Goal: Task Accomplishment & Management: Manage account settings

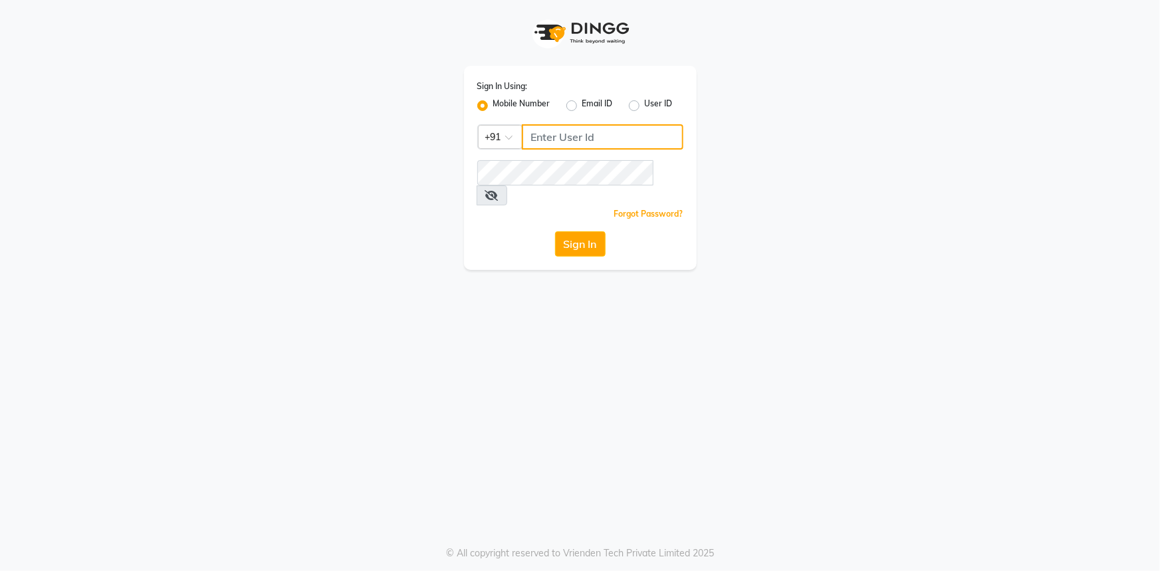
click at [553, 135] on input "Username" at bounding box center [603, 136] width 162 height 25
type input "9815033077"
click at [413, 247] on div "Sign In Using: Mobile Number Email ID User ID Country Code × +91 9815033077 Rem…" at bounding box center [580, 135] width 758 height 270
click at [499, 190] on icon at bounding box center [491, 195] width 13 height 11
click at [582, 231] on button "Sign In" at bounding box center [580, 243] width 51 height 25
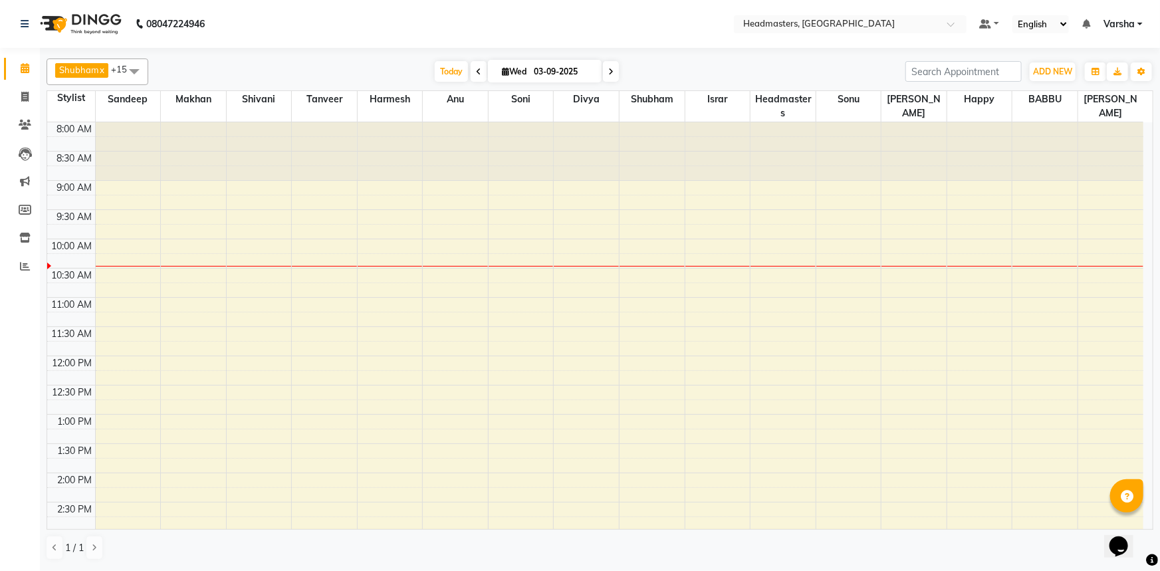
click at [335, 70] on div "To[DATE]We[DATE]" at bounding box center [527, 72] width 744 height 20
click at [297, 69] on div "To[DATE]We[DATE]" at bounding box center [527, 72] width 744 height 20
click at [654, 242] on div "8:00 AM 8:30 AM 9:00 AM 9:30 AM 10:00 AM 10:30 AM 11:00 AM 11:30 AM 12:00 PM 12…" at bounding box center [595, 502] width 1096 height 760
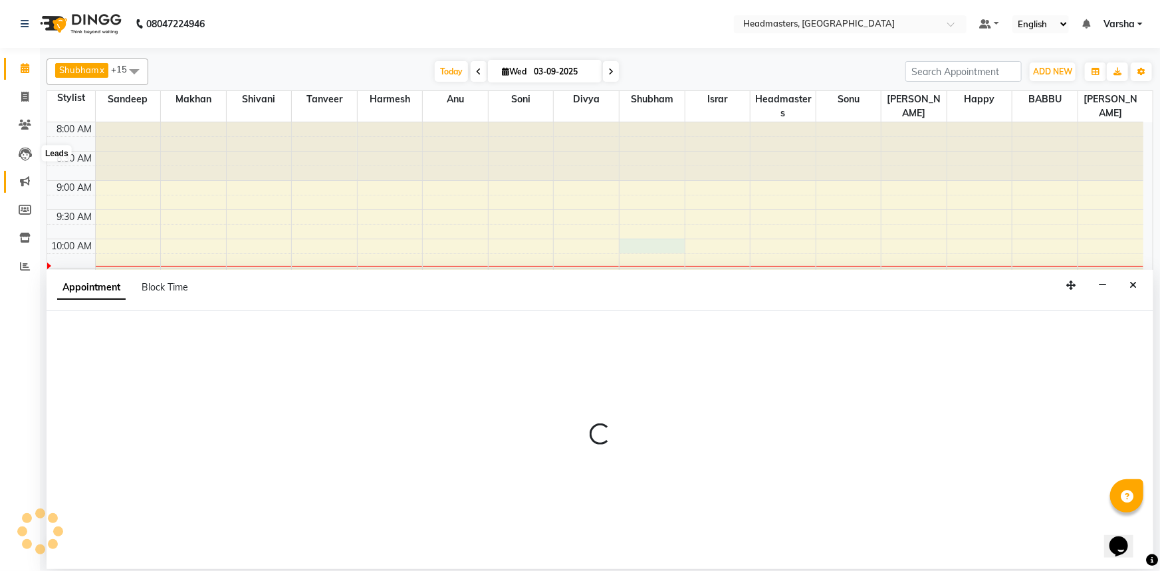
select select "60885"
select select "tentative"
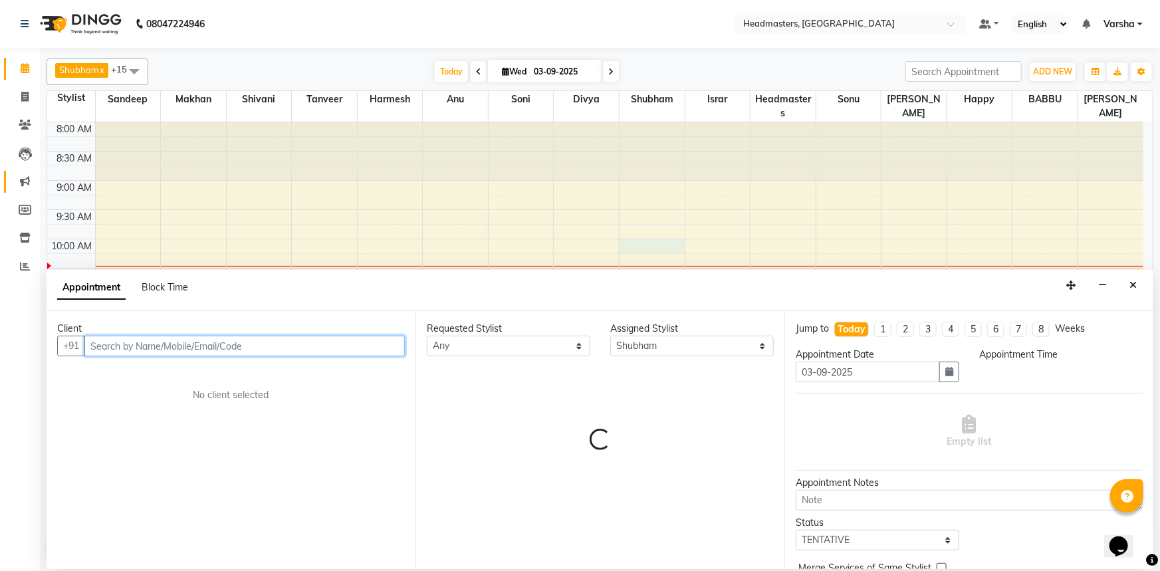
select select "600"
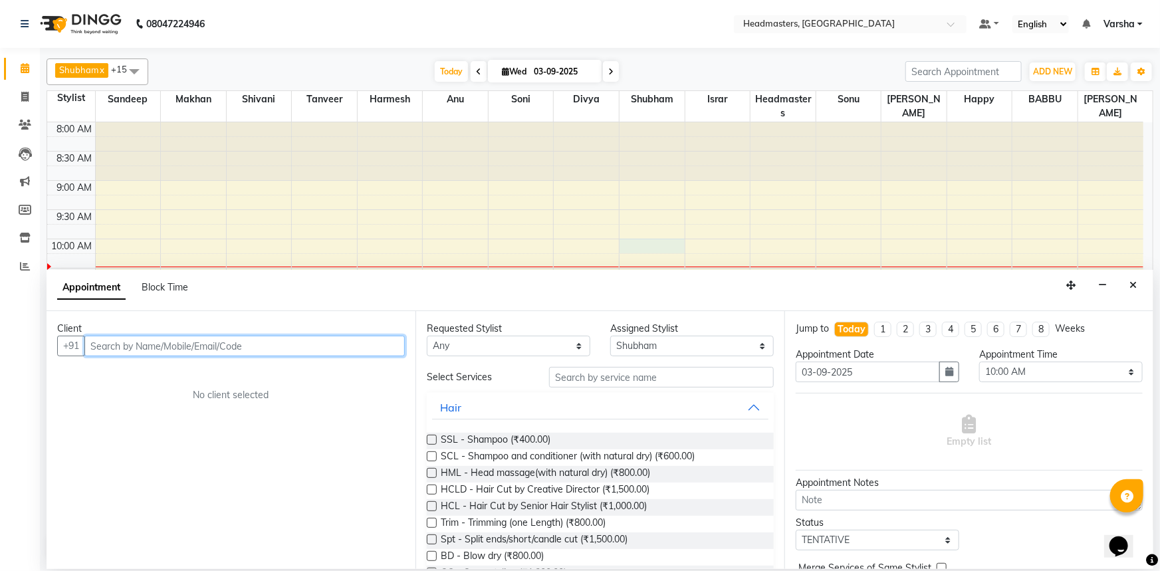
click at [168, 344] on input "text" at bounding box center [244, 346] width 320 height 21
click at [112, 346] on input "text" at bounding box center [244, 346] width 320 height 21
click at [124, 394] on div "No client selected" at bounding box center [231, 395] width 284 height 14
click at [123, 352] on input "text" at bounding box center [244, 346] width 320 height 21
click at [690, 68] on div "T[DATE] W[DATE]" at bounding box center [527, 72] width 744 height 20
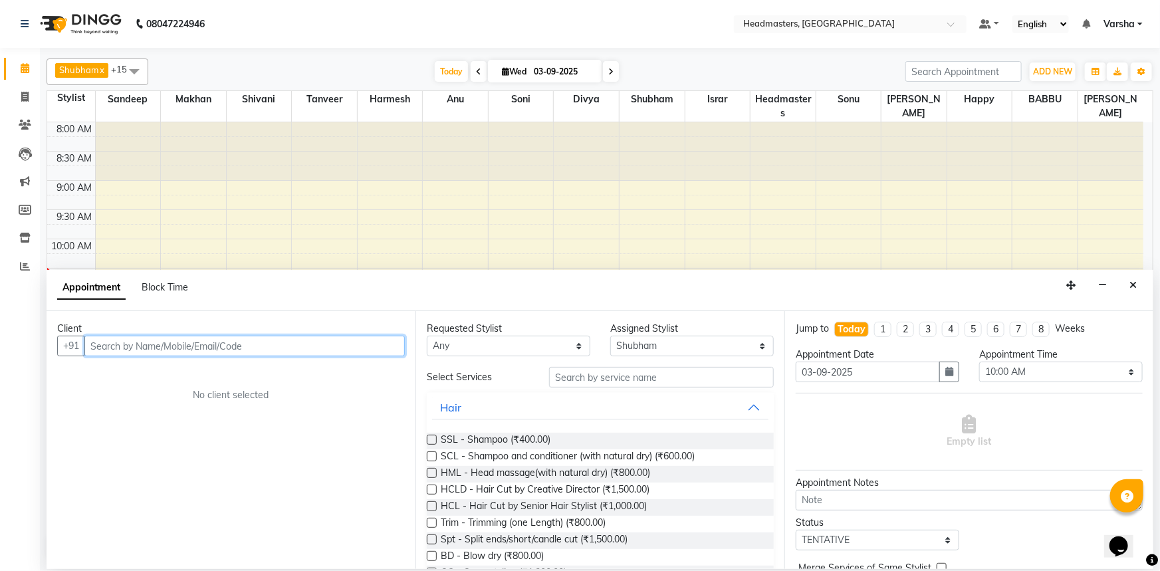
click at [227, 348] on input "text" at bounding box center [244, 346] width 320 height 21
click at [263, 72] on div "T[DATE] W[DATE]" at bounding box center [527, 72] width 744 height 20
click at [140, 350] on input "text" at bounding box center [244, 346] width 320 height 21
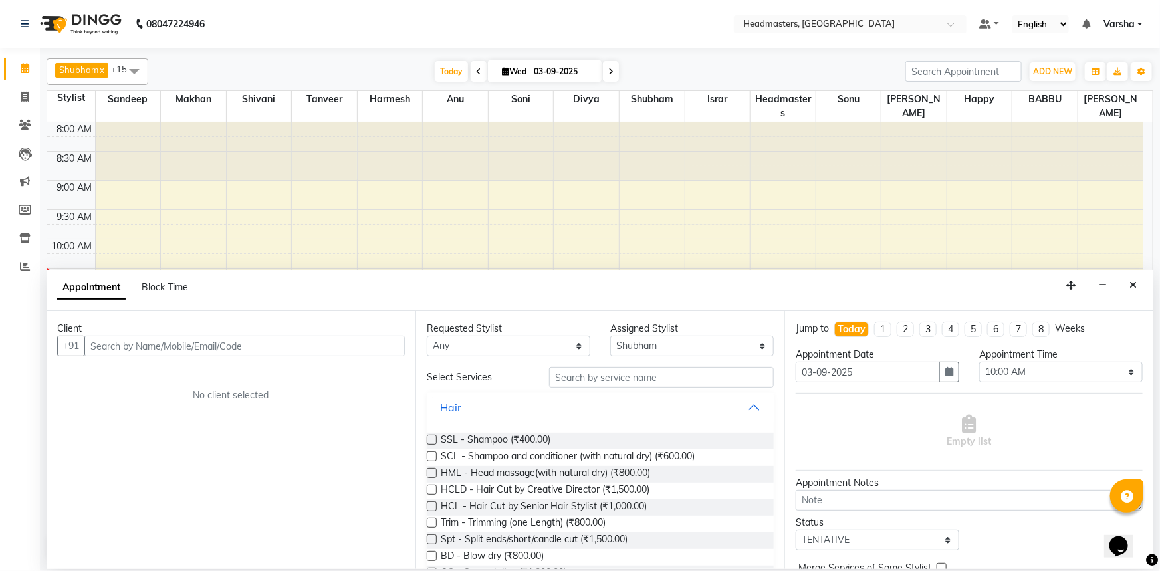
click at [261, 440] on div "Client +91 No client selected" at bounding box center [231, 440] width 369 height 258
click at [130, 348] on input "text" at bounding box center [244, 346] width 320 height 21
click at [226, 74] on div "T[DATE] W[DATE]" at bounding box center [527, 72] width 744 height 20
click at [303, 68] on div "T[DATE] W[DATE]" at bounding box center [527, 72] width 744 height 20
click at [1131, 290] on icon "Close" at bounding box center [1133, 285] width 7 height 9
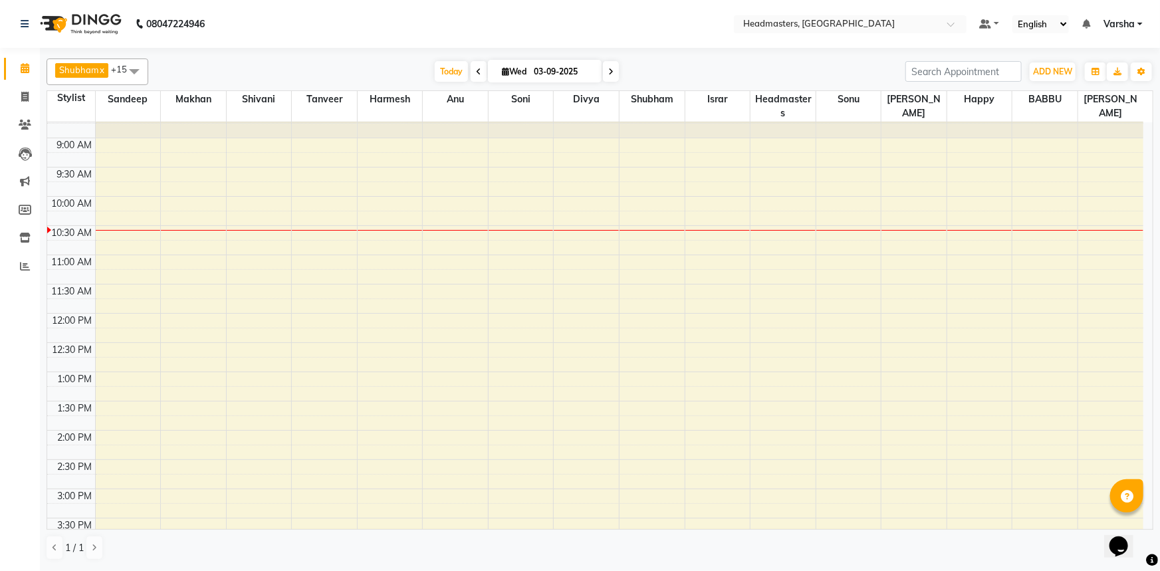
scroll to position [60, 0]
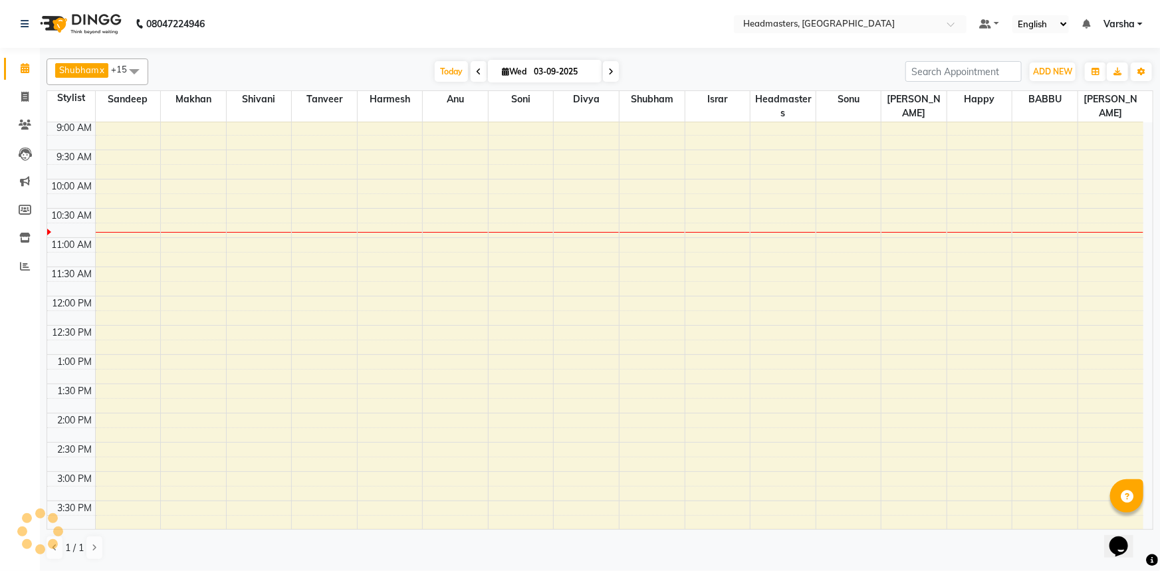
click at [632, 209] on div "8:00 AM 8:30 AM 9:00 AM 9:30 AM 10:00 AM 10:30 AM 11:00 AM 11:30 AM 12:00 PM 12…" at bounding box center [595, 443] width 1096 height 760
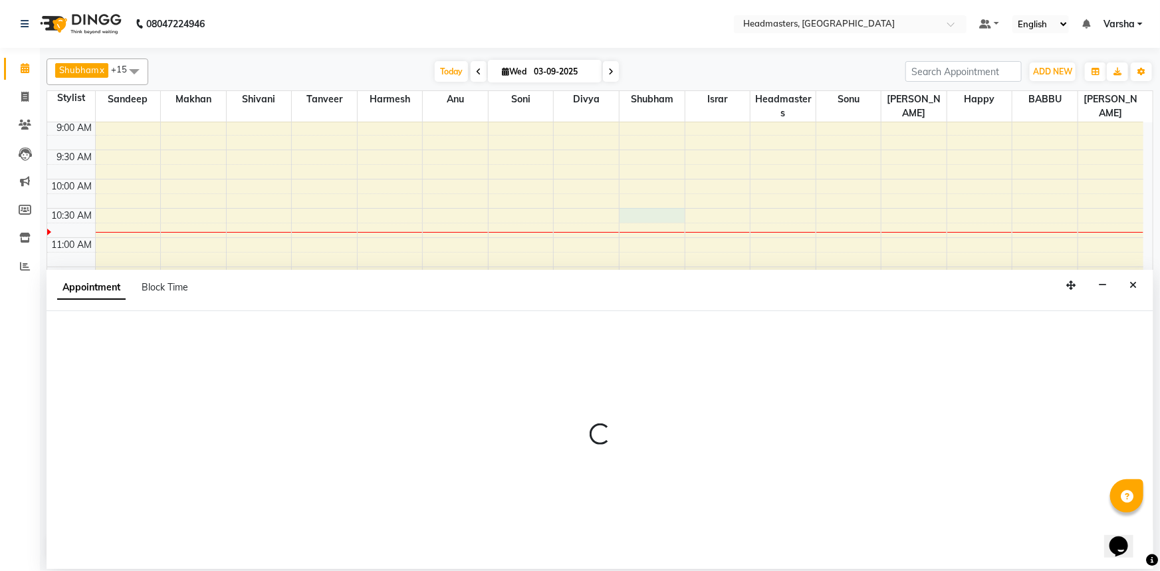
select select "60885"
select select "630"
select select "tentative"
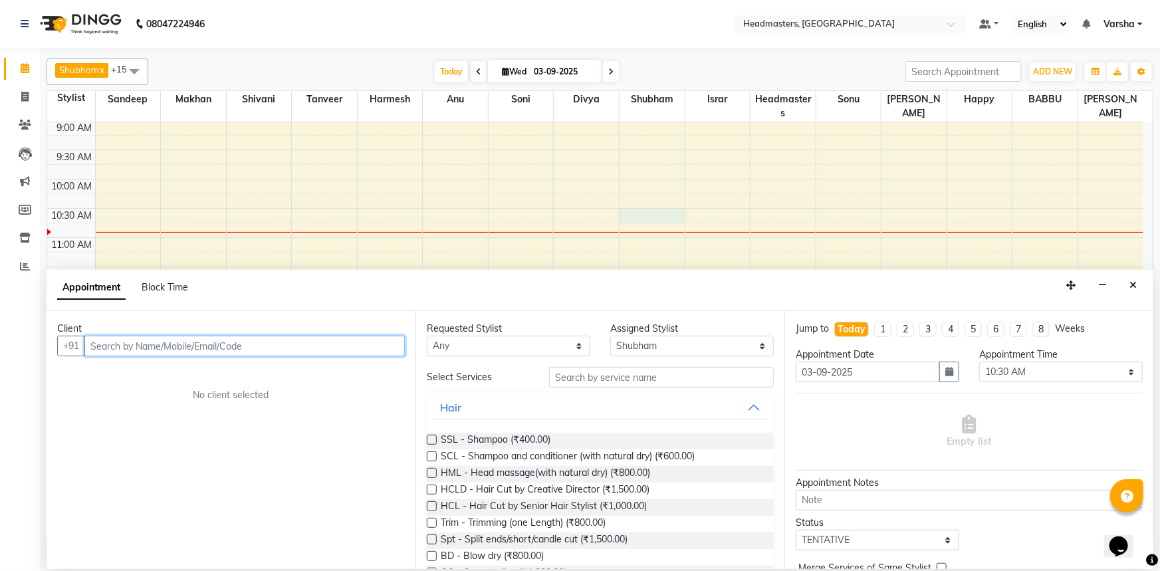
click at [133, 350] on input "text" at bounding box center [244, 346] width 320 height 21
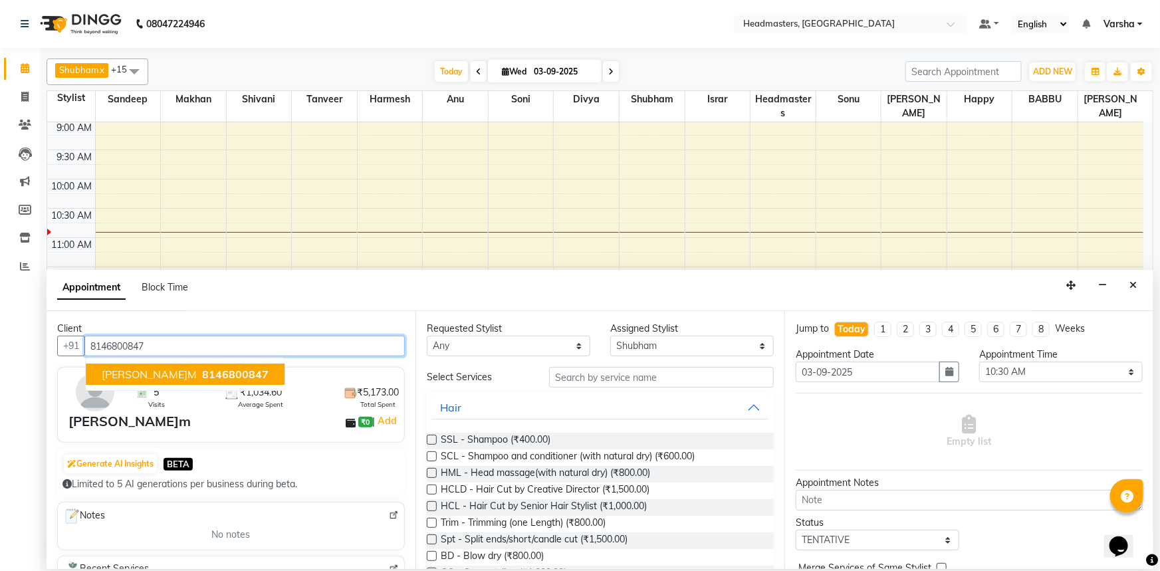
click at [134, 368] on span "[PERSON_NAME]" at bounding box center [149, 374] width 95 height 13
type input "8146800847"
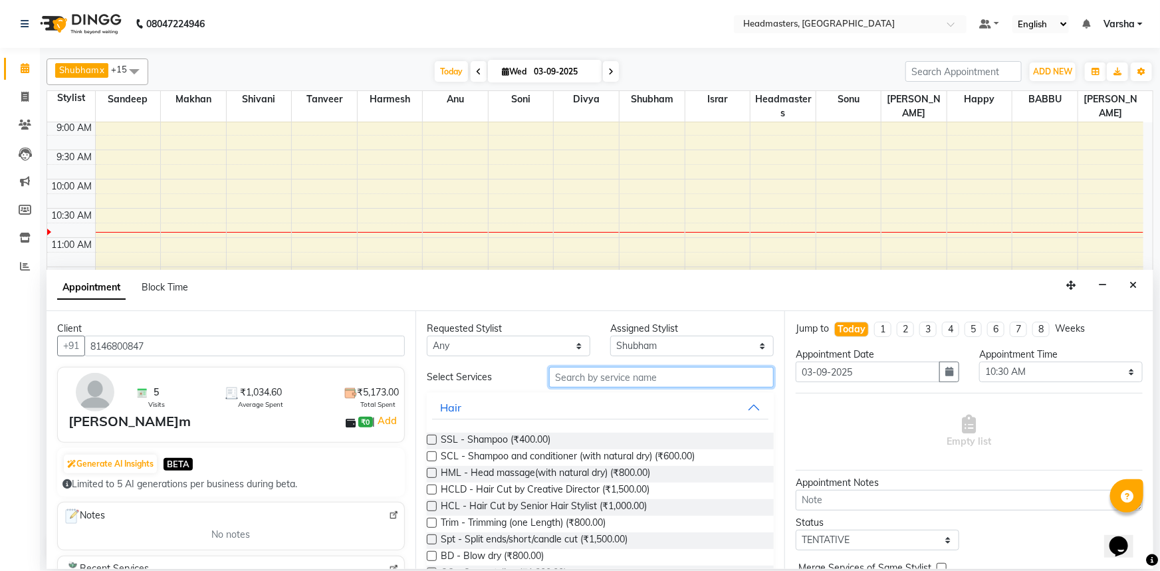
click at [622, 385] on input "text" at bounding box center [661, 377] width 225 height 21
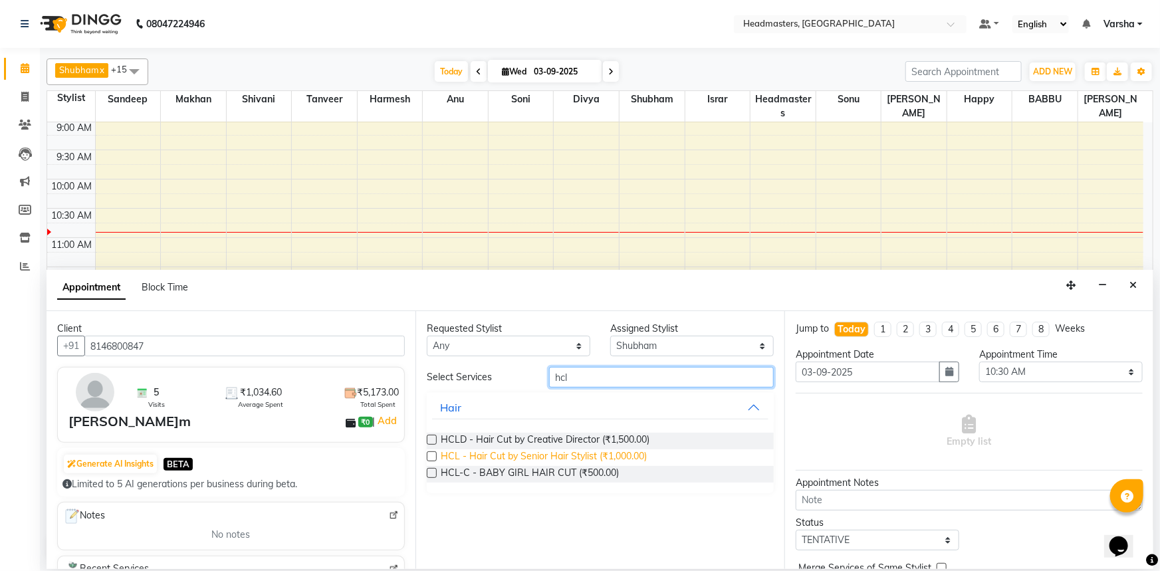
type input "hcl"
click at [562, 455] on span "HCL - Hair Cut by Senior Hair Stylist (₹1,000.00)" at bounding box center [544, 457] width 206 height 17
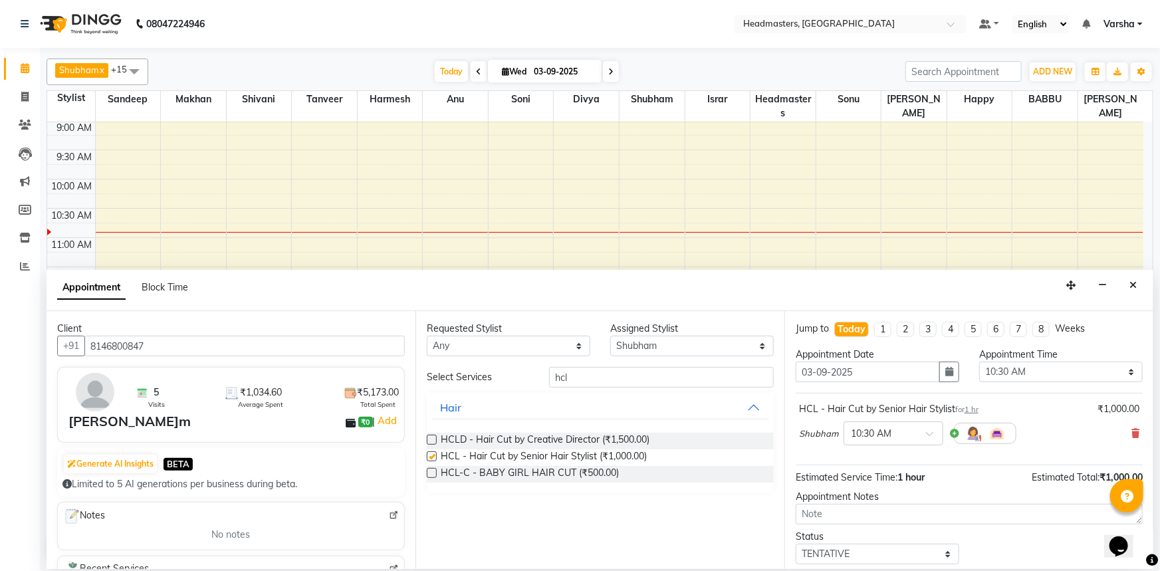
checkbox input "false"
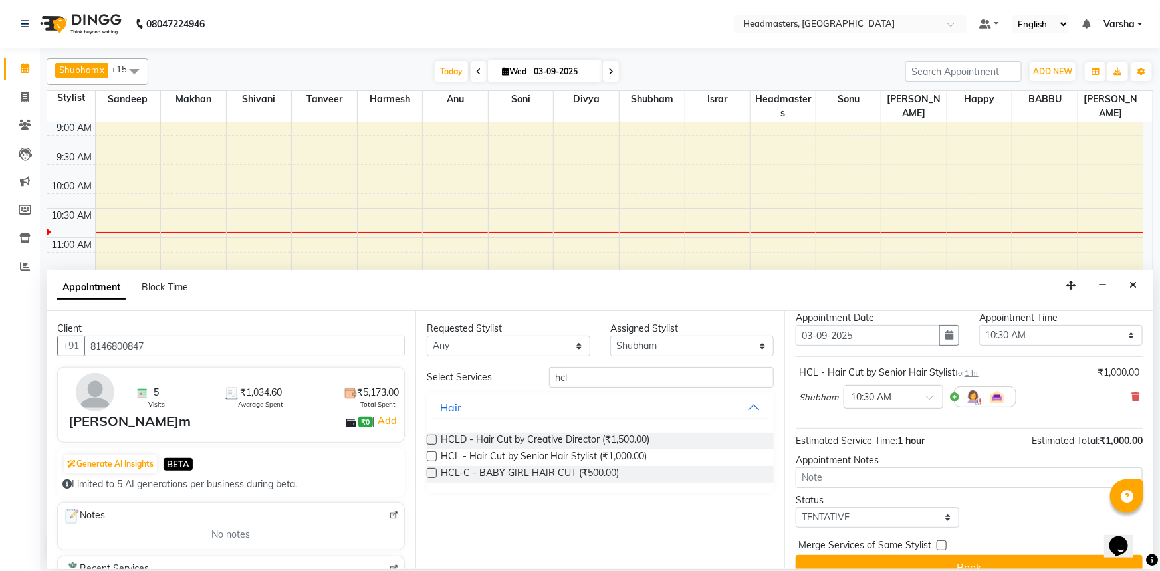
scroll to position [57, 0]
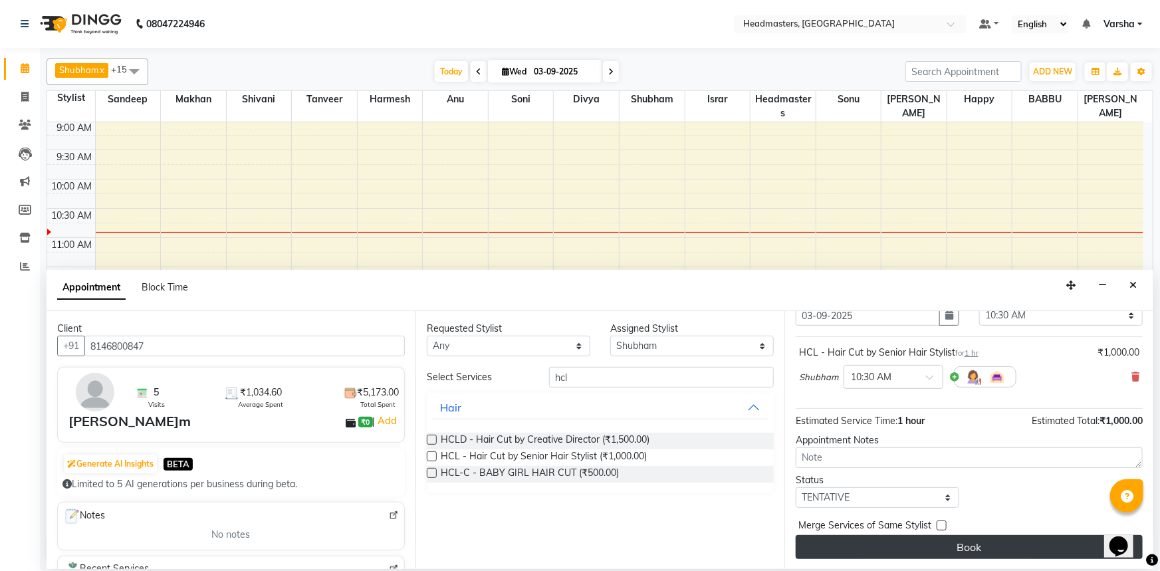
click at [967, 555] on button "Book" at bounding box center [969, 547] width 347 height 24
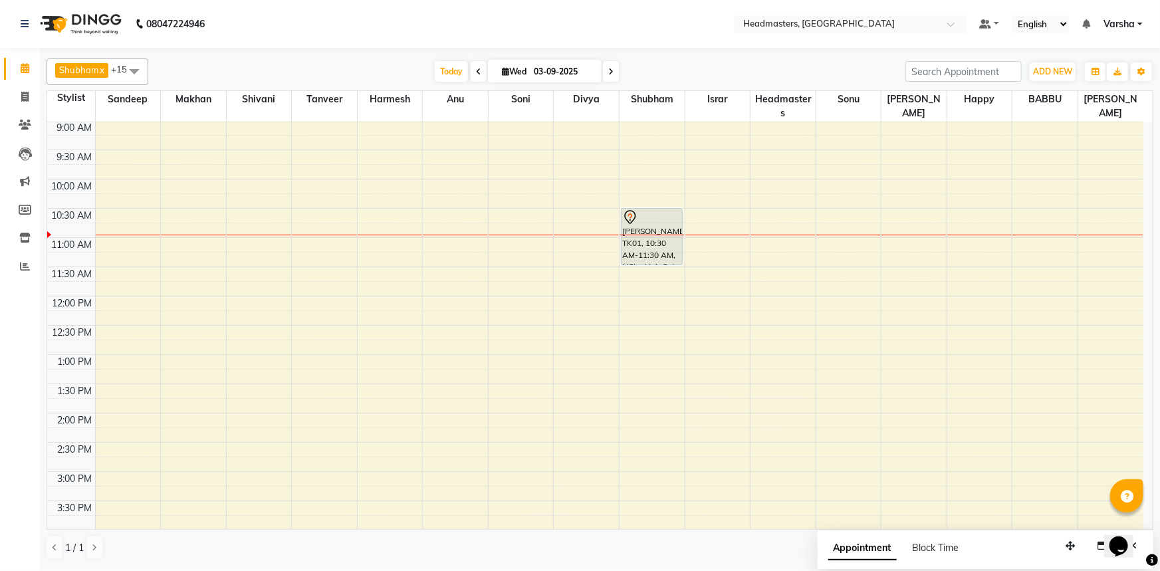
click at [273, 61] on div "Shubham x Harmesh x Happy x Divya x Amandeep Kaur x Tanveer x Makhan x Vijay x …" at bounding box center [600, 72] width 1107 height 27
click at [366, 70] on div "T[DATE] W[DATE]" at bounding box center [527, 72] width 744 height 20
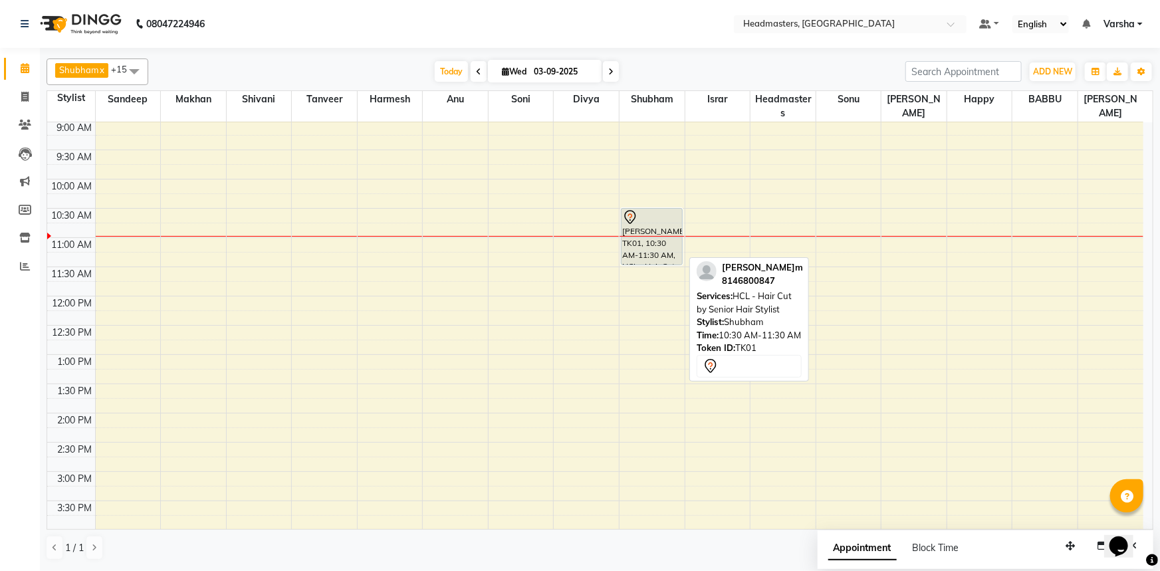
click at [638, 214] on div at bounding box center [651, 217] width 59 height 16
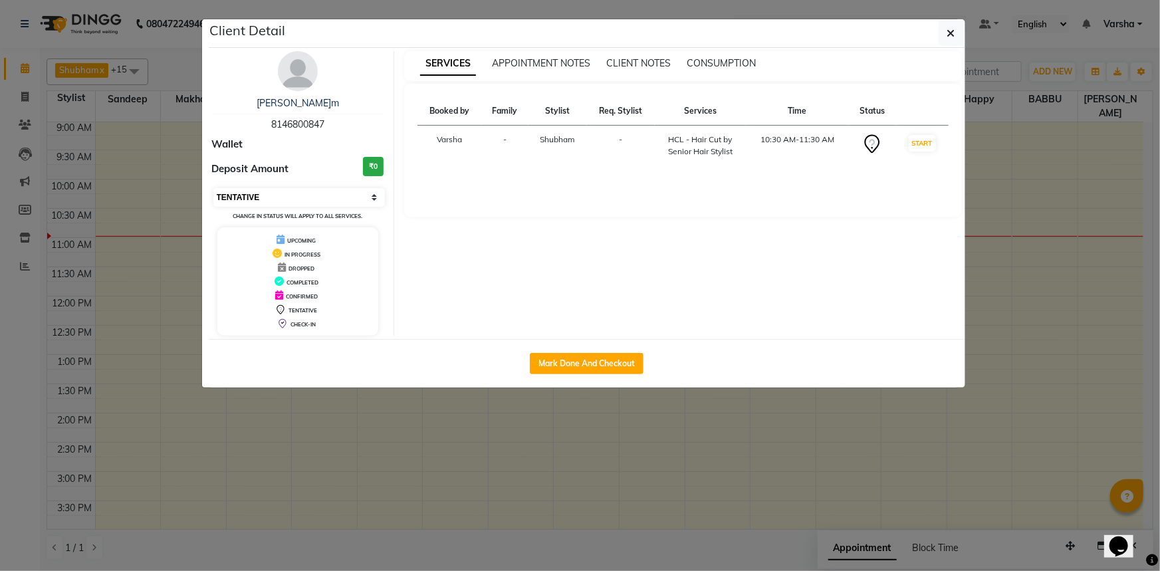
click at [315, 188] on select "Select IN SERVICE CONFIRMED TENTATIVE CHECK IN MARK DONE UPCOMING" at bounding box center [299, 197] width 172 height 19
select select "6"
click at [213, 188] on select "Select IN SERVICE CONFIRMED TENTATIVE CHECK IN MARK DONE UPCOMING" at bounding box center [299, 197] width 172 height 19
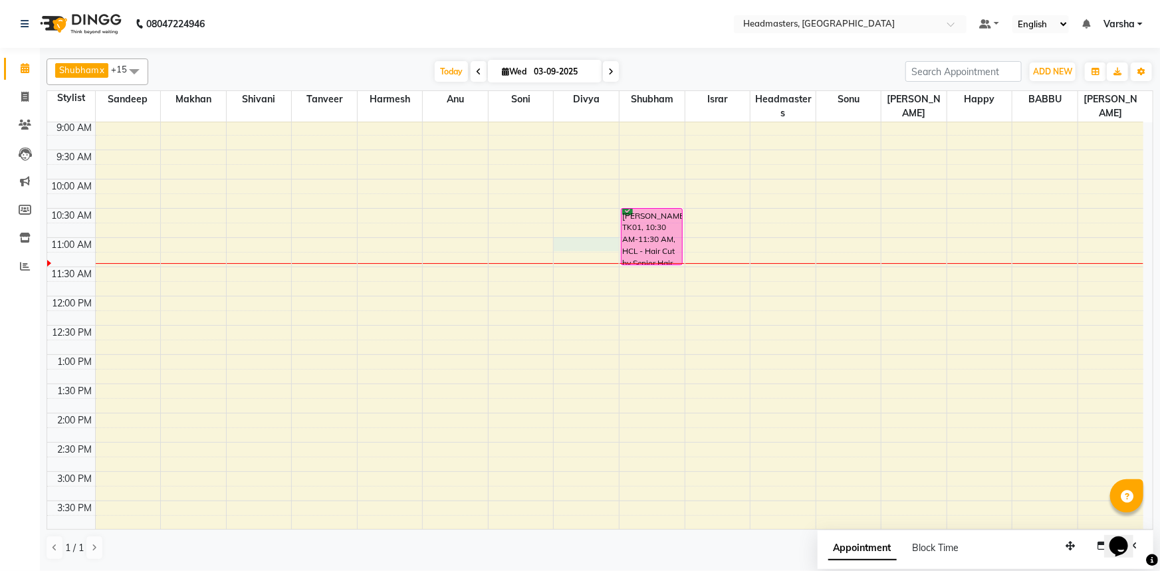
click at [591, 249] on div "8:00 AM 8:30 AM 9:00 AM 9:30 AM 10:00 AM 10:30 AM 11:00 AM 11:30 AM 12:00 PM 12…" at bounding box center [595, 443] width 1096 height 760
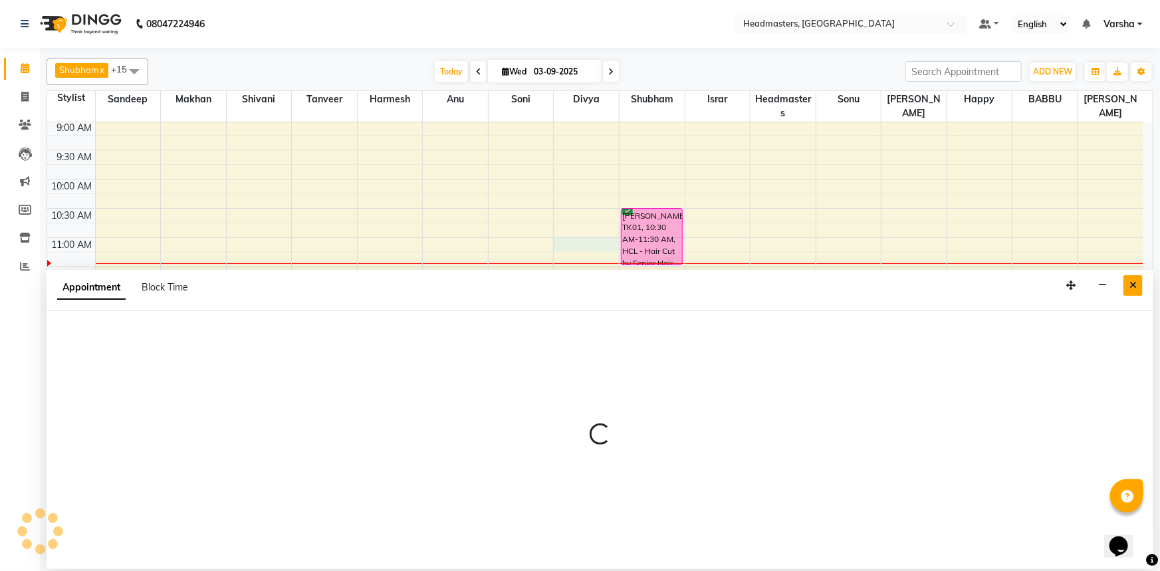
select select "60883"
select select "660"
select select "tentative"
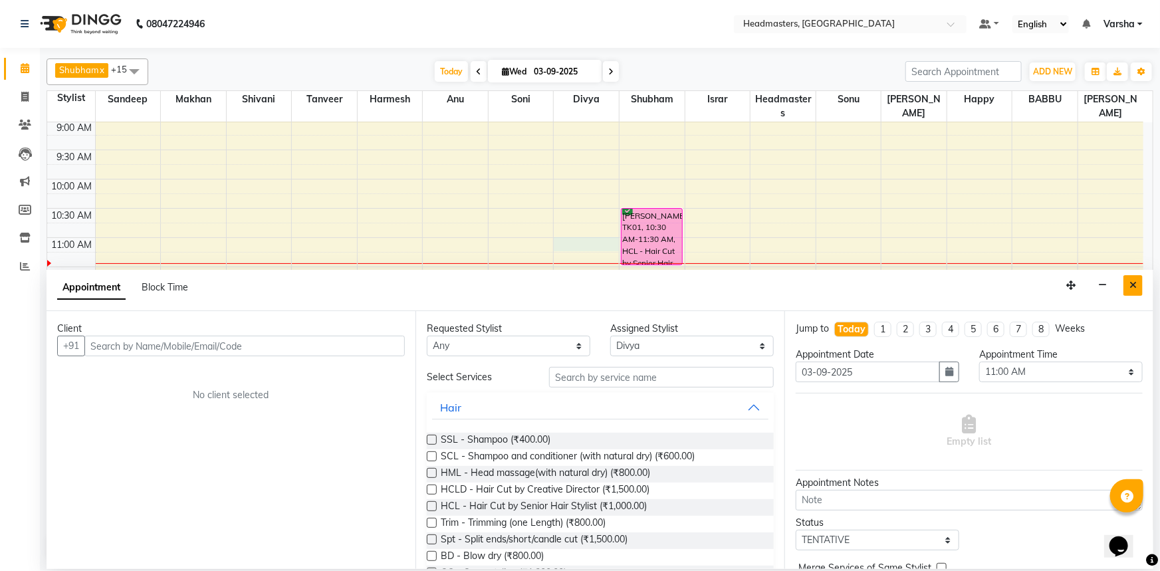
click at [1136, 285] on icon "Close" at bounding box center [1133, 285] width 7 height 9
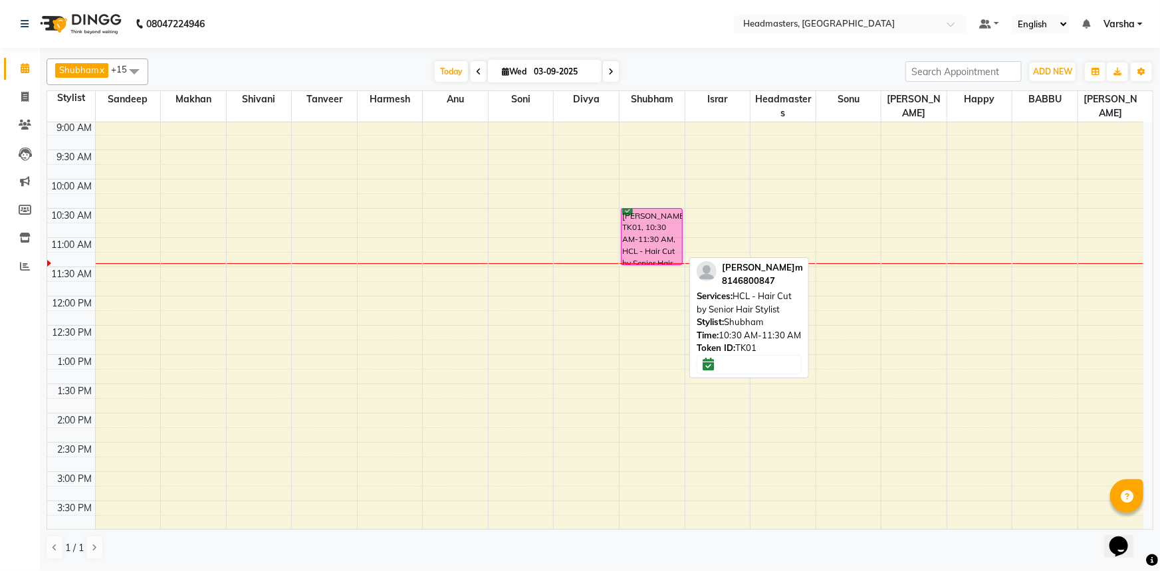
click at [644, 219] on div "[PERSON_NAME]m, TK01, 10:30 AM-11:30 AM, HCL - Hair Cut by Senior Hair Stylist" at bounding box center [652, 237] width 61 height 56
select select "6"
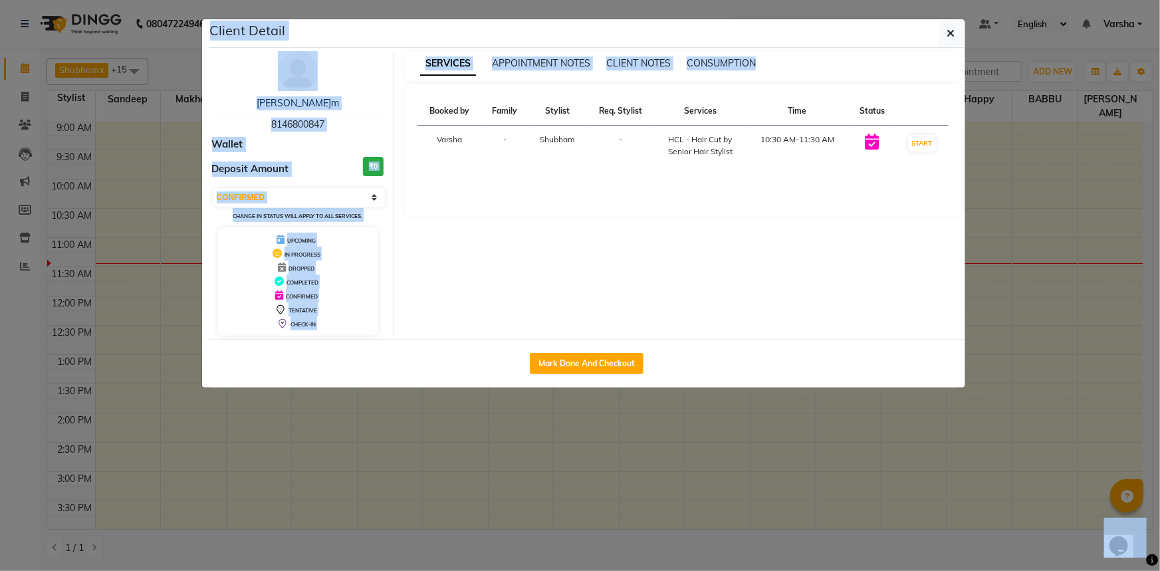
drag, startPoint x: 697, startPoint y: 281, endPoint x: 532, endPoint y: -53, distance: 372.6
click at [630, 570] on html "08047224946 Select Location × Headmasters, Sangrur Default Panel My Panel Engli…" at bounding box center [580, 285] width 1160 height 571
click at [532, 0] on html "08047224946 Select Location × Headmasters, Sangrur Default Panel My Panel Engli…" at bounding box center [580, 285] width 1160 height 571
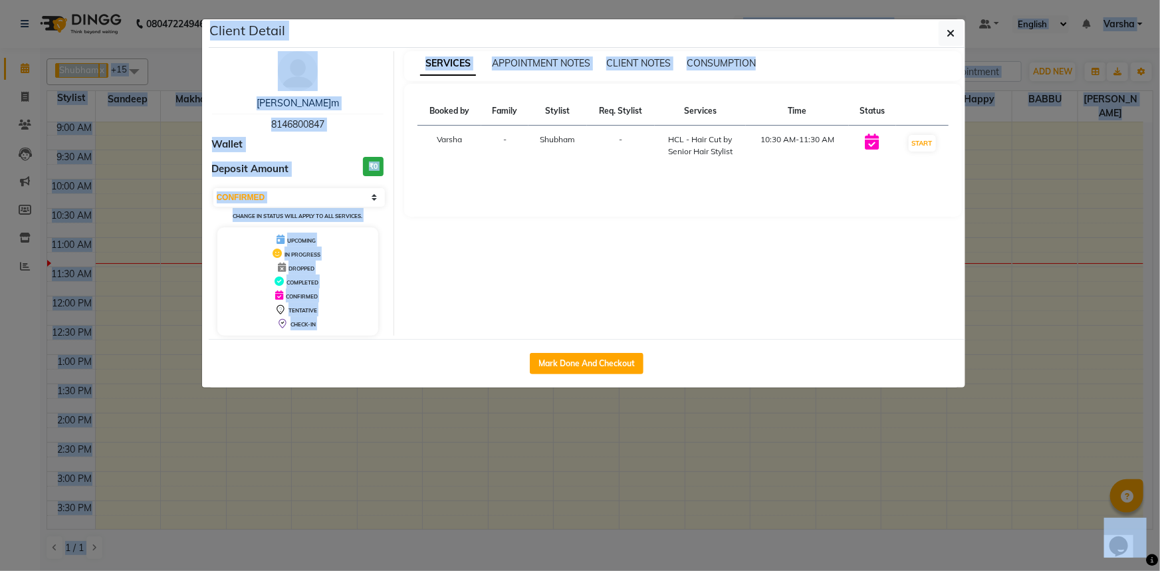
click at [804, 256] on div "SERVICES APPOINTMENT NOTES CLIENT NOTES CONSUMPTION Booked by Family Stylist Re…" at bounding box center [683, 193] width 578 height 285
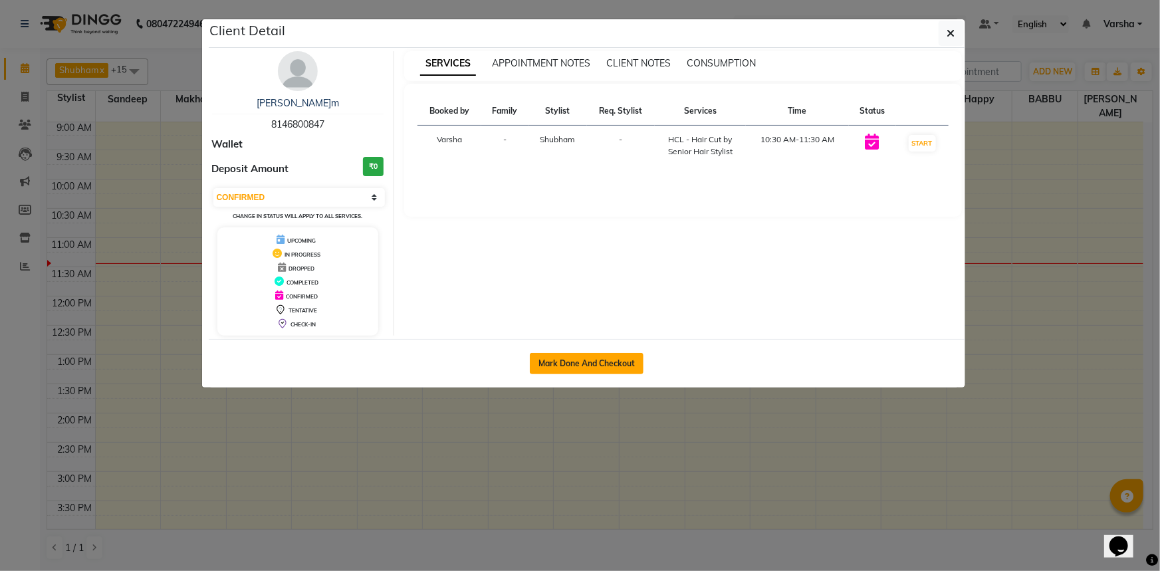
click at [588, 356] on button "Mark Done And Checkout" at bounding box center [587, 363] width 114 height 21
select select "service"
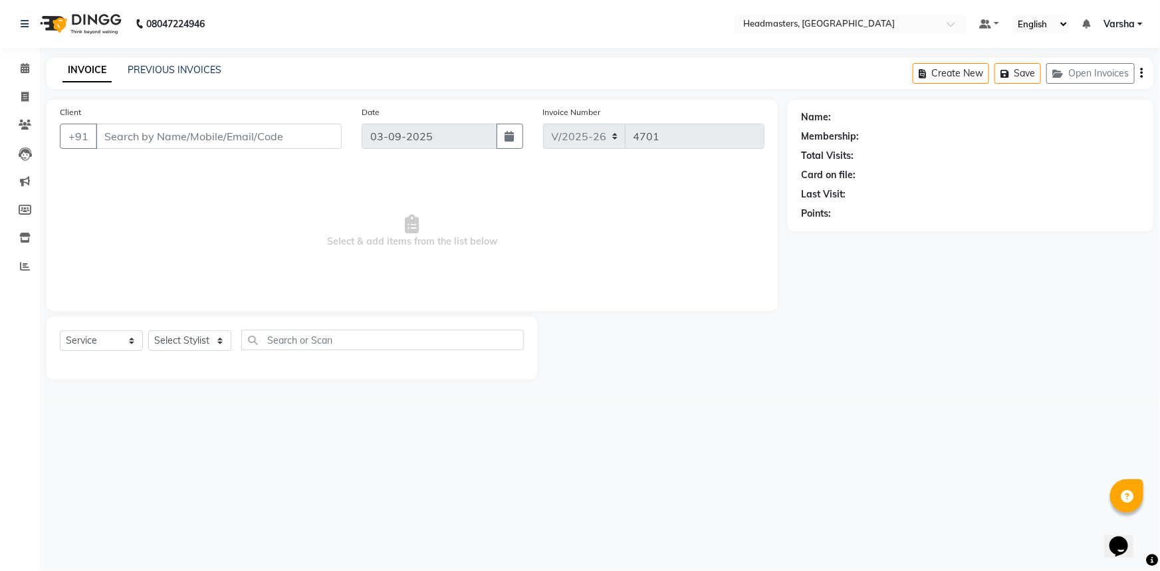
type input "8146800847"
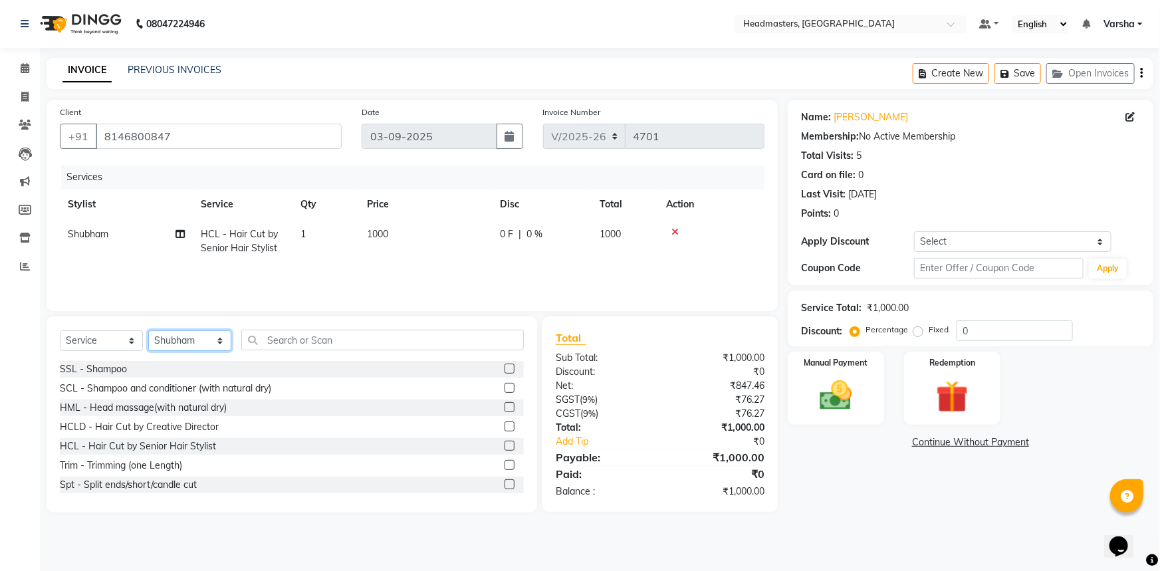
click at [191, 342] on select "Select Stylist Afia Amandeep Kaur Anu BABBU DHIR Divya Happy Harmesh Harry Head…" at bounding box center [189, 340] width 83 height 21
select select "60896"
click at [148, 330] on select "Select Stylist Afia Amandeep Kaur Anu BABBU DHIR Divya Happy Harmesh Harry Head…" at bounding box center [189, 340] width 83 height 21
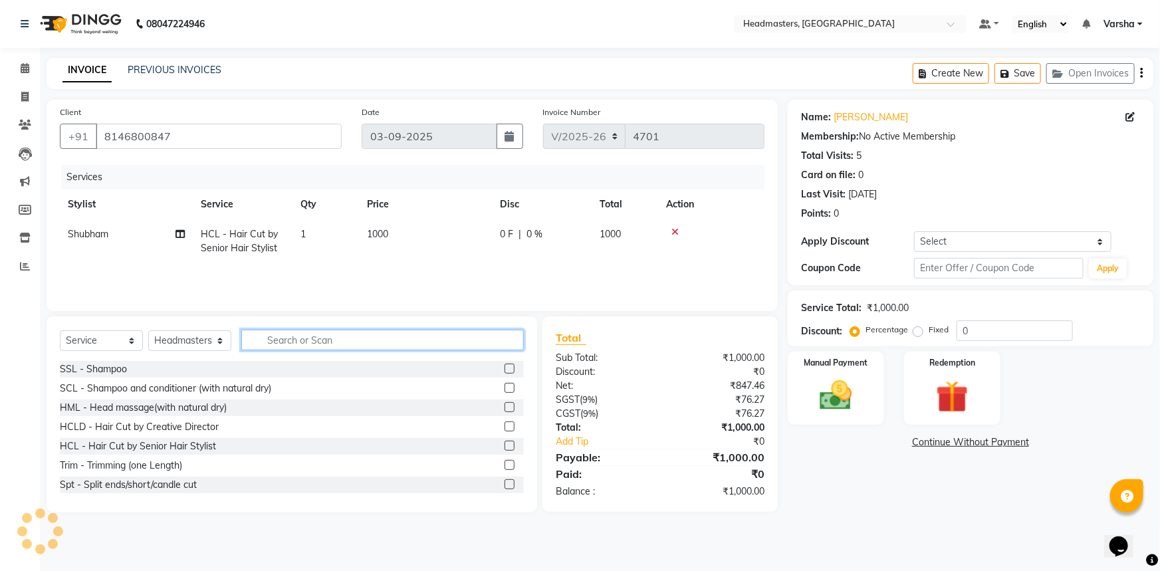
click at [290, 345] on input "text" at bounding box center [382, 340] width 283 height 21
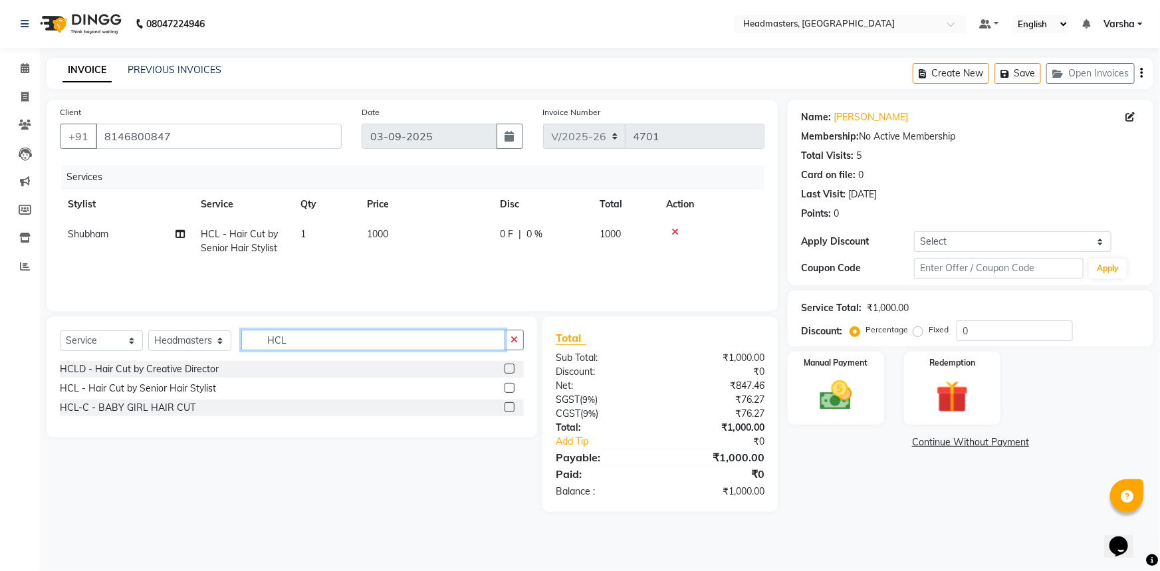
type input "HCL"
click at [509, 386] on label at bounding box center [510, 388] width 10 height 10
click at [509, 386] on input "checkbox" at bounding box center [509, 388] width 9 height 9
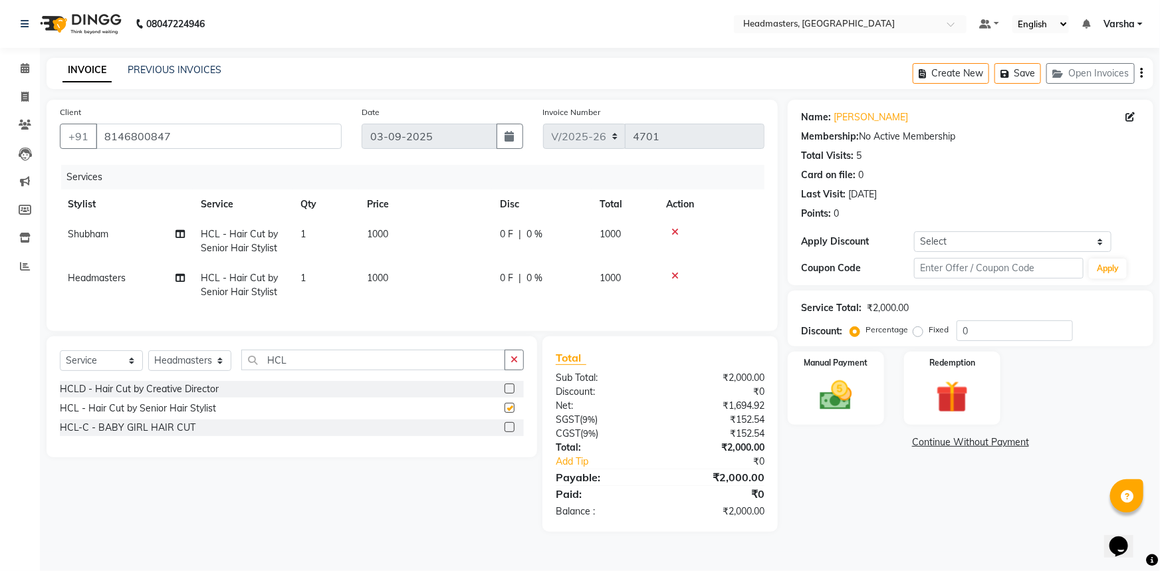
checkbox input "false"
click at [676, 274] on icon at bounding box center [675, 275] width 7 height 9
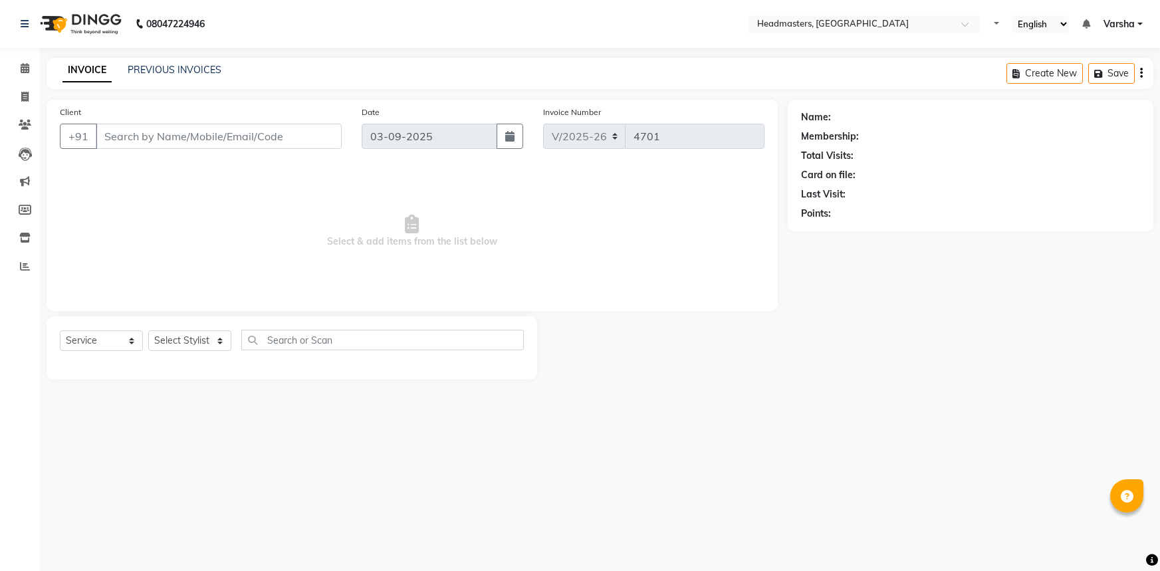
select select "service"
type input "8146800847"
select select "60885"
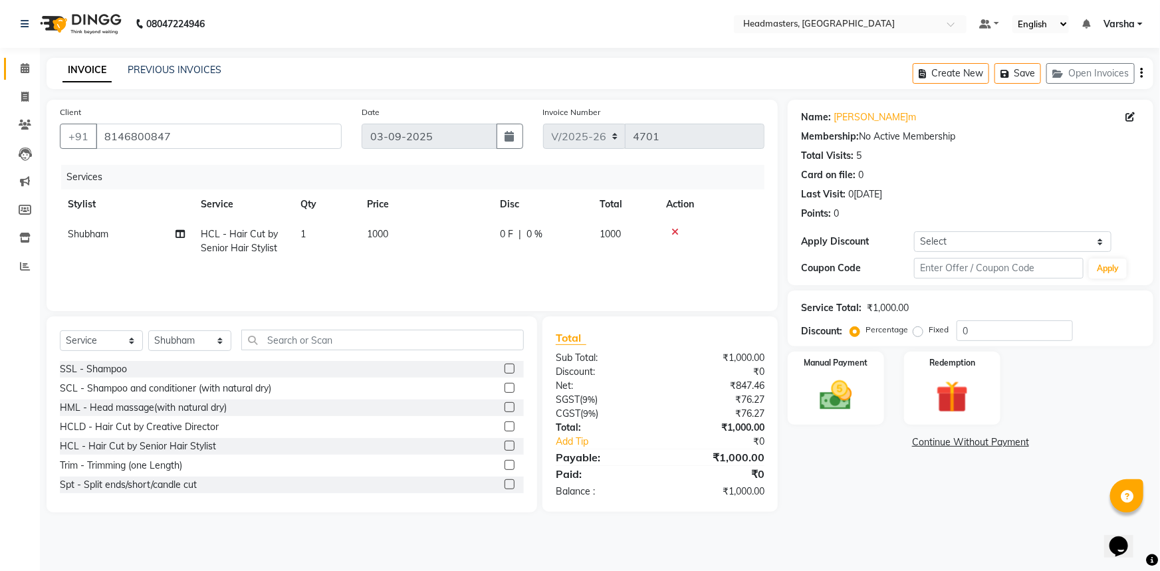
click at [27, 68] on icon at bounding box center [25, 68] width 9 height 10
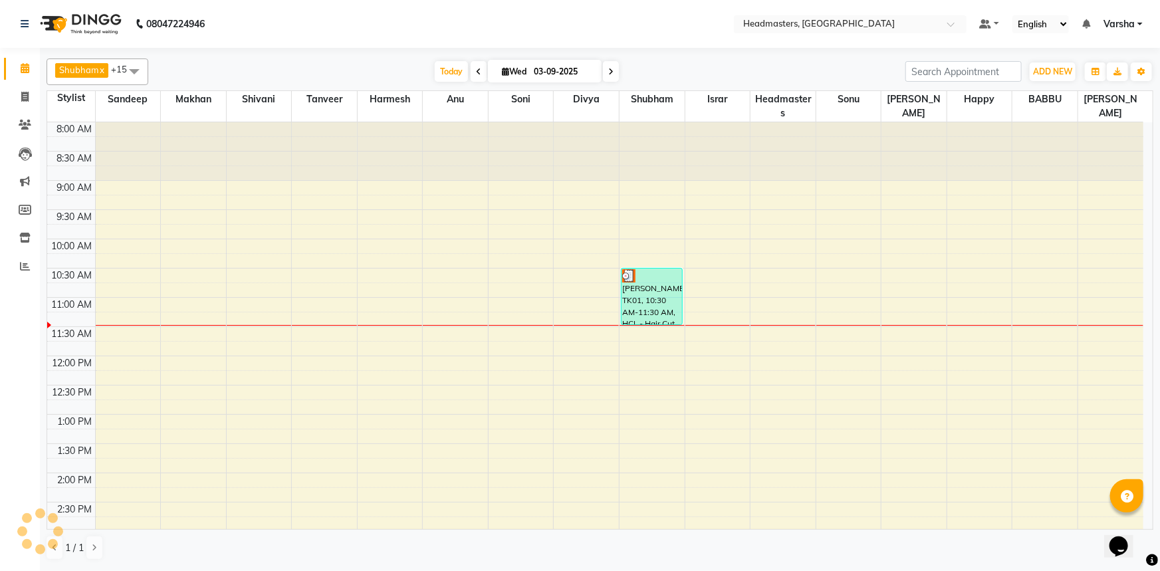
scroll to position [60, 0]
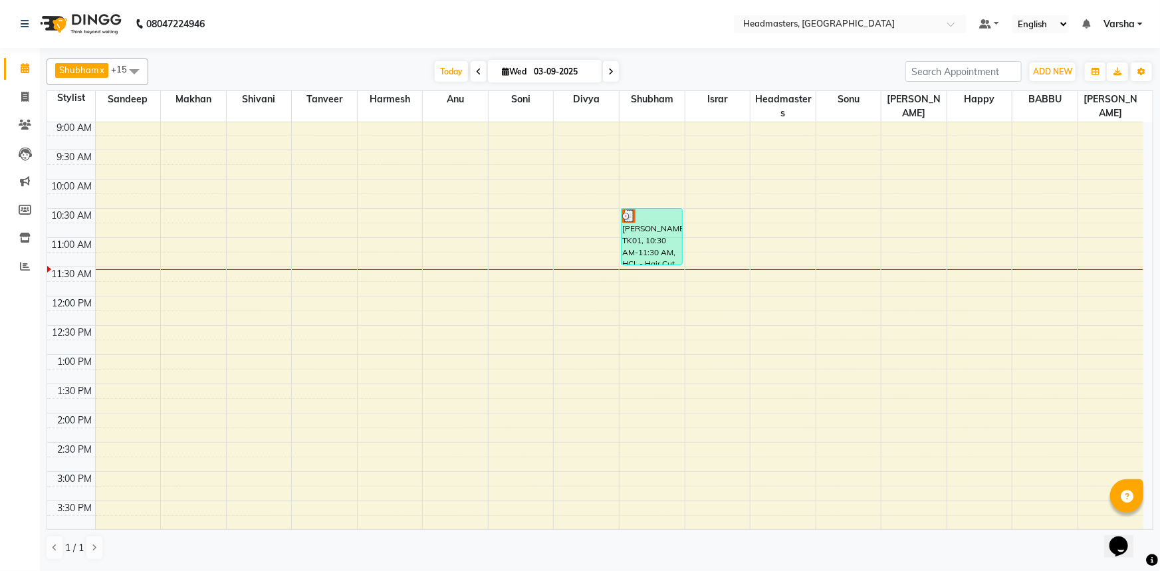
click at [127, 66] on span at bounding box center [134, 71] width 27 height 25
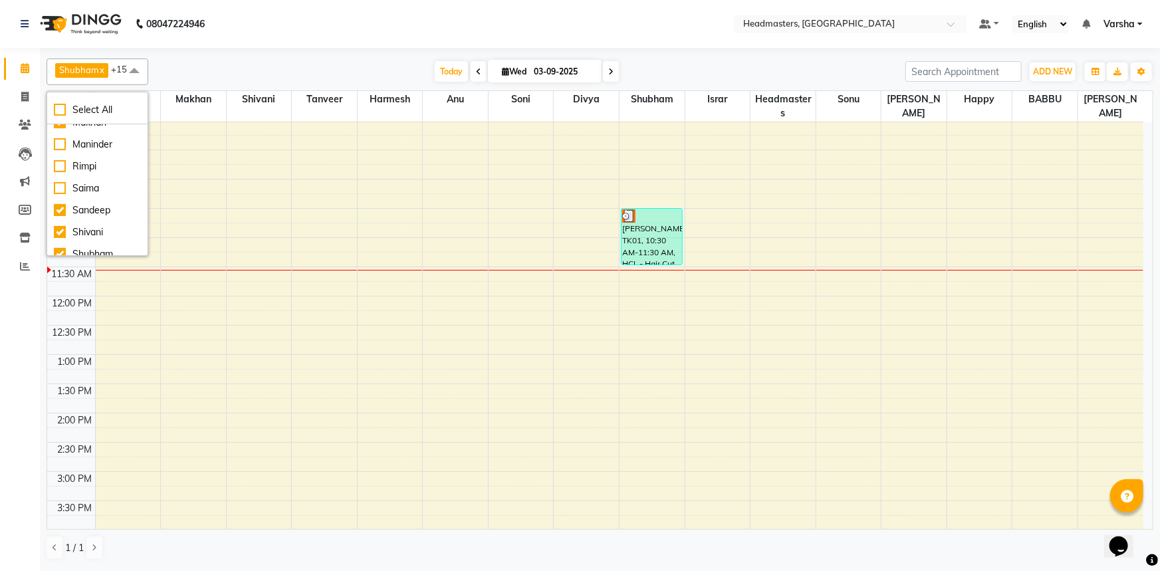
scroll to position [302, 0]
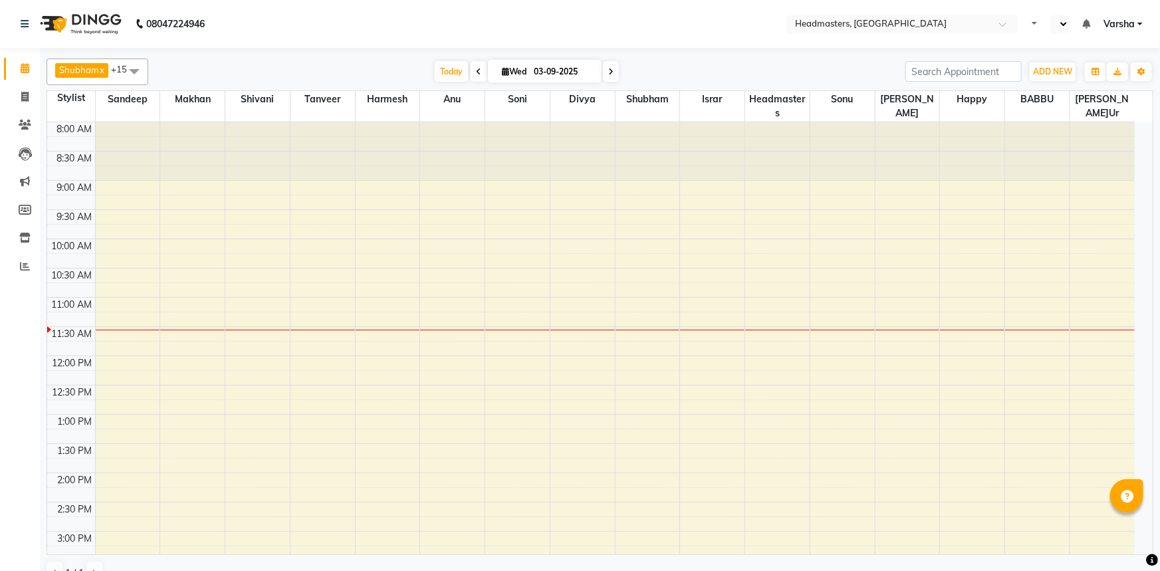
select select "en"
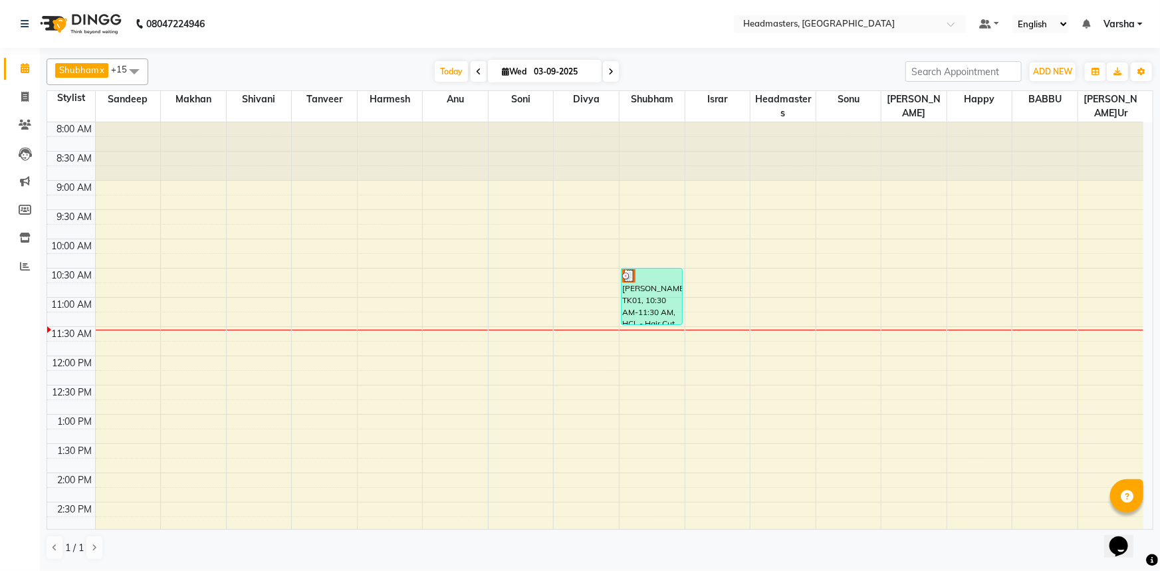
click at [120, 72] on span "+15" at bounding box center [124, 69] width 26 height 11
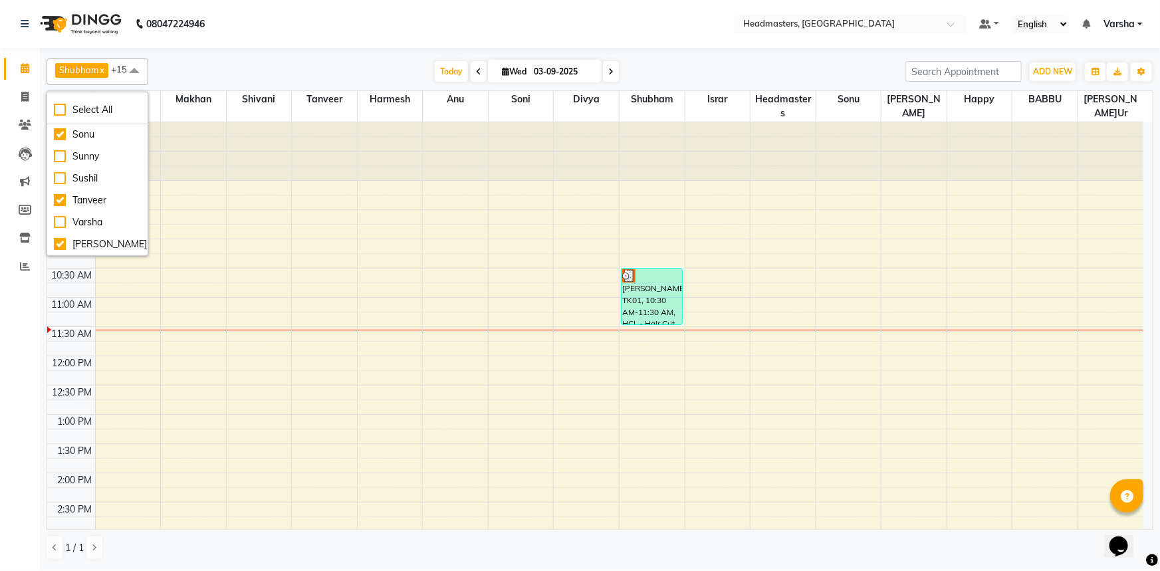
scroll to position [489, 0]
click at [207, 63] on div "To[DATE]We[DATE]" at bounding box center [527, 72] width 744 height 20
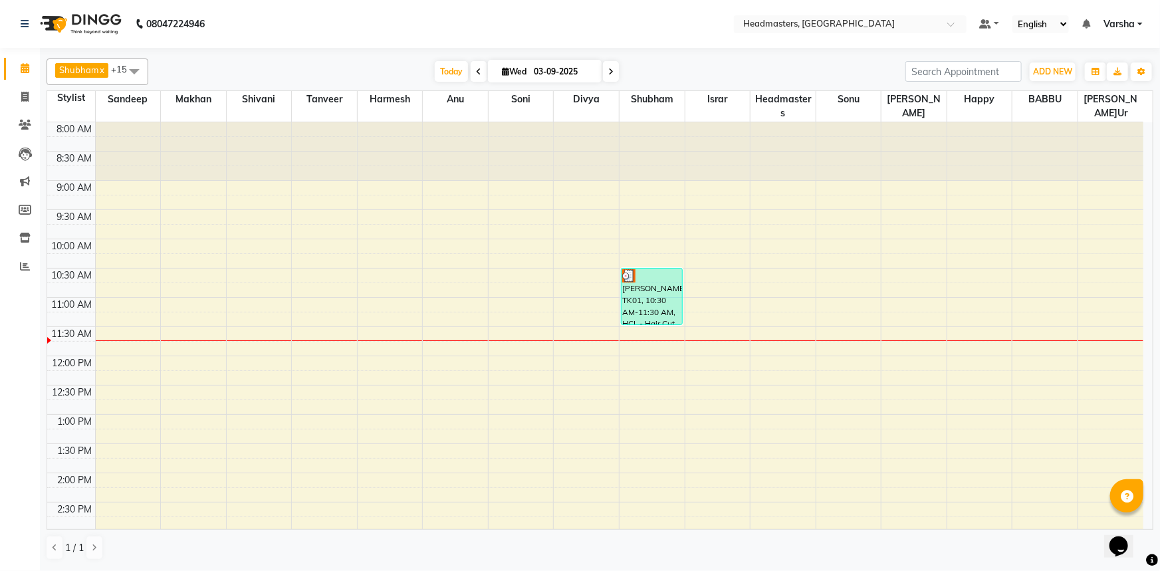
click at [231, 50] on div at bounding box center [600, 50] width 1107 height 5
click at [338, 68] on div "To[DATE]We[DATE]" at bounding box center [527, 72] width 744 height 20
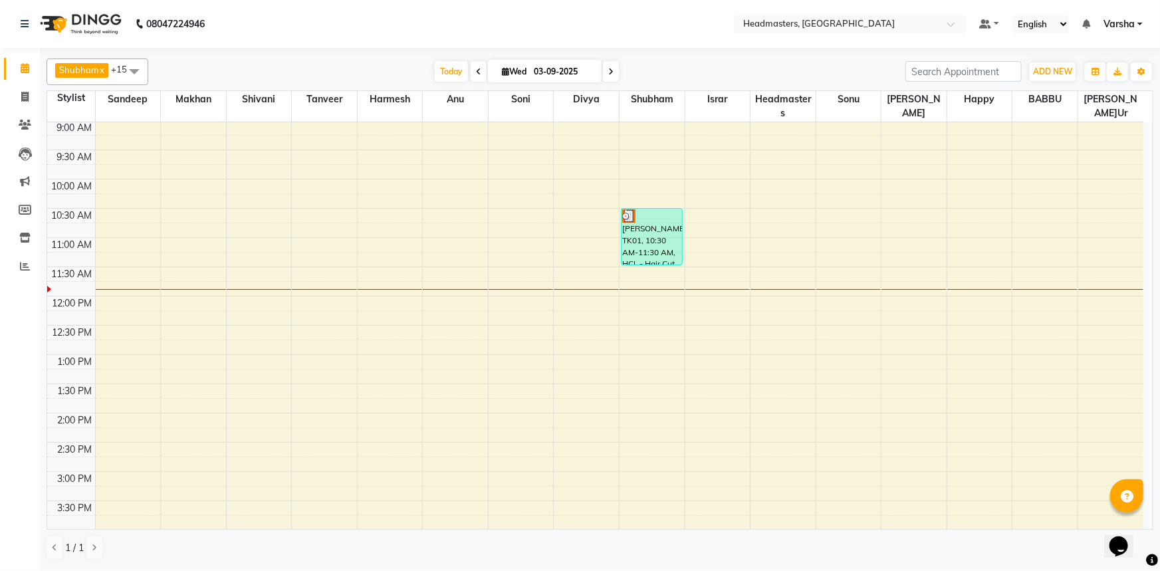
click at [230, 75] on div "To[DATE]We[DATE]" at bounding box center [527, 72] width 744 height 20
click at [263, 71] on div "To[DATE]We[DATE]" at bounding box center [527, 72] width 744 height 20
click at [311, 69] on div "To[DATE]We[DATE]" at bounding box center [527, 72] width 744 height 20
click at [305, 76] on div "To[DATE]We[DATE]" at bounding box center [527, 72] width 744 height 20
click at [311, 70] on div "To[DATE]We[DATE]" at bounding box center [527, 72] width 744 height 20
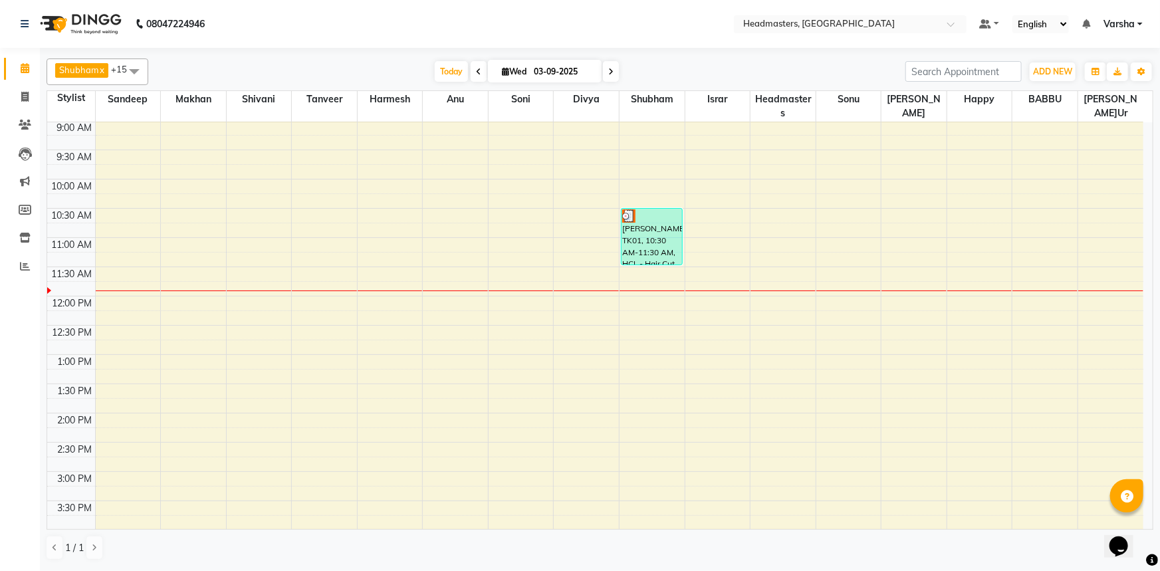
click at [688, 72] on div "To[DATE]We[DATE]" at bounding box center [527, 72] width 744 height 20
drag, startPoint x: 366, startPoint y: 73, endPoint x: 380, endPoint y: 78, distance: 14.7
click at [366, 72] on div "To[DATE]We[DATE]" at bounding box center [527, 72] width 744 height 20
click at [678, 68] on div "To[DATE]We[DATE]" at bounding box center [527, 72] width 744 height 20
click at [534, 76] on input "03-09-2025" at bounding box center [563, 72] width 66 height 20
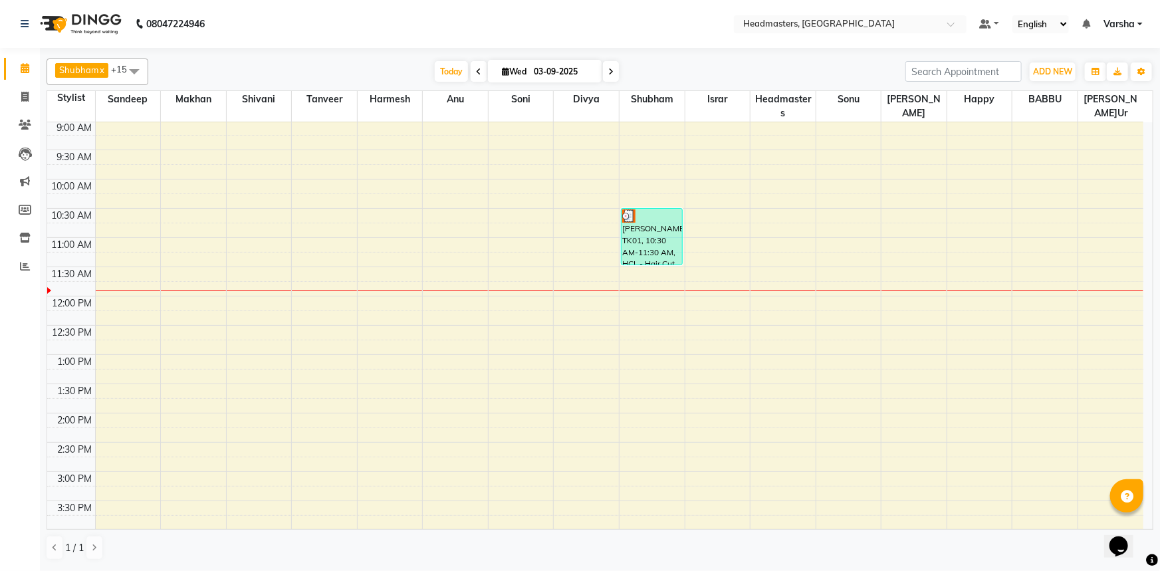
select select "9"
select select "2025"
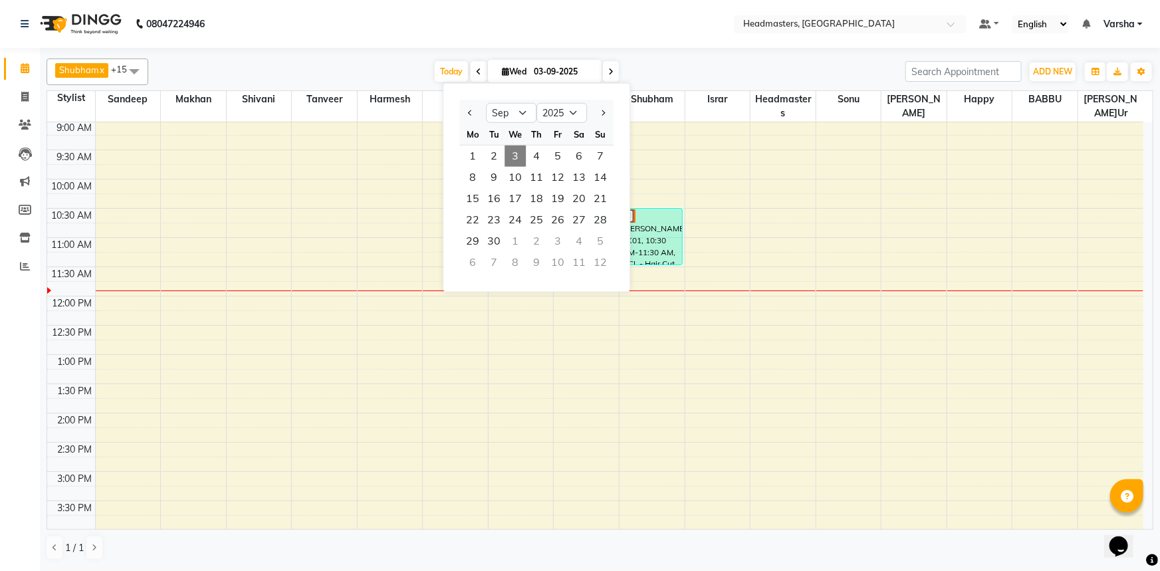
click at [586, 72] on input "03-09-2025" at bounding box center [563, 72] width 66 height 20
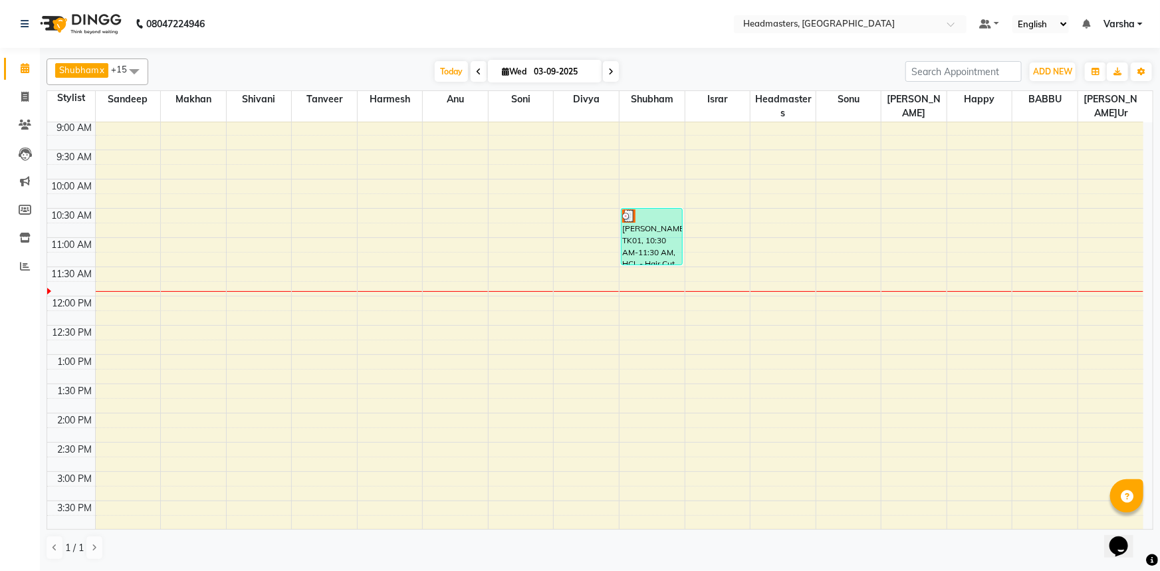
click at [463, 273] on div "8:00 AM 8:30 AM 9:00 AM 9:30 AM 10:00 AM 10:30 AM 11:00 AM 11:30 AM 12:00 PM 12…" at bounding box center [595, 443] width 1096 height 760
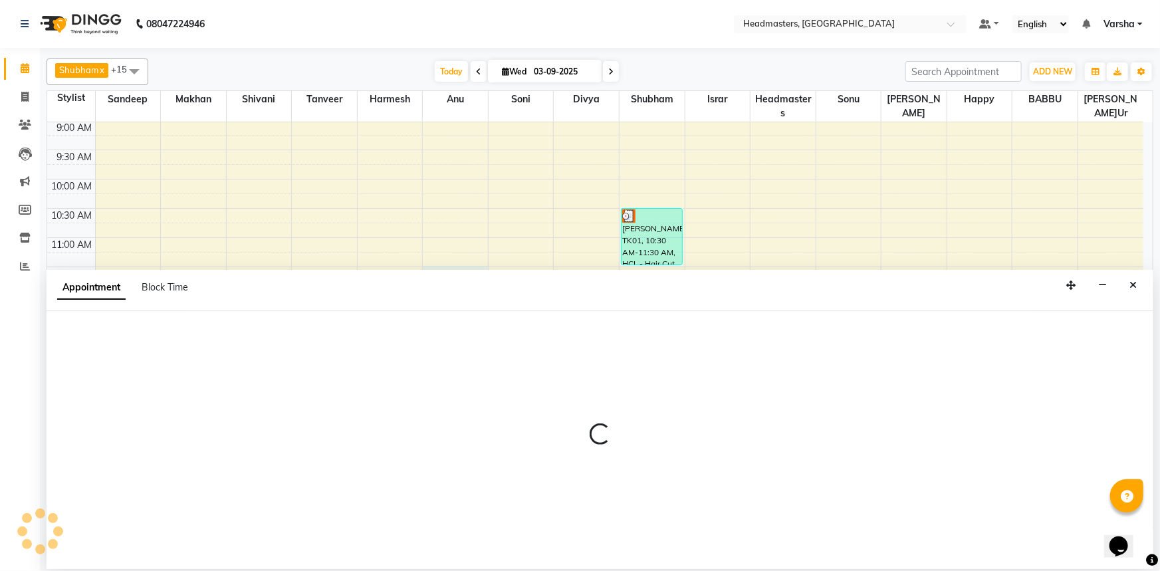
select select "60873"
select select "690"
select select "tentative"
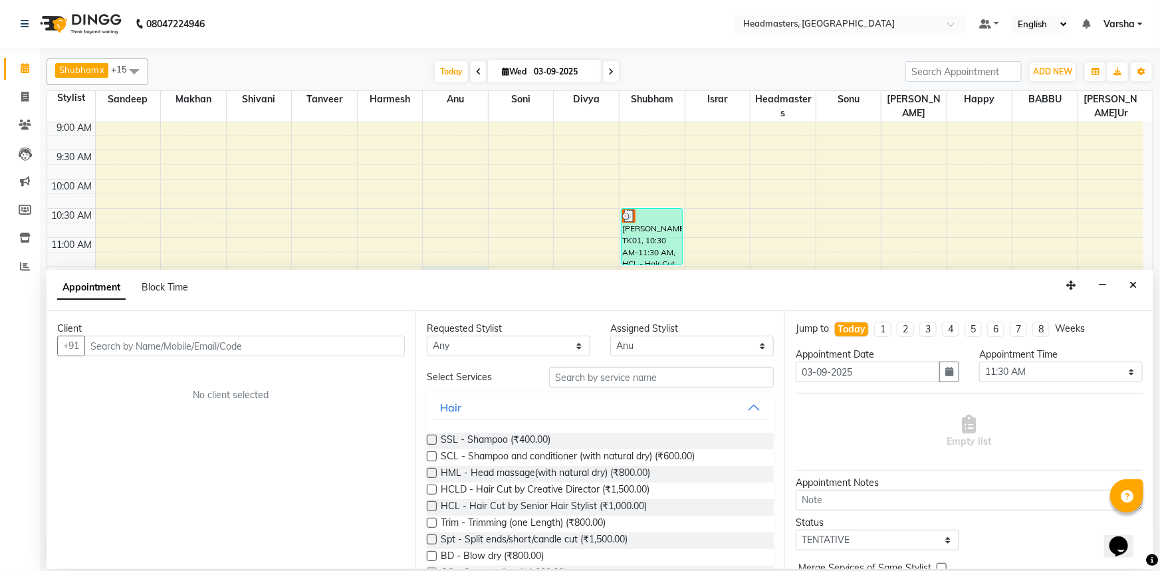
click at [132, 338] on input "text" at bounding box center [244, 346] width 320 height 21
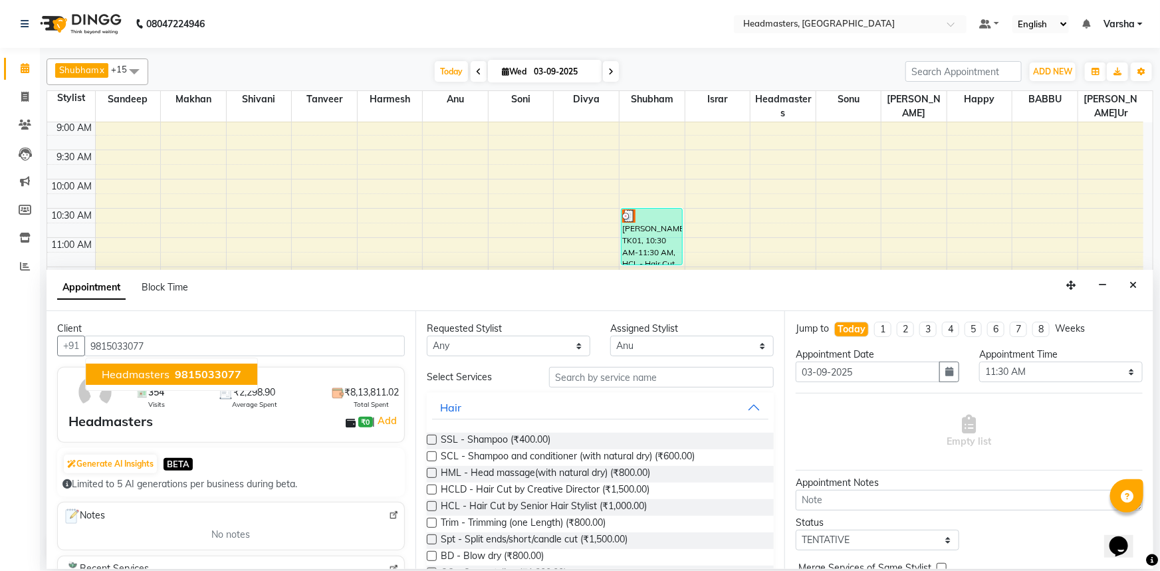
click at [138, 374] on span "Headmasters" at bounding box center [136, 374] width 68 height 13
type input "9815033077"
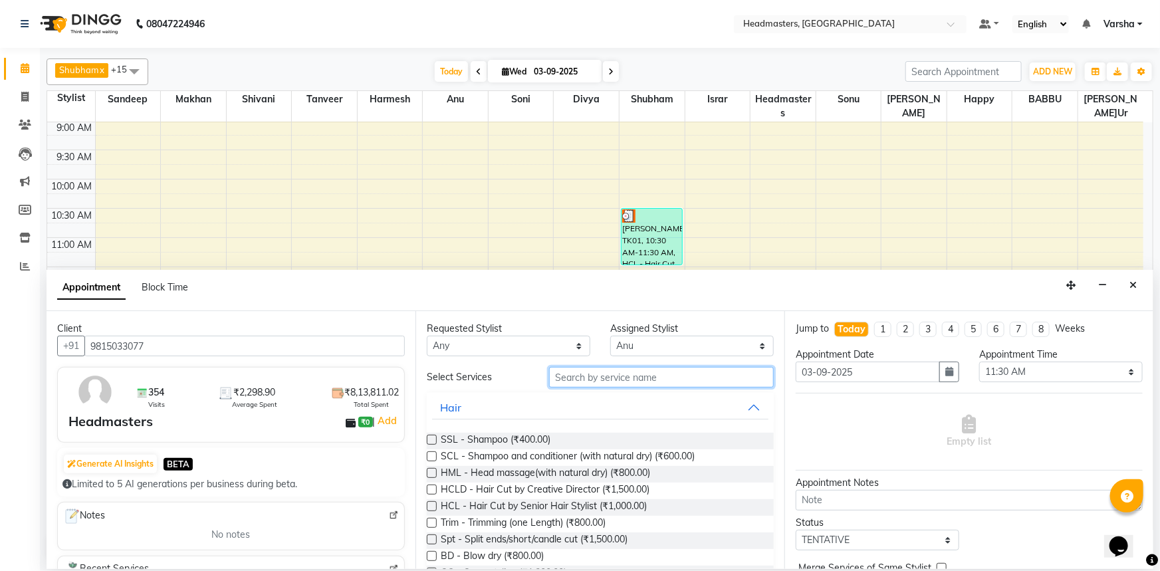
click at [585, 372] on input "text" at bounding box center [661, 377] width 225 height 21
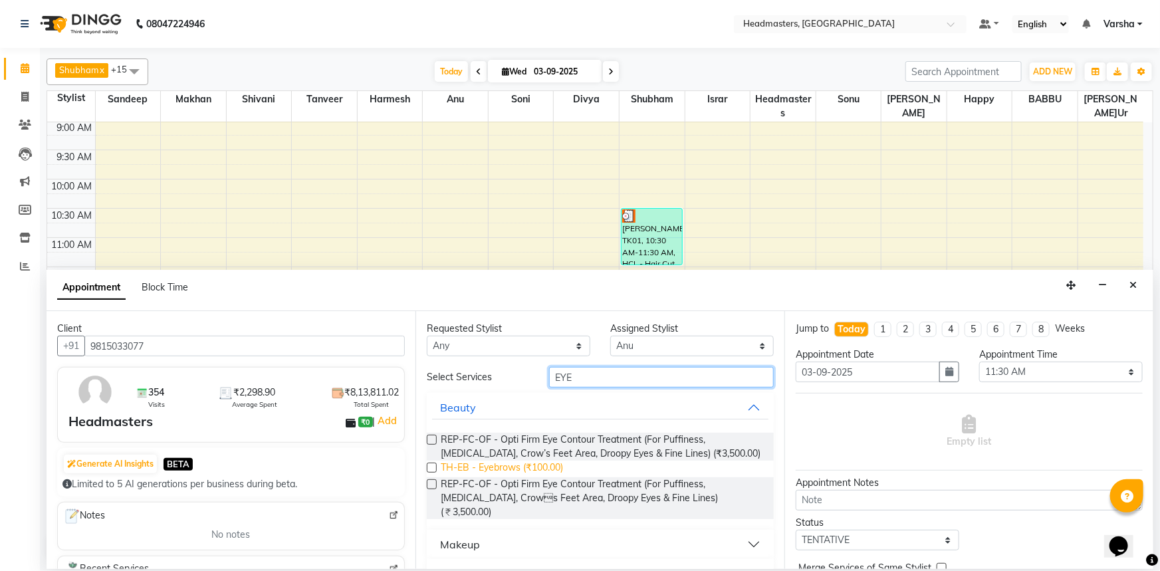
type input "EYE"
click at [557, 467] on span "TH-EB - Eyebrows (₹100.00)" at bounding box center [502, 469] width 122 height 17
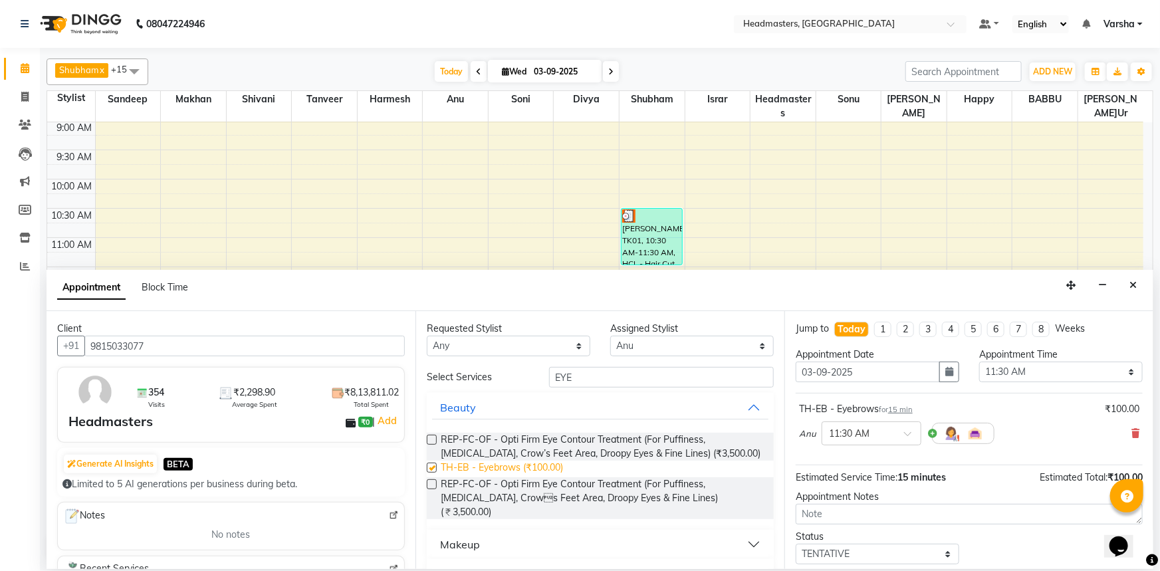
checkbox input "false"
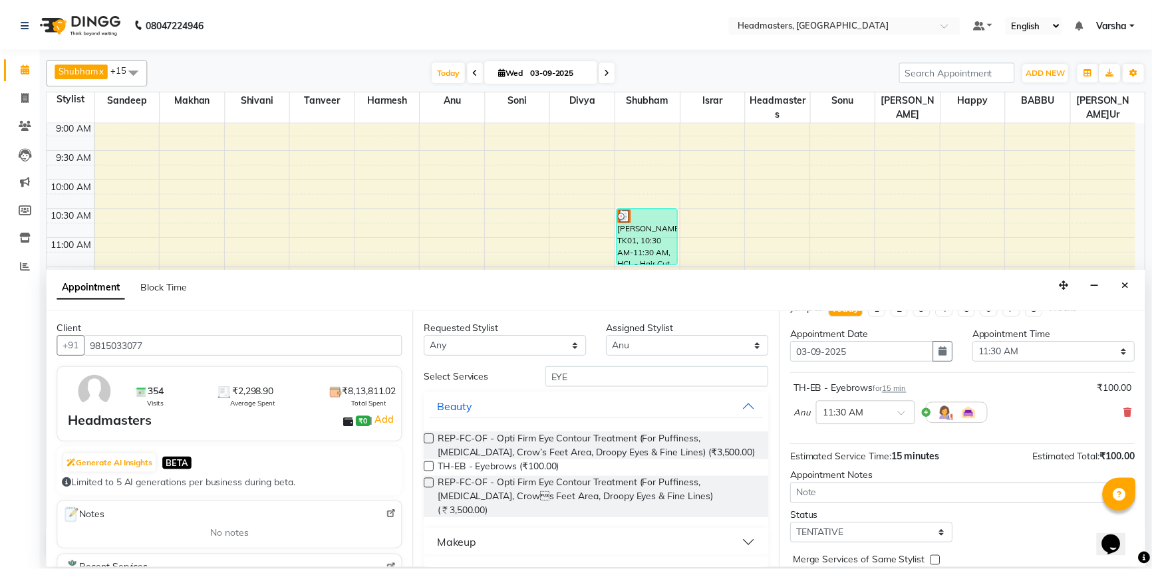
scroll to position [57, 0]
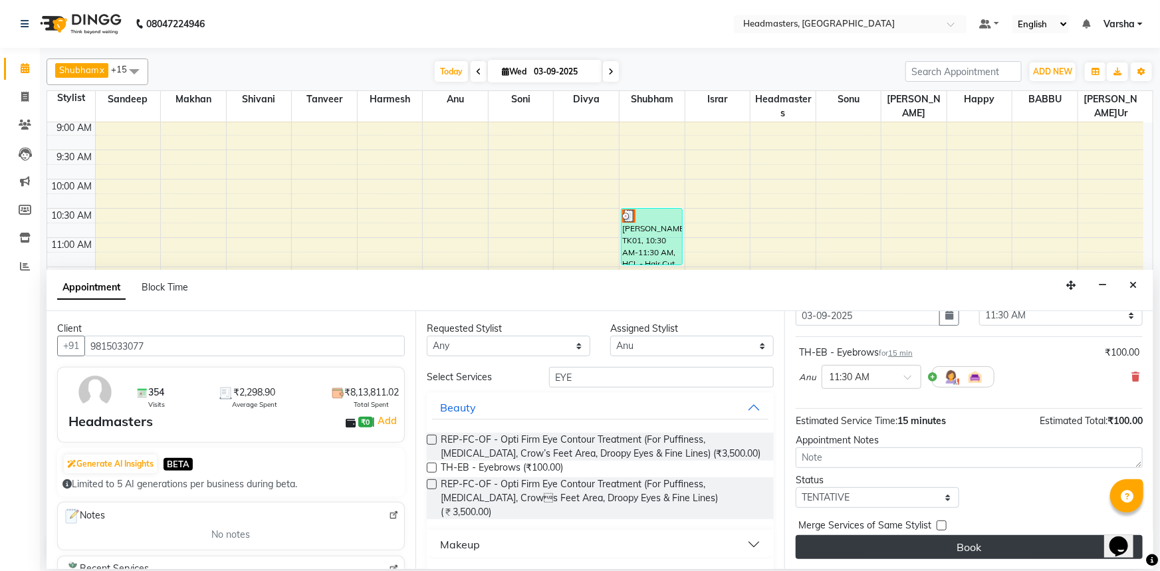
click at [842, 547] on button "Book" at bounding box center [969, 547] width 347 height 24
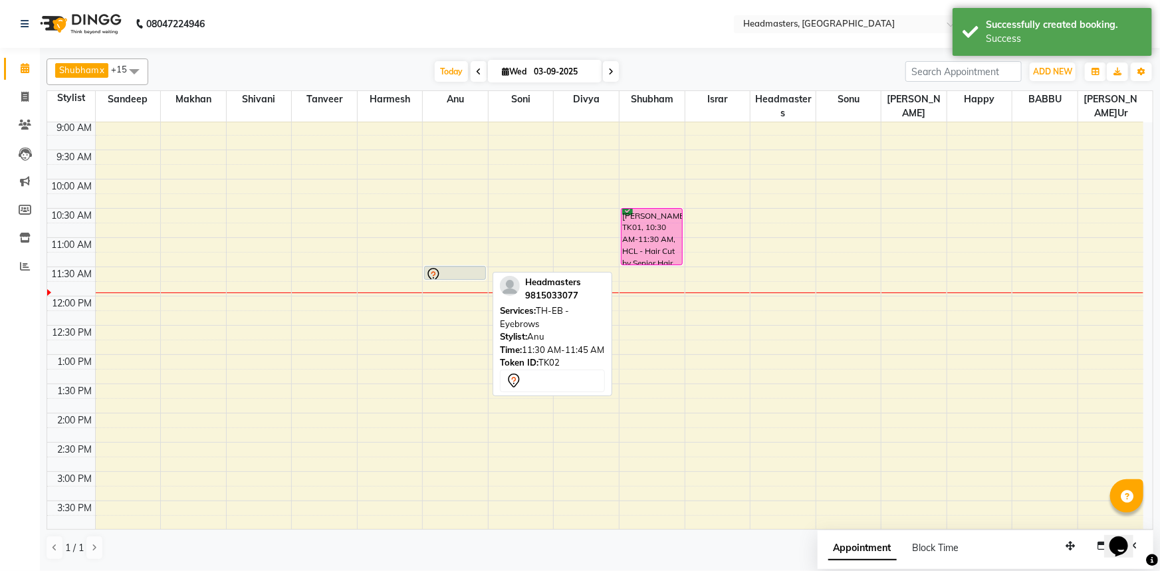
click at [432, 273] on icon at bounding box center [434, 273] width 5 height 5
select select "7"
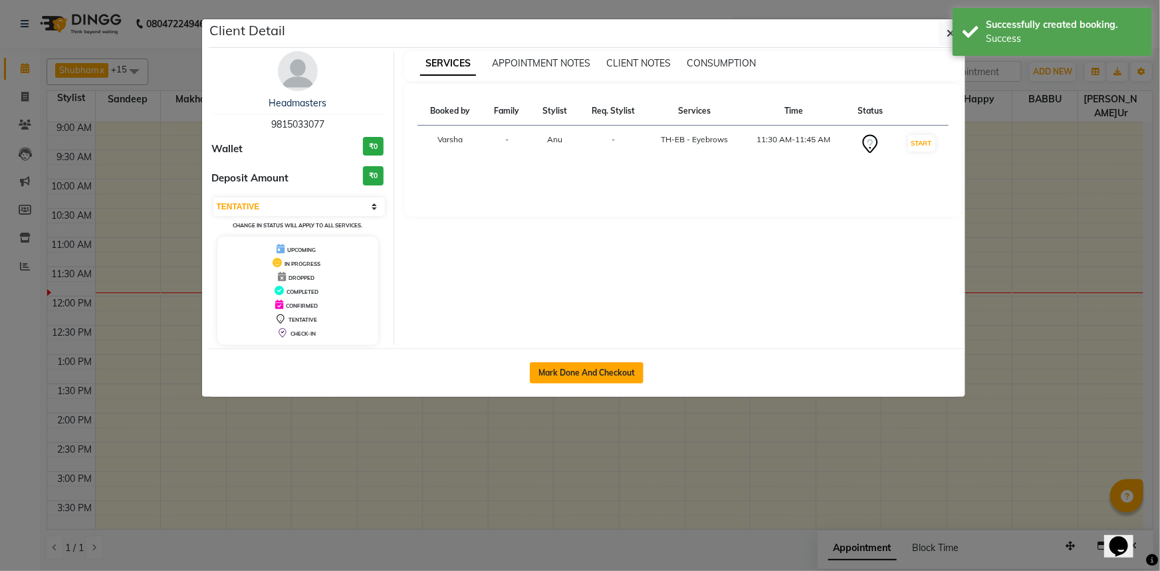
click at [565, 368] on button "Mark Done And Checkout" at bounding box center [587, 372] width 114 height 21
select select "service"
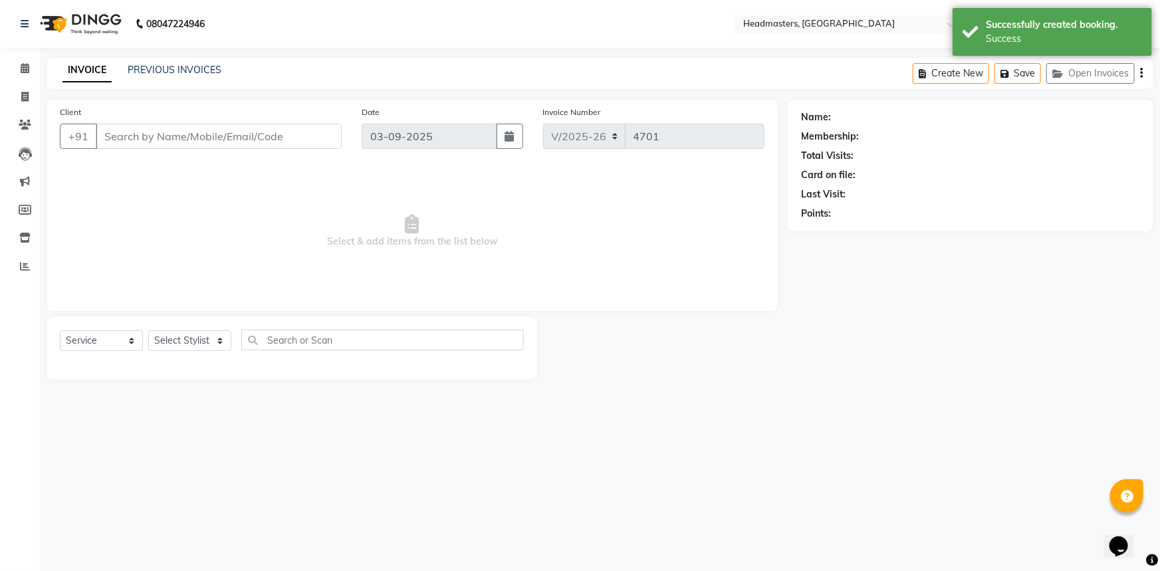
type input "9815033077"
select select "60873"
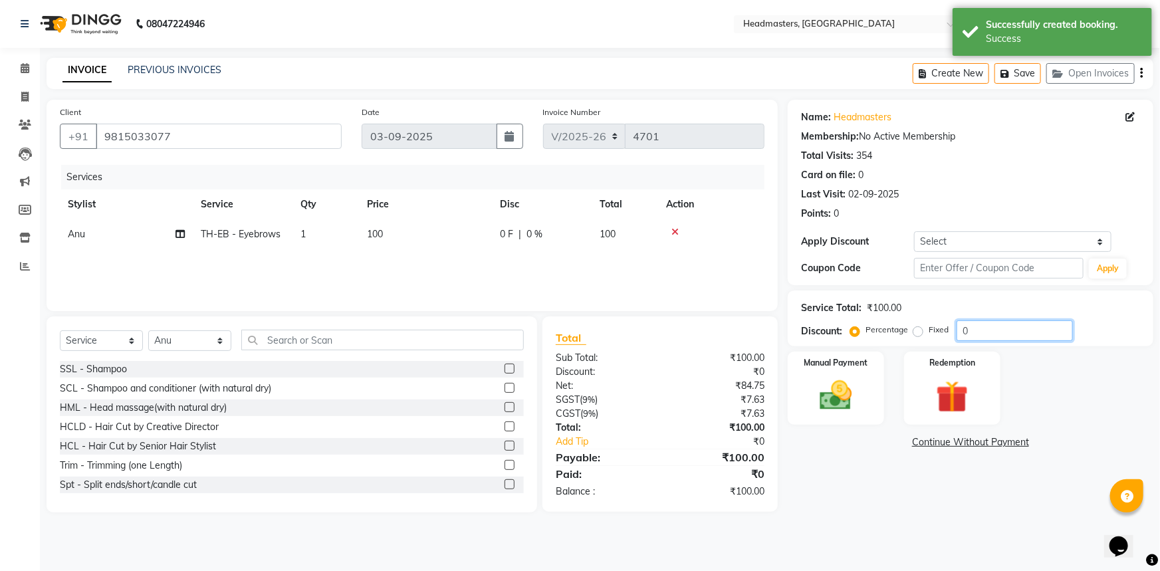
click at [963, 332] on input "0" at bounding box center [1015, 330] width 116 height 21
type input "50"
click at [857, 522] on main "INVOICE PREVIOUS INVOICES Create New Save Open Invoices Client +91 9815033077 D…" at bounding box center [600, 295] width 1120 height 475
click at [822, 387] on img at bounding box center [836, 395] width 55 height 39
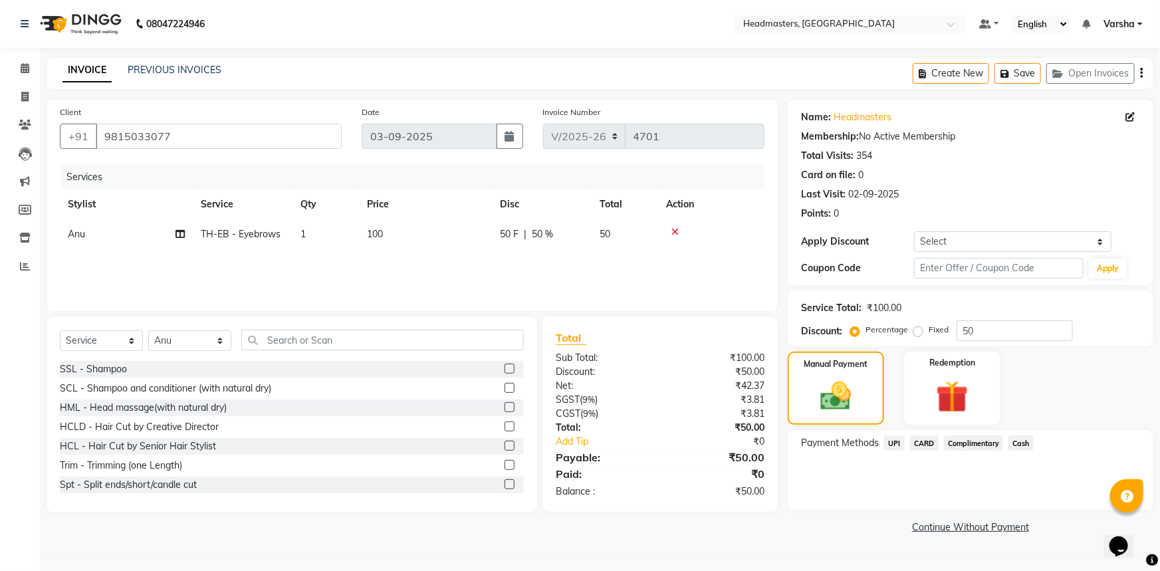
click at [894, 439] on span "UPI" at bounding box center [894, 443] width 21 height 15
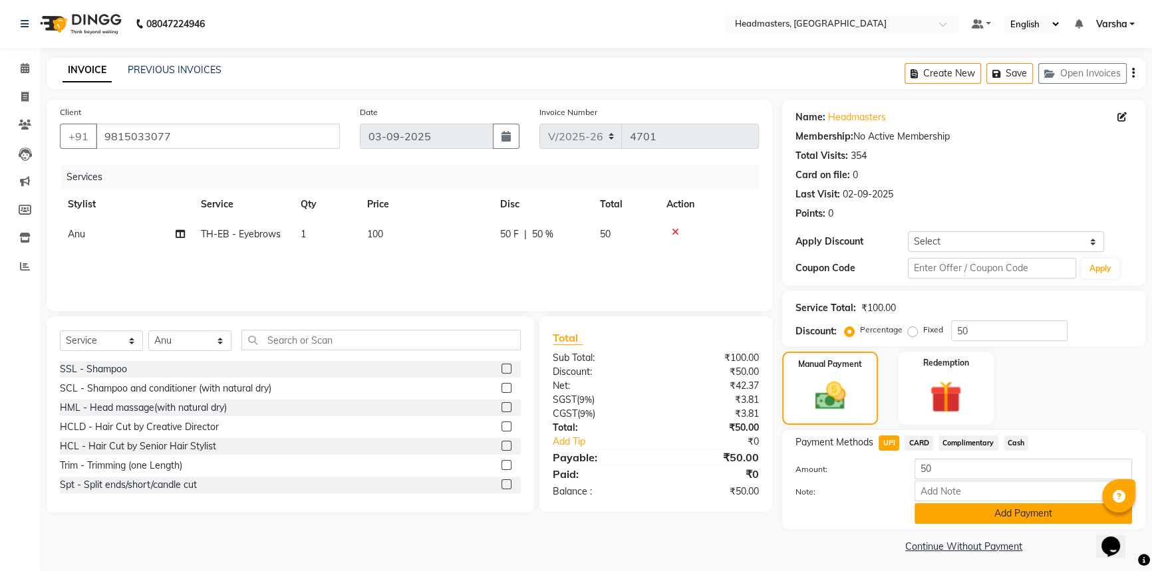
click at [940, 515] on button "Add Payment" at bounding box center [1022, 513] width 217 height 21
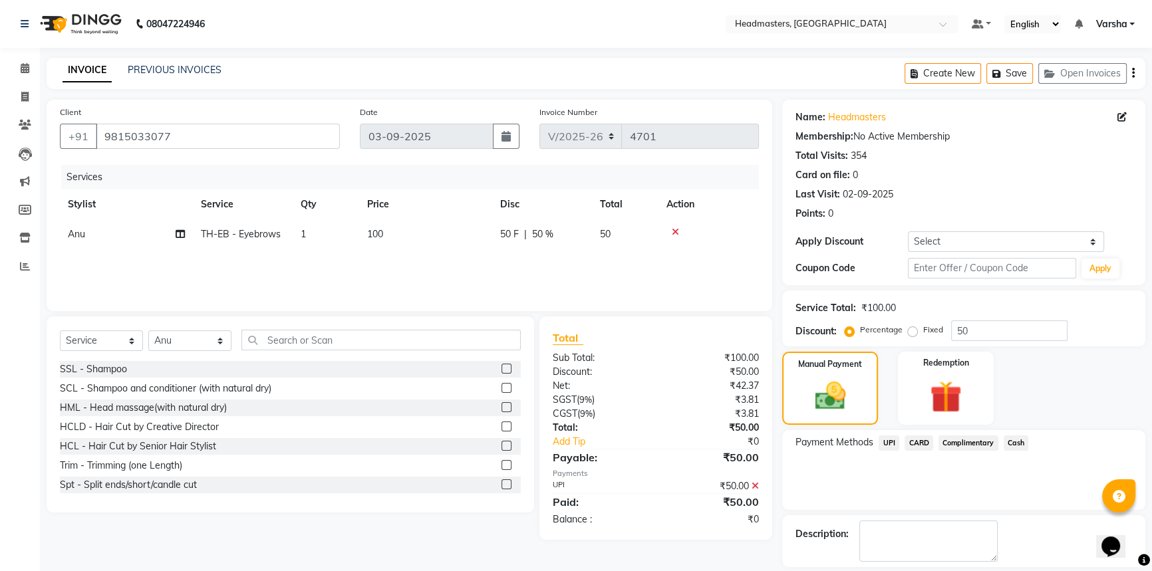
scroll to position [41, 0]
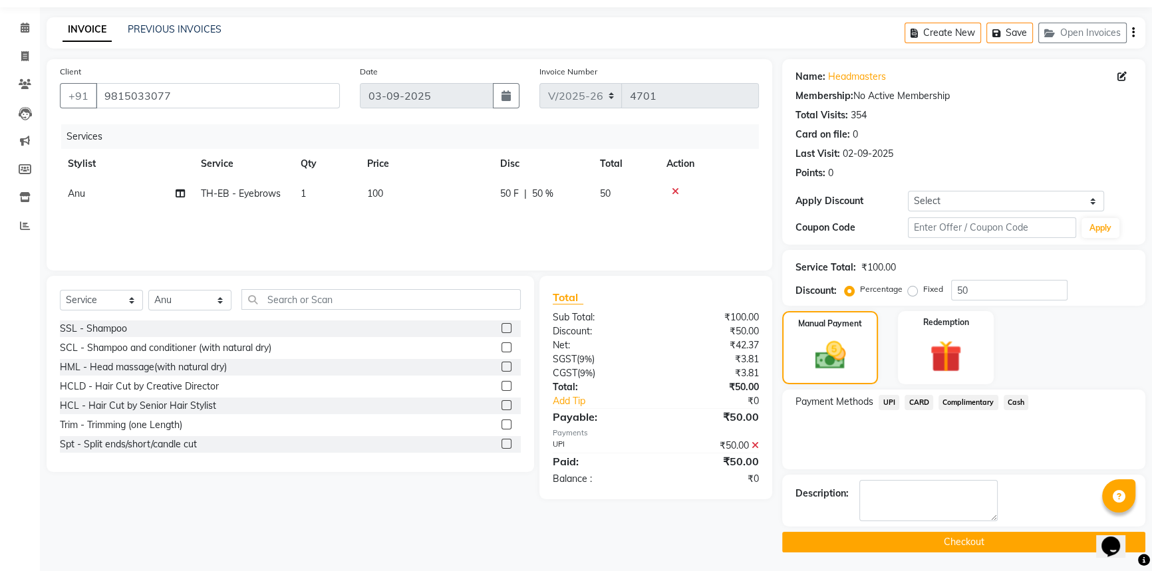
click at [891, 545] on button "Checkout" at bounding box center [963, 542] width 363 height 21
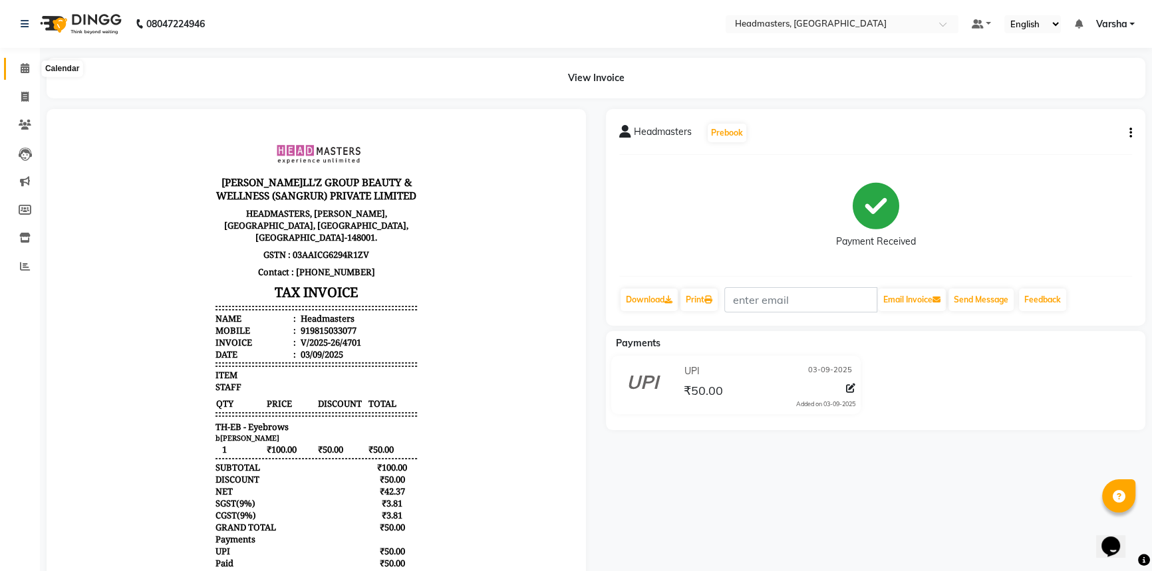
click at [22, 72] on icon at bounding box center [25, 68] width 9 height 10
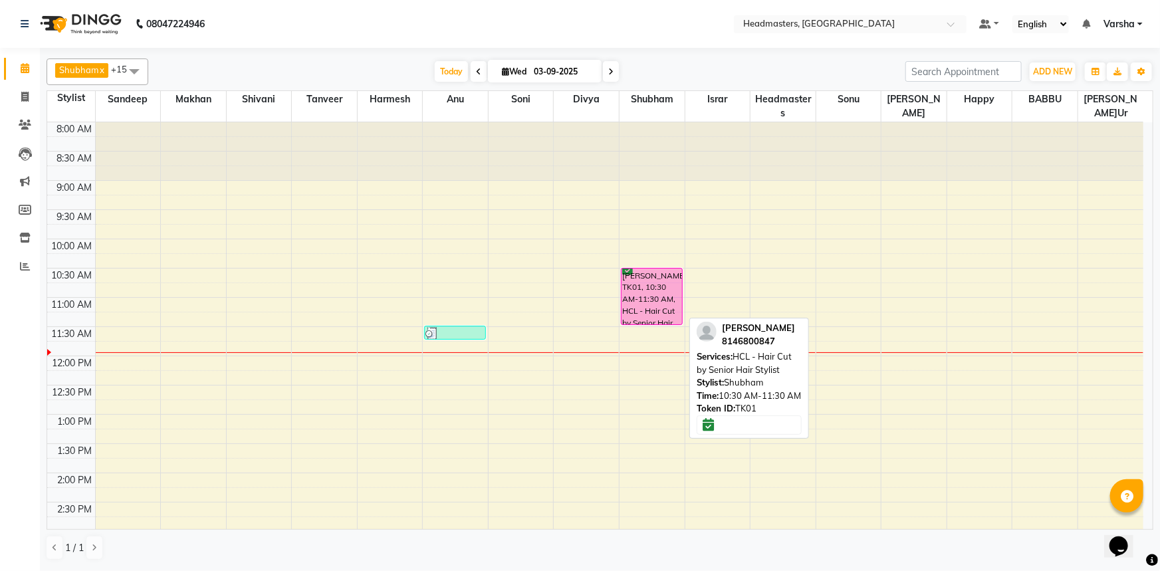
click at [642, 309] on div "[PERSON_NAME]m, TK01, 10:30 AM-11:30 AM, HCL - Hair Cut by Senior Hair Stylist" at bounding box center [652, 297] width 61 height 56
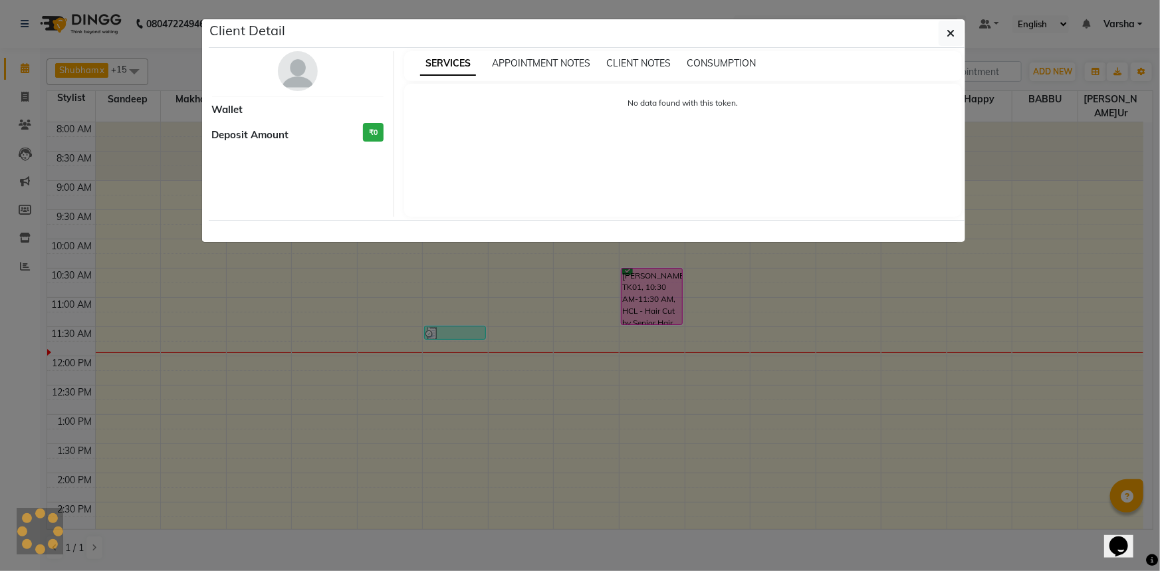
select select "6"
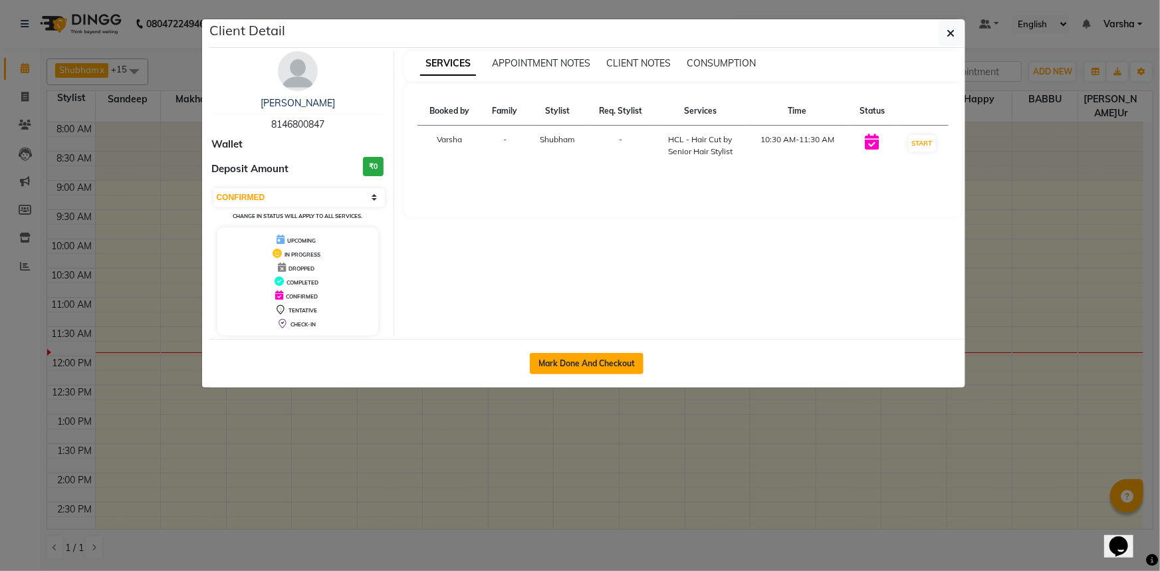
click at [577, 354] on button "Mark Done And Checkout" at bounding box center [587, 363] width 114 height 21
select select "service"
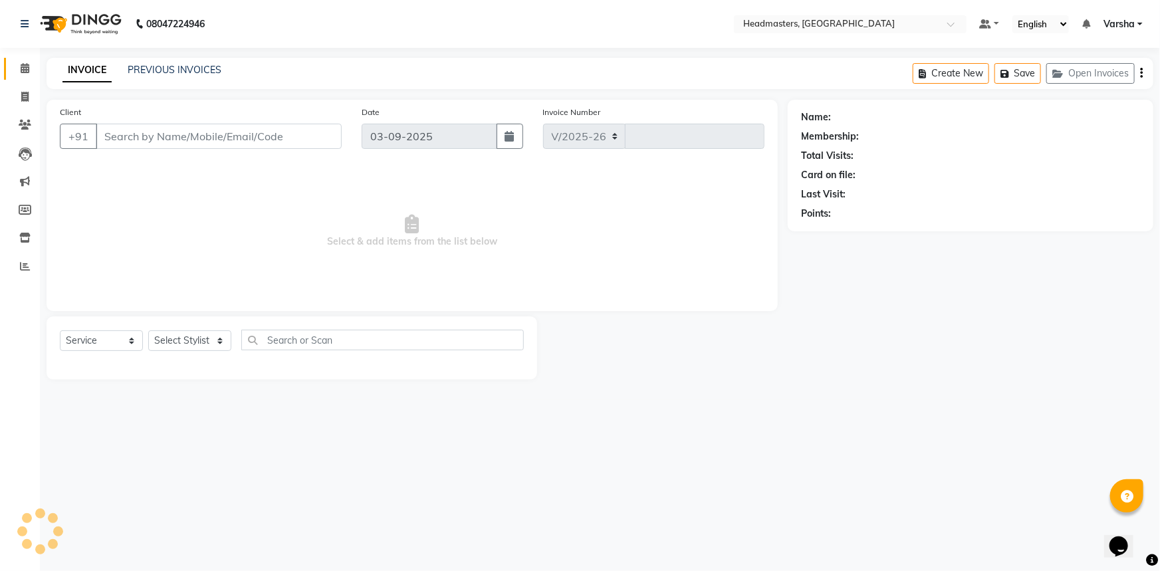
select select "7140"
type input "4702"
type input "8146800847"
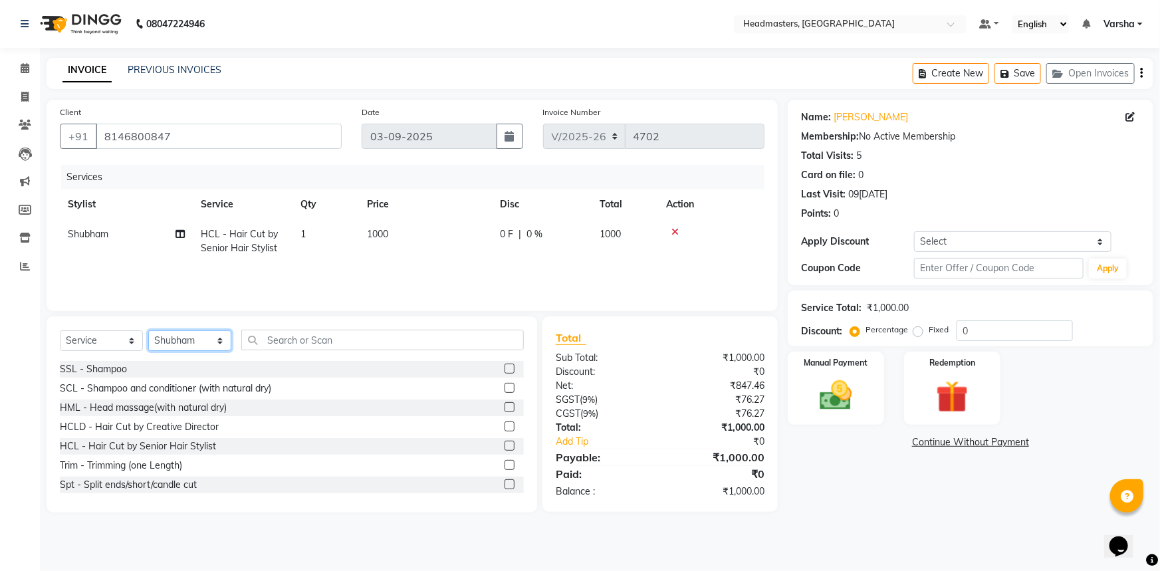
click at [187, 336] on select "Select Stylist [PERSON_NAME] [PERSON_NAME] [PERSON_NAME] [PERSON_NAME] [PERSON_…" at bounding box center [189, 340] width 83 height 21
select select "88381"
click at [187, 336] on select "Select Stylist [PERSON_NAME] [PERSON_NAME] [PERSON_NAME] [PERSON_NAME] [PERSON_…" at bounding box center [189, 340] width 83 height 21
click at [320, 339] on input "text" at bounding box center [382, 340] width 283 height 21
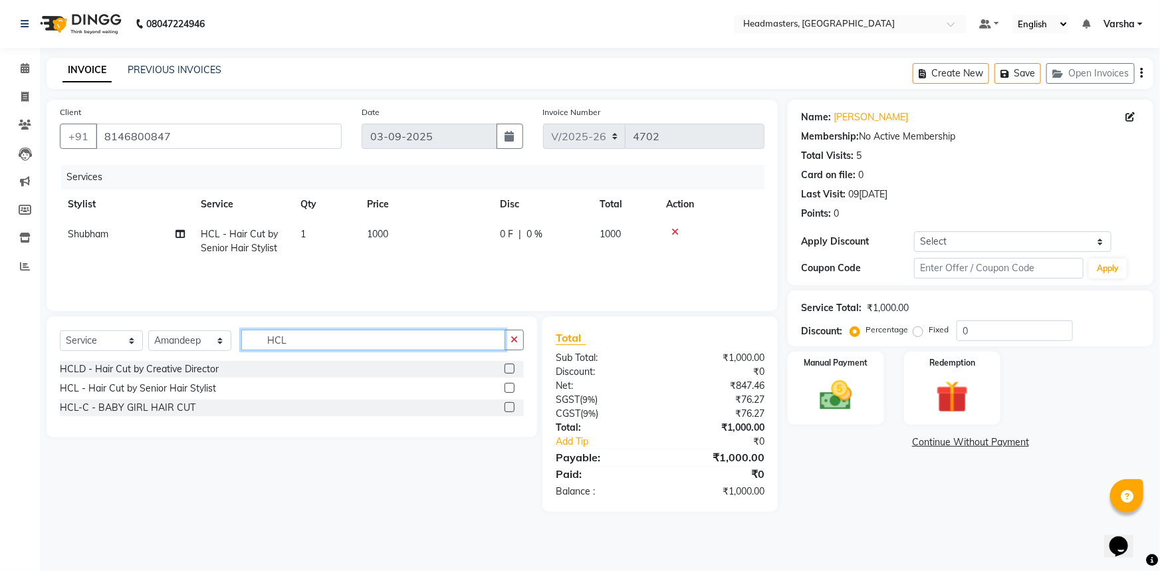
type input "HCL"
click at [511, 390] on label at bounding box center [510, 388] width 10 height 10
click at [511, 390] on input "checkbox" at bounding box center [509, 388] width 9 height 9
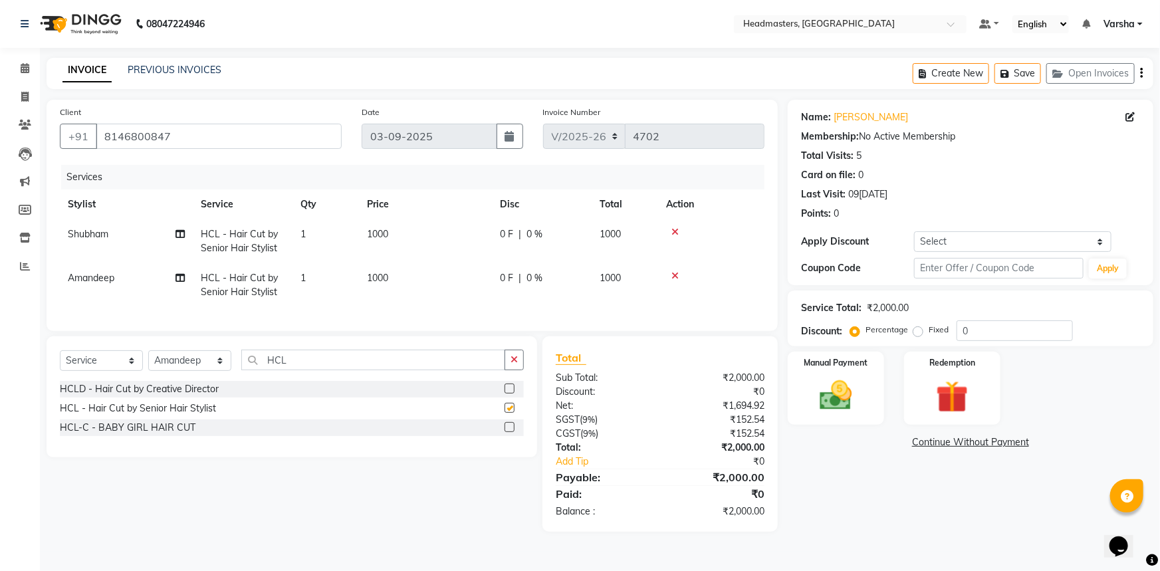
checkbox input "false"
click at [959, 326] on input "0" at bounding box center [1015, 330] width 116 height 21
click at [898, 479] on div "Name: Anupam Membership: No Active Membership Total Visits: 5 Card on file: 0 L…" at bounding box center [976, 316] width 376 height 432
click at [973, 324] on input "0" at bounding box center [1015, 330] width 116 height 21
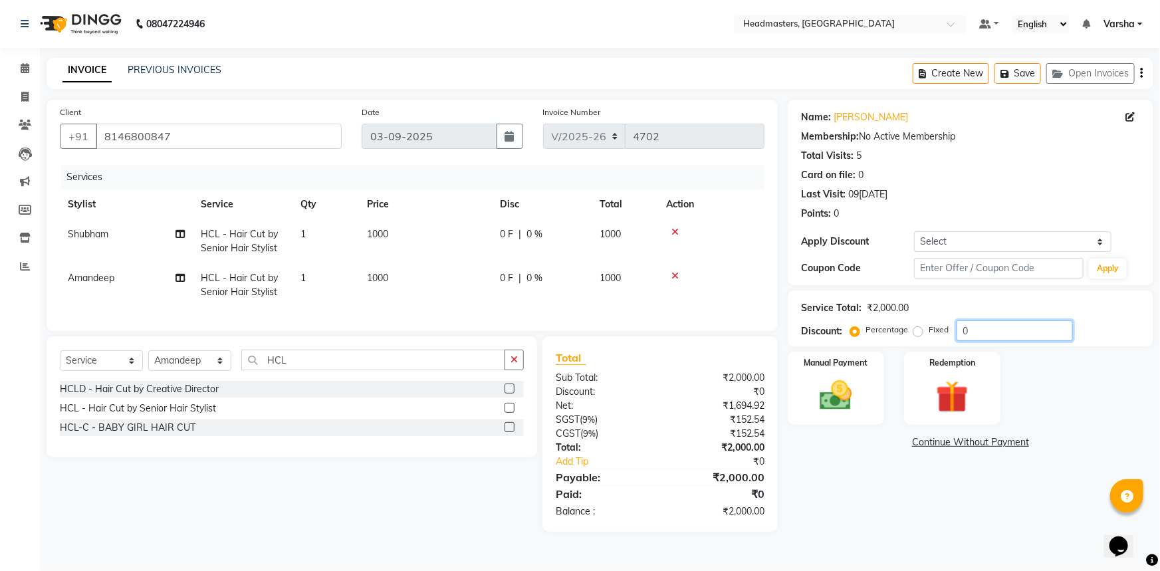
click at [962, 323] on input "0" at bounding box center [1015, 330] width 116 height 21
type input "50"
click at [947, 495] on div "Name: Anupam Membership: No Active Membership Total Visits: 5 Card on file: 0 L…" at bounding box center [976, 316] width 376 height 432
click at [881, 507] on div "Name: Anupam Membership: No Active Membership Total Visits: 5 Card on file: 0 L…" at bounding box center [976, 316] width 376 height 432
click at [826, 390] on img at bounding box center [836, 395] width 55 height 39
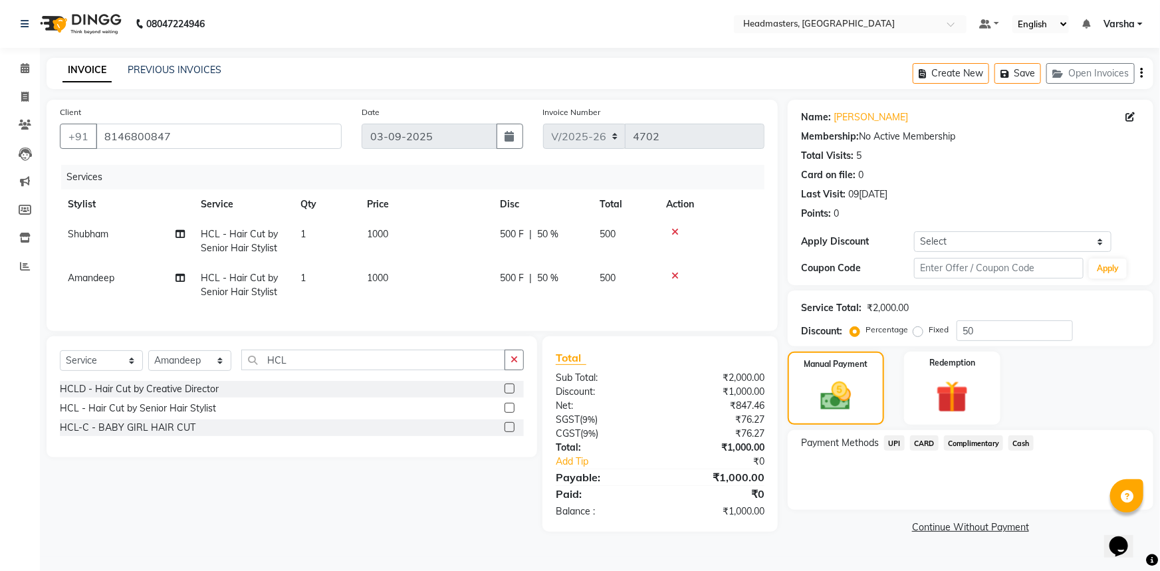
click at [892, 442] on span "UPI" at bounding box center [894, 443] width 21 height 15
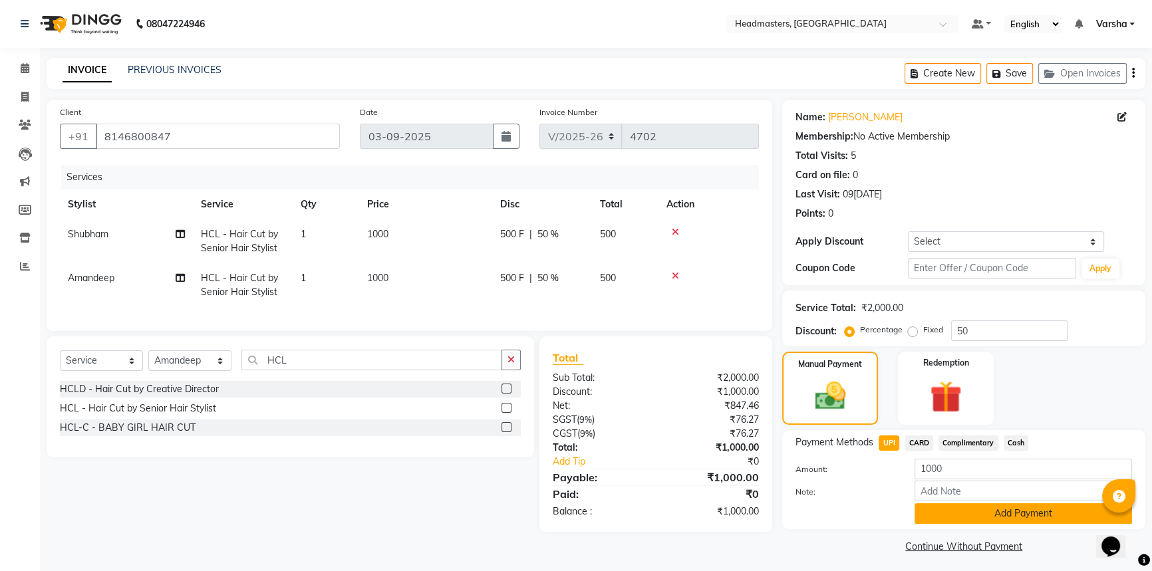
click at [977, 517] on button "Add Payment" at bounding box center [1022, 513] width 217 height 21
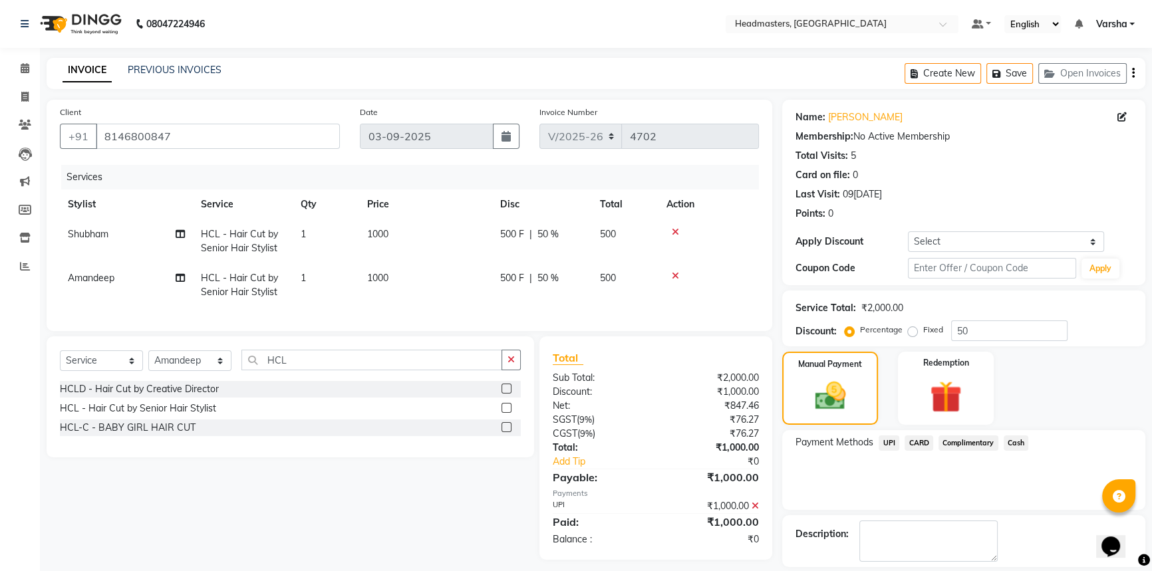
scroll to position [41, 0]
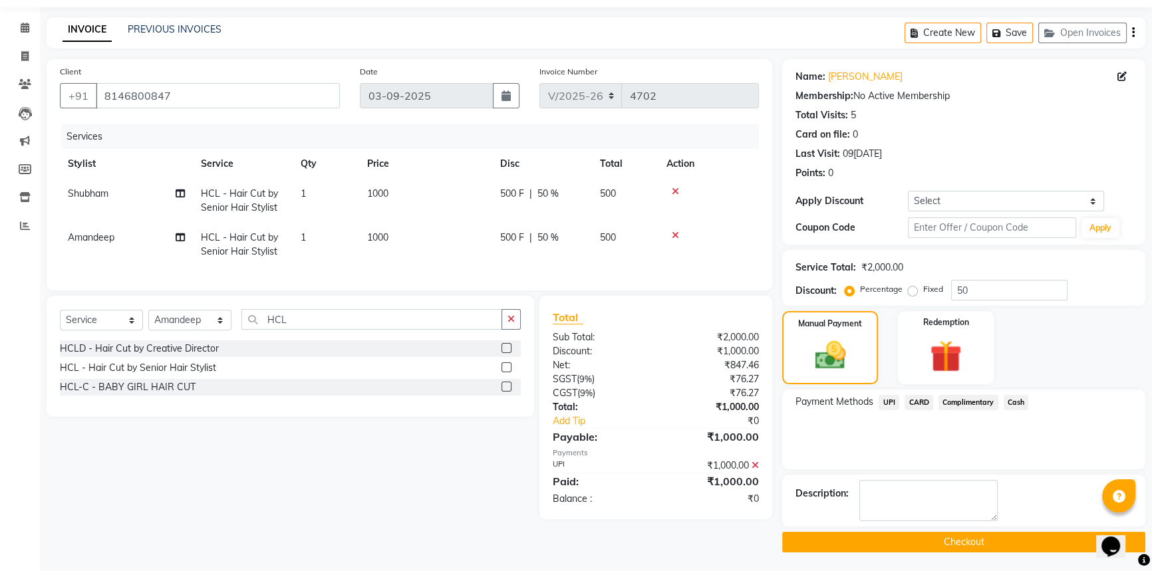
click at [946, 539] on button "Checkout" at bounding box center [963, 542] width 363 height 21
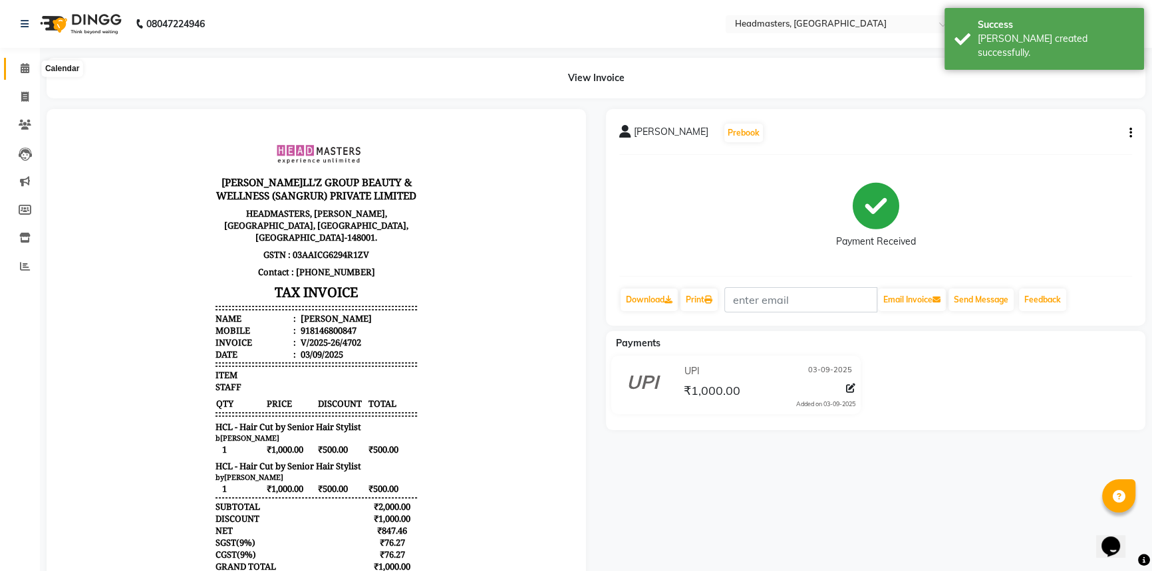
click at [24, 66] on icon at bounding box center [25, 68] width 9 height 10
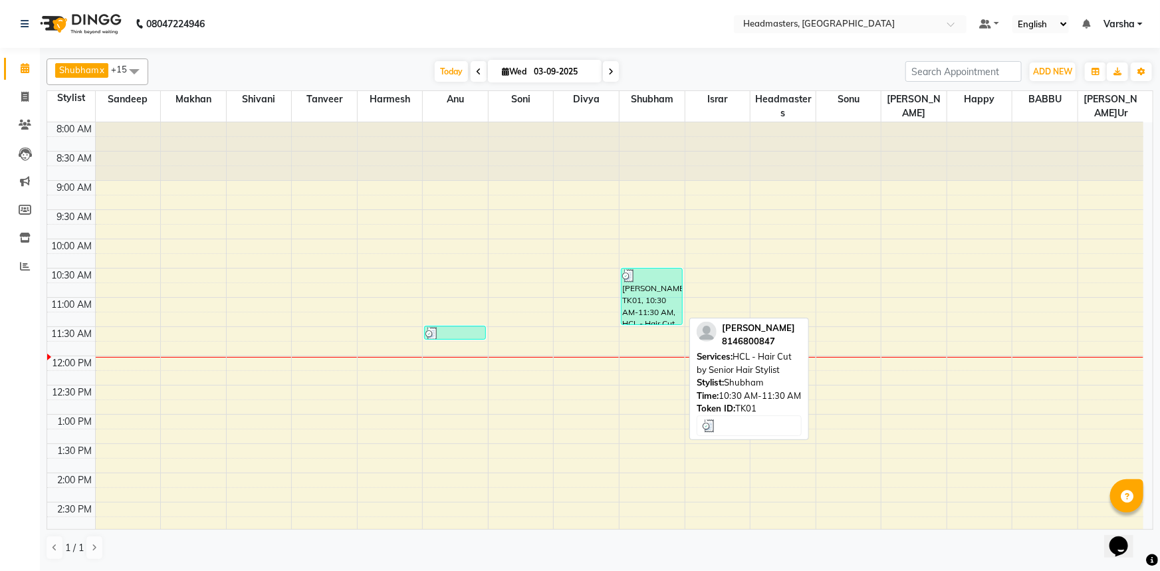
click at [658, 305] on div "[PERSON_NAME]m, TK01, 10:30 AM-11:30 AM, HCL - Hair Cut by Senior Hair Stylist" at bounding box center [652, 297] width 61 height 56
select select "3"
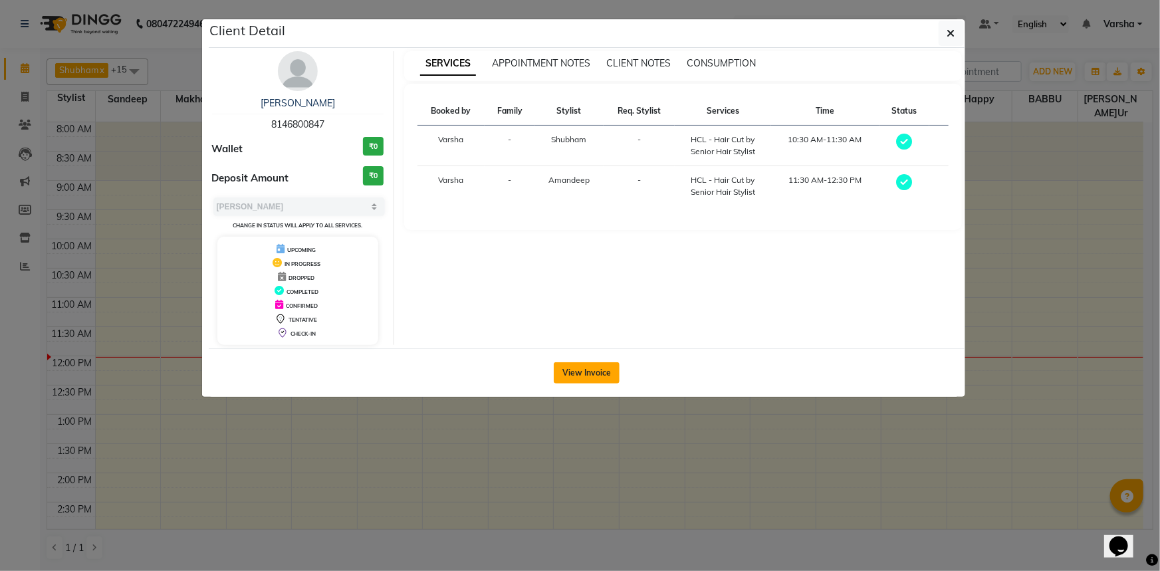
click at [579, 372] on button "View Invoice" at bounding box center [587, 372] width 66 height 21
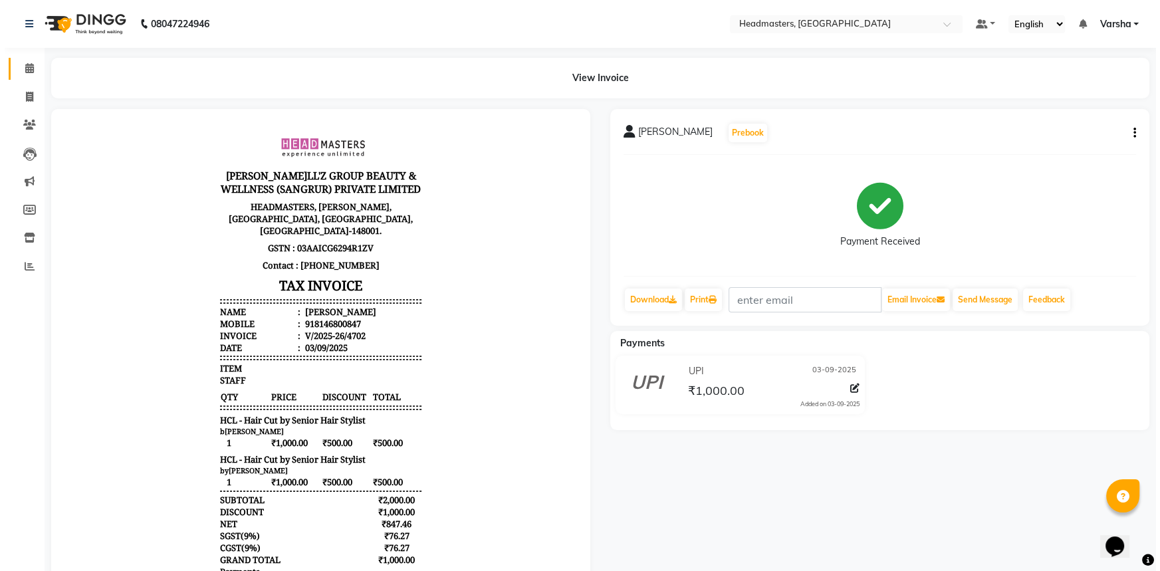
scroll to position [10, 0]
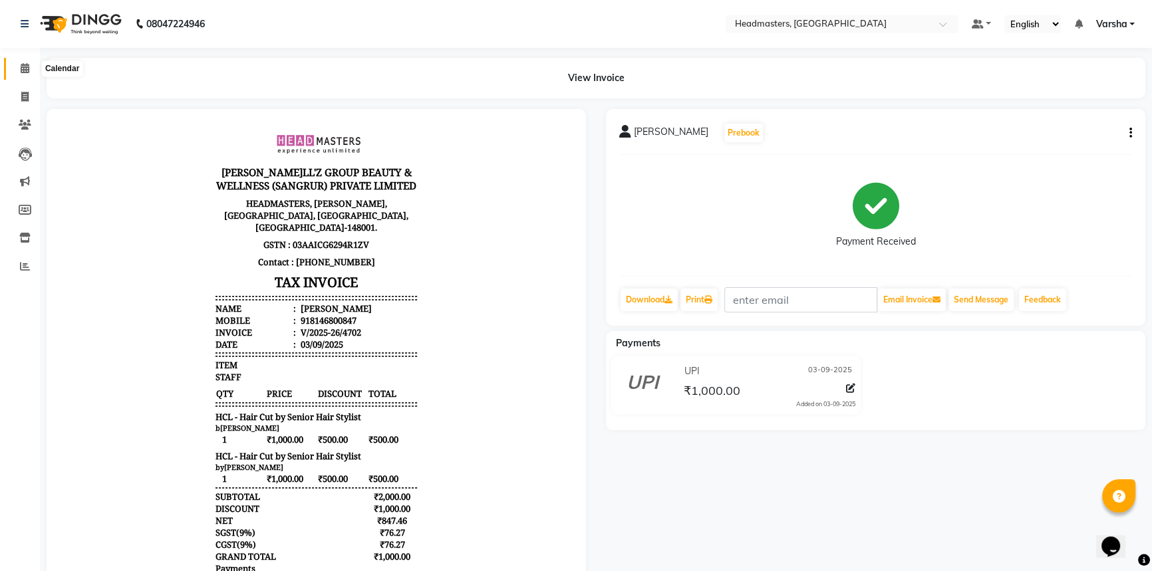
click at [24, 69] on icon at bounding box center [25, 68] width 9 height 10
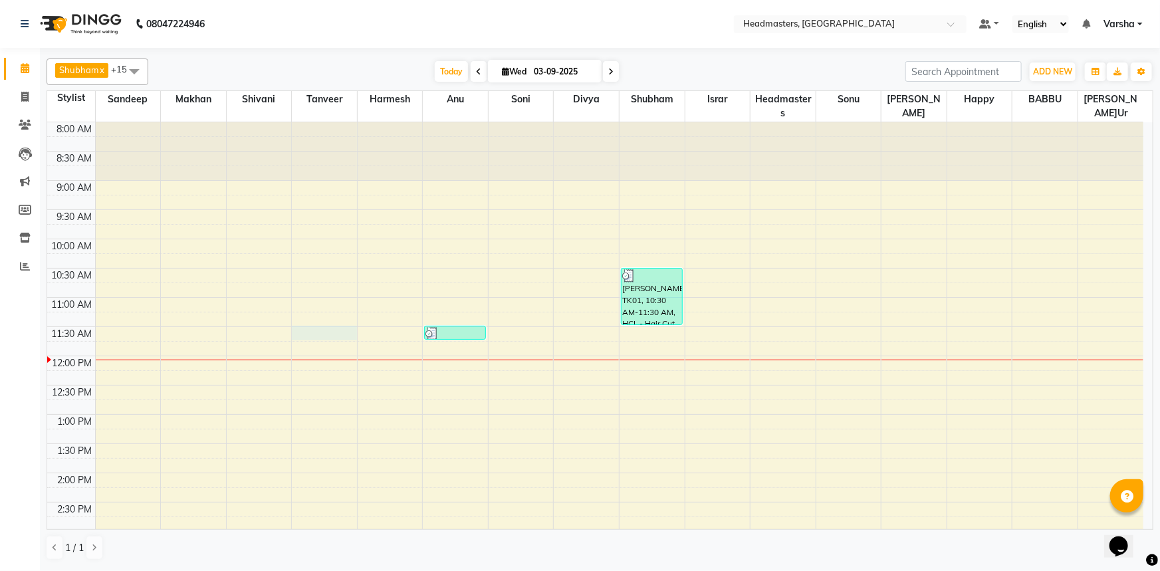
click at [317, 338] on div "8:00 AM 8:30 AM 9:00 AM 9:30 AM 10:00 AM 10:30 AM 11:00 AM 11:30 AM 12:00 PM 12…" at bounding box center [595, 502] width 1096 height 760
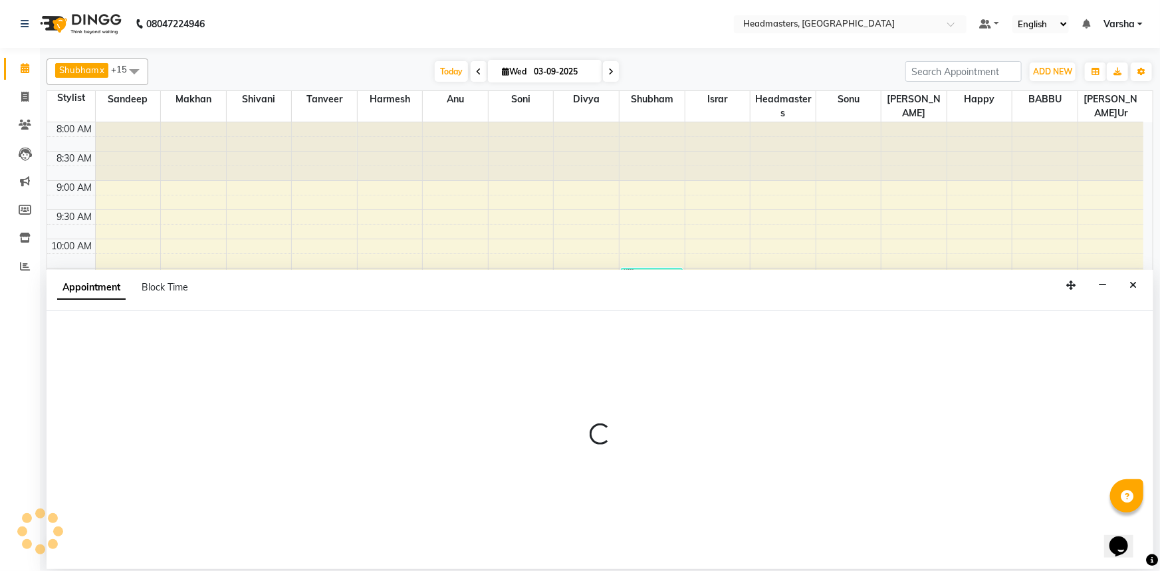
select select "60866"
select select "tentative"
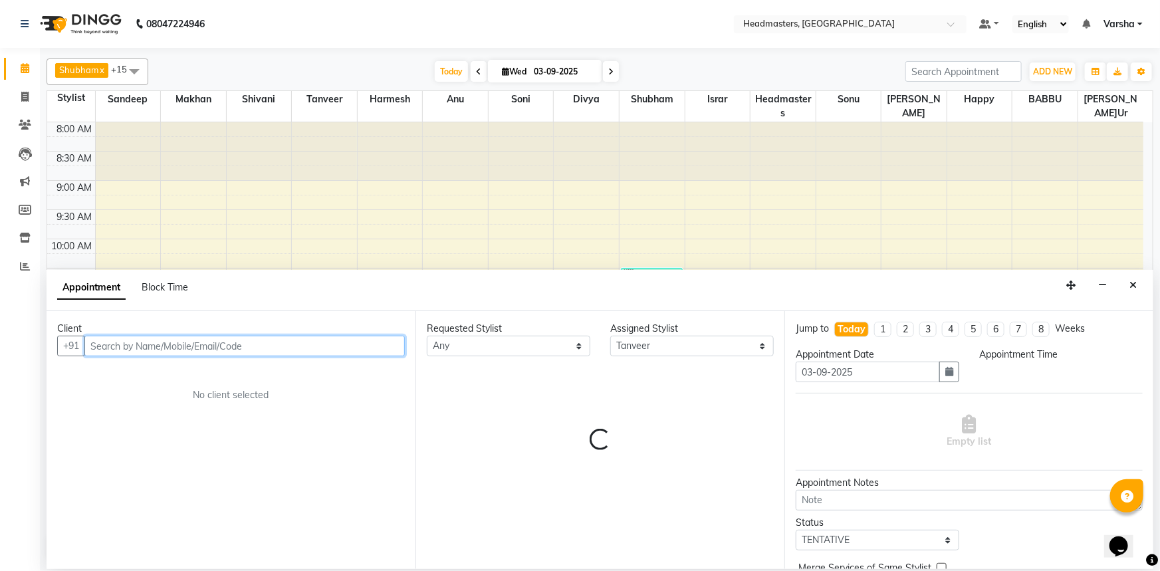
select select "690"
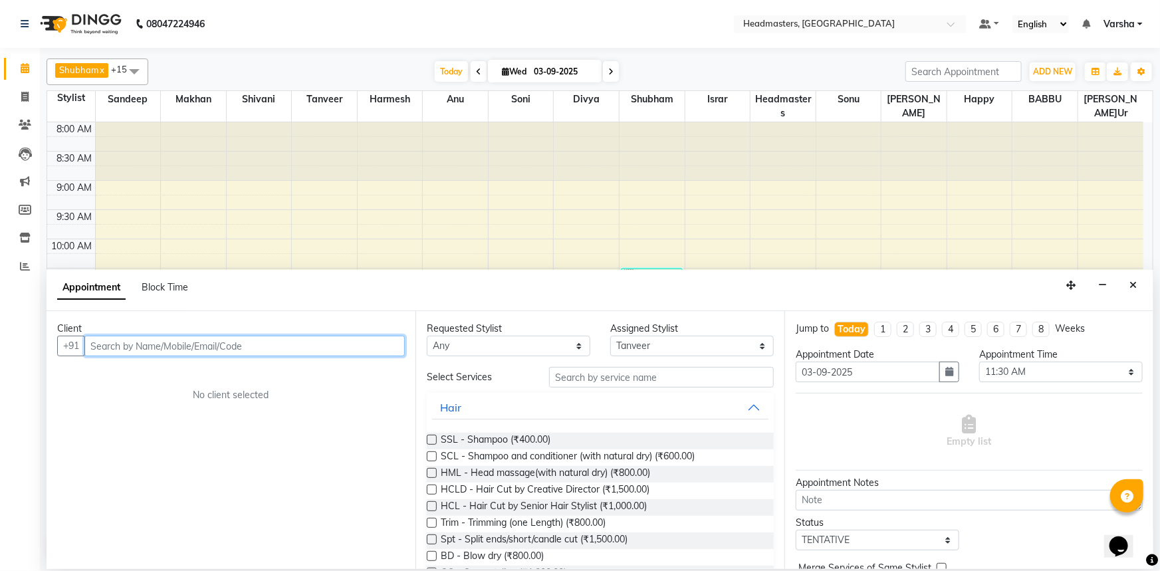
click at [114, 344] on input "text" at bounding box center [244, 346] width 320 height 21
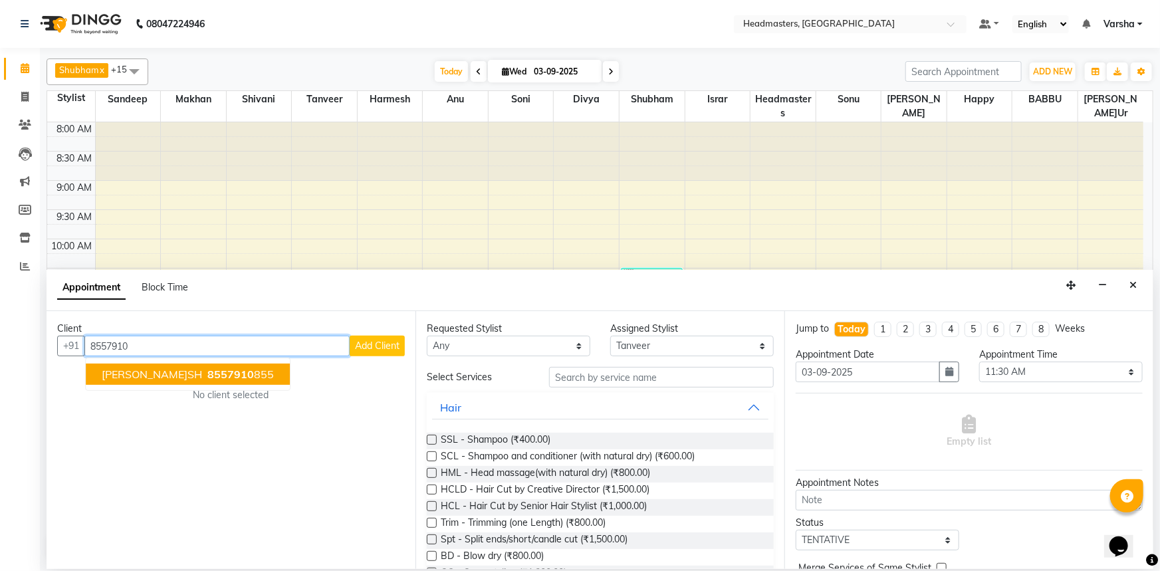
drag, startPoint x: 178, startPoint y: 374, endPoint x: 182, endPoint y: 367, distance: 8.1
click at [207, 374] on span "8557910" at bounding box center [230, 374] width 47 height 13
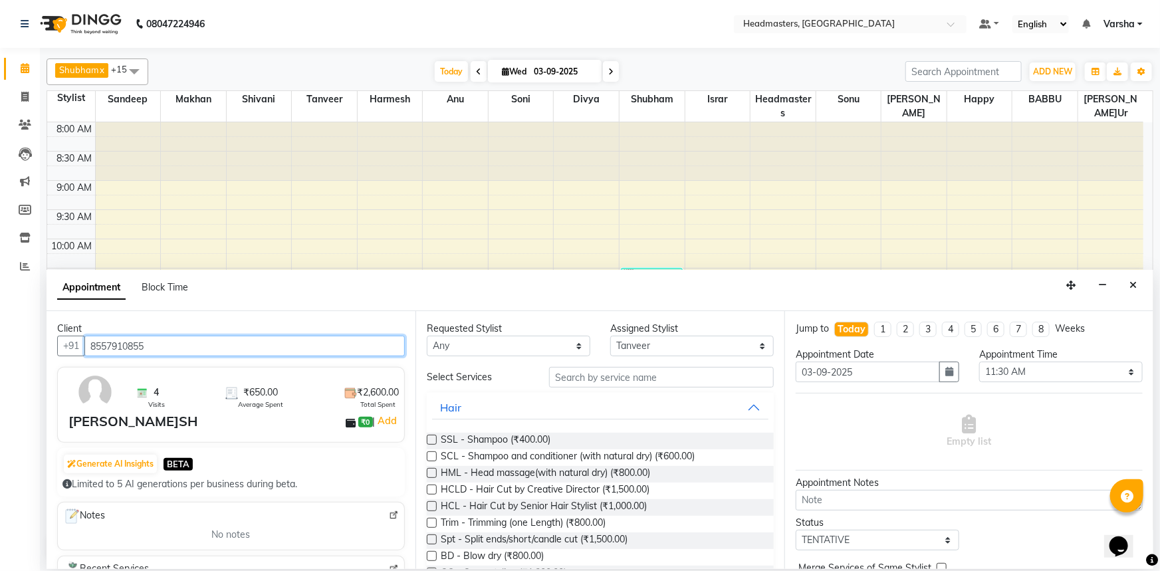
type input "8557910855"
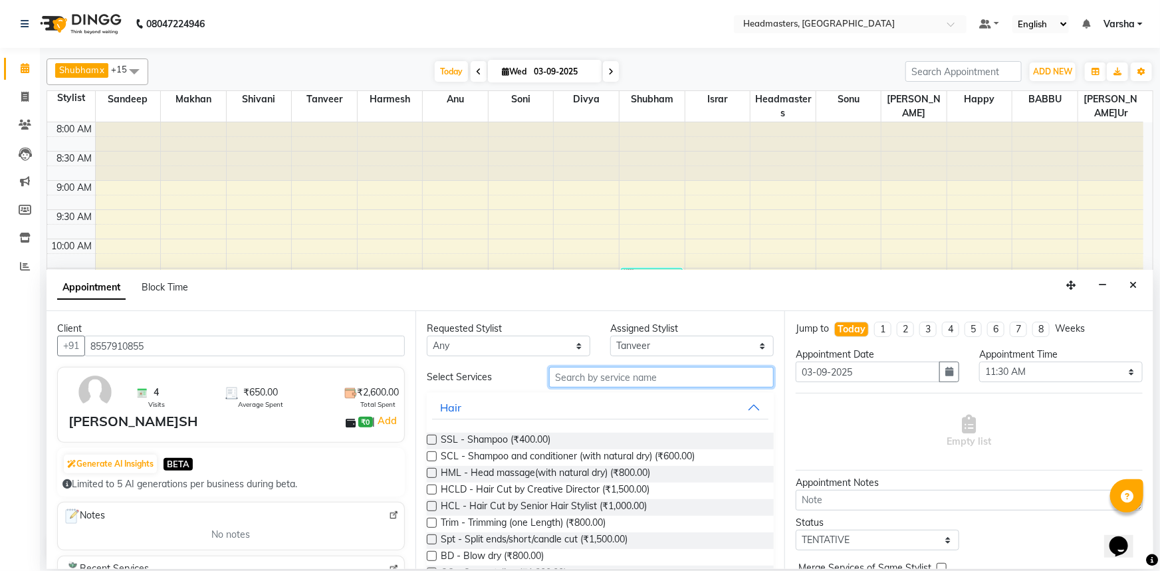
click at [582, 375] on input "text" at bounding box center [661, 377] width 225 height 21
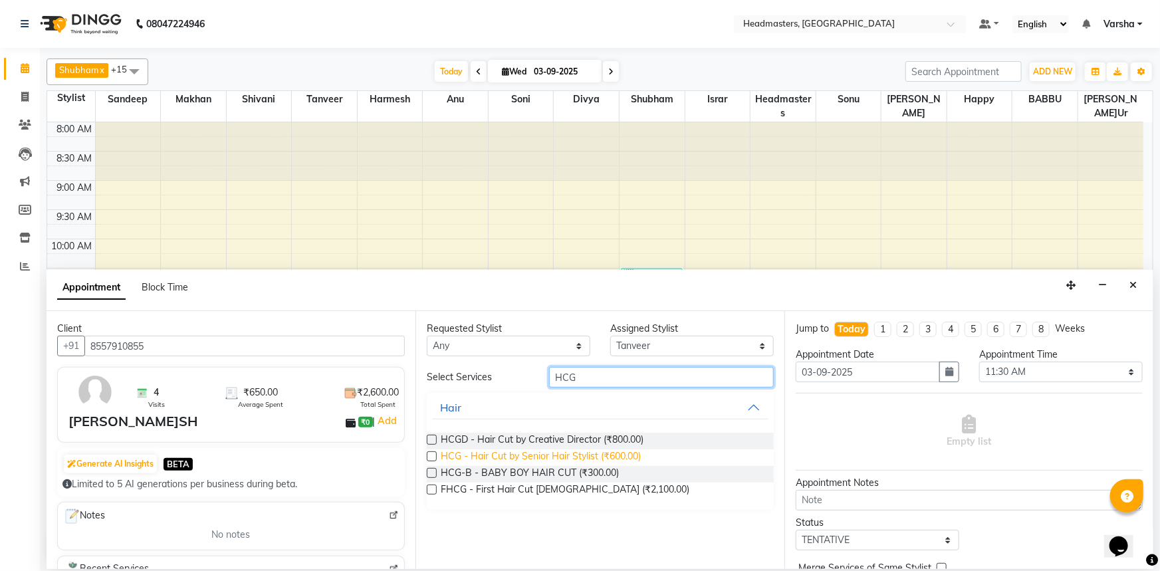
type input "HCG"
click at [605, 457] on span "HCG - Hair Cut by Senior Hair Stylist (₹600.00)" at bounding box center [541, 457] width 200 height 17
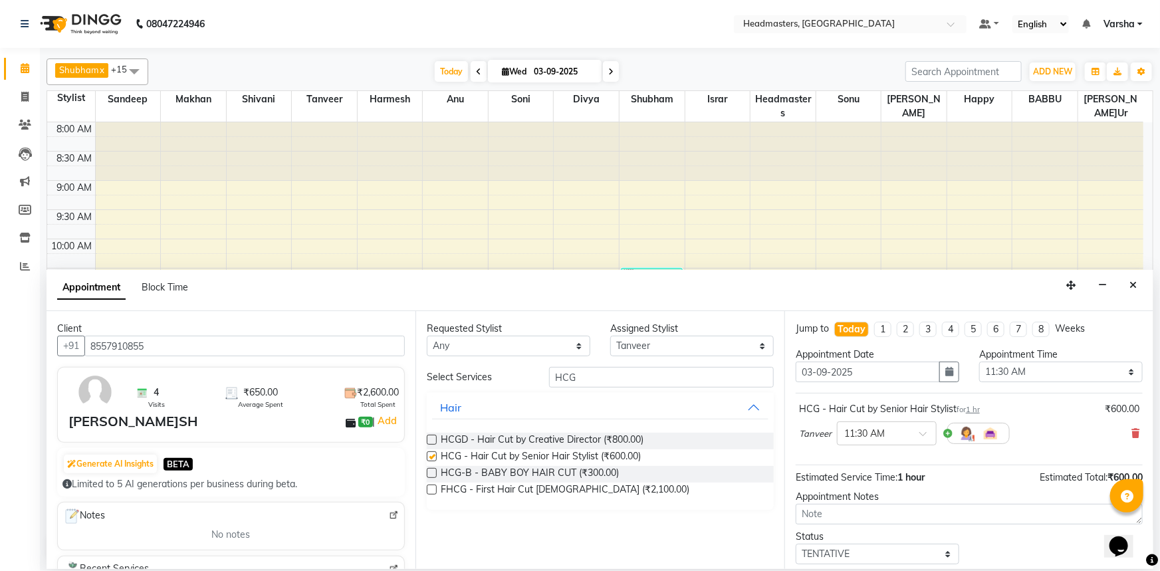
checkbox input "false"
click at [593, 377] on input "HCG" at bounding box center [661, 377] width 225 height 21
type input "H"
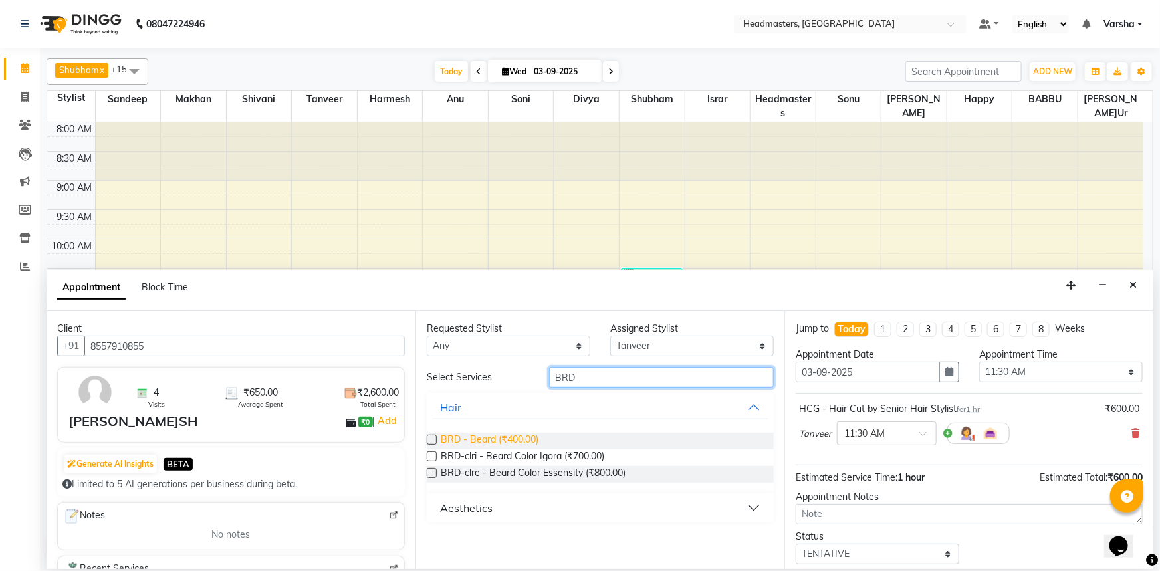
type input "BRD"
click at [509, 440] on span "BRD - Beard (₹400.00)" at bounding box center [490, 441] width 98 height 17
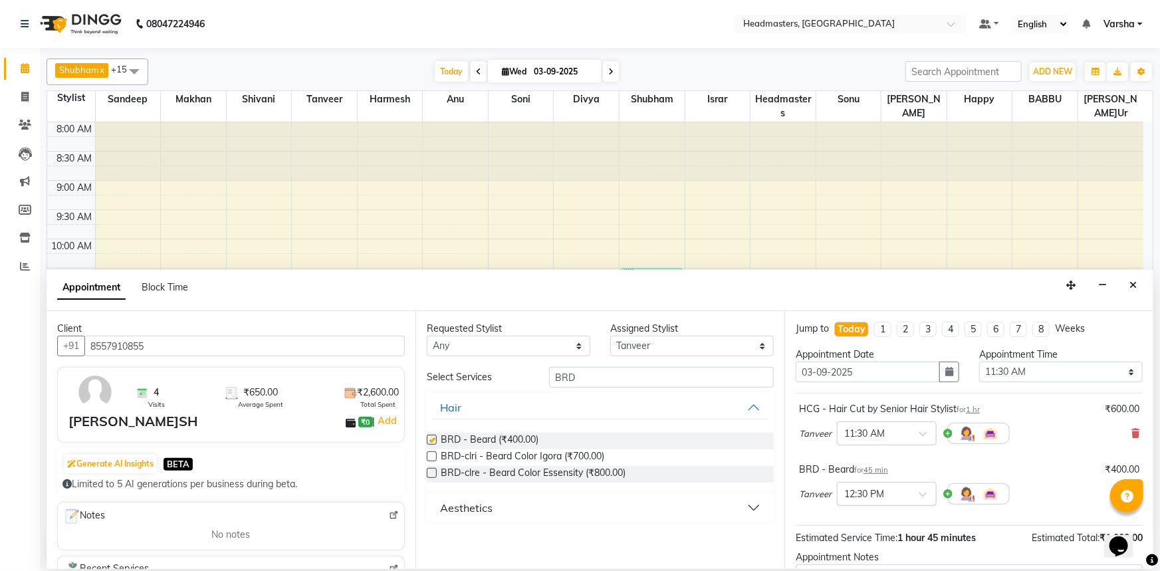
checkbox input "false"
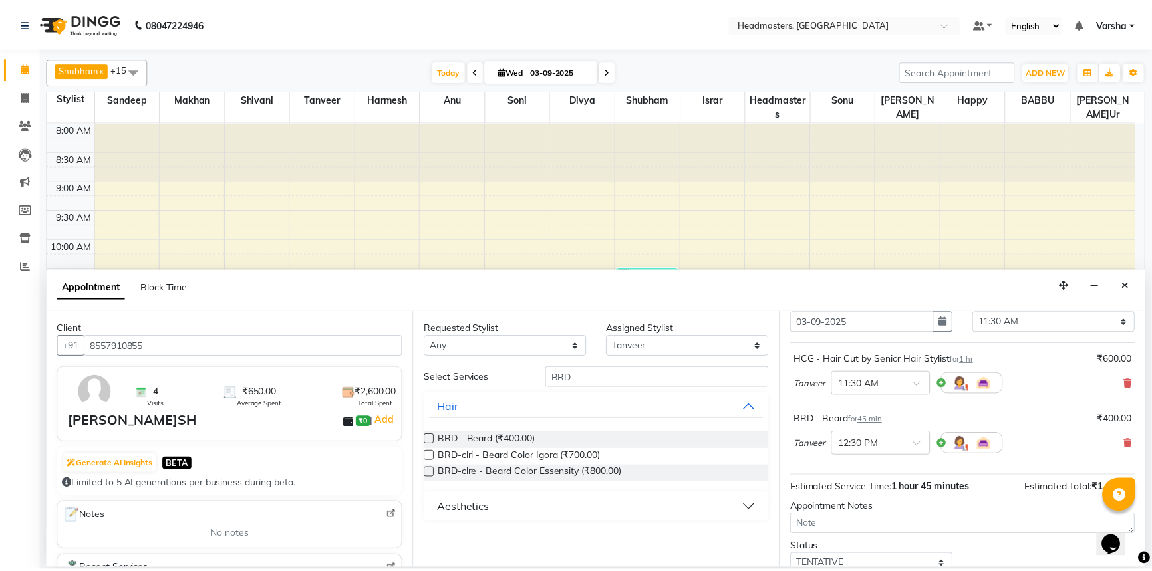
scroll to position [117, 0]
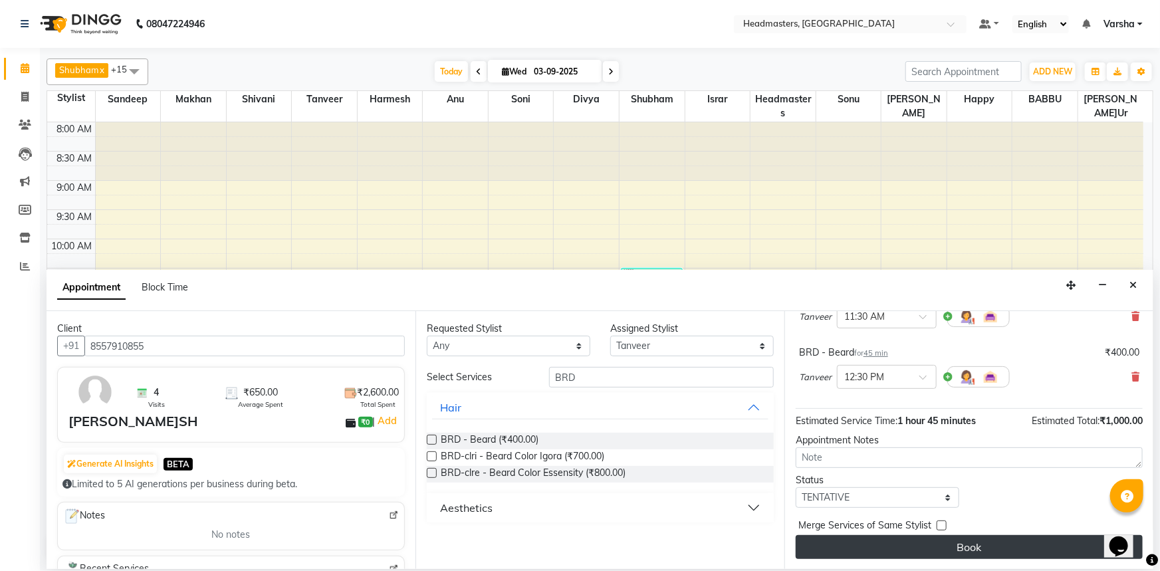
click at [946, 541] on button "Book" at bounding box center [969, 547] width 347 height 24
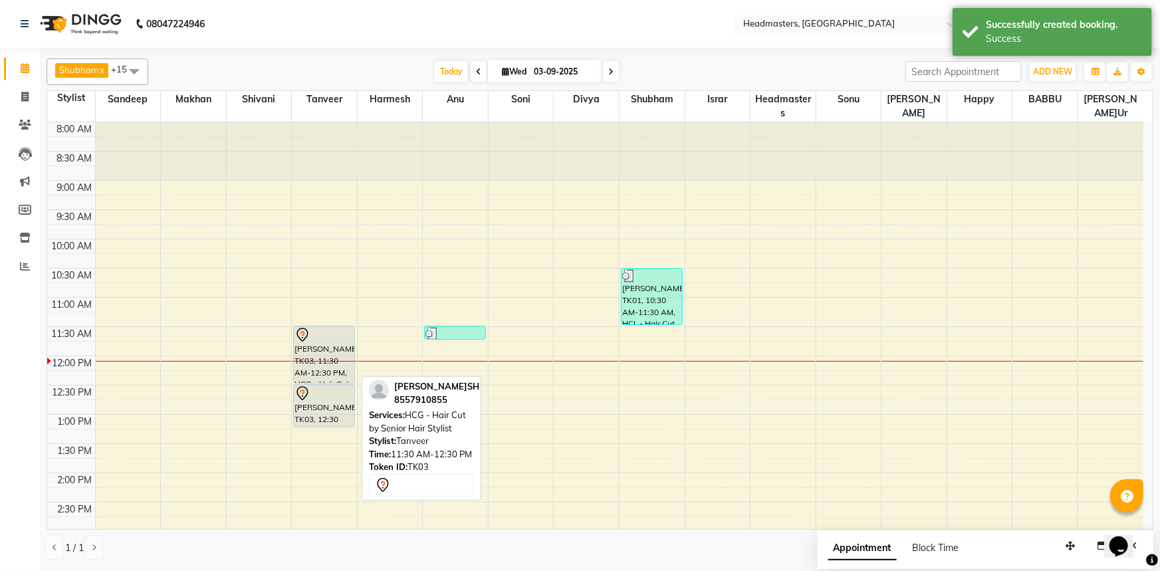
click at [324, 338] on div at bounding box center [324, 335] width 59 height 16
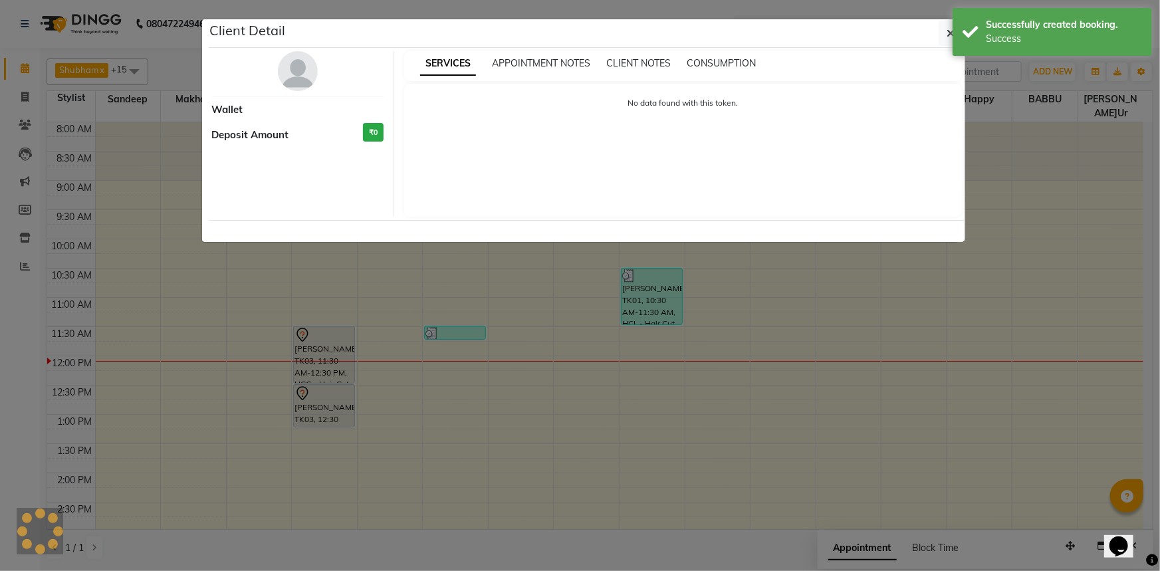
select select "7"
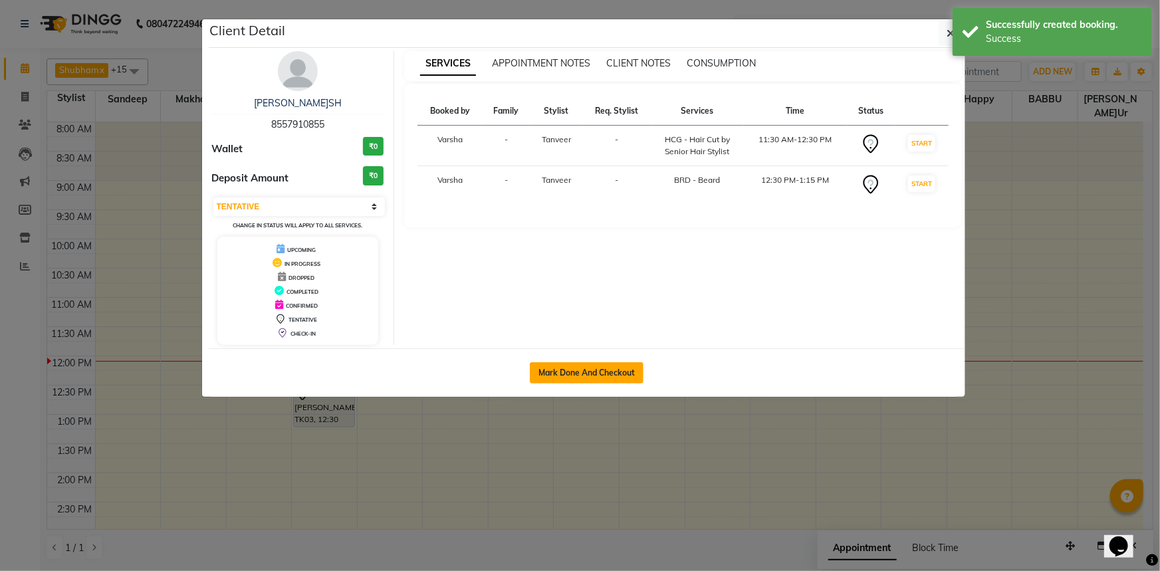
click at [552, 372] on button "Mark Done And Checkout" at bounding box center [587, 372] width 114 height 21
select select "service"
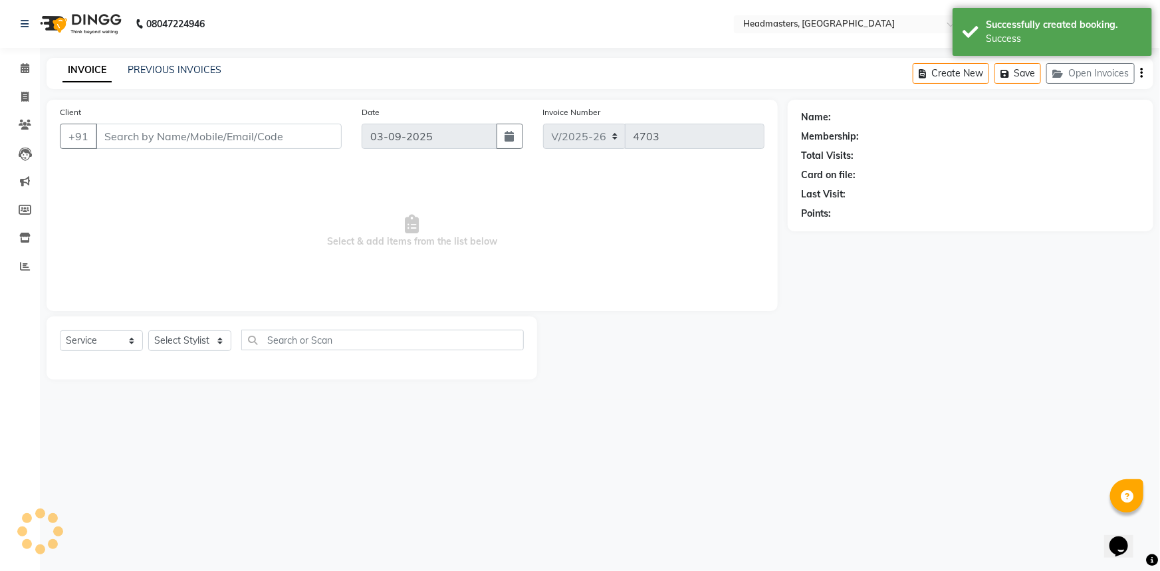
type input "8557910855"
select select "60866"
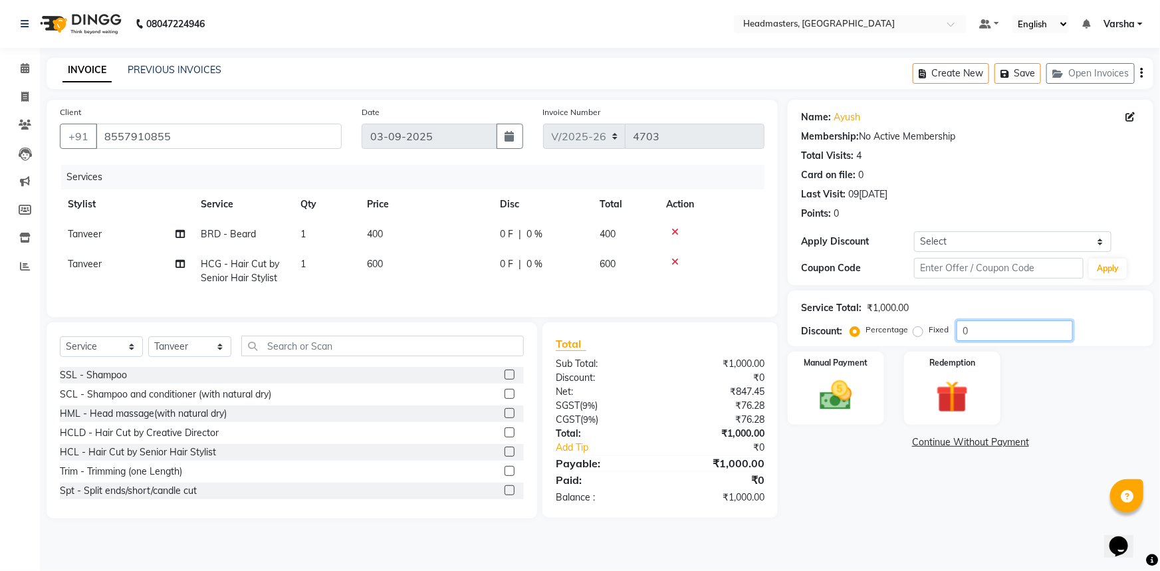
click at [982, 332] on input "0" at bounding box center [1015, 330] width 116 height 21
click at [958, 327] on input "0" at bounding box center [1015, 330] width 116 height 21
type input "50"
click at [860, 486] on div "Name: Ayush Membership: No Active Membership Total Visits: 4 Card on file: 0 La…" at bounding box center [976, 309] width 376 height 419
click at [831, 388] on img at bounding box center [836, 395] width 55 height 39
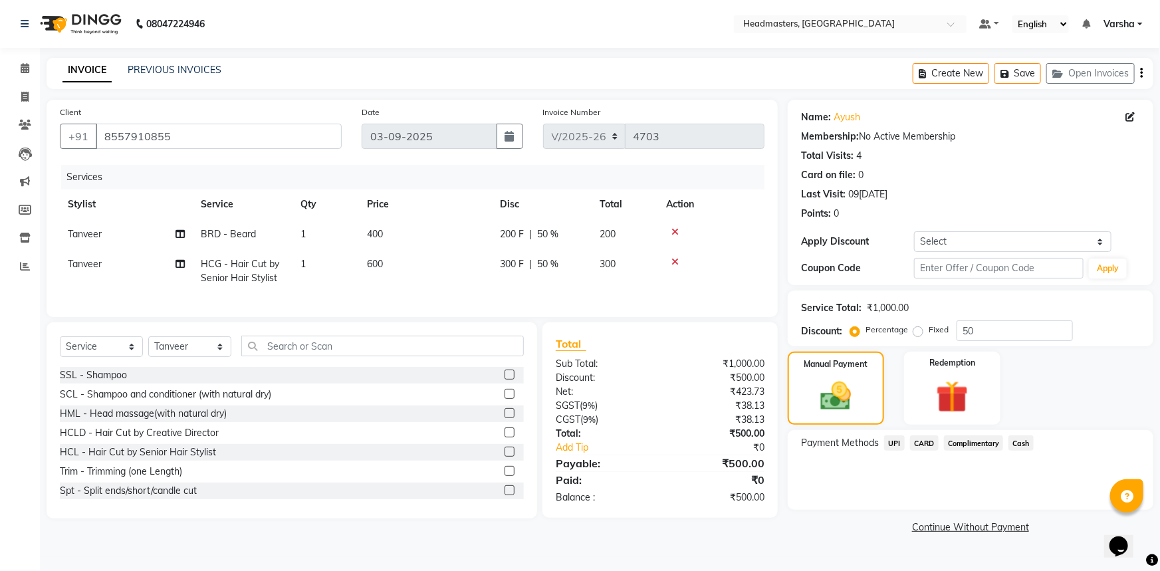
click at [1013, 445] on span "Cash" at bounding box center [1021, 443] width 25 height 15
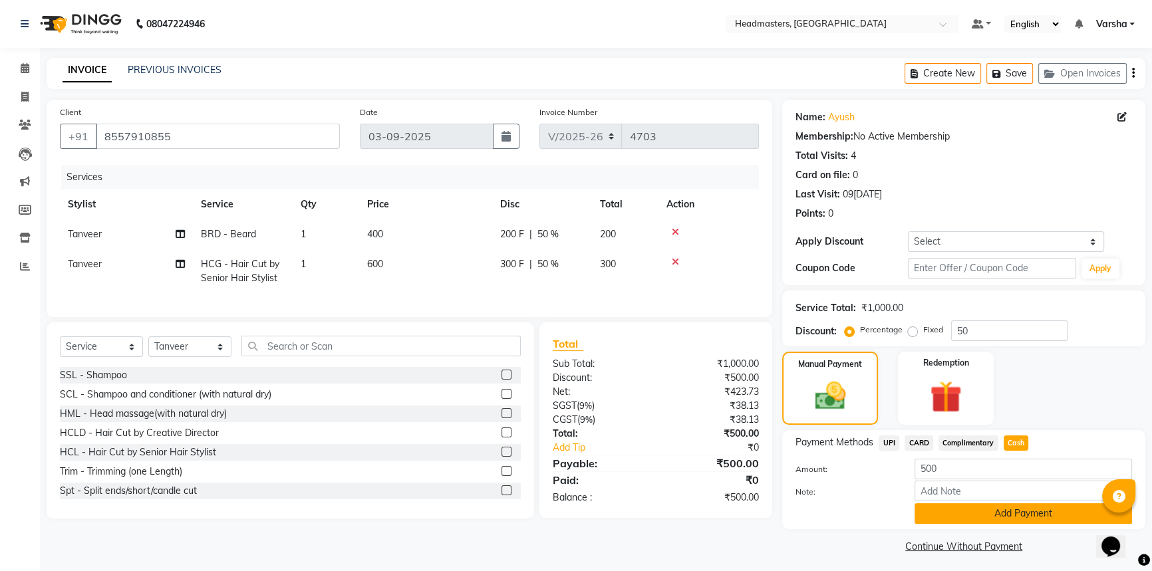
click at [951, 511] on button "Add Payment" at bounding box center [1022, 513] width 217 height 21
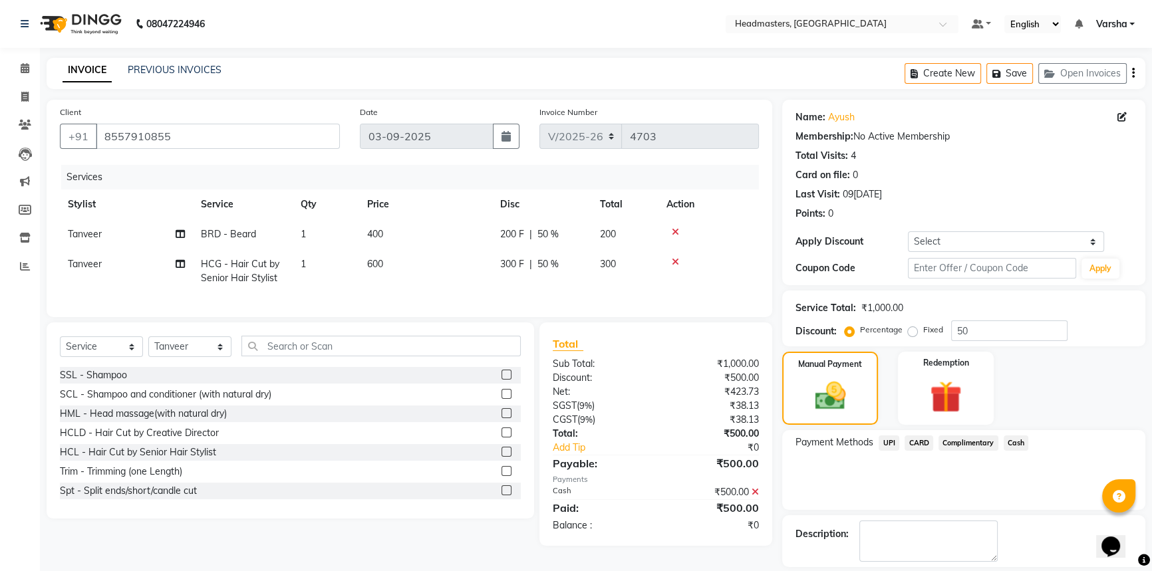
scroll to position [41, 0]
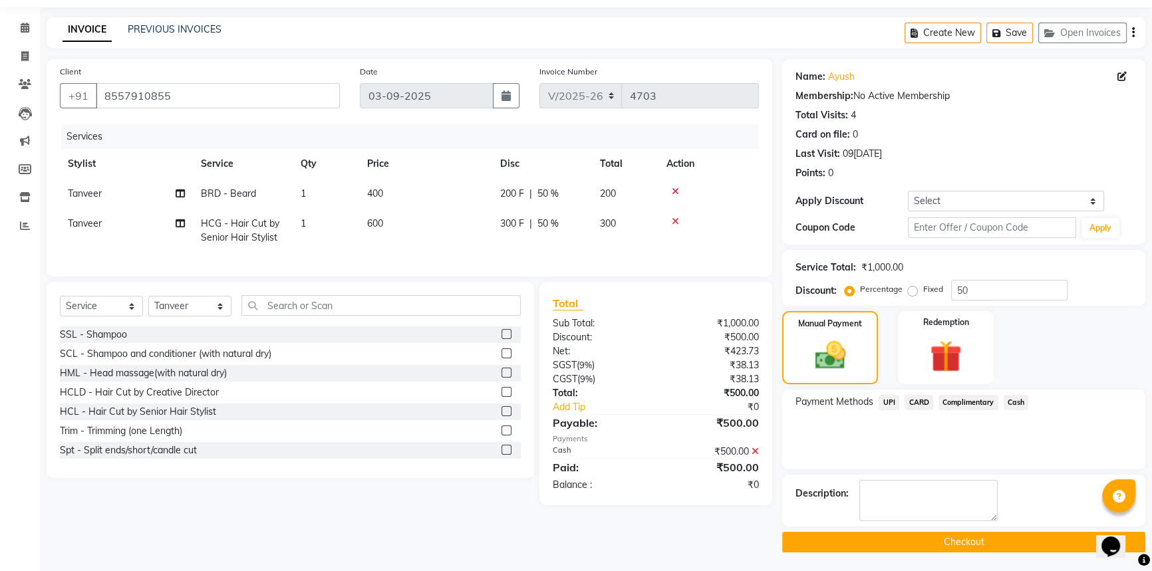
click at [898, 539] on button "Checkout" at bounding box center [963, 542] width 363 height 21
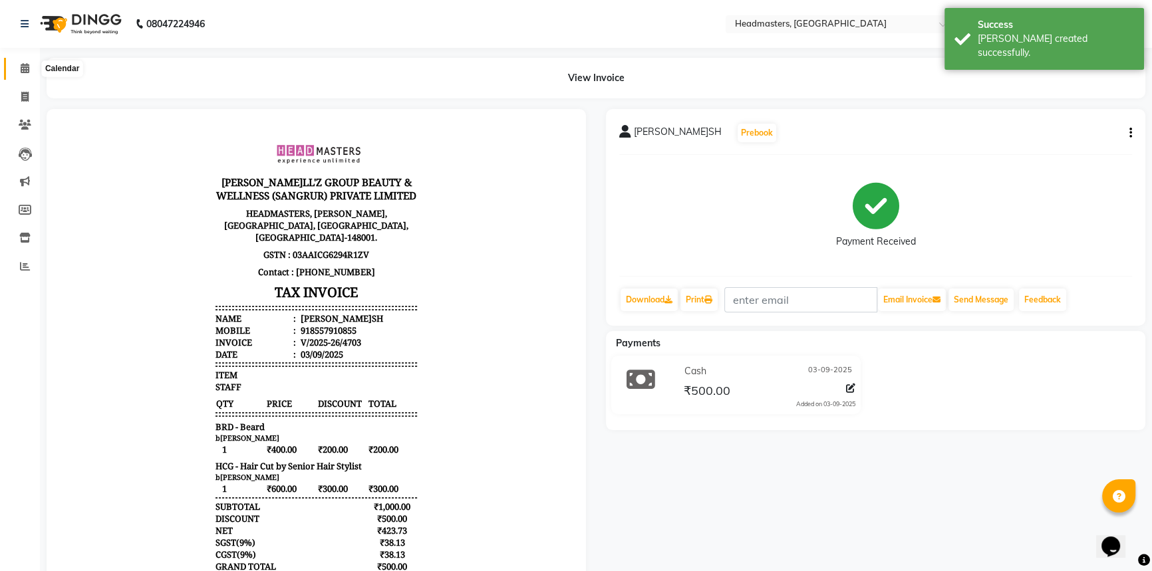
click at [26, 68] on icon at bounding box center [25, 68] width 9 height 10
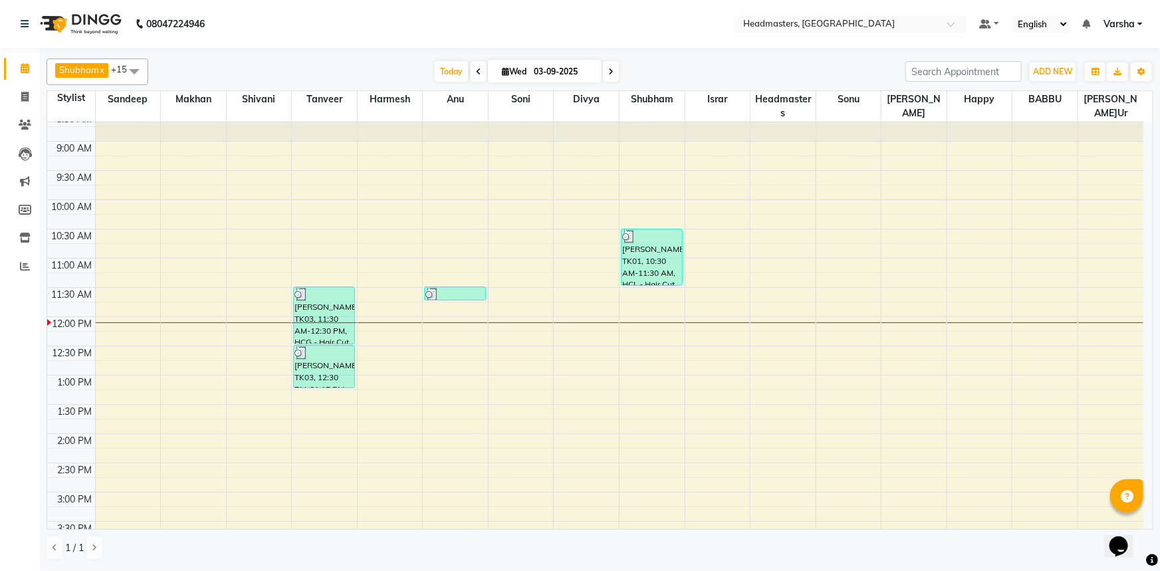
scroll to position [60, 0]
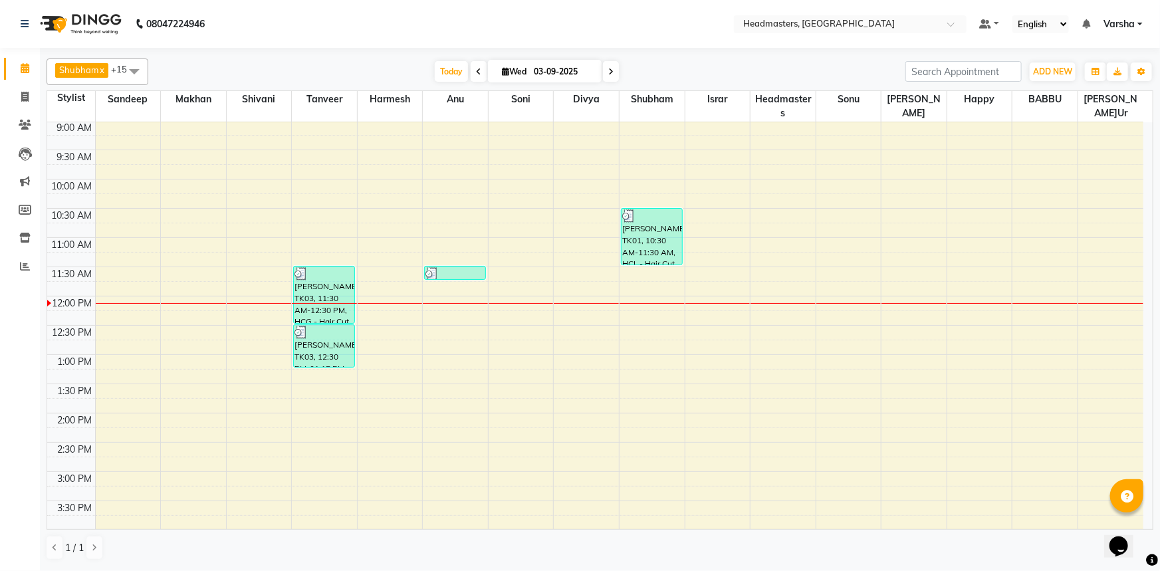
click at [656, 296] on td at bounding box center [619, 303] width 1049 height 15
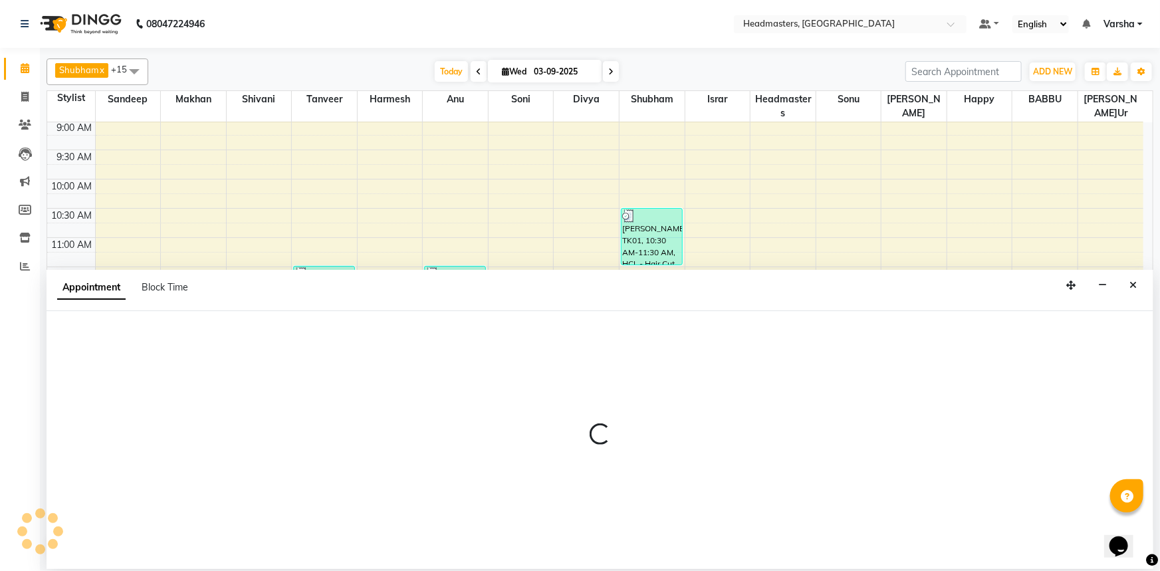
select select "60885"
select select "705"
select select "tentative"
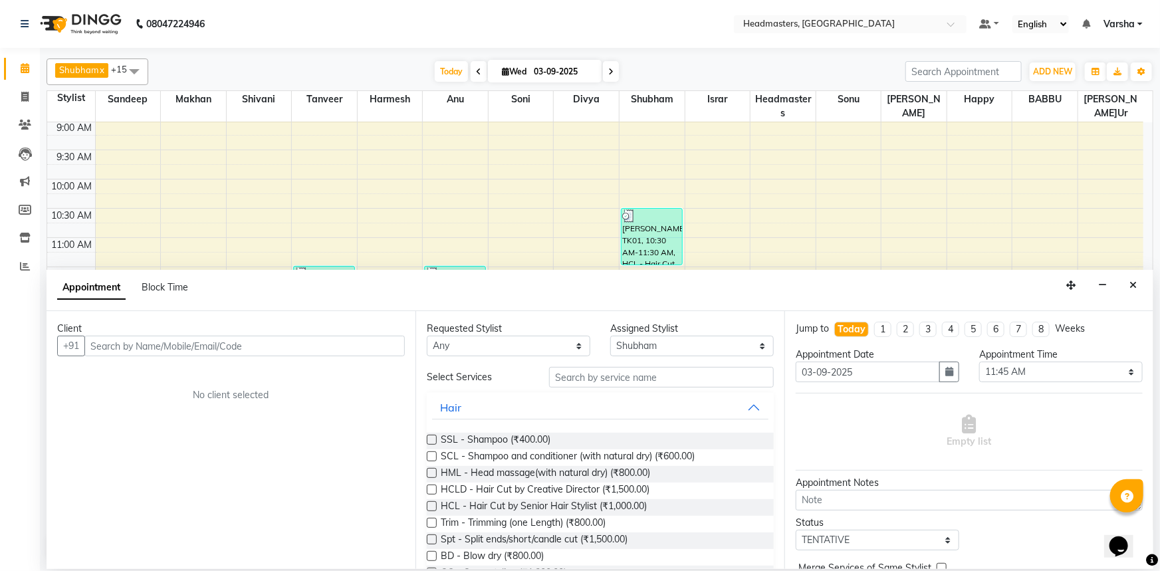
click at [118, 334] on div "Client" at bounding box center [231, 329] width 348 height 14
click at [120, 347] on input "text" at bounding box center [244, 346] width 320 height 21
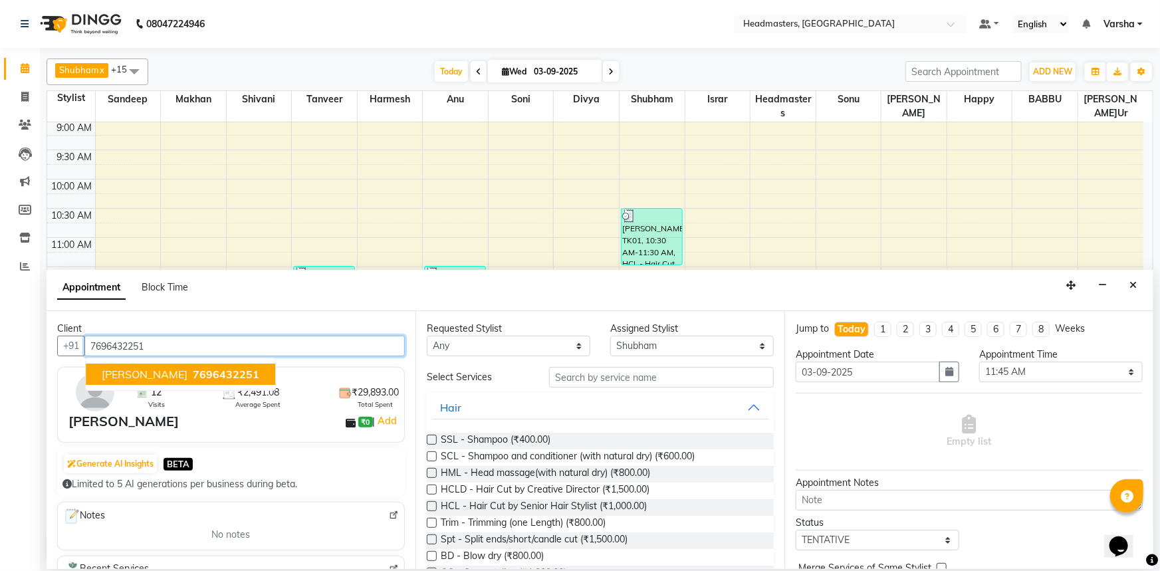
click at [126, 376] on span "[PERSON_NAME]" at bounding box center [145, 374] width 86 height 13
type input "7696432251"
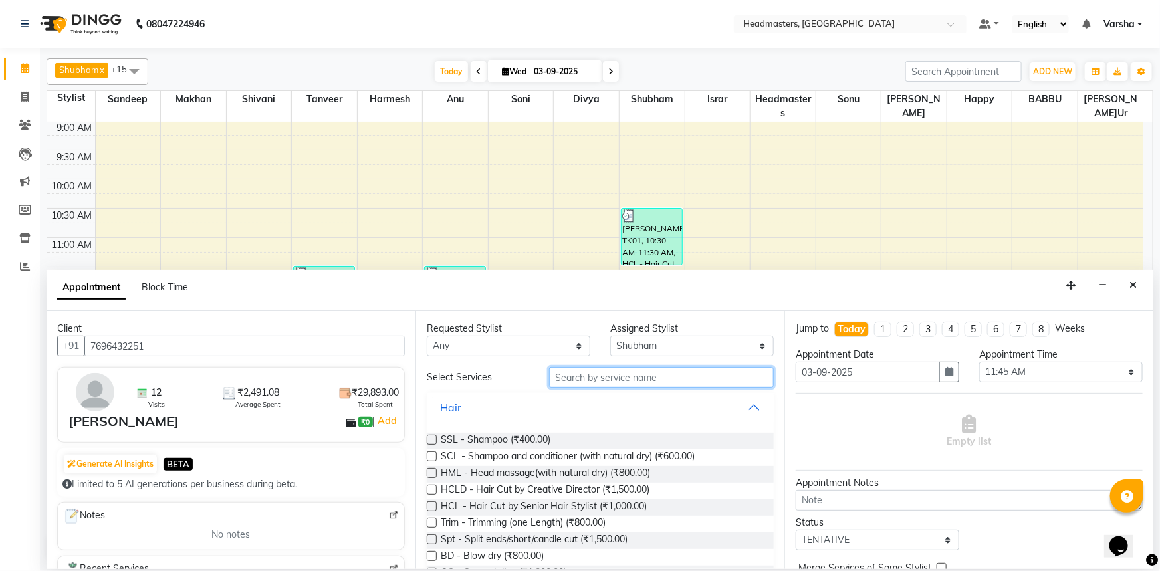
click at [587, 370] on input "text" at bounding box center [661, 377] width 225 height 21
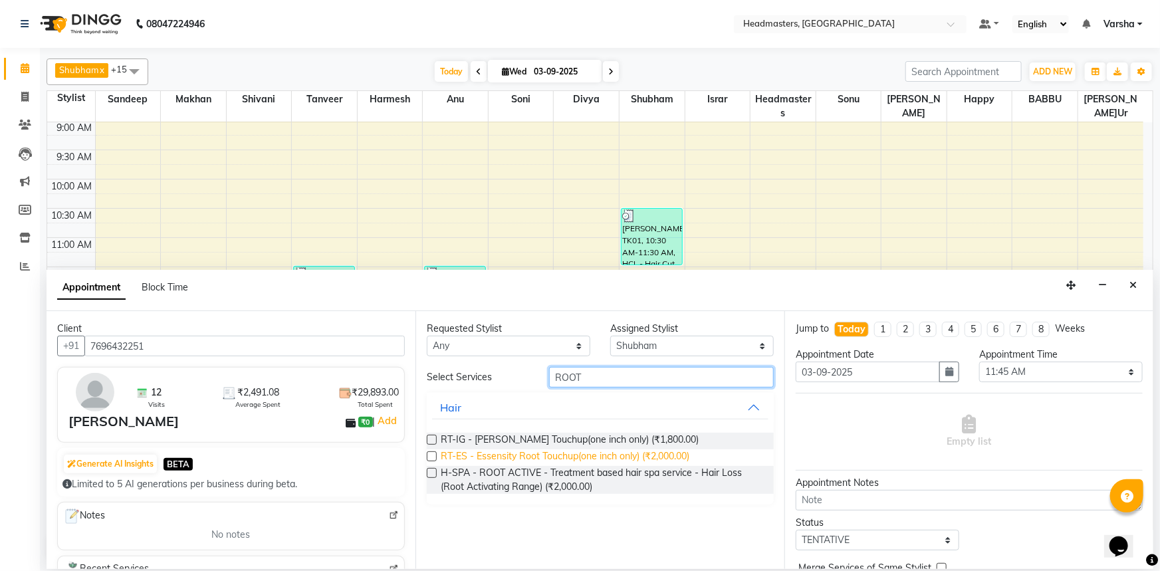
type input "ROOT"
drag, startPoint x: 515, startPoint y: 451, endPoint x: 681, endPoint y: 447, distance: 166.3
click at [515, 451] on span "RT-ES - Essensity Root Touchup(one inch only) (₹2,000.00)" at bounding box center [565, 457] width 249 height 17
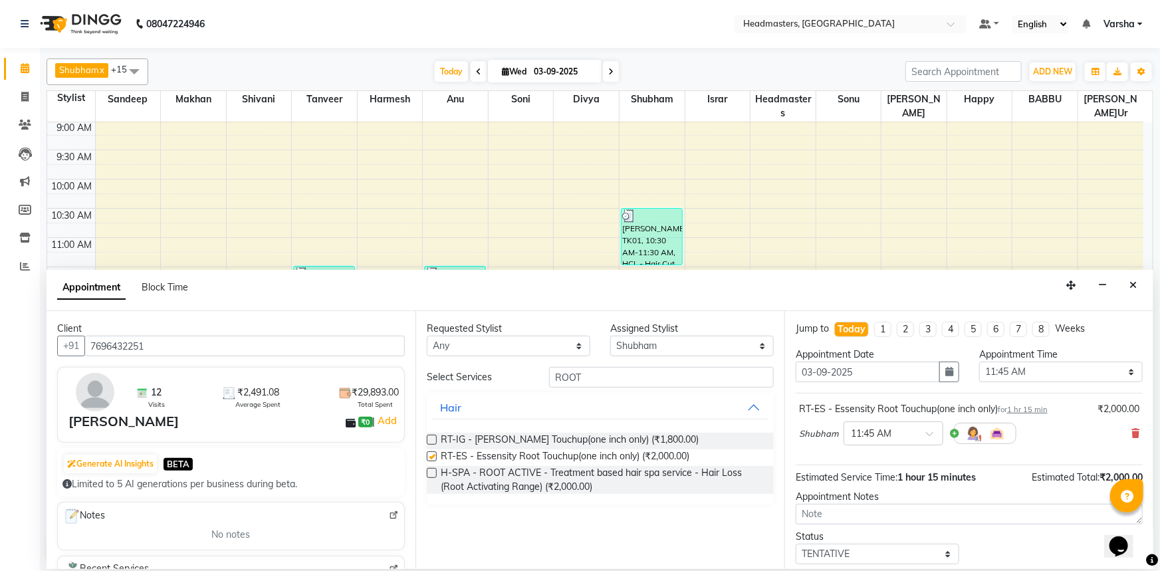
checkbox input "false"
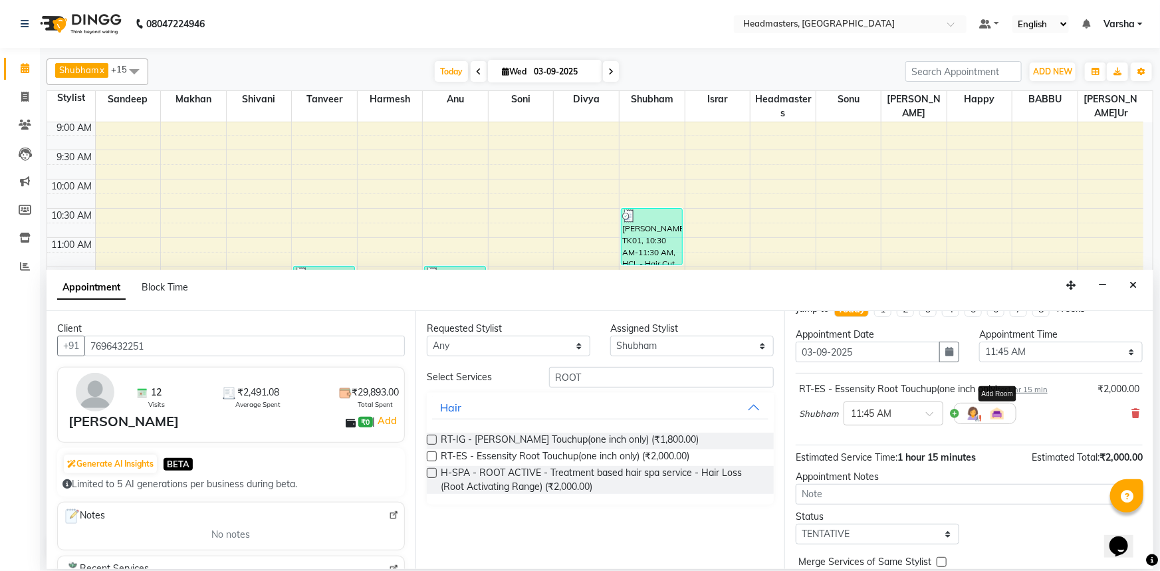
scroll to position [57, 0]
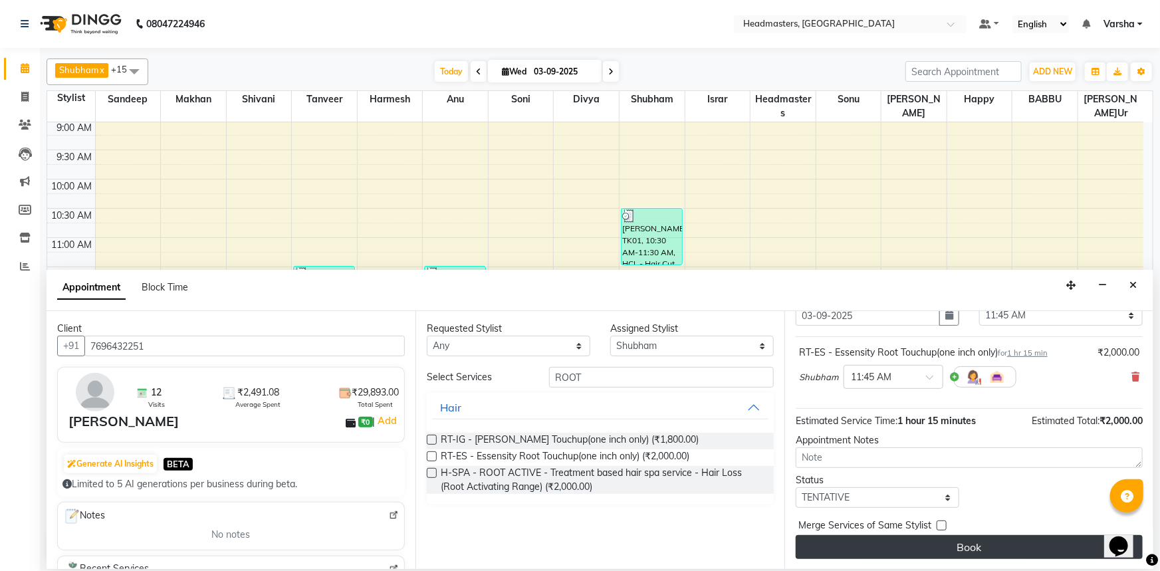
click at [954, 552] on button "Book" at bounding box center [969, 547] width 347 height 24
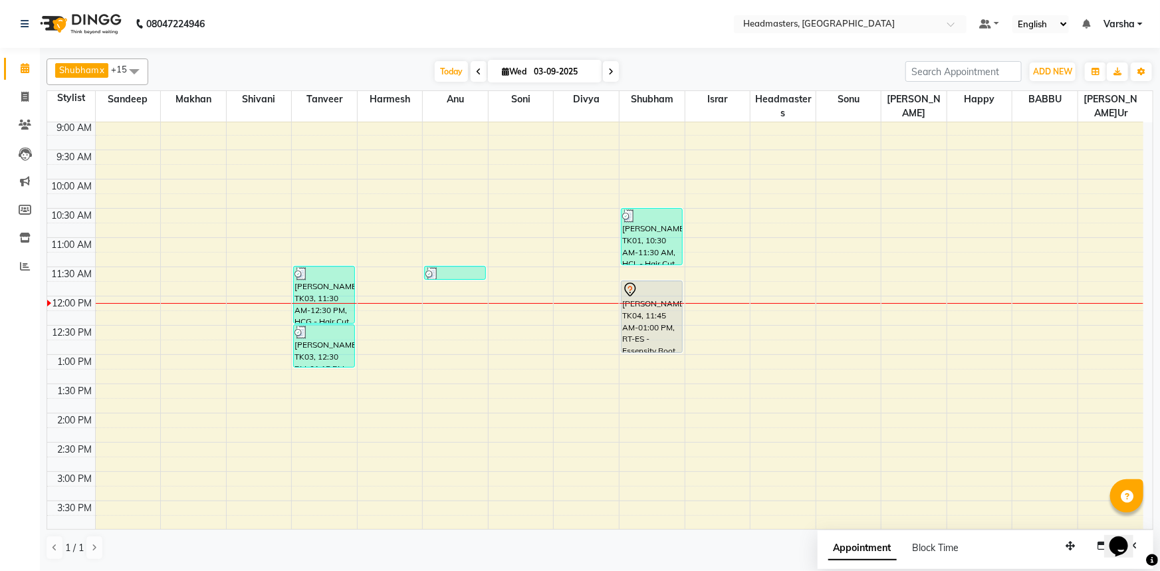
click at [305, 84] on div "Shubham x Harmesh x Happy x Divya x Amandeep Kaur x Tanveer x Makhan x Vijay x …" at bounding box center [600, 72] width 1107 height 27
click at [310, 74] on div "T[DATE] W[DATE]" at bounding box center [527, 72] width 744 height 20
click at [650, 77] on div "T[DATE] W[DATE]" at bounding box center [527, 72] width 744 height 20
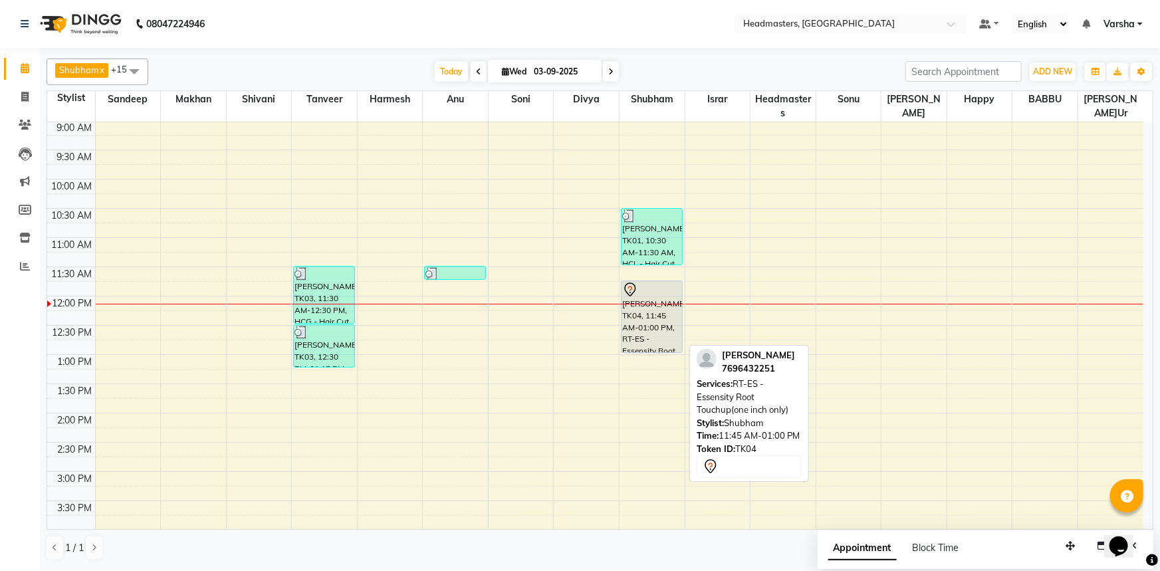
click at [659, 293] on div at bounding box center [651, 290] width 59 height 16
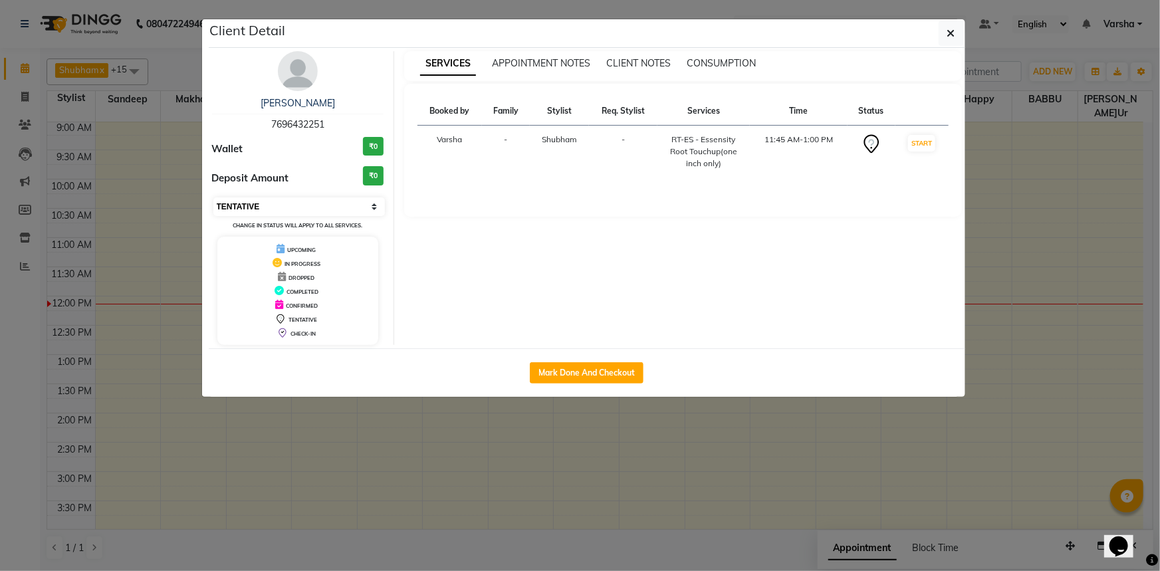
click at [253, 203] on select "Select IN SERVICE CONFIRMED TENTATIVE CHECK IN MARK DONE UPCOMING" at bounding box center [299, 206] width 172 height 19
select select "6"
click at [213, 197] on select "Select IN SERVICE CONFIRMED TENTATIVE CHECK IN MARK DONE UPCOMING" at bounding box center [299, 206] width 172 height 19
click at [948, 34] on icon "button" at bounding box center [951, 33] width 8 height 11
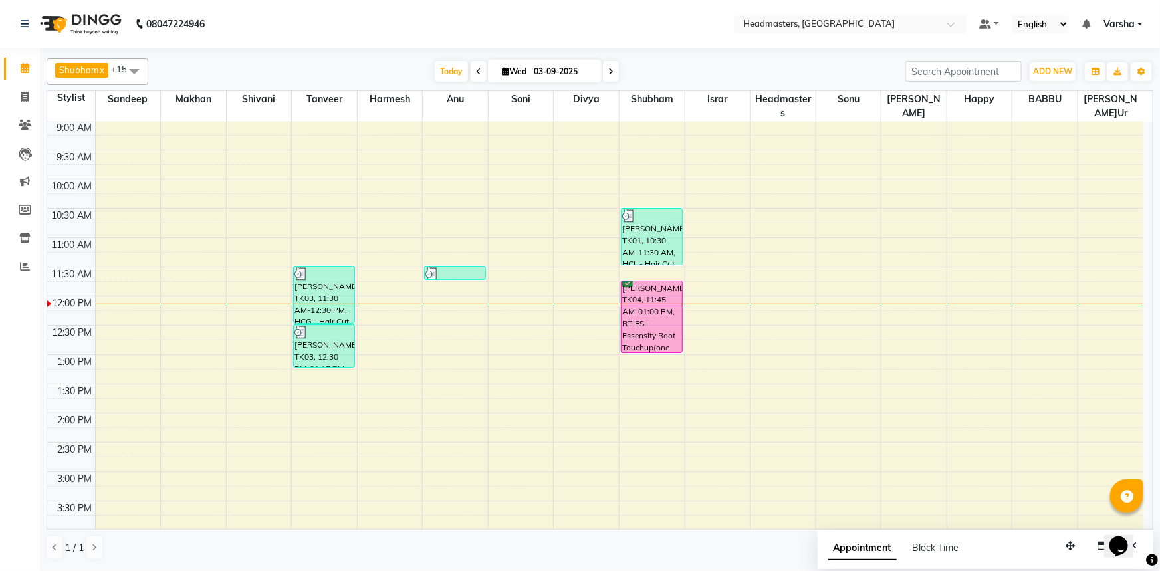
click at [295, 67] on div "T[DATE] W[DATE]" at bounding box center [527, 72] width 744 height 20
click at [663, 72] on div "T[DATE] W[DATE]" at bounding box center [527, 72] width 744 height 20
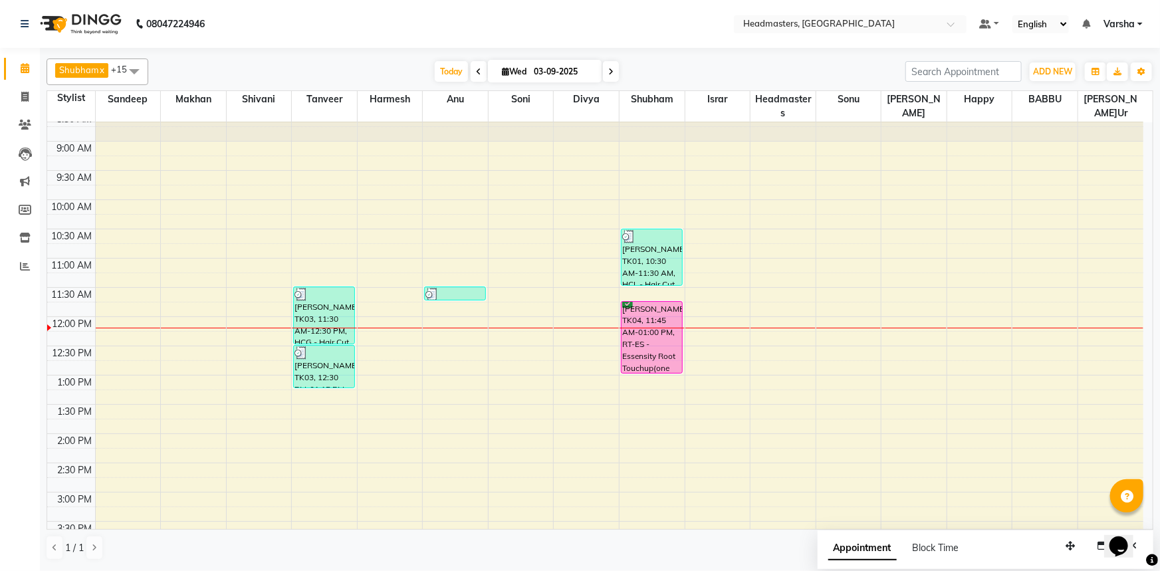
scroll to position [60, 0]
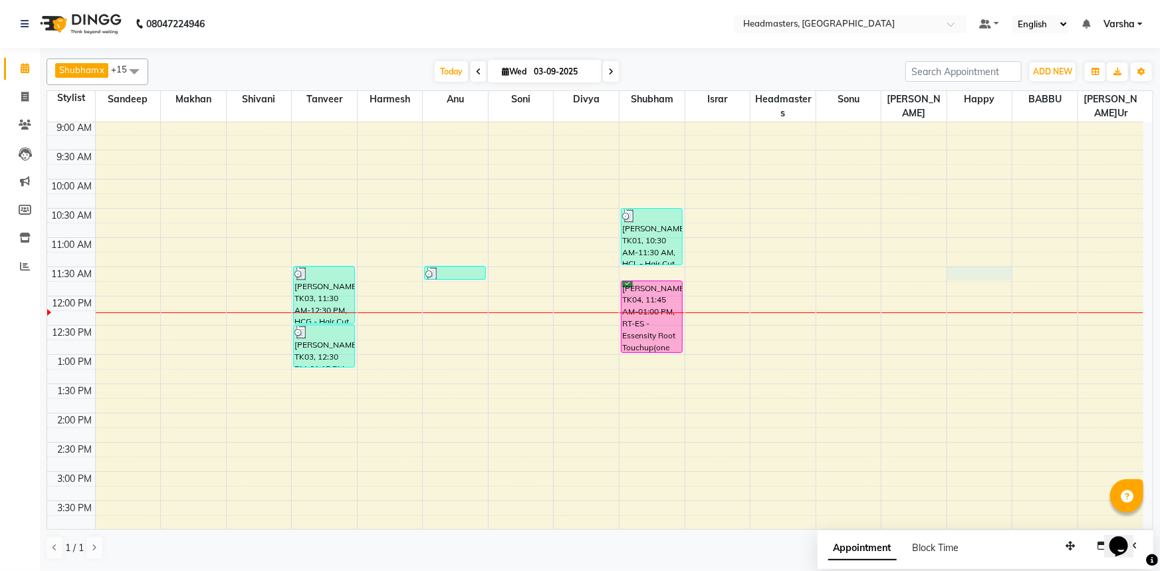
click at [981, 273] on div "8:00 AM 8:30 AM 9:00 AM 9:30 AM 10:00 AM 10:30 AM 11:00 AM 11:30 AM 12:00 PM 12…" at bounding box center [595, 443] width 1096 height 760
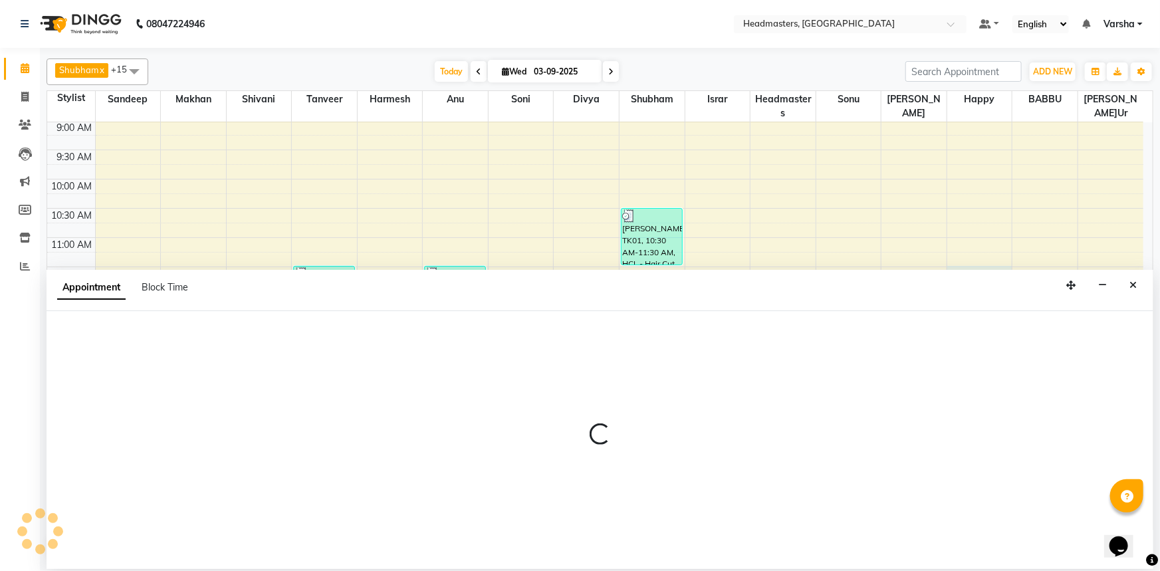
select select "62924"
select select "690"
select select "tentative"
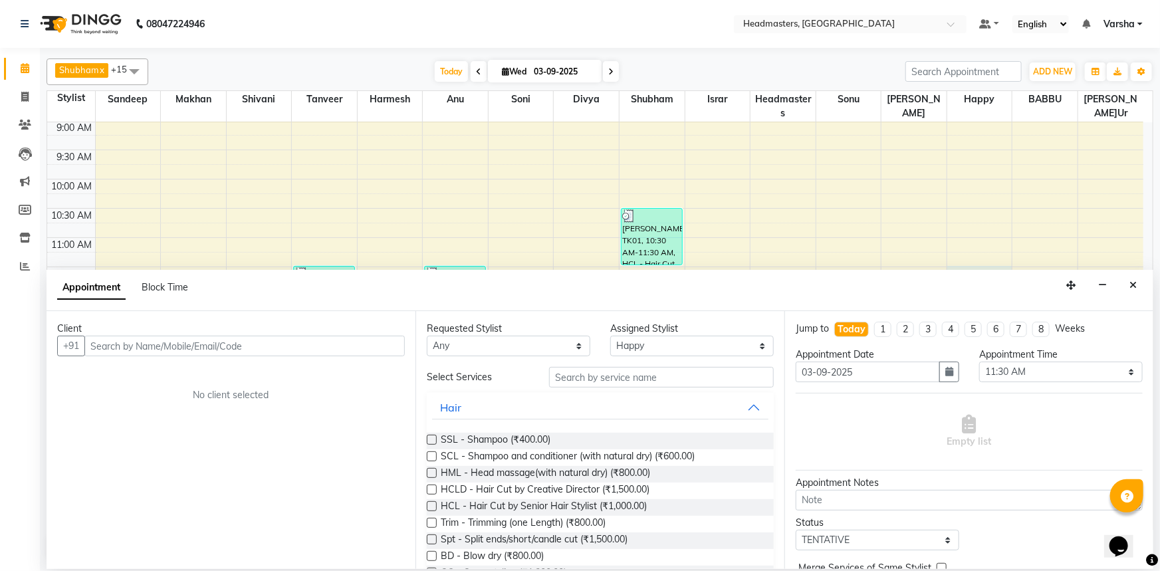
click at [117, 350] on input "text" at bounding box center [244, 346] width 320 height 21
click at [182, 342] on input "text" at bounding box center [244, 346] width 320 height 21
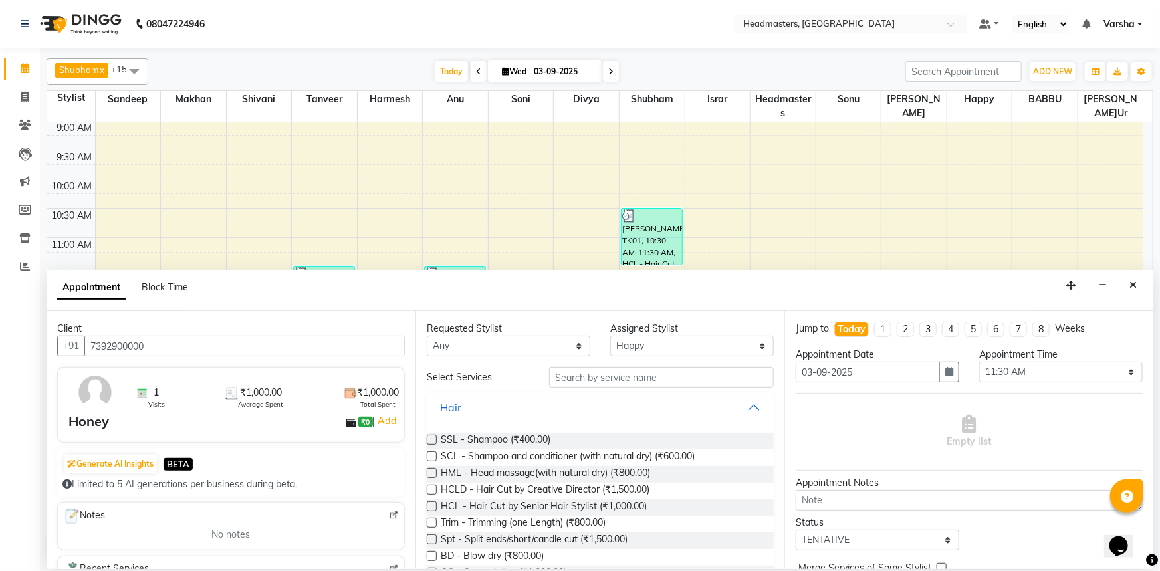
type input "7392900000"
click at [564, 378] on input "text" at bounding box center [661, 377] width 225 height 21
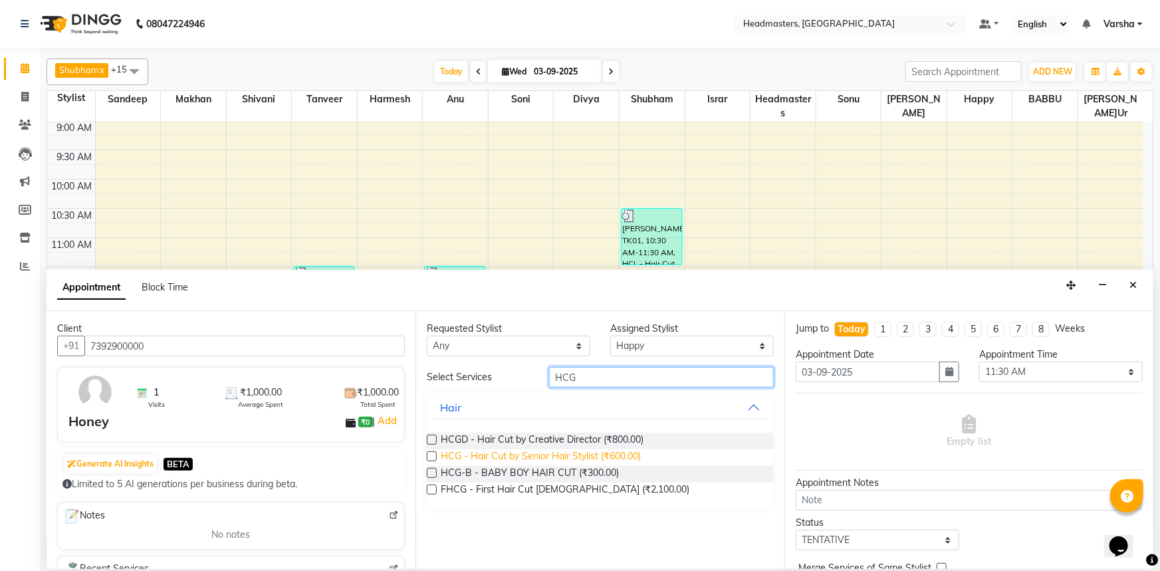
type input "HCG"
click at [531, 457] on span "HCG - Hair Cut by Senior Hair Stylist (₹600.00)" at bounding box center [541, 457] width 200 height 17
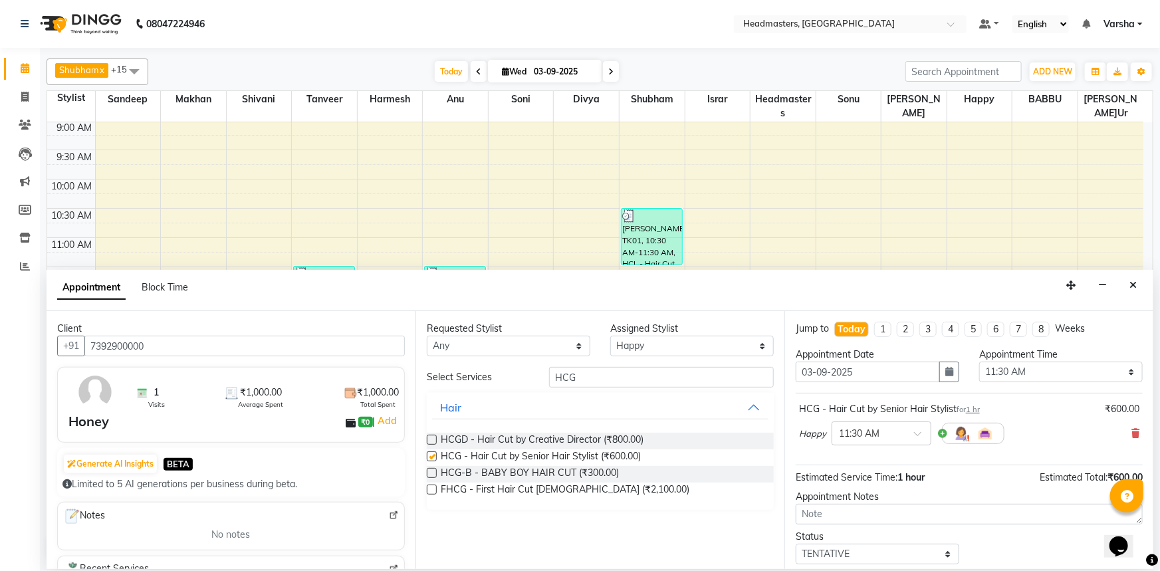
checkbox input "false"
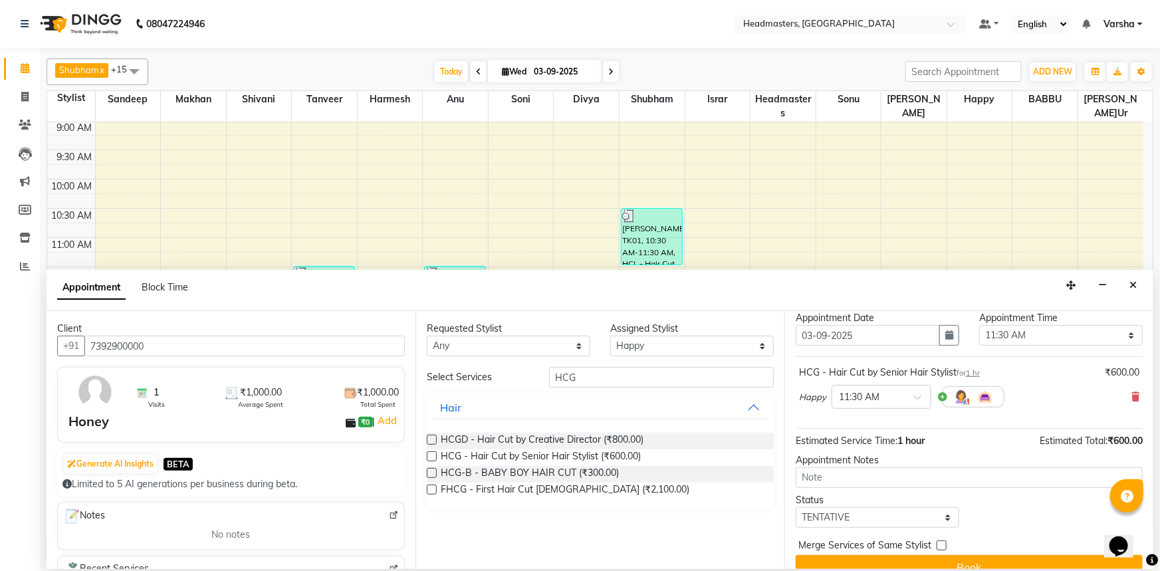
scroll to position [57, 0]
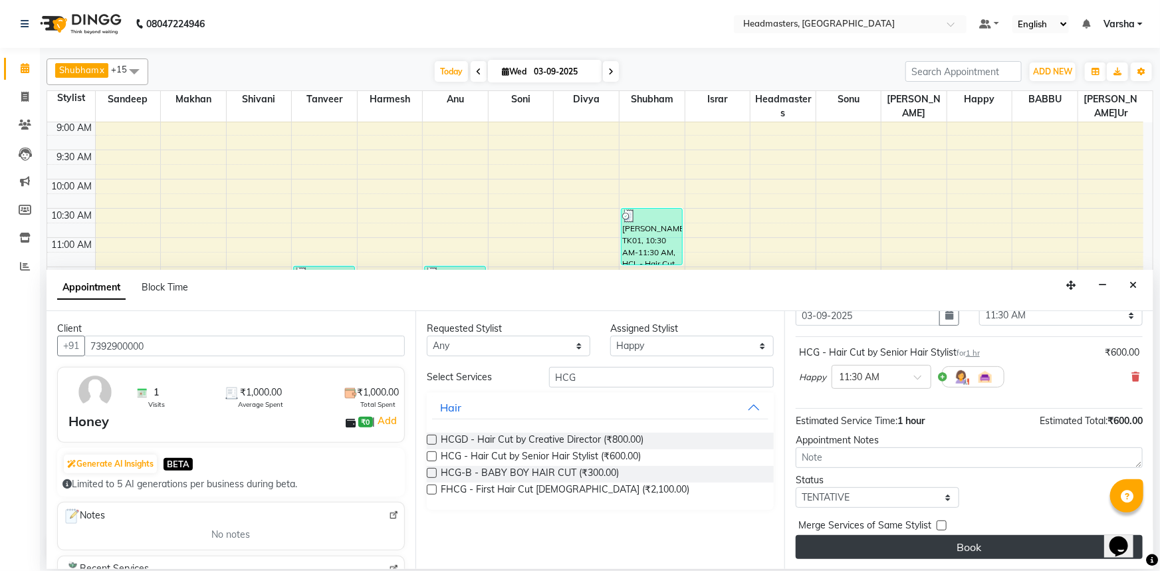
click at [888, 553] on button "Book" at bounding box center [969, 547] width 347 height 24
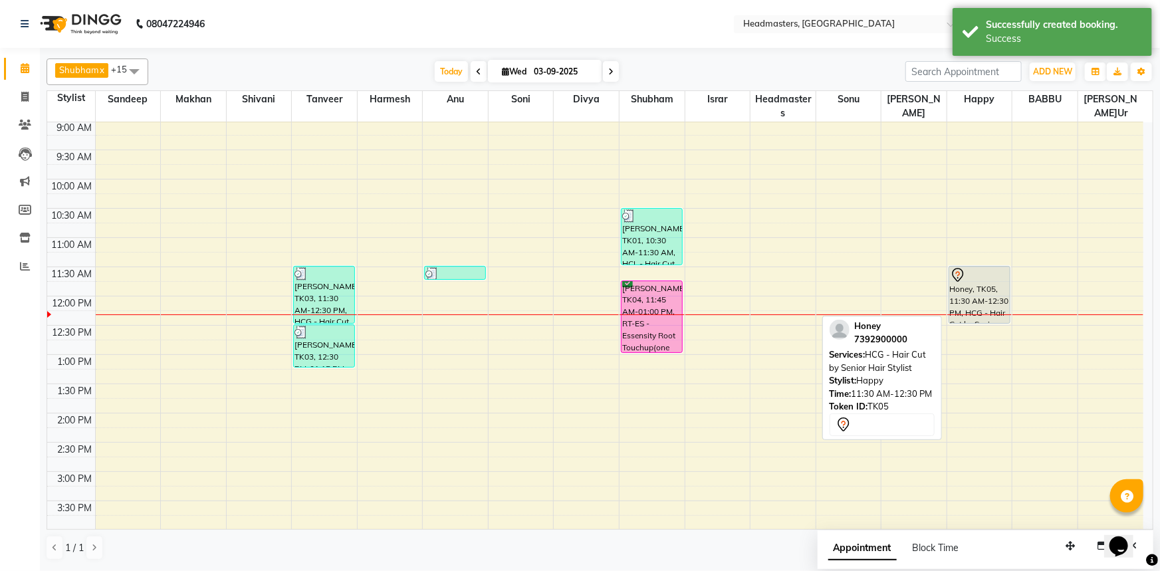
click at [980, 277] on div at bounding box center [979, 275] width 59 height 16
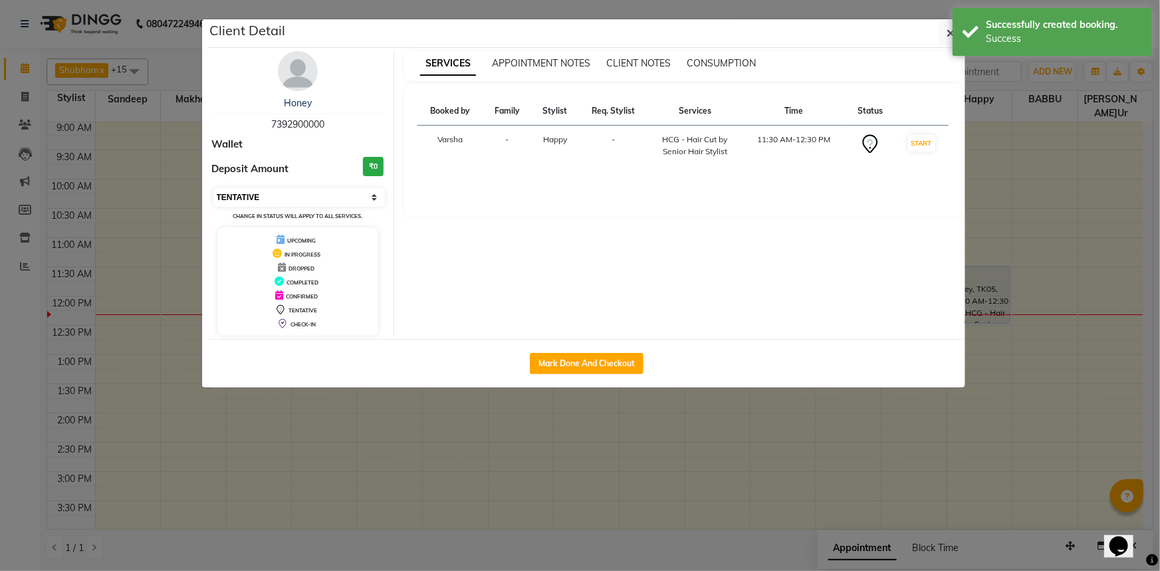
click at [243, 199] on select "Select IN SERVICE CONFIRMED TENTATIVE CHECK IN MARK DONE UPCOMING" at bounding box center [299, 197] width 172 height 19
select select "6"
click at [213, 188] on select "Select IN SERVICE CONFIRMED TENTATIVE CHECK IN MARK DONE UPCOMING" at bounding box center [299, 197] width 172 height 19
click at [947, 33] on icon "button" at bounding box center [951, 33] width 8 height 11
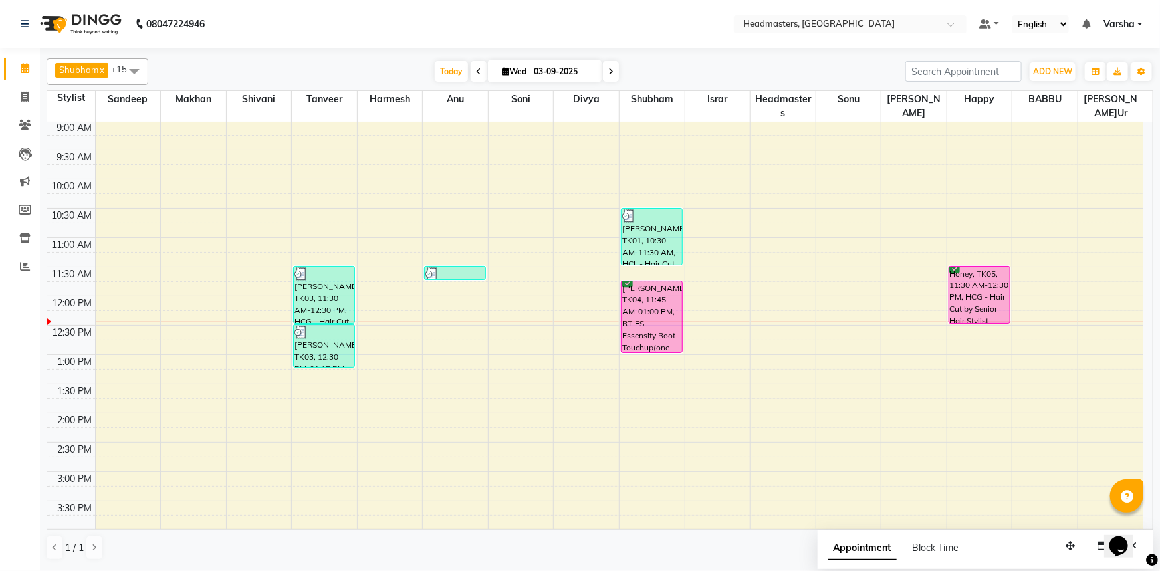
click at [130, 297] on div "8:00 AM 8:30 AM 9:00 AM 9:30 AM 10:00 AM 10:30 AM 11:00 AM 11:30 AM 12:00 PM 12…" at bounding box center [595, 443] width 1096 height 760
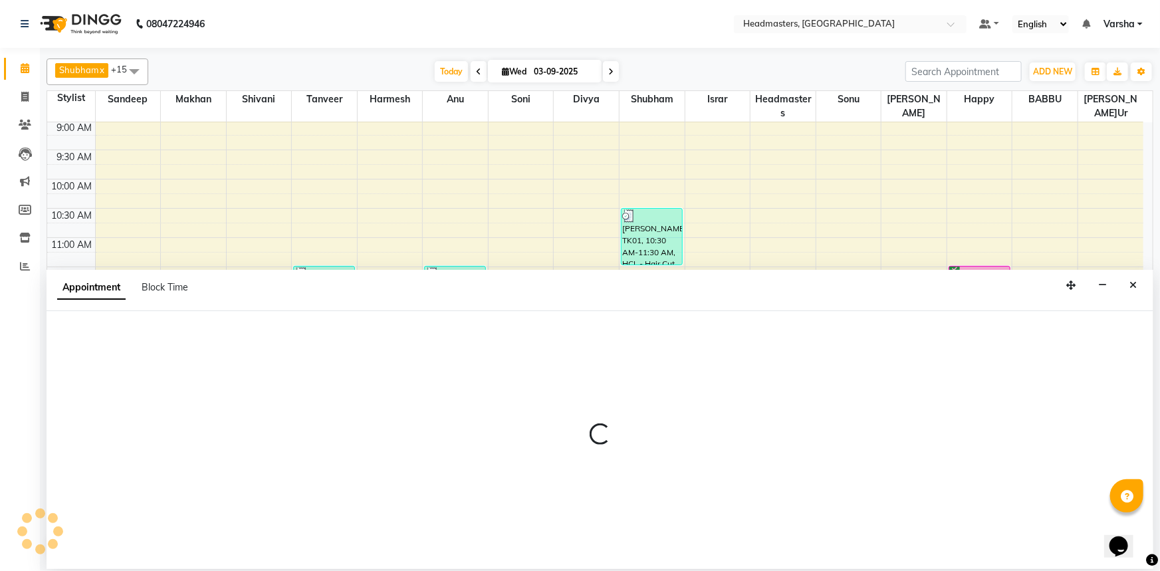
select select "60862"
select select "720"
select select "tentative"
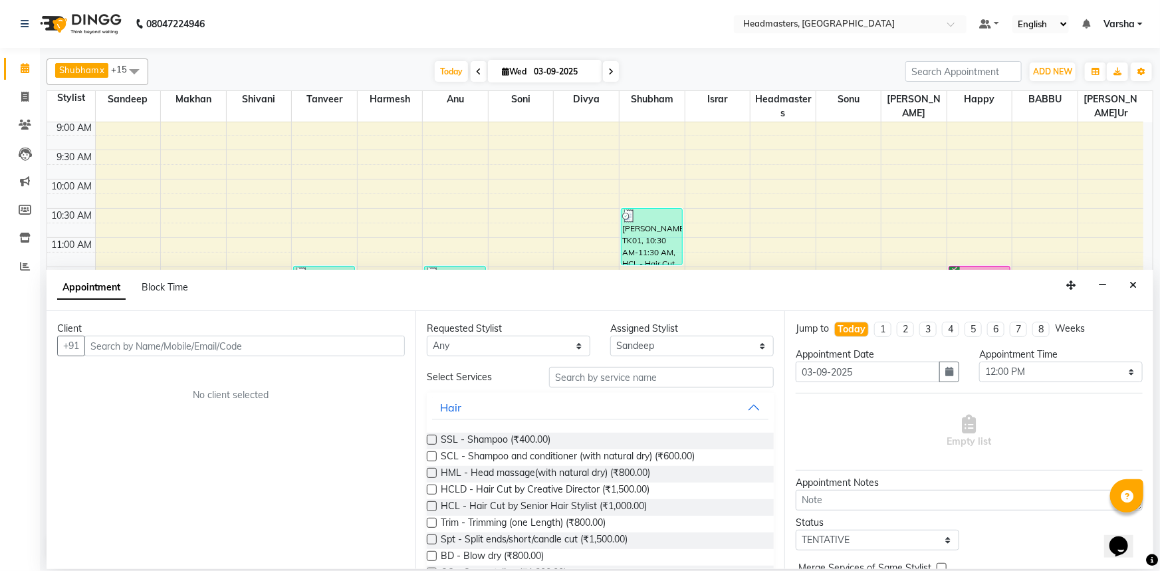
click at [116, 348] on input "text" at bounding box center [244, 346] width 320 height 21
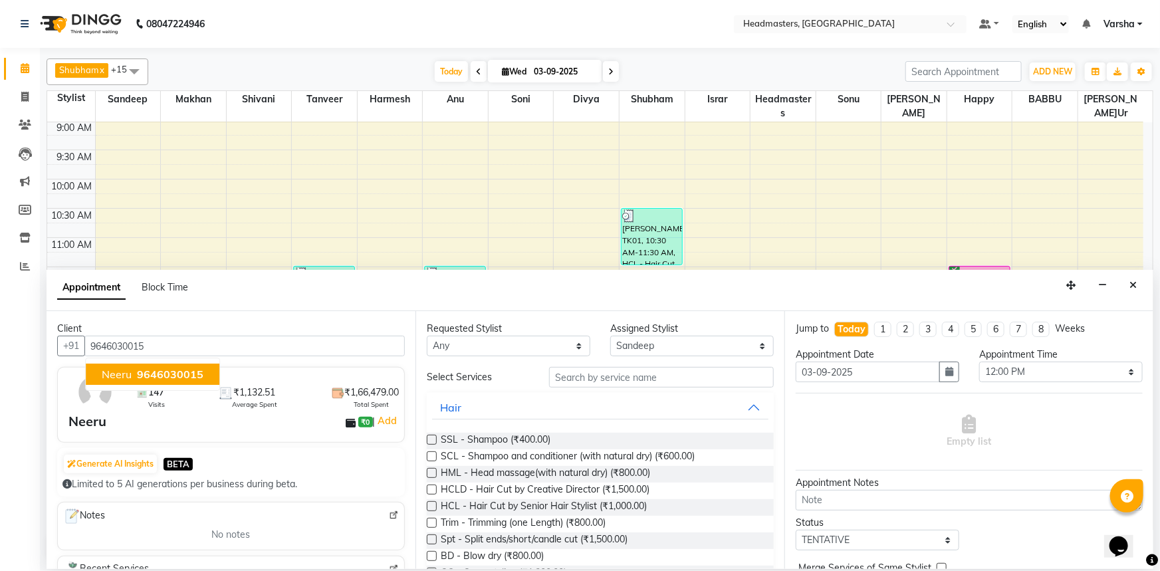
click at [112, 376] on span "Neeru" at bounding box center [117, 374] width 30 height 13
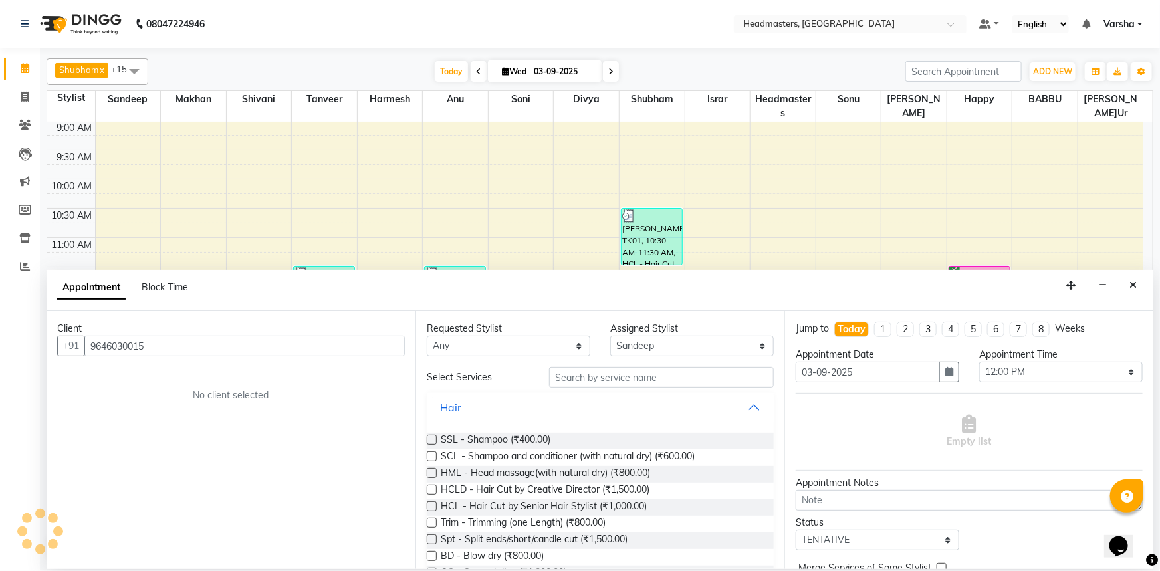
type input "9646030015"
click at [578, 378] on input "text" at bounding box center [661, 377] width 225 height 21
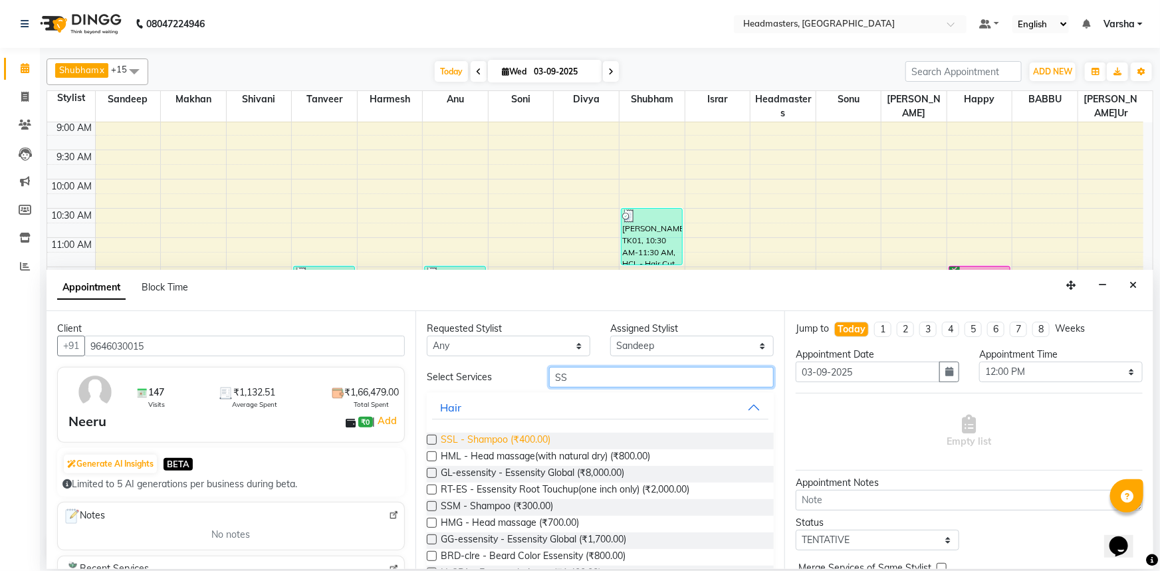
type input "SS"
click at [519, 434] on span "SSL - Shampoo (₹400.00)" at bounding box center [496, 441] width 110 height 17
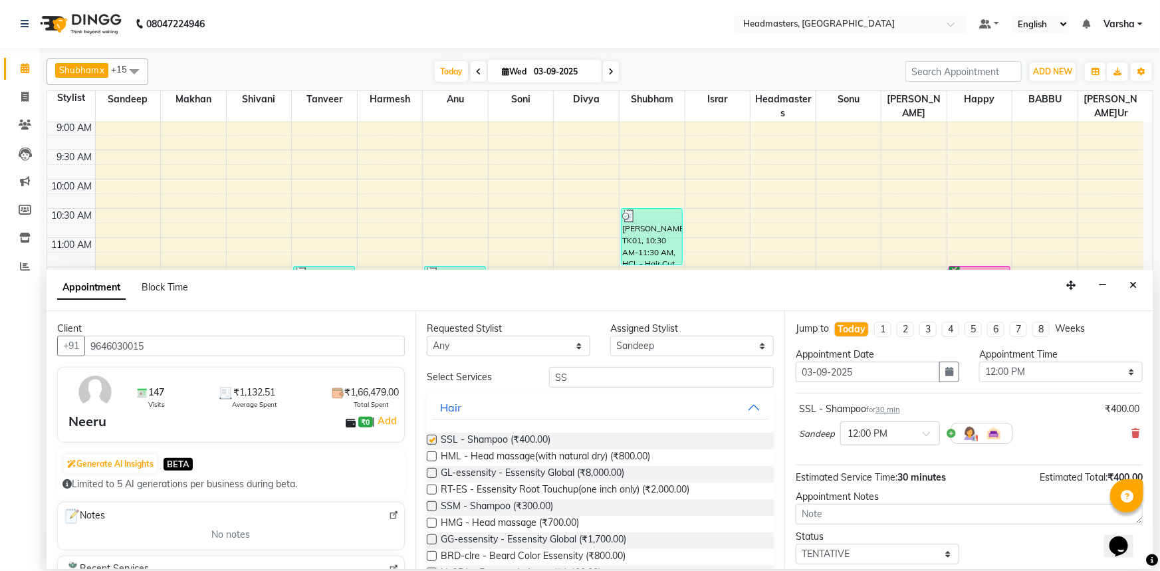
checkbox input "false"
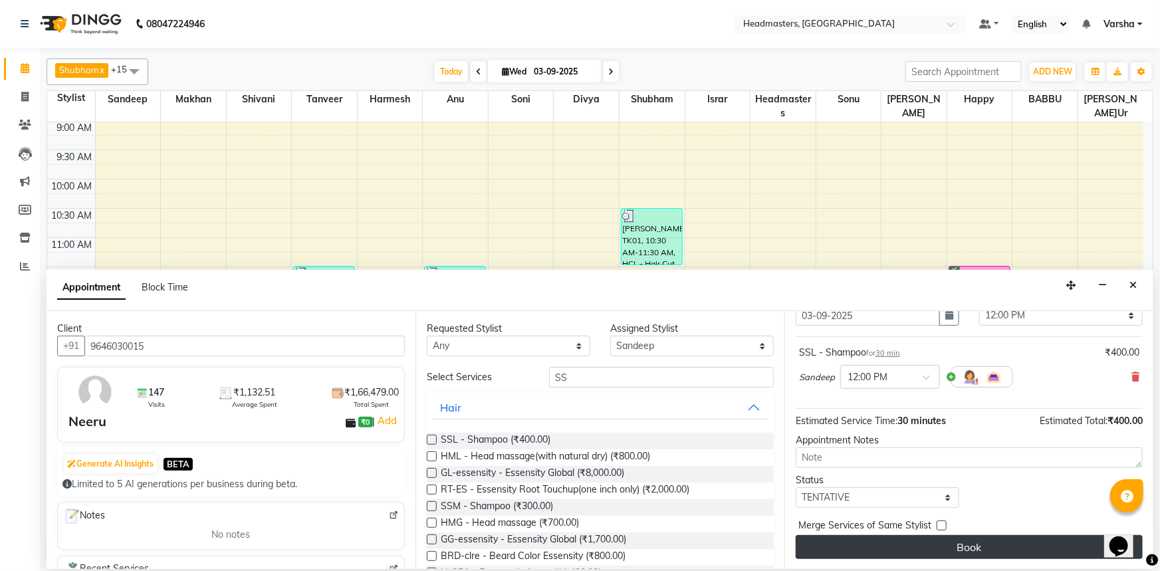
click at [886, 545] on button "Book" at bounding box center [969, 547] width 347 height 24
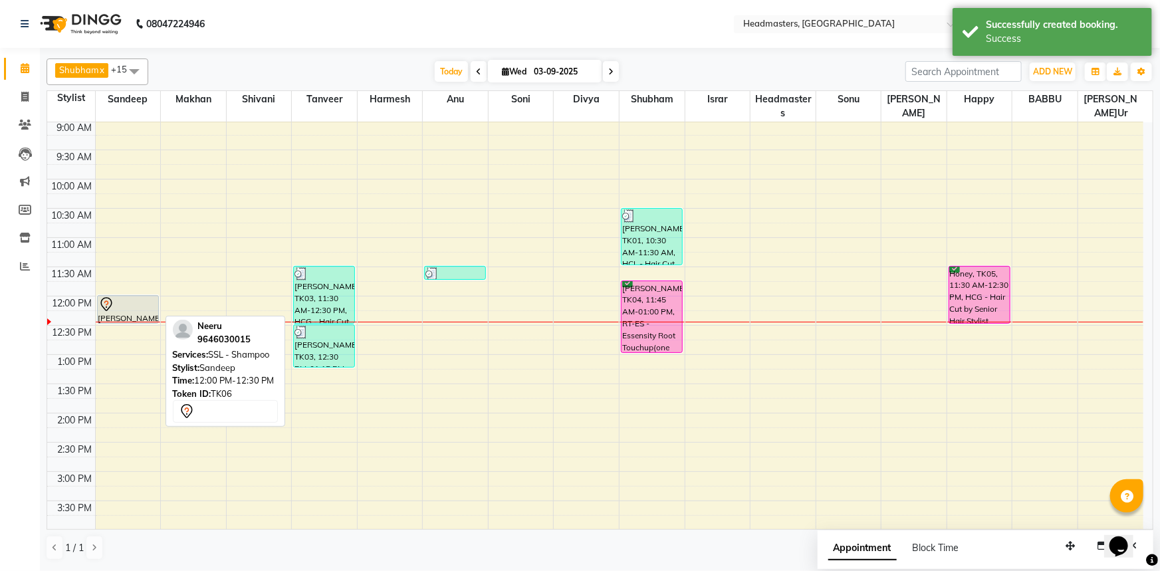
click at [125, 309] on div at bounding box center [127, 305] width 59 height 16
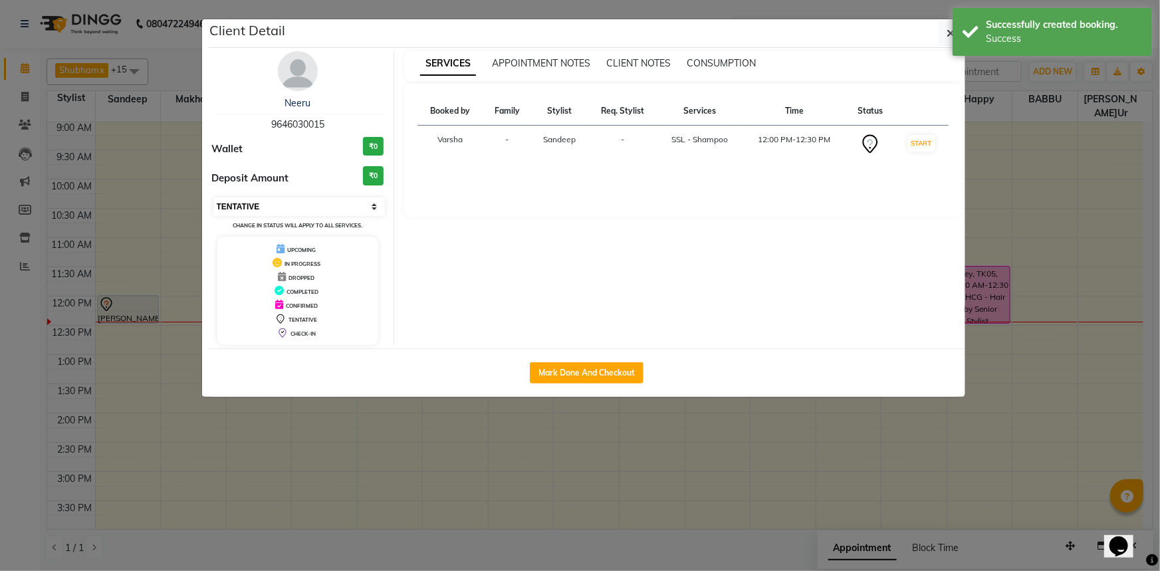
click at [234, 208] on select "Select IN SERVICE CONFIRMED TENTATIVE CHECK IN MARK DONE UPCOMING" at bounding box center [299, 206] width 172 height 19
select select "6"
click at [213, 197] on select "Select IN SERVICE CONFIRMED TENTATIVE CHECK IN MARK DONE UPCOMING" at bounding box center [299, 206] width 172 height 19
click at [948, 33] on icon "button" at bounding box center [951, 33] width 8 height 11
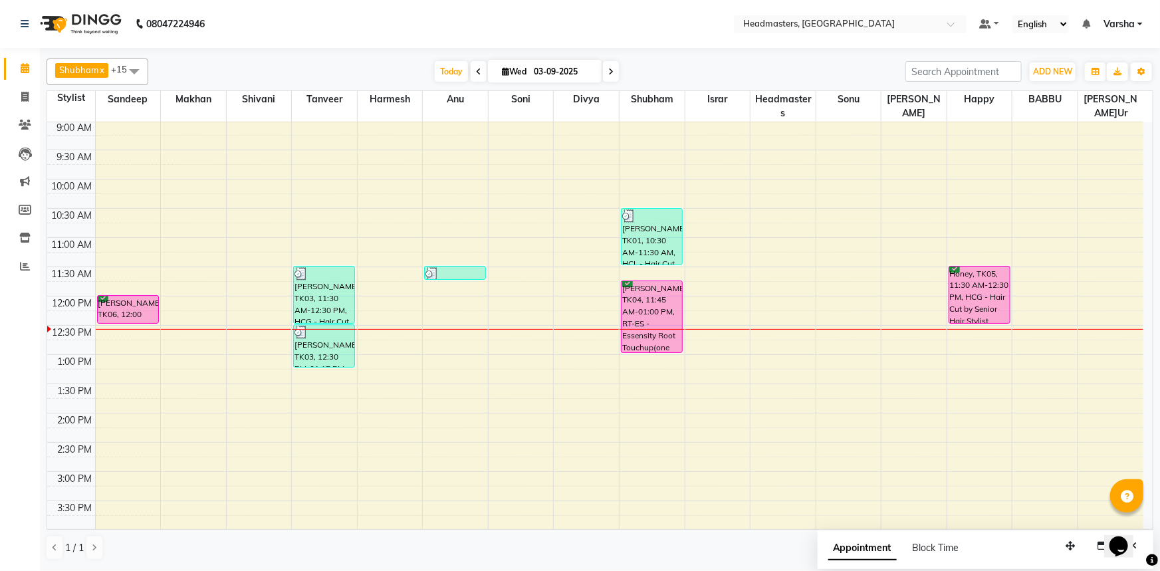
drag, startPoint x: 1077, startPoint y: 148, endPoint x: 0, endPoint y: 318, distance: 1090.5
click at [359, 69] on div "T[DATE] W[DATE]" at bounding box center [527, 72] width 744 height 20
click at [307, 74] on div "T[DATE] W[DATE]" at bounding box center [527, 72] width 744 height 20
click at [688, 59] on div "Shubham x Harmesh x Happy x Divya x Amandeep Kaur x Tanveer x Makhan x Vijay x …" at bounding box center [600, 72] width 1107 height 27
click at [280, 64] on div "T[DATE] W[DATE]" at bounding box center [527, 72] width 744 height 20
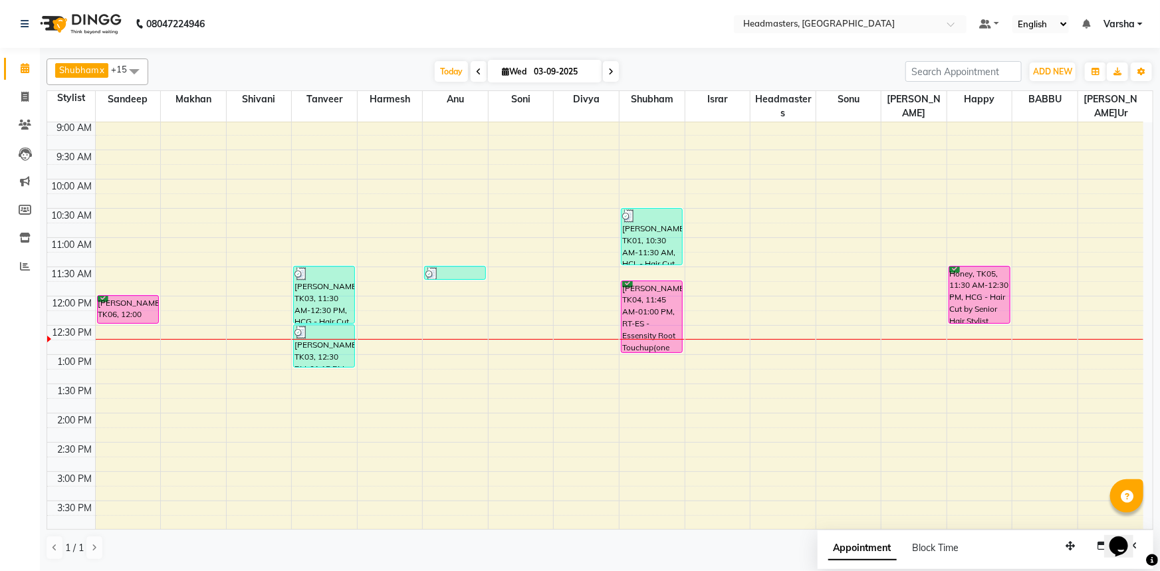
click at [364, 68] on div "T[DATE] W[DATE]" at bounding box center [527, 72] width 744 height 20
click at [215, 308] on div "8:00 AM 8:30 AM 9:00 AM 9:30 AM 10:00 AM 10:30 AM 11:00 AM 11:30 AM 12:00 PM 12…" at bounding box center [595, 443] width 1096 height 760
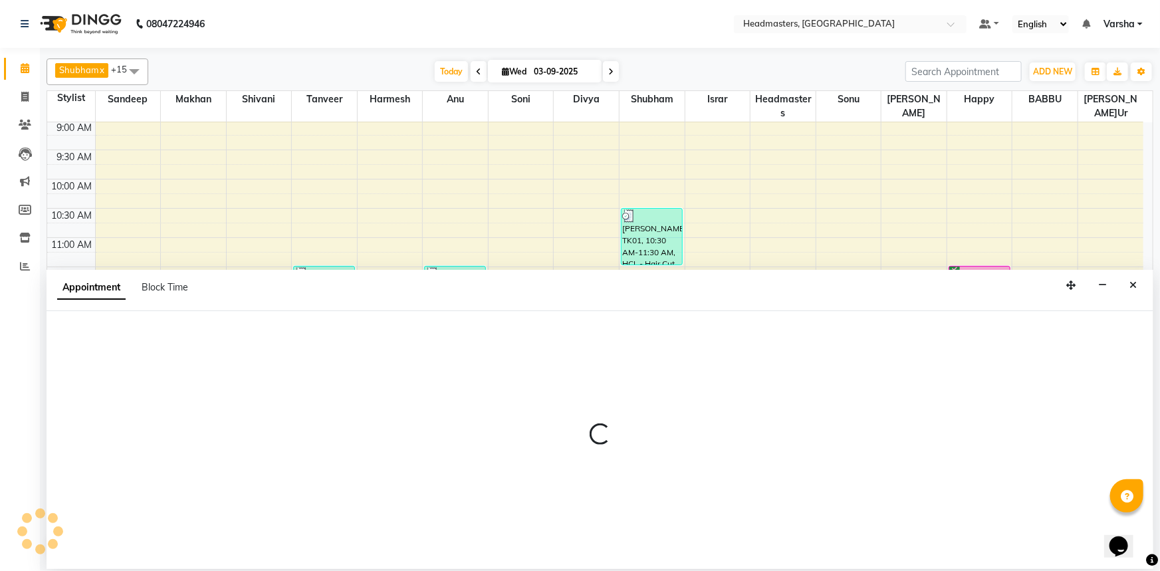
click at [1135, 288] on icon "Close" at bounding box center [1133, 285] width 7 height 9
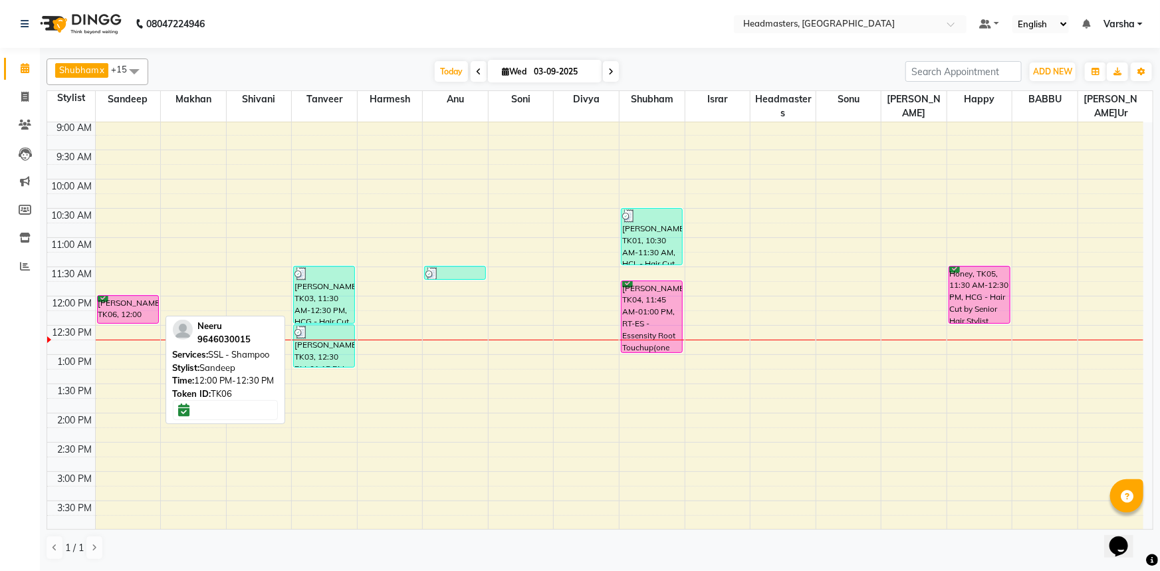
click at [118, 312] on div "[PERSON_NAME]u, TK06, 12:00 PM-12:30 PM, SSL - Shampoo" at bounding box center [128, 309] width 61 height 27
select select "6"
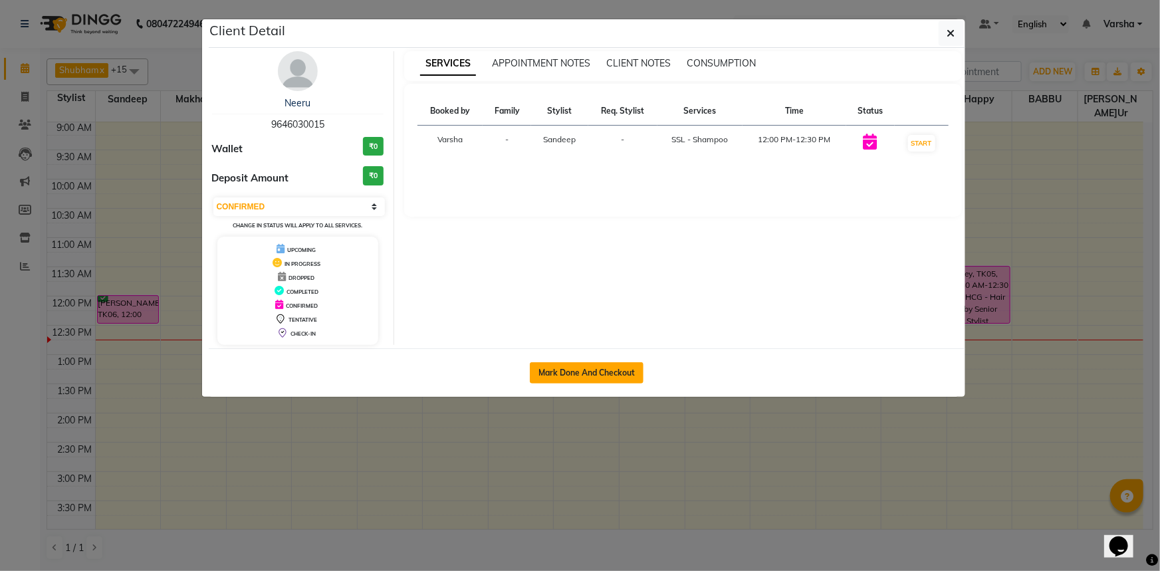
click at [602, 362] on button "Mark Done And Checkout" at bounding box center [587, 372] width 114 height 21
select select "service"
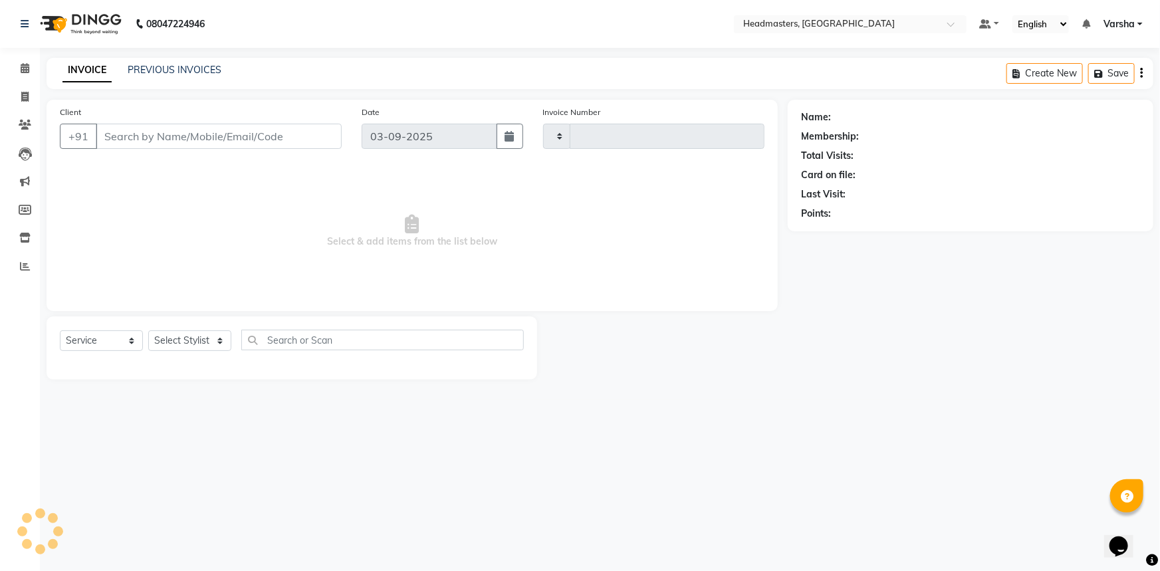
type input "4704"
select select "7140"
type input "9646030015"
select select "60862"
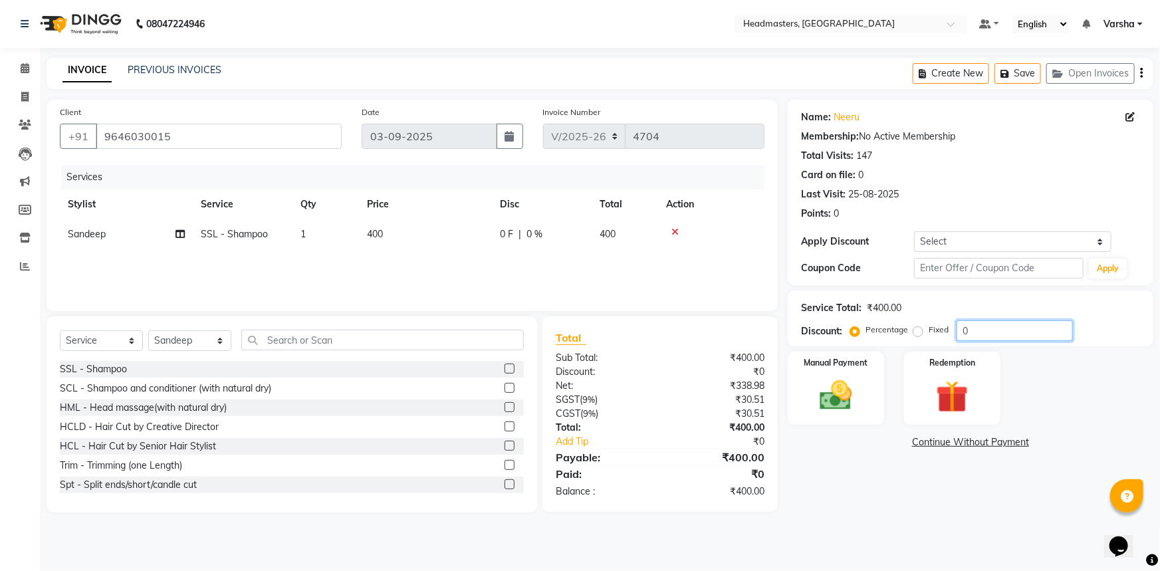
click at [960, 332] on input "0" at bounding box center [1015, 330] width 116 height 21
click at [507, 241] on span "0 F" at bounding box center [506, 234] width 13 height 14
select select "60862"
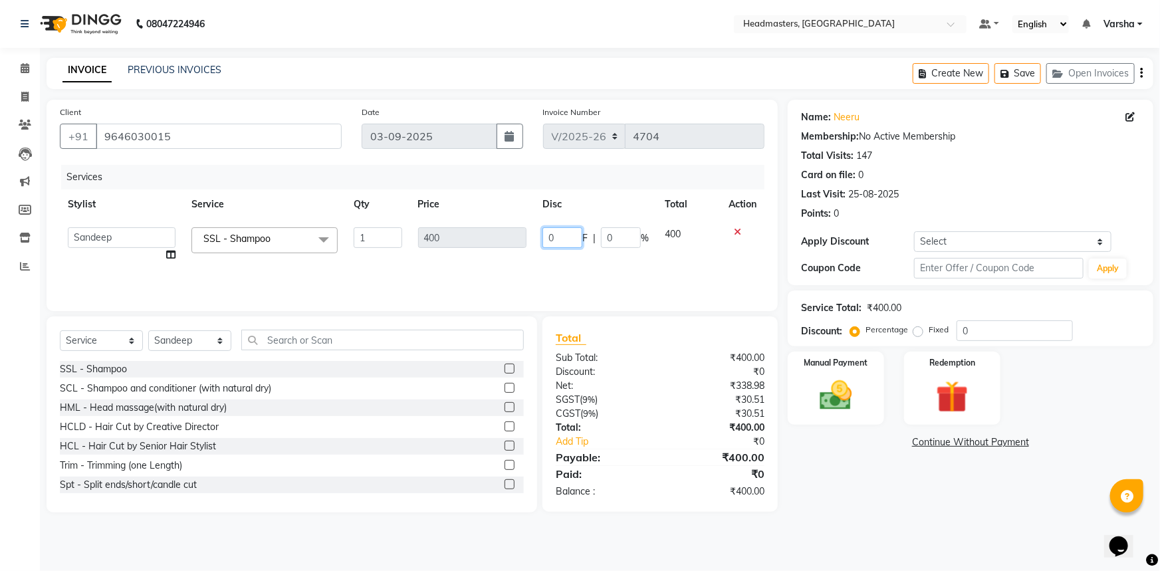
click at [554, 239] on input "0" at bounding box center [563, 237] width 40 height 21
type input "0150"
drag, startPoint x: 840, startPoint y: 475, endPoint x: 840, endPoint y: 463, distance: 12.7
click at [840, 475] on div "Name: Neeru Membership: No Active Membership Total Visits: 147 Card on file: 0 …" at bounding box center [976, 306] width 376 height 413
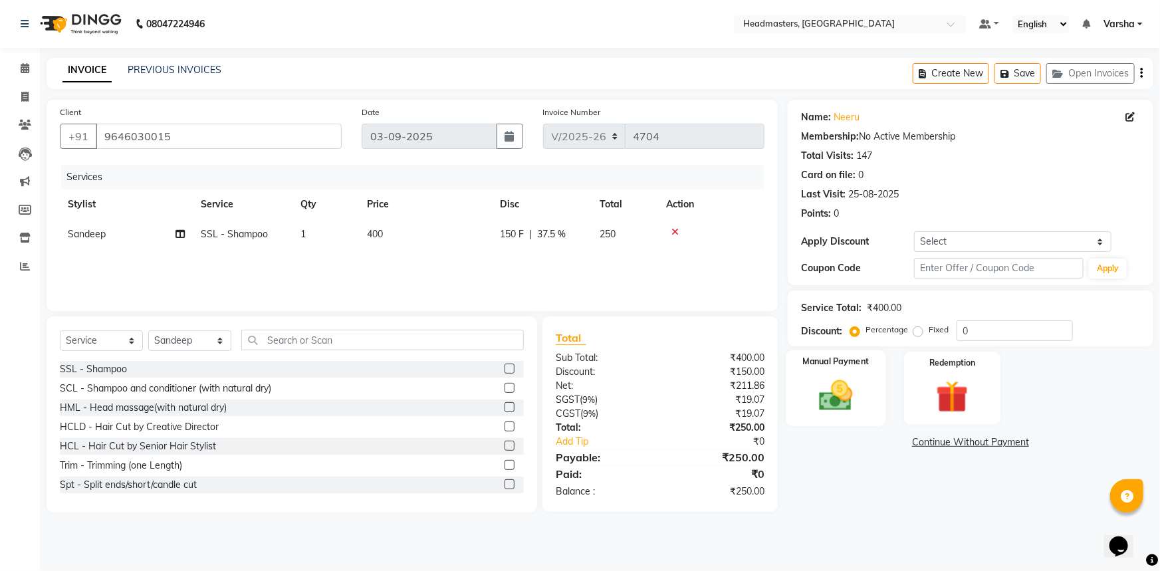
click at [837, 405] on img at bounding box center [836, 395] width 55 height 39
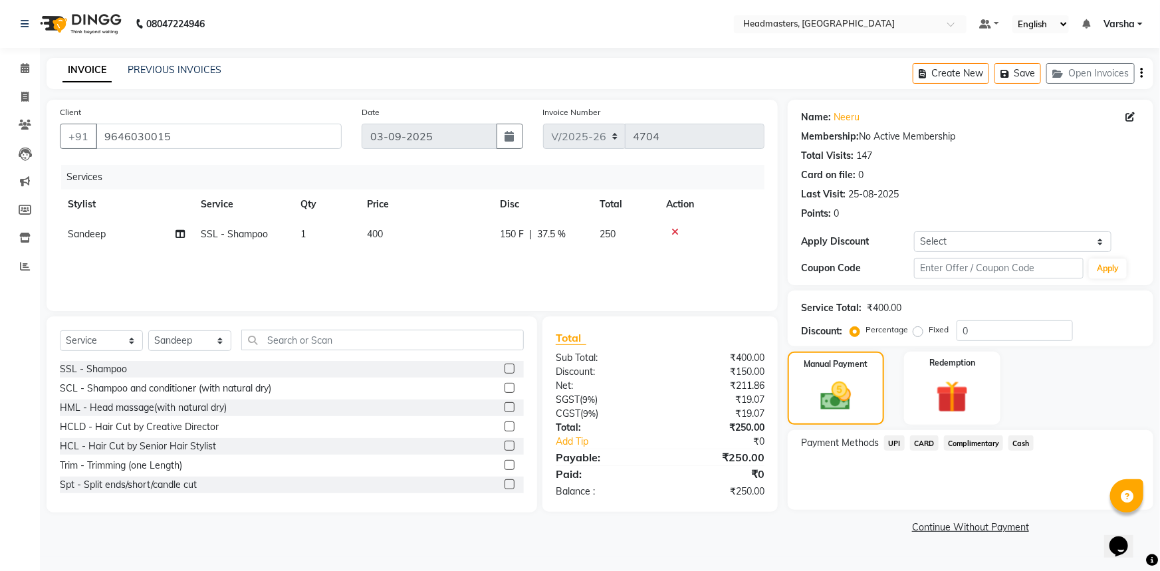
click at [898, 440] on span "UPI" at bounding box center [894, 443] width 21 height 15
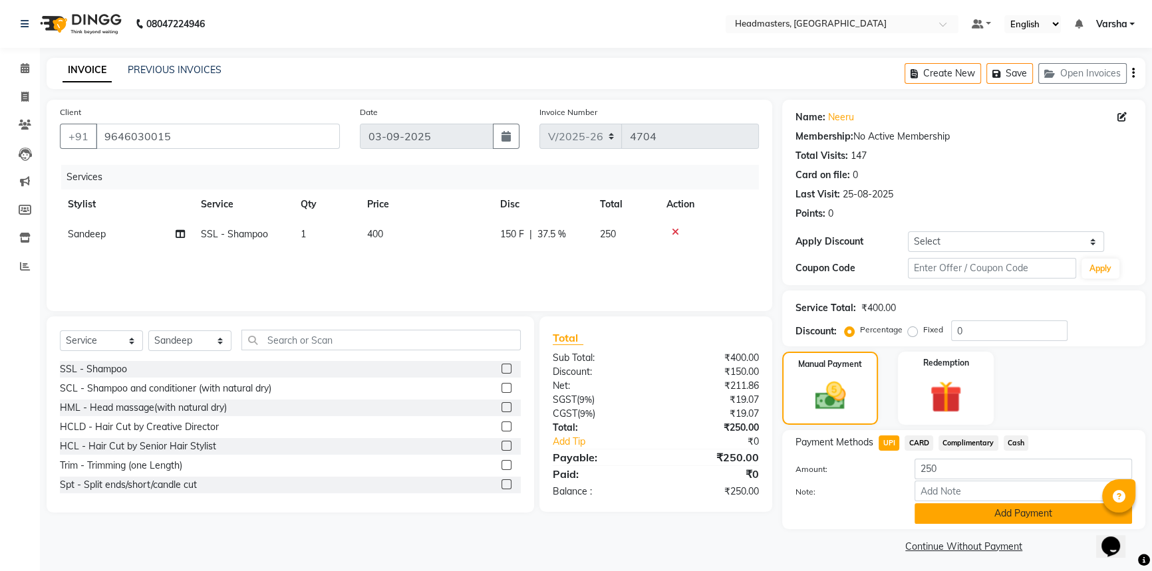
click at [961, 514] on button "Add Payment" at bounding box center [1022, 513] width 217 height 21
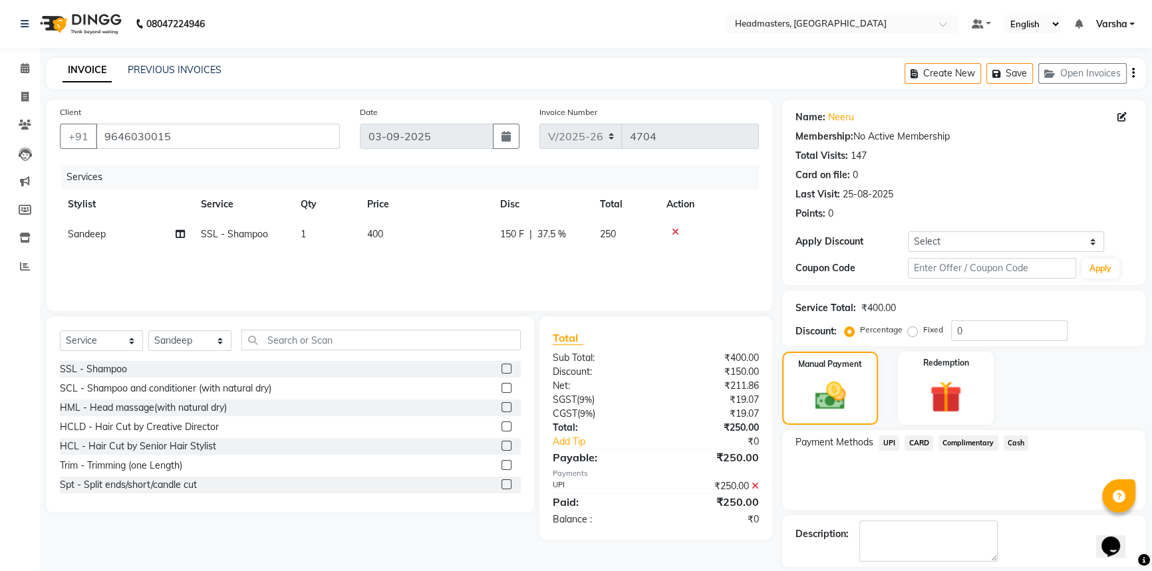
scroll to position [41, 0]
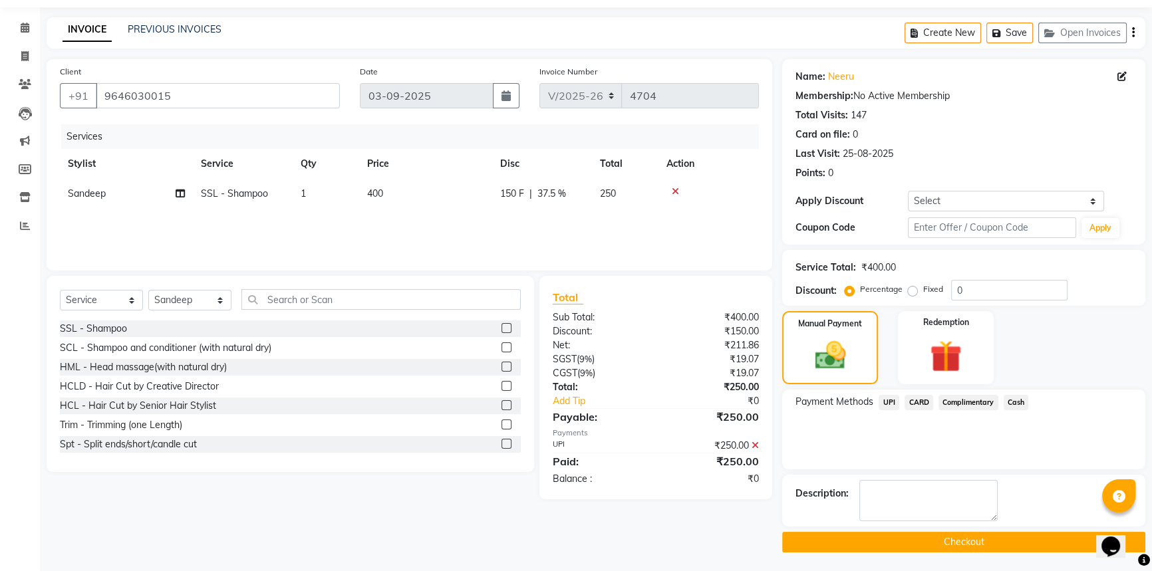
click at [944, 537] on button "Checkout" at bounding box center [963, 542] width 363 height 21
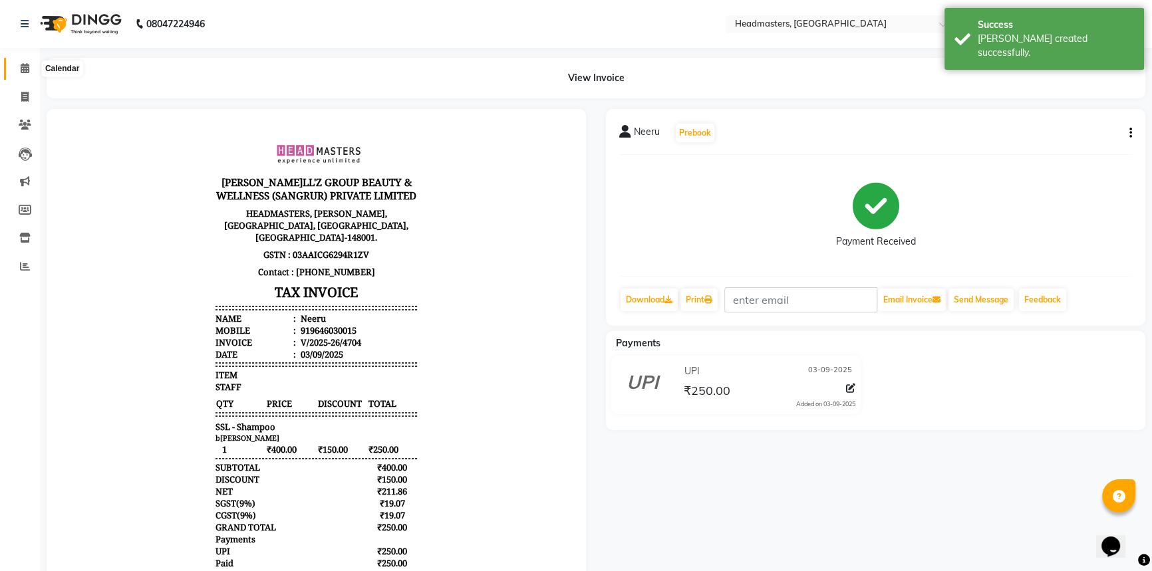
drag, startPoint x: 27, startPoint y: 66, endPoint x: 50, endPoint y: 76, distance: 25.1
click at [27, 66] on icon at bounding box center [25, 68] width 9 height 10
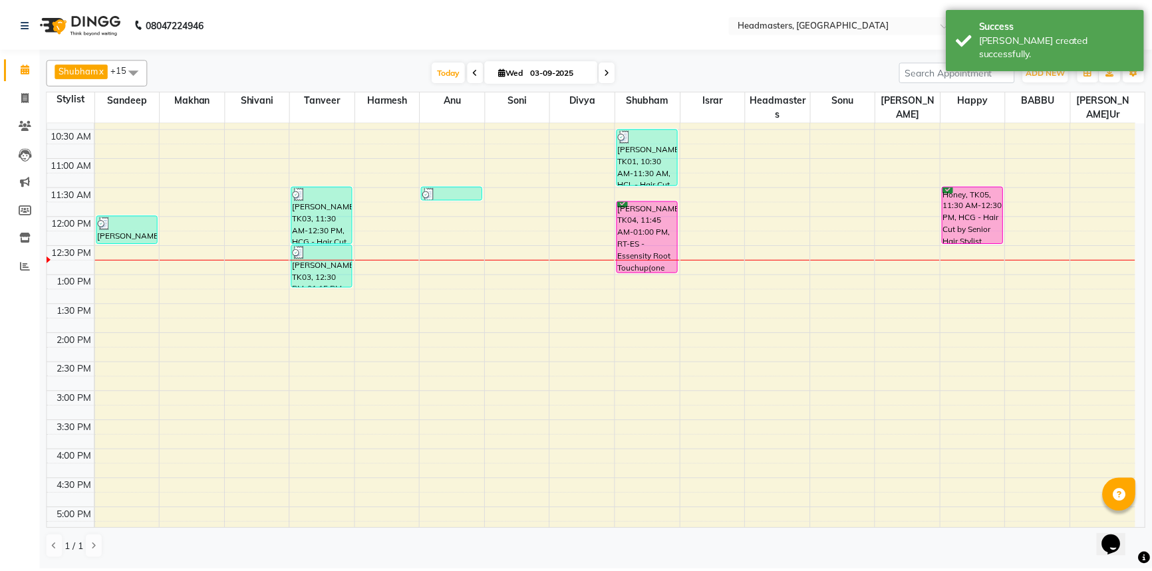
scroll to position [113, 0]
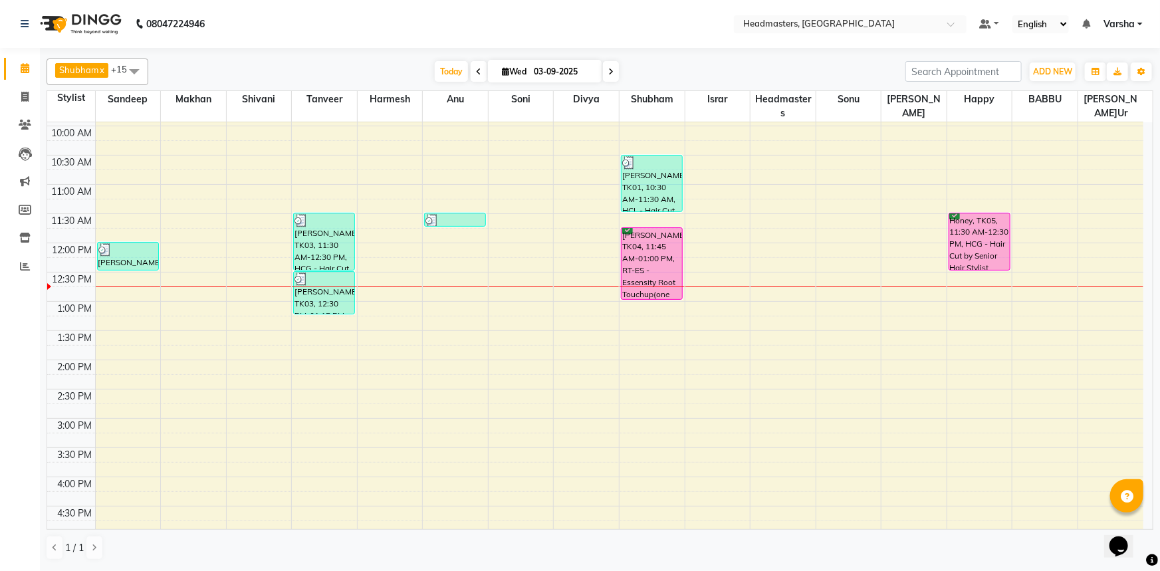
click at [311, 77] on div "T[DATE] W[DATE]" at bounding box center [527, 72] width 744 height 20
click at [383, 73] on div "T[DATE] W[DATE]" at bounding box center [527, 72] width 744 height 20
click at [285, 68] on div "T[DATE] W[DATE]" at bounding box center [527, 72] width 744 height 20
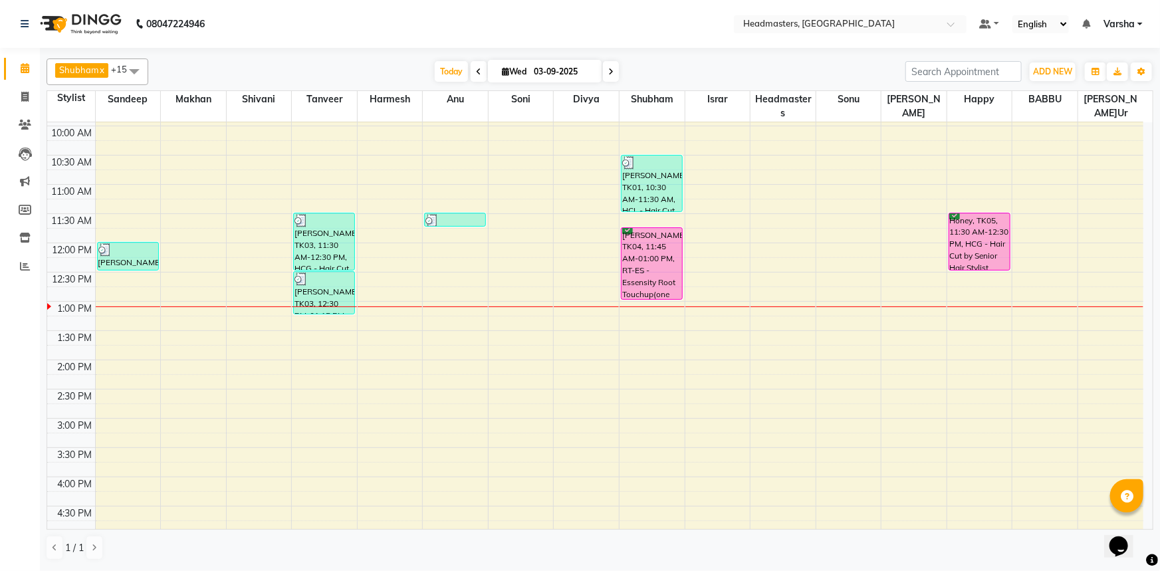
click at [328, 57] on div "Shubham x Harmesh x Happy x Divya x Amandeep Kaur x Tanveer x Makhan x Vijay x …" at bounding box center [600, 309] width 1107 height 513
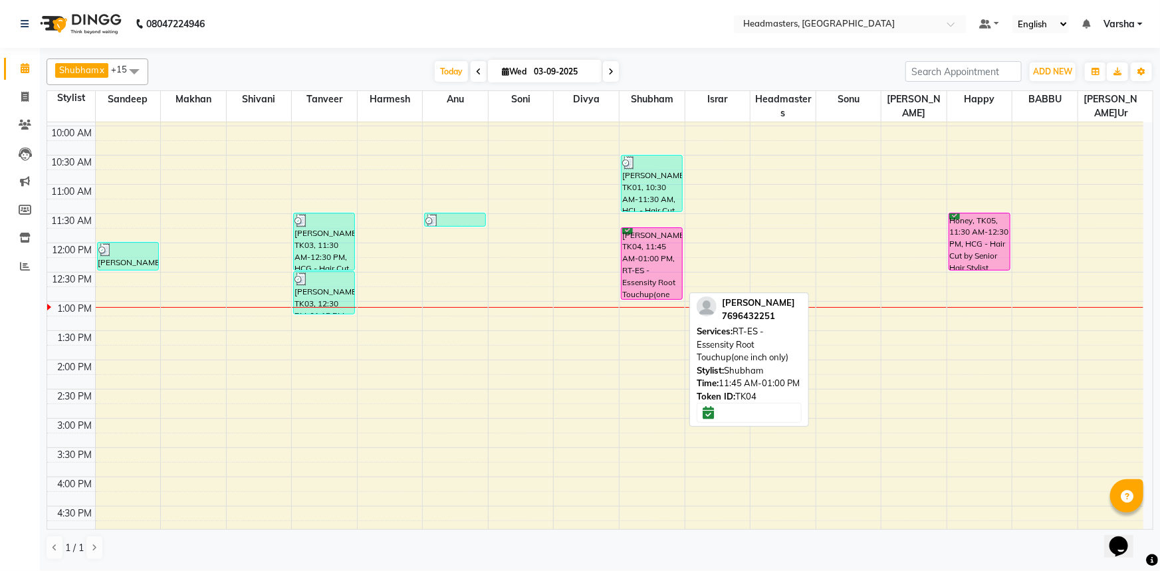
click at [659, 267] on div "[PERSON_NAME], TK04, 11:45 AM-01:00 PM, RT-ES - Essensity Root Touchup(one inch…" at bounding box center [652, 263] width 61 height 71
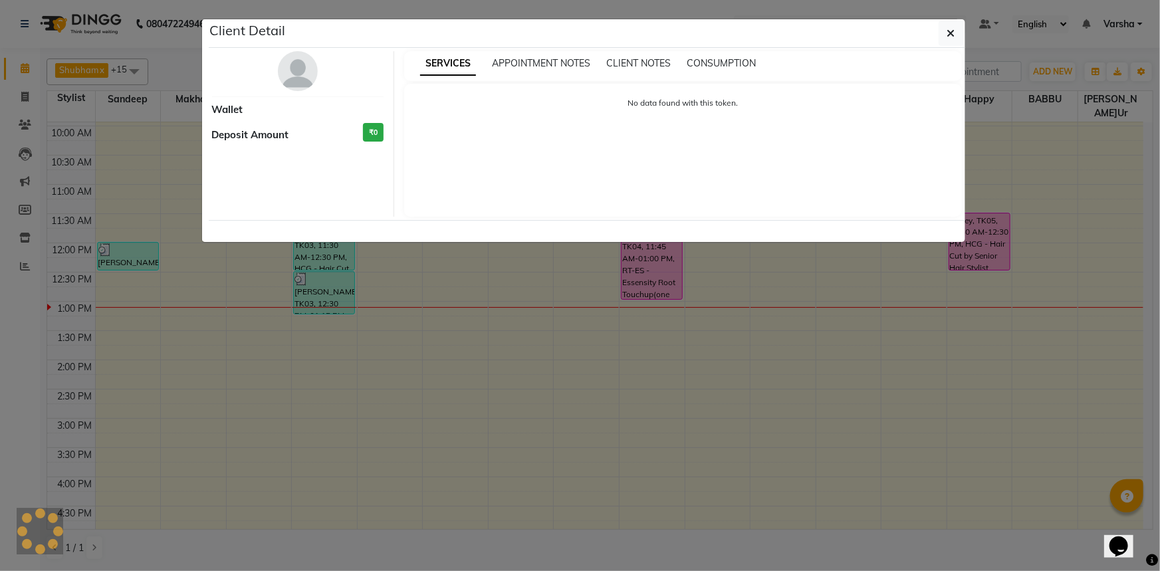
select select "6"
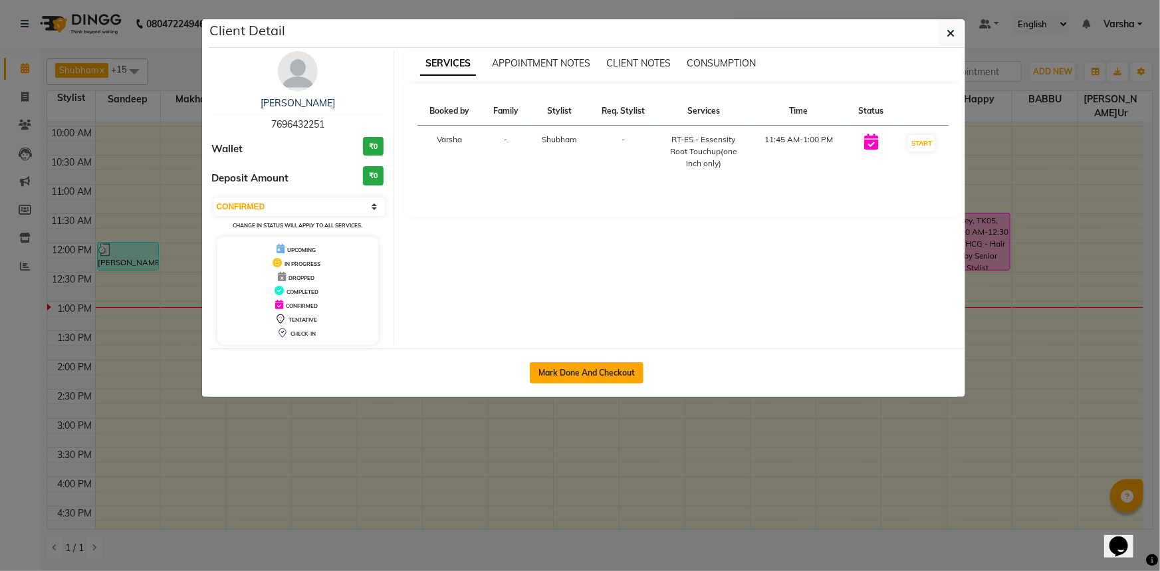
click at [564, 372] on button "Mark Done And Checkout" at bounding box center [587, 372] width 114 height 21
select select "service"
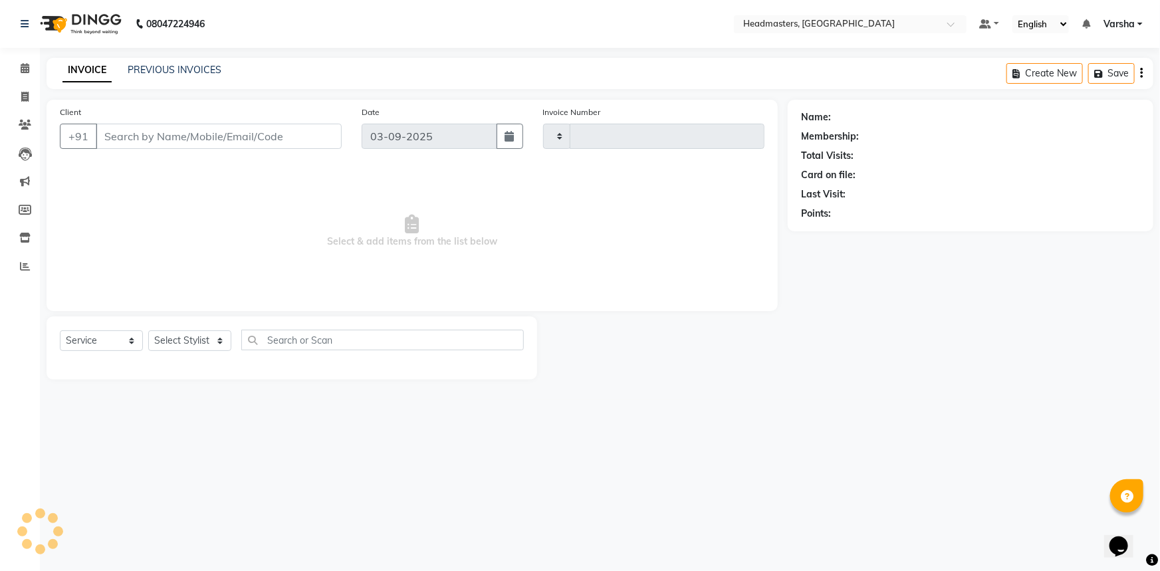
type input "4705"
select select "7140"
type input "7696432251"
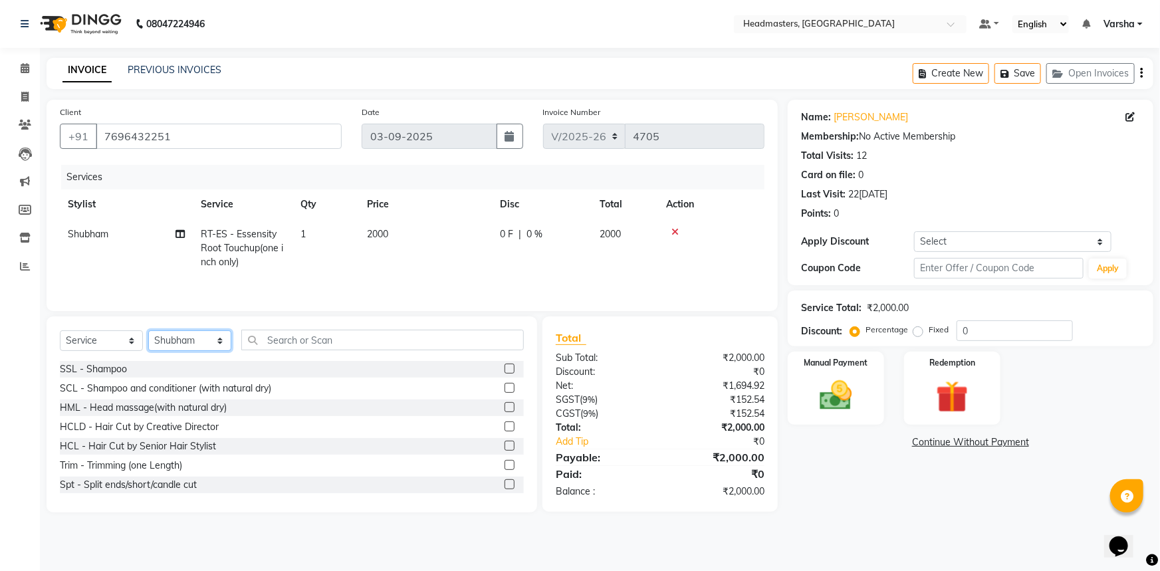
click at [197, 348] on select "Select Stylist [PERSON_NAME] [PERSON_NAME] [PERSON_NAME] [PERSON_NAME] [PERSON_…" at bounding box center [189, 340] width 83 height 21
select select "60873"
click at [148, 330] on select "Select Stylist [PERSON_NAME] [PERSON_NAME] [PERSON_NAME] [PERSON_NAME] [PERSON_…" at bounding box center [189, 340] width 83 height 21
click at [313, 336] on input "text" at bounding box center [382, 340] width 283 height 21
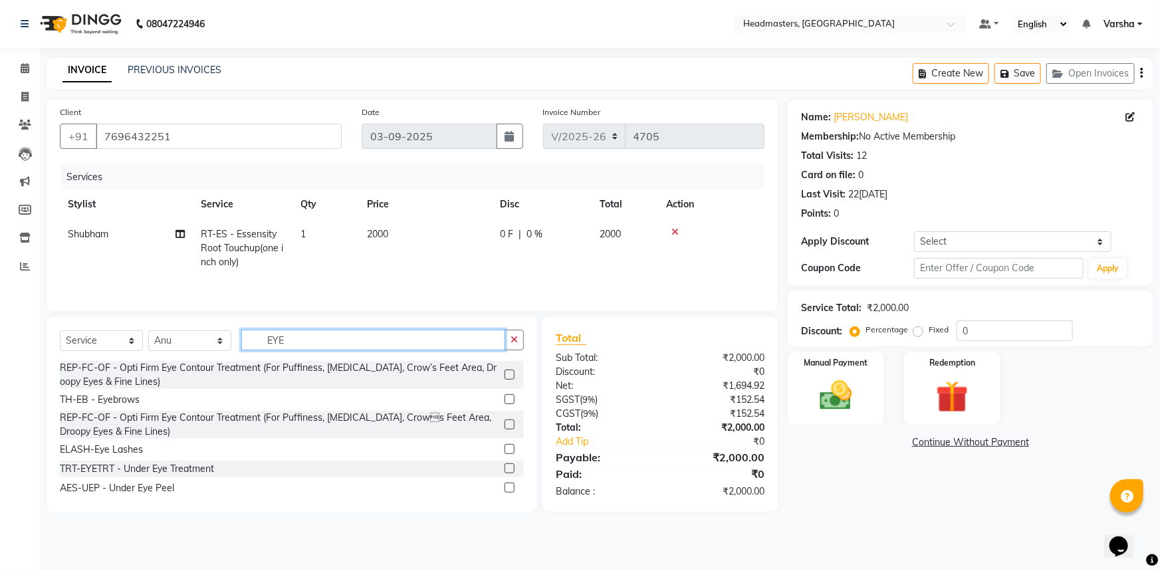
type input "EYE"
click at [505, 396] on label at bounding box center [510, 399] width 10 height 10
click at [505, 396] on input "checkbox" at bounding box center [509, 400] width 9 height 9
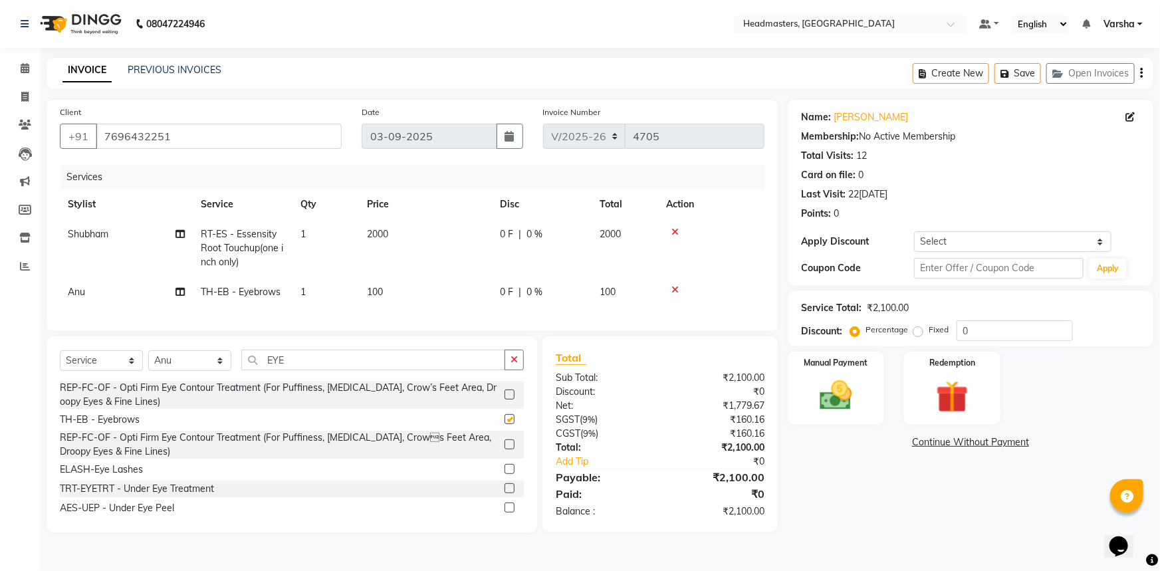
checkbox input "false"
click at [1007, 337] on input "0" at bounding box center [1015, 330] width 116 height 21
type input "050"
click at [864, 471] on div "Name: Avneet Kaur Membership: No Active Membership Total Visits: 12 Card on fil…" at bounding box center [976, 316] width 376 height 433
click at [832, 412] on img at bounding box center [836, 395] width 55 height 39
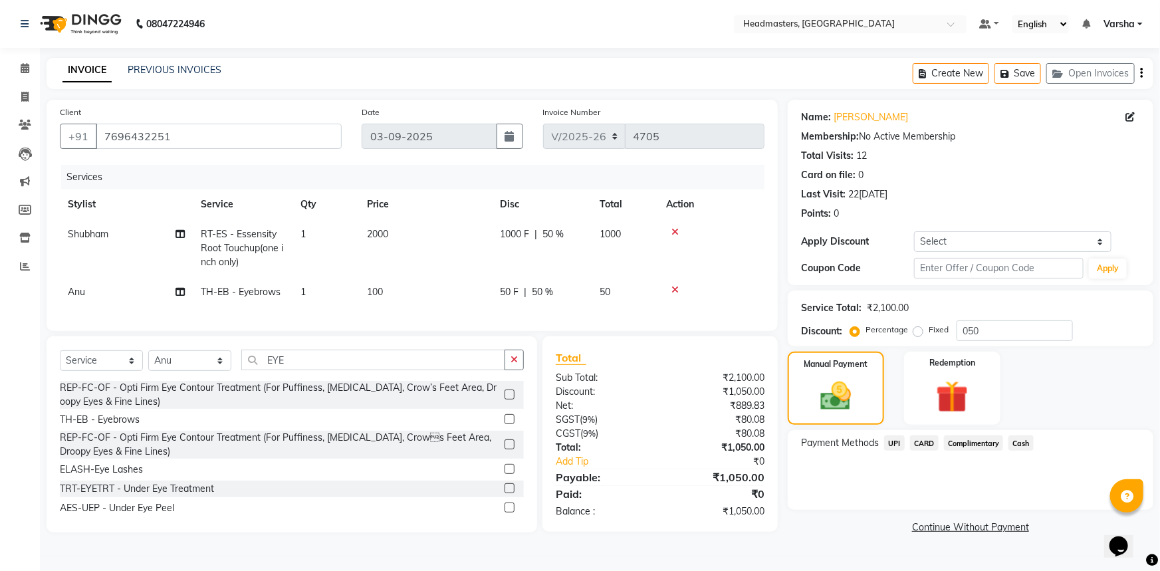
click at [279, 77] on div "INVOICE PREVIOUS INVOICES Create New Save Open Invoices" at bounding box center [600, 73] width 1107 height 31
click at [18, 69] on span at bounding box center [24, 68] width 23 height 15
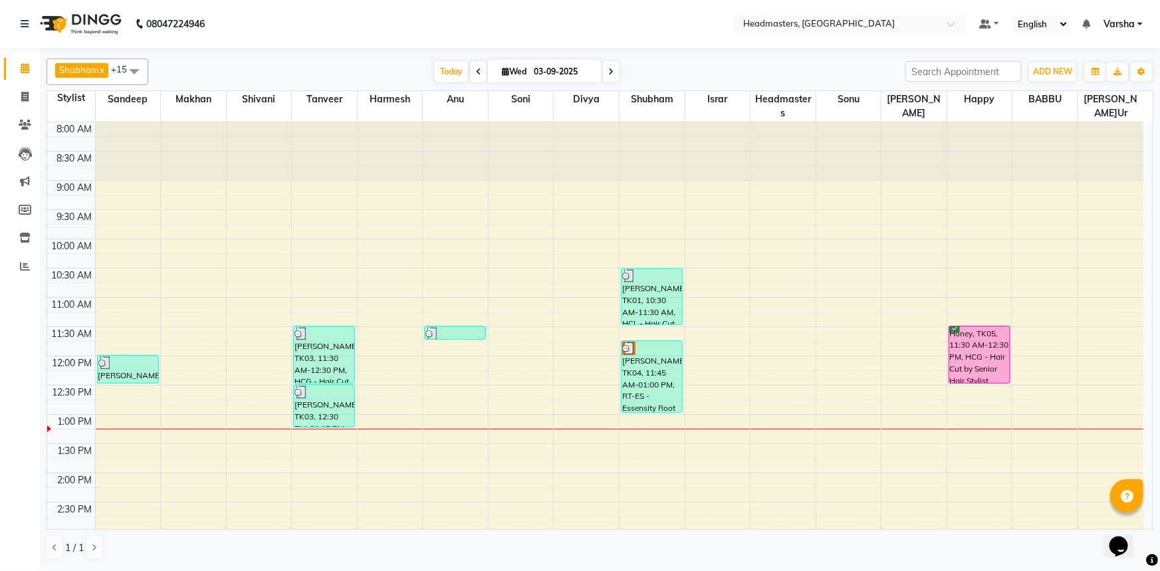
click at [122, 66] on span at bounding box center [134, 71] width 27 height 25
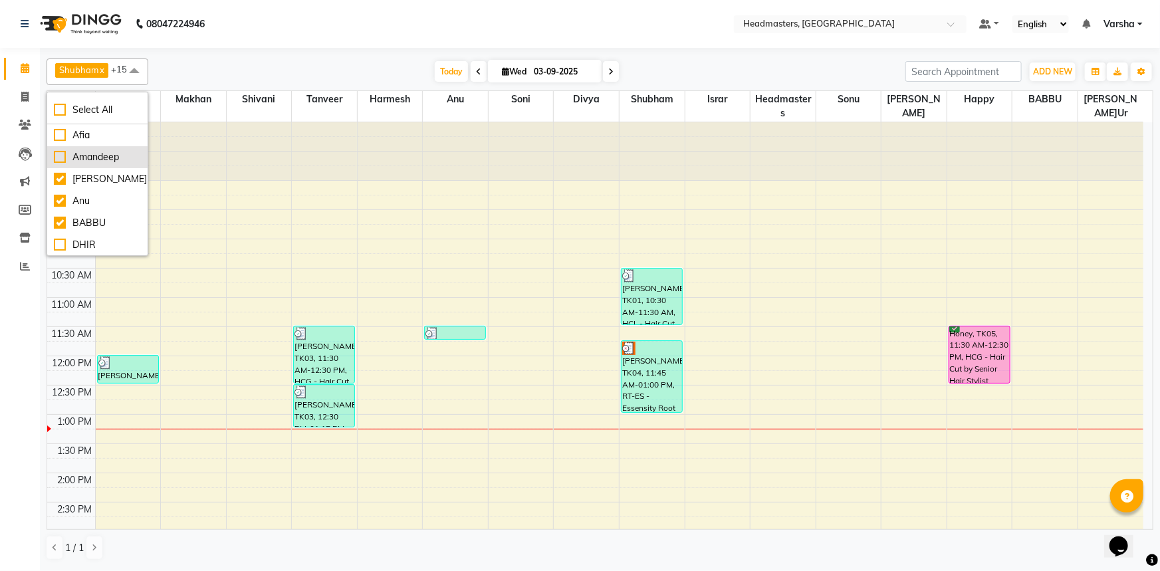
click at [57, 155] on div "Amandeep" at bounding box center [97, 157] width 87 height 14
checkbox input "true"
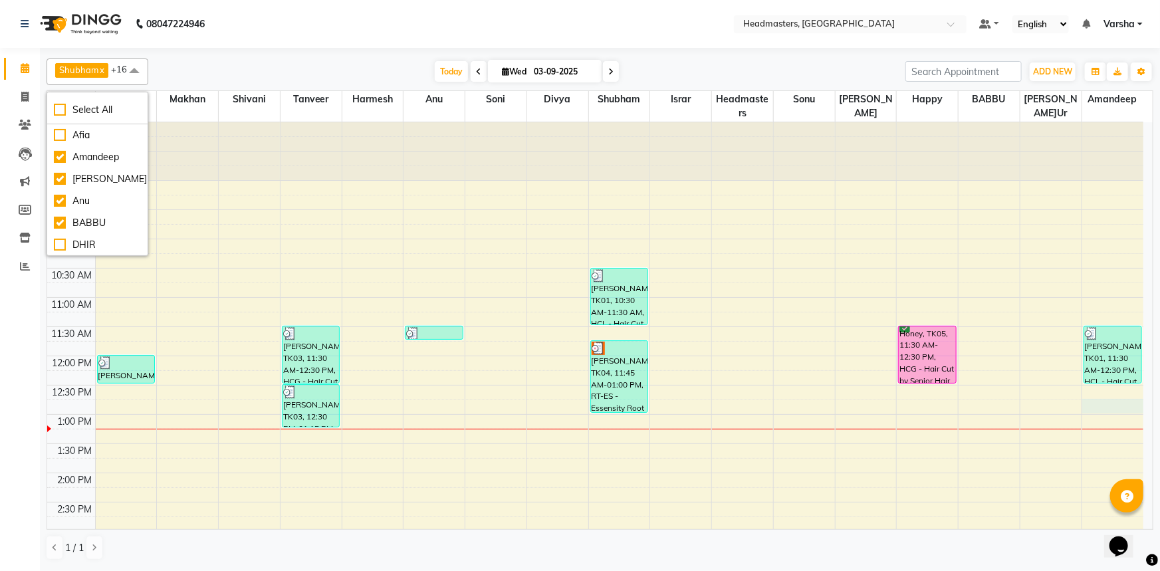
click at [1099, 402] on div "8:00 AM 8:30 AM 9:00 AM 9:30 AM 10:00 AM 10:30 AM 11:00 AM 11:30 AM 12:00 PM 12…" at bounding box center [595, 502] width 1096 height 760
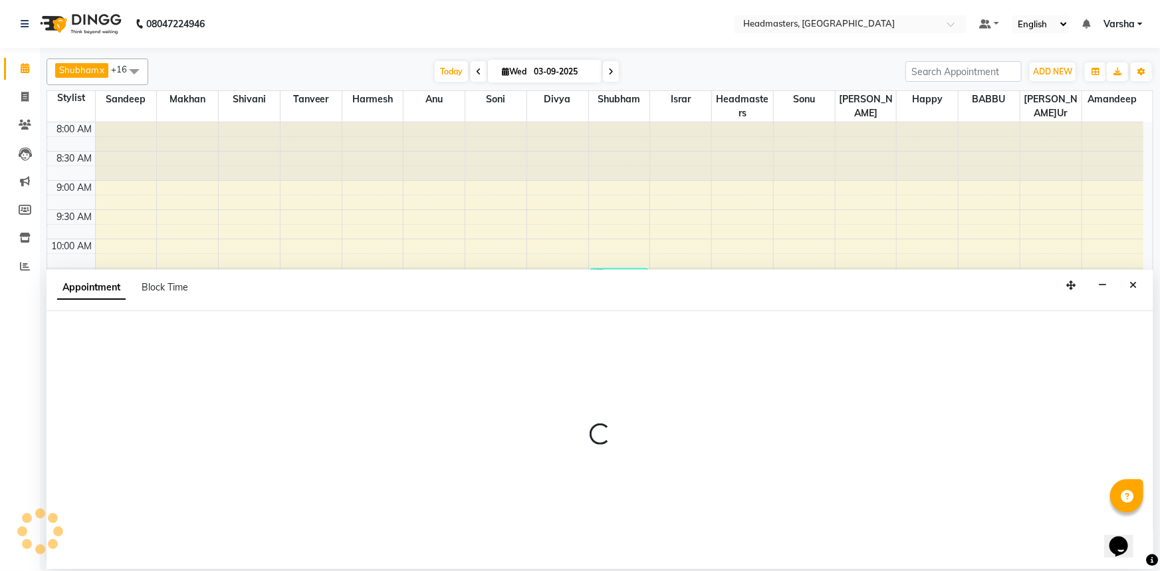
select select "88381"
select select "765"
select select "tentative"
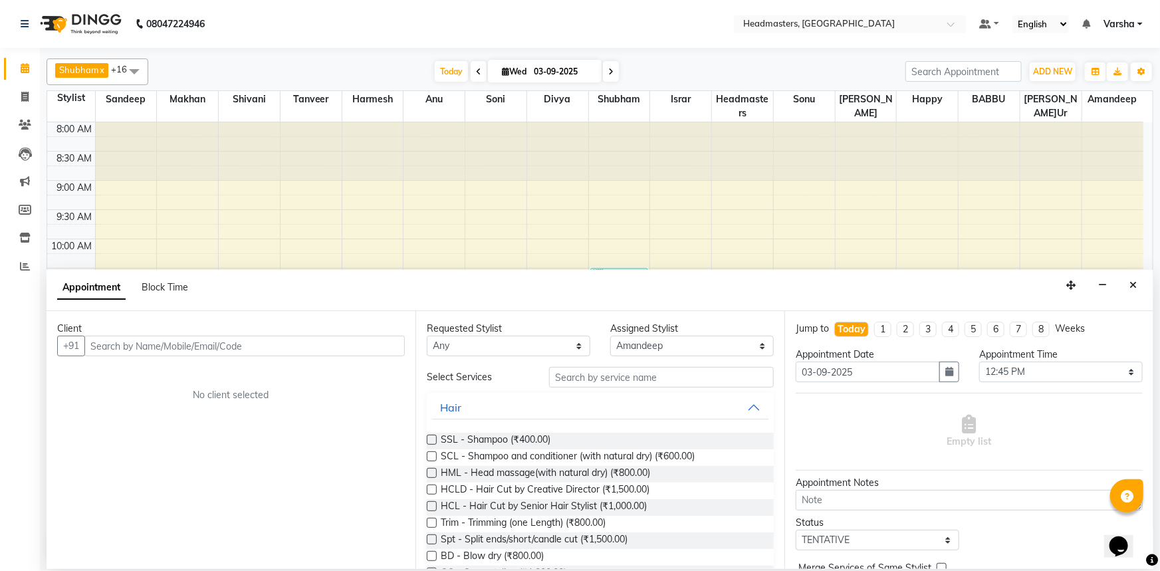
click at [124, 343] on input "text" at bounding box center [244, 346] width 320 height 21
type input "7888799890"
click at [385, 342] on span "Add Client" at bounding box center [377, 346] width 45 height 12
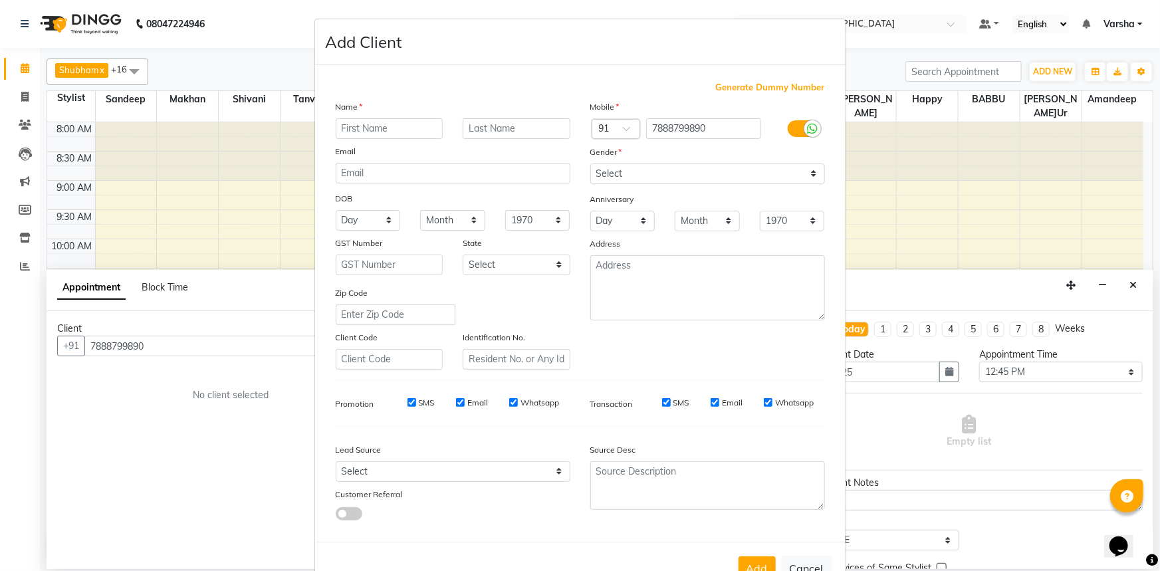
click at [342, 124] on input "text" at bounding box center [390, 128] width 108 height 21
type input "k"
type input "karamjeet"
click at [617, 174] on select "Select [DEMOGRAPHIC_DATA] [DEMOGRAPHIC_DATA] Other Prefer Not To Say" at bounding box center [707, 174] width 235 height 21
select select "[DEMOGRAPHIC_DATA]"
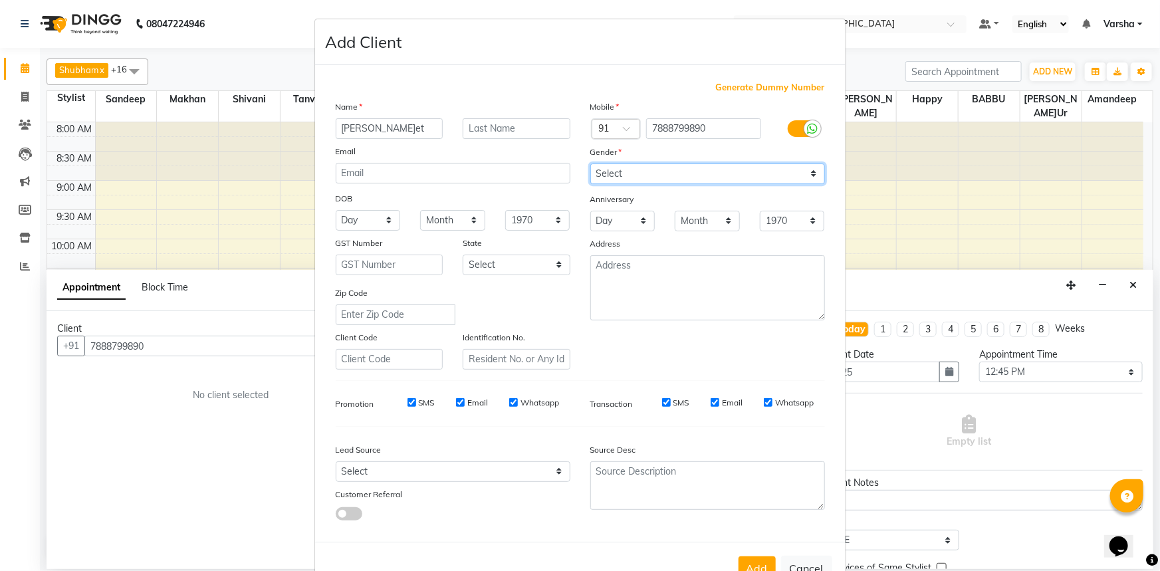
click at [590, 164] on select "Select [DEMOGRAPHIC_DATA] [DEMOGRAPHIC_DATA] Other Prefer Not To Say" at bounding box center [707, 174] width 235 height 21
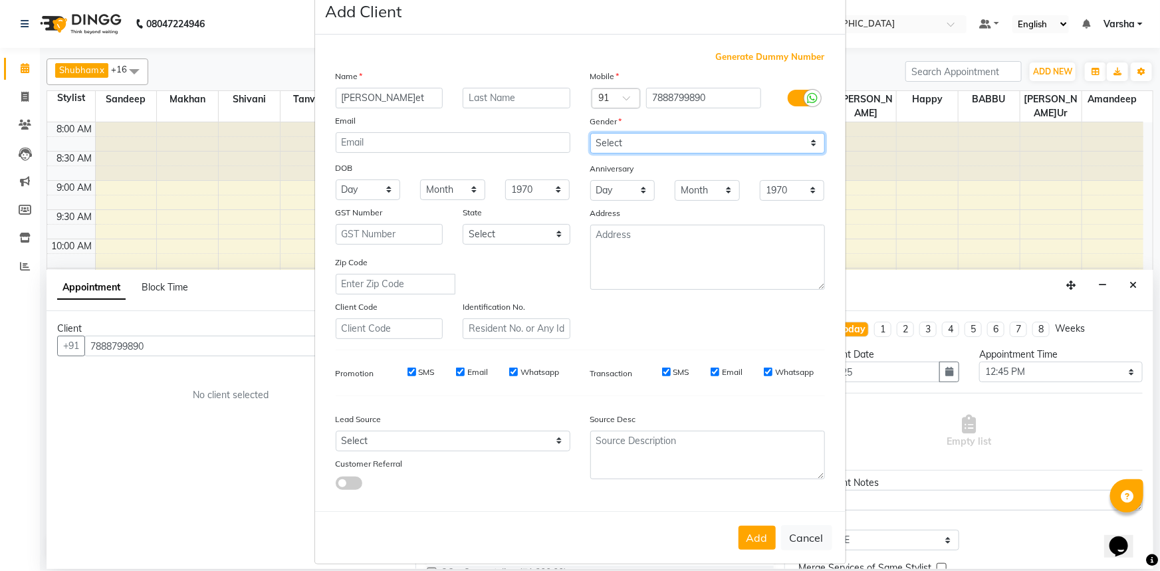
scroll to position [47, 0]
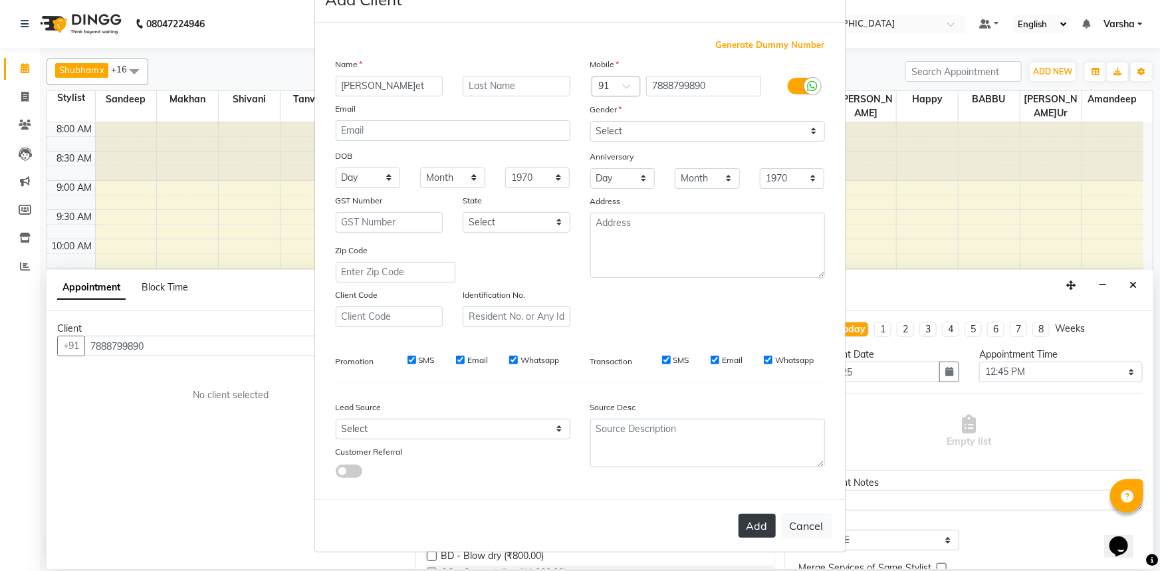
click at [760, 529] on button "Add" at bounding box center [757, 526] width 37 height 24
select select
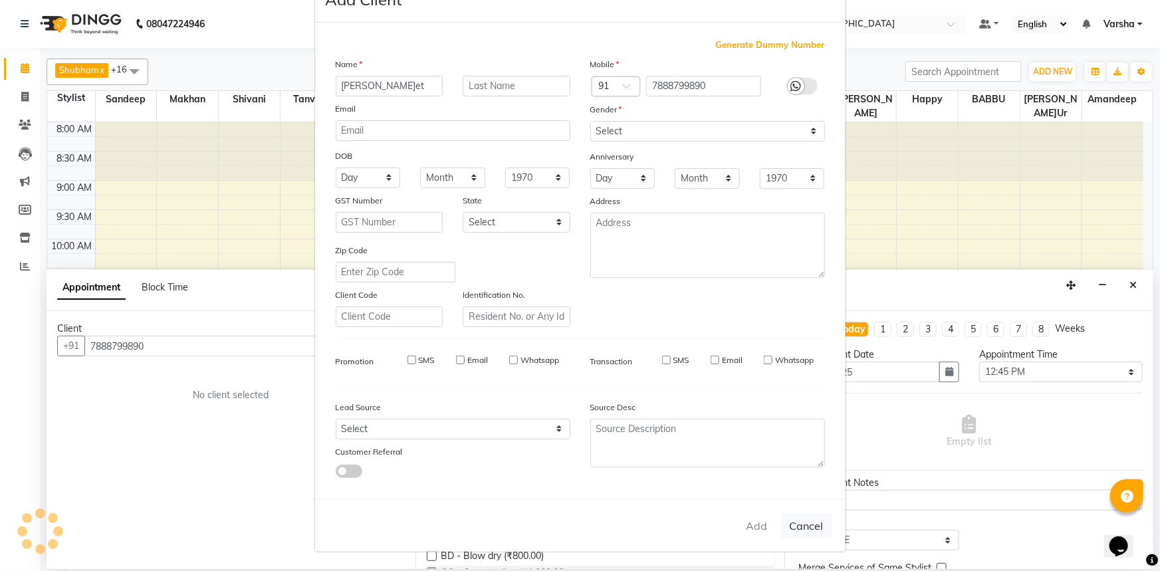
select select
checkbox input "false"
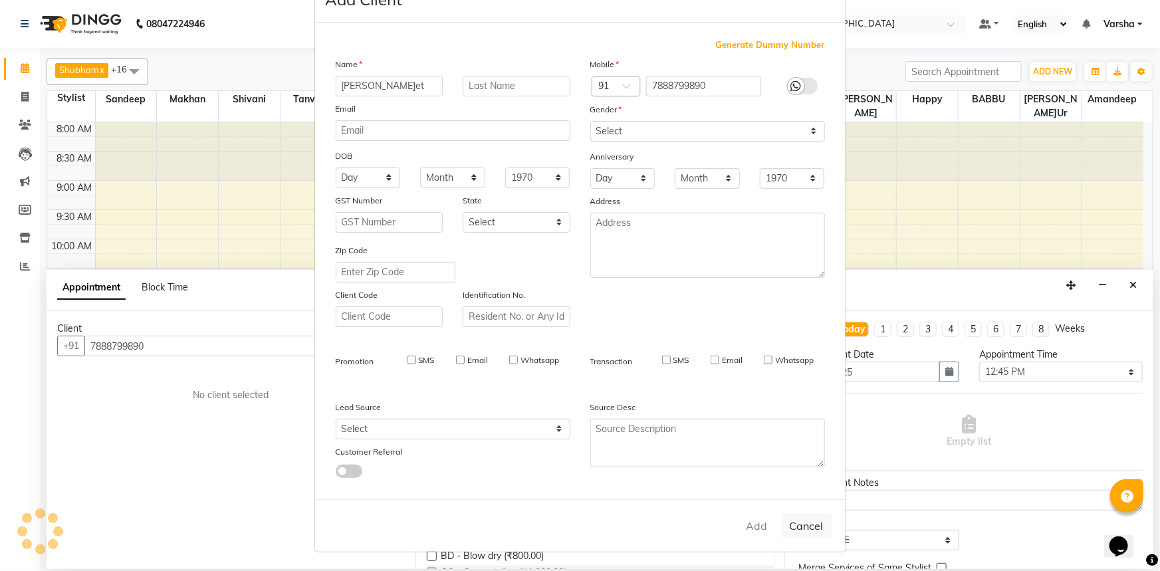
checkbox input "false"
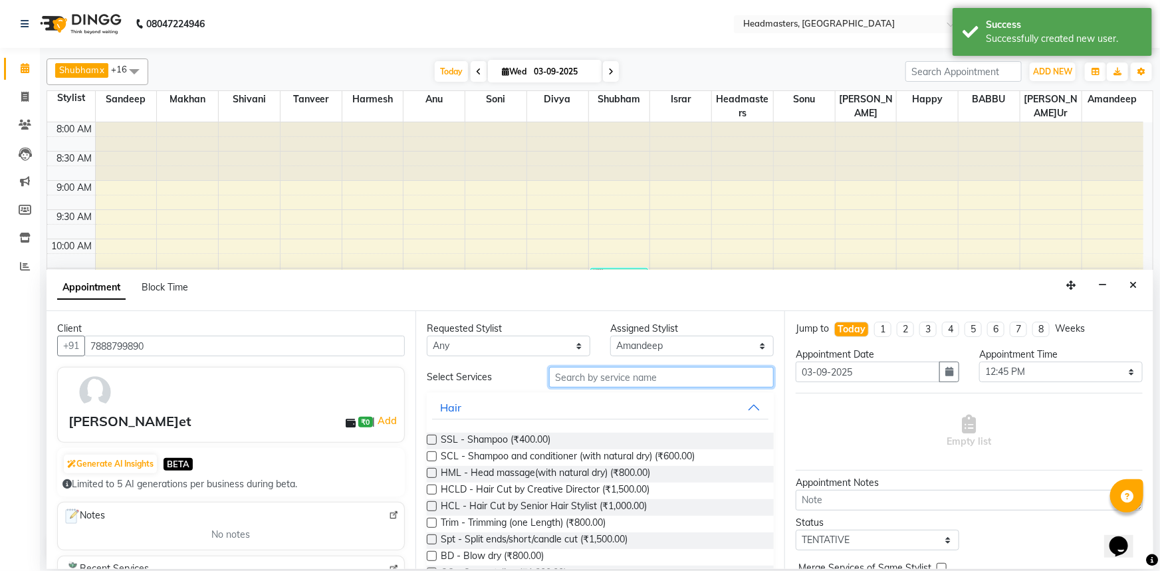
click at [584, 374] on input "text" at bounding box center [661, 377] width 225 height 21
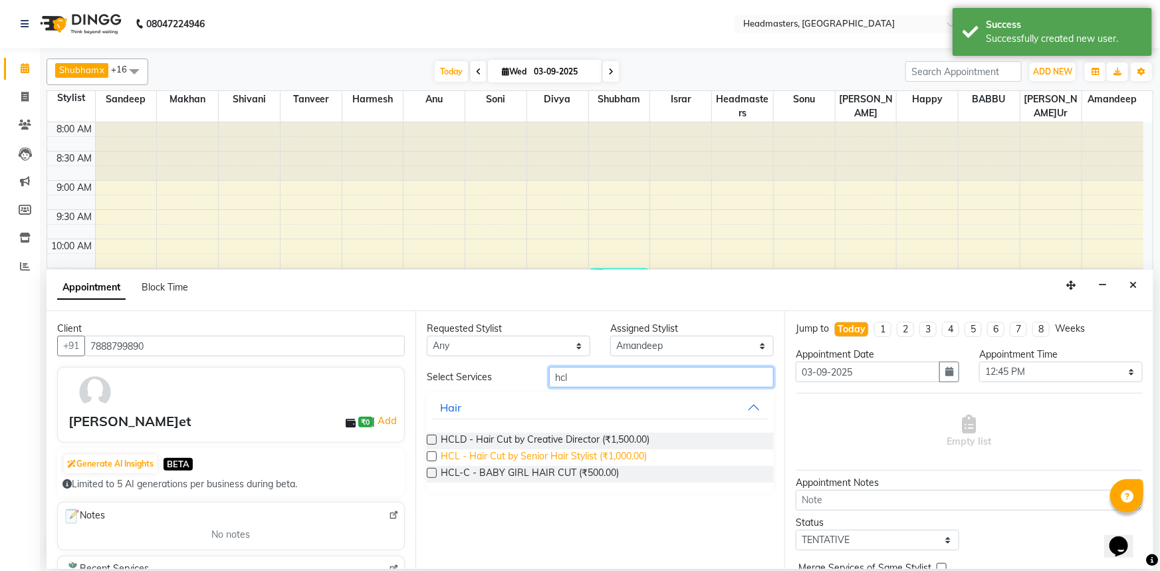
type input "hcl"
click at [485, 453] on span "HCL - Hair Cut by Senior Hair Stylist (₹1,000.00)" at bounding box center [544, 457] width 206 height 17
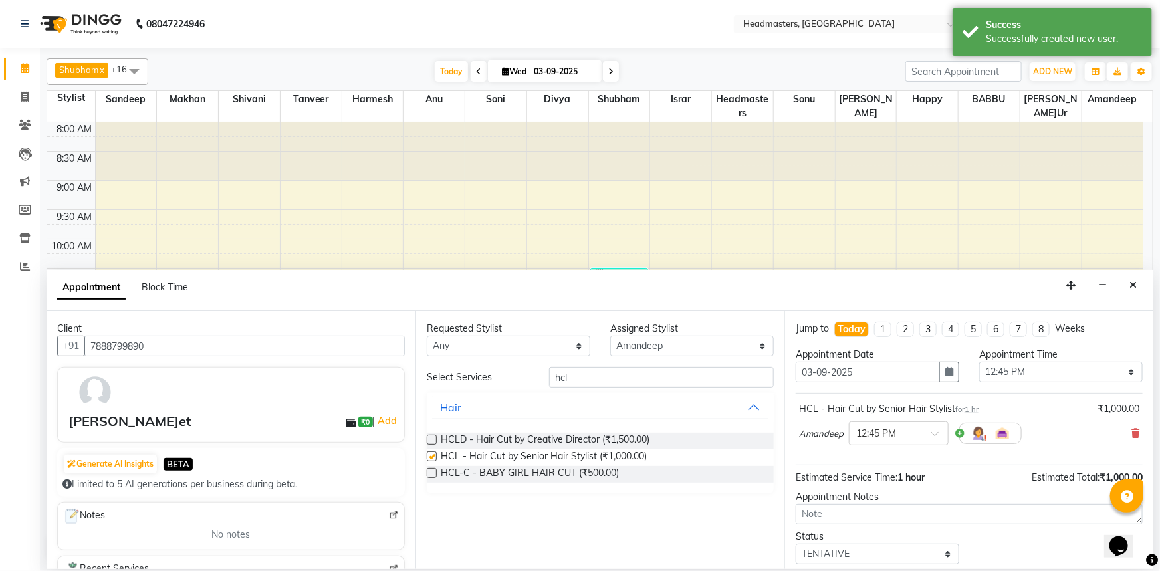
checkbox input "false"
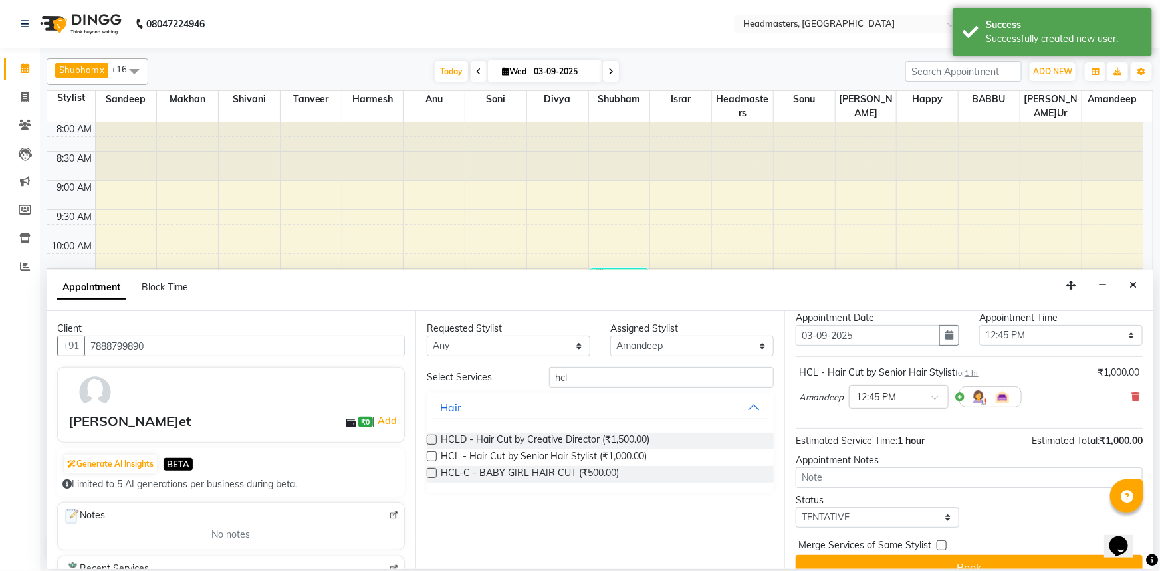
scroll to position [57, 0]
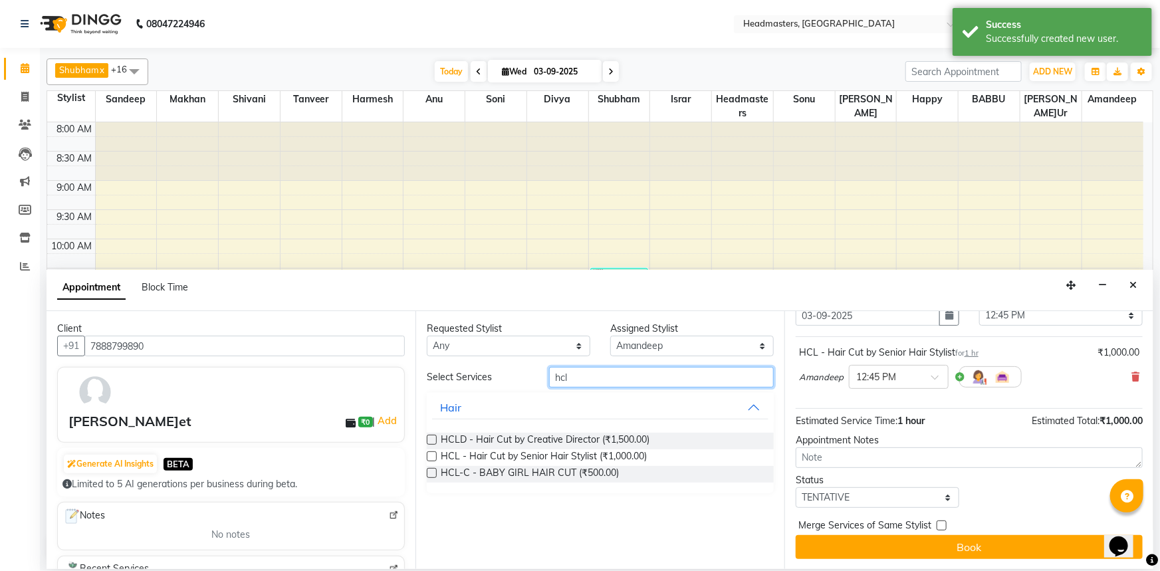
click at [613, 380] on input "hcl" at bounding box center [661, 377] width 225 height 21
type input "h"
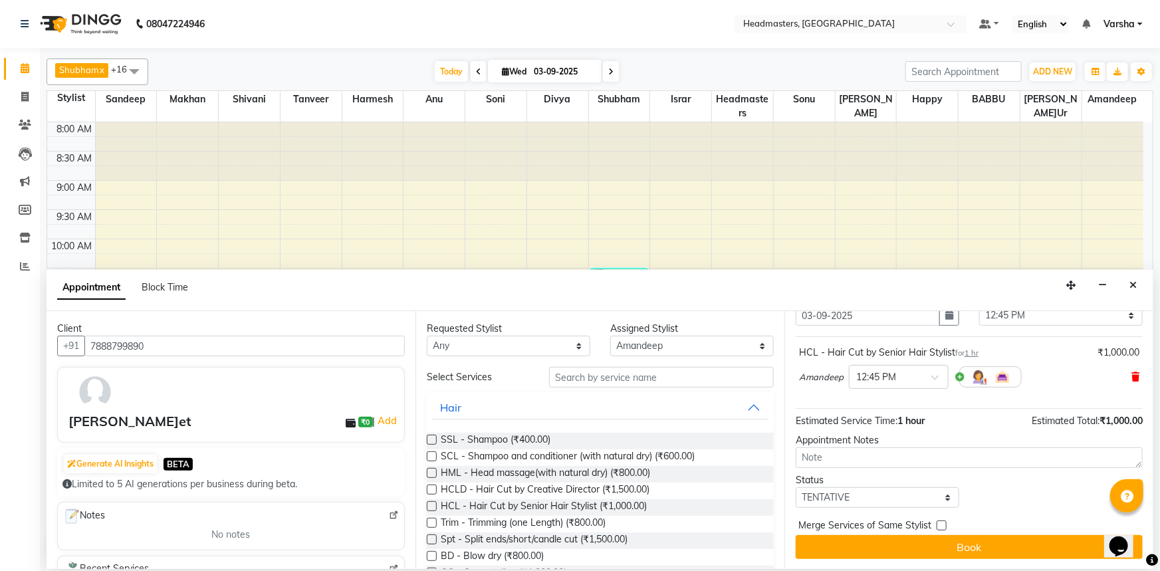
click at [1132, 380] on icon at bounding box center [1136, 376] width 8 height 9
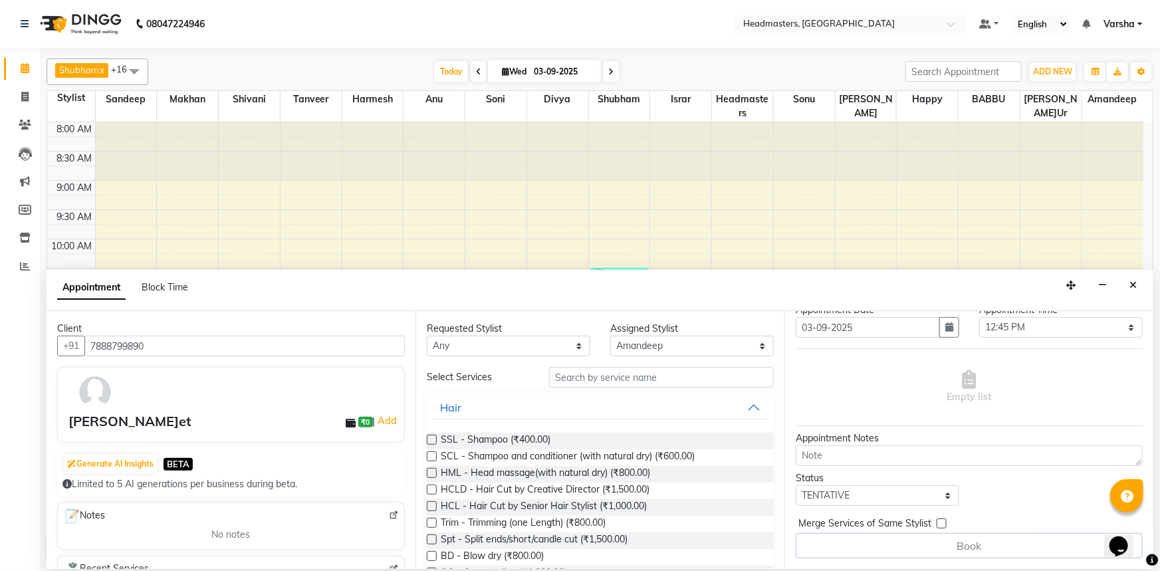
scroll to position [43, 0]
click at [616, 378] on input "text" at bounding box center [661, 377] width 225 height 21
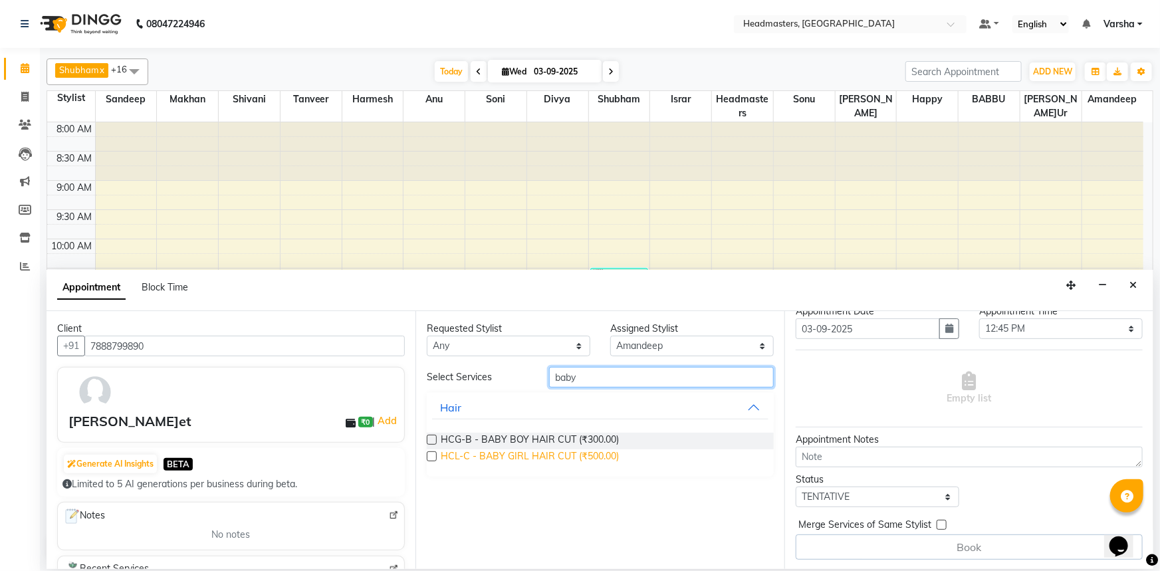
type input "baby"
click at [507, 455] on span "HCL-C - BABY GIRL HAIR CUT (₹500.00)" at bounding box center [530, 457] width 178 height 17
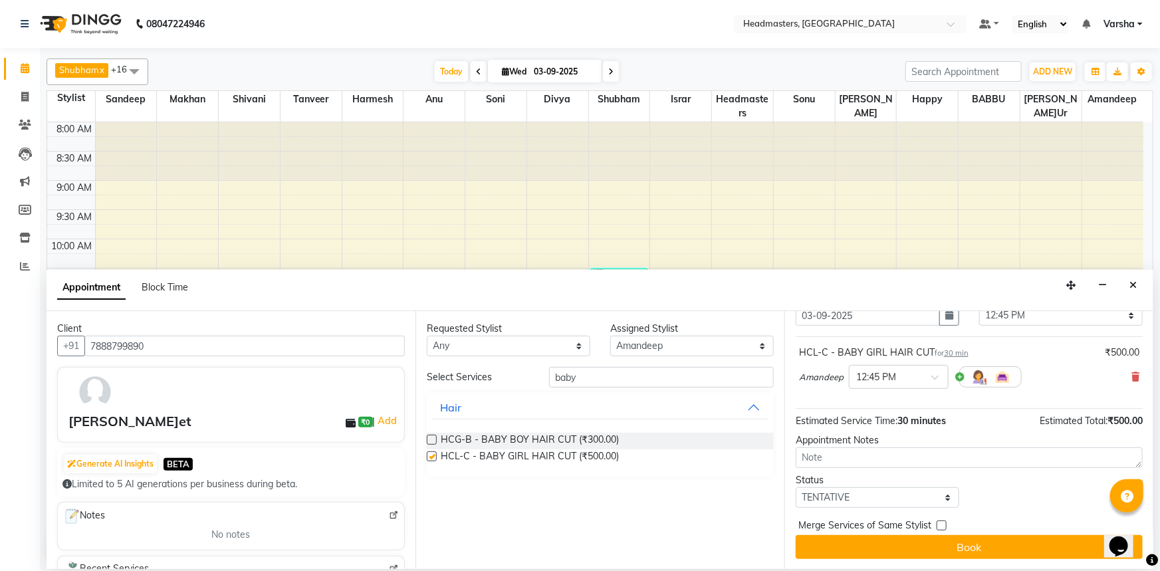
checkbox input "false"
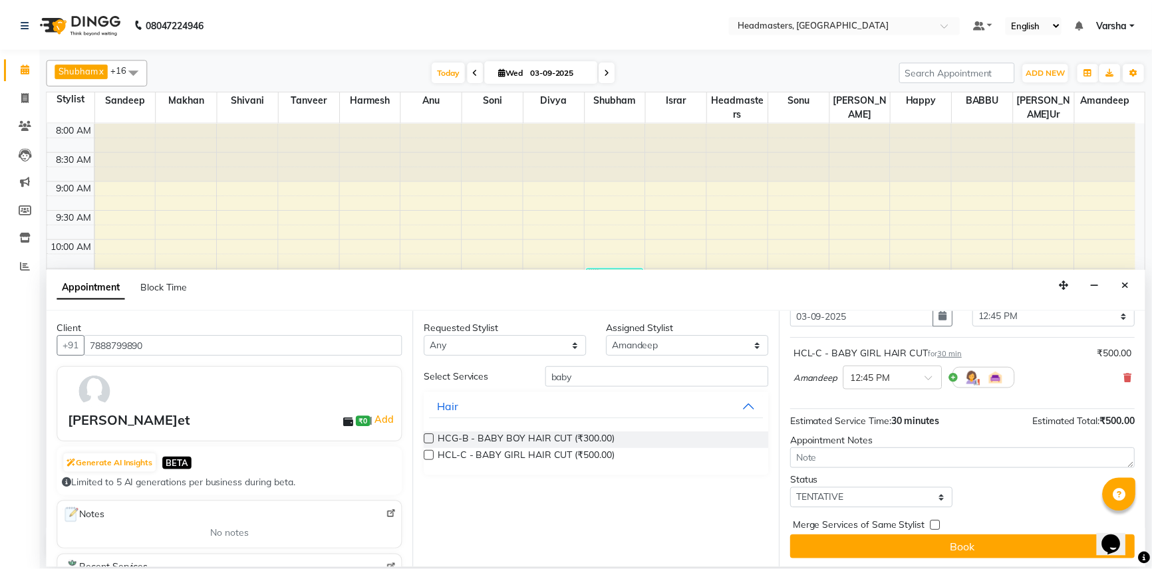
scroll to position [57, 0]
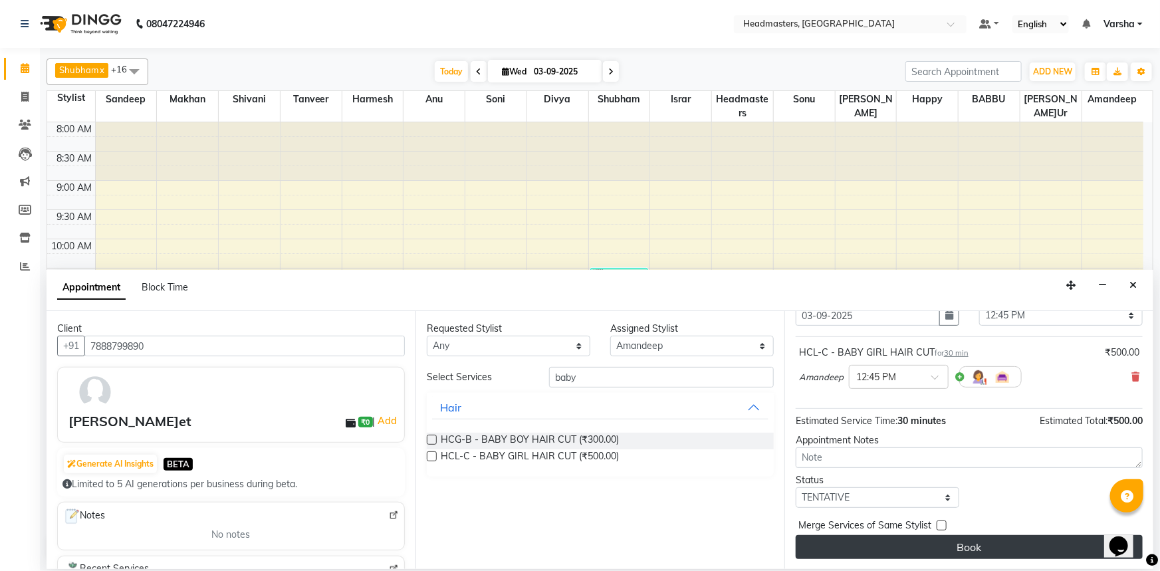
click at [929, 546] on button "Book" at bounding box center [969, 547] width 347 height 24
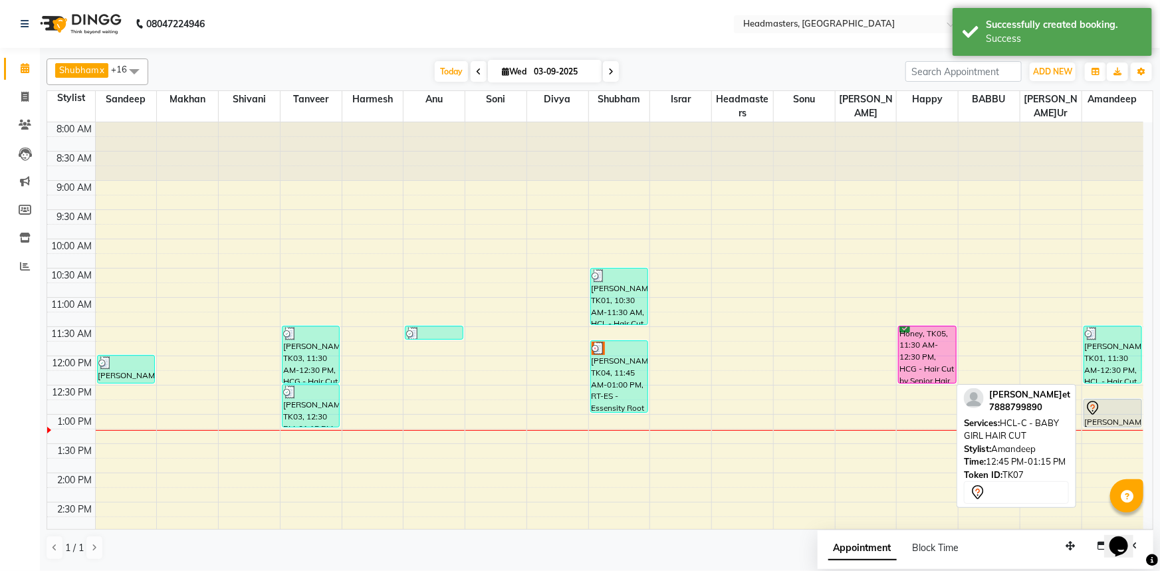
click at [1120, 420] on div "[PERSON_NAME]et, TK07, 12:45 PM-01:15 PM, HCL-C - BABY GIRL HAIR CUT" at bounding box center [1112, 413] width 57 height 27
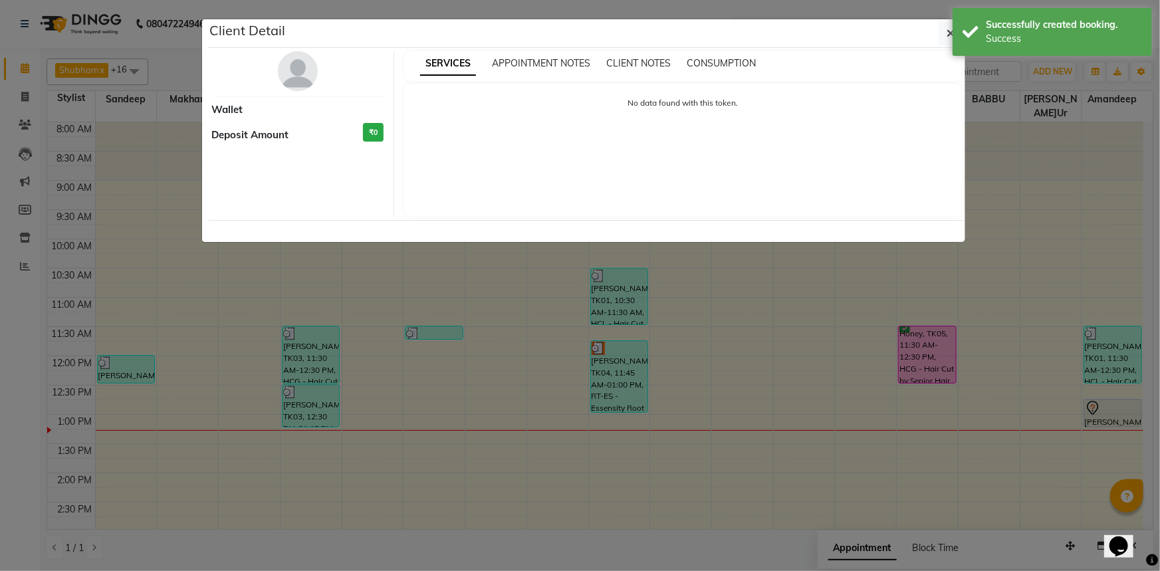
select select "7"
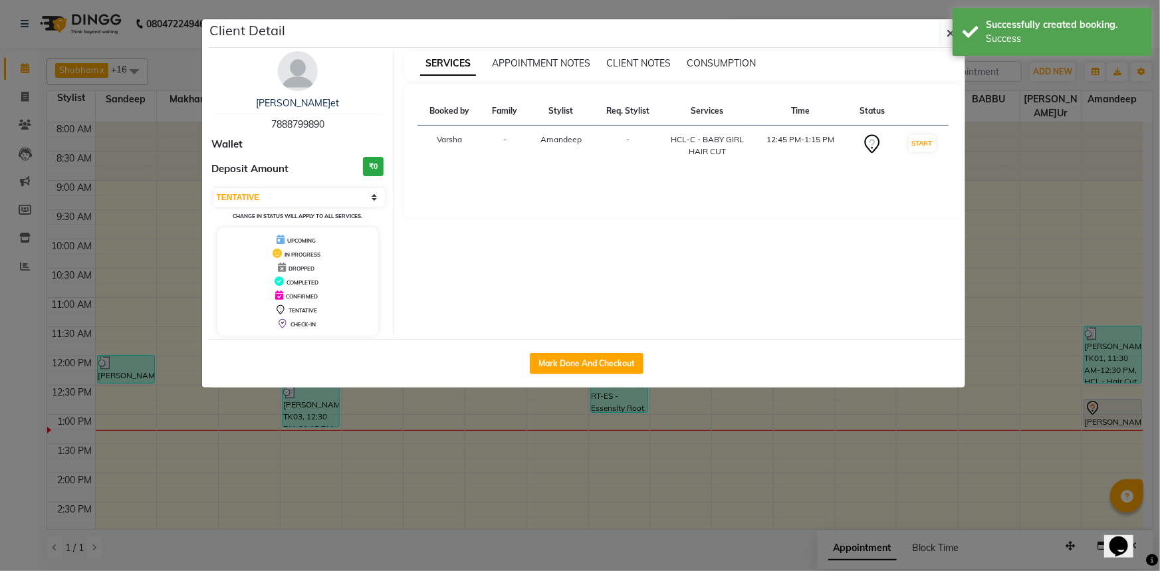
click at [554, 374] on div "Mark Done And Checkout" at bounding box center [587, 363] width 757 height 49
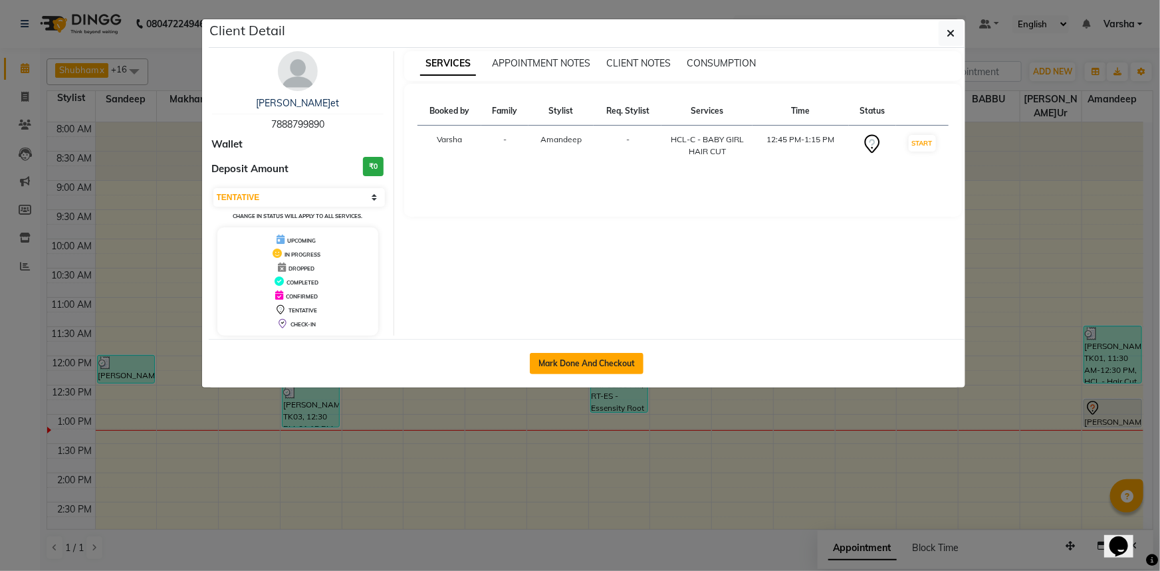
click at [567, 361] on button "Mark Done And Checkout" at bounding box center [587, 363] width 114 height 21
select select "service"
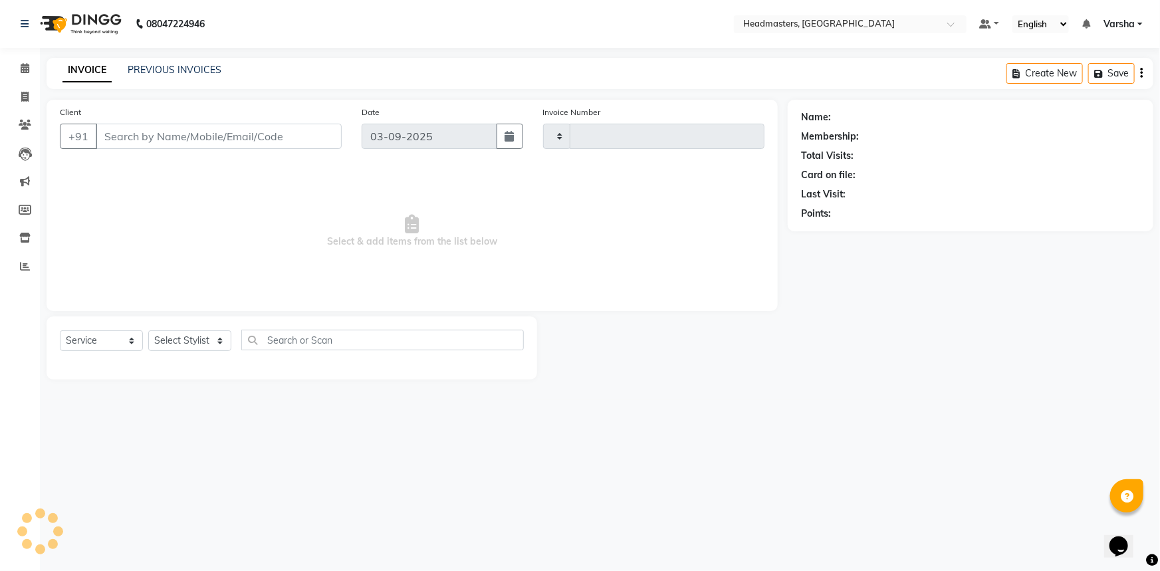
type input "4705"
select select "7140"
type input "7888799890"
select select "88381"
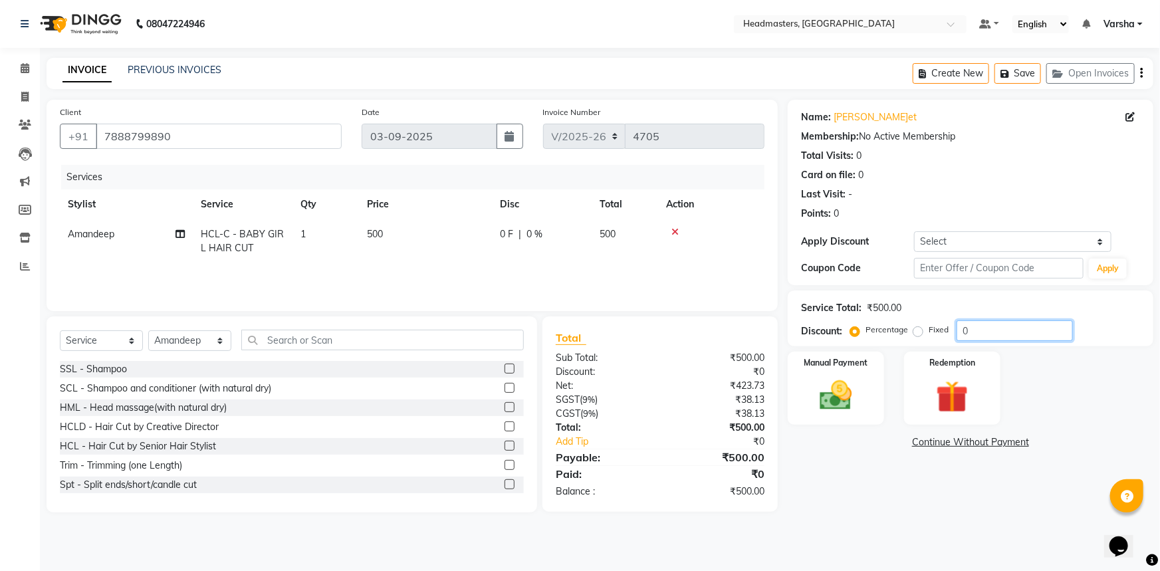
click at [960, 331] on input "0" at bounding box center [1015, 330] width 116 height 21
type input "40"
click at [946, 496] on div "Name: Karamjeet Membership: No Active Membership Total Visits: 0 Card on file: …" at bounding box center [976, 306] width 376 height 413
click at [836, 406] on img at bounding box center [836, 395] width 55 height 39
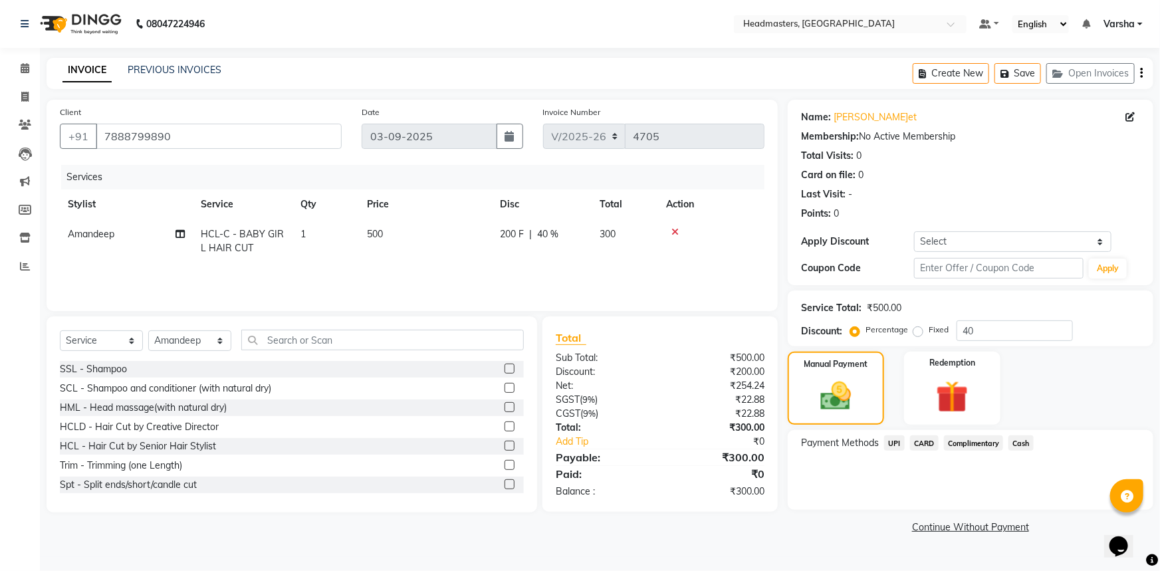
click at [895, 445] on span "UPI" at bounding box center [894, 443] width 21 height 15
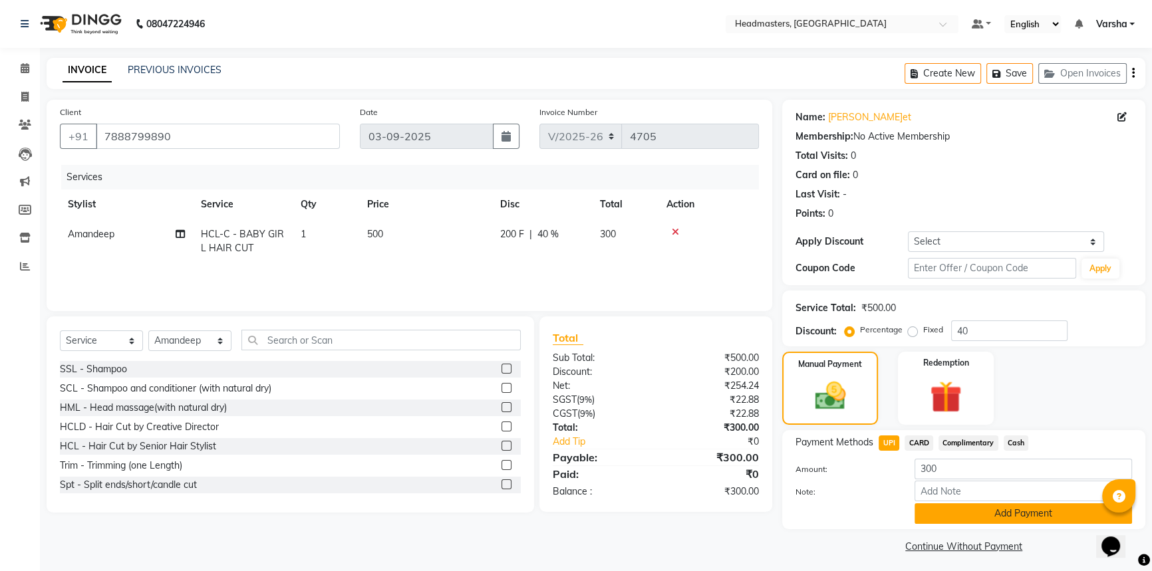
click at [989, 507] on button "Add Payment" at bounding box center [1022, 513] width 217 height 21
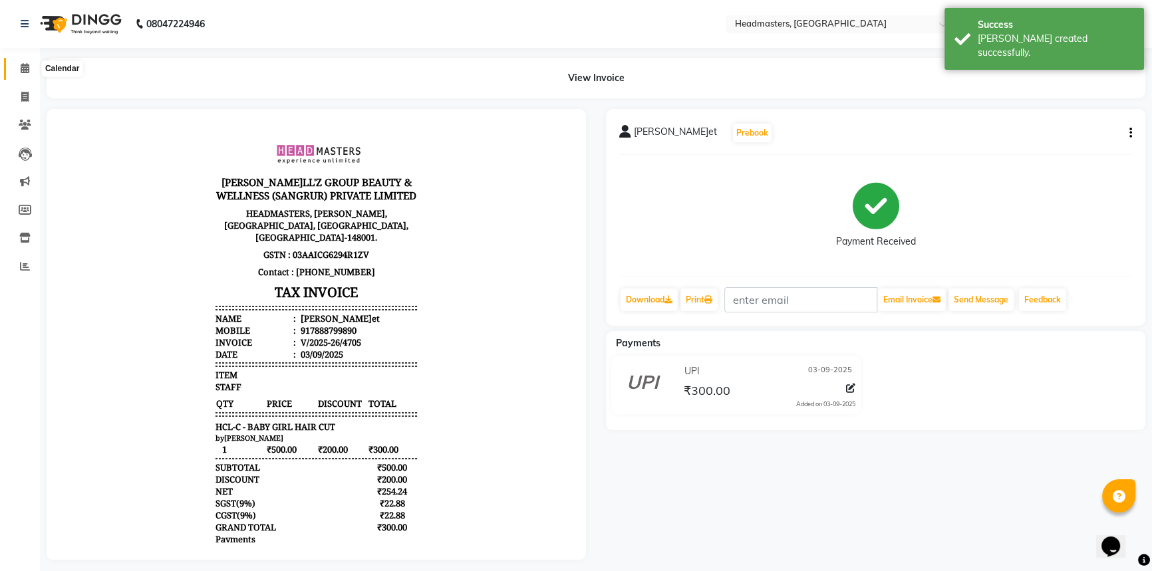
click at [25, 69] on icon at bounding box center [25, 68] width 9 height 10
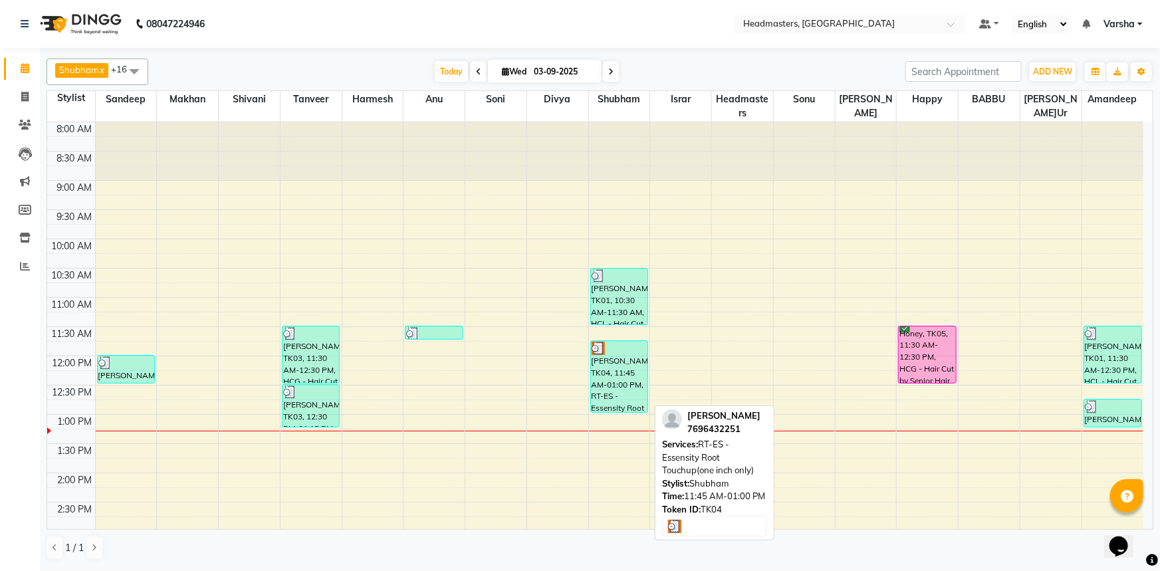
click at [634, 379] on div "[PERSON_NAME], TK04, 11:45 AM-01:00 PM, RT-ES - Essensity Root Touchup(one inch…" at bounding box center [619, 376] width 57 height 71
select select "3"
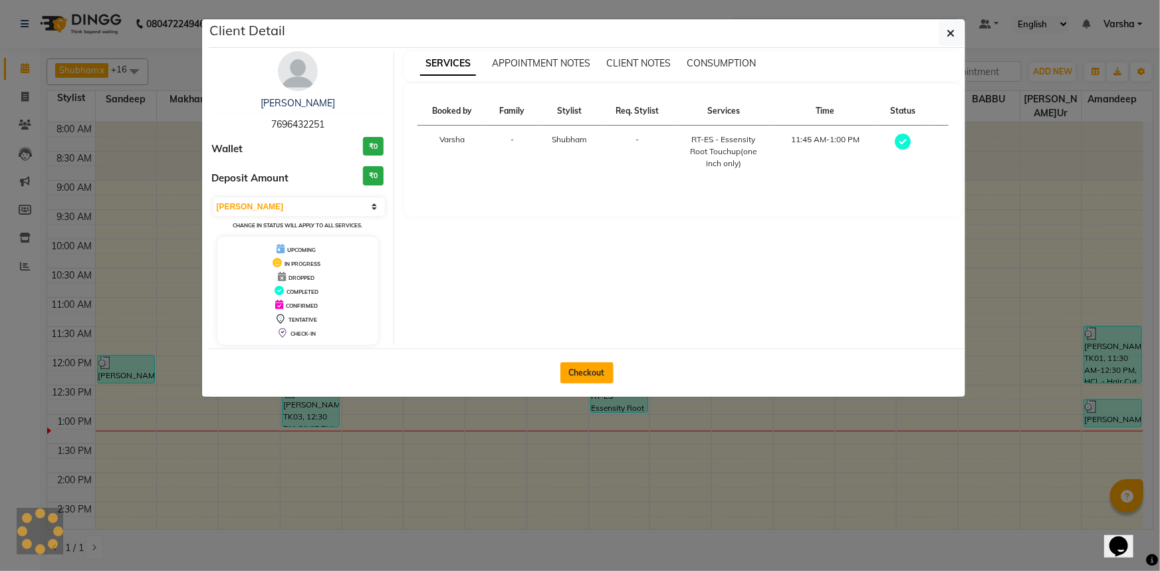
click at [608, 366] on button "Checkout" at bounding box center [587, 372] width 53 height 21
select select "service"
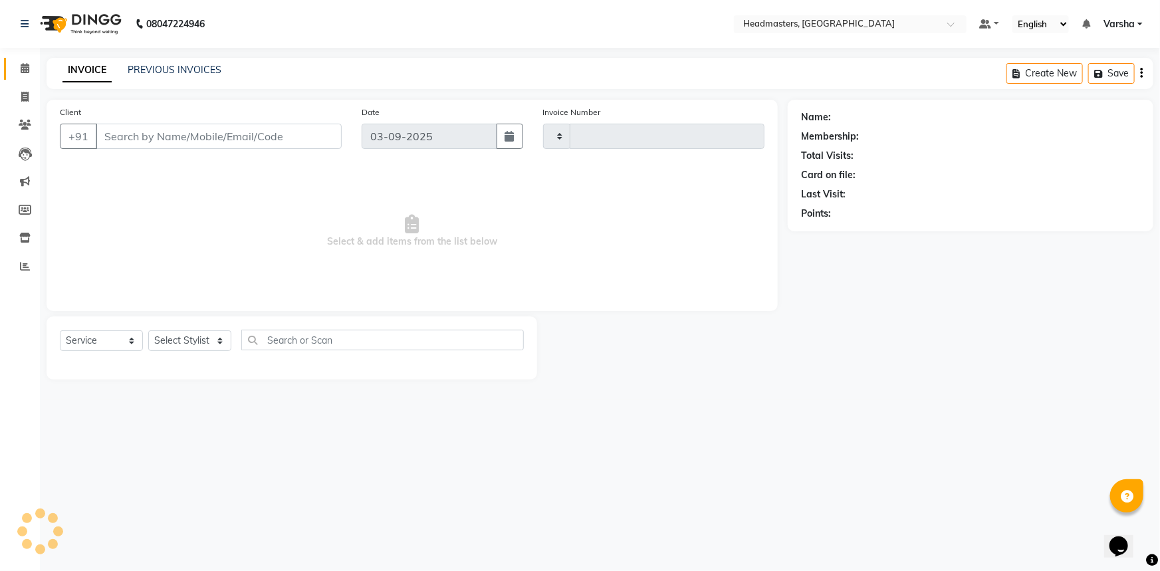
type input "7696432251"
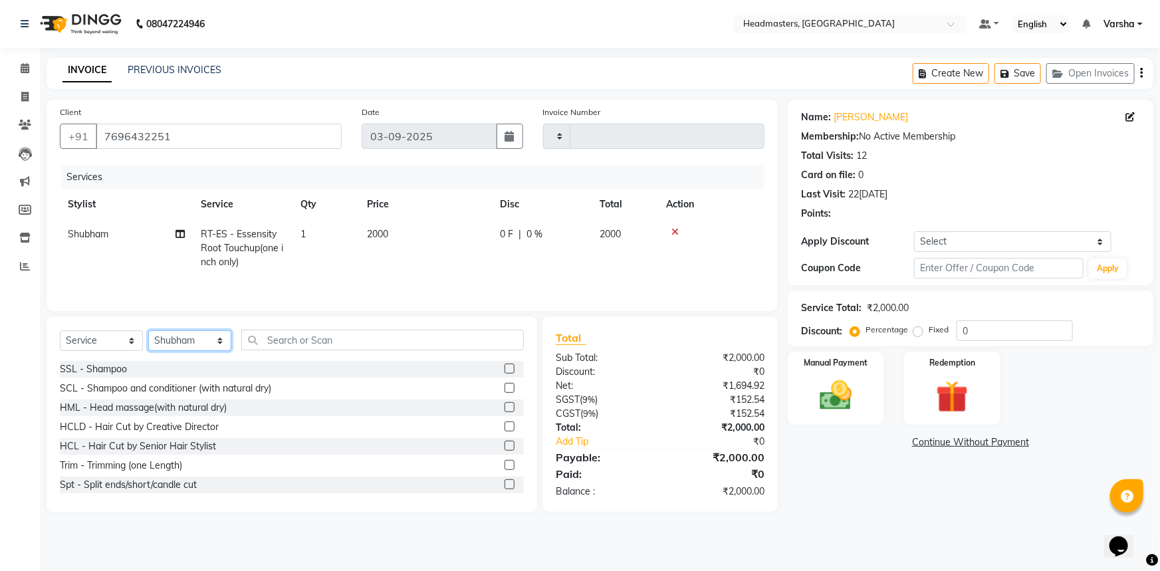
click at [186, 340] on select "Select Stylist [PERSON_NAME] [PERSON_NAME] [PERSON_NAME] [PERSON_NAME] [PERSON_…" at bounding box center [189, 340] width 83 height 21
select select "60873"
click at [148, 330] on select "Select Stylist [PERSON_NAME] [PERSON_NAME] [PERSON_NAME] [PERSON_NAME] [PERSON_…" at bounding box center [189, 340] width 83 height 21
click at [285, 345] on input "text" at bounding box center [382, 340] width 283 height 21
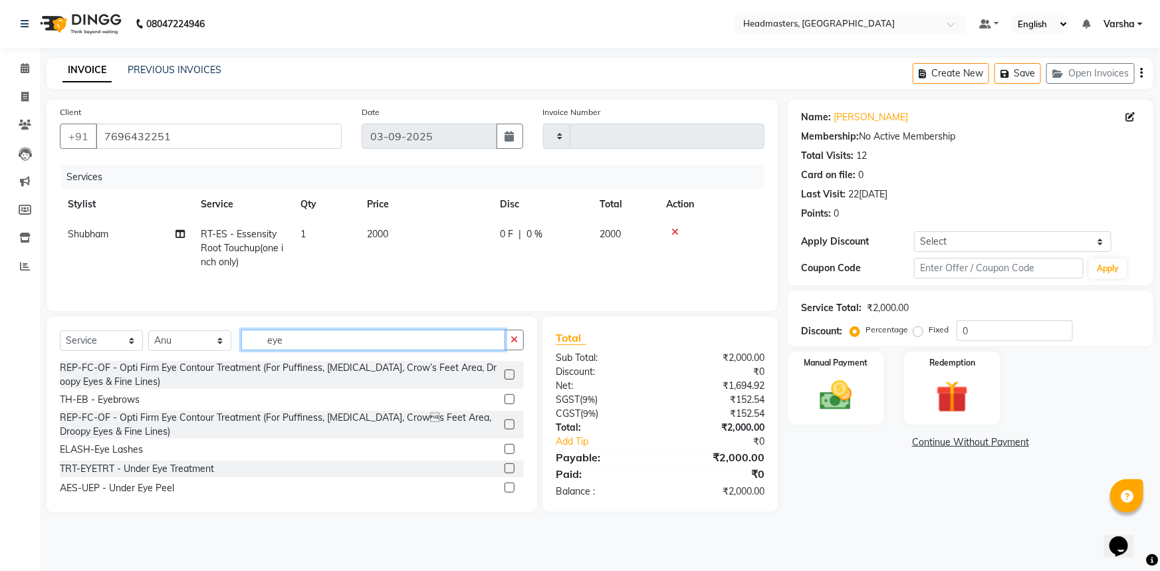
type input "eye"
click at [505, 399] on label at bounding box center [510, 399] width 10 height 10
click at [505, 399] on input "checkbox" at bounding box center [509, 400] width 9 height 9
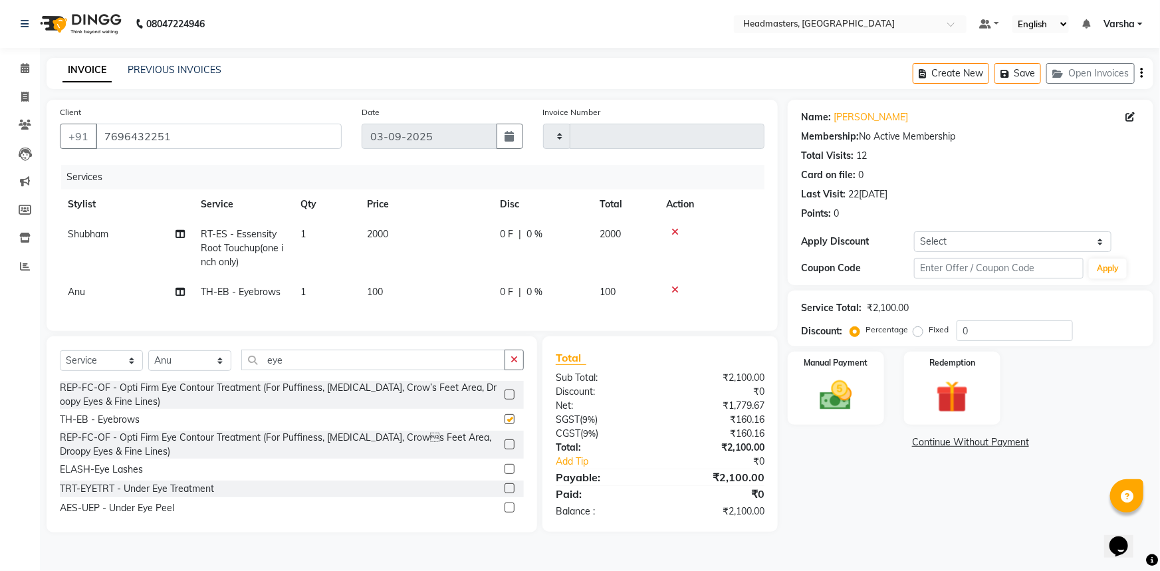
checkbox input "false"
click at [959, 325] on input "0" at bounding box center [1015, 330] width 116 height 21
type input "50"
click at [908, 485] on div "Name: Avneet Kaur Membership: No Active Membership Total Visits: 12 Card on fil…" at bounding box center [976, 316] width 376 height 433
drag, startPoint x: 832, startPoint y: 398, endPoint x: 896, endPoint y: 425, distance: 69.2
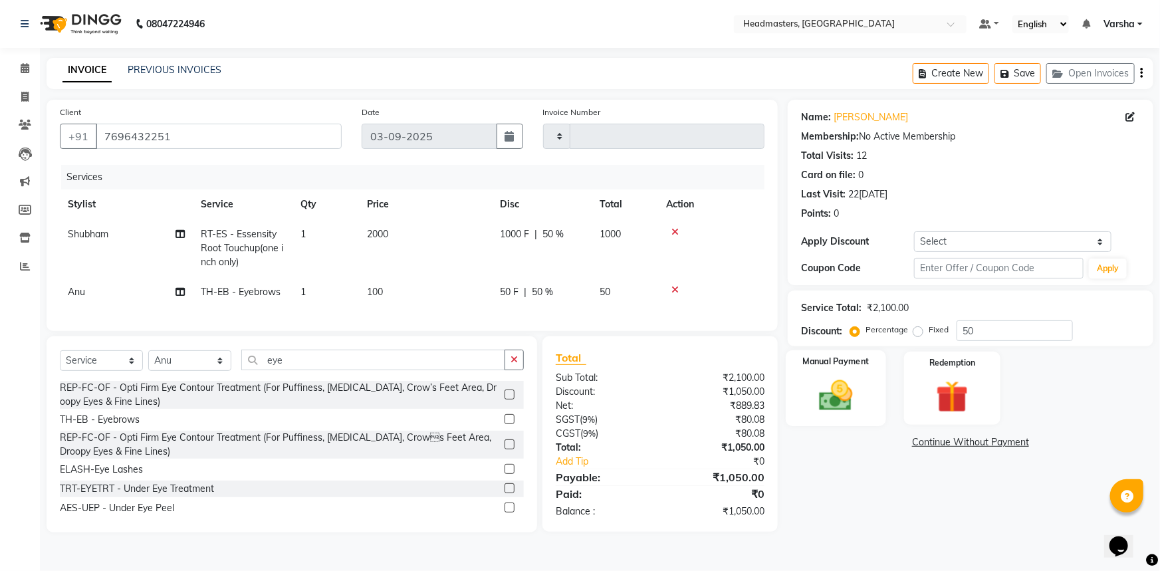
click at [832, 398] on img at bounding box center [836, 395] width 55 height 39
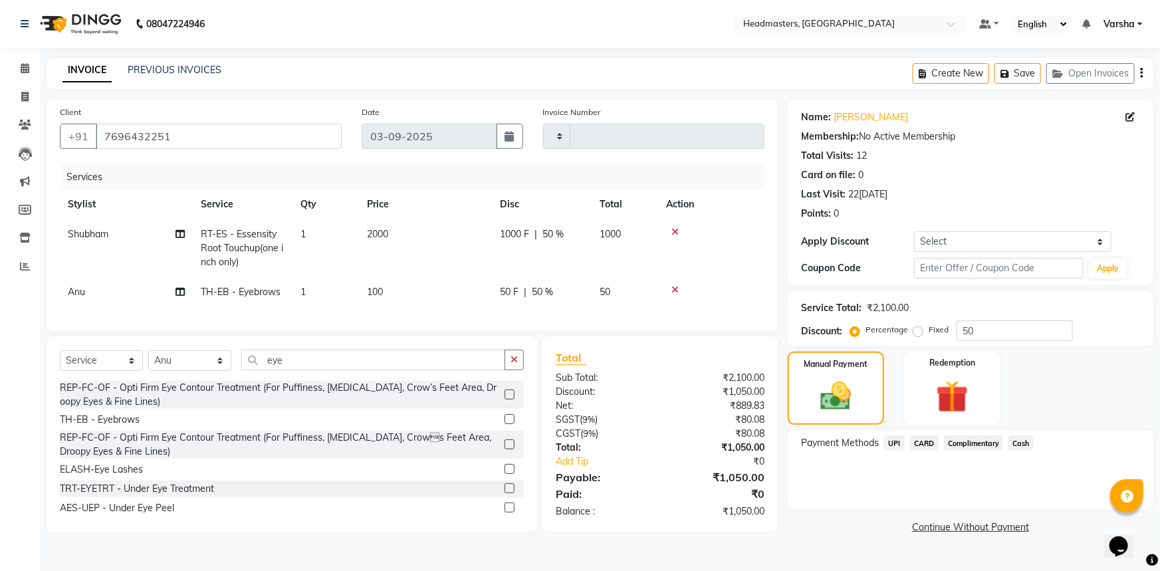
click at [896, 445] on span "UPI" at bounding box center [894, 443] width 21 height 15
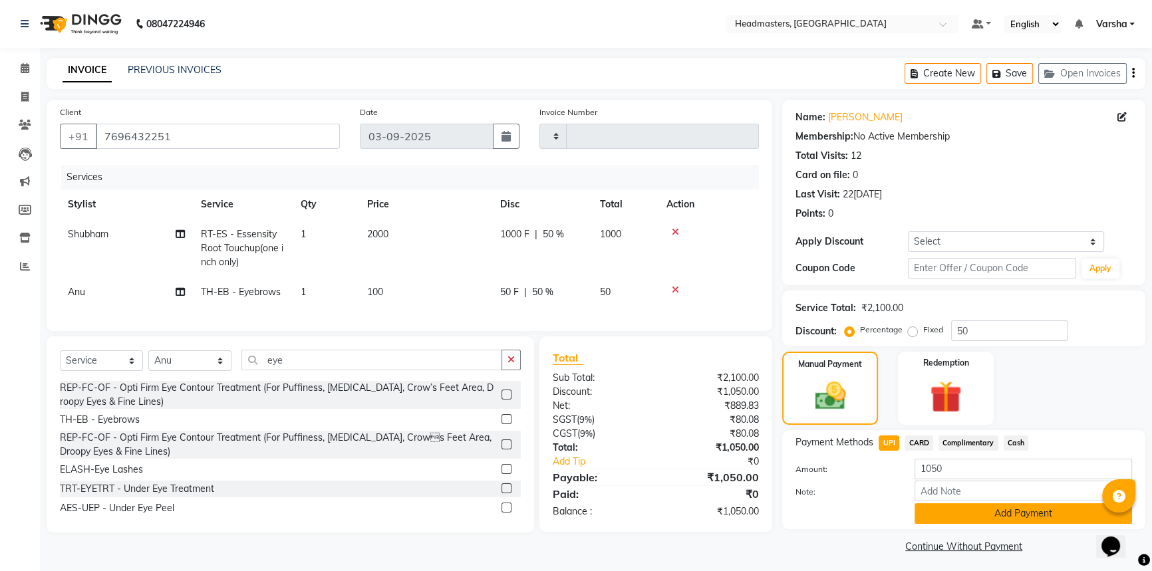
click at [962, 511] on button "Add Payment" at bounding box center [1022, 513] width 217 height 21
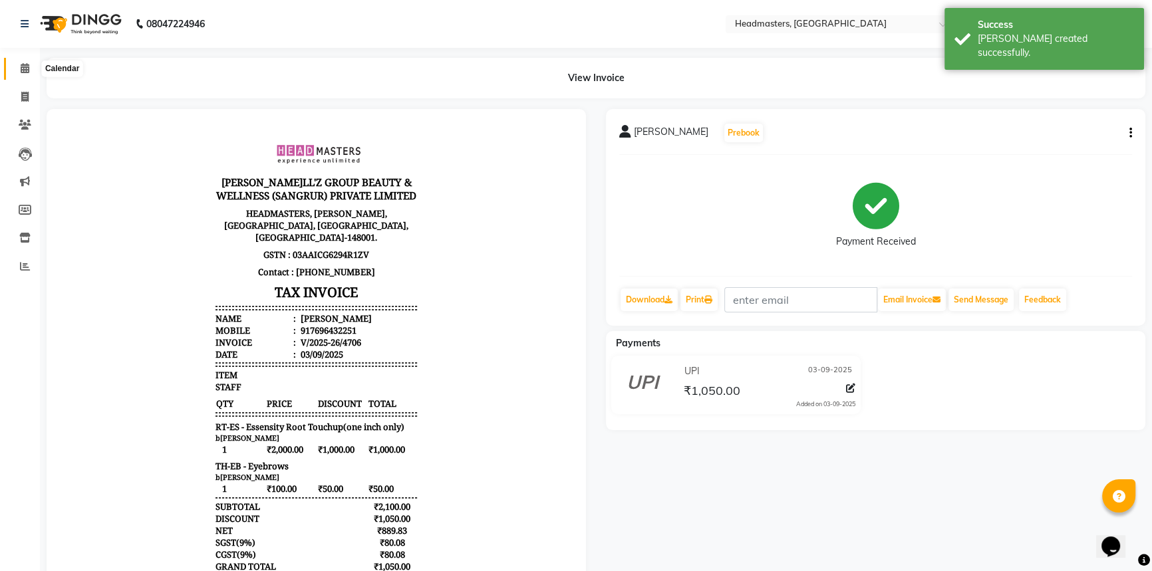
click at [27, 66] on icon at bounding box center [25, 68] width 9 height 10
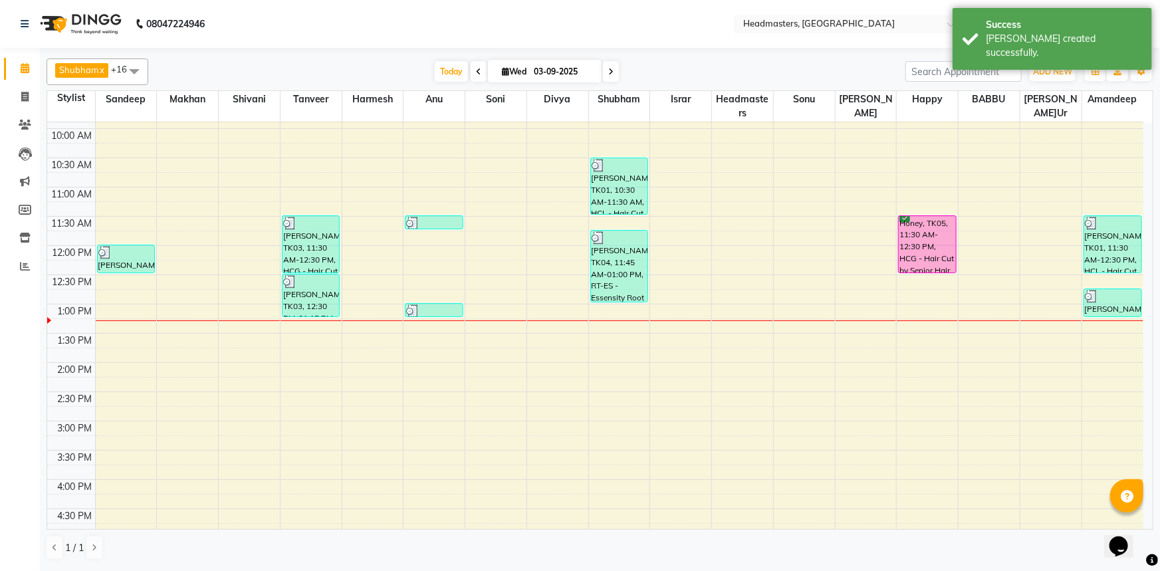
scroll to position [50, 0]
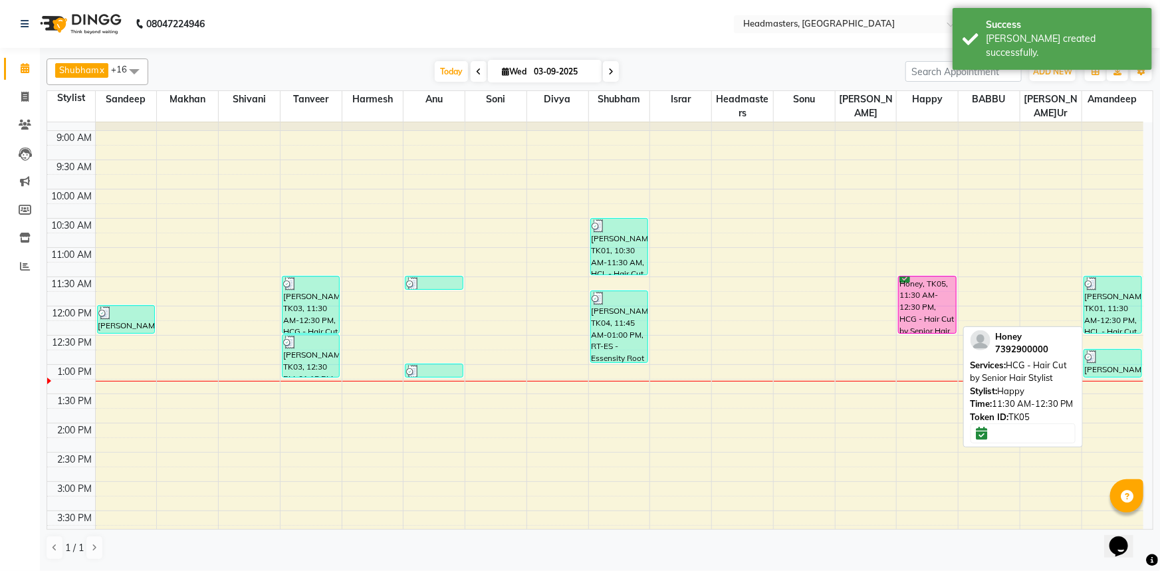
click at [915, 315] on div "Honey, TK05, 11:30 AM-12:30 PM, HCG - Hair Cut by Senior Hair Stylist" at bounding box center [927, 305] width 57 height 57
select select "6"
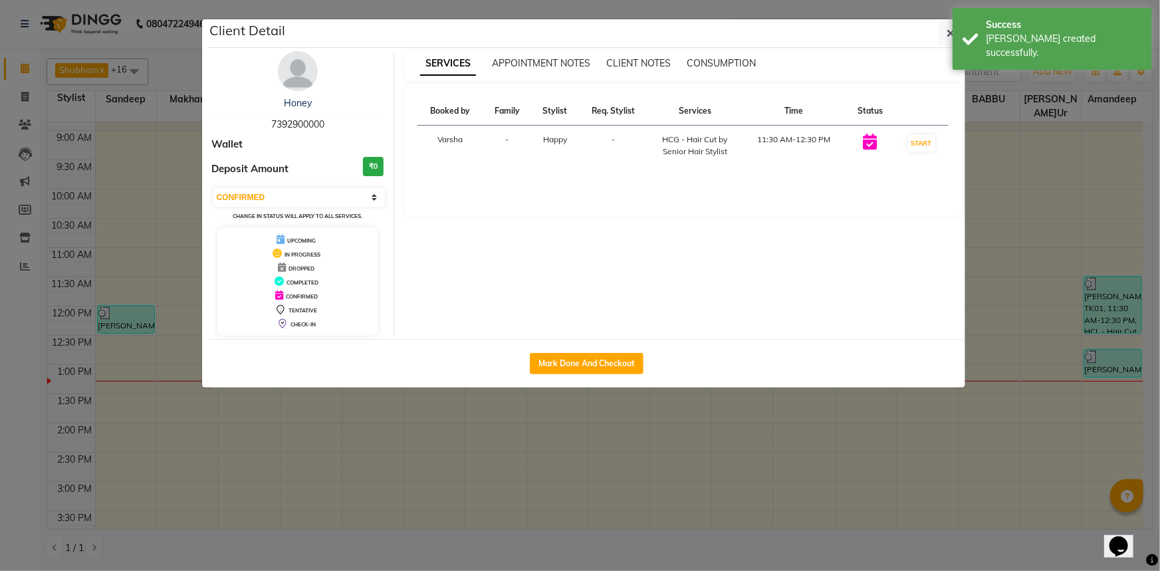
click at [648, 362] on div "Mark Done And Checkout" at bounding box center [587, 363] width 757 height 49
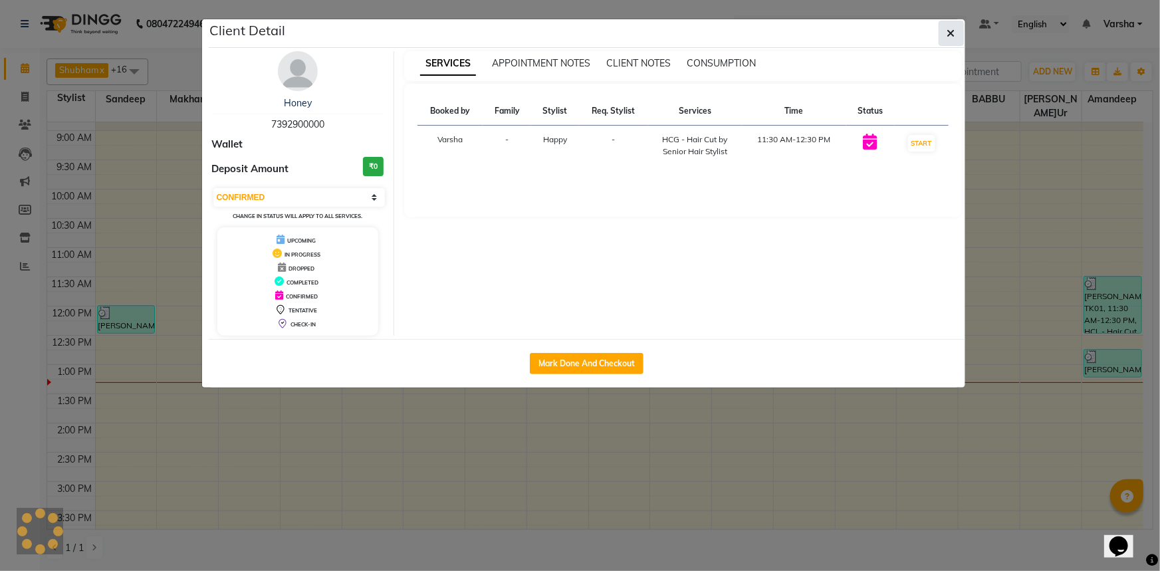
click at [945, 37] on button "button" at bounding box center [951, 33] width 25 height 25
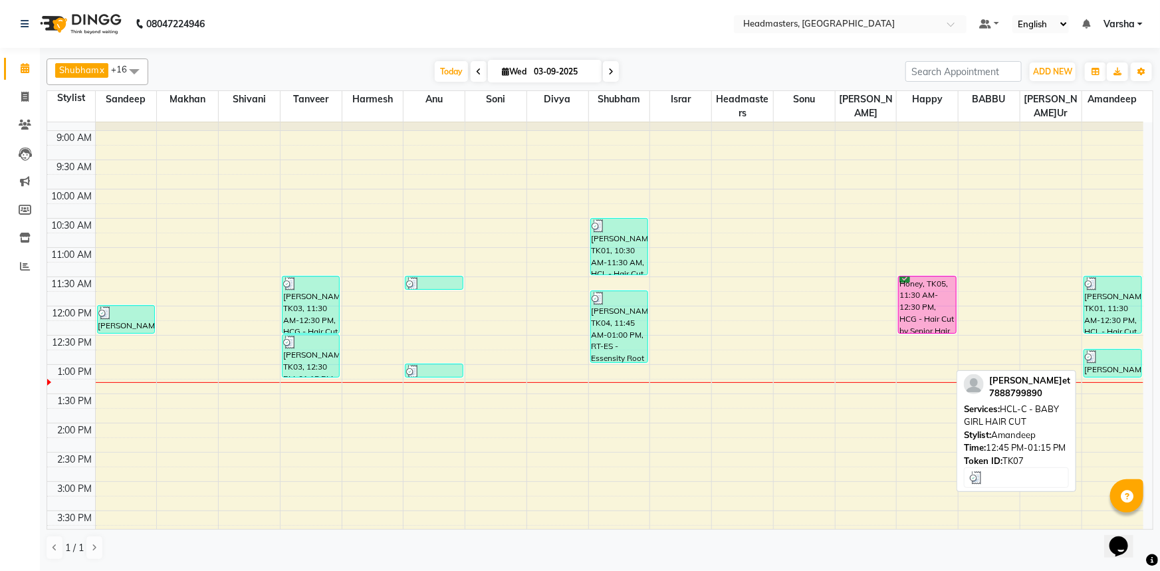
click at [1101, 359] on div at bounding box center [1113, 356] width 56 height 13
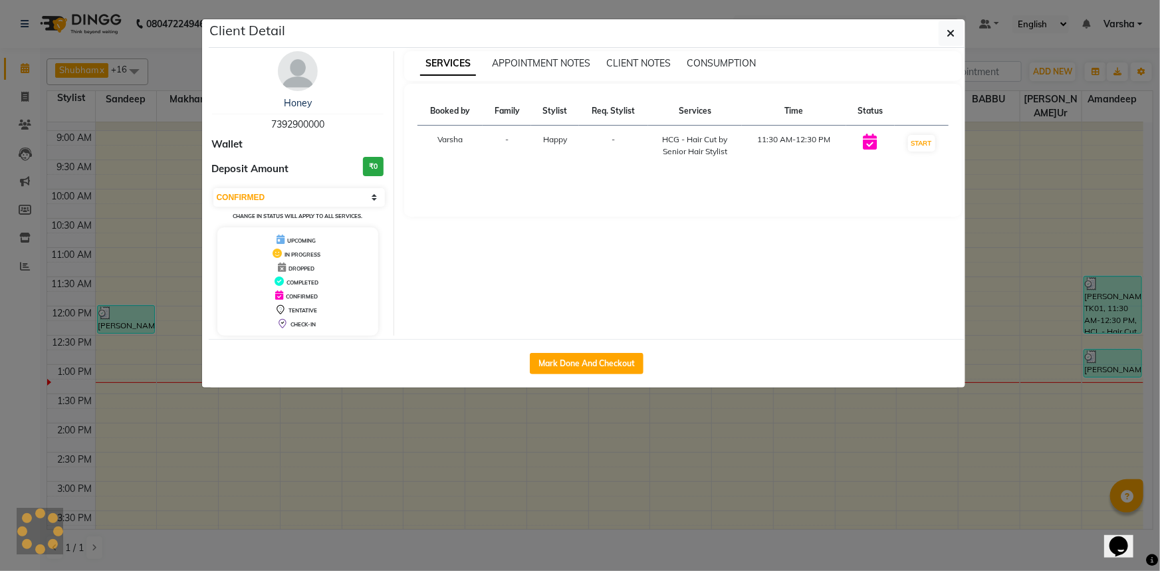
select select "3"
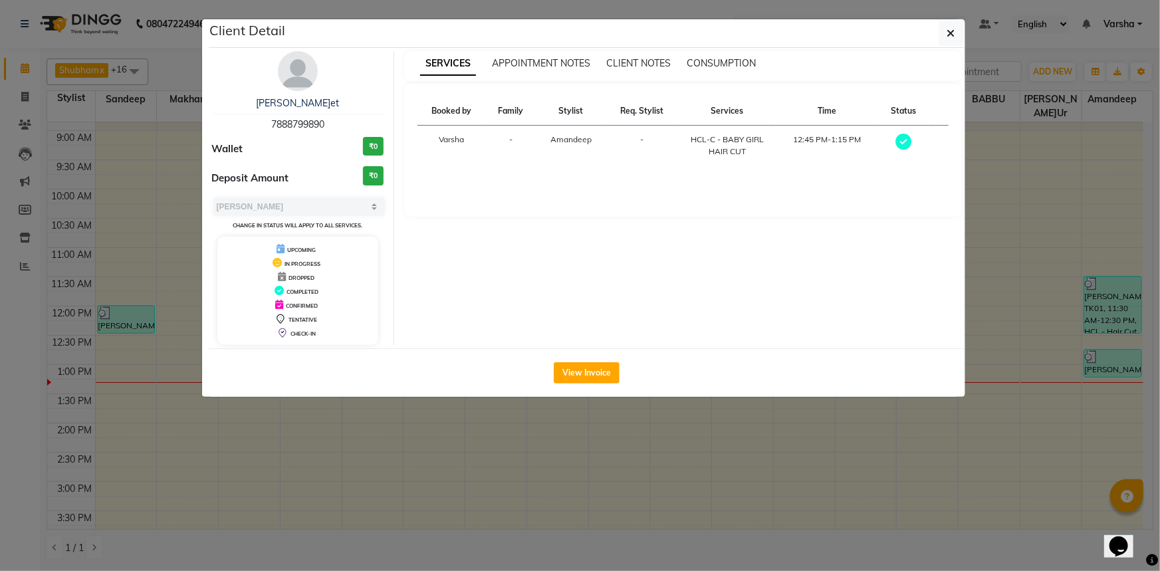
click at [298, 123] on span "7888799890" at bounding box center [297, 124] width 53 height 12
copy span "7888799890"
click at [944, 29] on button "button" at bounding box center [951, 33] width 25 height 25
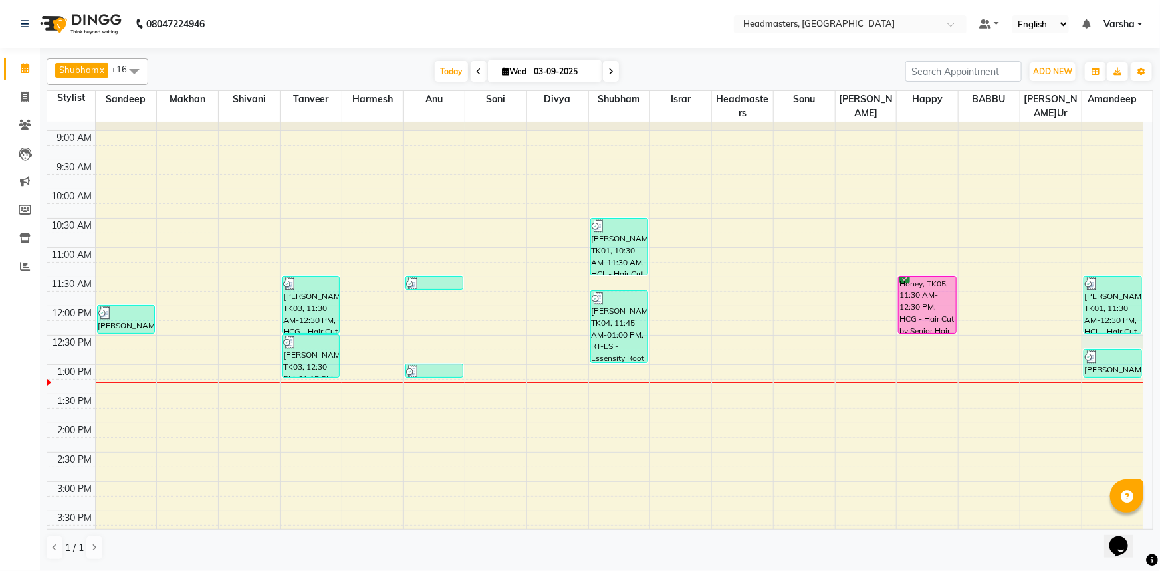
click at [1114, 338] on div "8:00 AM 8:30 AM 9:00 AM 9:30 AM 10:00 AM 10:30 AM 11:00 AM 11:30 AM 12:00 PM 12…" at bounding box center [595, 452] width 1096 height 760
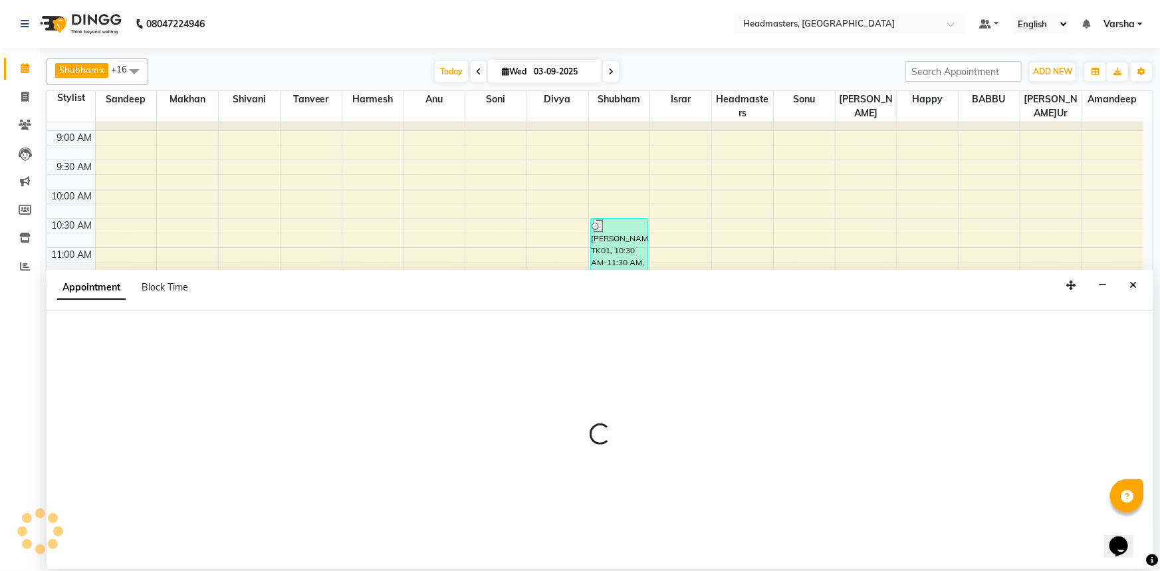
select select "88381"
select select "750"
select select "tentative"
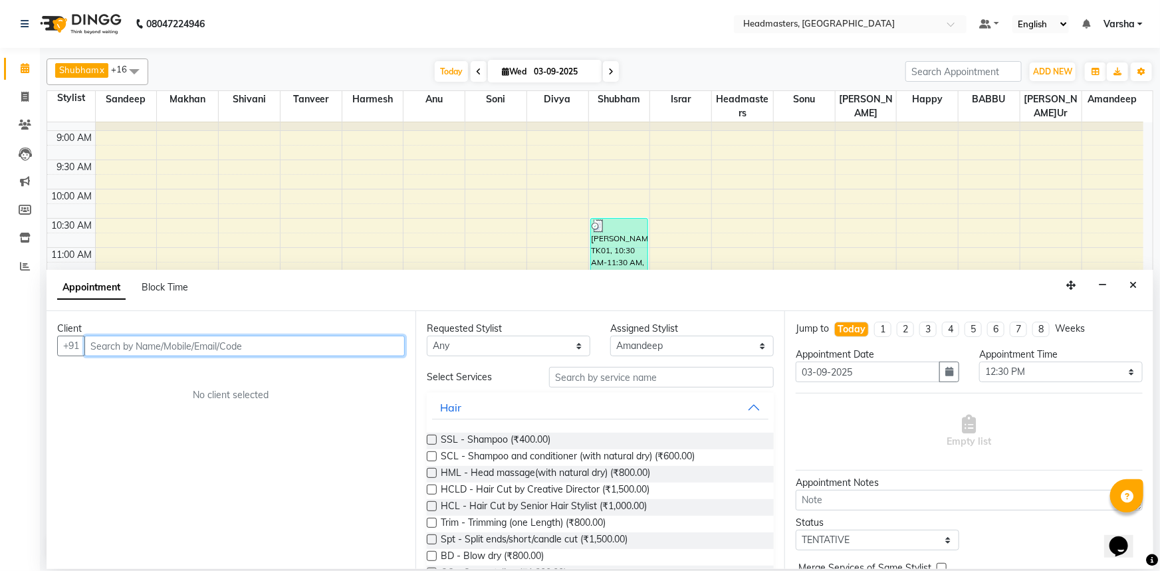
click at [119, 346] on input "text" at bounding box center [244, 346] width 320 height 21
paste input "7888799890"
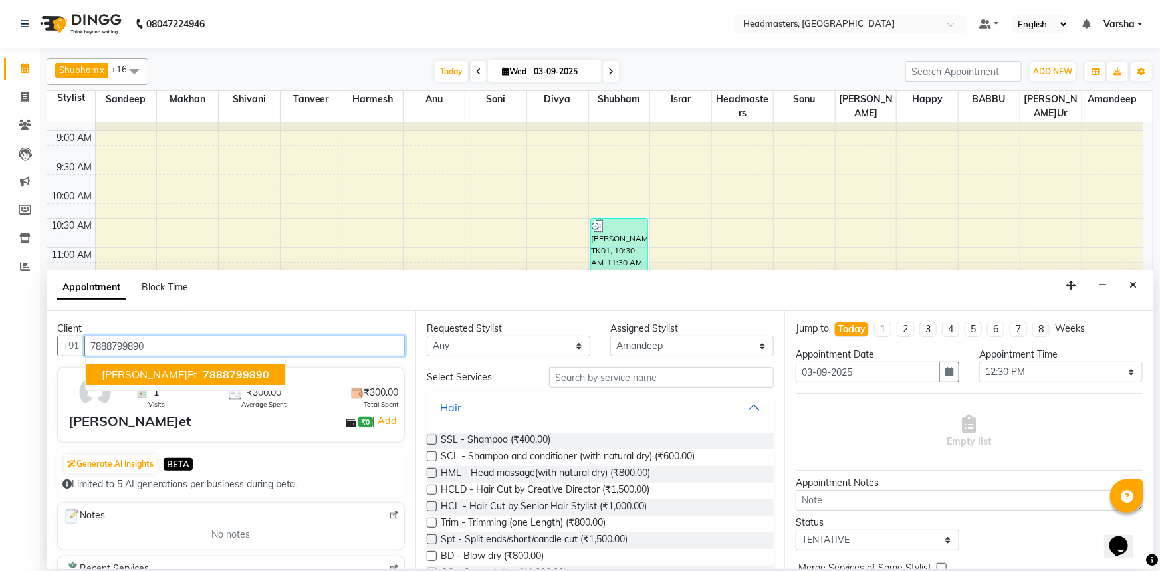
click at [211, 373] on span "7888799890" at bounding box center [236, 374] width 66 height 13
type input "7888799890"
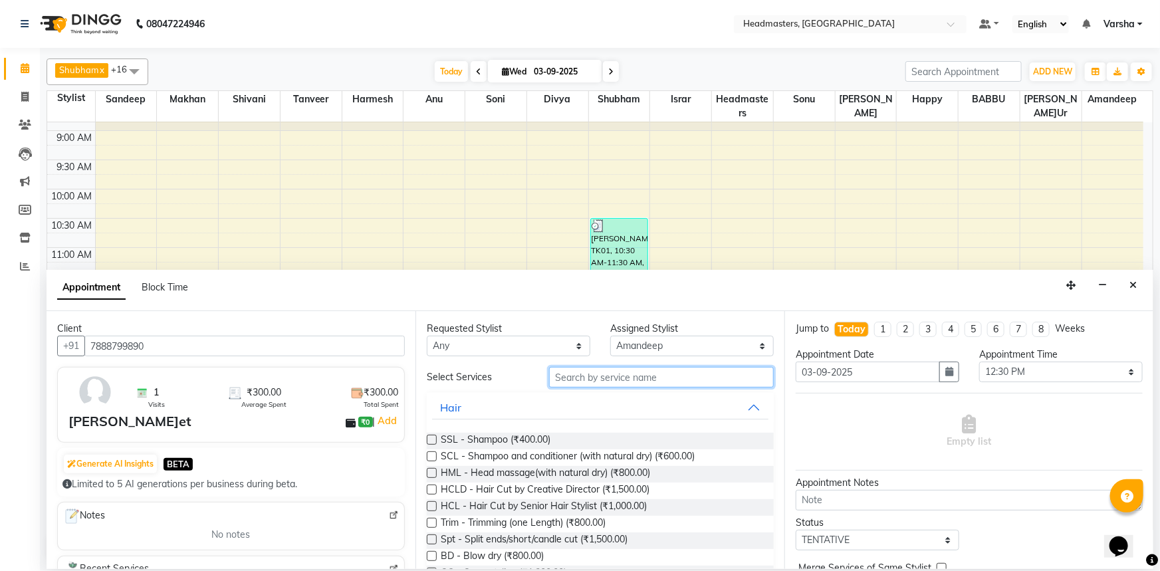
click at [590, 376] on input "text" at bounding box center [661, 377] width 225 height 21
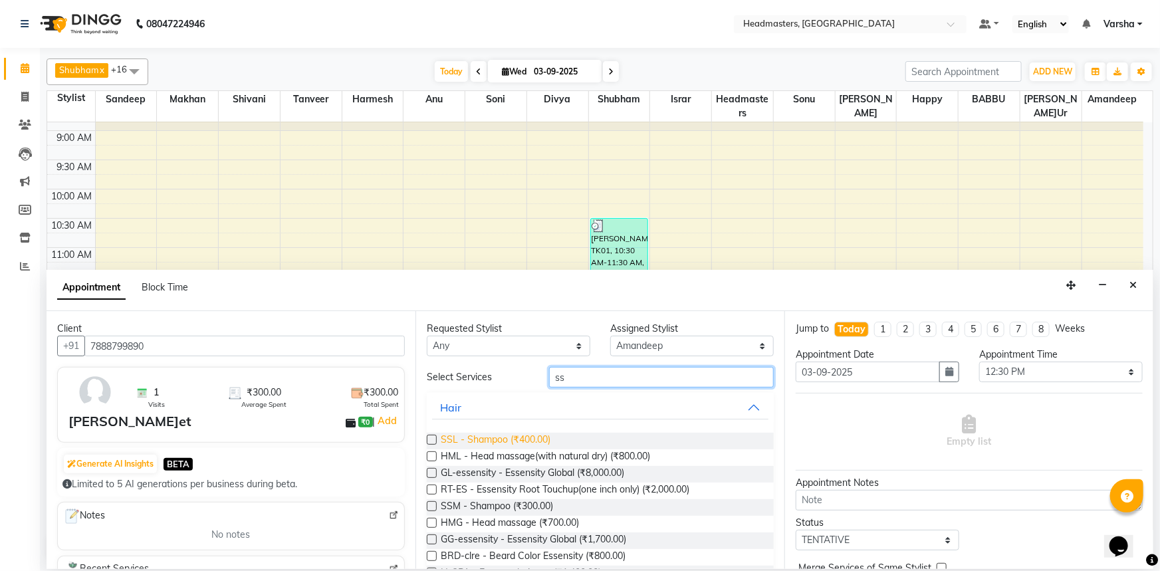
type input "ss"
click at [532, 438] on span "SSL - Shampoo (₹400.00)" at bounding box center [496, 441] width 110 height 17
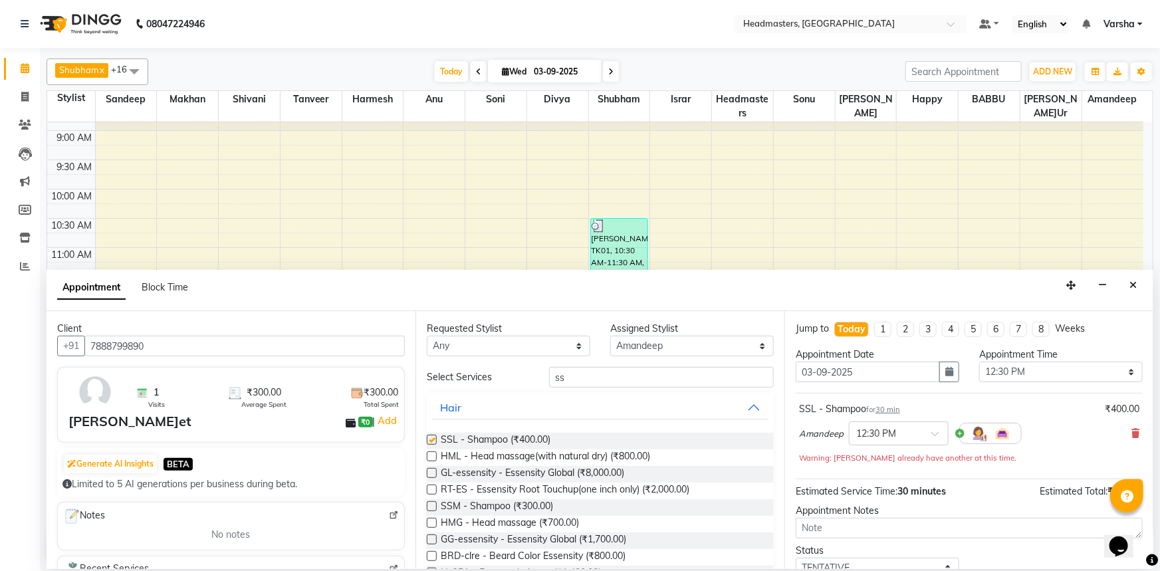
checkbox input "false"
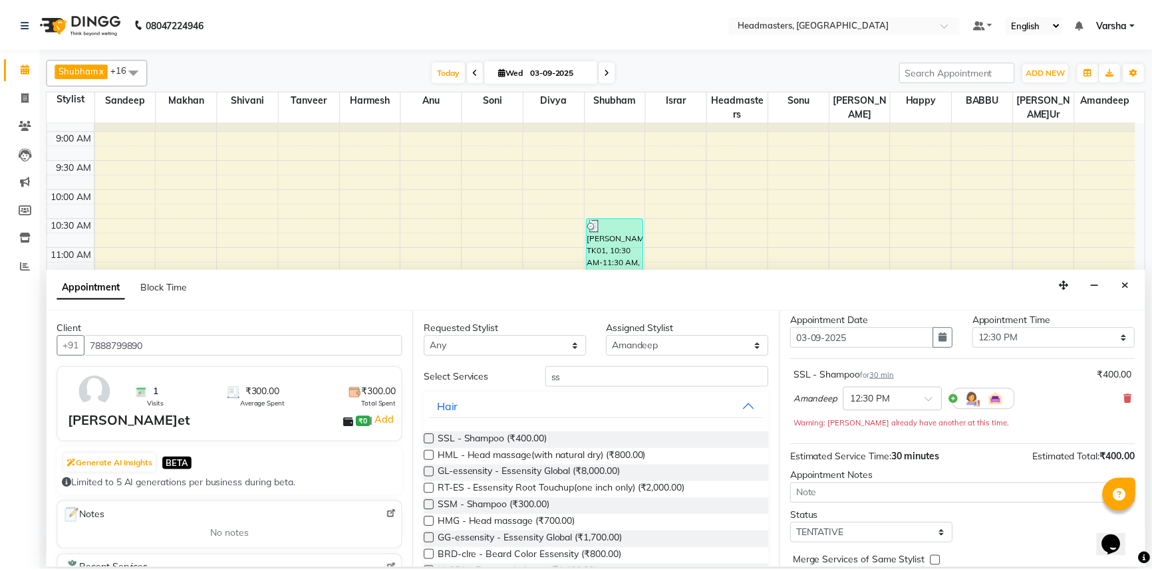
scroll to position [70, 0]
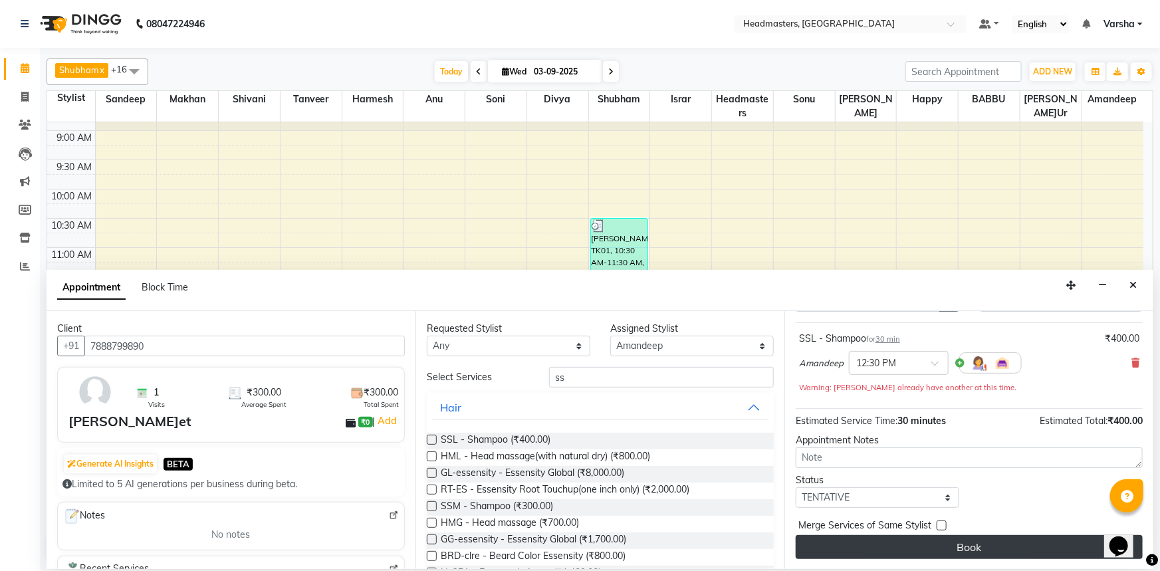
click at [878, 551] on button "Book" at bounding box center [969, 547] width 347 height 24
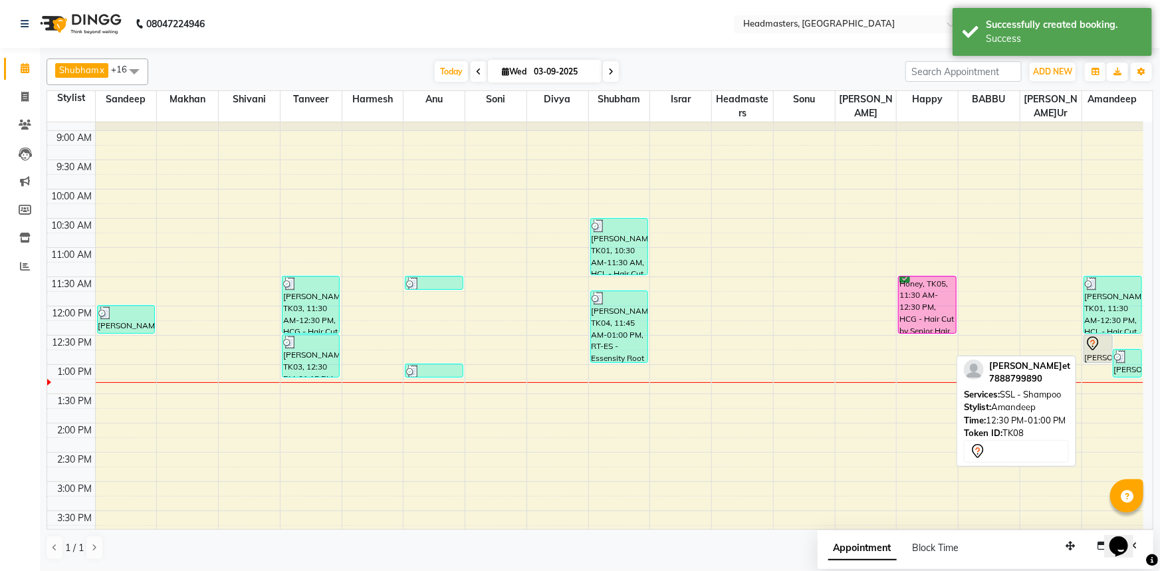
click at [1098, 351] on div "[PERSON_NAME]t, TK08, 12:30 PM-01:00 PM, SSL - Shampoo" at bounding box center [1098, 348] width 28 height 27
select select "7"
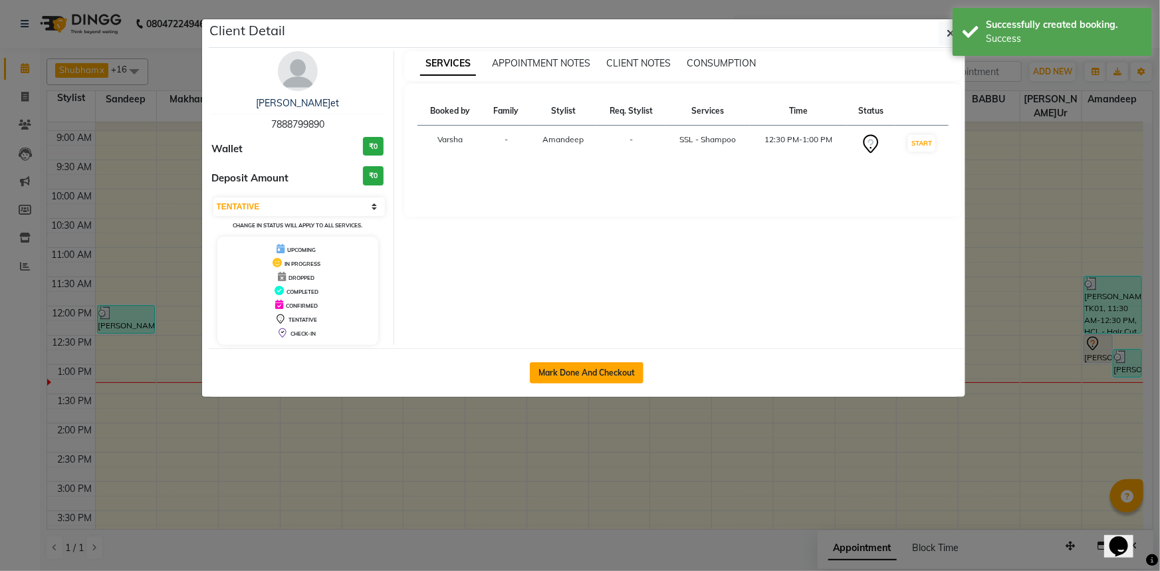
click at [567, 372] on button "Mark Done And Checkout" at bounding box center [587, 372] width 114 height 21
select select "service"
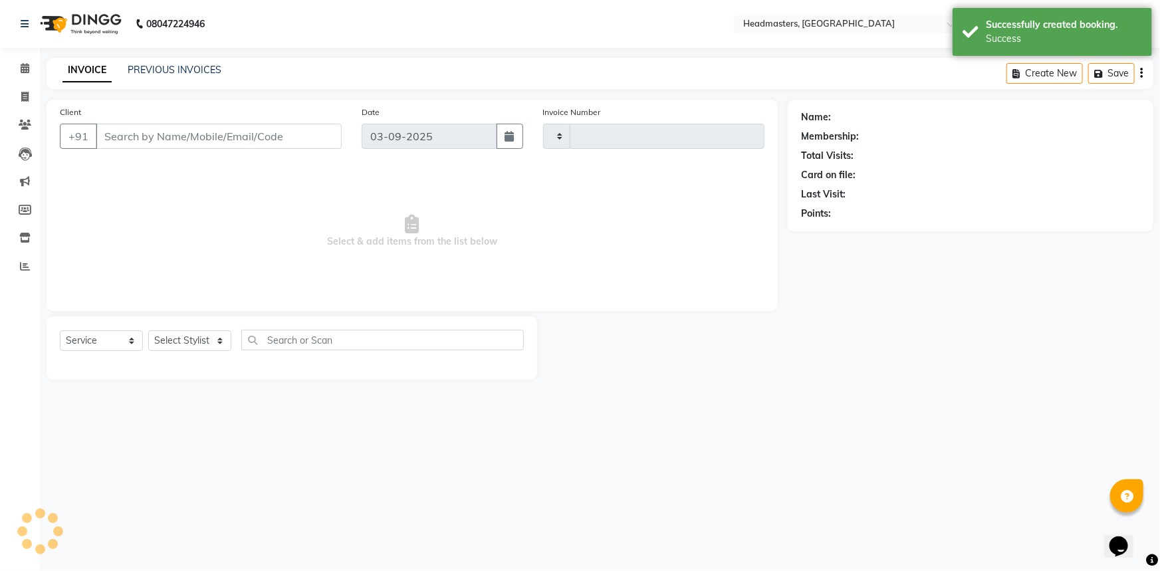
type input "4707"
select select "7140"
type input "7888799890"
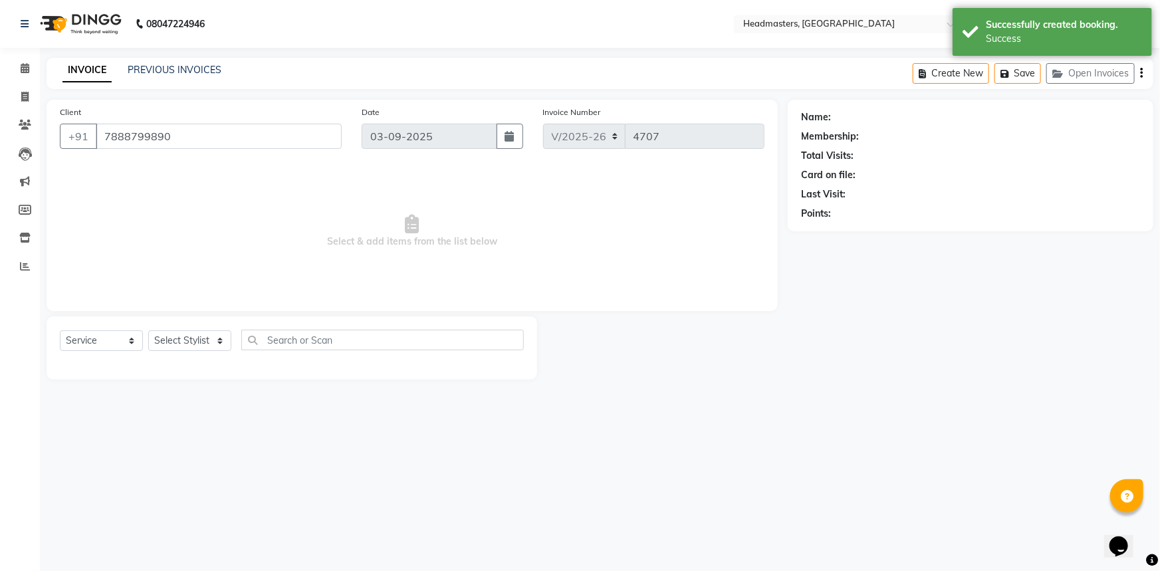
select select "88381"
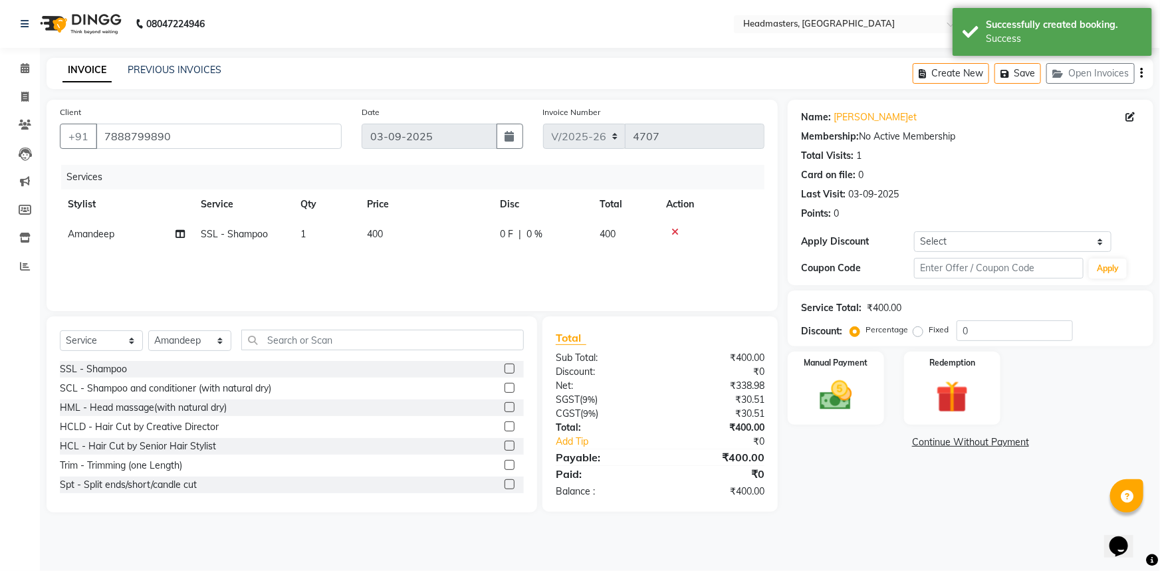
click at [674, 230] on icon at bounding box center [675, 231] width 7 height 9
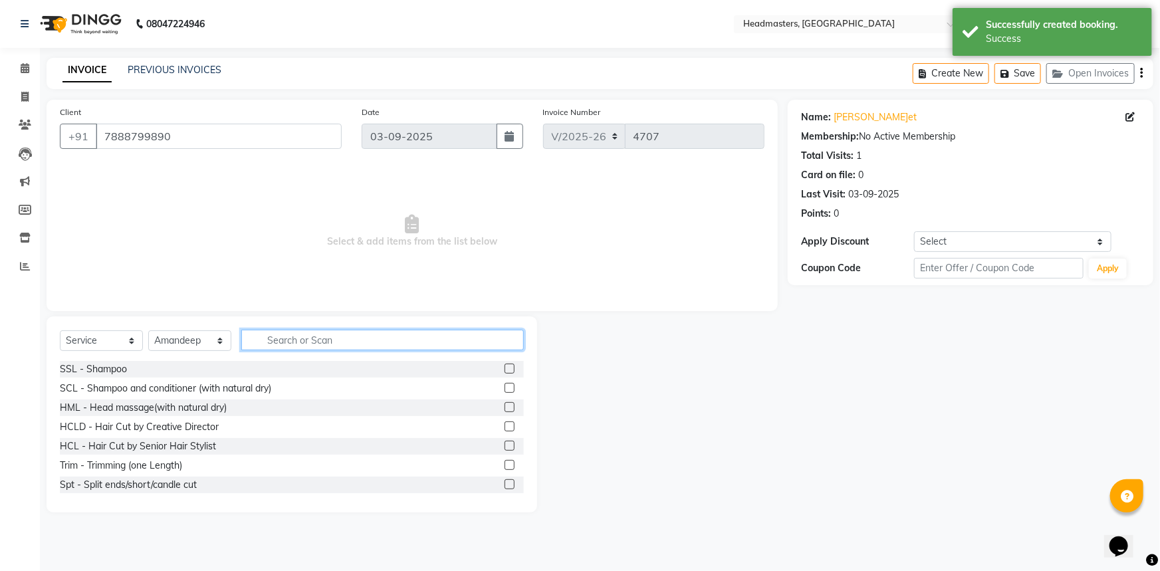
click at [294, 338] on input "text" at bounding box center [382, 340] width 283 height 21
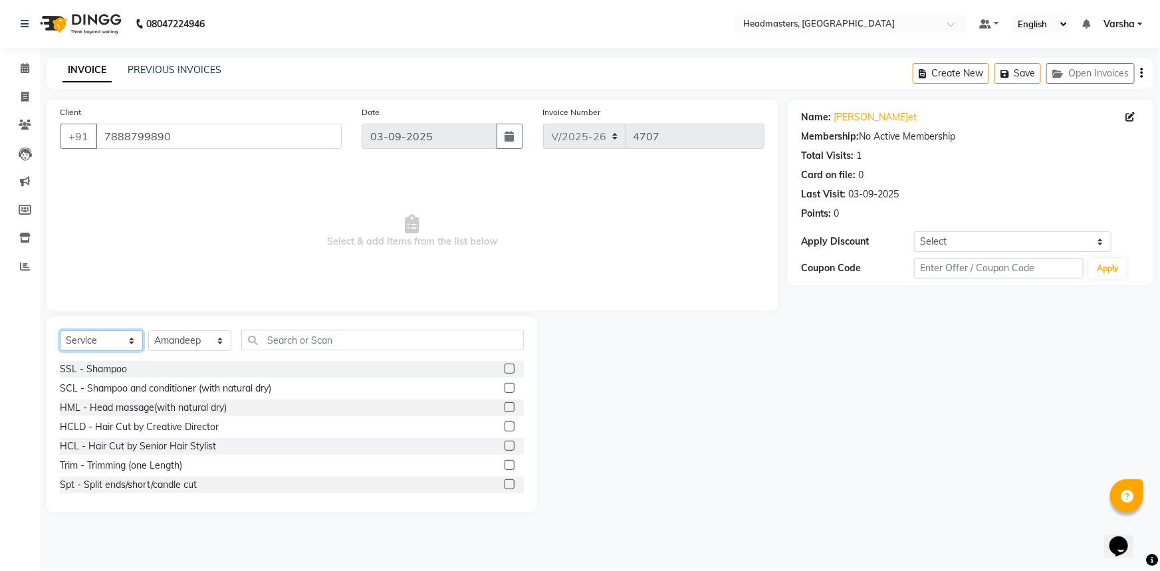
click at [102, 330] on select "Select Service Product Membership Package Voucher Prepaid Gift Card" at bounding box center [101, 340] width 83 height 21
select select "product"
click at [60, 330] on select "Select Service Product Membership Package Voucher Prepaid Gift Card" at bounding box center [101, 340] width 83 height 21
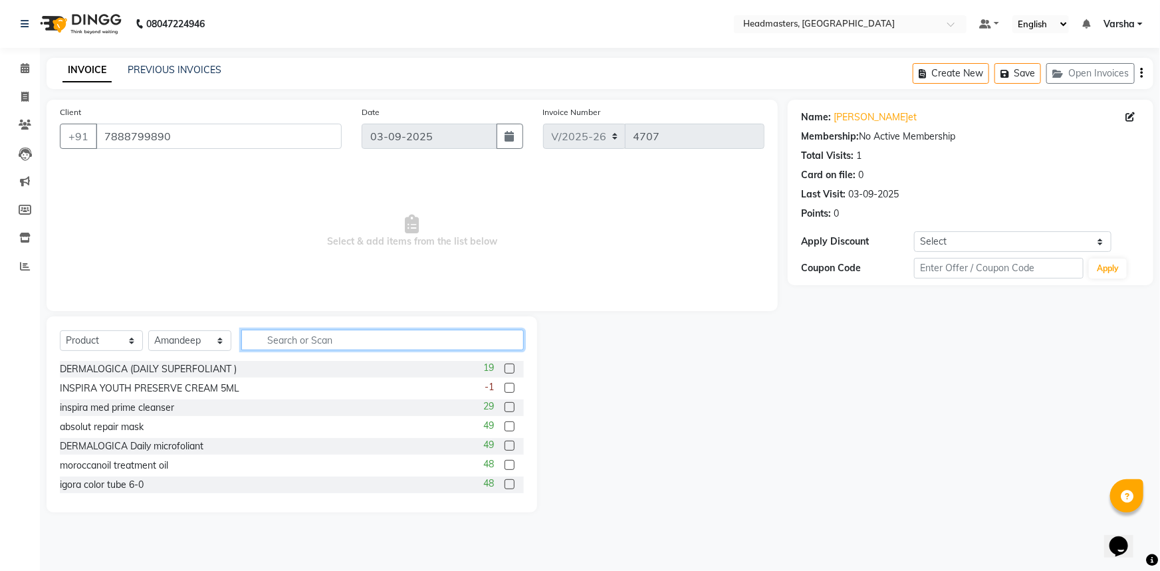
click at [316, 336] on input "text" at bounding box center [382, 340] width 283 height 21
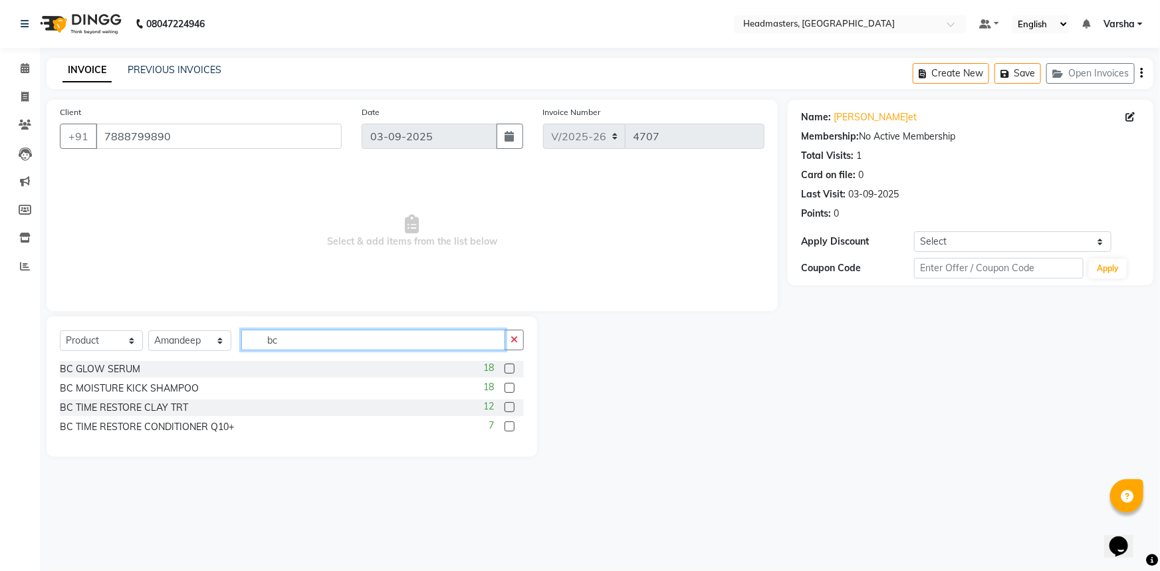
type input "b"
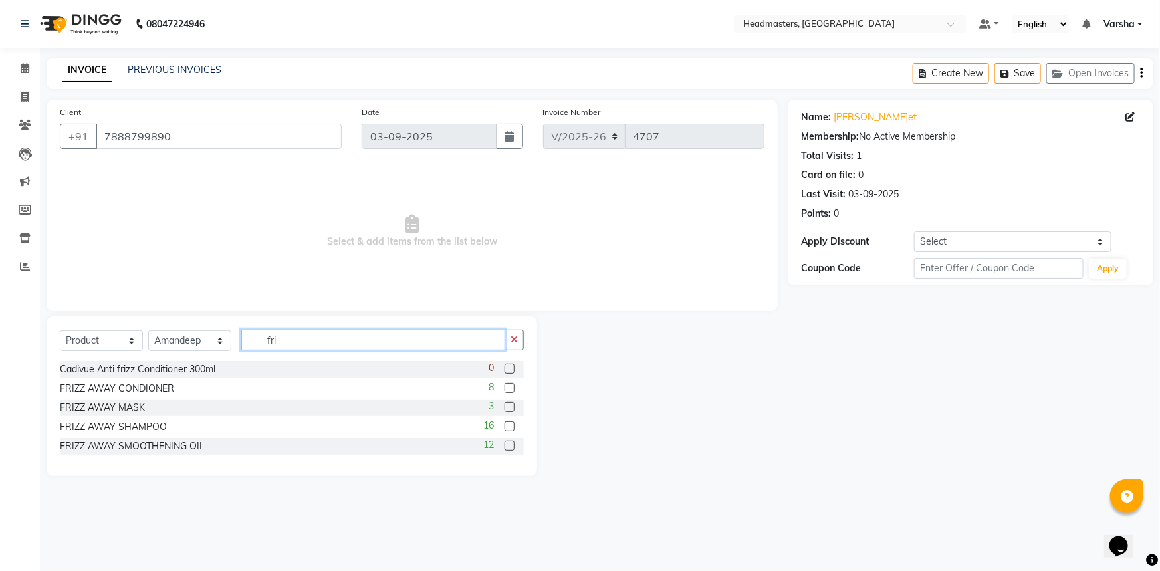
type input "fri"
click at [509, 426] on label at bounding box center [510, 427] width 10 height 10
click at [509, 426] on input "checkbox" at bounding box center [509, 427] width 9 height 9
click at [509, 426] on label at bounding box center [510, 427] width 10 height 10
click at [509, 426] on input "checkbox" at bounding box center [509, 427] width 9 height 9
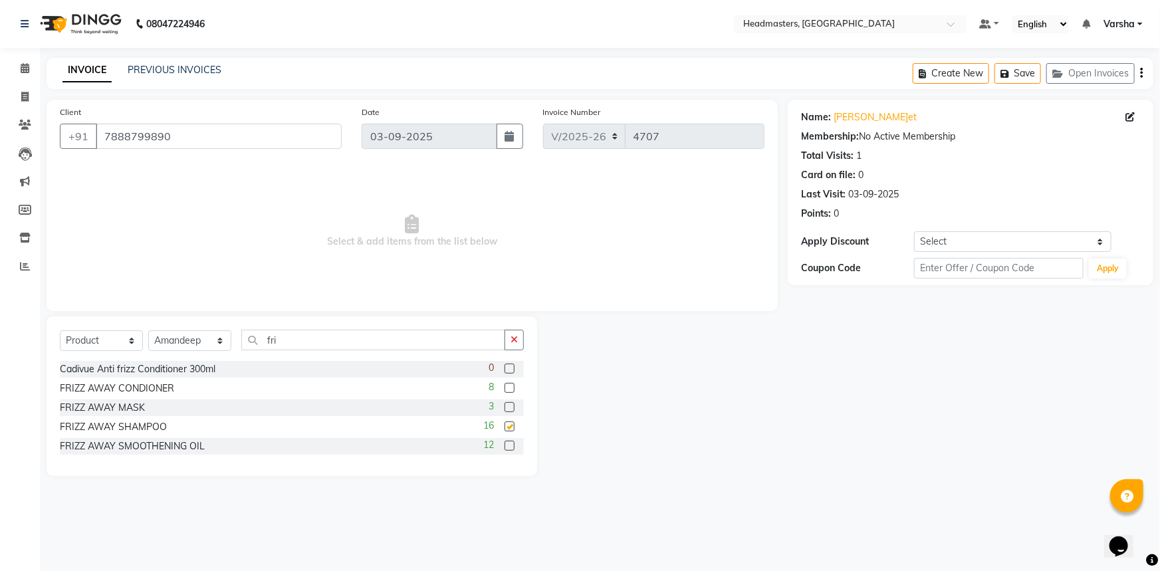
checkbox input "false"
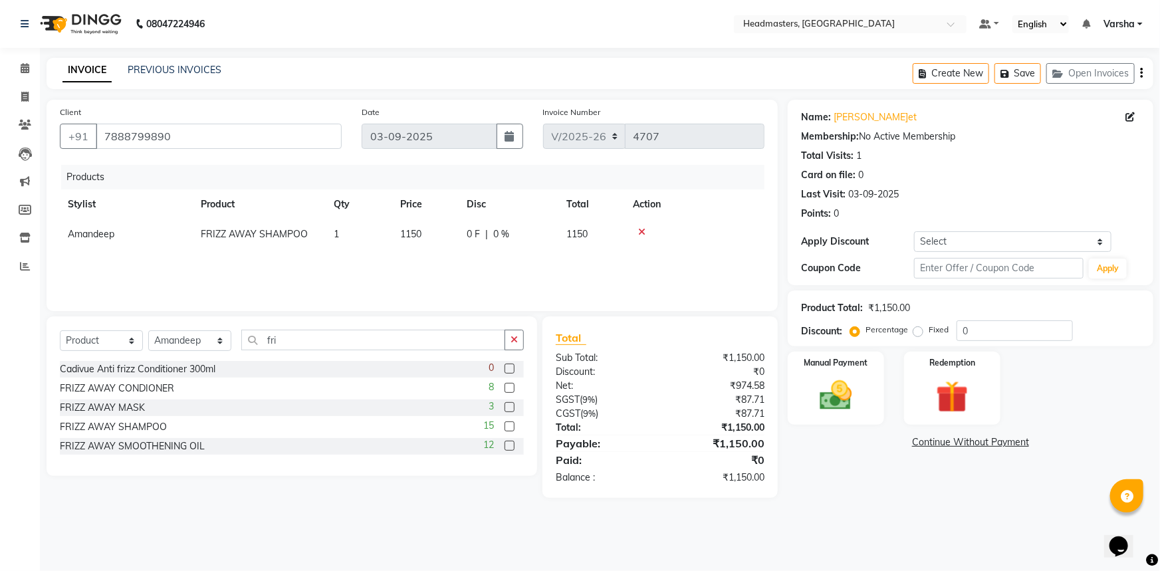
click at [507, 386] on label at bounding box center [510, 388] width 10 height 10
click at [507, 386] on input "checkbox" at bounding box center [509, 388] width 9 height 9
checkbox input "false"
click at [507, 408] on label at bounding box center [510, 407] width 10 height 10
click at [507, 408] on input "checkbox" at bounding box center [509, 408] width 9 height 9
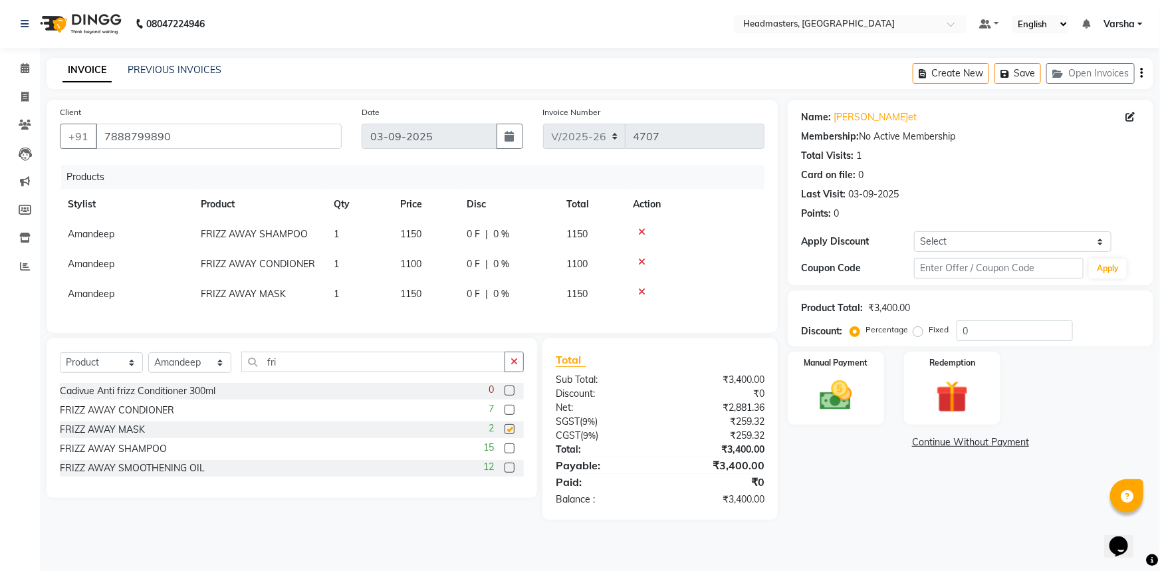
checkbox input "false"
drag, startPoint x: 638, startPoint y: 263, endPoint x: 650, endPoint y: 269, distance: 13.7
click at [638, 263] on icon at bounding box center [641, 261] width 7 height 9
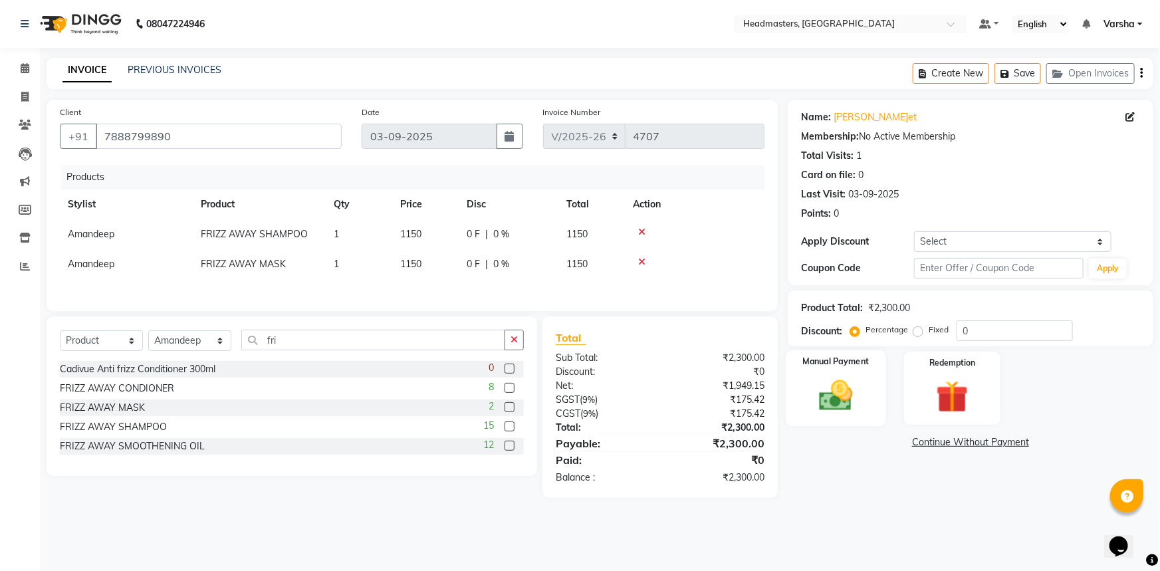
click at [844, 407] on img at bounding box center [836, 395] width 55 height 39
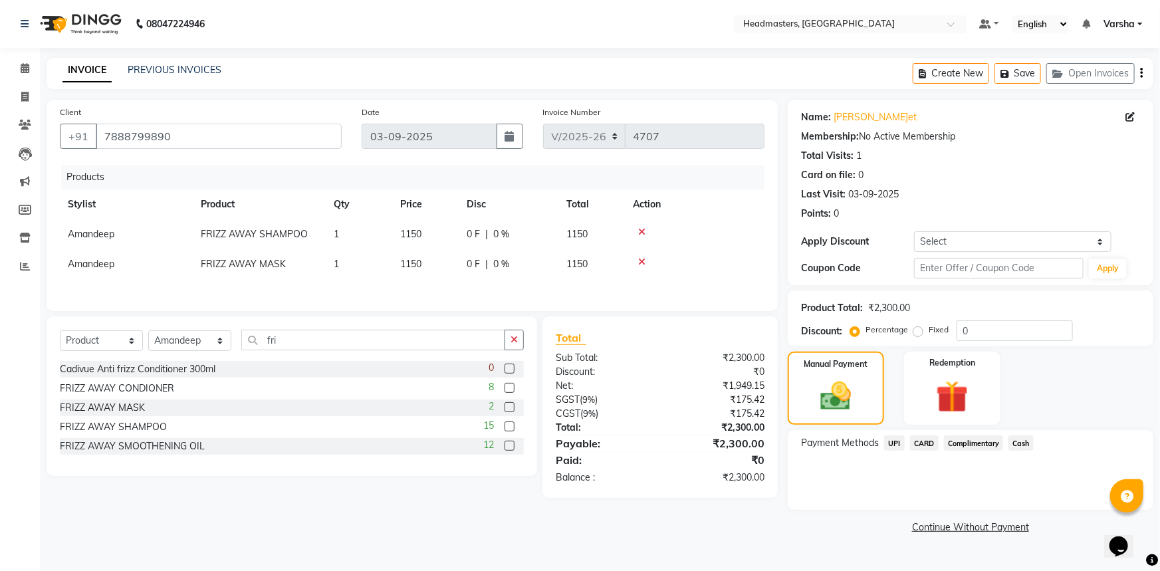
click at [896, 443] on span "UPI" at bounding box center [894, 443] width 21 height 15
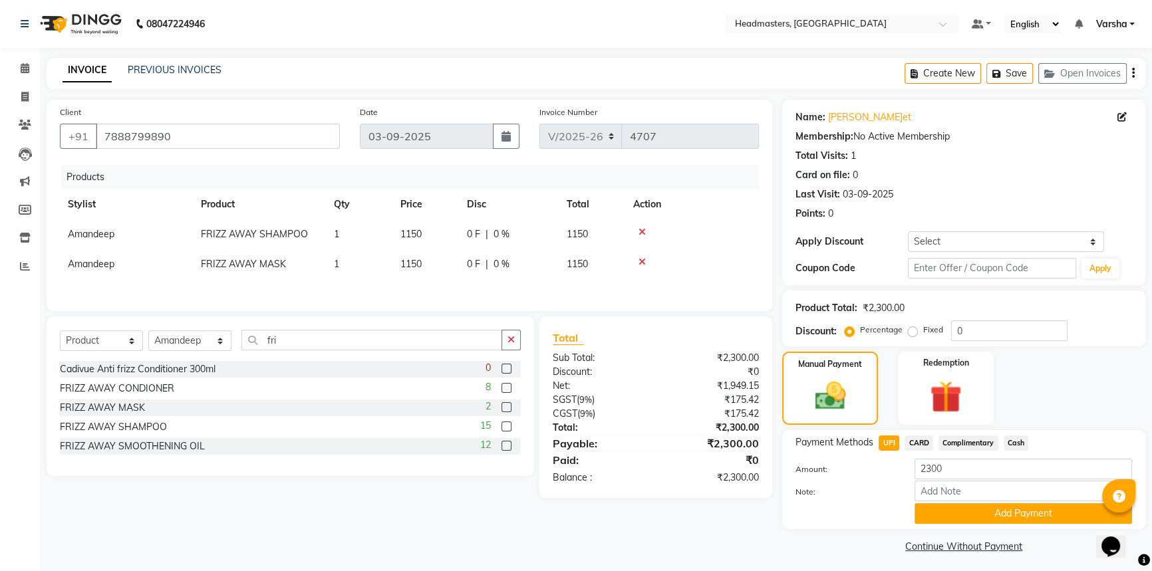
click at [115, 235] on td "Amandeep" at bounding box center [126, 234] width 133 height 30
select select "88381"
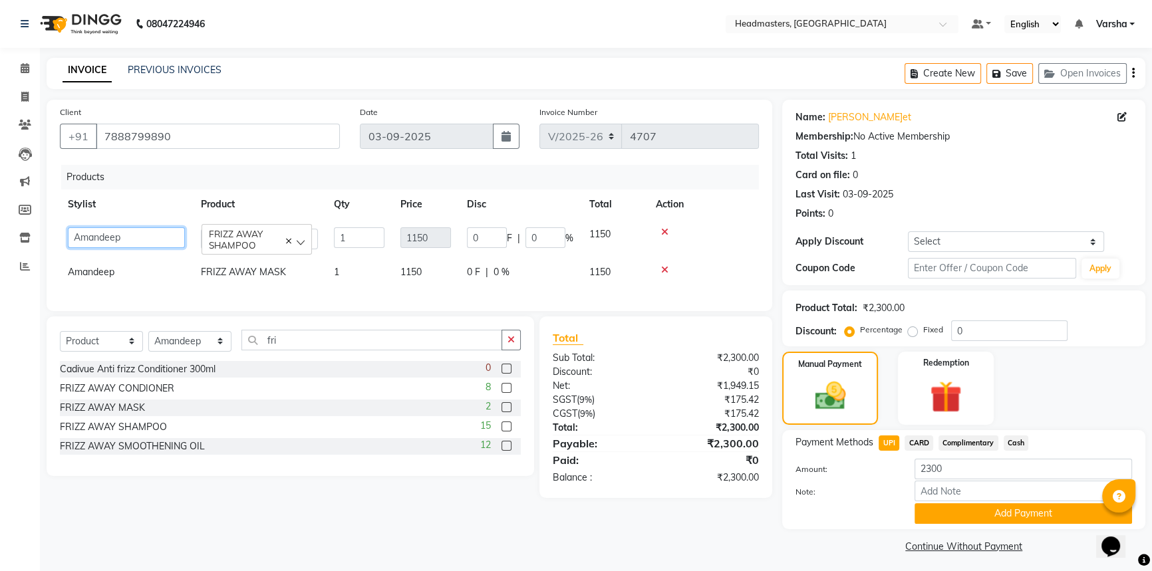
click at [115, 235] on select "Afia Amandeep Amandeep Kaur Anu BABBU DHIR Divya Happy Harmesh Harry Headmaster…" at bounding box center [126, 237] width 117 height 21
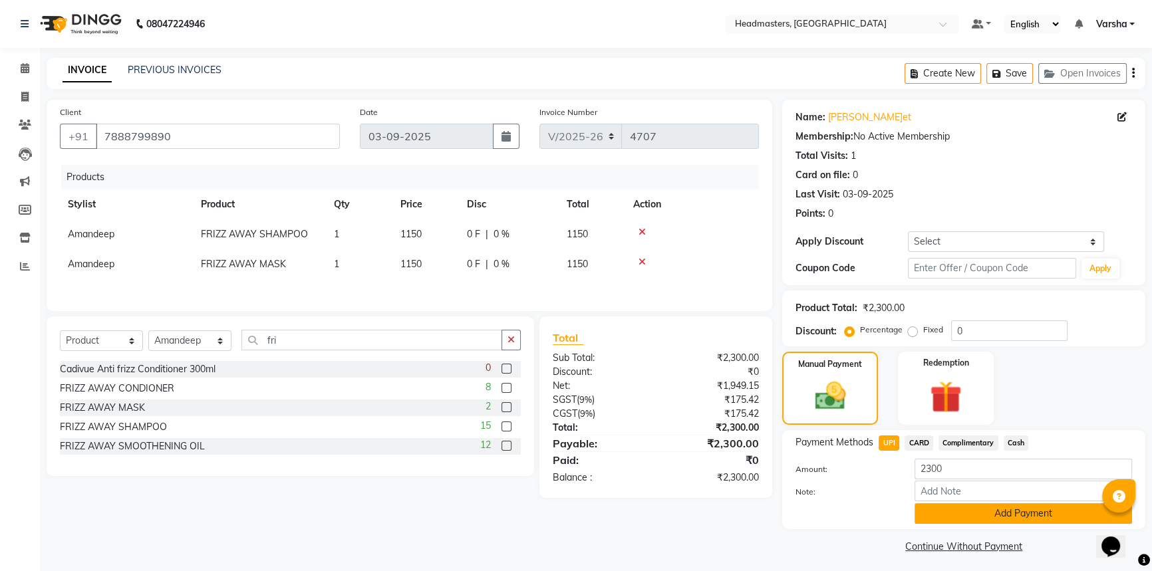
click at [963, 517] on button "Add Payment" at bounding box center [1022, 513] width 217 height 21
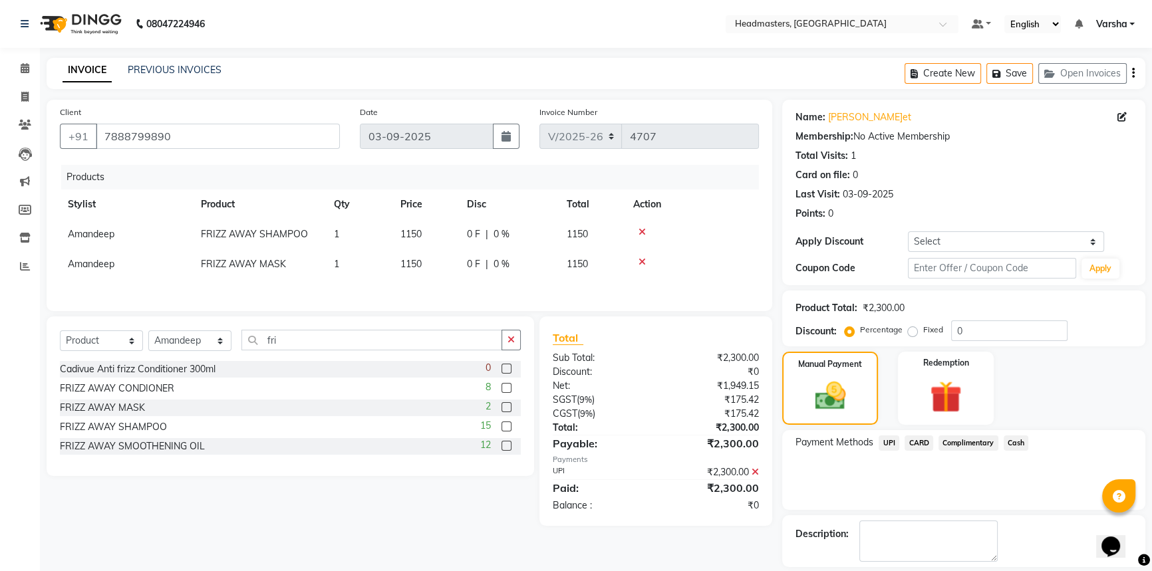
scroll to position [41, 0]
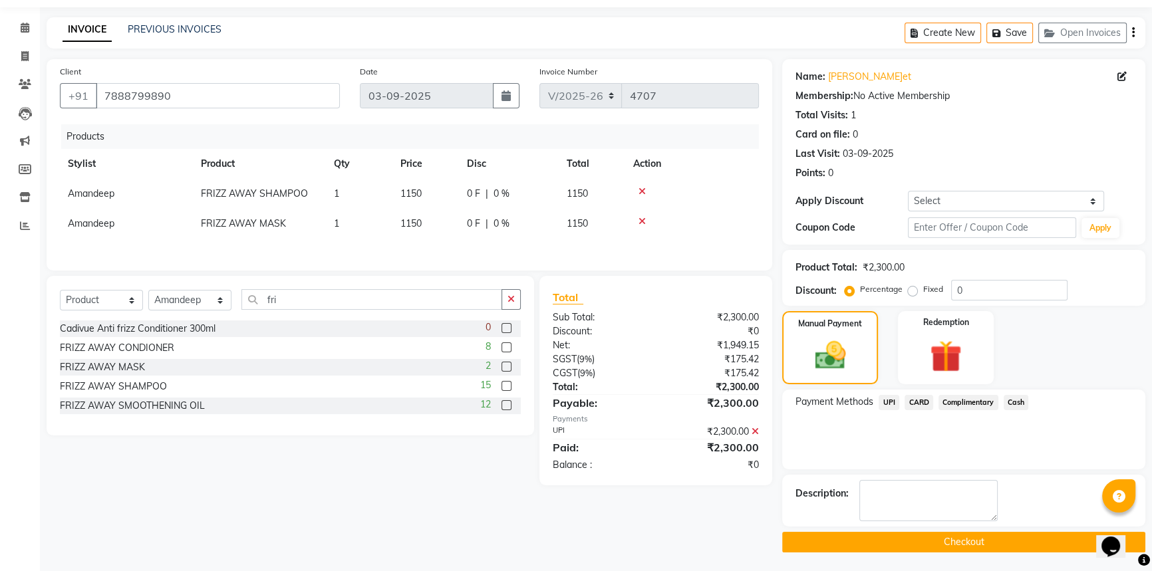
click at [951, 543] on button "Checkout" at bounding box center [963, 542] width 363 height 21
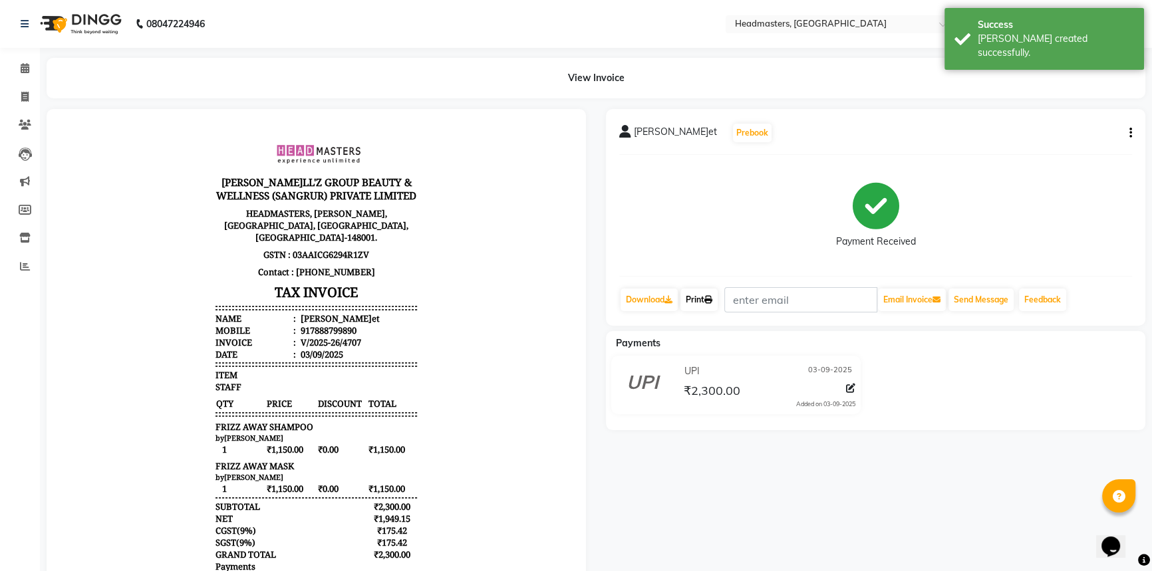
drag, startPoint x: 710, startPoint y: 297, endPoint x: 723, endPoint y: 298, distance: 12.7
click at [710, 297] on icon at bounding box center [708, 300] width 8 height 8
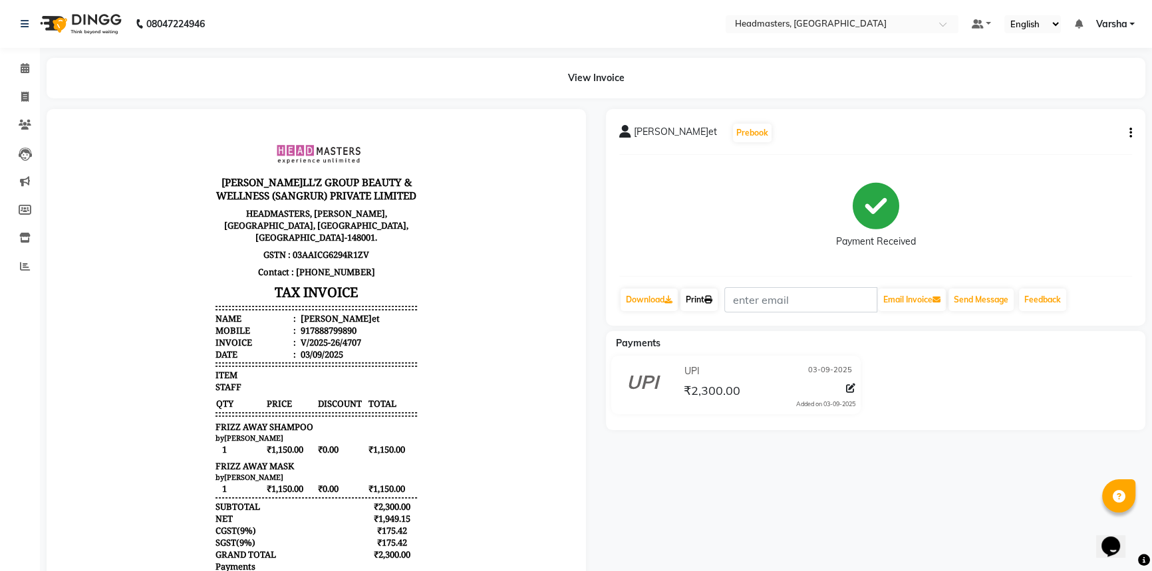
drag, startPoint x: 695, startPoint y: 299, endPoint x: 725, endPoint y: 309, distance: 31.1
click at [696, 298] on link "Print" at bounding box center [698, 300] width 37 height 23
click at [23, 63] on icon at bounding box center [25, 68] width 9 height 10
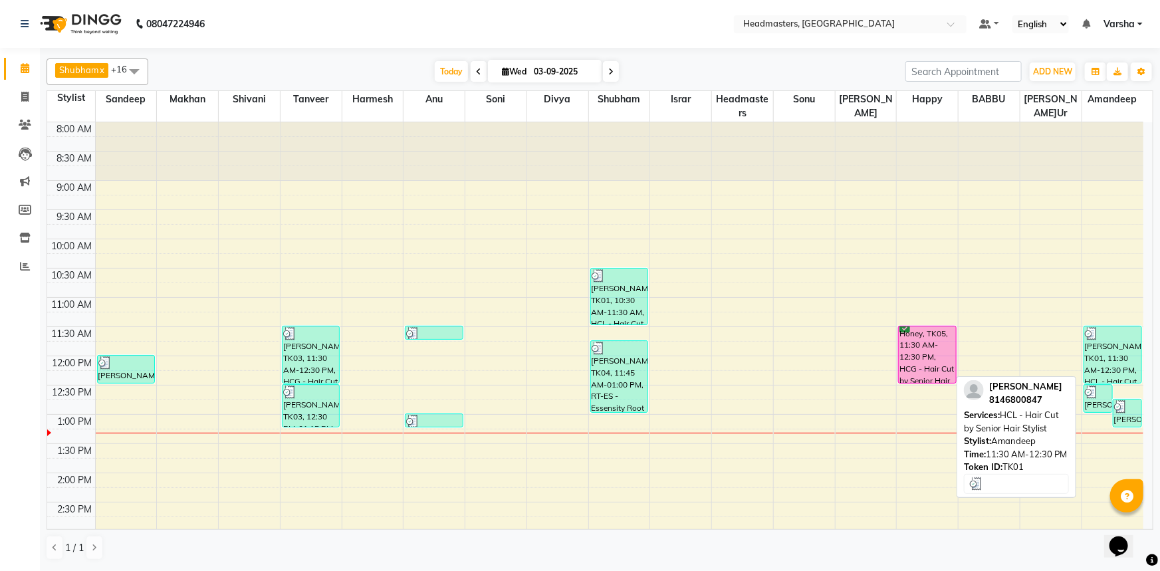
click at [1108, 359] on div "[PERSON_NAME]m, TK01, 11:30 AM-12:30 PM, HCL - Hair Cut by Senior Hair Stylist" at bounding box center [1112, 354] width 57 height 57
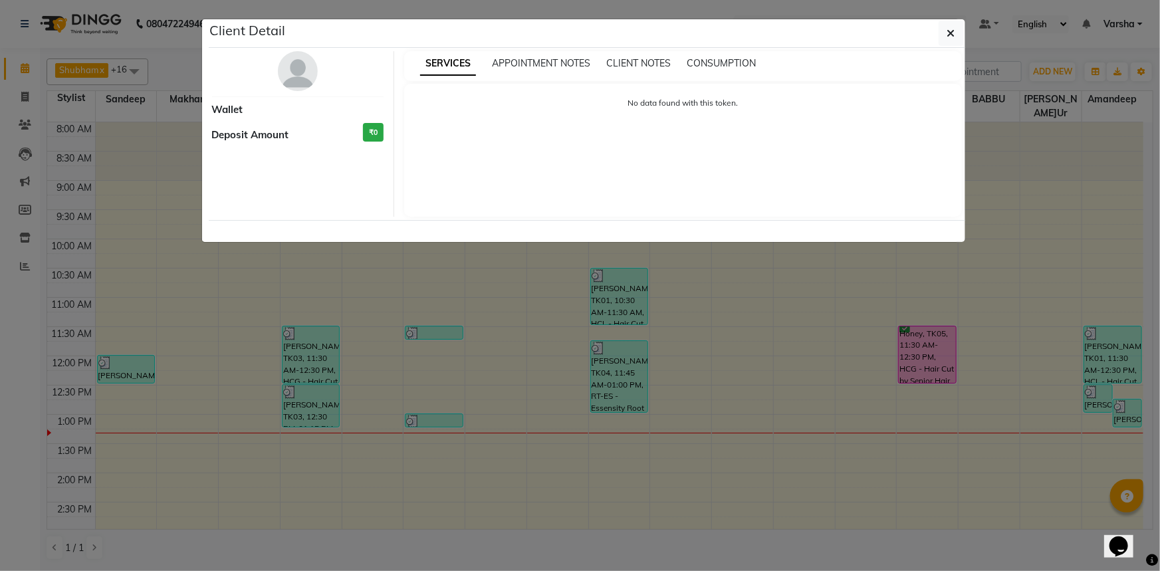
select select "3"
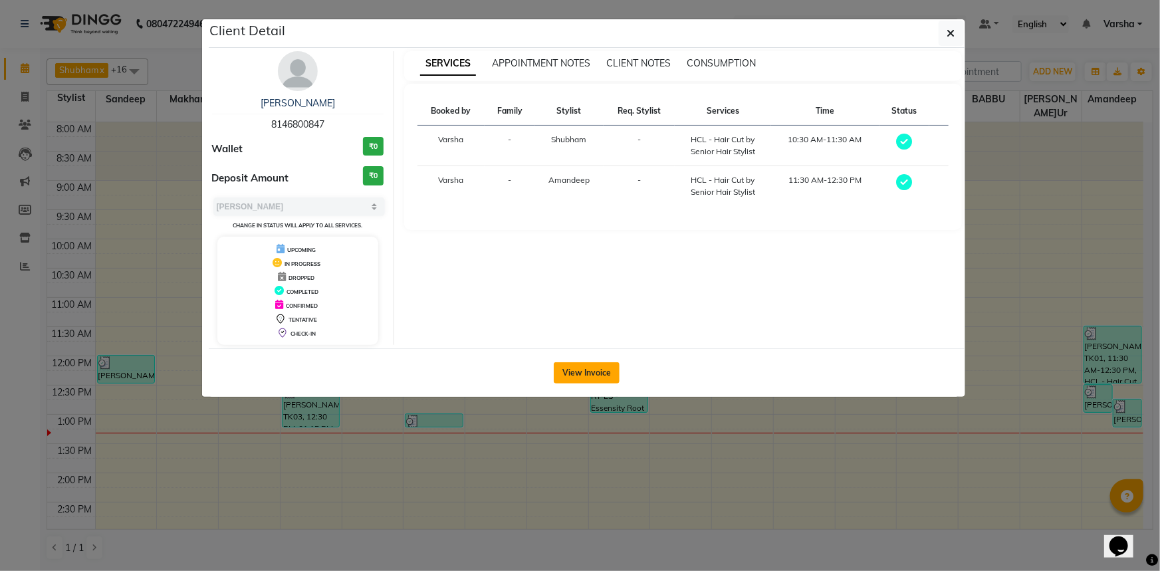
drag, startPoint x: 593, startPoint y: 370, endPoint x: 602, endPoint y: 366, distance: 10.4
click at [593, 371] on button "View Invoice" at bounding box center [587, 372] width 66 height 21
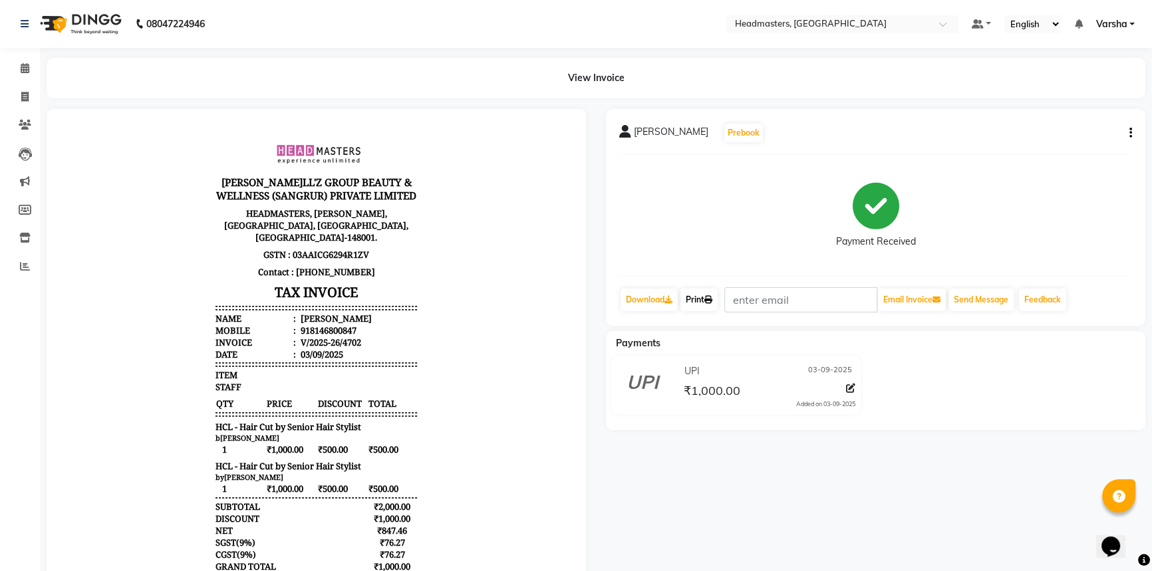
click at [705, 296] on link "Print" at bounding box center [698, 300] width 37 height 23
click at [23, 70] on icon at bounding box center [25, 68] width 9 height 10
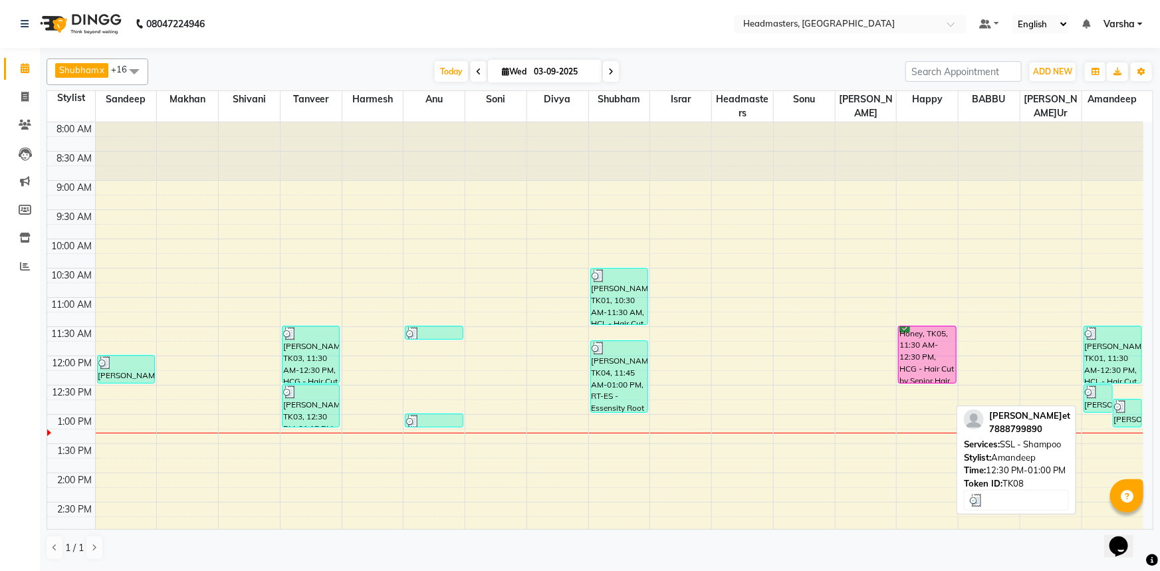
click at [1104, 405] on div "[PERSON_NAME]t, TK08, 12:30 PM-01:00 PM, SSL - Shampoo" at bounding box center [1098, 398] width 28 height 27
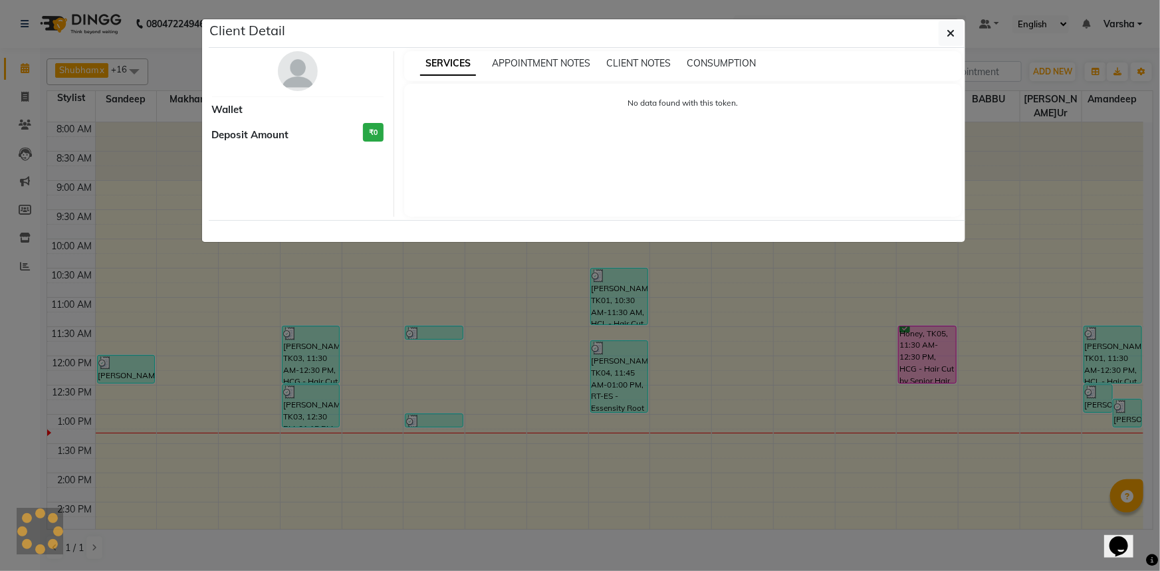
select select "3"
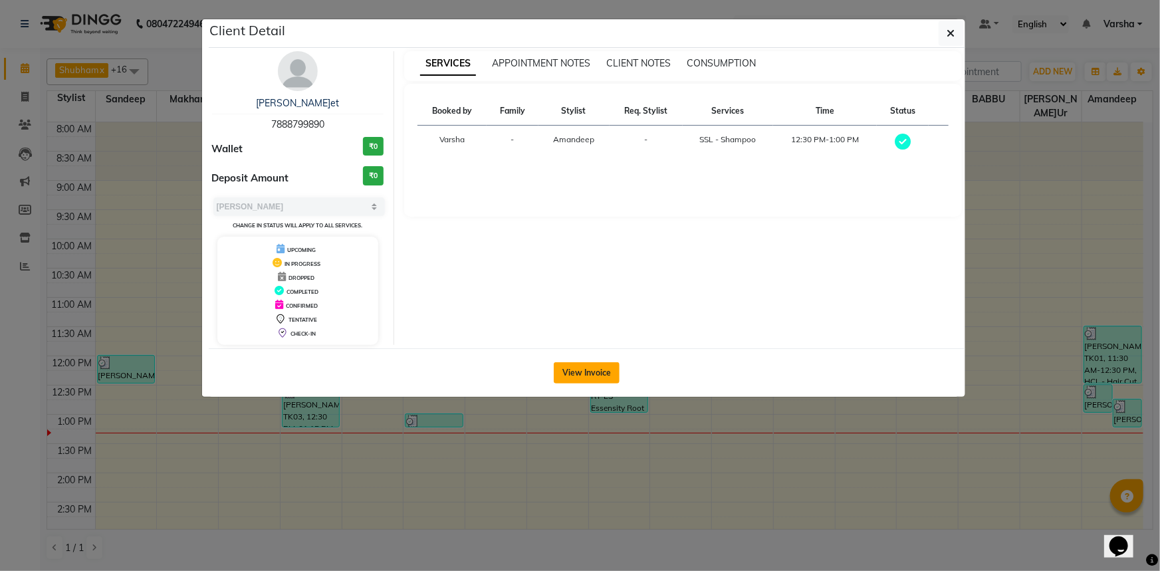
click at [594, 374] on button "View Invoice" at bounding box center [587, 372] width 66 height 21
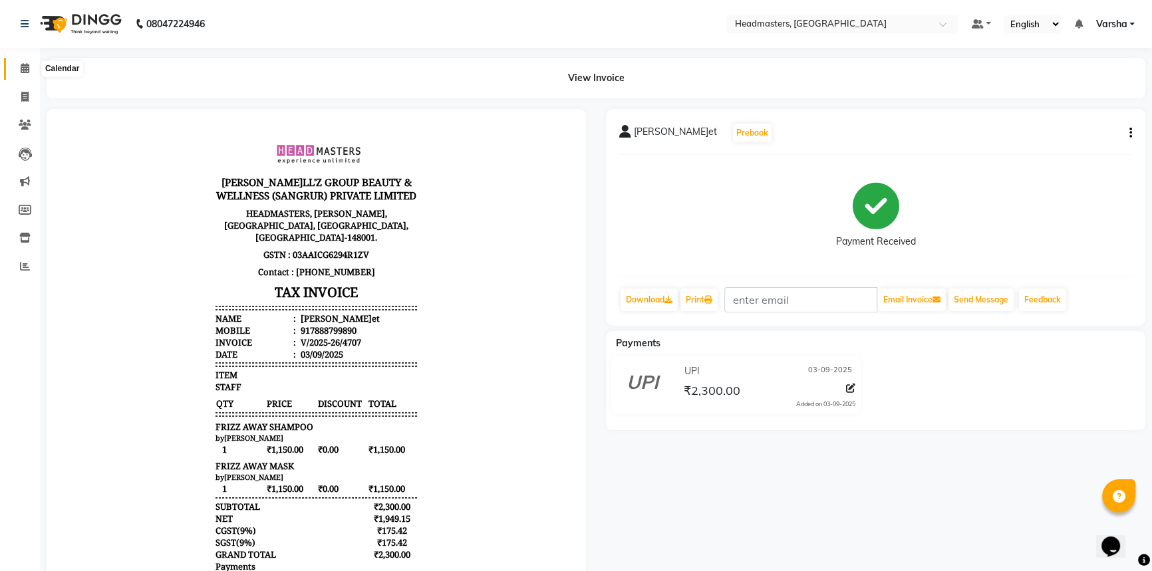
click at [27, 66] on icon at bounding box center [25, 68] width 9 height 10
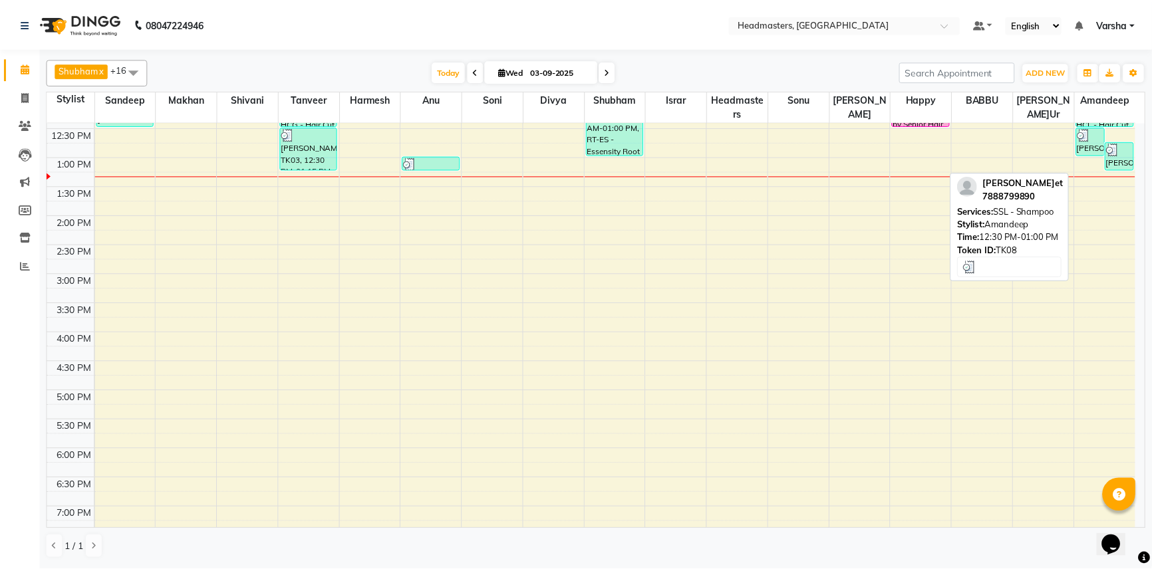
scroll to position [231, 0]
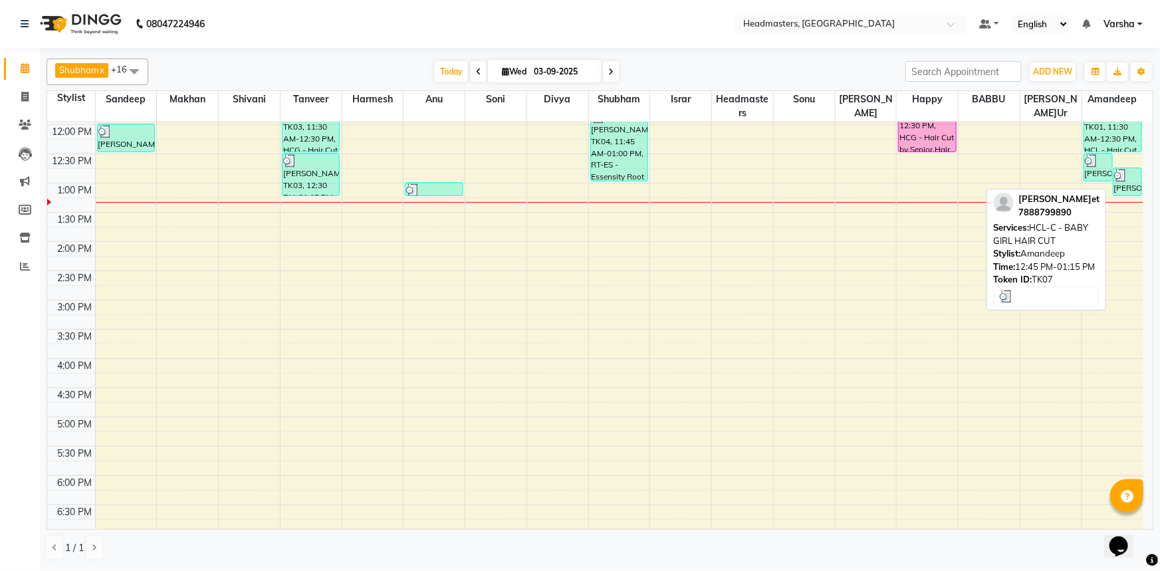
click at [1118, 189] on div "[PERSON_NAME]t, TK07, 12:45 PM-01:15 PM, HCL-C - BABY GIRL HAIR CUT" at bounding box center [1128, 181] width 28 height 27
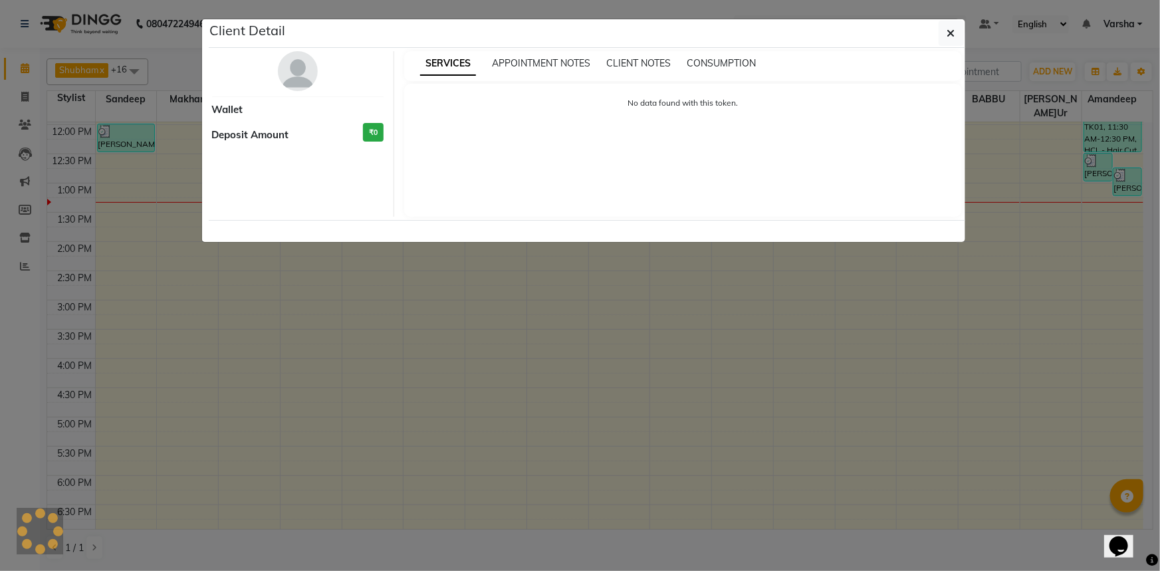
select select "3"
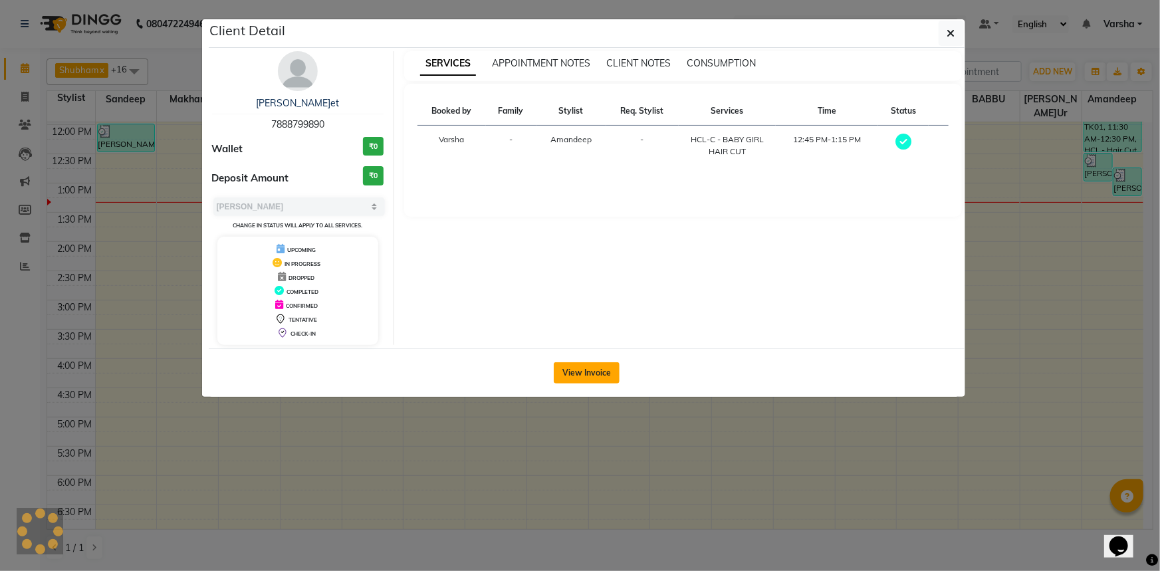
click at [574, 363] on button "View Invoice" at bounding box center [587, 372] width 66 height 21
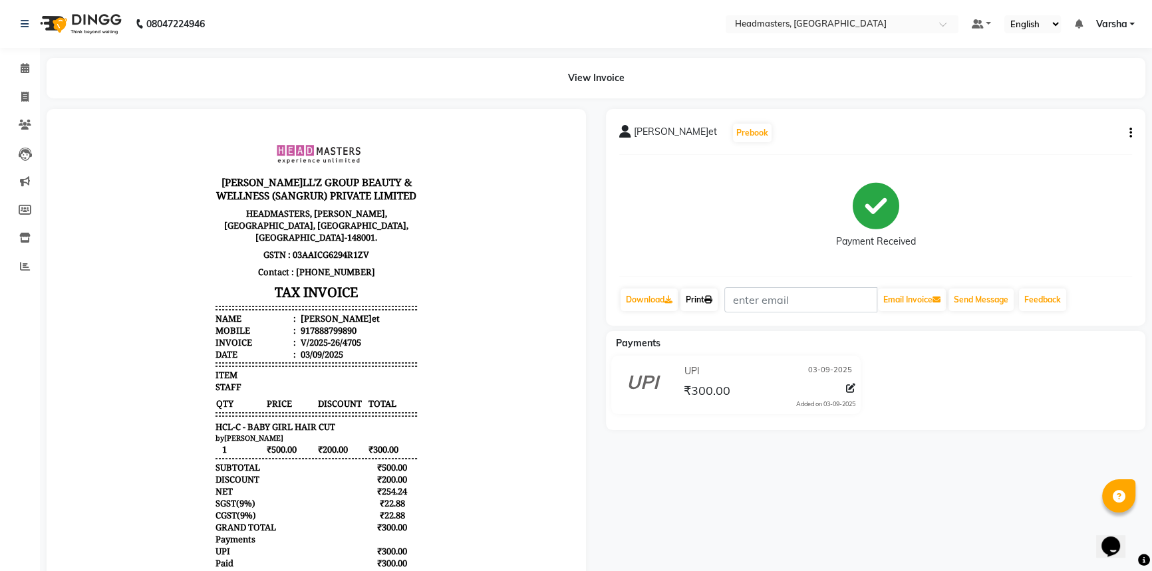
click at [702, 301] on link "Print" at bounding box center [698, 300] width 37 height 23
drag, startPoint x: 25, startPoint y: 65, endPoint x: 35, endPoint y: 71, distance: 11.6
click at [25, 65] on icon at bounding box center [25, 68] width 9 height 10
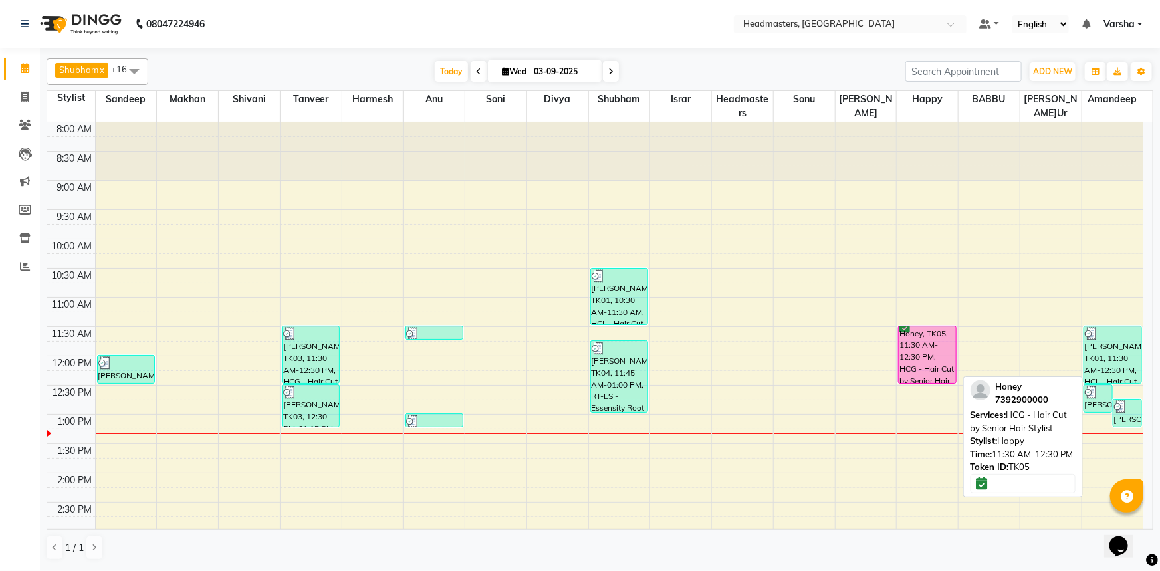
click at [949, 343] on div "Honey, TK05, 11:30 AM-12:30 PM, HCG - Hair Cut by Senior Hair Stylist" at bounding box center [927, 354] width 57 height 57
select select "6"
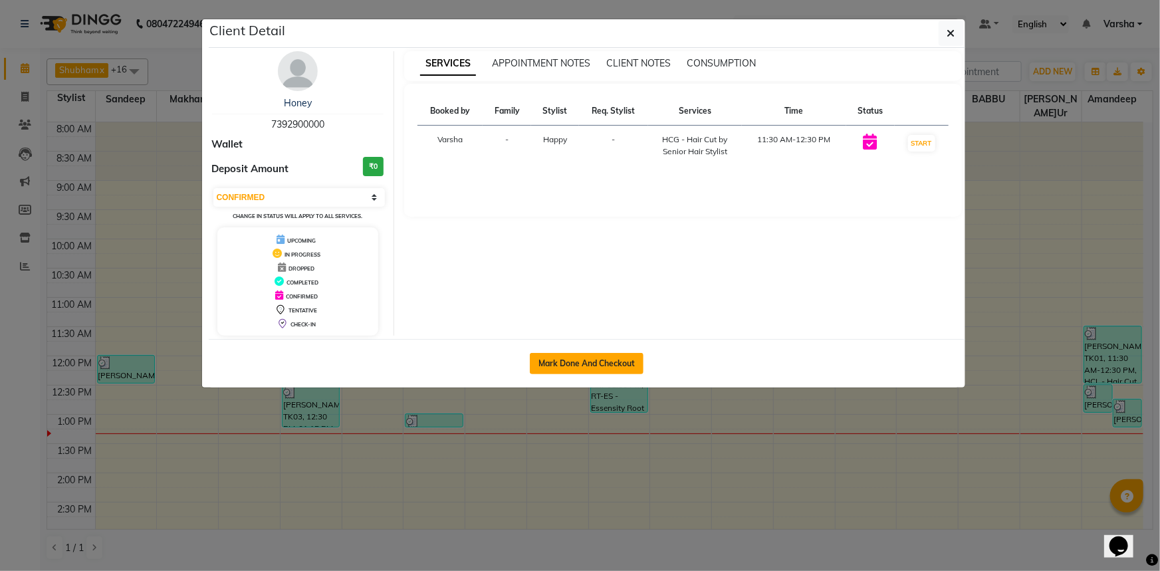
click at [582, 360] on button "Mark Done And Checkout" at bounding box center [587, 363] width 114 height 21
select select "service"
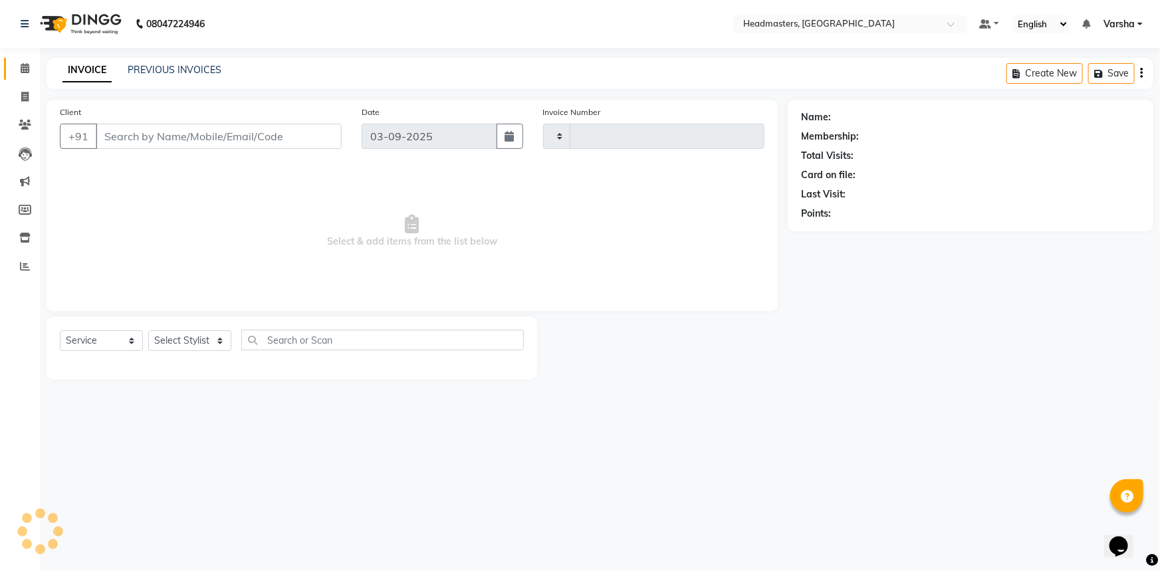
type input "4708"
select select "7140"
type input "7392900000"
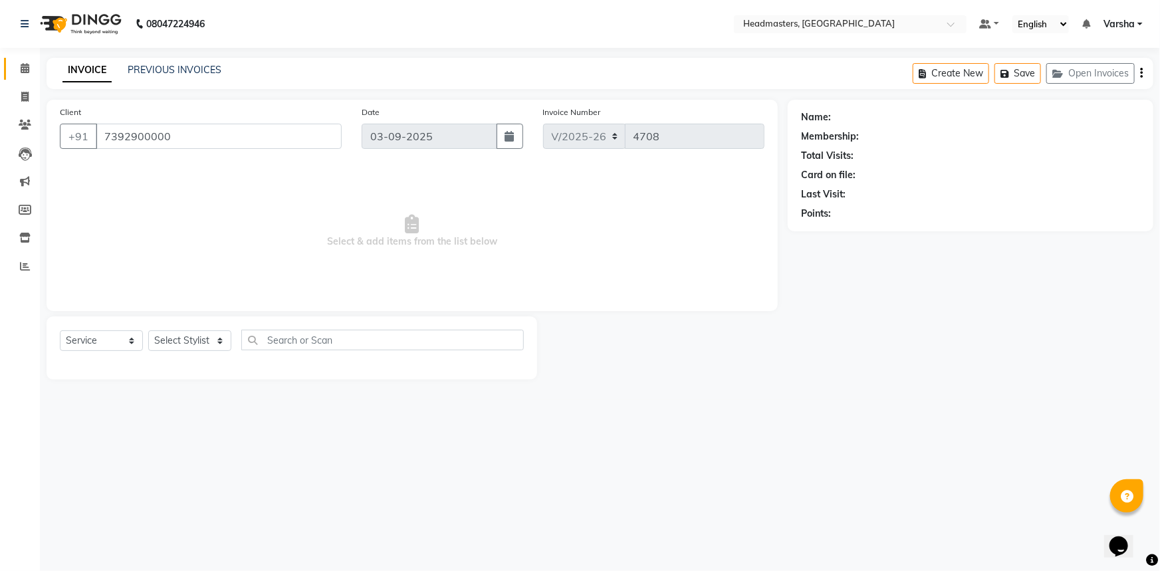
select select "62924"
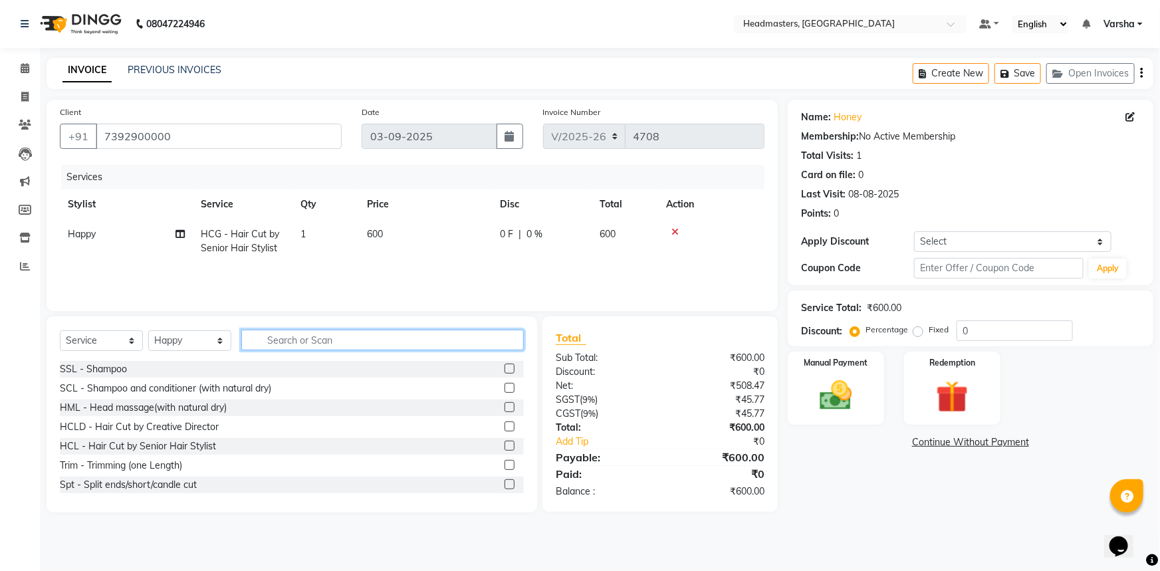
click at [281, 343] on input "text" at bounding box center [382, 340] width 283 height 21
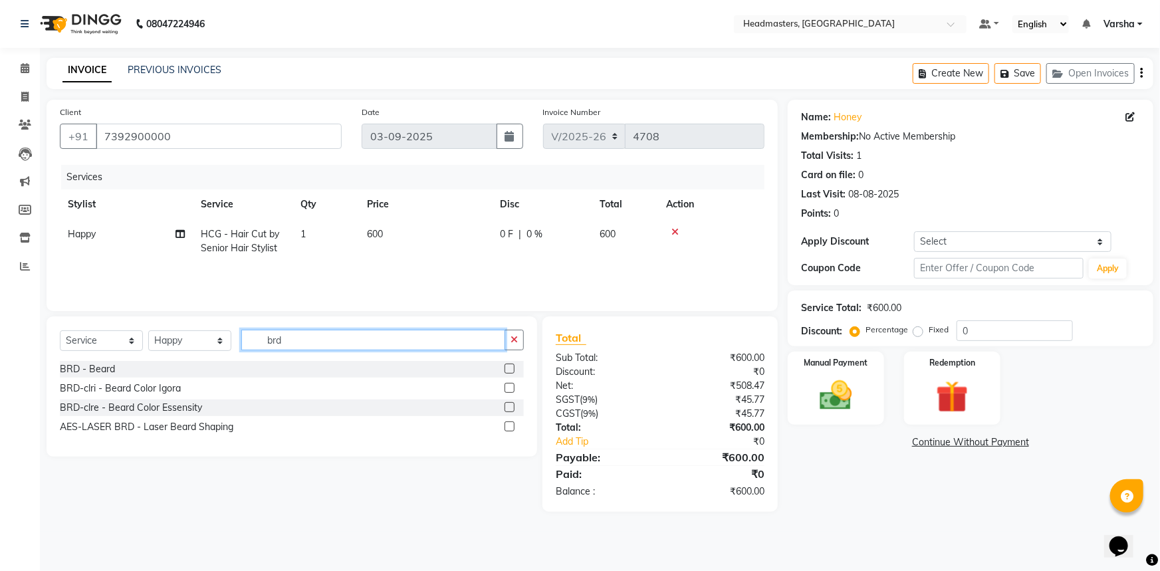
type input "brd"
click at [511, 369] on label at bounding box center [510, 369] width 10 height 10
click at [511, 369] on input "checkbox" at bounding box center [509, 369] width 9 height 9
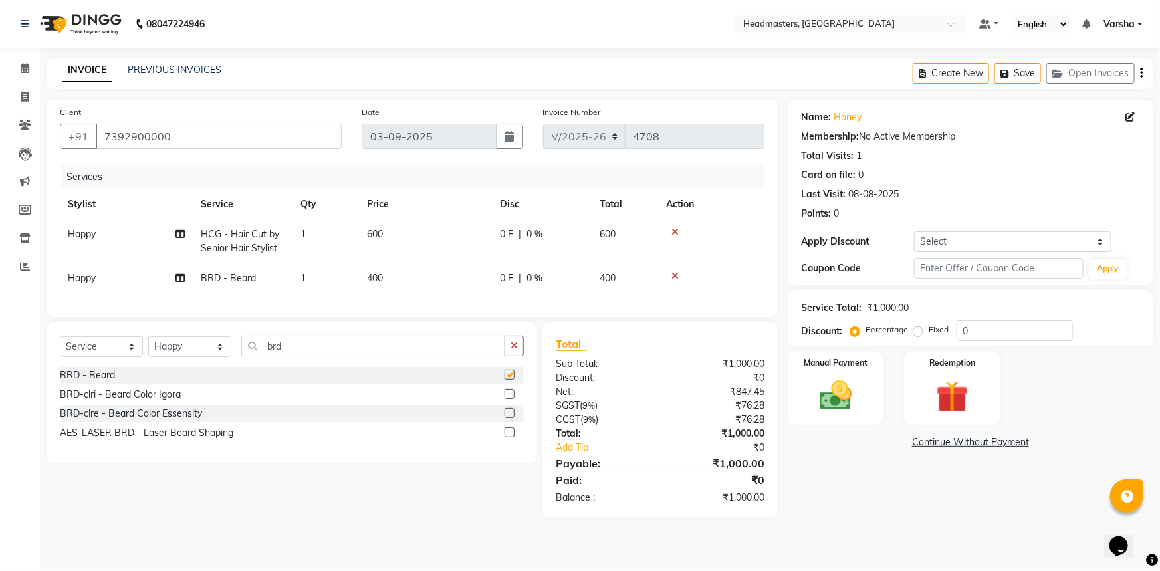
checkbox input "false"
click at [958, 333] on input "0" at bounding box center [1015, 330] width 116 height 21
type input "50"
click at [792, 538] on main "INVOICE PREVIOUS INVOICES Create New Save Open Invoices Client +91 7392900000 D…" at bounding box center [600, 298] width 1120 height 480
click at [838, 396] on img at bounding box center [836, 395] width 55 height 39
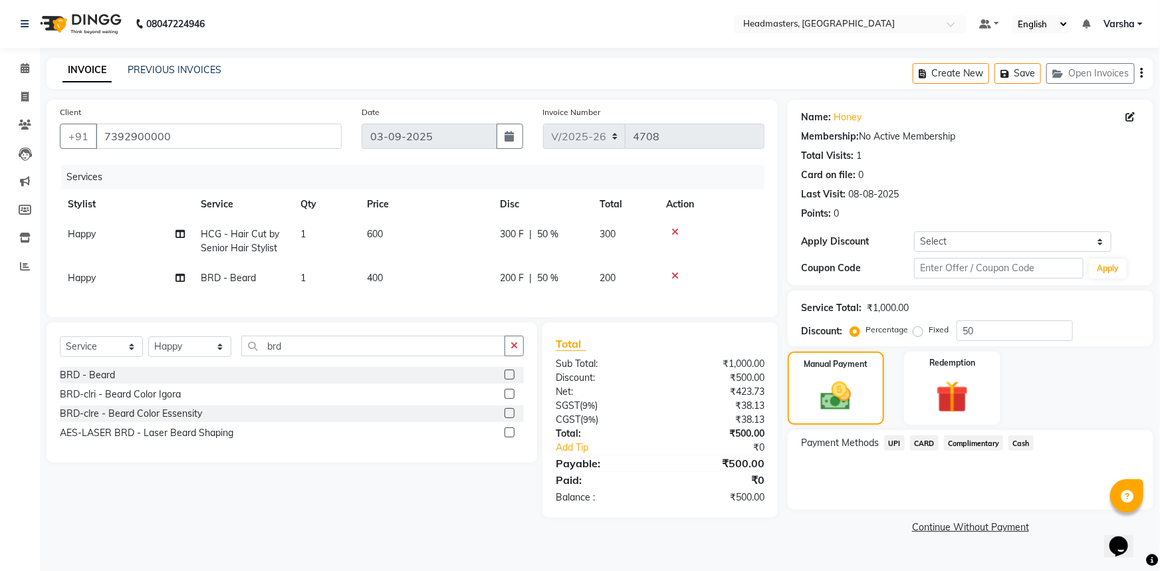
click at [1019, 446] on span "Cash" at bounding box center [1021, 443] width 25 height 15
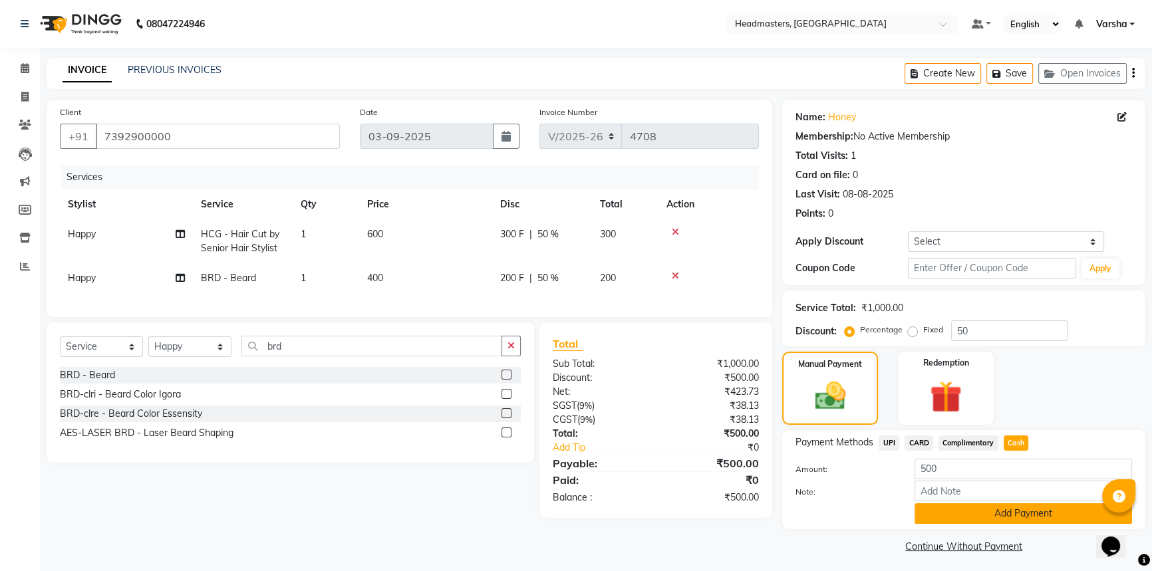
click at [989, 512] on button "Add Payment" at bounding box center [1022, 513] width 217 height 21
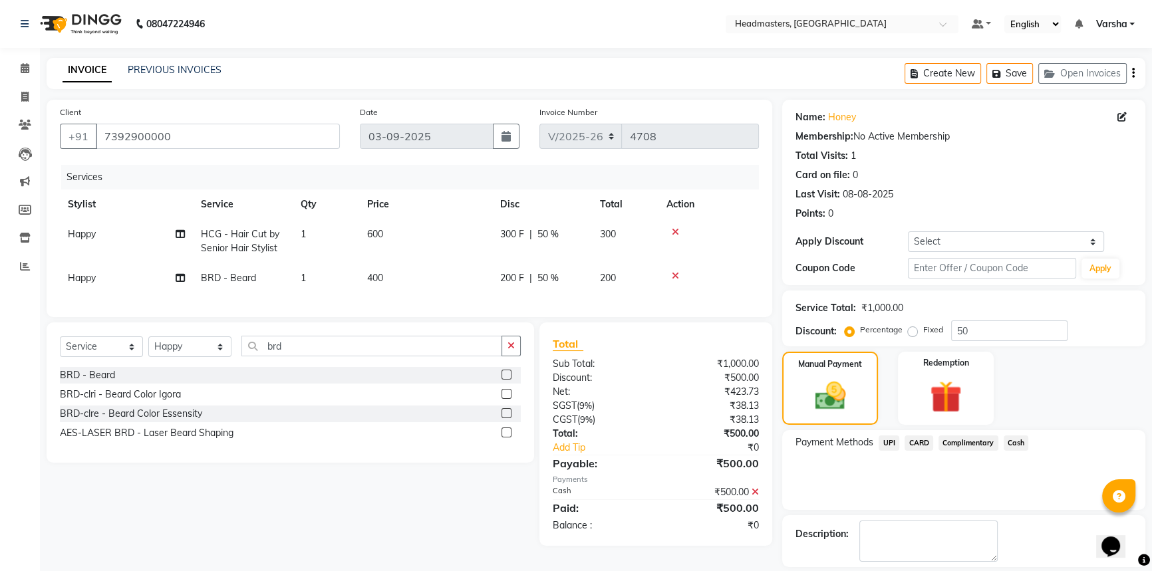
scroll to position [41, 0]
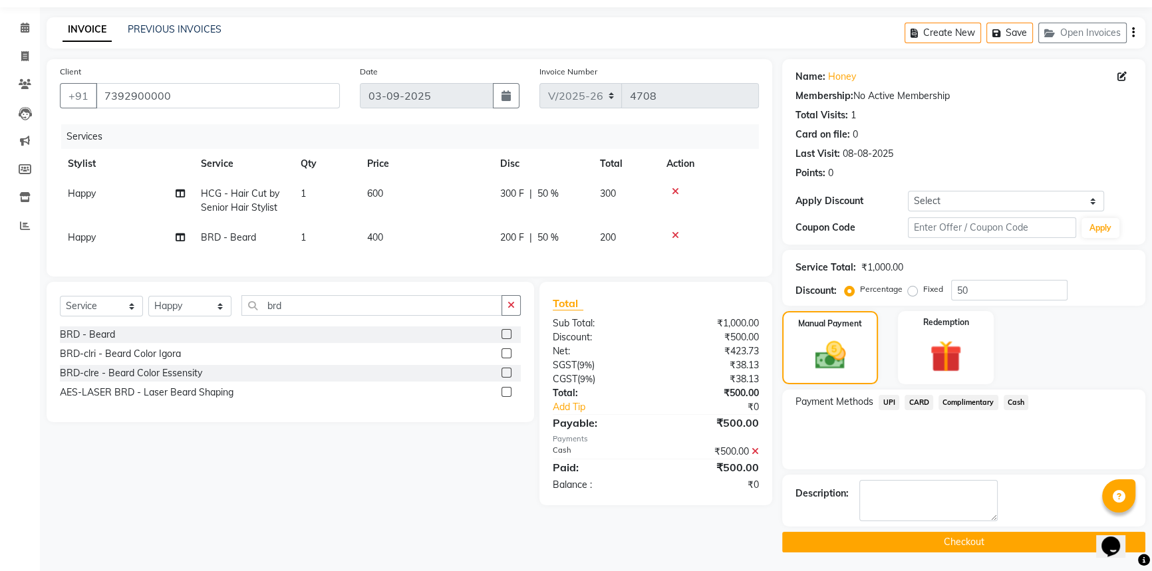
click at [974, 534] on button "Checkout" at bounding box center [963, 542] width 363 height 21
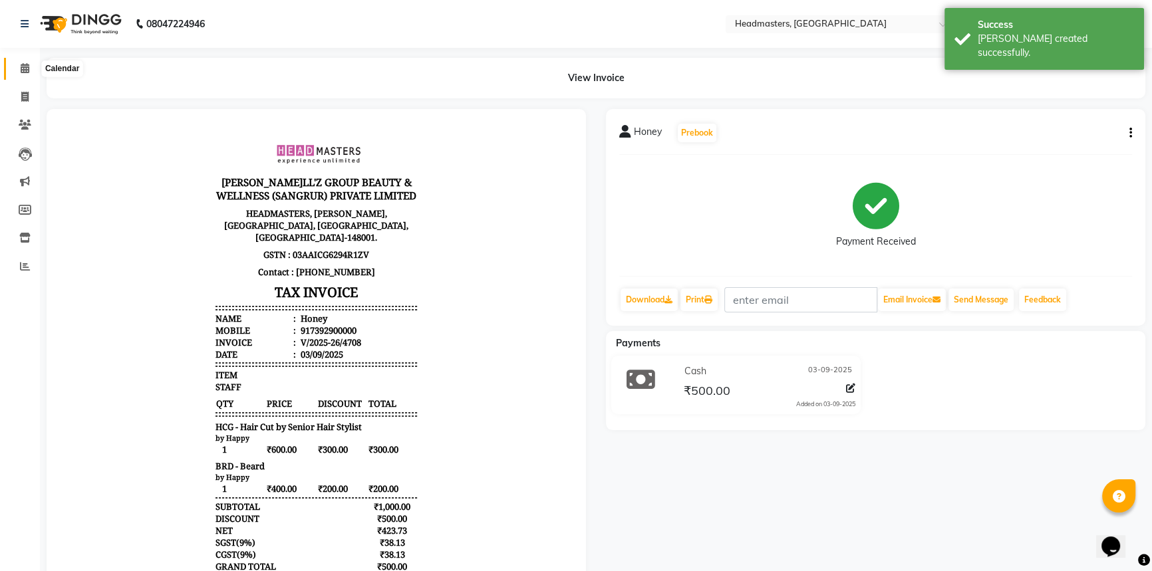
click at [31, 68] on span at bounding box center [24, 68] width 23 height 15
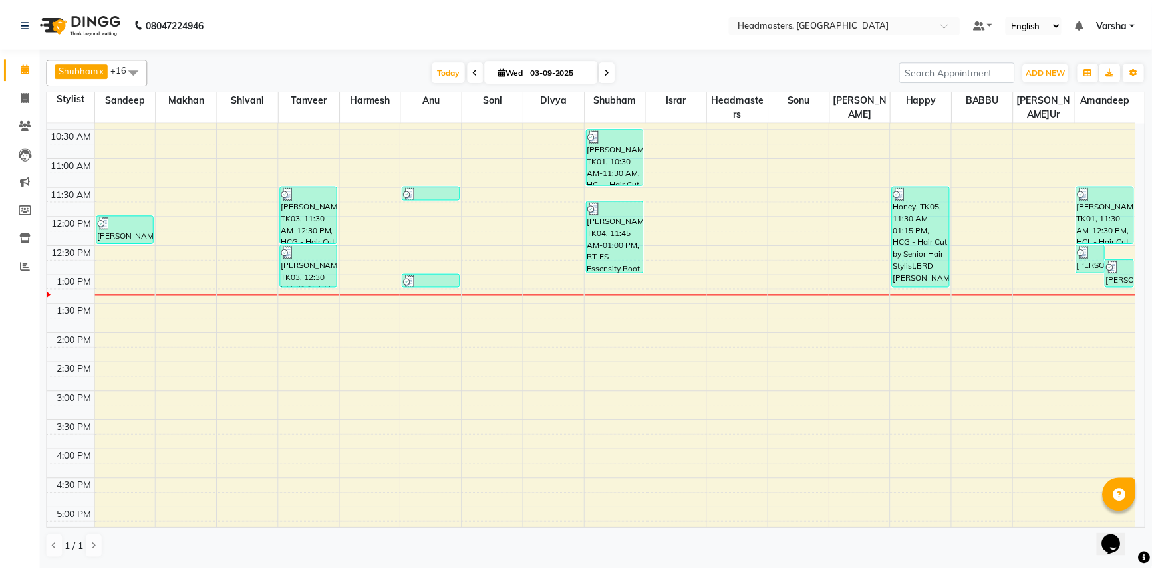
scroll to position [133, 0]
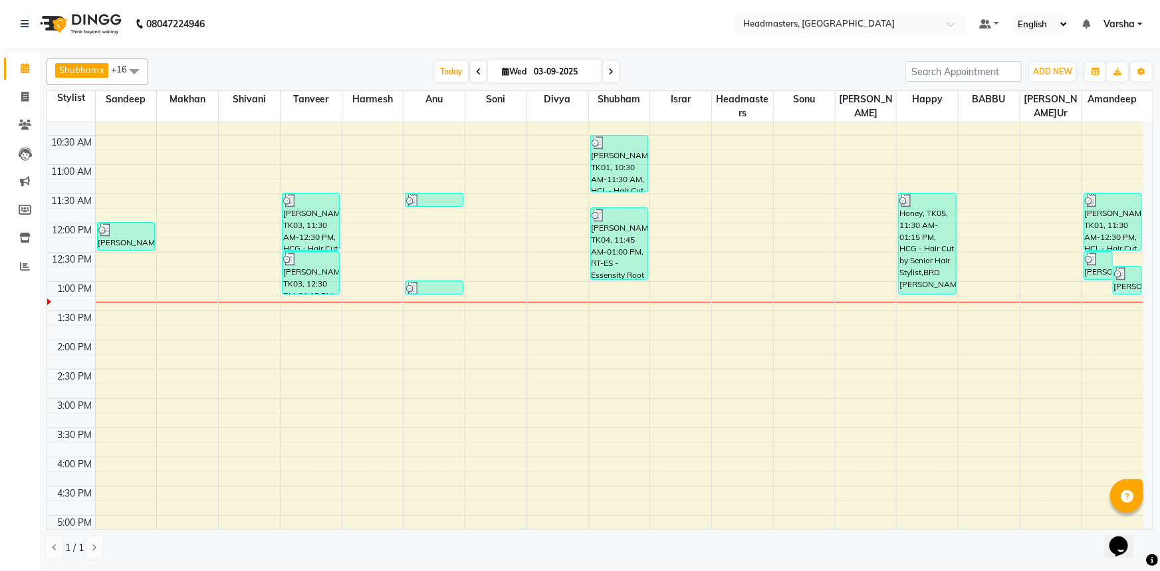
click at [1154, 357] on div "Shubham x Harmesh x Happy x Divya x Amandeep Kaur x Tanveer x Makhan x Vijay x …" at bounding box center [600, 308] width 1120 height 521
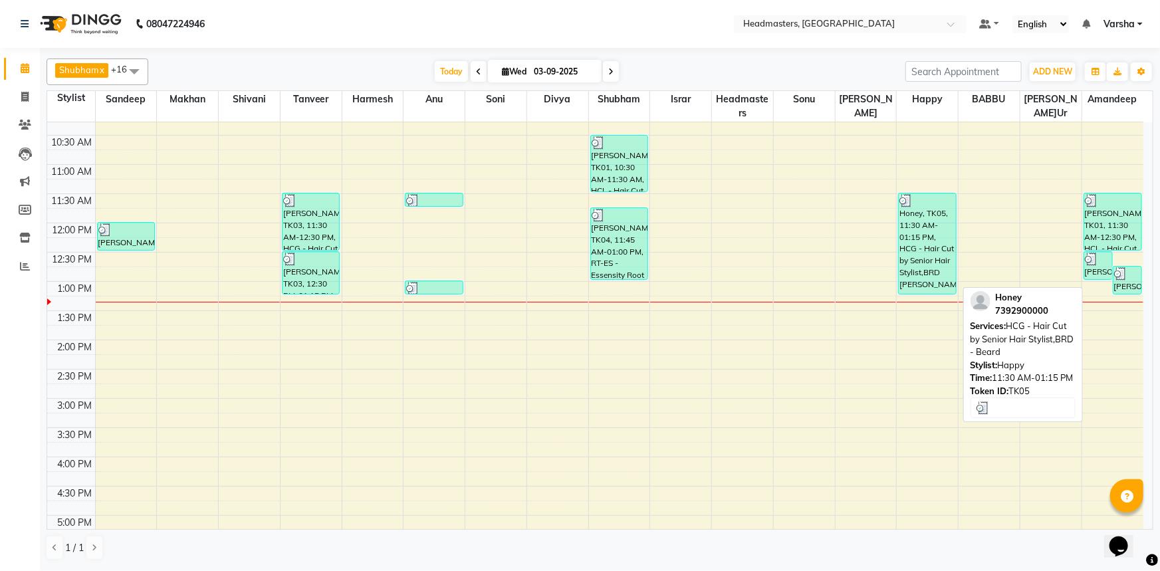
click at [917, 244] on div "Honey, TK05, 11:30 AM-01:15 PM, HCG - Hair Cut by Senior Hair Stylist,BRD -[PER…" at bounding box center [927, 243] width 57 height 100
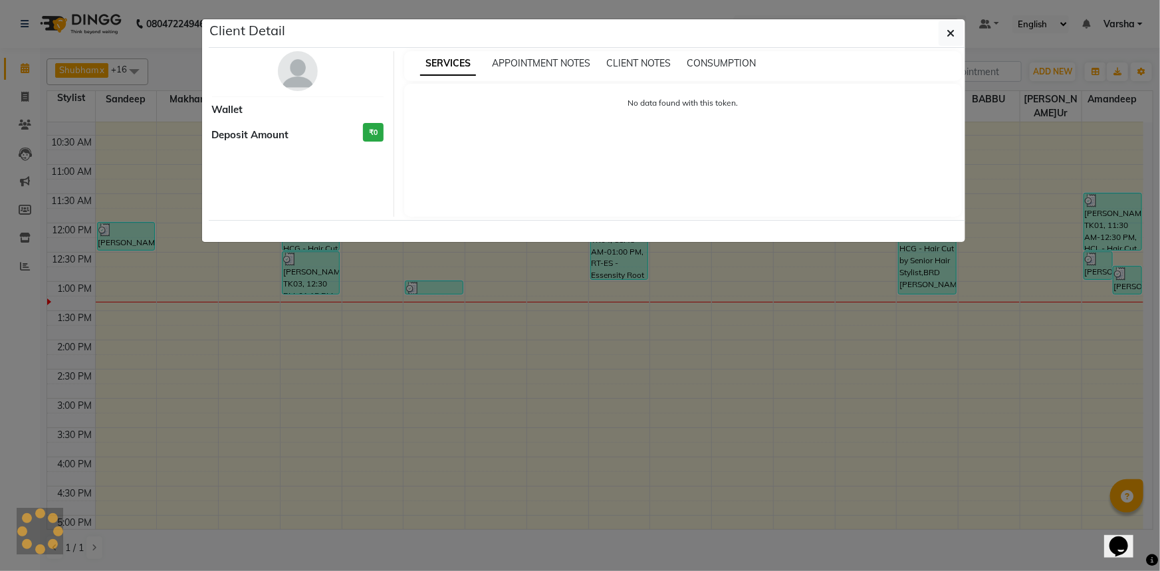
select select "3"
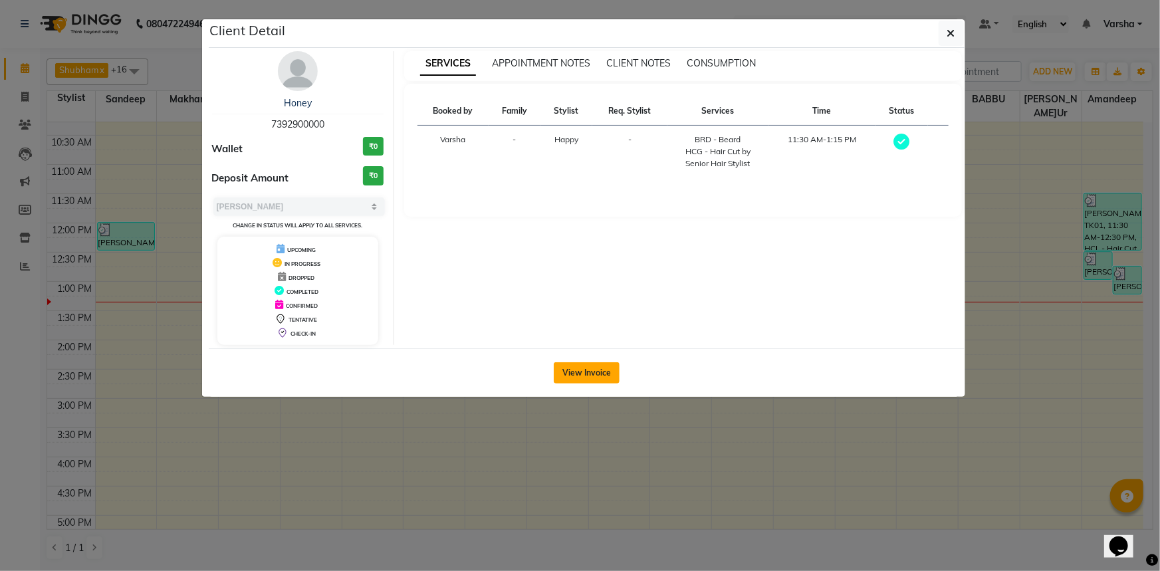
click at [596, 380] on button "View Invoice" at bounding box center [587, 372] width 66 height 21
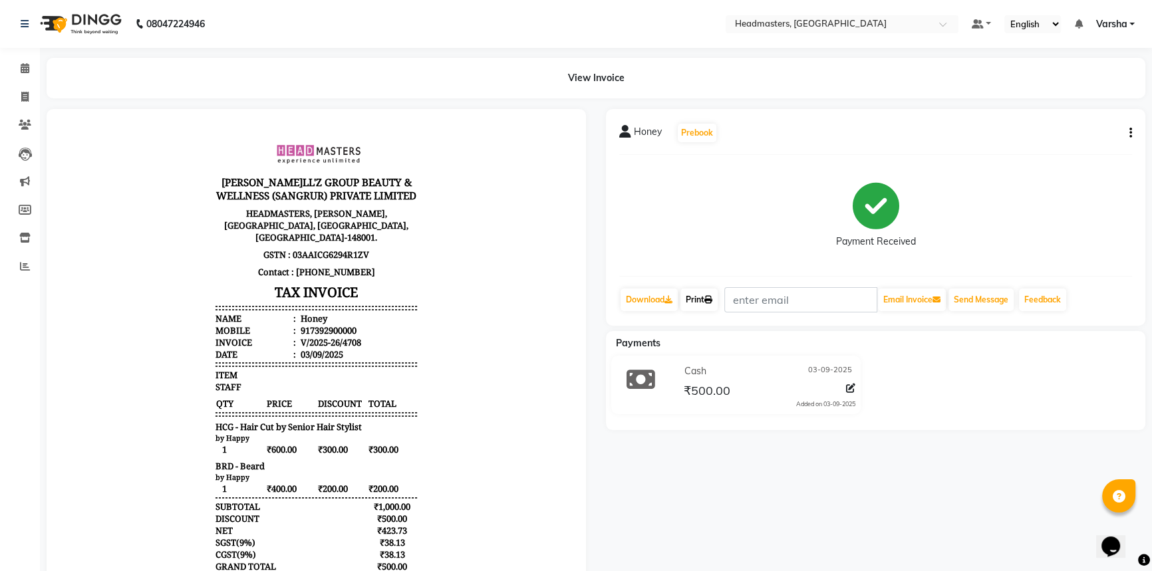
click at [698, 299] on link "Print" at bounding box center [698, 300] width 37 height 23
click at [22, 72] on icon at bounding box center [25, 68] width 9 height 10
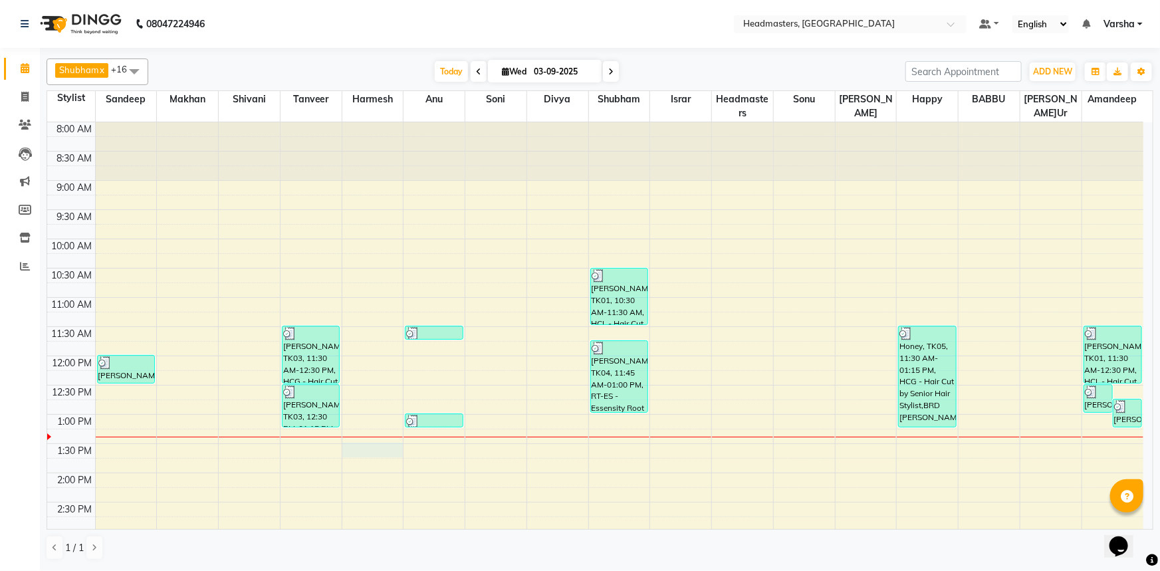
click at [355, 450] on div "8:00 AM 8:30 AM 9:00 AM 9:30 AM 10:00 AM 10:30 AM 11:00 AM 11:30 AM 12:00 PM 12…" at bounding box center [595, 502] width 1096 height 760
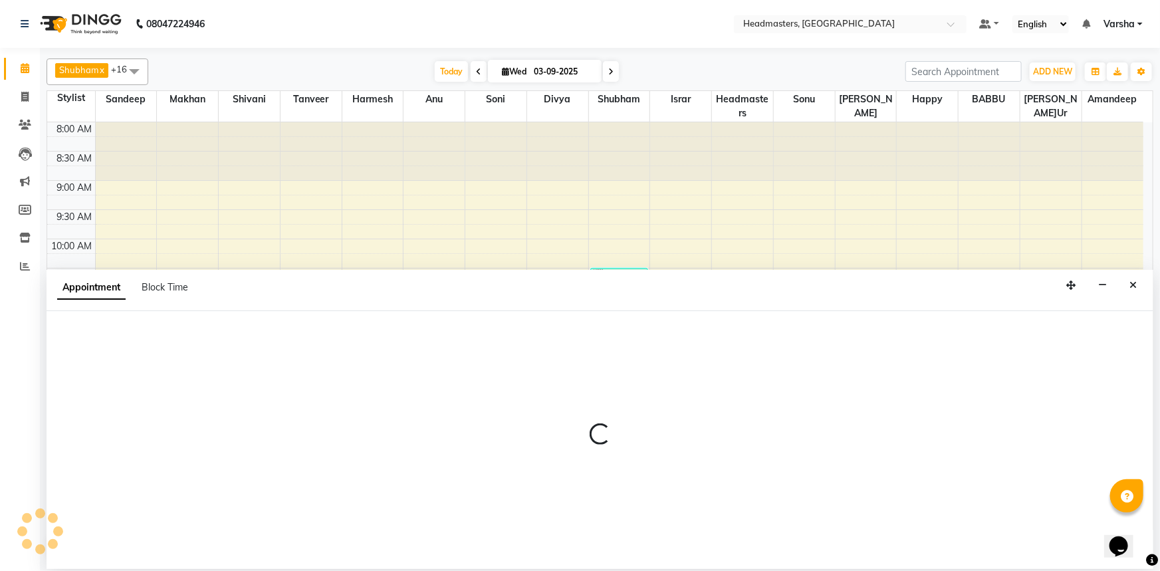
select select "60869"
select select "tentative"
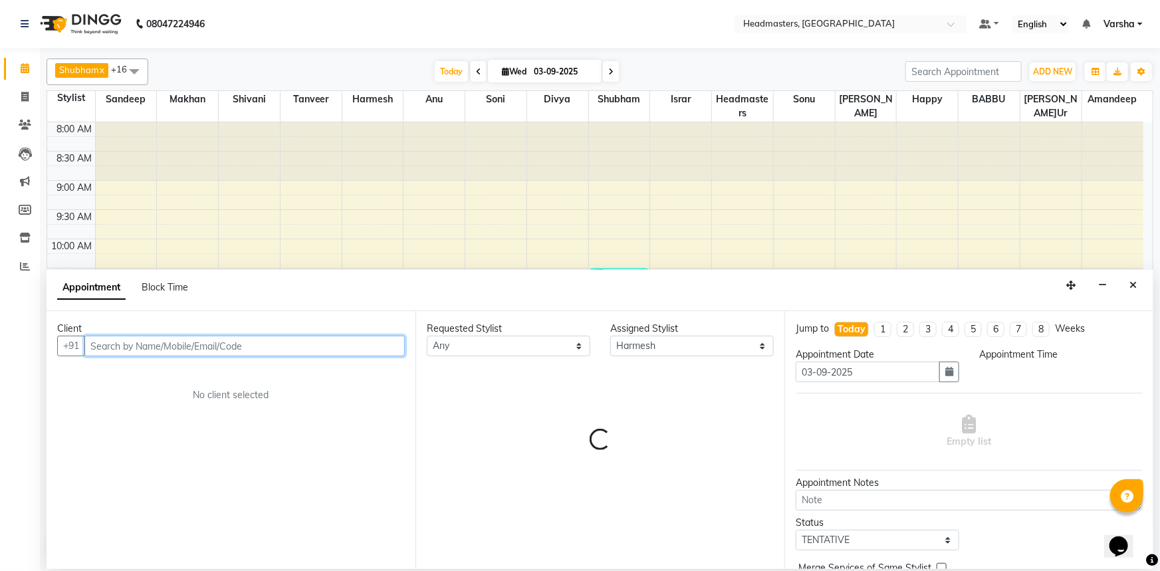
select select "810"
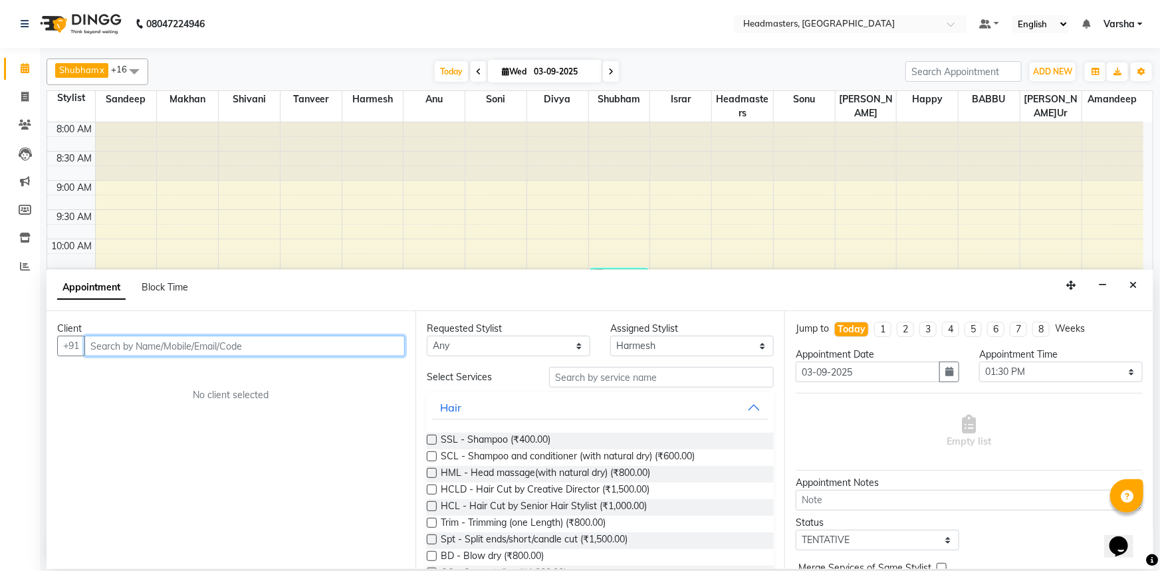
click at [247, 343] on input "text" at bounding box center [244, 346] width 320 height 21
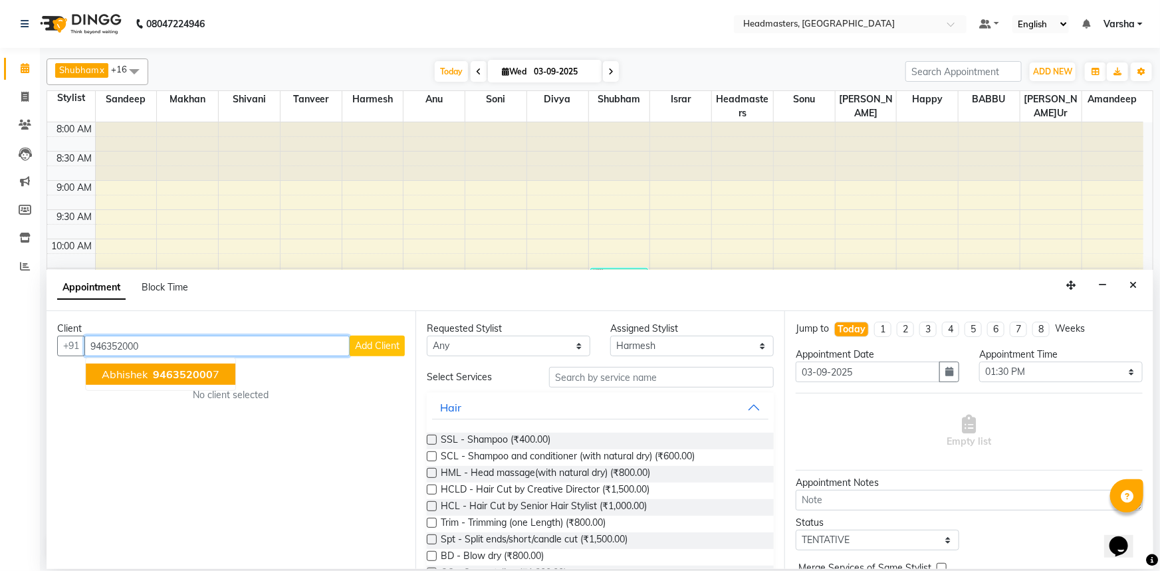
click at [215, 375] on ngb-highlight "946352000 7" at bounding box center [184, 374] width 69 height 13
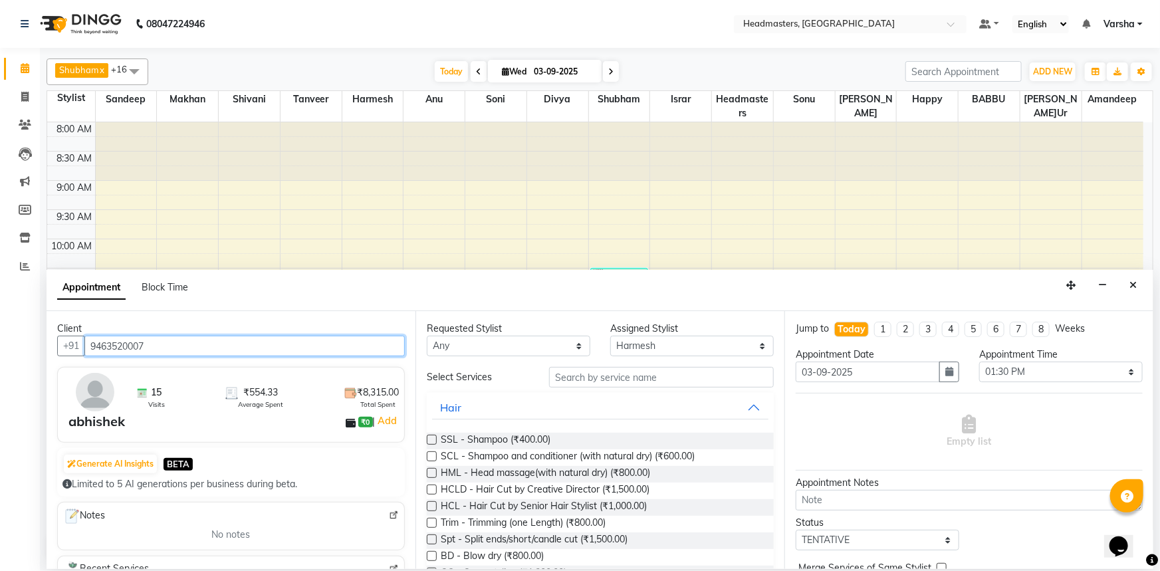
type input "9463520007"
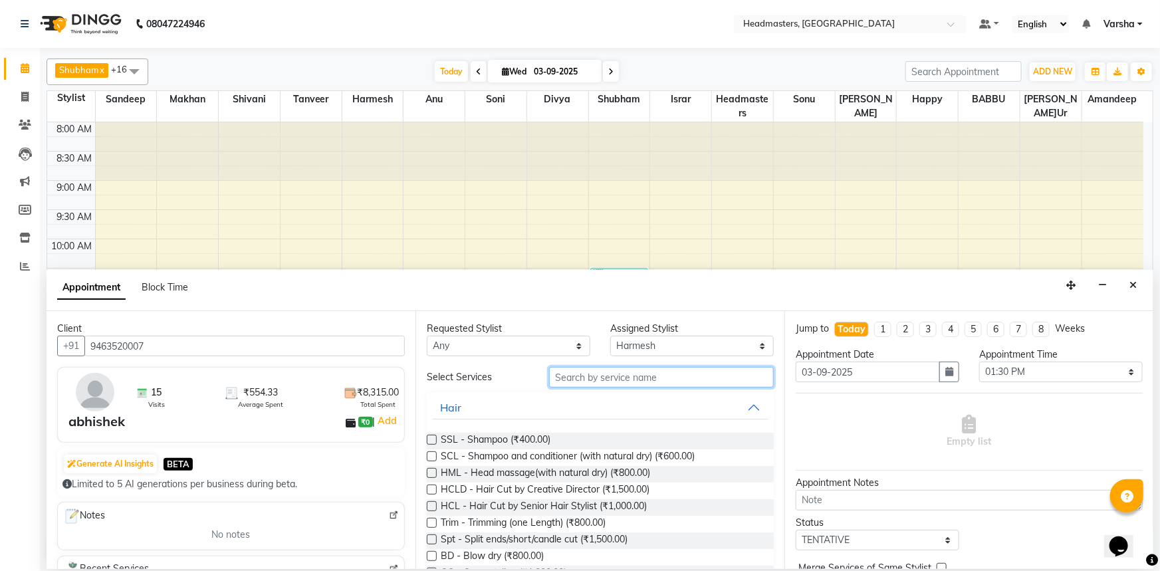
click at [642, 375] on input "text" at bounding box center [661, 377] width 225 height 21
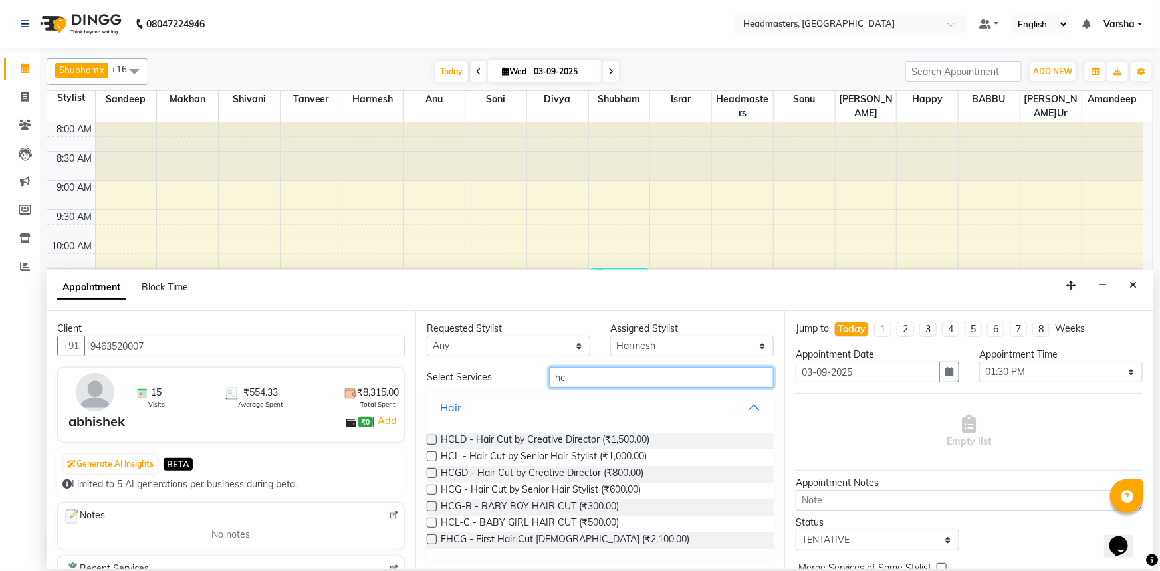
type input "hc"
click at [430, 471] on label at bounding box center [432, 473] width 10 height 10
click at [430, 471] on input "checkbox" at bounding box center [431, 474] width 9 height 9
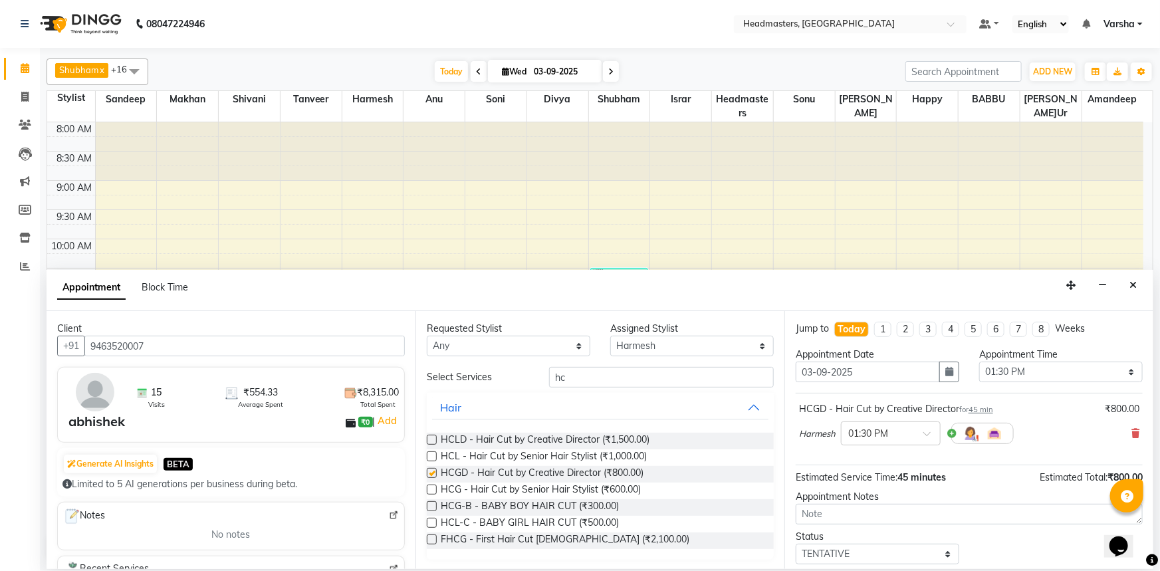
checkbox input "false"
click at [602, 378] on input "hc" at bounding box center [661, 377] width 225 height 21
type input "h"
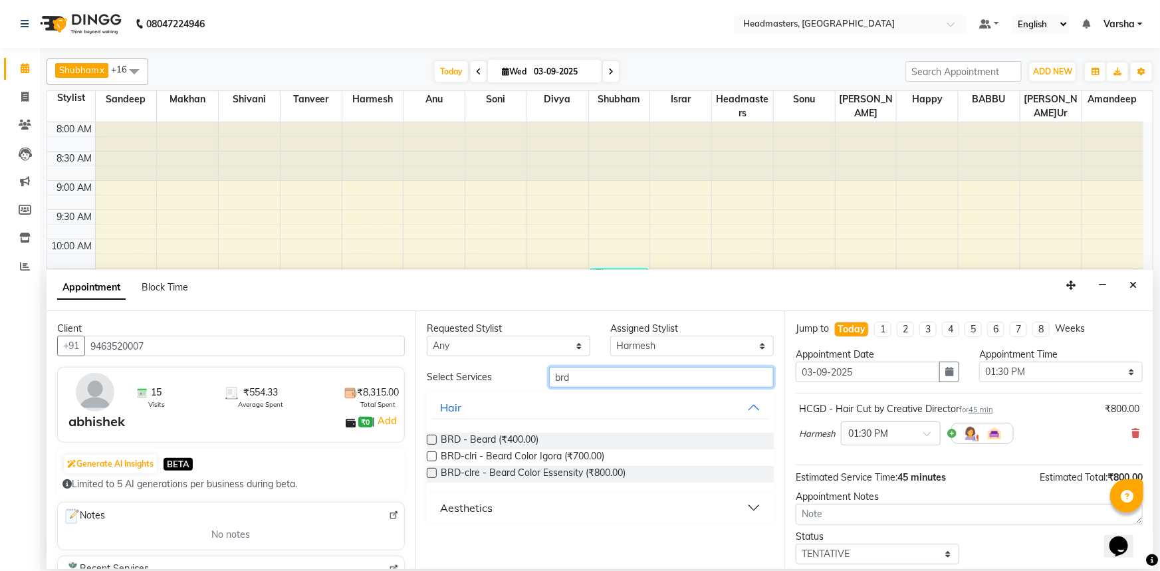
type input "brd"
click at [432, 439] on label at bounding box center [432, 440] width 10 height 10
click at [432, 439] on input "checkbox" at bounding box center [431, 441] width 9 height 9
click at [432, 439] on label at bounding box center [432, 440] width 10 height 10
click at [432, 439] on input "checkbox" at bounding box center [431, 441] width 9 height 9
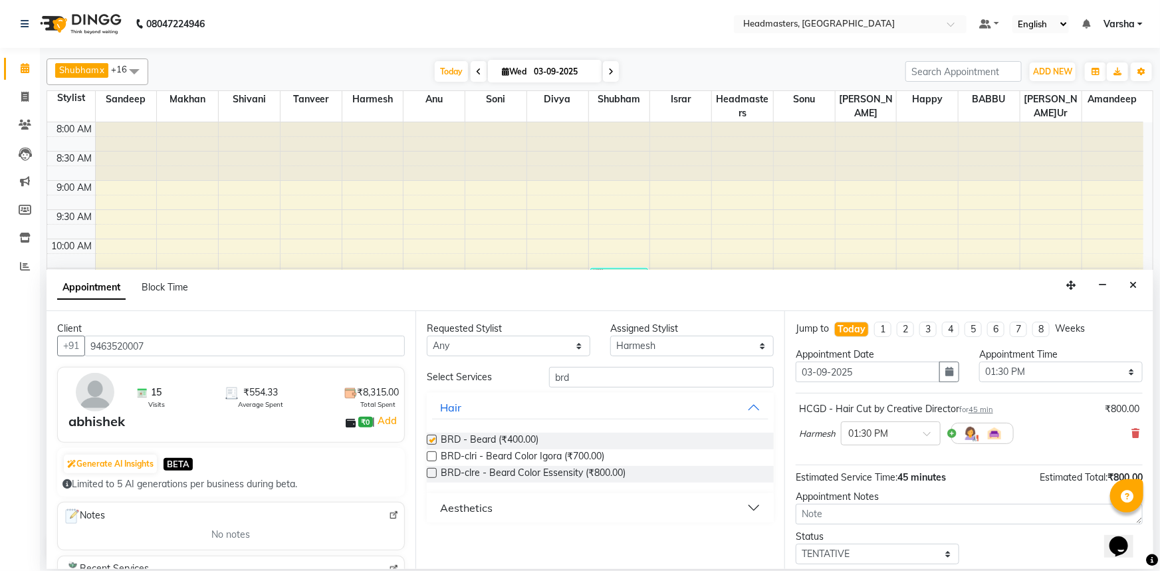
checkbox input "false"
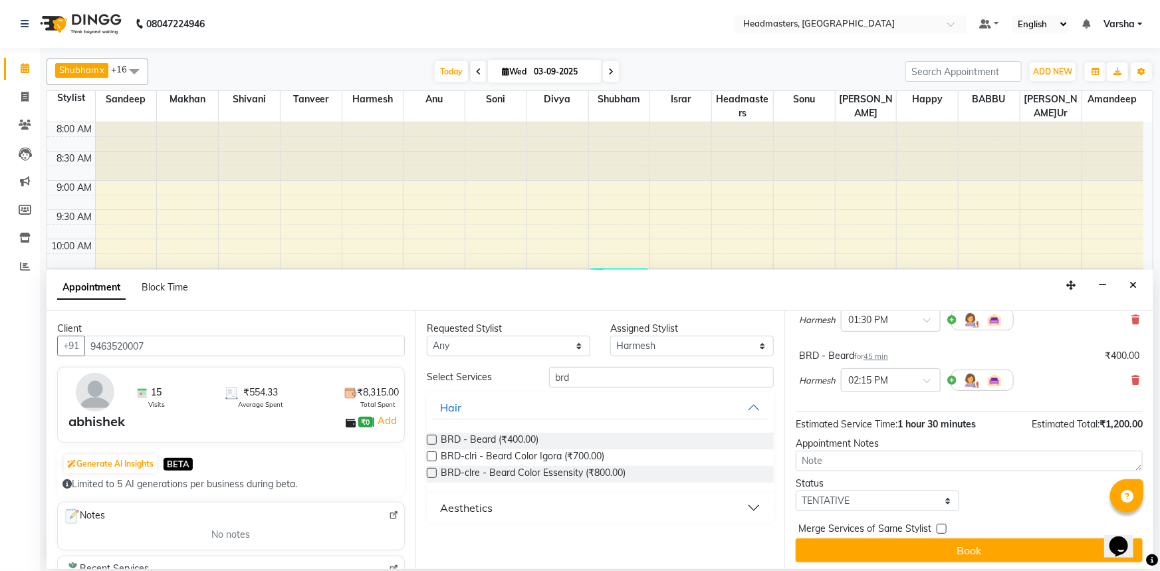
scroll to position [117, 0]
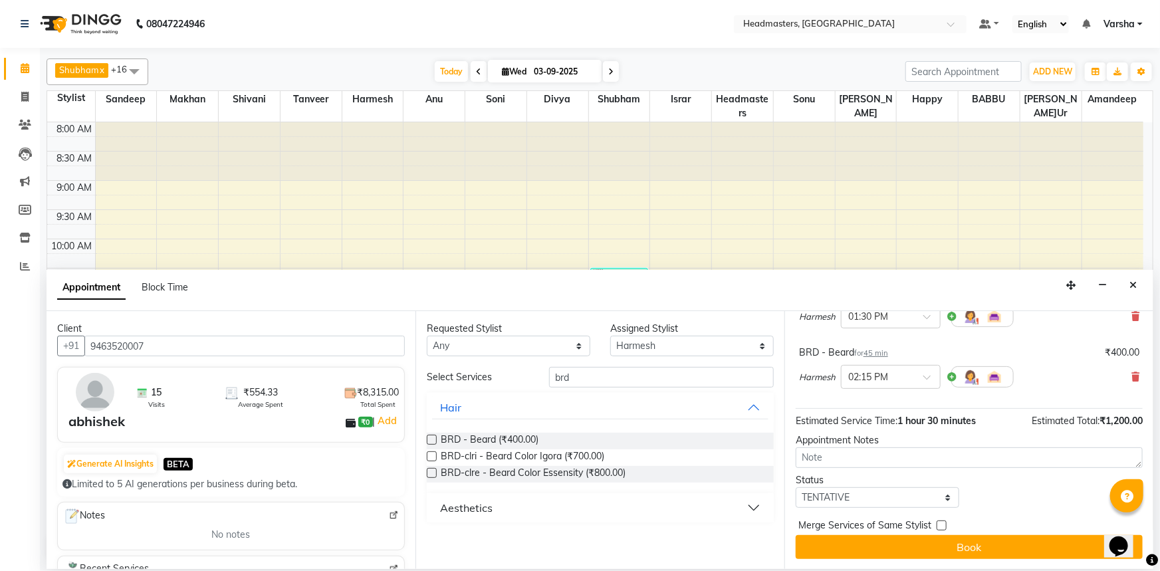
click at [1154, 515] on div "Shubham x Harmesh x Happy x Divya x Amandeep Kaur x Tanveer x Makhan x Vijay x …" at bounding box center [600, 308] width 1120 height 521
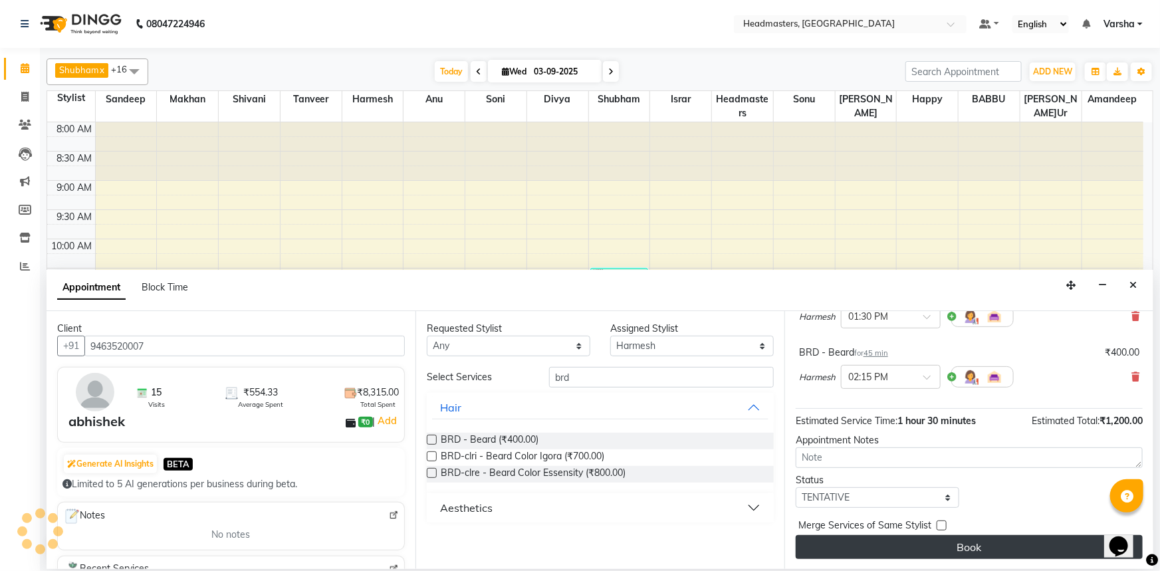
click at [920, 543] on button "Book" at bounding box center [969, 547] width 347 height 24
click at [920, 543] on div "Book" at bounding box center [969, 547] width 347 height 24
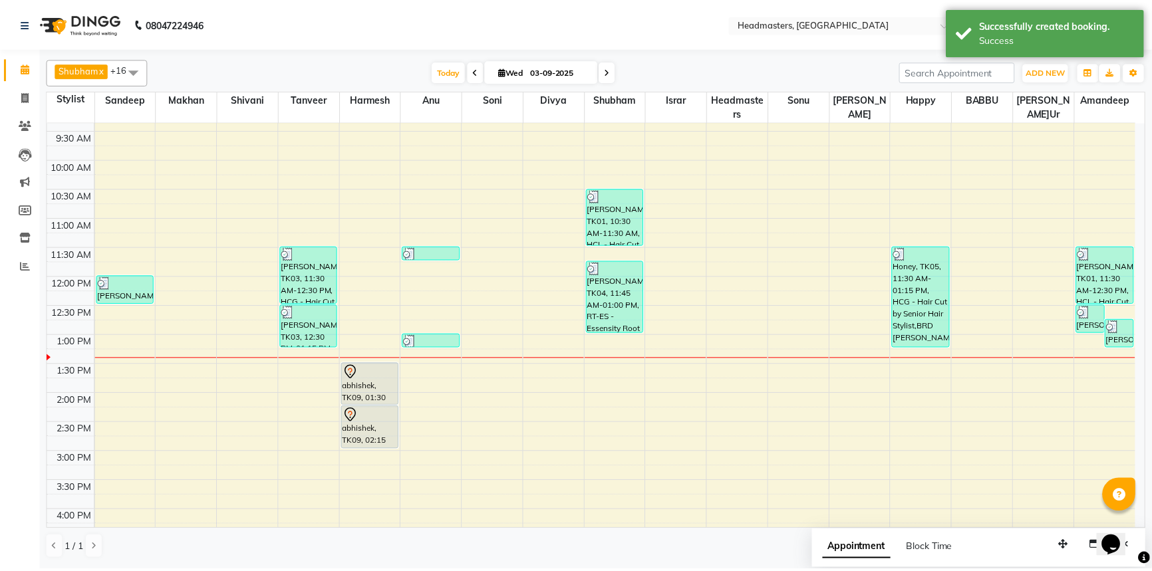
scroll to position [102, 0]
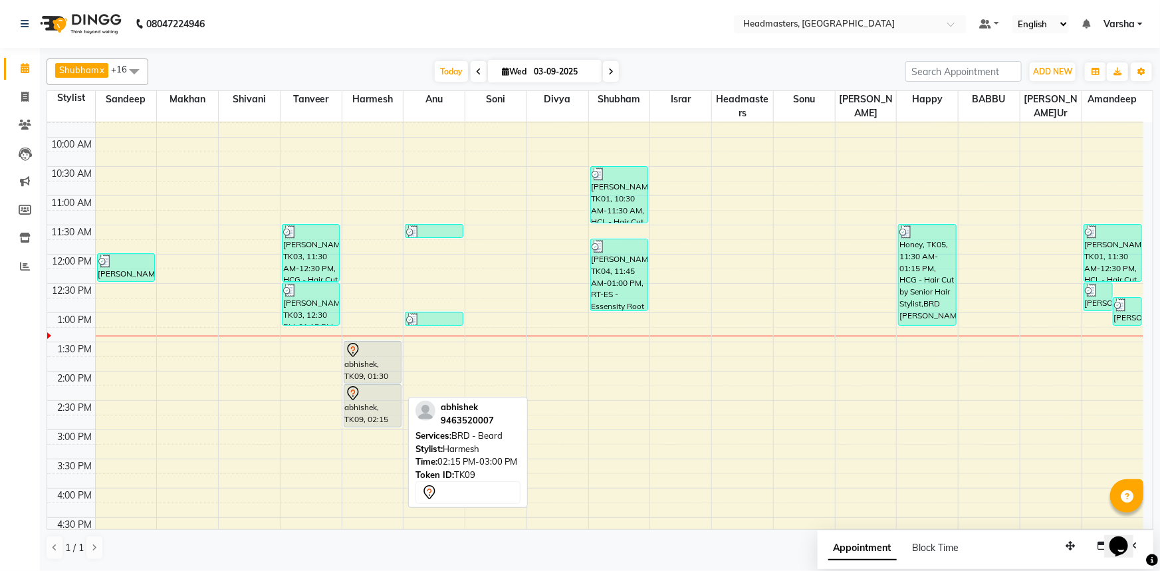
click at [371, 396] on div at bounding box center [372, 394] width 55 height 16
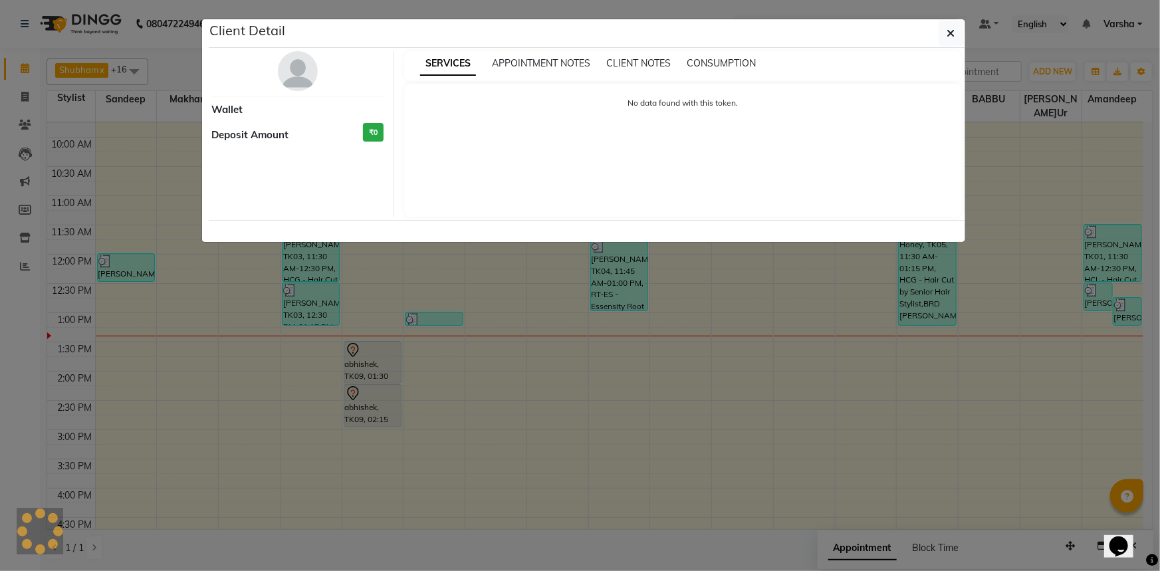
select select "7"
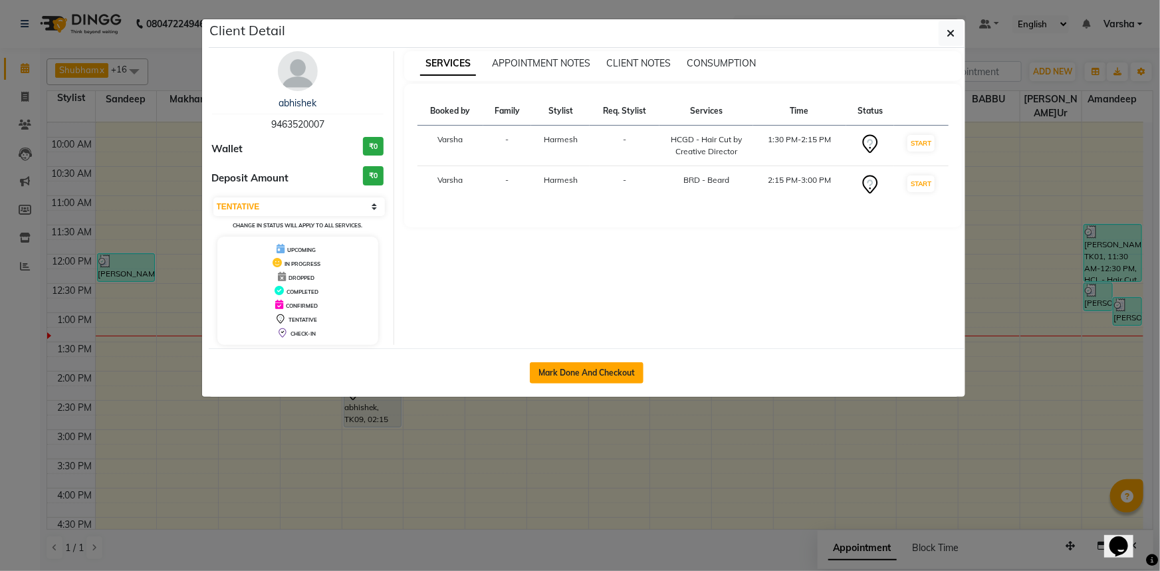
click at [570, 378] on button "Mark Done And Checkout" at bounding box center [587, 372] width 114 height 21
select select "service"
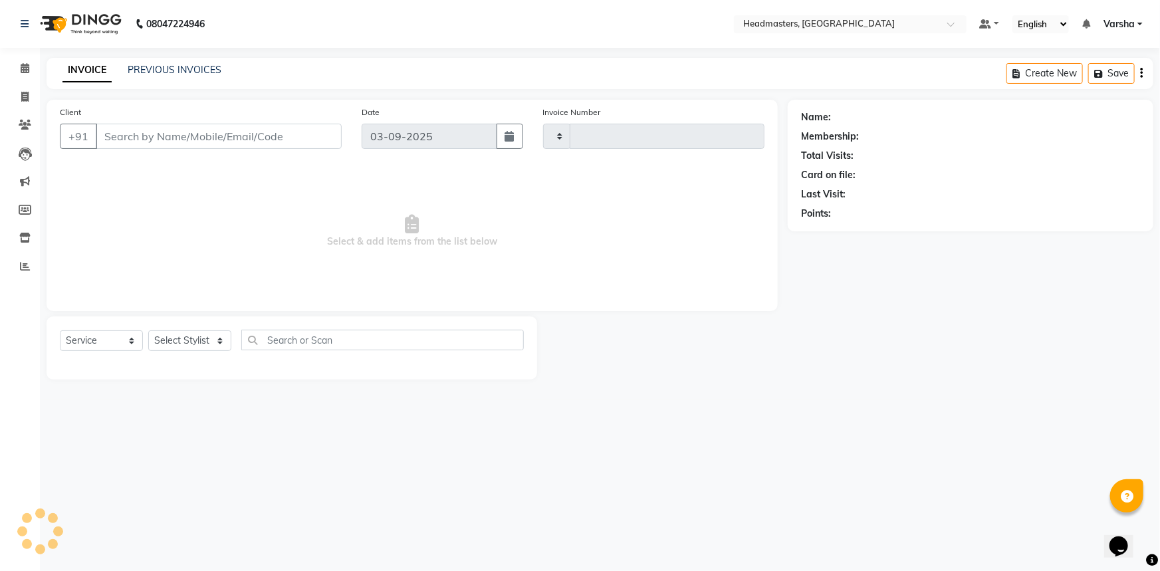
type input "4709"
select select "7140"
type input "9463520007"
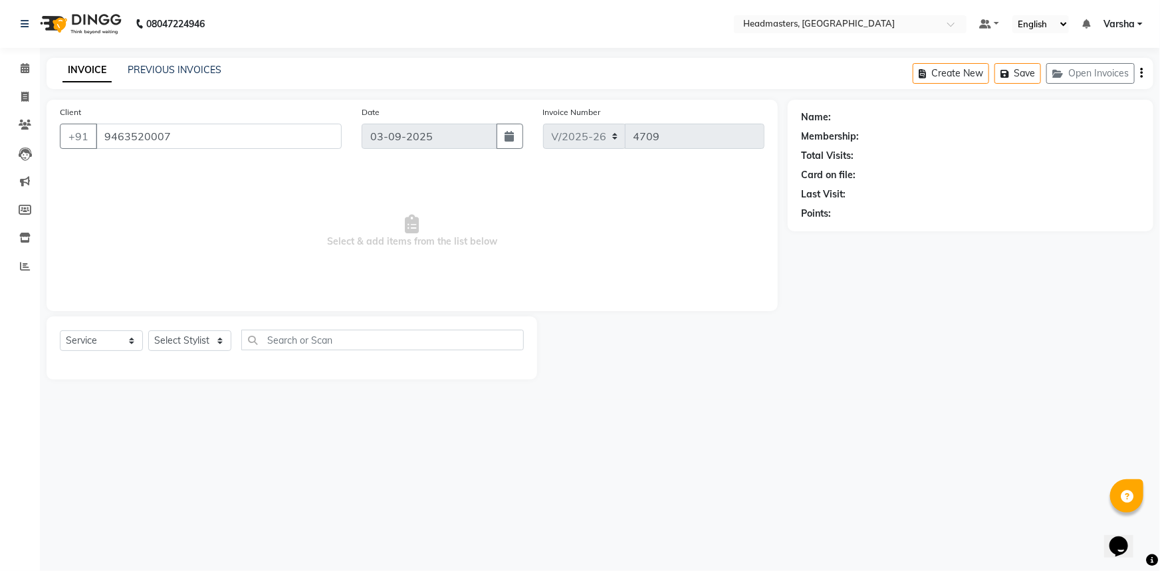
select select "60869"
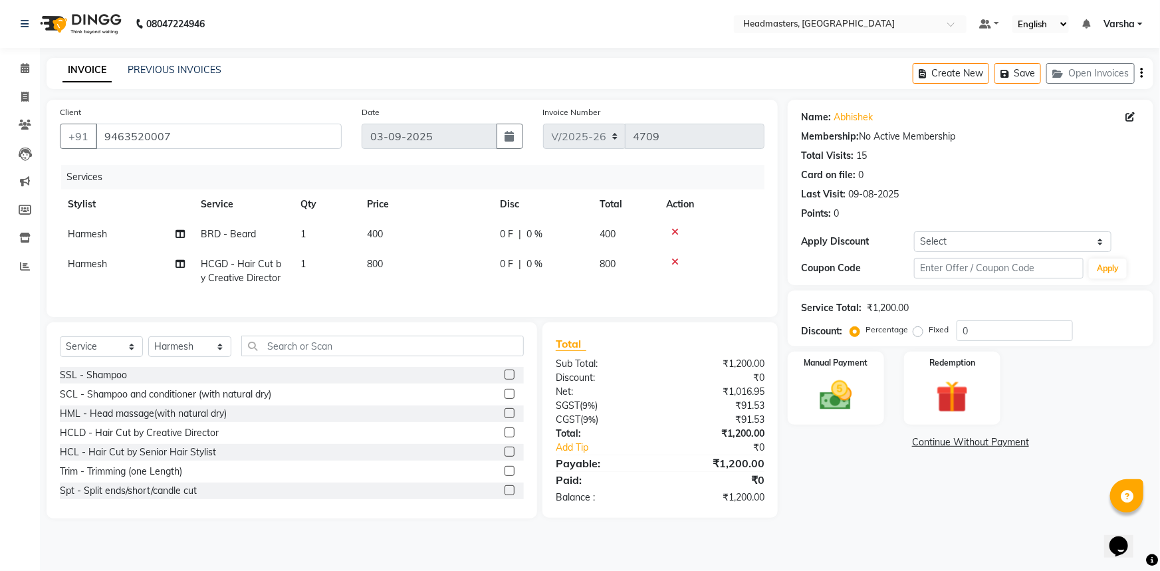
click at [545, 227] on div "0 F | 0 %" at bounding box center [542, 234] width 84 height 14
select select "60869"
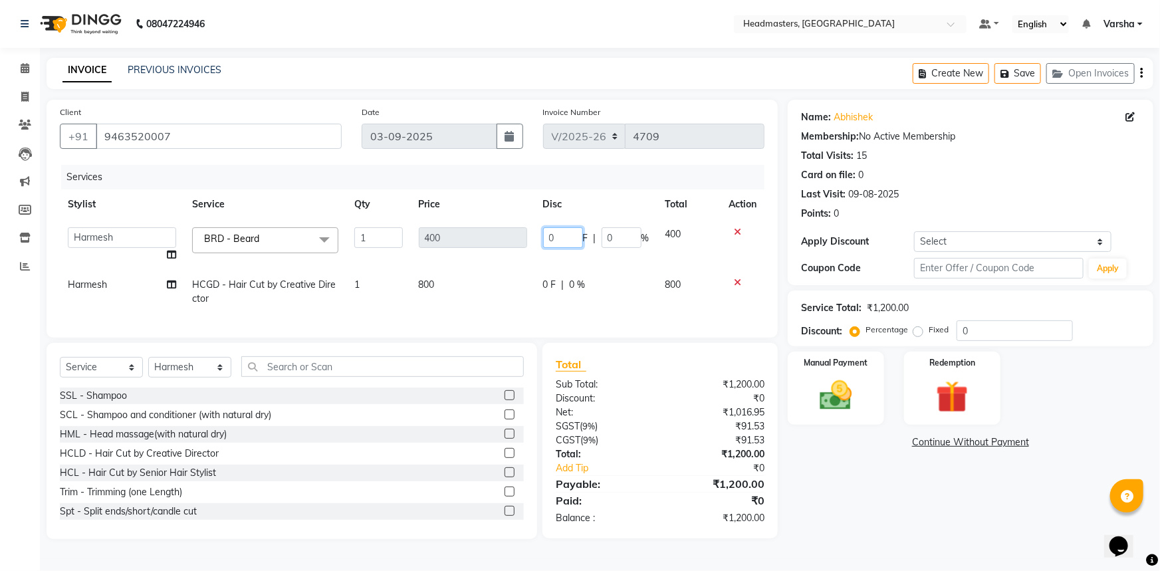
click at [559, 237] on input "0" at bounding box center [563, 237] width 40 height 21
type input "0200"
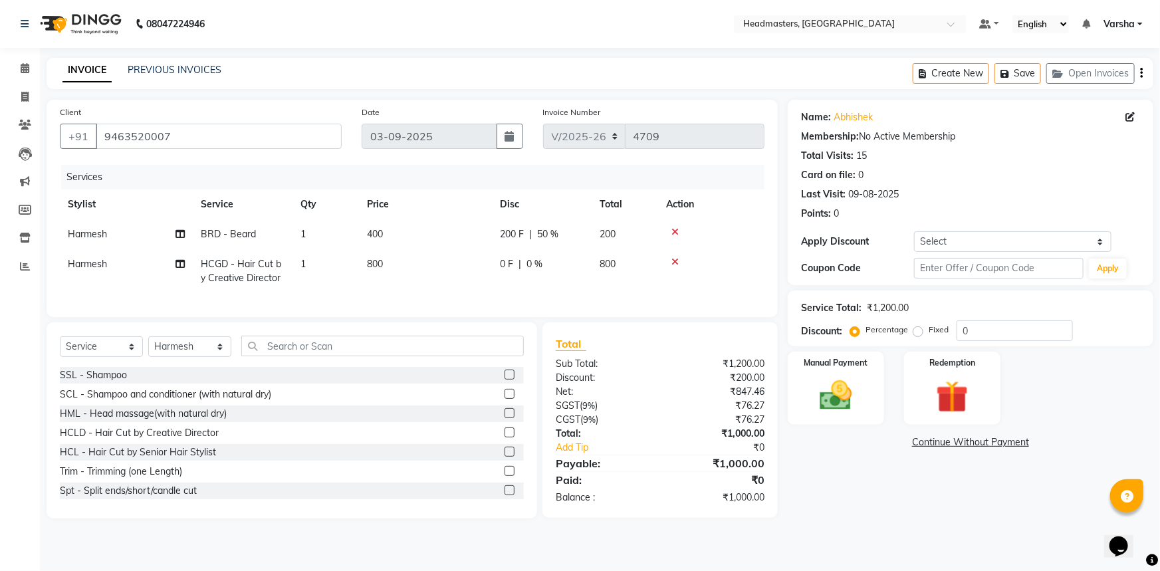
click at [603, 254] on tbody "Harmesh BRD - Beard 1 400 200 F | 50 % 200 Harmesh HCGD - Hair Cut by Creative …" at bounding box center [412, 256] width 705 height 74
click at [541, 259] on span "0 %" at bounding box center [535, 264] width 16 height 14
select select "60869"
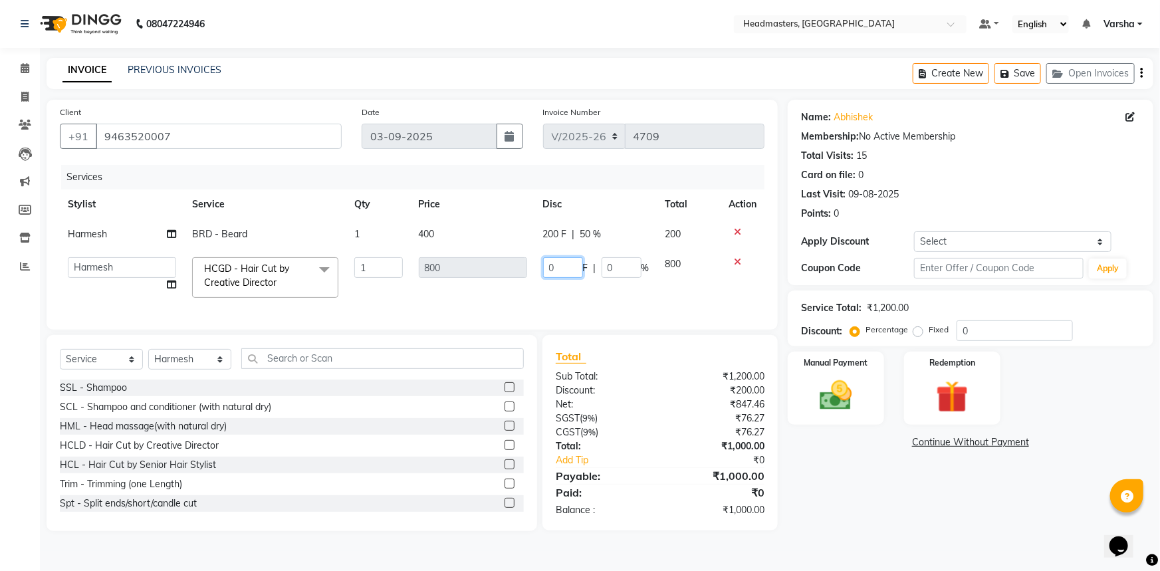
click at [567, 267] on input "0" at bounding box center [563, 267] width 40 height 21
type input "0500"
click at [586, 292] on td "0500 F | 0 %" at bounding box center [596, 277] width 122 height 57
select select "60869"
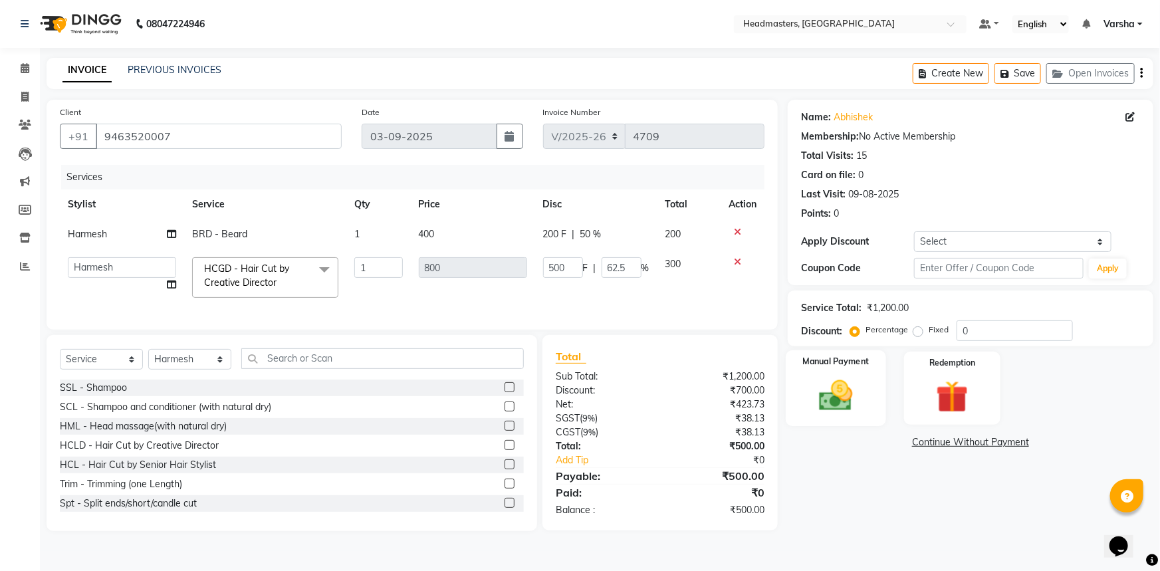
click at [850, 392] on img at bounding box center [836, 395] width 55 height 39
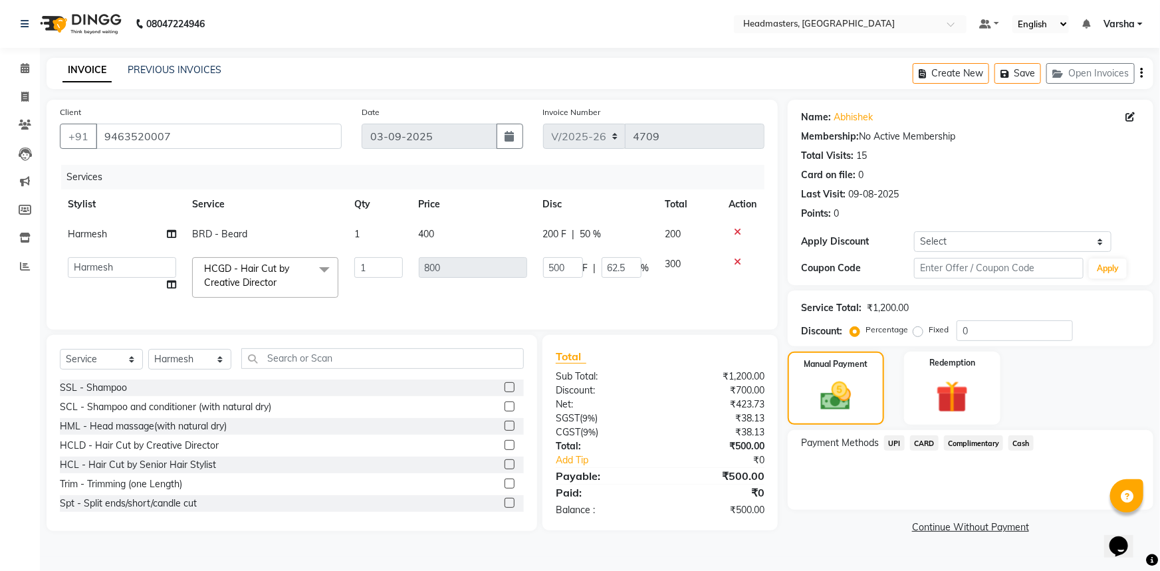
click at [897, 439] on span "UPI" at bounding box center [894, 443] width 21 height 15
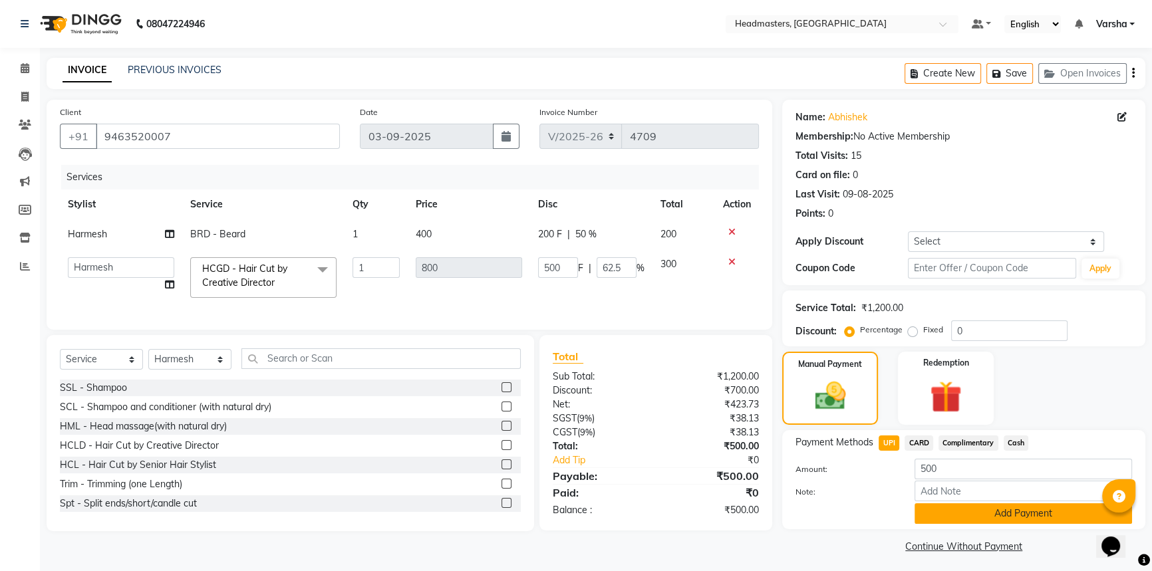
click at [1065, 518] on button "Add Payment" at bounding box center [1022, 513] width 217 height 21
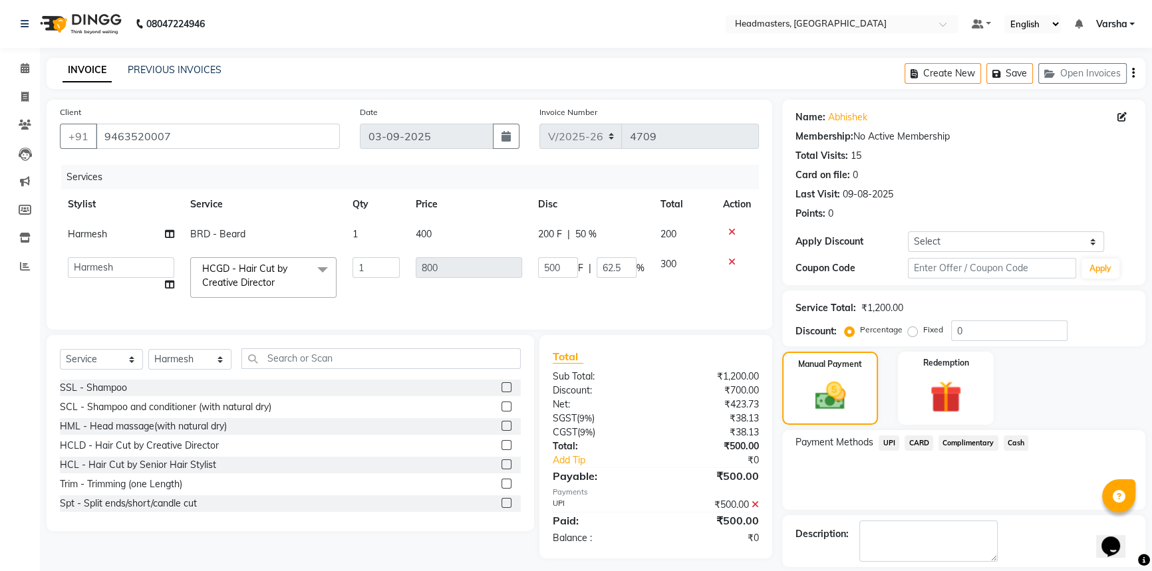
scroll to position [41, 0]
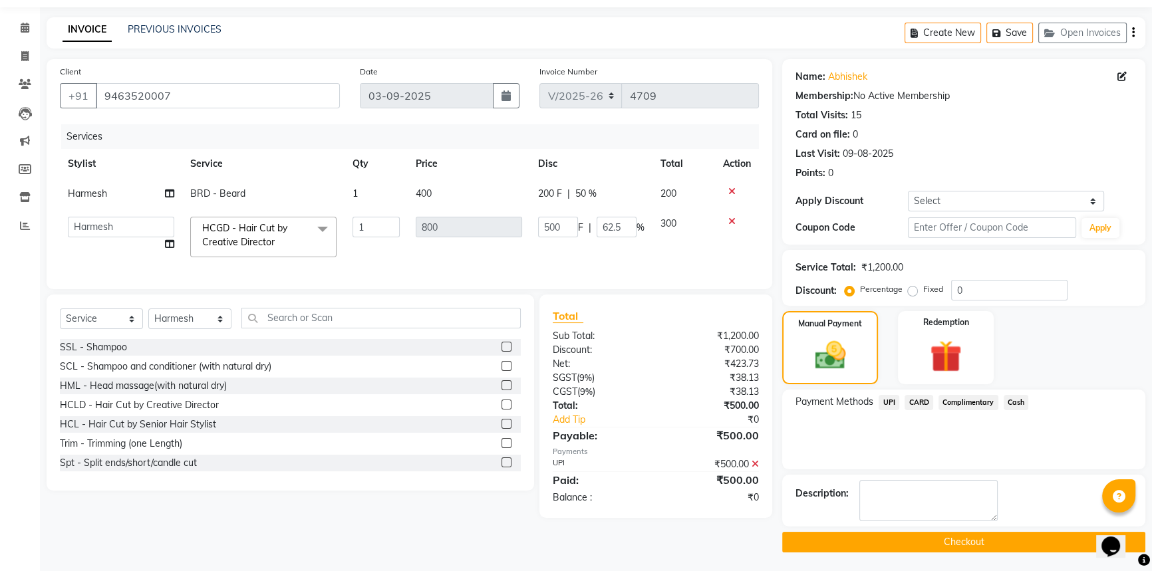
click at [951, 539] on button "Checkout" at bounding box center [963, 542] width 363 height 21
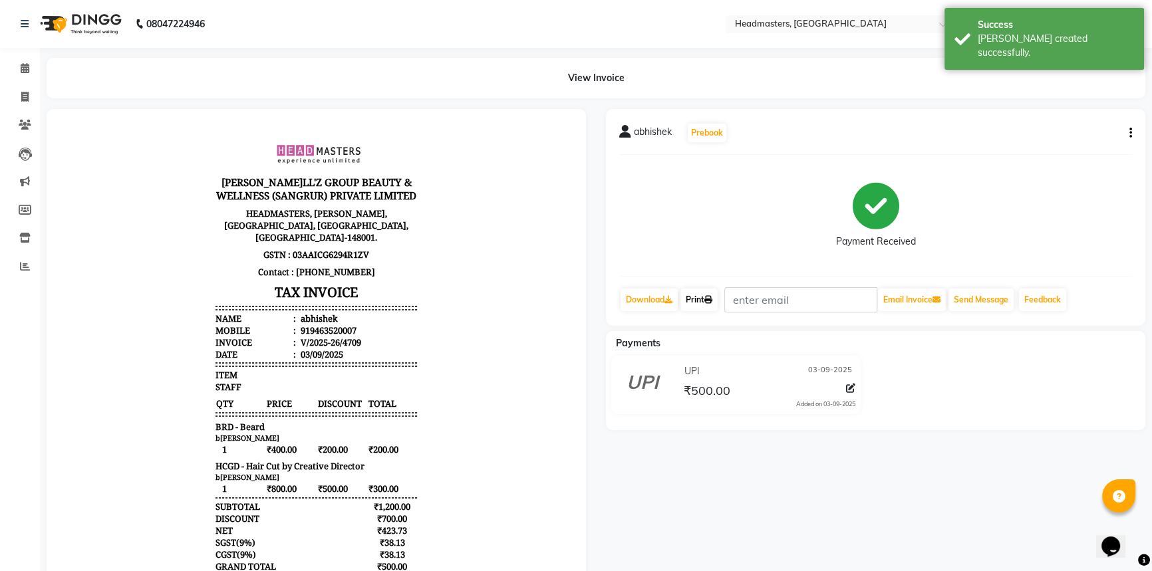
click at [715, 304] on link "Print" at bounding box center [698, 300] width 37 height 23
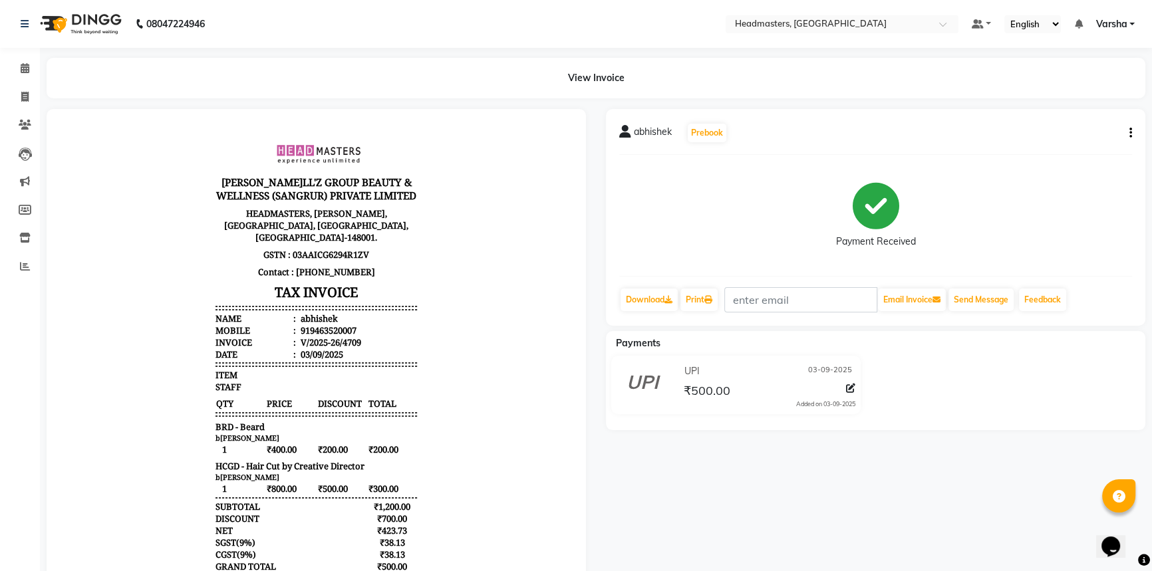
click at [938, 189] on div "Payment Received" at bounding box center [875, 216] width 513 height 100
click at [23, 66] on icon at bounding box center [25, 68] width 9 height 10
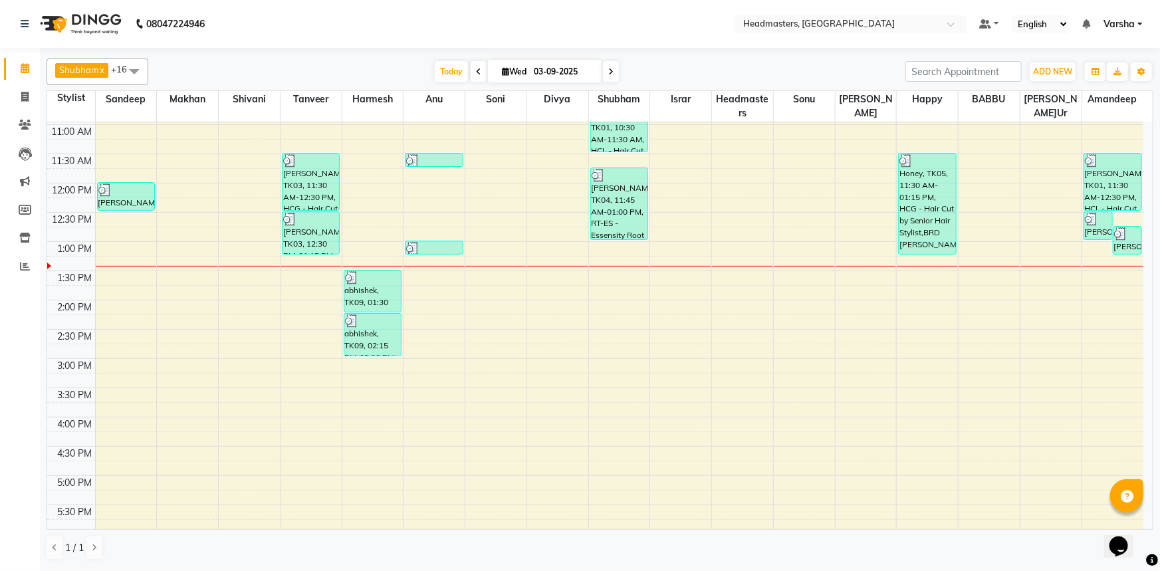
scroll to position [248, 0]
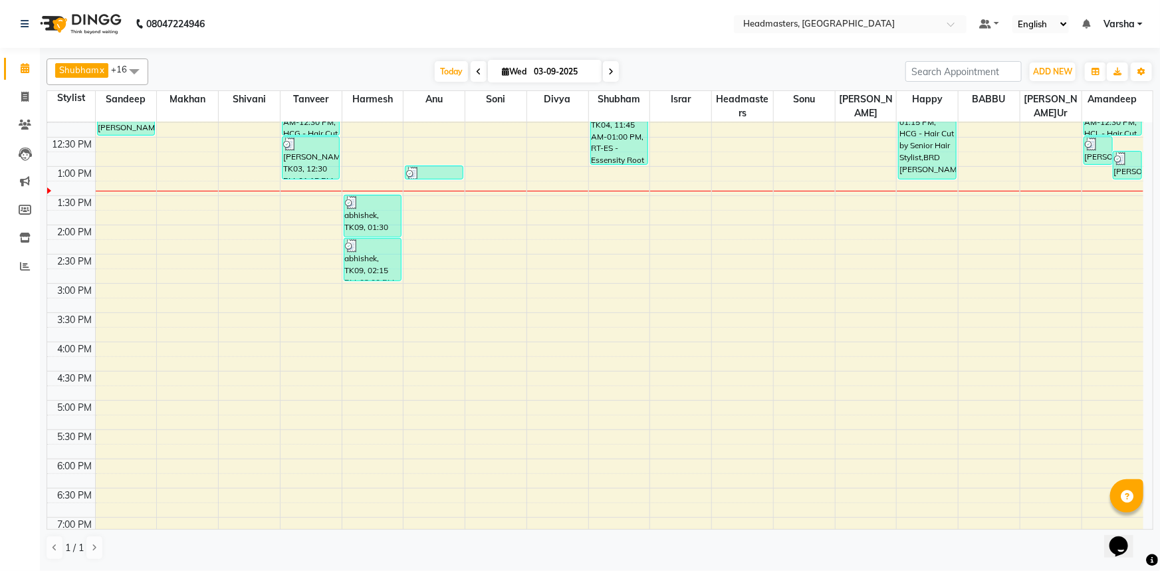
click at [1160, 410] on div "Shubham x Harmesh x Happy x Divya x Amandeep Kaur x Tanveer x Makhan x Vijay x …" at bounding box center [600, 308] width 1120 height 521
click at [1117, 195] on div "8:00 AM 8:30 AM 9:00 AM 9:30 AM 10:00 AM 10:30 AM 11:00 AM 11:30 AM 12:00 PM 12…" at bounding box center [595, 254] width 1096 height 760
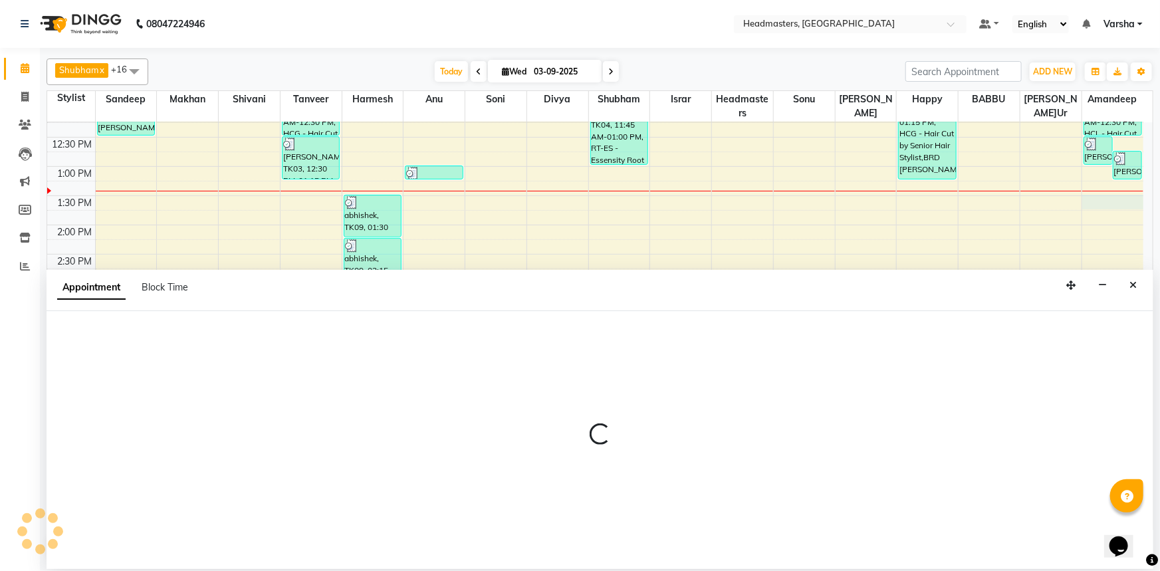
select select "88381"
select select "810"
select select "tentative"
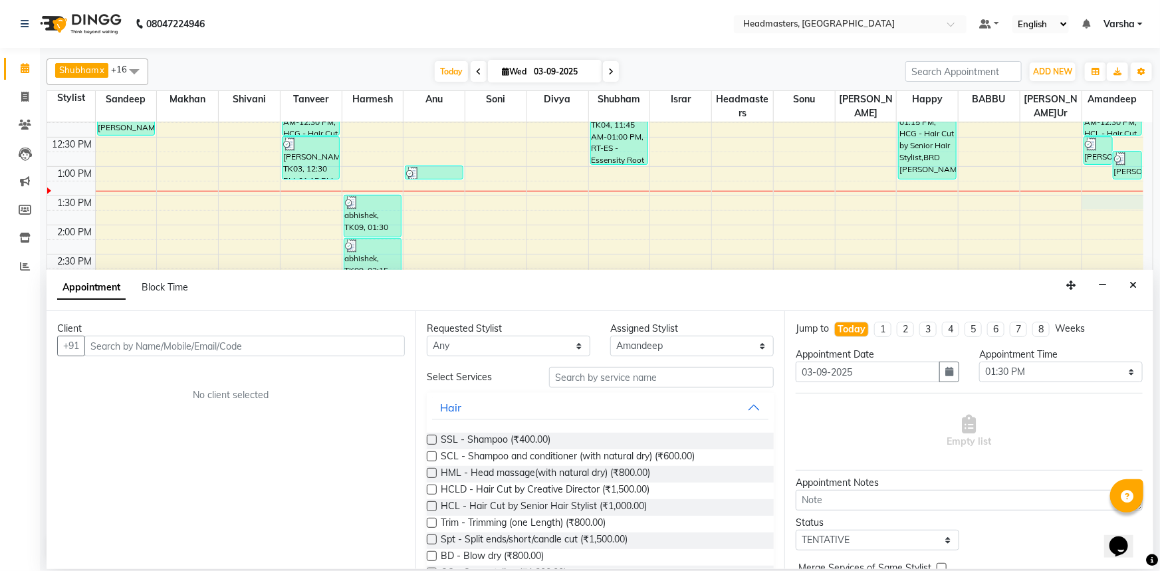
click at [114, 346] on input "text" at bounding box center [244, 346] width 320 height 21
type input "9815546498"
click at [378, 344] on span "Add Client" at bounding box center [377, 346] width 45 height 12
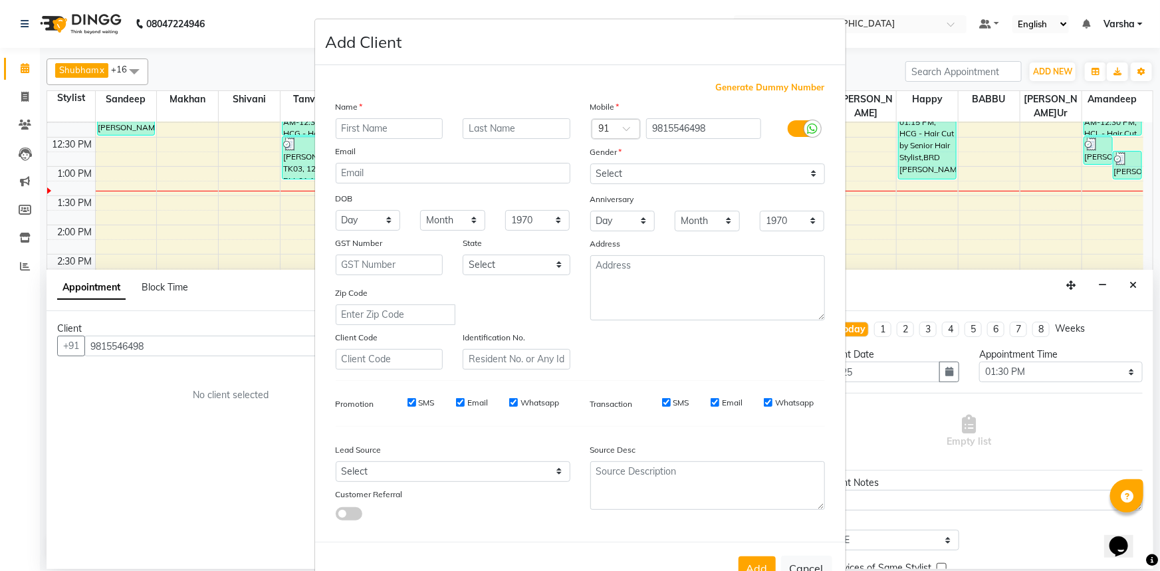
click at [346, 118] on input "text" at bounding box center [390, 128] width 108 height 21
type input "[PERSON_NAME]pi"
click at [612, 180] on select "Select [DEMOGRAPHIC_DATA] [DEMOGRAPHIC_DATA] Other Prefer Not To Say" at bounding box center [707, 174] width 235 height 21
select select "female"
click at [590, 164] on select "Select [DEMOGRAPHIC_DATA] [DEMOGRAPHIC_DATA] Other Prefer Not To Say" at bounding box center [707, 174] width 235 height 21
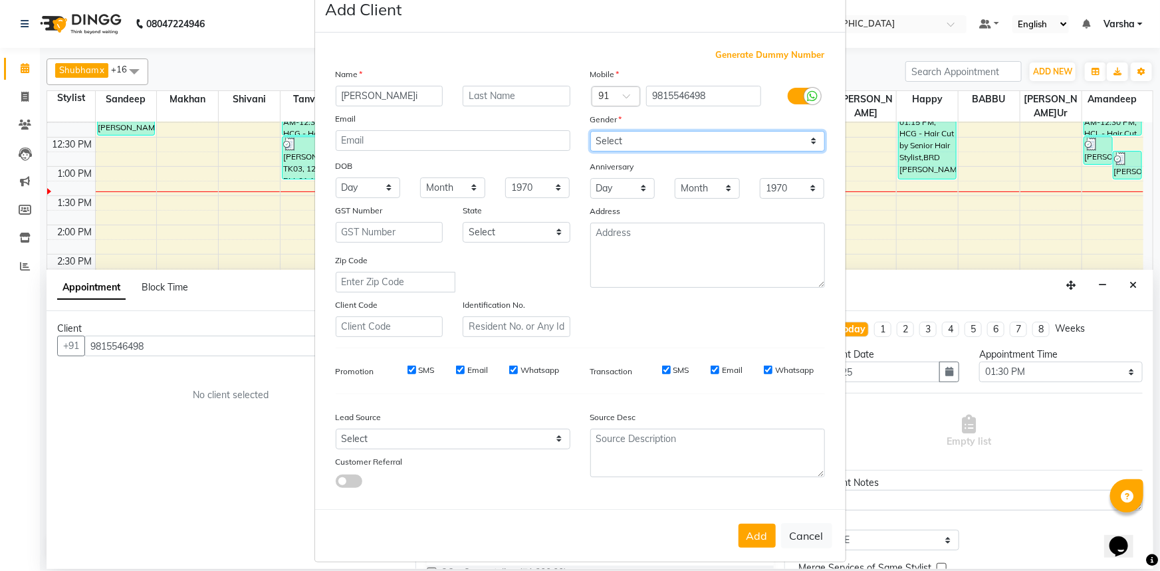
scroll to position [47, 0]
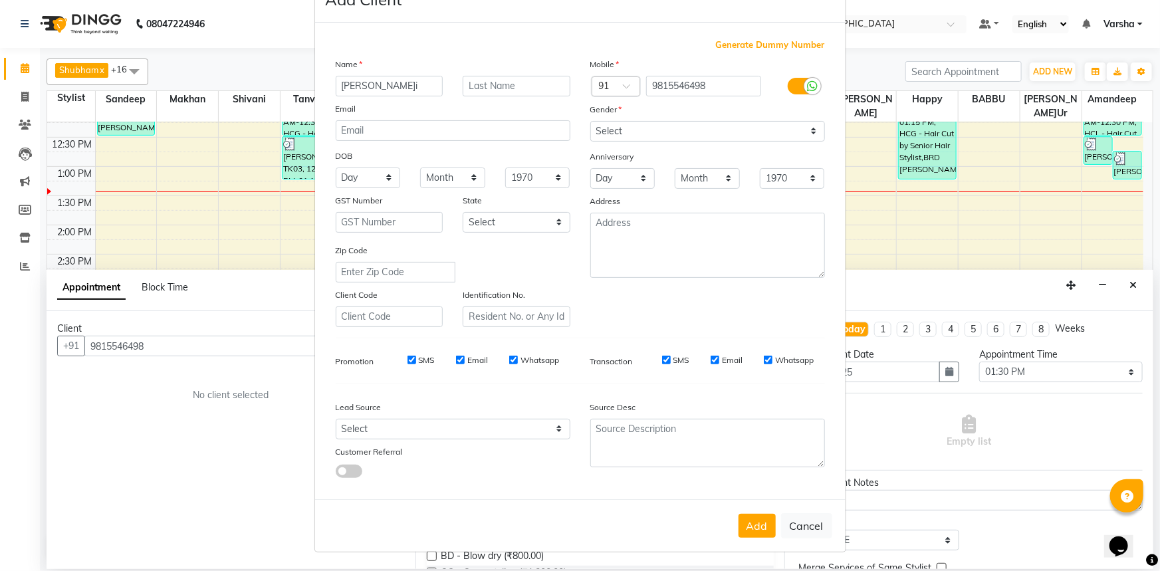
click at [759, 525] on button "Add" at bounding box center [757, 526] width 37 height 24
select select
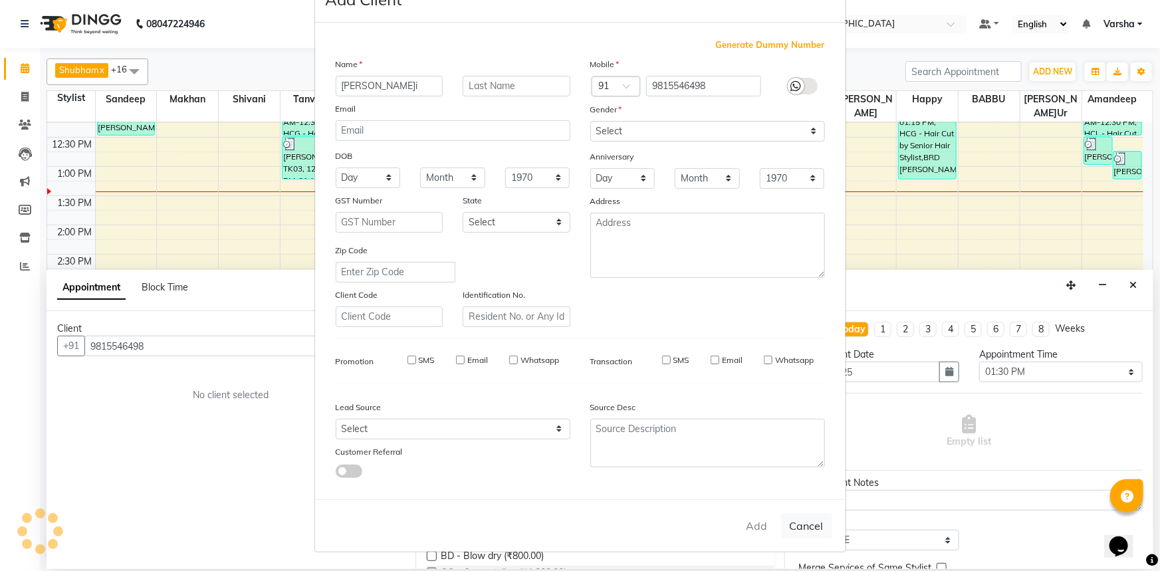
select select
checkbox input "false"
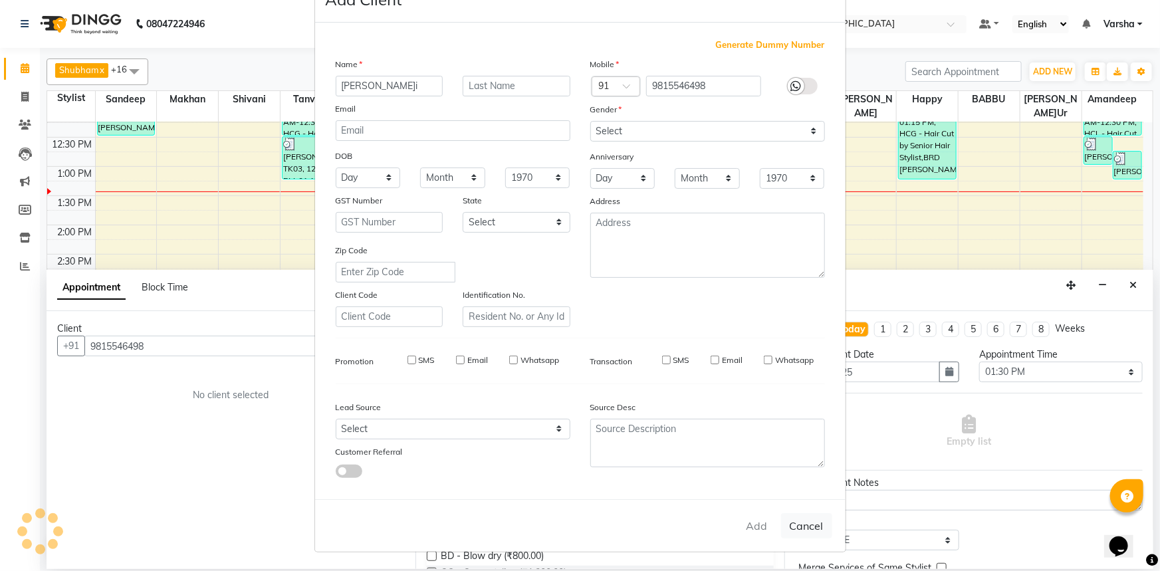
checkbox input "false"
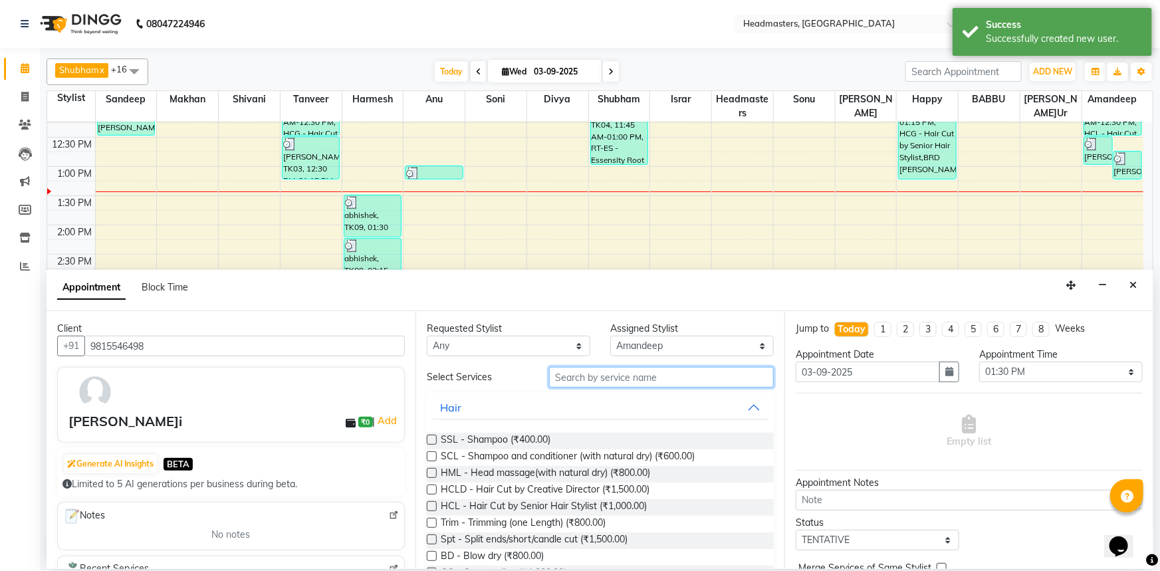
click at [637, 379] on input "text" at bounding box center [661, 377] width 225 height 21
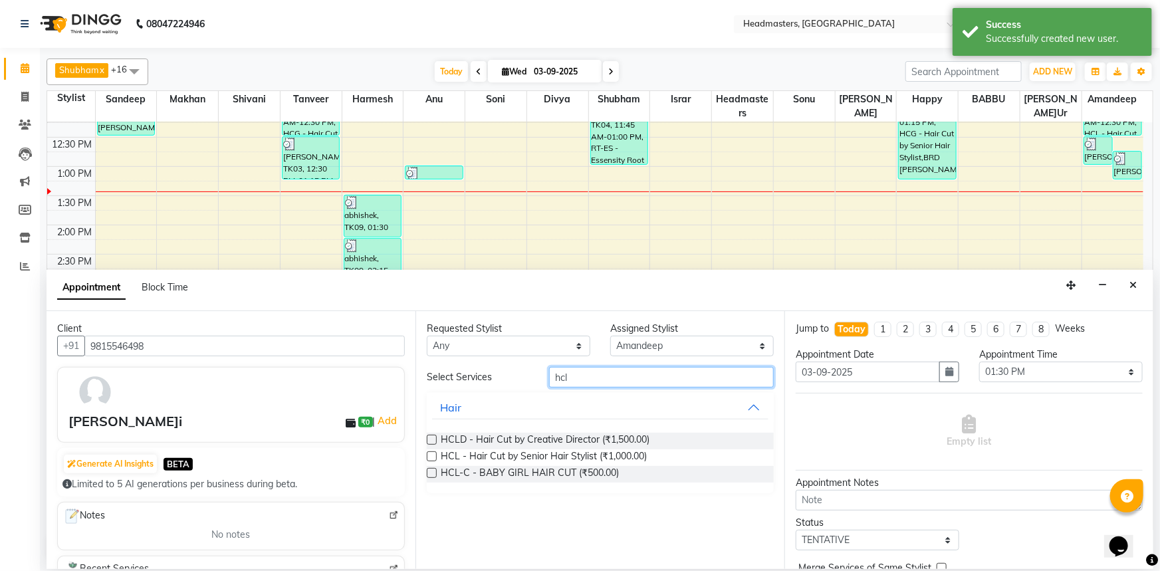
type input "hcl"
click at [654, 459] on div "HCL - Hair Cut by Senior Hair Stylist (₹1,000.00)" at bounding box center [600, 457] width 347 height 17
click at [565, 453] on span "HCL - Hair Cut by Senior Hair Stylist (₹1,000.00)" at bounding box center [544, 457] width 206 height 17
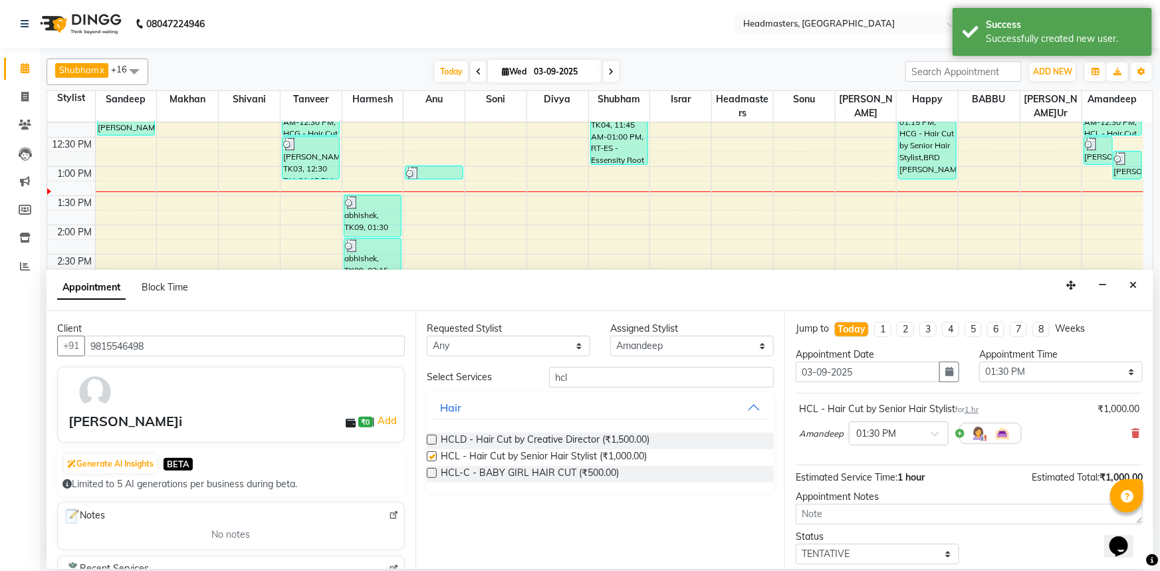
checkbox input "false"
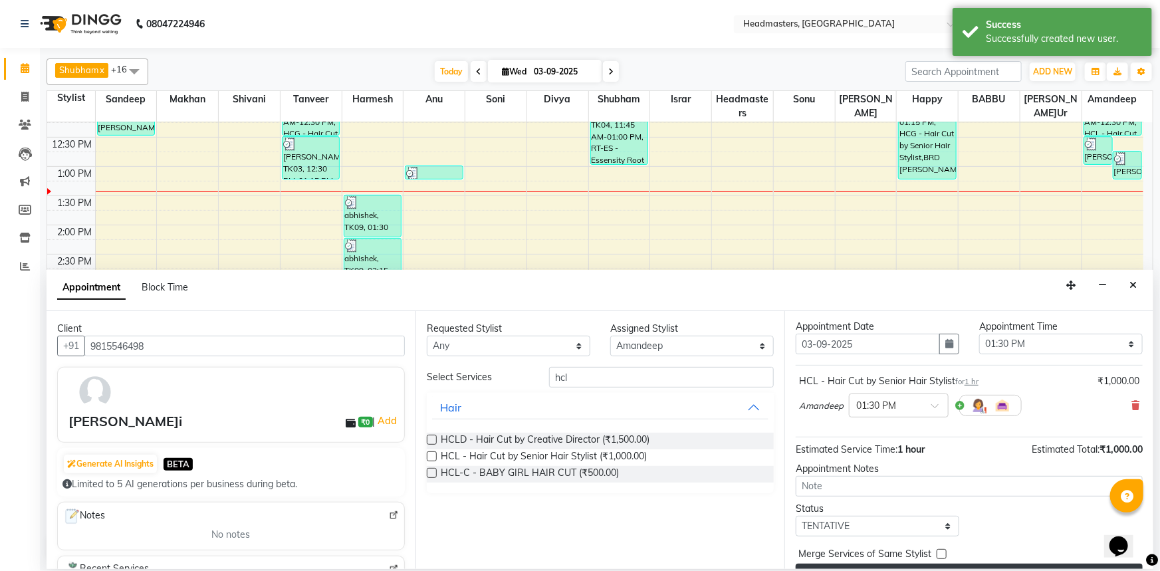
scroll to position [57, 0]
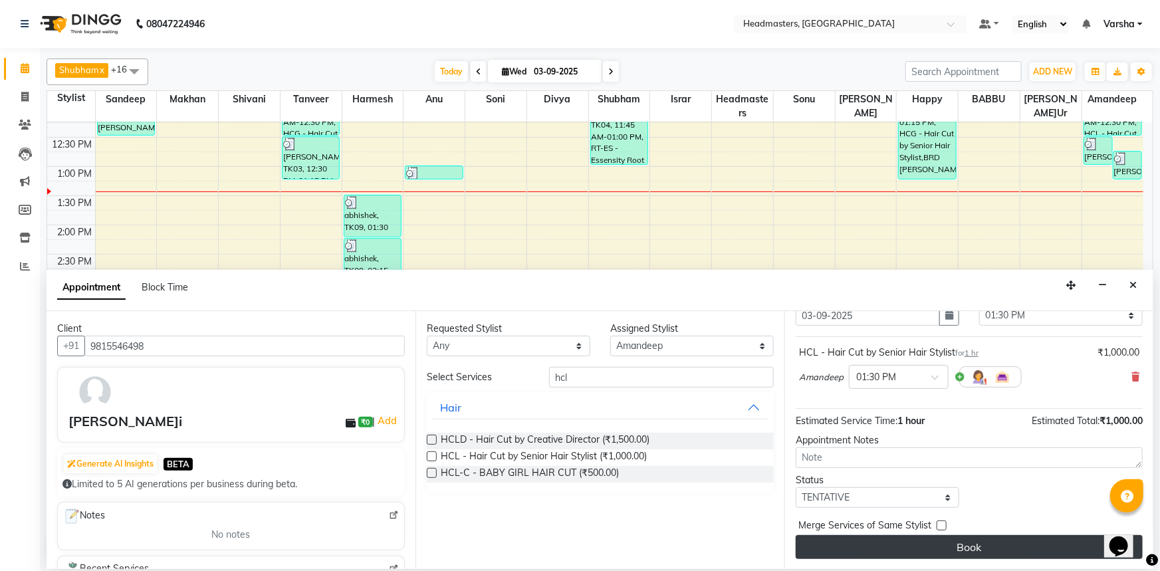
click at [927, 545] on button "Book" at bounding box center [969, 547] width 347 height 24
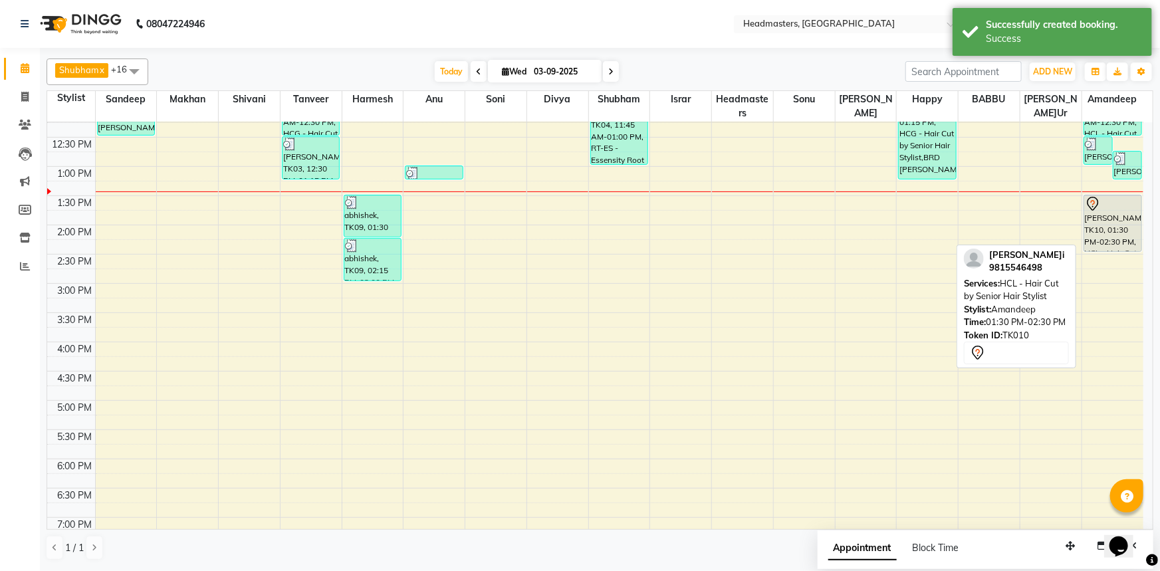
click at [1109, 221] on div "[PERSON_NAME]pi, TK10, 01:30 PM-02:30 PM, HCL - Hair Cut by Senior Hair Stylist" at bounding box center [1112, 223] width 57 height 56
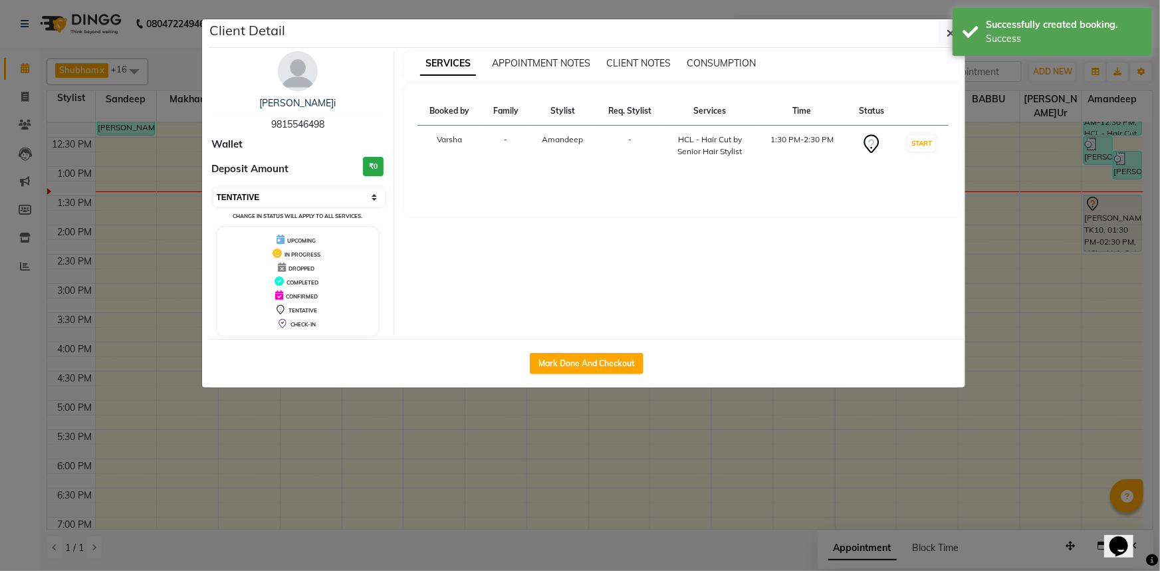
click at [263, 191] on select "Select IN SERVICE CONFIRMED TENTATIVE CHECK IN MARK DONE UPCOMING" at bounding box center [299, 197] width 172 height 19
select select "6"
click at [213, 188] on select "Select IN SERVICE CONFIRMED TENTATIVE CHECK IN MARK DONE UPCOMING" at bounding box center [299, 197] width 172 height 19
click at [950, 32] on icon "button" at bounding box center [951, 33] width 8 height 11
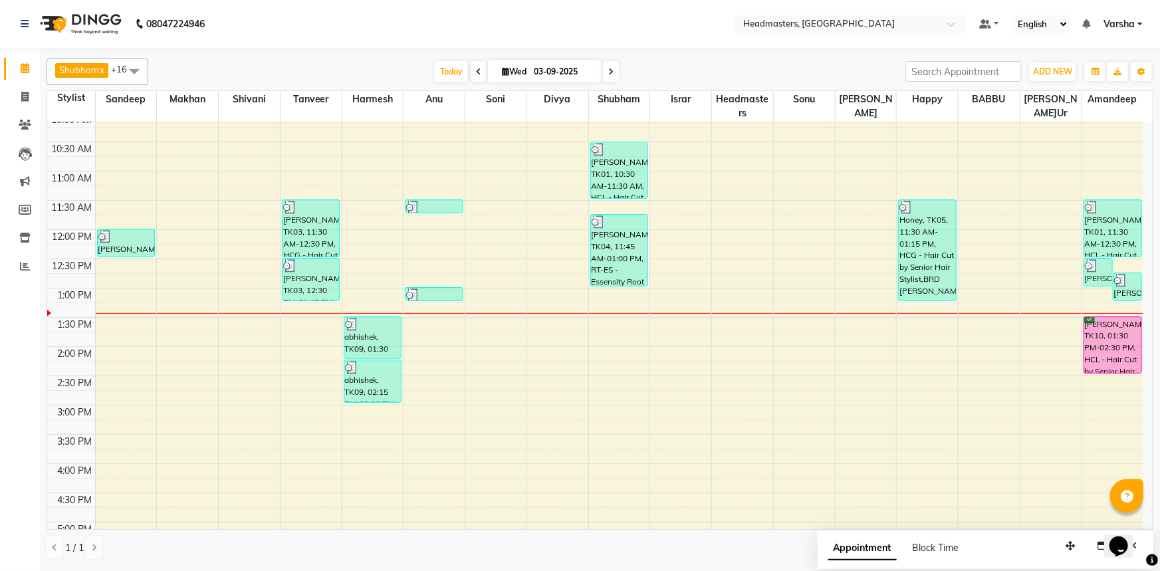
scroll to position [127, 0]
click at [608, 294] on div "8:00 AM 8:30 AM 9:00 AM 9:30 AM 10:00 AM 10:30 AM 11:00 AM 11:30 AM 12:00 PM 12…" at bounding box center [595, 375] width 1096 height 760
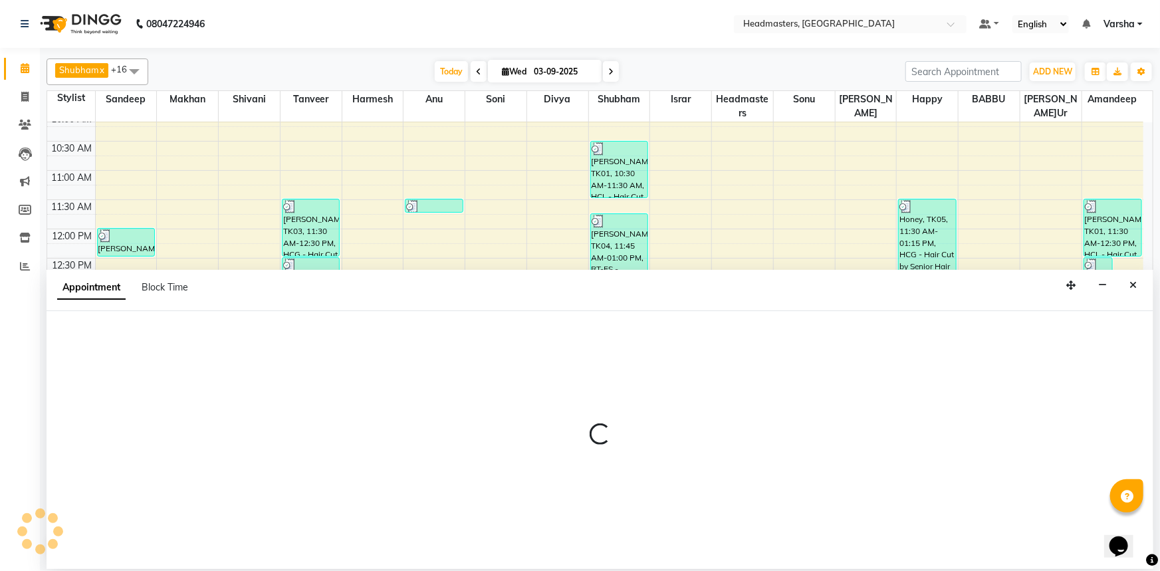
select select "60885"
select select "780"
select select "tentative"
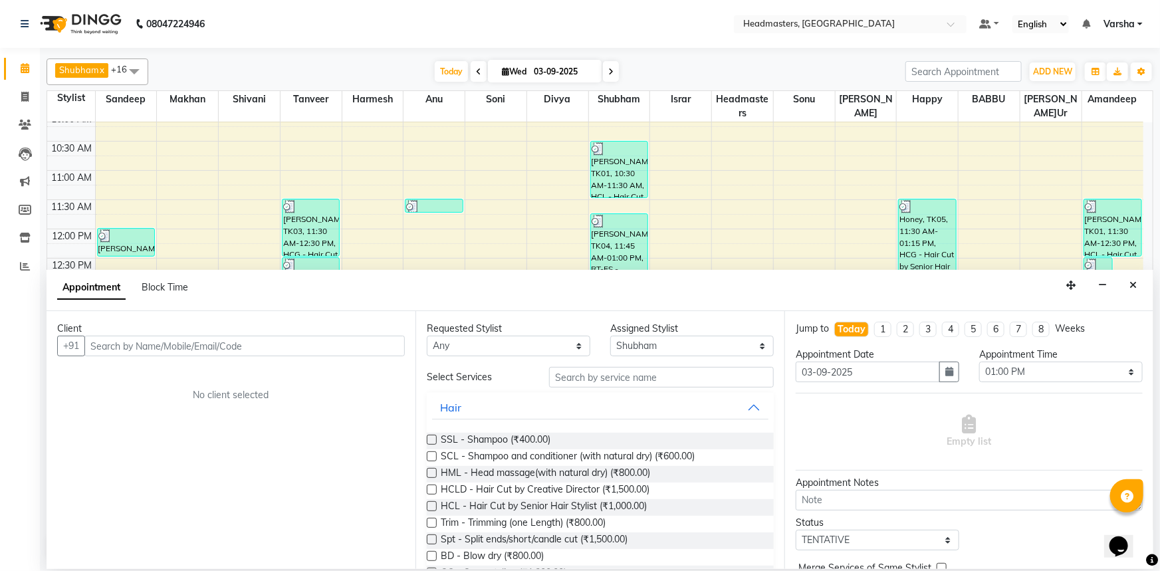
click at [108, 350] on input "text" at bounding box center [244, 346] width 320 height 21
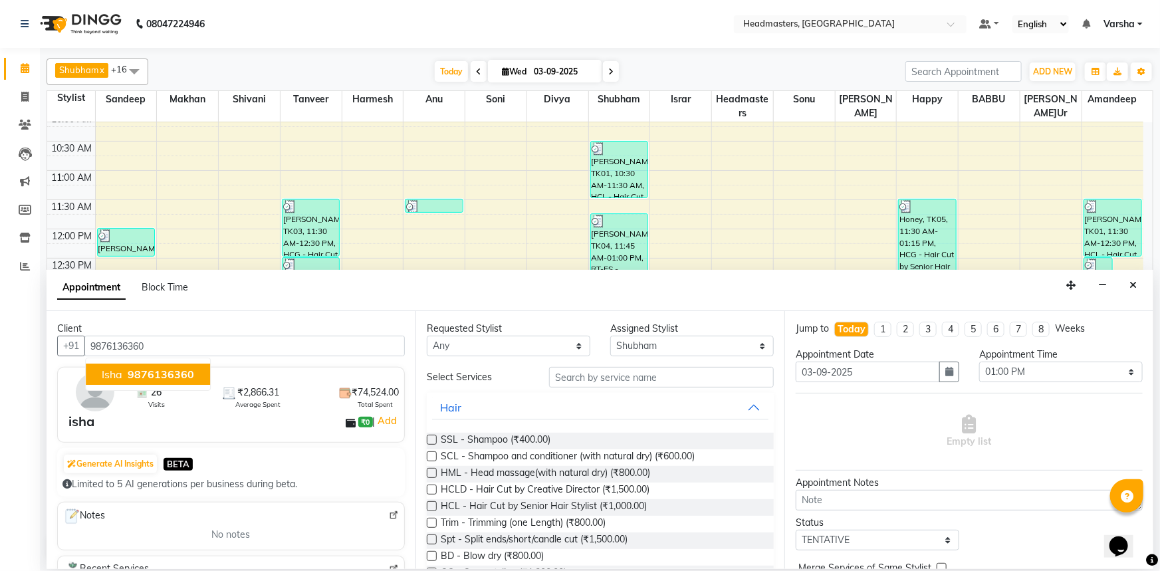
click at [121, 373] on span "isha" at bounding box center [112, 374] width 21 height 13
type input "9876136360"
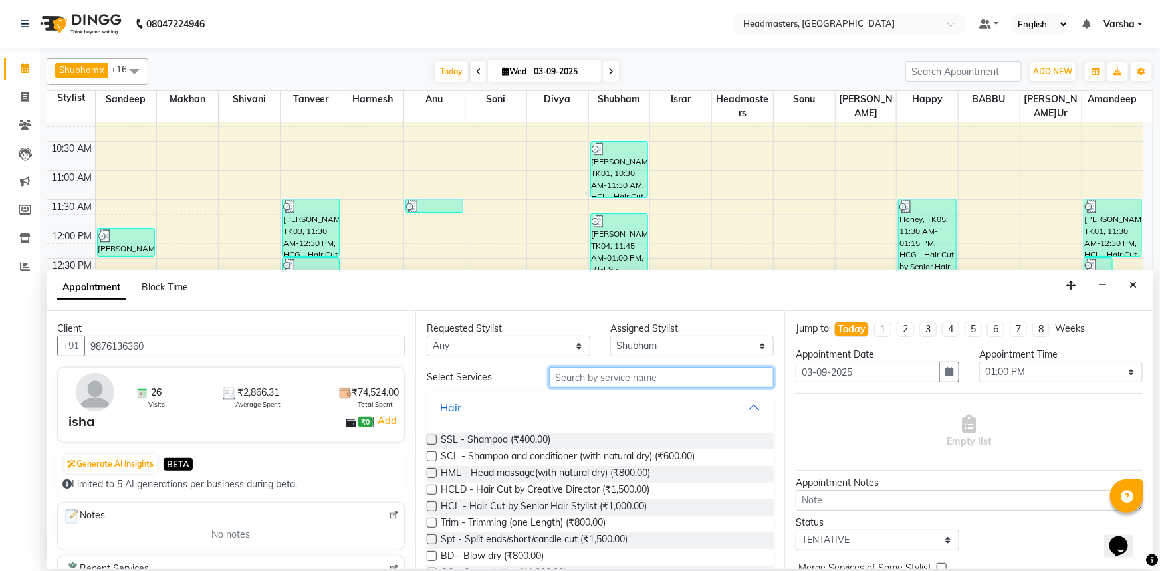
drag, startPoint x: 594, startPoint y: 366, endPoint x: 576, endPoint y: 392, distance: 31.0
click at [592, 370] on input "text" at bounding box center [661, 377] width 225 height 21
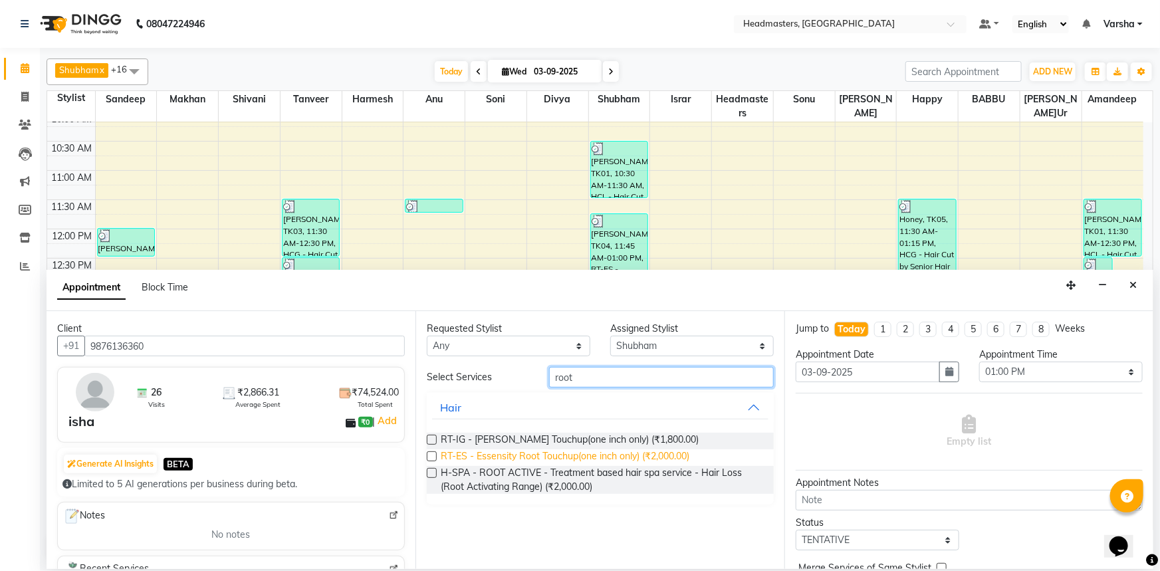
type input "root"
click at [579, 455] on span "RT-ES - Essensity Root Touchup(one inch only) (₹2,000.00)" at bounding box center [565, 457] width 249 height 17
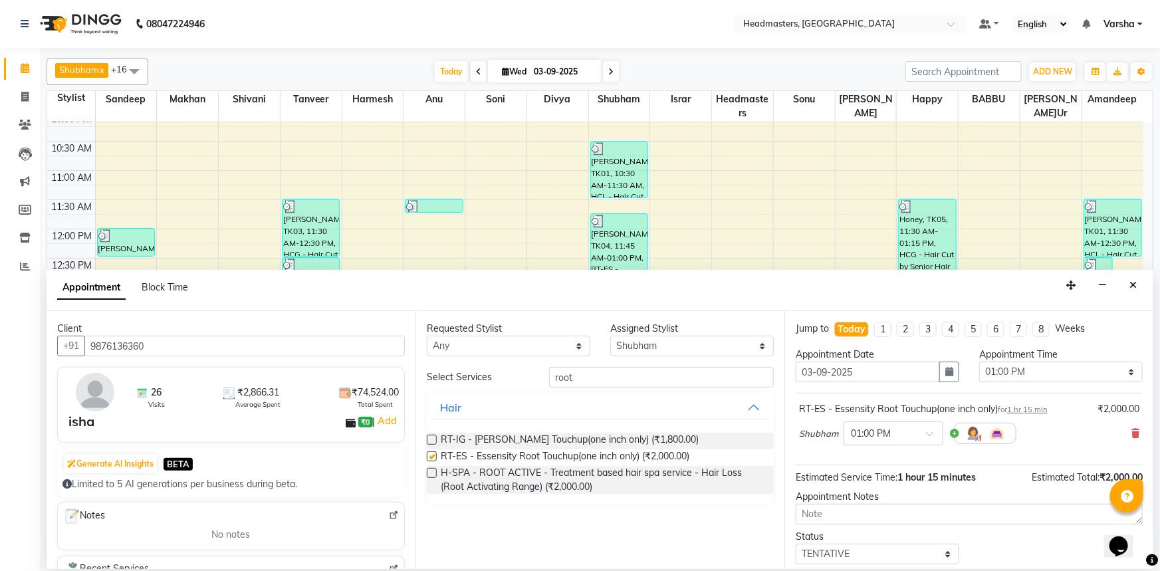
checkbox input "false"
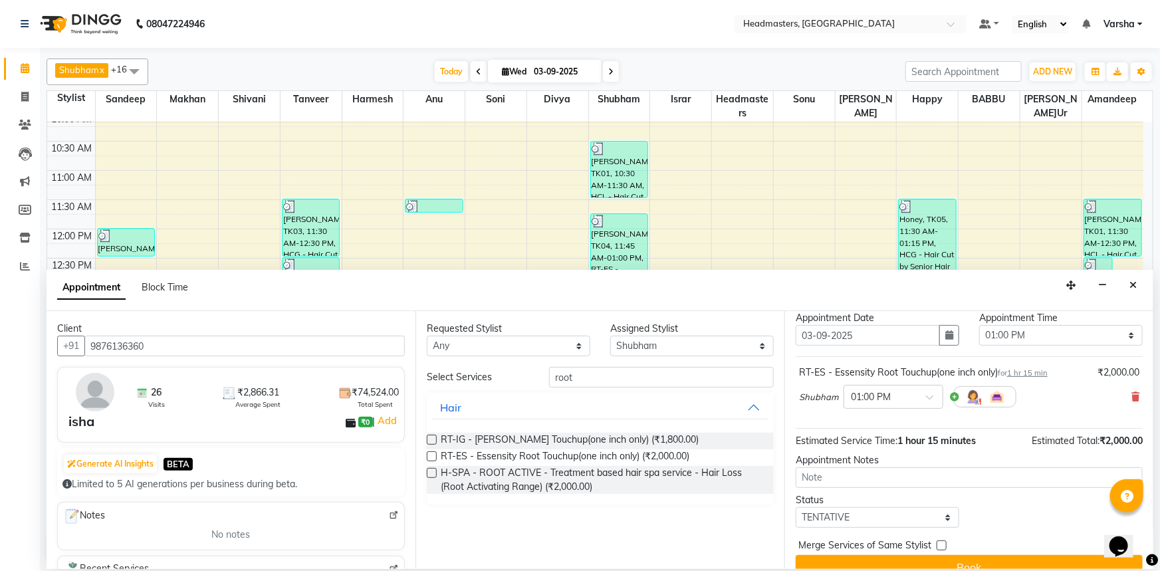
scroll to position [57, 0]
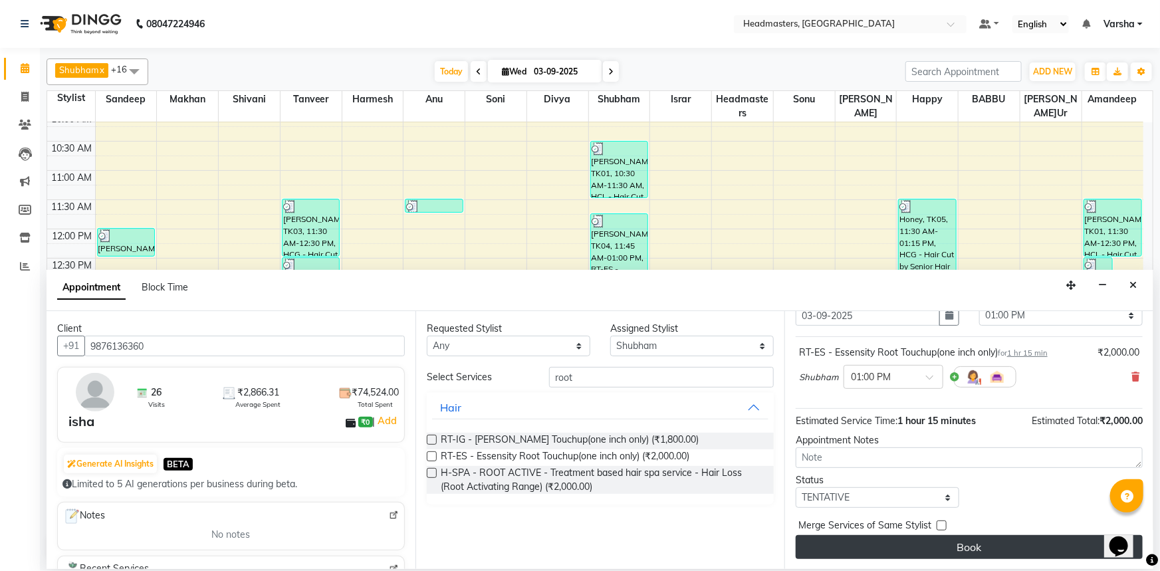
click at [951, 542] on button "Book" at bounding box center [969, 547] width 347 height 24
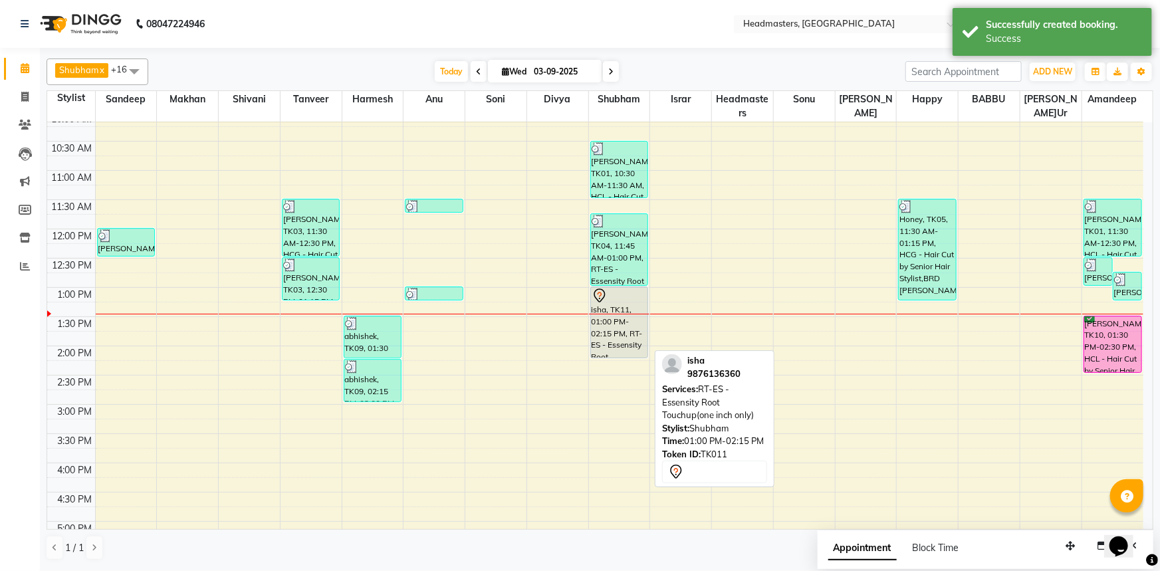
click at [637, 301] on div at bounding box center [619, 296] width 55 height 16
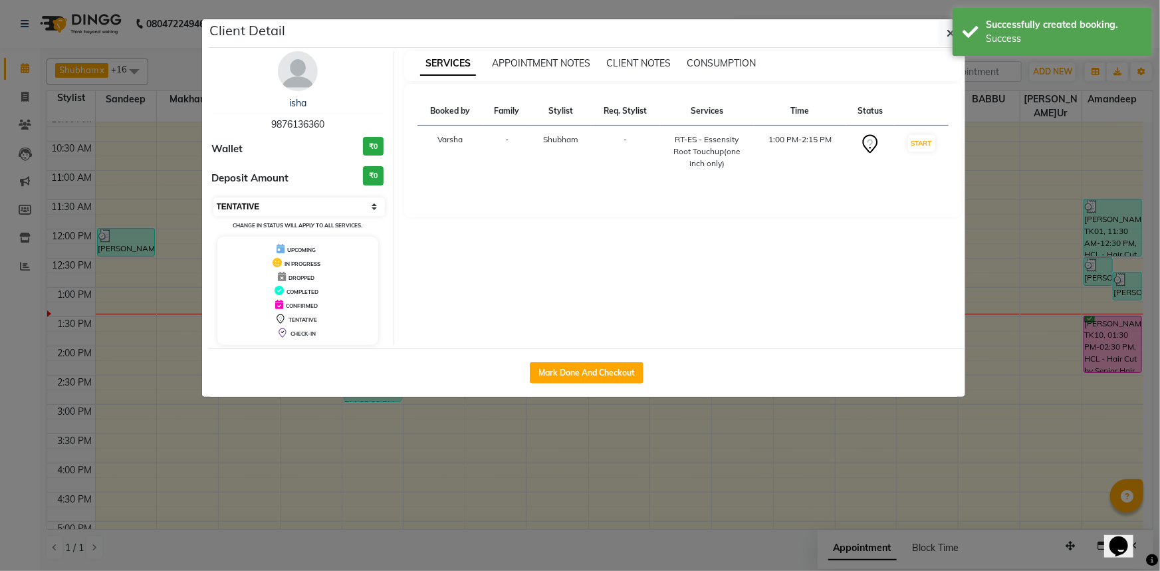
click at [272, 206] on select "Select IN SERVICE CONFIRMED TENTATIVE CHECK IN MARK DONE UPCOMING" at bounding box center [299, 206] width 172 height 19
select select "6"
click at [213, 197] on select "Select IN SERVICE CONFIRMED TENTATIVE CHECK IN MARK DONE UPCOMING" at bounding box center [299, 206] width 172 height 19
click at [947, 29] on icon "button" at bounding box center [951, 33] width 8 height 11
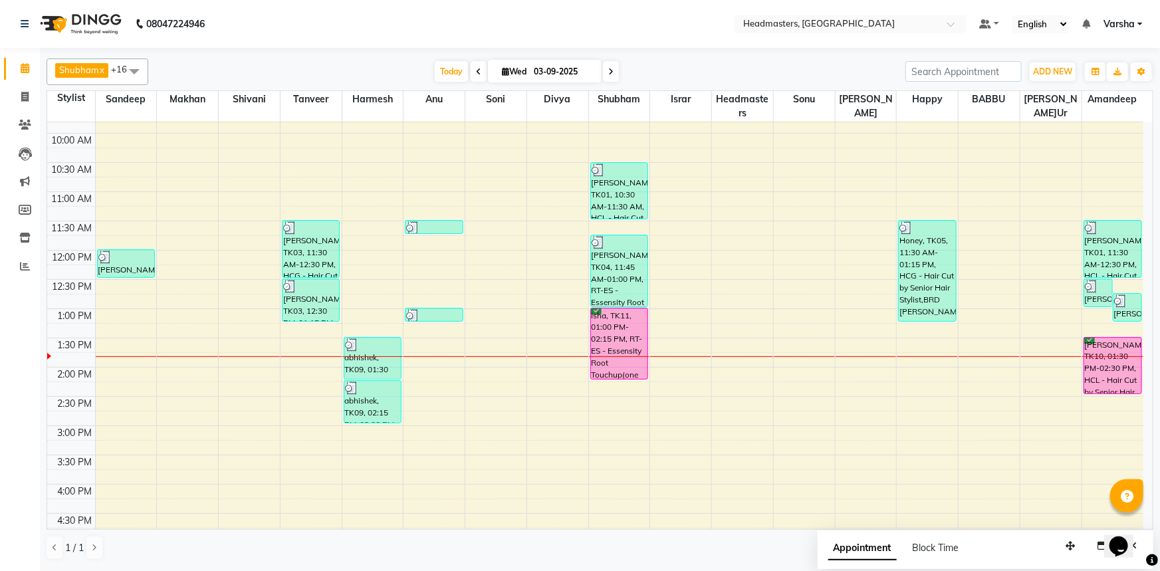
scroll to position [66, 0]
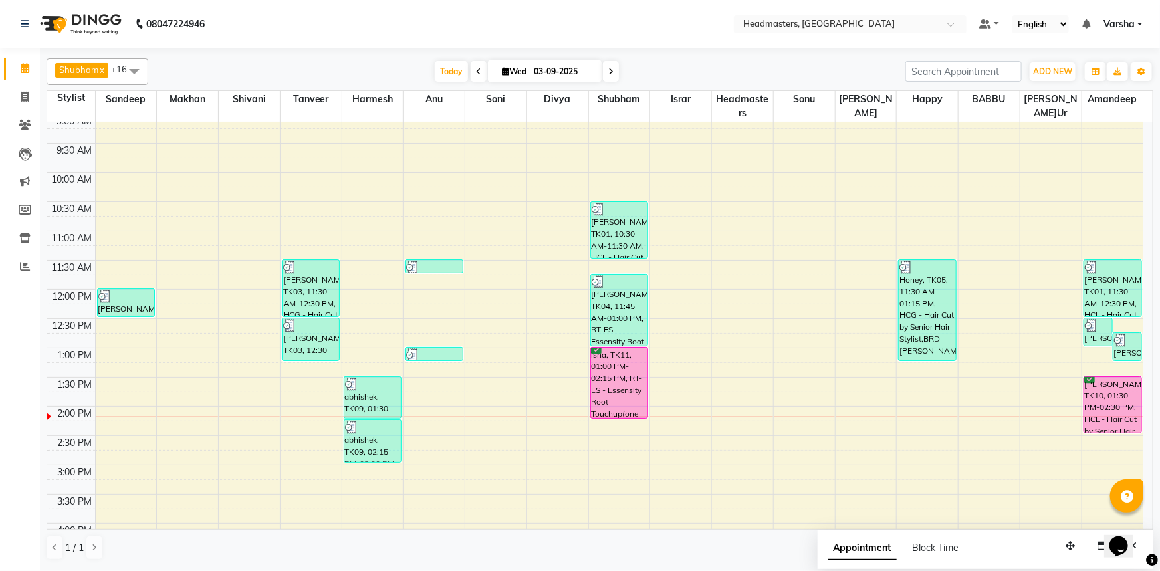
click at [290, 69] on div "Today Wed 03-09-2025" at bounding box center [527, 72] width 744 height 20
click at [291, 99] on div "Shubham x Harmesh x Happy x Divya x Amandeep Kaur x Tanveer x Makhan x Vijay x …" at bounding box center [600, 309] width 1107 height 513
click at [662, 72] on div "Today Wed 03-09-2025" at bounding box center [527, 72] width 744 height 20
click at [702, 47] on nav "08047224946 Select Location × Headmasters, Sangrur Default Panel My Panel Engli…" at bounding box center [580, 24] width 1160 height 48
click at [621, 422] on div "8:00 AM 8:30 AM 9:00 AM 9:30 AM 10:00 AM 10:30 AM 11:00 AM 11:30 AM 12:00 PM 12…" at bounding box center [595, 436] width 1096 height 760
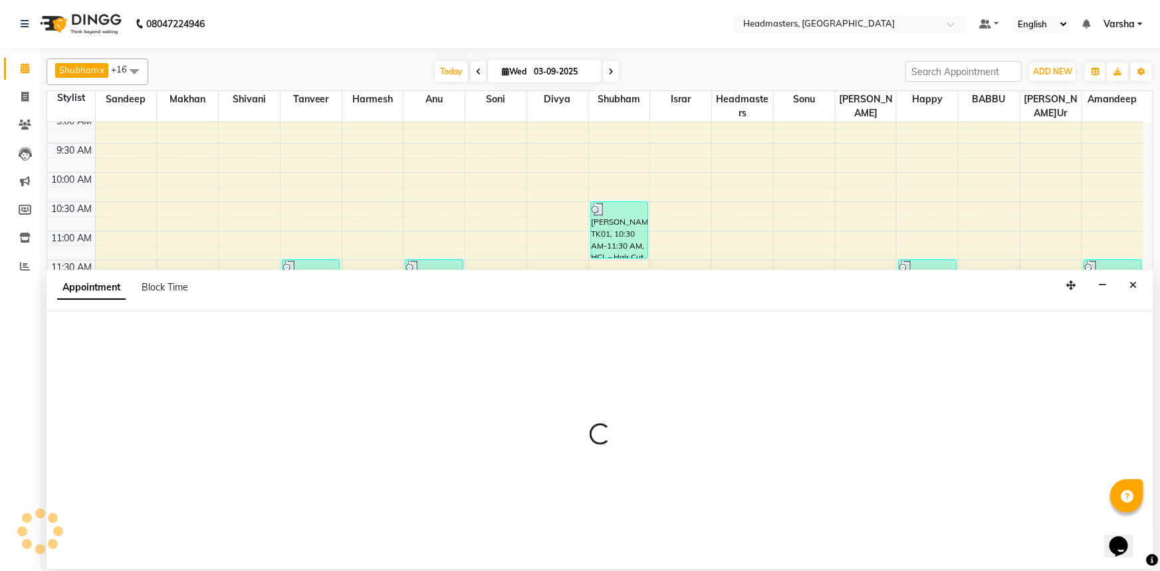
select select "60885"
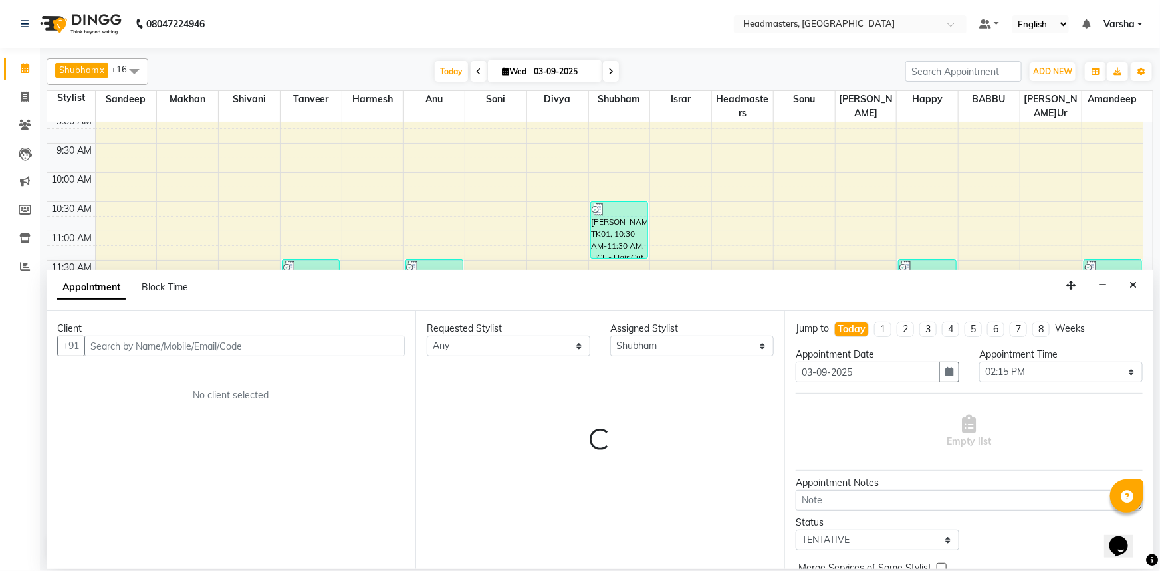
click at [128, 344] on input "text" at bounding box center [244, 346] width 320 height 21
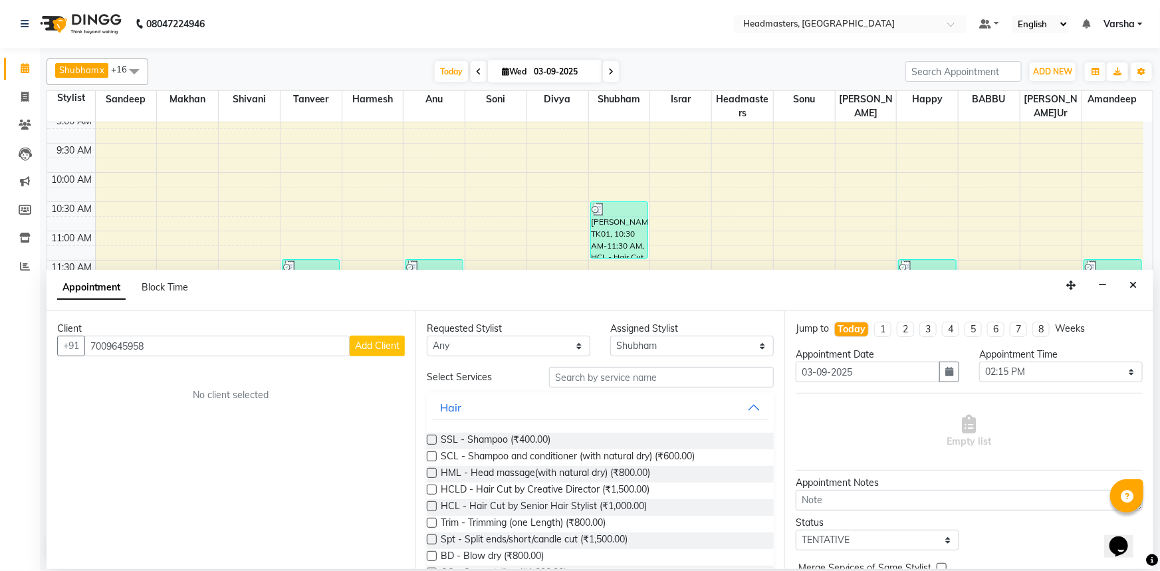
click at [372, 345] on span "Add Client" at bounding box center [377, 346] width 45 height 12
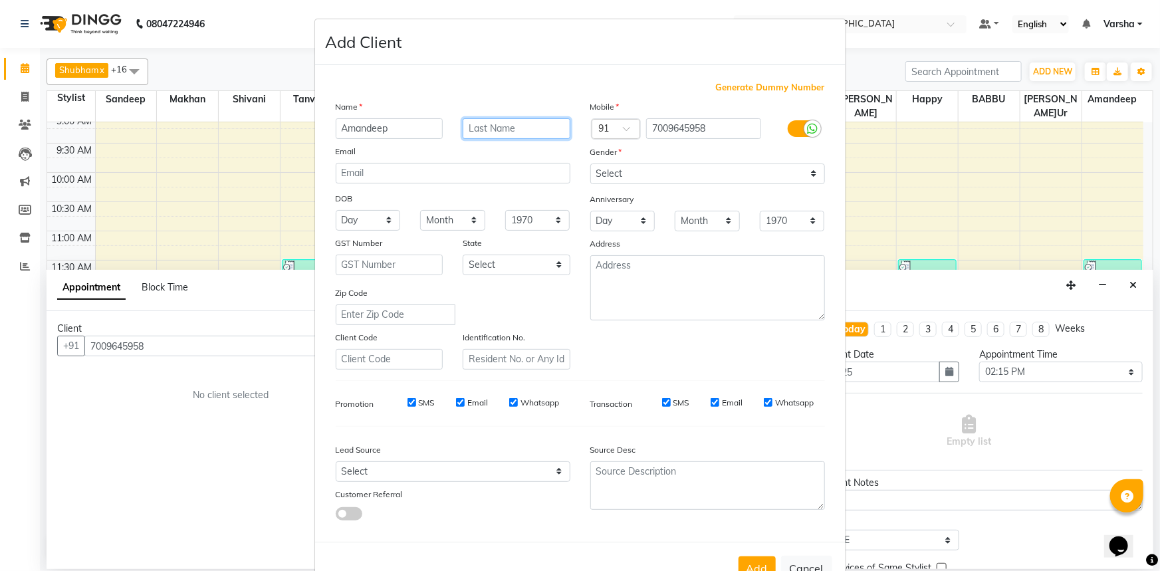
click at [499, 131] on input "text" at bounding box center [517, 128] width 108 height 21
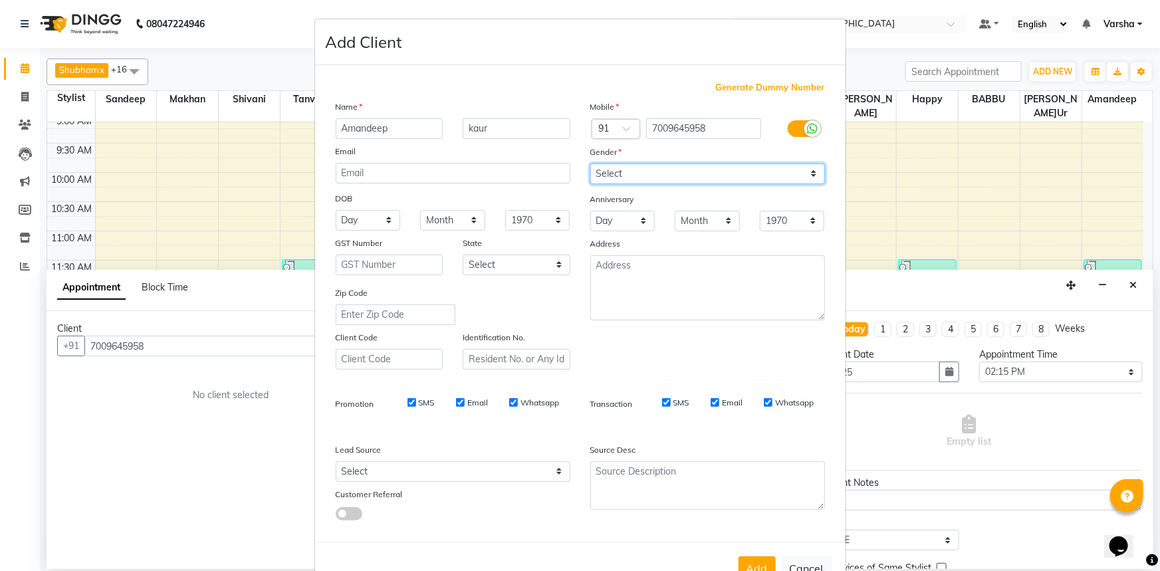
click at [646, 166] on select "Select [DEMOGRAPHIC_DATA] [DEMOGRAPHIC_DATA] Other Prefer Not To Say" at bounding box center [707, 174] width 235 height 21
click at [590, 164] on select "Select [DEMOGRAPHIC_DATA] [DEMOGRAPHIC_DATA] Other Prefer Not To Say" at bounding box center [707, 174] width 235 height 21
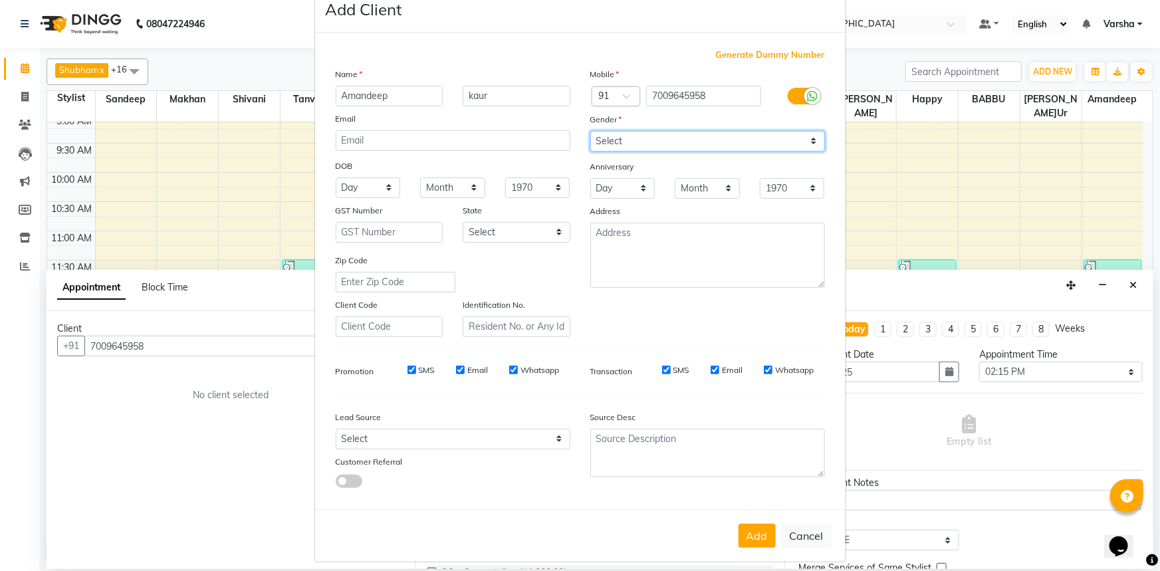
scroll to position [47, 0]
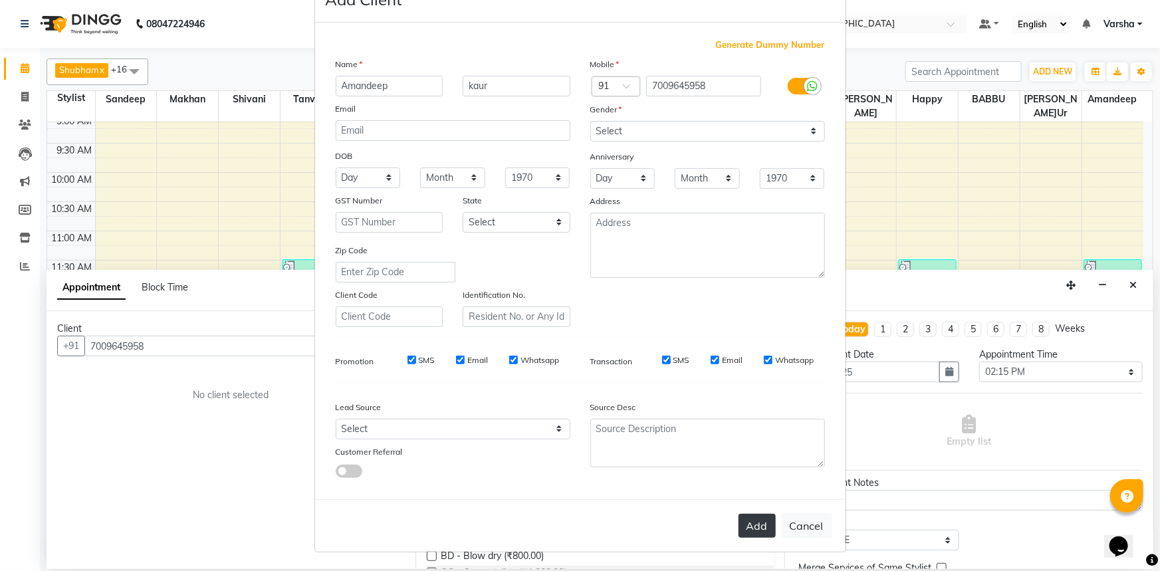
click at [751, 528] on button "Add" at bounding box center [757, 526] width 37 height 24
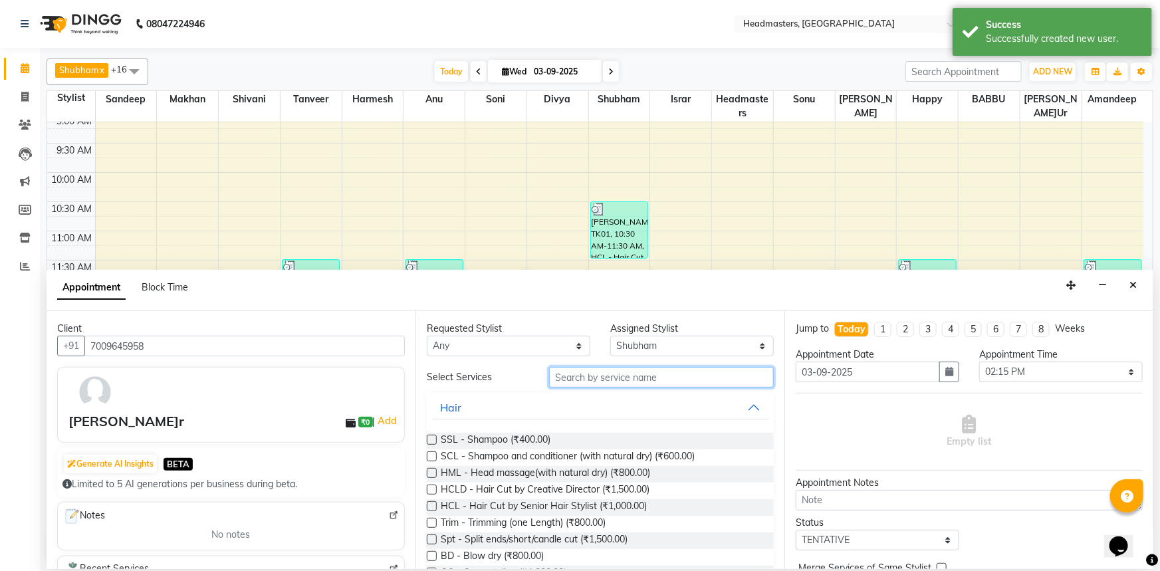
click at [566, 378] on input "text" at bounding box center [661, 377] width 225 height 21
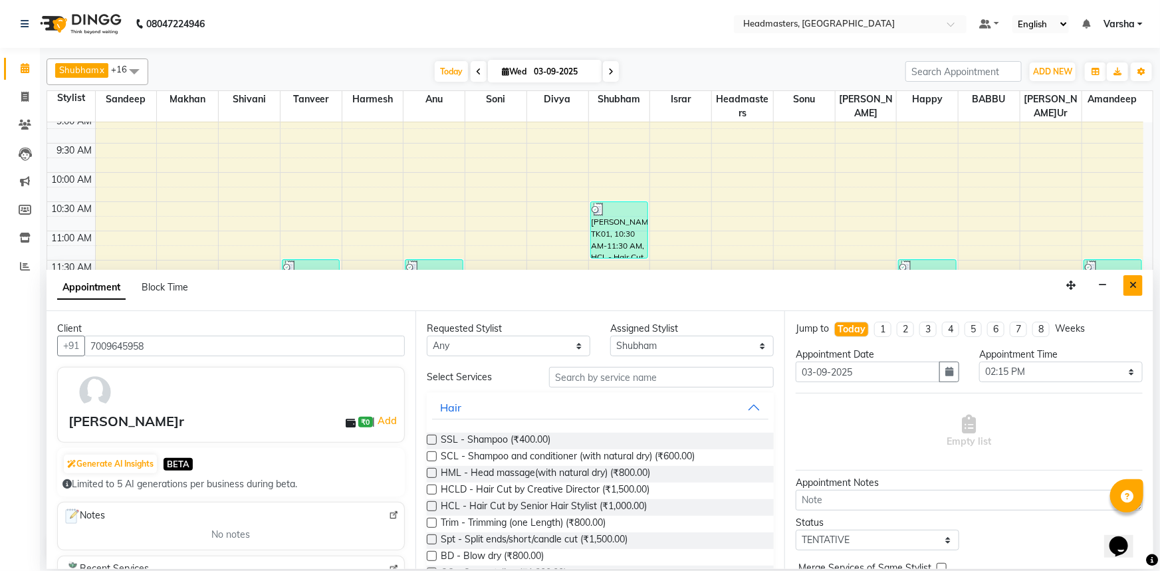
click at [1137, 284] on button "Close" at bounding box center [1133, 285] width 19 height 21
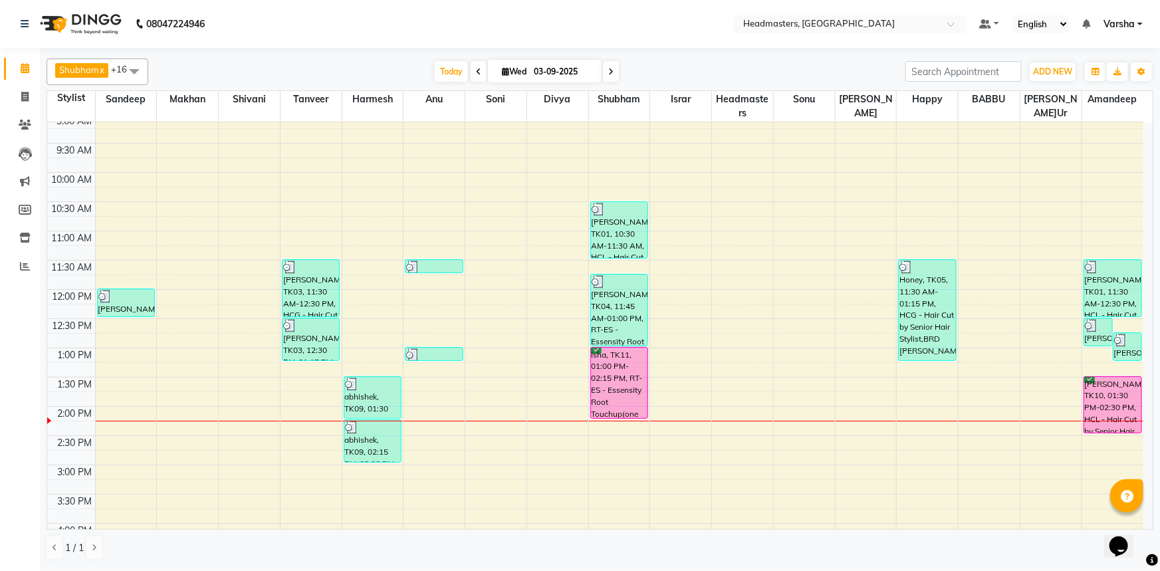
click at [932, 385] on div "8:00 AM 8:30 AM 9:00 AM 9:30 AM 10:00 AM 10:30 AM 11:00 AM 11:30 AM 12:00 PM 12…" at bounding box center [595, 436] width 1096 height 760
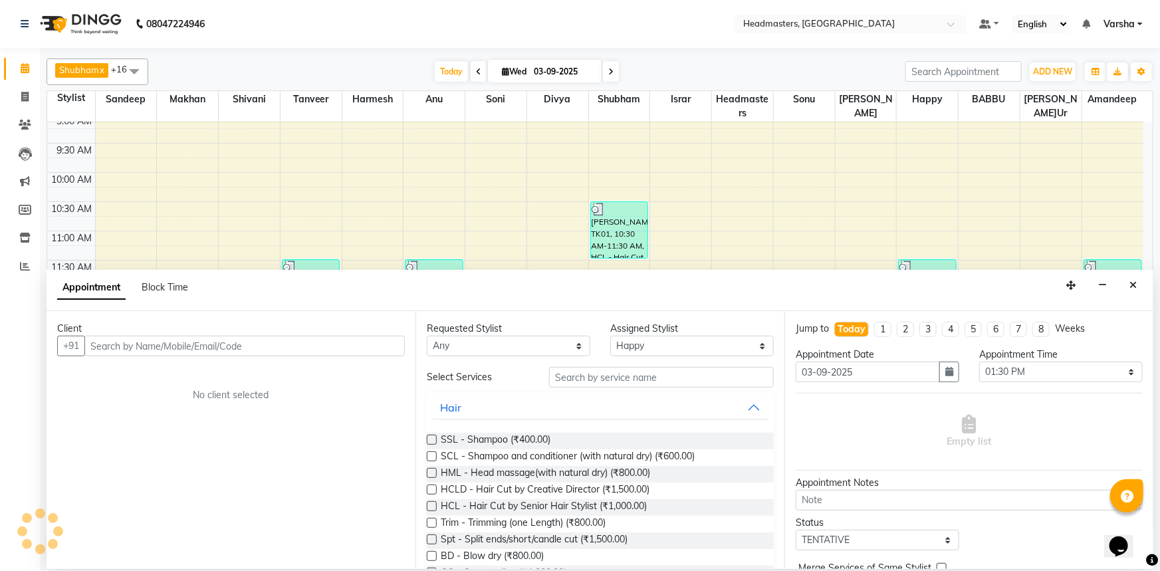
click at [168, 348] on input "text" at bounding box center [244, 346] width 320 height 21
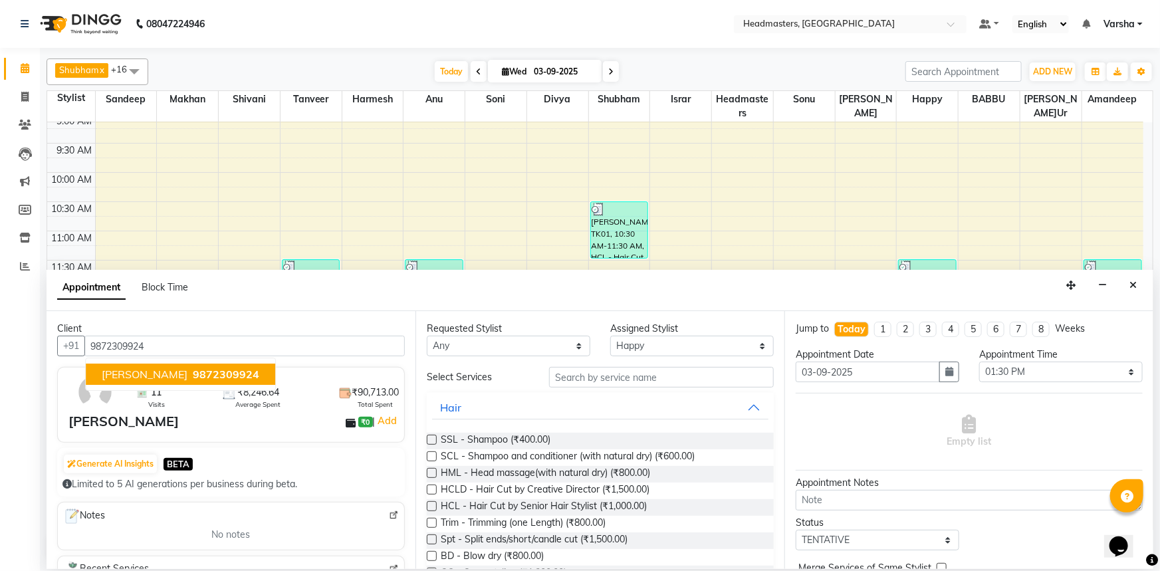
click at [183, 372] on span "KARAN GREWAL" at bounding box center [145, 374] width 86 height 13
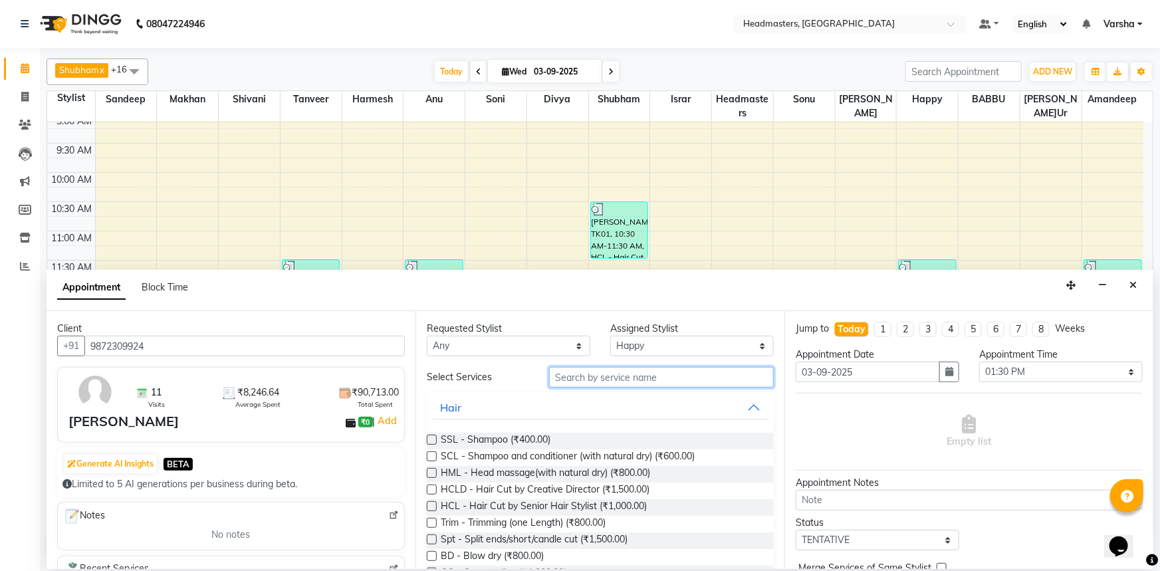
click at [578, 382] on input "text" at bounding box center [661, 377] width 225 height 21
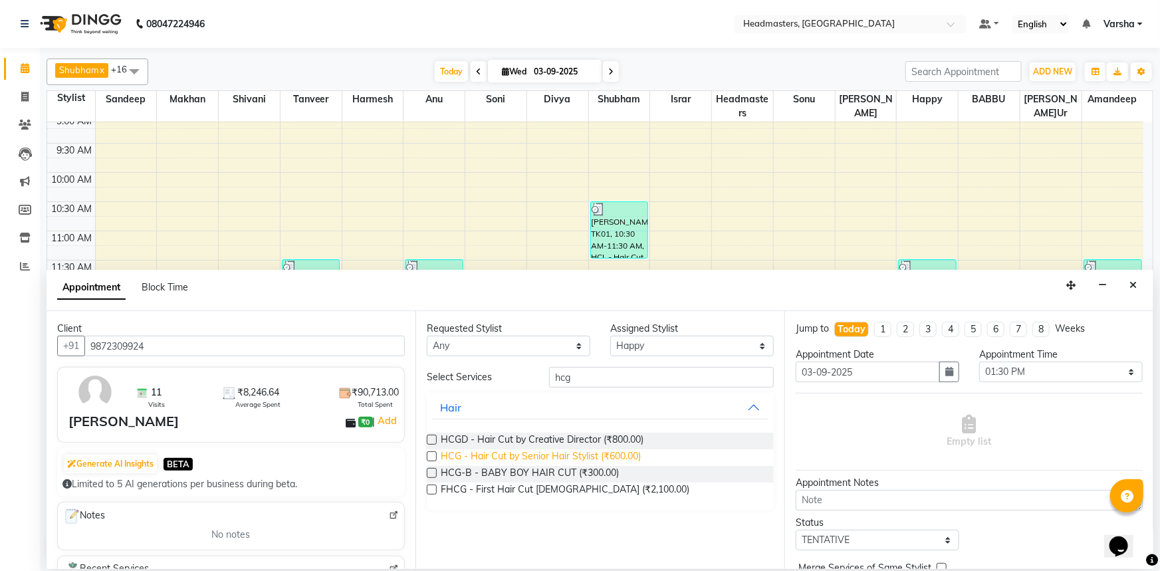
click at [512, 455] on span "HCG - Hair Cut by Senior Hair Stylist (₹600.00)" at bounding box center [541, 457] width 200 height 17
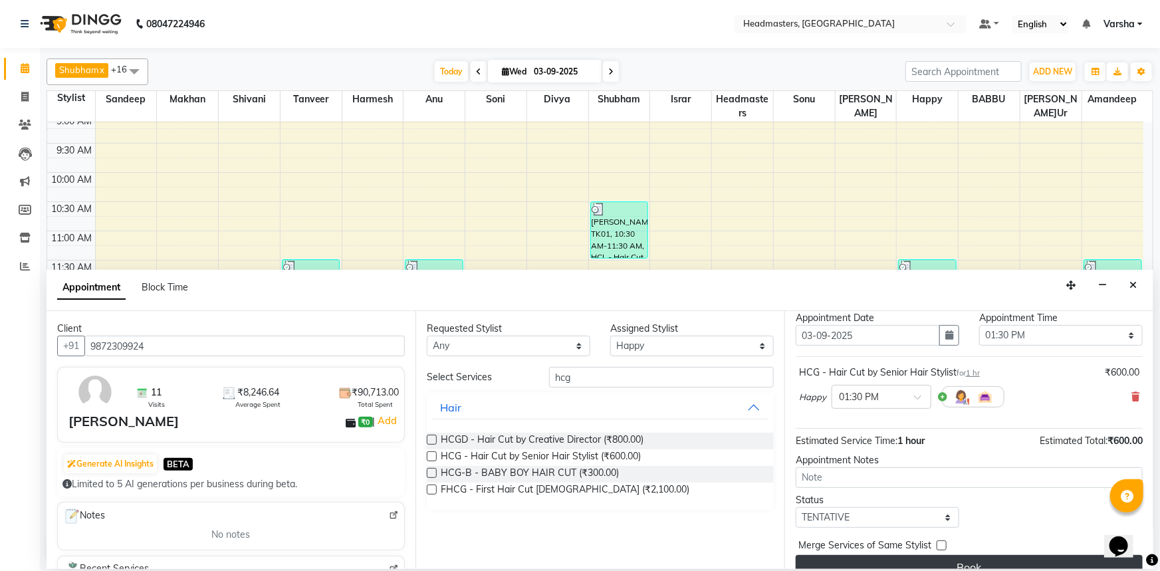
scroll to position [57, 0]
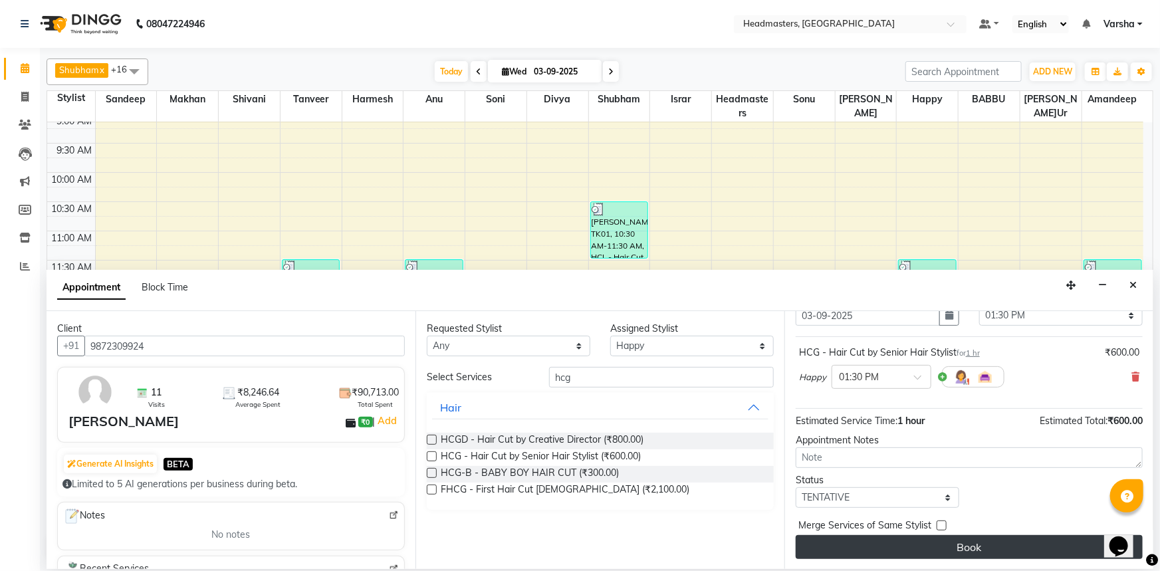
click at [958, 551] on button "Book" at bounding box center [969, 547] width 347 height 24
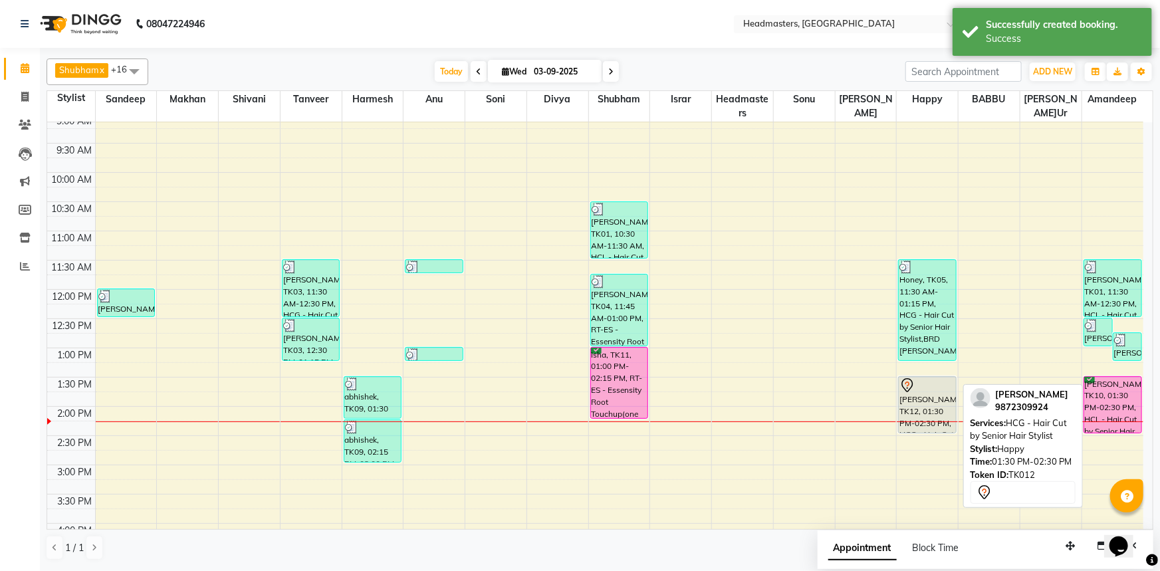
click at [930, 398] on div "KARAN GREWAL, TK12, 01:30 PM-02:30 PM, HCG - Hair Cut by Senior Hair Stylist" at bounding box center [927, 405] width 57 height 56
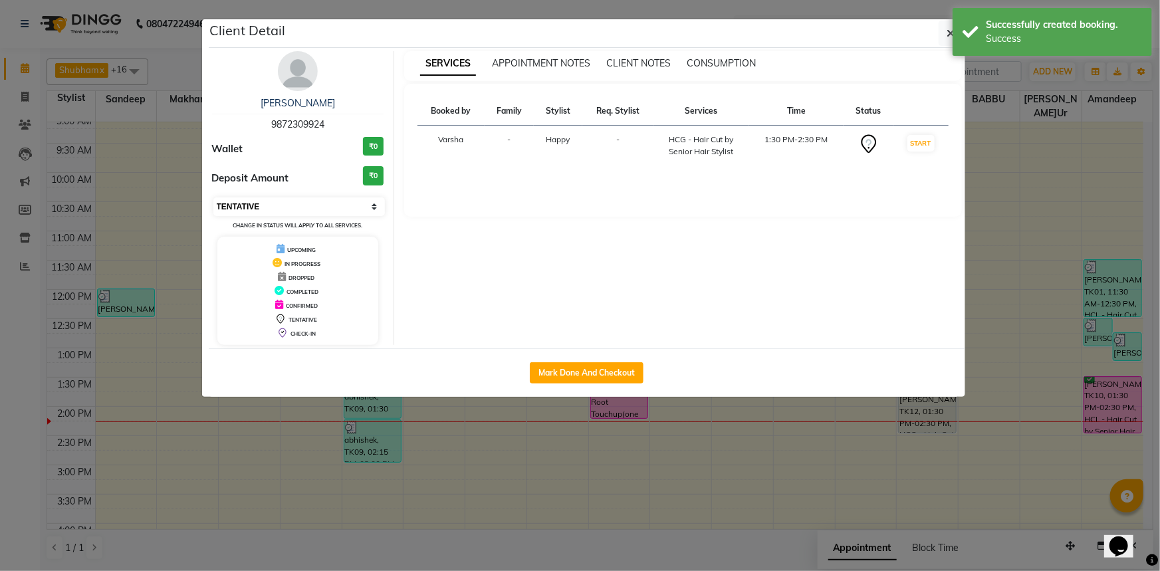
click at [295, 212] on select "Select IN SERVICE CONFIRMED TENTATIVE CHECK IN MARK DONE UPCOMING" at bounding box center [299, 206] width 172 height 19
click at [213, 197] on select "Select IN SERVICE CONFIRMED TENTATIVE CHECK IN MARK DONE UPCOMING" at bounding box center [299, 206] width 172 height 19
click at [947, 36] on icon "button" at bounding box center [951, 33] width 8 height 11
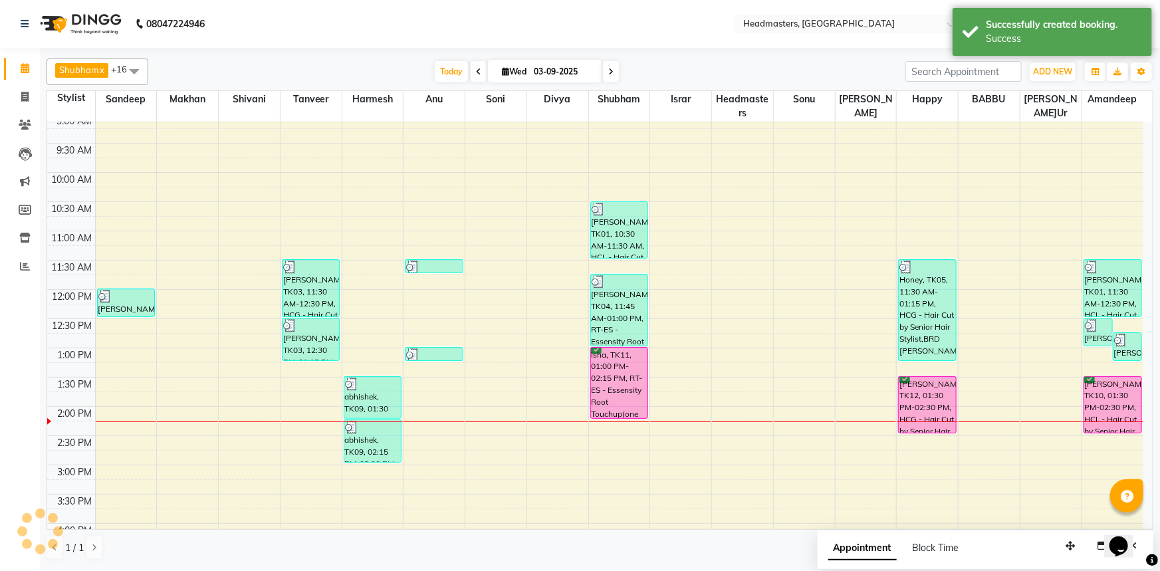
scroll to position [188, 0]
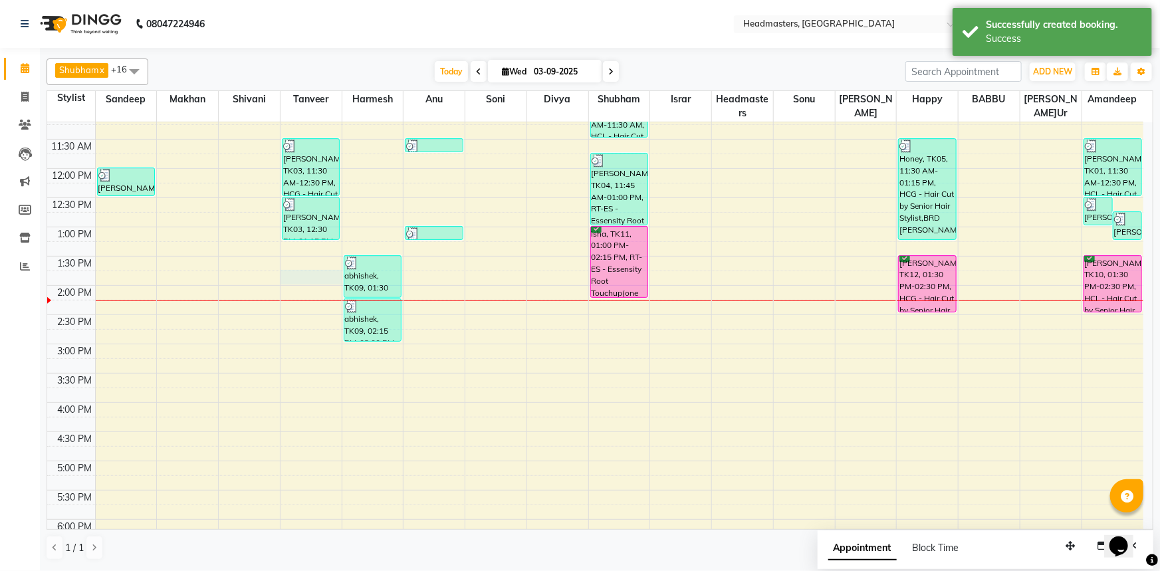
click at [302, 283] on div "8:00 AM 8:30 AM 9:00 AM 9:30 AM 10:00 AM 10:30 AM 11:00 AM 11:30 AM 12:00 PM 12…" at bounding box center [595, 315] width 1096 height 760
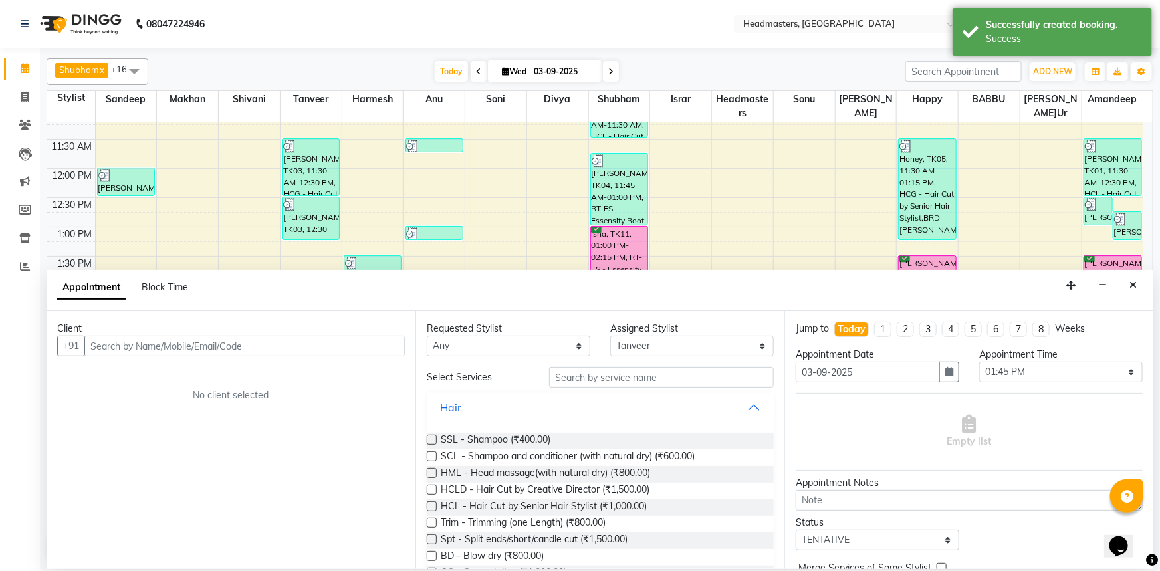
click at [113, 346] on input "text" at bounding box center [244, 346] width 320 height 21
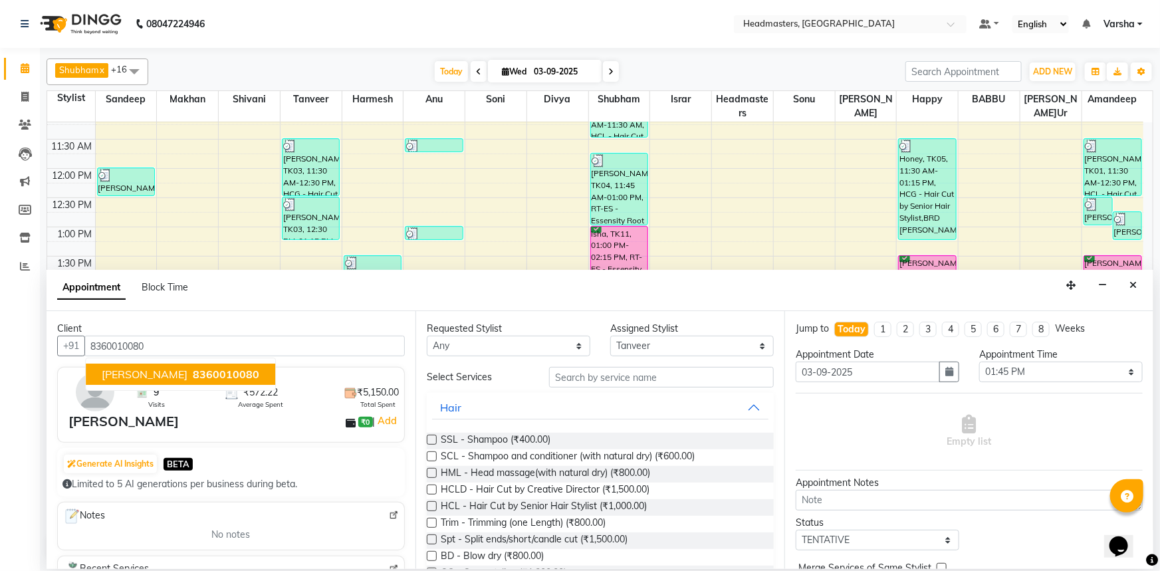
click at [193, 372] on span "8360010080" at bounding box center [226, 374] width 66 height 13
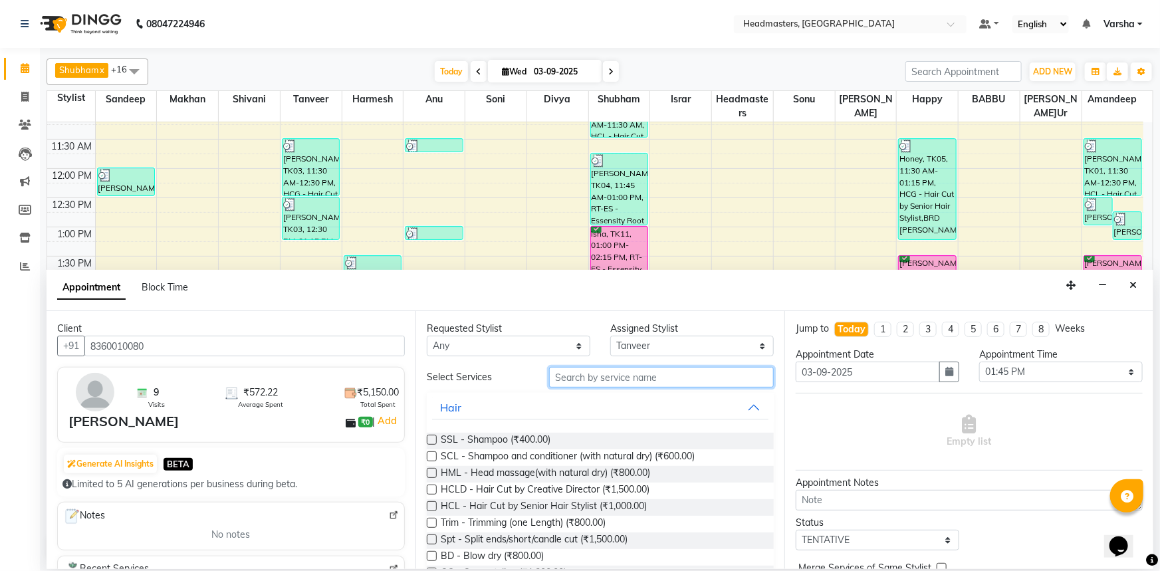
click at [636, 376] on input "text" at bounding box center [661, 377] width 225 height 21
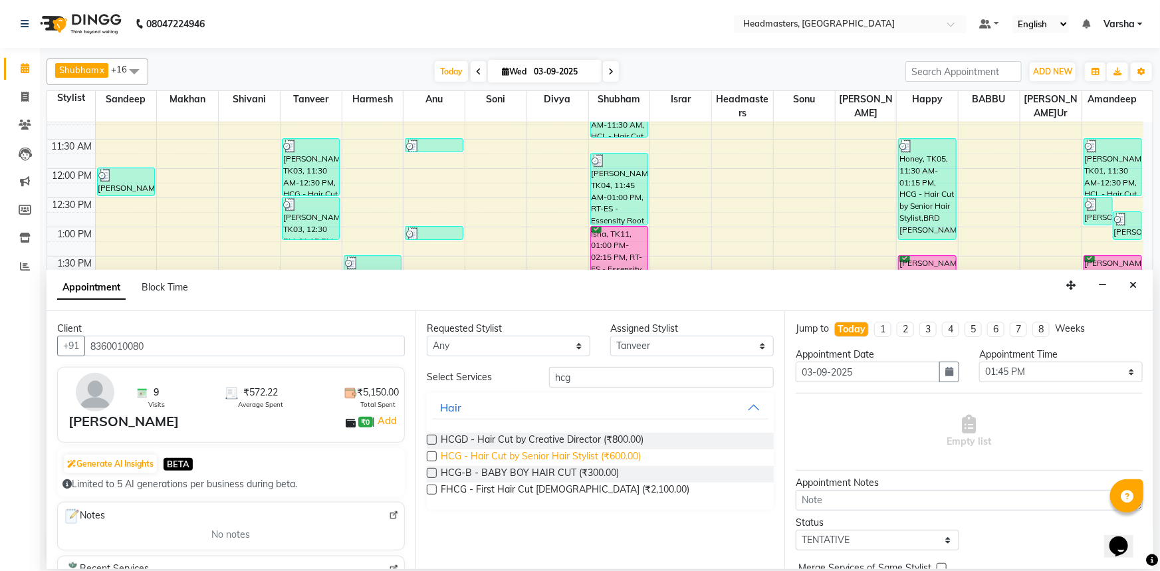
click at [554, 455] on span "HCG - Hair Cut by Senior Hair Stylist (₹600.00)" at bounding box center [541, 457] width 200 height 17
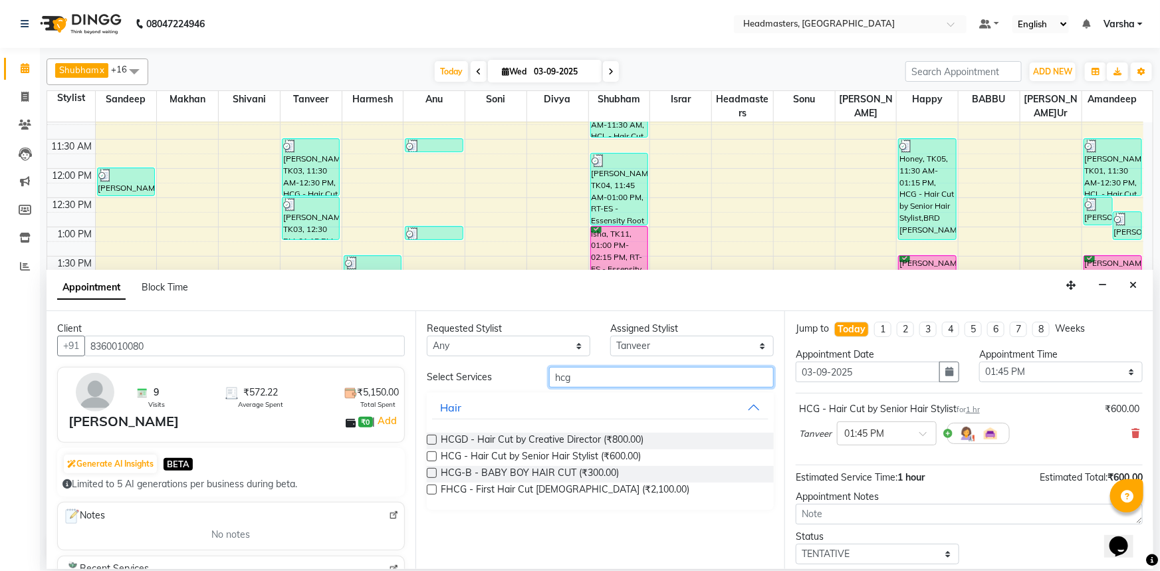
click at [589, 376] on input "hcg" at bounding box center [661, 377] width 225 height 21
click at [547, 452] on span "HCG - Hair Cut by Senior Hair Stylist (₹600.00)" at bounding box center [541, 457] width 200 height 17
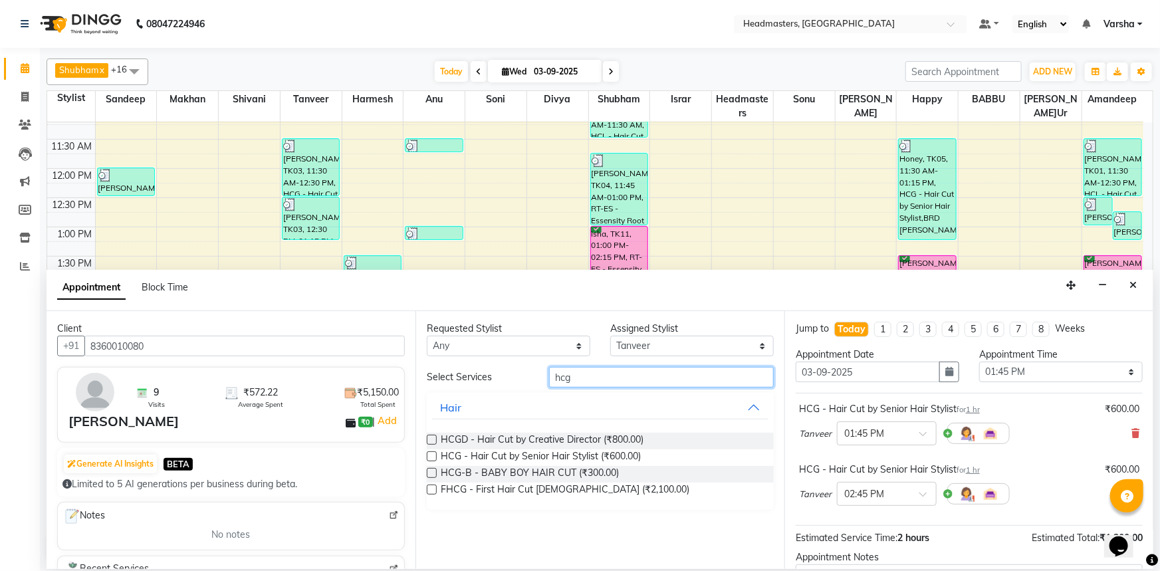
click at [612, 367] on input "hcg" at bounding box center [661, 377] width 225 height 21
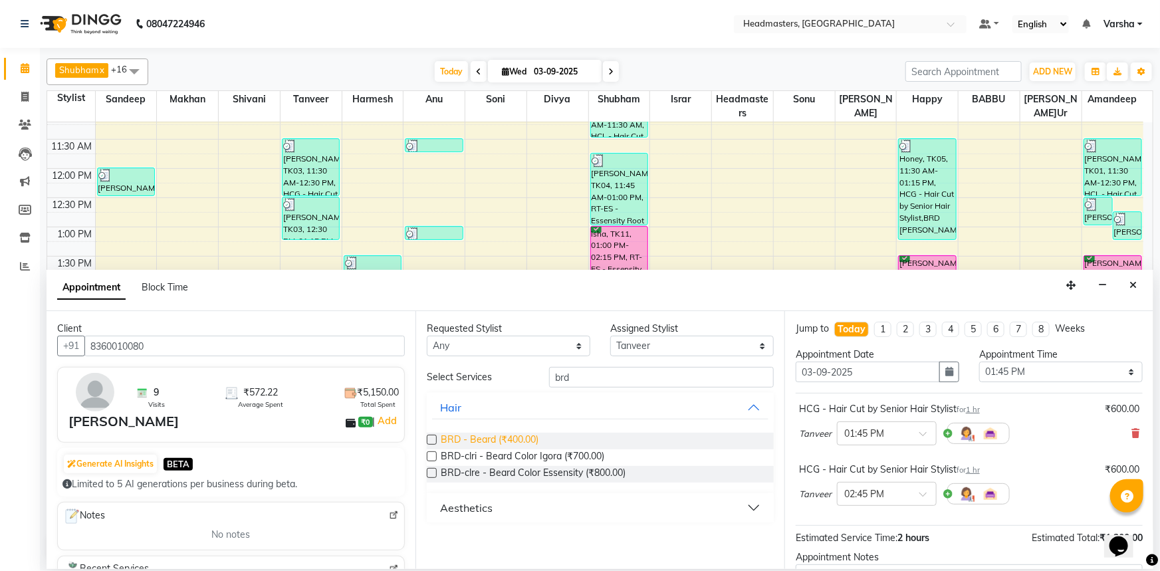
click at [493, 436] on span "BRD - Beard (₹400.00)" at bounding box center [490, 441] width 98 height 17
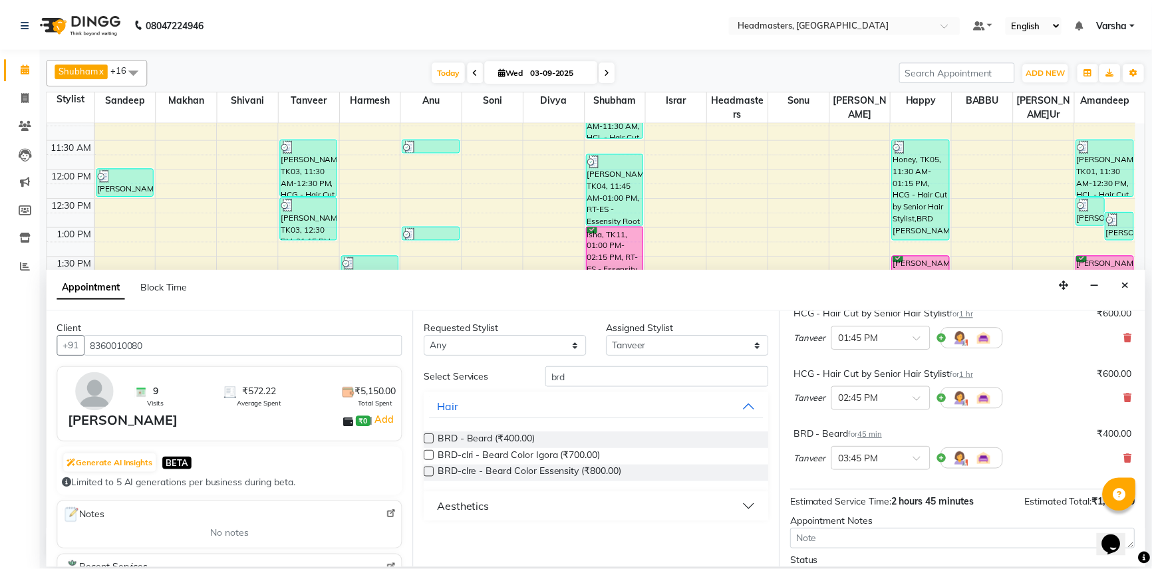
scroll to position [178, 0]
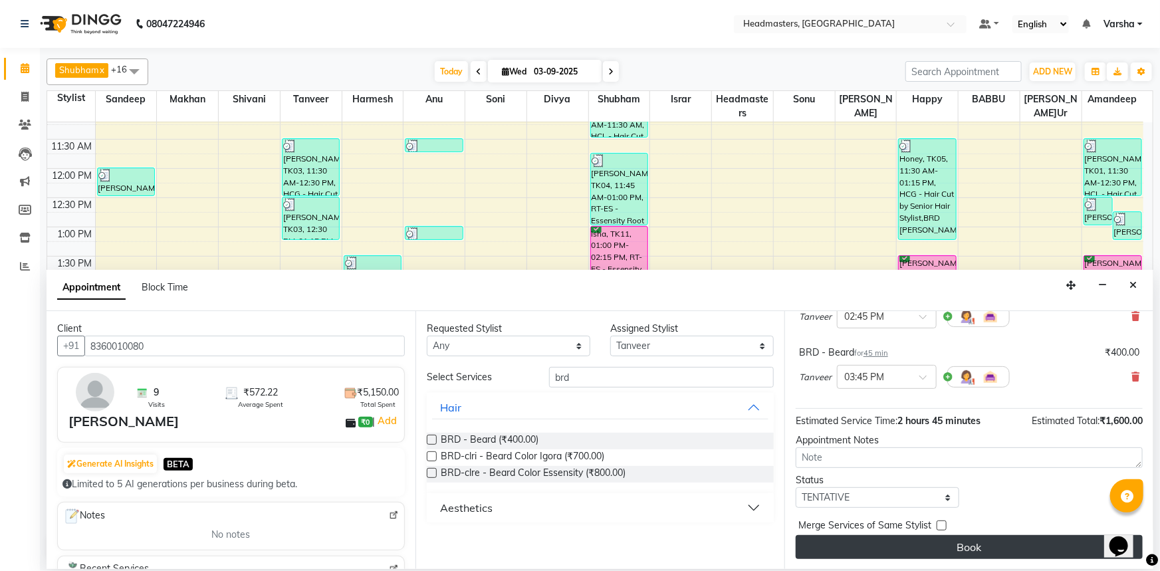
click at [858, 542] on button "Book" at bounding box center [969, 547] width 347 height 24
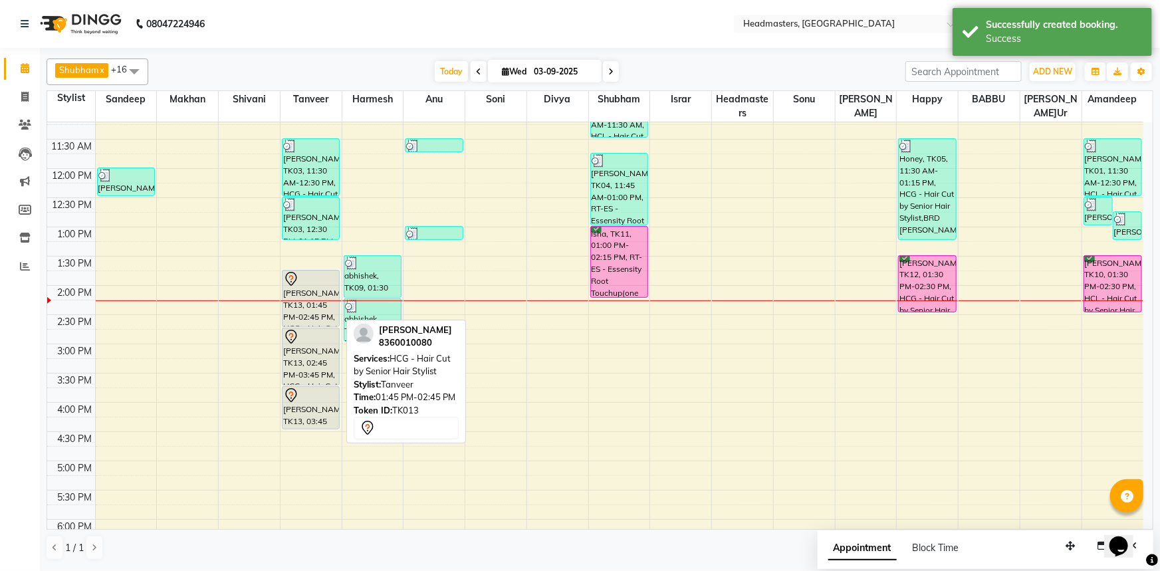
click at [294, 318] on div "[PERSON_NAME], TK13, 01:45 PM-02:45 PM, HCG - Hair Cut by Senior Hair Stylist" at bounding box center [311, 299] width 57 height 56
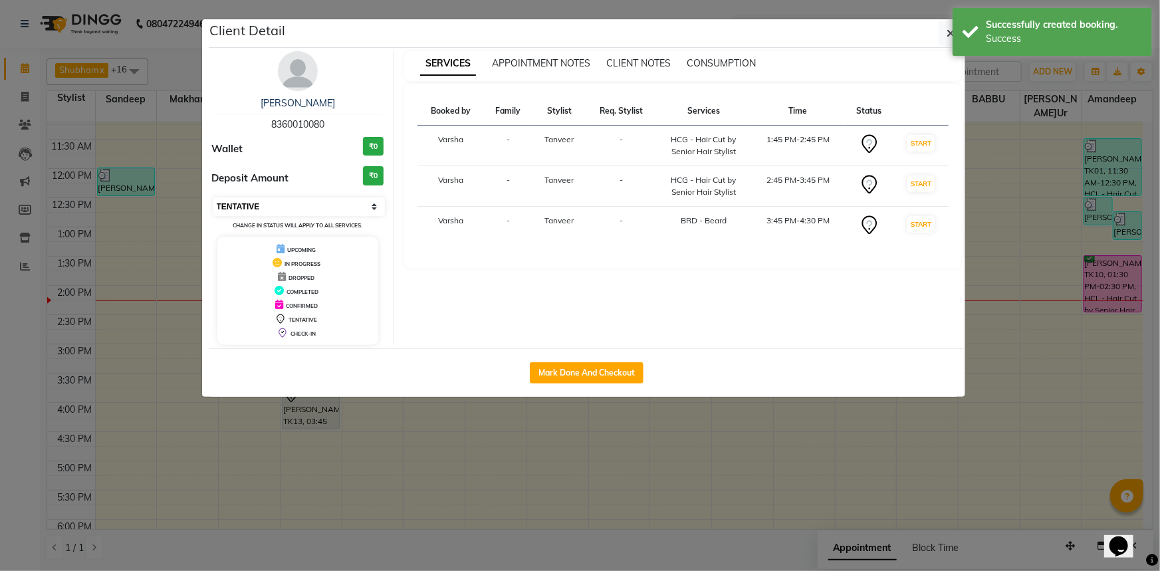
click at [255, 209] on select "Select IN SERVICE CONFIRMED TENTATIVE CHECK IN MARK DONE UPCOMING" at bounding box center [299, 206] width 172 height 19
click at [213, 197] on select "Select IN SERVICE CONFIRMED TENTATIVE CHECK IN MARK DONE UPCOMING" at bounding box center [299, 206] width 172 height 19
click at [949, 39] on span "button" at bounding box center [951, 33] width 8 height 13
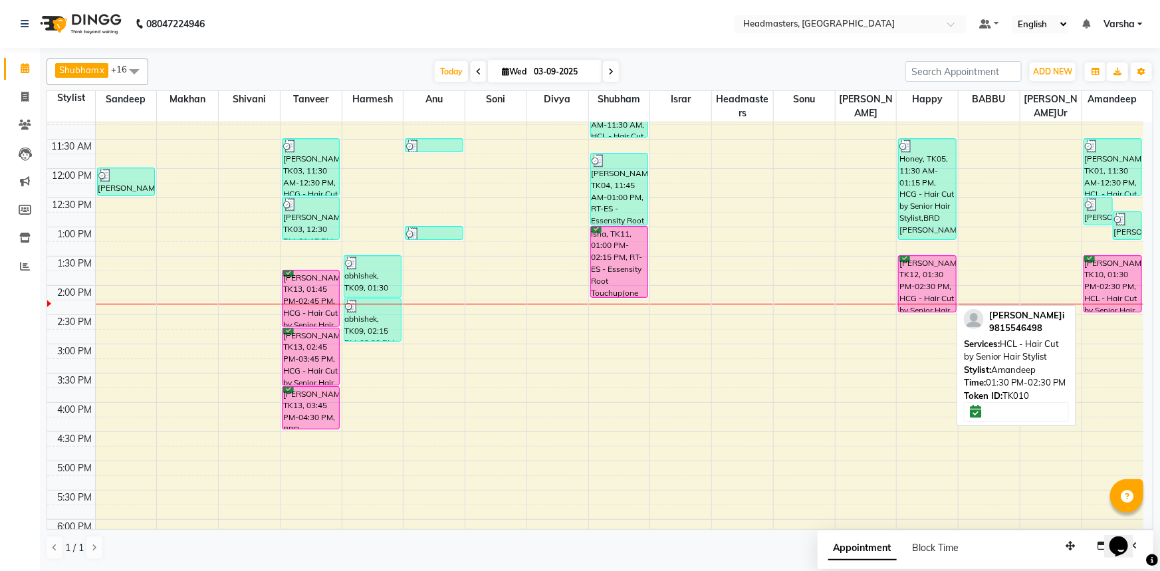
click at [1122, 271] on div "[PERSON_NAME]pi, TK10, 01:30 PM-02:30 PM, HCL - Hair Cut by Senior Hair Stylist" at bounding box center [1112, 284] width 57 height 56
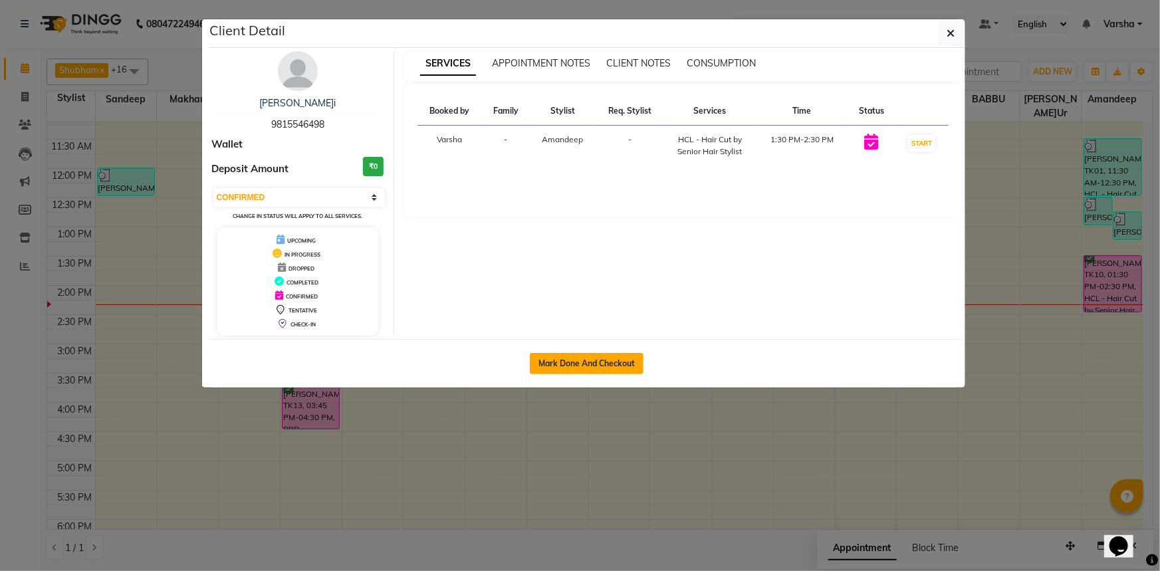
click at [592, 364] on button "Mark Done And Checkout" at bounding box center [587, 363] width 114 height 21
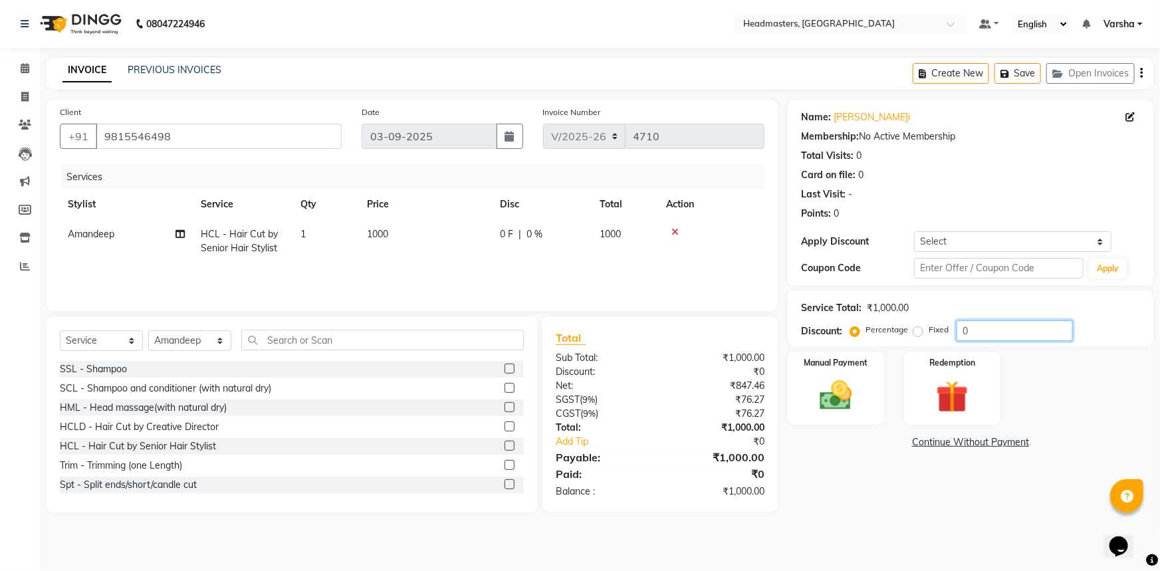
click at [958, 330] on input "0" at bounding box center [1015, 330] width 116 height 21
click at [851, 502] on div "Name: Dimpi Membership: No Active Membership Total Visits: 0 Card on file: 0 La…" at bounding box center [976, 306] width 376 height 413
click at [821, 386] on img at bounding box center [836, 395] width 55 height 39
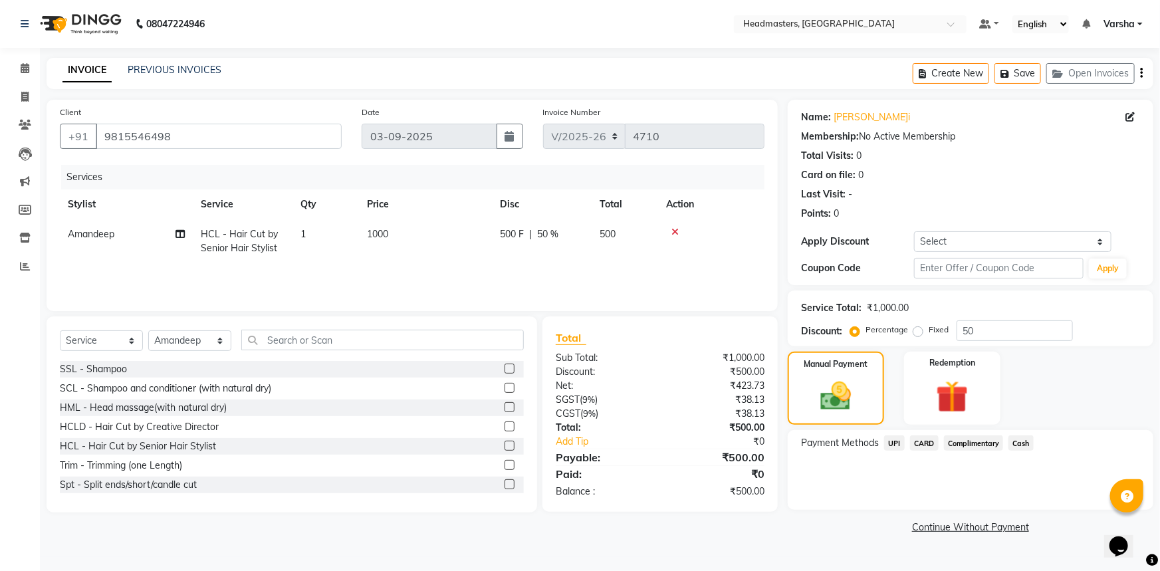
click at [1020, 446] on span "Cash" at bounding box center [1021, 443] width 25 height 15
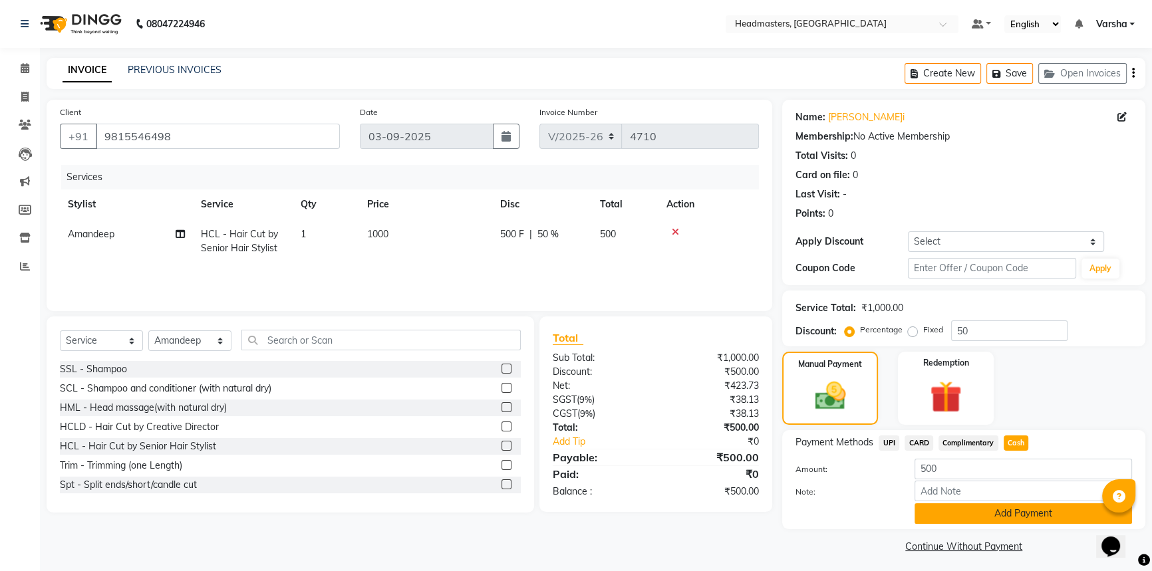
click at [969, 516] on button "Add Payment" at bounding box center [1022, 513] width 217 height 21
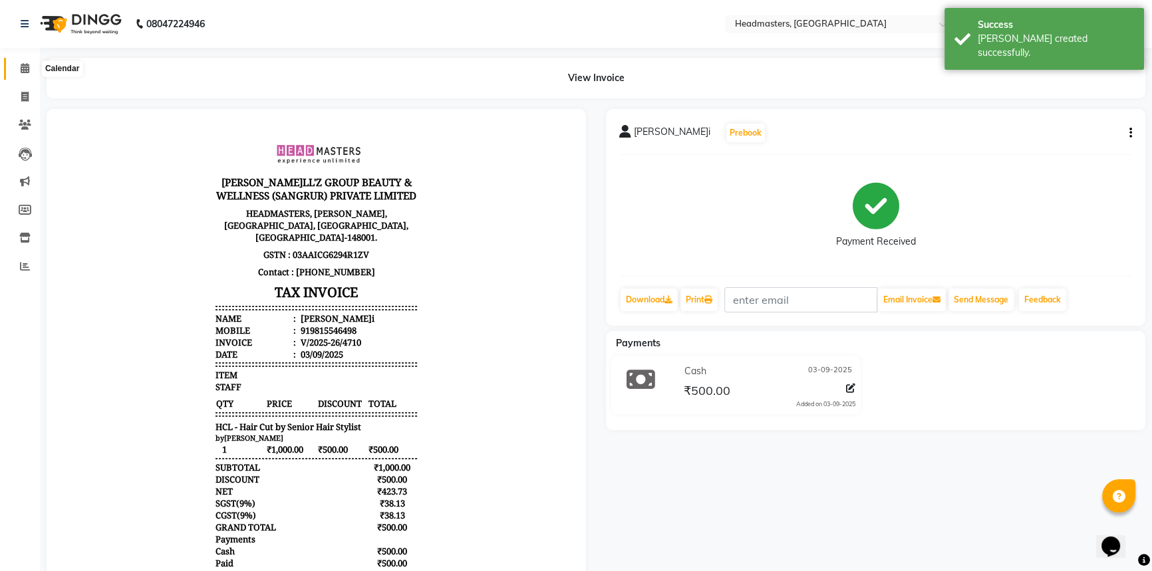
click at [25, 74] on span at bounding box center [24, 68] width 23 height 15
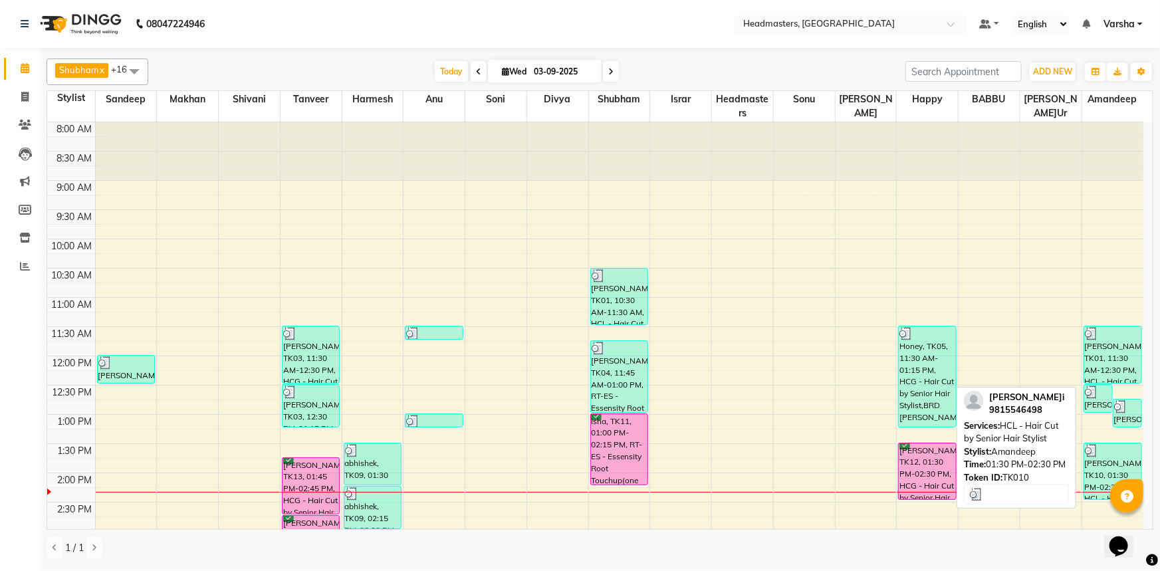
click at [1130, 459] on div "[PERSON_NAME]pi, TK10, 01:30 PM-02:30 PM, HCL - Hair Cut by Senior Hair Stylist" at bounding box center [1112, 471] width 57 height 56
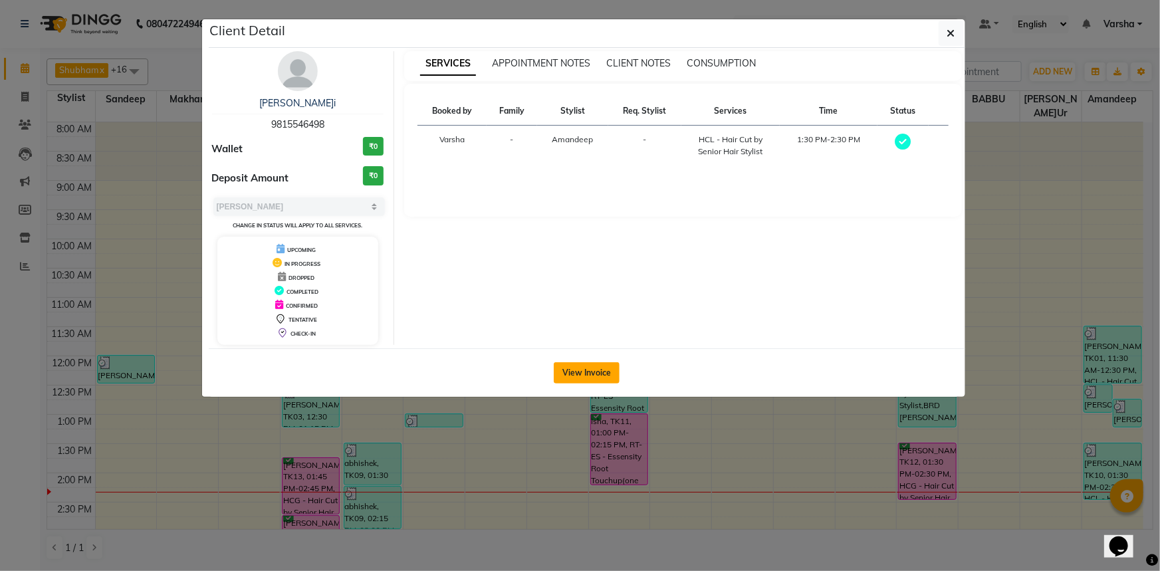
click at [592, 373] on button "View Invoice" at bounding box center [587, 372] width 66 height 21
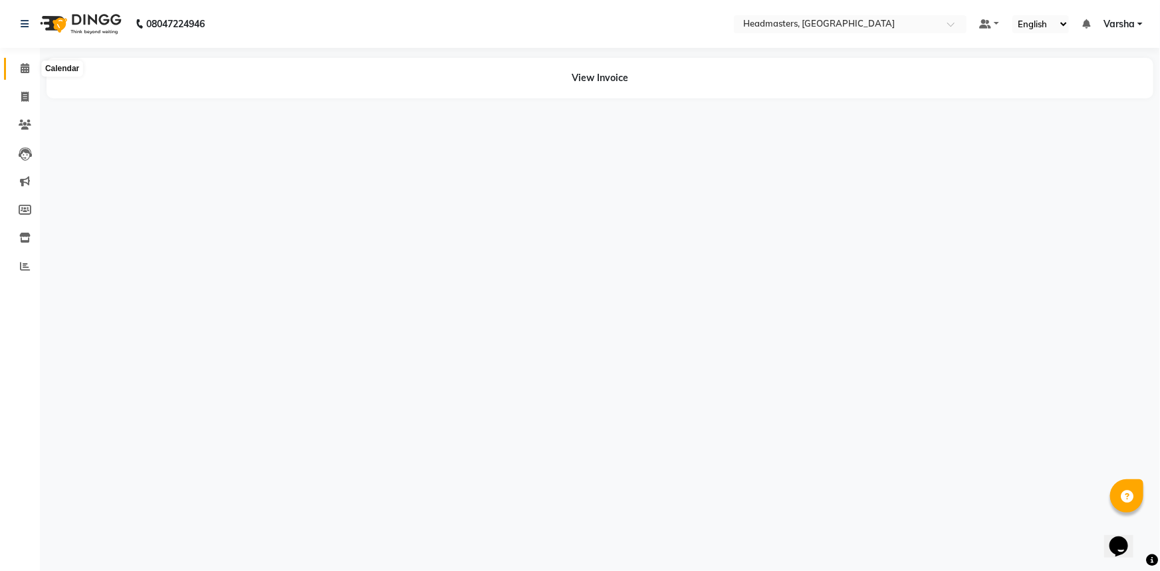
click at [24, 66] on icon at bounding box center [25, 68] width 9 height 10
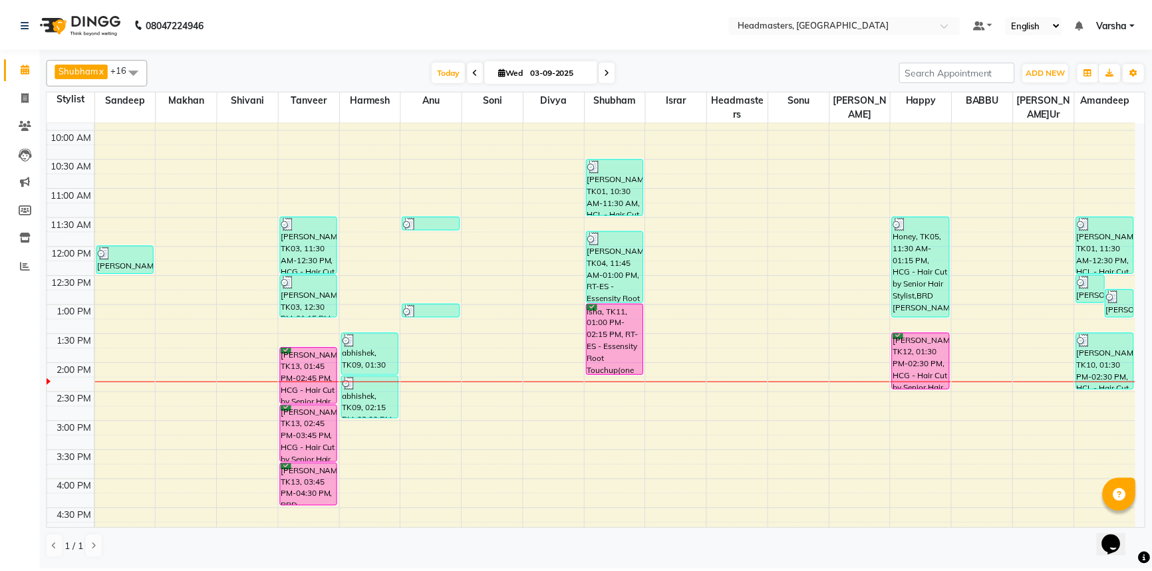
scroll to position [120, 0]
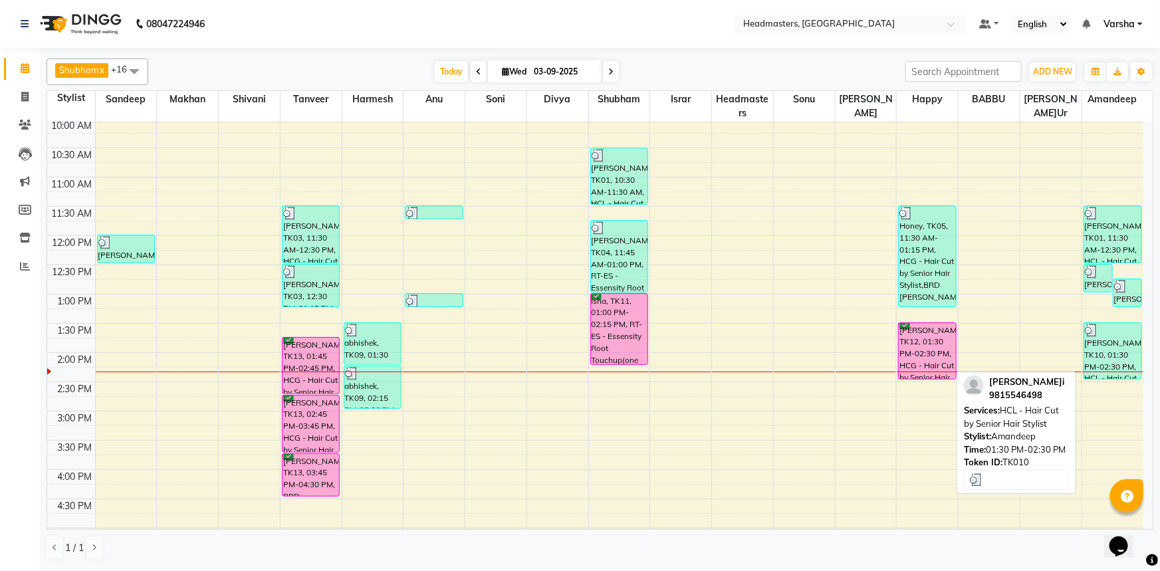
click at [1106, 358] on div "[PERSON_NAME]pi, TK10, 01:30 PM-02:30 PM, HCL - Hair Cut by Senior Hair Stylist" at bounding box center [1112, 351] width 57 height 56
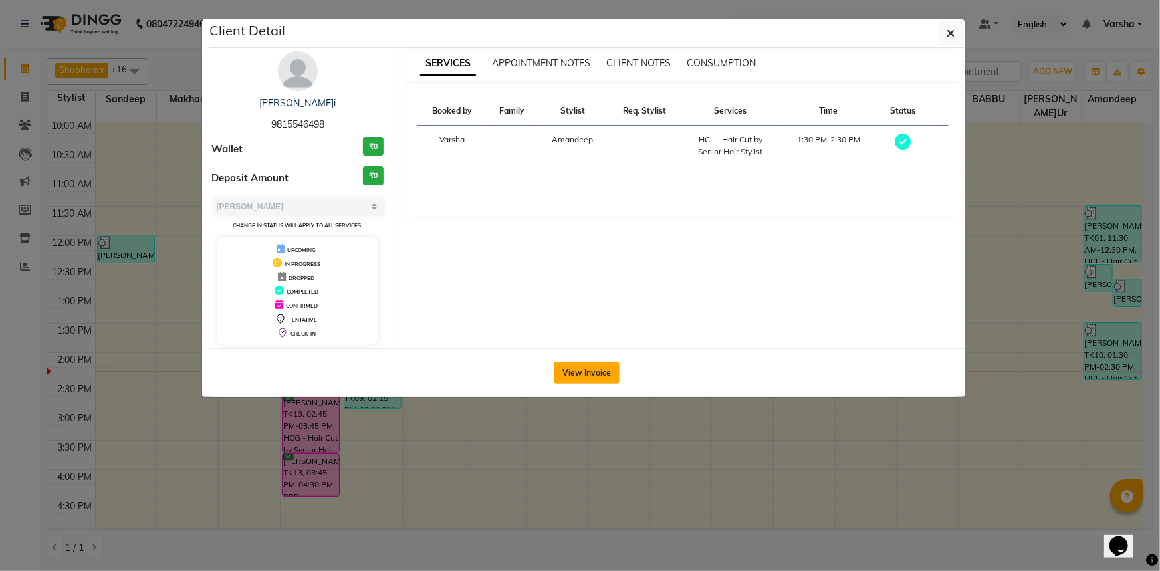
click at [587, 364] on button "View Invoice" at bounding box center [587, 372] width 66 height 21
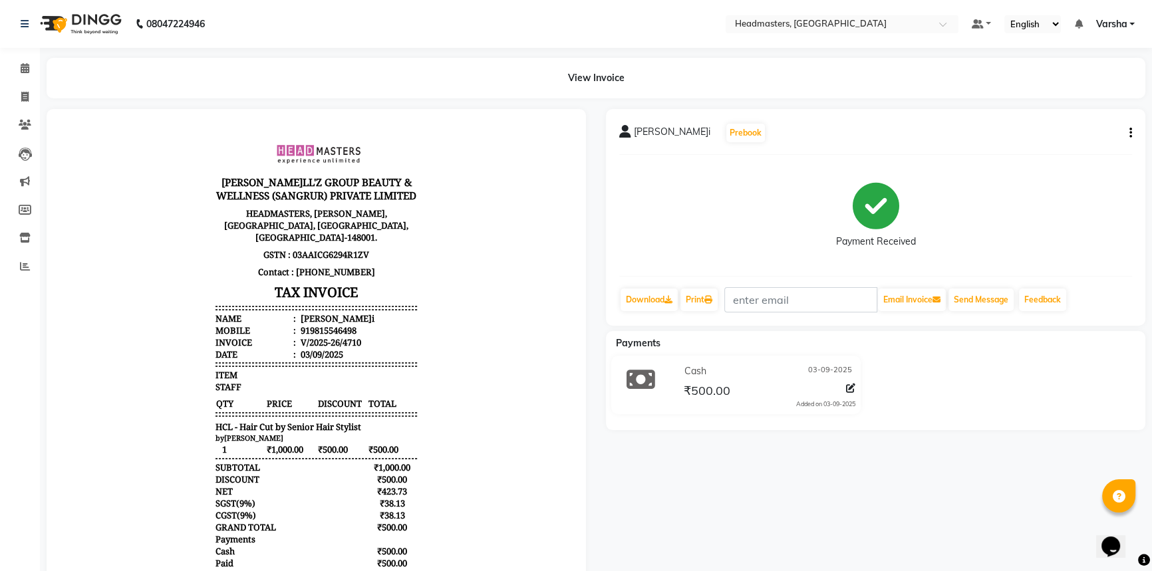
click at [1129, 134] on icon "button" at bounding box center [1130, 133] width 3 height 1
click at [1051, 144] on div "Edit Item Staff" at bounding box center [1063, 141] width 91 height 17
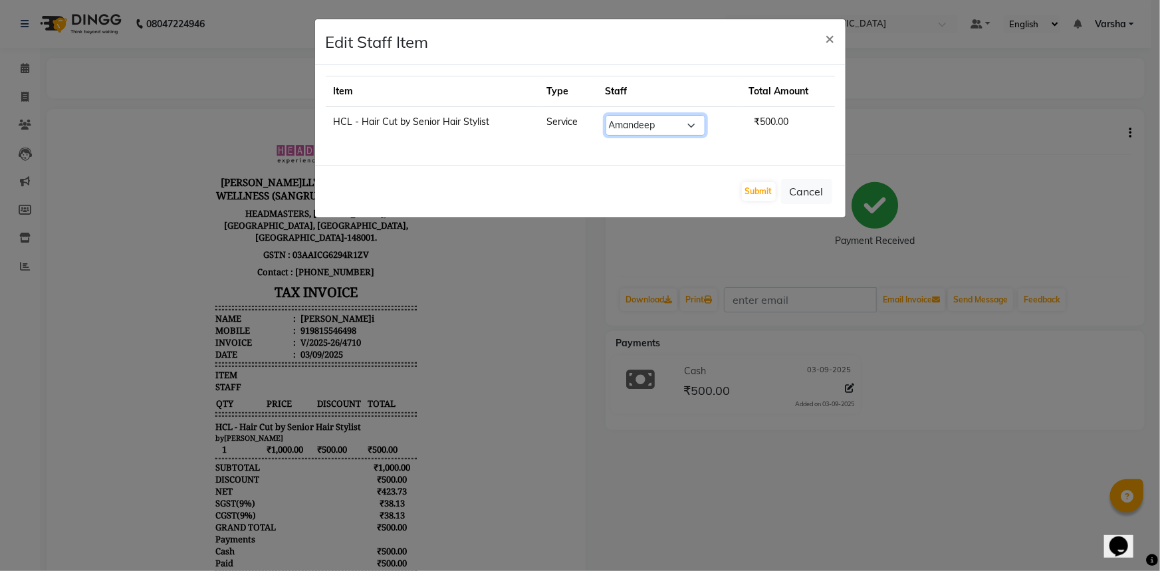
click at [632, 123] on select "Select Afia Amandeep Amandeep Kaur Anu BABBU DHIR Divya Happy Harmesh Harry Hea…" at bounding box center [656, 125] width 100 height 21
click at [606, 115] on select "Select Afia Amandeep Amandeep Kaur Anu BABBU DHIR Divya Happy Harmesh Harry Hea…" at bounding box center [656, 125] width 100 height 21
click at [753, 189] on button "Submit" at bounding box center [759, 191] width 34 height 19
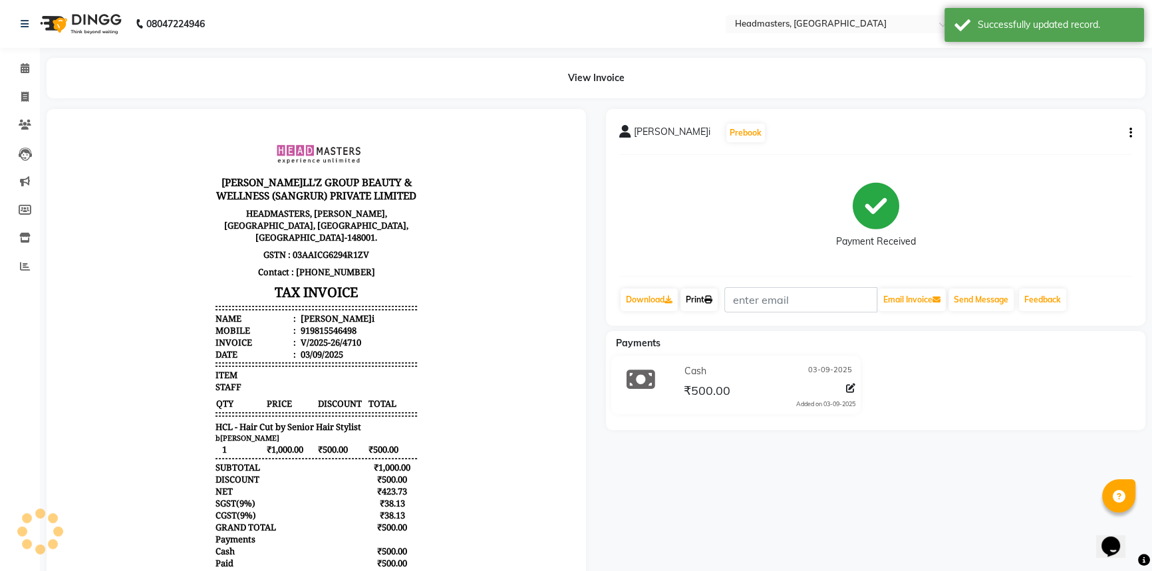
click at [697, 291] on link "Print" at bounding box center [698, 300] width 37 height 23
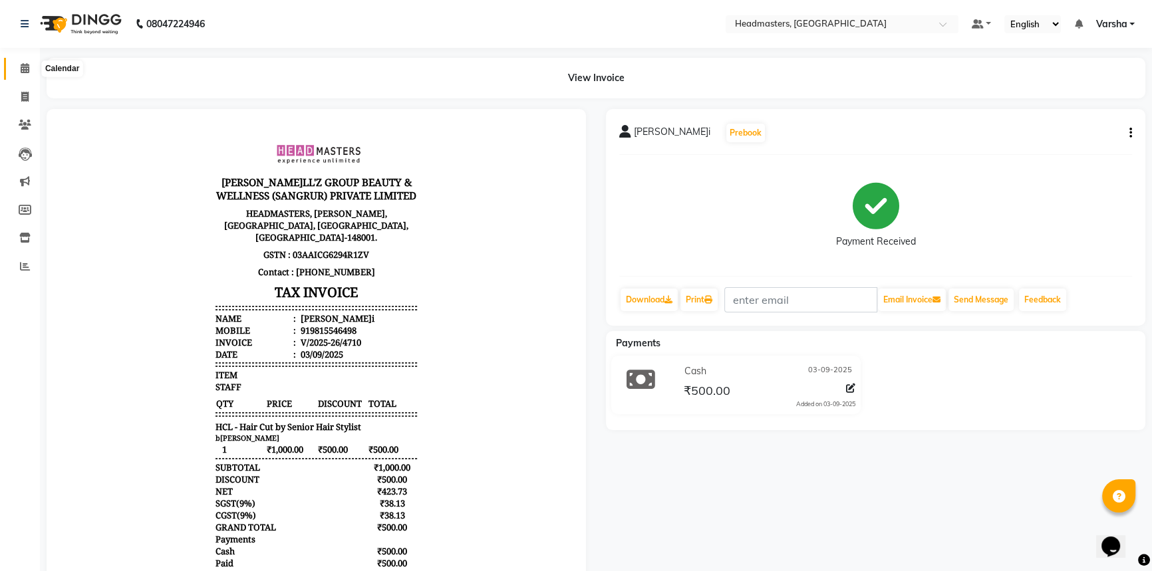
click at [30, 66] on span at bounding box center [24, 68] width 23 height 15
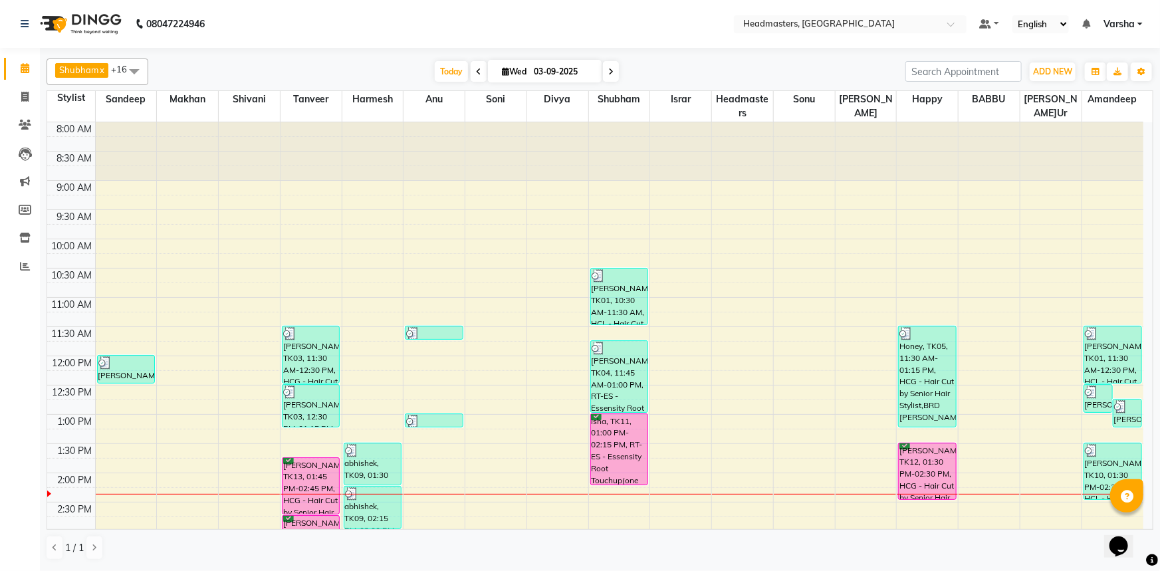
click at [257, 66] on div "Today Wed 03-09-2025" at bounding box center [527, 72] width 744 height 20
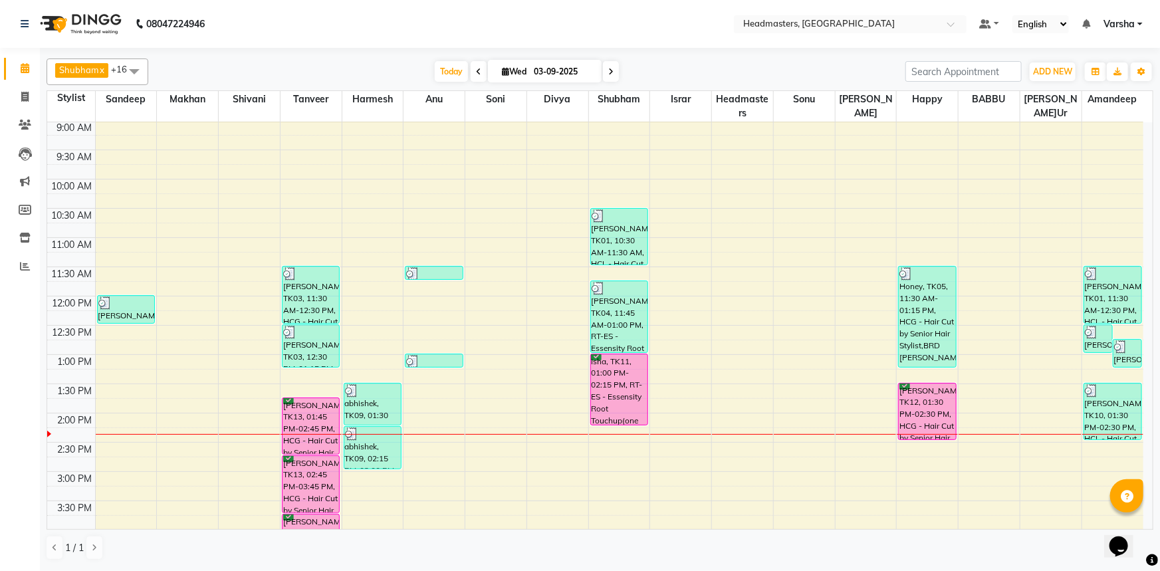
scroll to position [120, 0]
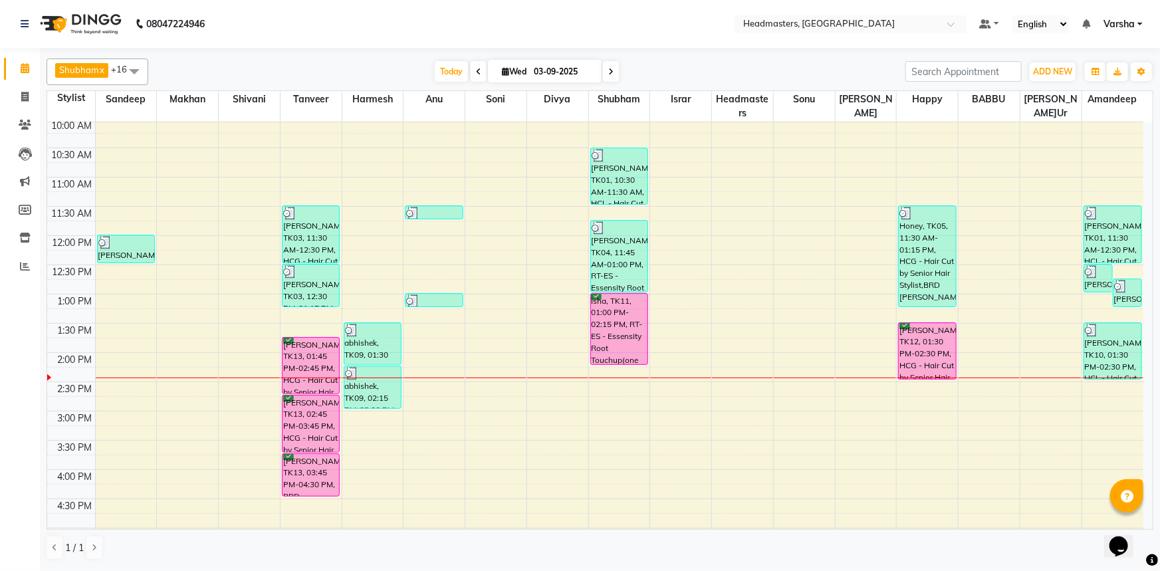
click at [713, 66] on div "Today Wed 03-09-2025" at bounding box center [527, 72] width 744 height 20
click at [717, 70] on div "Today Wed 03-09-2025" at bounding box center [527, 72] width 744 height 20
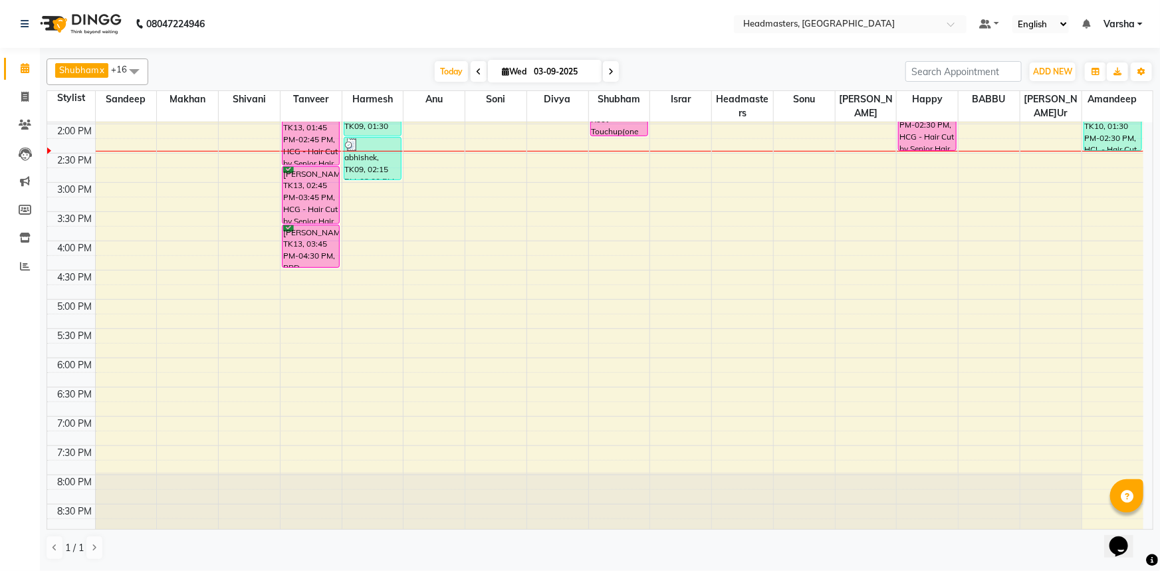
scroll to position [0, 0]
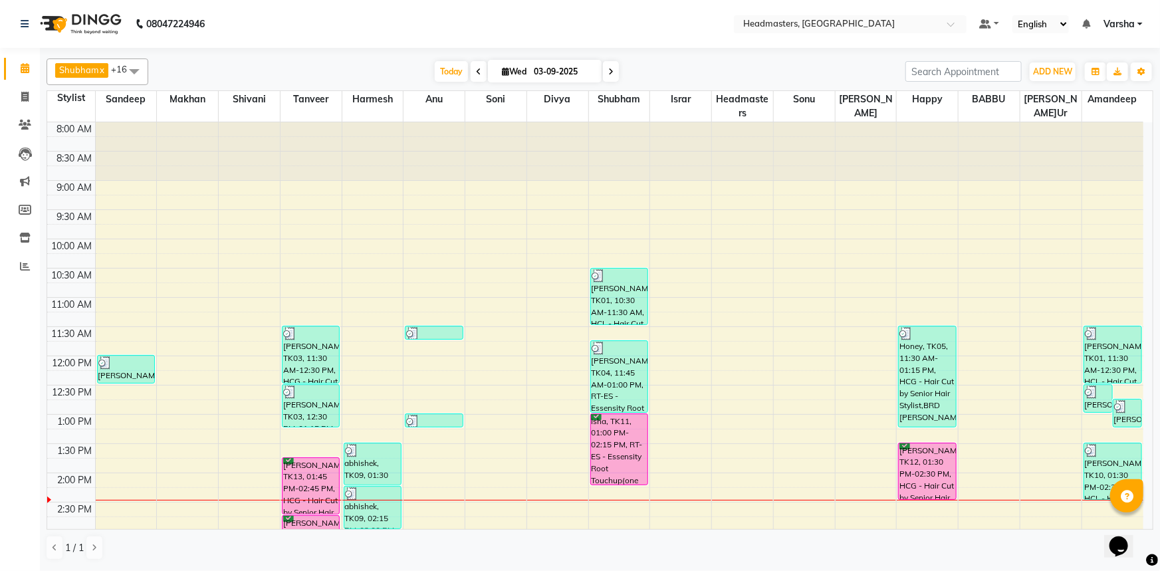
click at [371, 60] on div "Shubham x Harmesh x Happy x Divya x Amandeep Kaur x Tanveer x Makhan x Vijay x …" at bounding box center [600, 72] width 1107 height 27
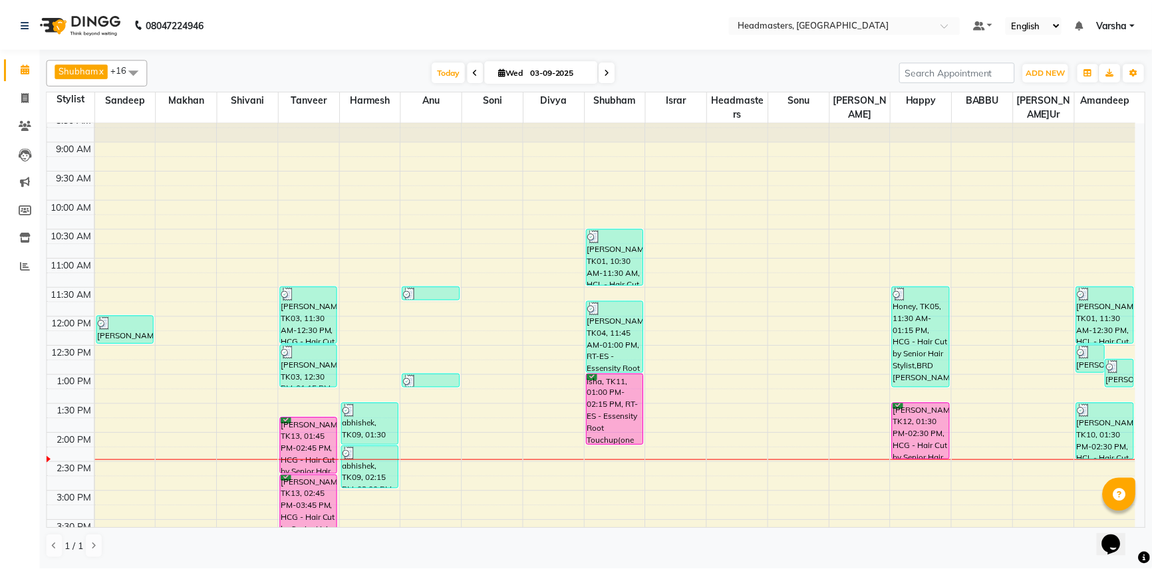
scroll to position [60, 0]
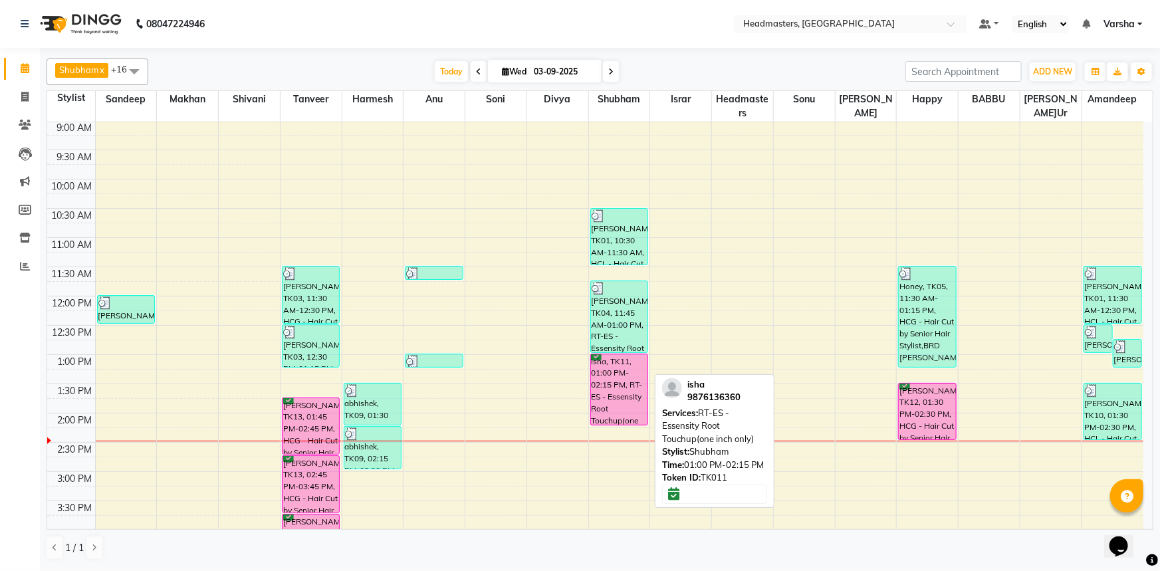
click at [610, 392] on div "isha, TK11, 01:00 PM-02:15 PM, RT-ES - Essensity Root Touchup(one inch only)" at bounding box center [619, 389] width 57 height 70
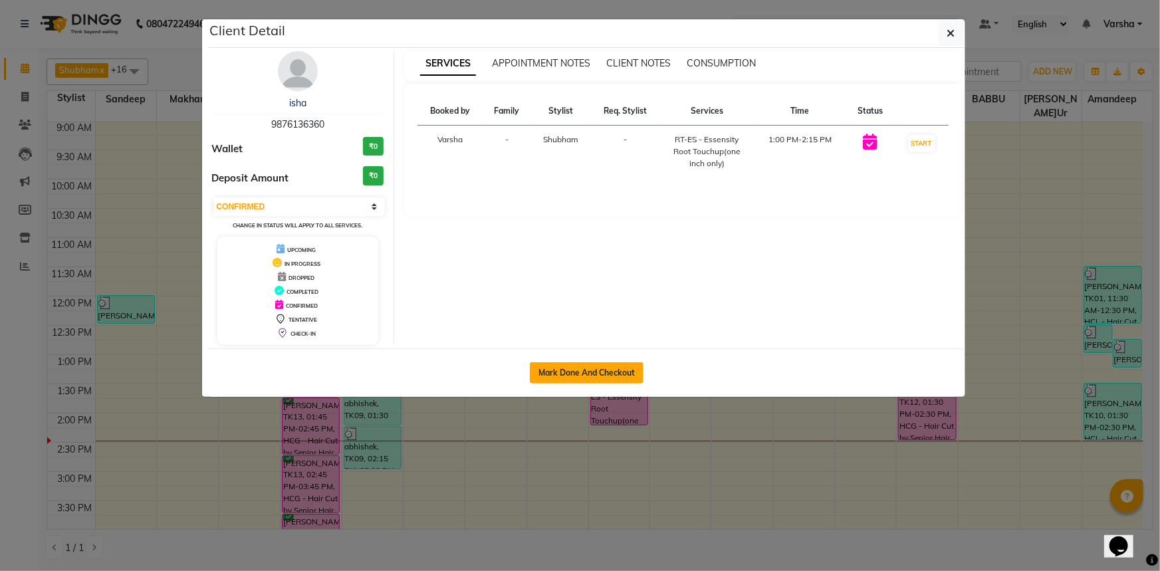
click at [600, 372] on button "Mark Done And Checkout" at bounding box center [587, 372] width 114 height 21
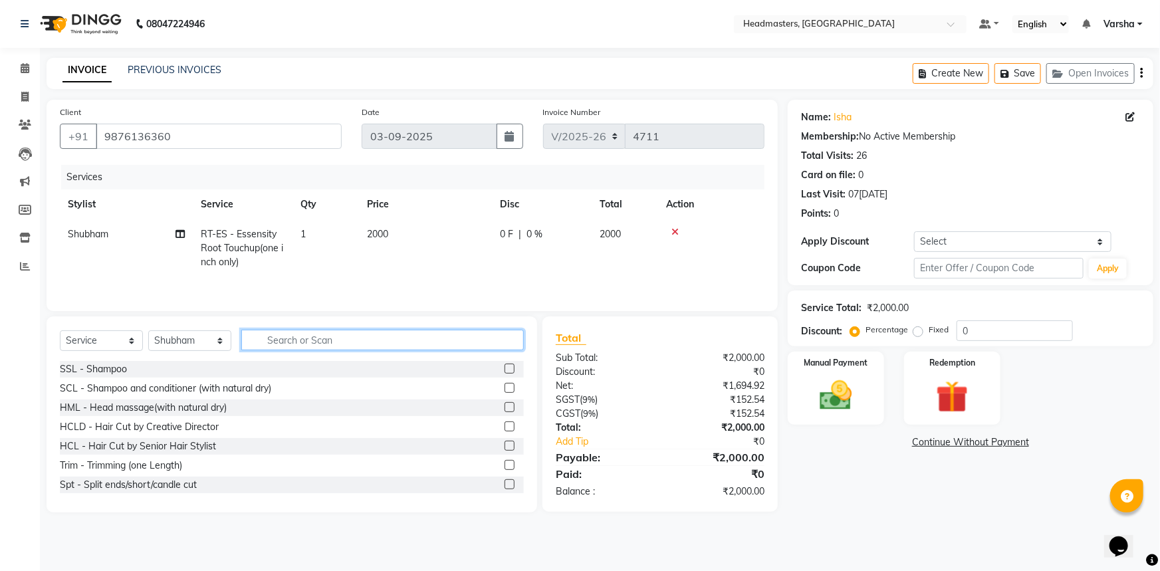
click at [270, 336] on input "text" at bounding box center [382, 340] width 283 height 21
click at [168, 340] on select "Select Stylist Afia Amandeep Amandeep Kaur Anu BABBU DHIR Divya Happy Harmesh H…" at bounding box center [189, 340] width 83 height 21
click at [148, 330] on select "Select Stylist Afia Amandeep Amandeep Kaur Anu BABBU DHIR Divya Happy Harmesh H…" at bounding box center [189, 340] width 83 height 21
click at [278, 341] on input "text" at bounding box center [382, 340] width 283 height 21
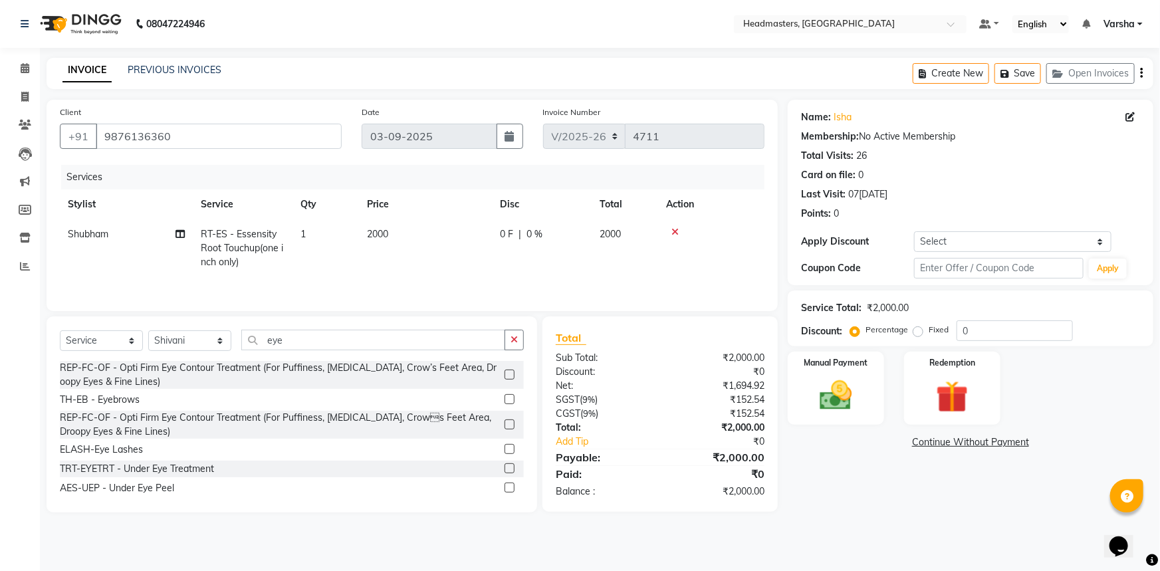
click at [505, 400] on label at bounding box center [510, 399] width 10 height 10
click at [505, 400] on input "checkbox" at bounding box center [509, 400] width 9 height 9
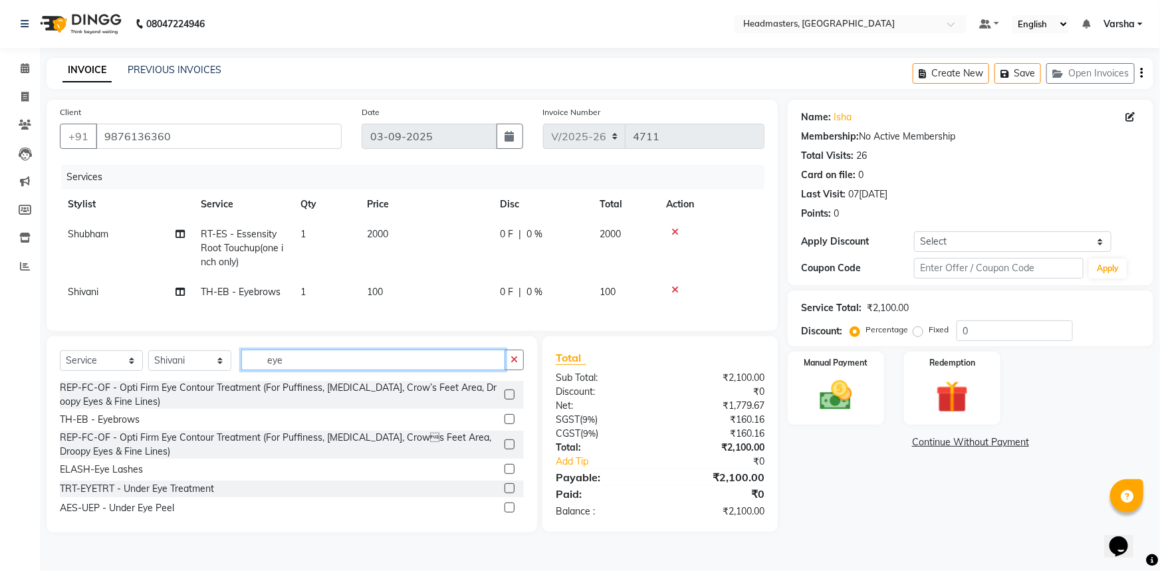
click at [353, 362] on input "eye" at bounding box center [373, 360] width 264 height 21
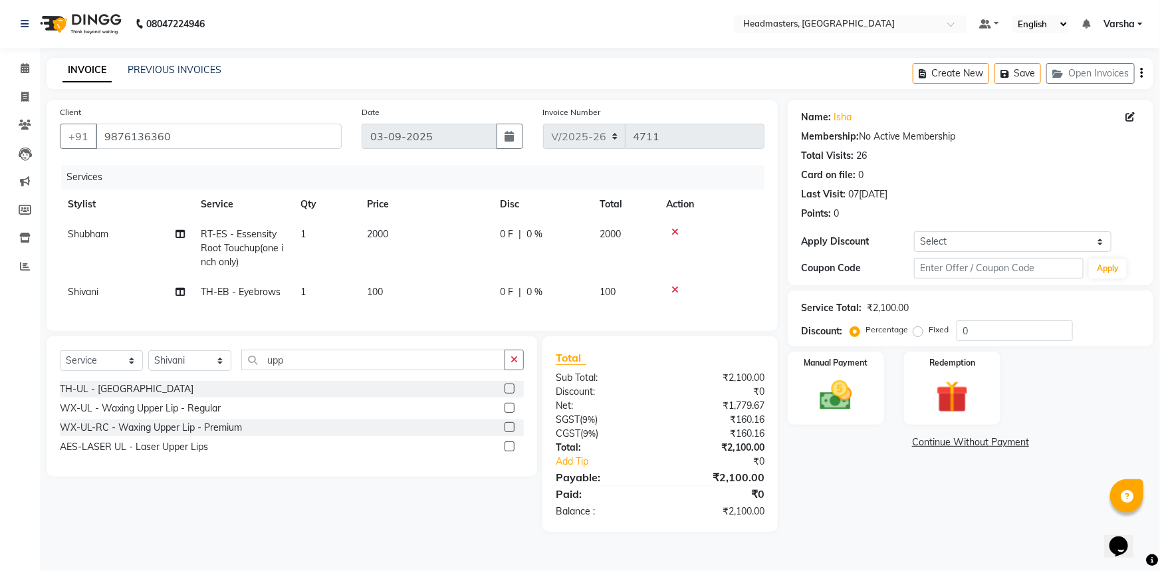
click at [510, 394] on label at bounding box center [510, 389] width 10 height 10
click at [510, 394] on input "checkbox" at bounding box center [509, 389] width 9 height 9
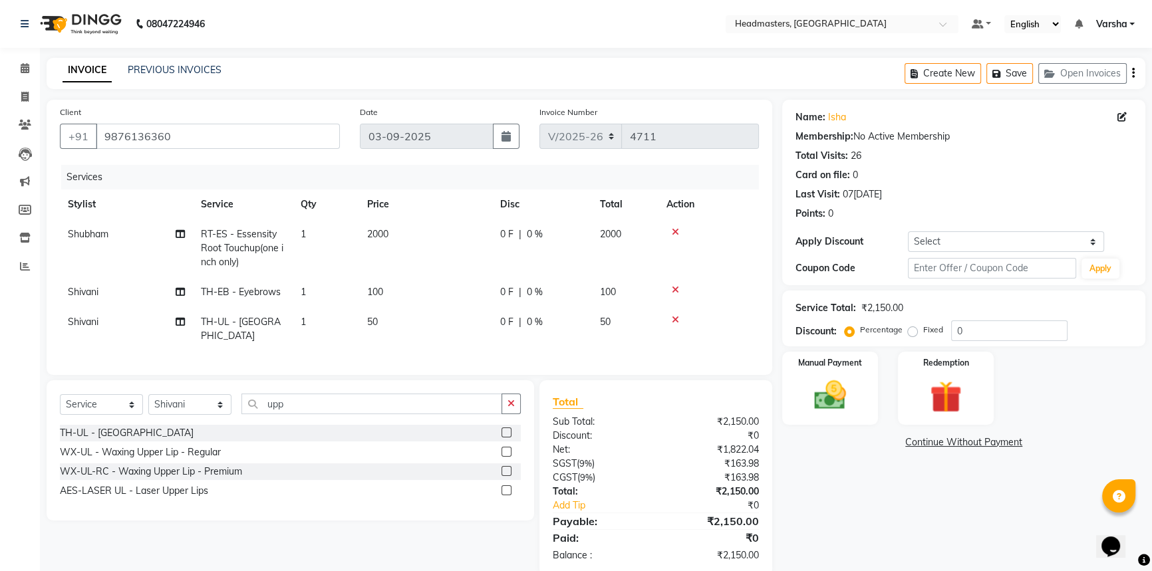
click at [828, 488] on div "Name: Isha Membership: No Active Membership Total Visits: 26 Card on file: 0 La…" at bounding box center [968, 338] width 373 height 476
click at [505, 286] on span "0 F" at bounding box center [506, 292] width 13 height 14
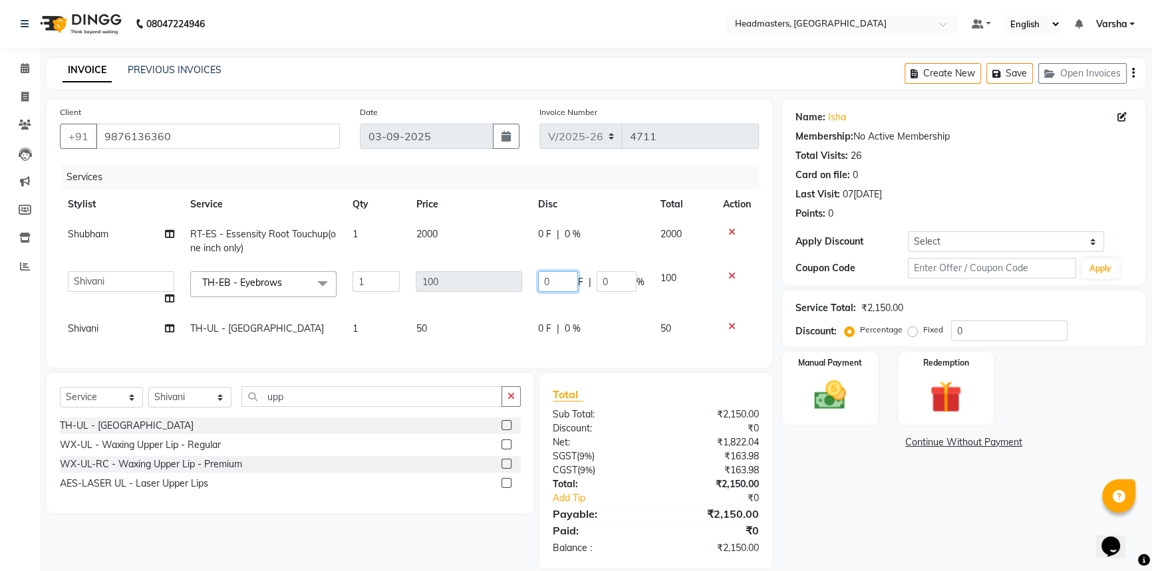
click at [550, 279] on input "0" at bounding box center [558, 281] width 40 height 21
click at [519, 305] on tr "Afia Amandeep Amandeep Kaur Anu BABBU DHIR Divya Happy Harmesh Harry Headmaster…" at bounding box center [409, 288] width 699 height 51
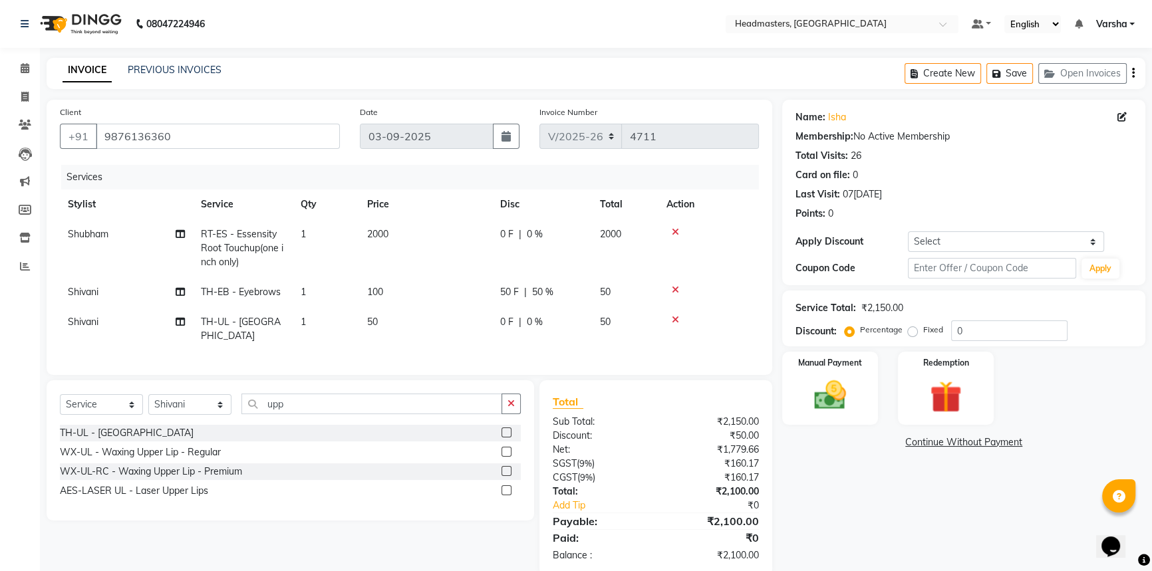
click at [515, 225] on td "0 F | 0 %" at bounding box center [542, 248] width 100 height 58
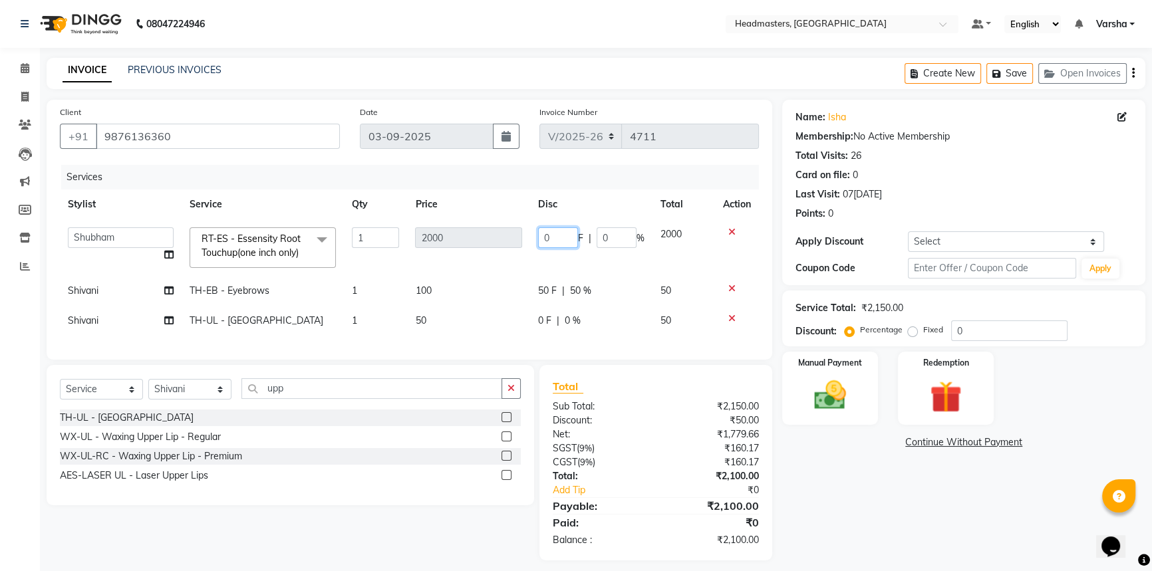
click at [553, 237] on input "0" at bounding box center [558, 237] width 40 height 21
click at [475, 273] on td "2000" at bounding box center [468, 247] width 122 height 57
click at [838, 390] on img at bounding box center [830, 395] width 54 height 38
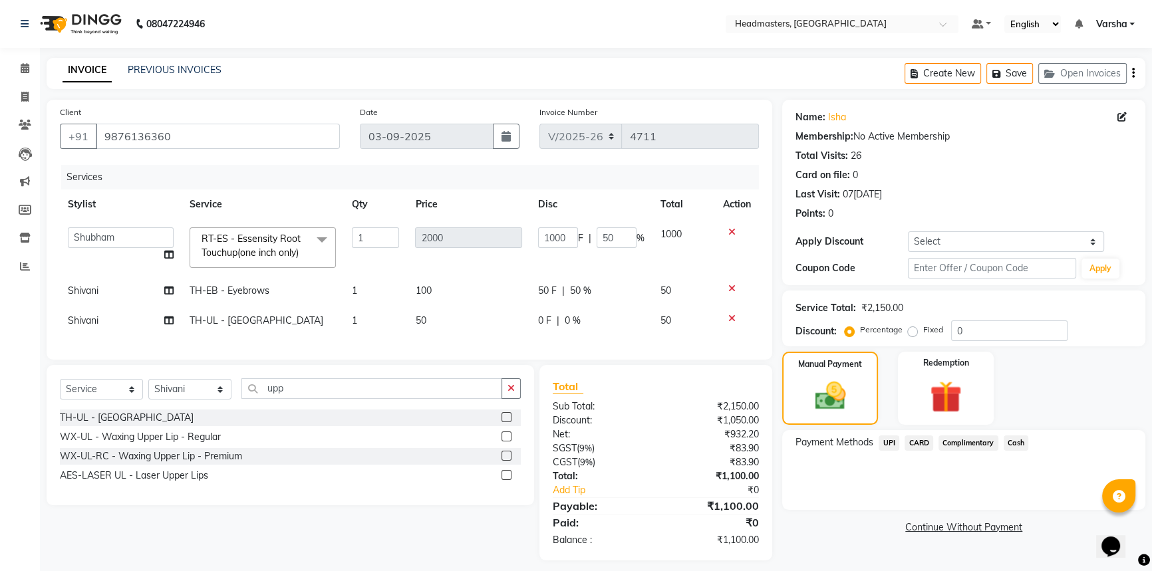
click at [1011, 441] on span "Cash" at bounding box center [1015, 443] width 25 height 15
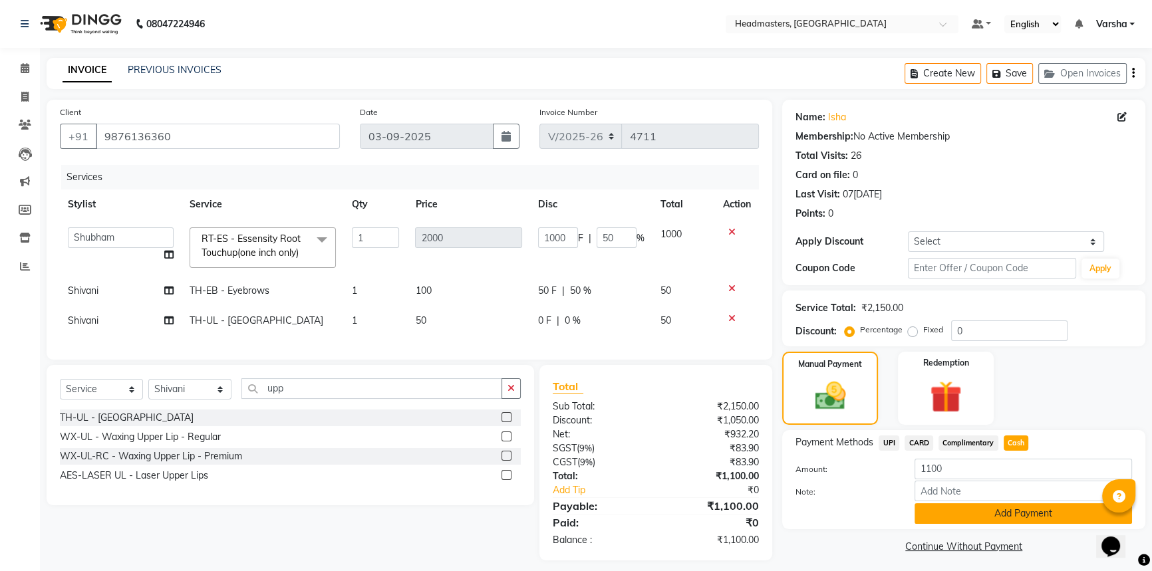
click at [964, 515] on button "Add Payment" at bounding box center [1022, 513] width 217 height 21
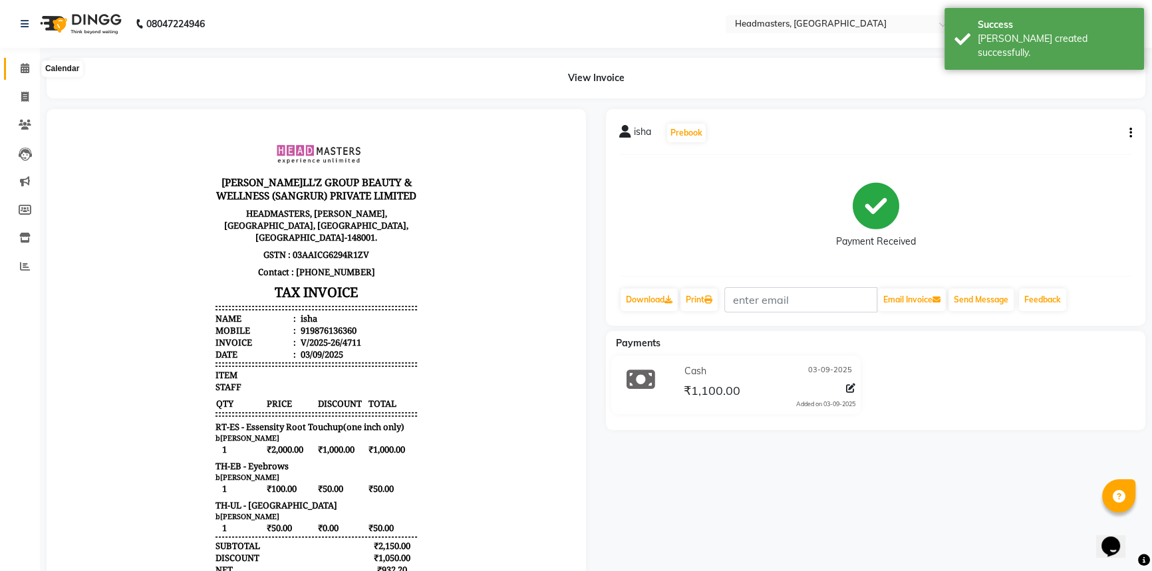
click at [18, 70] on span at bounding box center [24, 68] width 23 height 15
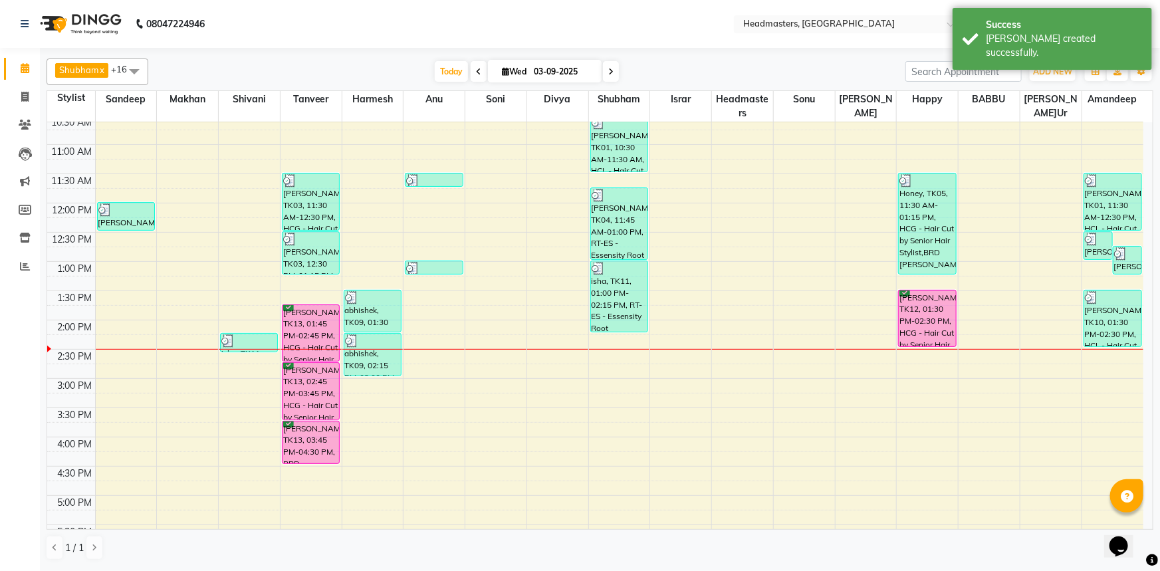
scroll to position [143, 0]
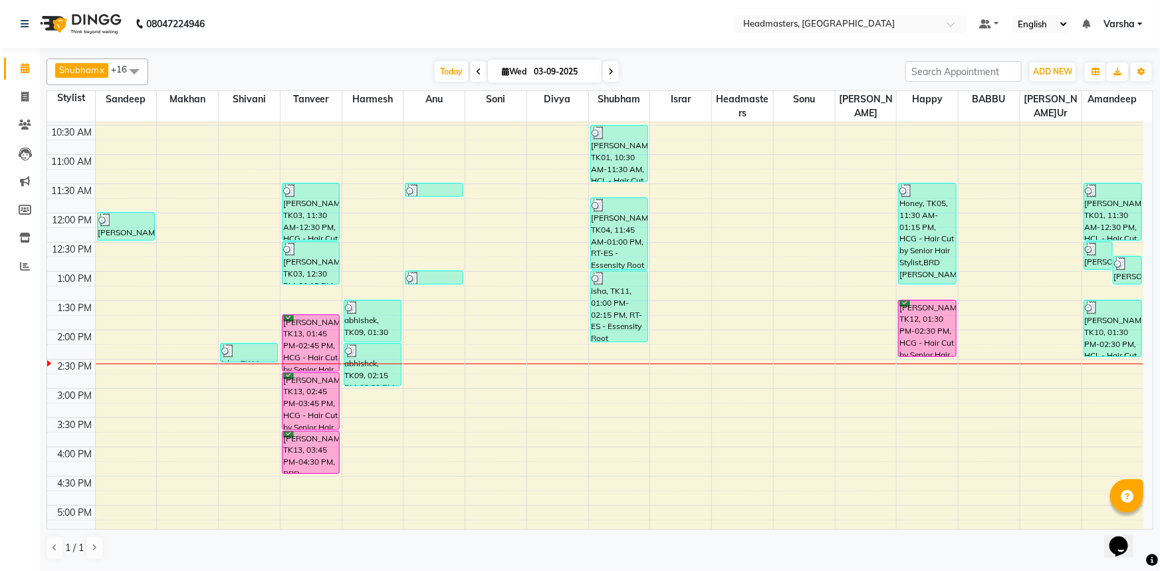
click at [125, 334] on div "8:00 AM 8:30 AM 9:00 AM 9:30 AM 10:00 AM 10:30 AM 11:00 AM 11:30 AM 12:00 PM 12…" at bounding box center [595, 359] width 1096 height 760
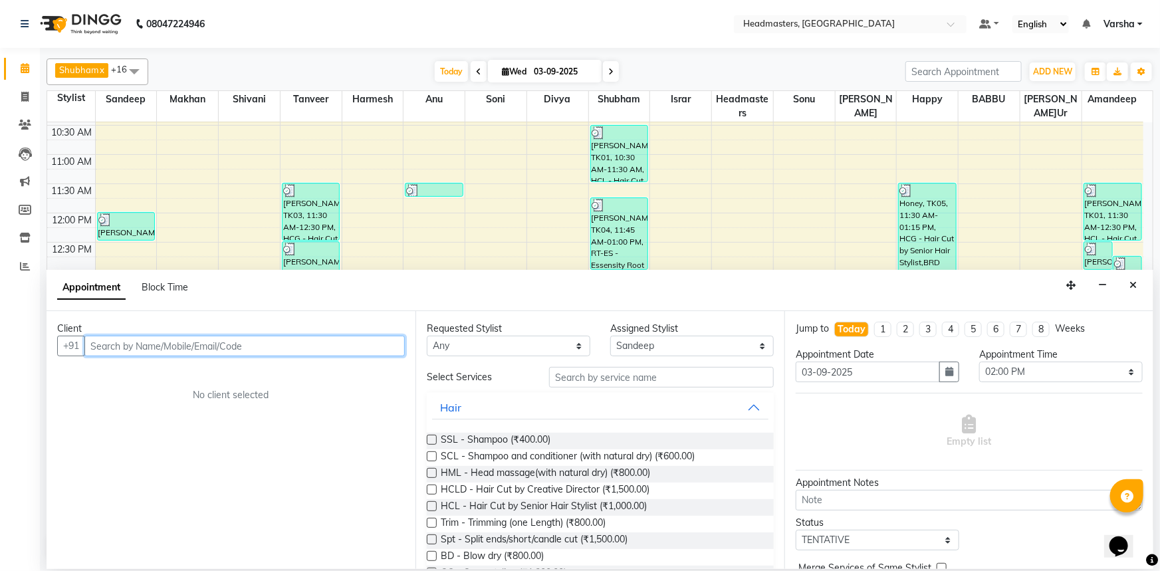
click at [106, 346] on input "text" at bounding box center [244, 346] width 320 height 21
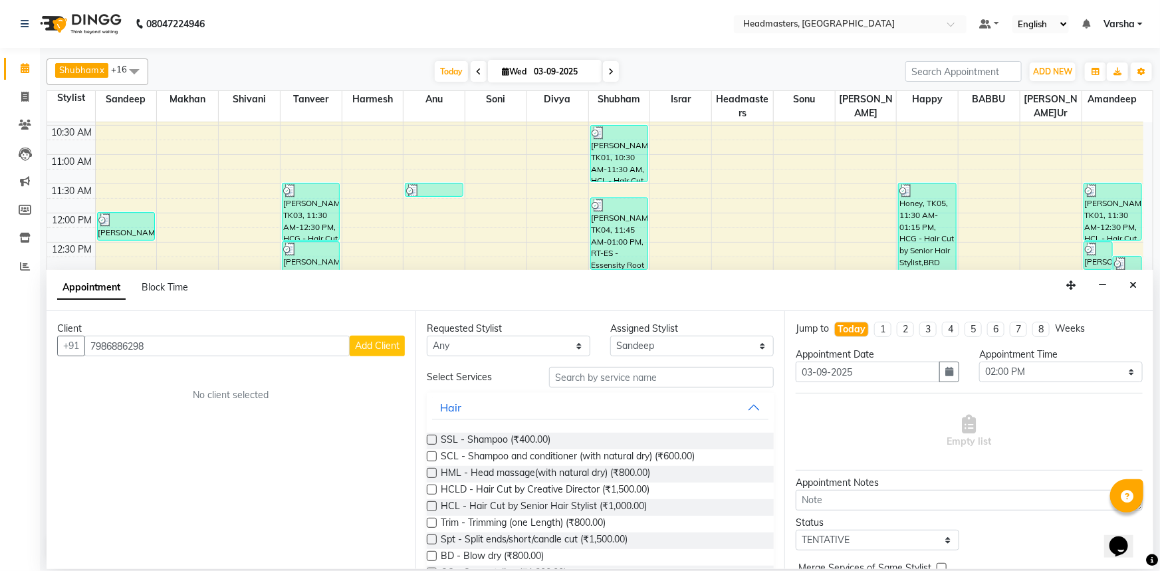
click at [379, 340] on span "Add Client" at bounding box center [377, 346] width 45 height 12
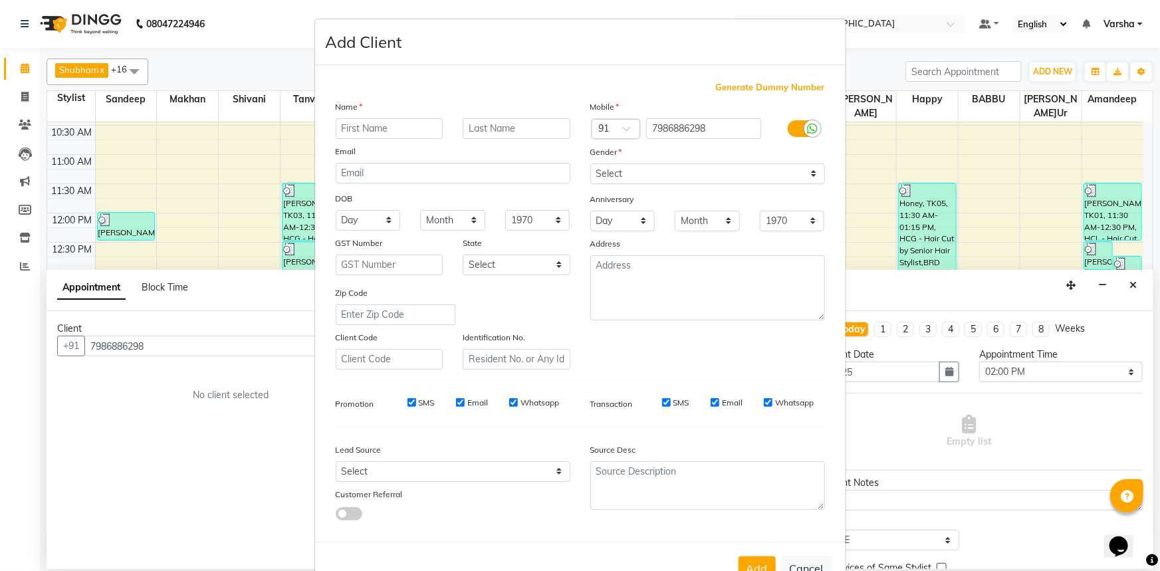
click at [392, 122] on input "text" at bounding box center [390, 128] width 108 height 21
click at [515, 150] on div "Email" at bounding box center [453, 153] width 255 height 19
click at [646, 173] on select "Select [DEMOGRAPHIC_DATA] [DEMOGRAPHIC_DATA] Other Prefer Not To Say" at bounding box center [707, 174] width 235 height 21
click at [590, 164] on select "Select [DEMOGRAPHIC_DATA] [DEMOGRAPHIC_DATA] Other Prefer Not To Say" at bounding box center [707, 174] width 235 height 21
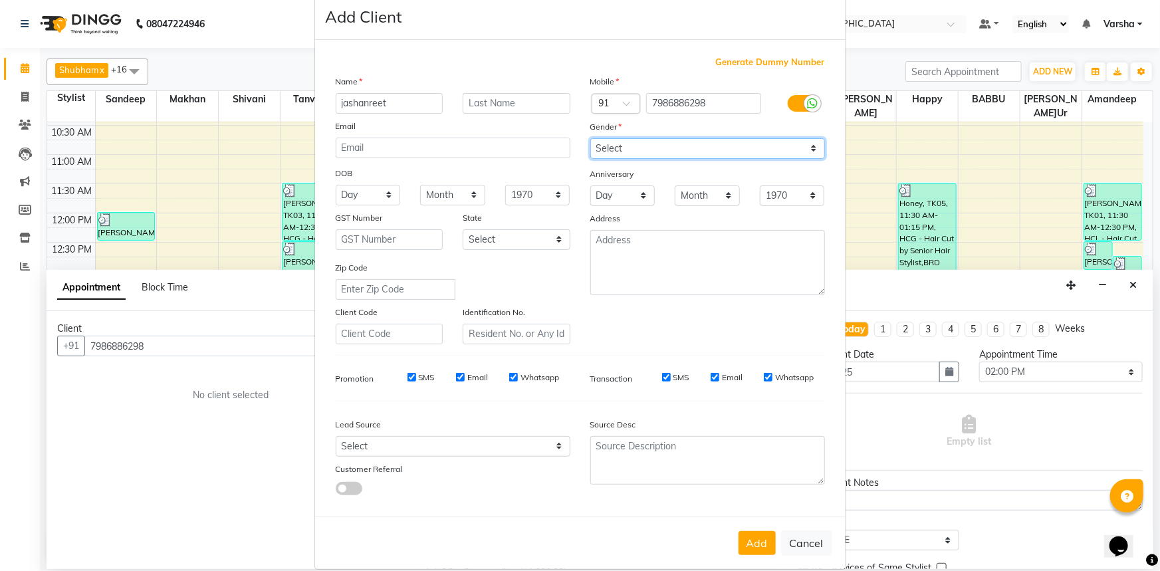
scroll to position [47, 0]
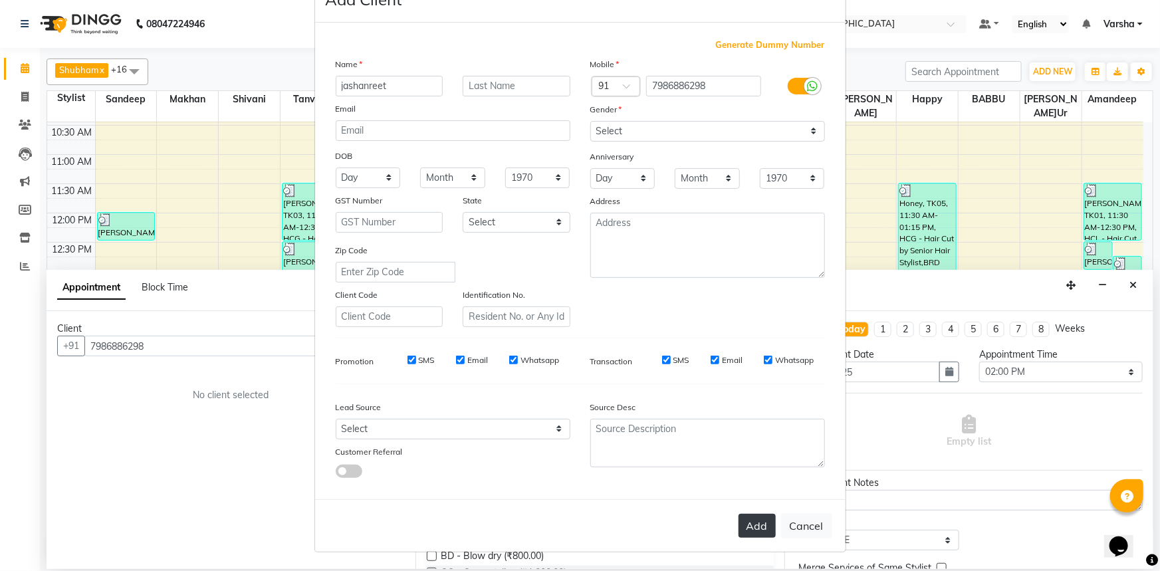
click at [743, 525] on button "Add" at bounding box center [757, 526] width 37 height 24
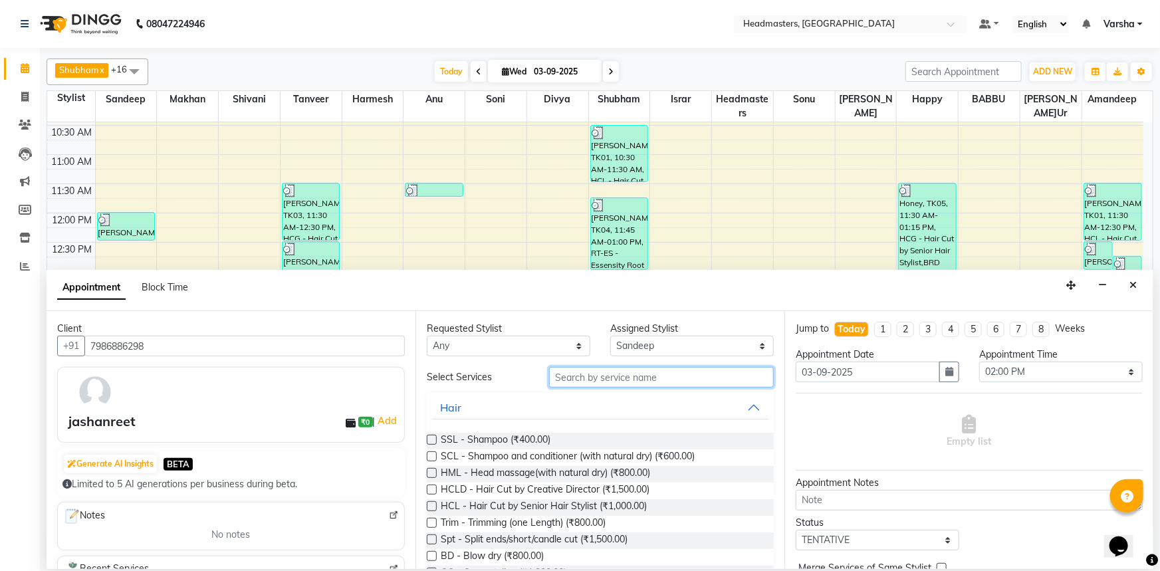
drag, startPoint x: 553, startPoint y: 376, endPoint x: 548, endPoint y: 382, distance: 7.6
click at [553, 375] on input "text" at bounding box center [661, 377] width 225 height 21
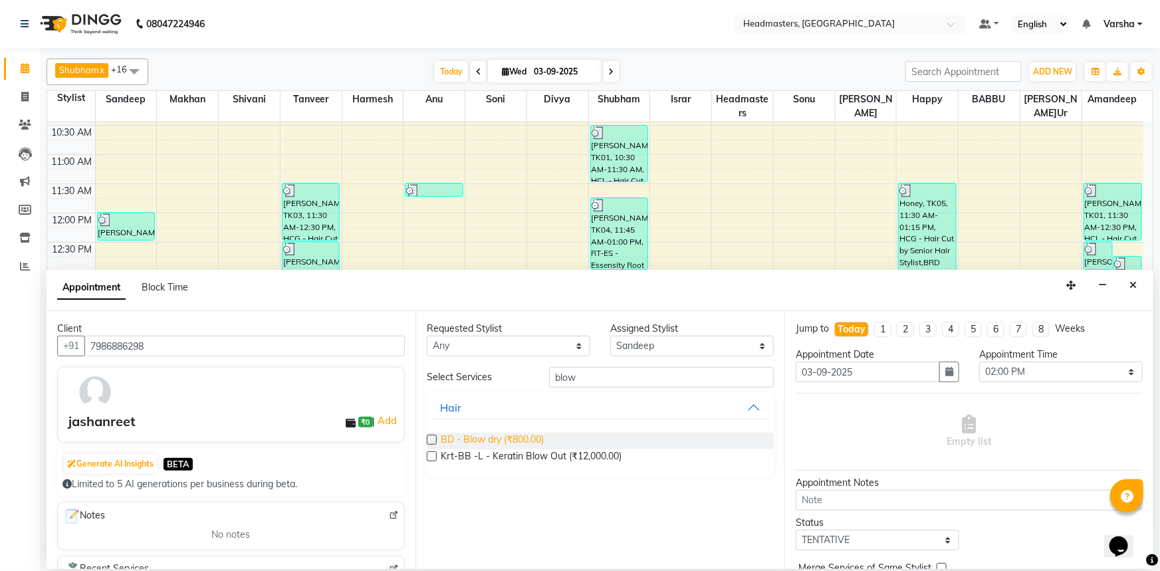
click at [505, 433] on span "BD - Blow dry (₹800.00)" at bounding box center [492, 441] width 103 height 17
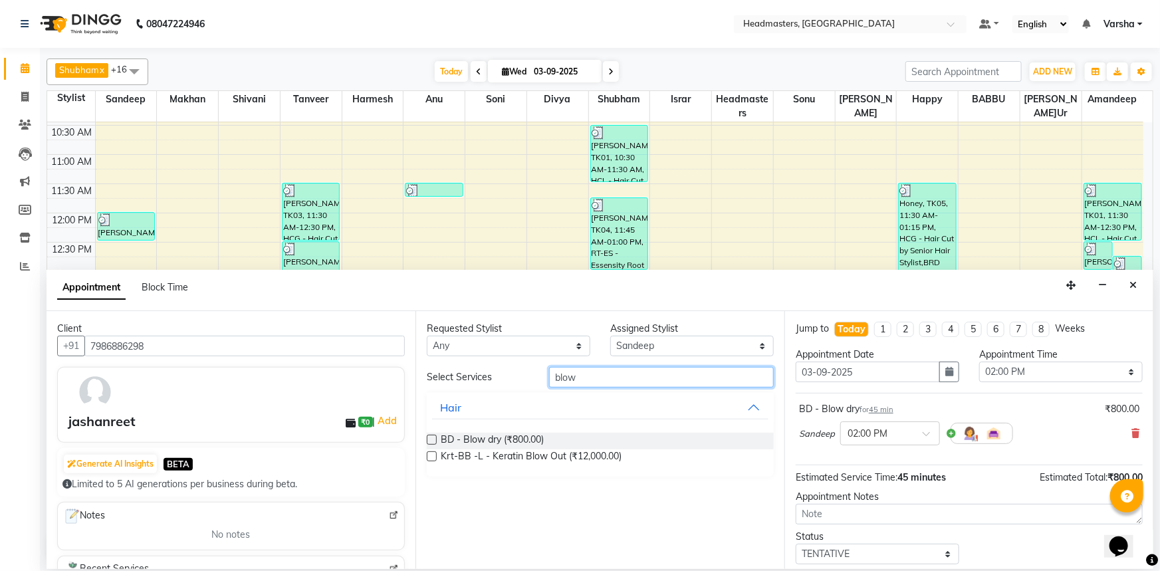
click at [591, 368] on input "blow" at bounding box center [661, 377] width 225 height 21
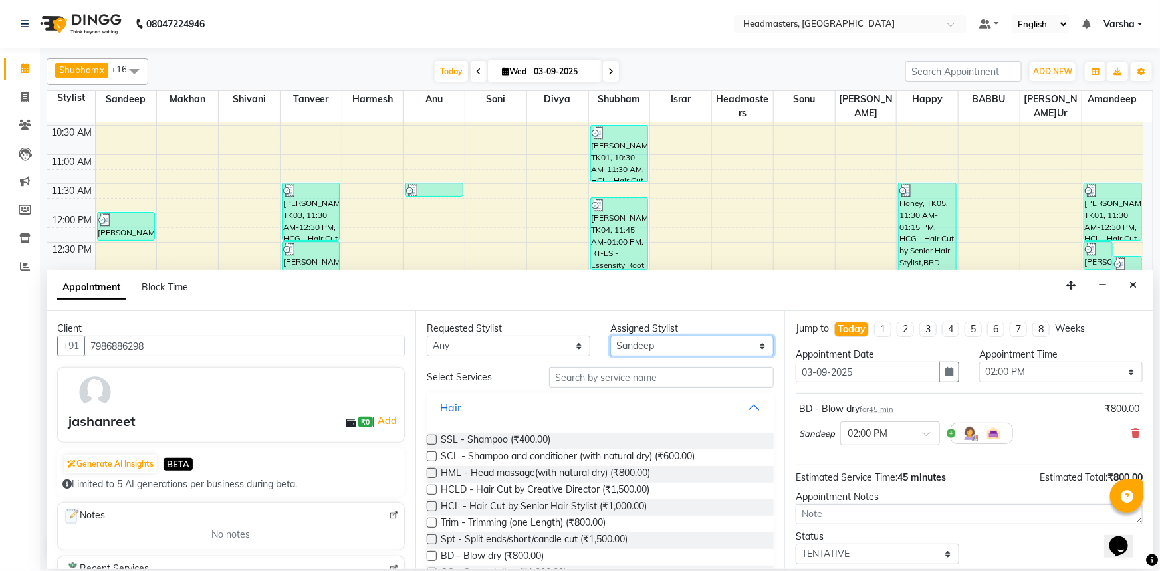
click at [626, 351] on select "Select Afia Amandeep Amandeep Kaur Anu BABBU DHIR Divya Happy Harmesh Harry Hea…" at bounding box center [692, 346] width 164 height 21
click at [610, 336] on select "Select Afia Amandeep Amandeep Kaur Anu BABBU DHIR Divya Happy Harmesh Harry Hea…" at bounding box center [692, 346] width 164 height 21
click at [612, 381] on input "text" at bounding box center [661, 377] width 225 height 21
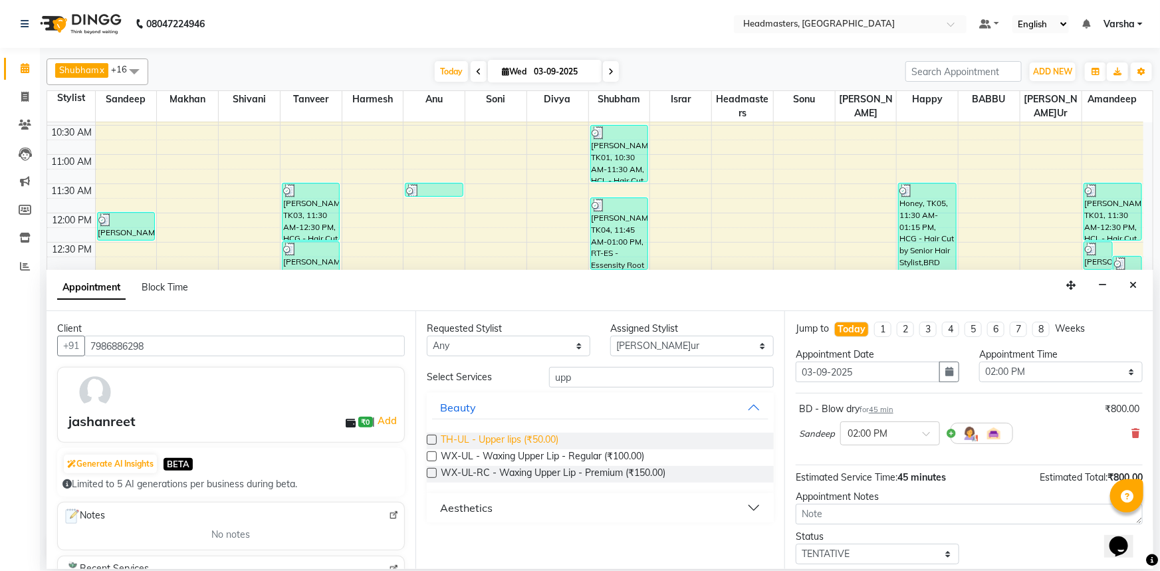
click at [491, 439] on span "TH-UL - Upper lips (₹50.00)" at bounding box center [500, 441] width 118 height 17
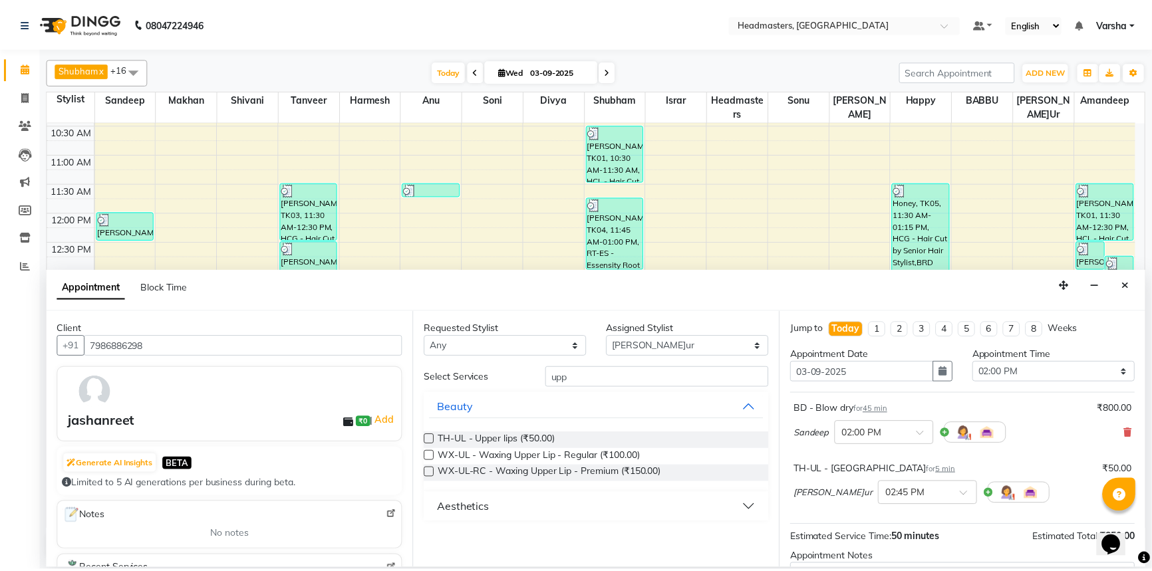
scroll to position [117, 0]
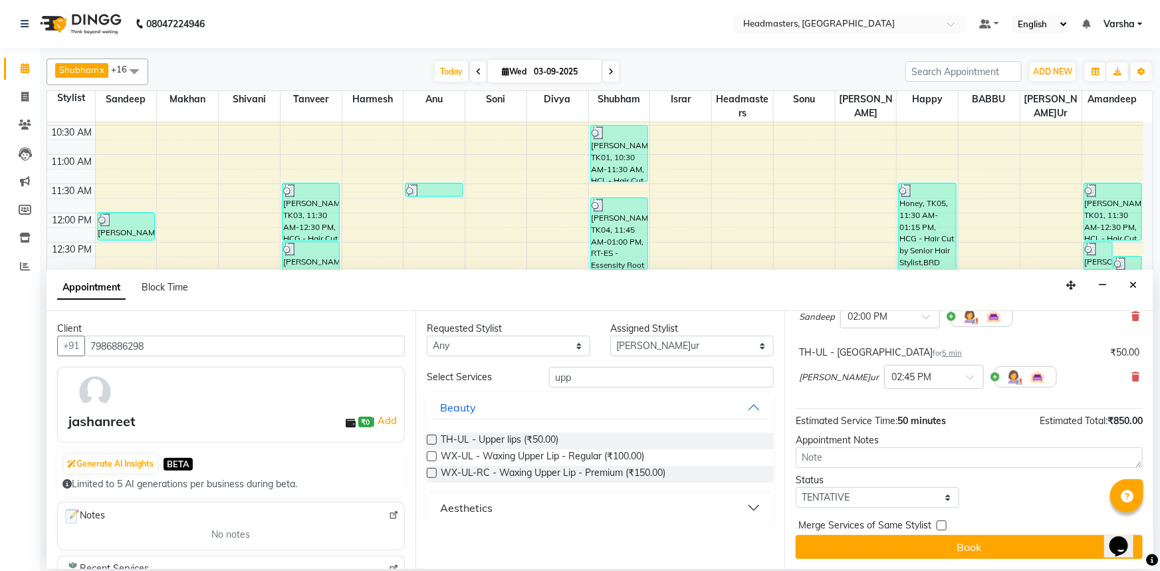
click at [919, 553] on button "Book" at bounding box center [969, 547] width 347 height 24
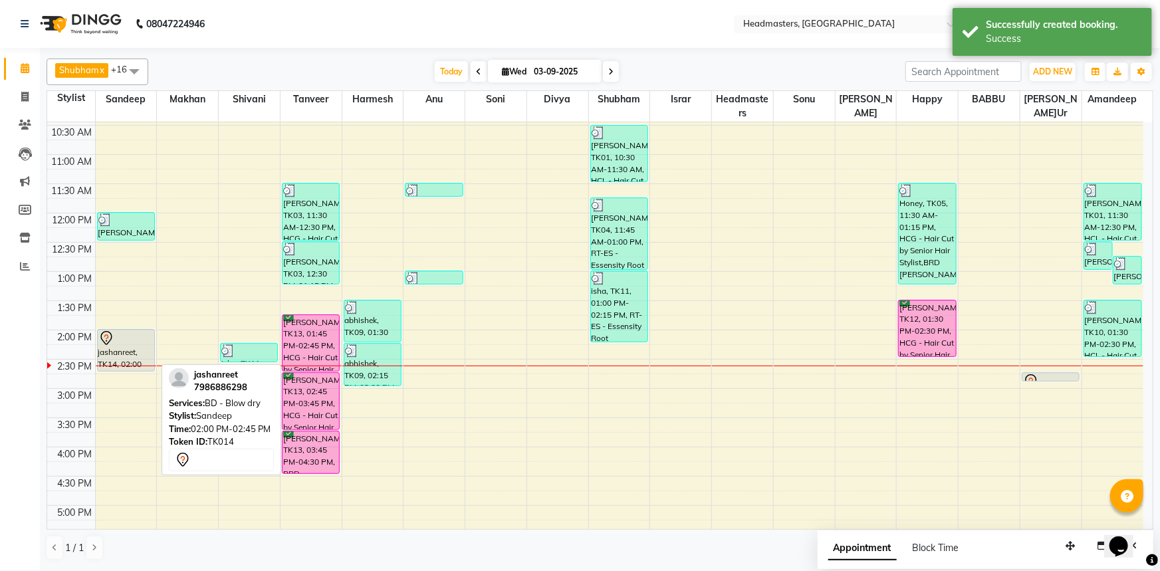
click at [125, 346] on div "jashanreet, TK14, 02:00 PM-02:45 PM, BD - Blow dry" at bounding box center [126, 350] width 57 height 41
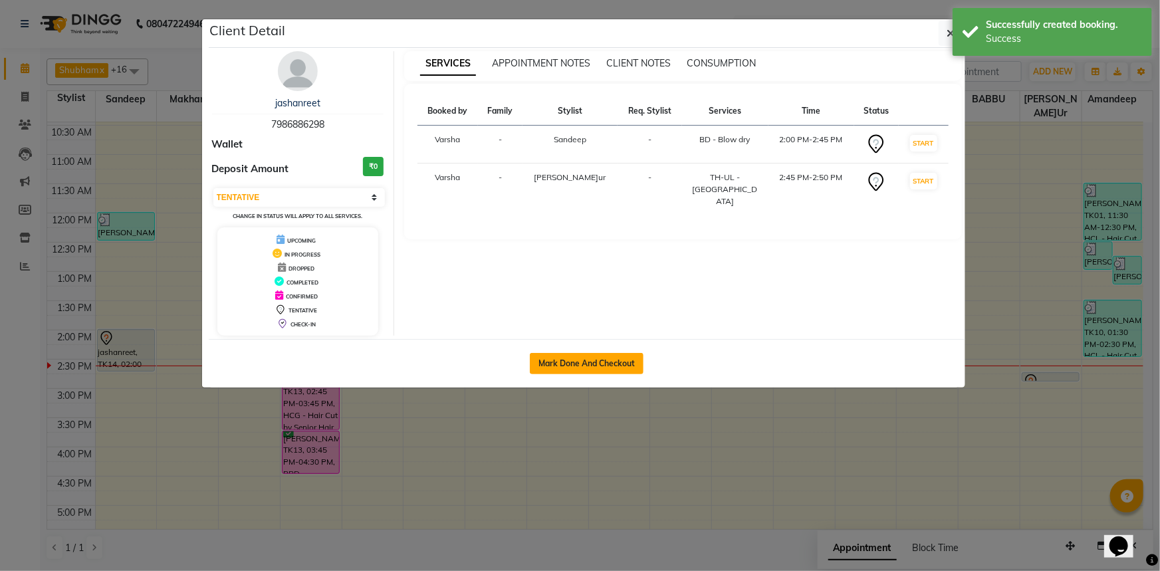
click at [603, 353] on button "Mark Done And Checkout" at bounding box center [587, 363] width 114 height 21
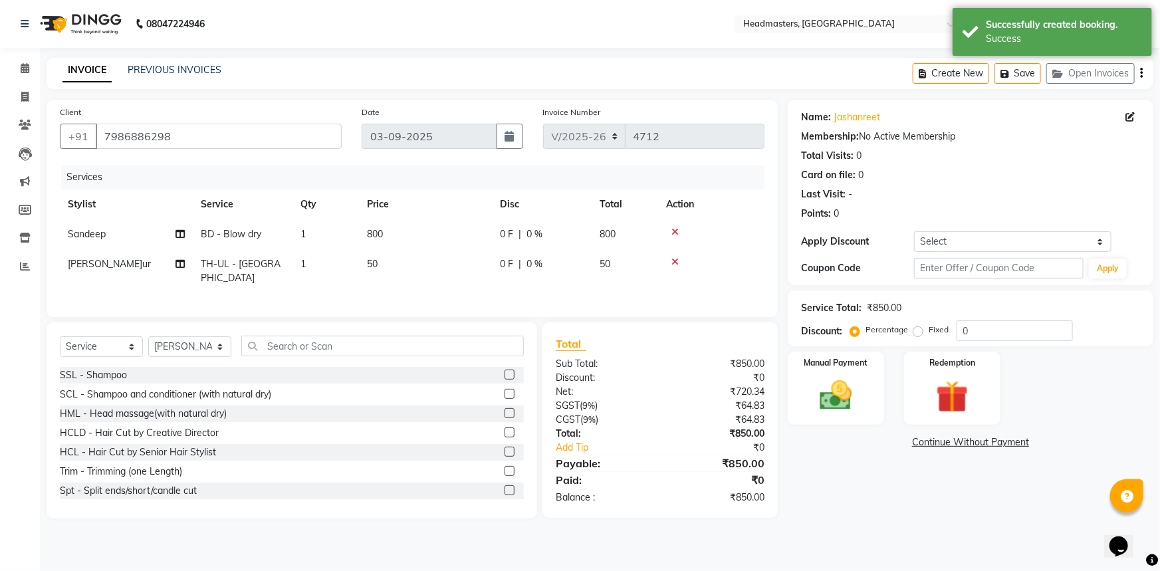
click at [509, 234] on span "0 F" at bounding box center [506, 234] width 13 height 14
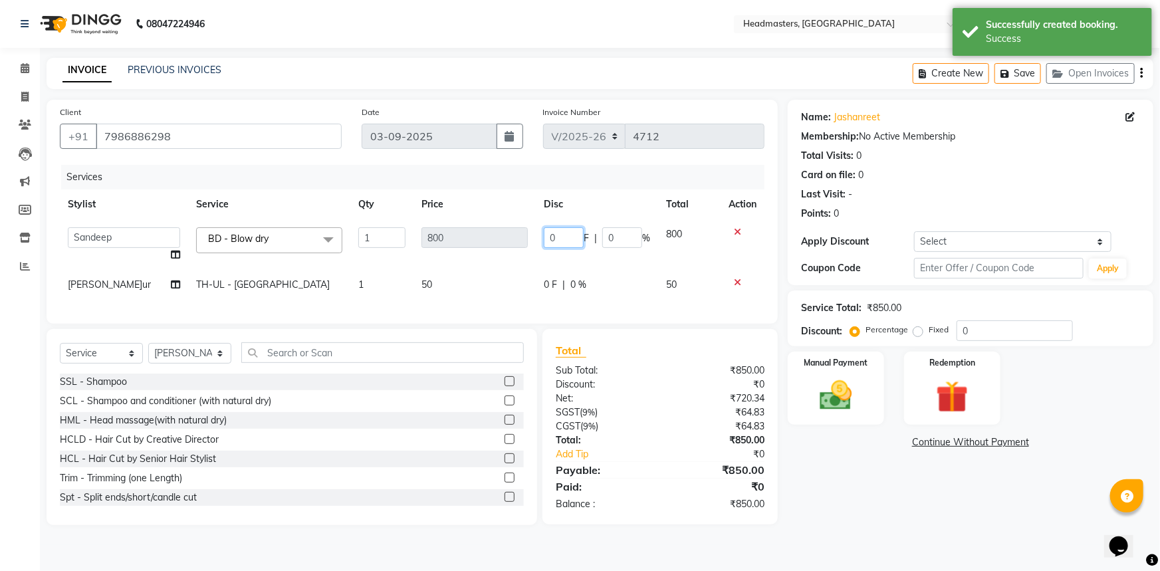
click at [563, 231] on input "0" at bounding box center [564, 237] width 40 height 21
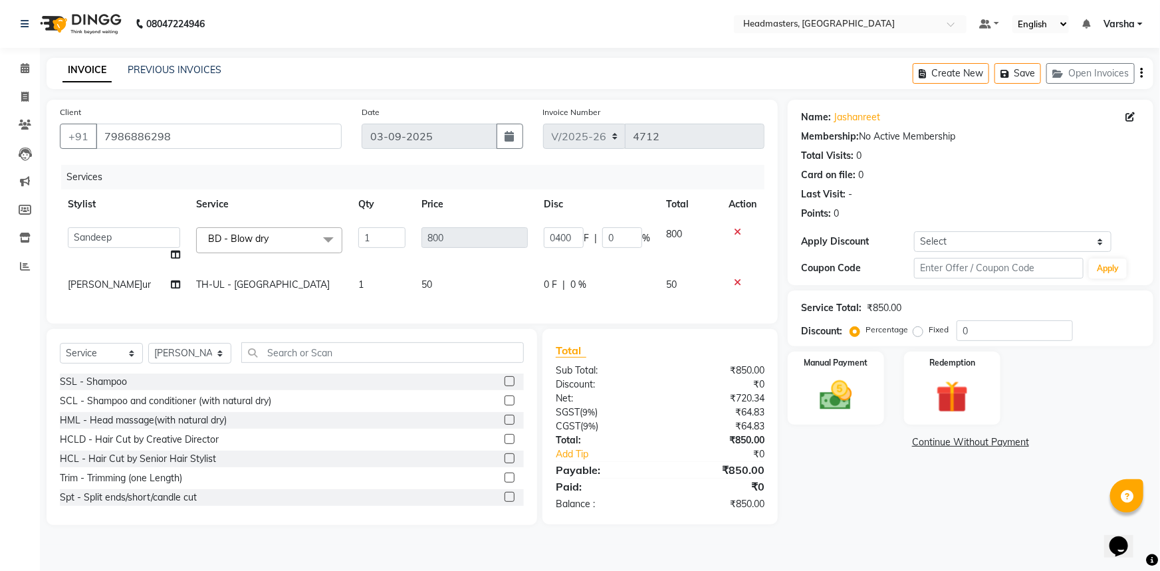
click at [458, 279] on td "50" at bounding box center [475, 285] width 122 height 30
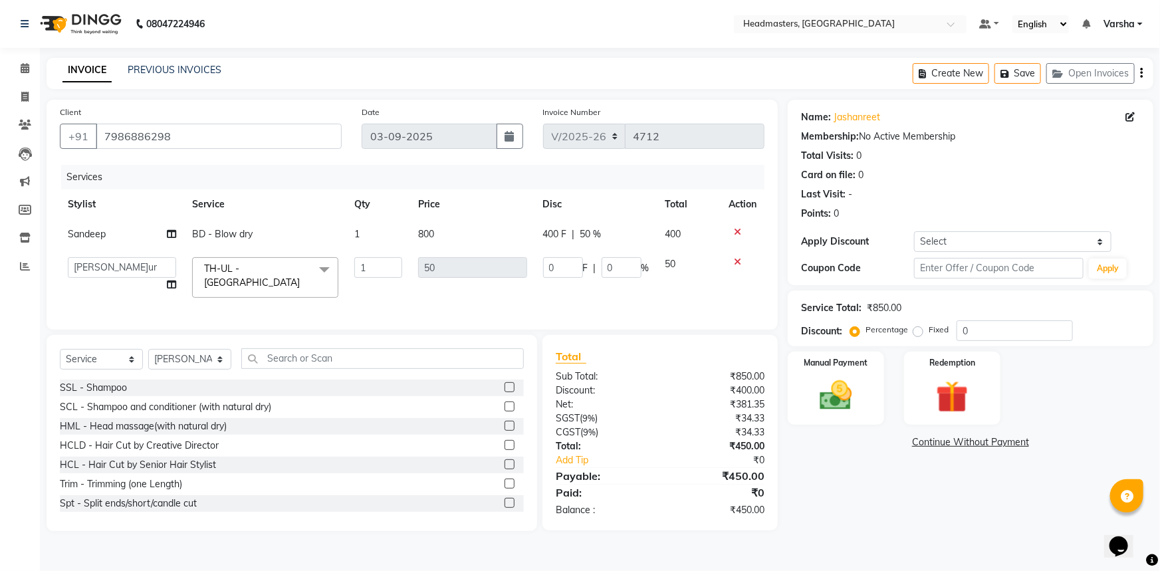
click at [834, 472] on div "Name: Jashanreet Membership: No Active Membership Total Visits: 0 Card on file:…" at bounding box center [976, 316] width 376 height 432
click at [830, 392] on img at bounding box center [836, 395] width 55 height 39
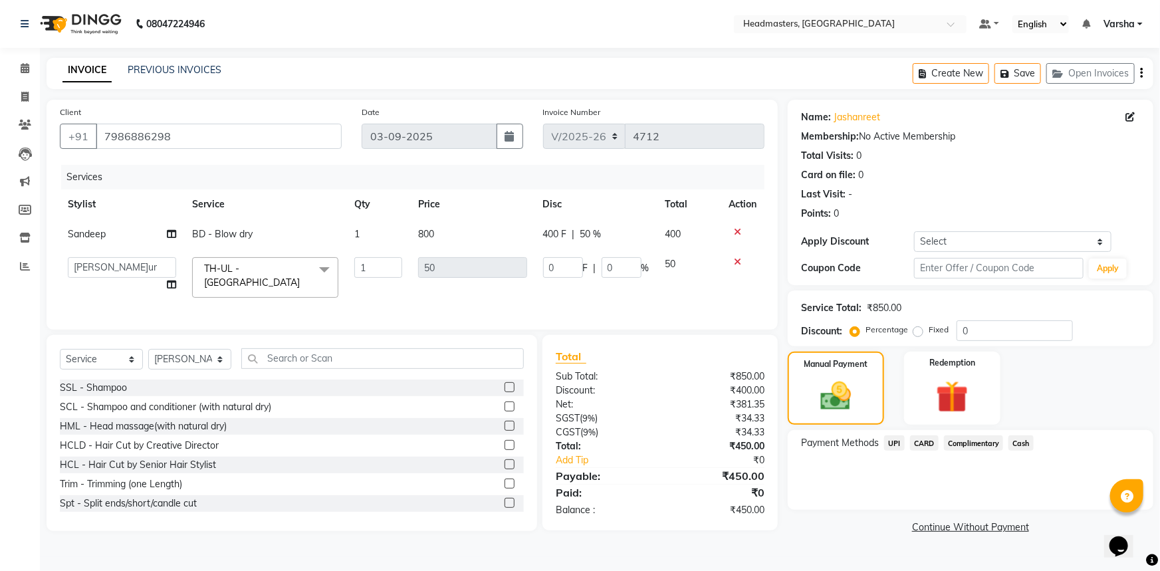
click at [1024, 444] on span "Cash" at bounding box center [1021, 443] width 25 height 15
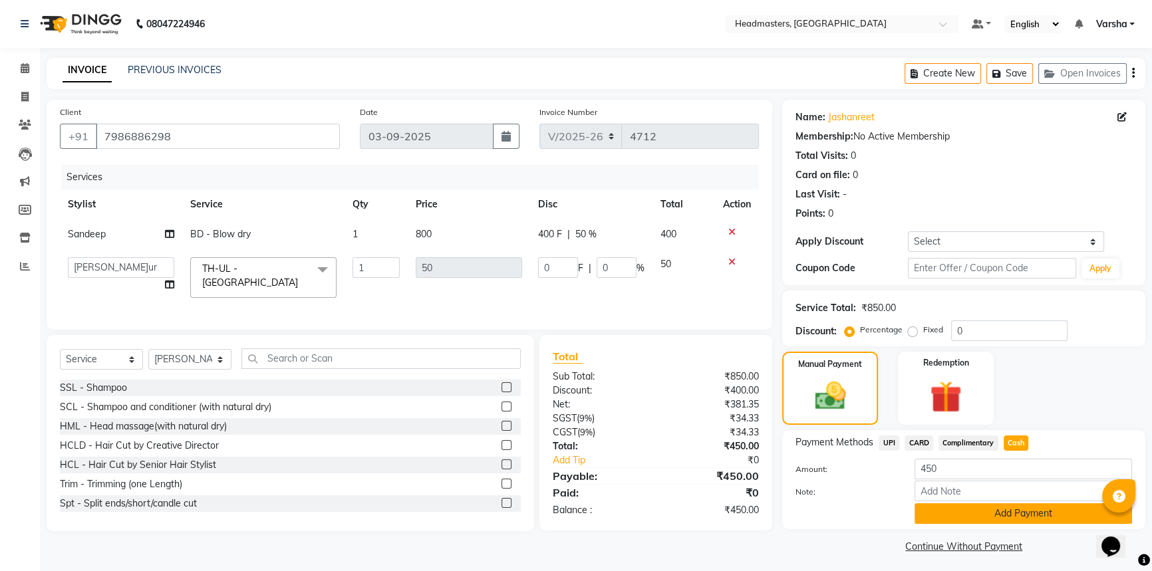
click at [969, 517] on button "Add Payment" at bounding box center [1022, 513] width 217 height 21
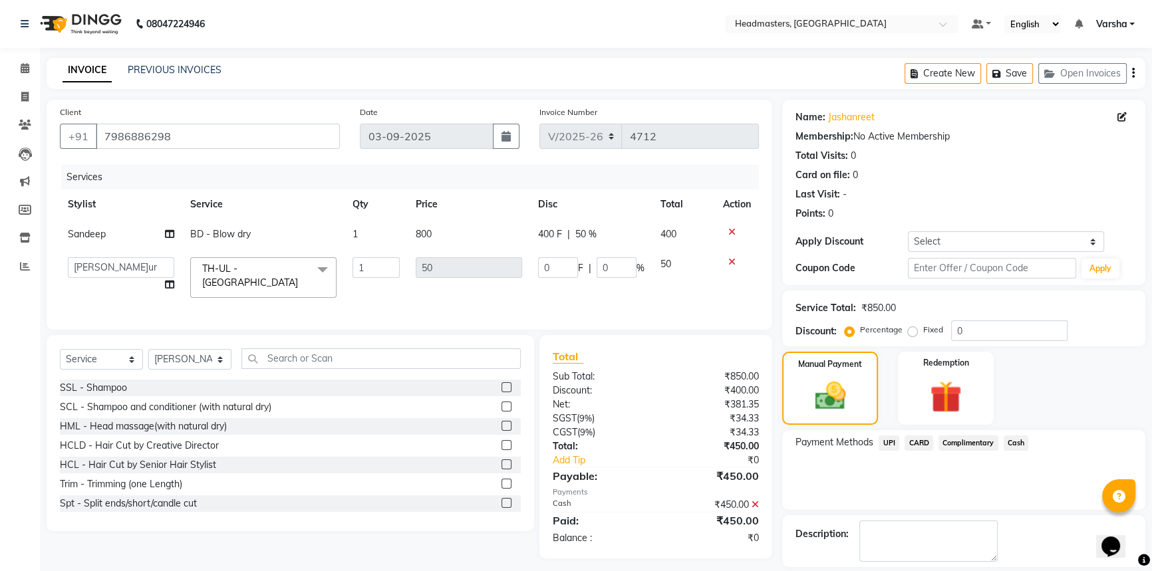
scroll to position [41, 0]
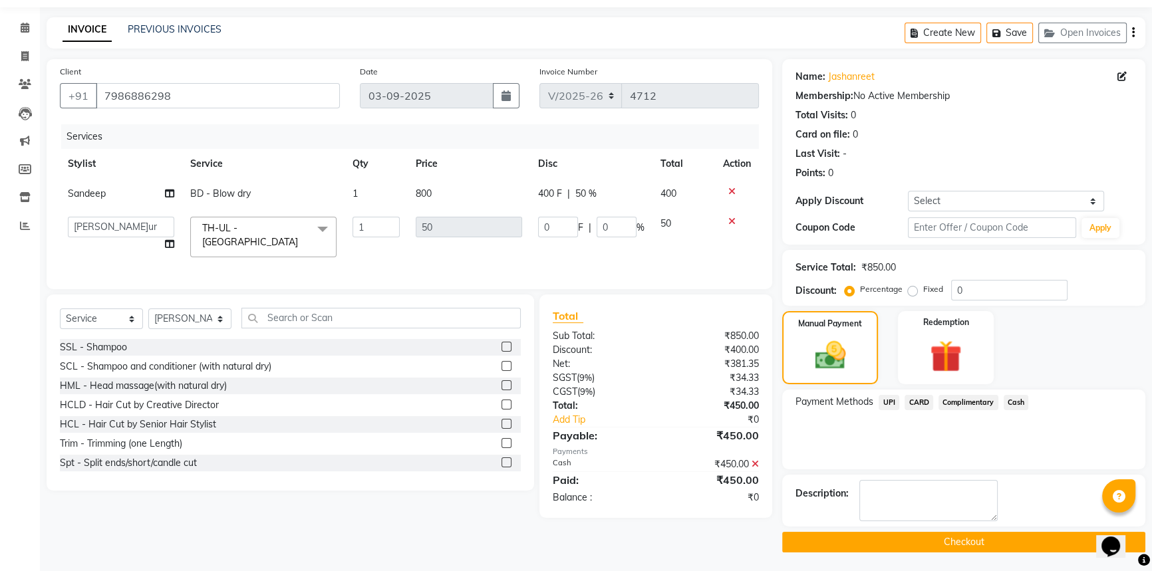
click at [898, 547] on button "Checkout" at bounding box center [963, 542] width 363 height 21
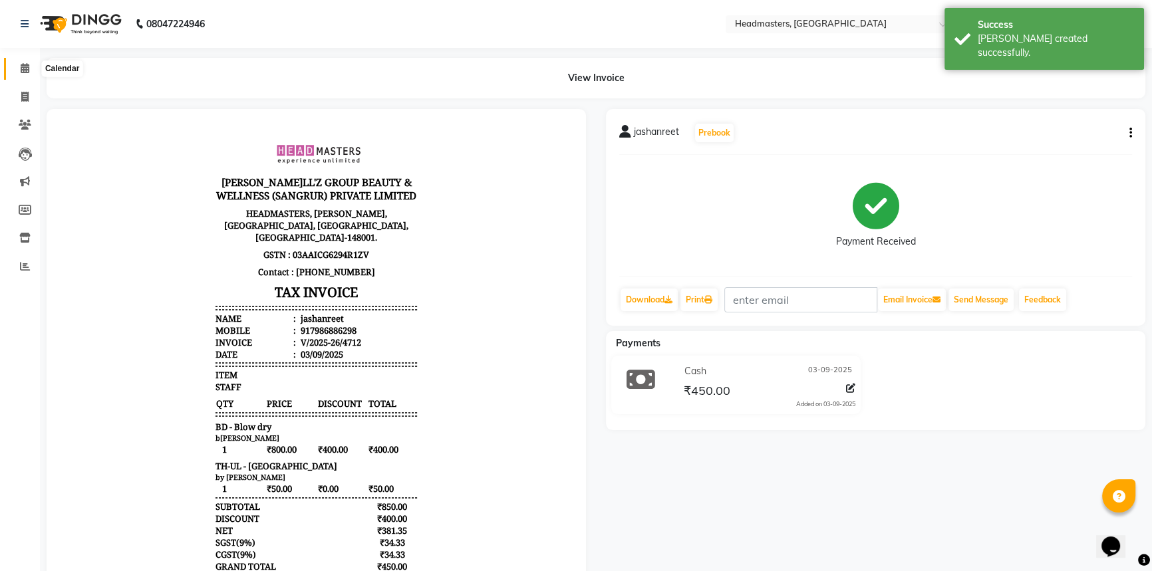
click at [25, 66] on icon at bounding box center [25, 68] width 9 height 10
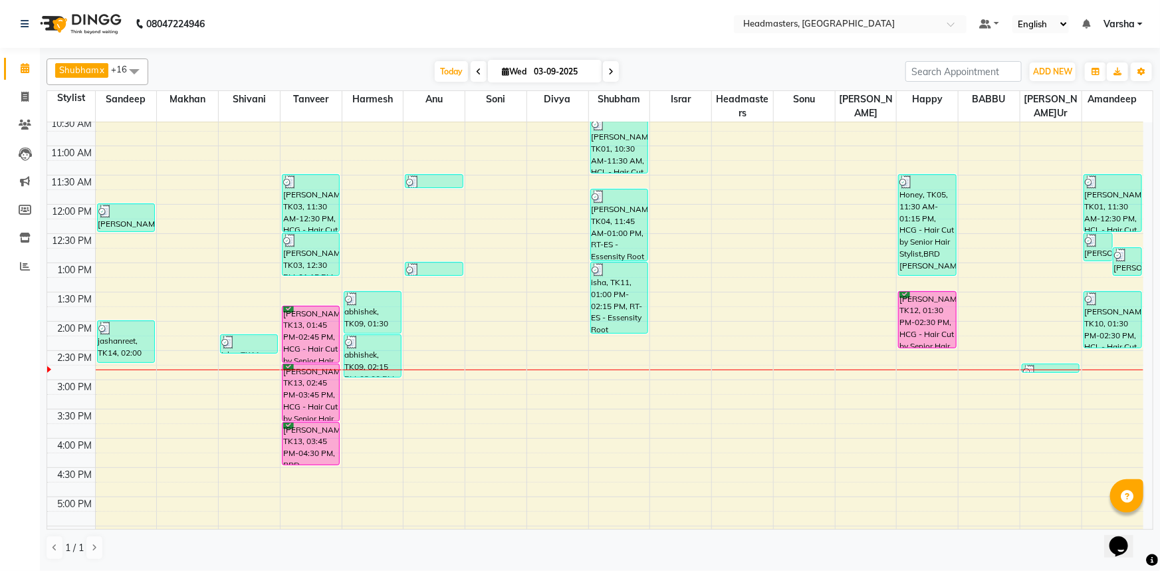
scroll to position [181, 0]
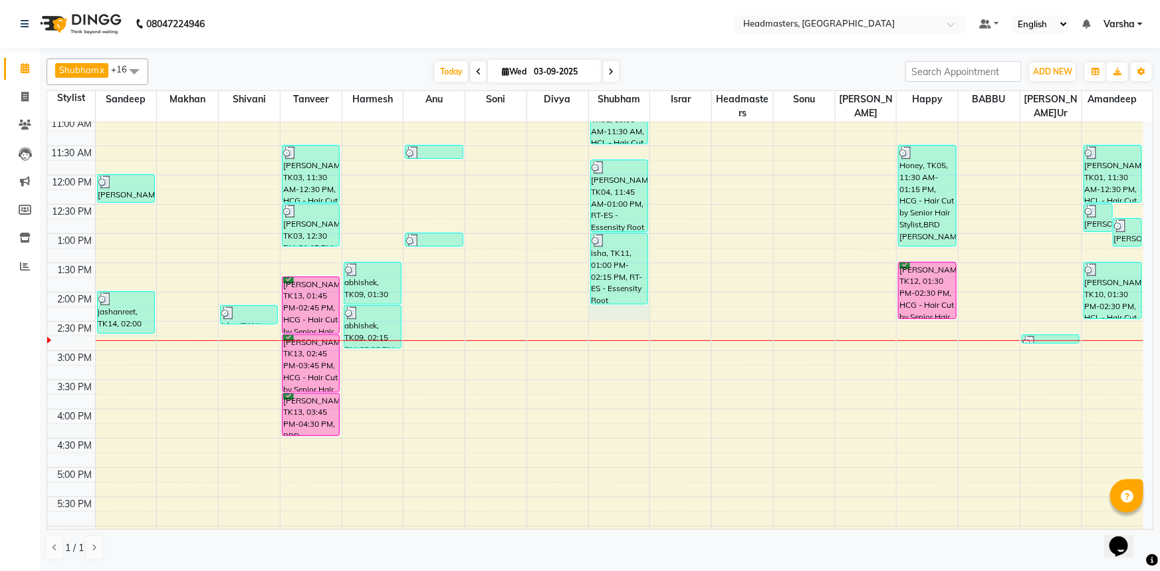
click at [624, 306] on div "8:00 AM 8:30 AM 9:00 AM 9:30 AM 10:00 AM 10:30 AM 11:00 AM 11:30 AM 12:00 PM 12…" at bounding box center [595, 321] width 1096 height 760
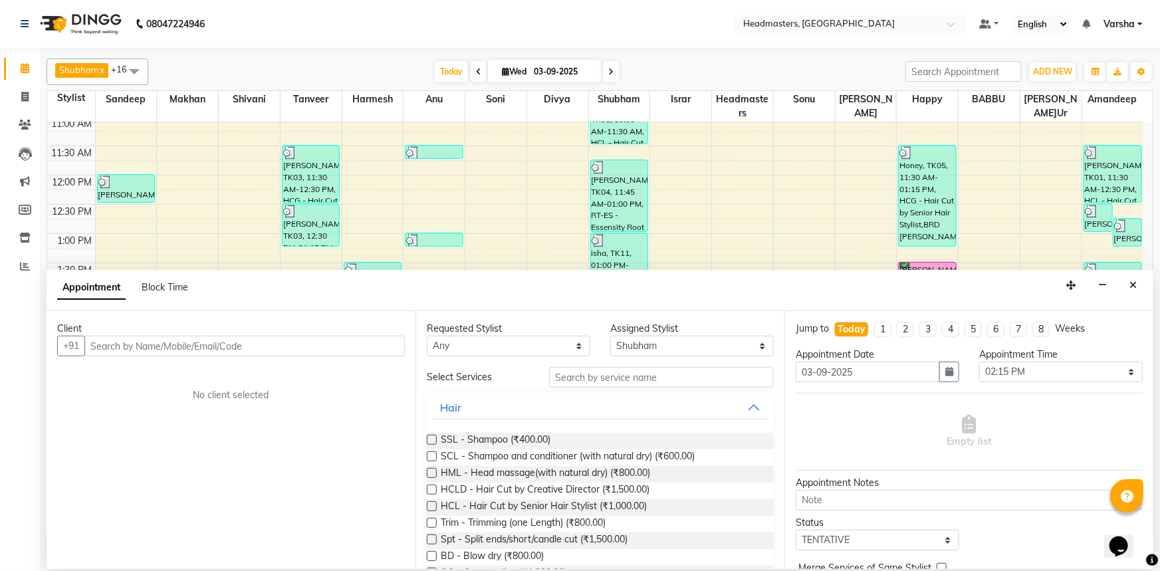
click at [104, 342] on input "text" at bounding box center [244, 346] width 320 height 21
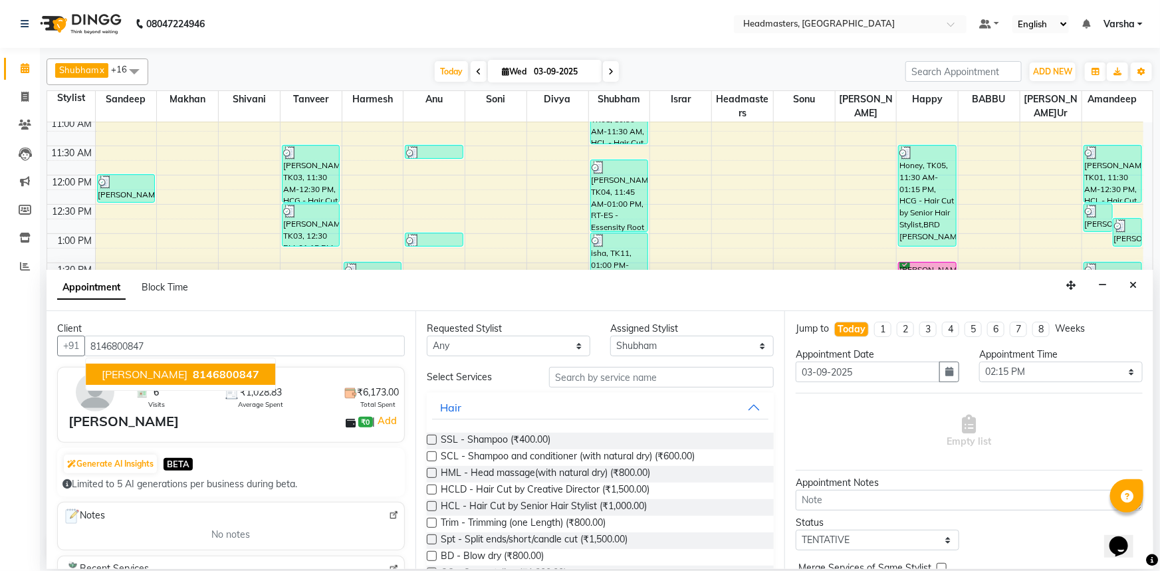
click at [193, 369] on span "8146800847" at bounding box center [226, 374] width 66 height 13
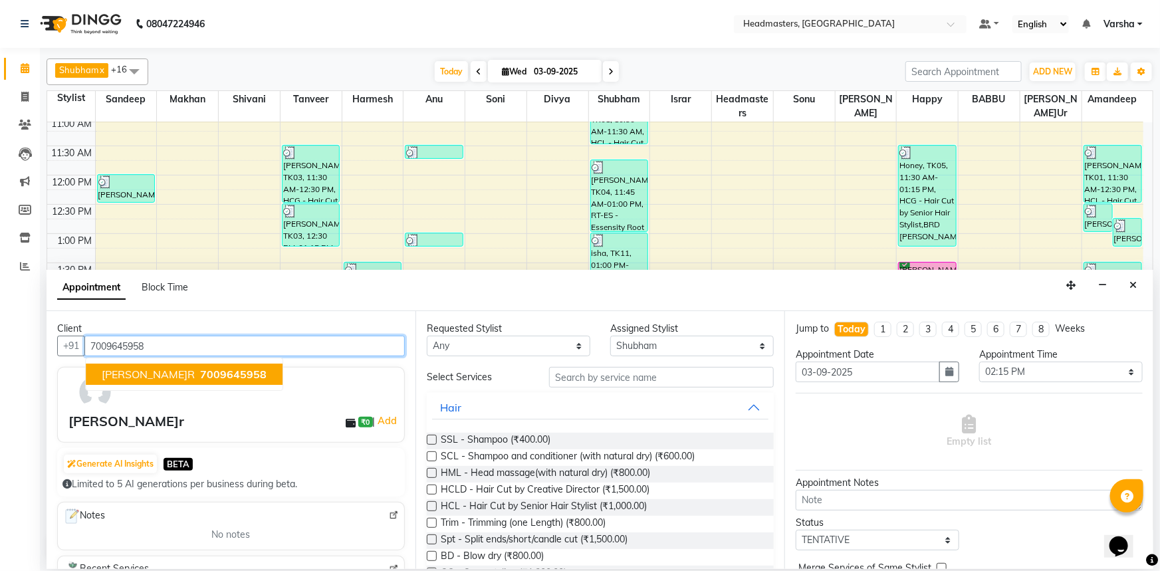
drag, startPoint x: 199, startPoint y: 373, endPoint x: 322, endPoint y: 360, distance: 123.7
click at [204, 372] on span "7009645958" at bounding box center [233, 374] width 66 height 13
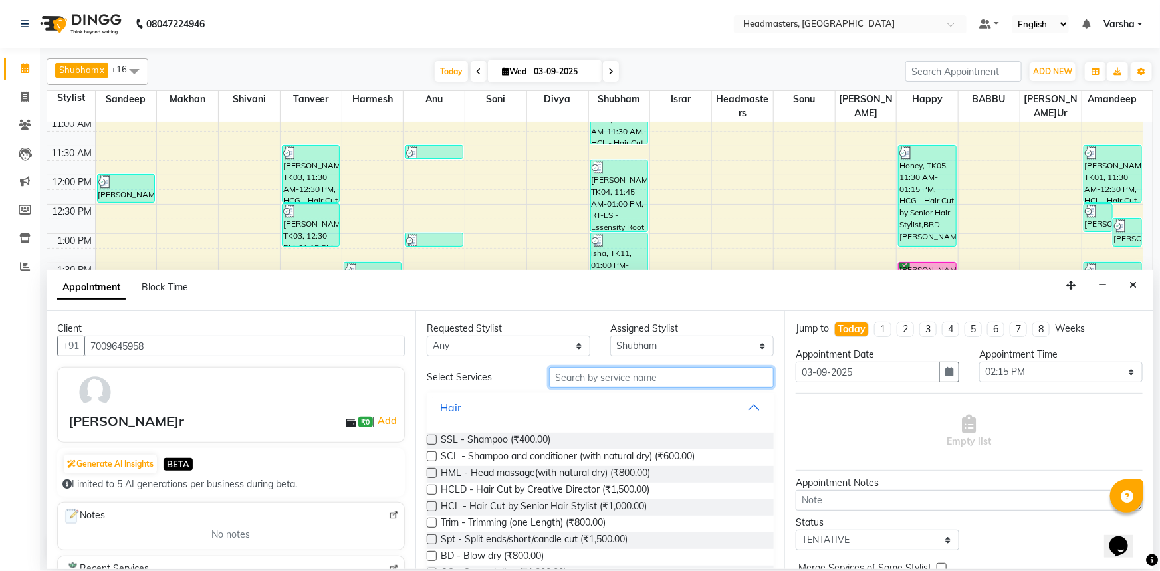
click at [599, 384] on input "text" at bounding box center [661, 377] width 225 height 21
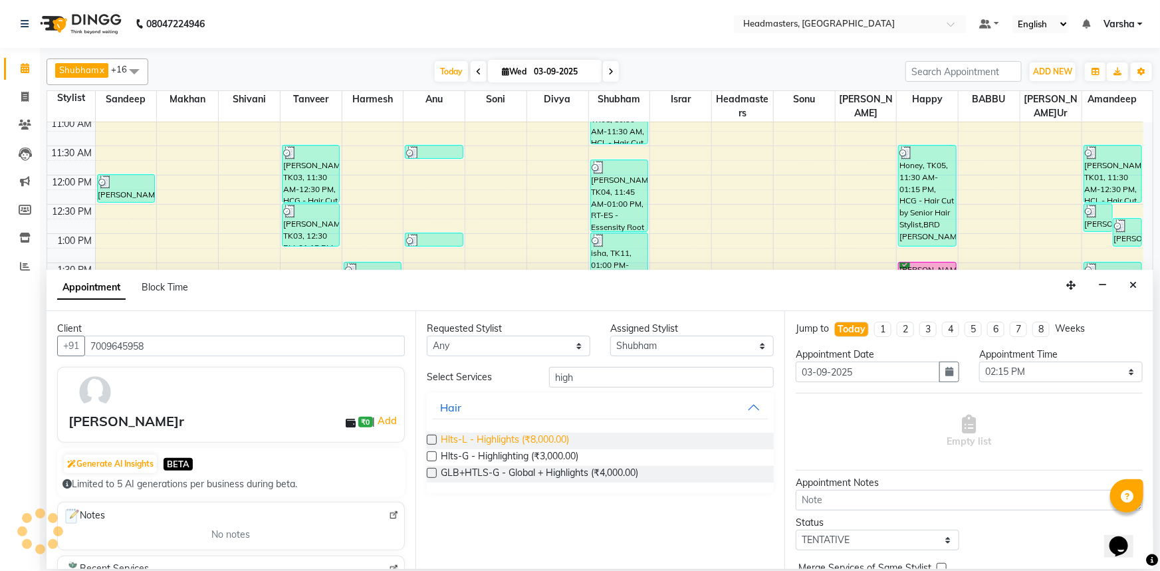
click at [499, 438] on span "Hlts-L - Highlights (₹8,000.00)" at bounding box center [505, 441] width 128 height 17
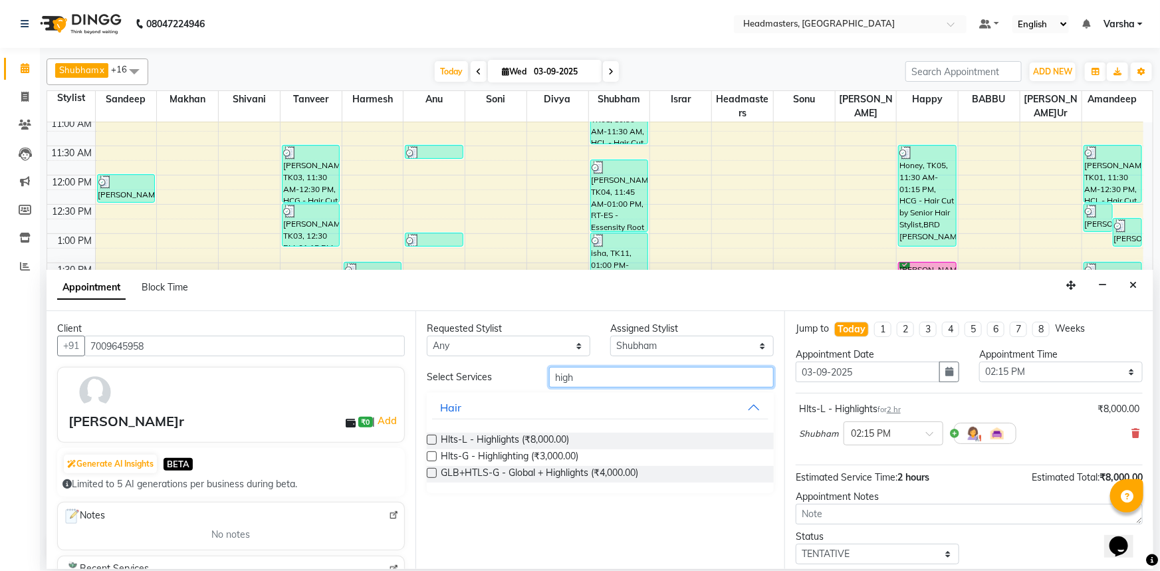
click at [586, 382] on input "high" at bounding box center [661, 377] width 225 height 21
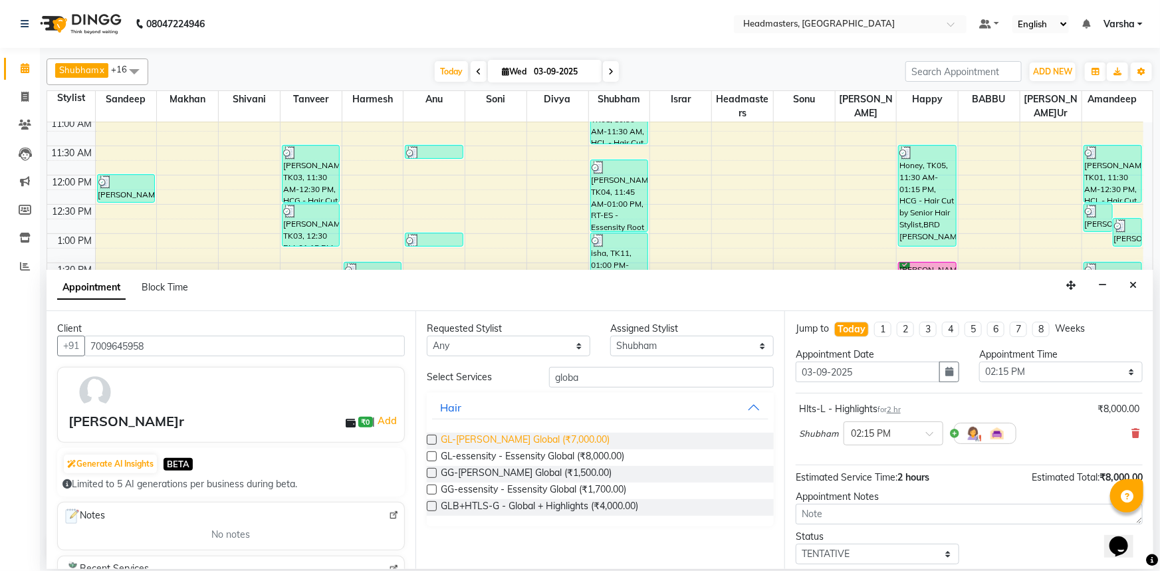
click at [519, 441] on span "GL-[PERSON_NAME] Global (₹7,000.00)" at bounding box center [525, 441] width 169 height 17
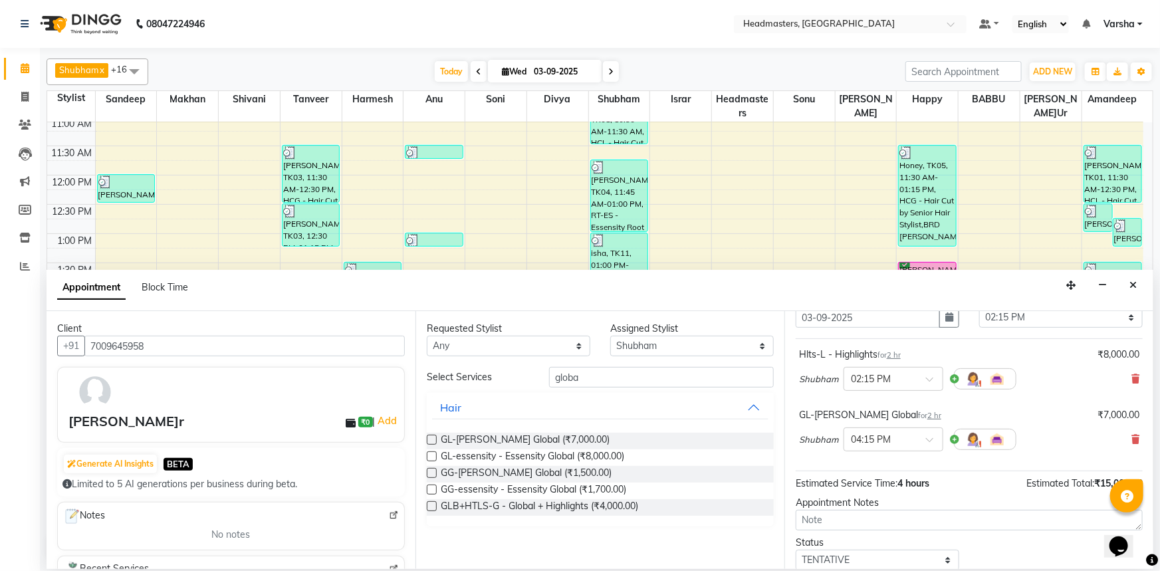
scroll to position [117, 0]
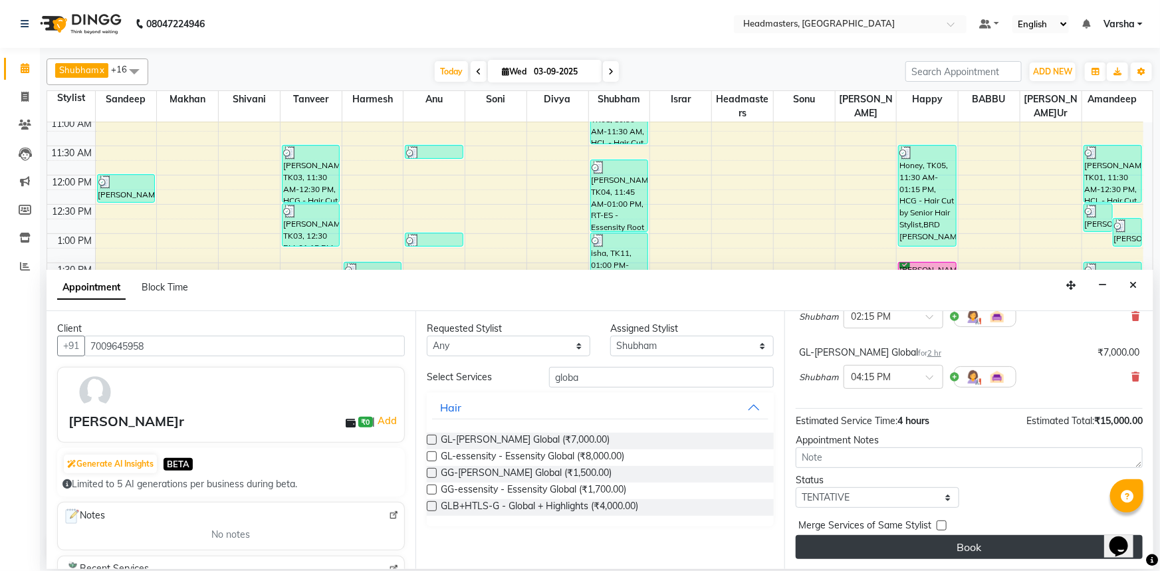
click at [924, 545] on button "Book" at bounding box center [969, 547] width 347 height 24
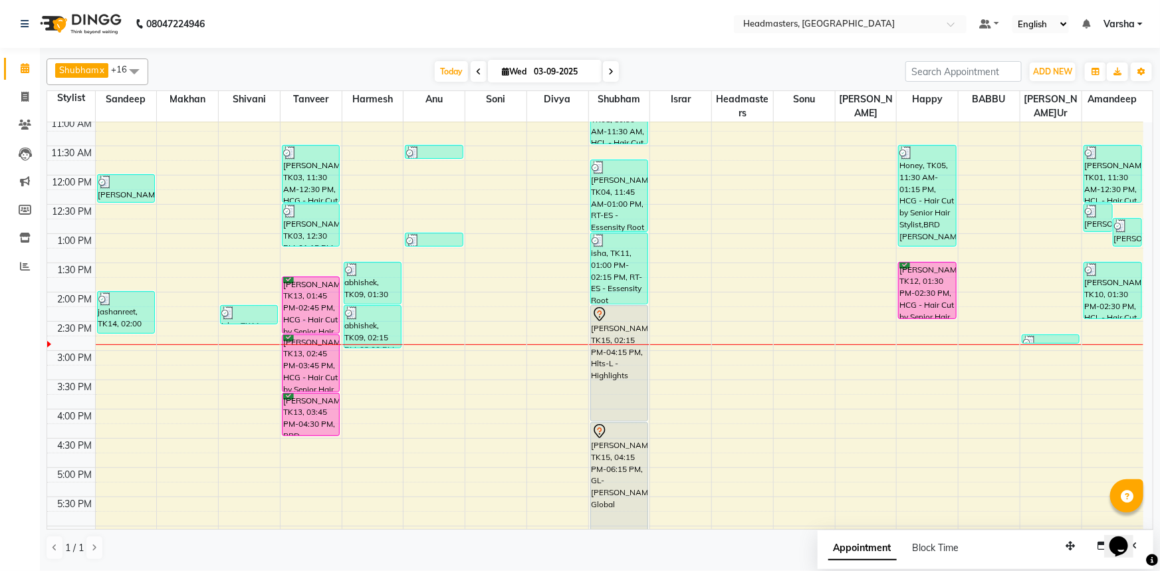
click at [1108, 328] on div "8:00 AM 8:30 AM 9:00 AM 9:30 AM 10:00 AM 10:30 AM 11:00 AM 11:30 AM 12:00 PM 12…" at bounding box center [595, 321] width 1096 height 760
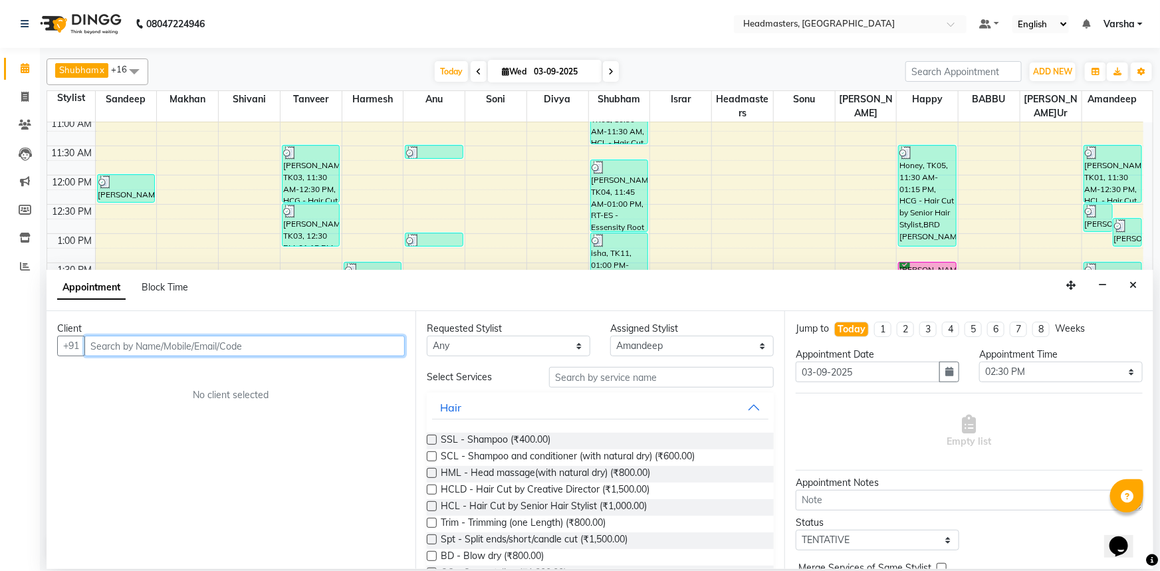
click at [108, 348] on input "text" at bounding box center [244, 346] width 320 height 21
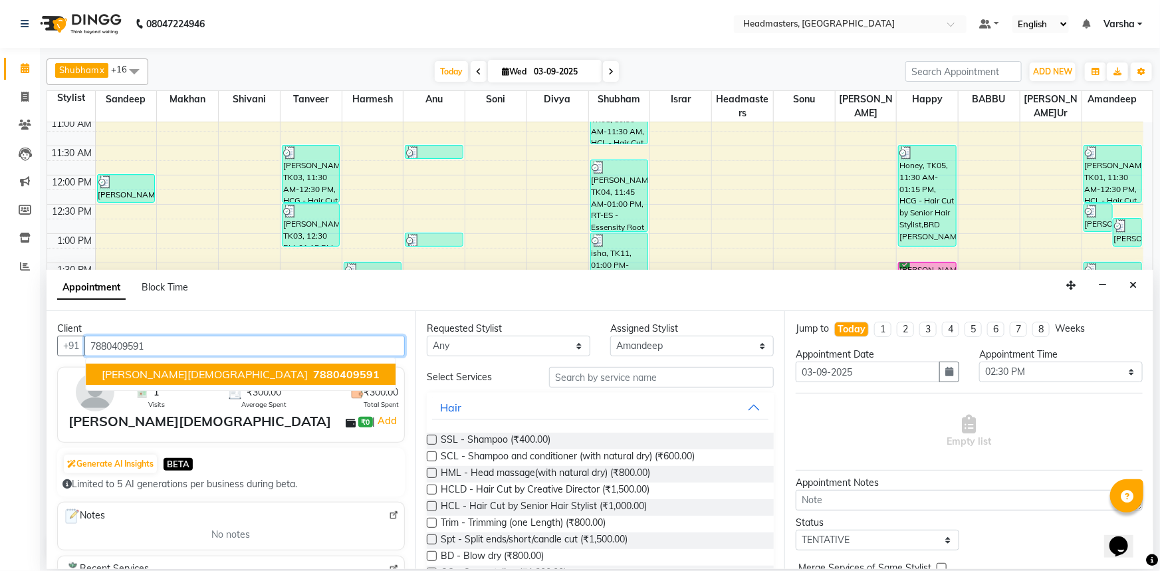
click at [134, 372] on span "[PERSON_NAME][DEMOGRAPHIC_DATA]" at bounding box center [205, 374] width 206 height 13
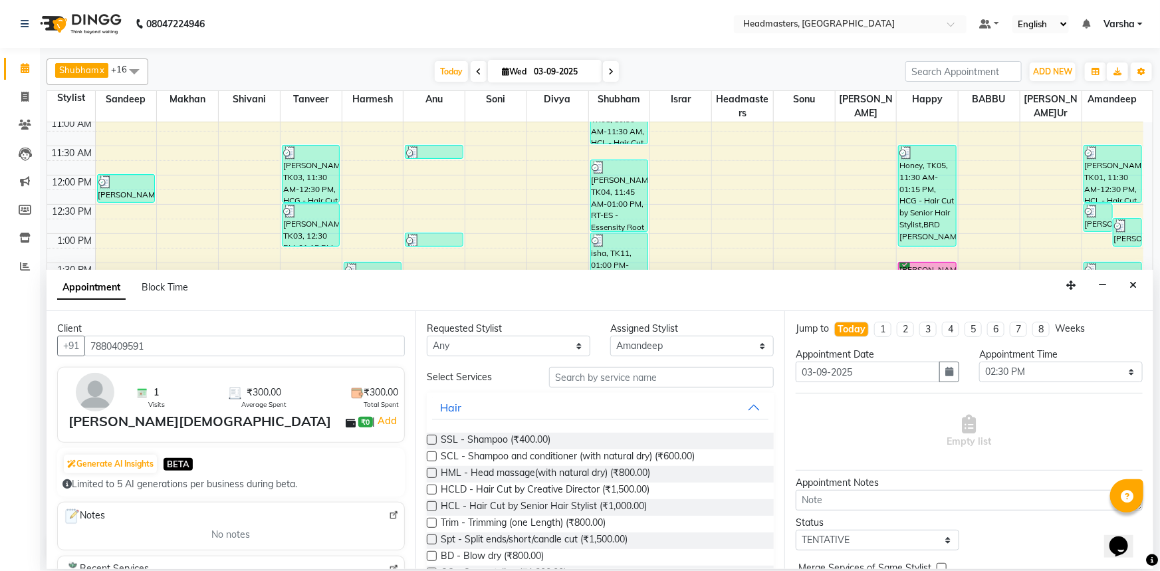
click at [356, 318] on div "Client +91 7880409591 1 Visits ₹300.00 Average Spent ₹300.00 Total Spent shivan…" at bounding box center [231, 440] width 369 height 258
click at [561, 380] on input "text" at bounding box center [661, 377] width 225 height 21
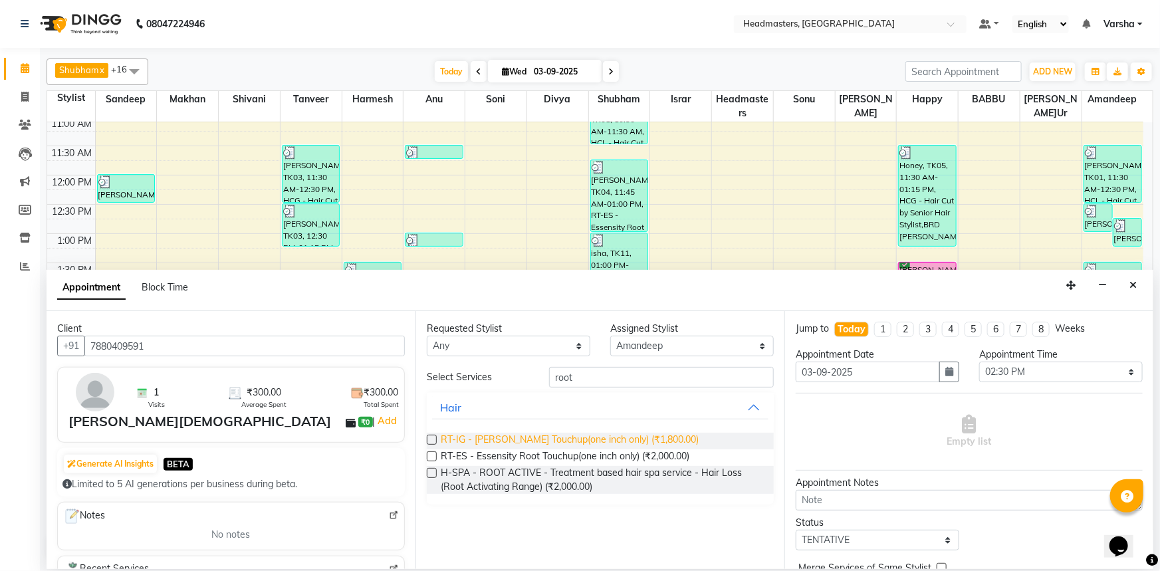
click at [558, 447] on span "RT-IG - [PERSON_NAME] Touchup(one inch only) (₹1,800.00)" at bounding box center [570, 441] width 258 height 17
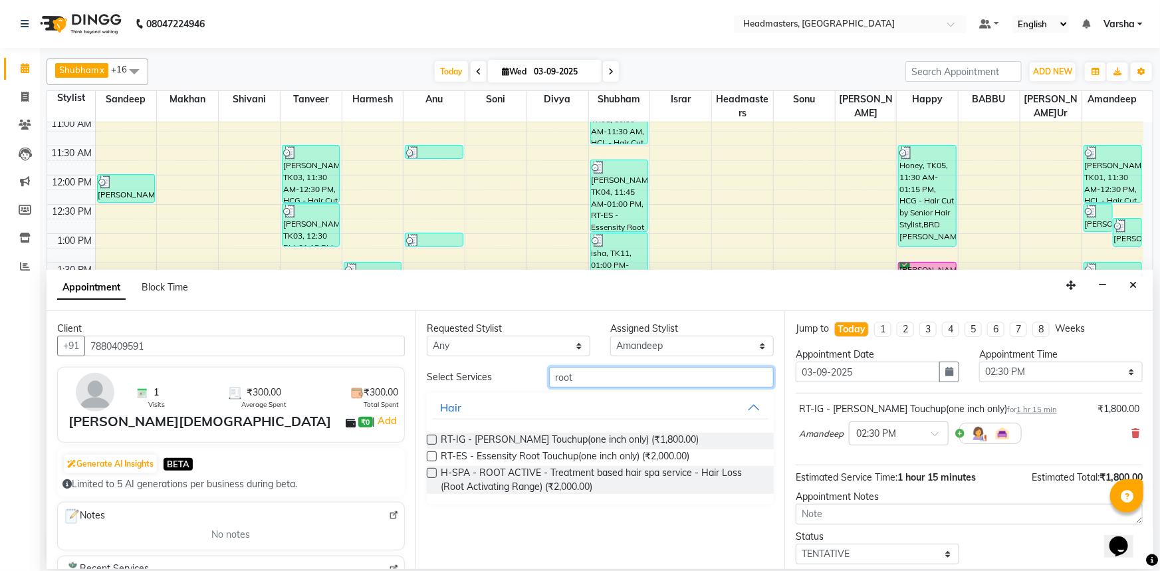
click at [582, 374] on input "root" at bounding box center [661, 377] width 225 height 21
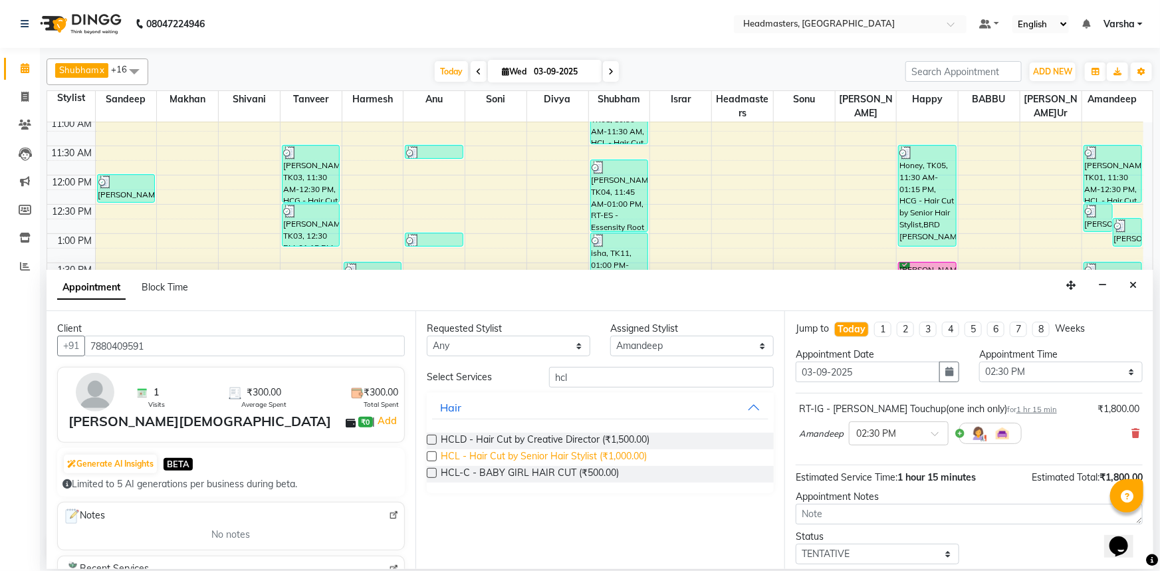
click at [543, 451] on span "HCL - Hair Cut by Senior Hair Stylist (₹1,000.00)" at bounding box center [544, 457] width 206 height 17
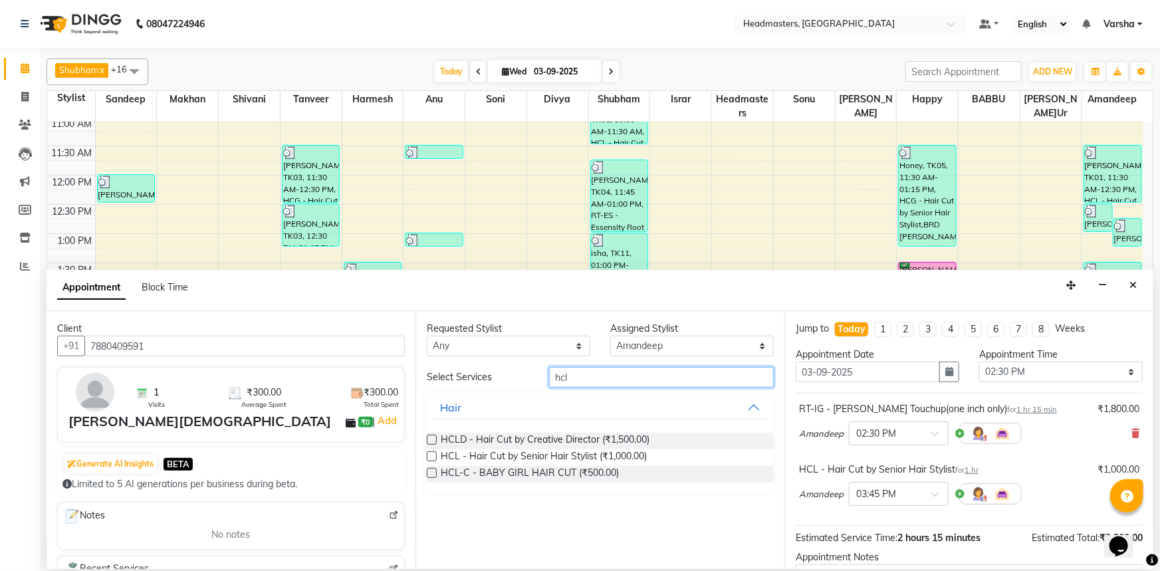
click at [577, 368] on input "hcl" at bounding box center [661, 377] width 225 height 21
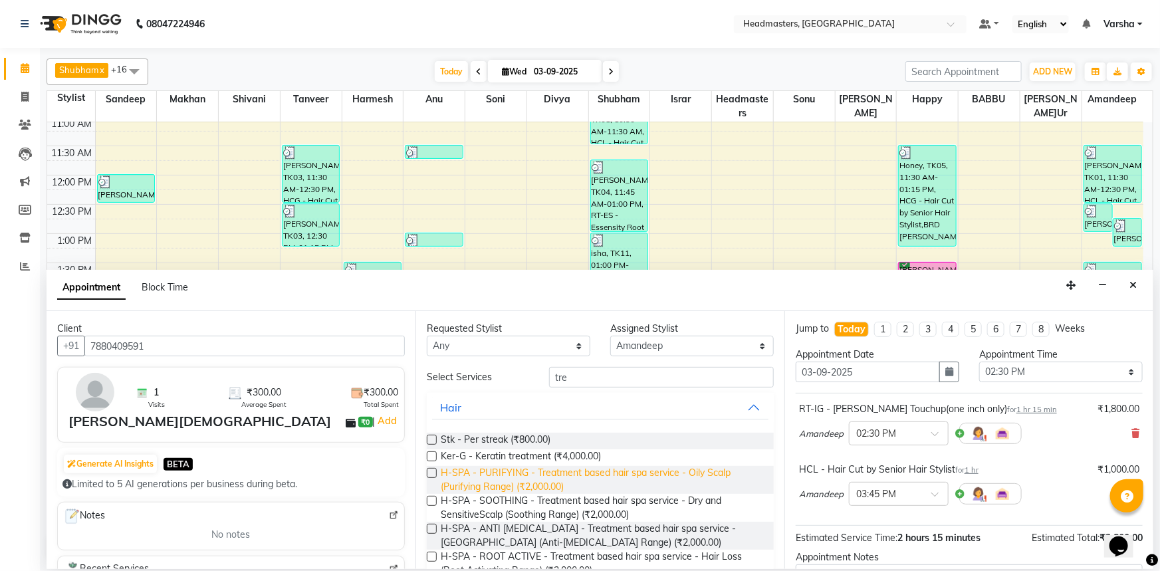
click at [493, 481] on span "H-SPA - PURIFYING - Treatment based hair spa service - Oily Scalp (Purifying Ra…" at bounding box center [602, 480] width 322 height 28
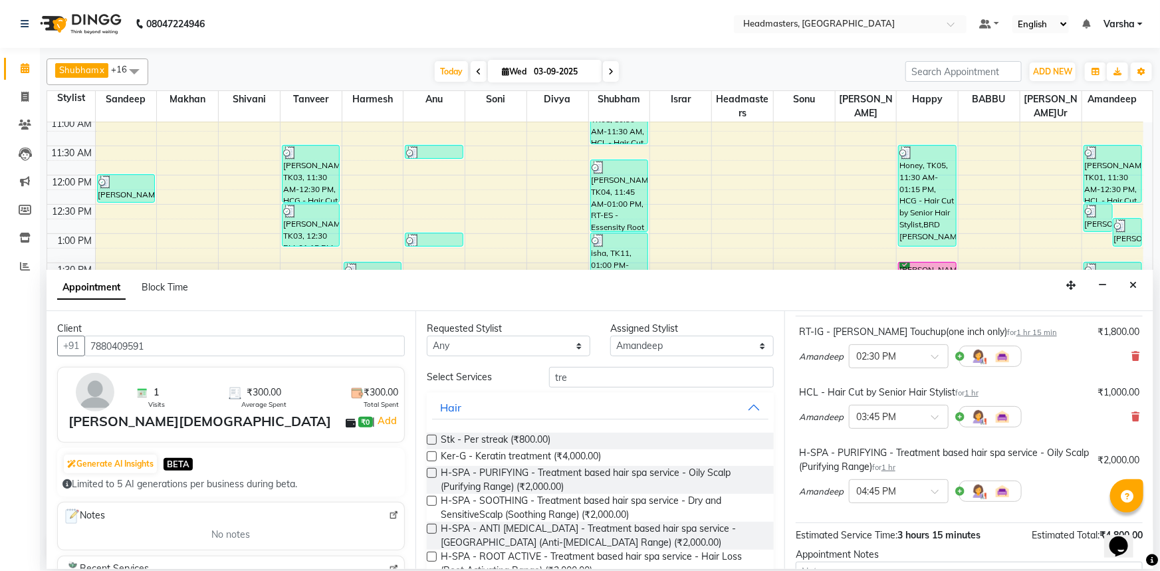
scroll to position [191, 0]
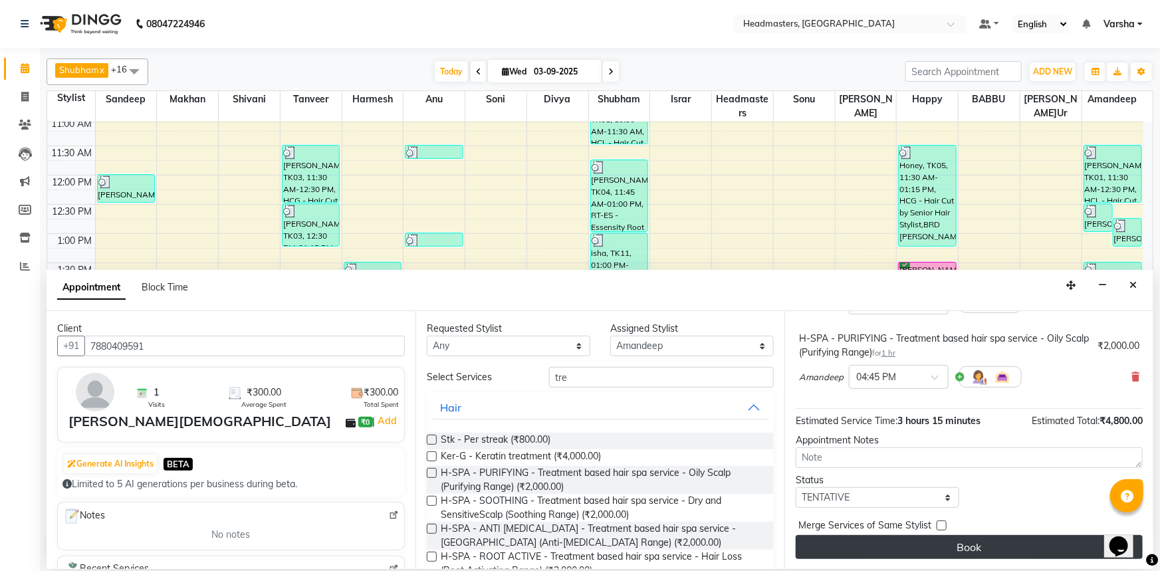
click at [890, 549] on button "Book" at bounding box center [969, 547] width 347 height 24
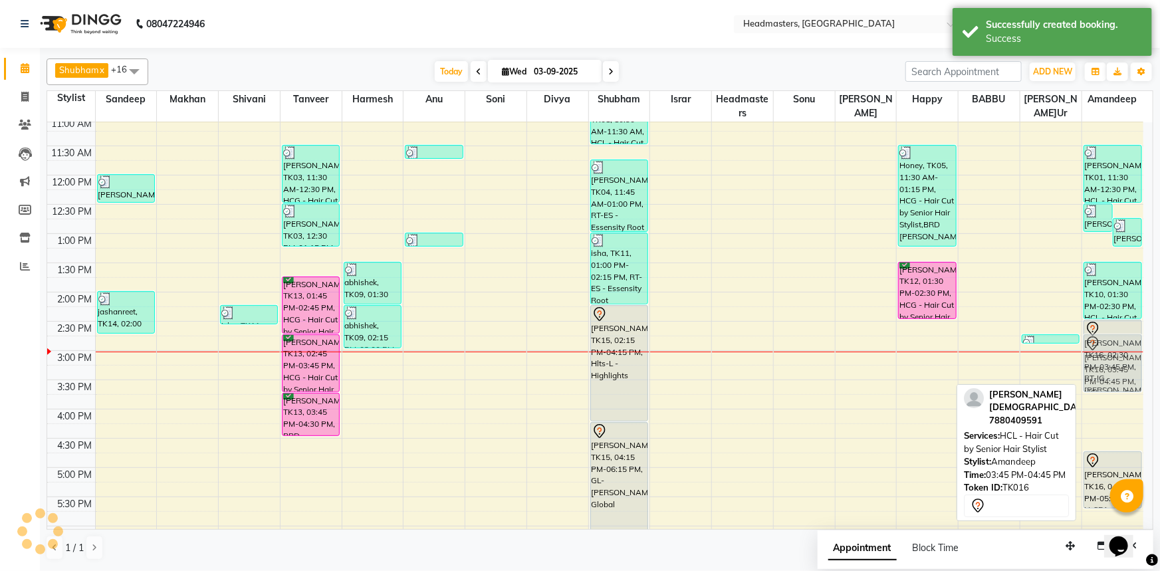
drag, startPoint x: 1124, startPoint y: 426, endPoint x: 1126, endPoint y: 372, distance: 53.9
click at [1126, 372] on div "karamjeet, TK08, 12:30 PM-01:00 PM, SSL - Shampoo karamjeet, TK07, 12:45 PM-01:…" at bounding box center [1113, 321] width 62 height 760
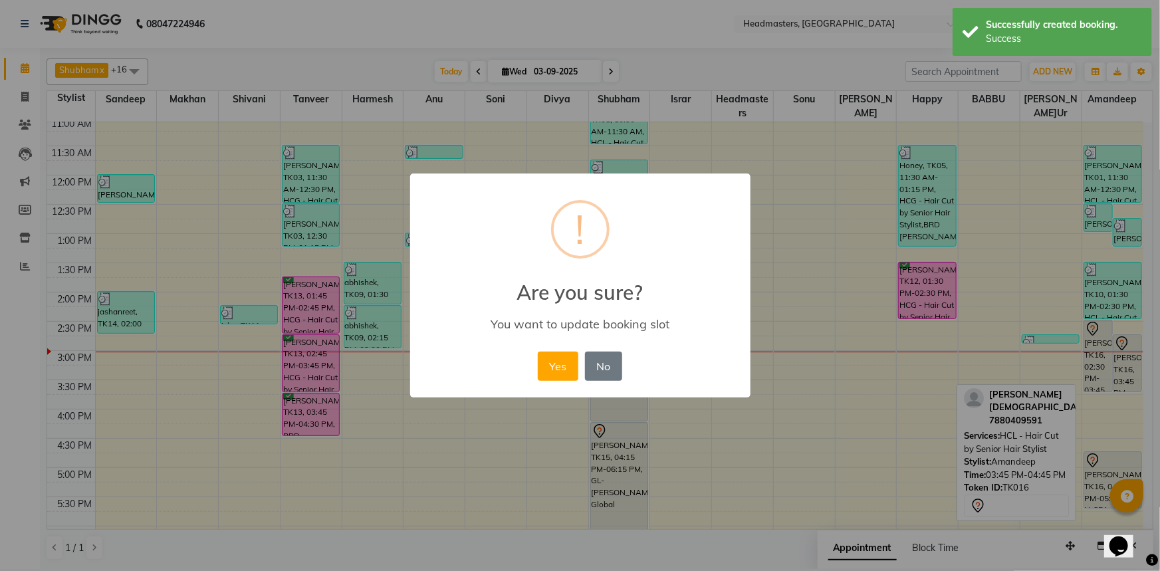
drag, startPoint x: 1096, startPoint y: 476, endPoint x: 909, endPoint y: 428, distance: 193.0
click at [1110, 415] on div "× ! Are you sure? You want to update booking slot Yes No No" at bounding box center [580, 285] width 1160 height 571
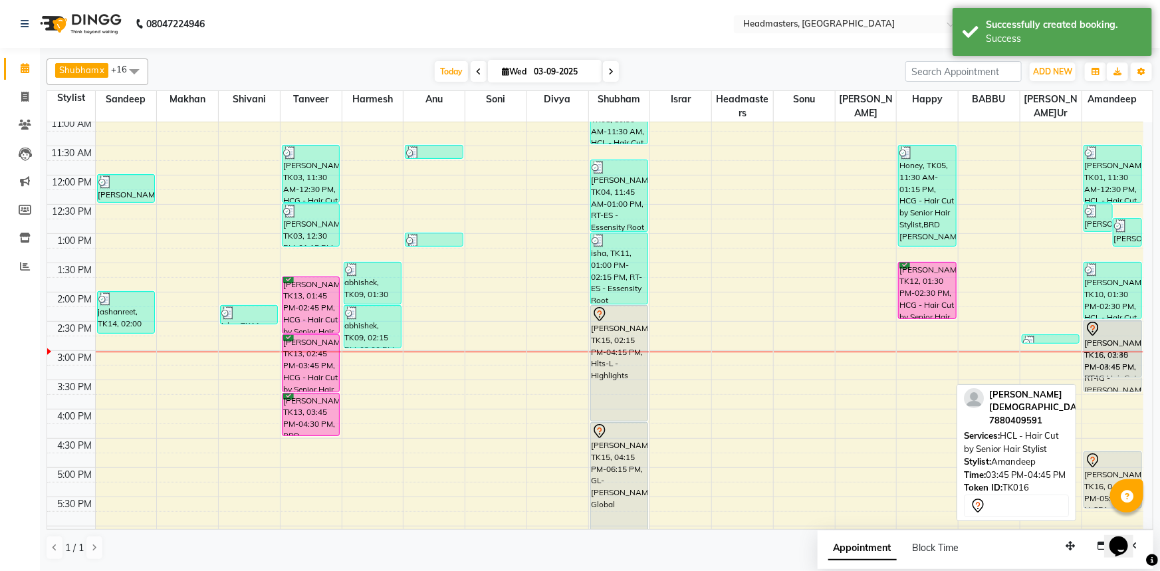
drag, startPoint x: 1114, startPoint y: 434, endPoint x: 1130, endPoint y: 360, distance: 75.7
click at [1130, 360] on div "karamjeet, TK08, 12:30 PM-01:00 PM, SSL - Shampoo karamjeet, TK07, 12:45 PM-01:…" at bounding box center [1113, 321] width 62 height 760
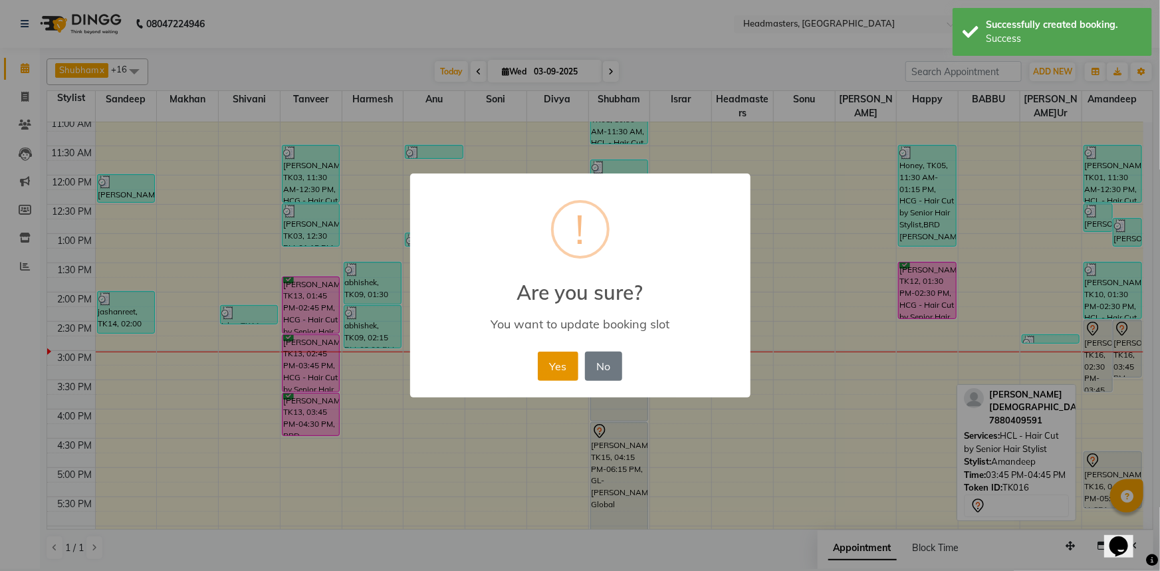
click at [556, 367] on button "Yes" at bounding box center [558, 366] width 41 height 29
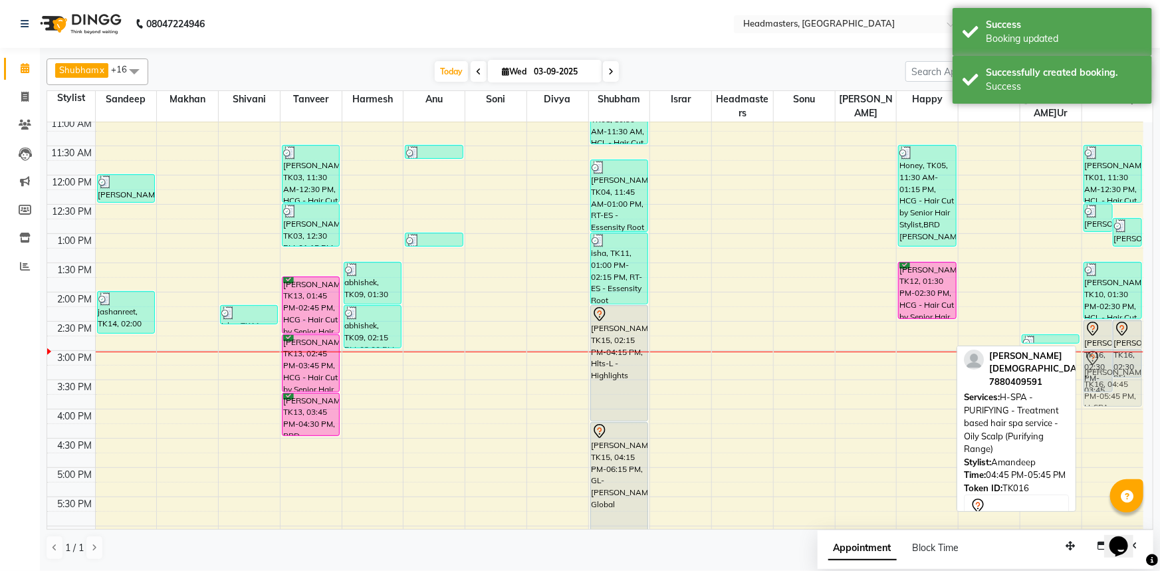
drag, startPoint x: 1106, startPoint y: 492, endPoint x: 1134, endPoint y: 383, distance: 112.4
click at [1134, 383] on div "karamjeet, TK08, 12:30 PM-01:00 PM, SSL - Shampoo karamjeet, TK07, 12:45 PM-01:…" at bounding box center [1113, 321] width 62 height 760
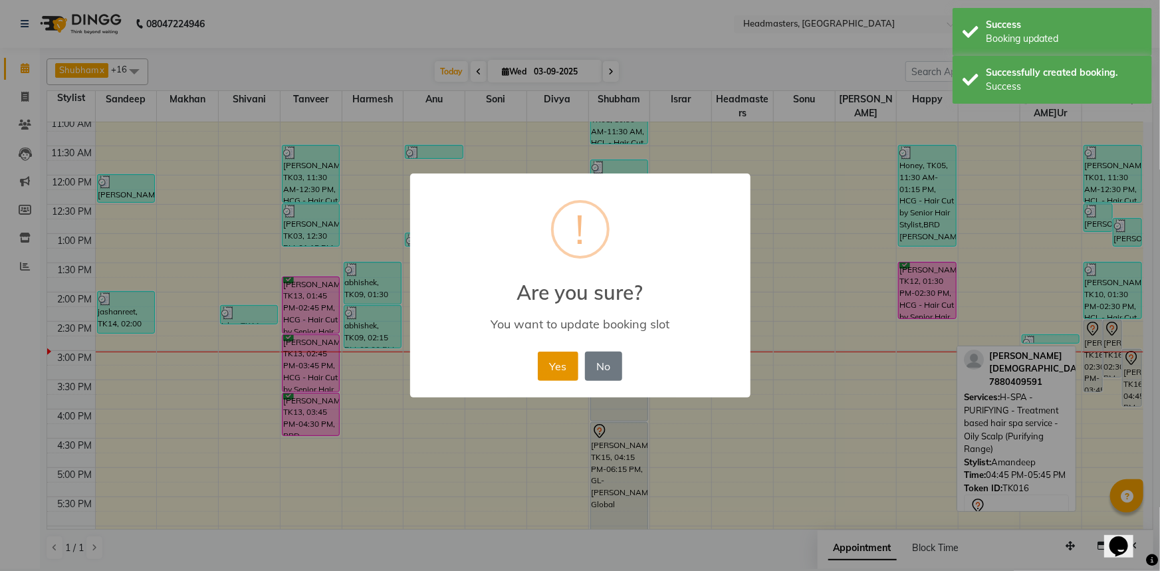
click at [547, 364] on button "Yes" at bounding box center [558, 366] width 41 height 29
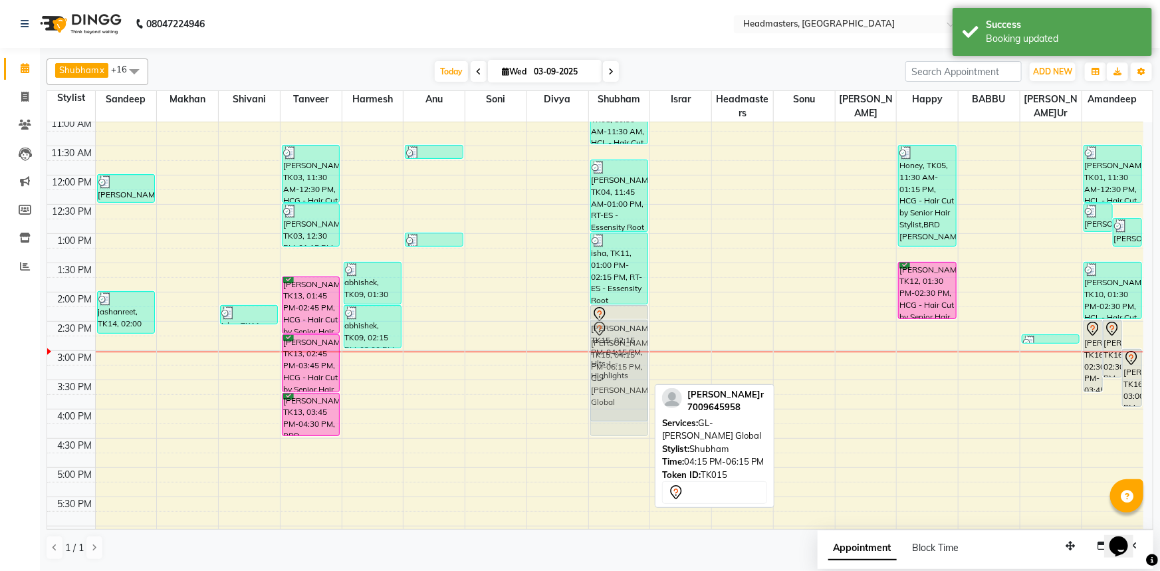
drag, startPoint x: 616, startPoint y: 481, endPoint x: 638, endPoint y: 372, distance: 111.4
click at [640, 376] on div "anupam, TK01, 10:30 AM-11:30 AM, HCL - Hair Cut by Senior Hair Stylist Avneet K…" at bounding box center [619, 321] width 61 height 760
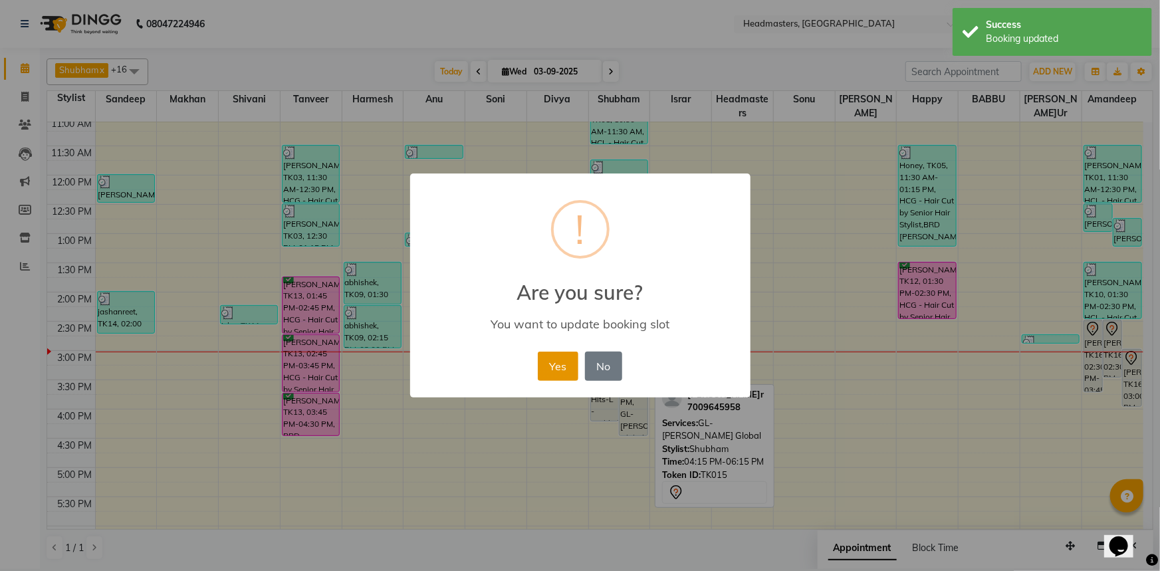
click at [552, 366] on button "Yes" at bounding box center [558, 366] width 41 height 29
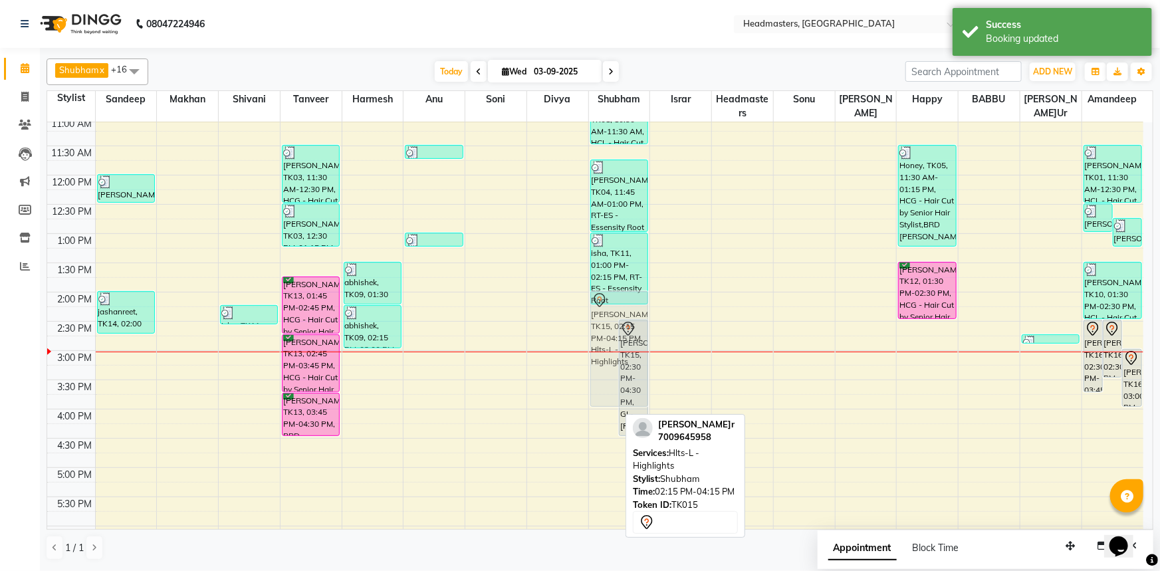
drag, startPoint x: 612, startPoint y: 386, endPoint x: 616, endPoint y: 372, distance: 13.7
click at [616, 372] on div "Amandeep kaur, TK15, 02:15 PM-04:15 PM, Hlts-L - Highlights Amandeep kaur, TK15…" at bounding box center [619, 321] width 61 height 760
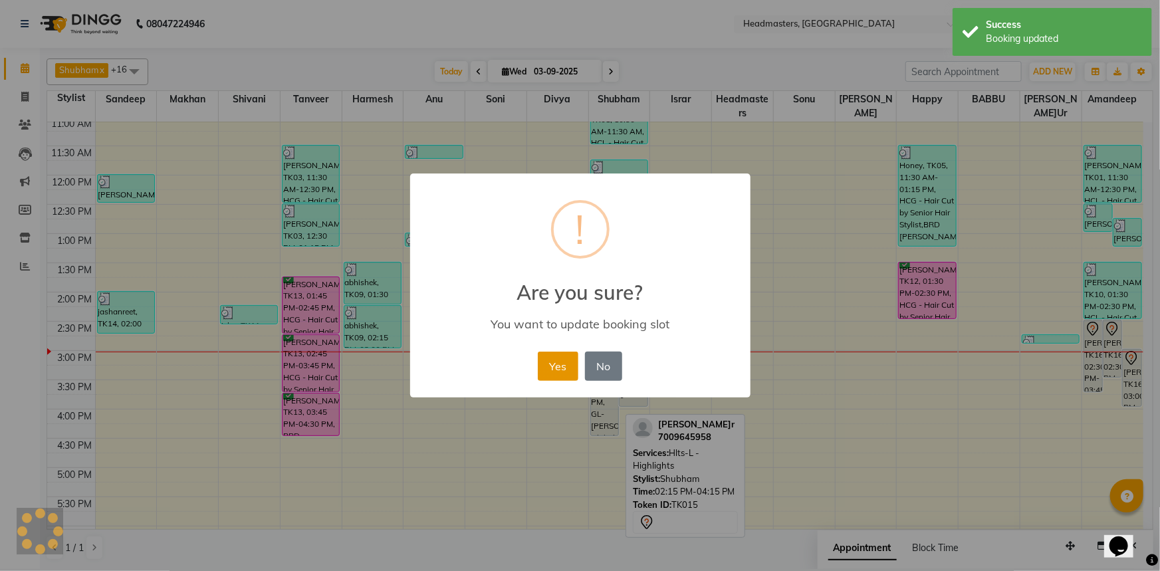
click at [550, 367] on button "Yes" at bounding box center [558, 366] width 41 height 29
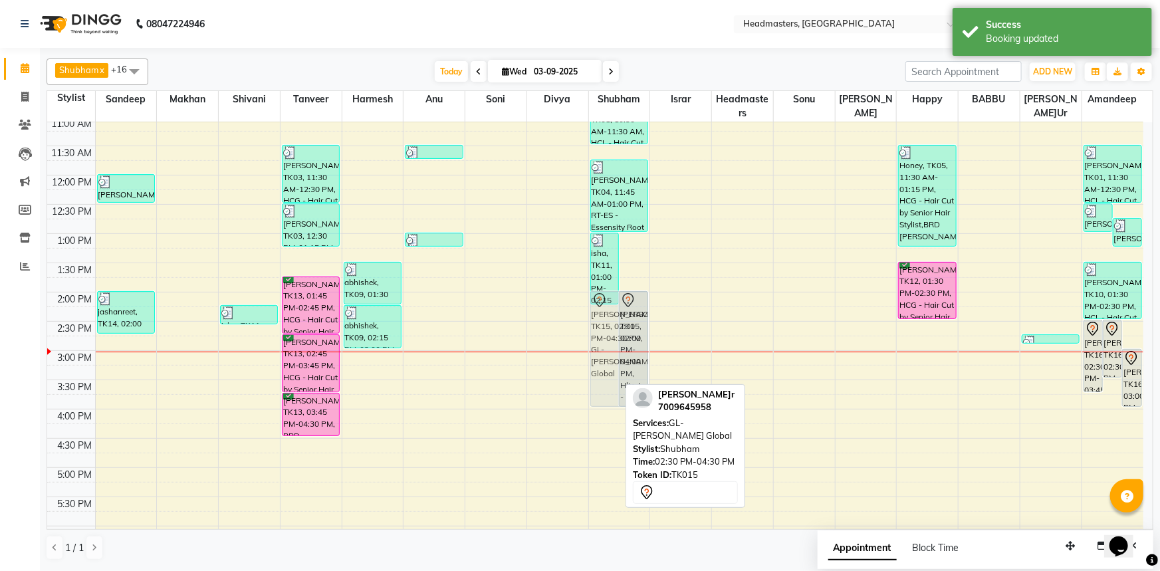
drag, startPoint x: 612, startPoint y: 395, endPoint x: 617, endPoint y: 368, distance: 27.8
click at [617, 368] on div "isha, TK11, 01:00 PM-02:15 PM, RT-ES - Essensity Root Touchup(one inch only) Am…" at bounding box center [619, 321] width 61 height 760
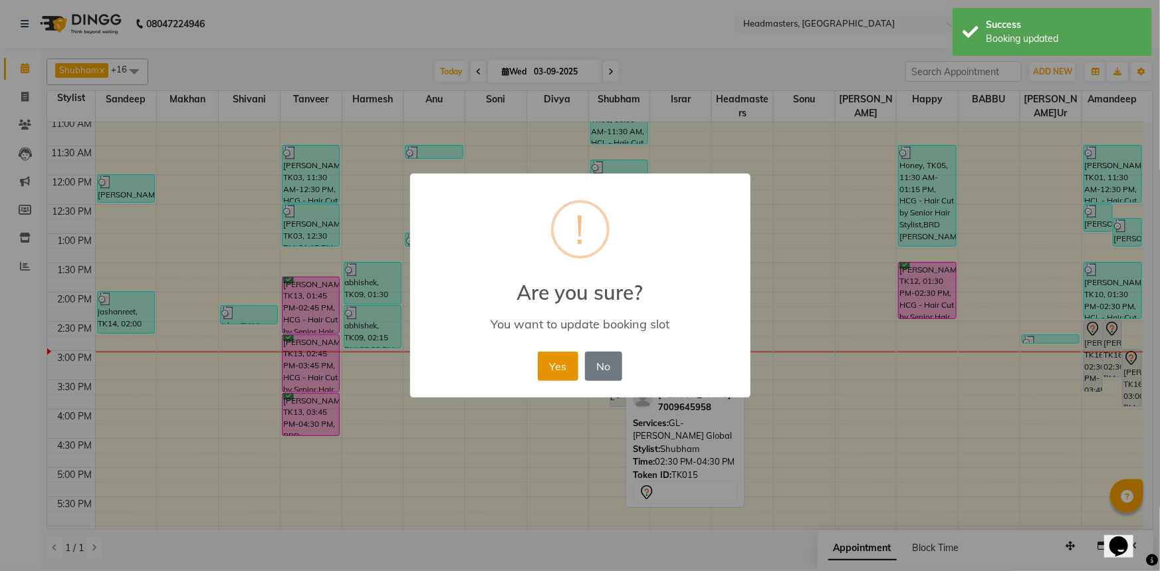
click at [545, 365] on button "Yes" at bounding box center [558, 366] width 41 height 29
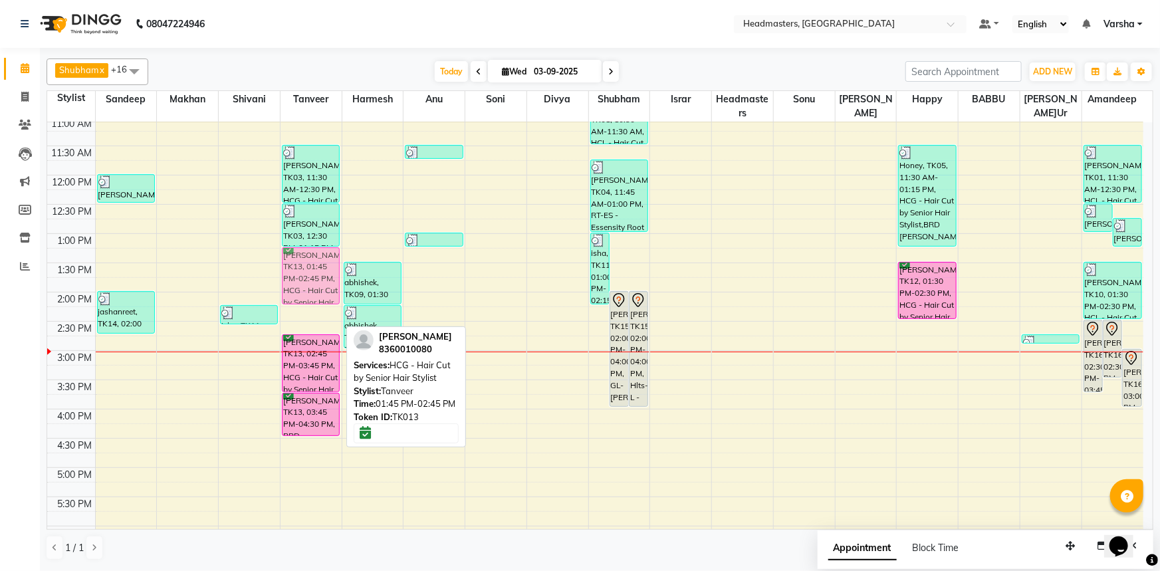
drag, startPoint x: 330, startPoint y: 311, endPoint x: 328, endPoint y: 283, distance: 27.3
click at [328, 283] on div "AYUSH, TK03, 11:30 AM-12:30 PM, HCG - Hair Cut by Senior Hair Stylist AYUSH, TK…" at bounding box center [311, 321] width 61 height 760
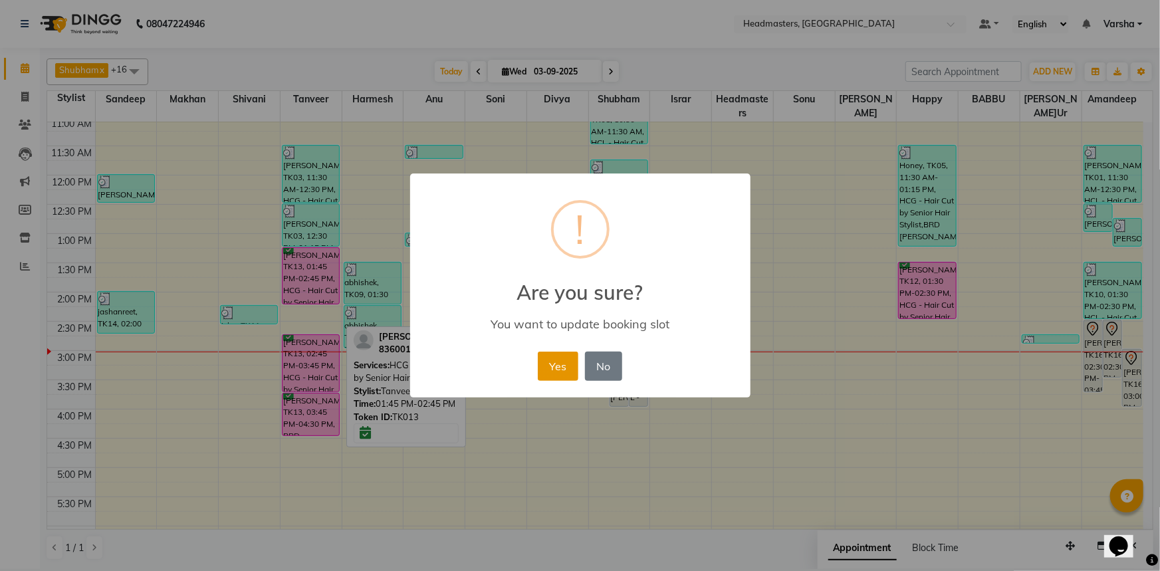
click at [557, 357] on button "Yes" at bounding box center [558, 366] width 41 height 29
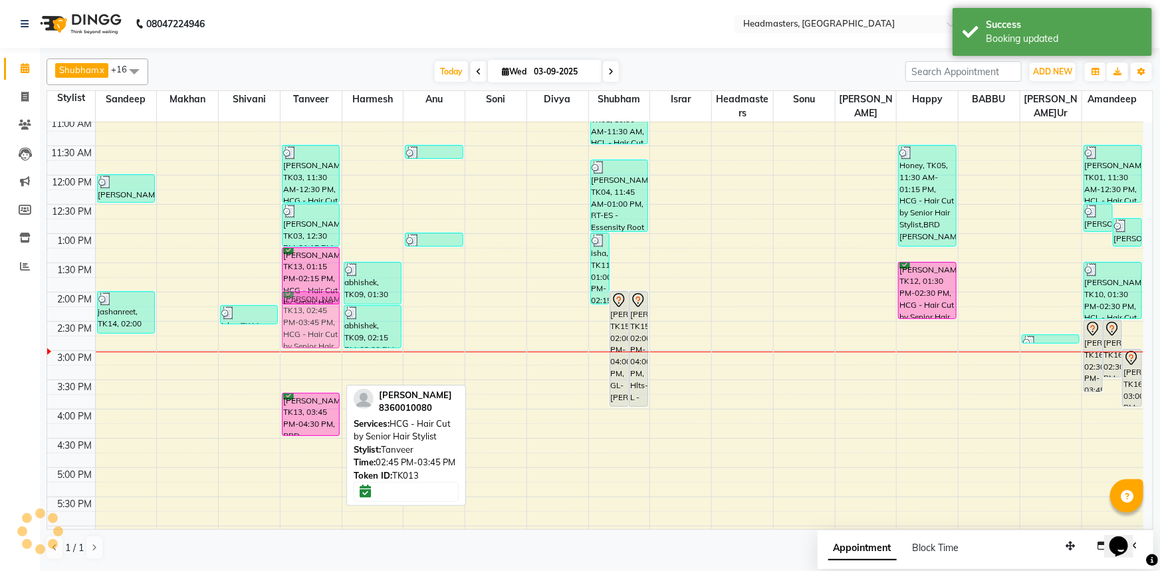
drag, startPoint x: 305, startPoint y: 361, endPoint x: 326, endPoint y: 309, distance: 55.8
click at [325, 309] on div "AYUSH, TK03, 11:30 AM-12:30 PM, HCG - Hair Cut by Senior Hair Stylist AYUSH, TK…" at bounding box center [311, 321] width 61 height 760
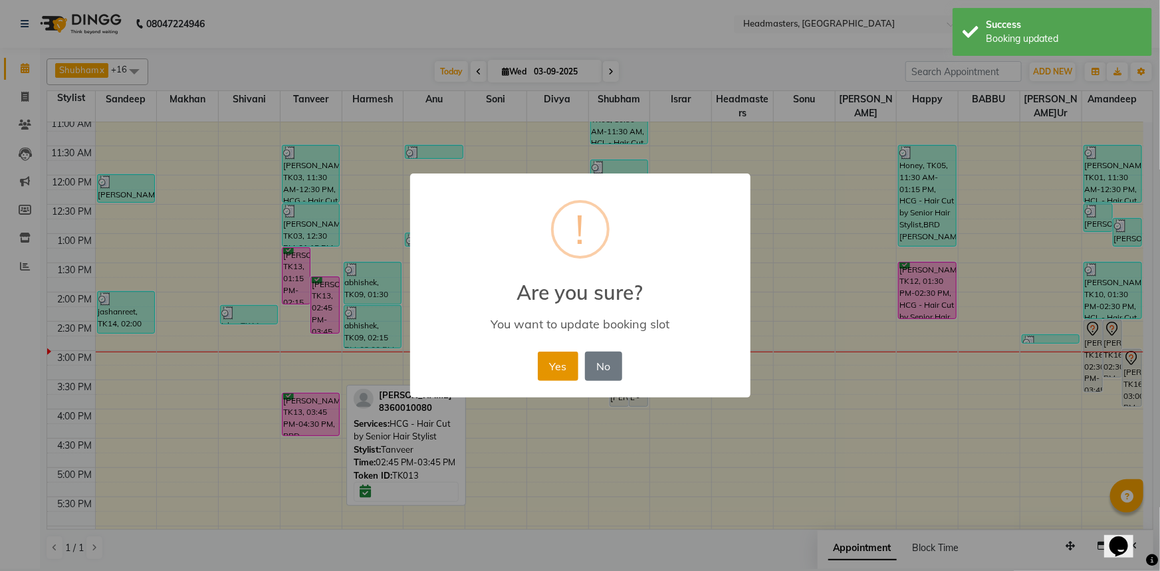
click at [561, 368] on button "Yes" at bounding box center [558, 366] width 41 height 29
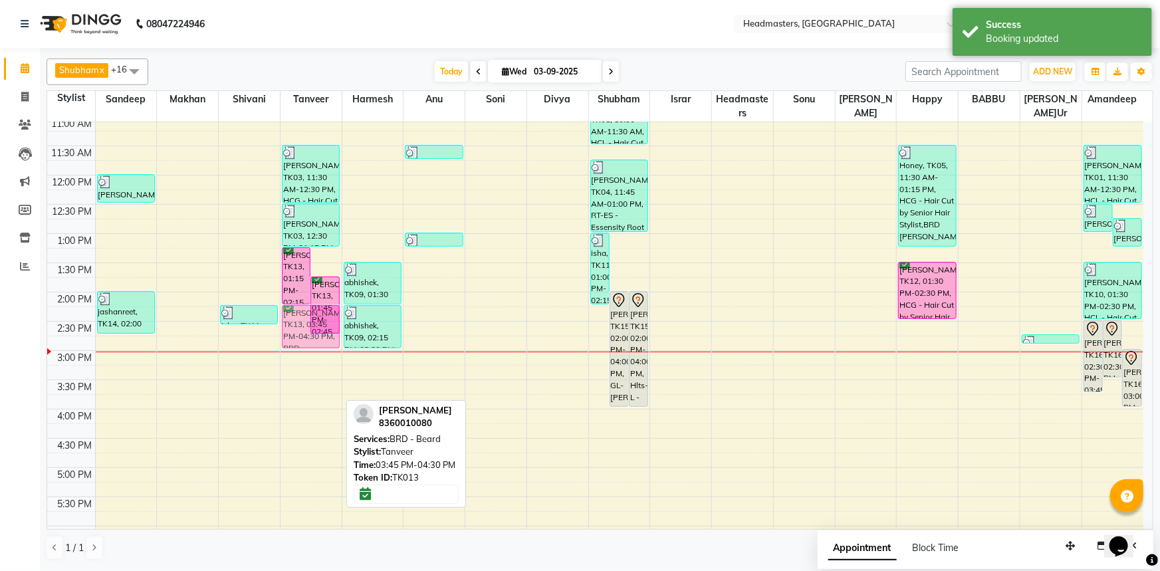
drag, startPoint x: 328, startPoint y: 419, endPoint x: 348, endPoint y: 336, distance: 84.8
click at [348, 336] on tr "Neeru, TK06, 12:00 PM-12:30 PM, SSL - Shampoo jashanreet, TK14, 02:00 PM-02:45 …" at bounding box center [595, 321] width 1096 height 760
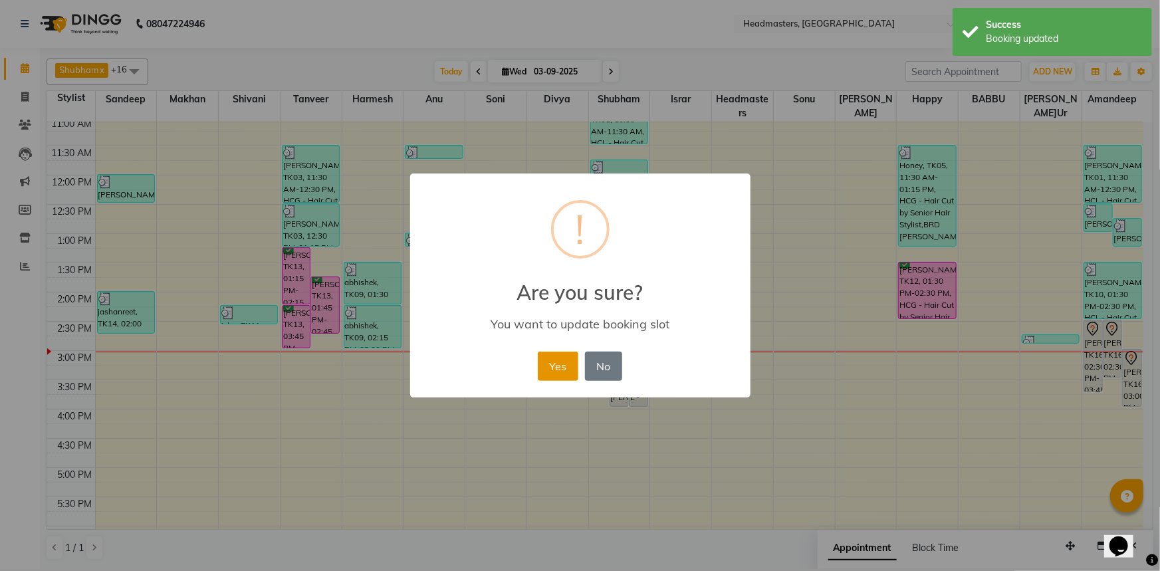
click at [563, 364] on button "Yes" at bounding box center [558, 366] width 41 height 29
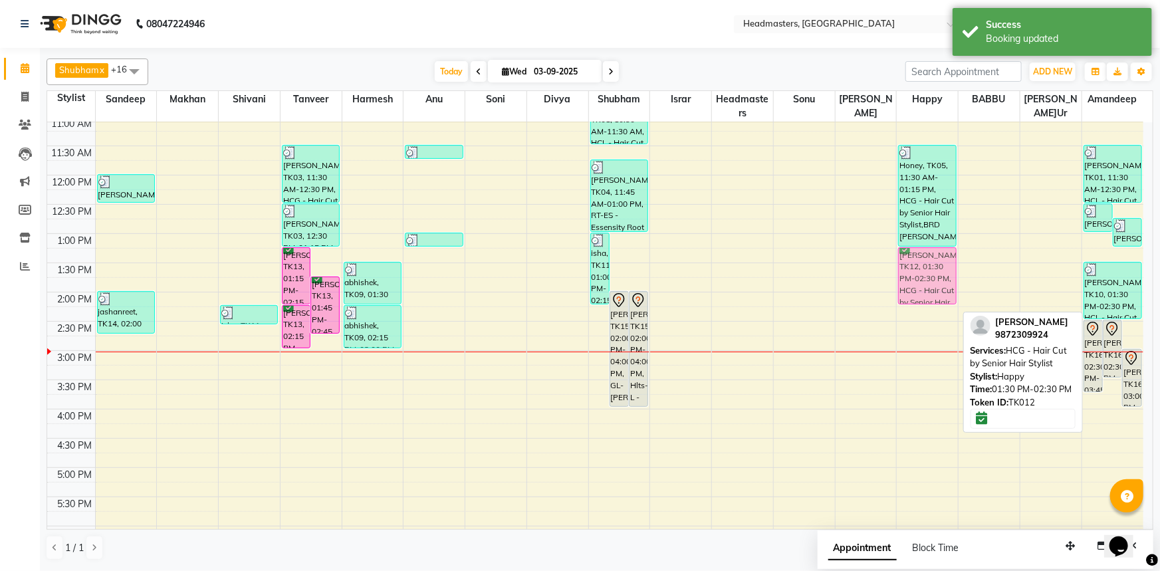
drag, startPoint x: 909, startPoint y: 294, endPoint x: 916, endPoint y: 277, distance: 18.5
click at [916, 277] on div "Honey, TK05, 11:30 AM-01:15 PM, HCG - Hair Cut by Senior Hair Stylist,BRD - Bea…" at bounding box center [927, 321] width 61 height 760
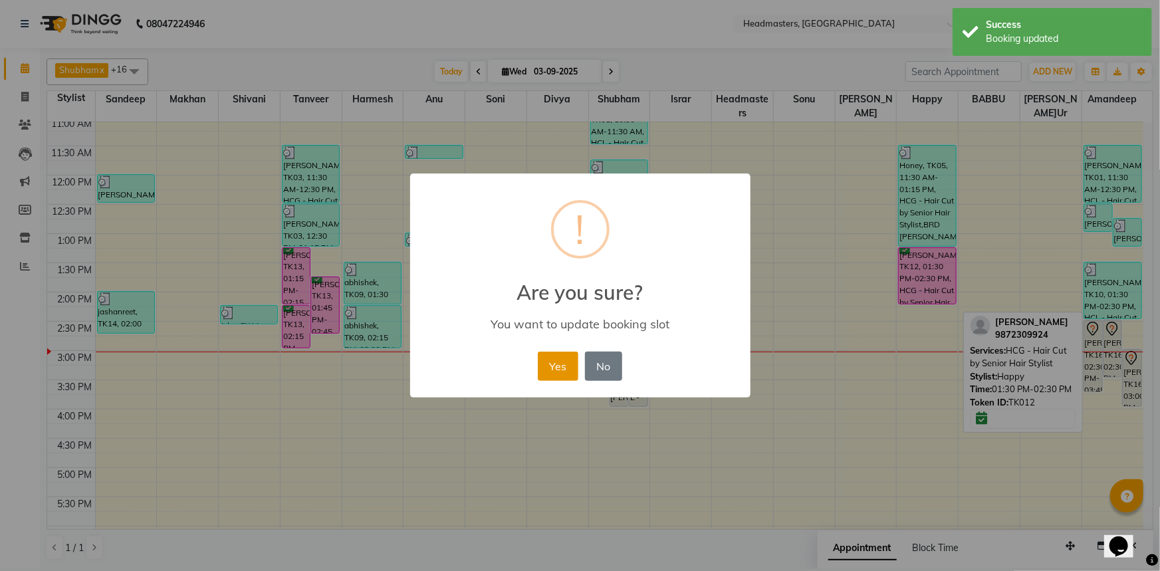
click at [563, 360] on button "Yes" at bounding box center [558, 366] width 41 height 29
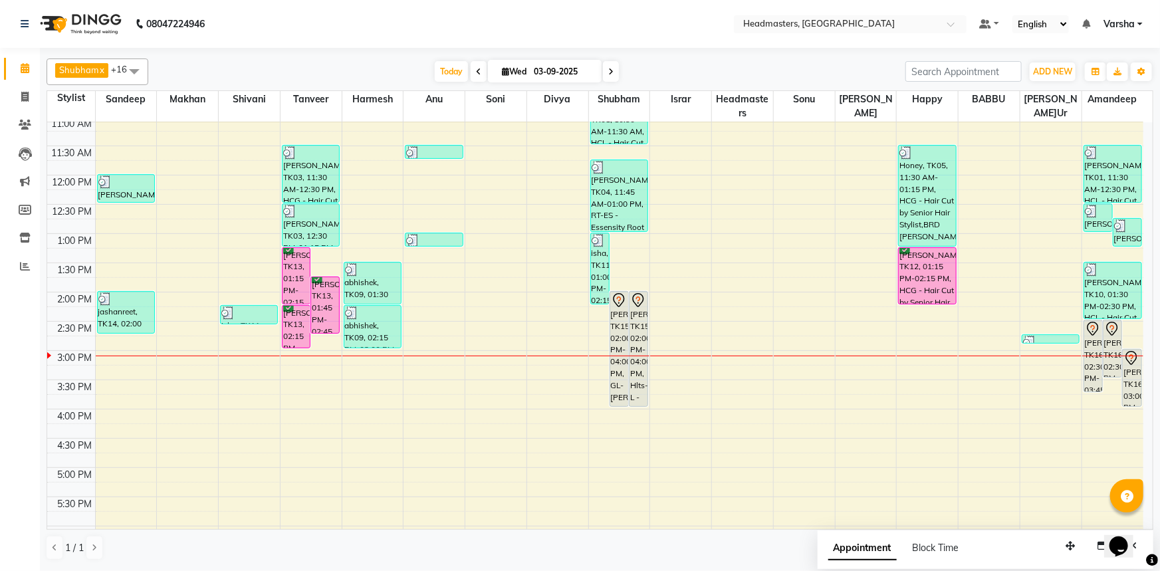
click at [362, 352] on div "8:00 AM 8:30 AM 9:00 AM 9:30 AM 10:00 AM 10:30 AM 11:00 AM 11:30 AM 12:00 PM 12…" at bounding box center [595, 321] width 1096 height 760
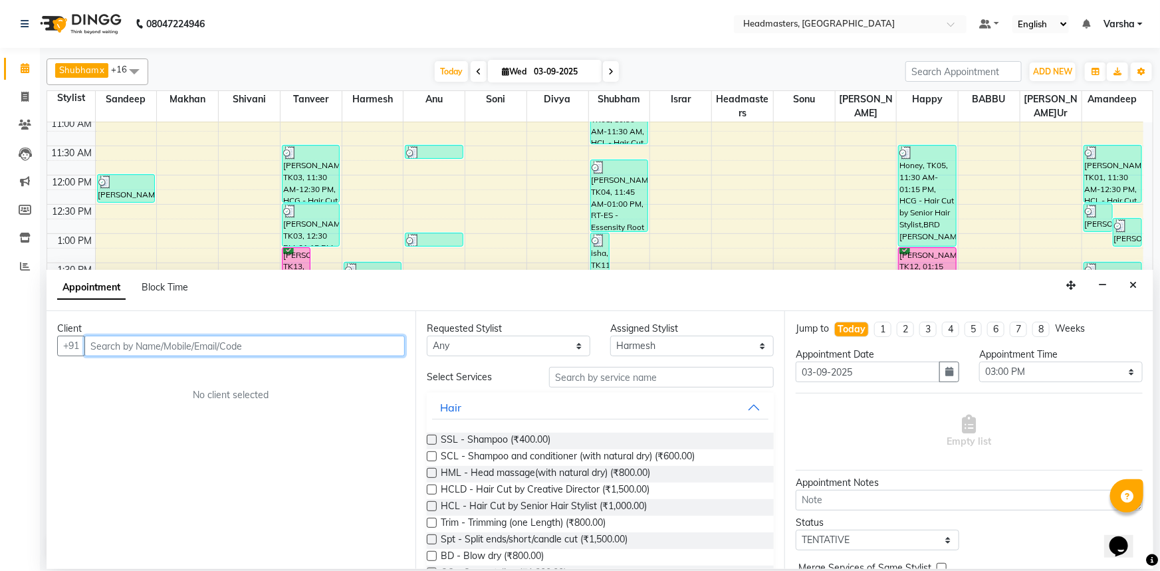
click at [239, 341] on input "text" at bounding box center [244, 346] width 320 height 21
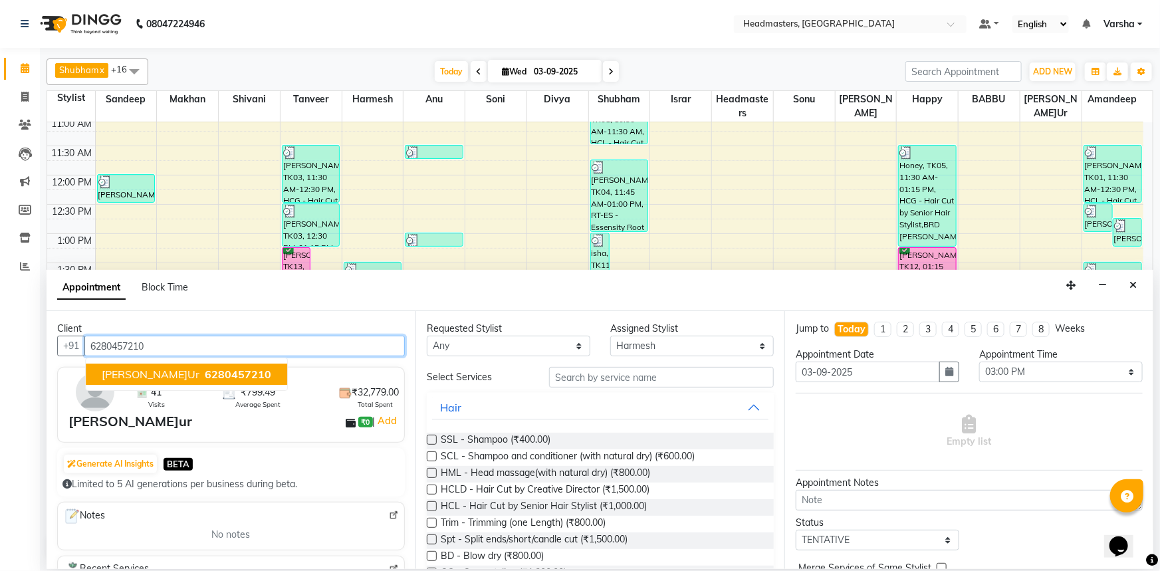
click at [184, 366] on button "Ravneet kaur 6280457210" at bounding box center [186, 374] width 201 height 21
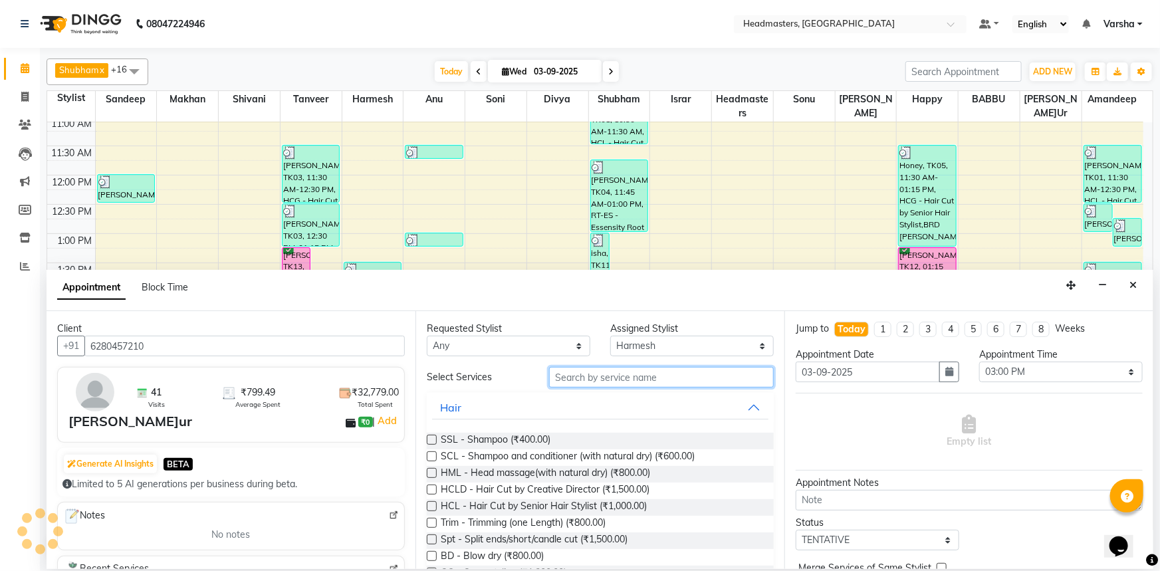
click at [570, 375] on input "text" at bounding box center [661, 377] width 225 height 21
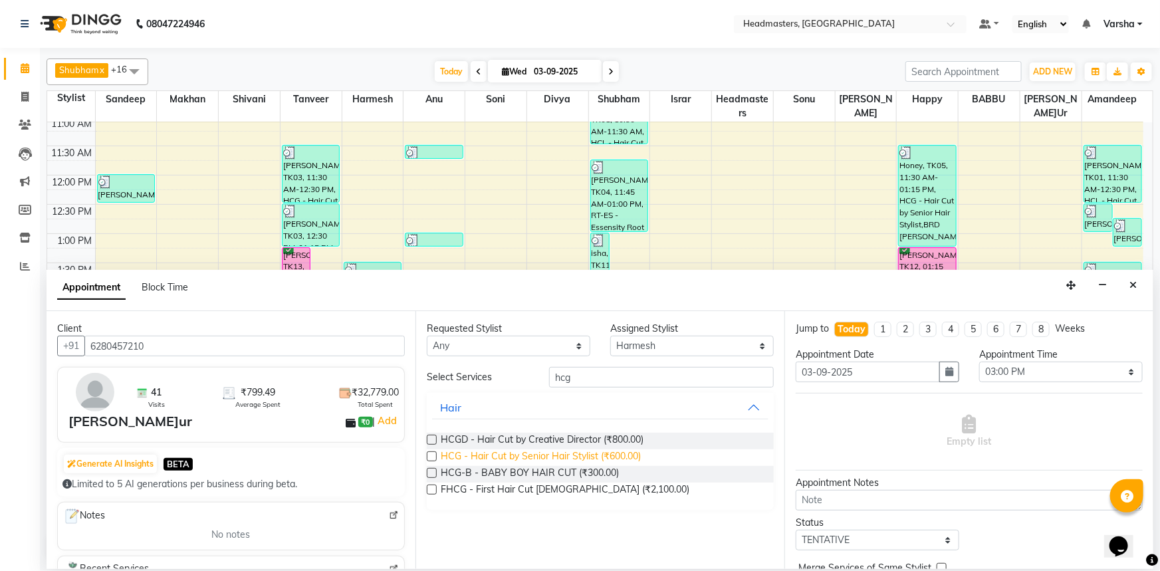
click at [523, 456] on span "HCG - Hair Cut by Senior Hair Stylist (₹600.00)" at bounding box center [541, 457] width 200 height 17
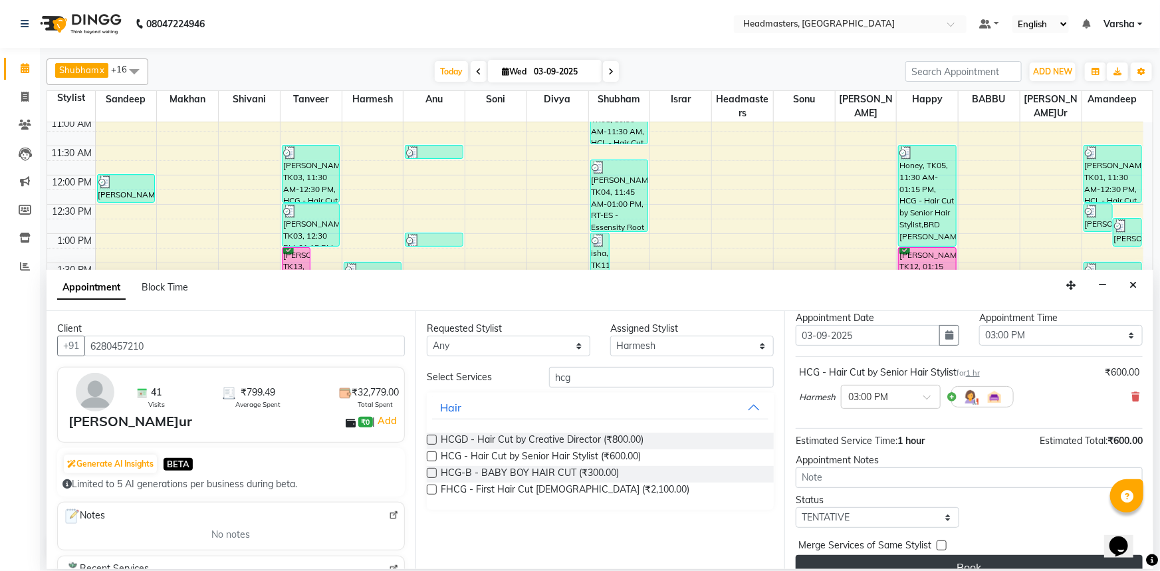
scroll to position [57, 0]
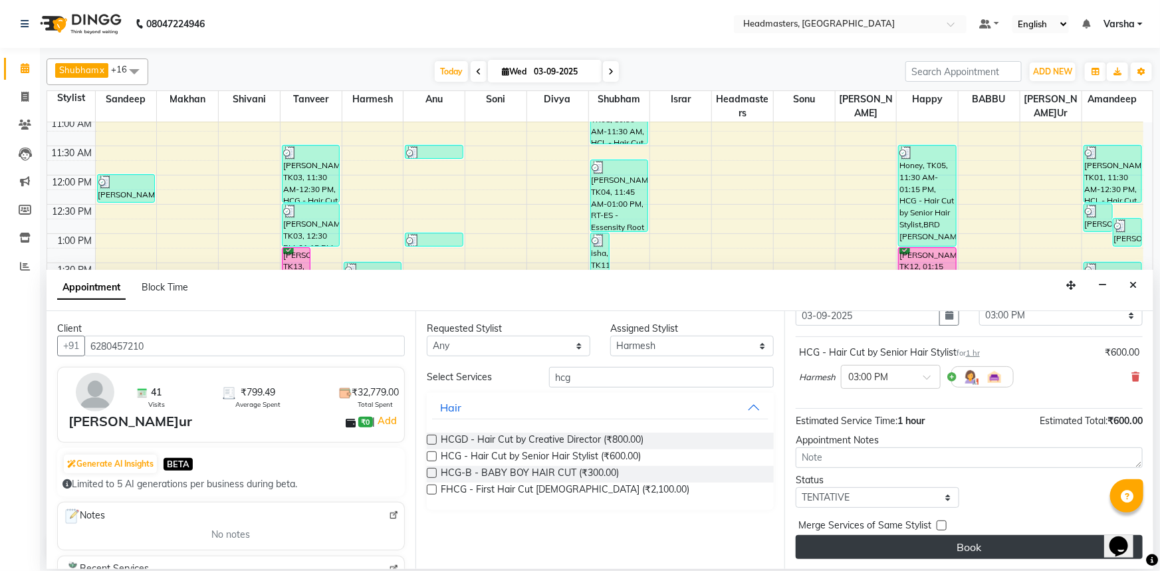
click at [926, 546] on button "Book" at bounding box center [969, 547] width 347 height 24
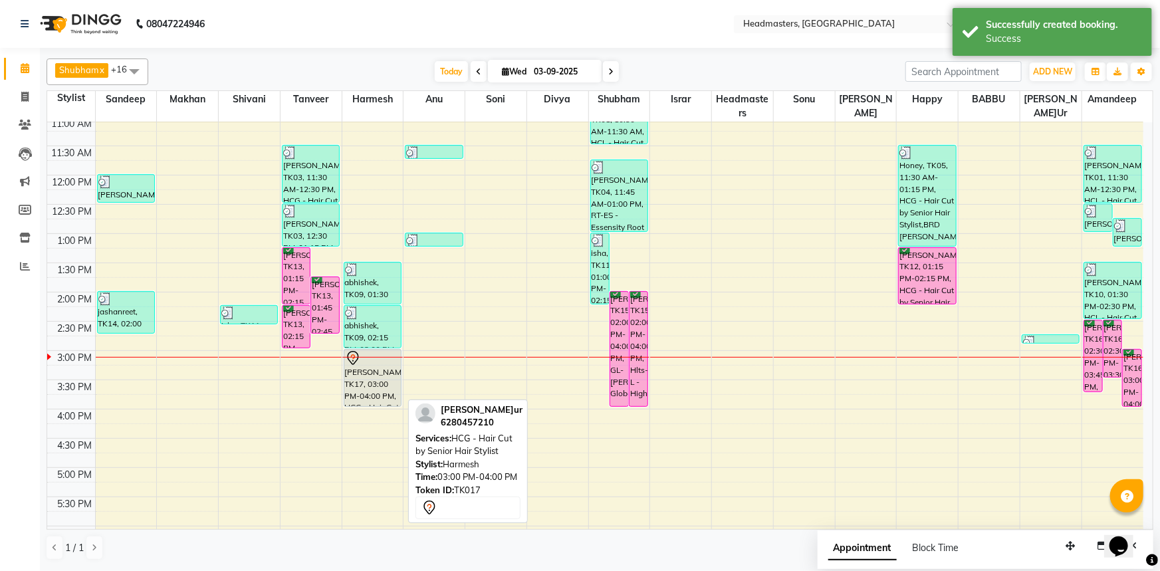
click at [351, 379] on div "Ravneet kaur, TK17, 03:00 PM-04:00 PM, HCG - Hair Cut by Senior Hair Stylist" at bounding box center [372, 378] width 57 height 57
click at [387, 372] on div "Ravneet kaur, TK17, 03:00 PM-04:00 PM, HCG - Hair Cut by Senior Hair Stylist" at bounding box center [372, 378] width 57 height 57
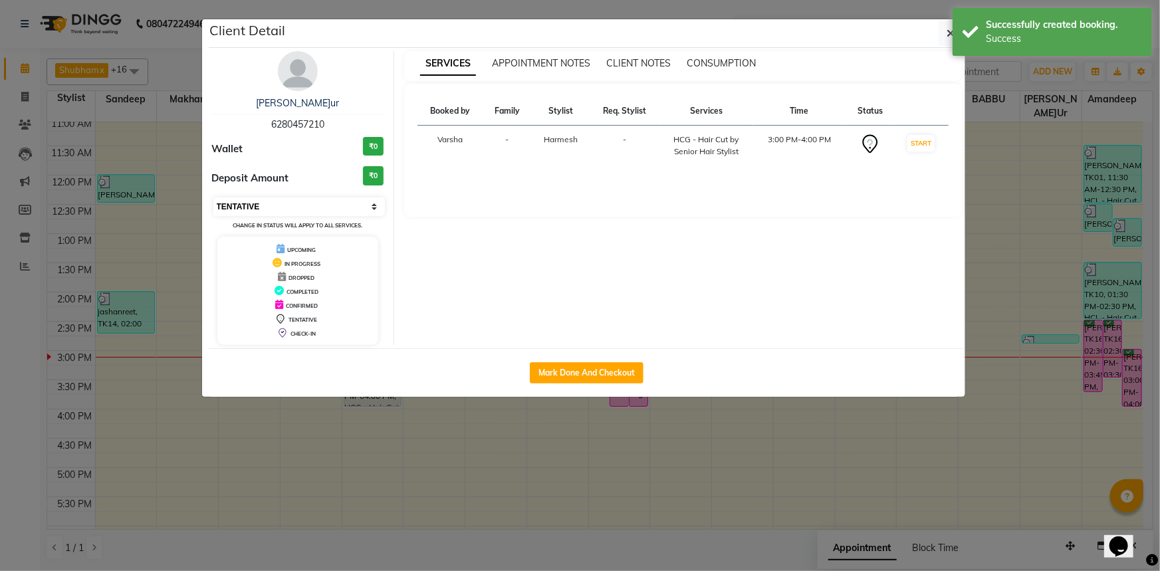
drag, startPoint x: 243, startPoint y: 206, endPoint x: 258, endPoint y: 214, distance: 16.7
click at [243, 206] on select "Select IN SERVICE CONFIRMED TENTATIVE CHECK IN MARK DONE UPCOMING" at bounding box center [299, 206] width 172 height 19
click at [213, 197] on select "Select IN SERVICE CONFIRMED TENTATIVE CHECK IN MARK DONE UPCOMING" at bounding box center [299, 206] width 172 height 19
click at [946, 35] on button "button" at bounding box center [951, 33] width 25 height 25
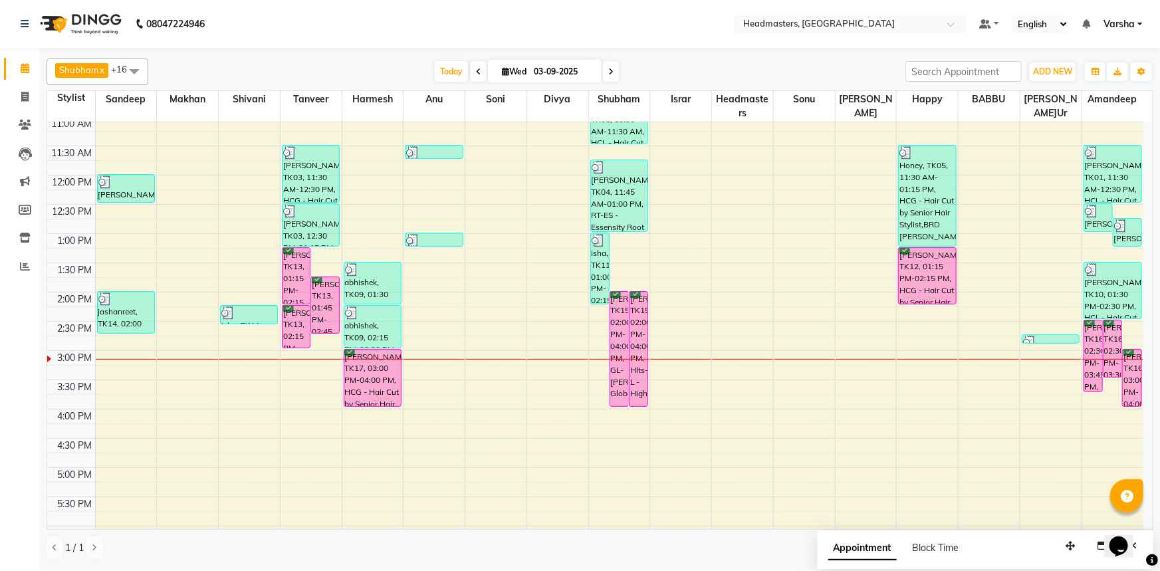
click at [302, 72] on div "Today Wed 03-09-2025" at bounding box center [527, 72] width 744 height 20
click at [353, 70] on div "Today Wed 03-09-2025" at bounding box center [527, 72] width 744 height 20
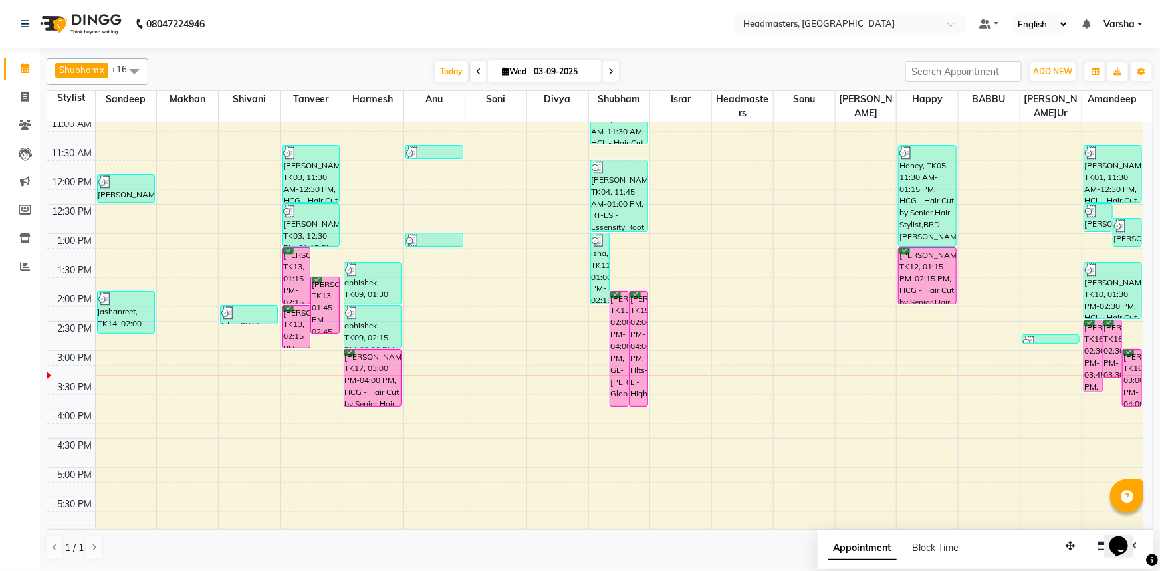
click at [272, 63] on div "Today Wed 03-09-2025" at bounding box center [527, 72] width 744 height 20
click at [685, 66] on div "Today Wed 03-09-2025" at bounding box center [527, 72] width 744 height 20
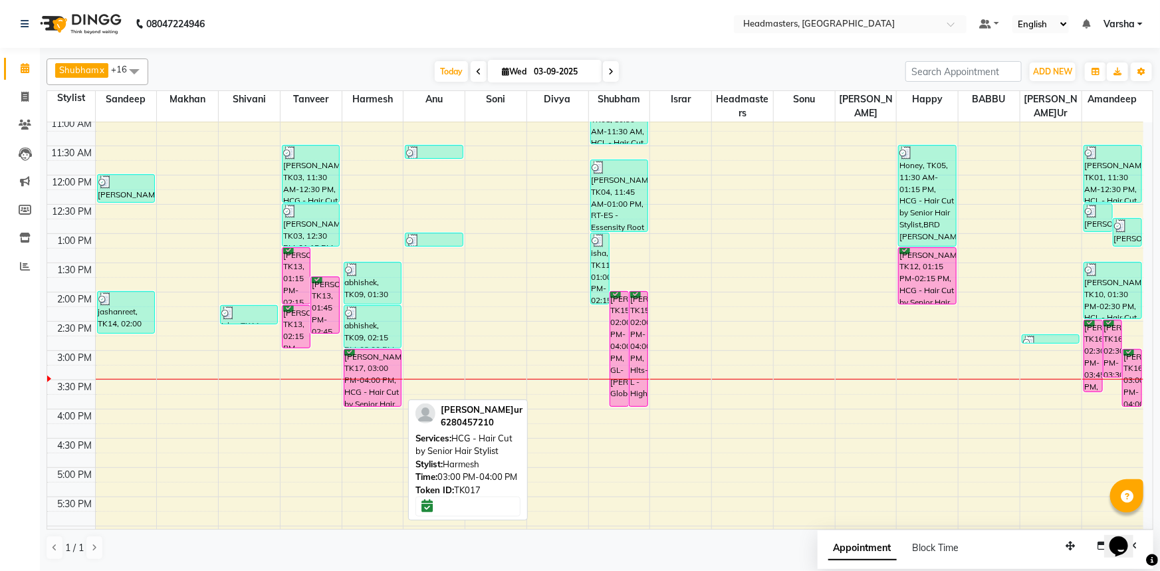
click at [372, 367] on div "Ravneet kaur, TK17, 03:00 PM-04:00 PM, HCG - Hair Cut by Senior Hair Stylist" at bounding box center [372, 378] width 57 height 57
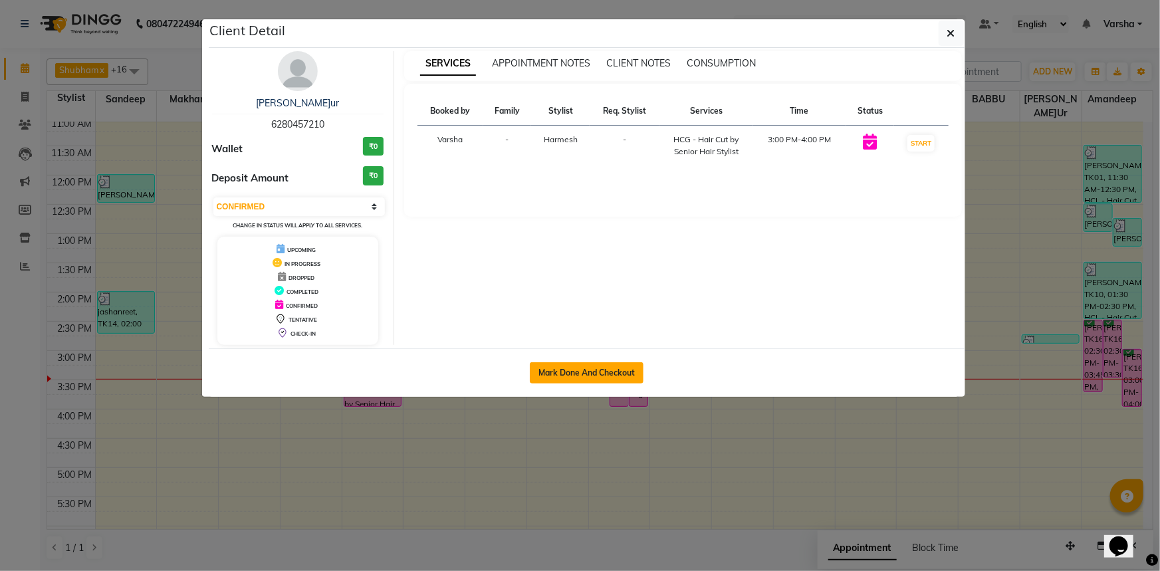
click at [581, 372] on button "Mark Done And Checkout" at bounding box center [587, 372] width 114 height 21
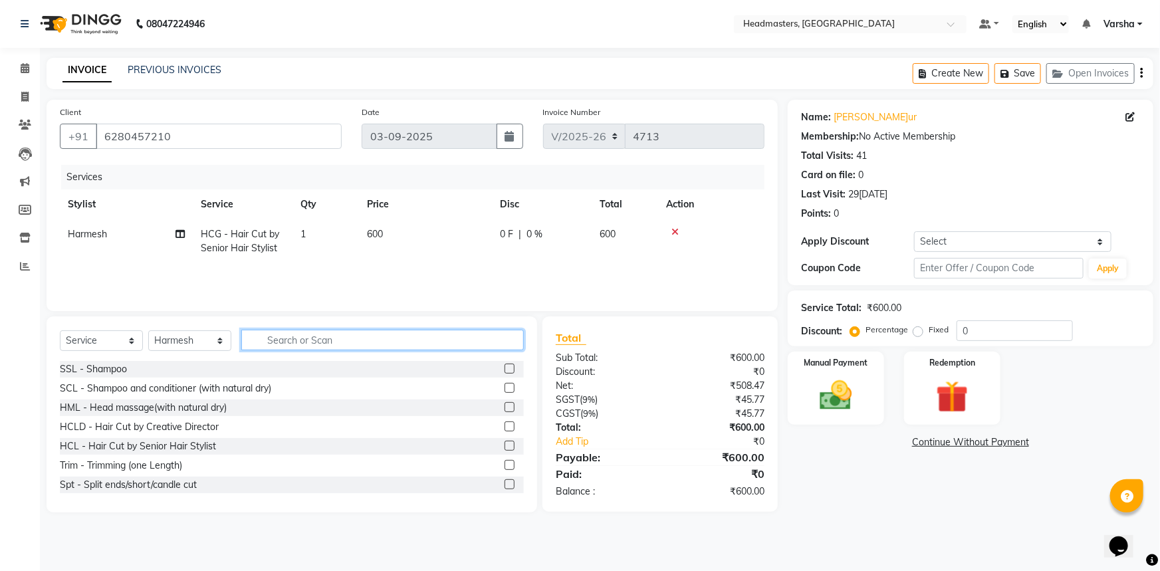
click at [470, 340] on input "text" at bounding box center [382, 340] width 283 height 21
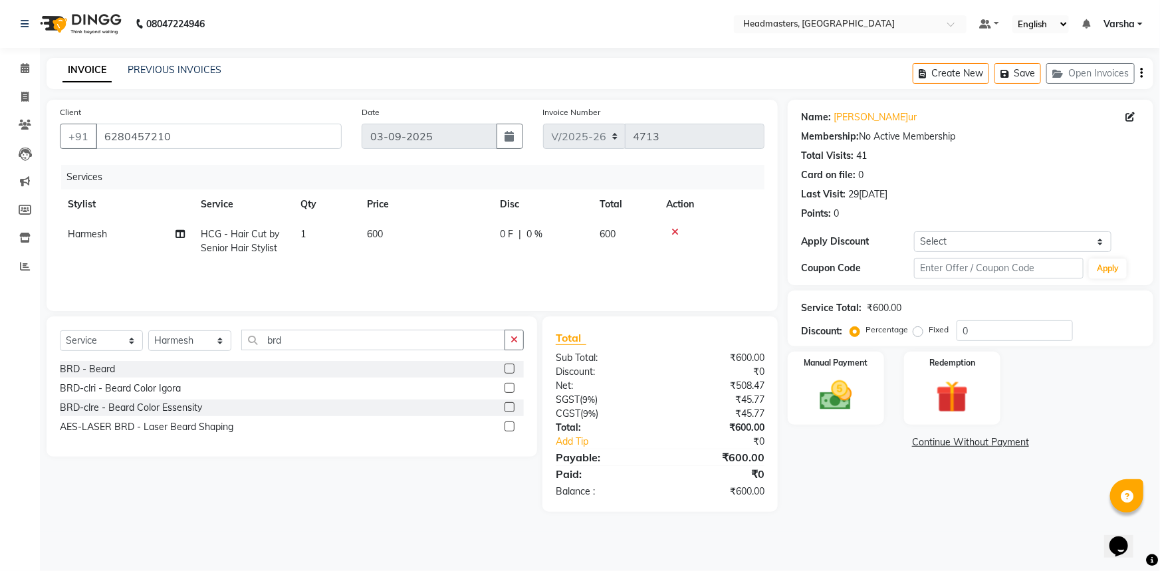
click at [676, 232] on icon at bounding box center [675, 231] width 7 height 9
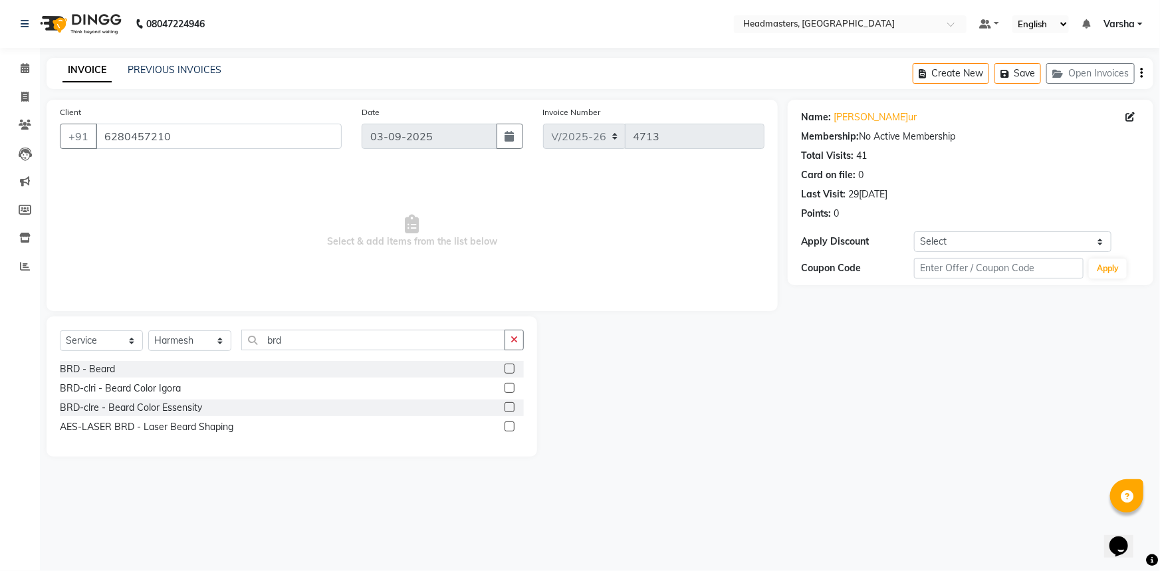
click at [416, 366] on div "BRD - Beard" at bounding box center [292, 369] width 464 height 17
click at [511, 366] on label at bounding box center [510, 369] width 10 height 10
click at [511, 366] on input "checkbox" at bounding box center [509, 369] width 9 height 9
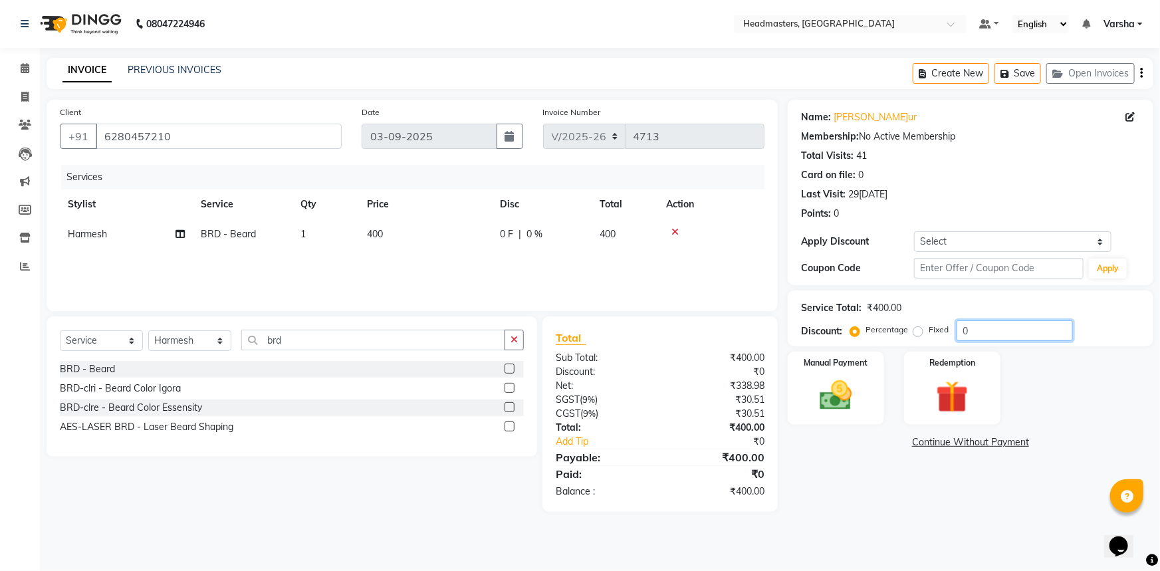
click at [957, 334] on input "0" at bounding box center [1015, 330] width 116 height 21
click at [892, 508] on div "Name: Ravneet Kaur Membership: No Active Membership Total Visits: 41 Card on fi…" at bounding box center [976, 306] width 376 height 412
click at [23, 67] on icon at bounding box center [25, 68] width 9 height 10
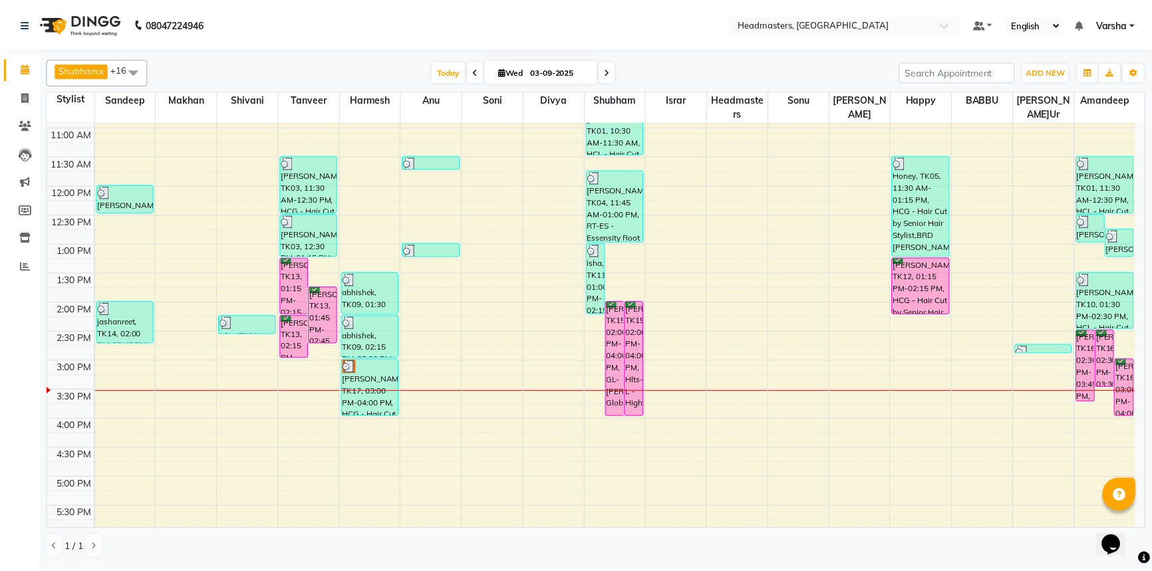
scroll to position [181, 0]
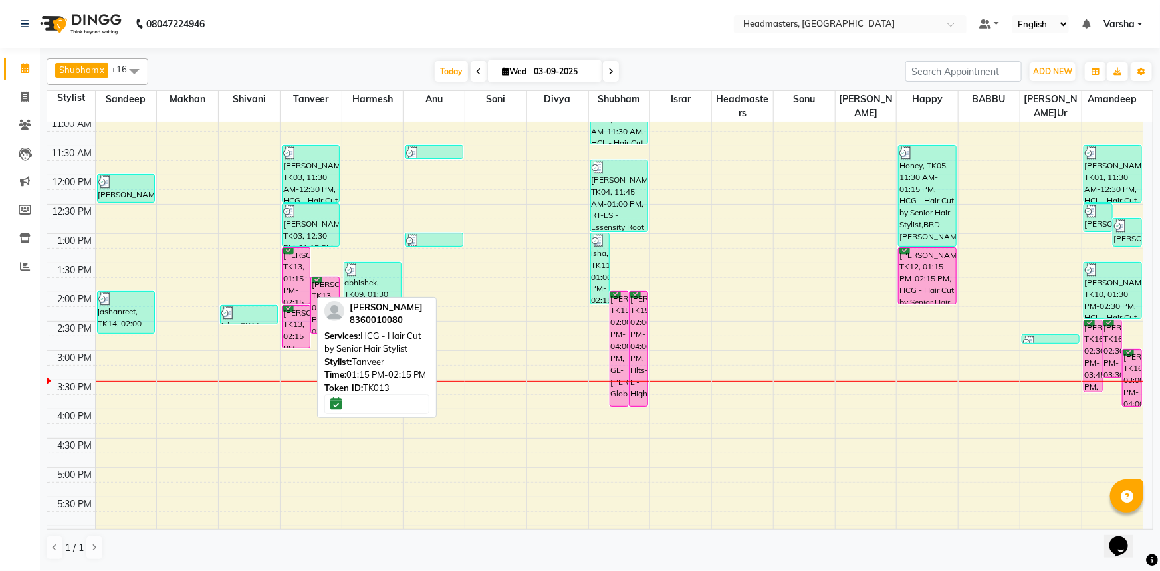
click at [305, 263] on div "[PERSON_NAME], TK13, 01:15 PM-02:15 PM, HCG - Hair Cut by Senior Hair Stylist" at bounding box center [297, 276] width 28 height 56
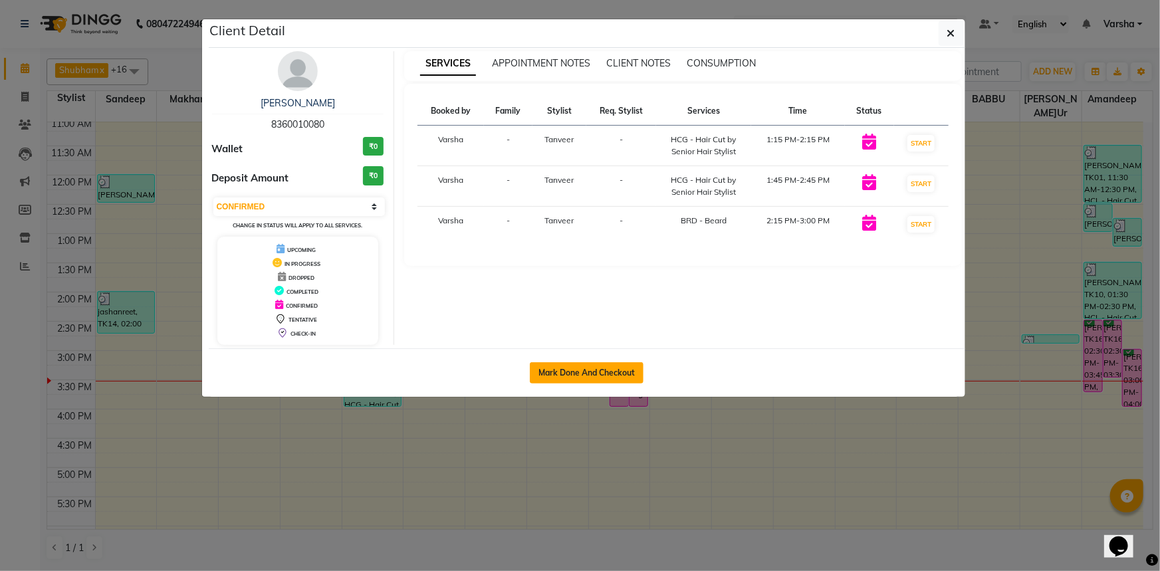
click at [588, 370] on button "Mark Done And Checkout" at bounding box center [587, 372] width 114 height 21
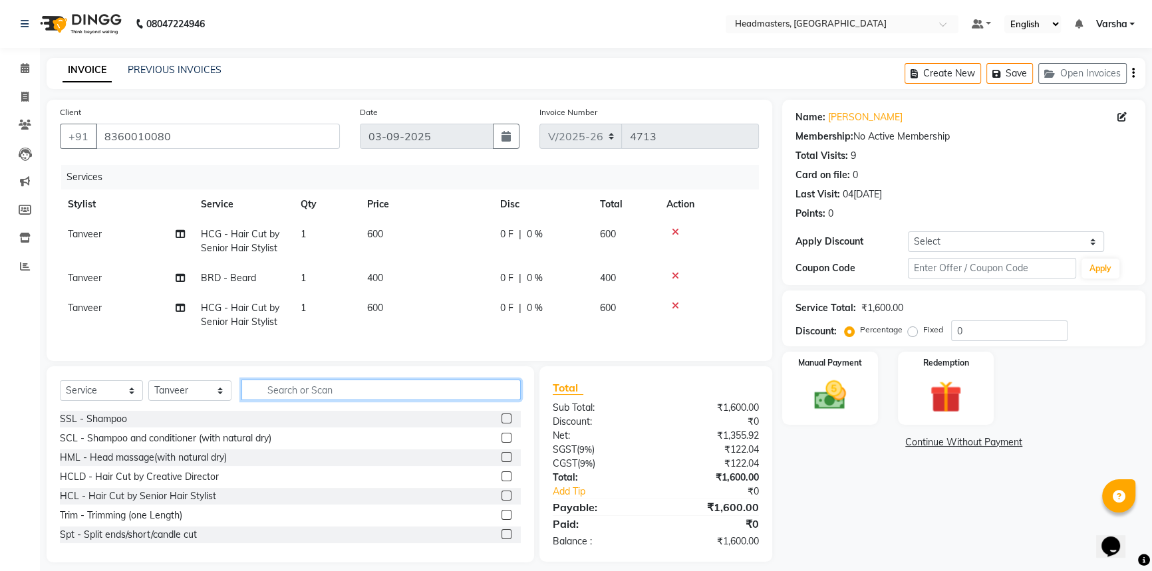
click at [280, 398] on input "text" at bounding box center [380, 390] width 279 height 21
click at [298, 396] on input "text" at bounding box center [380, 390] width 279 height 21
click at [178, 401] on select "Select Stylist Afia Amandeep Amandeep Kaur Anu BABBU DHIR Divya Happy Harmesh H…" at bounding box center [189, 390] width 83 height 21
click at [148, 390] on select "Select Stylist Afia Amandeep Amandeep Kaur Anu BABBU DHIR Divya Happy Harmesh H…" at bounding box center [189, 390] width 83 height 21
click at [285, 392] on input "text" at bounding box center [380, 390] width 279 height 21
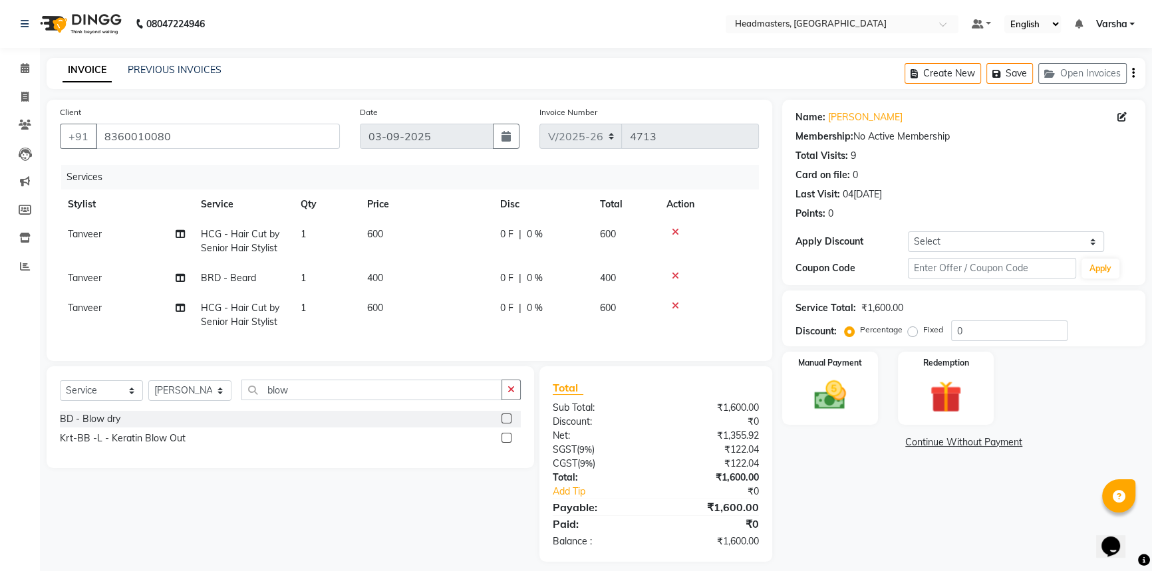
click at [505, 424] on label at bounding box center [506, 419] width 10 height 10
click at [505, 424] on input "checkbox" at bounding box center [505, 419] width 9 height 9
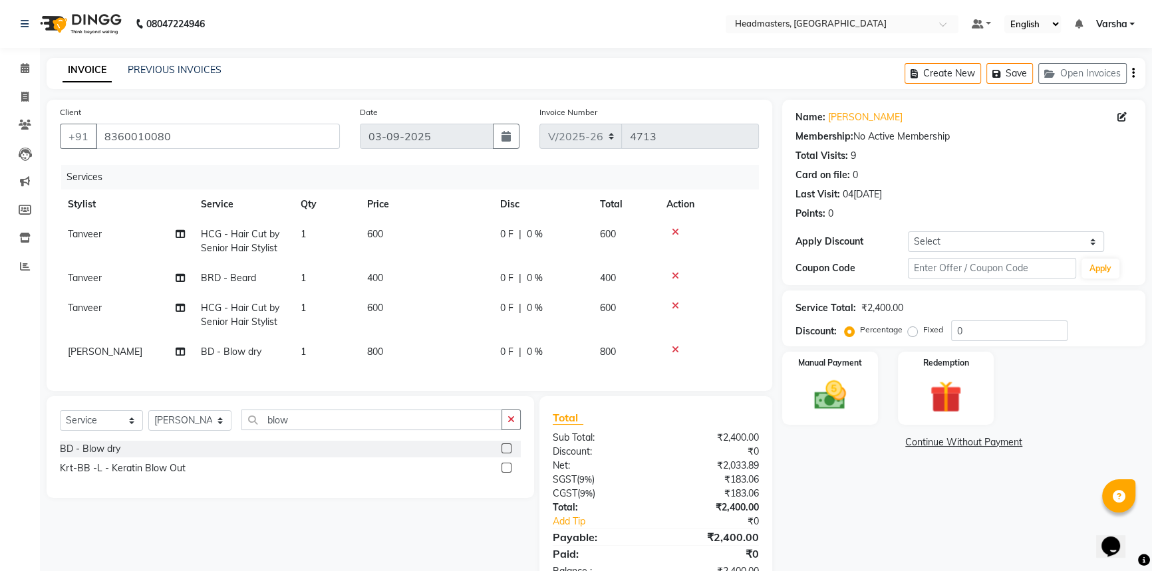
click at [895, 491] on div "Name: Kamal Membership: No Active Membership Total Visits: 9 Card on file: 0 La…" at bounding box center [968, 346] width 373 height 492
click at [974, 330] on input "0" at bounding box center [1009, 330] width 116 height 21
click at [864, 524] on div "Name: Kamal Membership: No Active Membership Total Visits: 9 Card on file: 0 La…" at bounding box center [968, 346] width 373 height 492
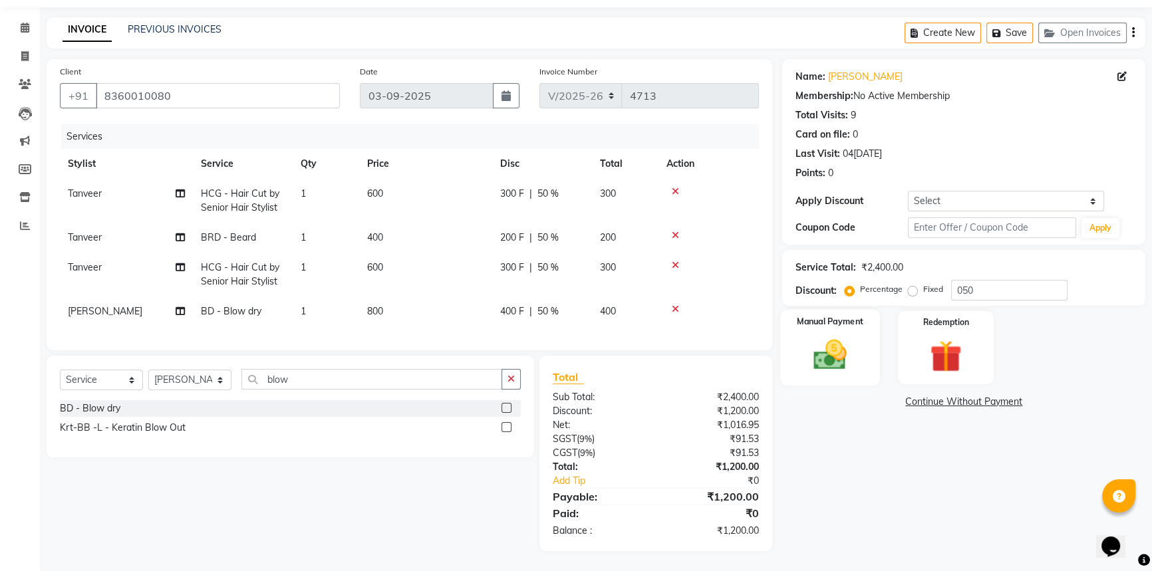
click at [848, 336] on img at bounding box center [830, 355] width 54 height 38
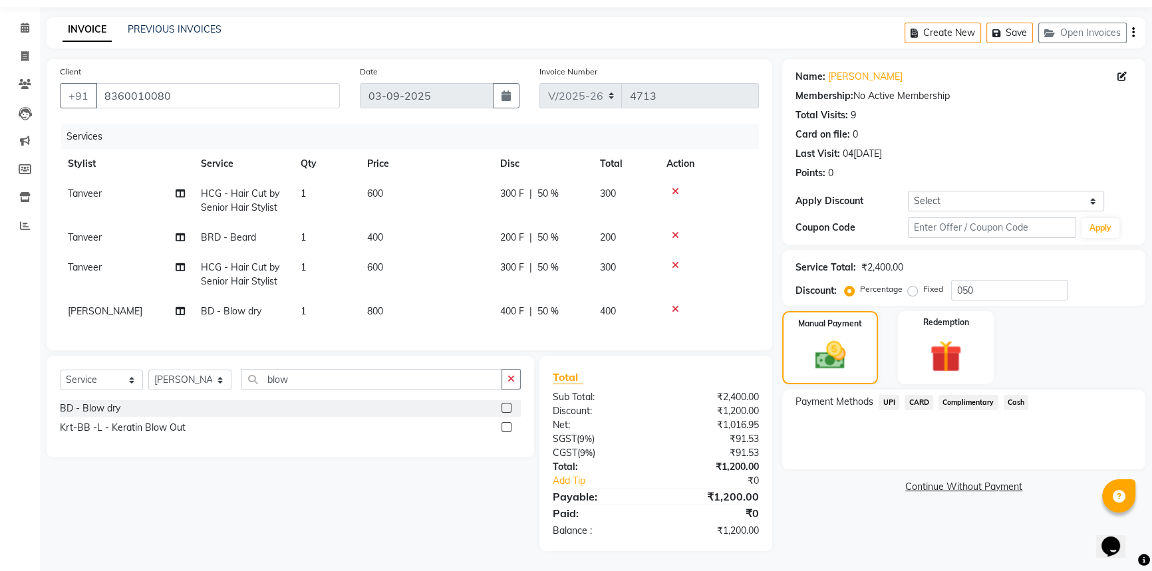
click at [1008, 395] on span "Cash" at bounding box center [1015, 402] width 25 height 15
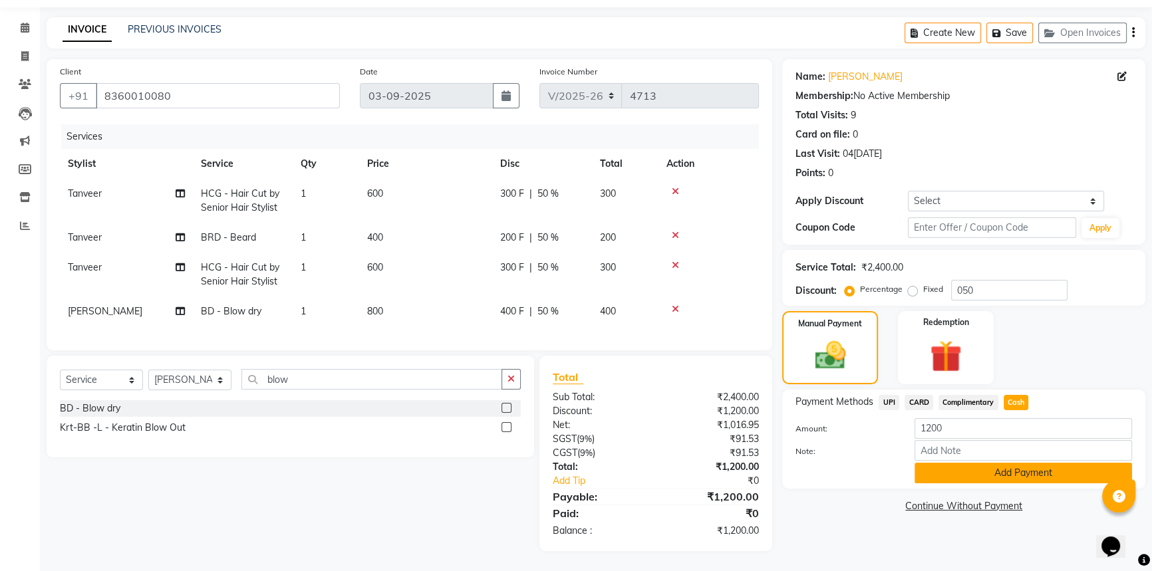
click at [986, 463] on button "Add Payment" at bounding box center [1022, 473] width 217 height 21
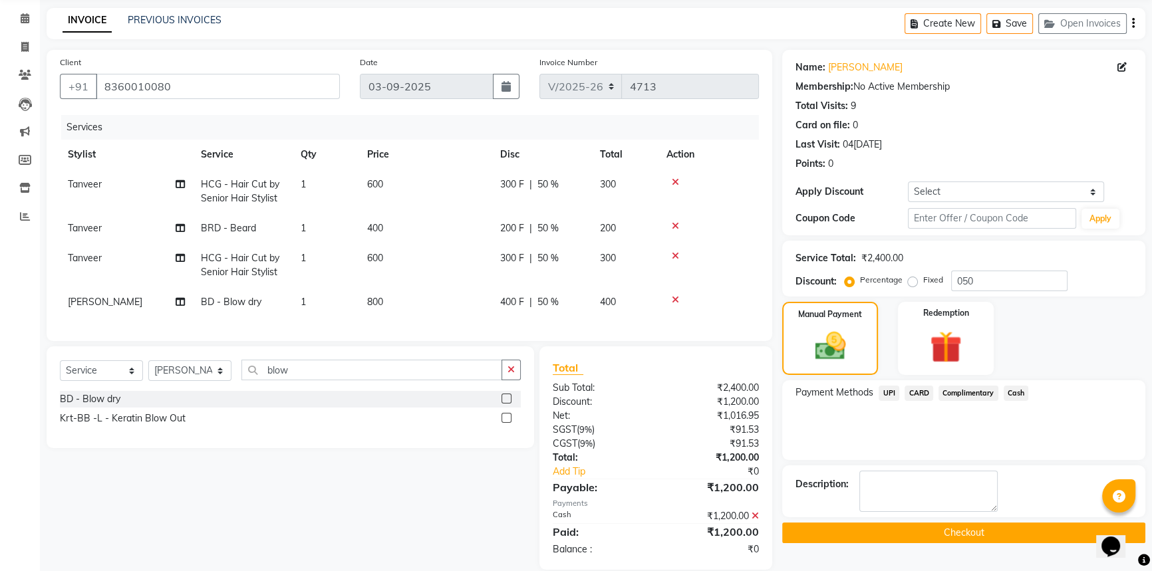
click at [942, 523] on button "Checkout" at bounding box center [963, 533] width 363 height 21
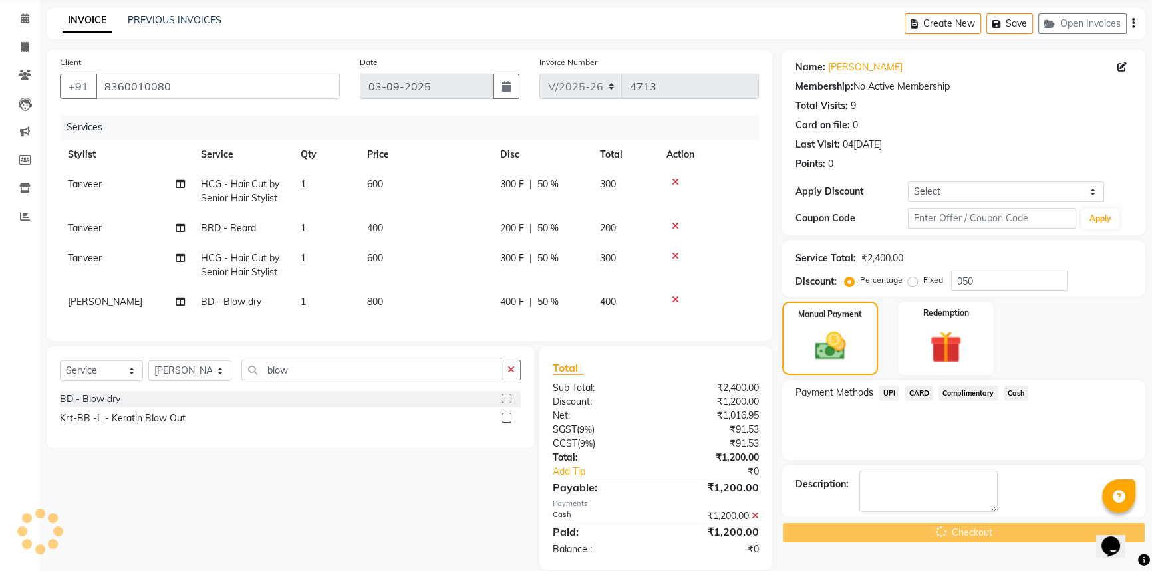
scroll to position [78, 0]
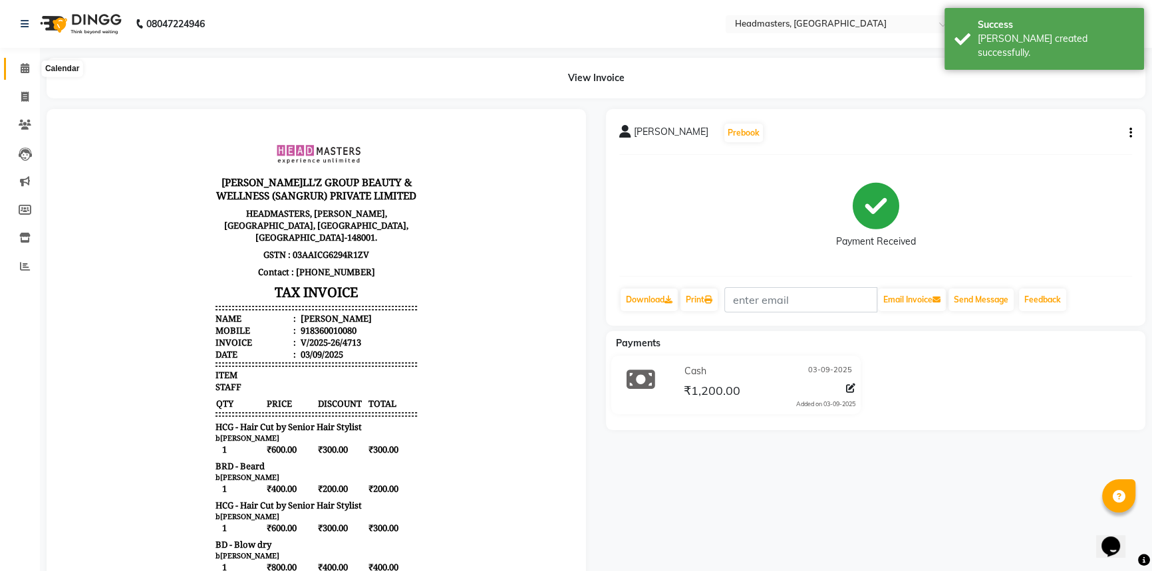
drag, startPoint x: 25, startPoint y: 74, endPoint x: 63, endPoint y: 72, distance: 38.0
click at [25, 74] on span at bounding box center [24, 68] width 23 height 15
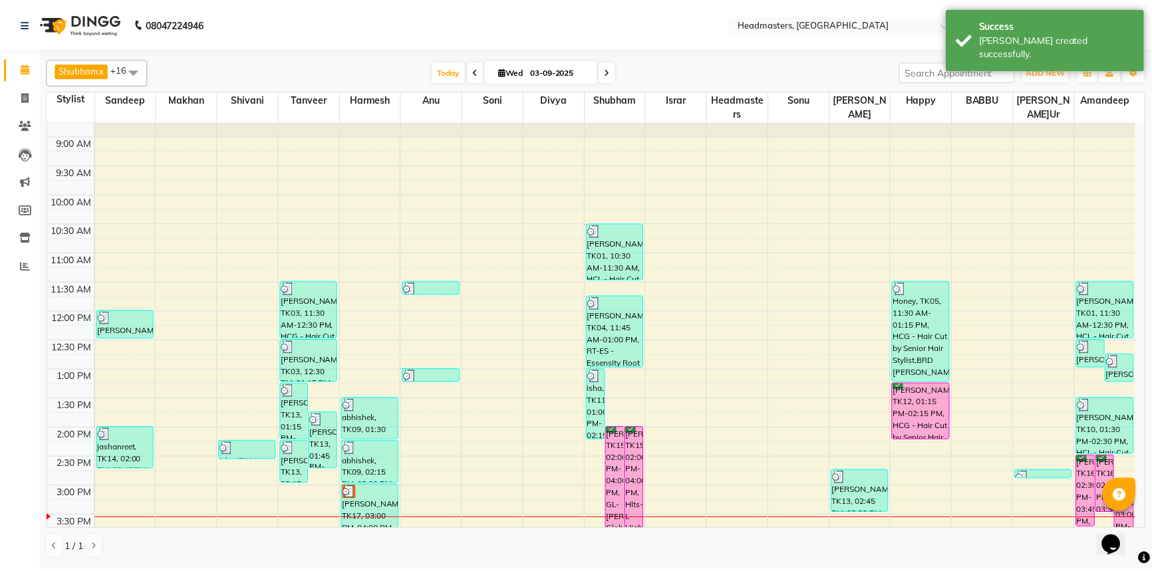
scroll to position [120, 0]
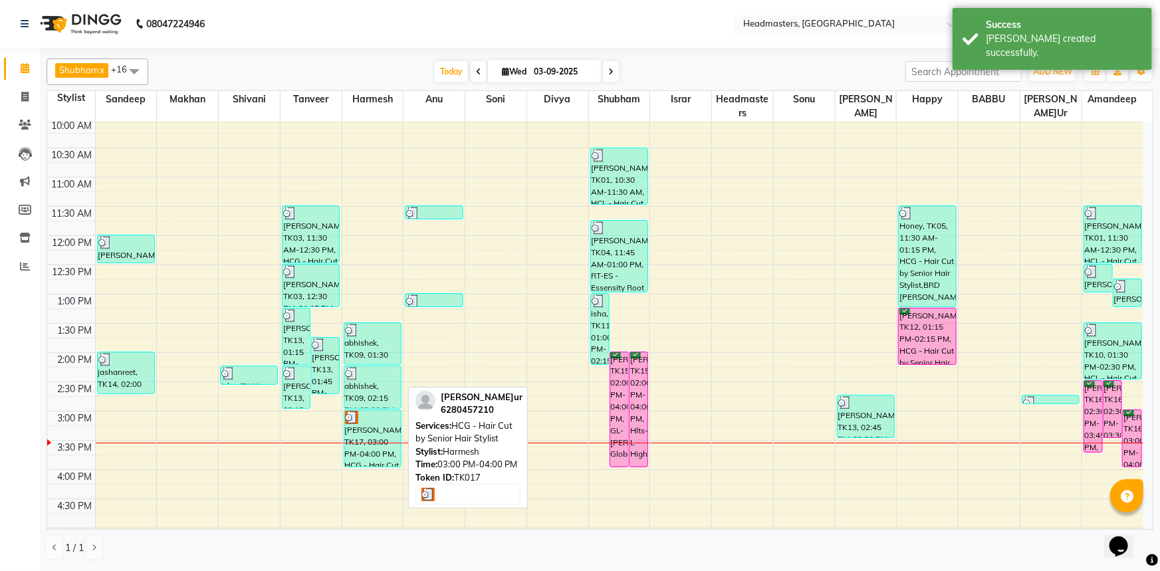
click at [350, 422] on div "Ravneet kaur, TK17, 03:00 PM-04:00 PM, HCG - Hair Cut by Senior Hair Stylist" at bounding box center [372, 438] width 57 height 57
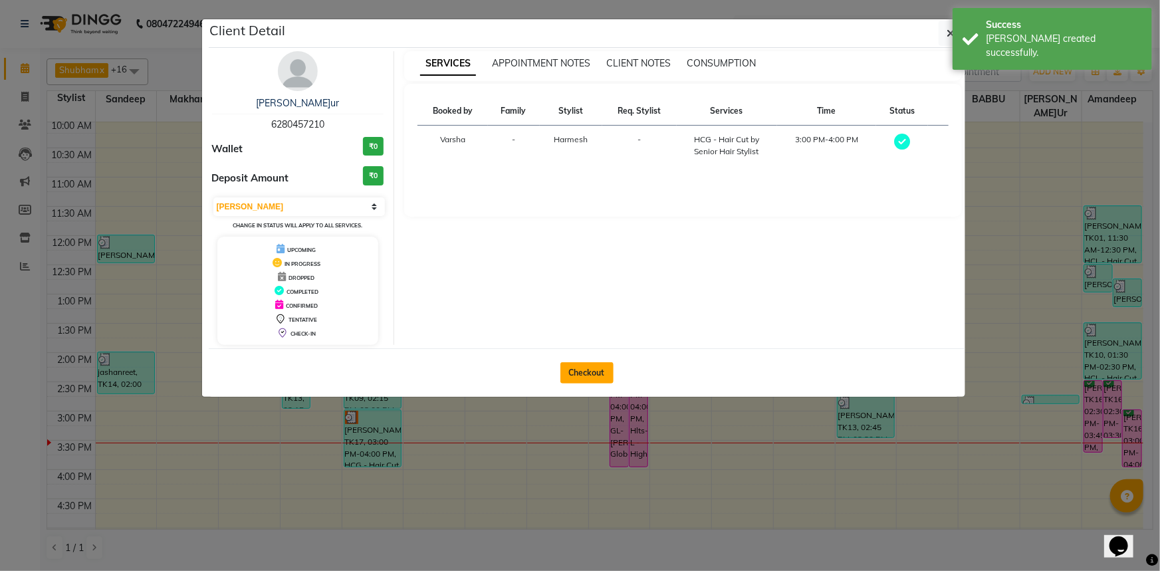
click at [571, 373] on button "Checkout" at bounding box center [587, 372] width 53 height 21
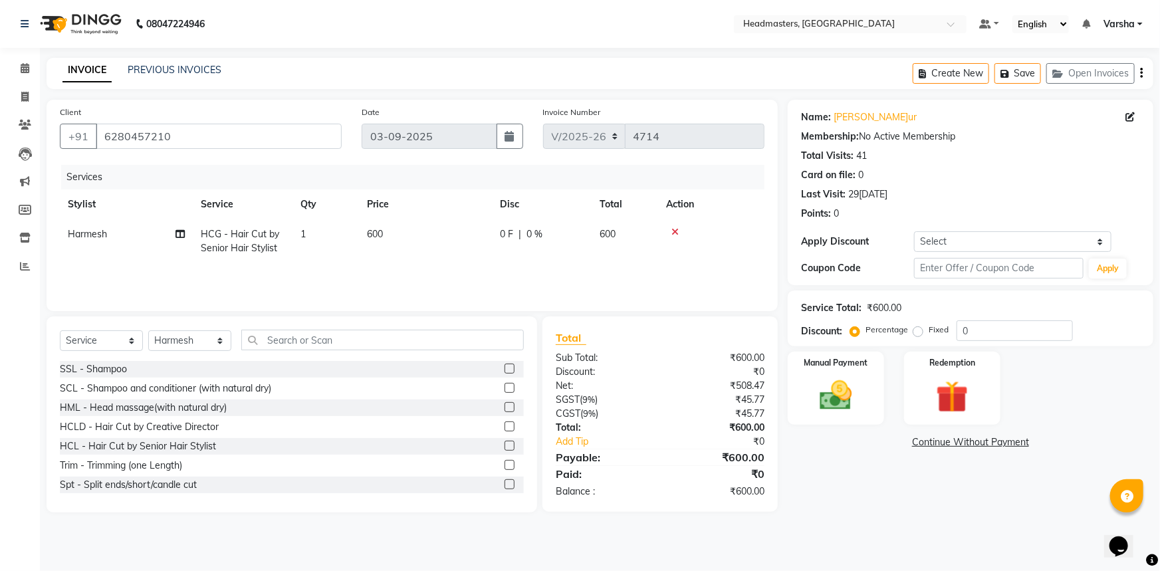
click at [672, 231] on icon at bounding box center [675, 231] width 7 height 9
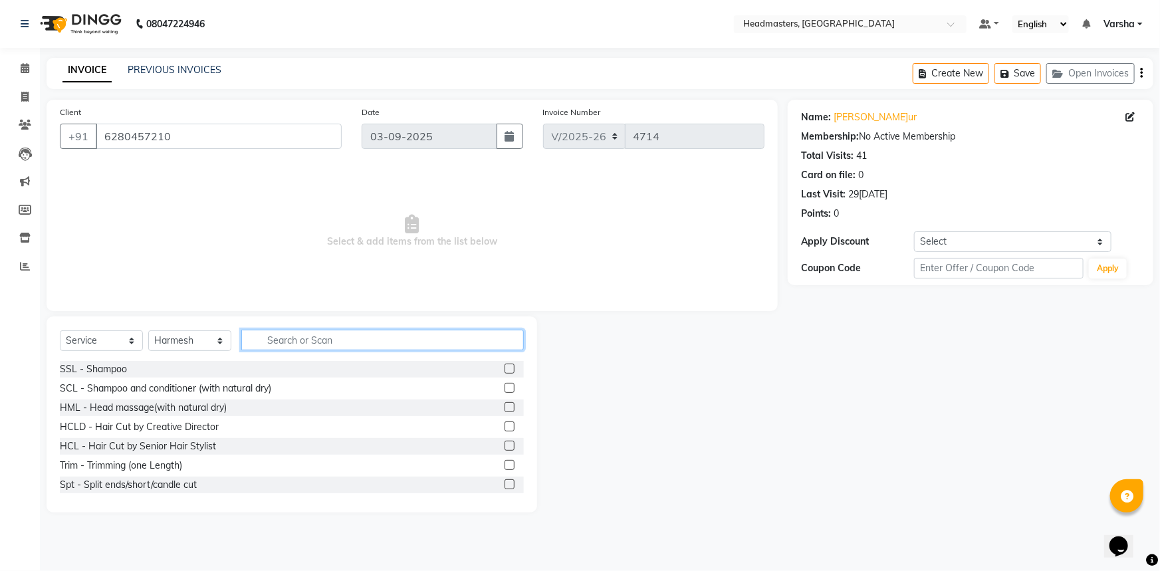
click at [266, 335] on input "text" at bounding box center [382, 340] width 283 height 21
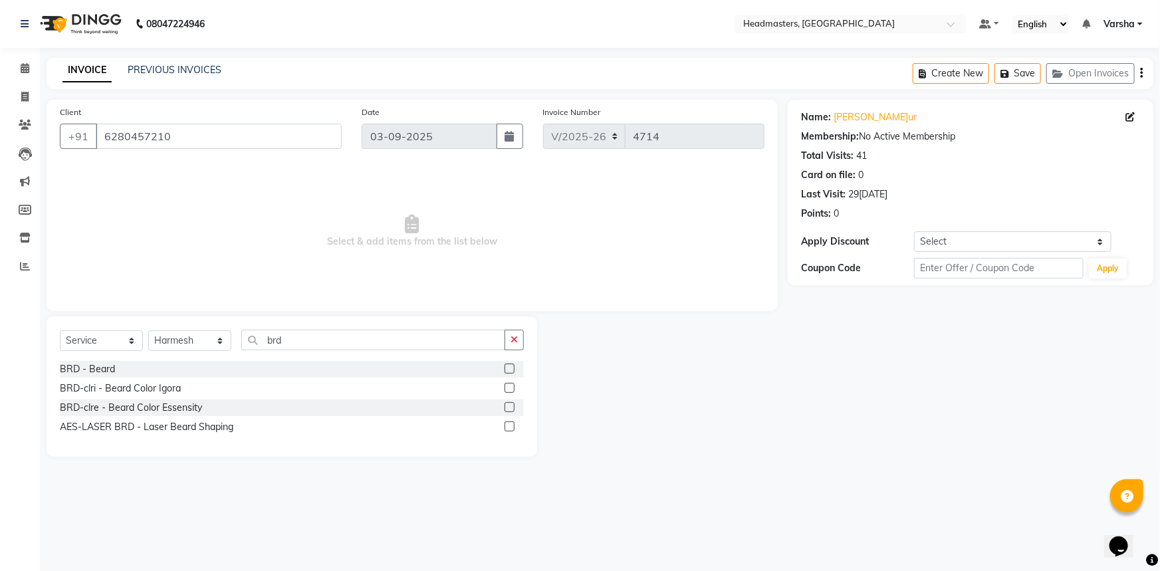
click at [509, 368] on label at bounding box center [510, 369] width 10 height 10
click at [509, 368] on input "checkbox" at bounding box center [509, 369] width 9 height 9
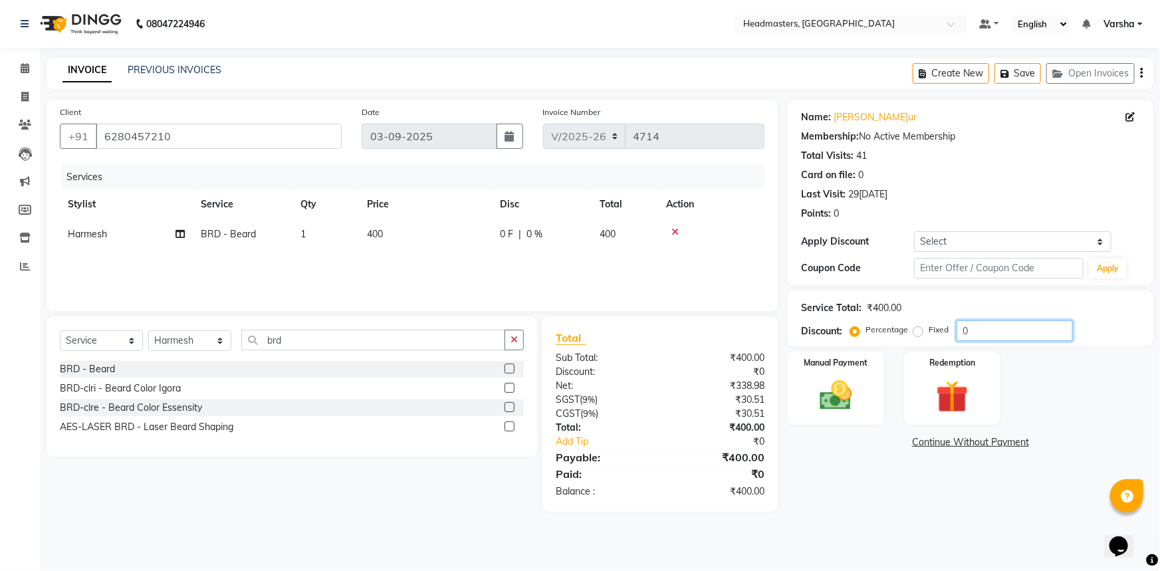
click at [959, 336] on input "0" at bounding box center [1015, 330] width 116 height 21
click at [906, 479] on div "Name: Ravneet Kaur Membership: No Active Membership Total Visits: 41 Card on fi…" at bounding box center [976, 306] width 376 height 412
click at [849, 386] on img at bounding box center [836, 395] width 55 height 39
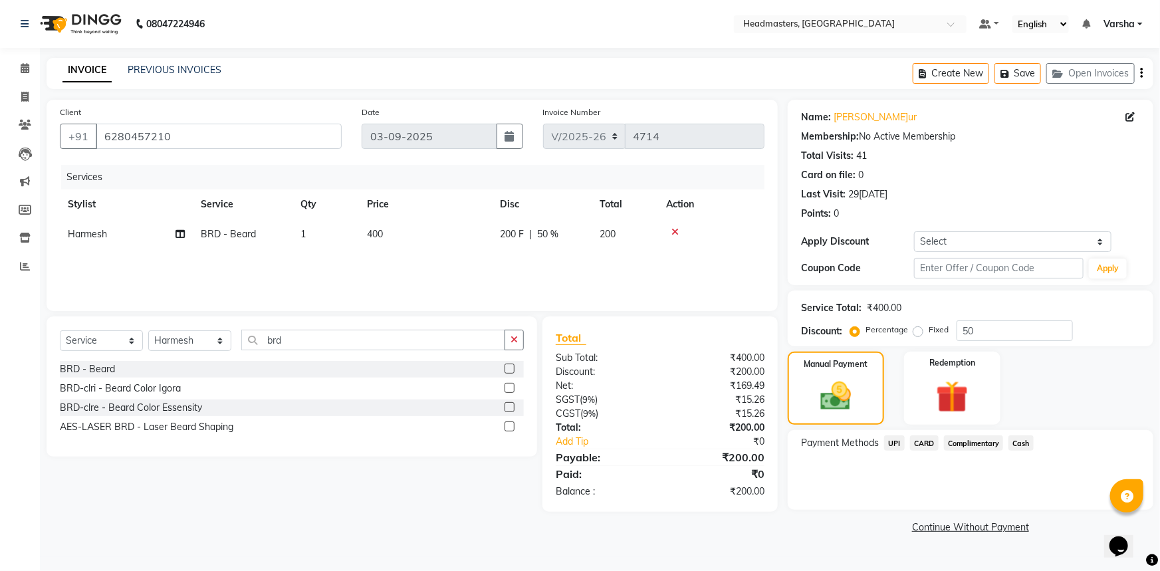
click at [1021, 445] on span "Cash" at bounding box center [1021, 443] width 25 height 15
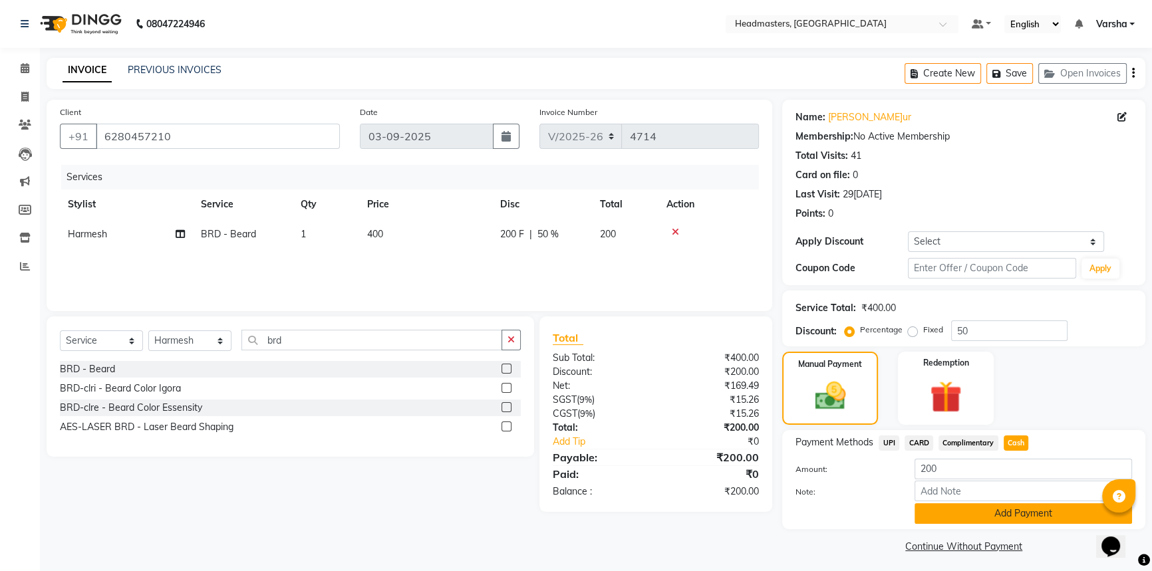
click at [999, 508] on button "Add Payment" at bounding box center [1022, 513] width 217 height 21
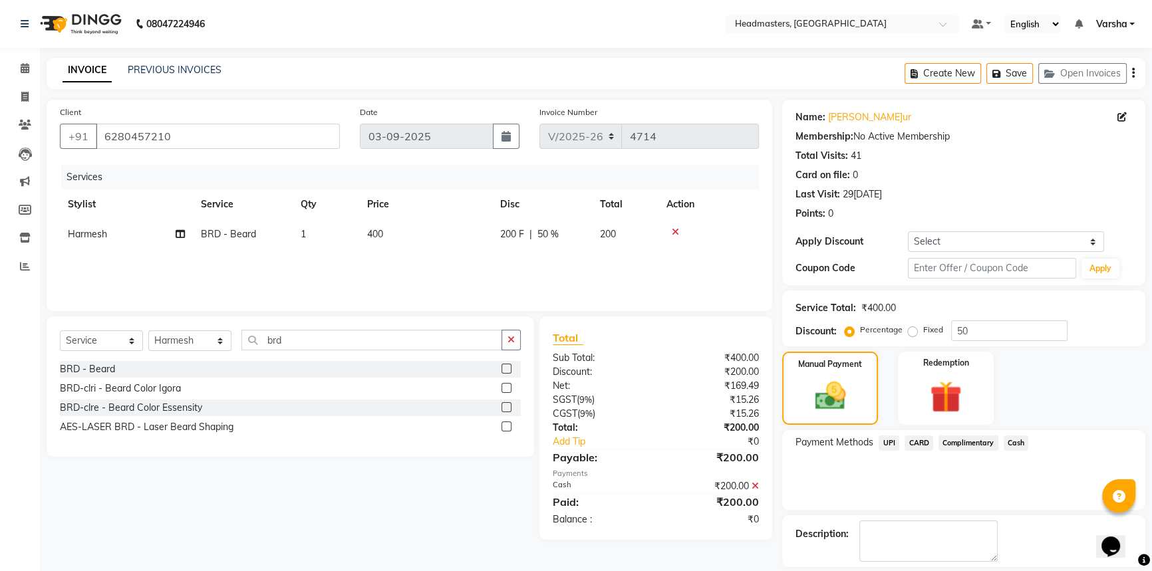
scroll to position [41, 0]
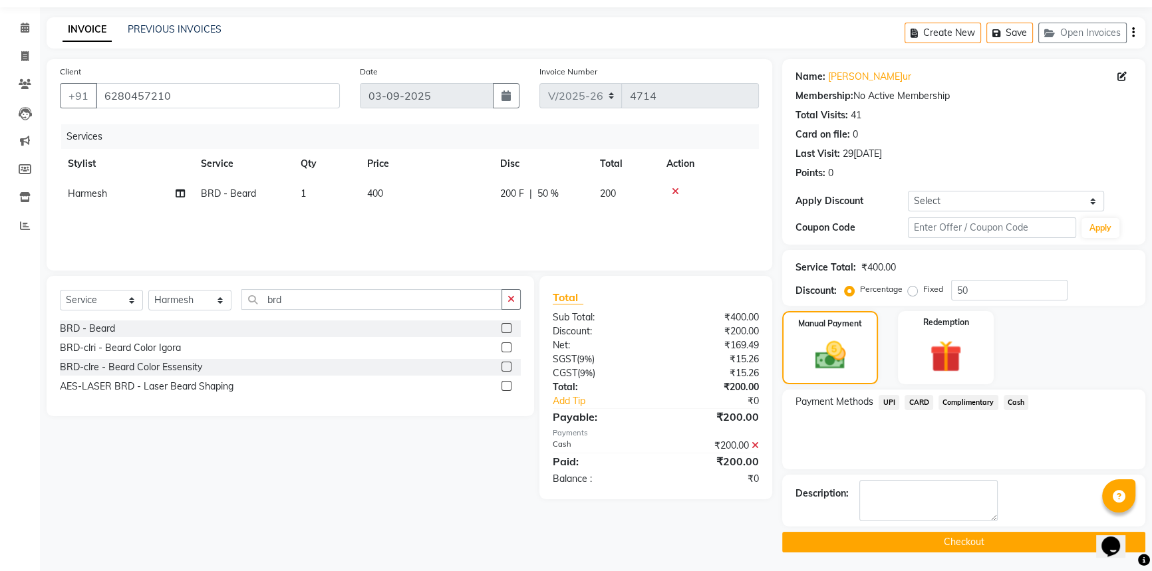
click at [949, 542] on button "Checkout" at bounding box center [963, 542] width 363 height 21
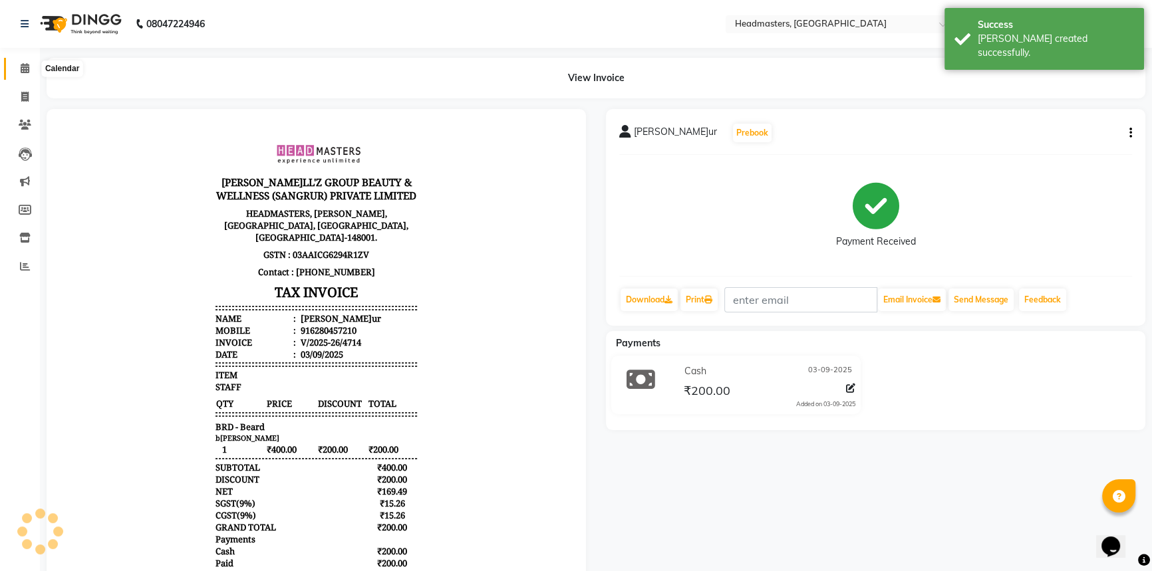
click at [21, 66] on icon at bounding box center [25, 68] width 9 height 10
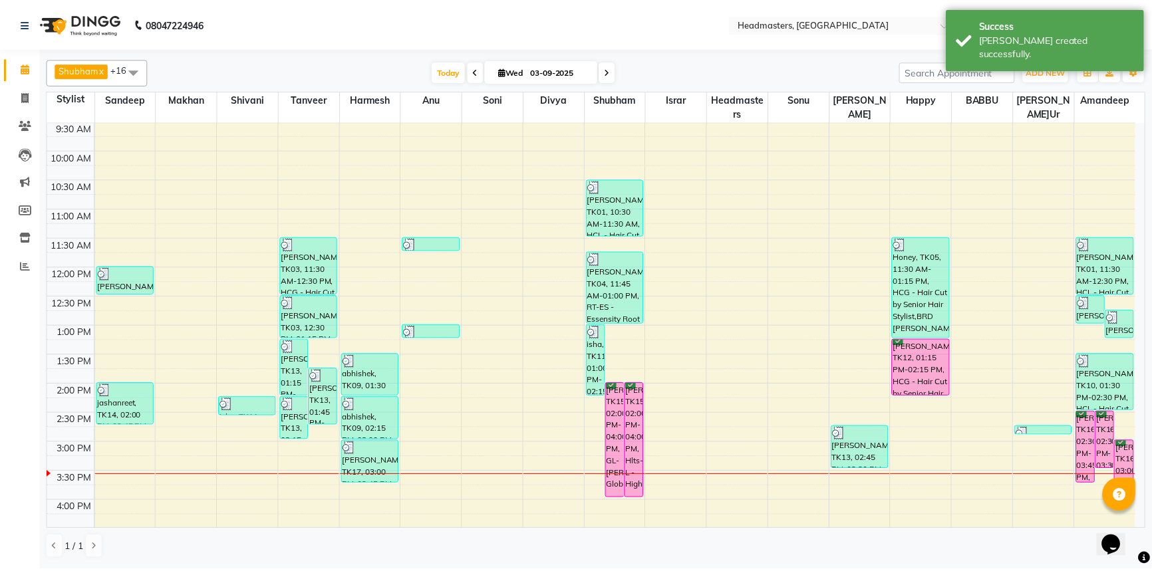
scroll to position [181, 0]
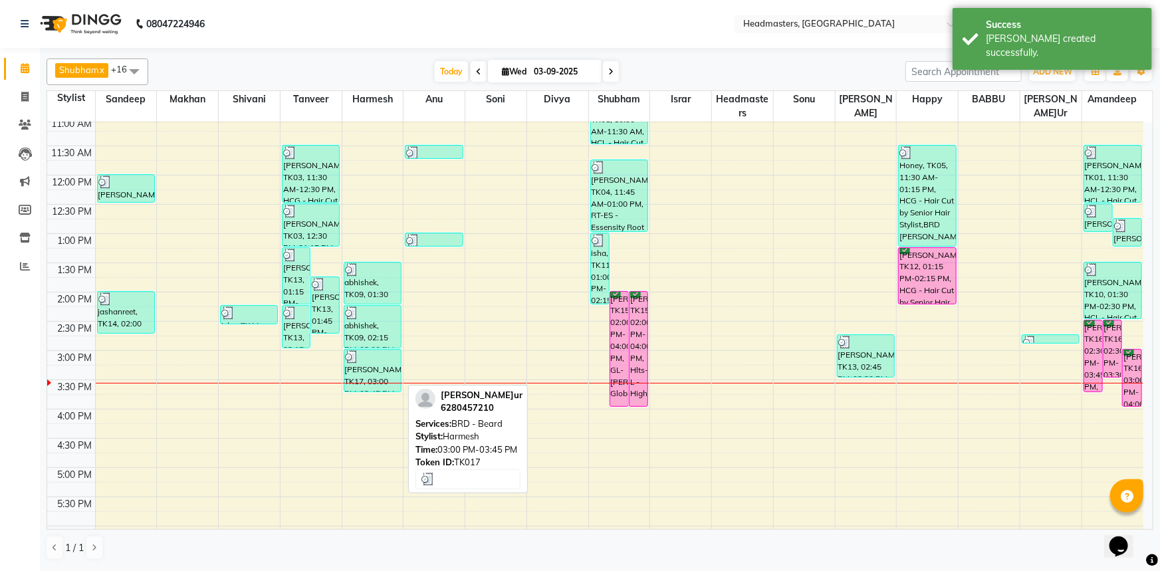
click at [365, 356] on div at bounding box center [372, 356] width 55 height 13
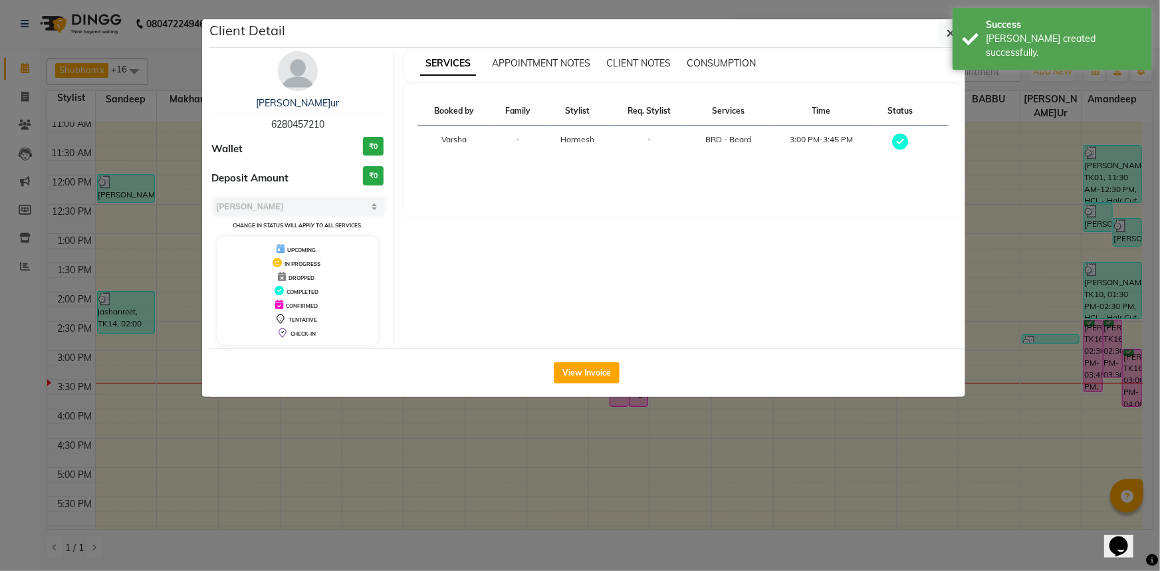
click at [572, 374] on button "View Invoice" at bounding box center [587, 372] width 66 height 21
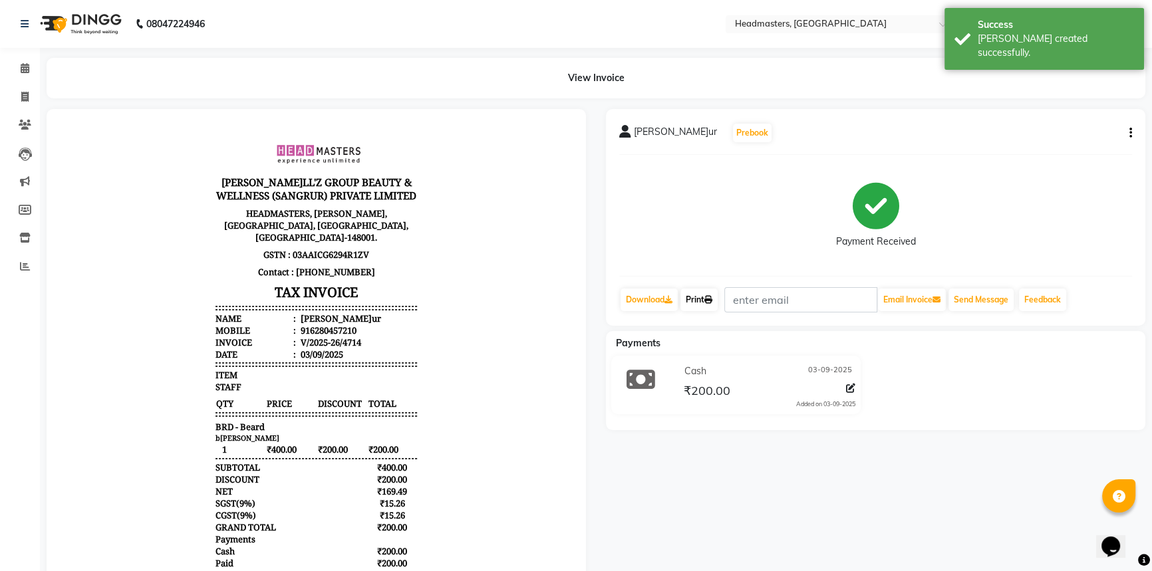
click at [698, 297] on link "Print" at bounding box center [698, 300] width 37 height 23
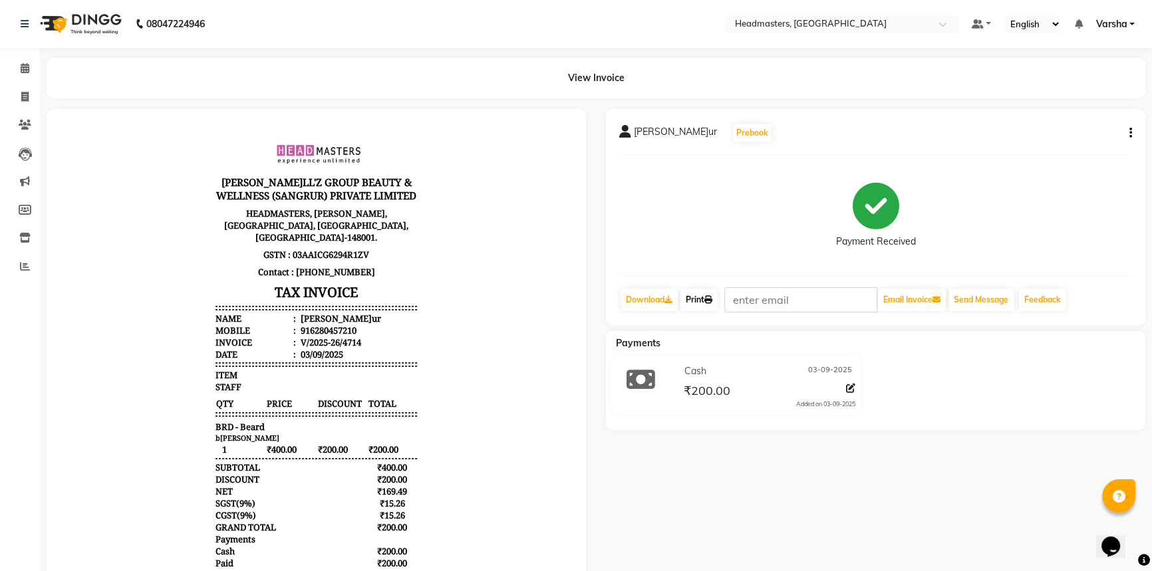
click at [694, 301] on link "Print" at bounding box center [698, 300] width 37 height 23
click at [21, 70] on icon at bounding box center [25, 68] width 9 height 10
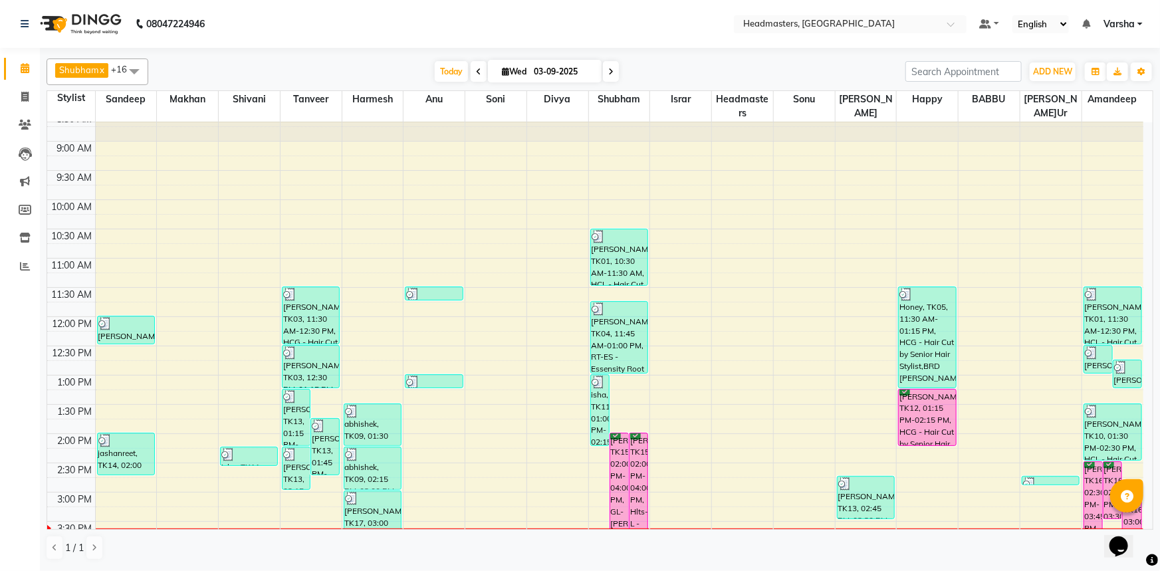
scroll to position [60, 0]
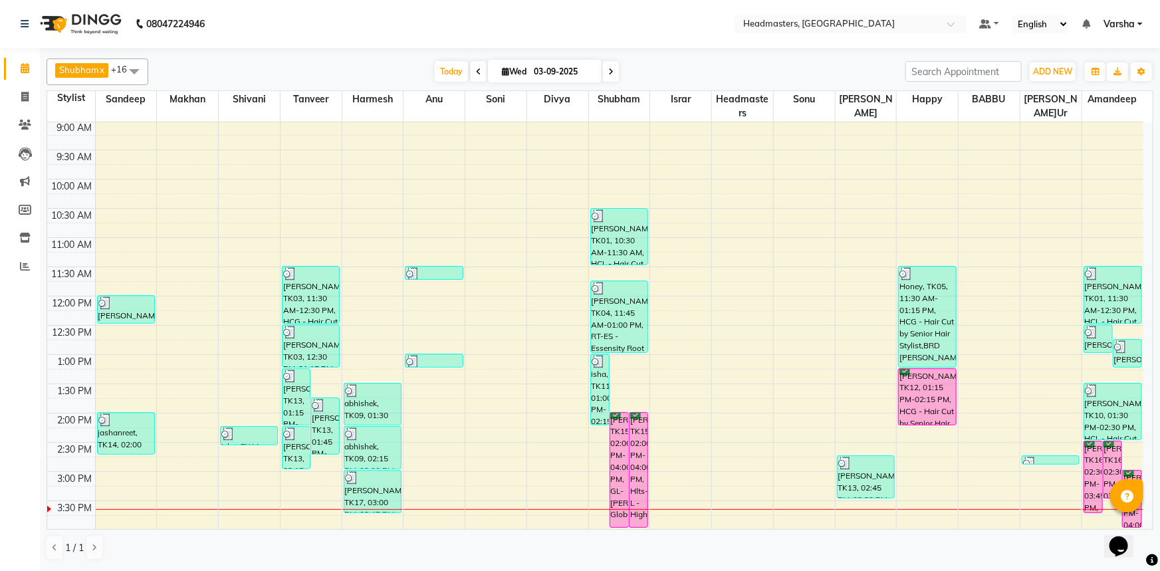
click at [377, 60] on div "Shubham x Harmesh x Happy x Divya x Amandeep Kaur x Tanveer x Makhan x Vijay x …" at bounding box center [600, 72] width 1107 height 27
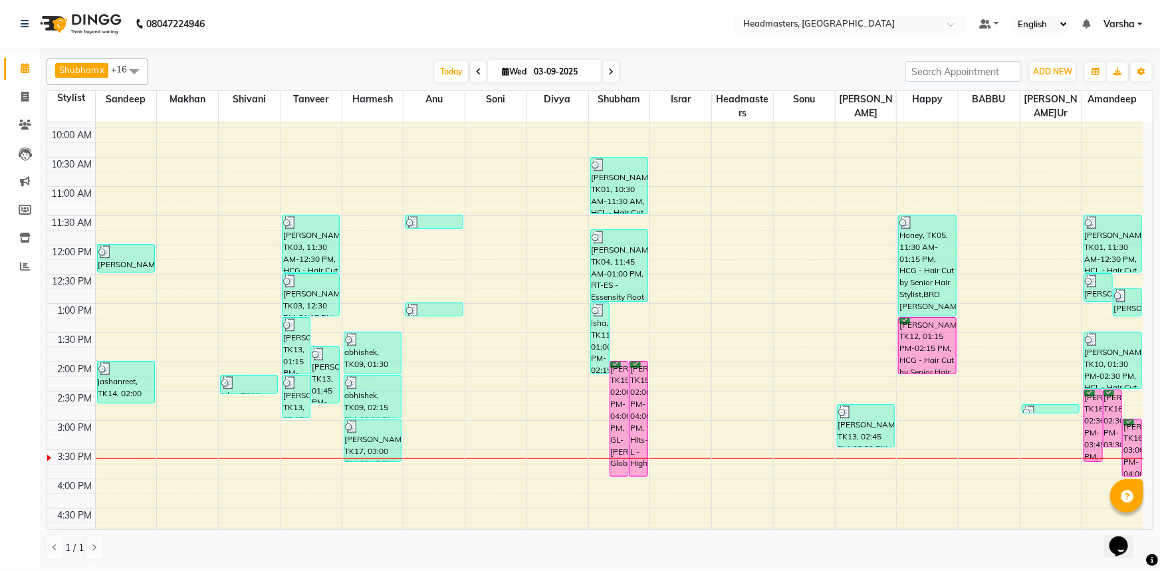
scroll to position [181, 0]
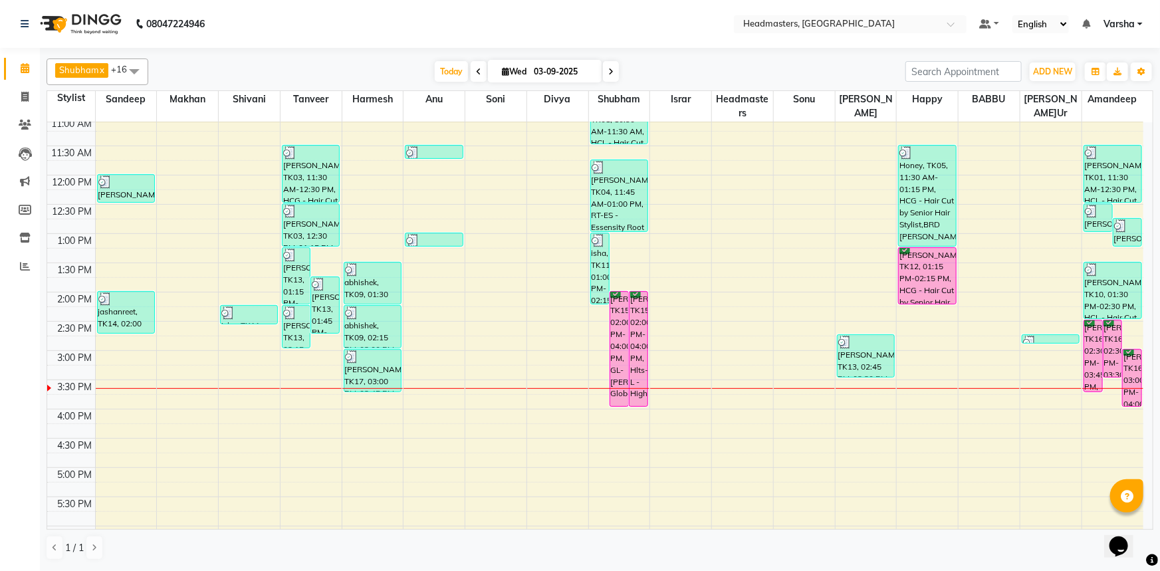
click at [920, 326] on div "8:00 AM 8:30 AM 9:00 AM 9:30 AM 10:00 AM 10:30 AM 11:00 AM 11:30 AM 12:00 PM 12…" at bounding box center [595, 321] width 1096 height 760
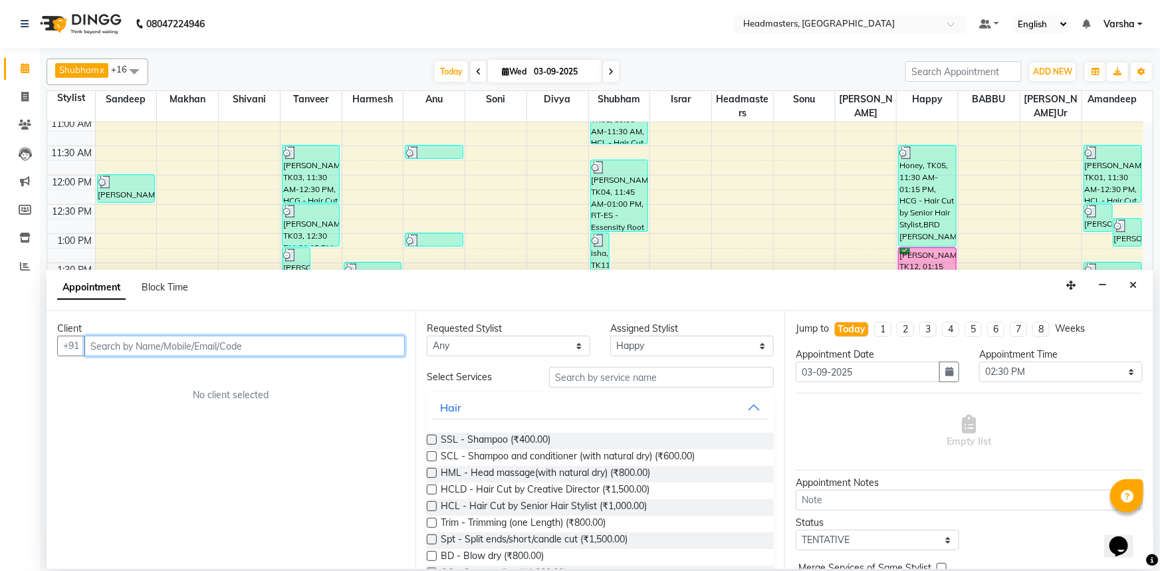
click at [142, 349] on input "text" at bounding box center [244, 346] width 320 height 21
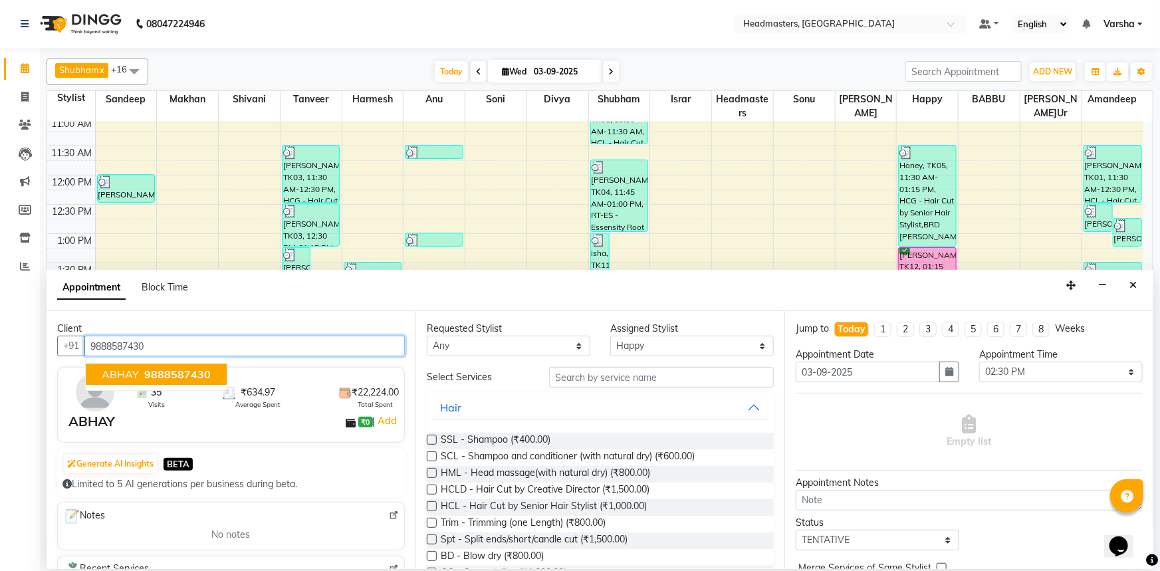
click at [144, 368] on span "9888587430" at bounding box center [177, 374] width 66 height 13
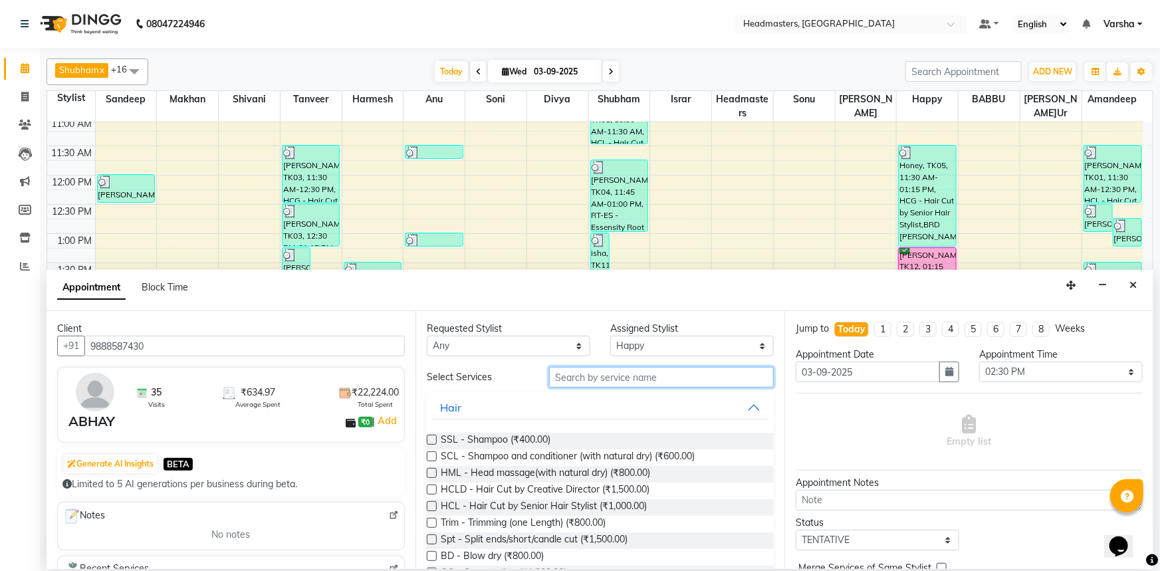
click at [598, 381] on input "text" at bounding box center [661, 377] width 225 height 21
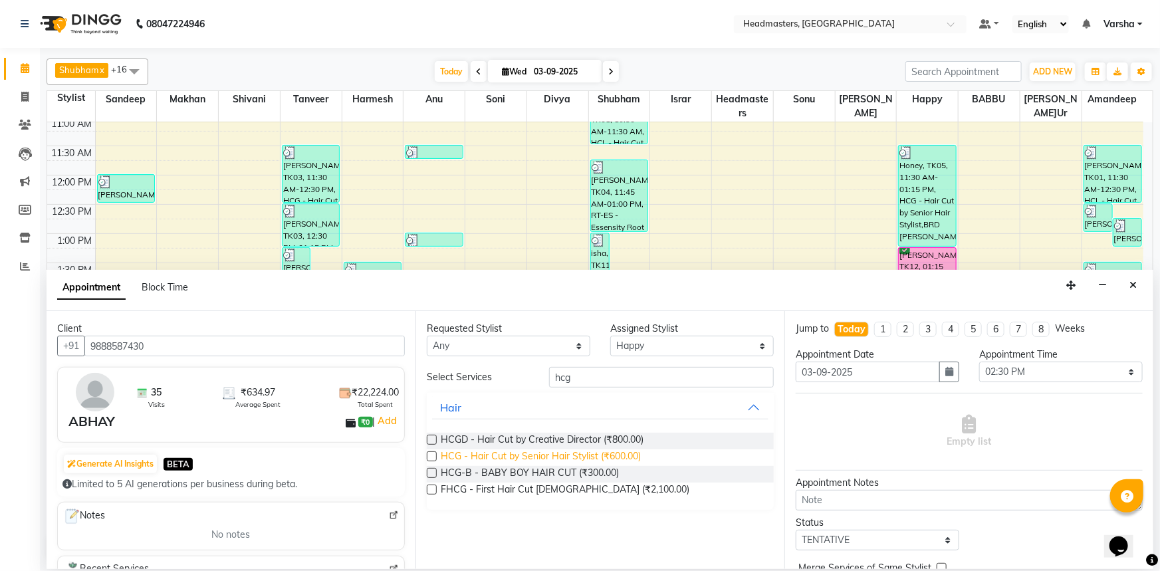
click at [497, 450] on span "HCG - Hair Cut by Senior Hair Stylist (₹600.00)" at bounding box center [541, 457] width 200 height 17
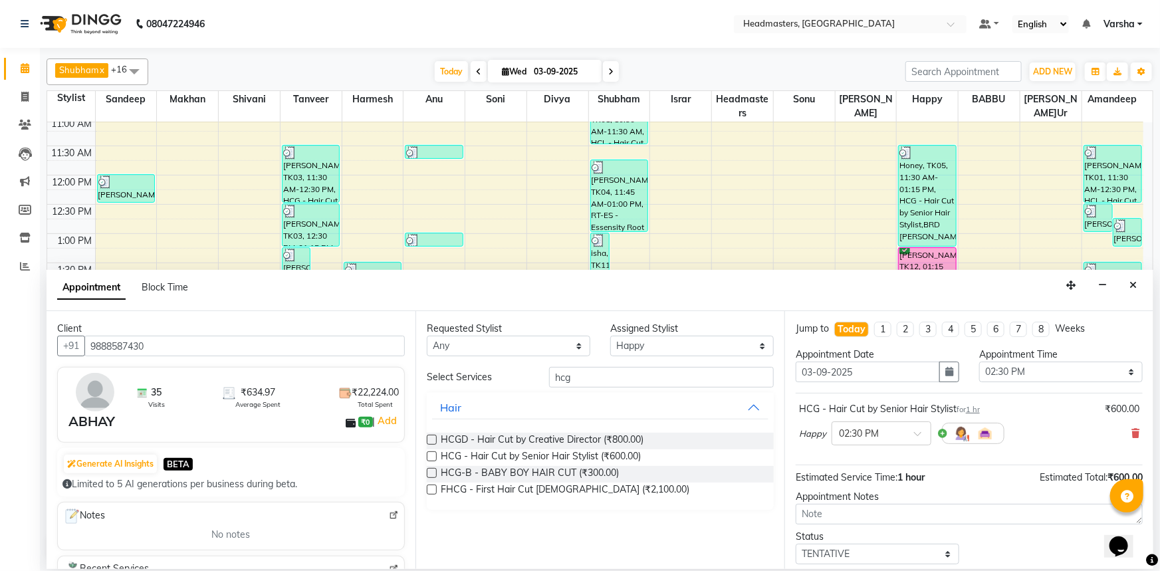
scroll to position [57, 0]
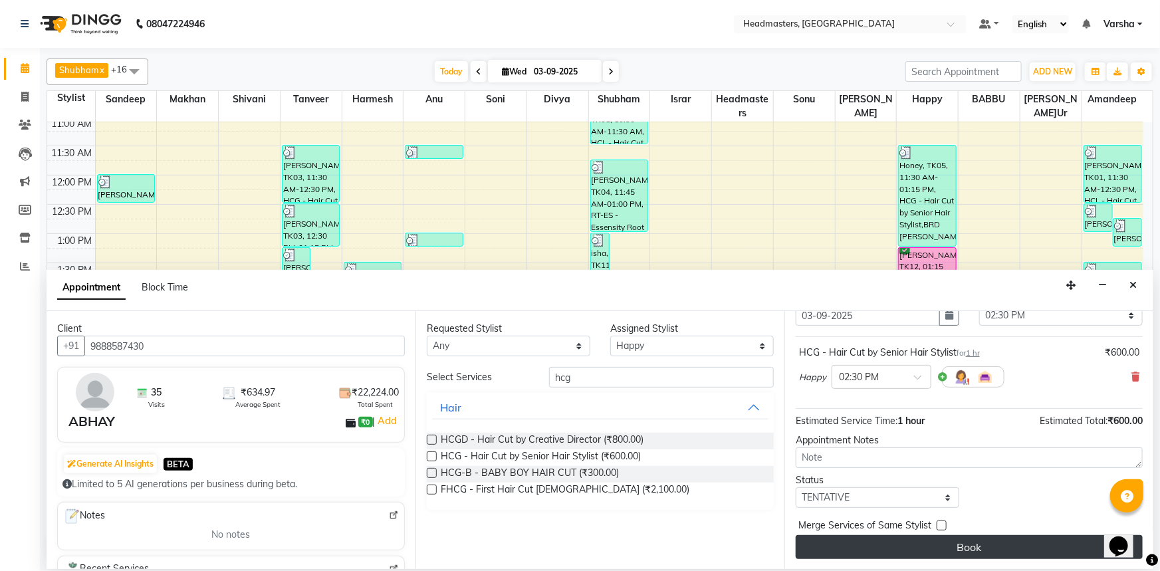
click at [891, 546] on button "Book" at bounding box center [969, 547] width 347 height 24
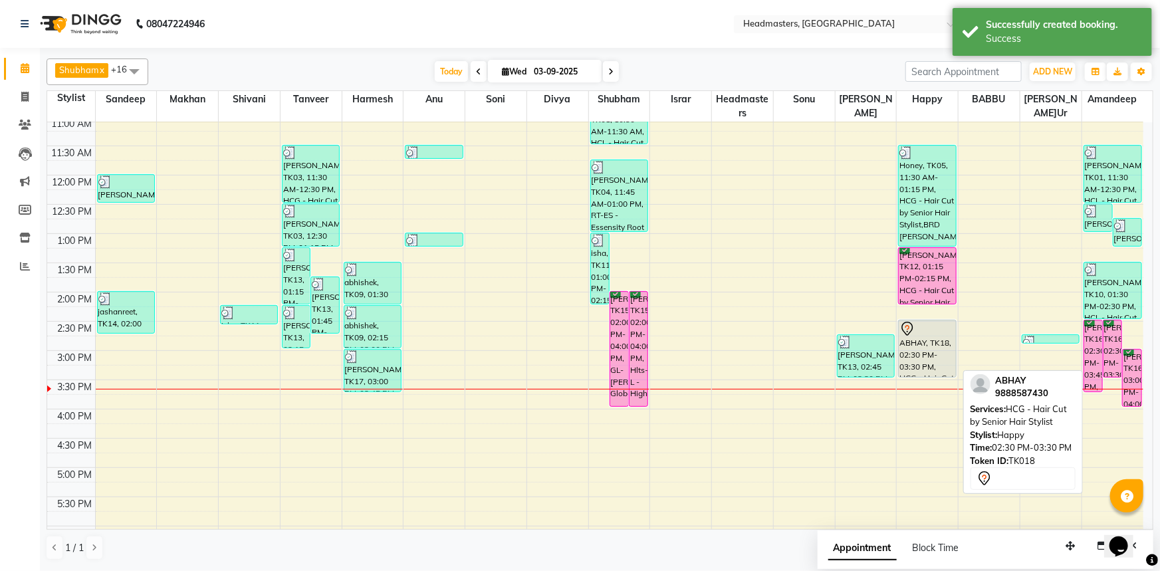
click at [926, 348] on div "ABHAY, TK18, 02:30 PM-03:30 PM, HCG - Hair Cut by Senior Hair Stylist" at bounding box center [927, 348] width 57 height 57
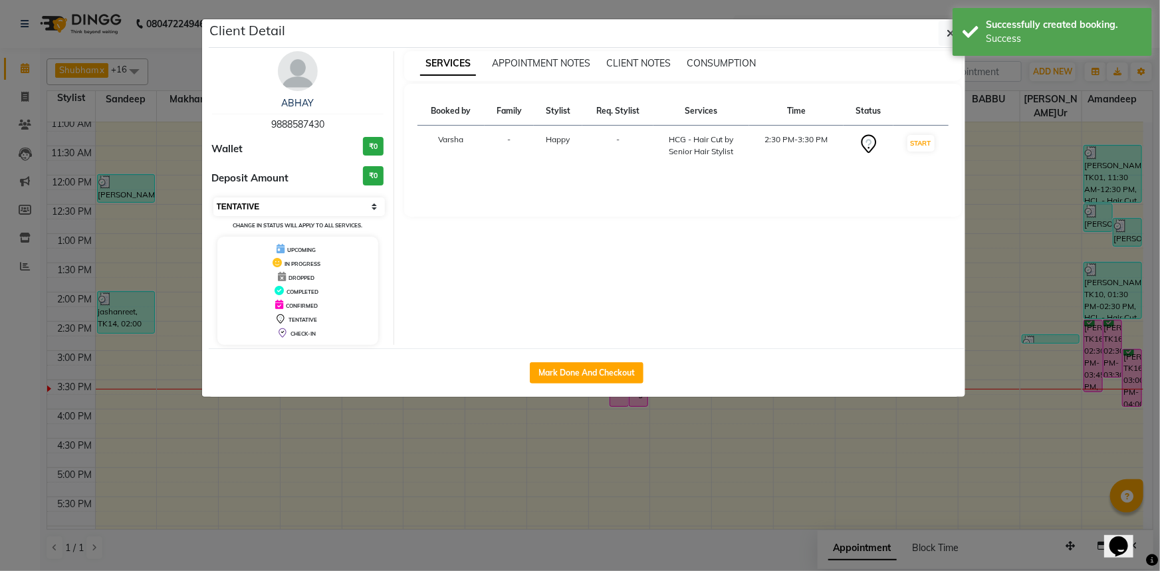
click at [326, 213] on select "Select IN SERVICE CONFIRMED TENTATIVE CHECK IN MARK DONE UPCOMING" at bounding box center [299, 206] width 172 height 19
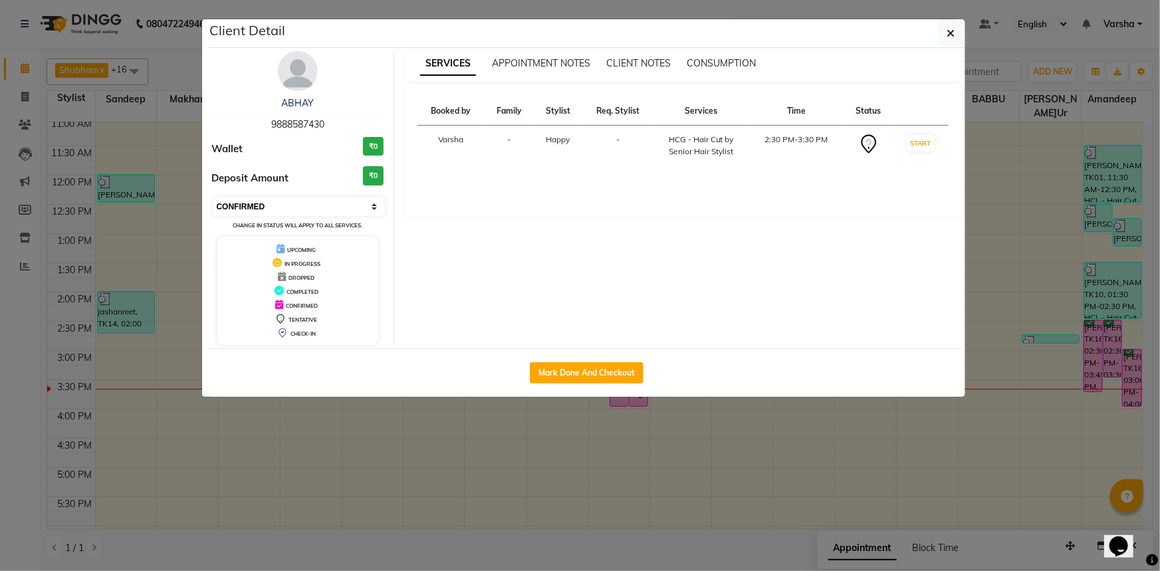
click at [213, 197] on select "Select IN SERVICE CONFIRMED TENTATIVE CHECK IN MARK DONE UPCOMING" at bounding box center [299, 206] width 172 height 19
drag, startPoint x: 951, startPoint y: 39, endPoint x: 944, endPoint y: 44, distance: 8.7
click at [950, 39] on span "button" at bounding box center [951, 33] width 8 height 13
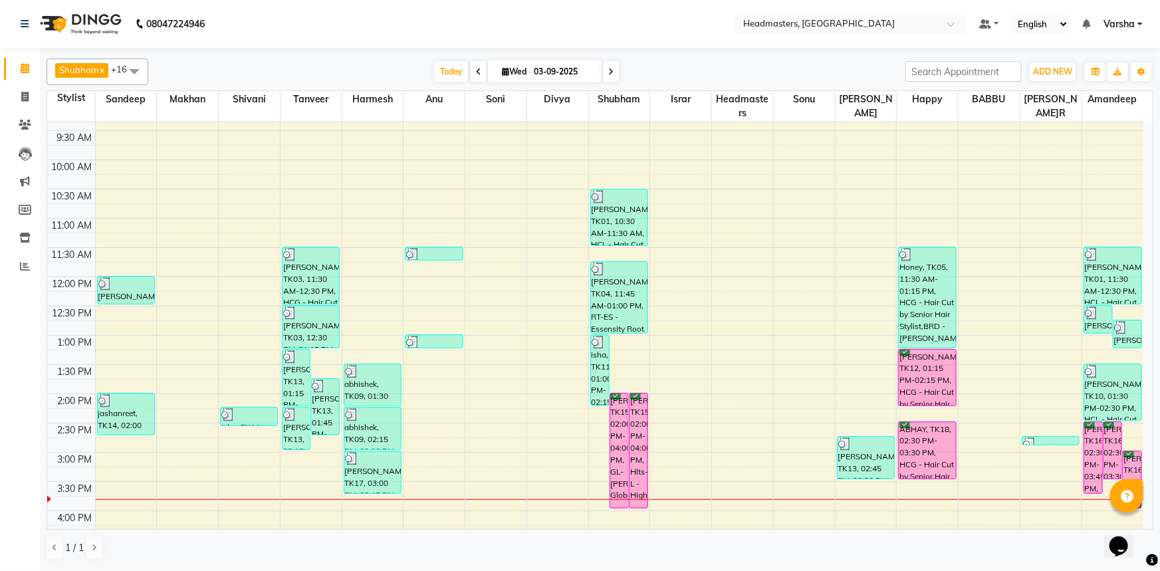
scroll to position [60, 0]
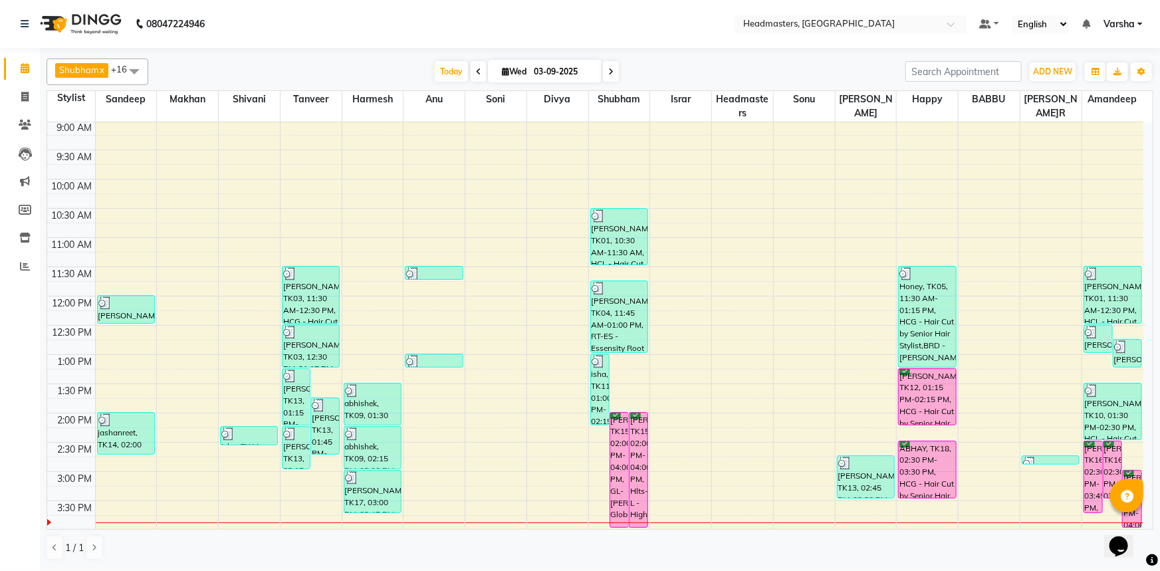
click at [237, 83] on div "[PERSON_NAME]sh x Happy x Divya [PERSON_NAME]ur [PERSON_NAME]er [PERSON_NAME]an…" at bounding box center [600, 72] width 1107 height 27
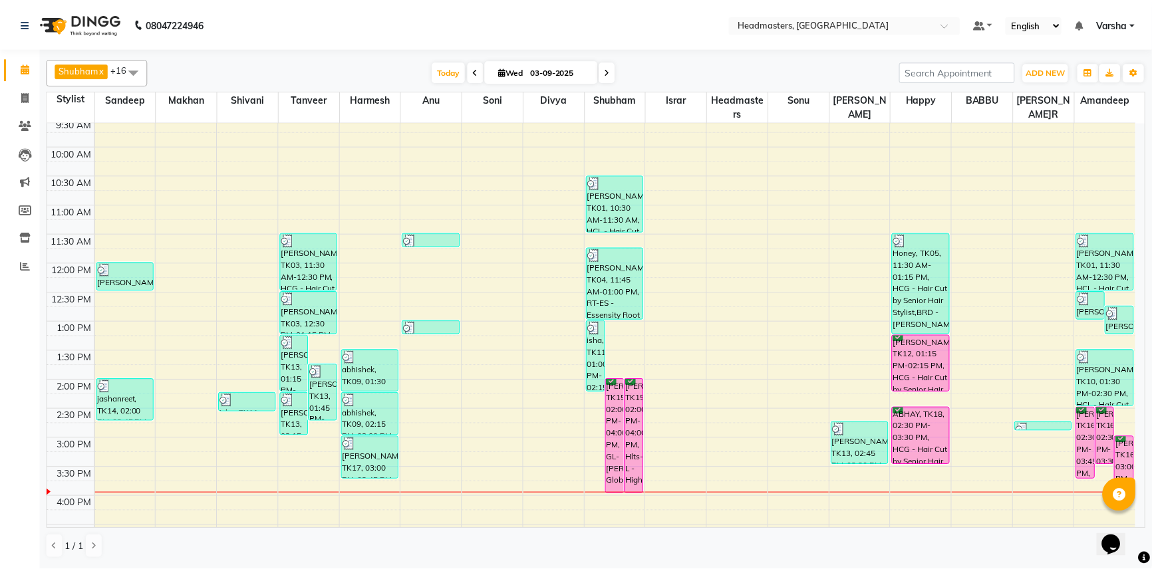
scroll to position [120, 0]
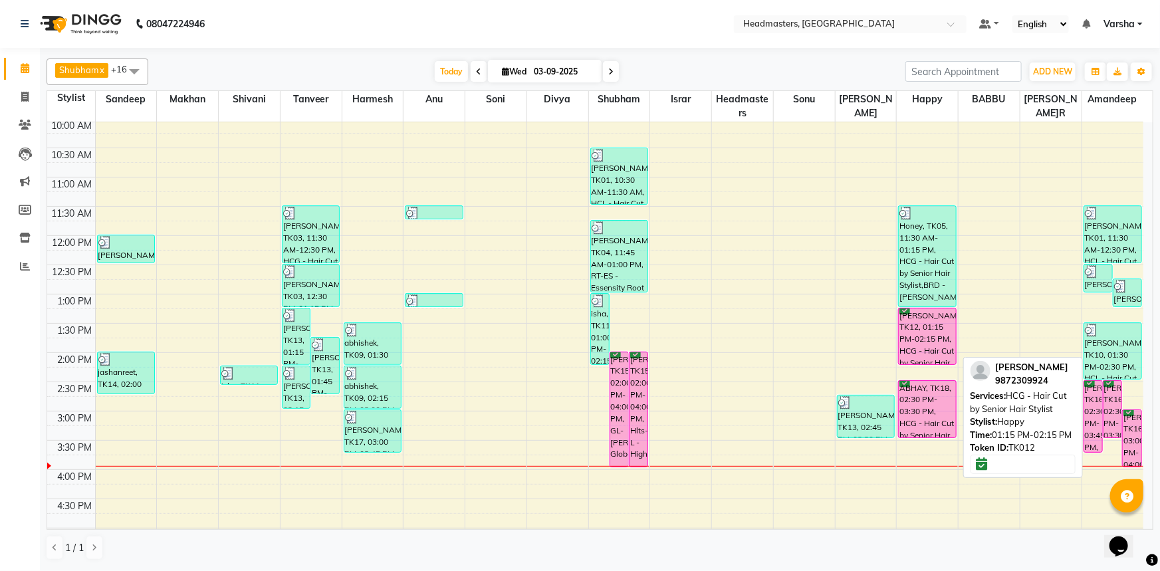
click at [911, 336] on div "[PERSON_NAME], TK12, 01:15 PM-02:15 PM, HCG - Hair Cut by Senior Hair Stylist" at bounding box center [927, 337] width 57 height 56
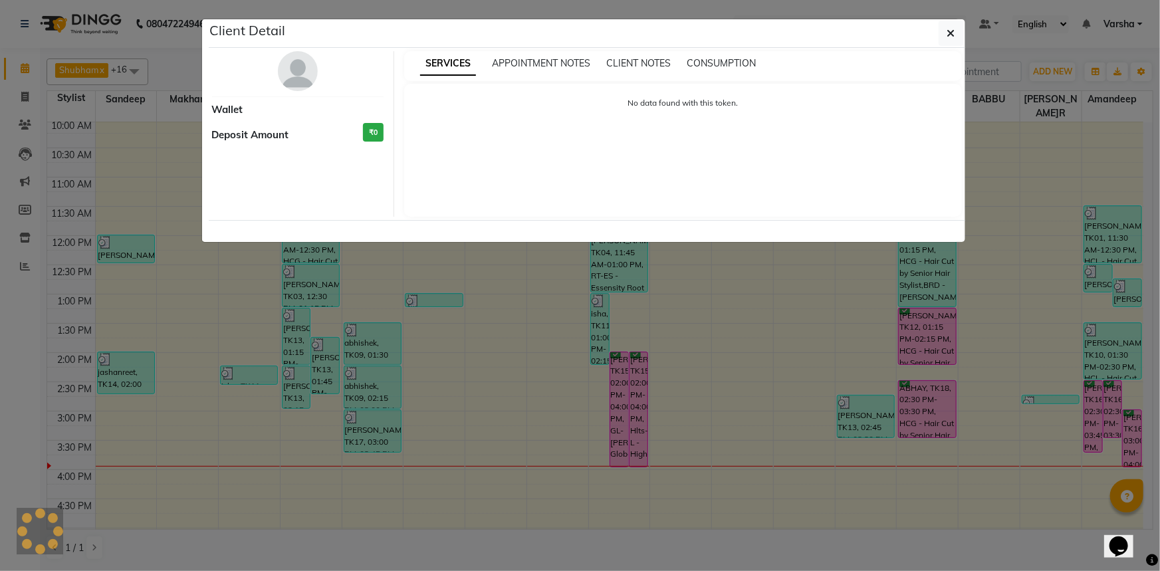
select select "6"
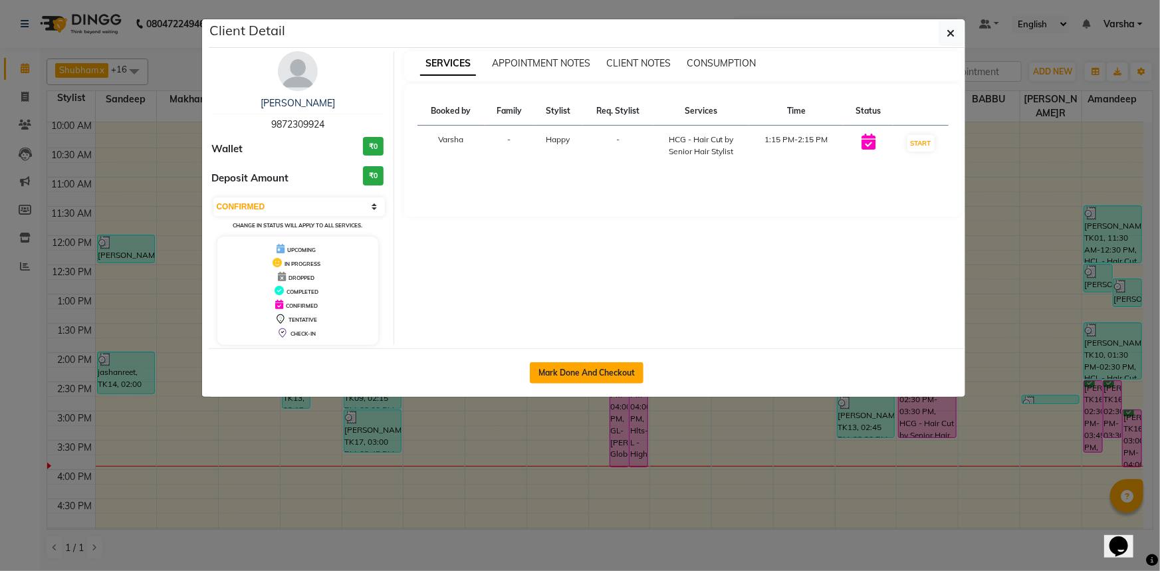
click at [571, 365] on button "Mark Done And Checkout" at bounding box center [587, 372] width 114 height 21
select select "service"
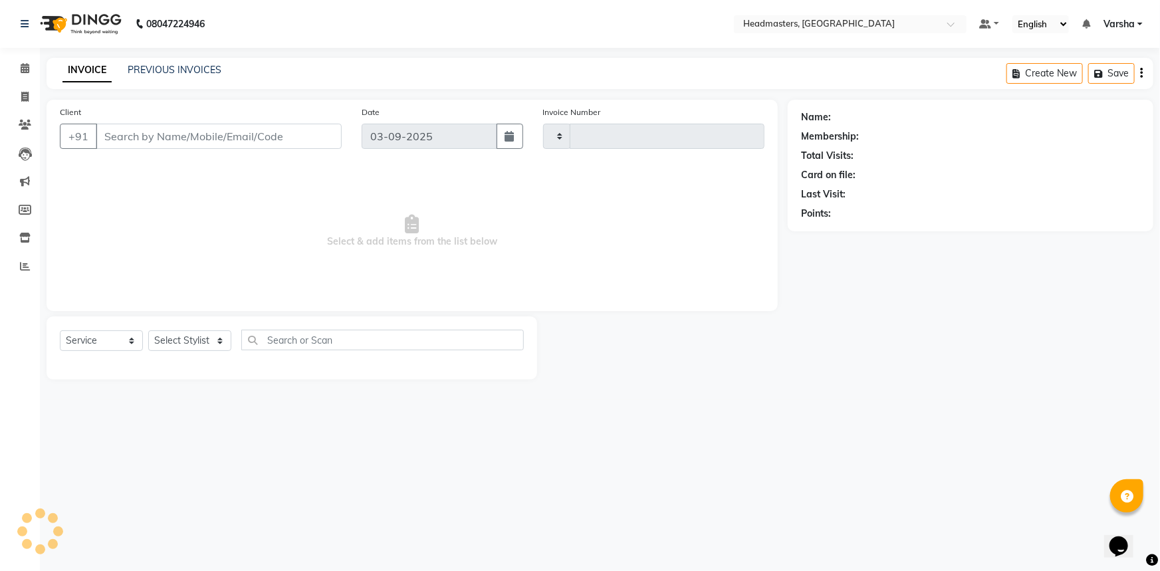
type input "4715"
select select "7140"
type input "9872309924"
select select "62924"
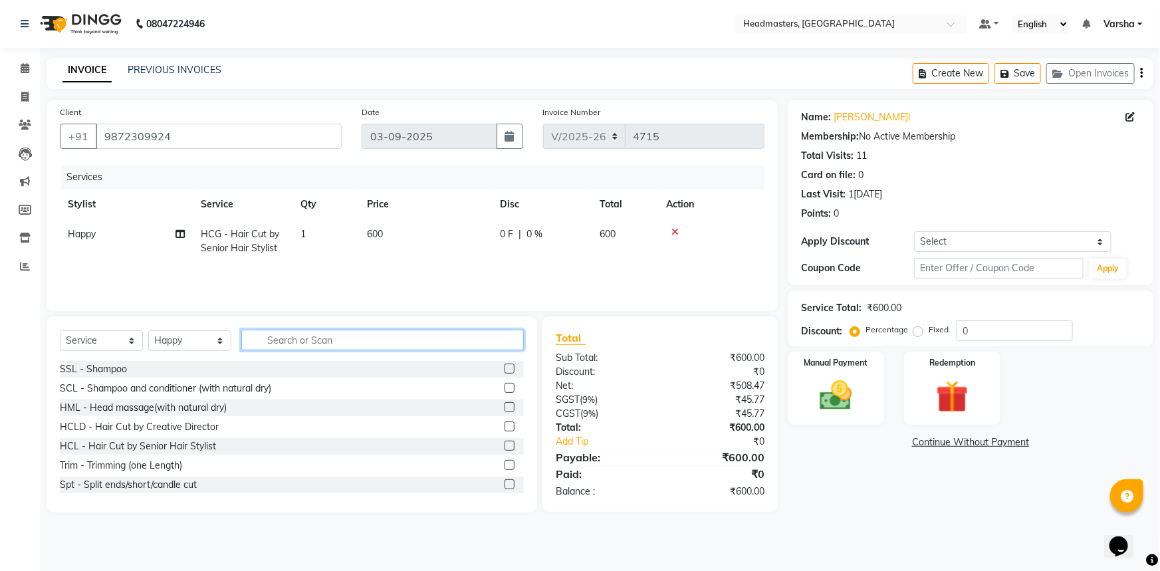
click at [281, 340] on input "text" at bounding box center [382, 340] width 283 height 21
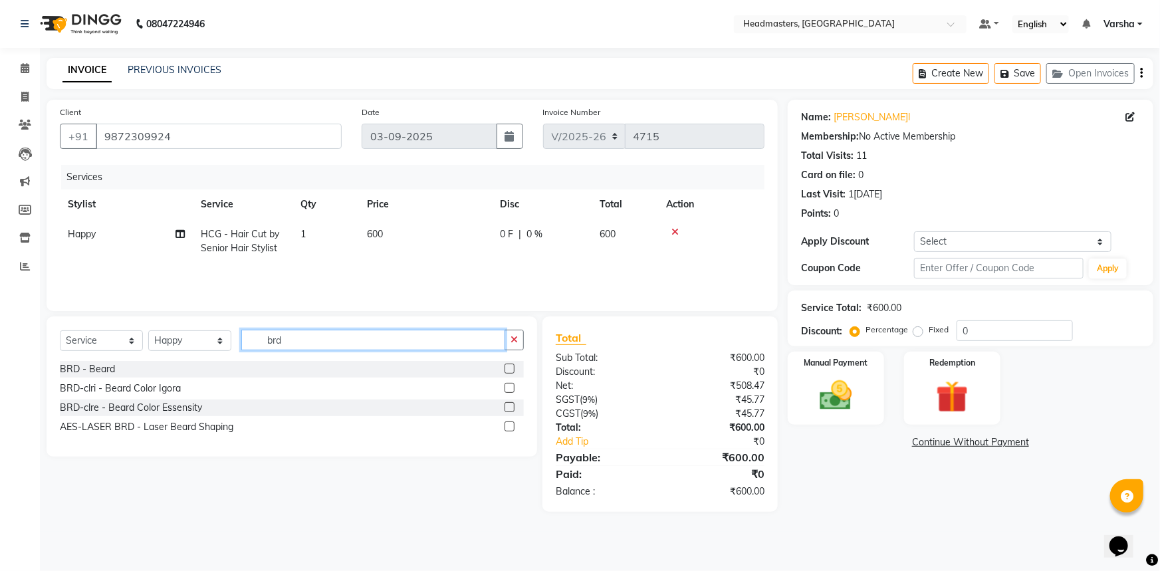
type input "brd"
click at [257, 368] on div "BRD - Beard" at bounding box center [292, 369] width 464 height 17
click at [510, 368] on label at bounding box center [510, 369] width 10 height 10
click at [510, 368] on input "checkbox" at bounding box center [509, 369] width 9 height 9
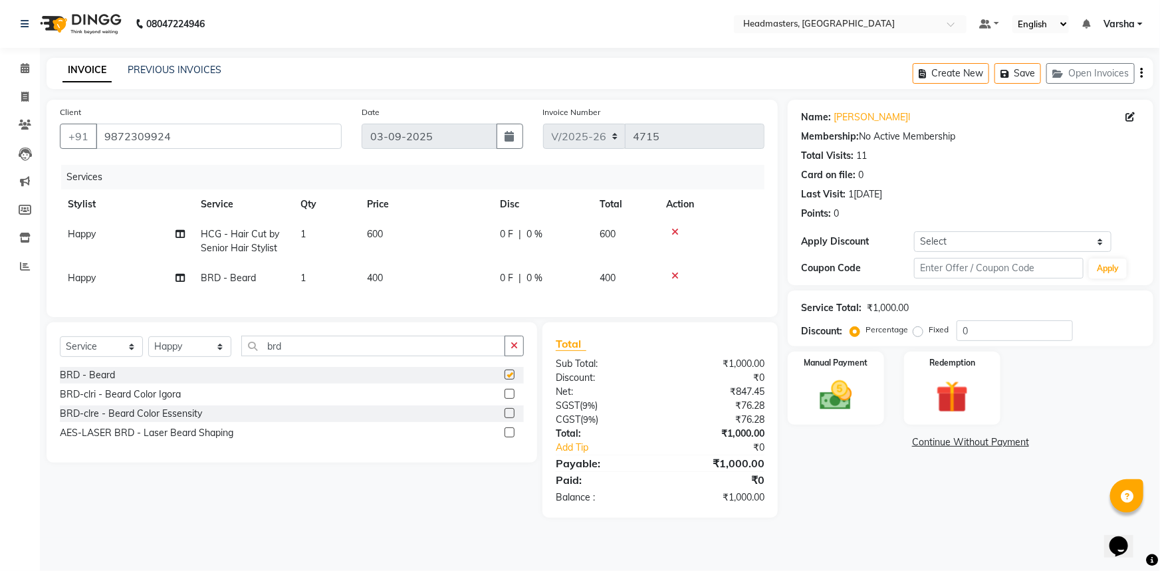
checkbox input "false"
click at [297, 354] on input "brd" at bounding box center [373, 346] width 264 height 21
type input "b"
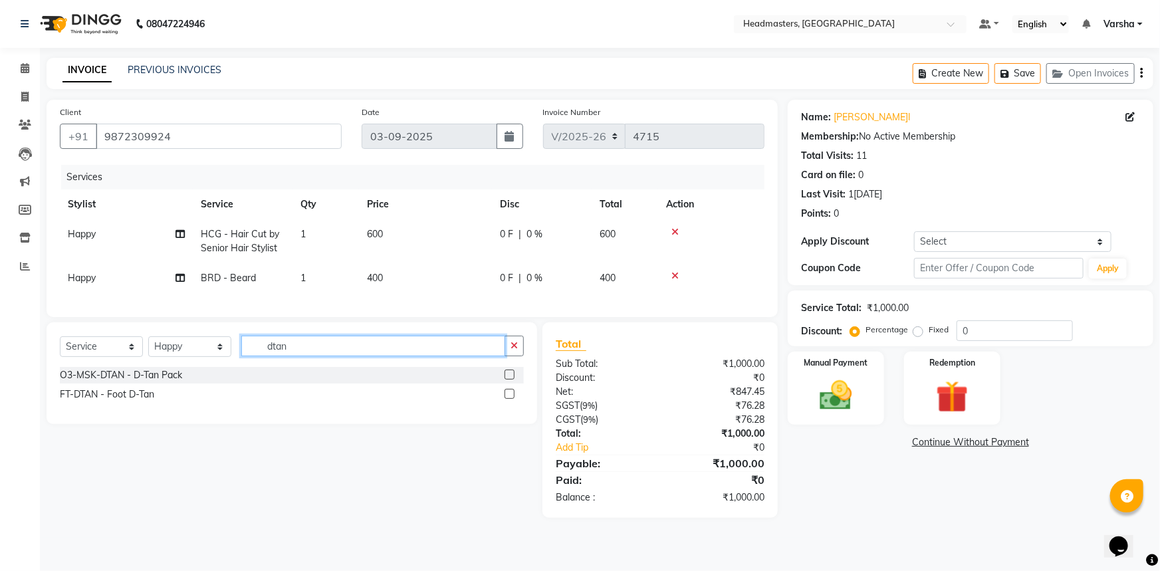
type input "dtan"
click at [512, 380] on label at bounding box center [510, 375] width 10 height 10
click at [512, 380] on input "checkbox" at bounding box center [509, 375] width 9 height 9
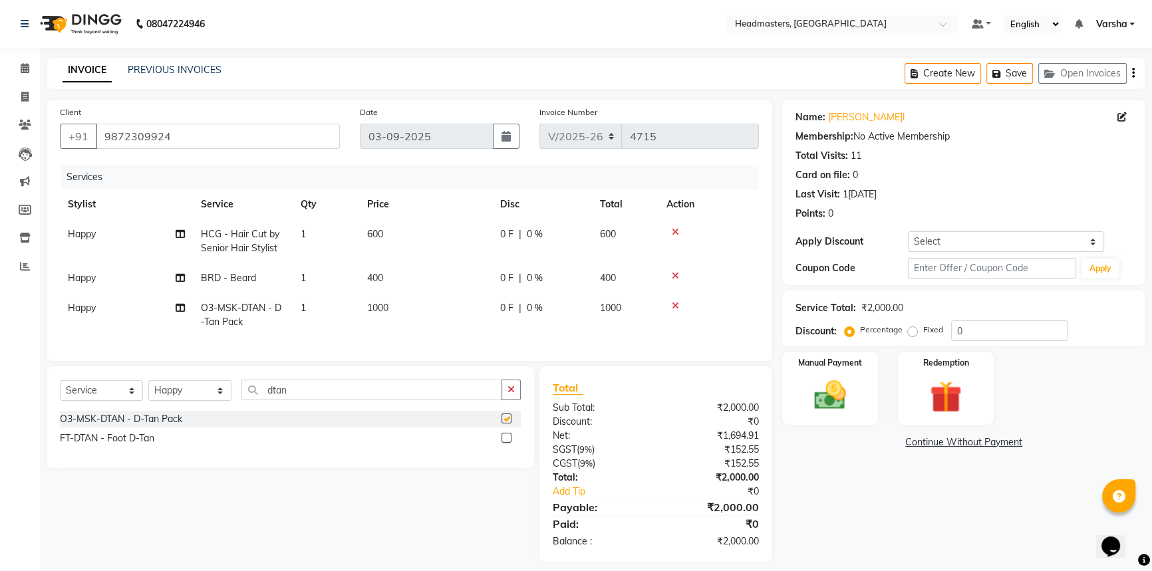
checkbox input "false"
click at [352, 400] on input "dtan" at bounding box center [371, 390] width 261 height 21
type input "d"
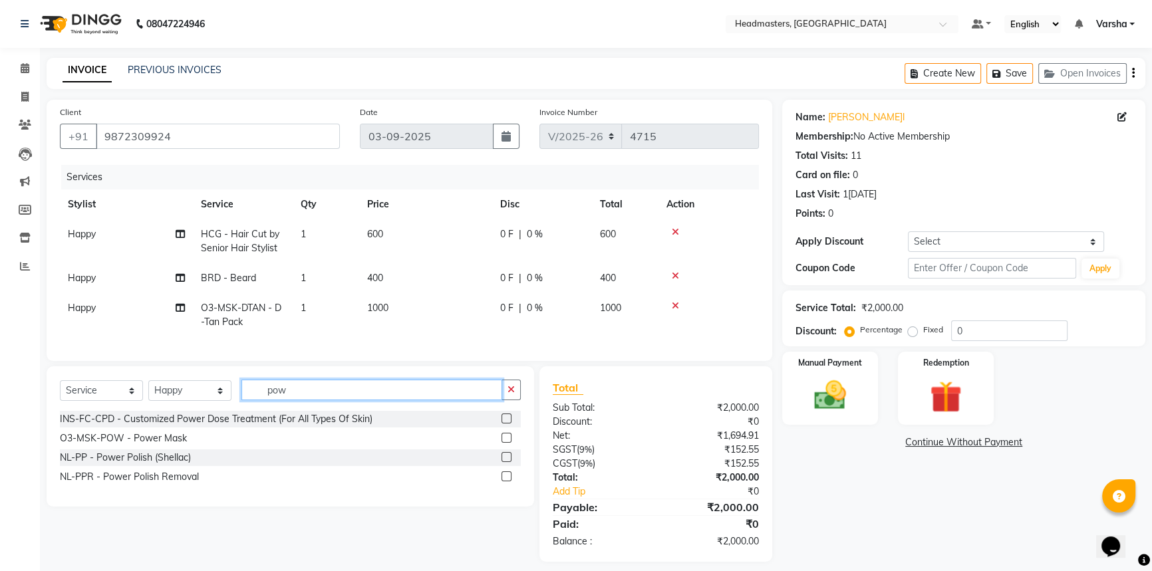
type input "pow"
click at [503, 443] on label at bounding box center [506, 438] width 10 height 10
click at [503, 443] on input "checkbox" at bounding box center [505, 438] width 9 height 9
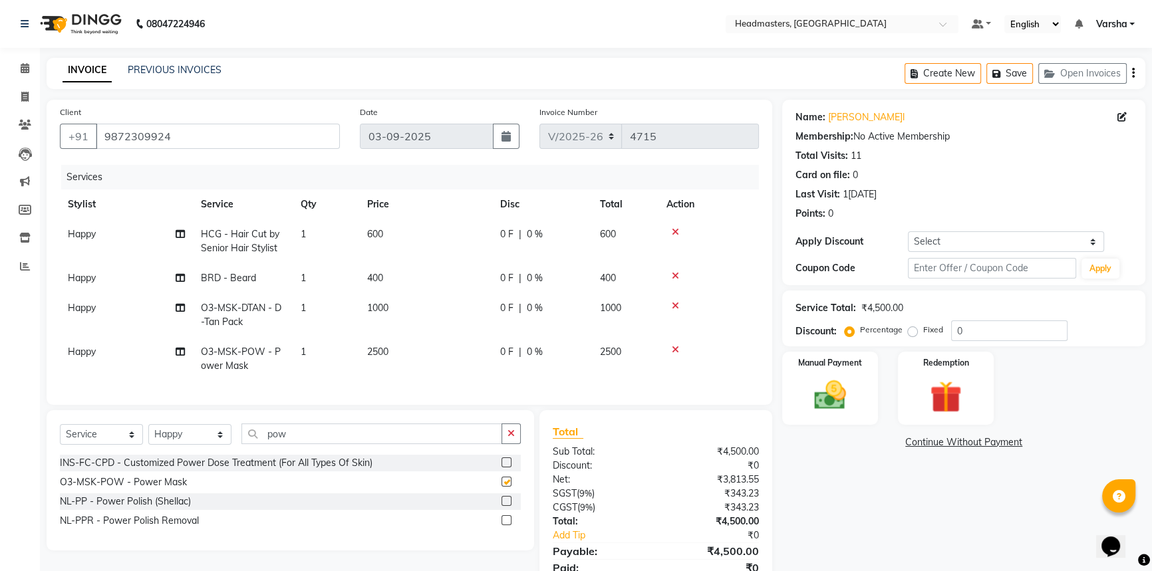
checkbox input "false"
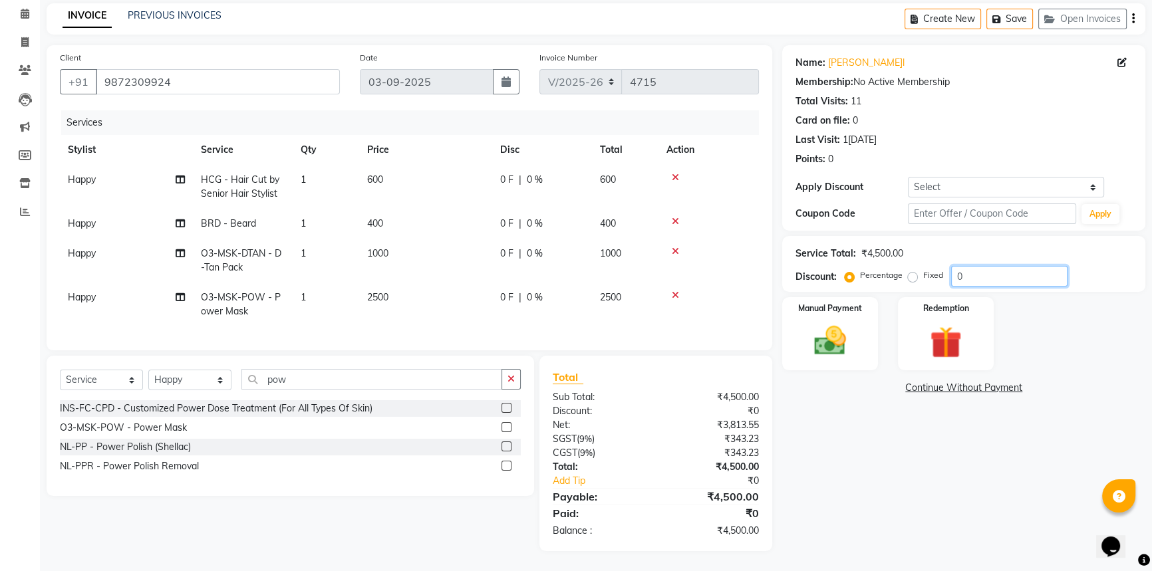
click at [969, 269] on input "0" at bounding box center [1009, 276] width 116 height 21
click at [605, 297] on td "2500" at bounding box center [625, 305] width 66 height 44
select select "62924"
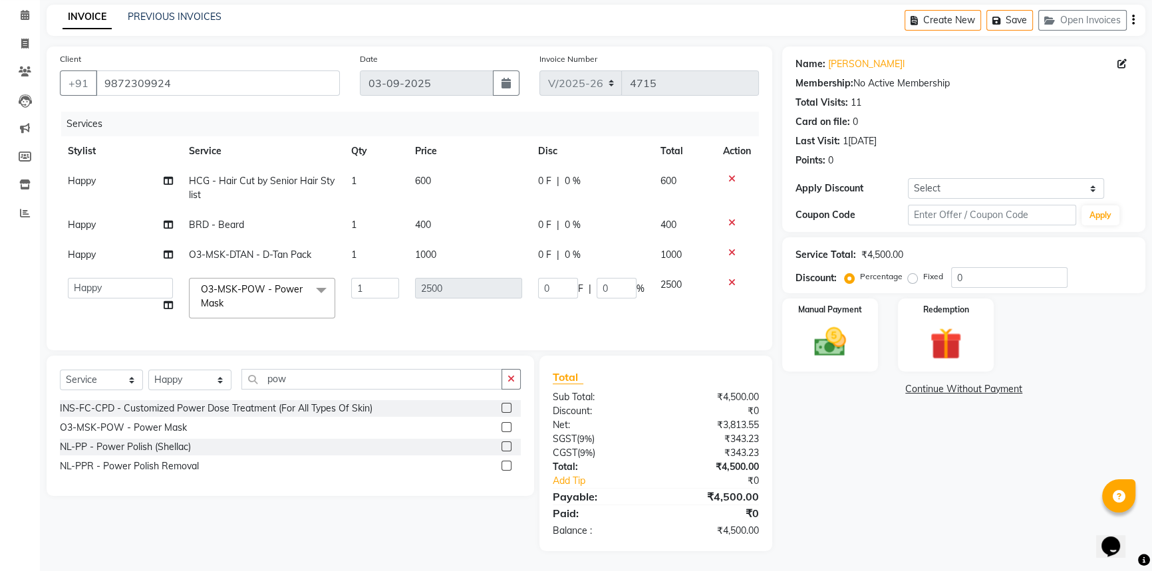
scroll to position [62, 0]
click at [622, 278] on input "0" at bounding box center [616, 288] width 40 height 21
type input "1500"
click at [605, 312] on tr "Afia Amandeep Amandeep Kaur Anu BABBU DHIR Divya Happy Harmesh Harry Headmaster…" at bounding box center [409, 298] width 699 height 57
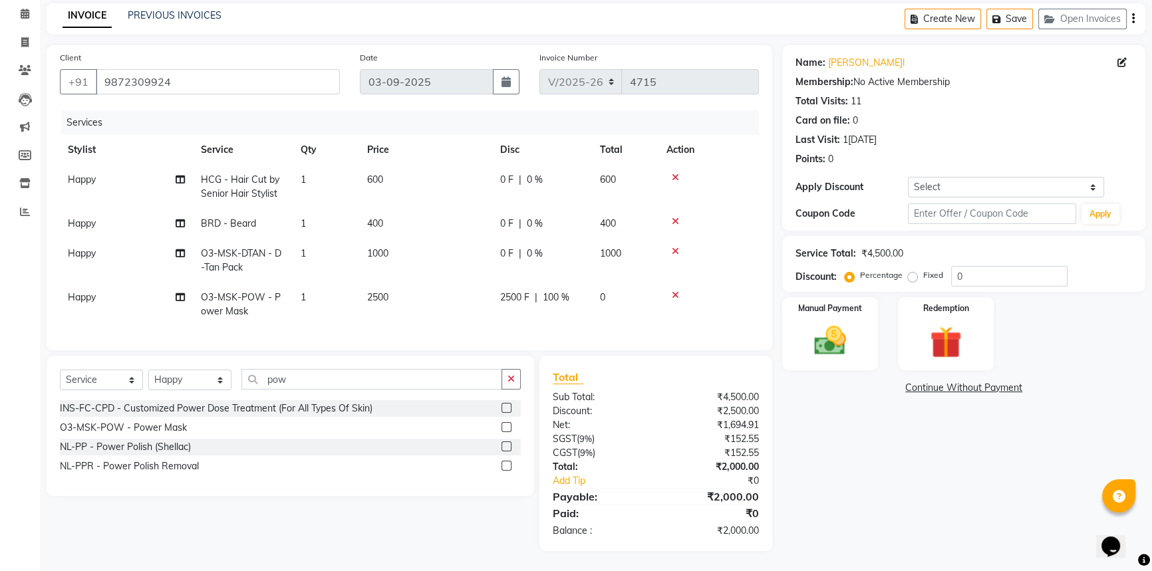
click at [523, 291] on span "2500 F" at bounding box center [514, 298] width 29 height 14
select select "62924"
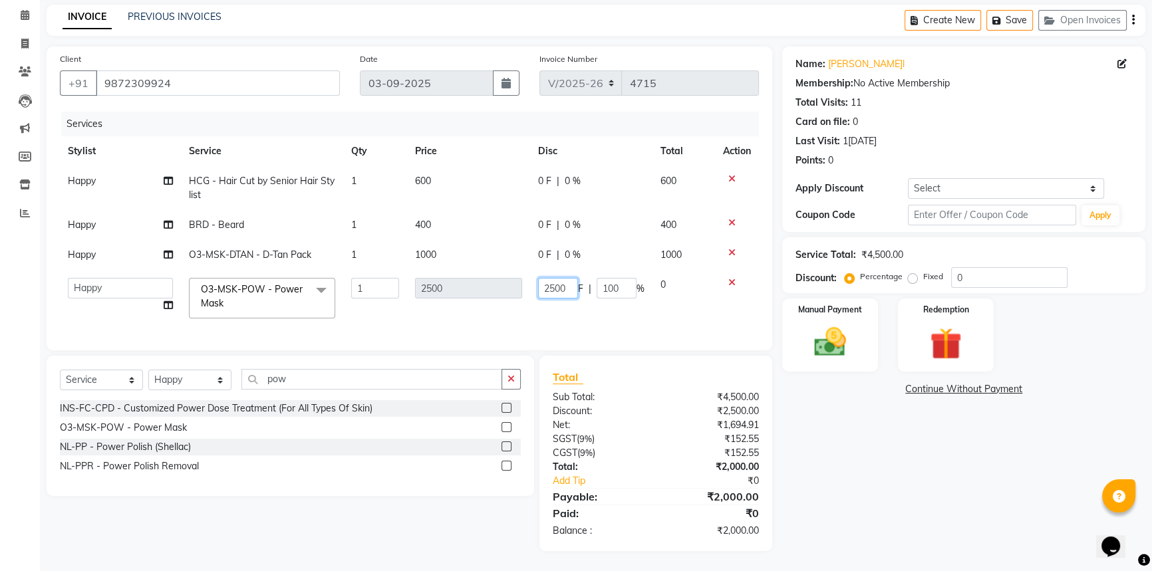
click at [570, 278] on input "2500" at bounding box center [558, 288] width 40 height 21
type input "2"
type input "1500"
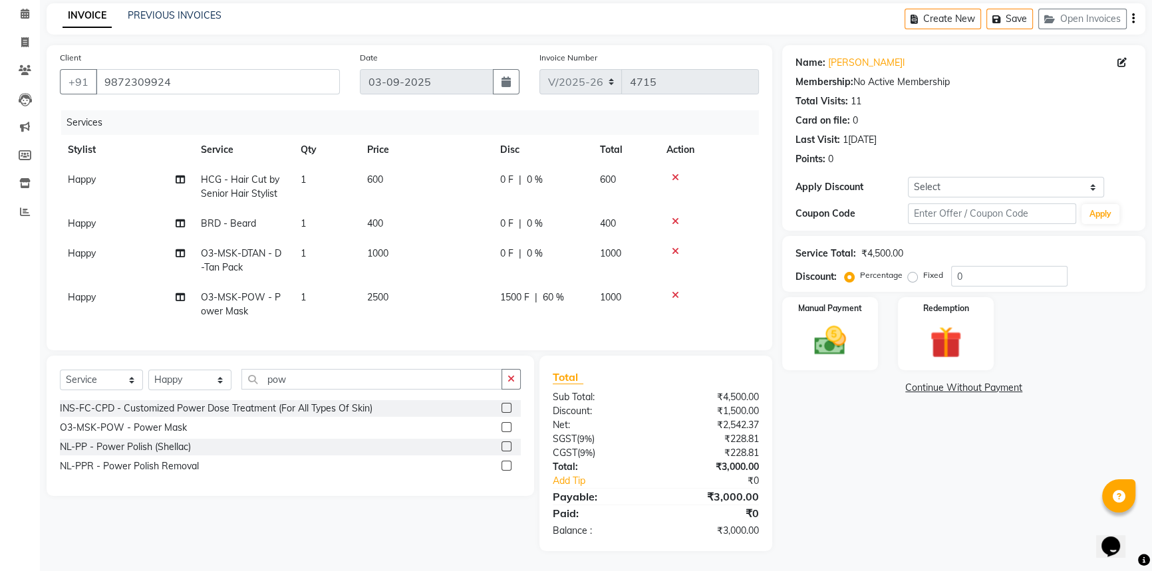
click at [533, 297] on td "1500 F | 60 %" at bounding box center [542, 305] width 100 height 44
select select "62924"
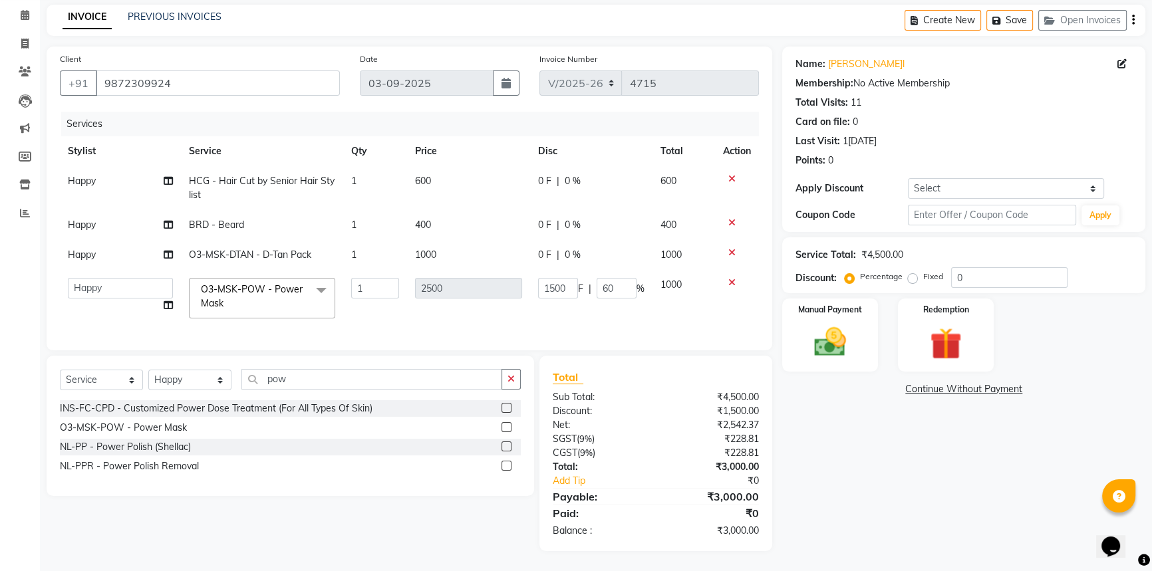
click at [549, 250] on span "0 F" at bounding box center [544, 255] width 13 height 14
select select "62924"
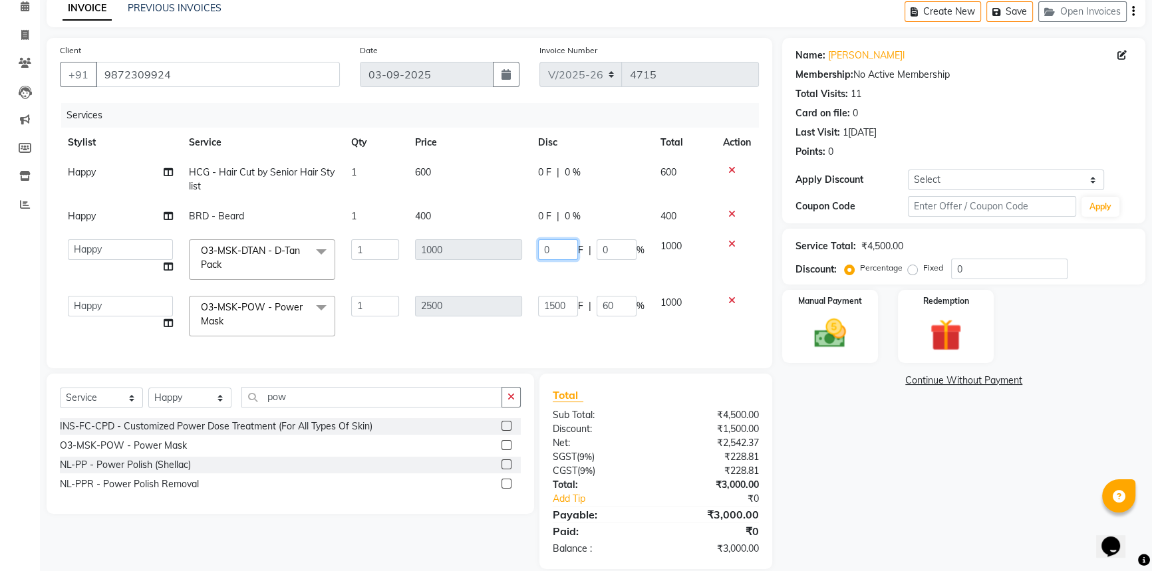
click at [559, 248] on input "0" at bounding box center [558, 249] width 40 height 21
type input "0500"
click at [563, 264] on tbody "Happy HCG - Hair Cut by Senior Hair Stylist 1 600 0 F | 0 % 600 Happy BRD - Bea…" at bounding box center [409, 251] width 699 height 187
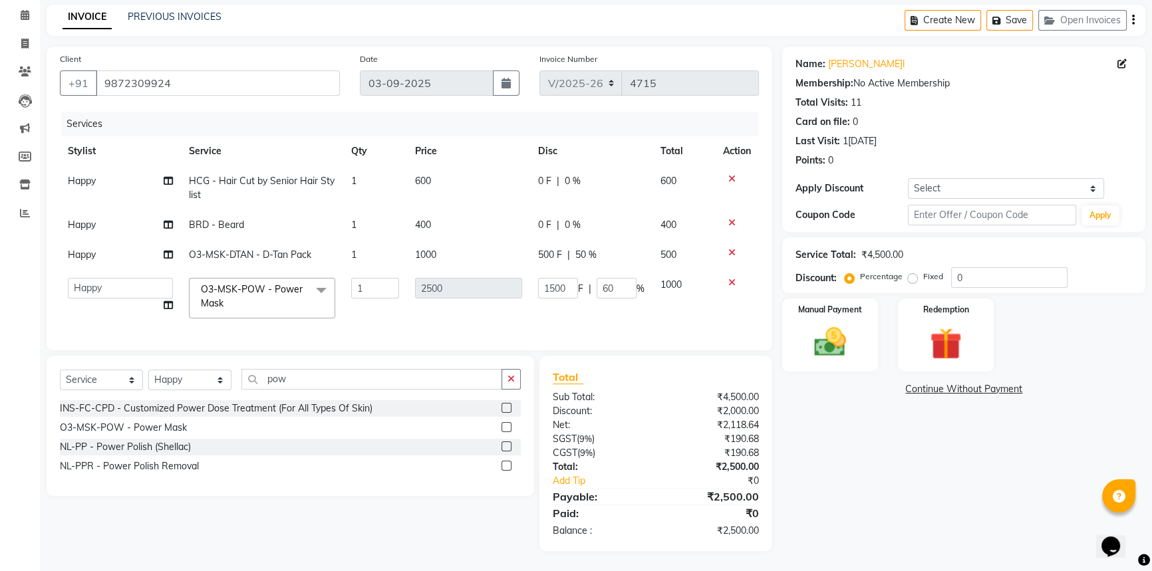
click at [541, 218] on span "0 F" at bounding box center [544, 225] width 13 height 14
select select "62924"
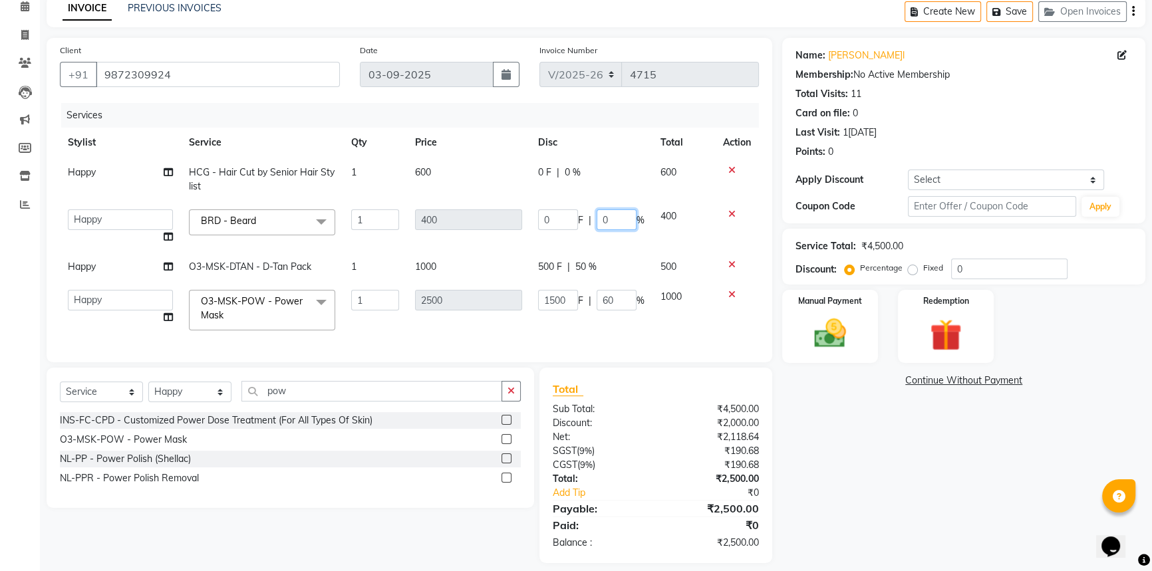
click at [618, 219] on input "0" at bounding box center [616, 219] width 40 height 21
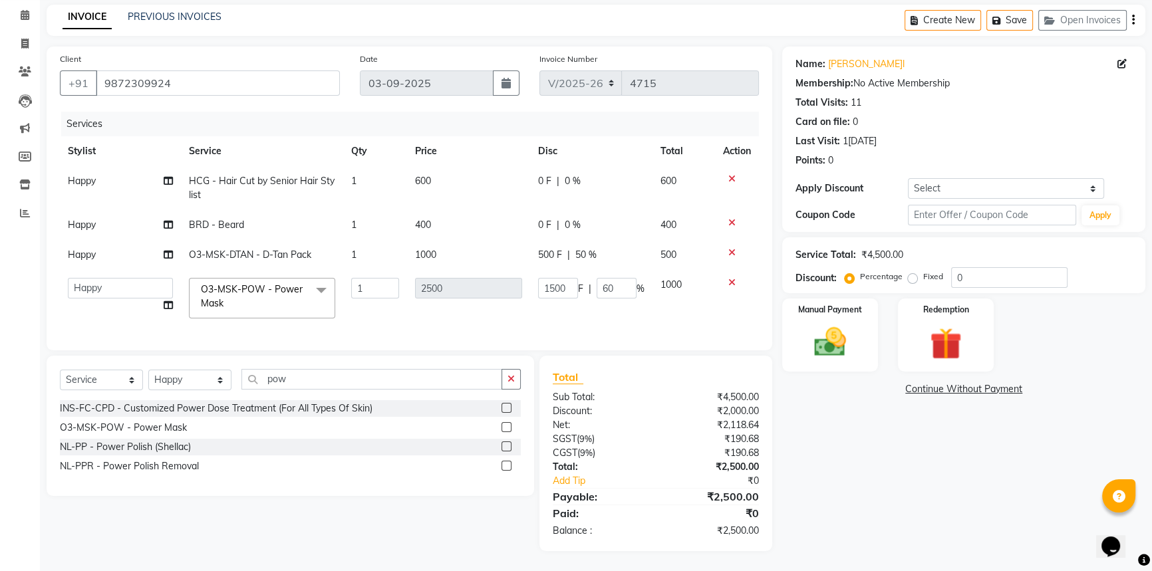
click at [541, 219] on span "0 F" at bounding box center [544, 225] width 13 height 14
select select "62924"
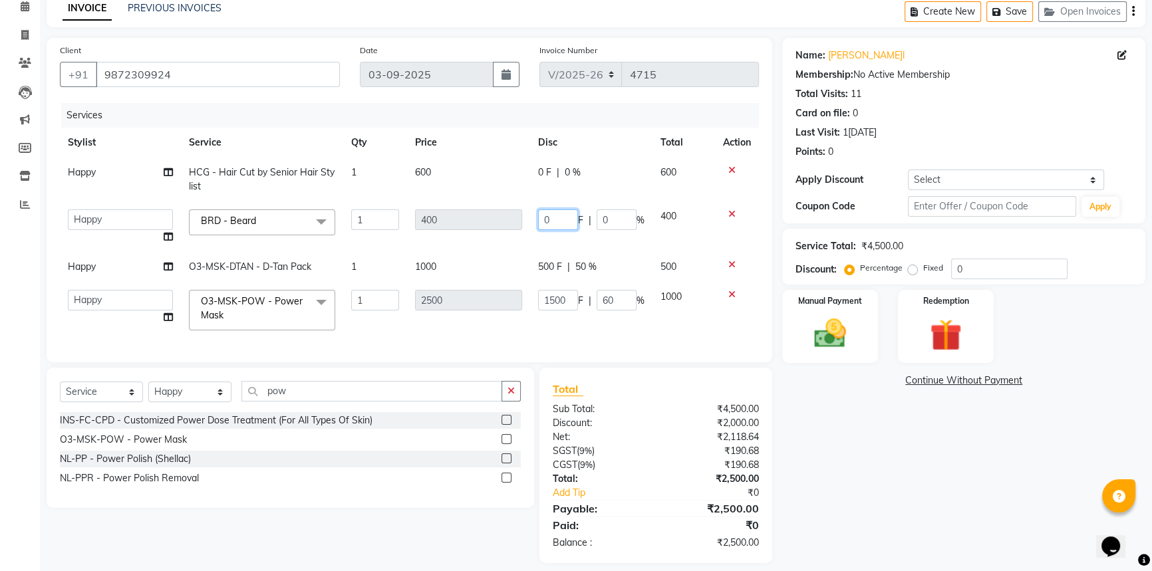
click at [553, 223] on input "0" at bounding box center [558, 219] width 40 height 21
type input "0200"
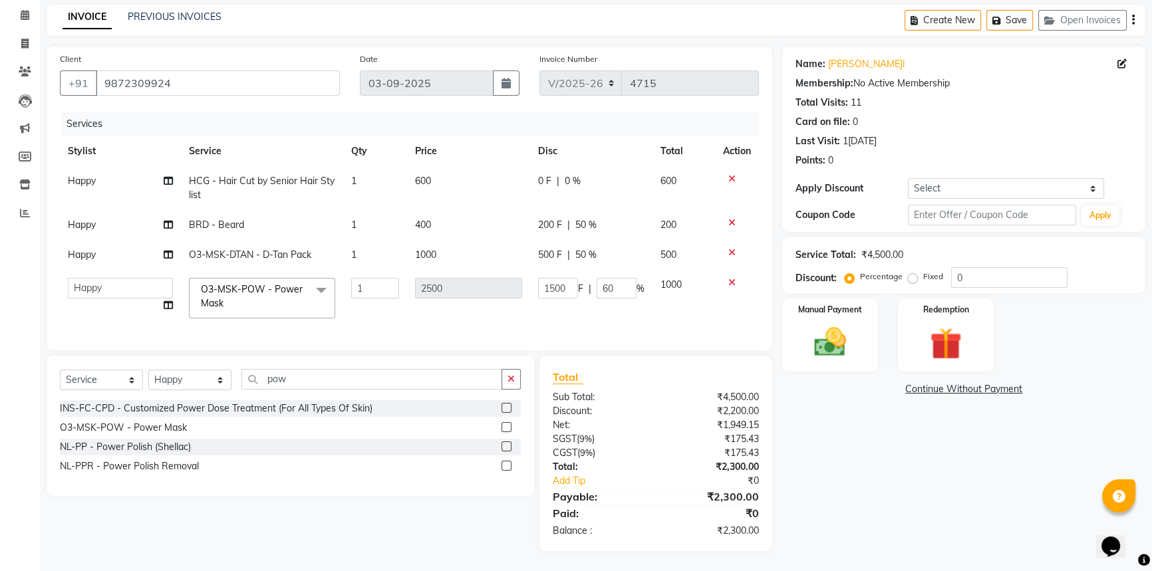
click at [503, 172] on td "600" at bounding box center [468, 188] width 123 height 44
select select "62924"
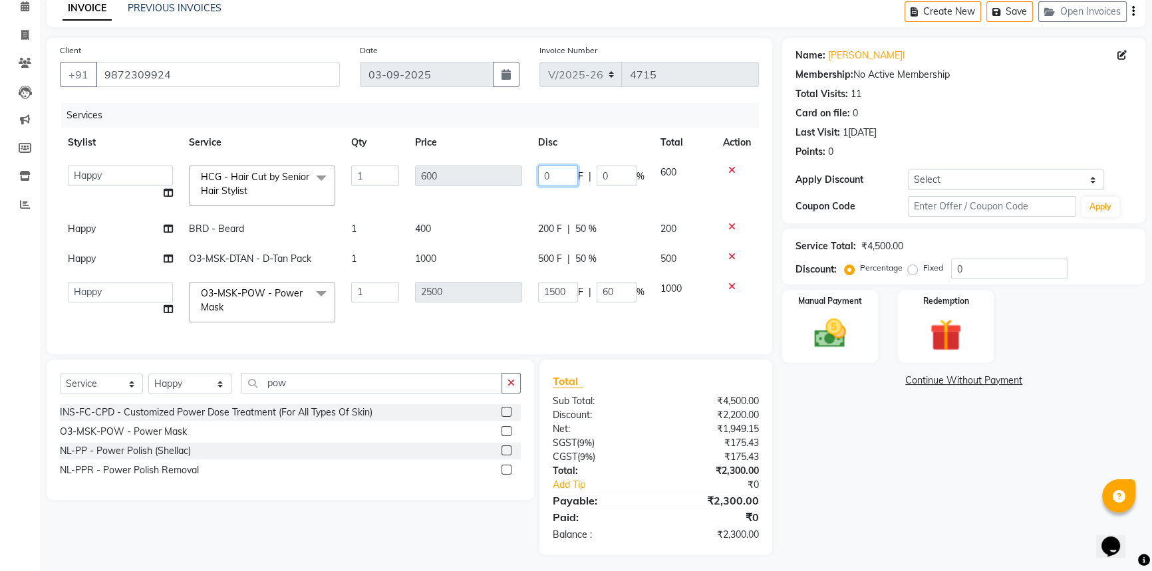
click at [550, 173] on input "0" at bounding box center [558, 176] width 40 height 21
type input "0300"
click at [859, 432] on div "Name: Karan Grewal Membership: No Active Membership Total Visits: 11 Card on fi…" at bounding box center [968, 296] width 373 height 517
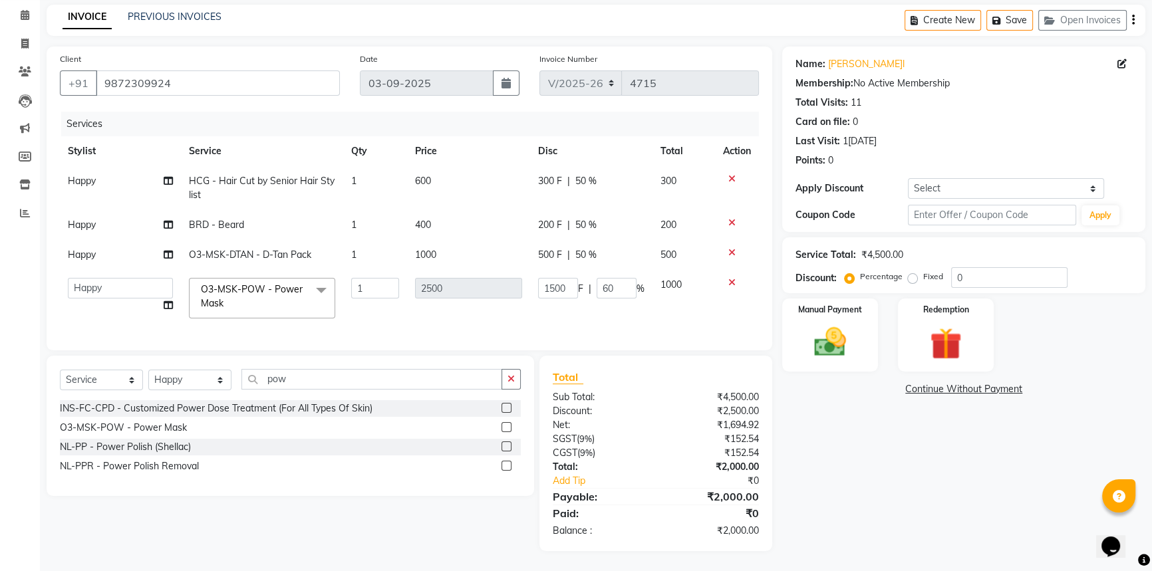
click at [845, 472] on div "Name: Karan Grewal Membership: No Active Membership Total Visits: 11 Card on fi…" at bounding box center [968, 299] width 373 height 505
click at [834, 340] on img at bounding box center [830, 342] width 54 height 38
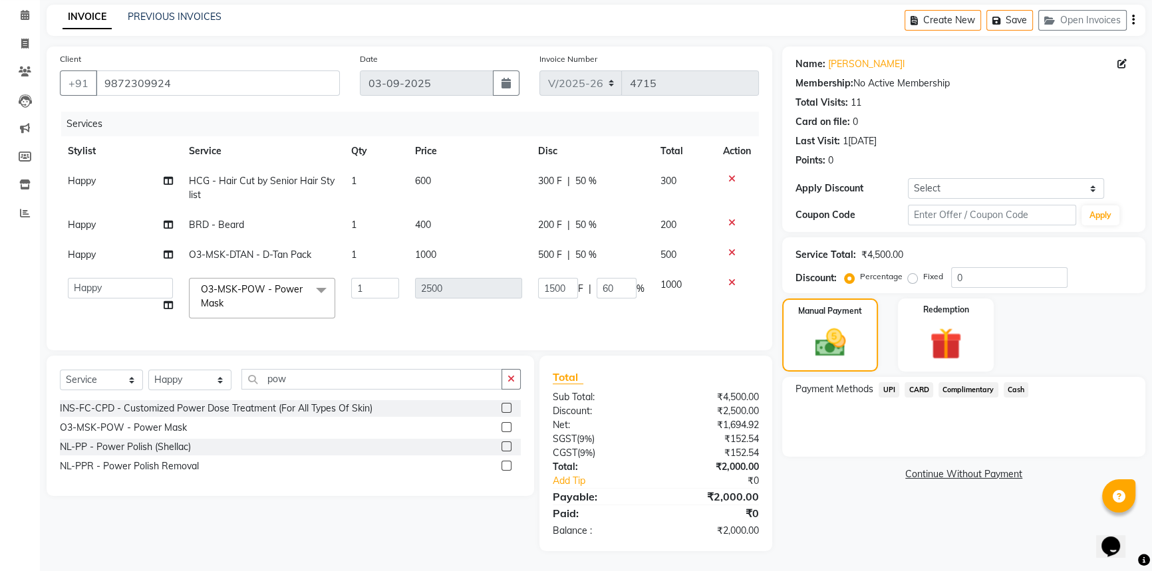
click at [888, 382] on span "UPI" at bounding box center [888, 389] width 21 height 15
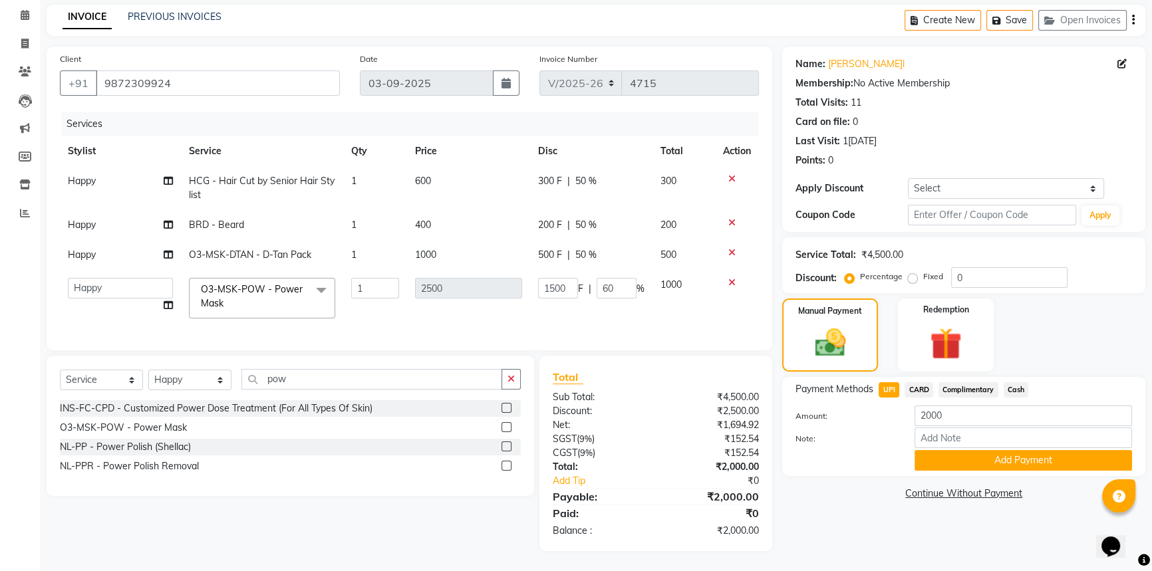
click at [680, 304] on td "1000" at bounding box center [683, 298] width 63 height 57
click at [1021, 451] on button "Add Payment" at bounding box center [1022, 460] width 217 height 21
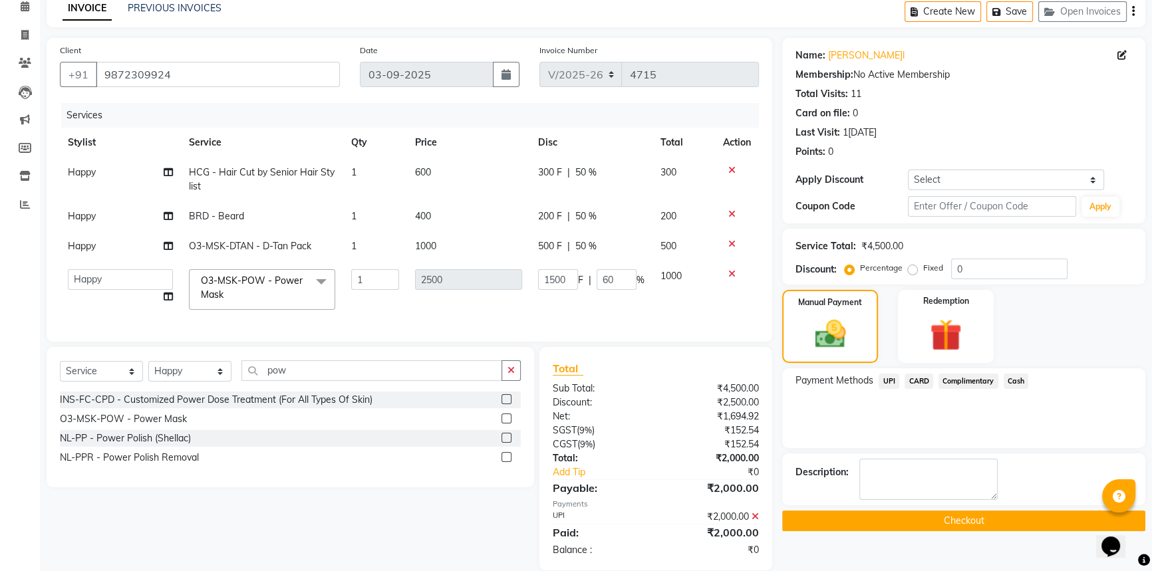
click at [895, 513] on button "Checkout" at bounding box center [963, 521] width 363 height 21
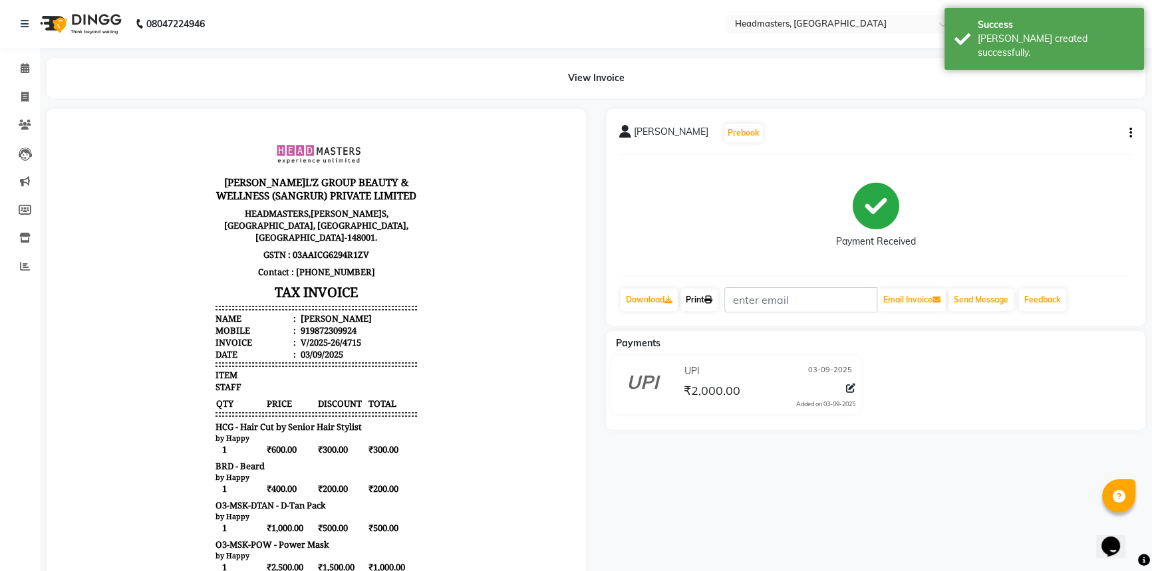
drag, startPoint x: 704, startPoint y: 300, endPoint x: 720, endPoint y: 366, distance: 67.7
click at [704, 300] on link "Print" at bounding box center [698, 300] width 37 height 23
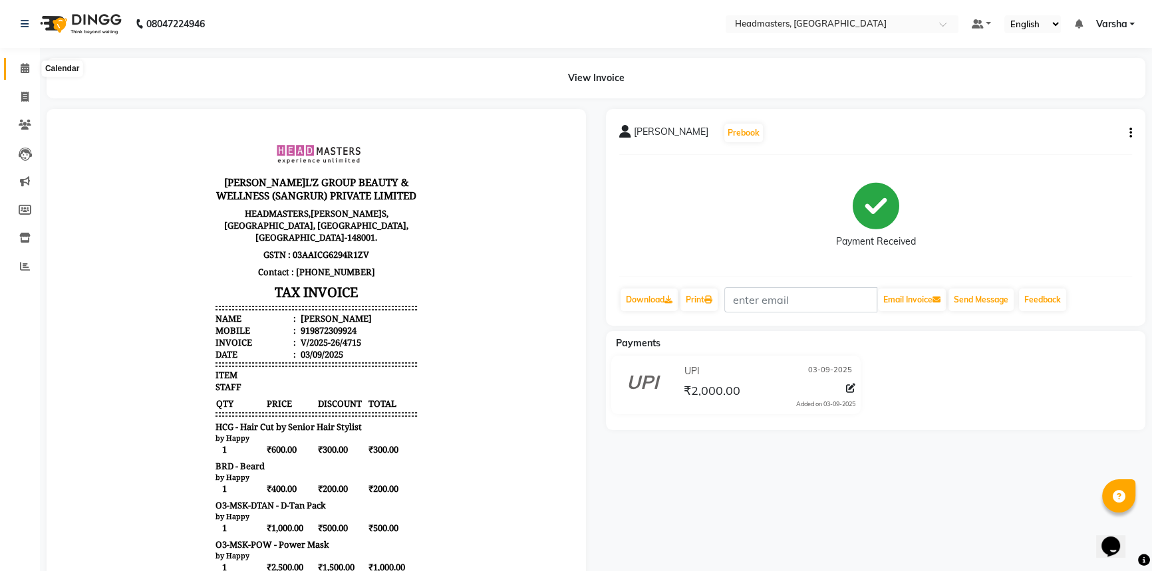
click at [33, 63] on span at bounding box center [24, 68] width 23 height 15
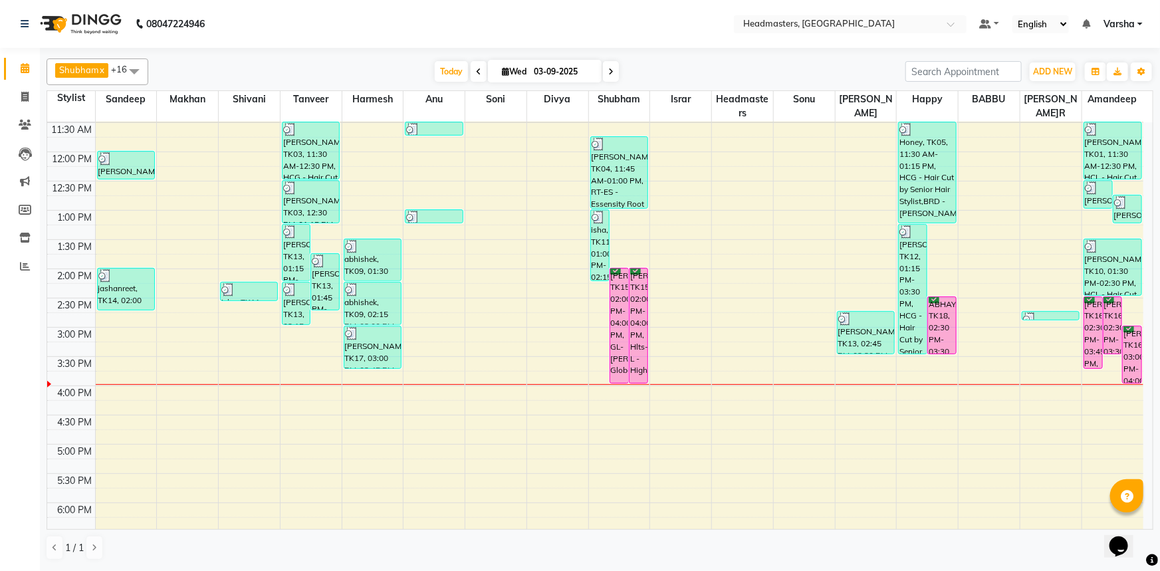
scroll to position [241, 0]
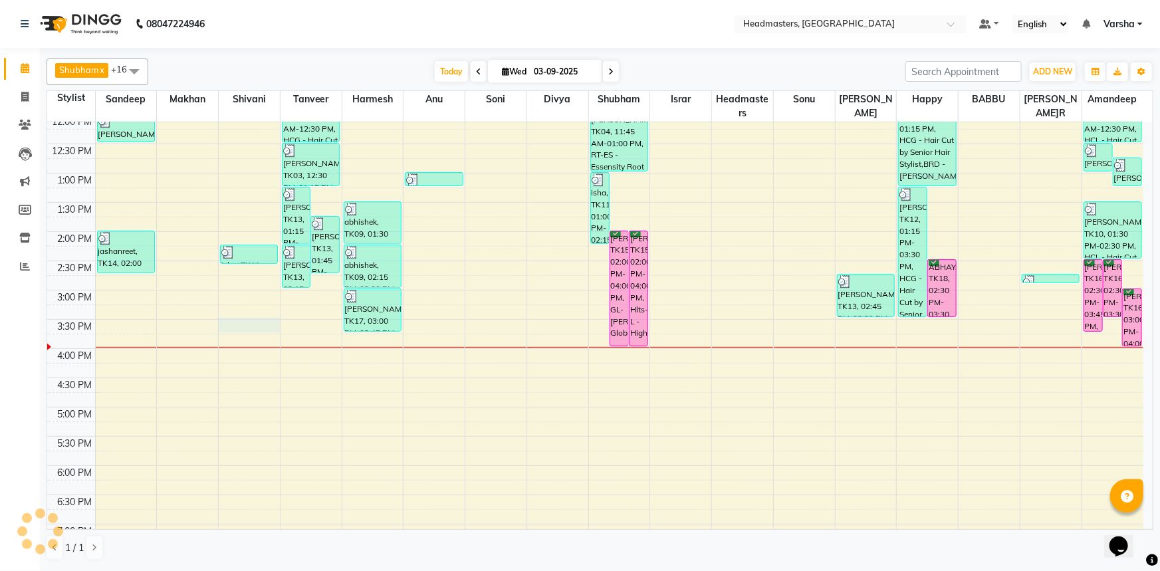
click at [249, 322] on div "8:00 AM 8:30 AM 9:00 AM 9:30 AM 10:00 AM 10:30 AM 11:00 AM 11:30 AM 12:00 PM 12…" at bounding box center [595, 261] width 1096 height 760
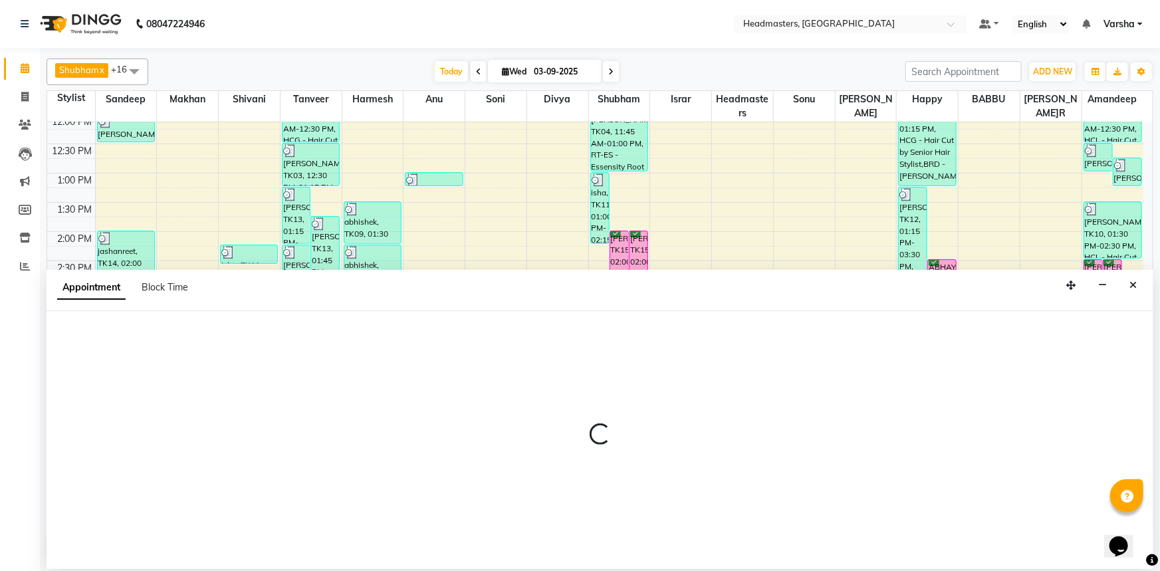
select select "60865"
select select "tentative"
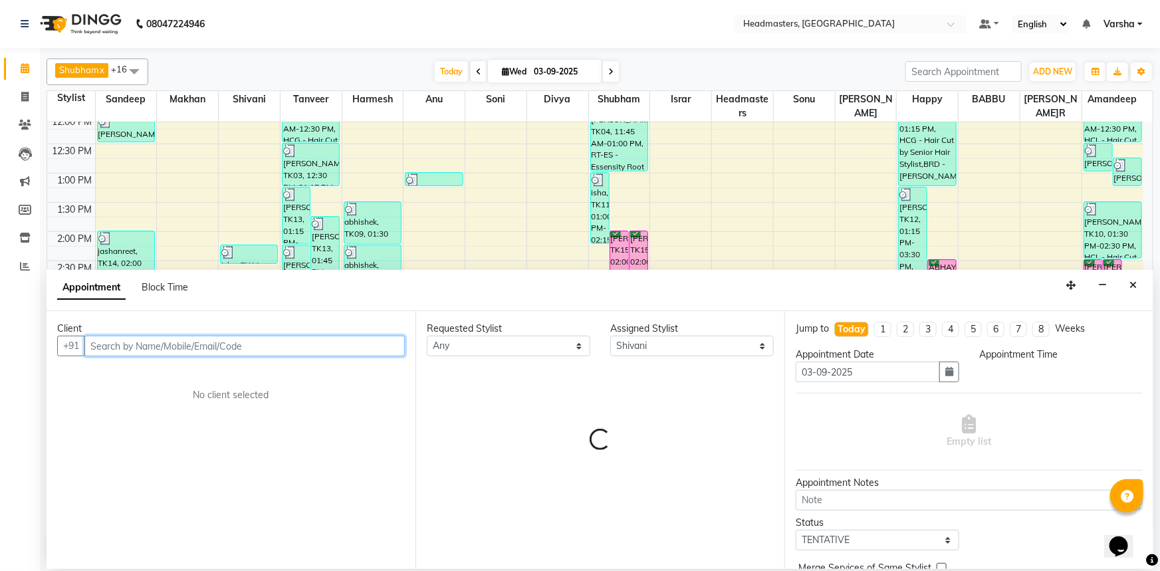
select select "930"
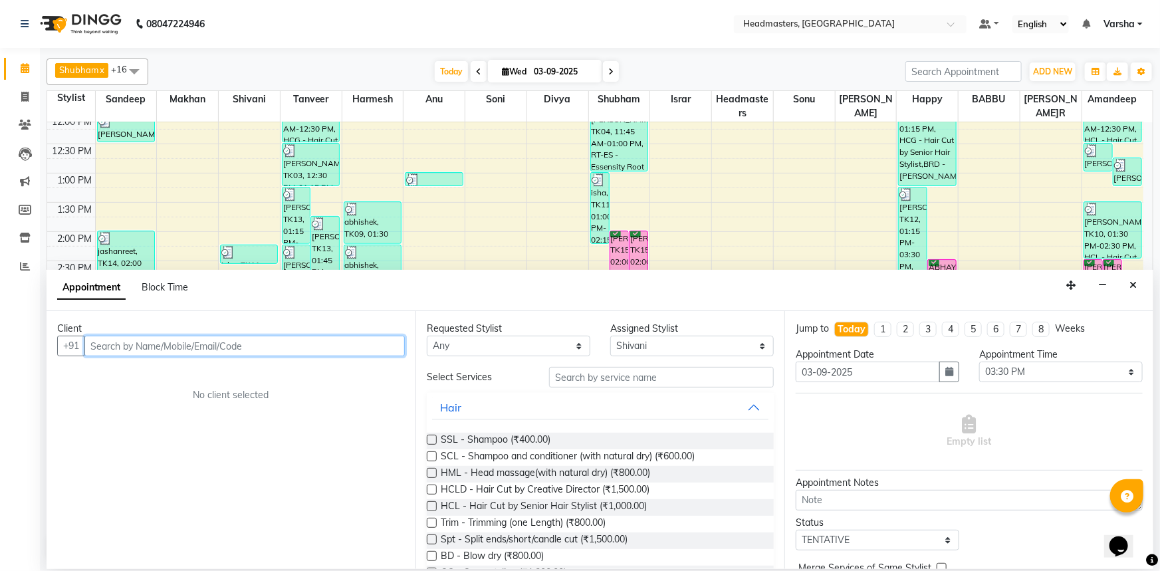
click at [144, 346] on input "text" at bounding box center [244, 346] width 320 height 21
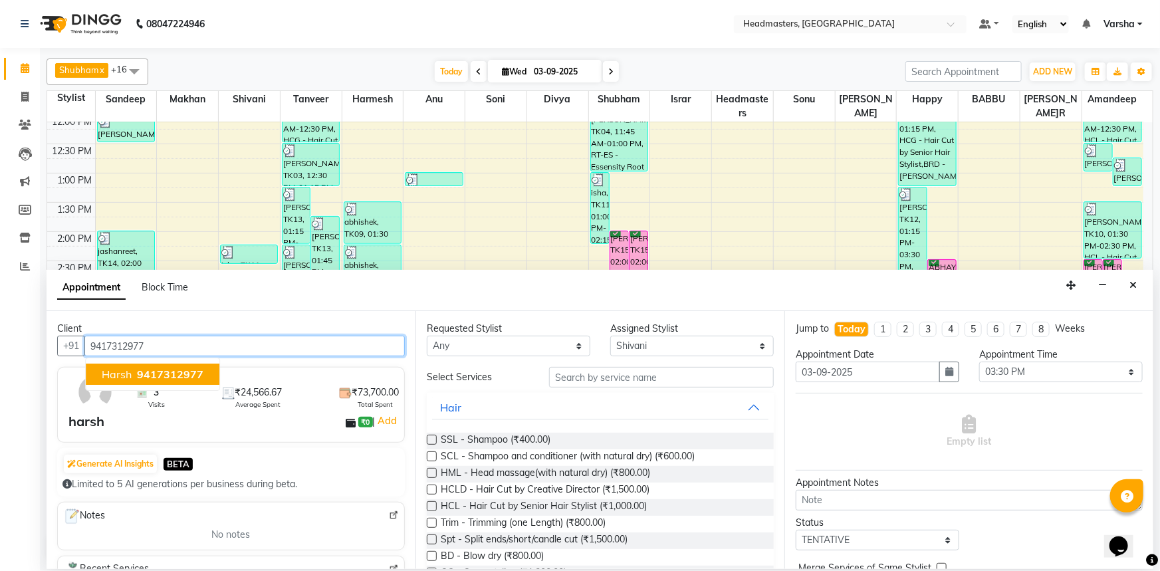
click at [155, 373] on span "9417312977" at bounding box center [170, 374] width 66 height 13
type input "9417312977"
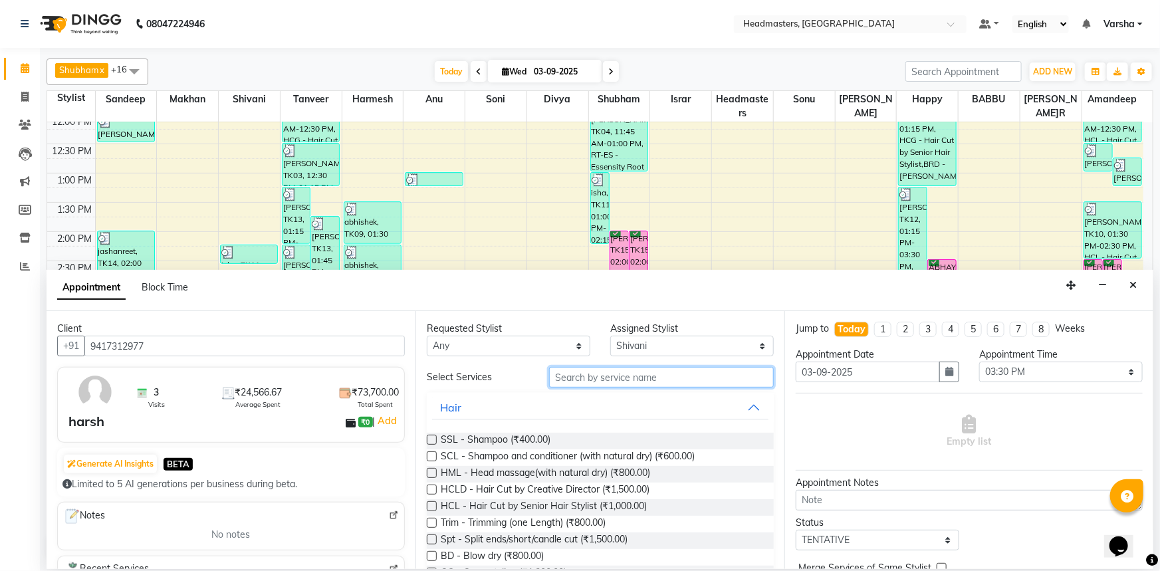
click at [578, 373] on input "text" at bounding box center [661, 377] width 225 height 21
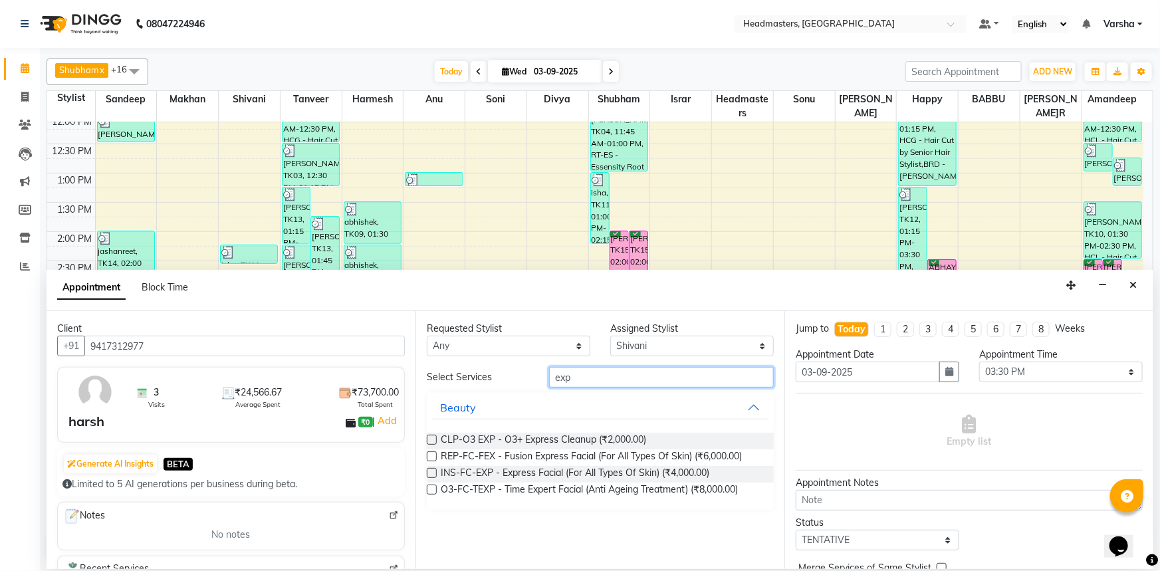
type input "exp"
click at [431, 471] on label at bounding box center [432, 473] width 10 height 10
click at [431, 471] on input "checkbox" at bounding box center [431, 474] width 9 height 9
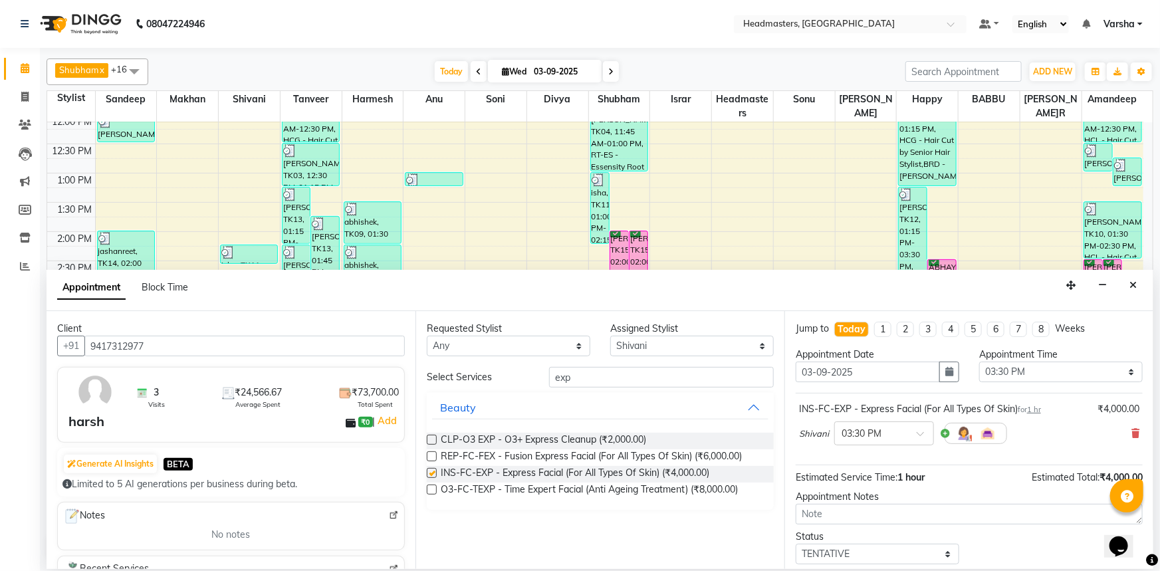
checkbox input "false"
click at [600, 367] on input "exp" at bounding box center [661, 377] width 225 height 21
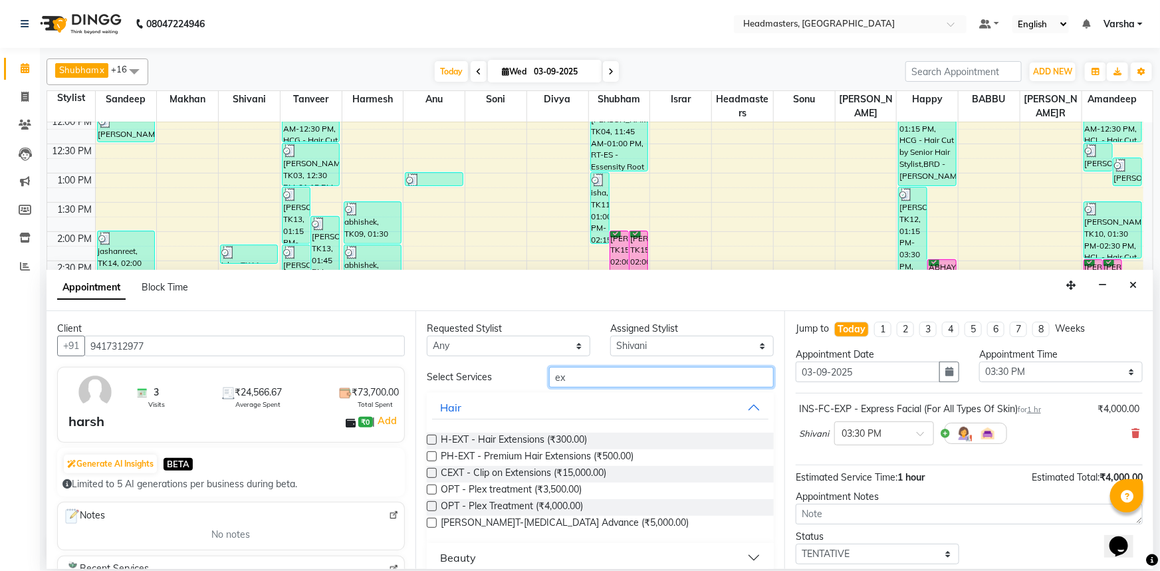
type input "e"
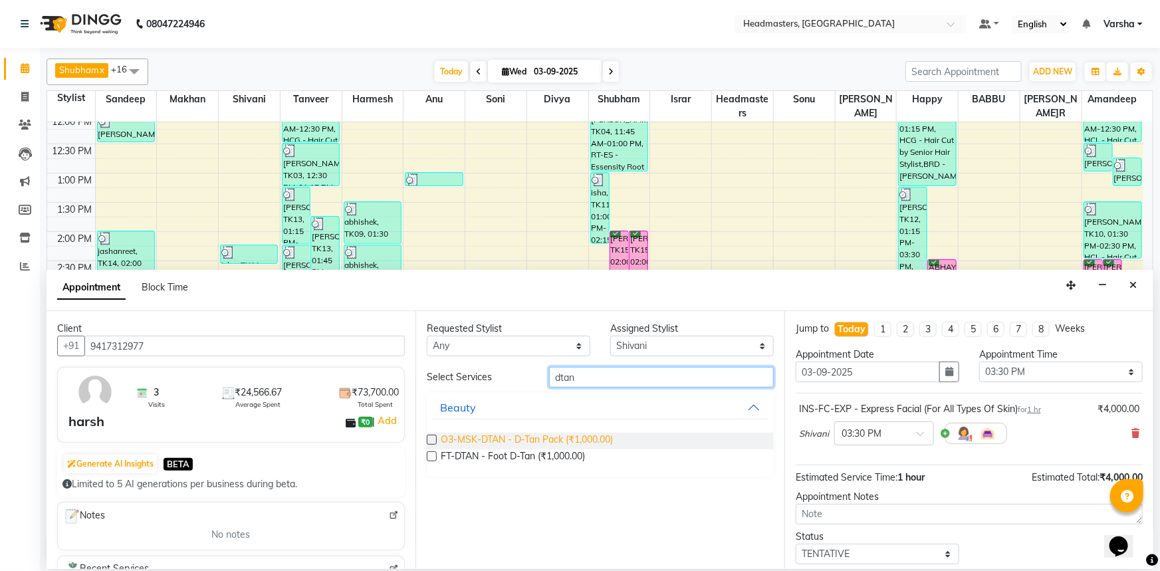
type input "dtan"
click at [512, 440] on span "O3-MSK-DTAN - D-Tan Pack (₹1,000.00)" at bounding box center [527, 441] width 172 height 17
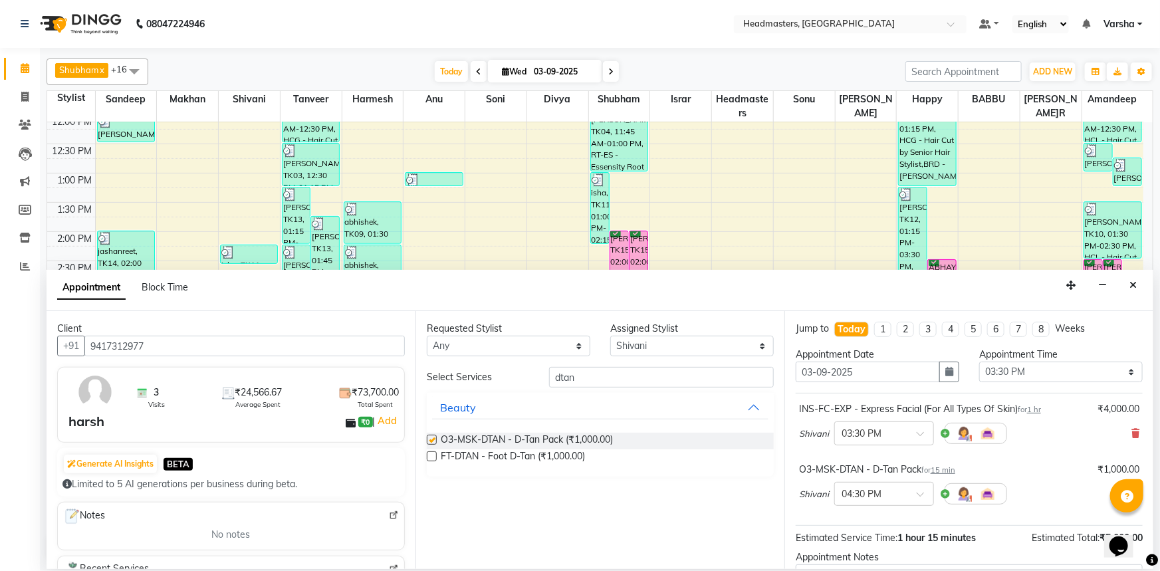
checkbox input "false"
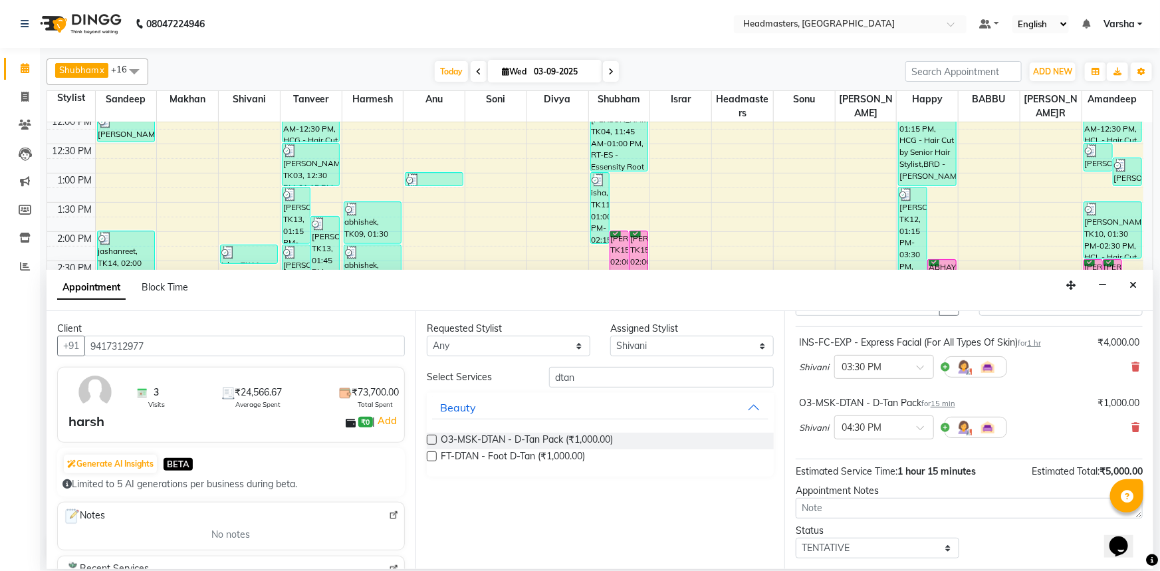
scroll to position [117, 0]
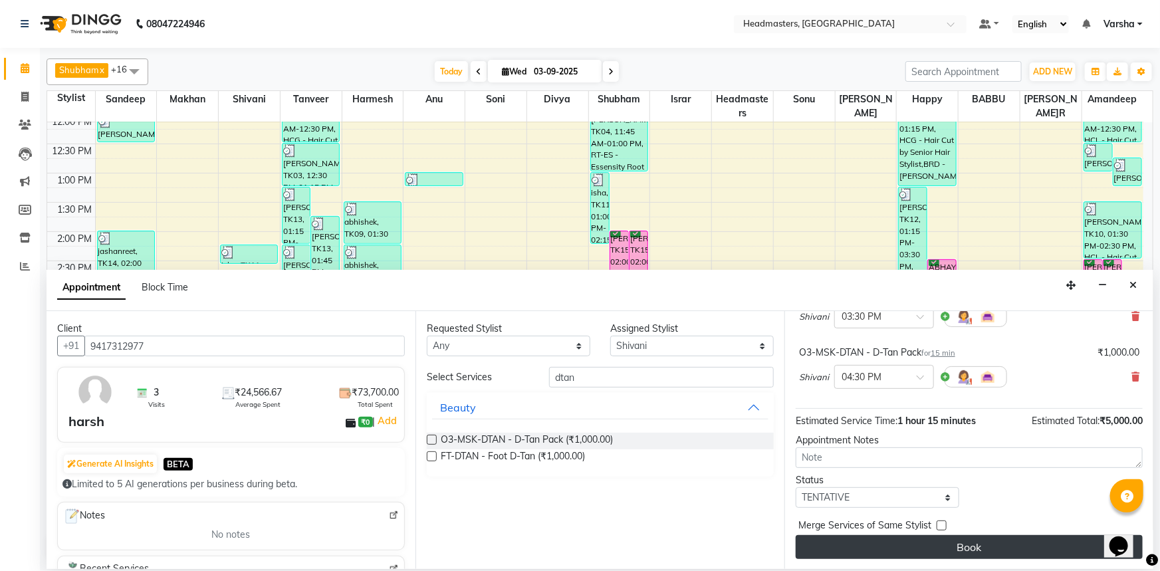
click at [886, 552] on button "Book" at bounding box center [969, 547] width 347 height 24
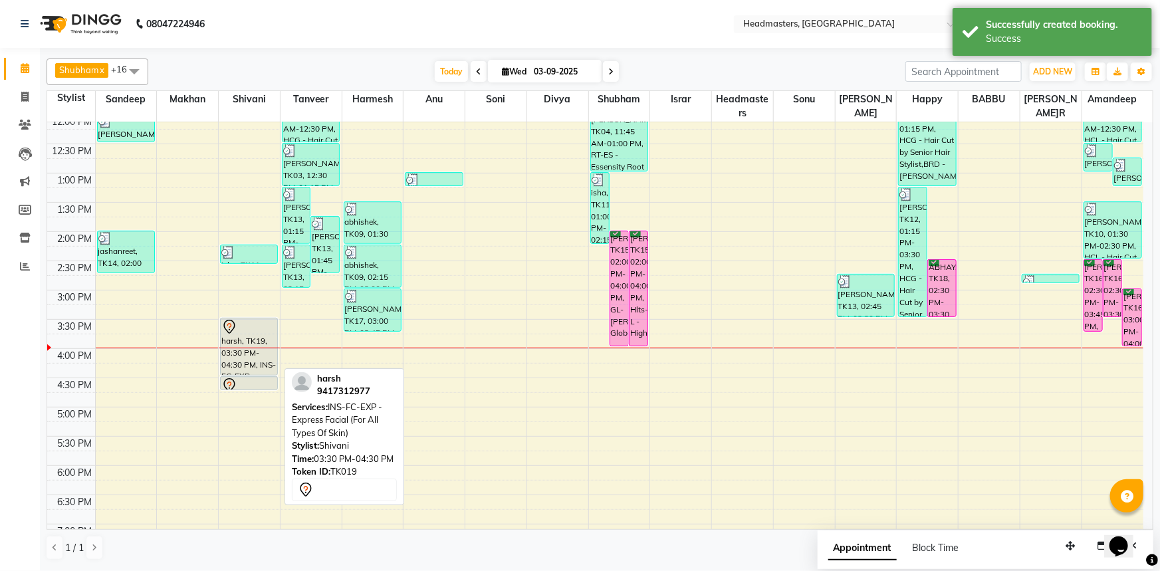
click at [256, 328] on div at bounding box center [248, 327] width 55 height 16
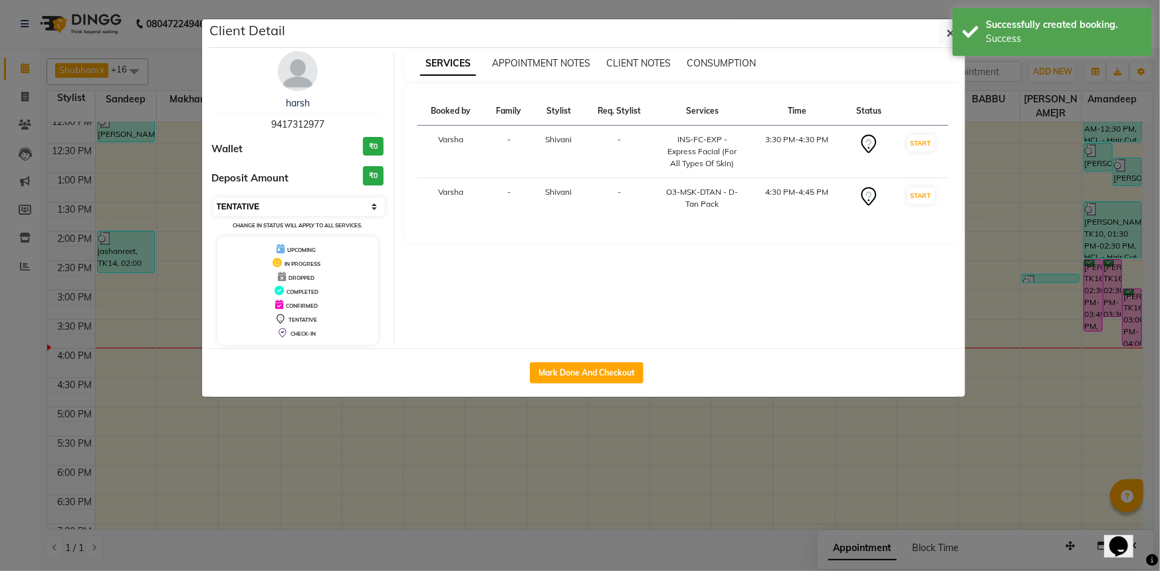
drag, startPoint x: 259, startPoint y: 200, endPoint x: 258, endPoint y: 208, distance: 8.1
click at [259, 200] on select "Select IN SERVICE CONFIRMED TENTATIVE CHECK IN MARK DONE UPCOMING" at bounding box center [299, 206] width 172 height 19
select select "6"
click at [213, 197] on select "Select IN SERVICE CONFIRMED TENTATIVE CHECK IN MARK DONE UPCOMING" at bounding box center [299, 206] width 172 height 19
click at [945, 45] on button "button" at bounding box center [951, 33] width 25 height 25
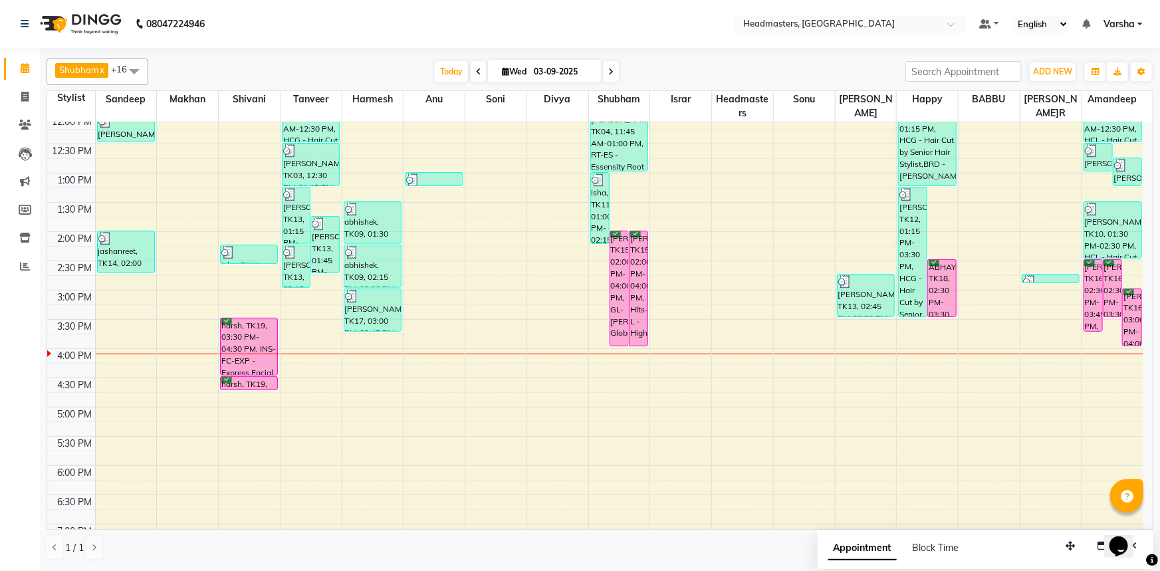
click at [386, 75] on div "T[DATE] W[DATE]" at bounding box center [527, 72] width 744 height 20
drag, startPoint x: 678, startPoint y: 66, endPoint x: 699, endPoint y: 48, distance: 28.8
click at [678, 65] on div "T[DATE] W[DATE]" at bounding box center [527, 72] width 744 height 20
click at [670, 326] on div "8:00 AM 8:30 AM 9:00 AM 9:30 AM 10:00 AM 10:30 AM 11:00 AM 11:30 AM 12:00 PM 12…" at bounding box center [595, 261] width 1096 height 760
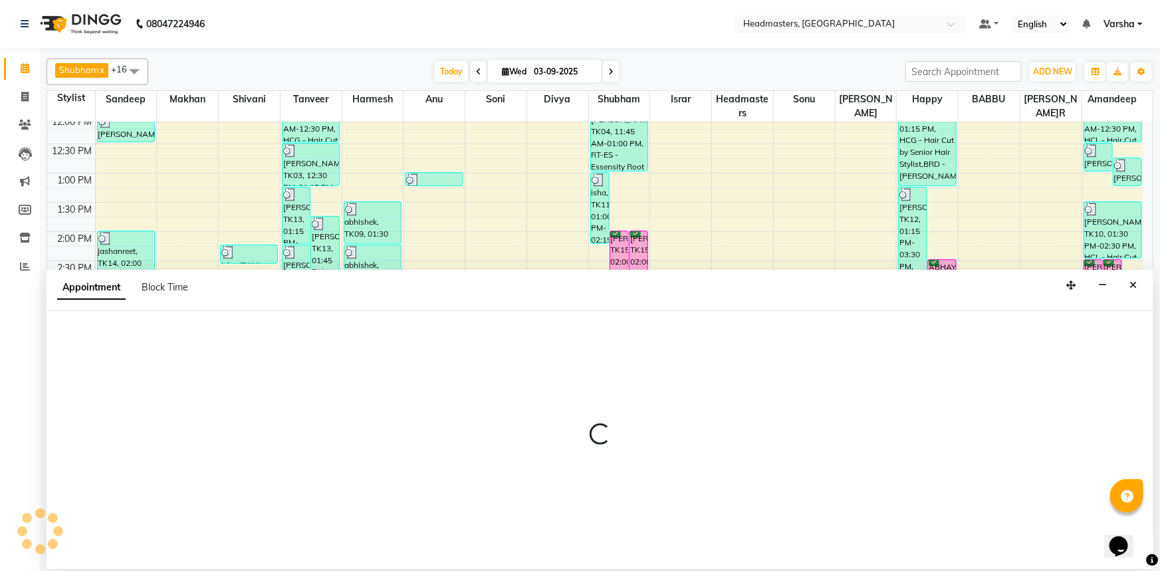
select select "60887"
select select "930"
select select "tentative"
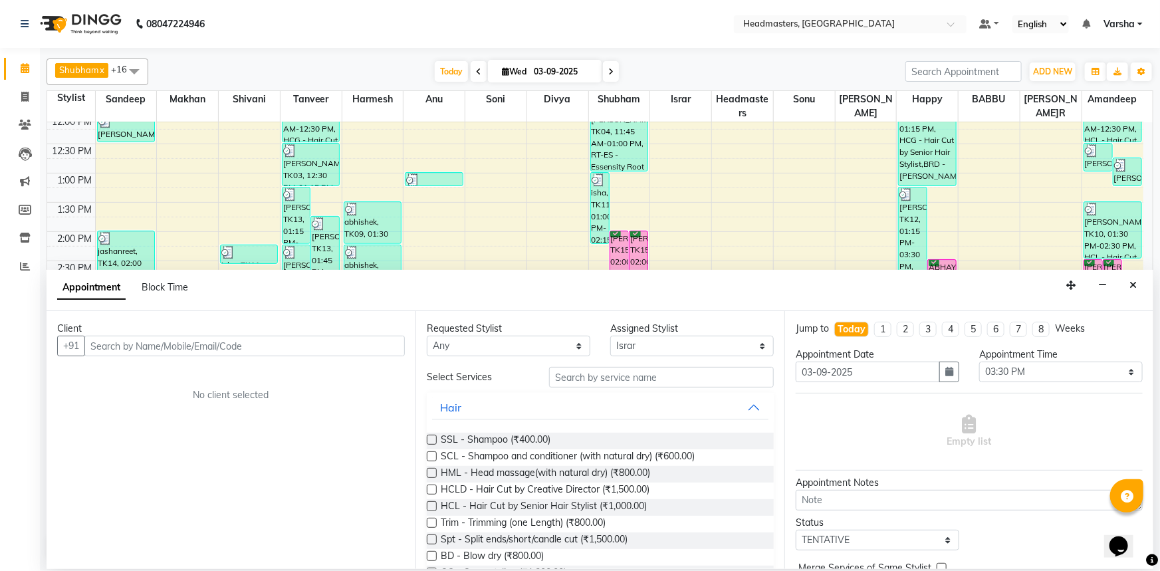
click at [107, 346] on input "text" at bounding box center [244, 346] width 320 height 21
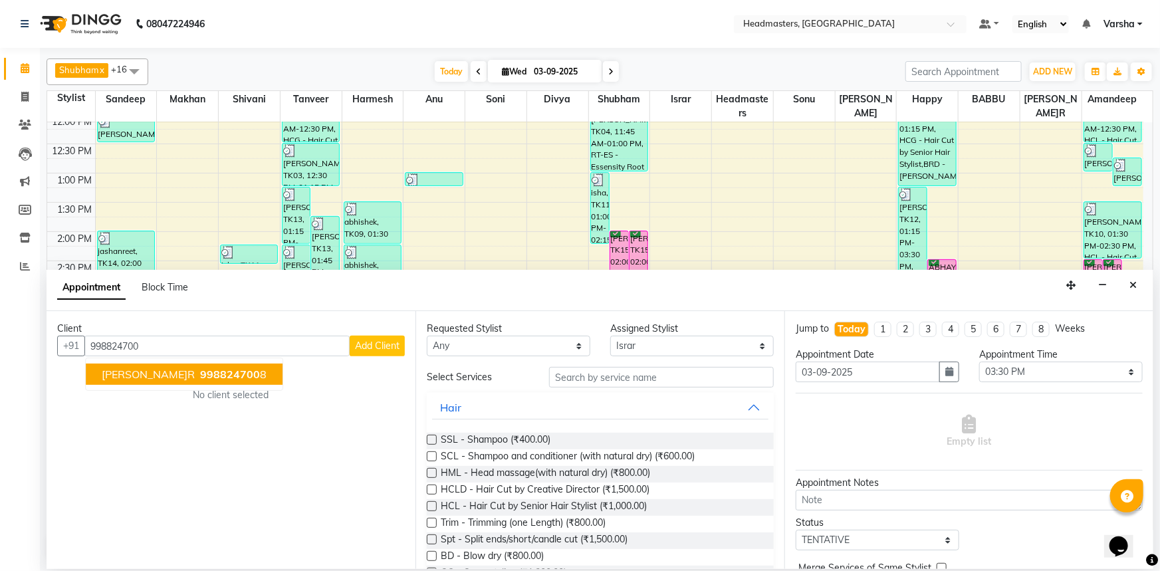
click at [200, 372] on span "998824700" at bounding box center [230, 374] width 60 height 13
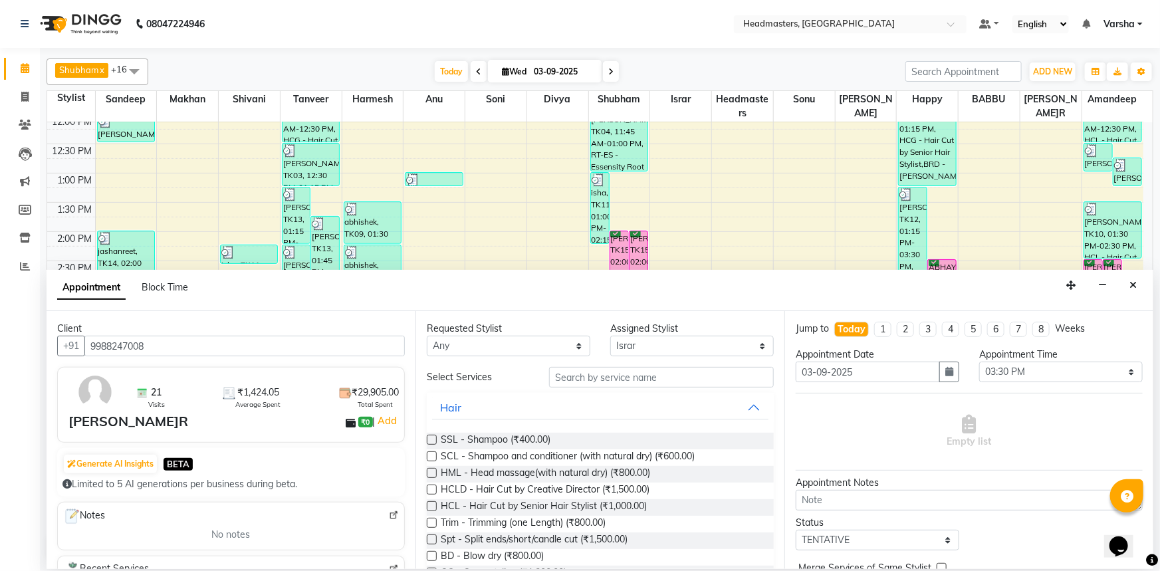
type input "9988247008"
click at [576, 379] on input "text" at bounding box center [661, 377] width 225 height 21
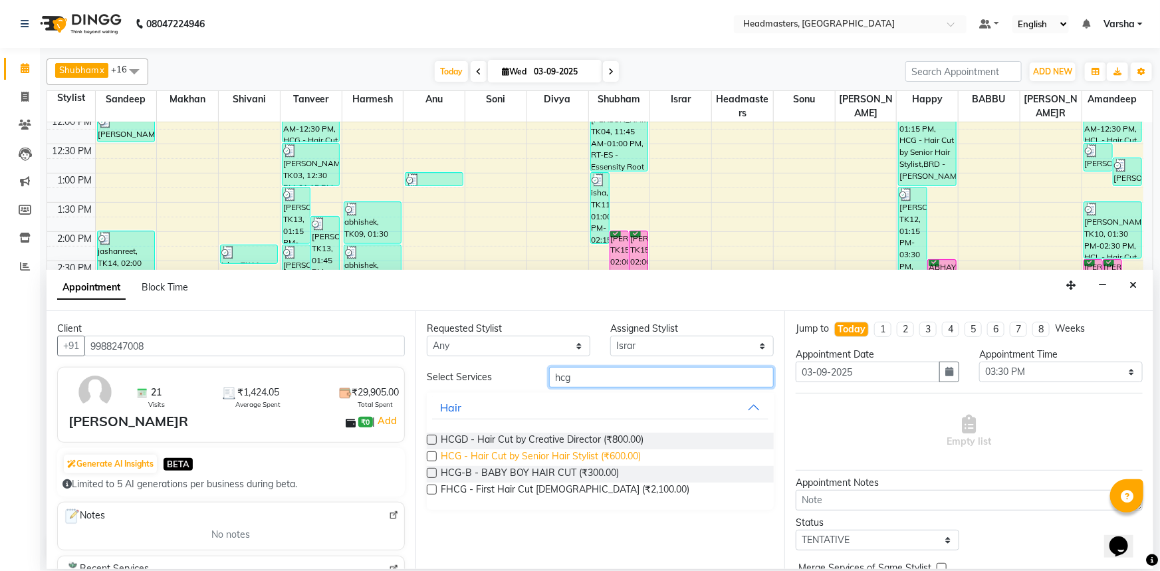
type input "hcg"
click at [551, 453] on span "HCG - Hair Cut by Senior Hair Stylist (₹600.00)" at bounding box center [541, 457] width 200 height 17
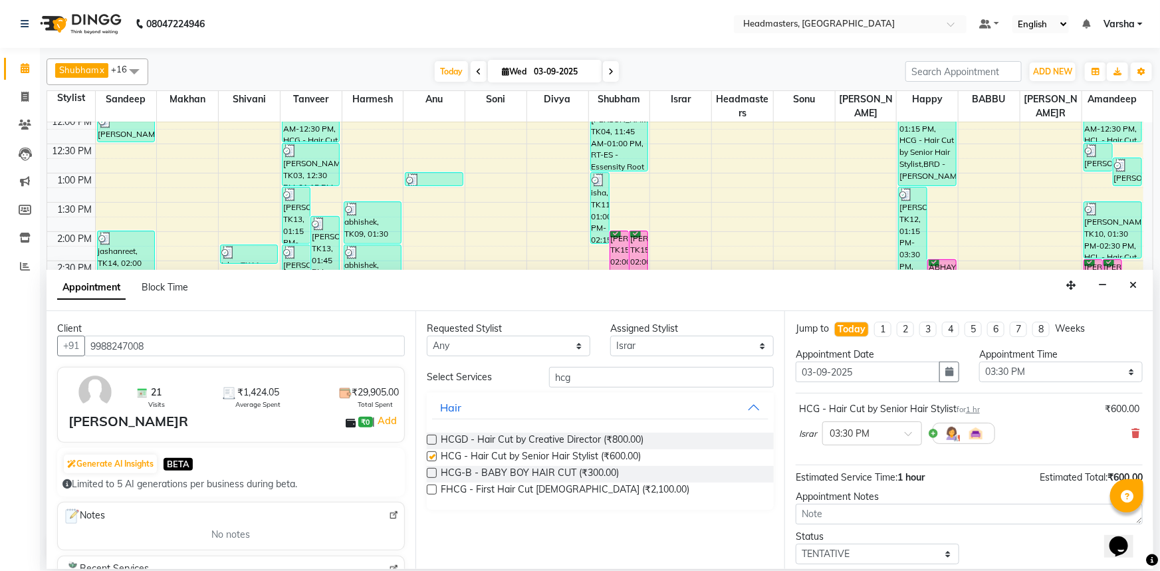
checkbox input "false"
click at [601, 376] on input "hcg" at bounding box center [661, 377] width 225 height 21
type input "h"
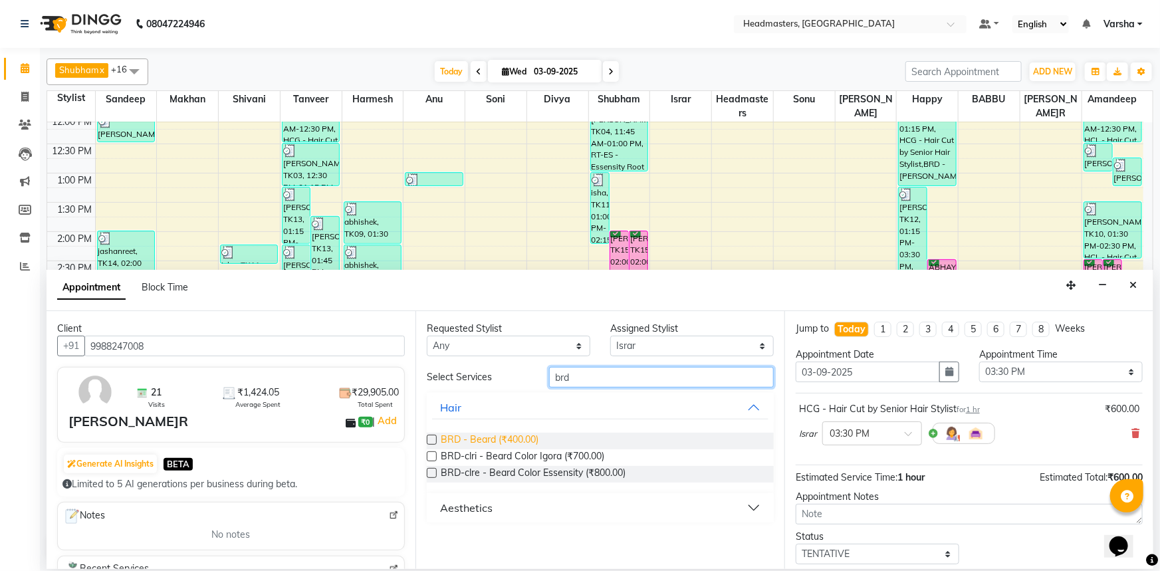
type input "brd"
click at [529, 434] on span "BRD - Beard (₹400.00)" at bounding box center [490, 441] width 98 height 17
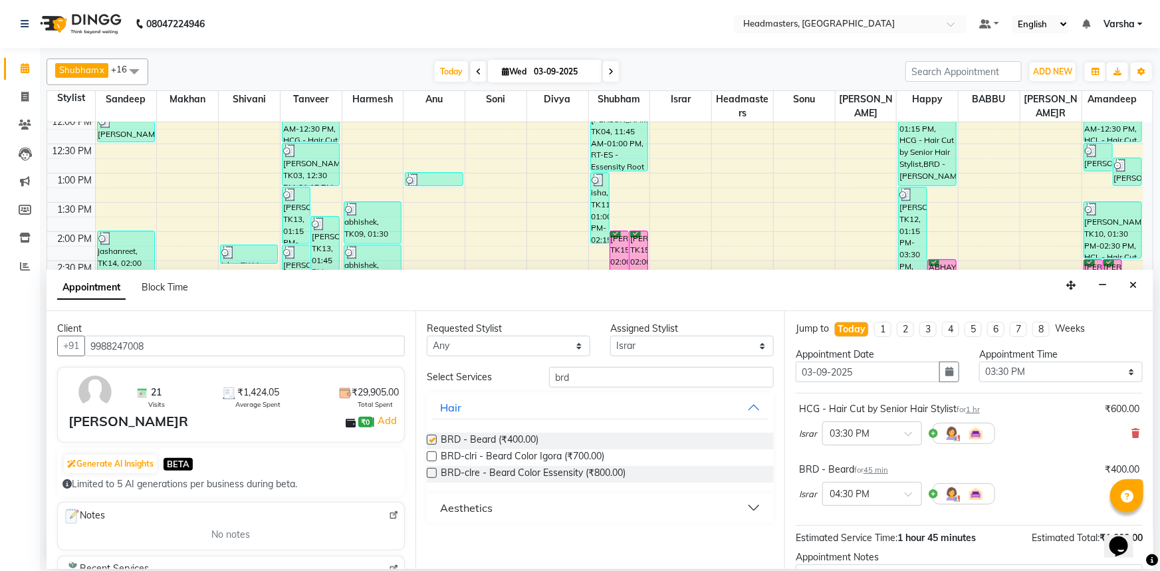
checkbox input "false"
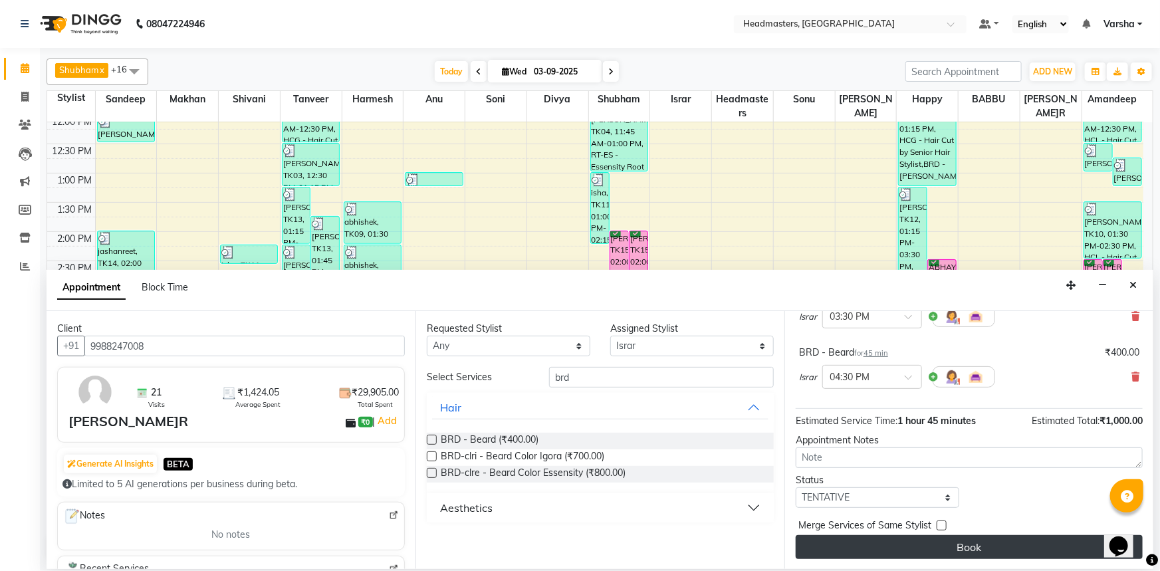
click at [950, 542] on button "Book" at bounding box center [969, 547] width 347 height 24
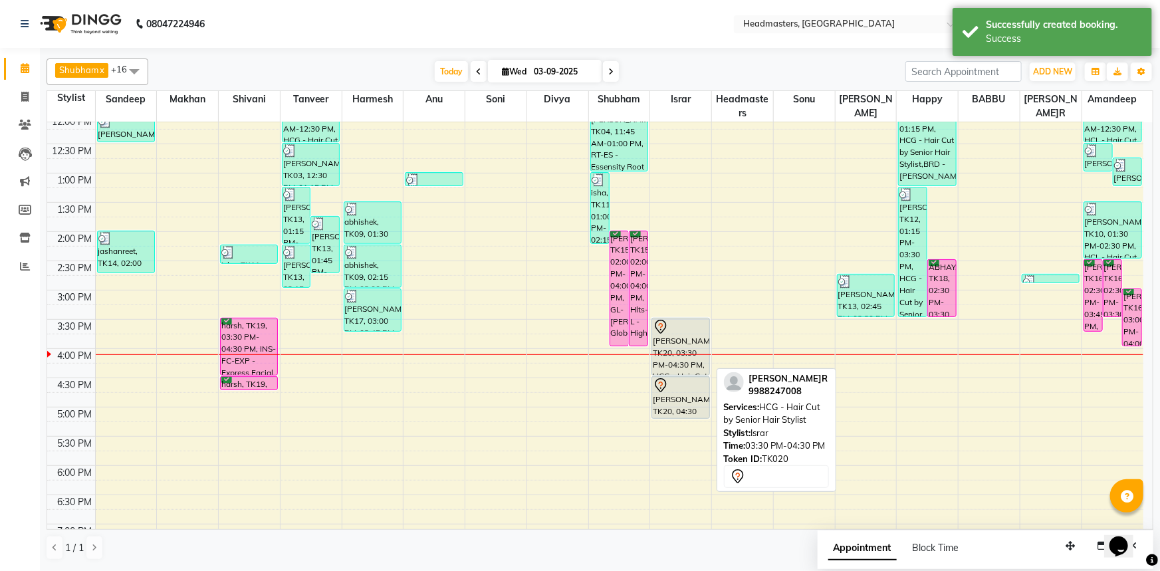
click at [675, 338] on div "[PERSON_NAME]R, TK20, 03:30 PM-04:30 PM, HCG - Hair Cut by Senior Hair Stylist" at bounding box center [680, 346] width 57 height 57
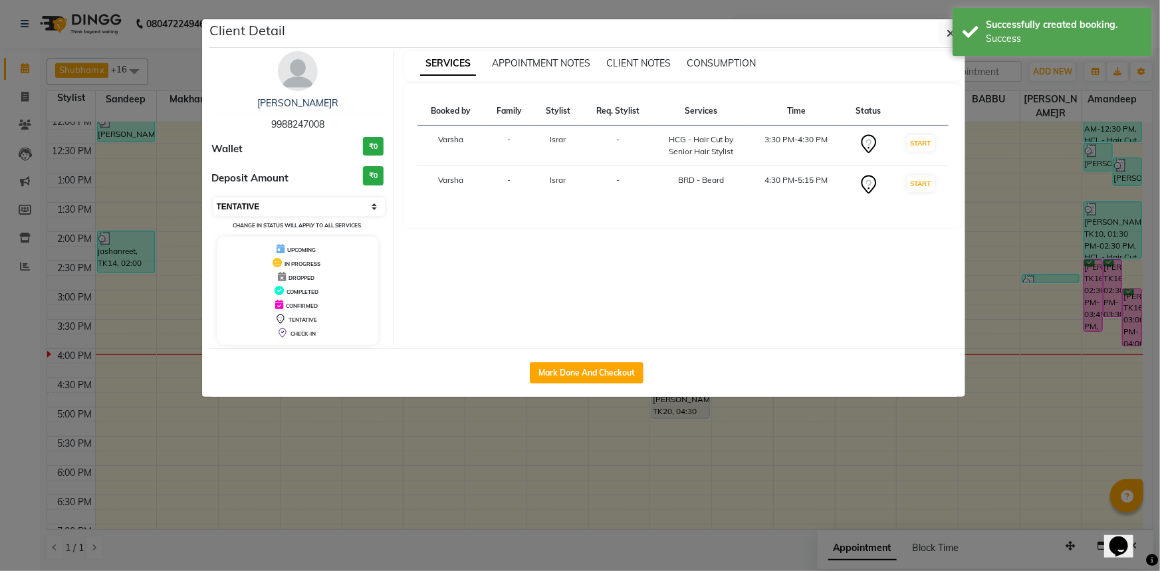
click at [261, 208] on select "Select IN SERVICE CONFIRMED TENTATIVE CHECK IN MARK DONE UPCOMING" at bounding box center [299, 206] width 172 height 19
select select "6"
click at [213, 197] on select "Select IN SERVICE CONFIRMED TENTATIVE CHECK IN MARK DONE UPCOMING" at bounding box center [299, 206] width 172 height 19
click at [948, 31] on icon "button" at bounding box center [951, 33] width 8 height 11
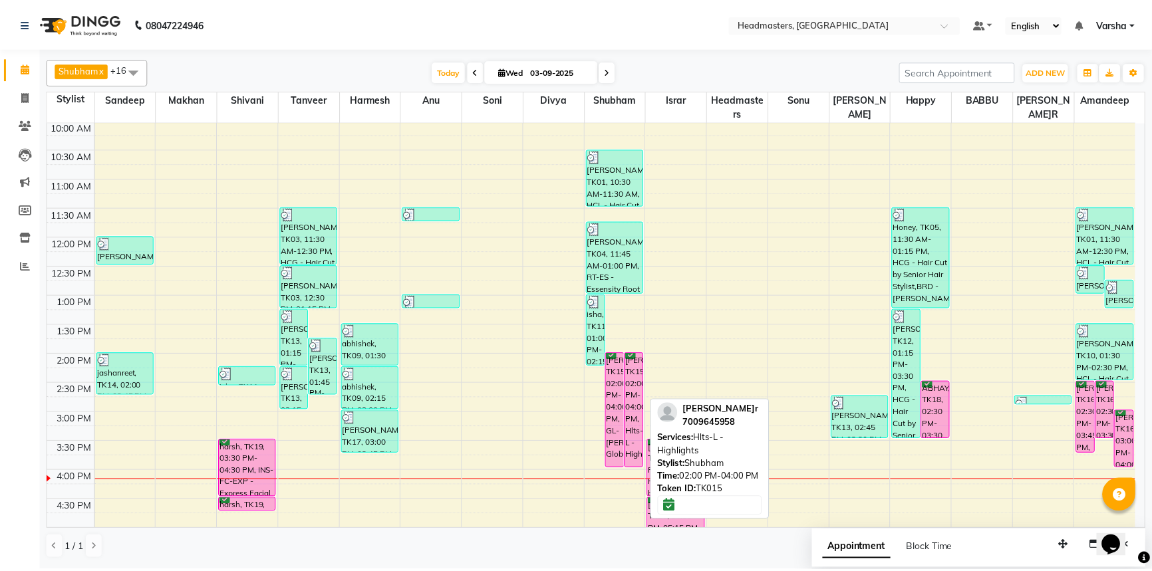
scroll to position [120, 0]
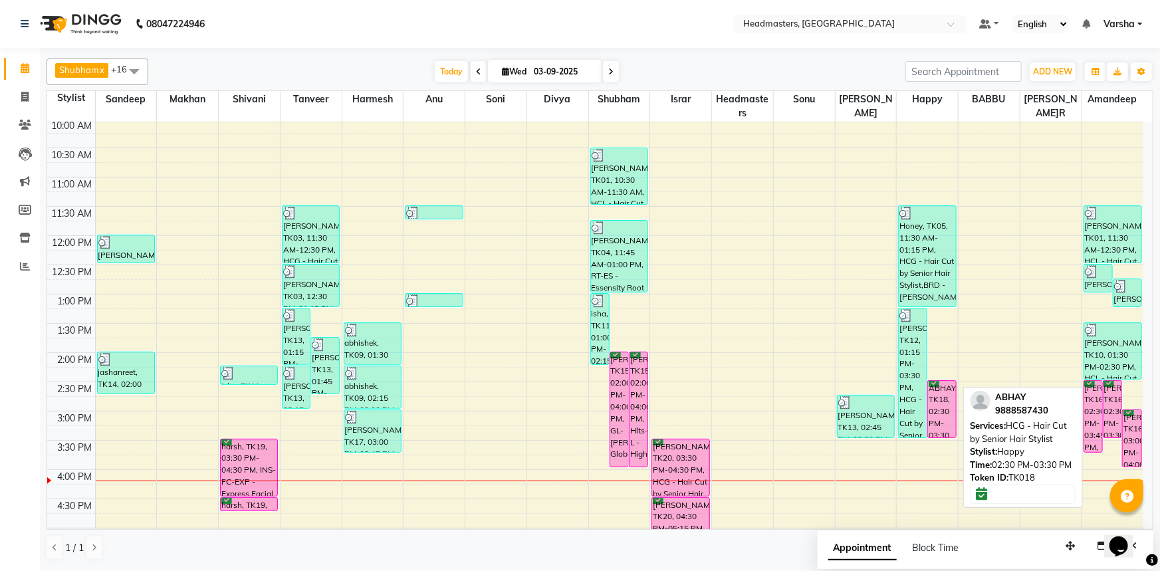
click at [939, 398] on div "ABHAY, TK18, 02:30 PM-03:30 PM, HCG - Hair Cut by Senior Hair Stylist" at bounding box center [942, 409] width 28 height 57
select select "6"
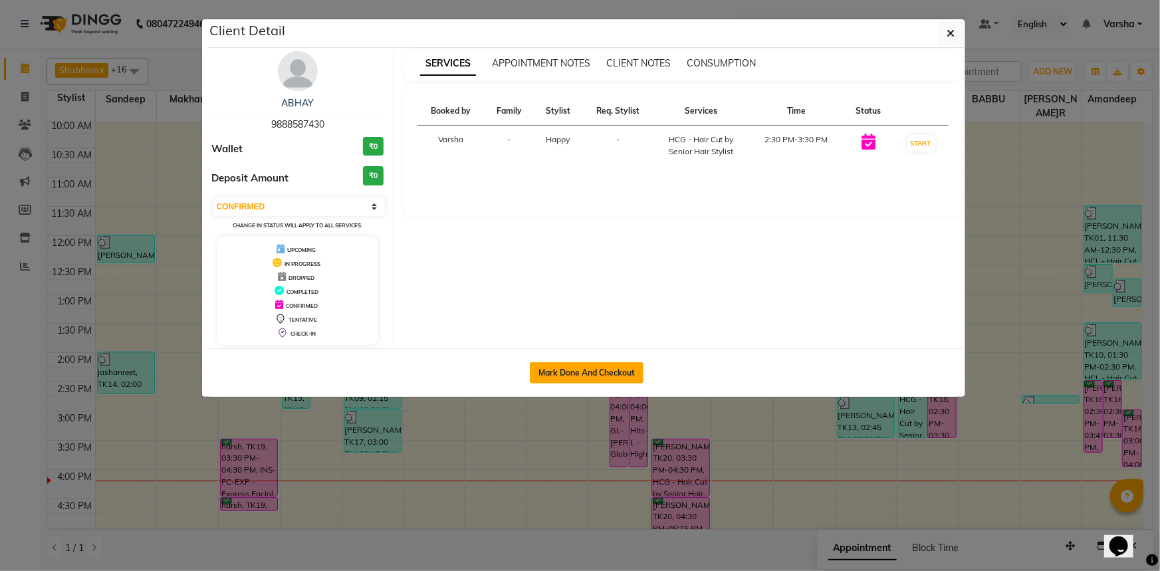
click at [552, 372] on button "Mark Done And Checkout" at bounding box center [587, 372] width 114 height 21
select select "service"
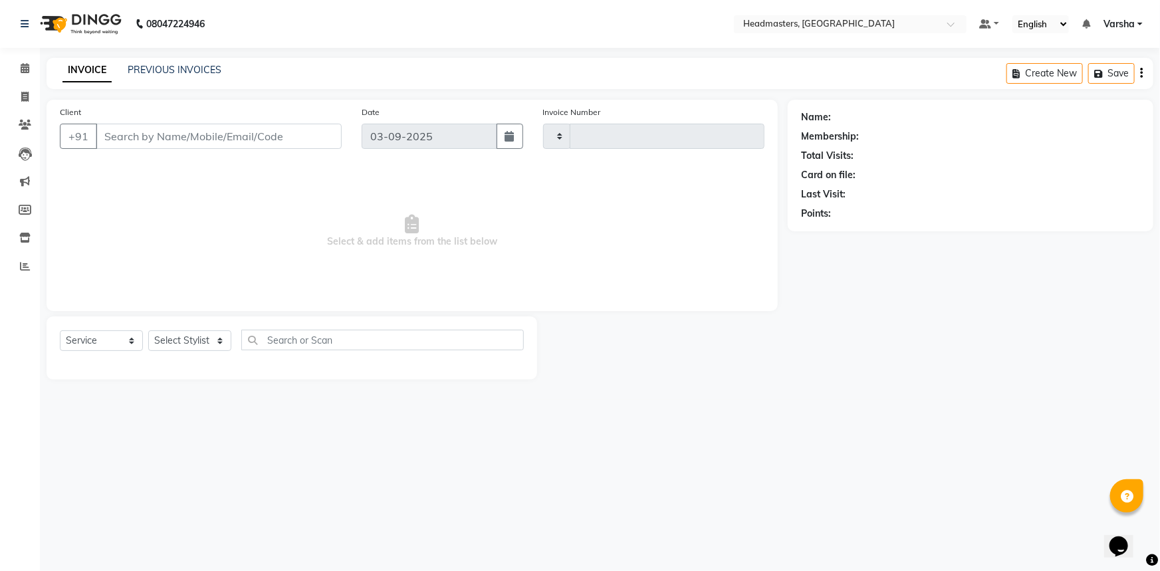
type input "4716"
select select "7140"
type input "9888587430"
select select "62924"
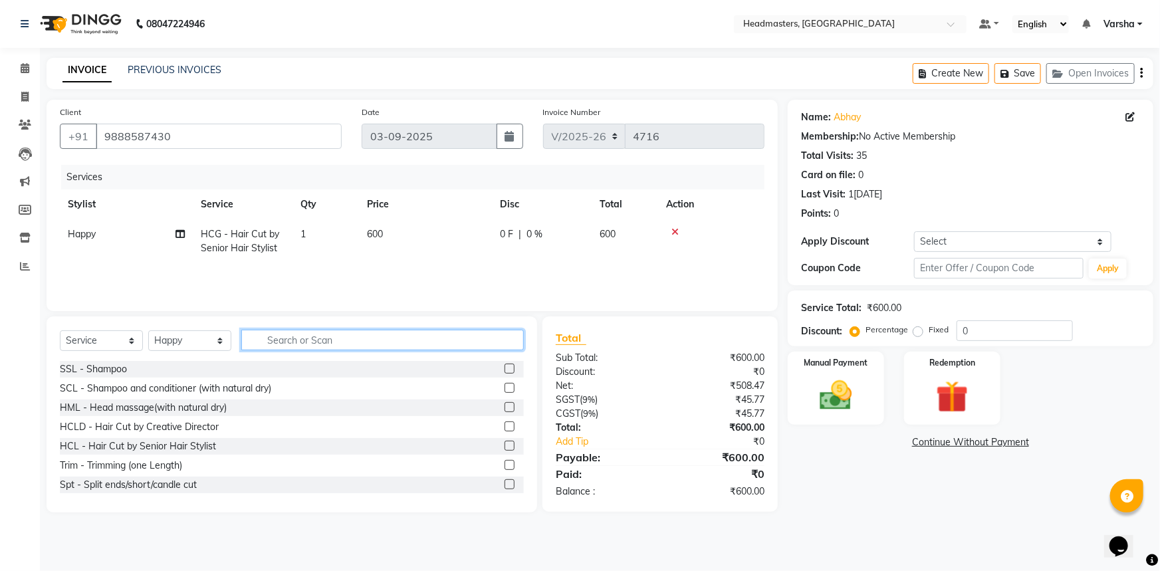
click at [287, 332] on input "text" at bounding box center [382, 340] width 283 height 21
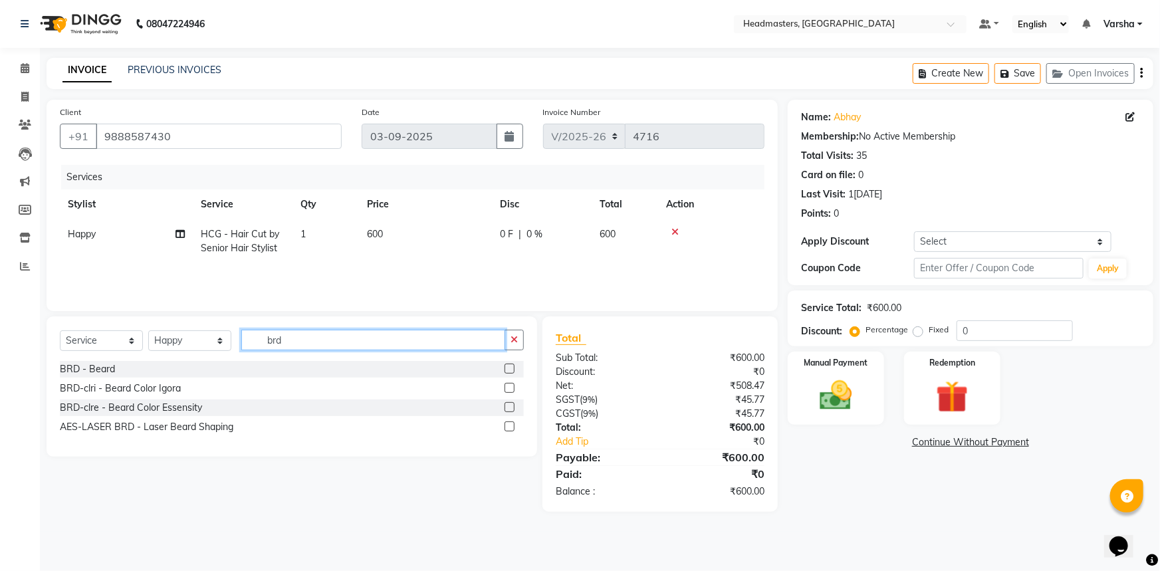
type input "brd"
click at [507, 368] on label at bounding box center [510, 369] width 10 height 10
click at [507, 368] on input "checkbox" at bounding box center [509, 369] width 9 height 9
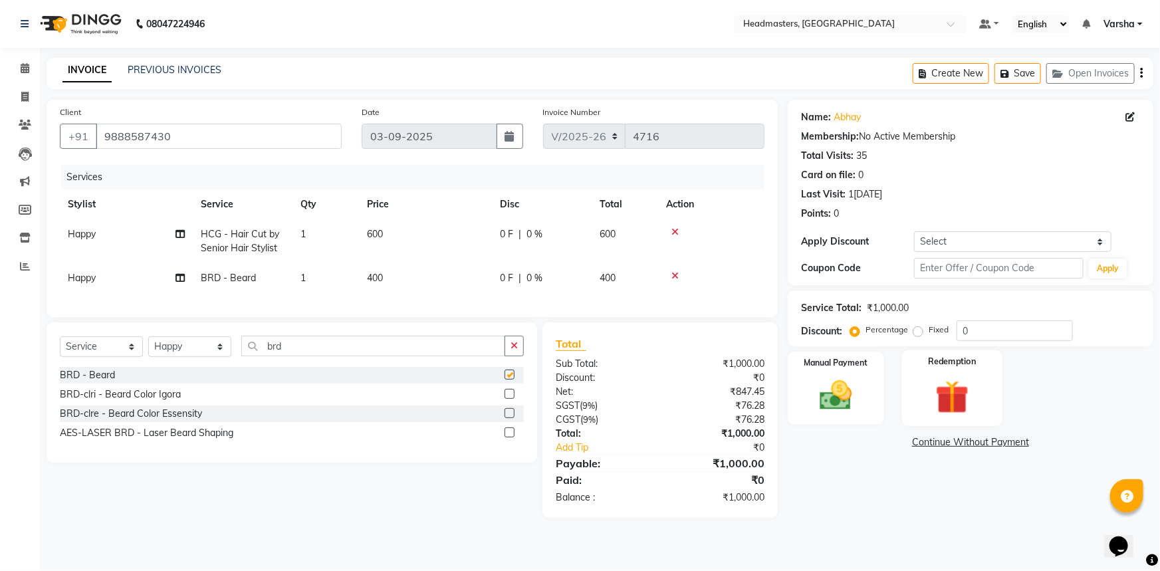
checkbox input "false"
click at [961, 334] on input "0" at bounding box center [1015, 330] width 116 height 21
type input "50"
click at [879, 467] on div "Name: Abhay Membership: No Active Membership Total Visits: 35 Card on file: 0 L…" at bounding box center [976, 309] width 376 height 418
drag, startPoint x: 820, startPoint y: 392, endPoint x: 848, endPoint y: 398, distance: 28.1
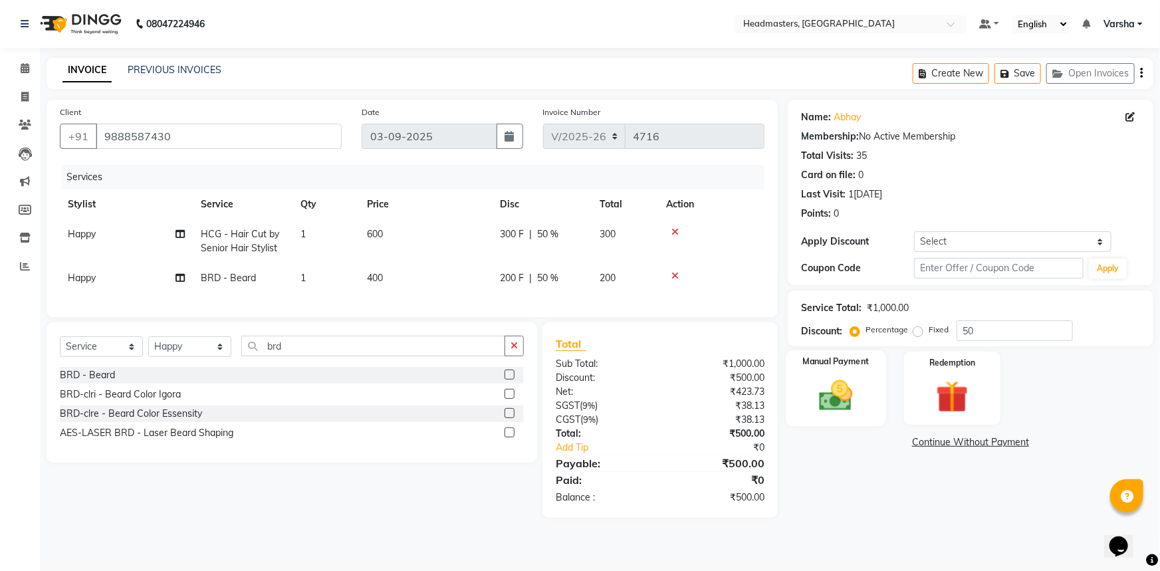
click at [820, 392] on img at bounding box center [836, 395] width 55 height 39
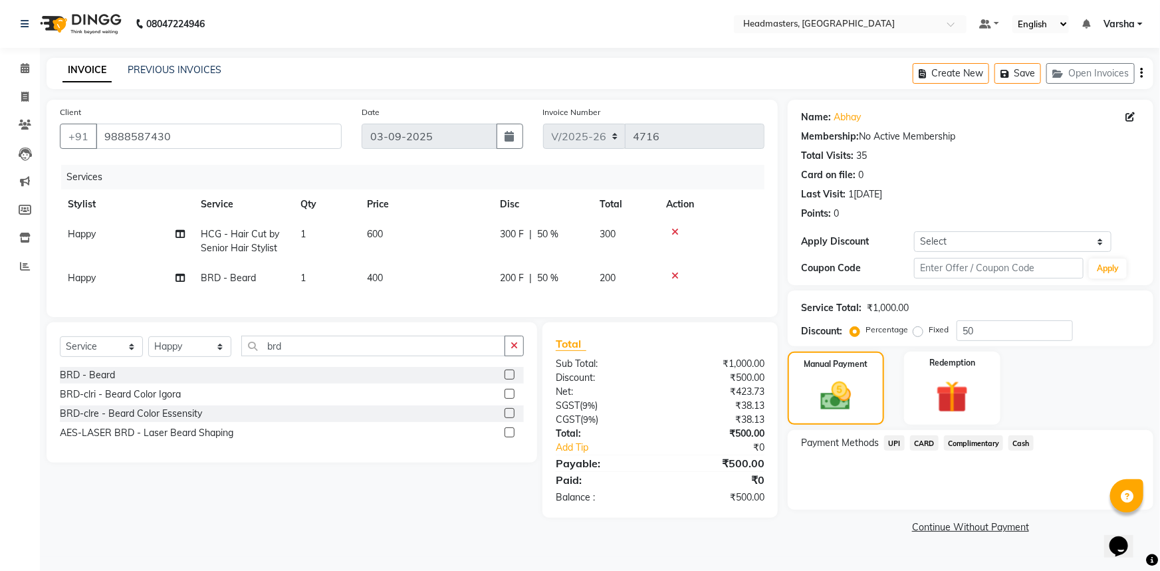
click at [1027, 442] on span "Cash" at bounding box center [1021, 443] width 25 height 15
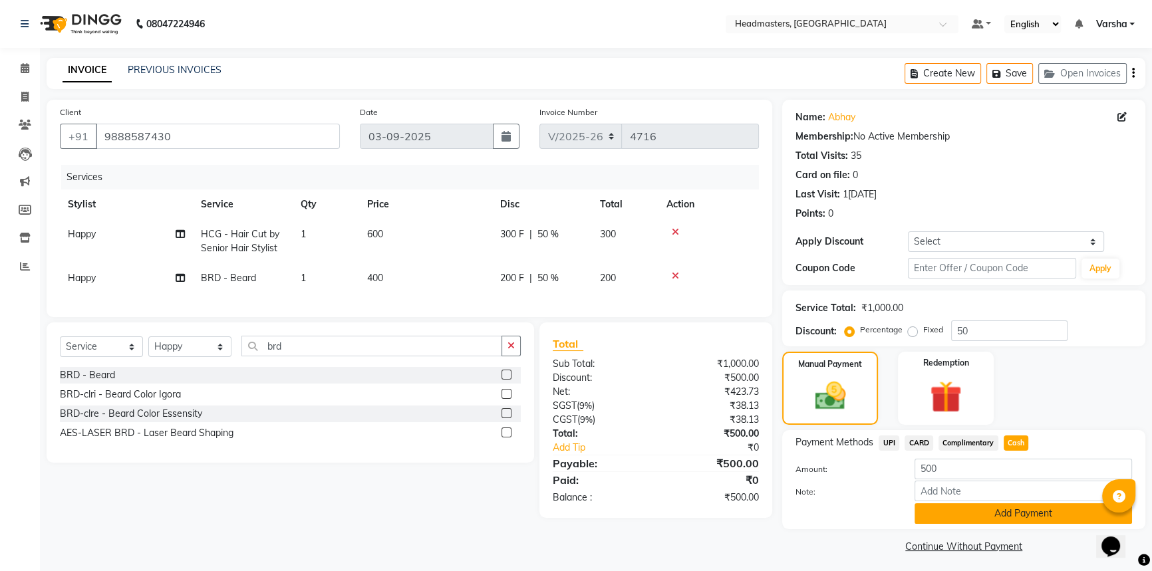
click at [982, 511] on button "Add Payment" at bounding box center [1022, 513] width 217 height 21
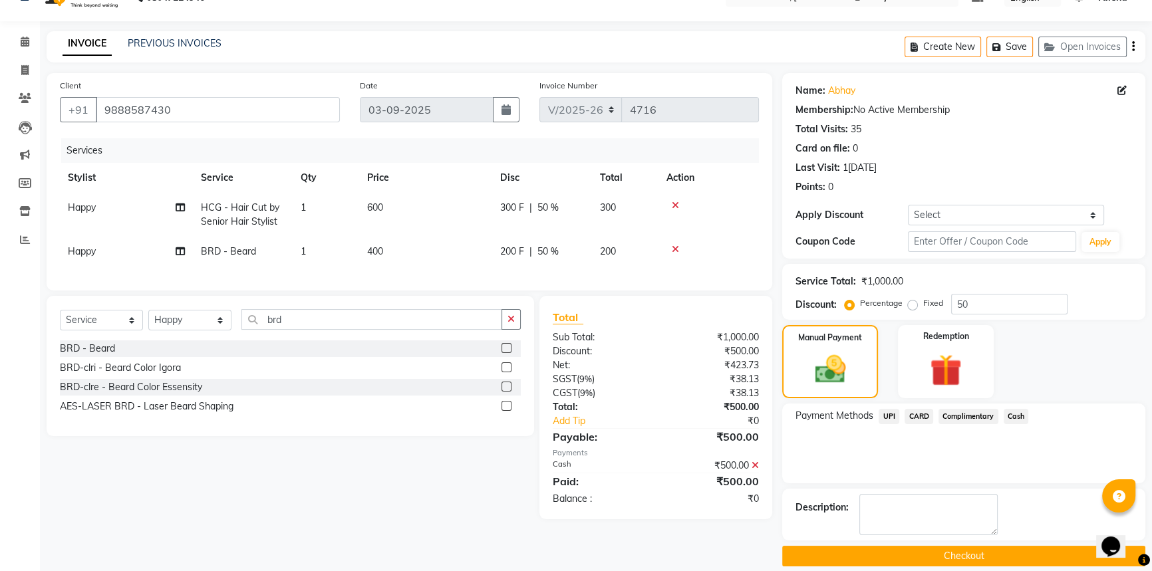
scroll to position [41, 0]
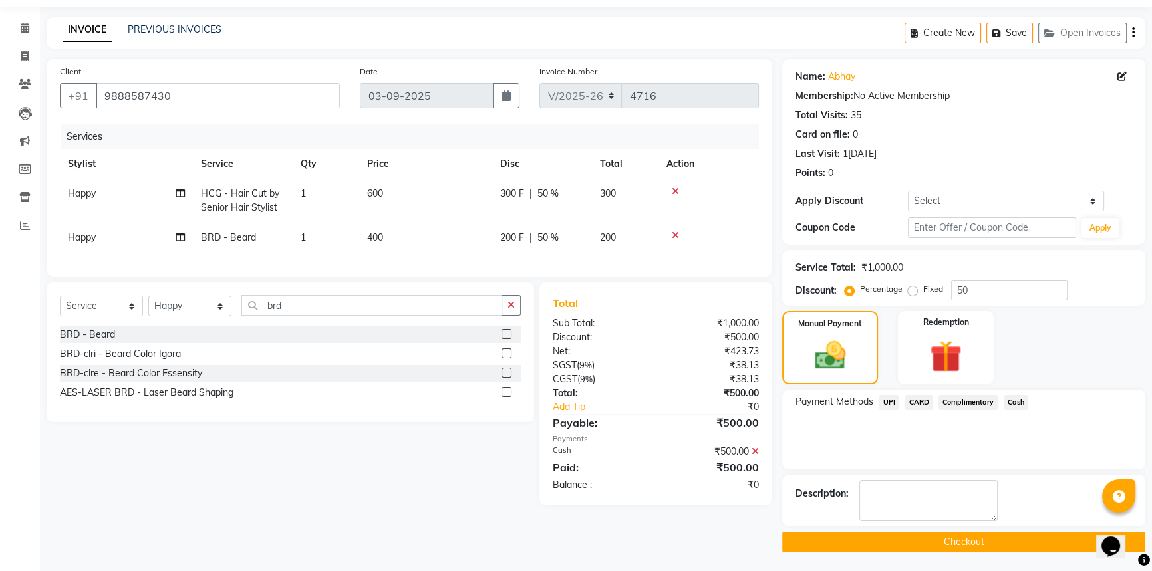
click at [897, 532] on button "Checkout" at bounding box center [963, 542] width 363 height 21
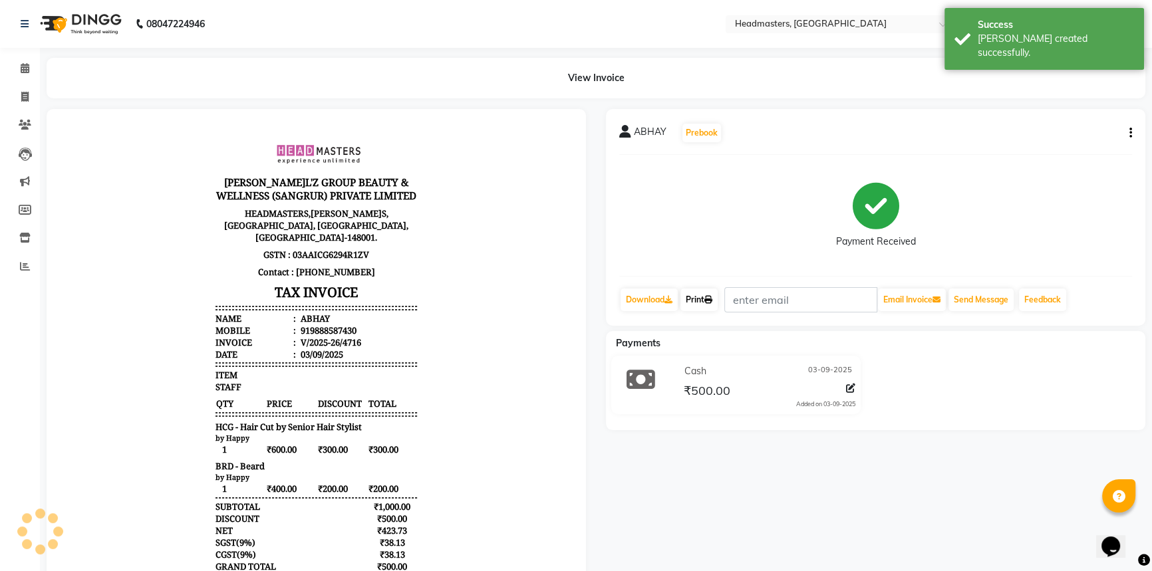
drag, startPoint x: 706, startPoint y: 298, endPoint x: 711, endPoint y: 305, distance: 9.0
click at [706, 298] on link "Print" at bounding box center [698, 300] width 37 height 23
click at [23, 68] on icon at bounding box center [25, 68] width 9 height 10
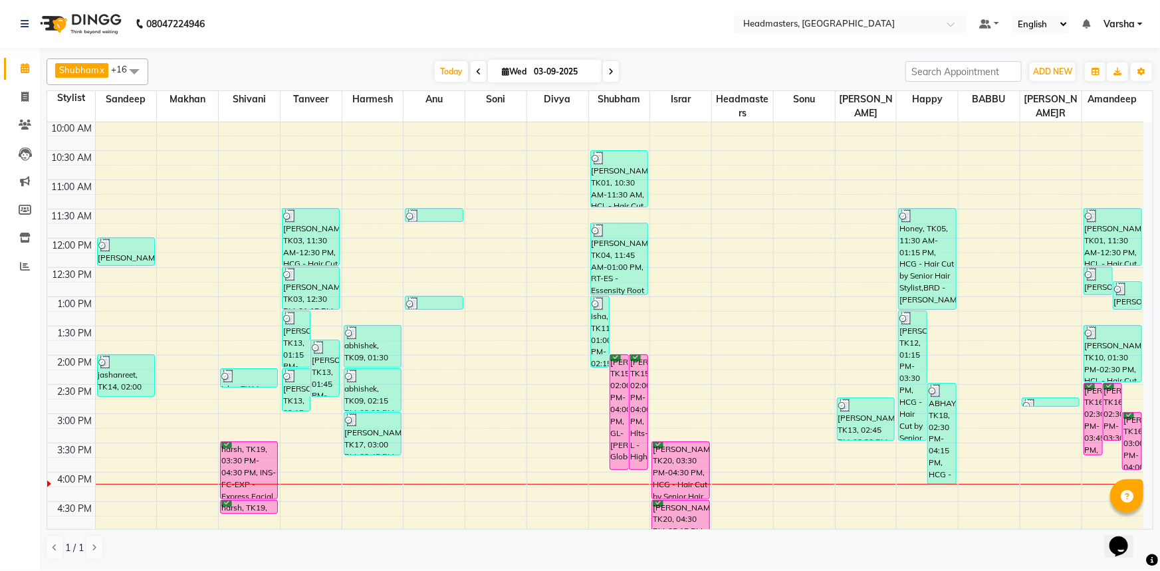
scroll to position [120, 0]
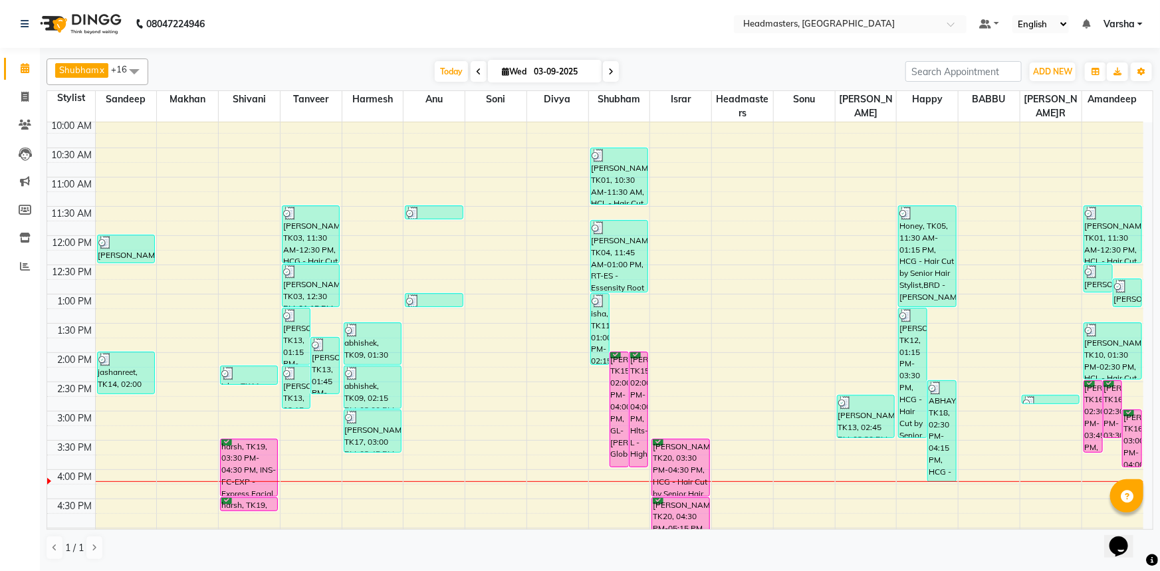
click at [354, 66] on div "T[DATE] W[DATE]" at bounding box center [527, 72] width 744 height 20
click at [916, 442] on div "8:00 AM 8:30 AM 9:00 AM 9:30 AM 10:00 AM 10:30 AM 11:00 AM 11:30 AM 12:00 PM 12…" at bounding box center [595, 382] width 1096 height 760
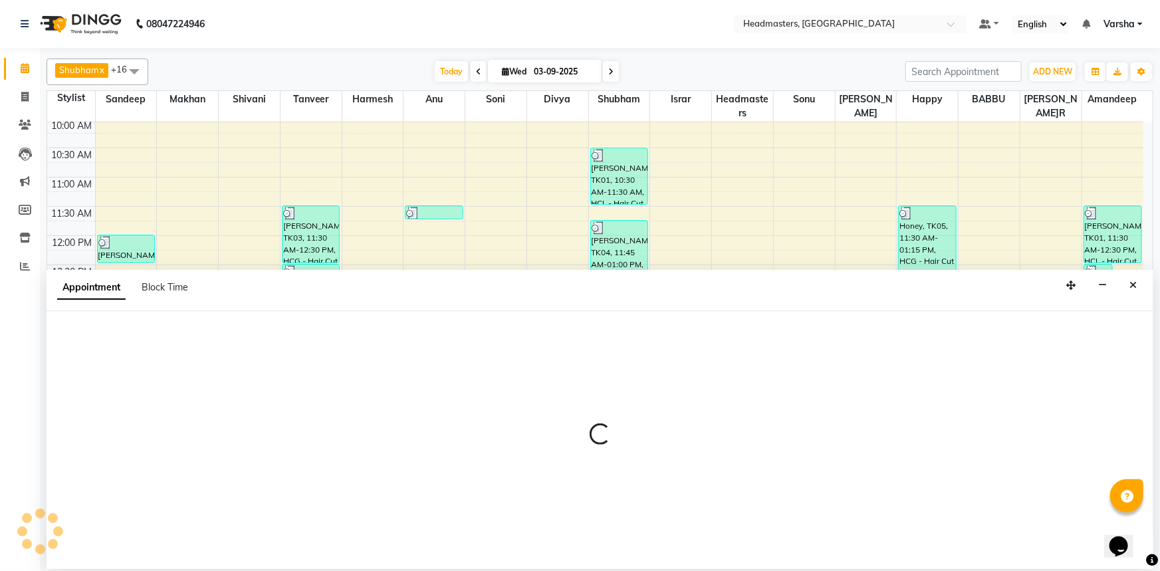
select select "62924"
select select "tentative"
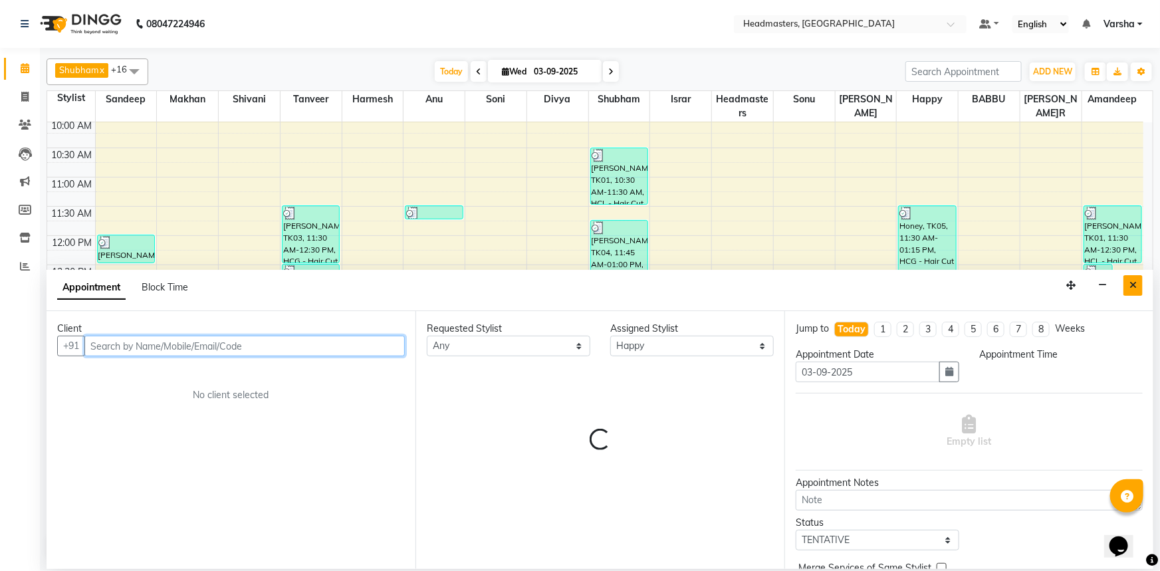
select select "930"
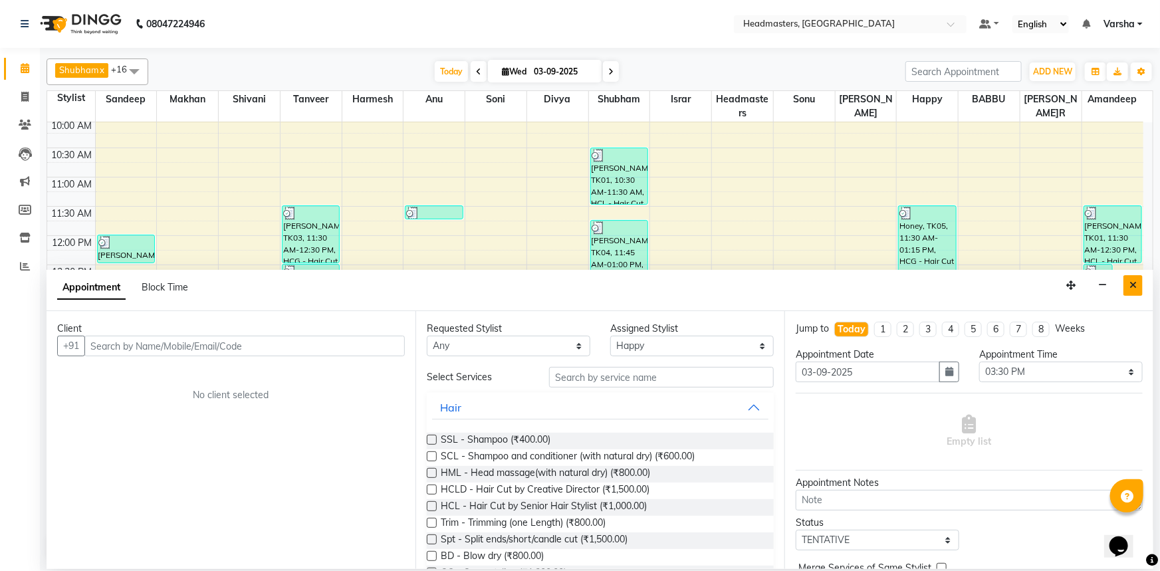
click at [1138, 283] on button "Close" at bounding box center [1133, 285] width 19 height 21
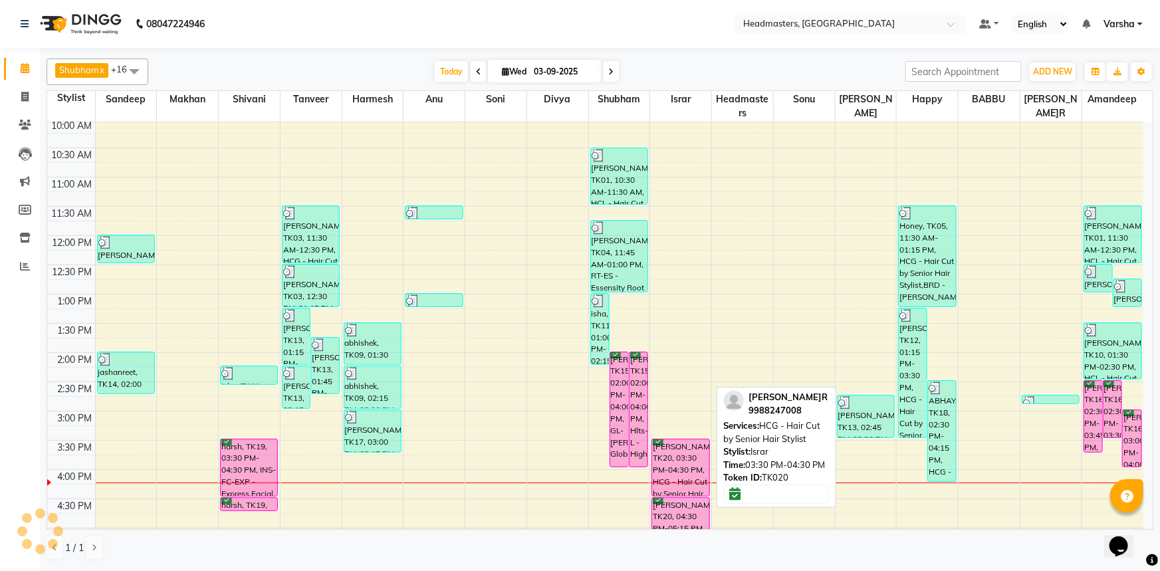
click at [660, 455] on div "[PERSON_NAME]R, TK20, 03:30 PM-04:30 PM, HCG - Hair Cut by Senior Hair Stylist" at bounding box center [680, 468] width 57 height 57
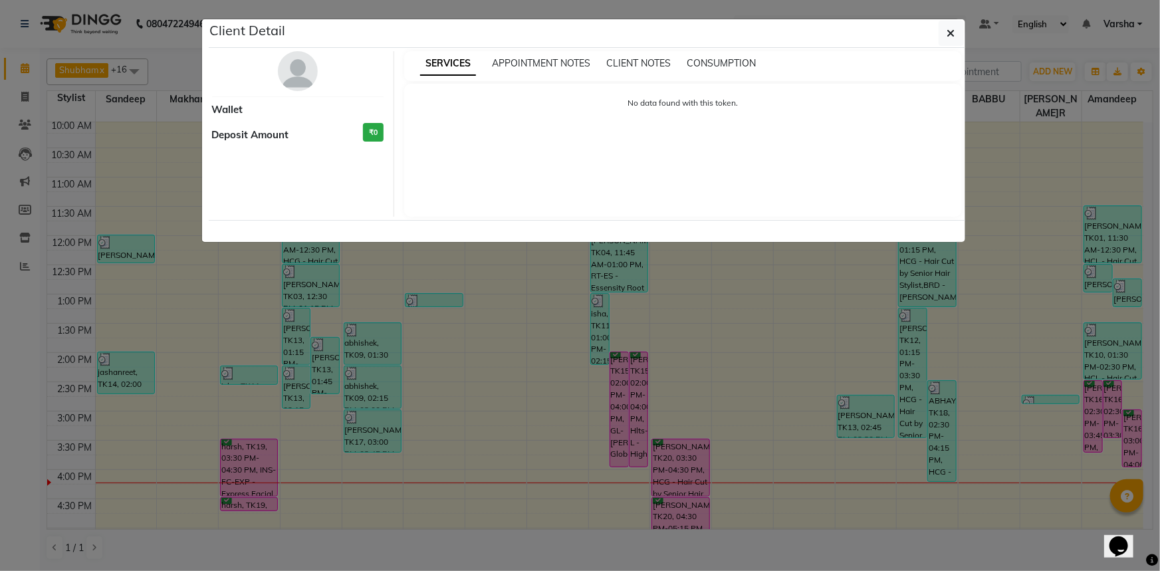
select select "6"
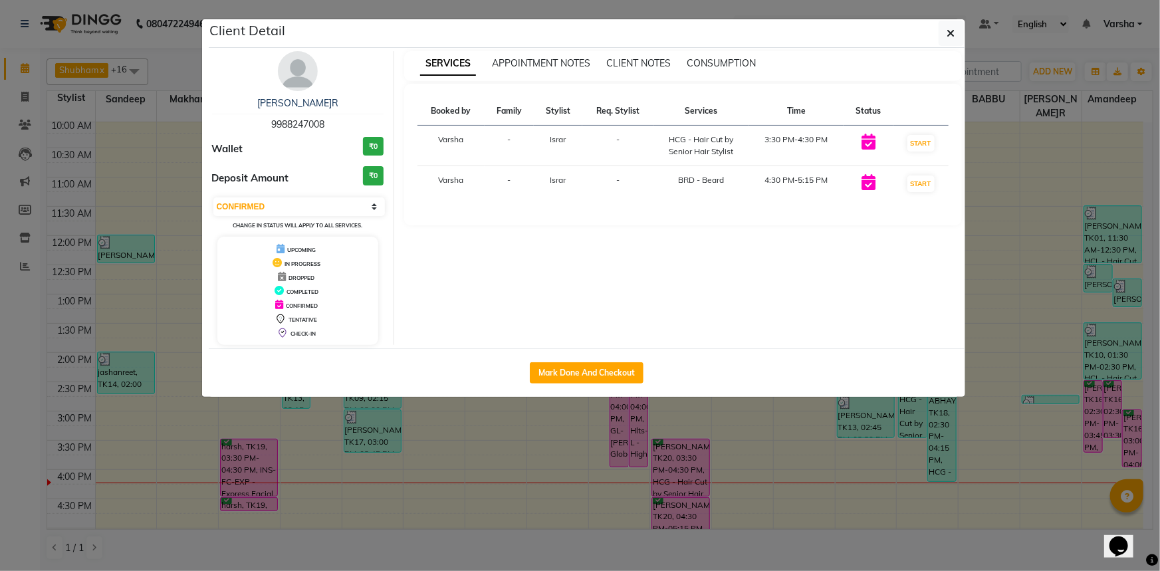
click at [308, 122] on span "9988247008" at bounding box center [297, 124] width 53 height 12
copy span "9988247008"
click at [944, 35] on button "button" at bounding box center [951, 33] width 25 height 25
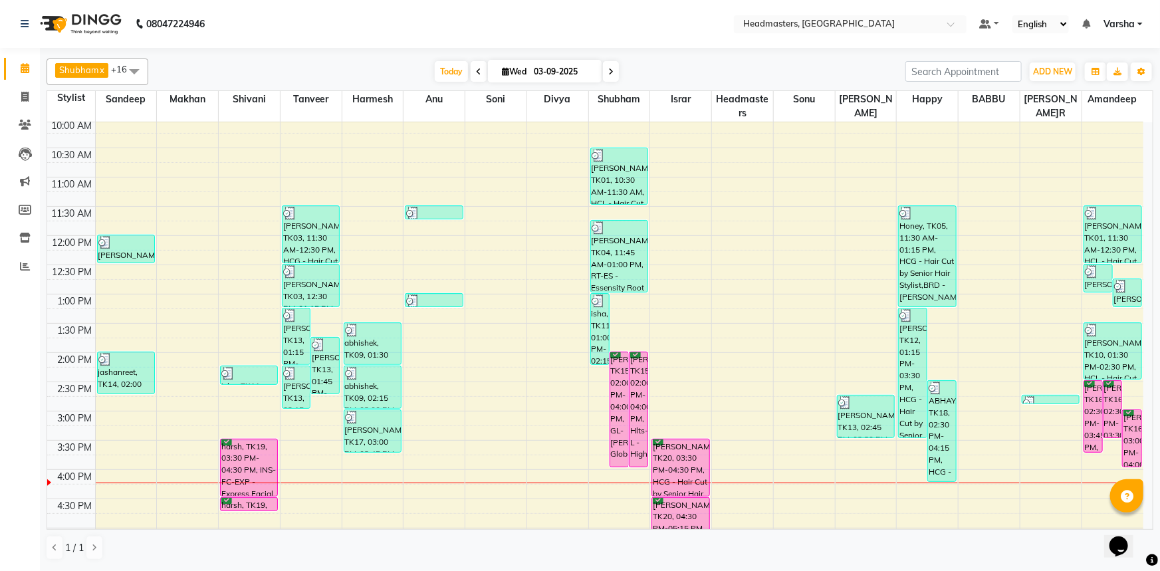
click at [912, 445] on div "8:00 AM 8:30 AM 9:00 AM 9:30 AM 10:00 AM 10:30 AM 11:00 AM 11:30 AM 12:00 PM 12…" at bounding box center [595, 382] width 1096 height 760
select select "62924"
select select "930"
select select "tentative"
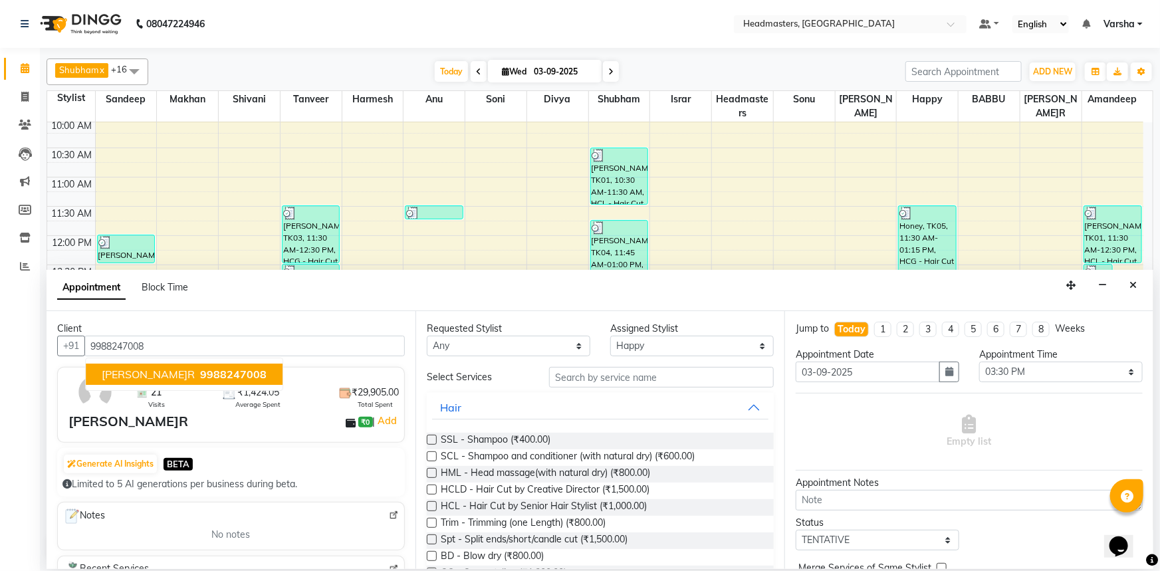
type input "9988247008"
click at [567, 386] on input "text" at bounding box center [661, 377] width 225 height 21
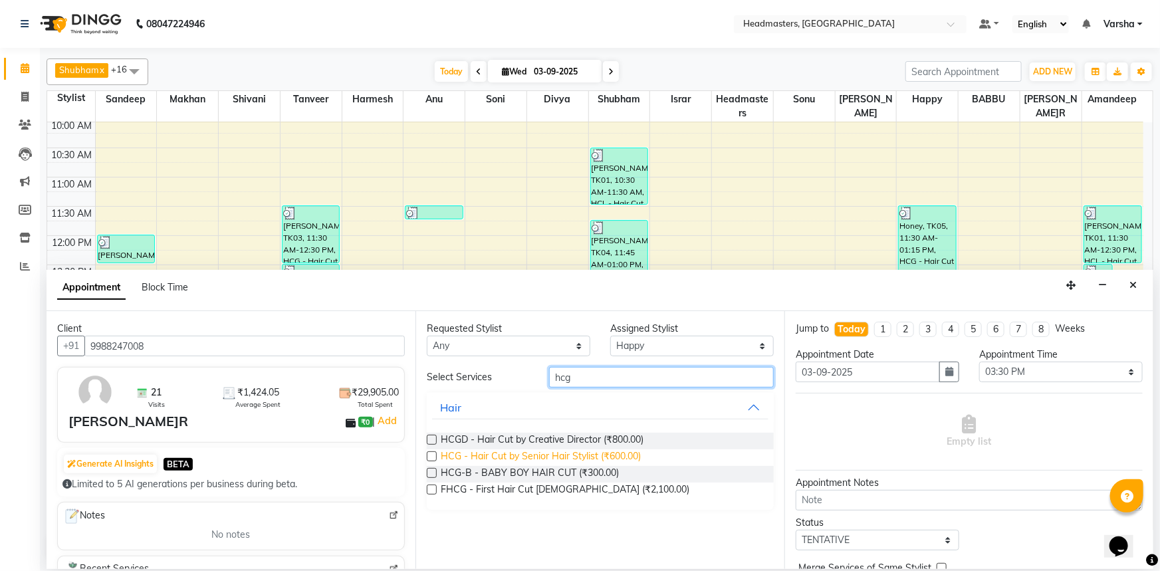
type input "hcg"
click at [459, 456] on span "HCG - Hair Cut by Senior Hair Stylist (₹600.00)" at bounding box center [541, 457] width 200 height 17
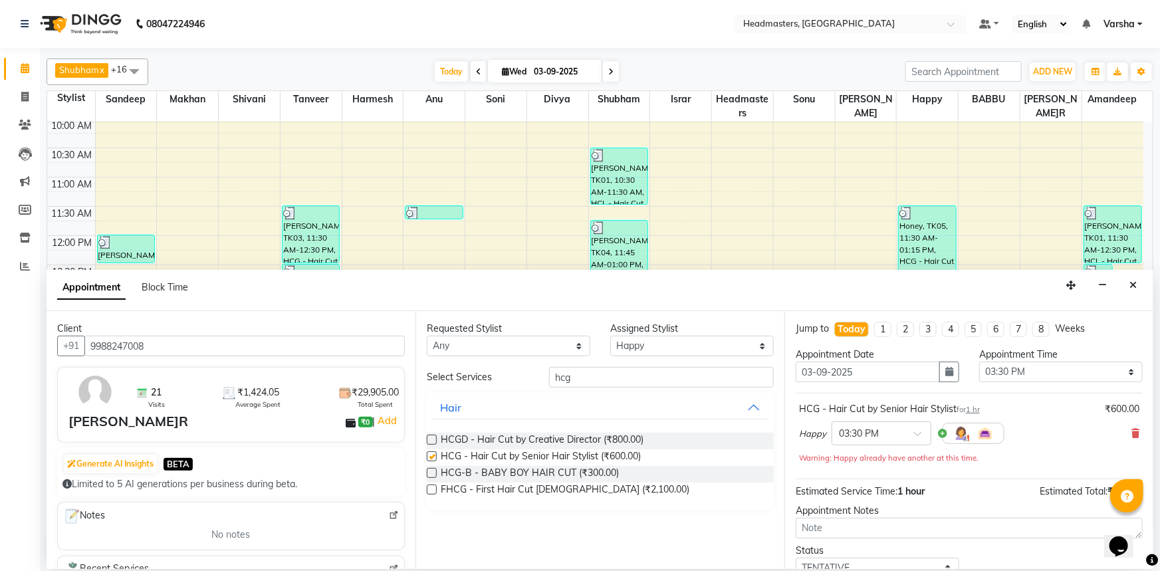
checkbox input "false"
click at [583, 365] on div "Requested Stylist Any Afia Amandeep Amandeep Kaur Anu BABBU DHIR Divya Happy Ha…" at bounding box center [600, 440] width 369 height 258
click at [574, 382] on input "hcg" at bounding box center [661, 377] width 225 height 21
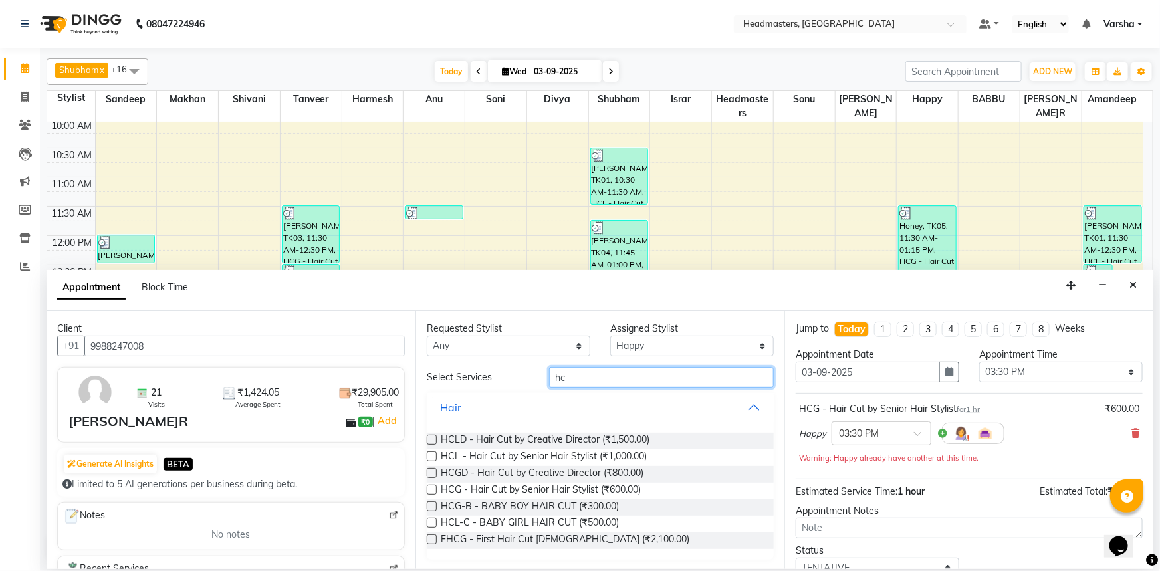
type input "h"
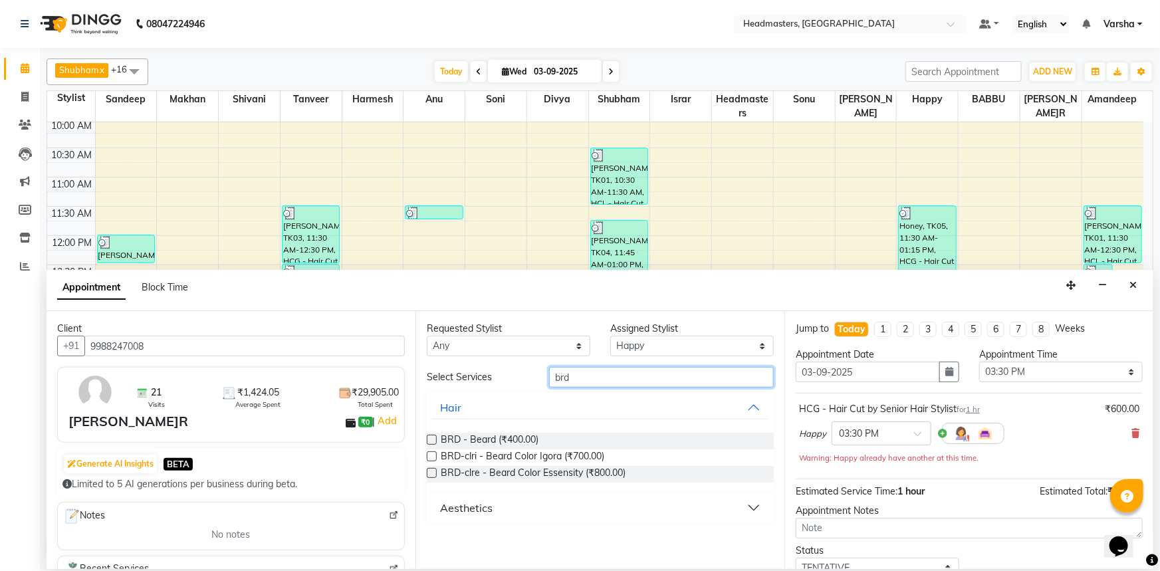
type input "brd"
click at [586, 443] on div "BRD - Beard (₹400.00)" at bounding box center [600, 441] width 347 height 17
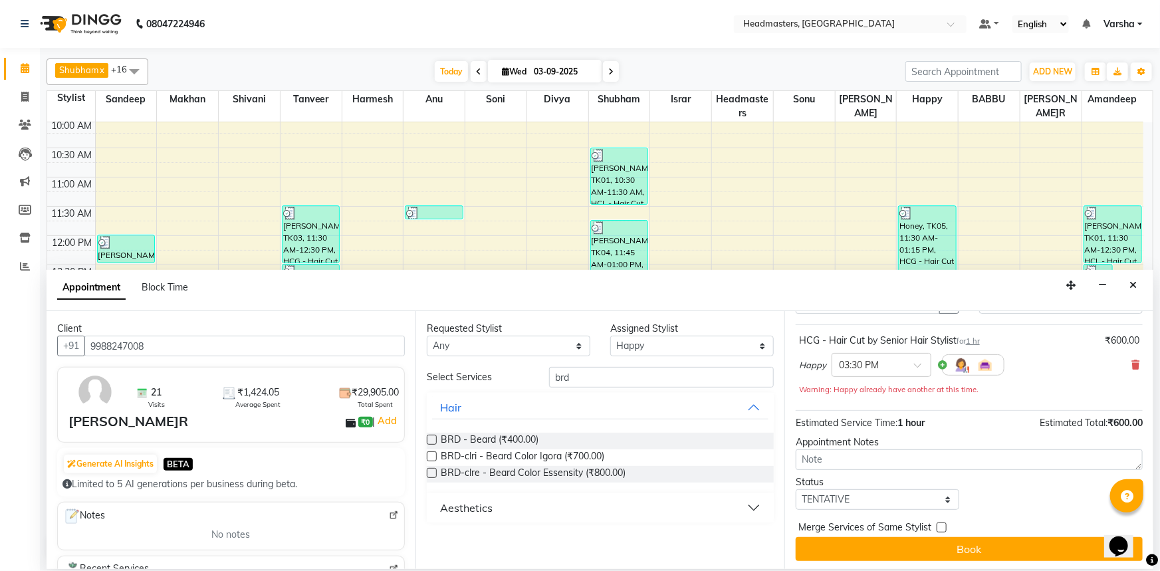
scroll to position [70, 0]
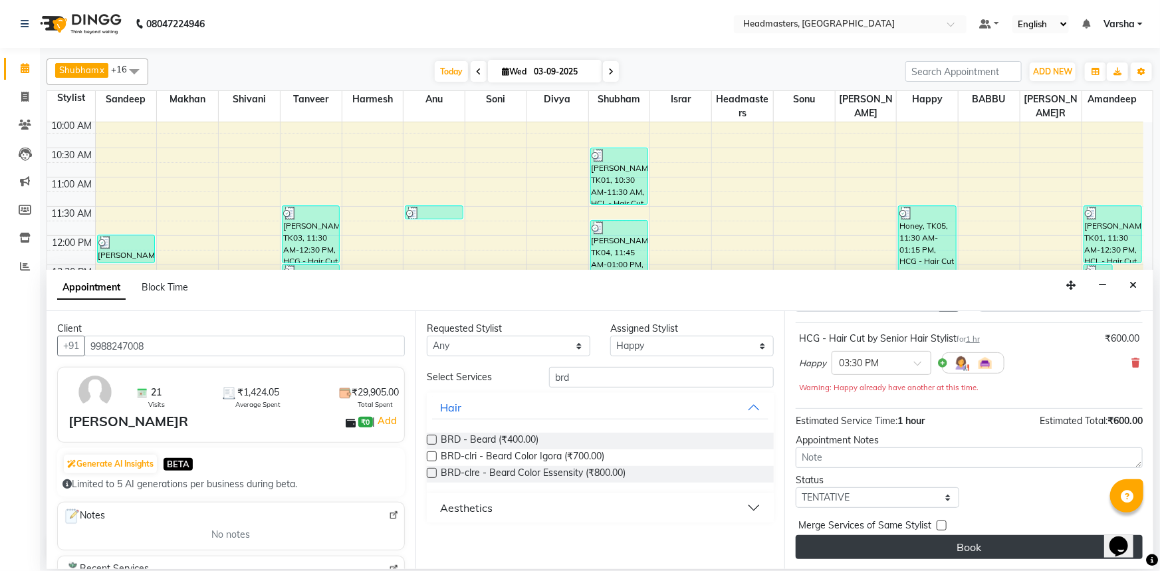
click at [885, 547] on button "Book" at bounding box center [969, 547] width 347 height 24
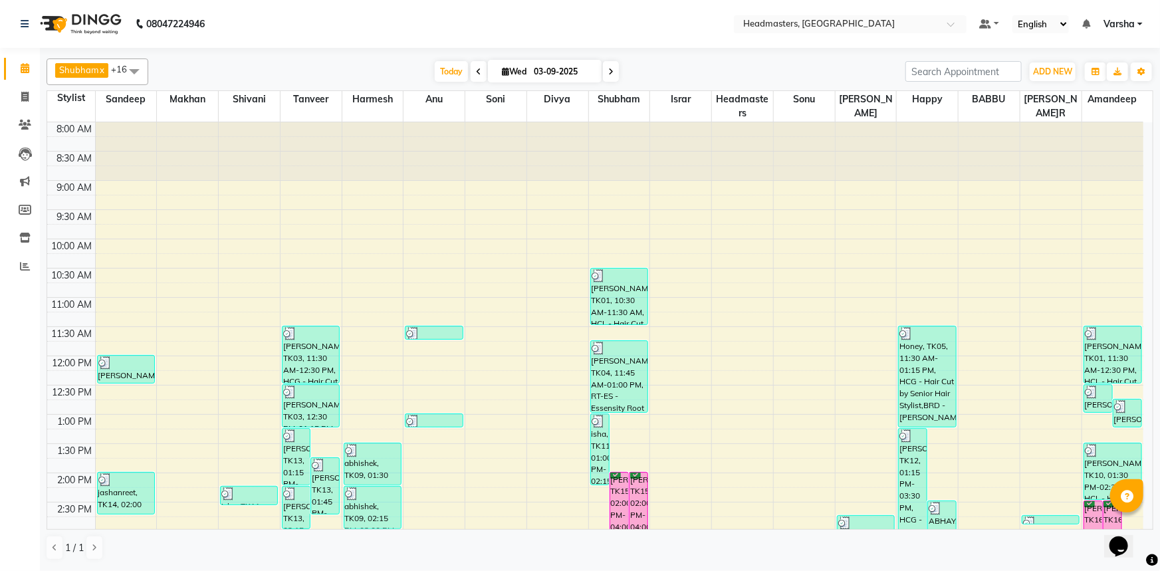
click at [331, 72] on div "T[DATE] W[DATE]" at bounding box center [527, 72] width 744 height 20
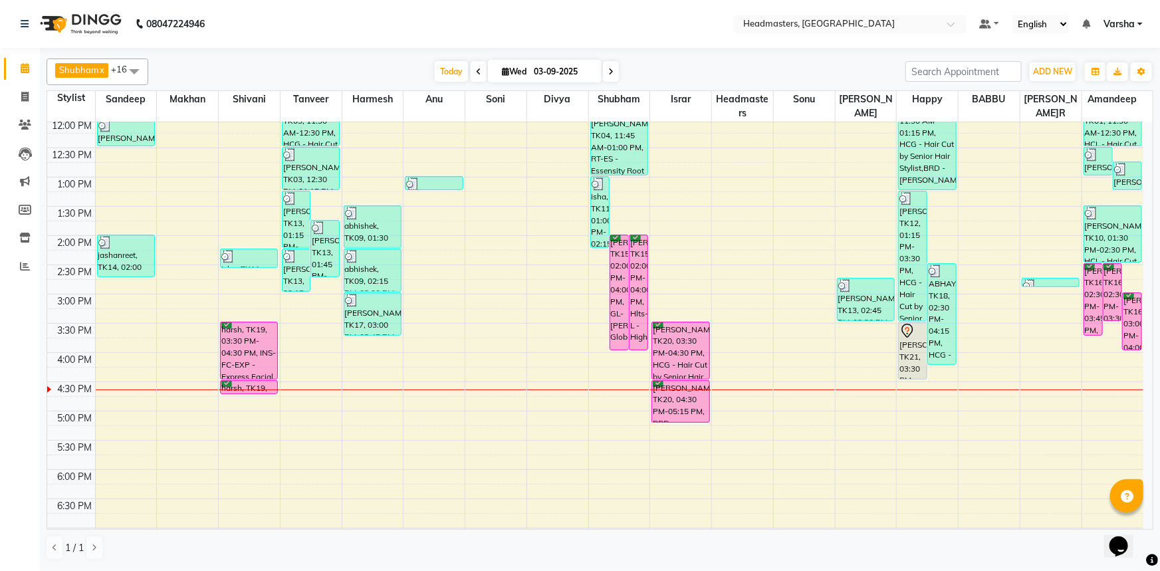
scroll to position [241, 0]
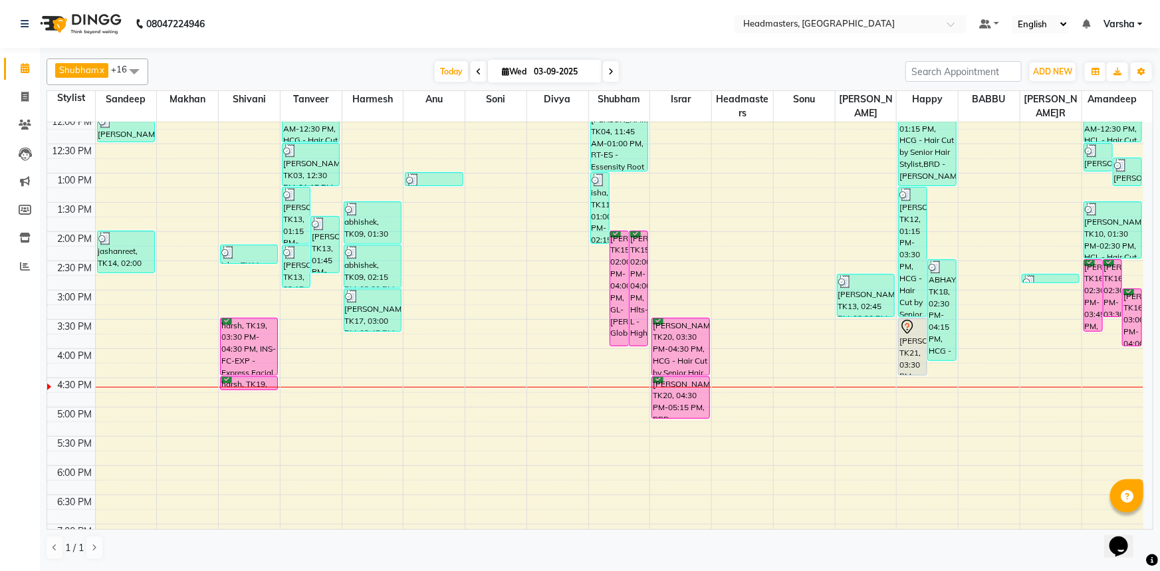
click at [311, 352] on div "8:00 AM 8:30 AM 9:00 AM 9:30 AM 10:00 AM 10:30 AM 11:00 AM 11:30 AM 12:00 PM 12…" at bounding box center [595, 261] width 1096 height 760
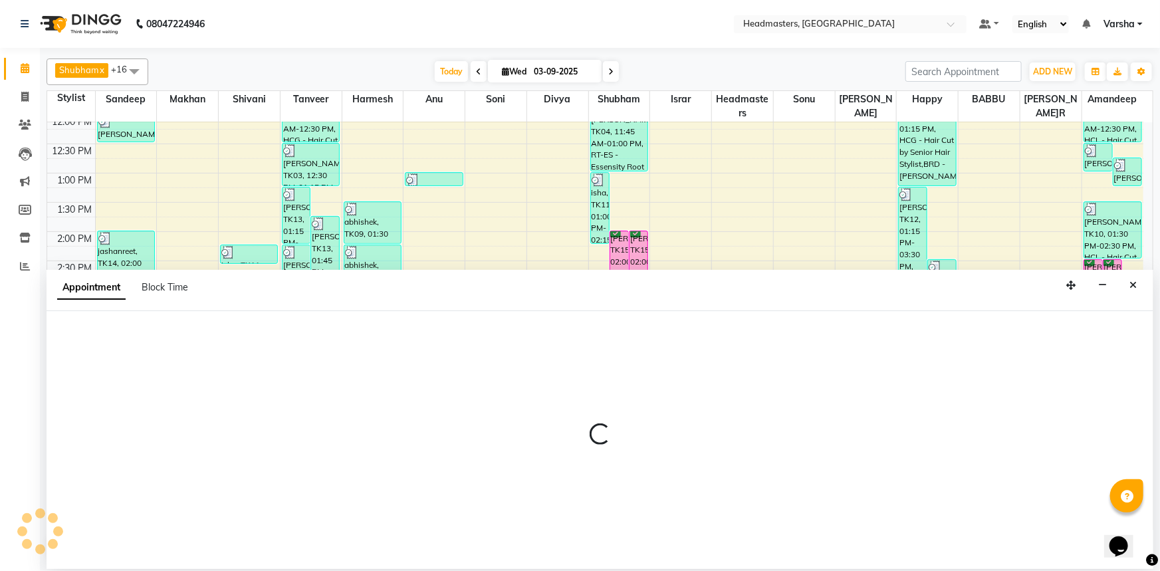
select select "60866"
select select "960"
select select "tentative"
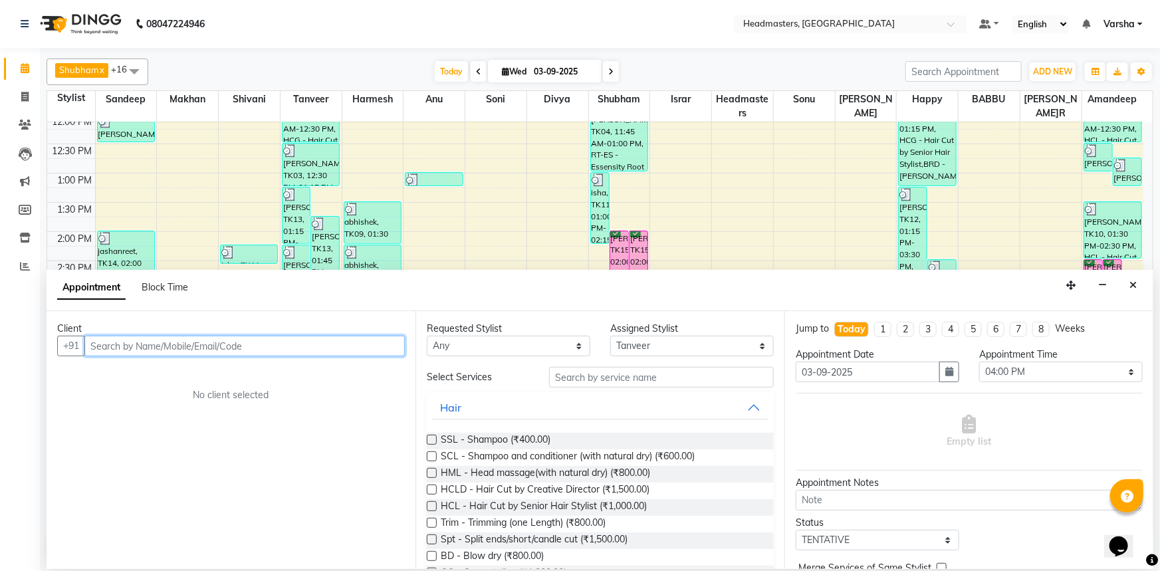
click at [140, 351] on input "text" at bounding box center [244, 346] width 320 height 21
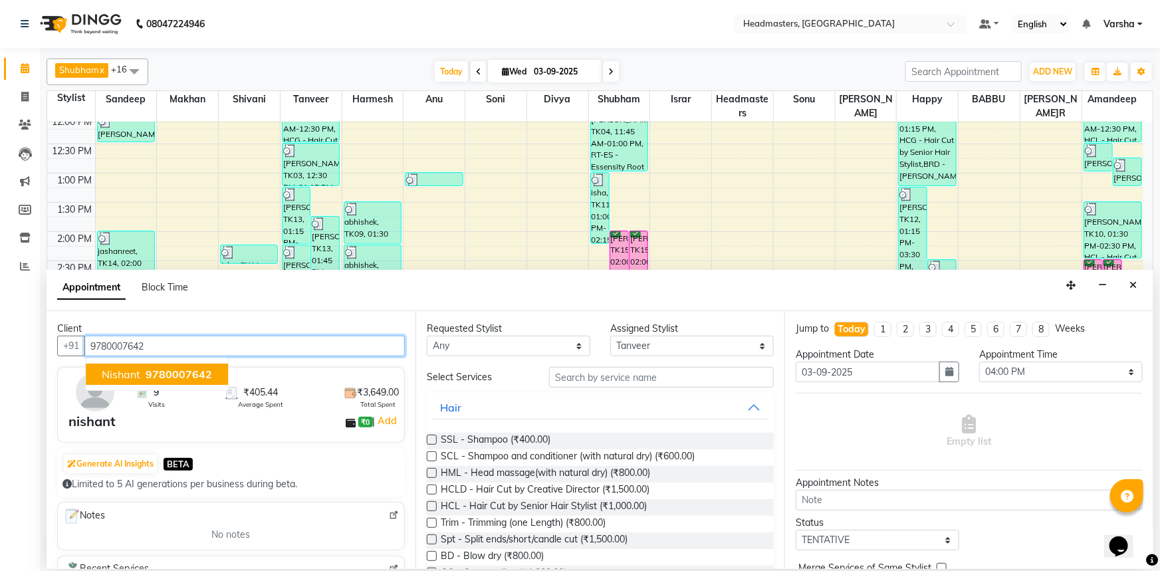
click at [144, 368] on ngb-highlight "9780007642" at bounding box center [177, 374] width 69 height 13
type input "9780007642"
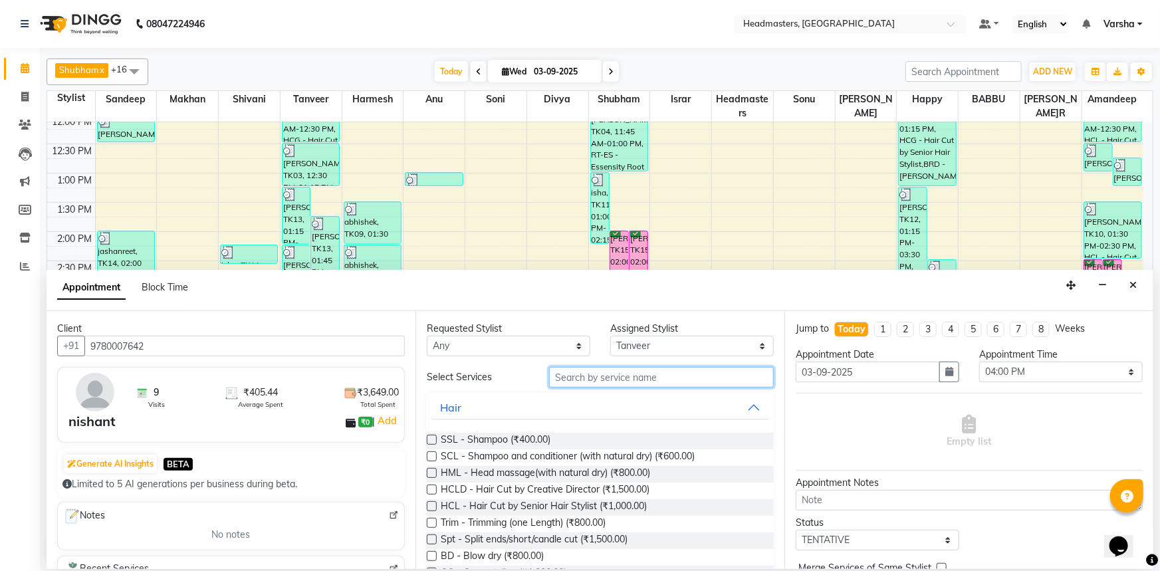
click at [586, 377] on input "text" at bounding box center [661, 377] width 225 height 21
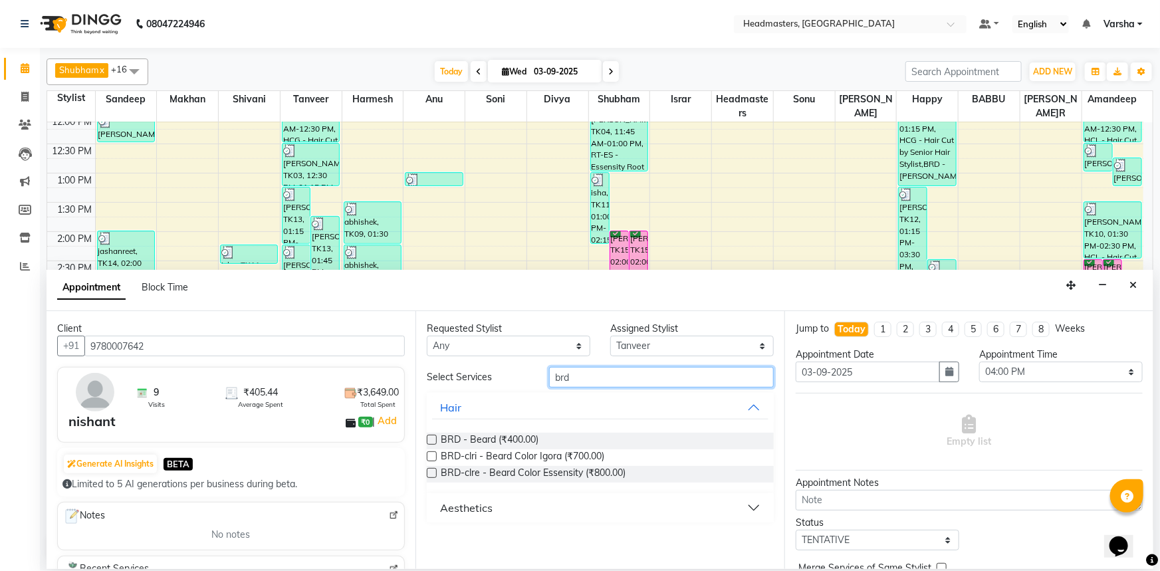
type input "brd"
click at [561, 441] on div "BRD - Beard (₹400.00)" at bounding box center [600, 441] width 347 height 17
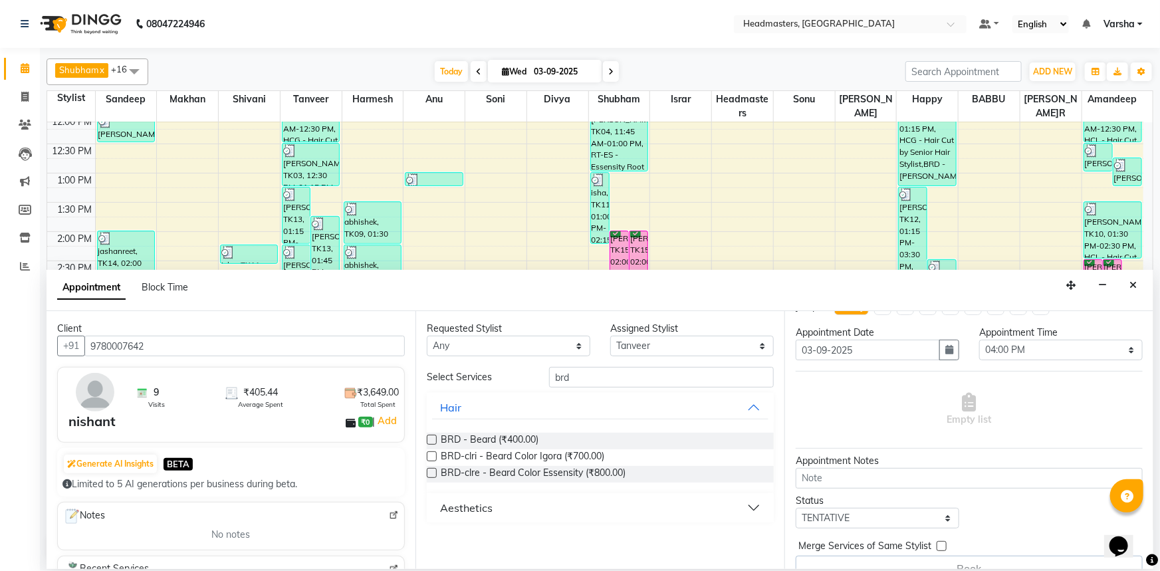
scroll to position [43, 0]
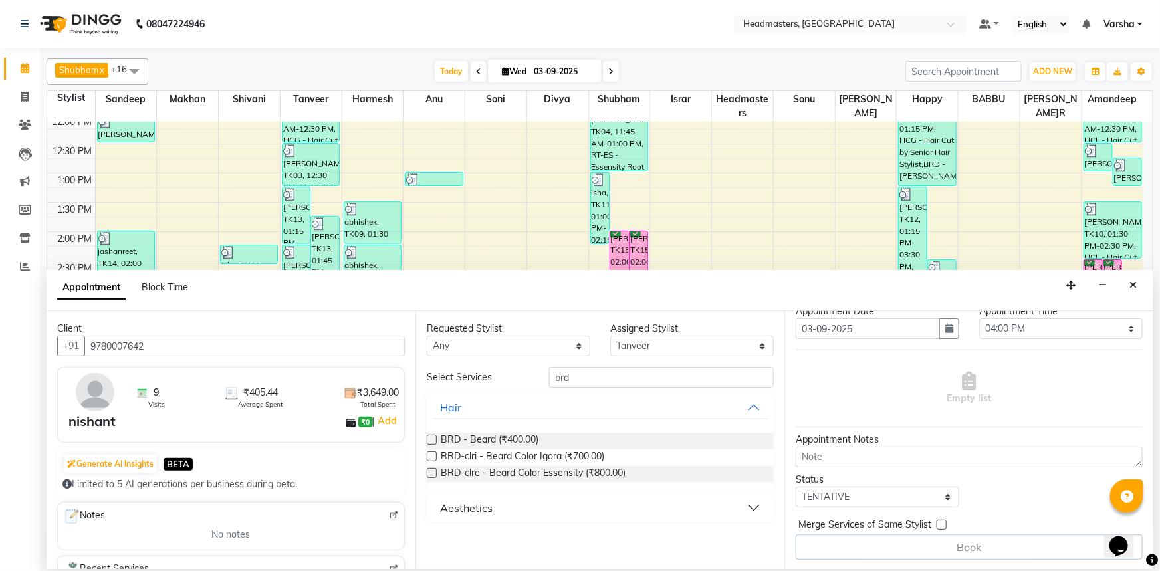
click at [429, 440] on label at bounding box center [432, 440] width 10 height 10
click at [429, 440] on input "checkbox" at bounding box center [431, 441] width 9 height 9
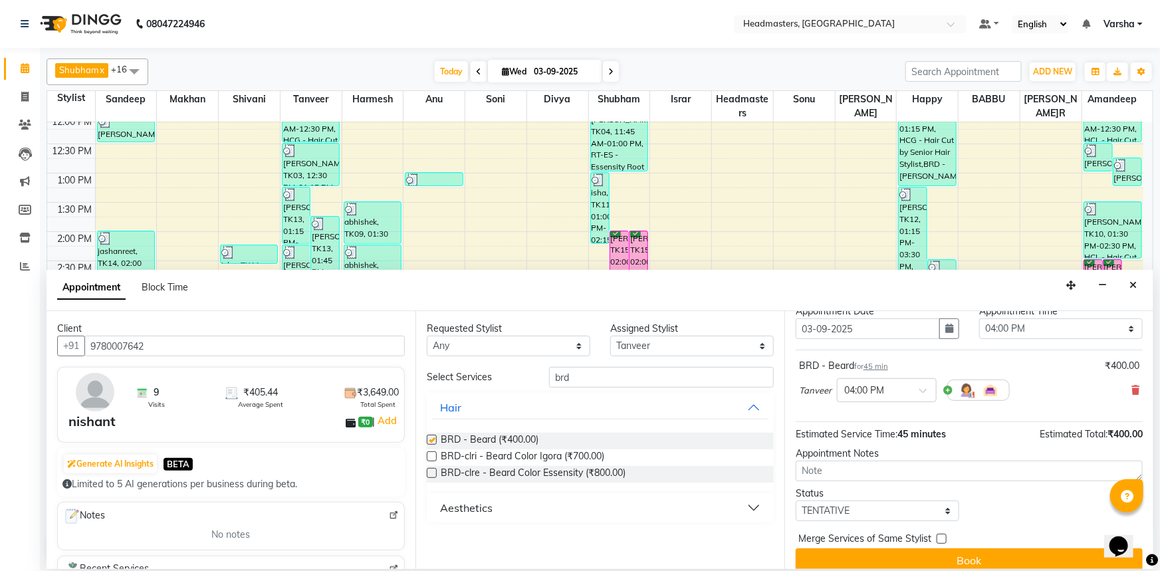
checkbox input "false"
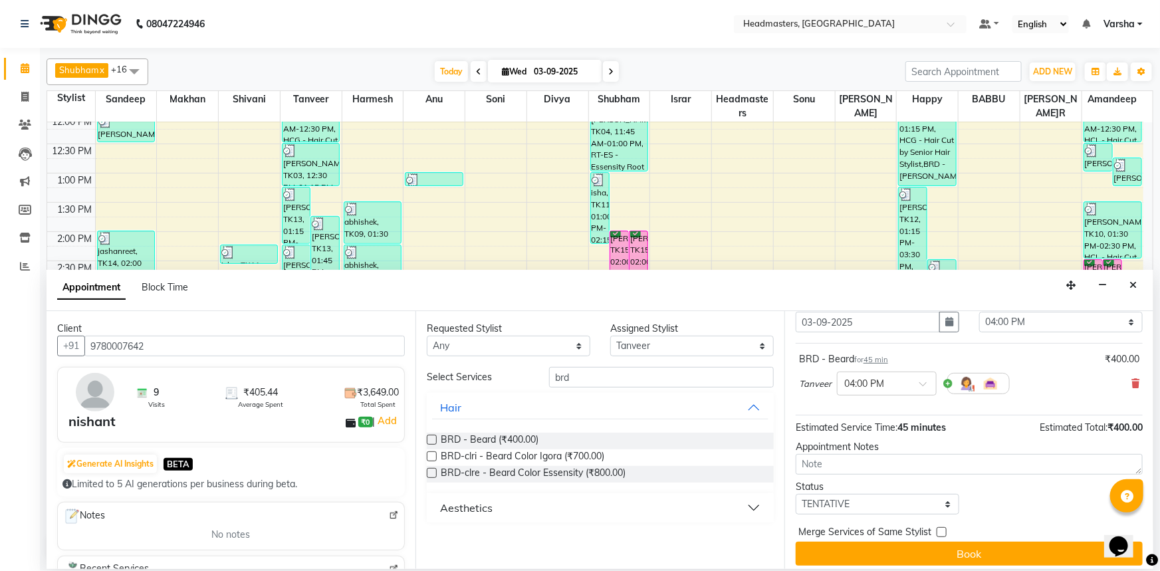
scroll to position [57, 0]
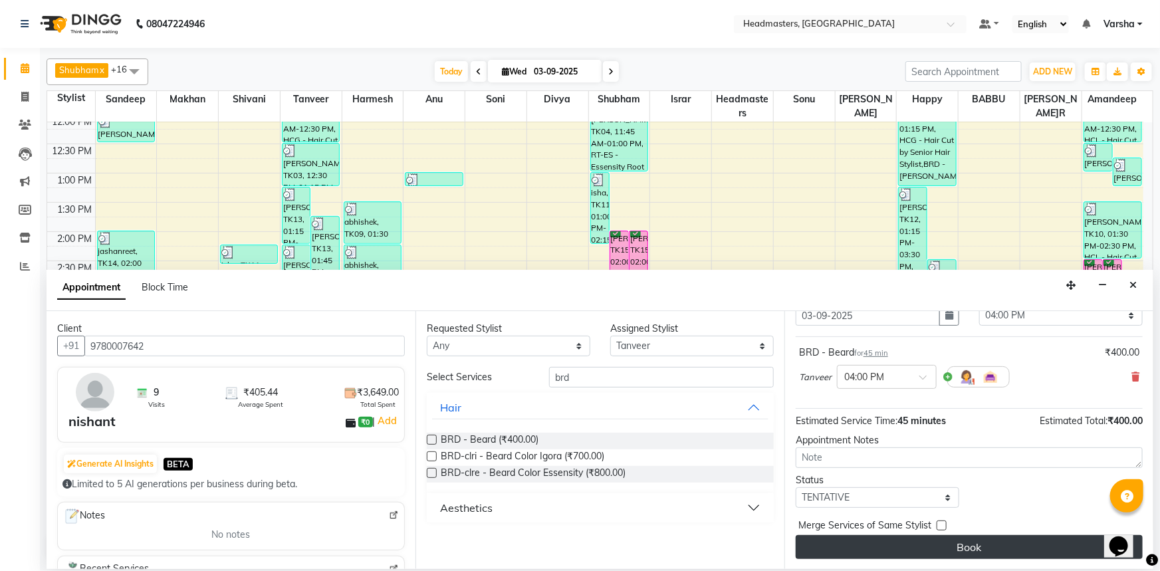
click at [879, 538] on button "Book" at bounding box center [969, 547] width 347 height 24
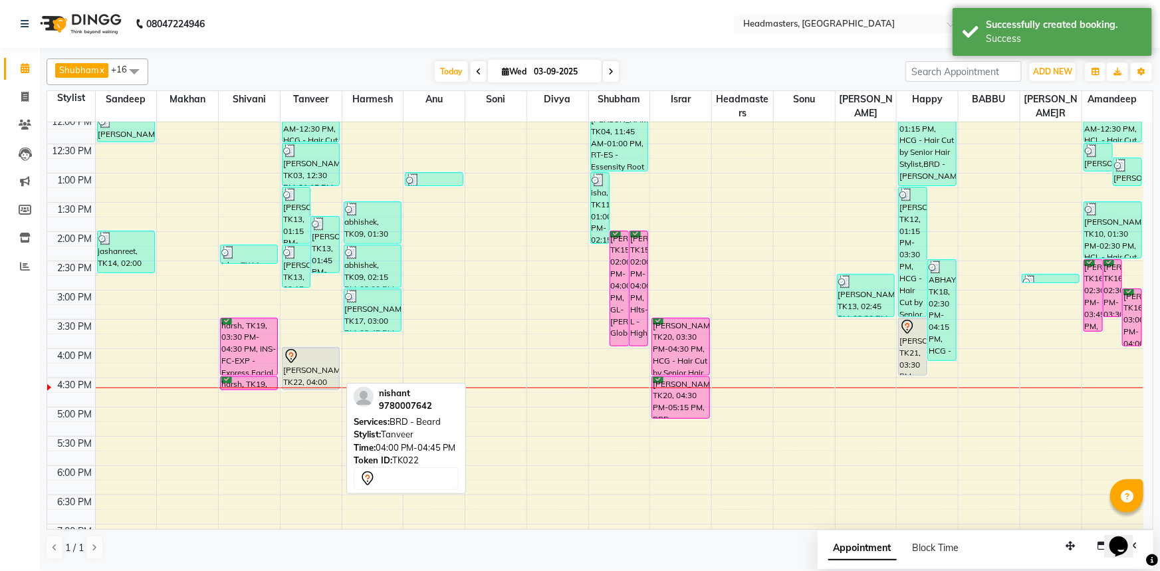
click at [311, 366] on div "[PERSON_NAME], TK22, 04:00 PM-04:45 PM, BRD - [PERSON_NAME]" at bounding box center [311, 369] width 57 height 42
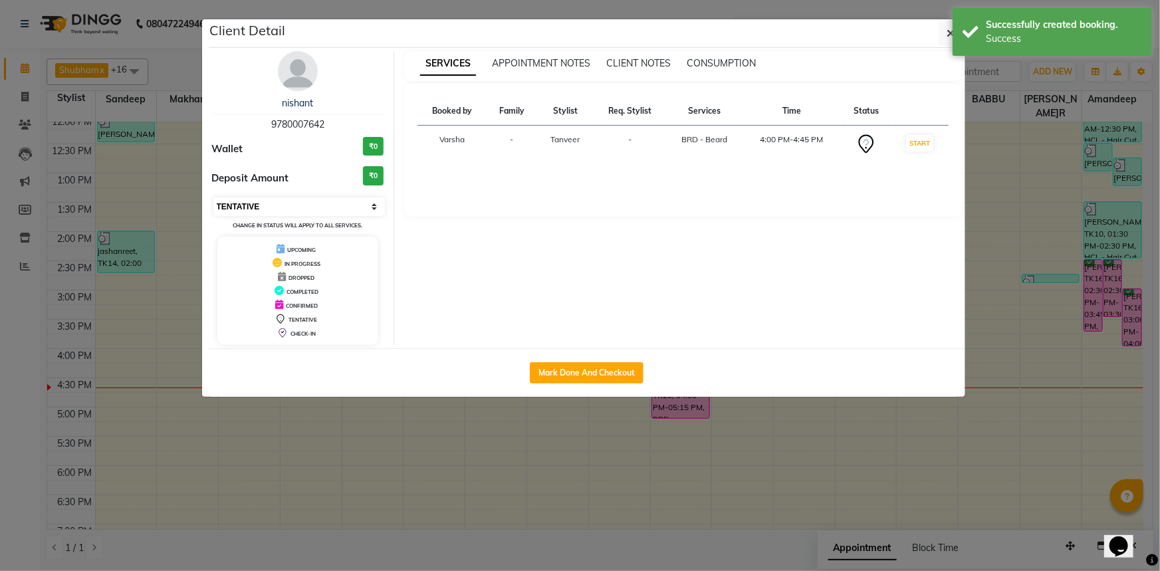
click at [251, 201] on select "Select IN SERVICE CONFIRMED TENTATIVE CHECK IN MARK DONE UPCOMING" at bounding box center [299, 206] width 172 height 19
select select "6"
click at [213, 197] on select "Select IN SERVICE CONFIRMED TENTATIVE CHECK IN MARK DONE UPCOMING" at bounding box center [299, 206] width 172 height 19
click at [948, 31] on icon "button" at bounding box center [951, 33] width 8 height 11
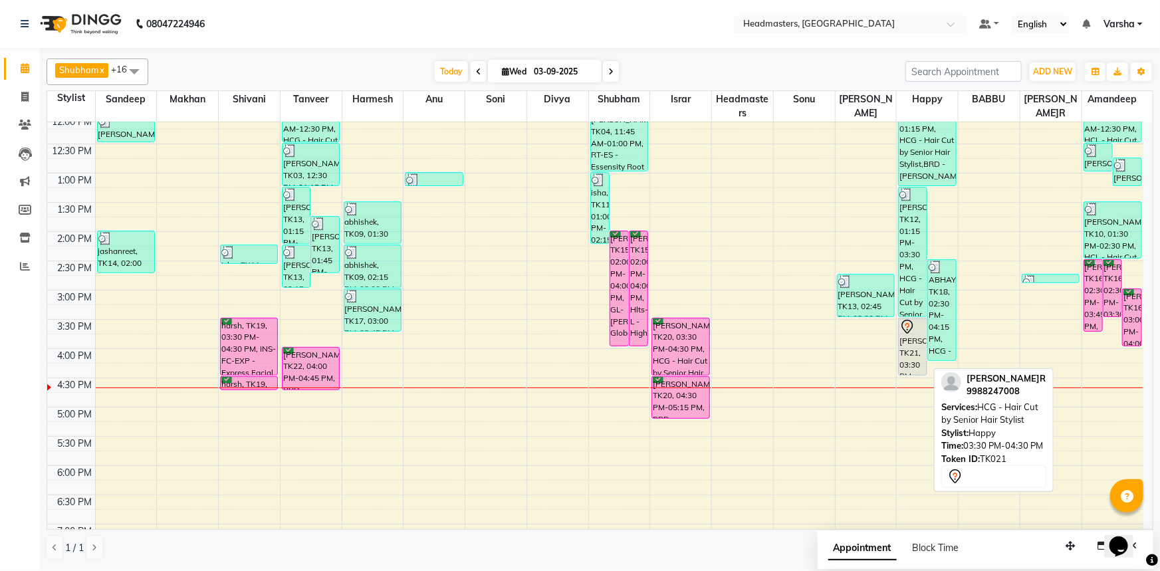
click at [914, 338] on div "[PERSON_NAME]R, TK21, 03:30 PM-04:30 PM, HCG - Hair Cut by Senior Hair Stylist" at bounding box center [913, 346] width 28 height 57
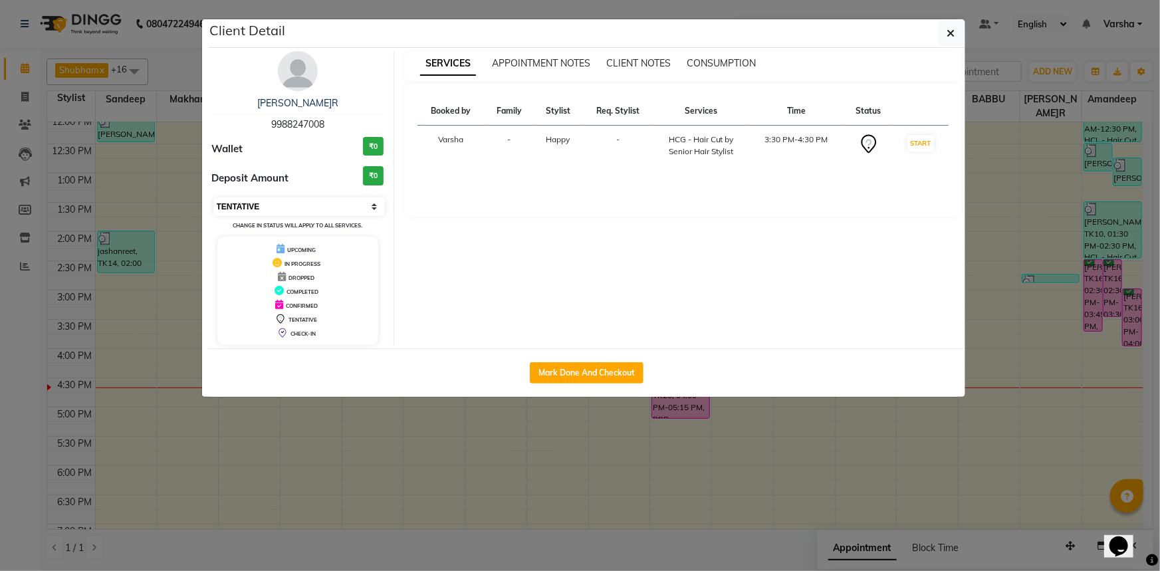
drag, startPoint x: 244, startPoint y: 203, endPoint x: 235, endPoint y: 213, distance: 13.7
click at [244, 203] on select "Select IN SERVICE CONFIRMED TENTATIVE CHECK IN MARK DONE UPCOMING" at bounding box center [299, 206] width 172 height 19
select select "6"
click at [213, 197] on select "Select IN SERVICE CONFIRMED TENTATIVE CHECK IN MARK DONE UPCOMING" at bounding box center [299, 206] width 172 height 19
click at [951, 31] on icon "button" at bounding box center [951, 33] width 8 height 11
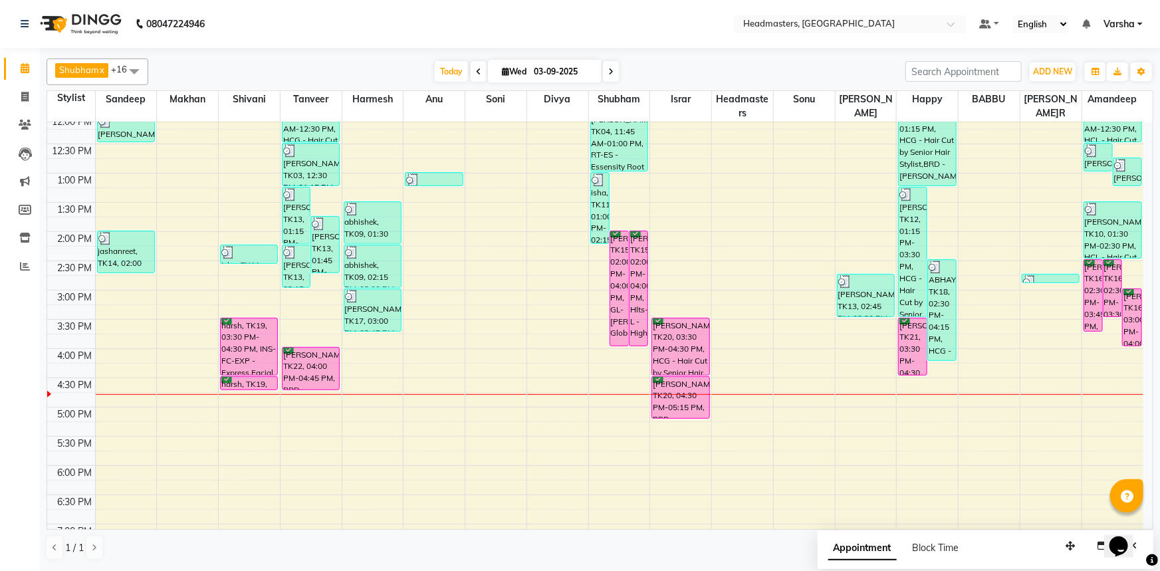
click at [708, 55] on div "[PERSON_NAME]h x Happy x Divya x[PERSON_NAME]r x[PERSON_NAME]r x[PERSON_NAME]n …" at bounding box center [600, 309] width 1107 height 513
click at [1110, 371] on div "8:00 AM 8:30 AM 9:00 AM 9:30 AM 10:00 AM 10:30 AM 11:00 AM 11:30 AM 12:00 PM 12…" at bounding box center [595, 261] width 1096 height 760
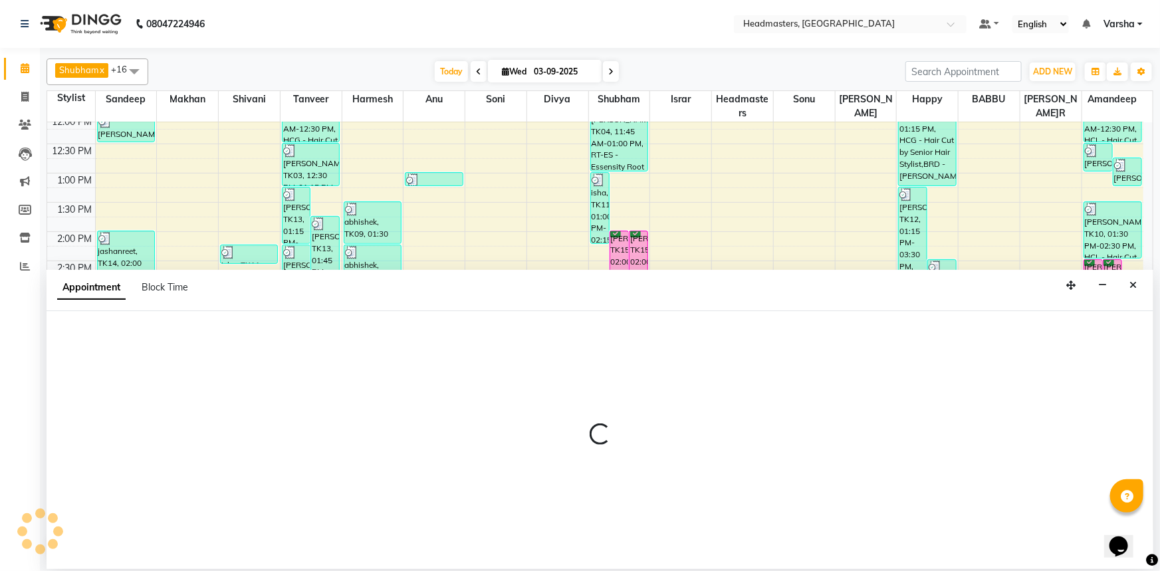
select select "88381"
select select "975"
select select "tentative"
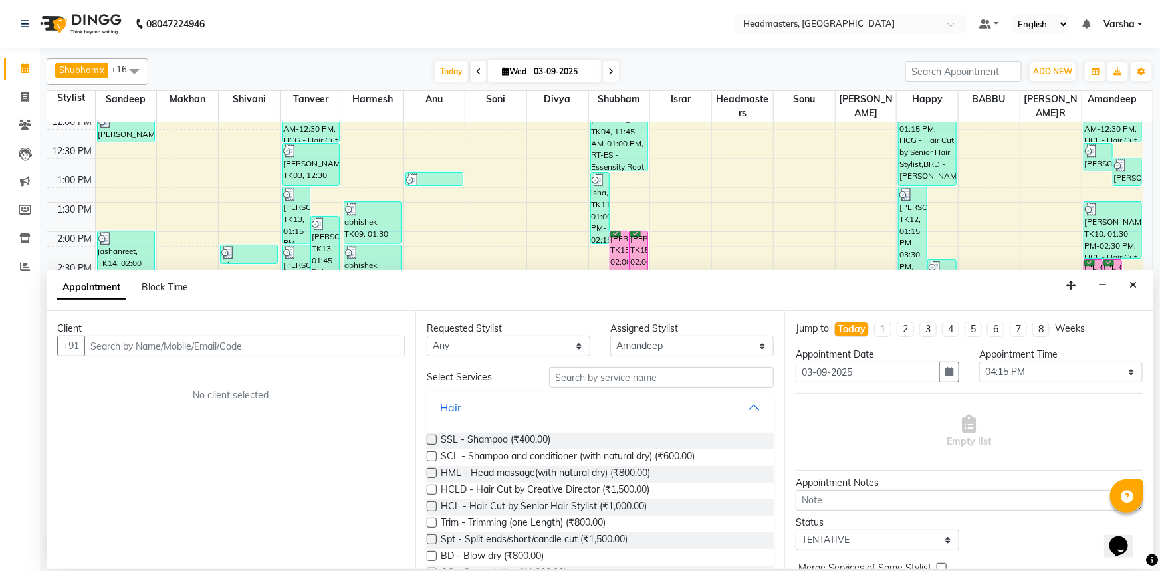
click at [108, 337] on input "text" at bounding box center [244, 346] width 320 height 21
type input "7889183640"
click at [360, 348] on span "Add Client" at bounding box center [377, 346] width 45 height 12
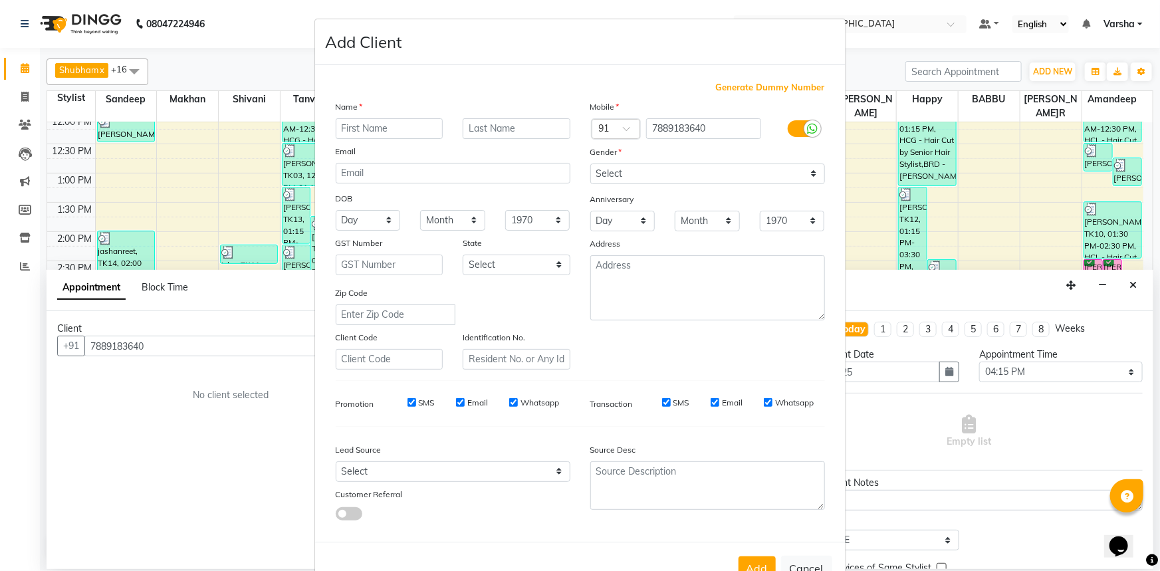
click at [366, 124] on input "text" at bounding box center [390, 128] width 108 height 21
type input "Neha"
drag, startPoint x: 626, startPoint y: 172, endPoint x: 636, endPoint y: 183, distance: 15.1
click at [626, 172] on select "Select [DEMOGRAPHIC_DATA] [DEMOGRAPHIC_DATA] Other Prefer Not To Say" at bounding box center [707, 174] width 235 height 21
select select "[DEMOGRAPHIC_DATA]"
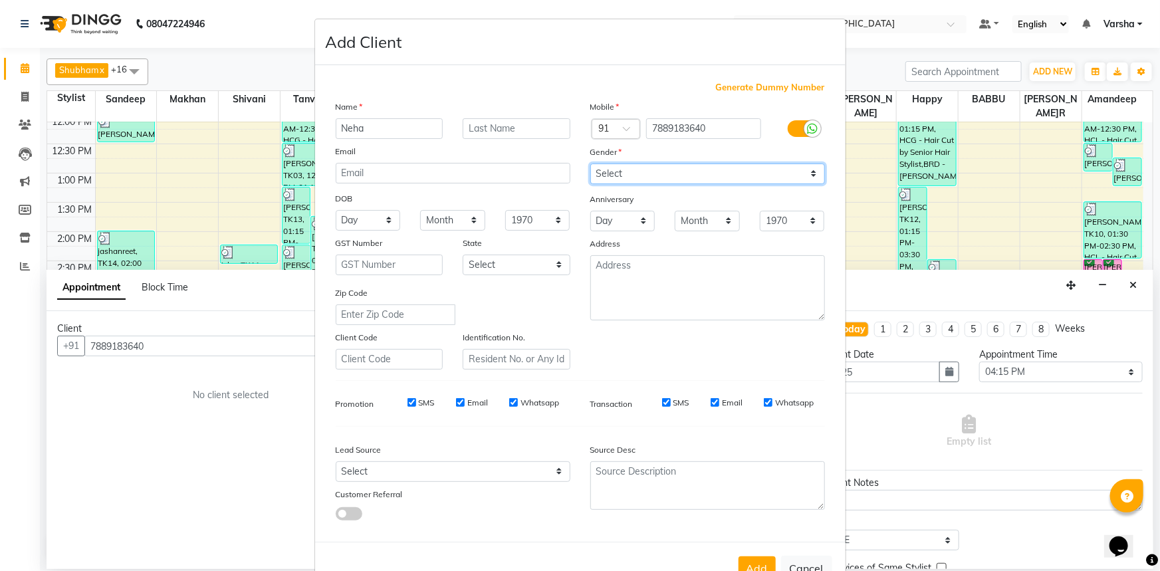
click at [590, 164] on select "Select [DEMOGRAPHIC_DATA] [DEMOGRAPHIC_DATA] Other Prefer Not To Say" at bounding box center [707, 174] width 235 height 21
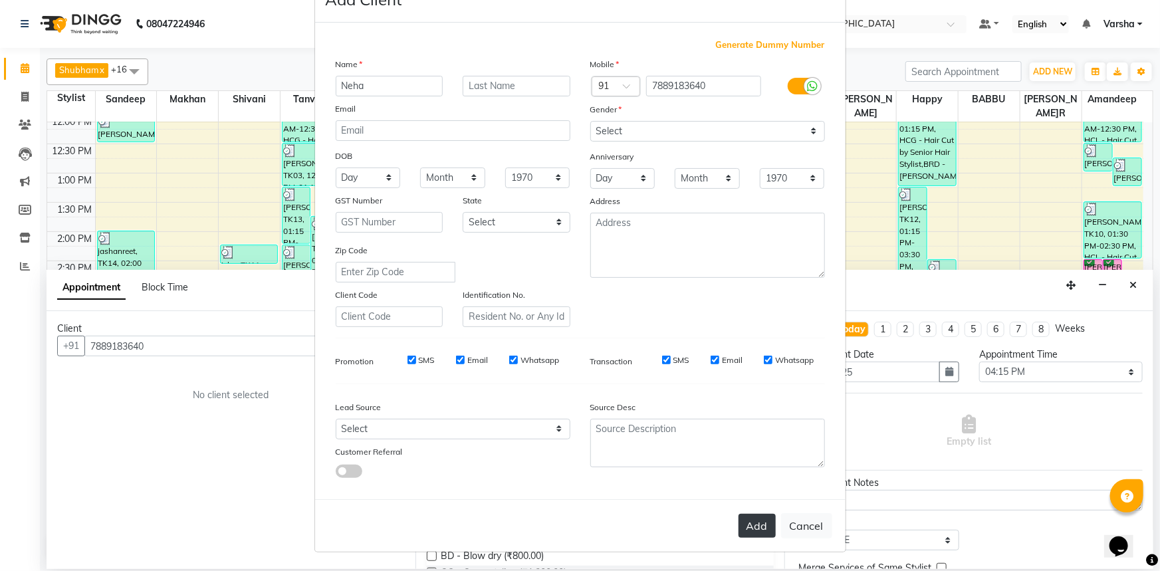
click at [755, 525] on button "Add" at bounding box center [757, 526] width 37 height 24
select select
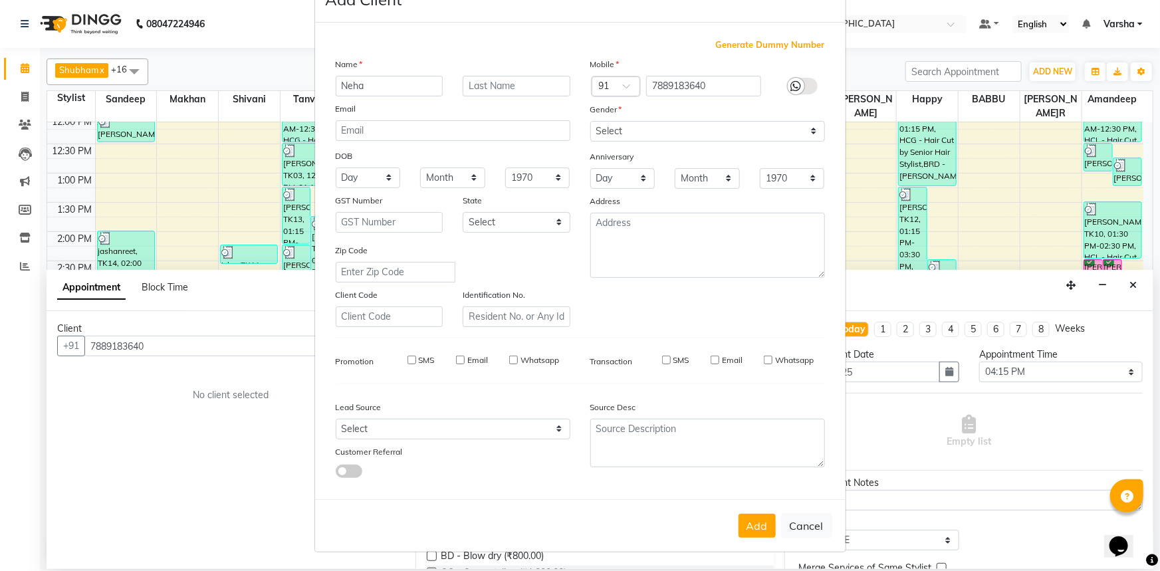
select select
checkbox input "false"
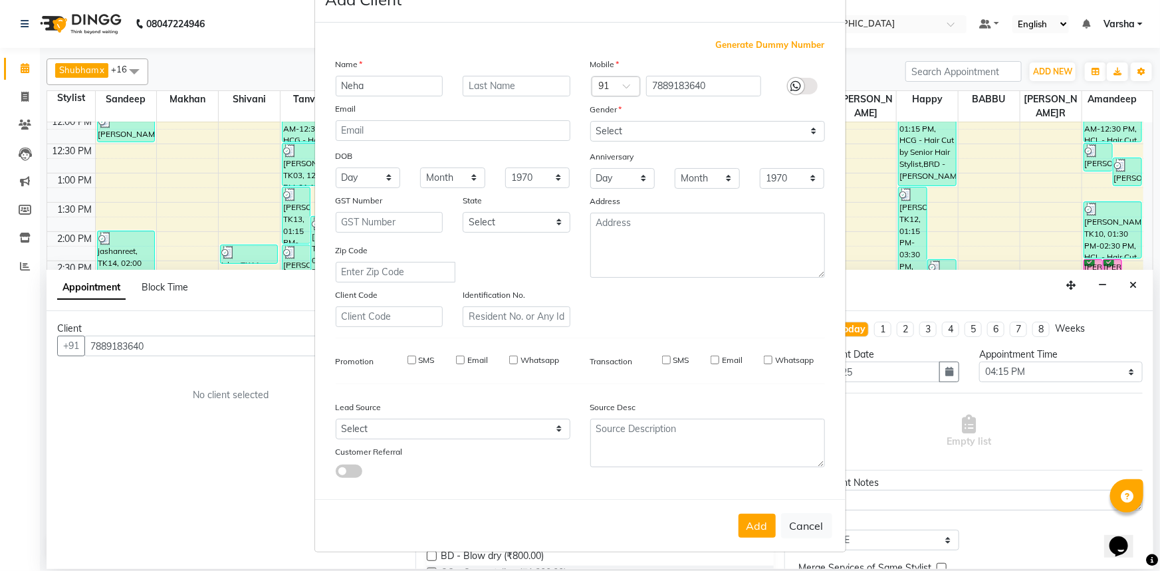
checkbox input "false"
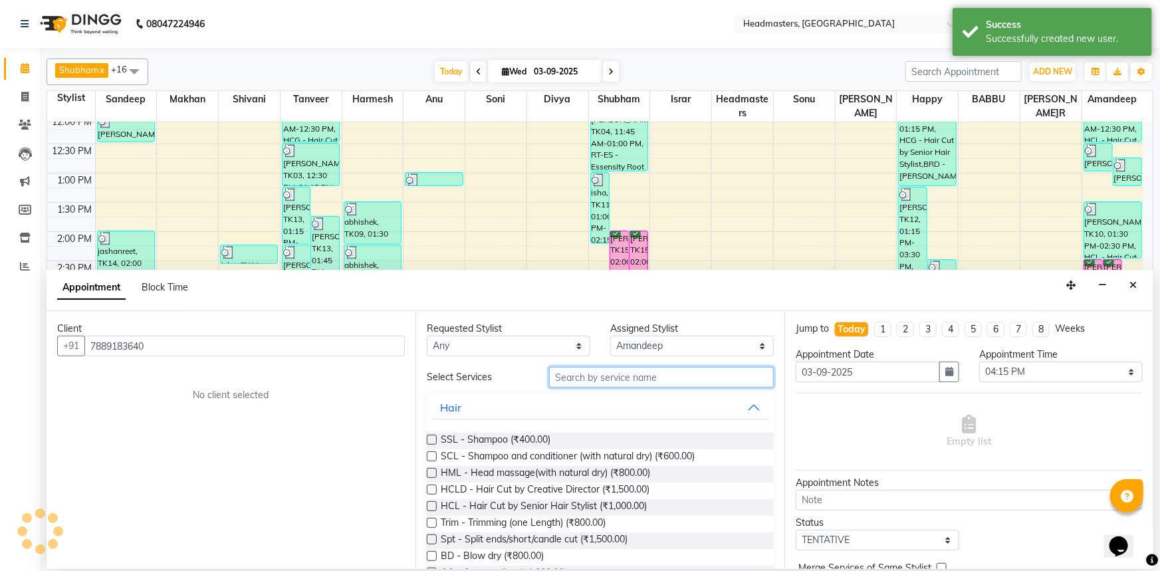
click at [578, 372] on input "text" at bounding box center [661, 377] width 225 height 21
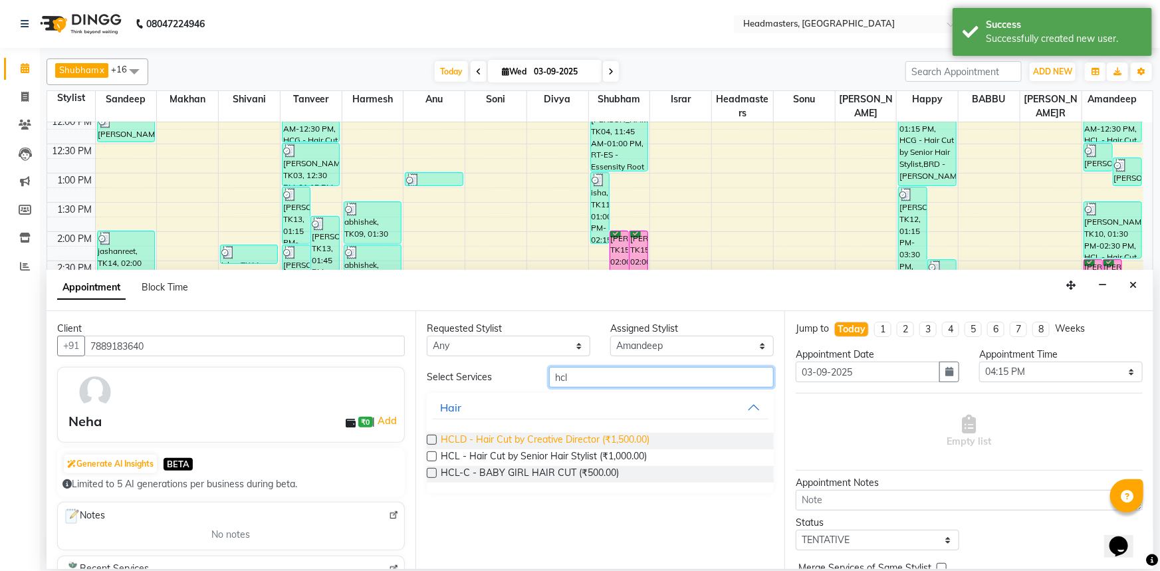
type input "hcl"
click at [511, 448] on span "HCLD - Hair Cut by Creative Director (₹1,500.00)" at bounding box center [545, 441] width 209 height 17
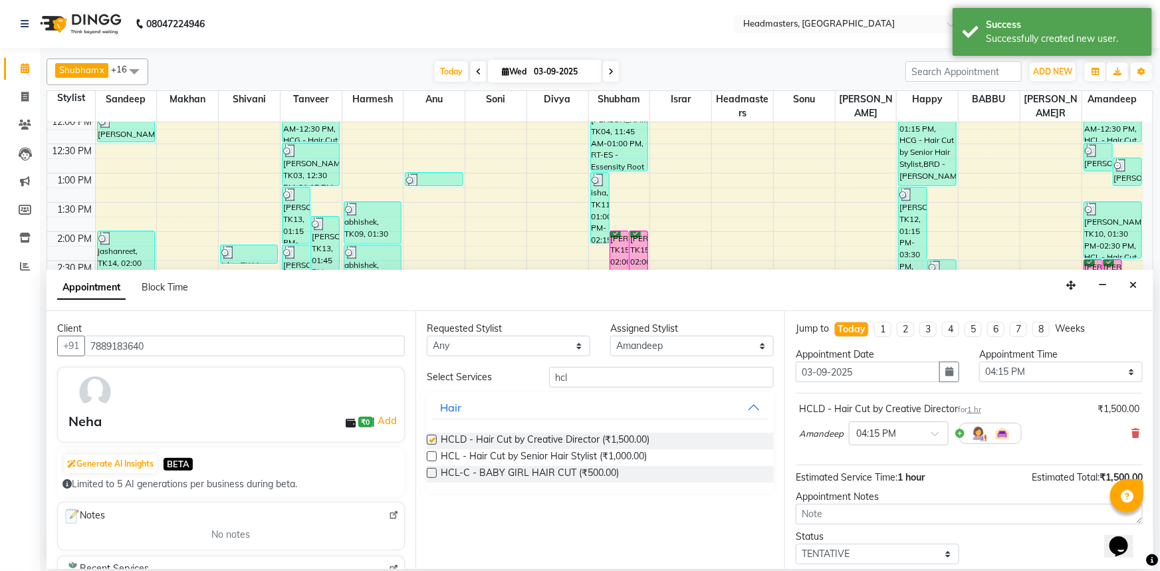
checkbox input "false"
click at [1132, 432] on icon at bounding box center [1136, 433] width 8 height 9
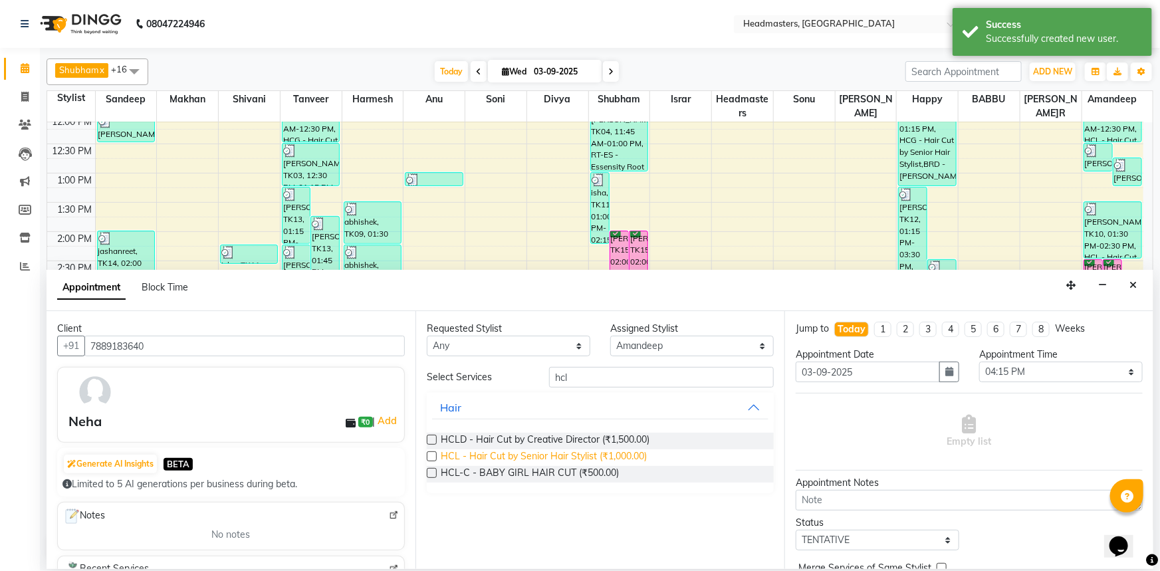
click at [510, 451] on span "HCL - Hair Cut by Senior Hair Stylist (₹1,000.00)" at bounding box center [544, 457] width 206 height 17
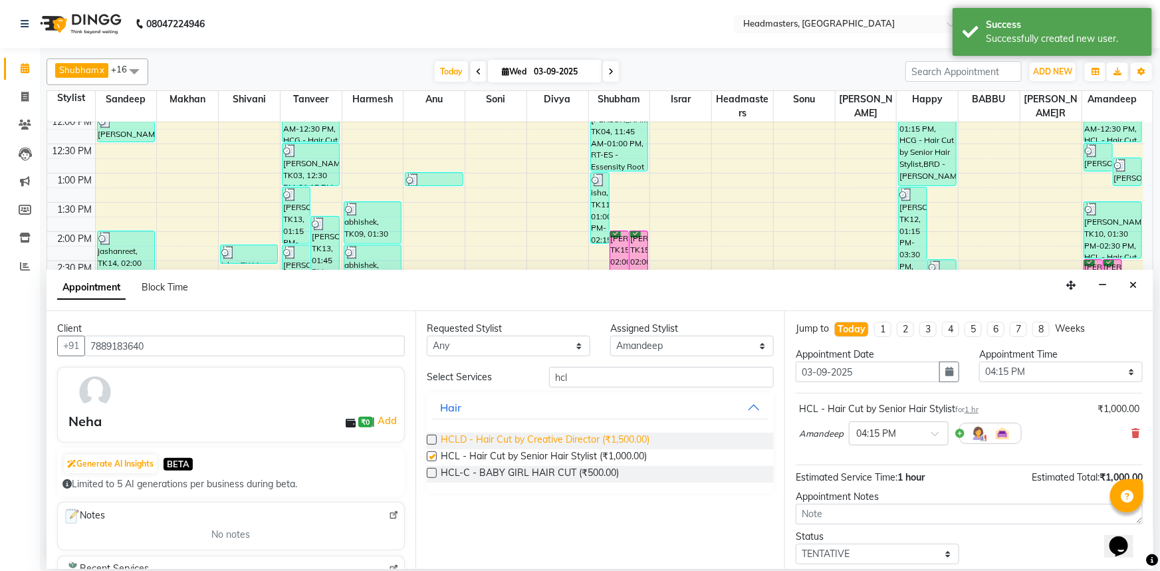
checkbox input "false"
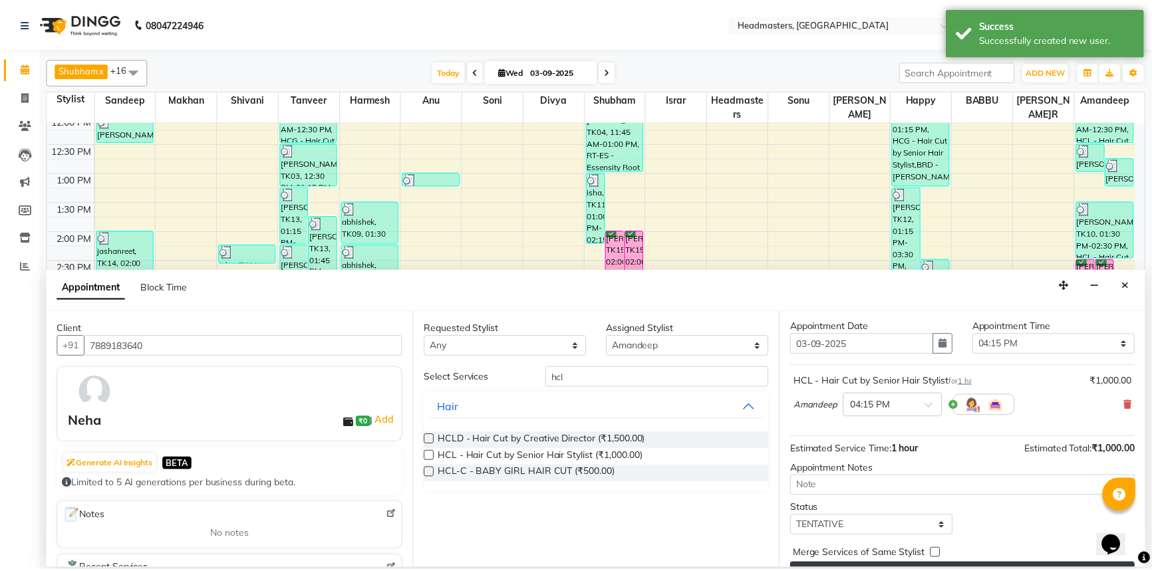
scroll to position [57, 0]
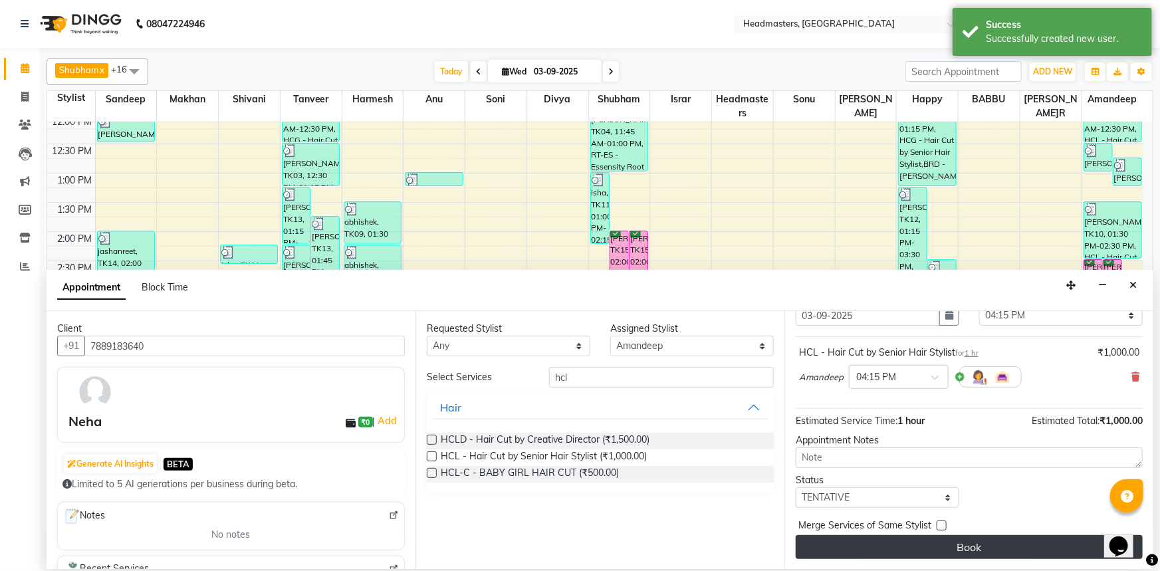
click at [897, 543] on button "Book" at bounding box center [969, 547] width 347 height 24
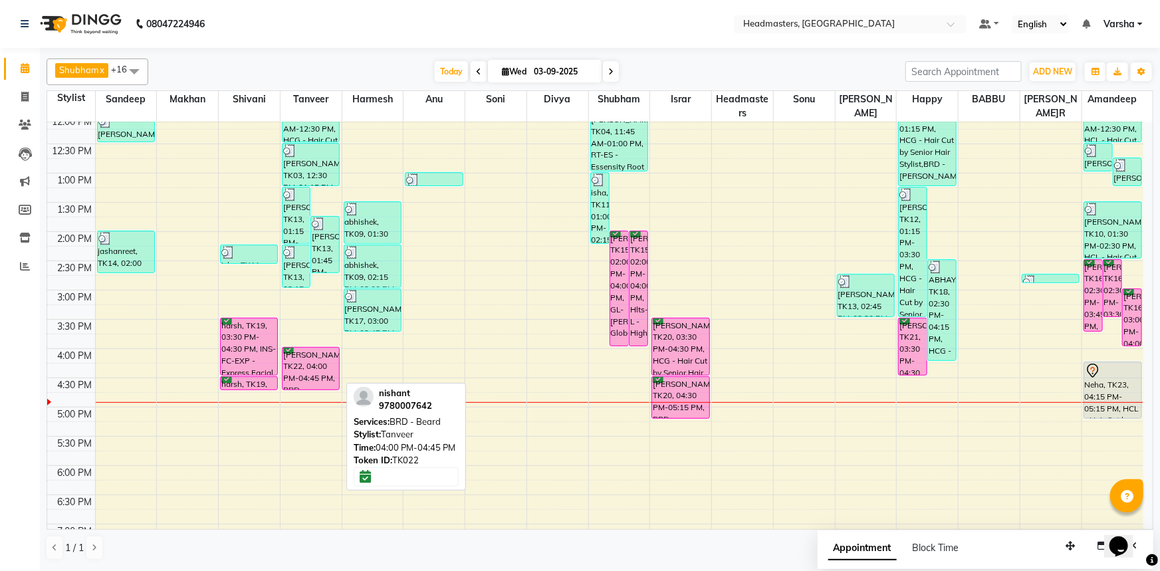
click at [299, 358] on div "[PERSON_NAME], TK22, 04:00 PM-04:45 PM, BRD - [PERSON_NAME]" at bounding box center [311, 369] width 57 height 42
select select "6"
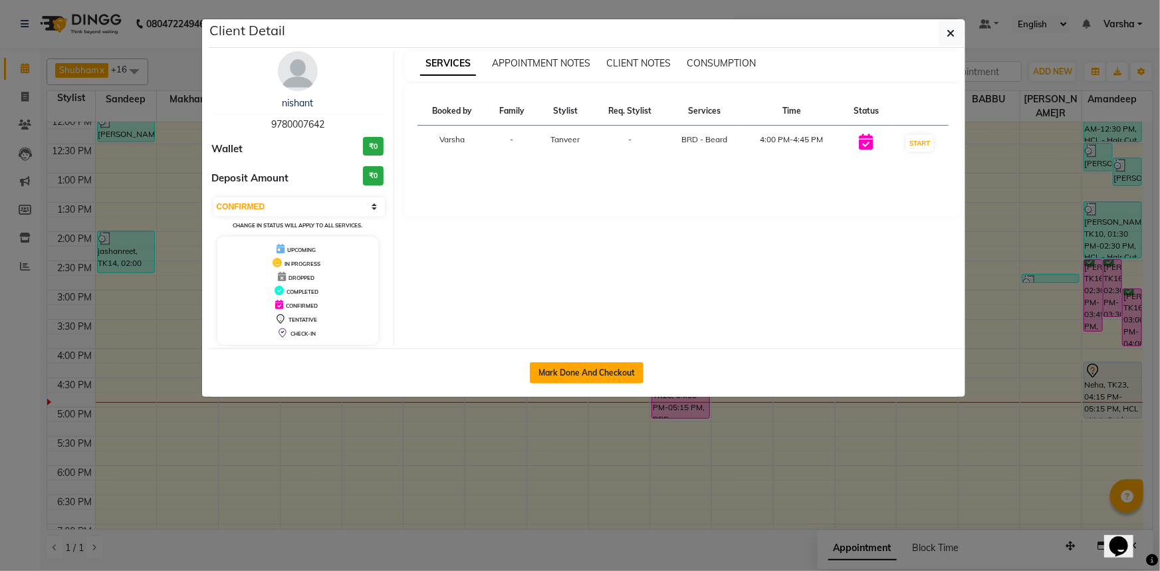
click at [559, 374] on button "Mark Done And Checkout" at bounding box center [587, 372] width 114 height 21
select select "service"
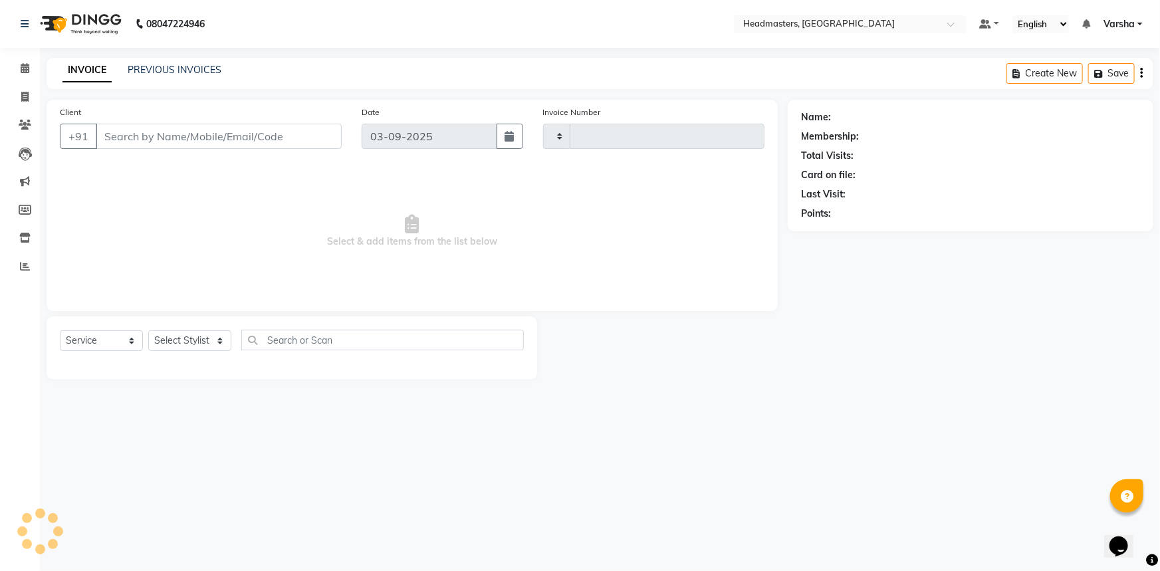
type input "4717"
select select "7140"
type input "9780007642"
select select "60866"
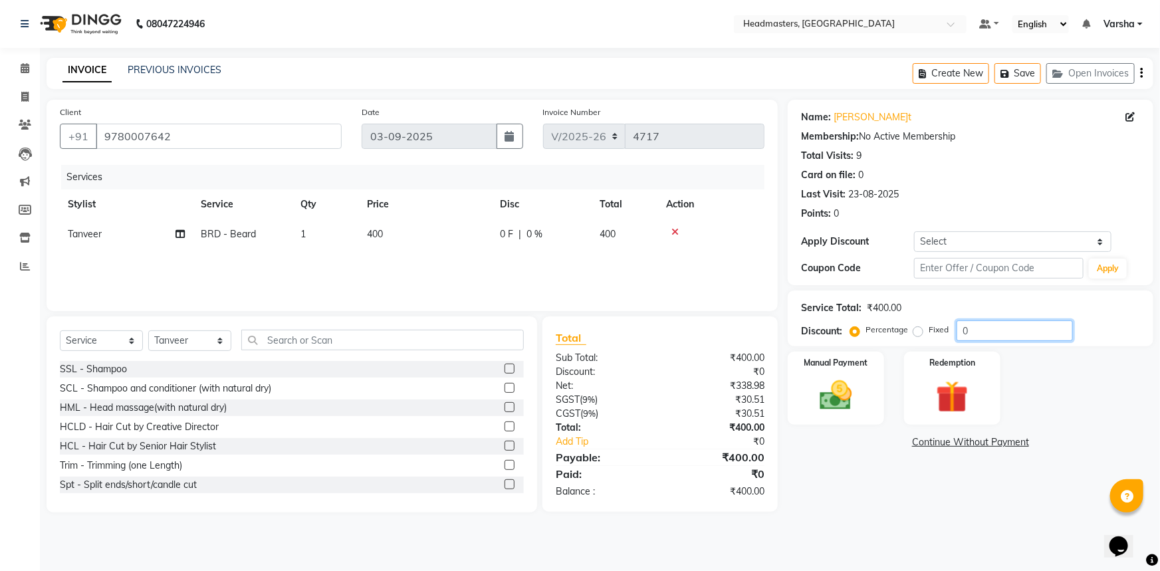
click at [958, 330] on input "0" at bounding box center [1015, 330] width 116 height 21
type input "50"
click at [900, 518] on main "INVOICE PREVIOUS INVOICES Create New Save Open Invoices Client [PHONE_NUMBER] D…" at bounding box center [600, 295] width 1120 height 475
click at [846, 399] on img at bounding box center [836, 395] width 55 height 39
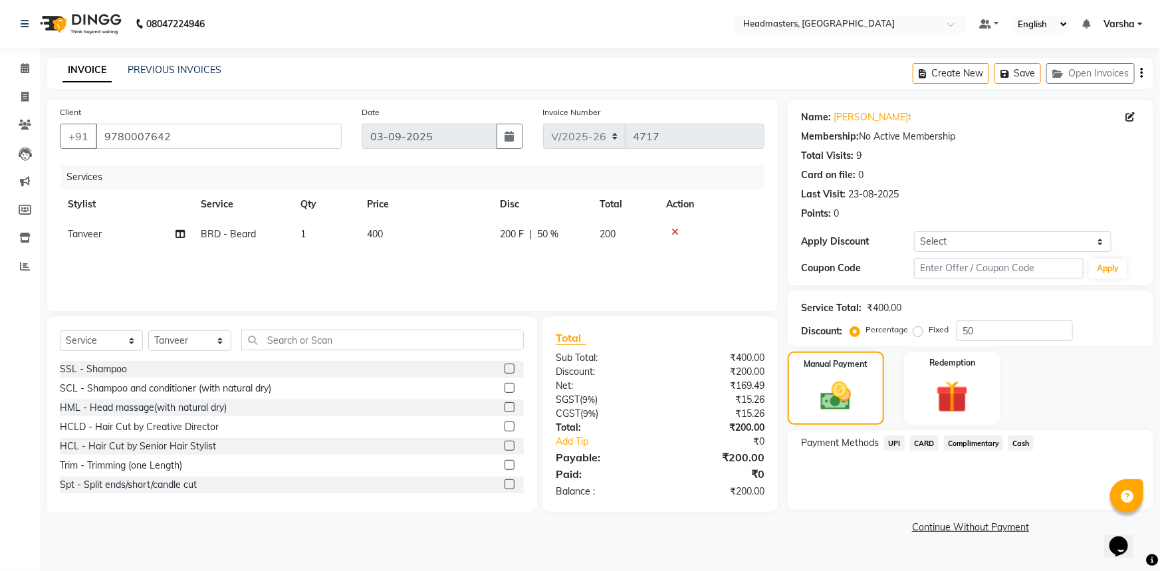
click at [1021, 441] on span "Cash" at bounding box center [1021, 443] width 25 height 15
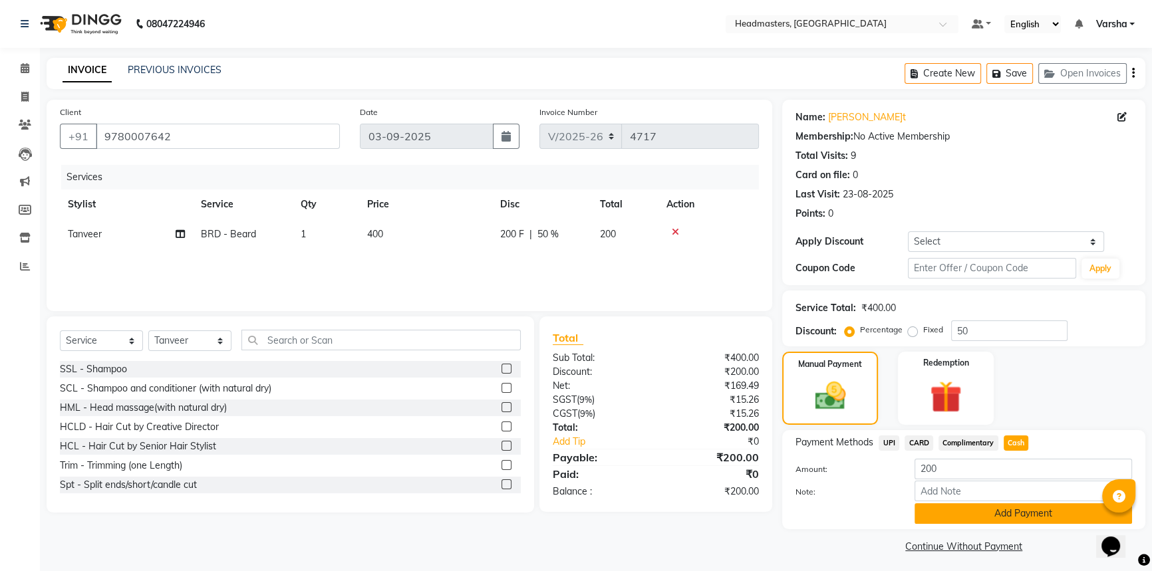
click at [999, 505] on button "Add Payment" at bounding box center [1022, 513] width 217 height 21
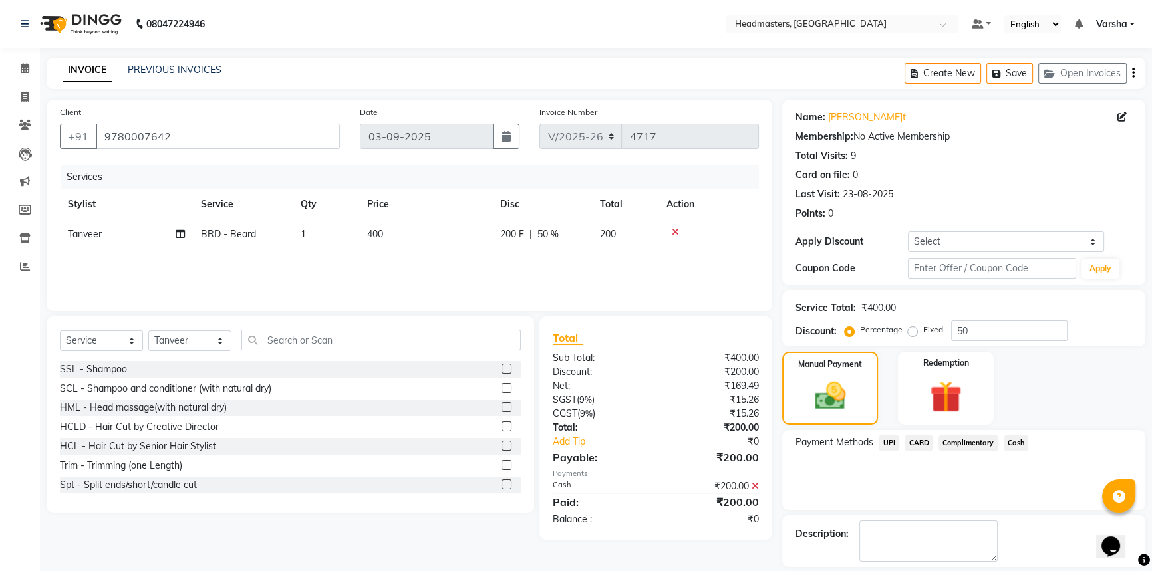
scroll to position [41, 0]
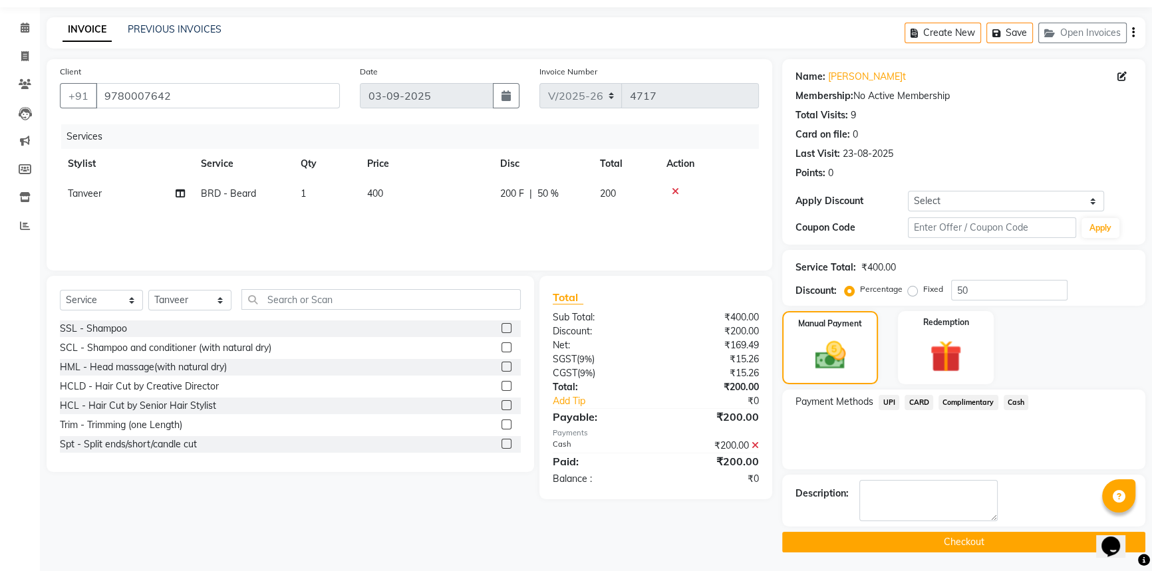
click at [960, 540] on button "Checkout" at bounding box center [963, 542] width 363 height 21
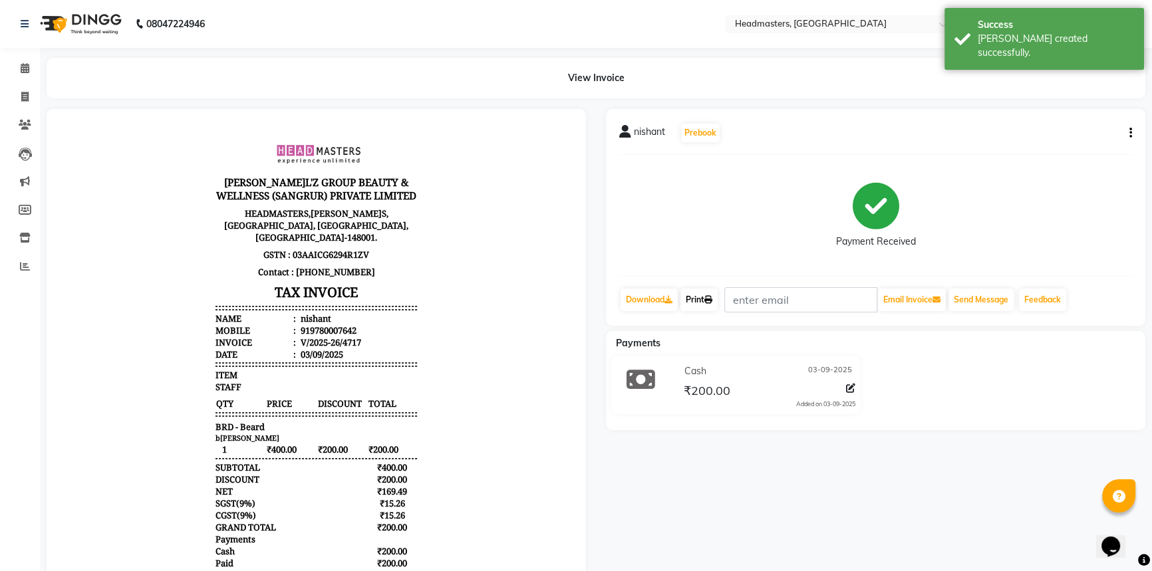
drag, startPoint x: 709, startPoint y: 293, endPoint x: 717, endPoint y: 301, distance: 10.8
click at [709, 293] on link "Print" at bounding box center [698, 300] width 37 height 23
click at [31, 64] on span at bounding box center [24, 68] width 23 height 15
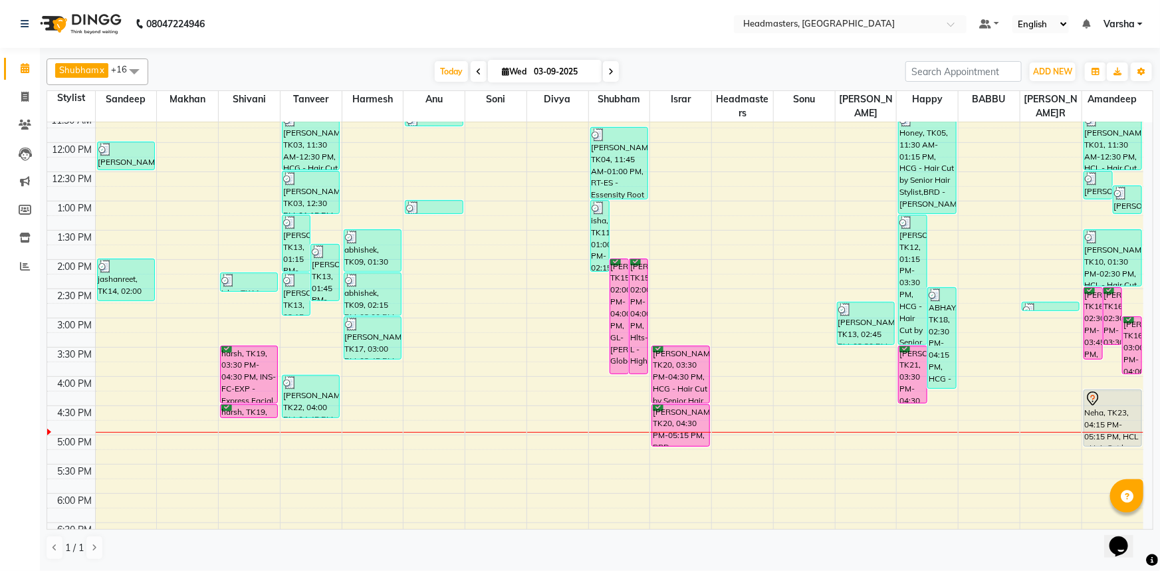
scroll to position [241, 0]
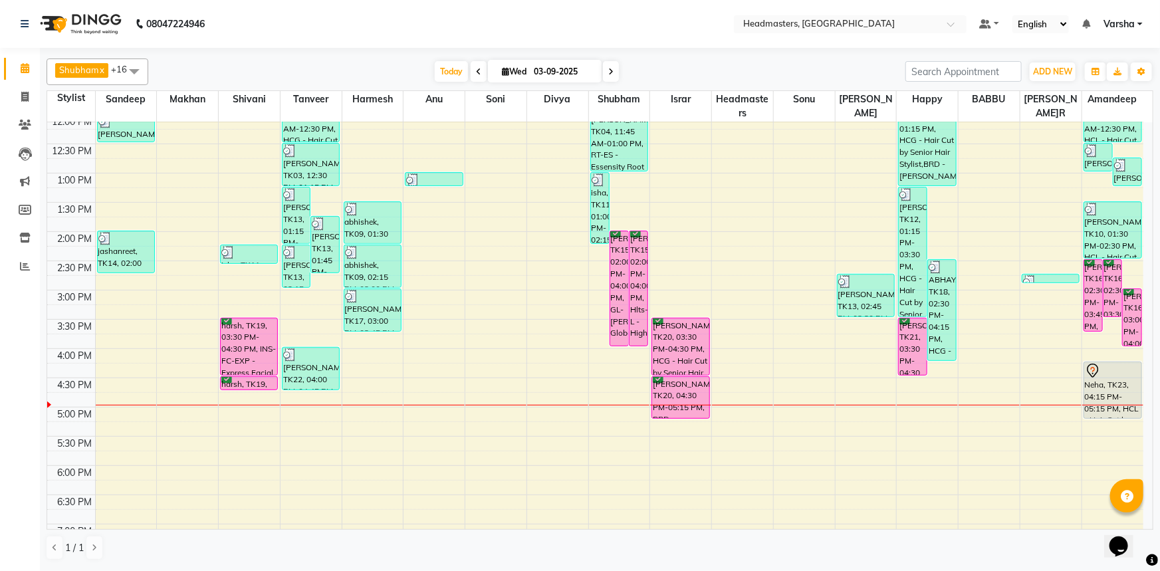
click at [944, 366] on div "8:00 AM 8:30 AM 9:00 AM 9:30 AM 10:00 AM 10:30 AM 11:00 AM 11:30 AM 12:00 PM 12…" at bounding box center [595, 261] width 1096 height 760
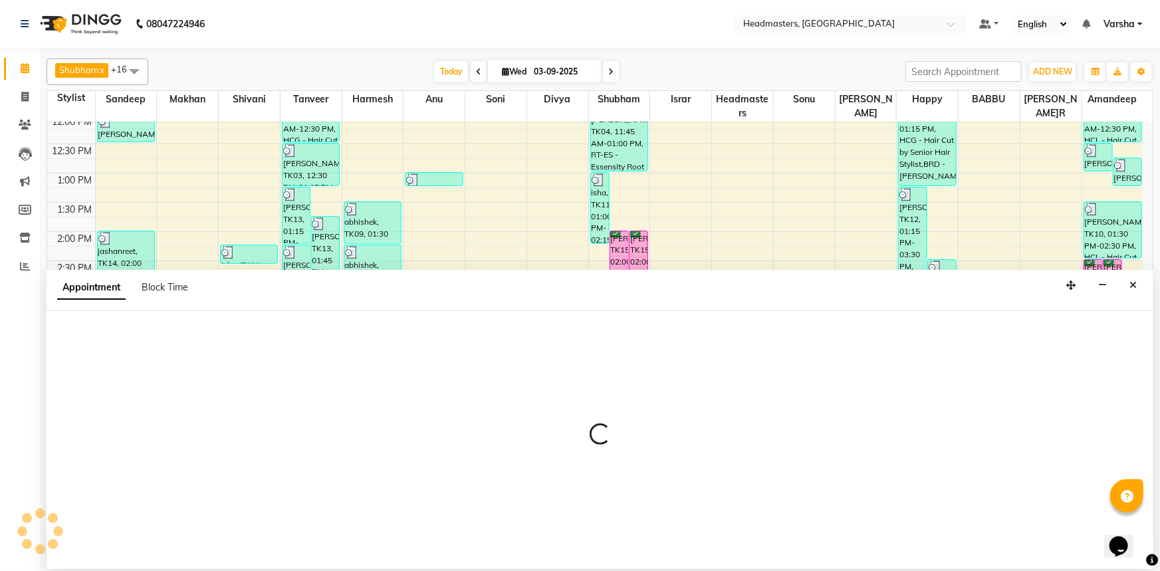
select select "62924"
select select "975"
select select "tentative"
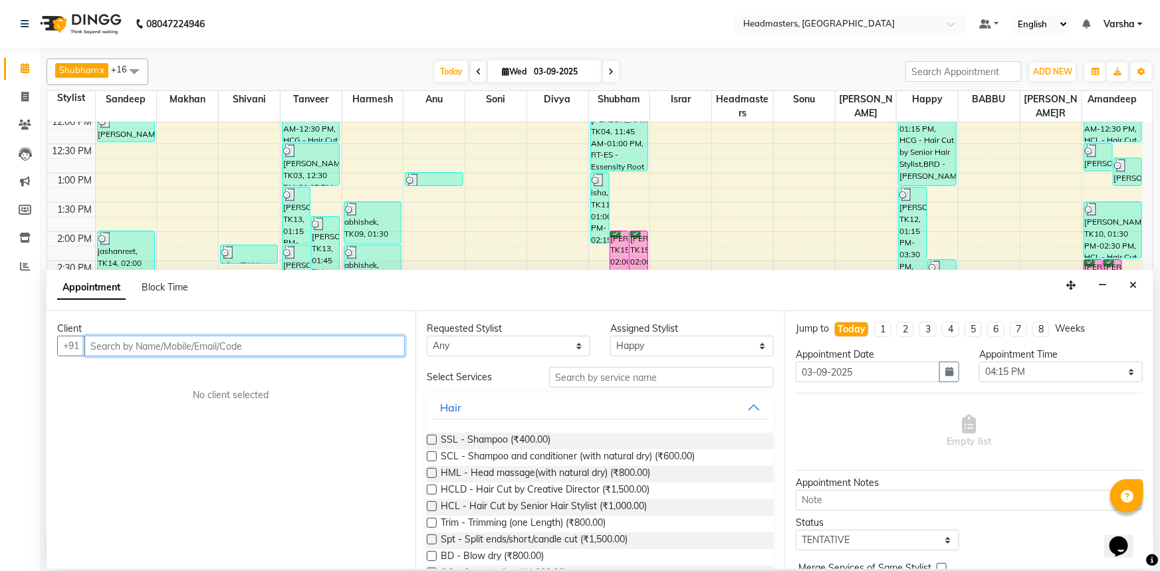
click at [112, 348] on input "text" at bounding box center [244, 346] width 320 height 21
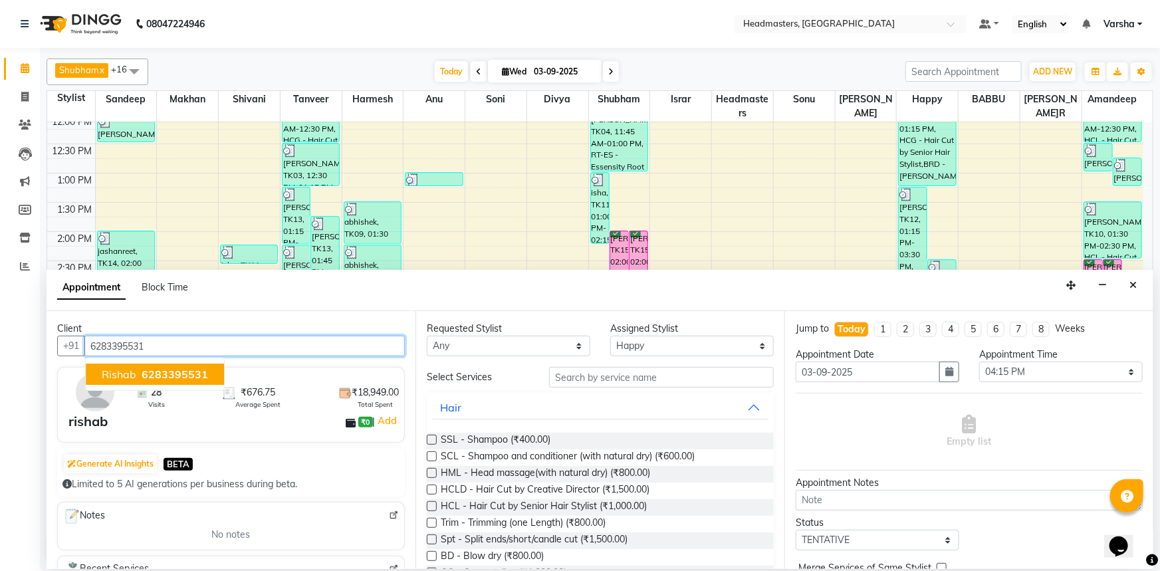
click at [122, 370] on span "rishab" at bounding box center [119, 374] width 35 height 13
type input "6283395531"
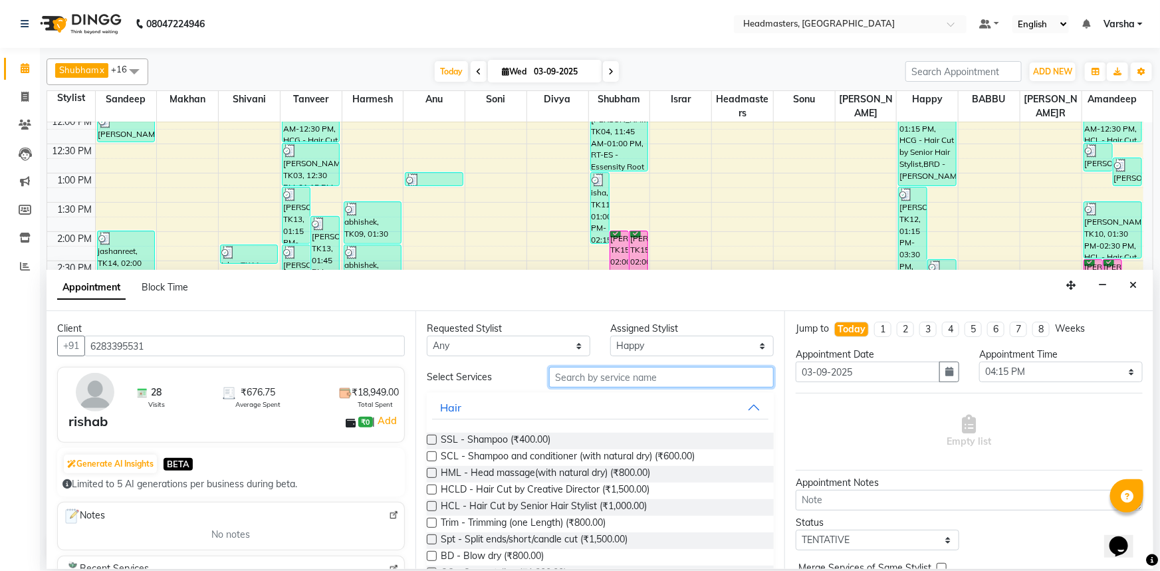
click at [598, 380] on input "text" at bounding box center [661, 377] width 225 height 21
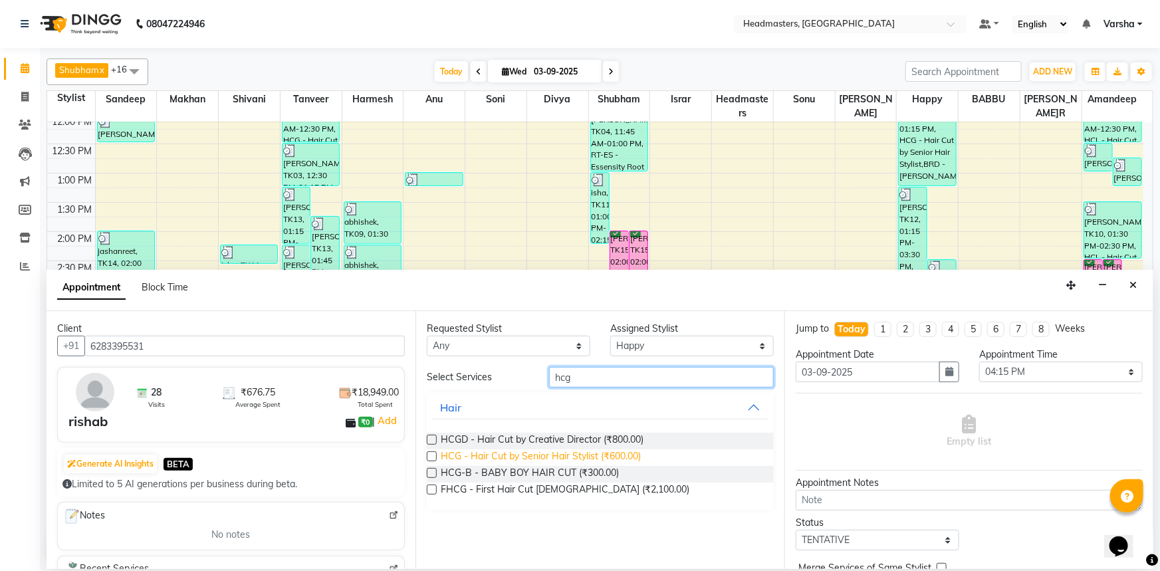
type input "hcg"
click at [539, 457] on span "HCG - Hair Cut by Senior Hair Stylist (₹600.00)" at bounding box center [541, 457] width 200 height 17
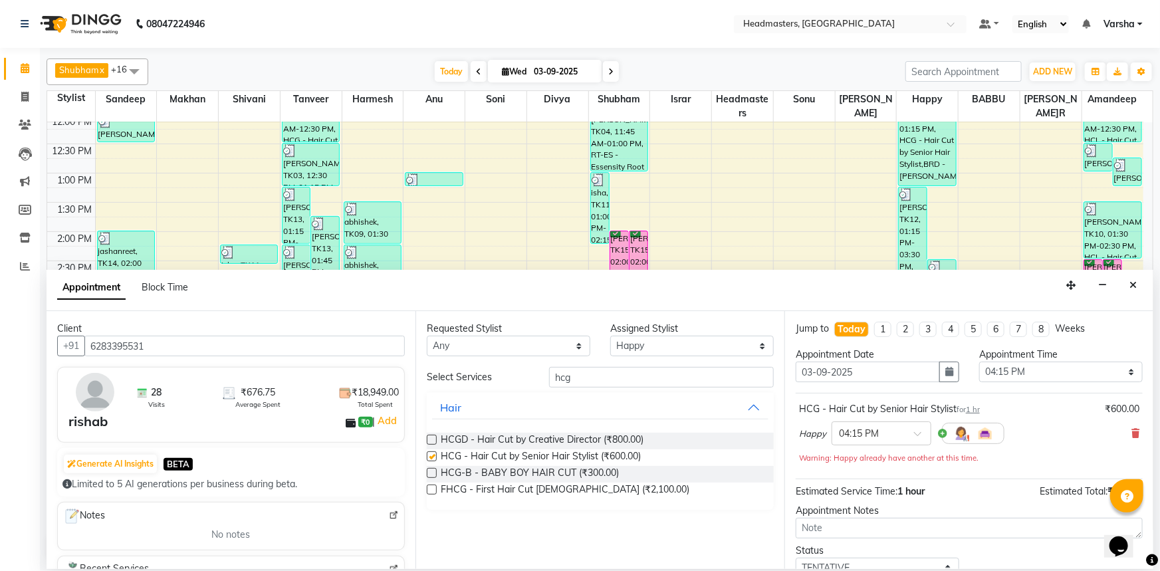
checkbox input "false"
click at [596, 373] on input "hcg" at bounding box center [661, 377] width 225 height 21
type input "h"
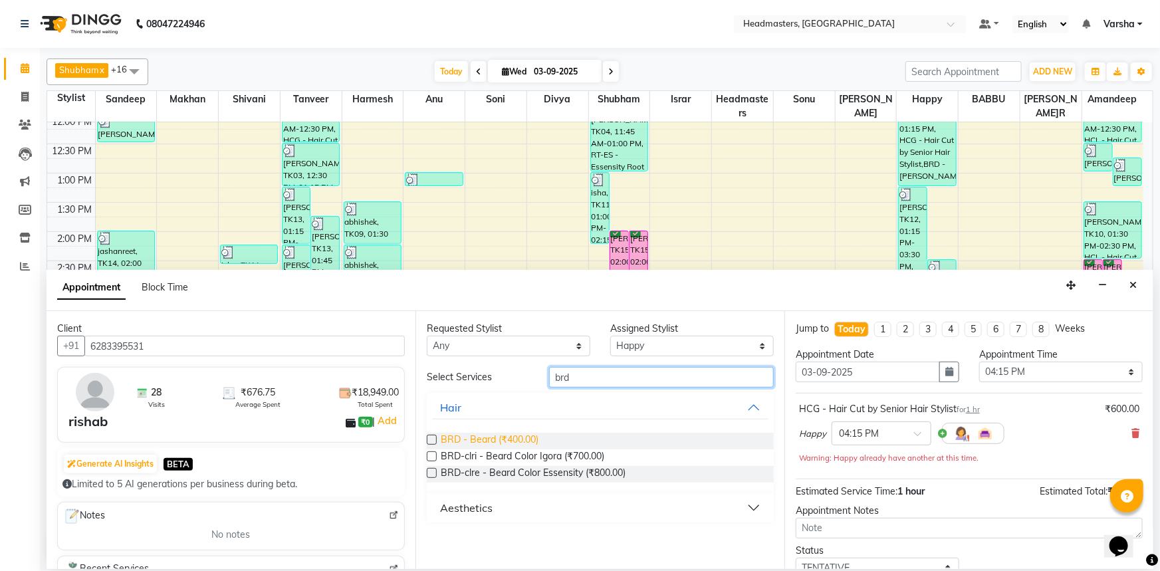
type input "brd"
click at [517, 439] on span "BRD - Beard (₹400.00)" at bounding box center [490, 441] width 98 height 17
checkbox input "false"
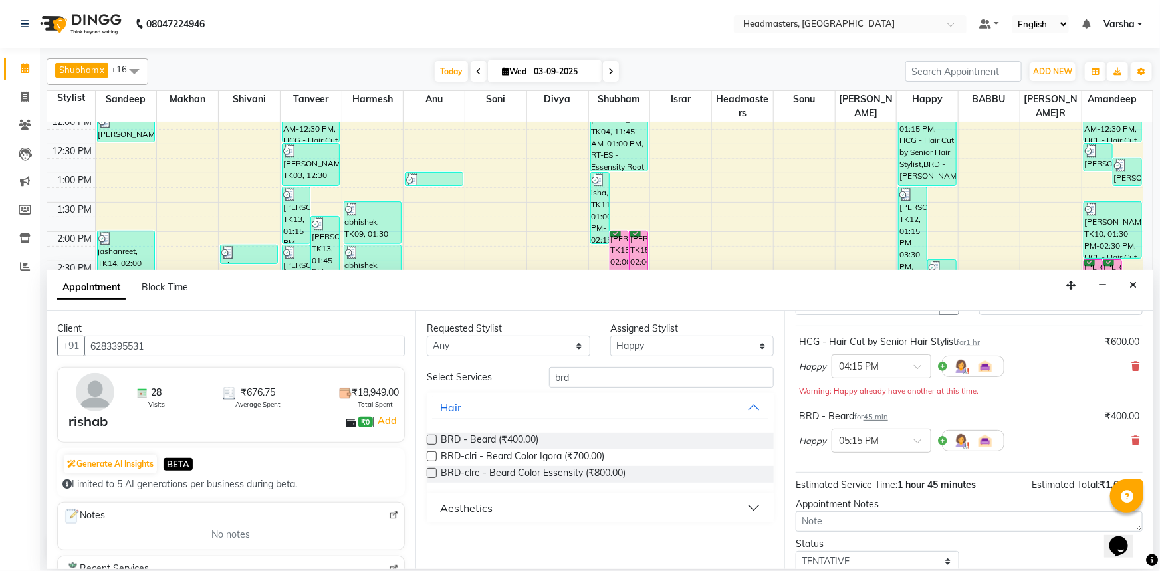
scroll to position [131, 0]
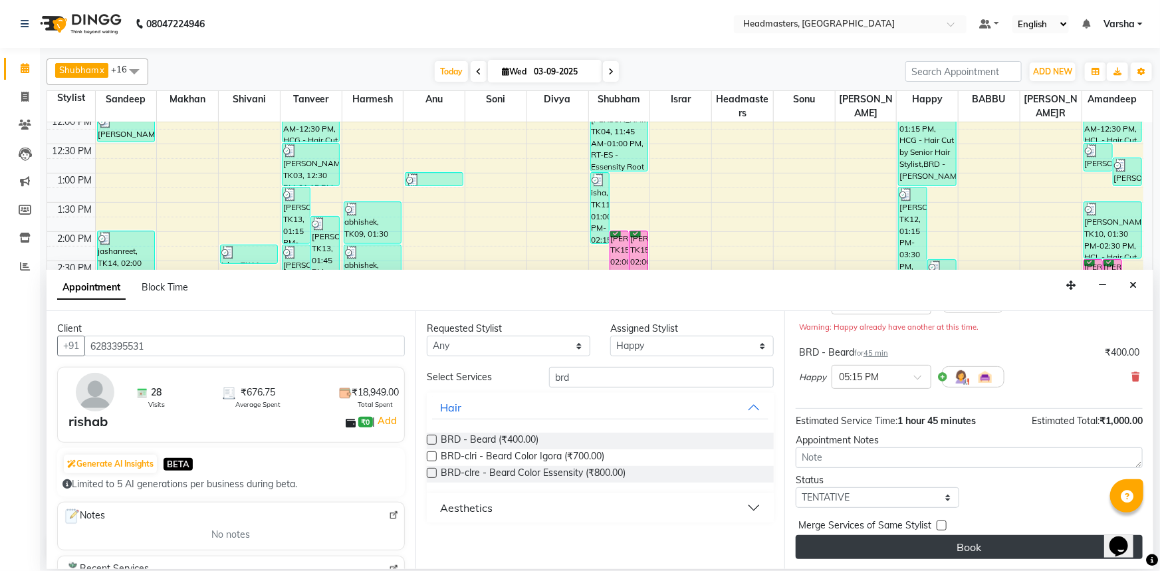
click at [868, 552] on button "Book" at bounding box center [969, 547] width 347 height 24
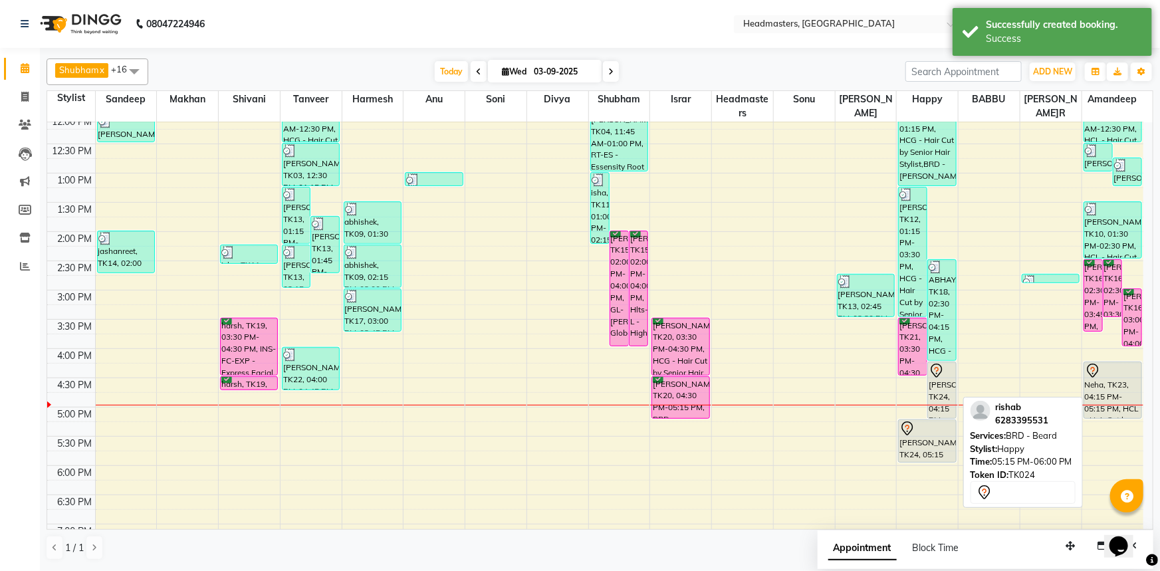
click at [918, 443] on div "[PERSON_NAME], TK24, 05:15 PM-06:00 PM, BRD - [PERSON_NAME]" at bounding box center [927, 441] width 57 height 42
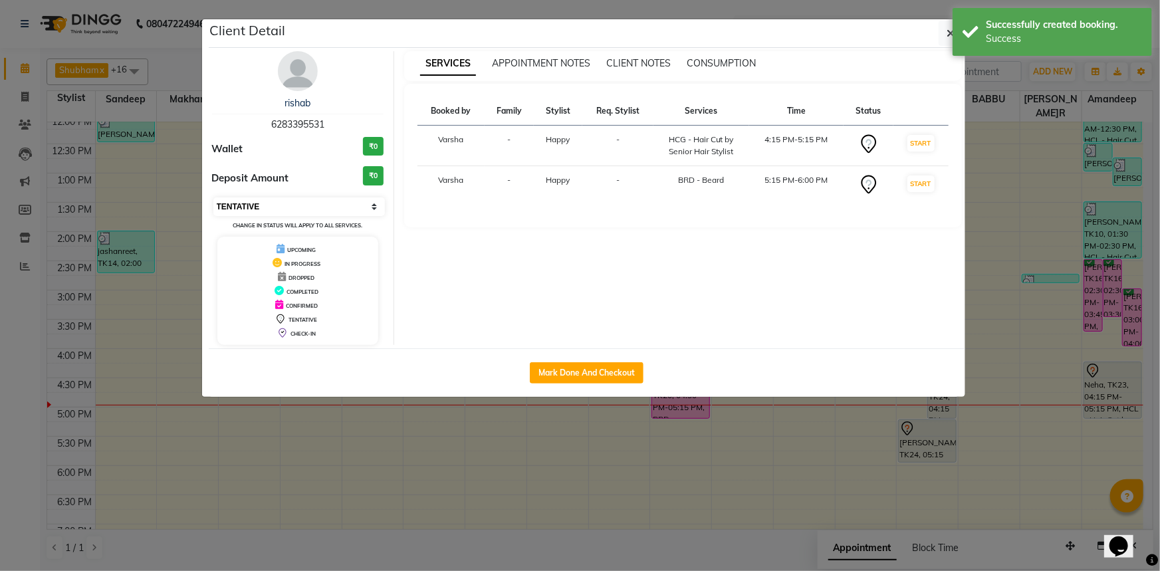
click at [247, 206] on select "Select IN SERVICE CONFIRMED TENTATIVE CHECK IN MARK DONE UPCOMING" at bounding box center [299, 206] width 172 height 19
select select "6"
click at [213, 197] on select "Select IN SERVICE CONFIRMED TENTATIVE CHECK IN MARK DONE UPCOMING" at bounding box center [299, 206] width 172 height 19
click at [950, 29] on icon "button" at bounding box center [951, 33] width 8 height 11
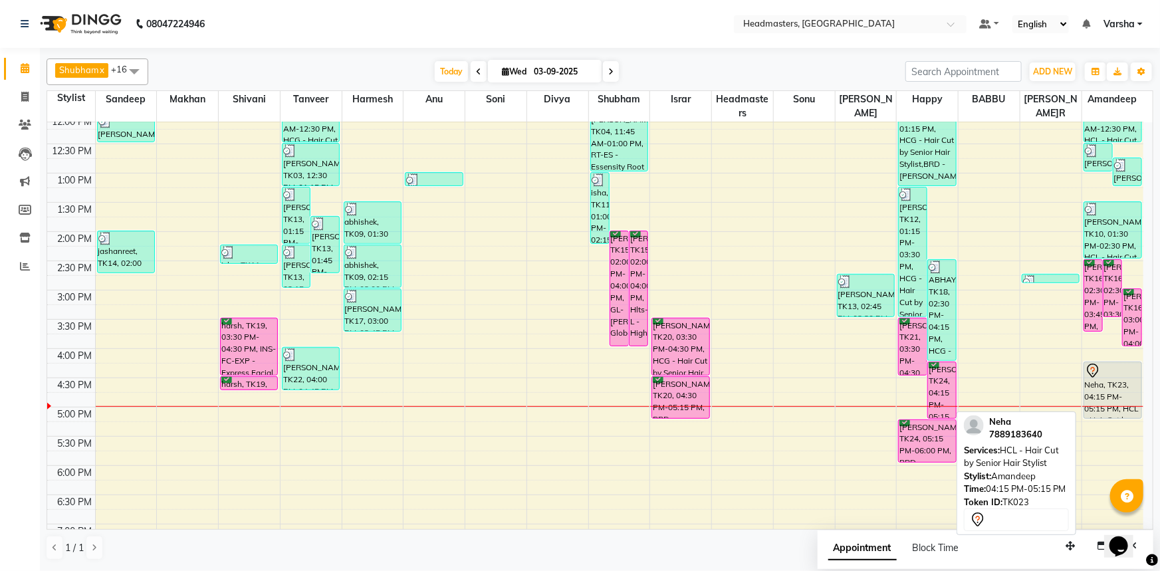
click at [1120, 377] on div at bounding box center [1113, 371] width 56 height 16
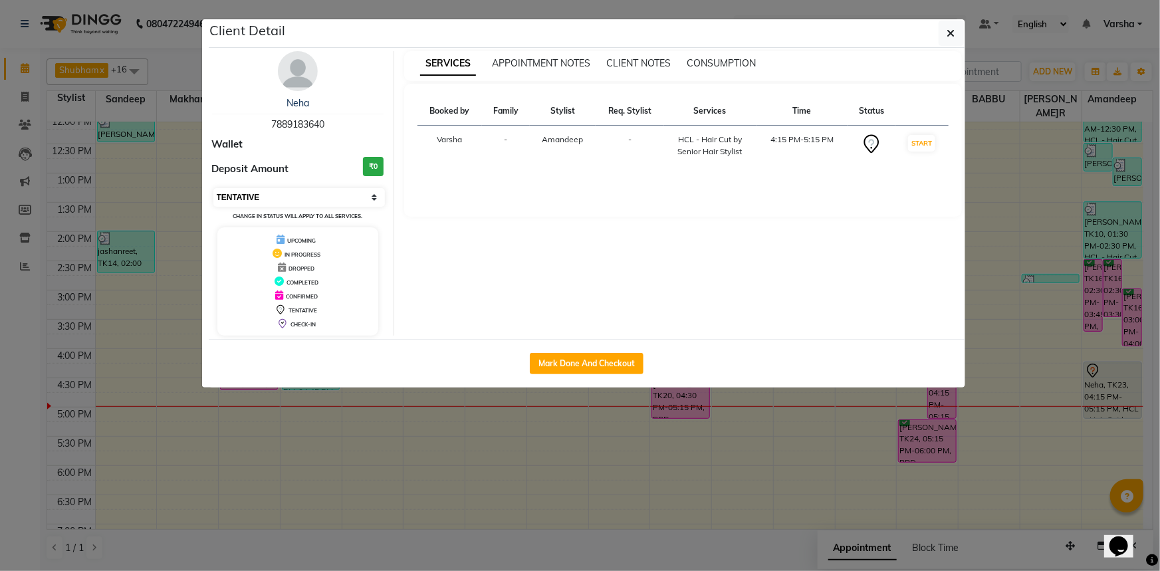
click at [253, 195] on select "Select IN SERVICE CONFIRMED TENTATIVE CHECK IN MARK DONE UPCOMING" at bounding box center [299, 197] width 172 height 19
select select "6"
click at [213, 188] on select "Select IN SERVICE CONFIRMED TENTATIVE CHECK IN MARK DONE UPCOMING" at bounding box center [299, 197] width 172 height 19
click at [951, 33] on icon "button" at bounding box center [951, 33] width 8 height 11
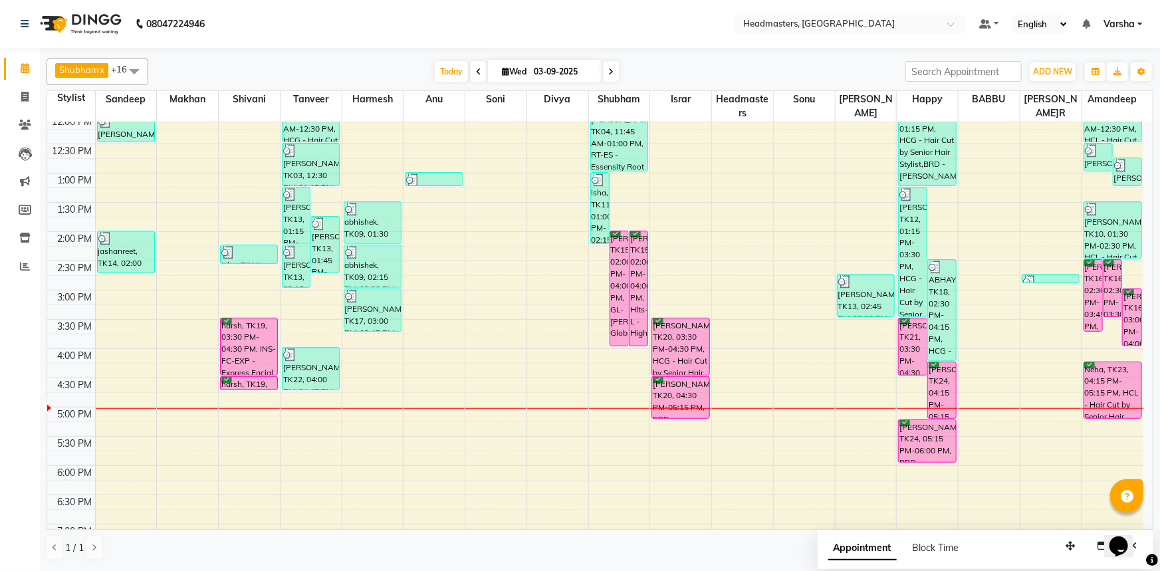
click at [314, 67] on div "T[DATE] W[DATE]" at bounding box center [527, 72] width 744 height 20
click at [374, 356] on div "8:00 AM 8:30 AM 9:00 AM 9:30 AM 10:00 AM 10:30 AM 11:00 AM 11:30 AM 12:00 PM 12…" at bounding box center [595, 261] width 1096 height 760
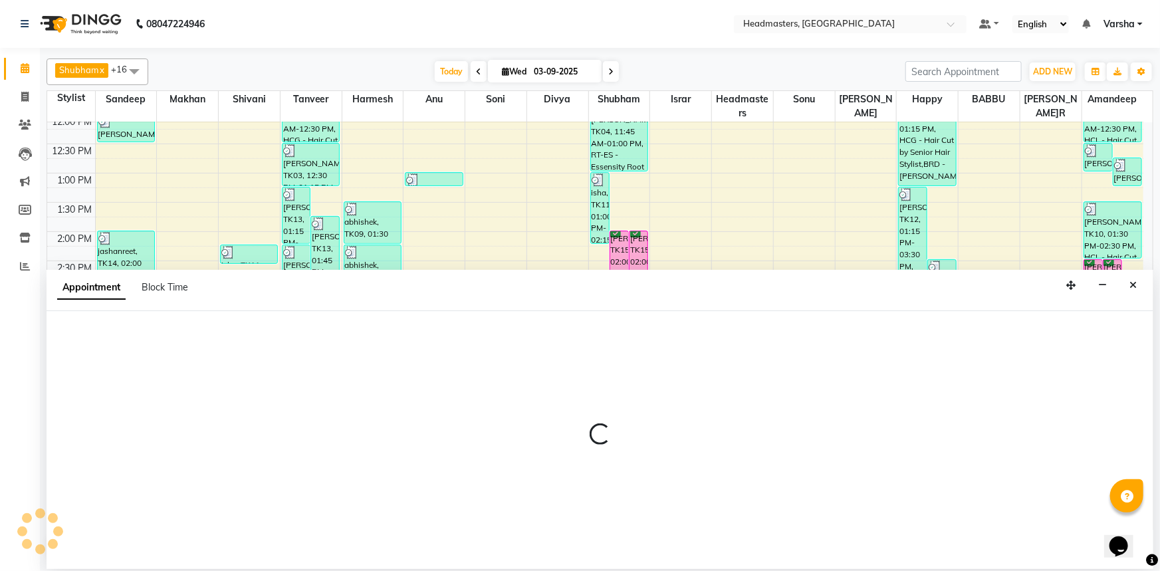
select select "60869"
select select "960"
select select "tentative"
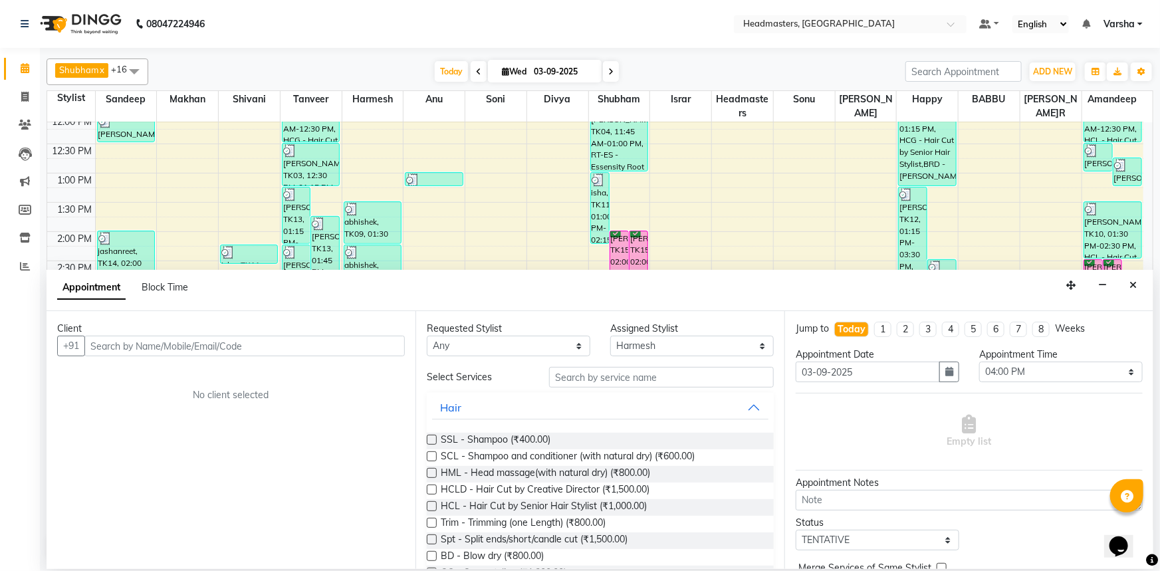
click at [136, 348] on input "text" at bounding box center [244, 346] width 320 height 21
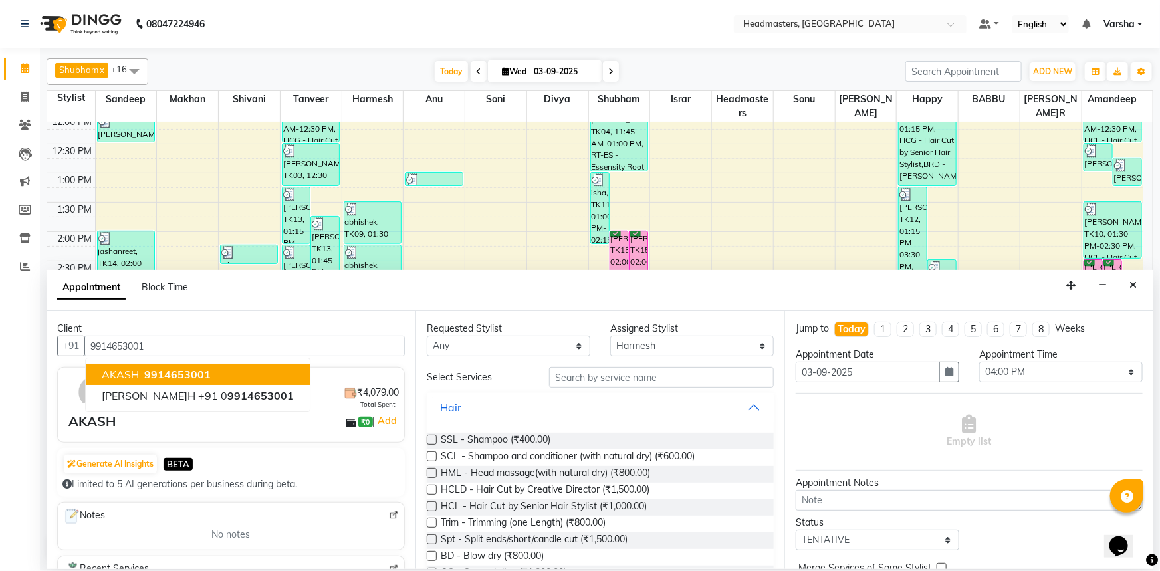
click at [145, 376] on span "9914653001" at bounding box center [177, 374] width 66 height 13
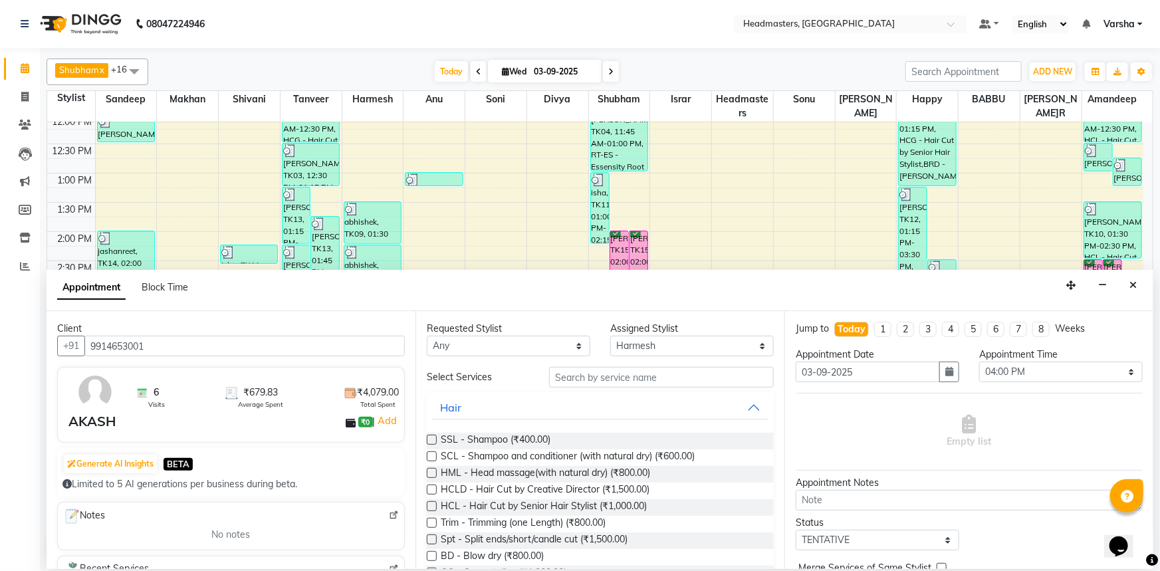
type input "9914653001"
click at [574, 376] on input "text" at bounding box center [661, 377] width 225 height 21
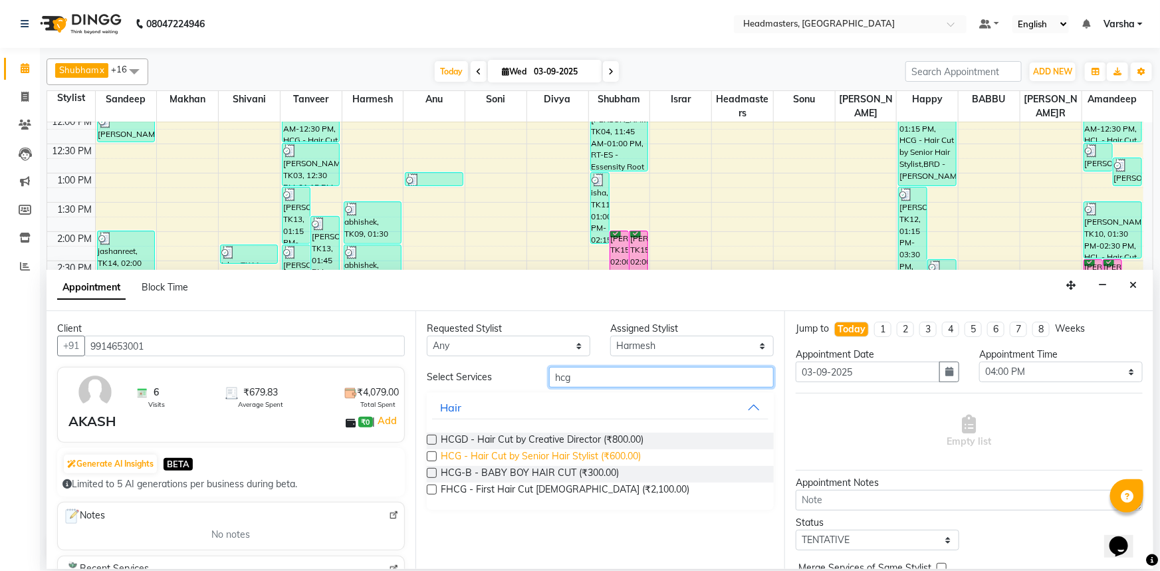
type input "hcg"
click at [543, 459] on span "HCG - Hair Cut by Senior Hair Stylist (₹600.00)" at bounding box center [541, 457] width 200 height 17
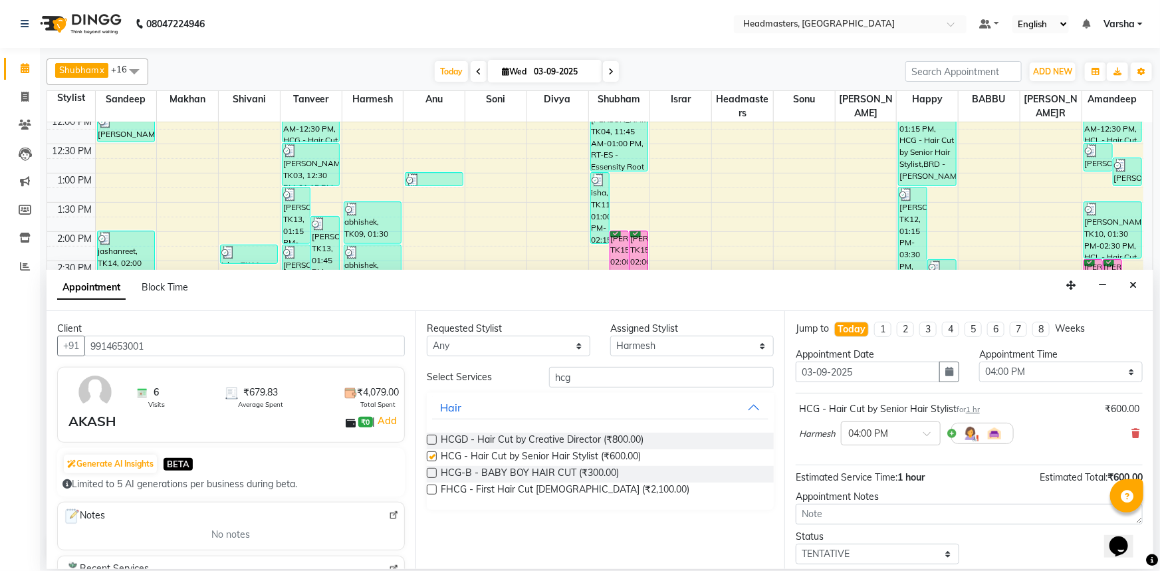
checkbox input "false"
click at [598, 374] on input "hcg" at bounding box center [661, 377] width 225 height 21
type input "h"
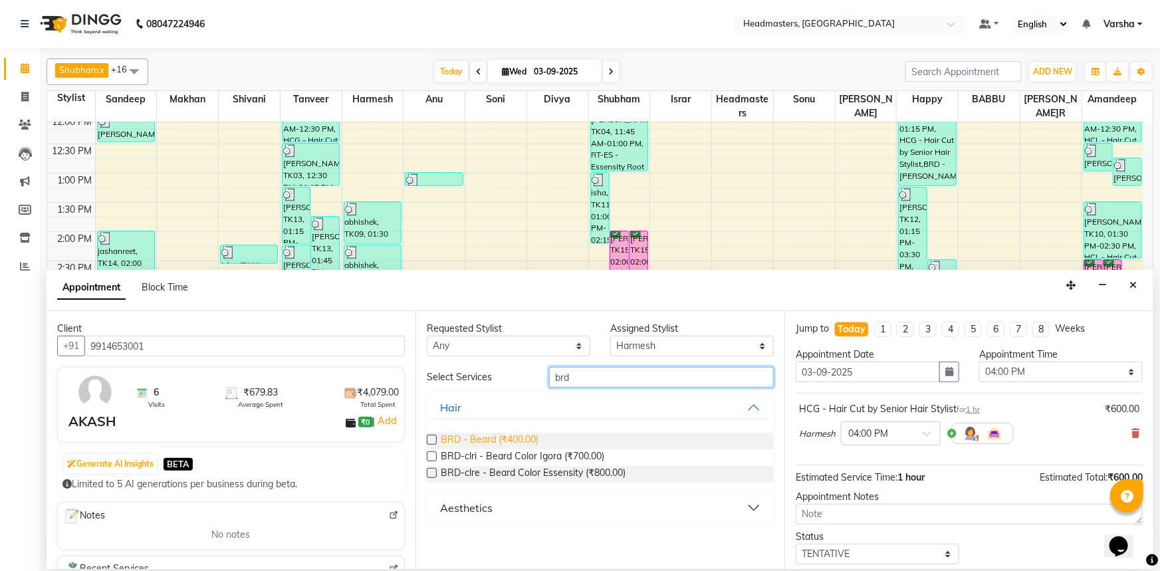
type input "brd"
click at [458, 442] on span "BRD - Beard (₹400.00)" at bounding box center [490, 441] width 98 height 17
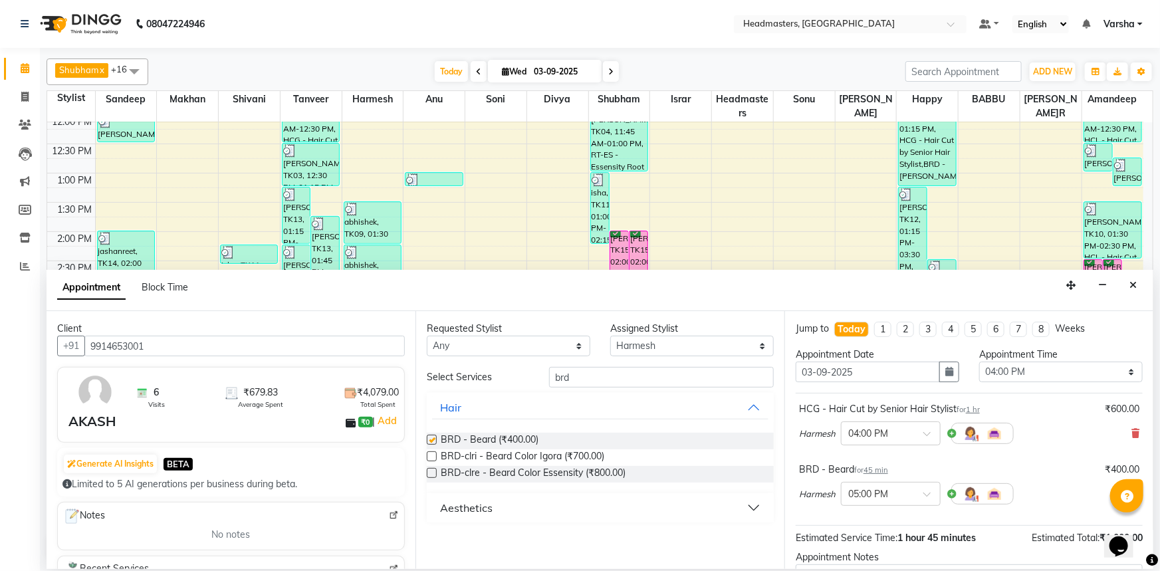
checkbox input "false"
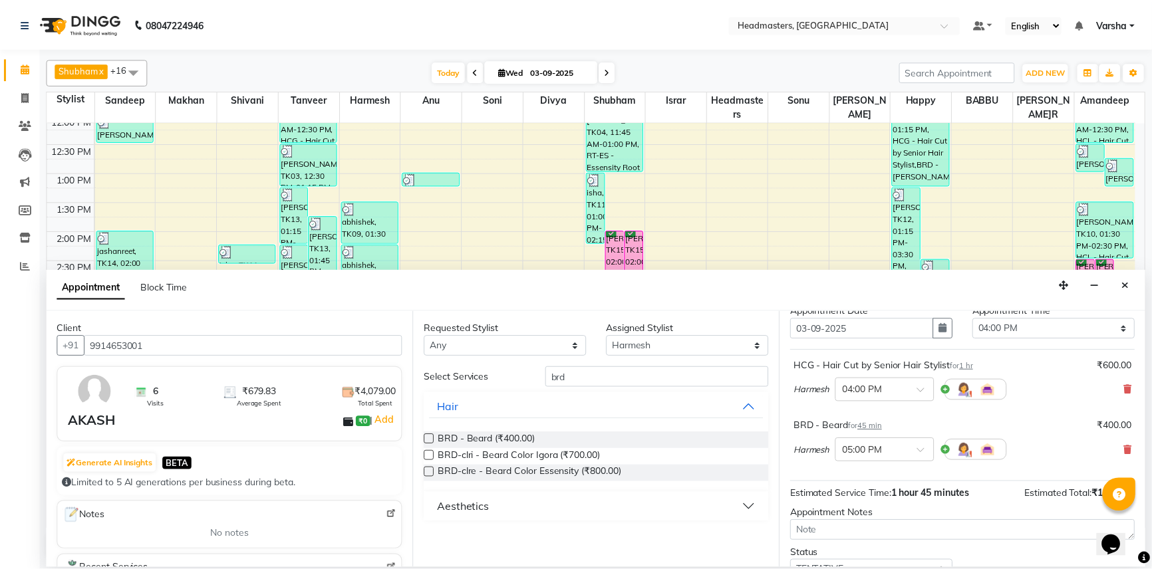
scroll to position [117, 0]
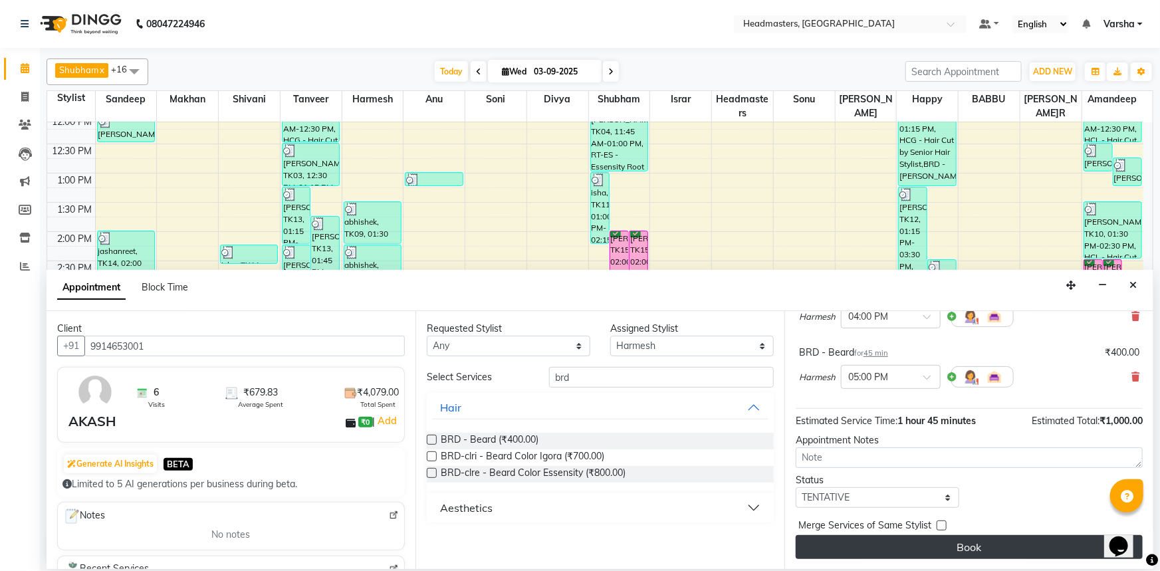
click at [920, 551] on button "Book" at bounding box center [969, 547] width 347 height 24
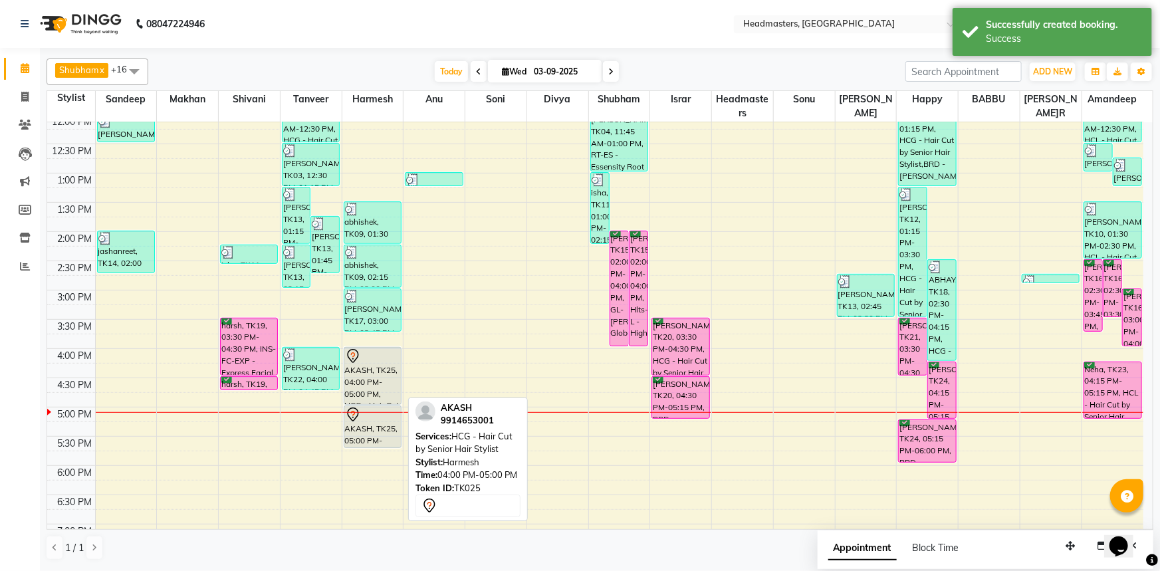
click at [379, 379] on div "AKASH, TK25, 04:00 PM-05:00 PM, HCG - Hair Cut by Senior Hair Stylist" at bounding box center [372, 376] width 57 height 57
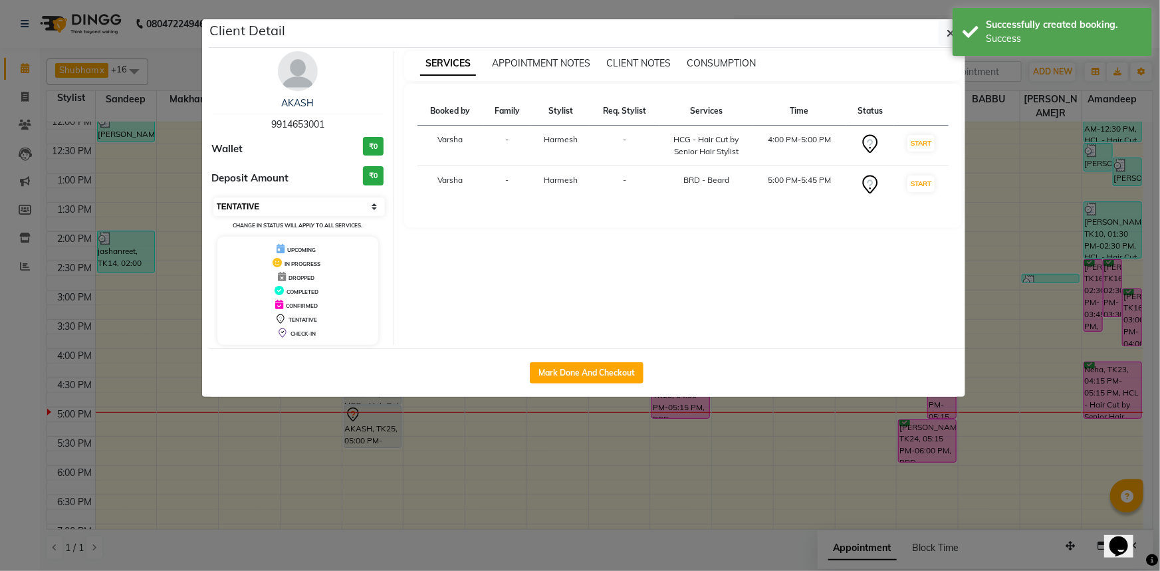
click at [257, 206] on select "Select IN SERVICE CONFIRMED TENTATIVE CHECK IN MARK DONE UPCOMING" at bounding box center [299, 206] width 172 height 19
select select "6"
click at [213, 197] on select "Select IN SERVICE CONFIRMED TENTATIVE CHECK IN MARK DONE UPCOMING" at bounding box center [299, 206] width 172 height 19
click at [568, 371] on button "Mark Done And Checkout" at bounding box center [587, 372] width 114 height 21
select select "service"
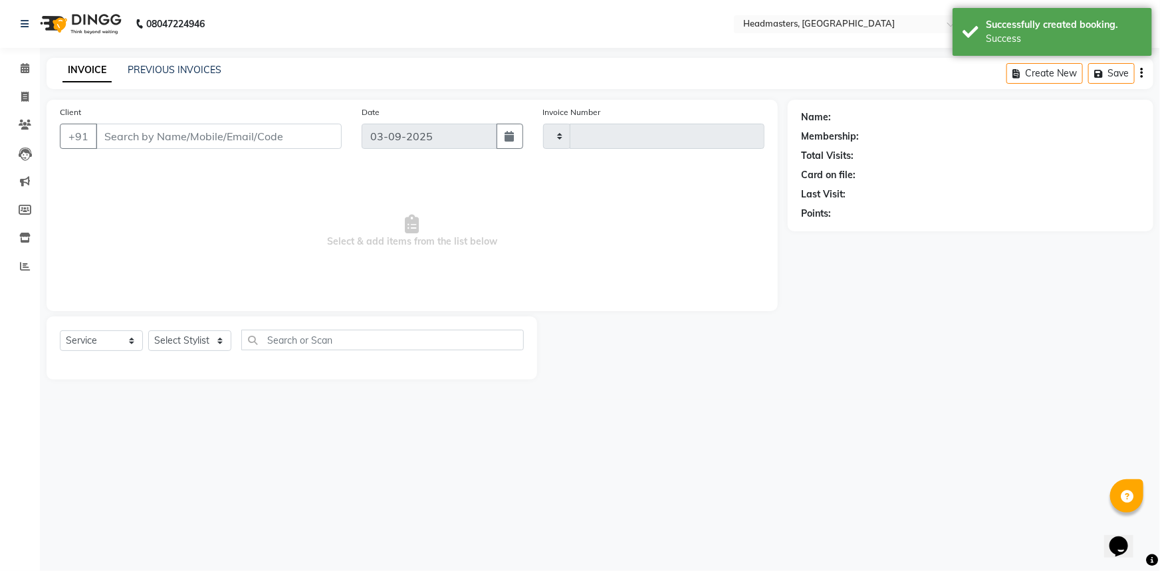
type input "4718"
select select "7140"
type input "9914653001"
select select "60869"
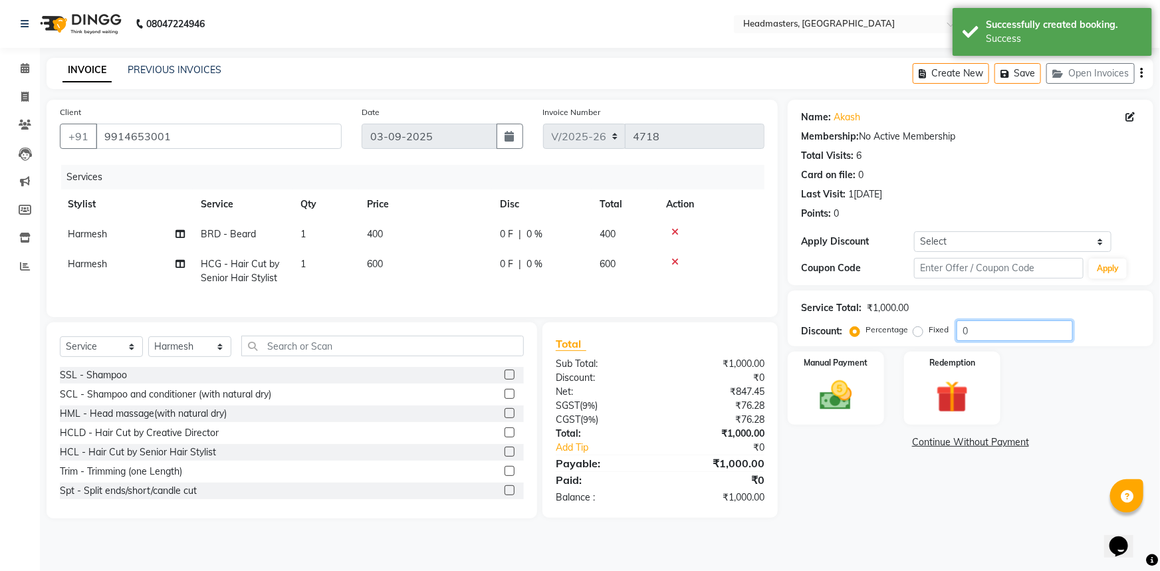
click at [962, 327] on input "0" at bounding box center [1015, 330] width 116 height 21
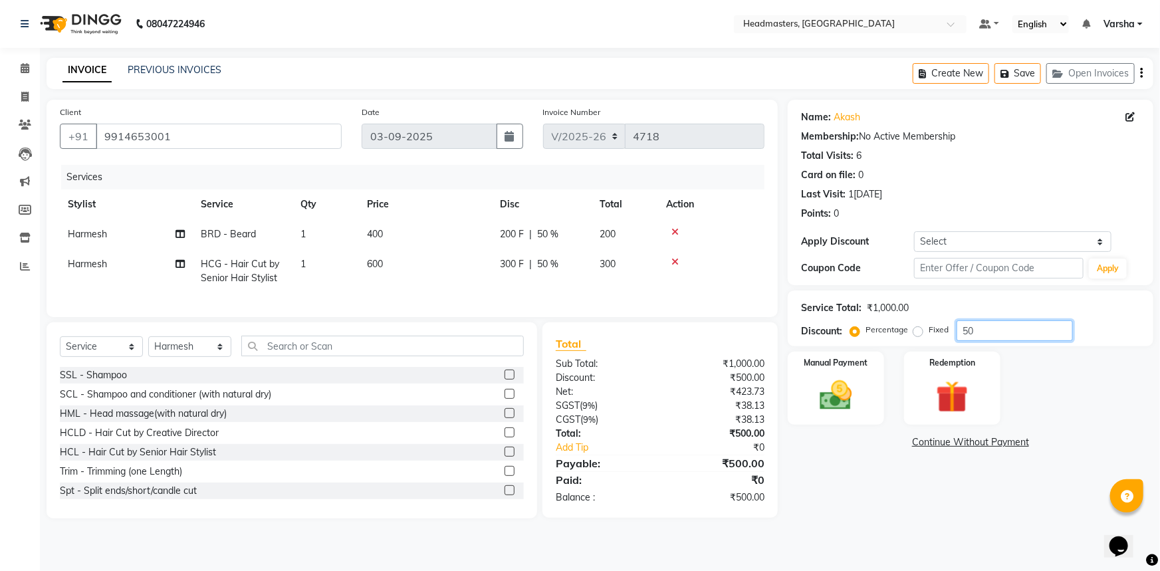
type input "50"
click at [904, 505] on div "Name: Akash Membership: No Active Membership Total Visits: 6 Card on file: 0 La…" at bounding box center [976, 309] width 376 height 419
click at [848, 410] on img at bounding box center [836, 395] width 55 height 39
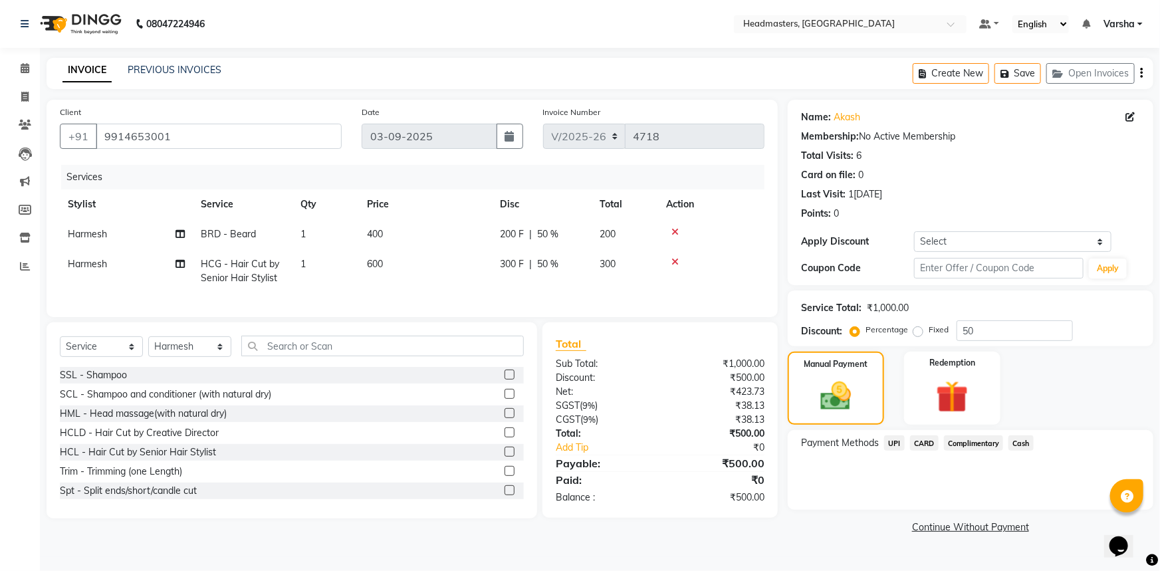
click at [898, 443] on span "UPI" at bounding box center [894, 443] width 21 height 15
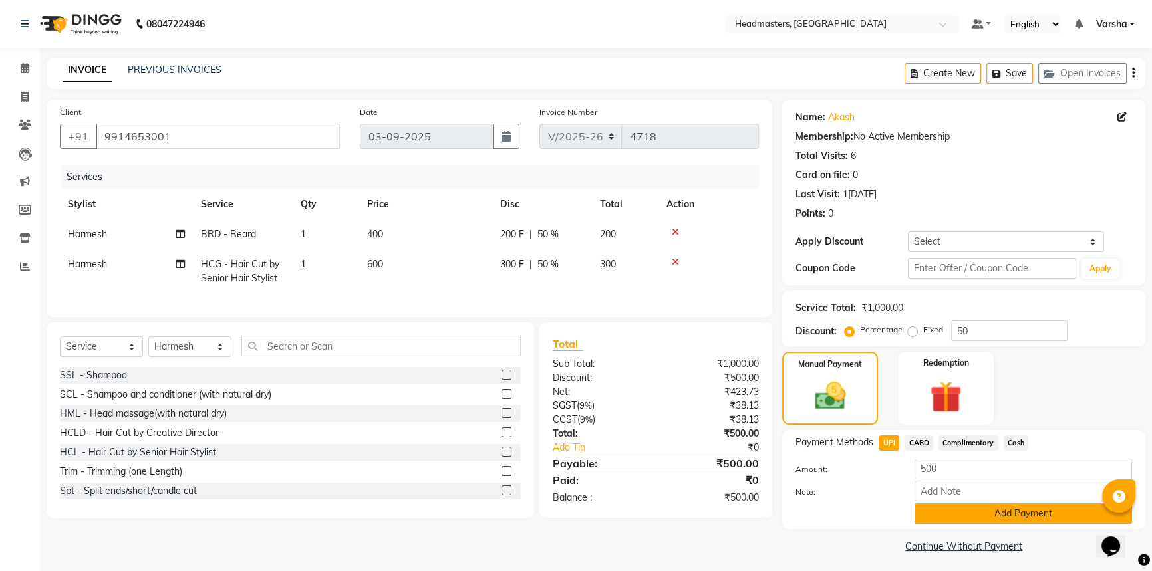
click at [934, 518] on button "Add Payment" at bounding box center [1022, 513] width 217 height 21
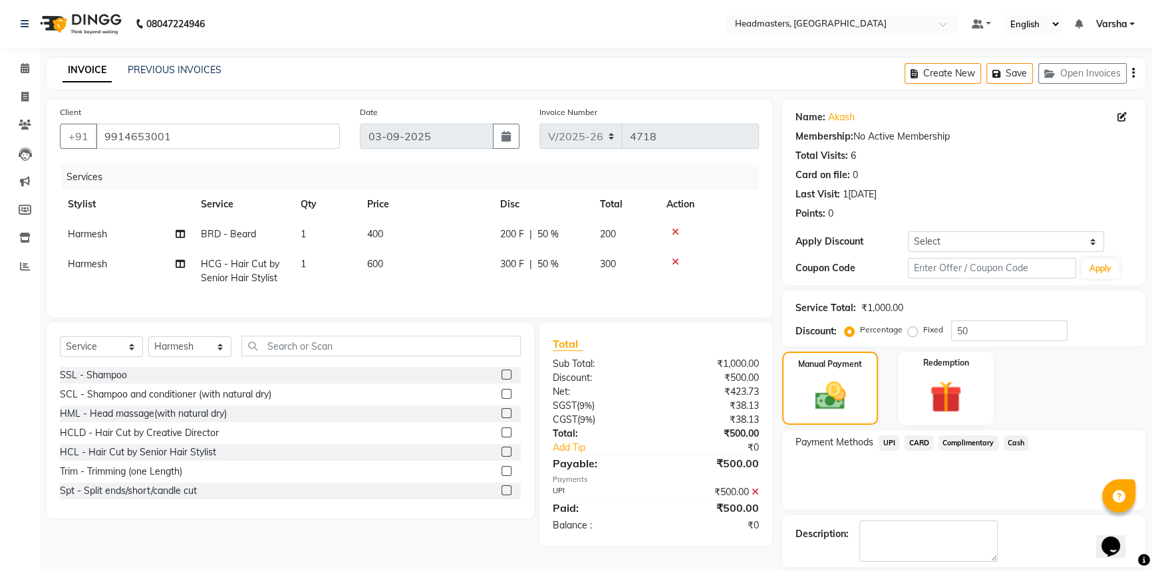
scroll to position [41, 0]
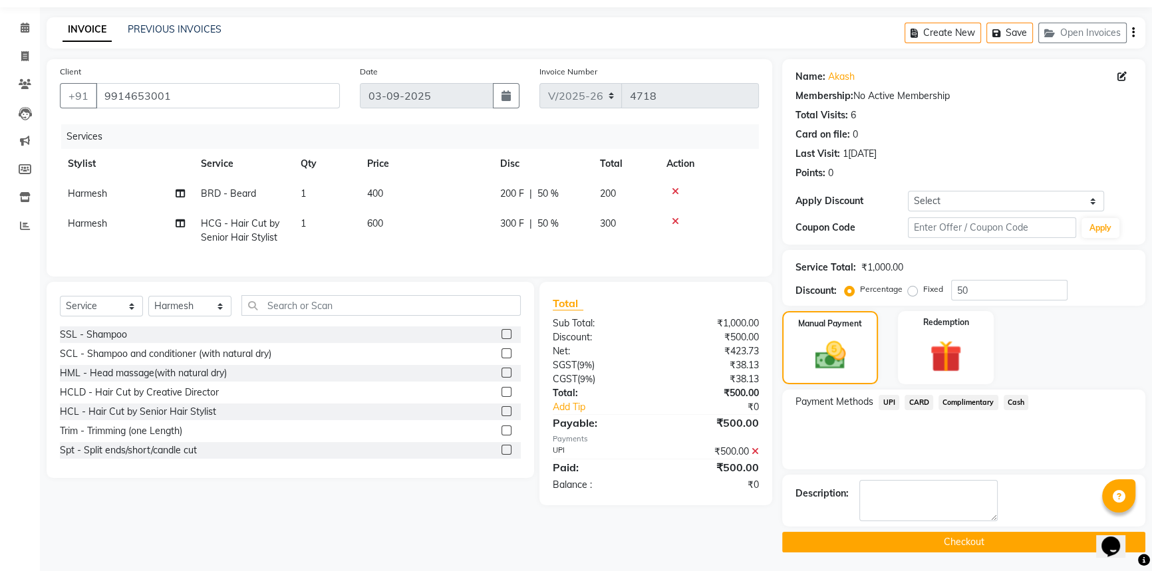
click at [924, 543] on button "Checkout" at bounding box center [963, 542] width 363 height 21
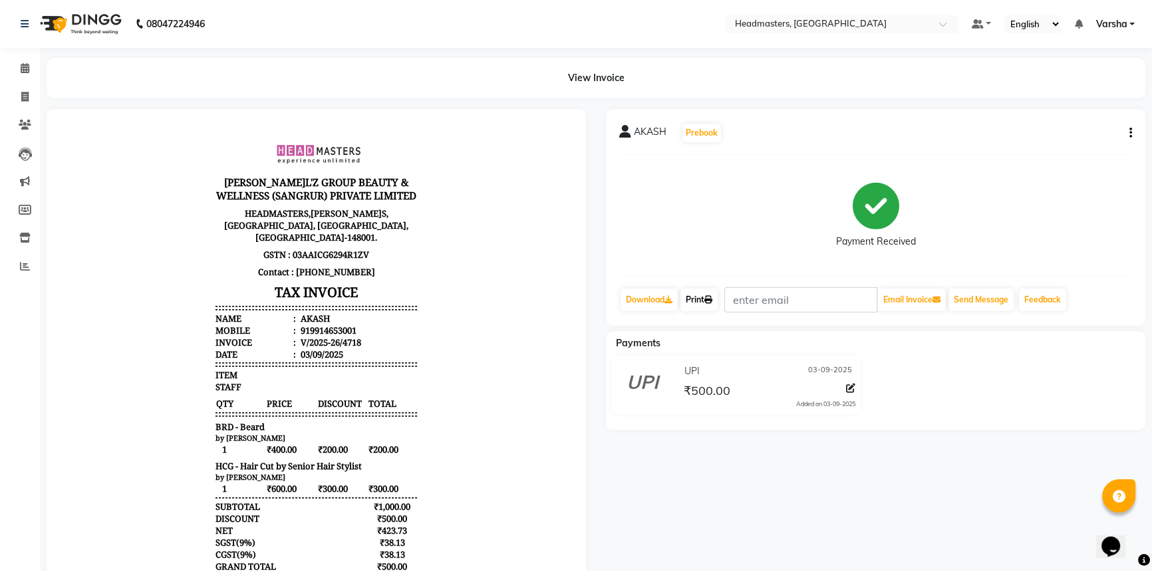
click at [699, 296] on link "Print" at bounding box center [698, 300] width 37 height 23
click at [27, 67] on icon at bounding box center [25, 68] width 9 height 10
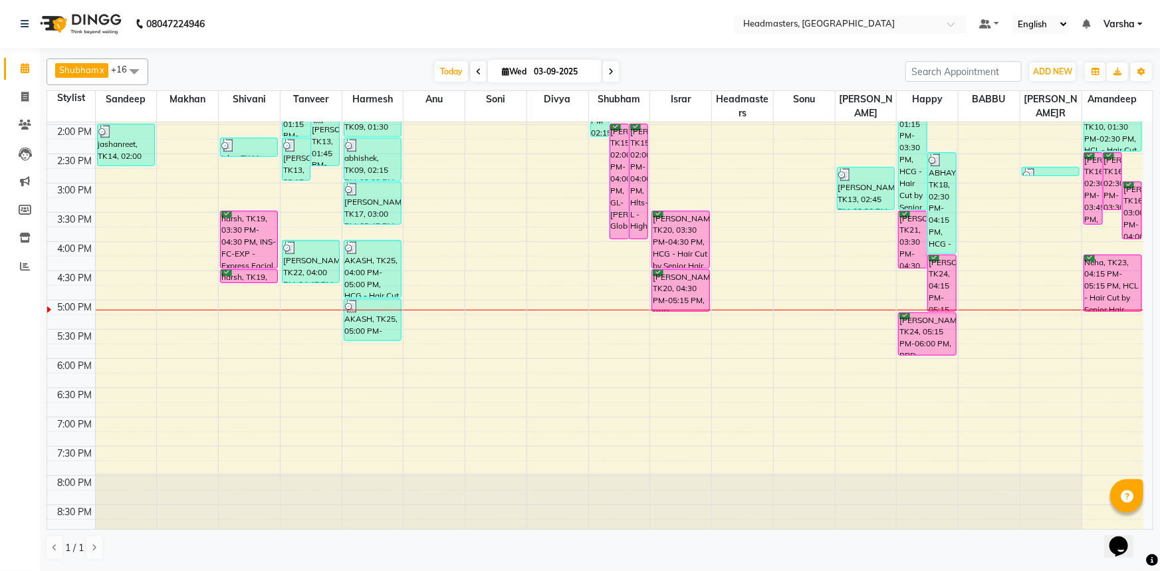
scroll to position [349, 0]
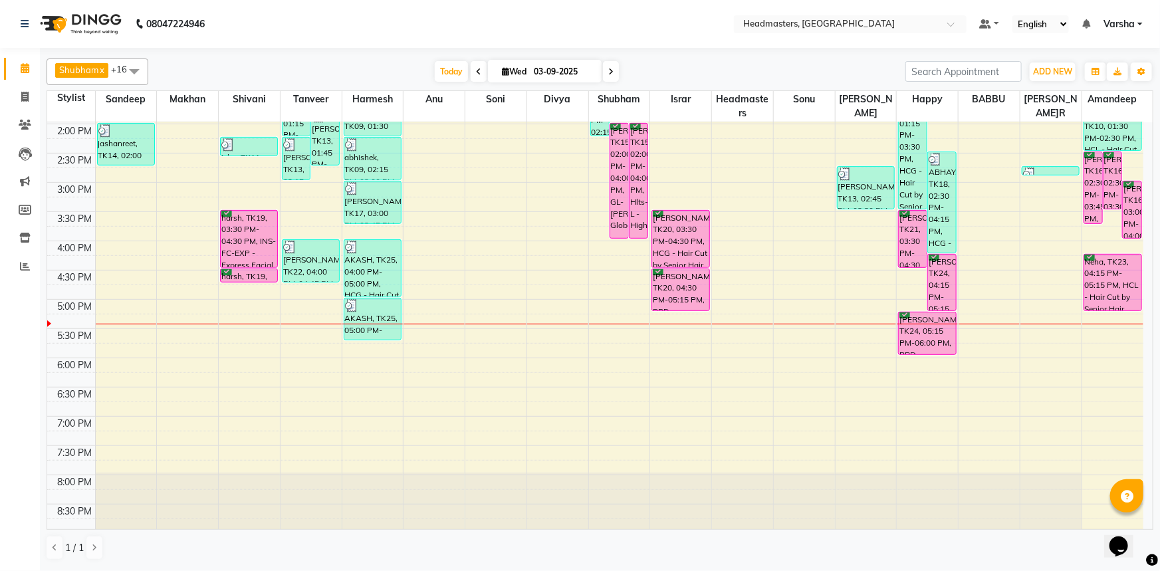
click at [430, 303] on div "8:00 AM 8:30 AM 9:00 AM 9:30 AM 10:00 AM 10:30 AM 11:00 AM 11:30 AM 12:00 PM 12…" at bounding box center [595, 153] width 1096 height 760
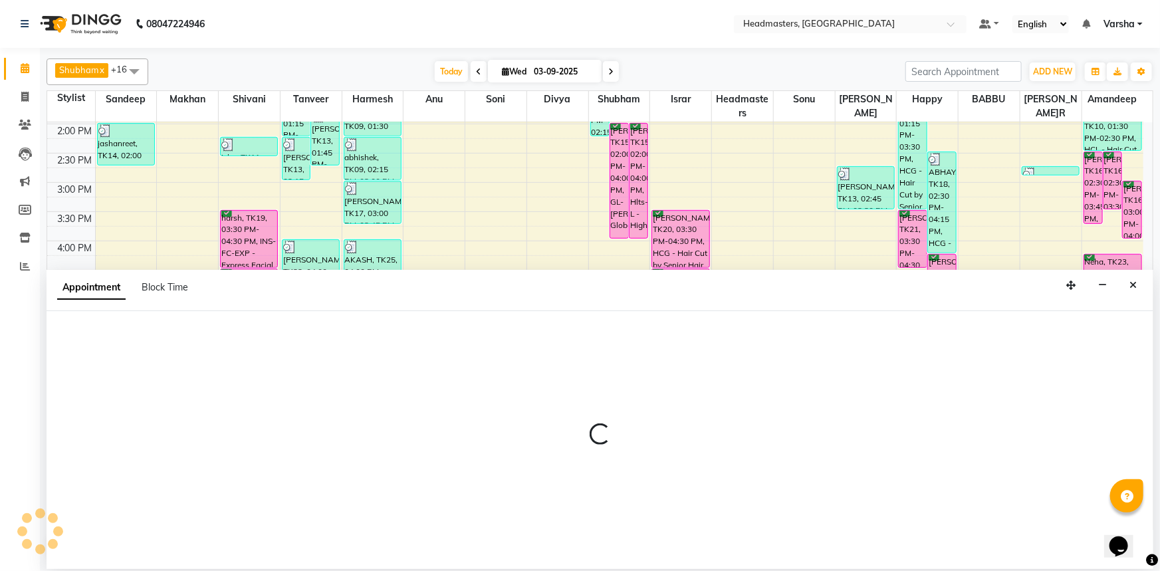
select select "60873"
select select "1020"
select select "tentative"
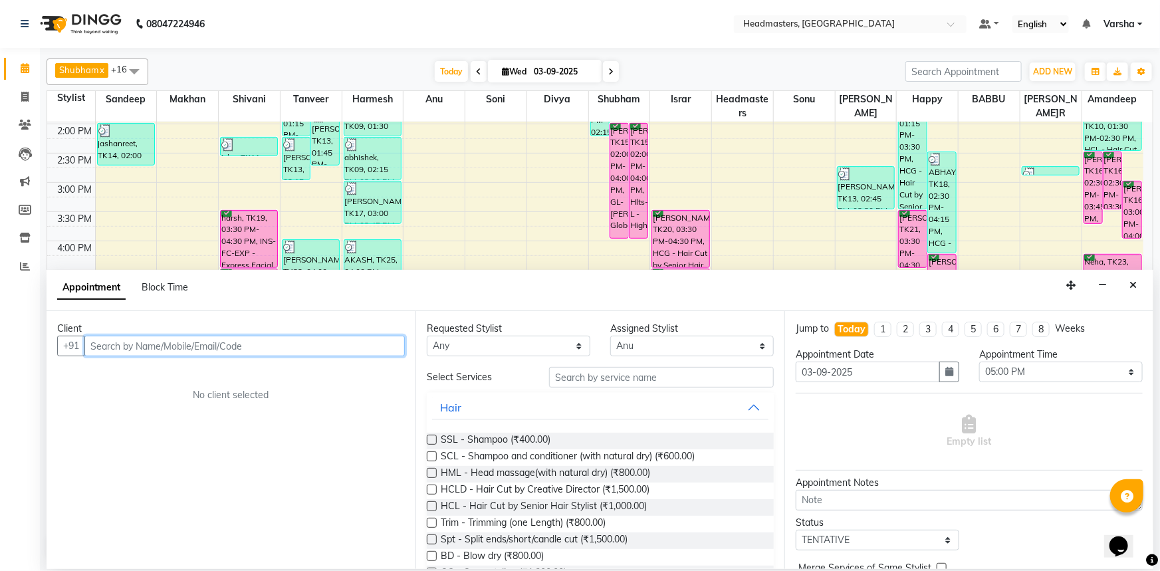
click at [100, 345] on input "text" at bounding box center [244, 346] width 320 height 21
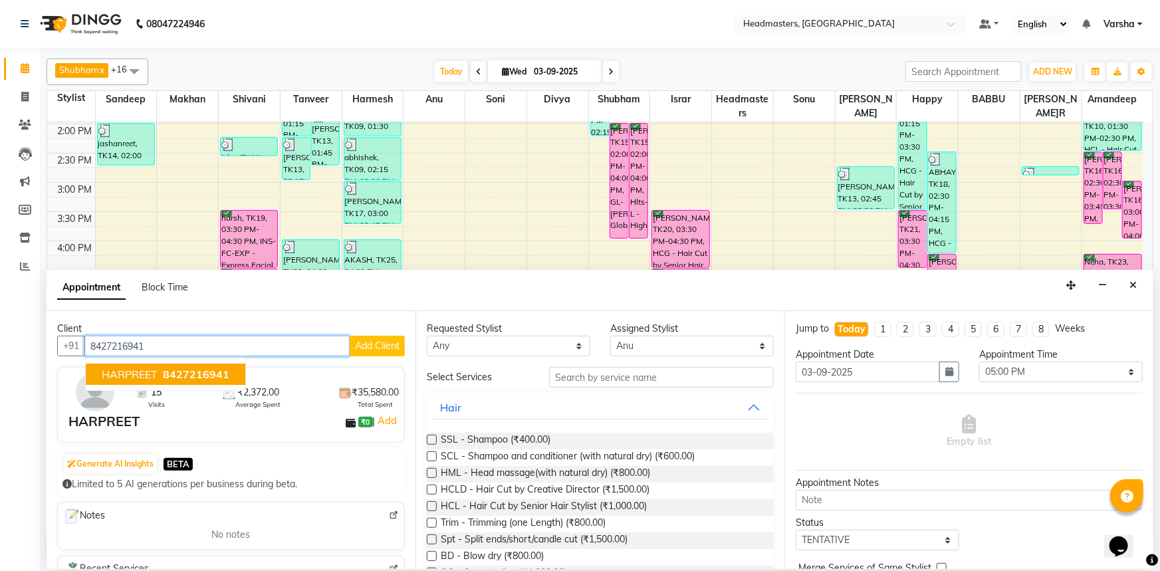
click at [142, 362] on ngb-typeahead-window "[PERSON_NAME] 8427216941" at bounding box center [165, 374] width 161 height 33
click at [140, 370] on span "HARPREET" at bounding box center [130, 374] width 56 height 13
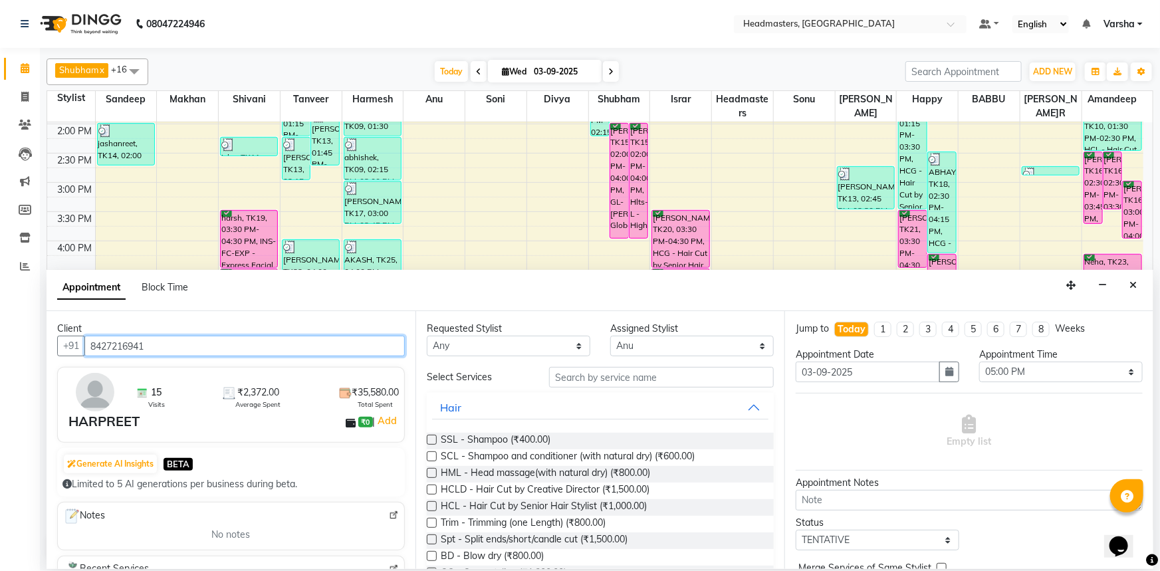
type input "8427216941"
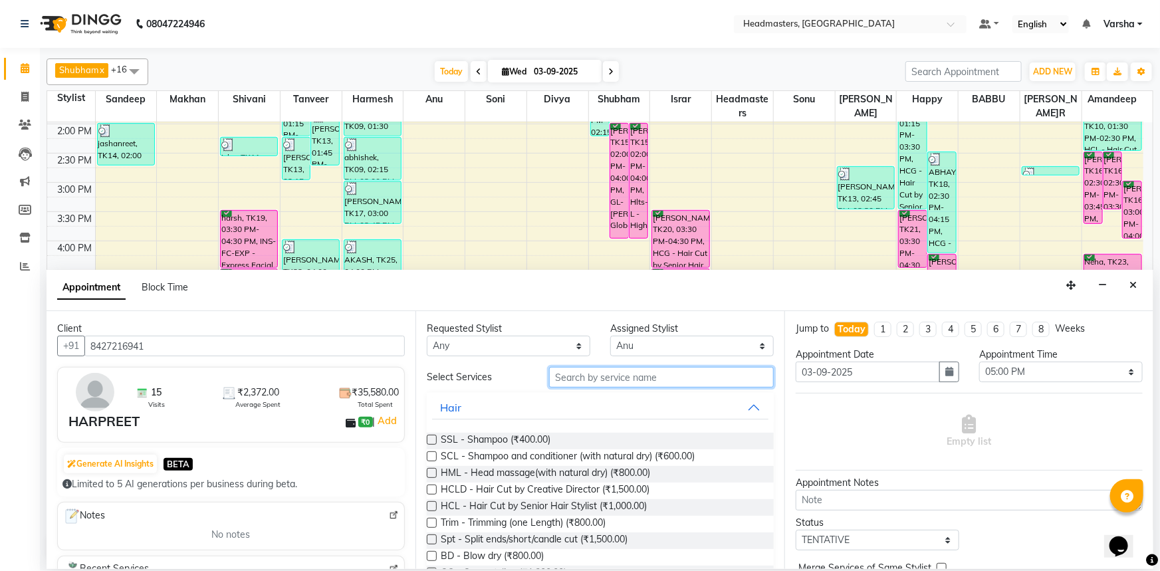
click at [588, 372] on input "text" at bounding box center [661, 377] width 225 height 21
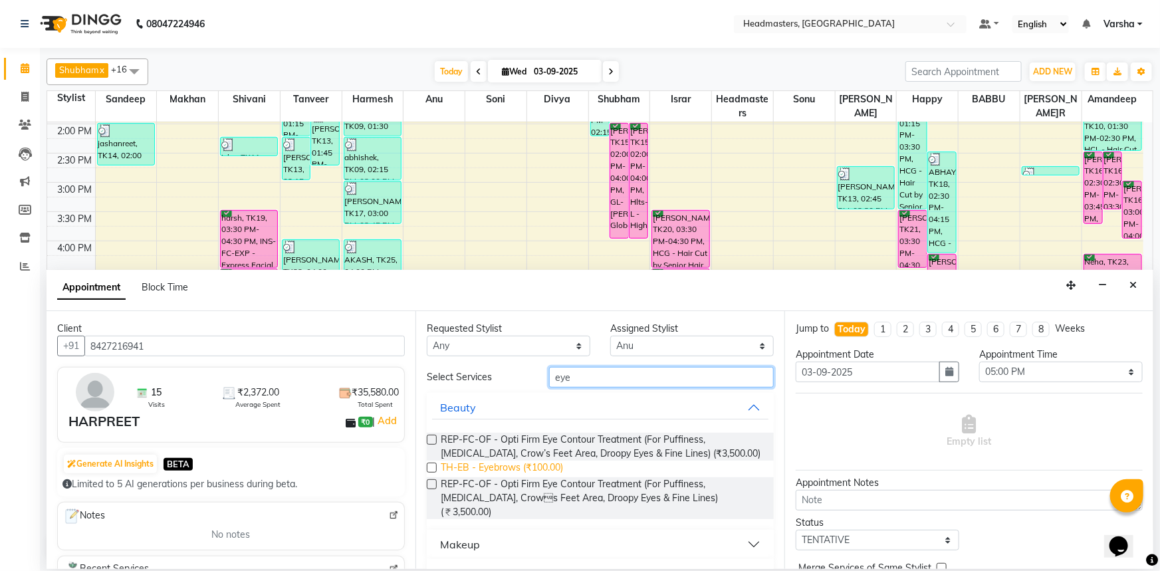
type input "eye"
click at [525, 463] on span "TH-EB - Eyebrows (₹100.00)" at bounding box center [502, 469] width 122 height 17
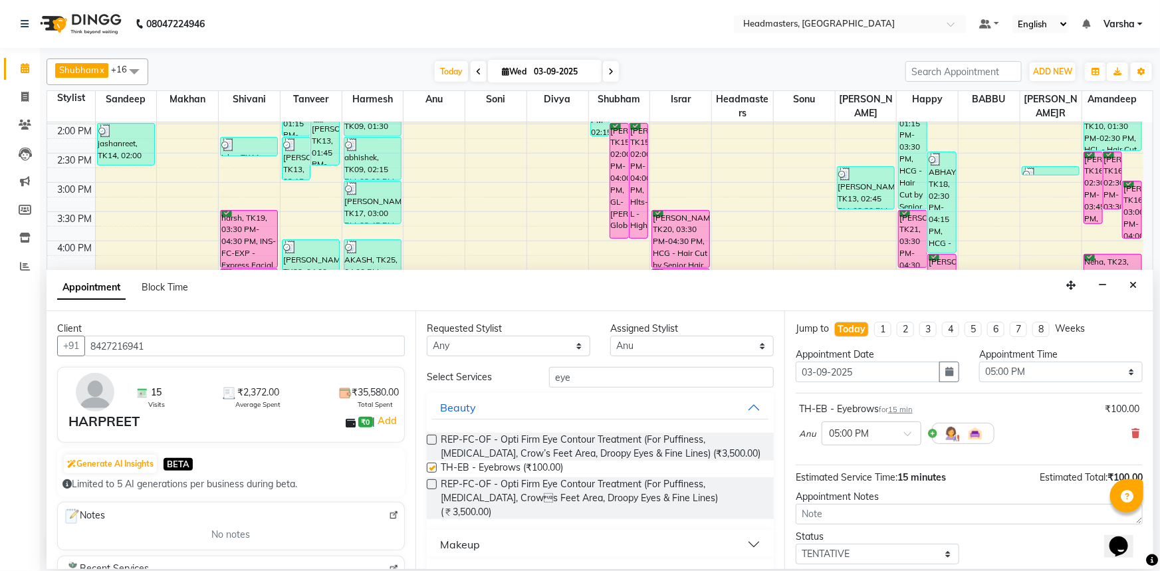
checkbox input "false"
click at [573, 378] on input "eye" at bounding box center [661, 377] width 225 height 21
type input "e"
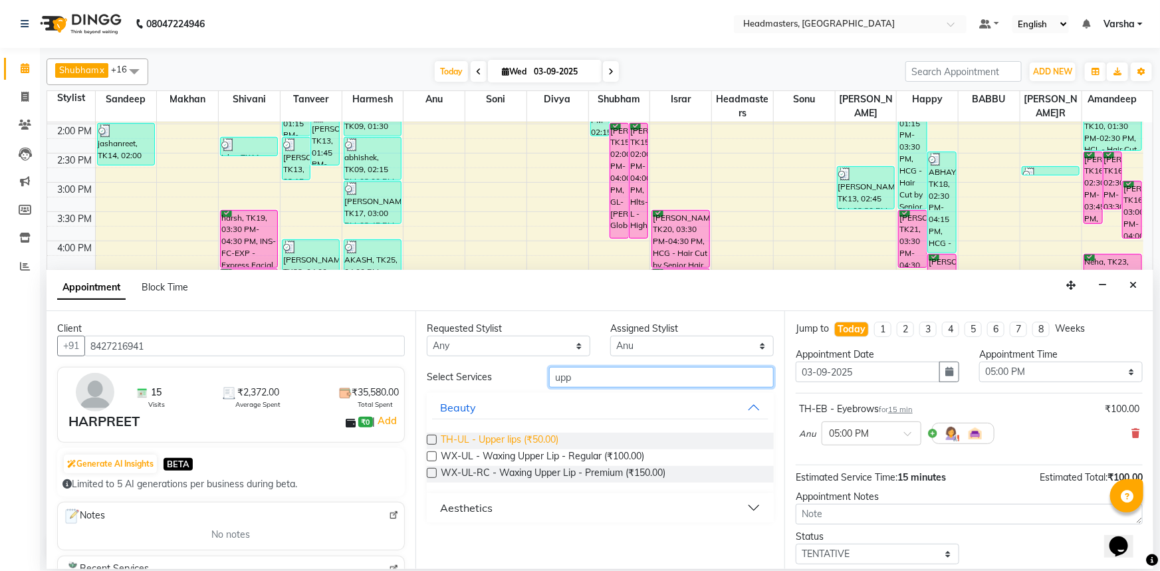
type input "upp"
click at [537, 434] on span "TH-UL - Upper lips (₹50.00)" at bounding box center [500, 441] width 118 height 17
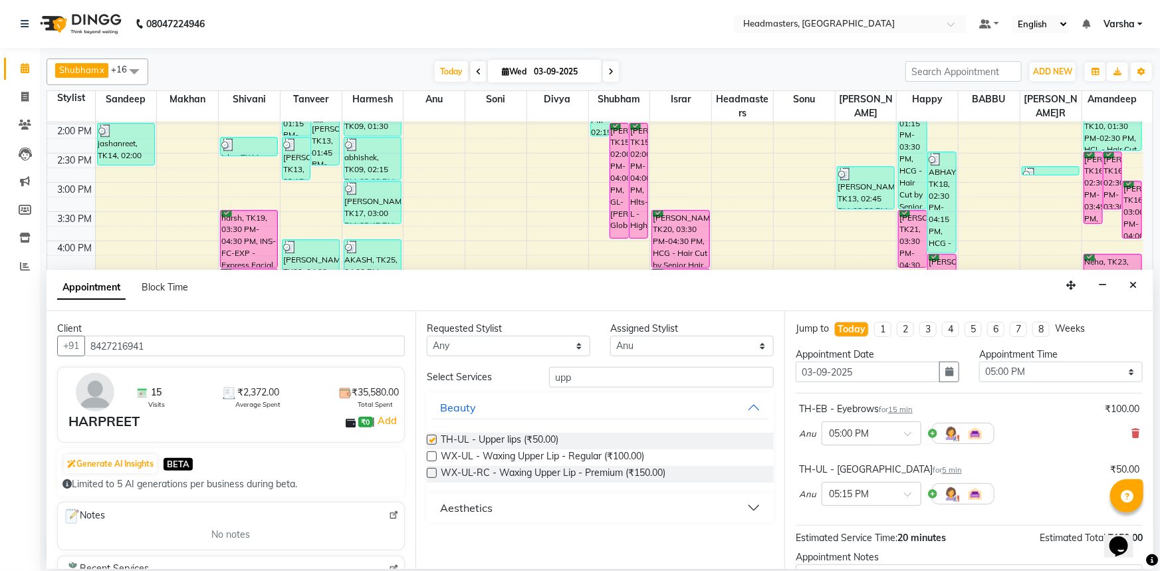
checkbox input "false"
click at [574, 381] on input "upp" at bounding box center [661, 377] width 225 height 21
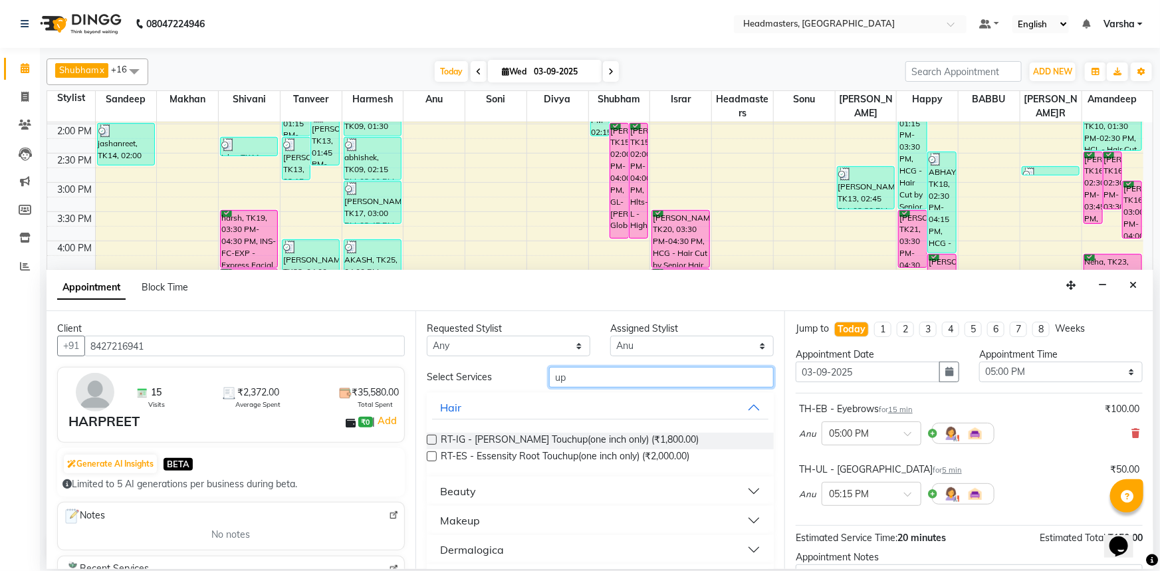
type input "u"
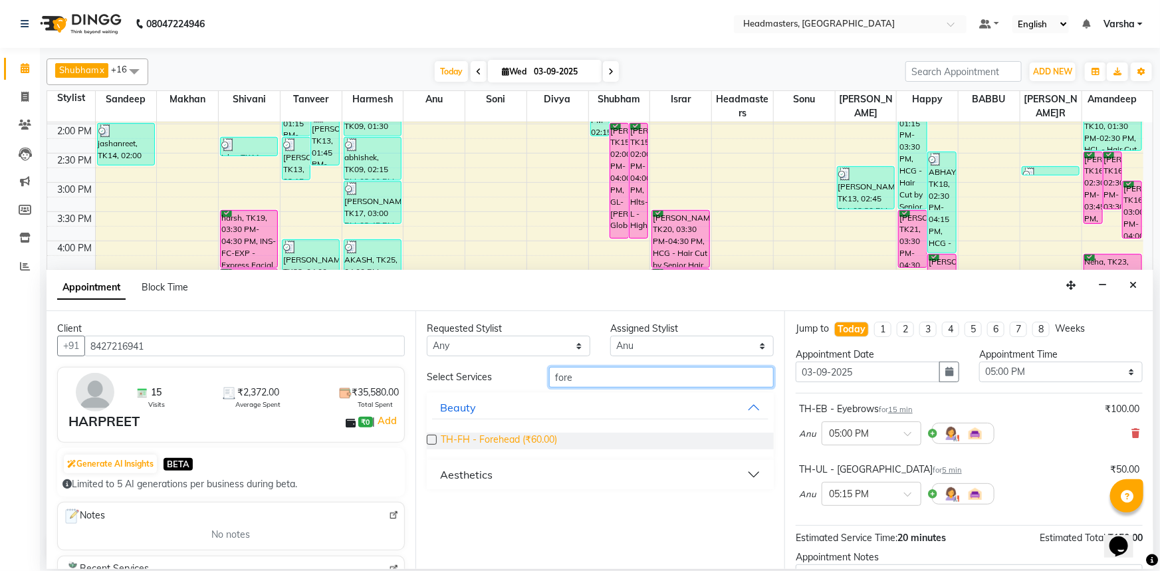
type input "fore"
click at [519, 436] on span "TH-FH - Forehead (₹60.00)" at bounding box center [499, 441] width 116 height 17
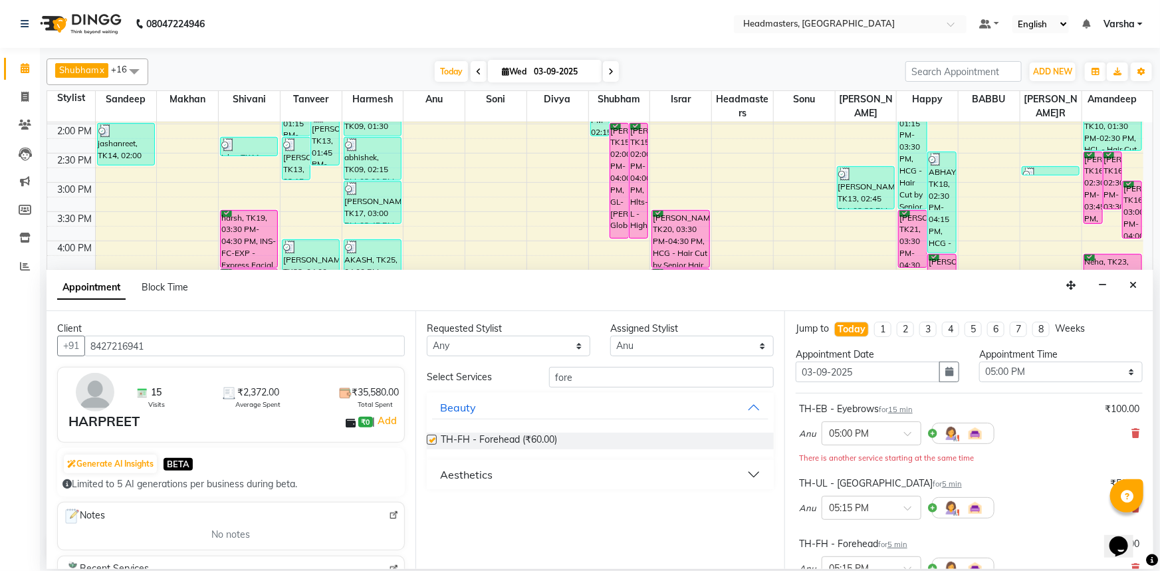
checkbox input "false"
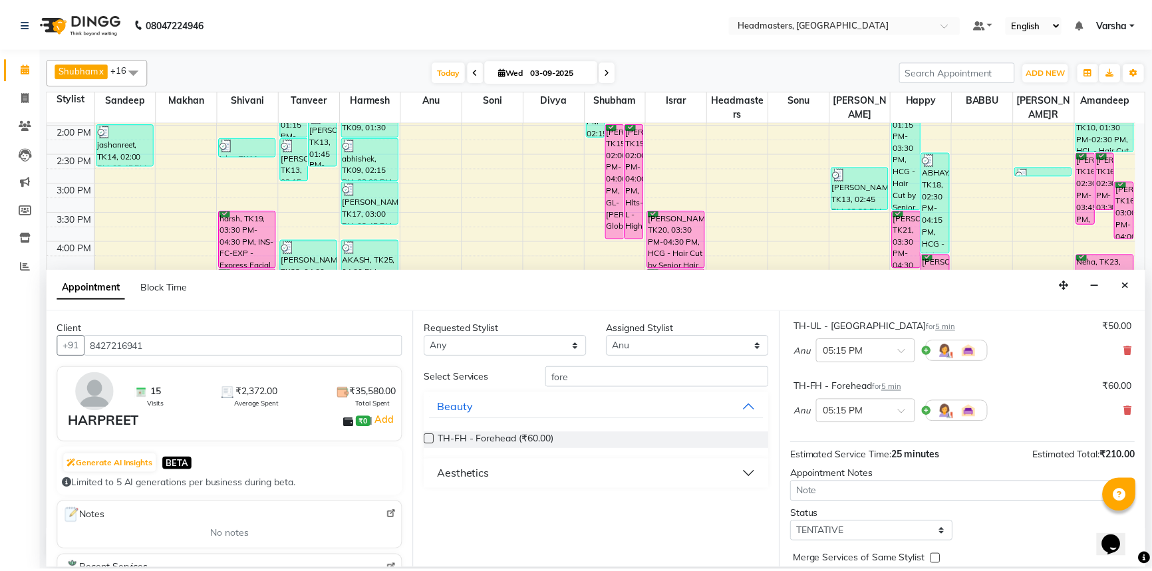
scroll to position [191, 0]
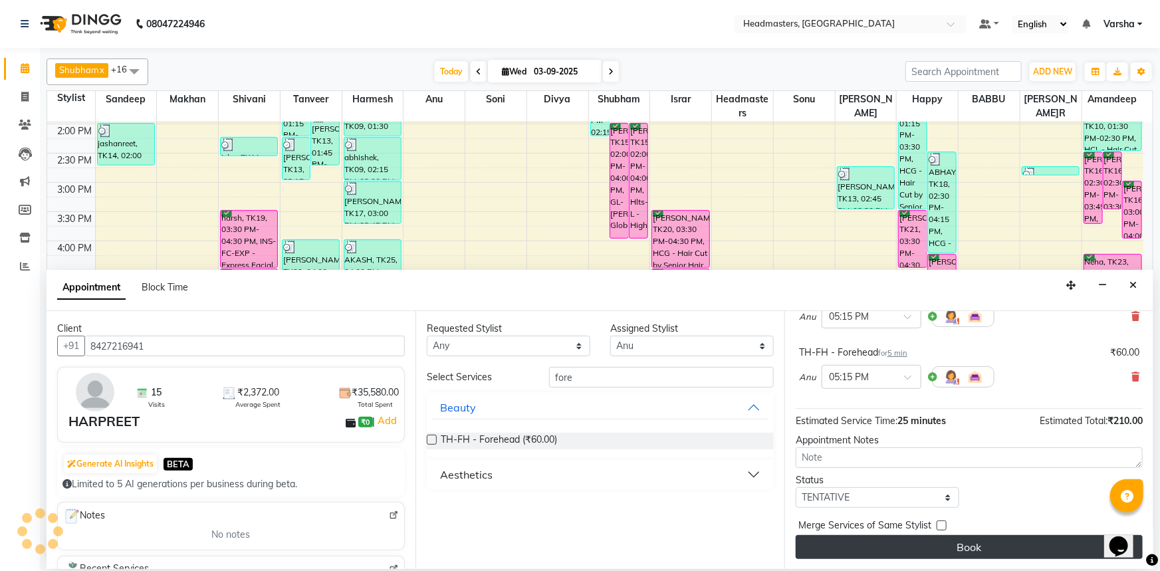
click at [953, 539] on button "Book" at bounding box center [969, 547] width 347 height 24
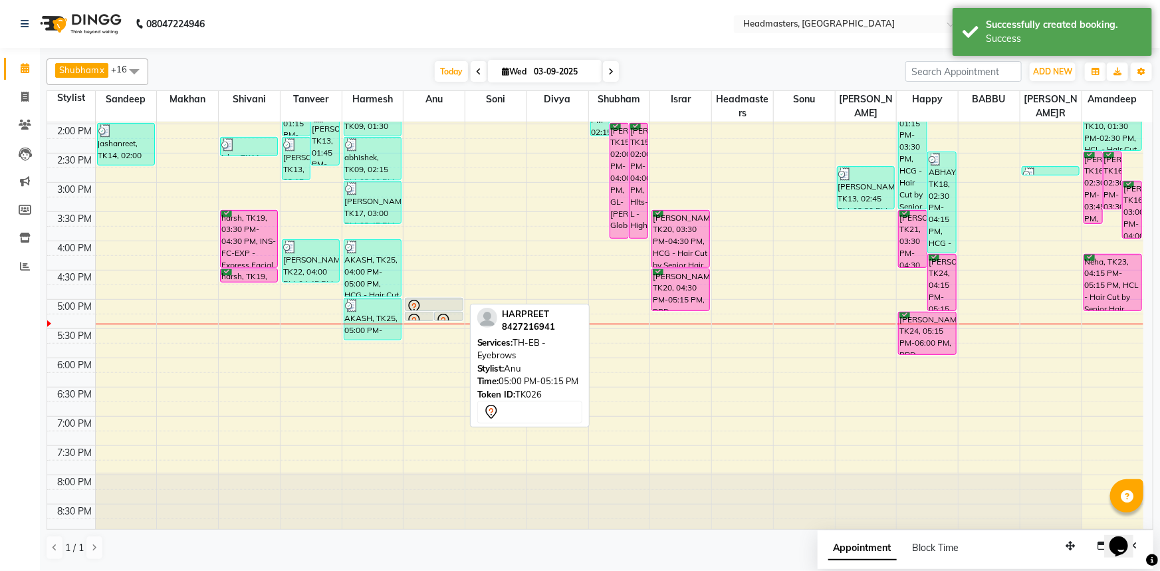
click at [434, 300] on div at bounding box center [433, 307] width 55 height 16
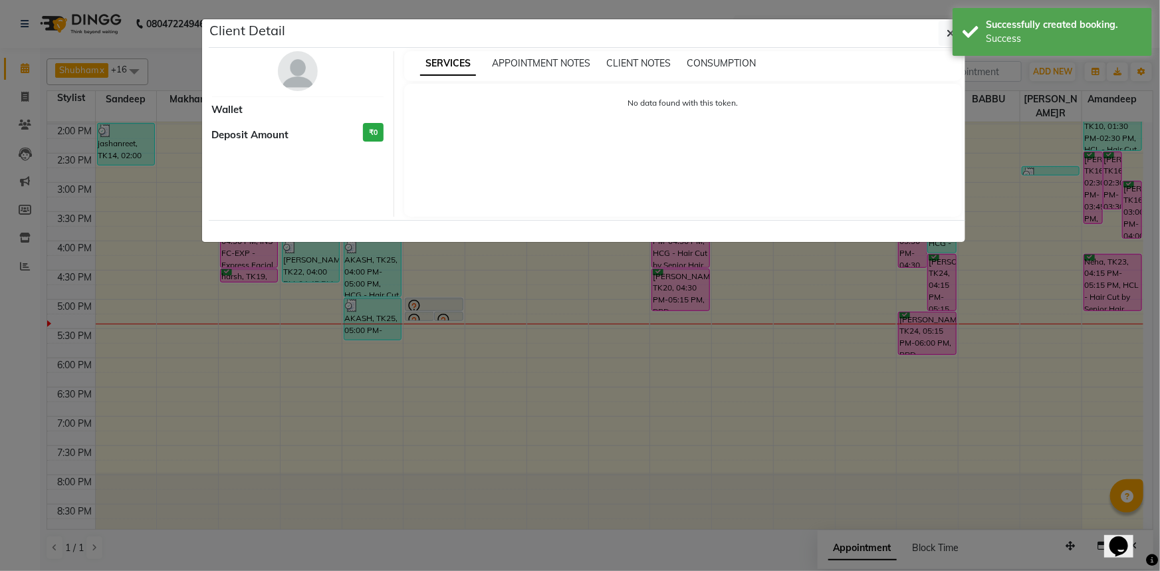
select select "7"
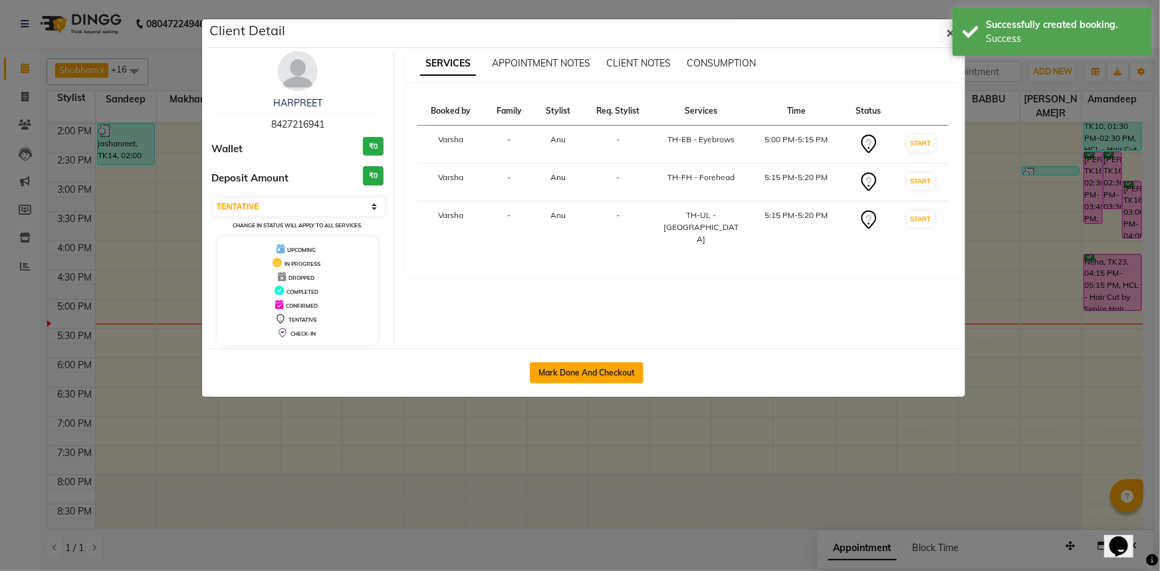
click at [563, 364] on button "Mark Done And Checkout" at bounding box center [587, 372] width 114 height 21
select select "service"
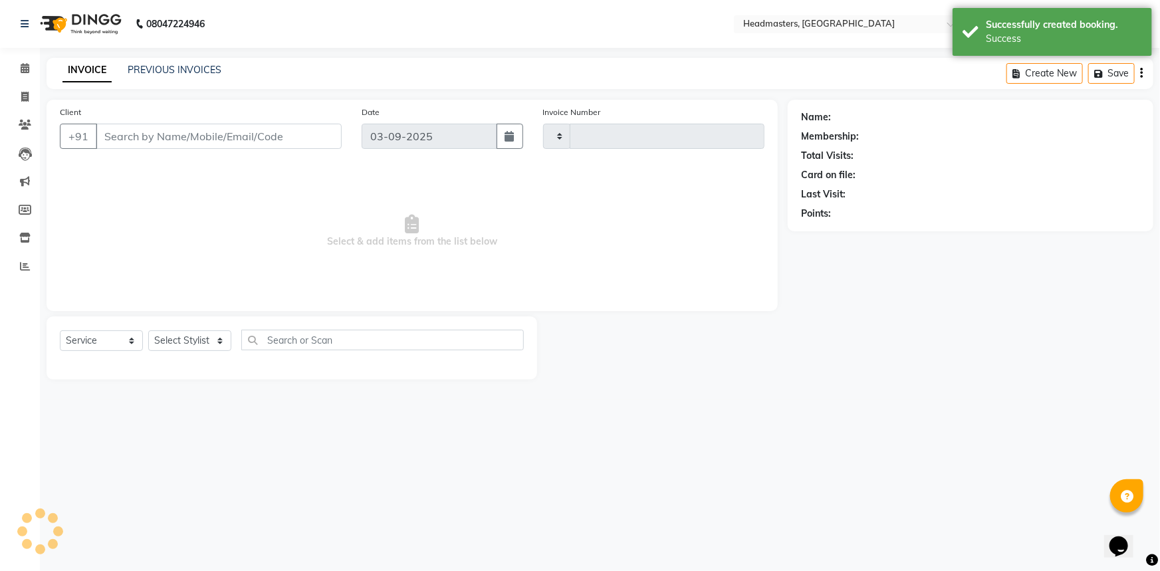
type input "4719"
select select "7140"
type input "8427216941"
select select "60873"
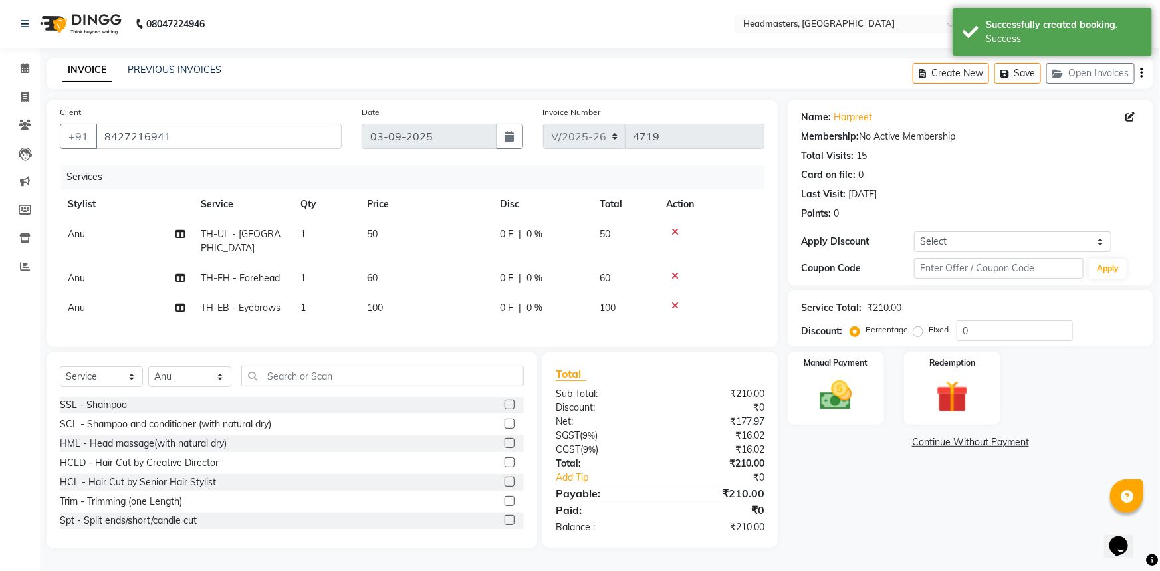
click at [525, 271] on div "0 F | 0 %" at bounding box center [542, 278] width 84 height 14
select select "60873"
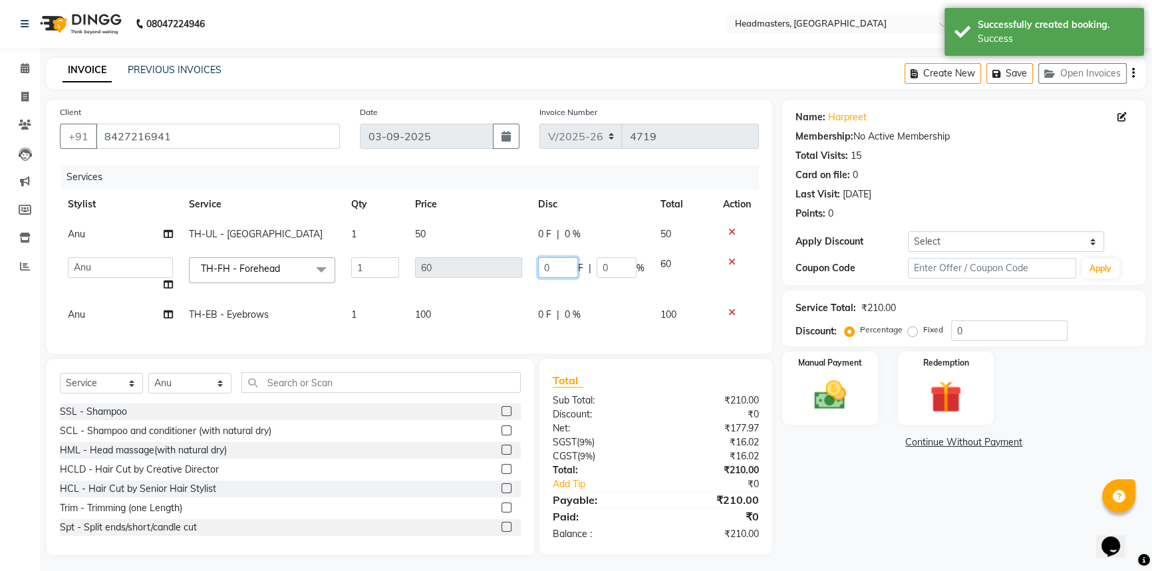
click at [557, 269] on input "0" at bounding box center [558, 267] width 40 height 21
type input "010"
click at [478, 313] on div "Services Stylist Service Qty Price Disc Total Action Anu TH-UL - Upper lips 1 5…" at bounding box center [409, 253] width 699 height 176
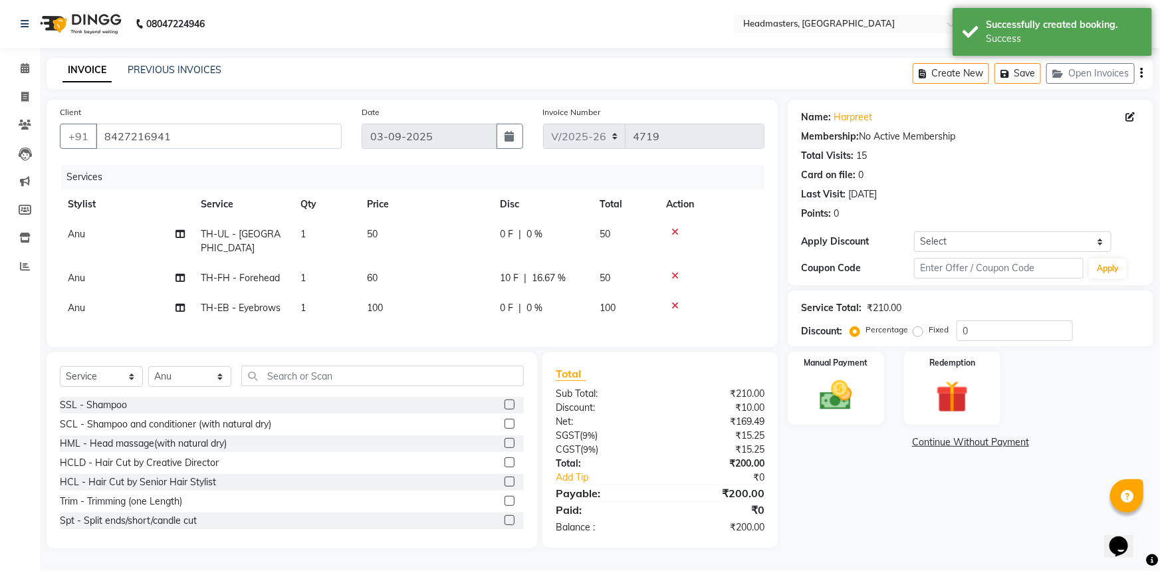
click at [543, 293] on td "0 F | 0 %" at bounding box center [542, 308] width 100 height 30
select select "60873"
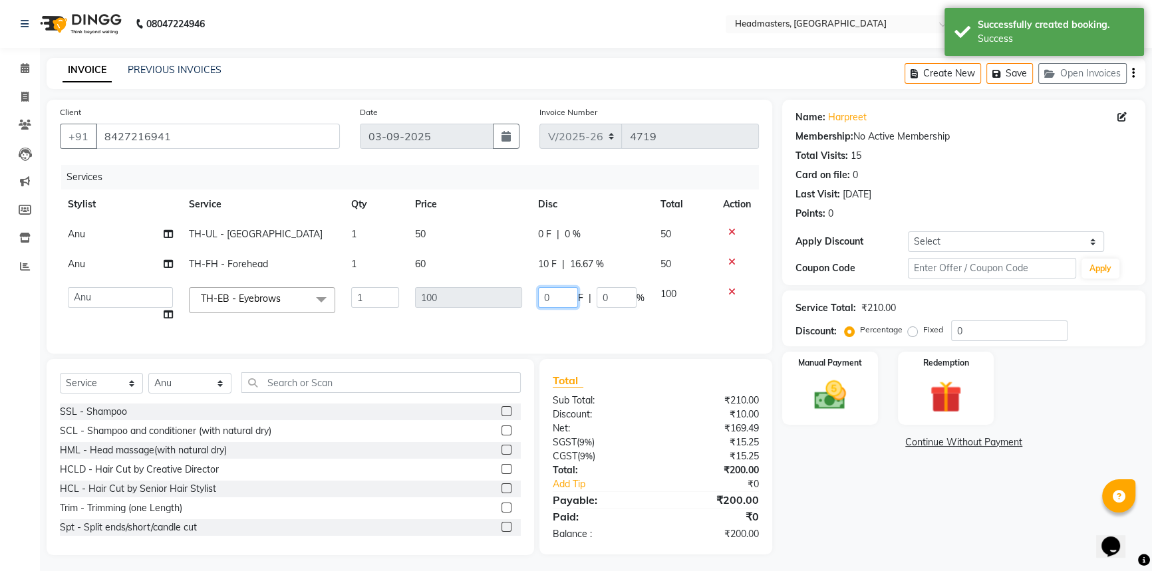
click at [565, 297] on input "0" at bounding box center [558, 297] width 40 height 21
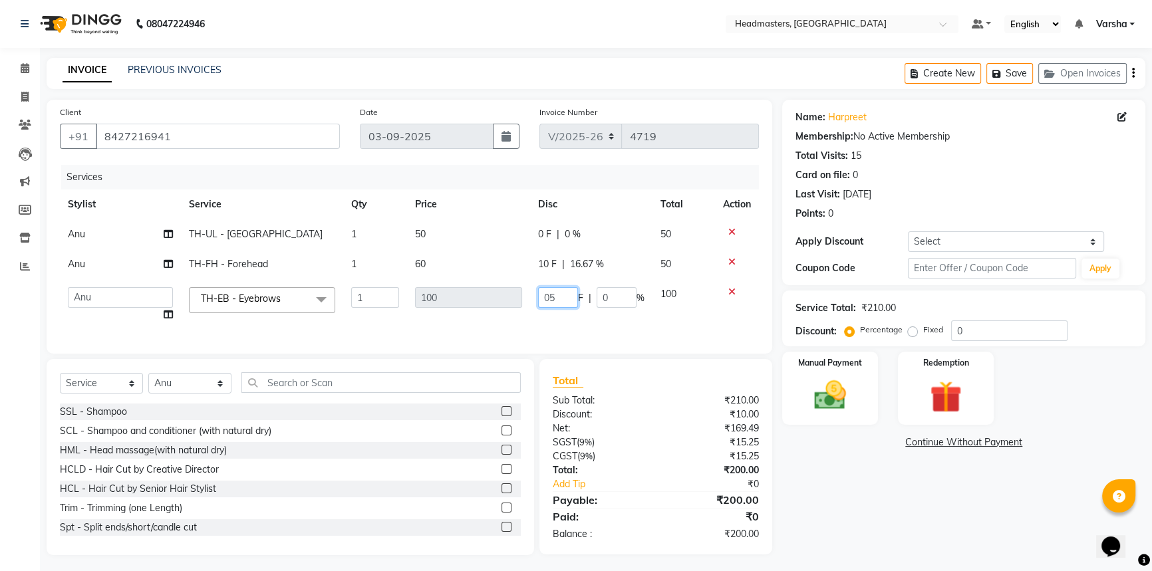
type input "050"
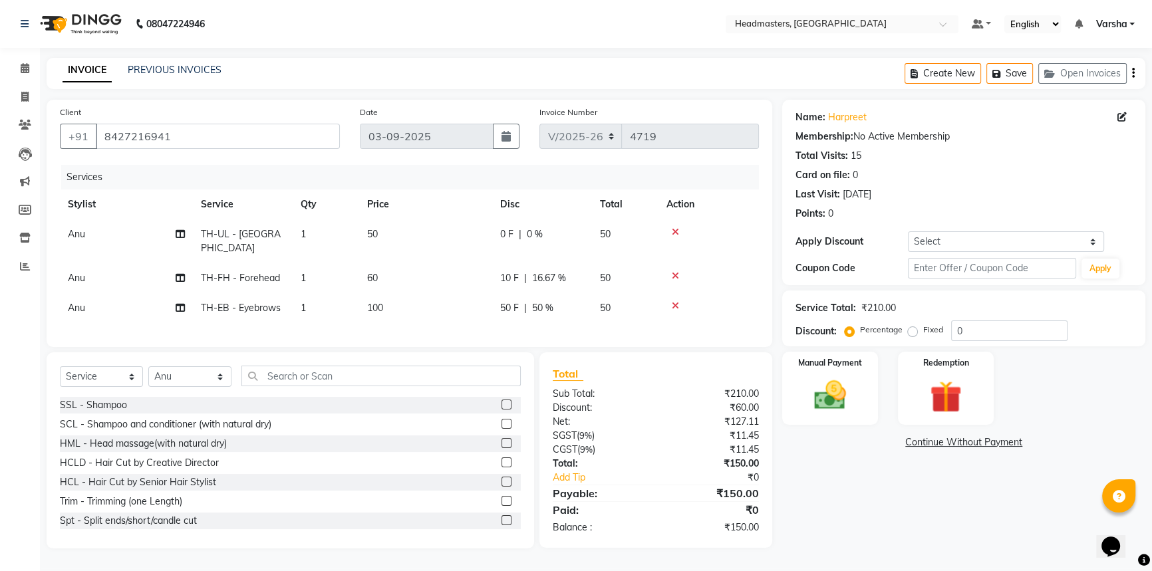
click at [820, 481] on div "Name:[PERSON_NAME]t Membership: No Active Membership Total Visits: 15 Card on f…" at bounding box center [968, 324] width 373 height 449
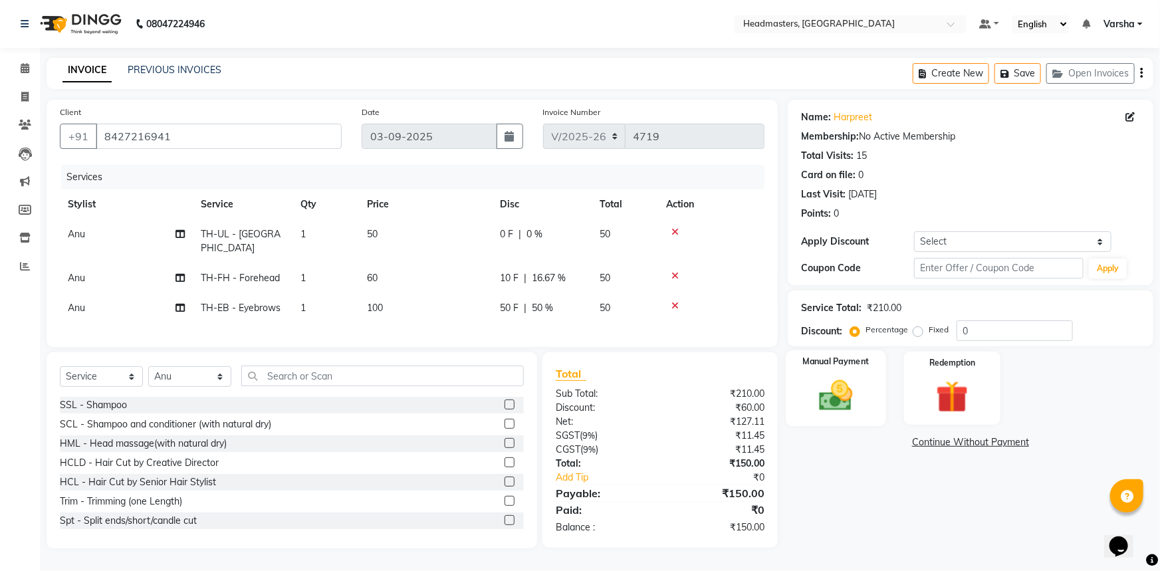
click at [822, 412] on img at bounding box center [836, 395] width 55 height 39
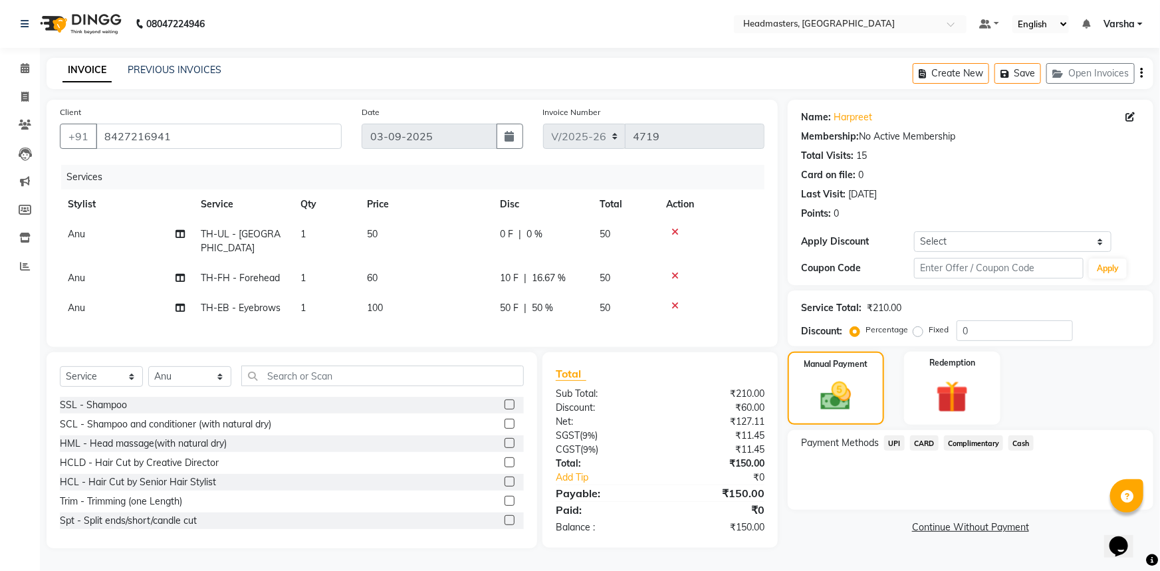
click at [890, 445] on span "UPI" at bounding box center [894, 443] width 21 height 15
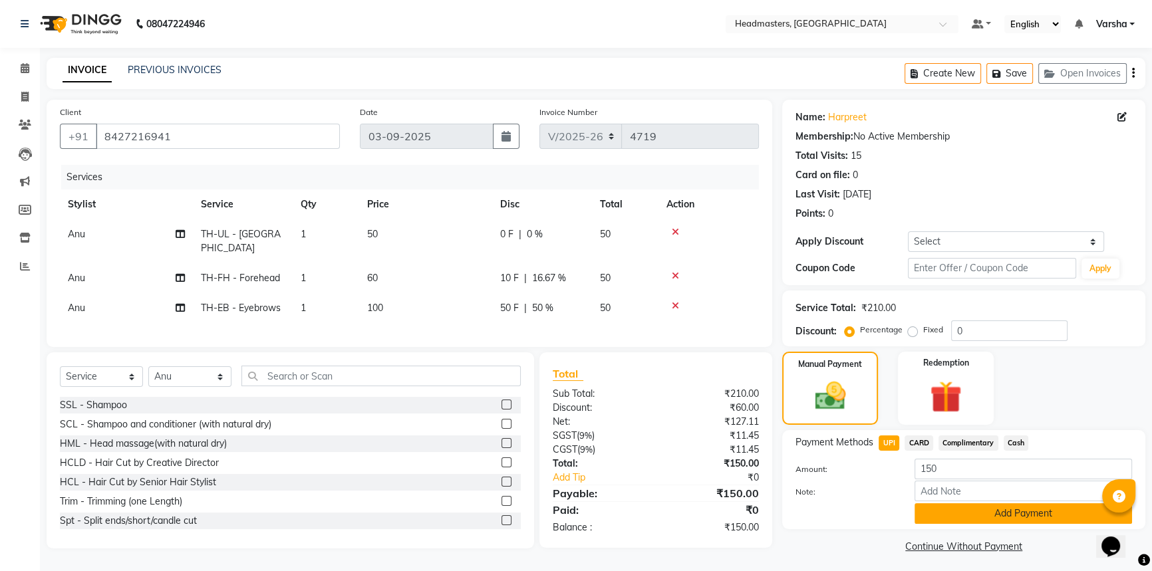
click at [957, 515] on button "Add Payment" at bounding box center [1022, 513] width 217 height 21
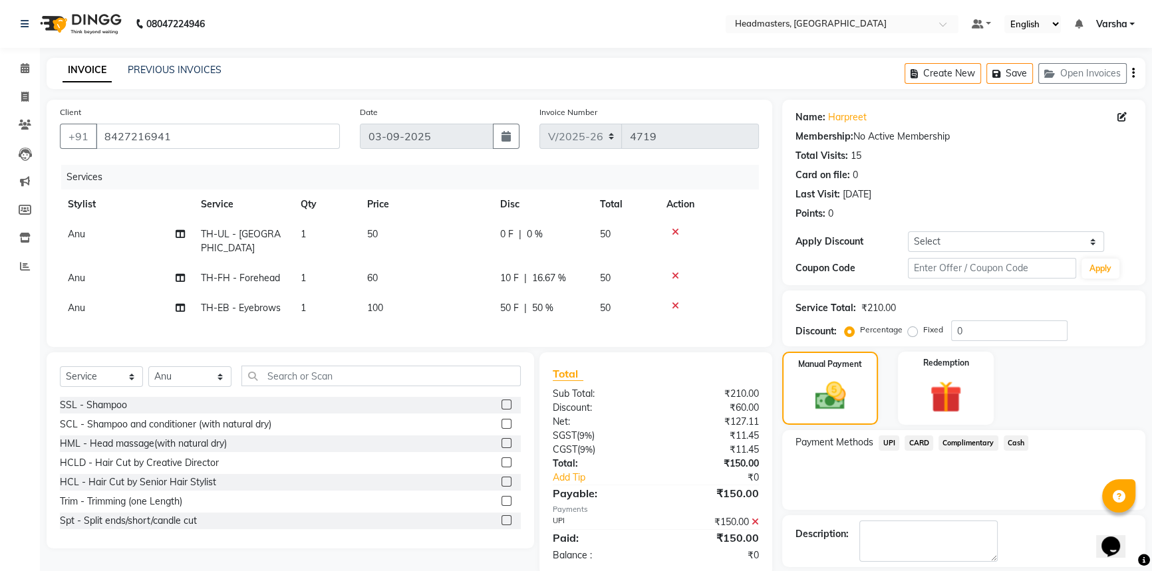
scroll to position [41, 0]
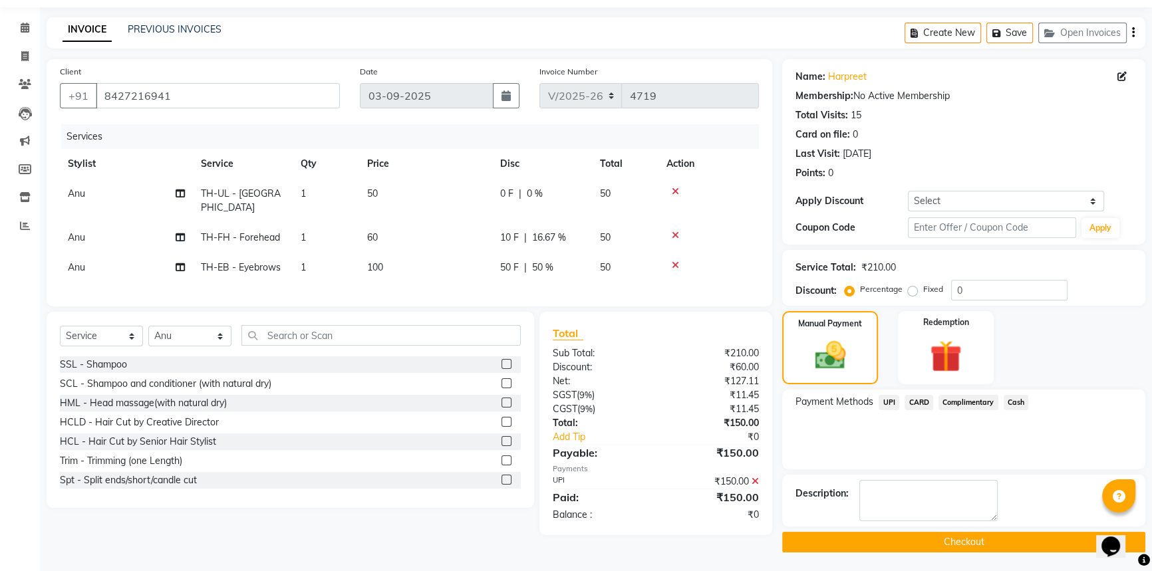
click at [935, 547] on button "Checkout" at bounding box center [963, 542] width 363 height 21
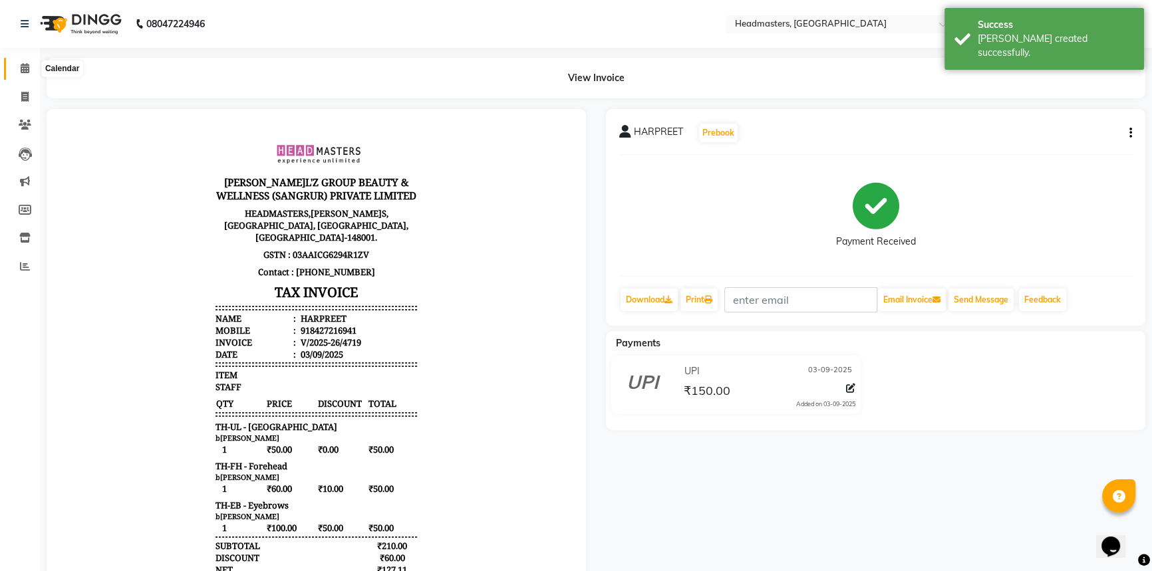
click at [23, 71] on icon at bounding box center [25, 68] width 9 height 10
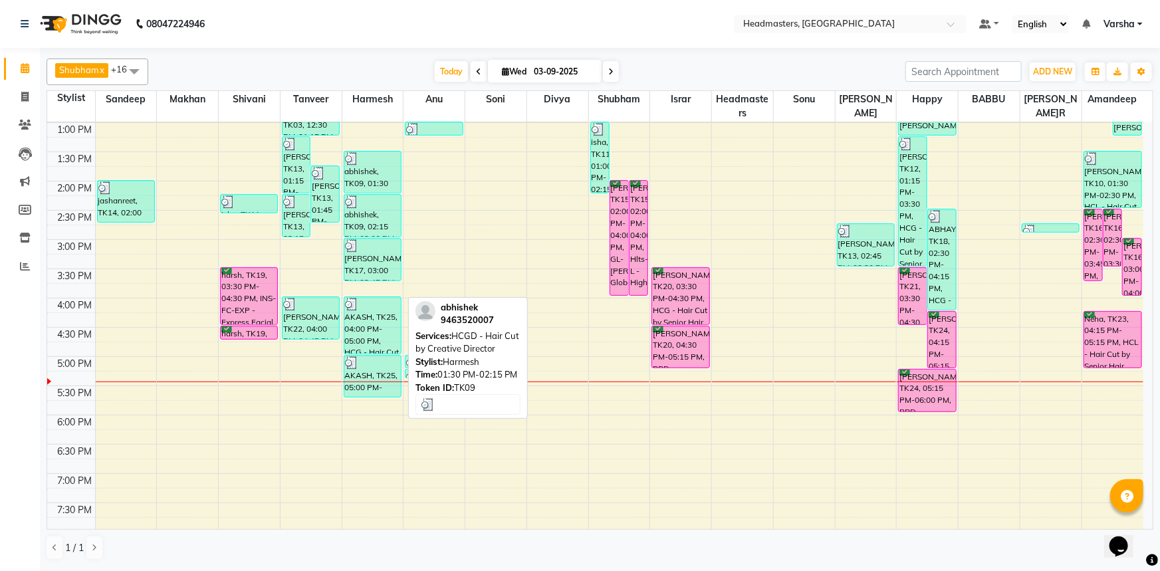
scroll to position [302, 0]
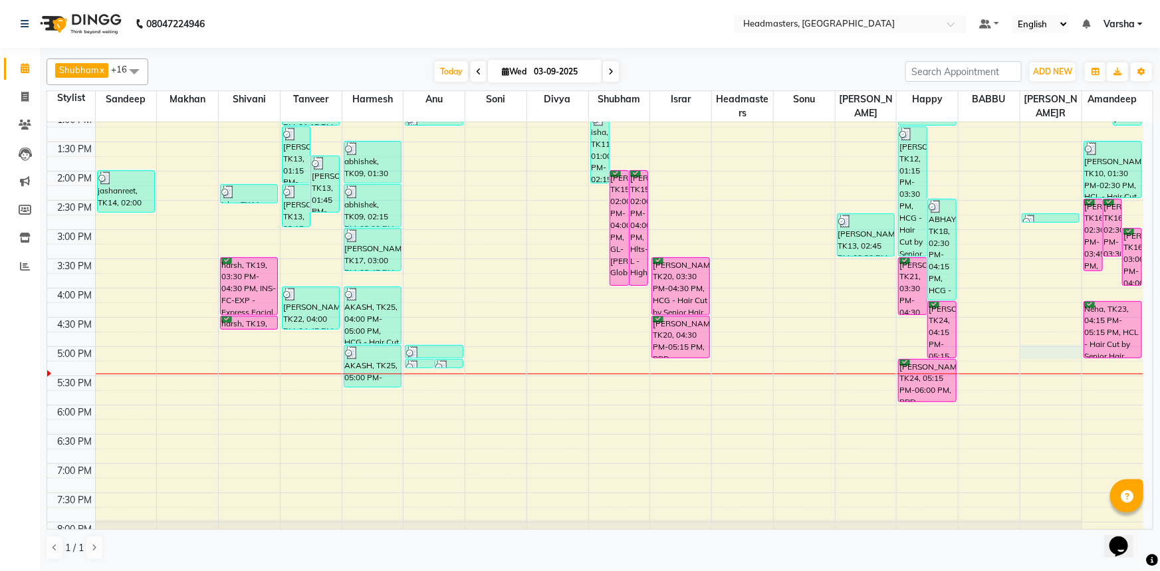
click at [1039, 350] on div "8:00 AM 8:30 AM 9:00 AM 9:30 AM 10:00 AM 10:30 AM 11:00 AM 11:30 AM 12:00 PM 12…" at bounding box center [595, 200] width 1096 height 760
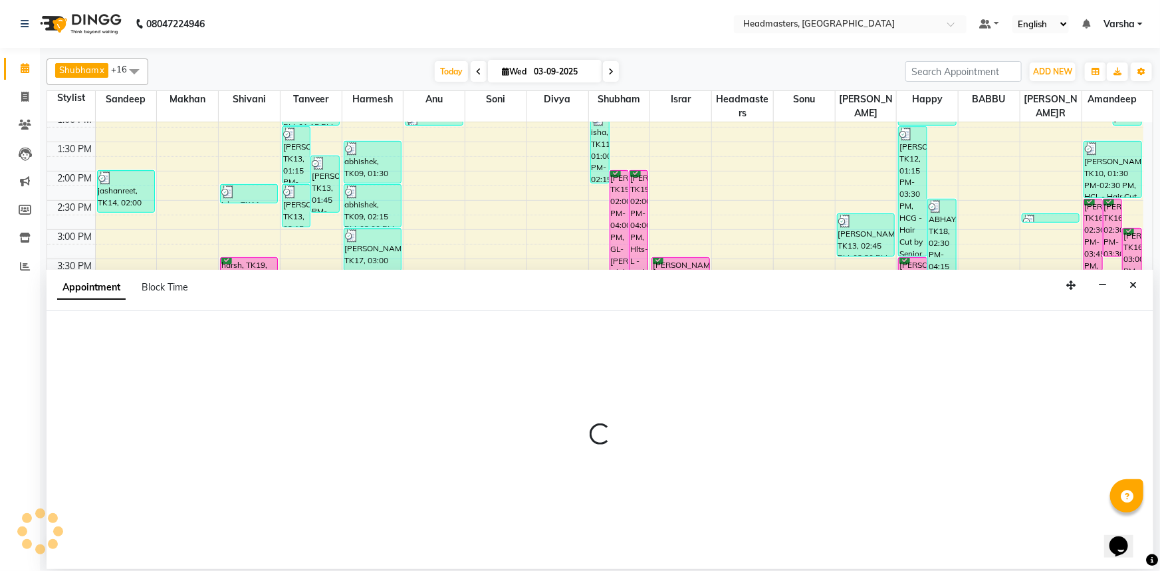
select select "69685"
select select "1020"
select select "tentative"
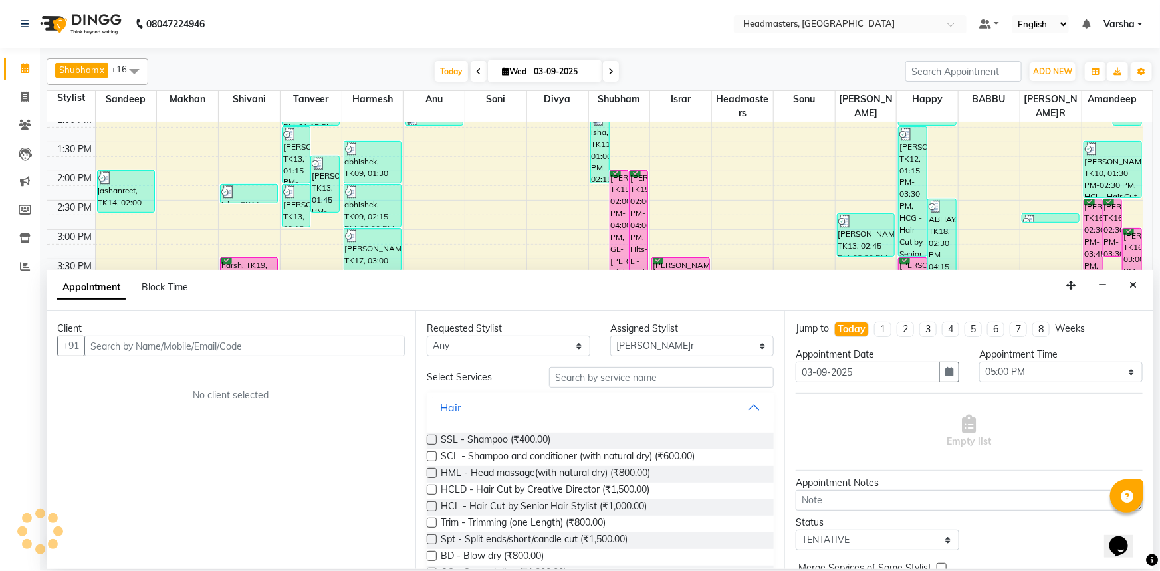
click at [98, 345] on input "text" at bounding box center [244, 346] width 320 height 21
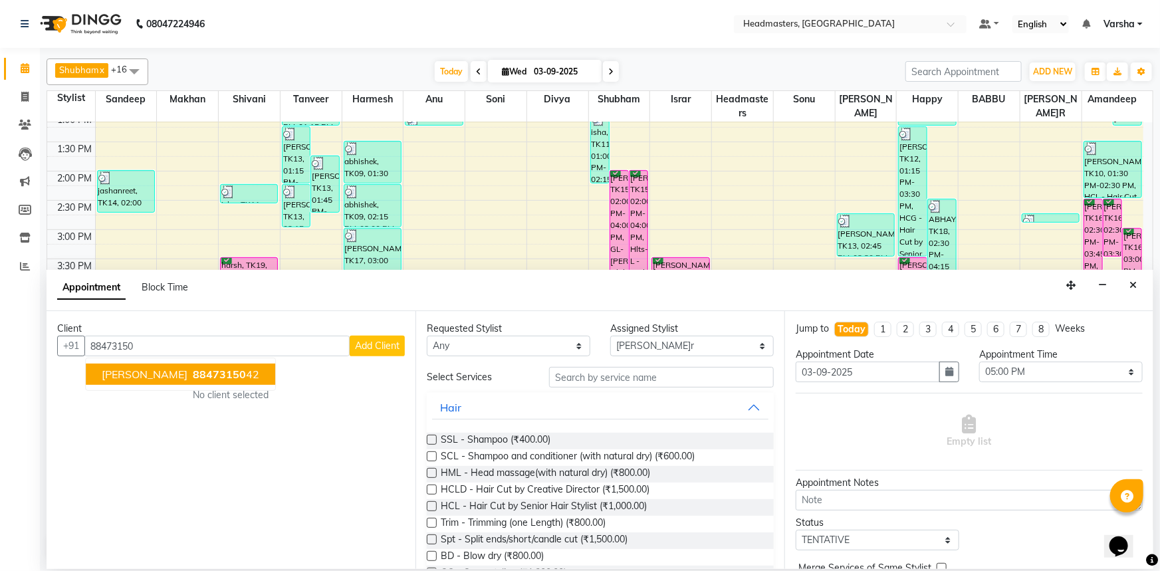
click at [122, 373] on span "[PERSON_NAME]" at bounding box center [145, 374] width 86 height 13
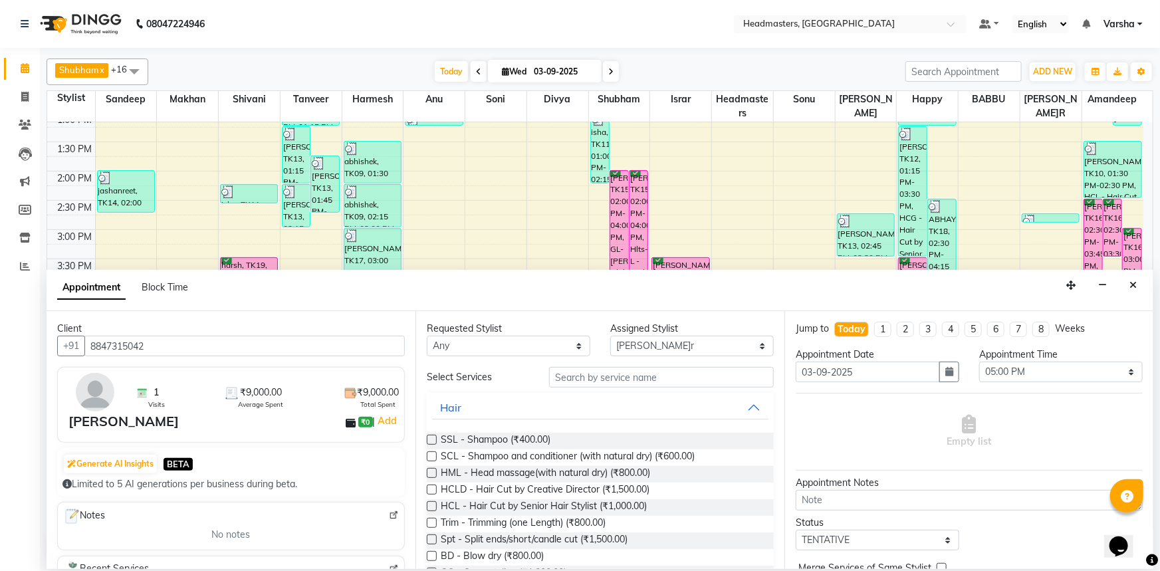
type input "8847315042"
click at [597, 377] on input "text" at bounding box center [661, 377] width 225 height 21
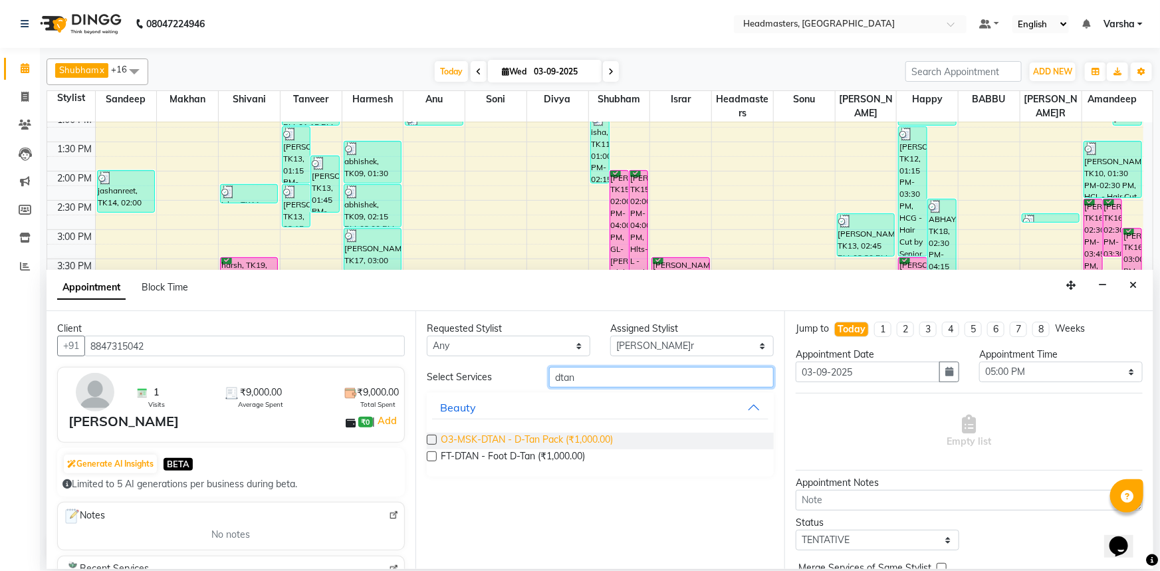
type input "dtan"
click at [514, 436] on span "O3-MSK-DTAN - D-Tan Pack (₹1,000.00)" at bounding box center [527, 441] width 172 height 17
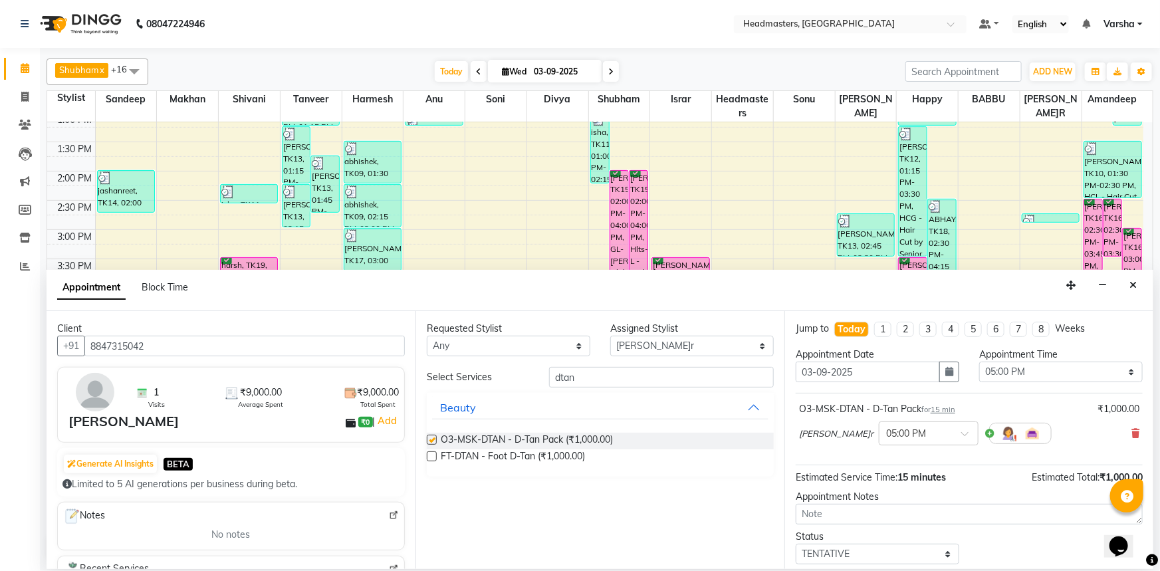
checkbox input "false"
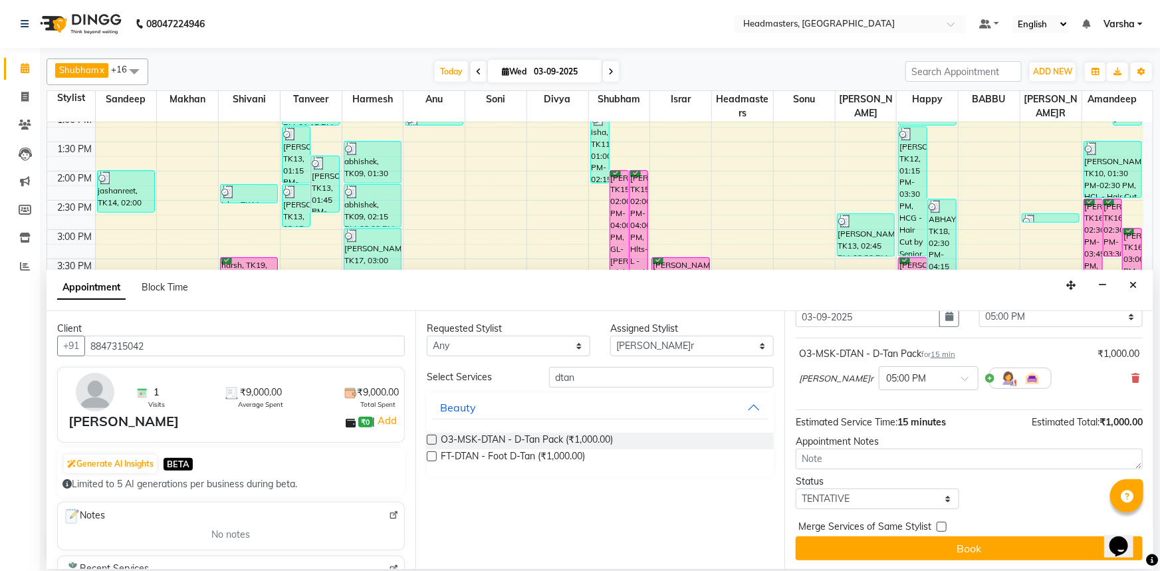
scroll to position [57, 0]
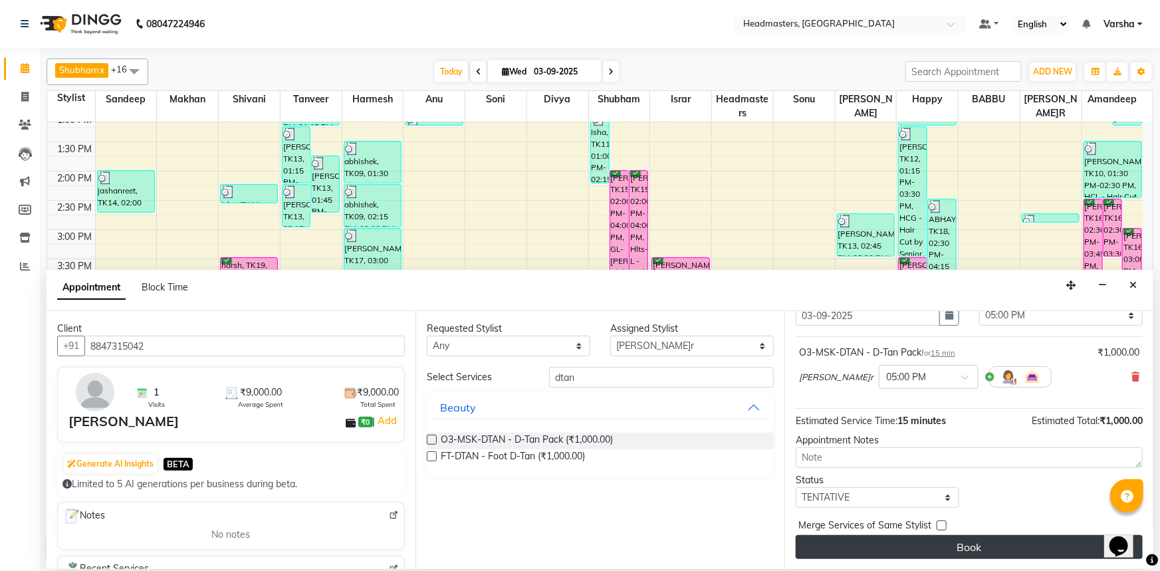
click at [966, 537] on button "Book" at bounding box center [969, 547] width 347 height 24
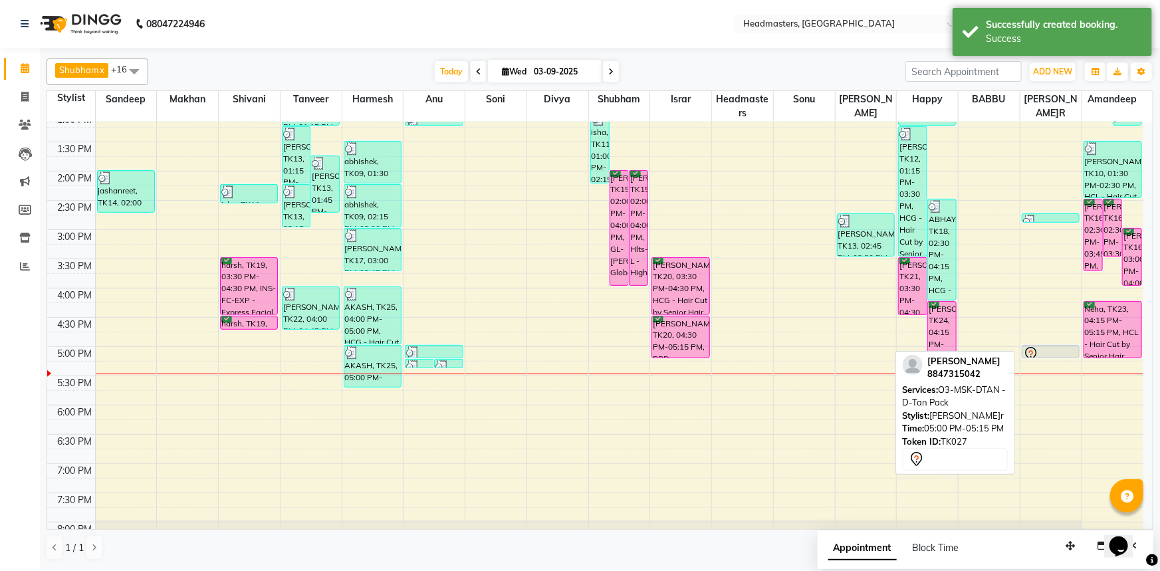
click at [1045, 349] on div at bounding box center [1050, 354] width 55 height 16
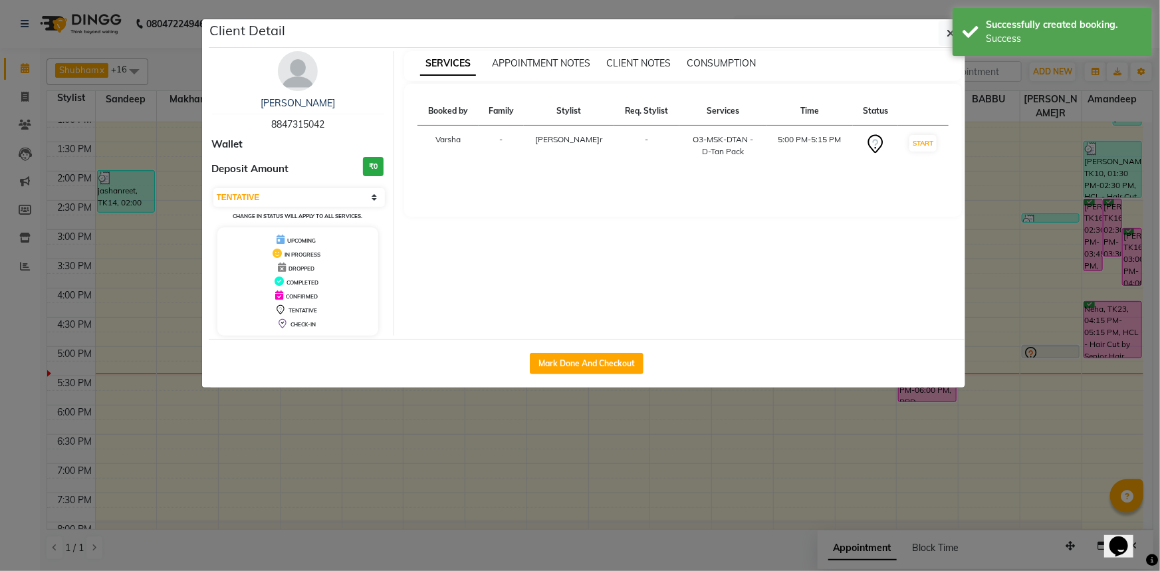
click at [257, 207] on div "Select IN SERVICE CONFIRMED TENTATIVE CHECK IN[PERSON_NAME]K DONE UPCOMING Chan…" at bounding box center [298, 204] width 172 height 35
click at [258, 199] on select "Select IN SERVICE CONFIRMED TENTATIVE CHECK IN MARK DONE UPCOMING" at bounding box center [299, 197] width 172 height 19
select select "6"
click at [213, 188] on select "Select IN SERVICE CONFIRMED TENTATIVE CHECK IN MARK DONE UPCOMING" at bounding box center [299, 197] width 172 height 19
click at [942, 33] on button "button" at bounding box center [951, 33] width 25 height 25
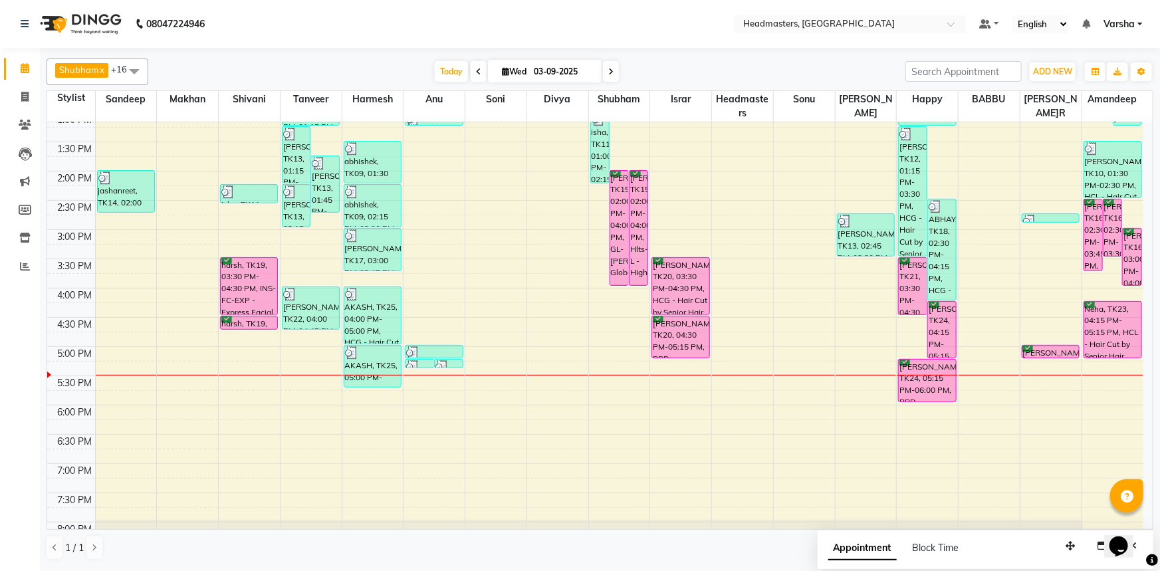
click at [320, 57] on div "[PERSON_NAME]h x Happy x Divya x[PERSON_NAME]r x[PERSON_NAME]r x[PERSON_NAME]n …" at bounding box center [600, 309] width 1107 height 513
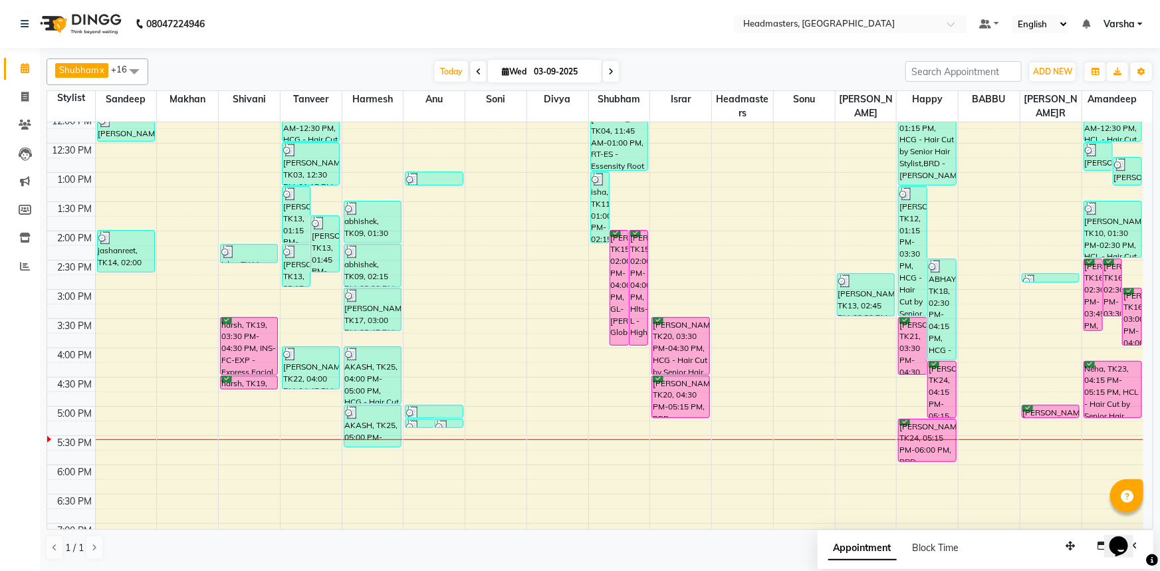
scroll to position [241, 0]
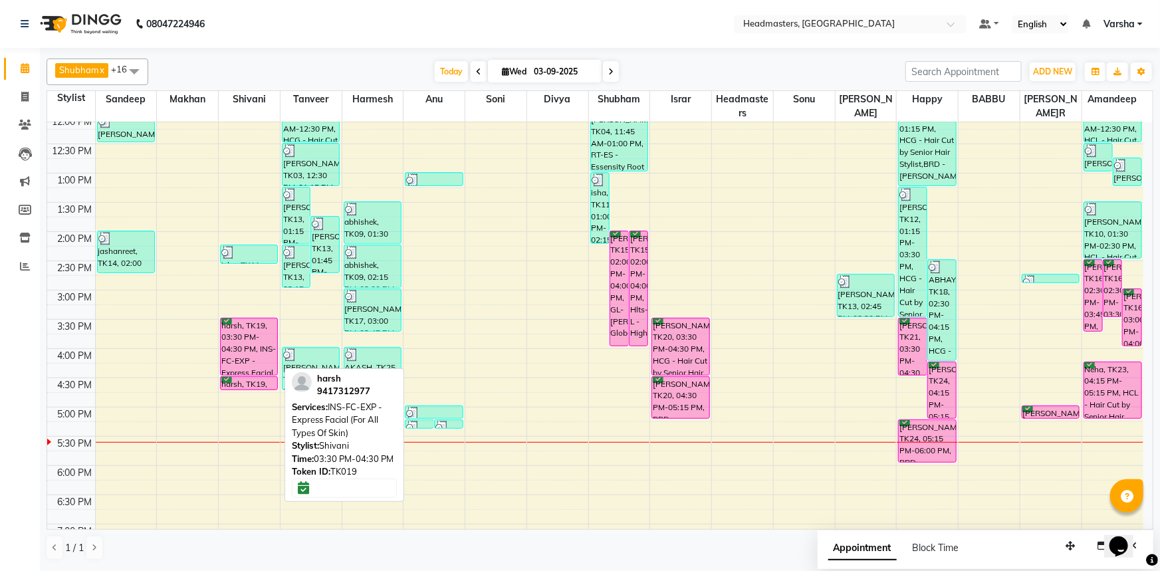
click at [229, 333] on div "harsh, TK19, 03:30 PM-04:30 PM, INS-FC-EXP - Express Facial (For All Types Of S…" at bounding box center [249, 346] width 57 height 57
select select "6"
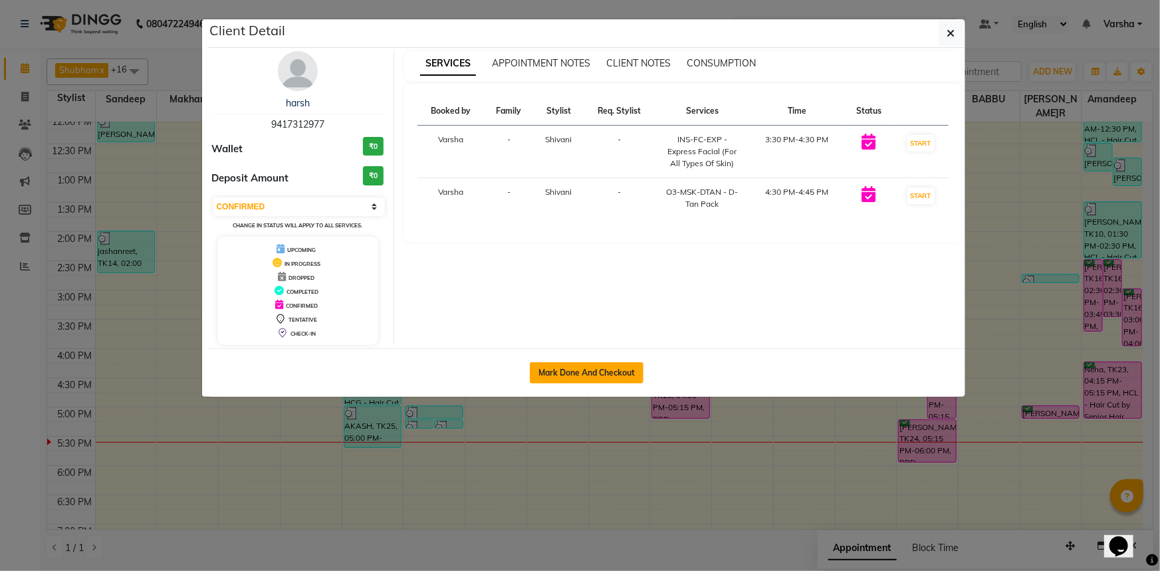
click at [549, 370] on button "Mark Done And Checkout" at bounding box center [587, 372] width 114 height 21
select select "service"
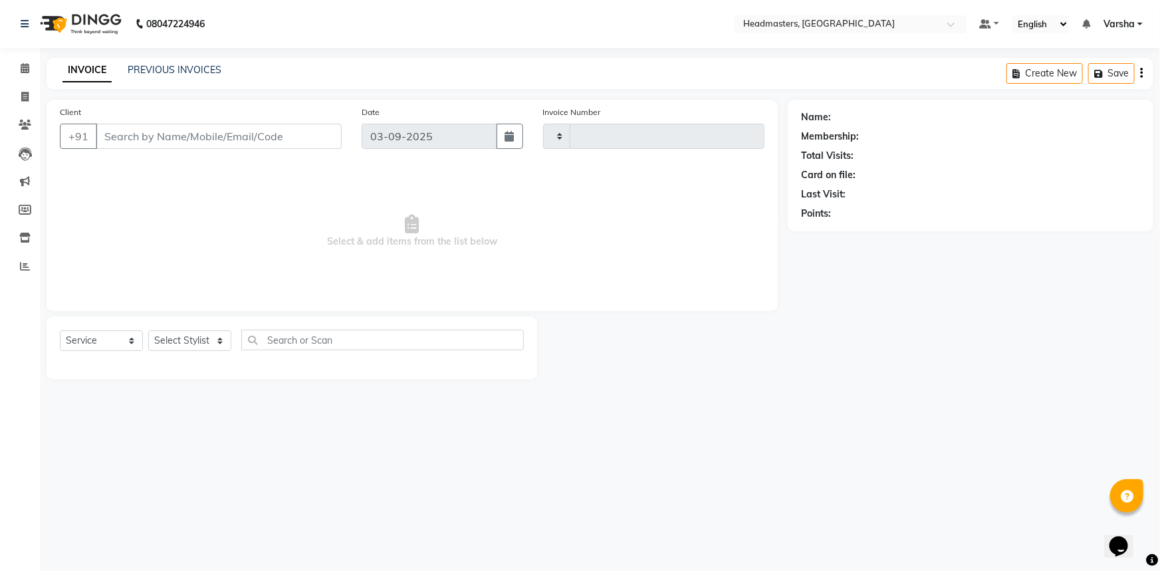
type input "4720"
select select "7140"
type input "9417312977"
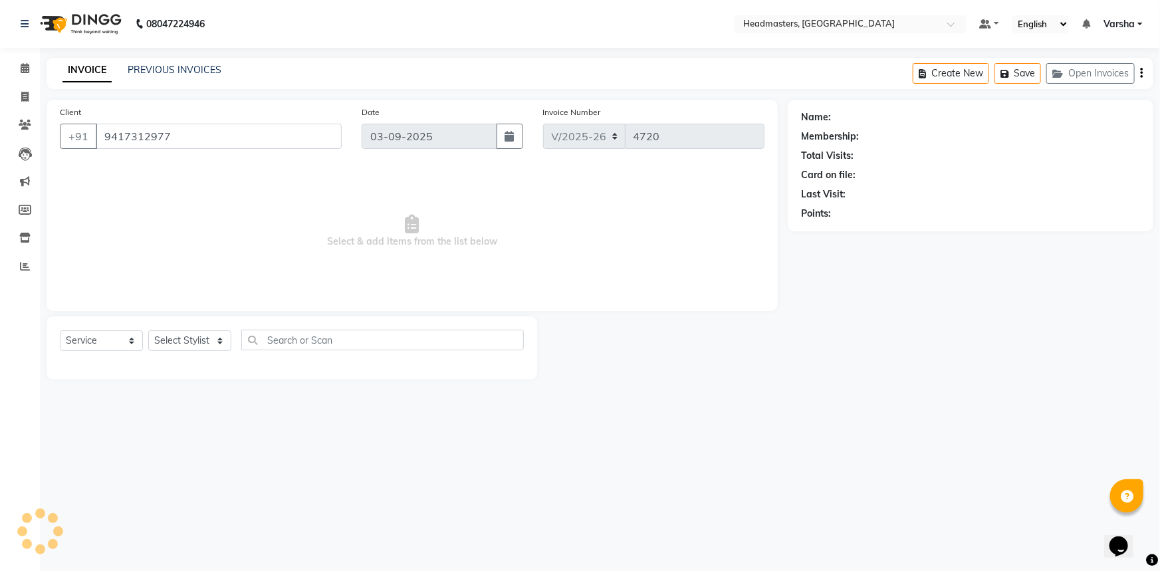
select select "60865"
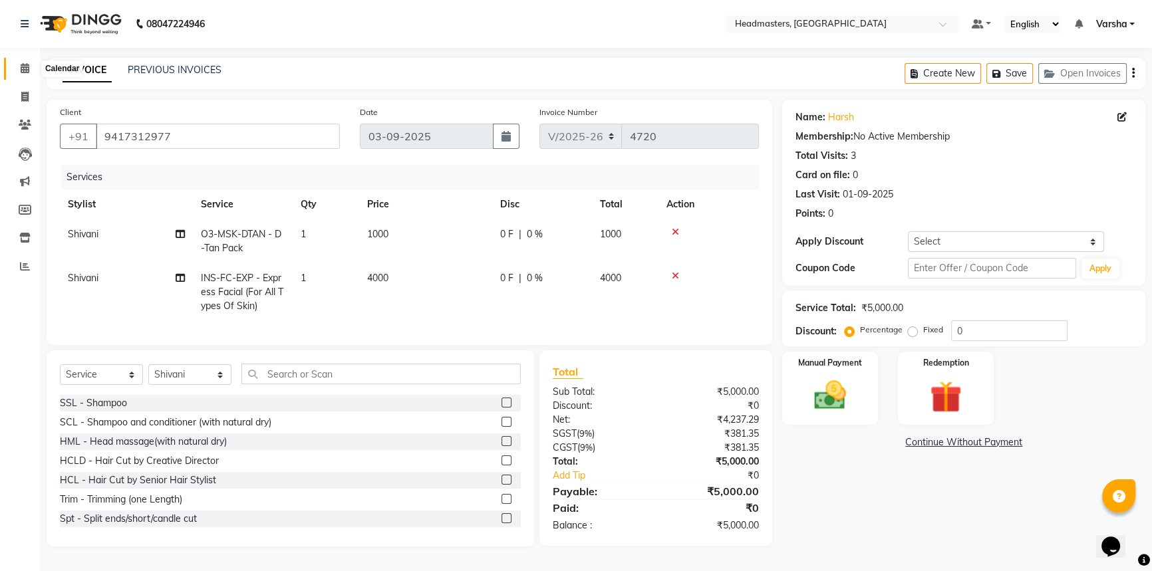
click at [19, 67] on span at bounding box center [24, 68] width 23 height 15
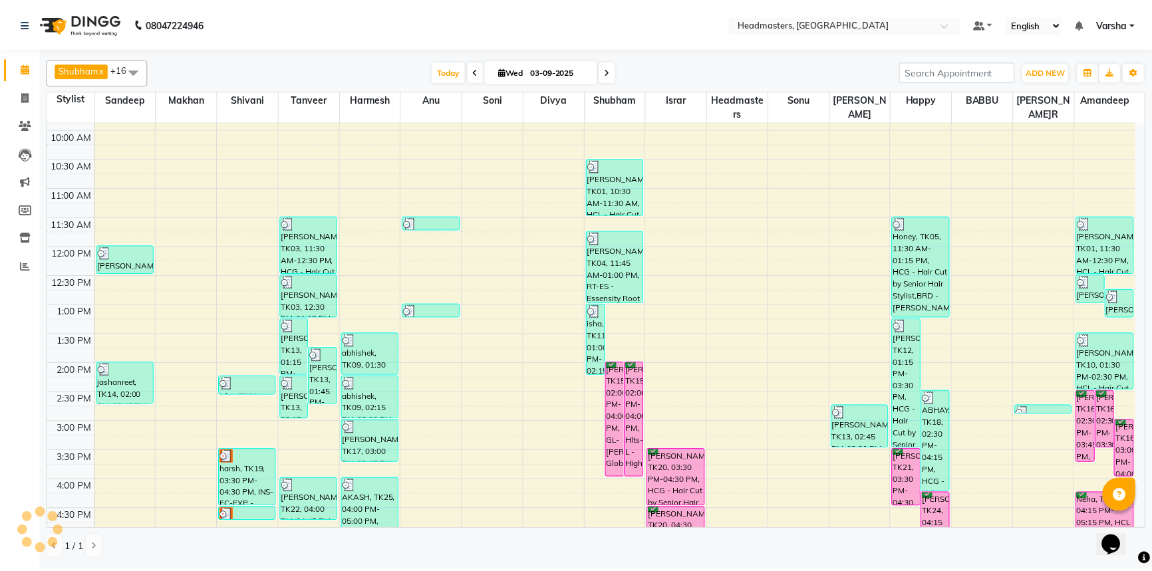
scroll to position [241, 0]
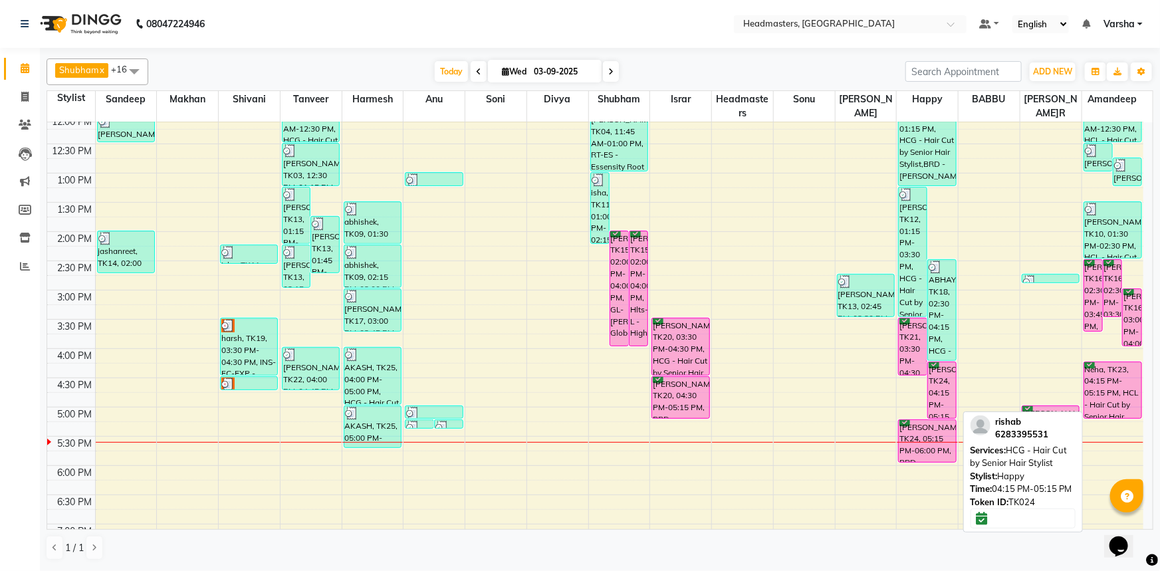
click at [951, 376] on div "[PERSON_NAME]b, TK24, 04:15 PM-05:15 PM, HCG - Hair Cut by Senior Hair Stylist" at bounding box center [942, 390] width 28 height 56
select select "6"
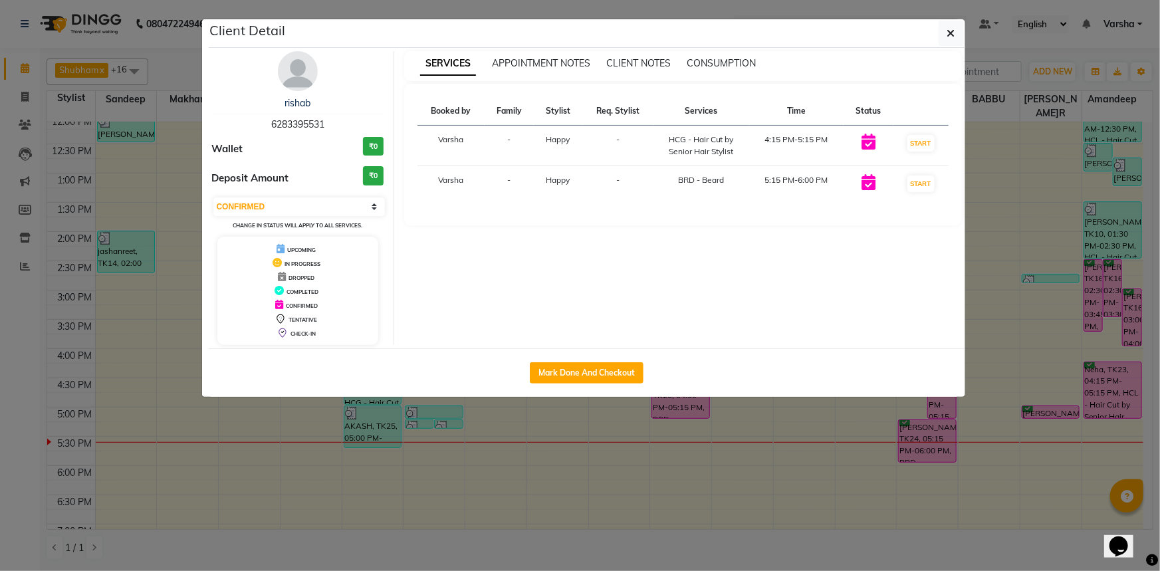
click at [578, 358] on div "Mark Done And Checkout" at bounding box center [587, 372] width 757 height 49
click at [574, 374] on button "Mark Done And Checkout" at bounding box center [587, 372] width 114 height 21
select select "service"
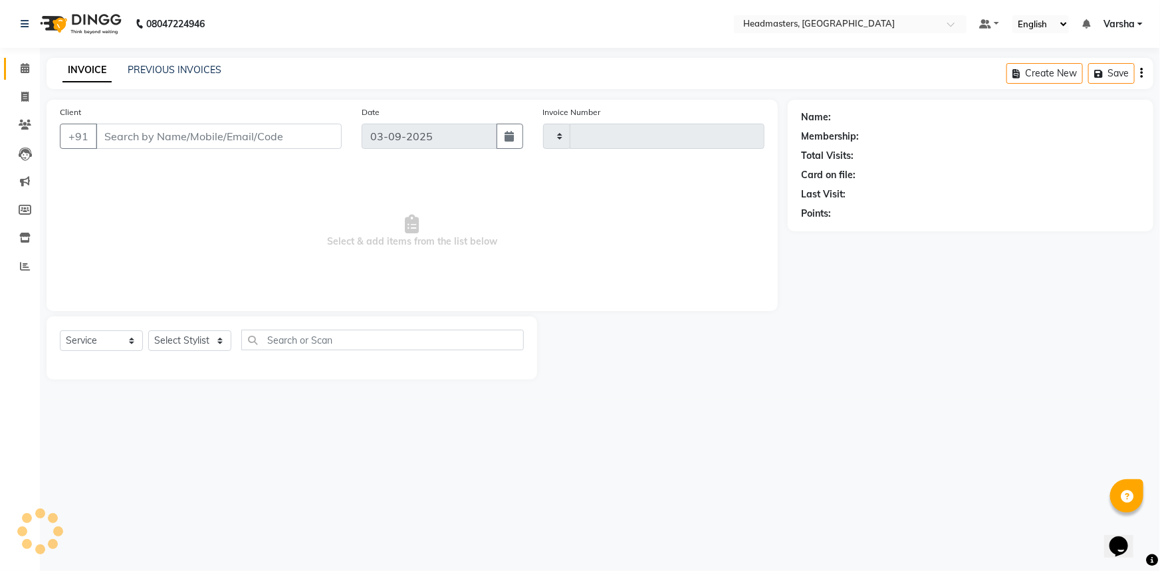
type input "4720"
select select "7140"
type input "6283395531"
select select "62924"
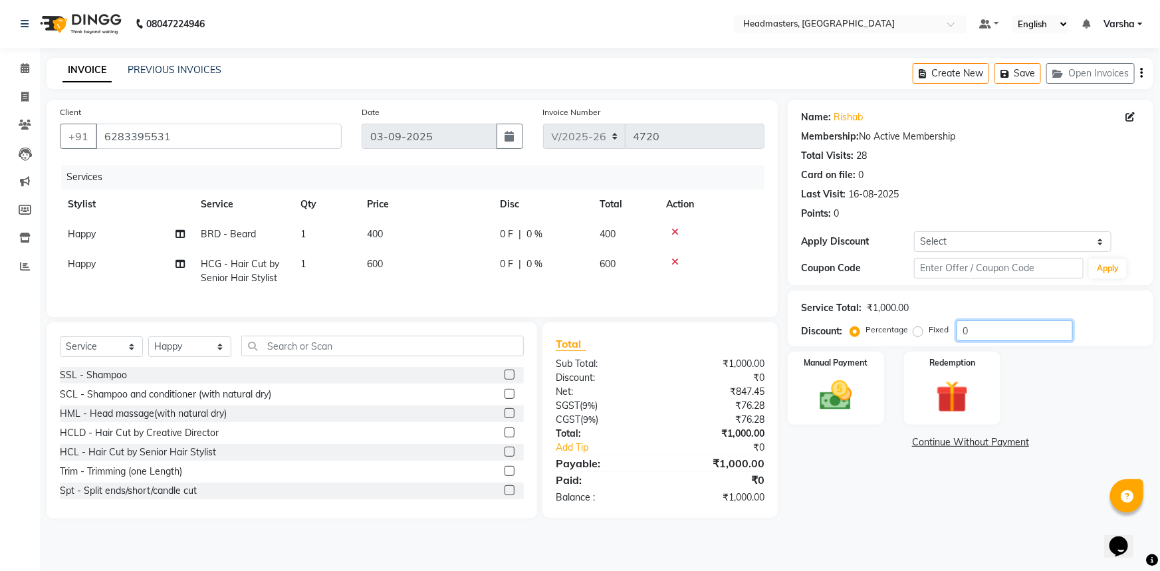
click at [957, 334] on input "0" at bounding box center [1015, 330] width 116 height 21
type input "50"
click at [838, 418] on div "Manual Payment" at bounding box center [836, 388] width 100 height 76
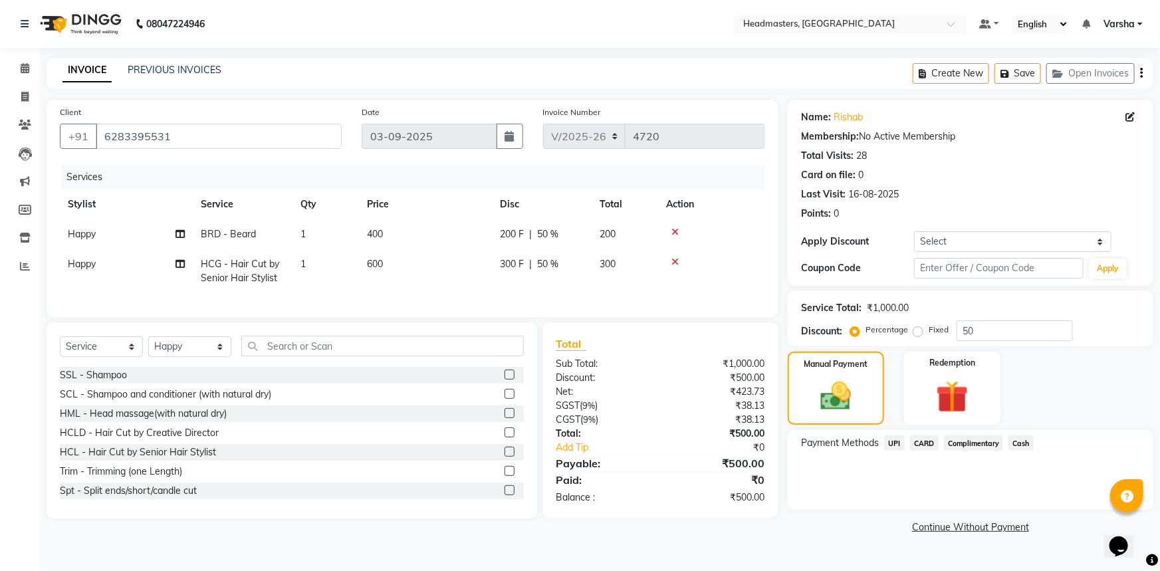
click at [1023, 445] on span "Cash" at bounding box center [1021, 443] width 25 height 15
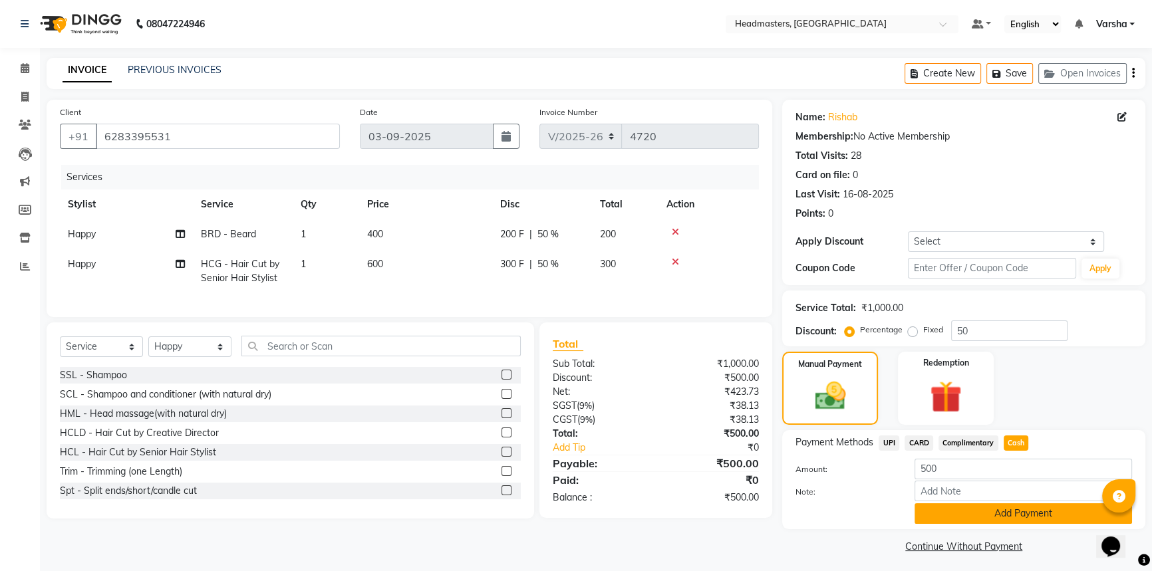
click at [1011, 511] on button "Add Payment" at bounding box center [1022, 513] width 217 height 21
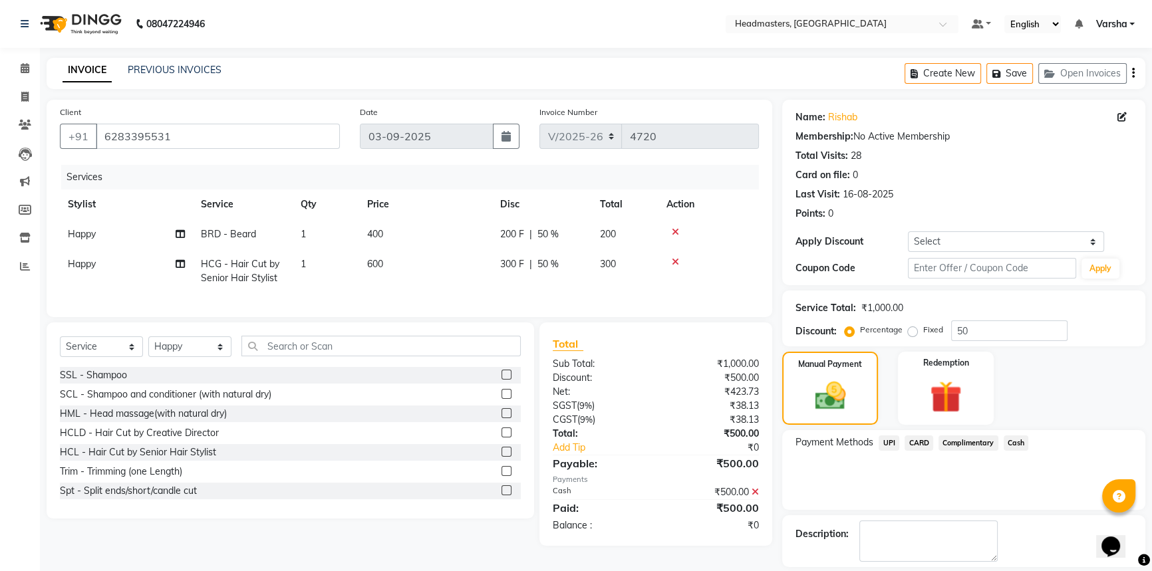
scroll to position [41, 0]
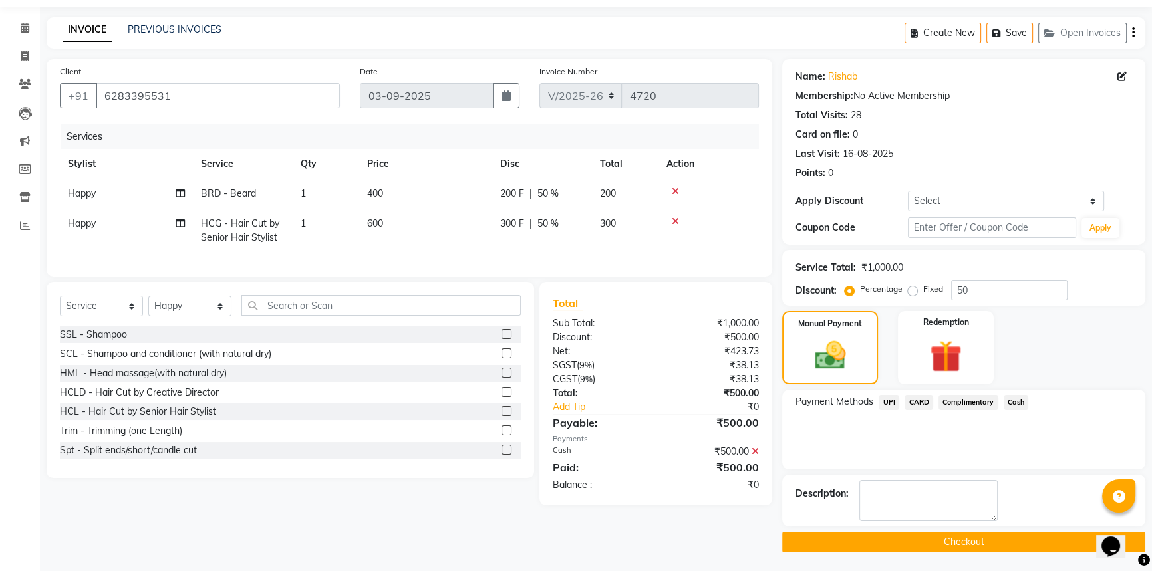
click at [943, 544] on button "Checkout" at bounding box center [963, 542] width 363 height 21
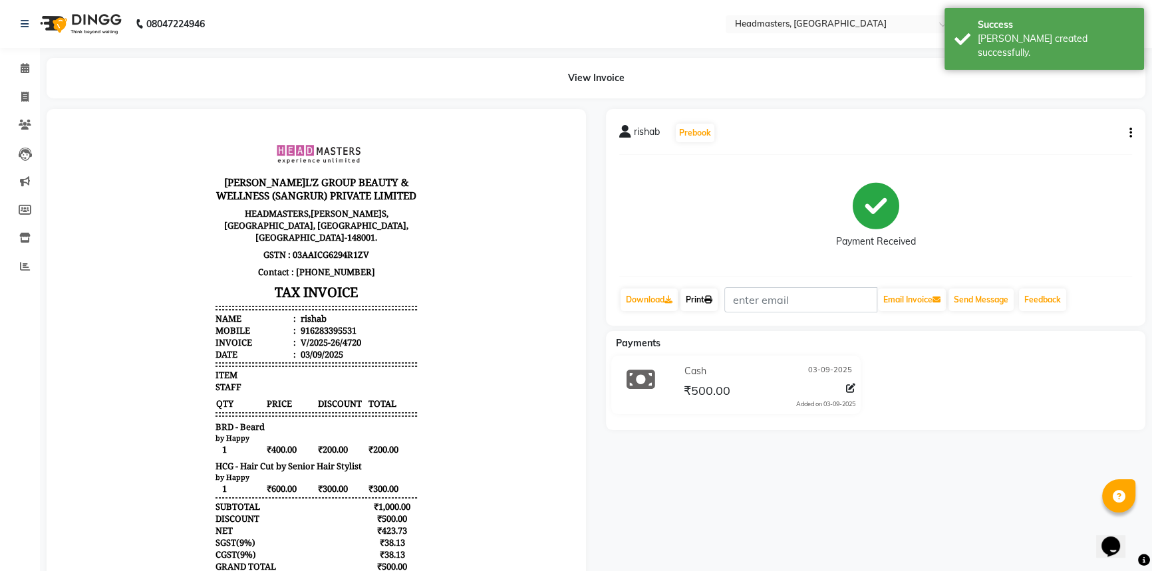
drag, startPoint x: 700, startPoint y: 294, endPoint x: 701, endPoint y: 304, distance: 10.0
click at [700, 294] on link "Print" at bounding box center [698, 300] width 37 height 23
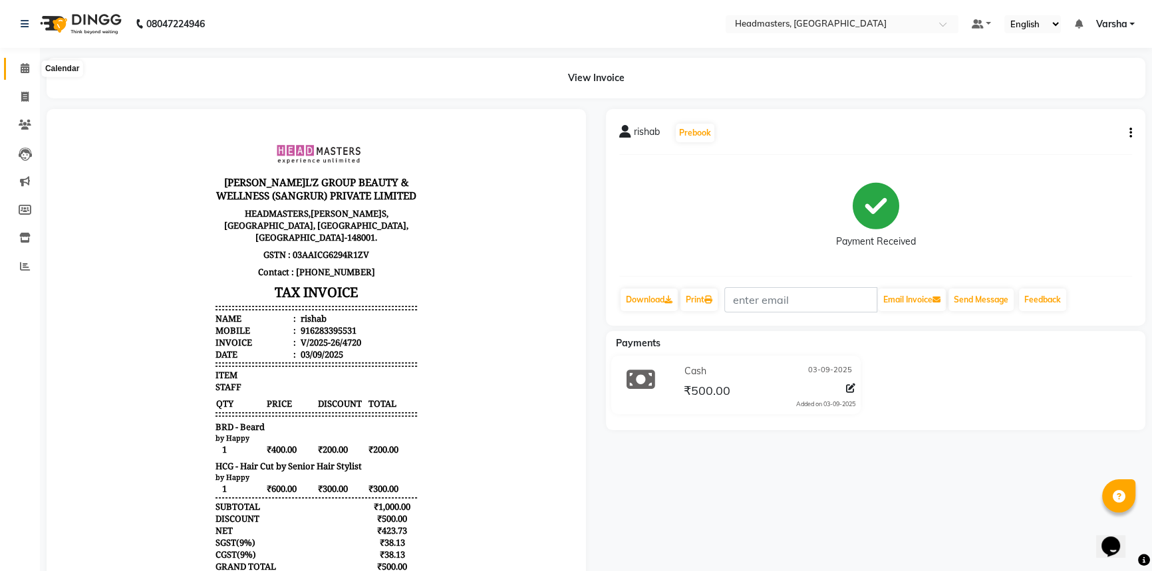
click at [27, 63] on icon at bounding box center [25, 68] width 9 height 10
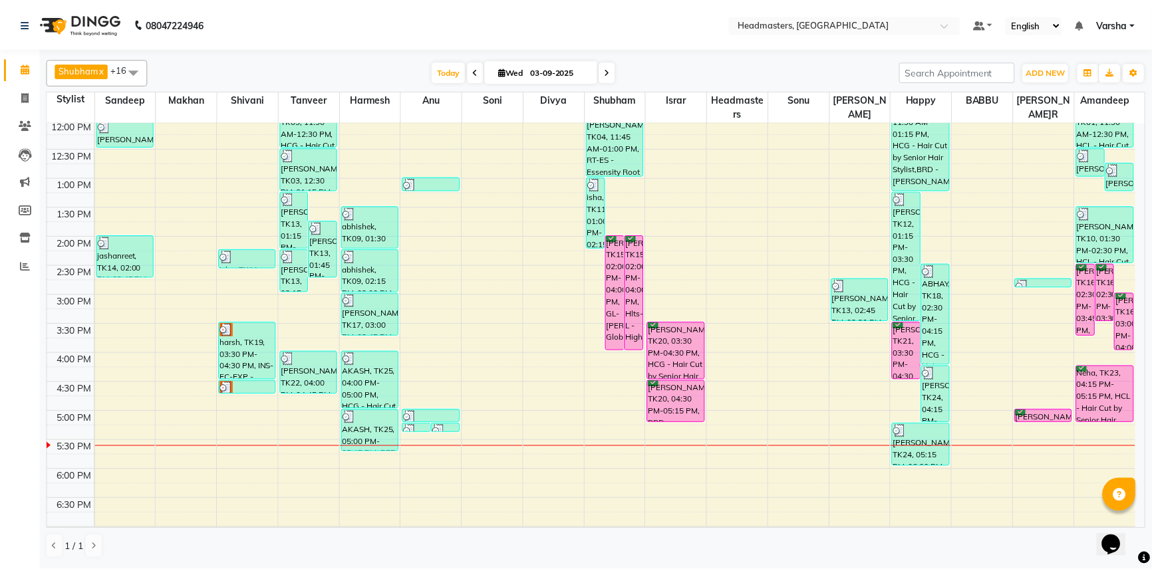
scroll to position [262, 0]
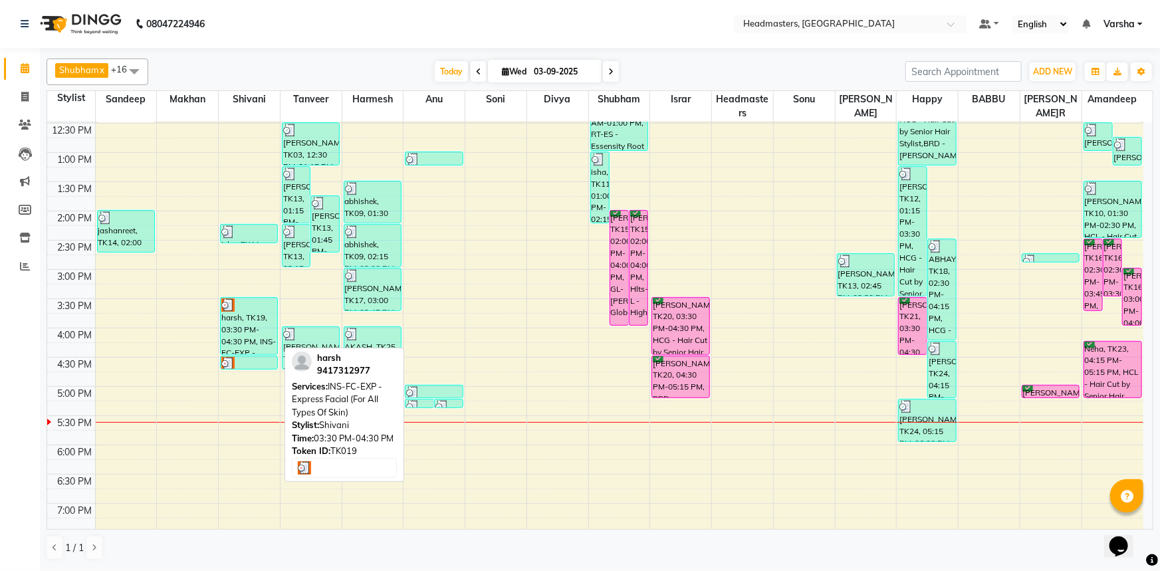
click at [229, 321] on div "harsh, TK19, 03:30 PM-04:30 PM, INS-FC-EXP - Express Facial (For All Types Of S…" at bounding box center [249, 326] width 57 height 57
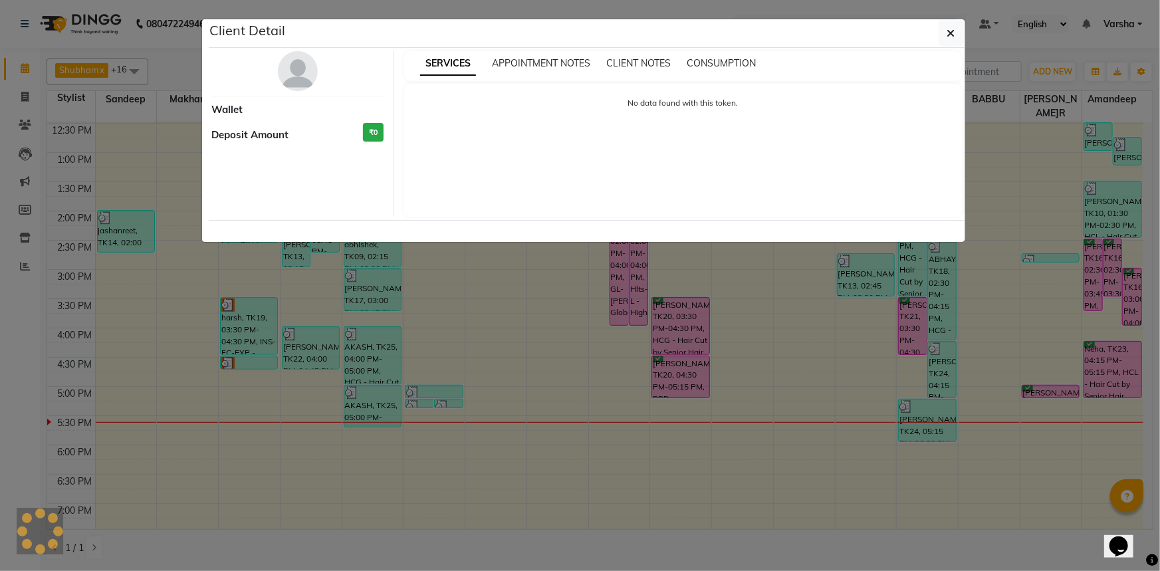
select select "3"
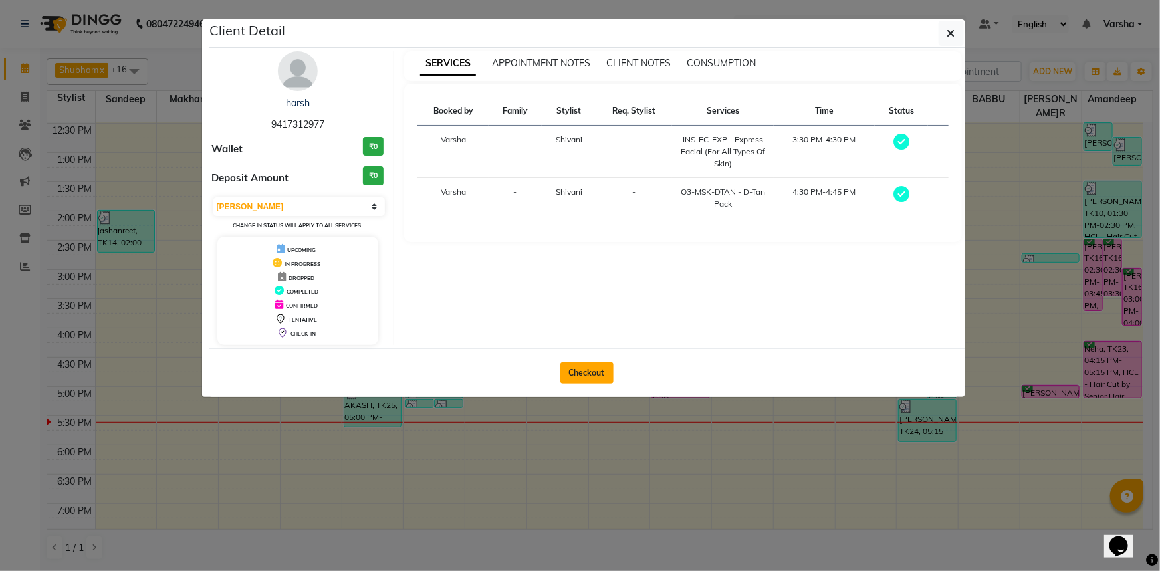
click at [580, 372] on button "Checkout" at bounding box center [587, 372] width 53 height 21
select select "service"
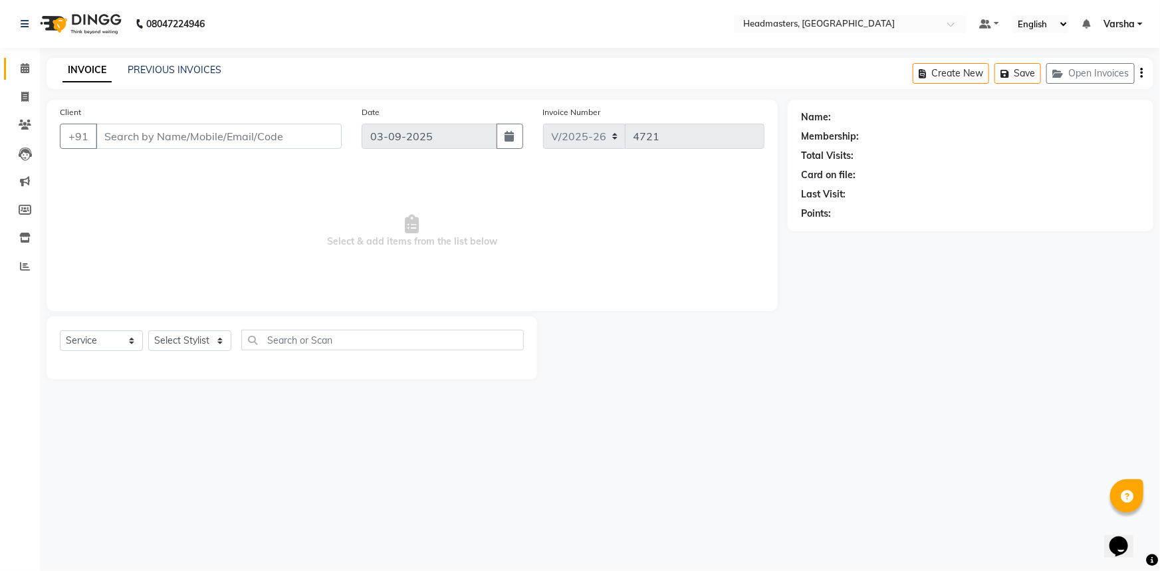
type input "9417312977"
select select "60865"
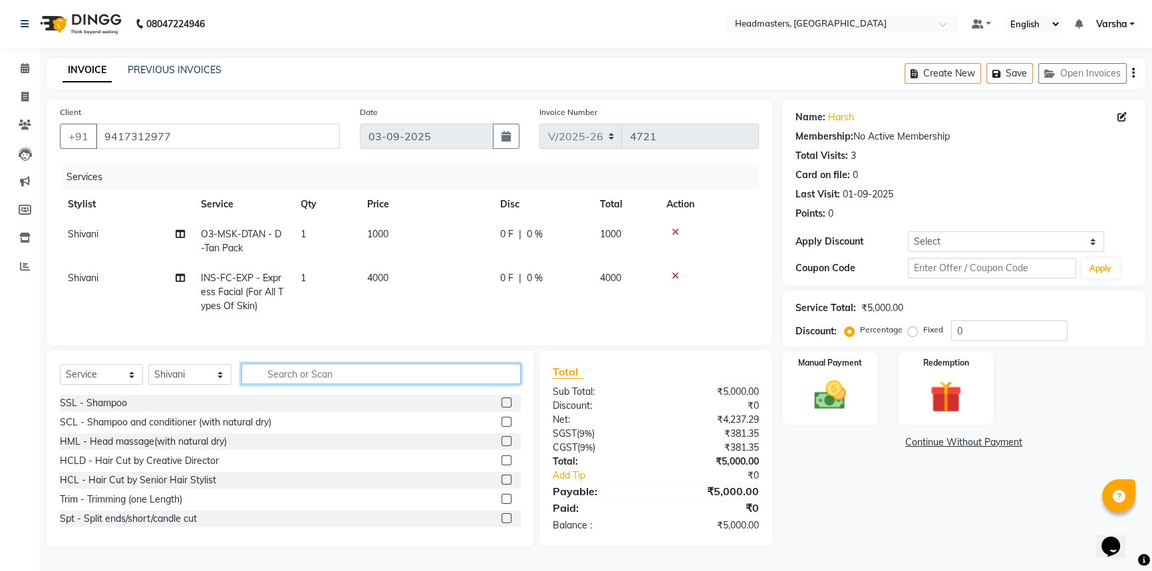
click at [286, 384] on input "text" at bounding box center [380, 374] width 279 height 21
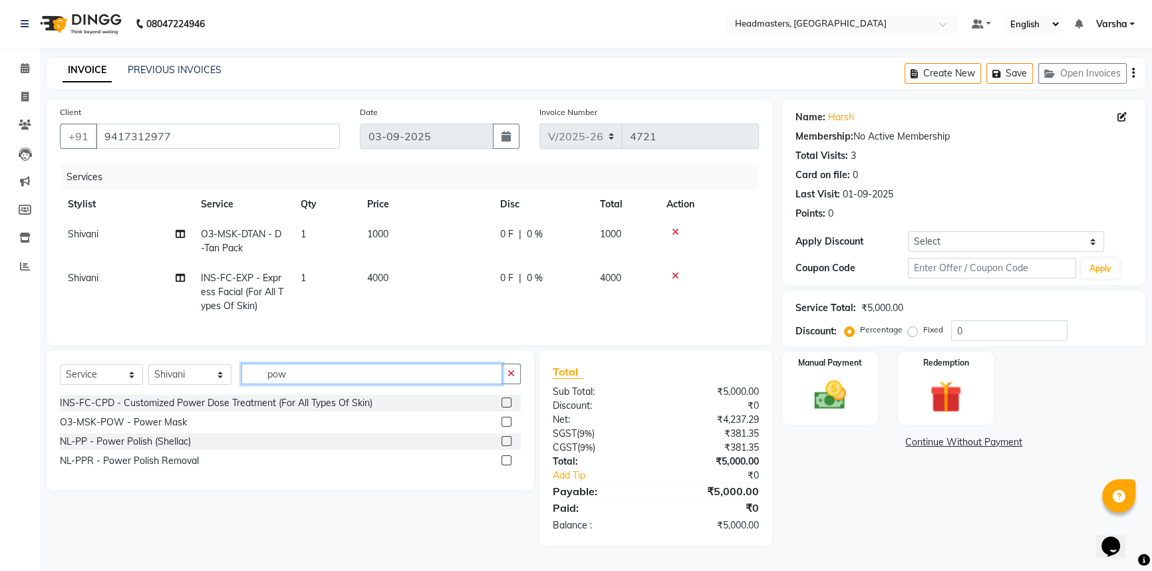
type input "pow"
click at [505, 427] on label at bounding box center [506, 422] width 10 height 10
click at [505, 427] on input "checkbox" at bounding box center [505, 422] width 9 height 9
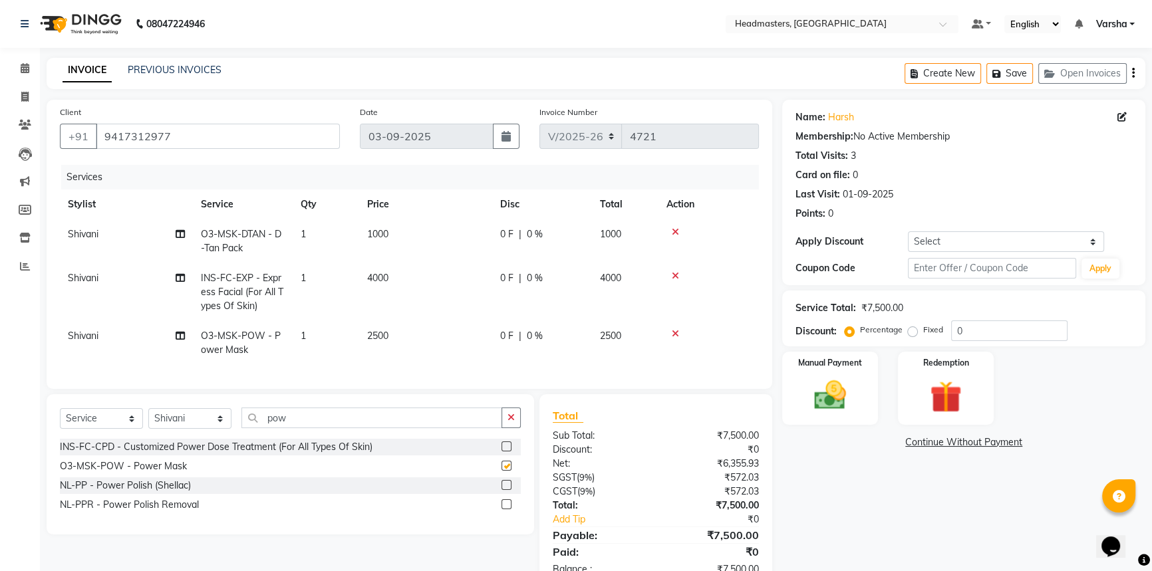
checkbox input "false"
click at [314, 425] on input "pow" at bounding box center [371, 418] width 261 height 21
type input "p"
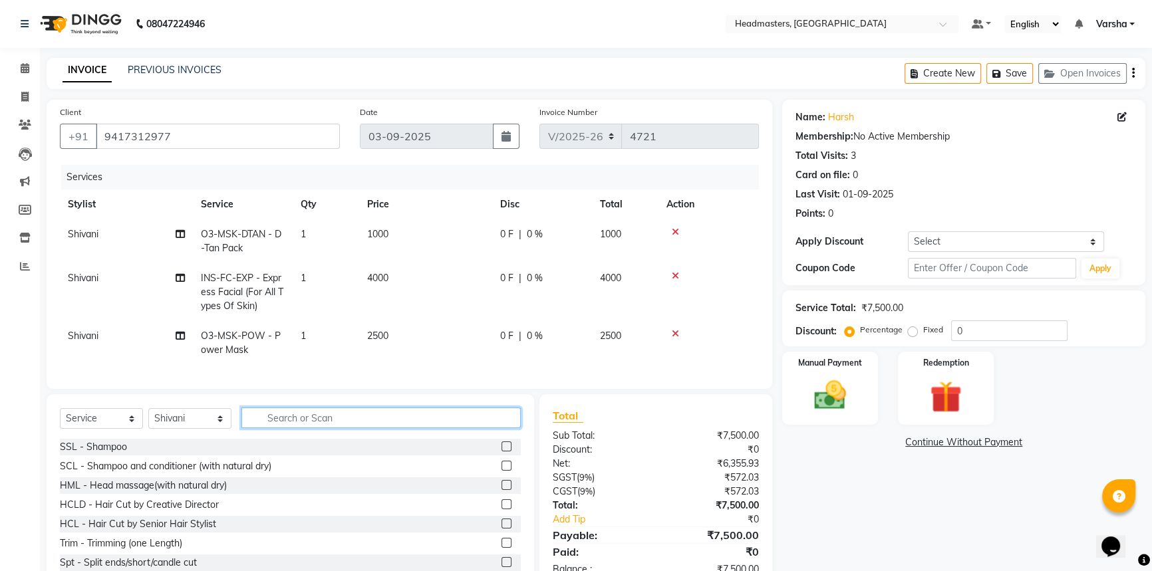
click at [313, 426] on input "text" at bounding box center [380, 418] width 279 height 21
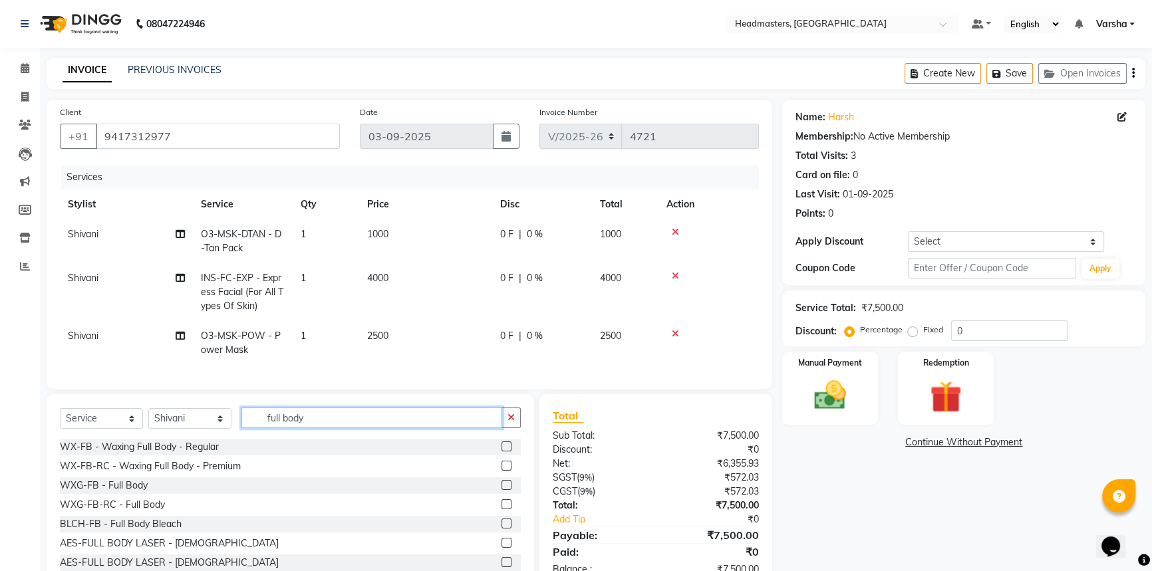
type input "full body"
click at [501, 471] on label at bounding box center [506, 466] width 10 height 10
click at [501, 471] on input "checkbox" at bounding box center [505, 466] width 9 height 9
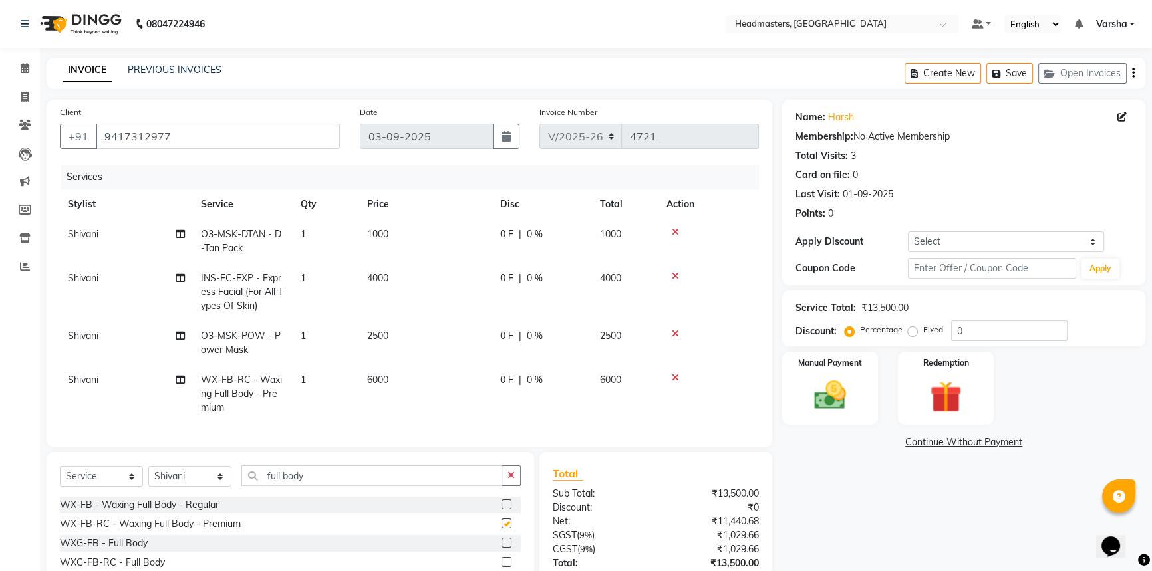
checkbox input "false"
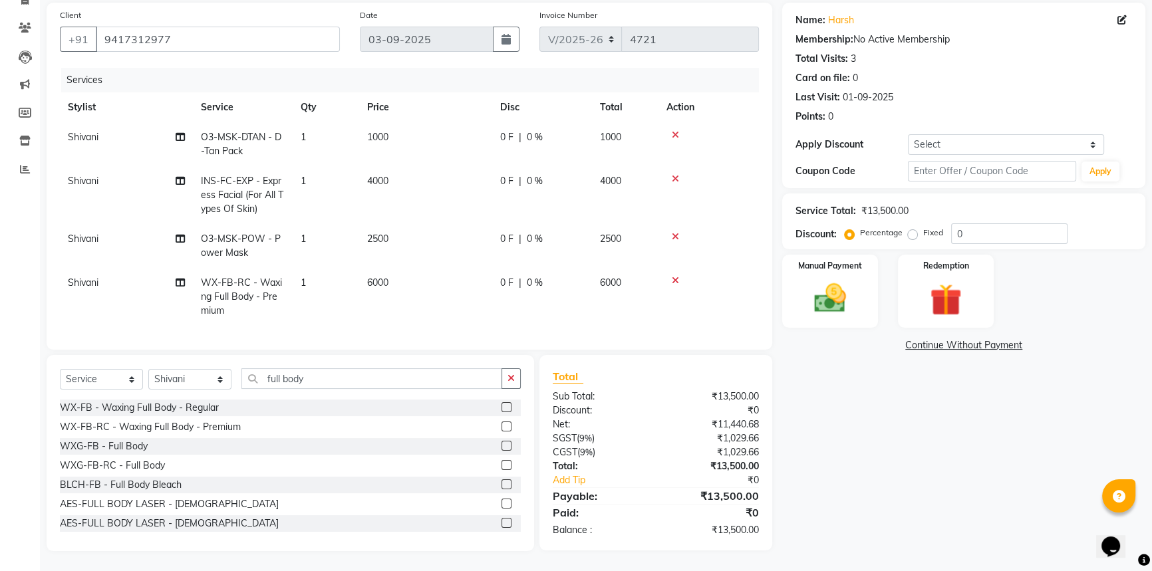
click at [514, 268] on td "0 F | 0 %" at bounding box center [542, 297] width 100 height 58
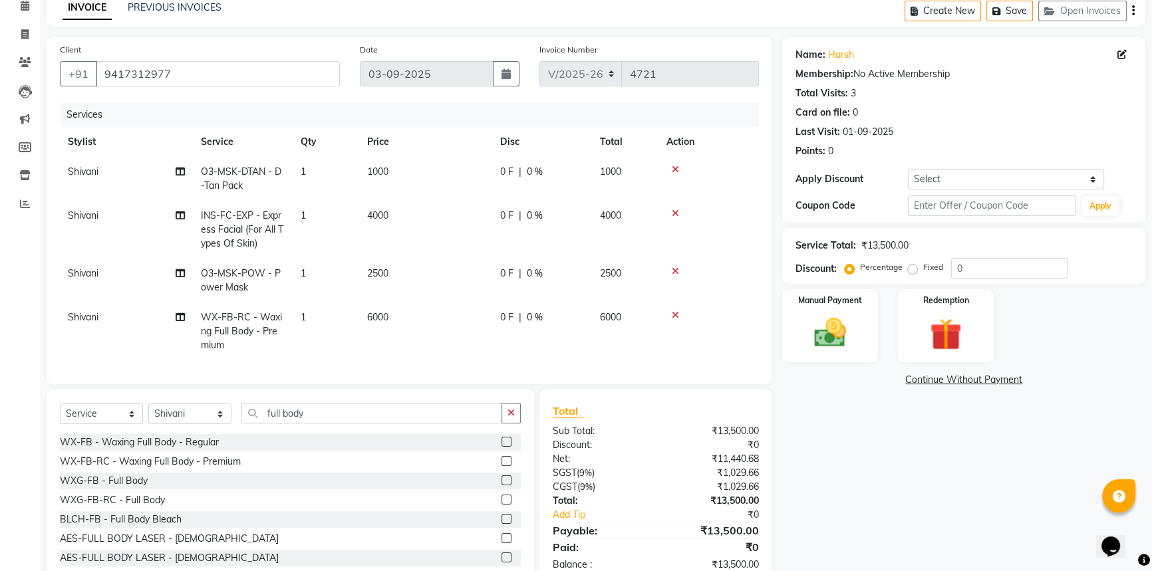
select select "60865"
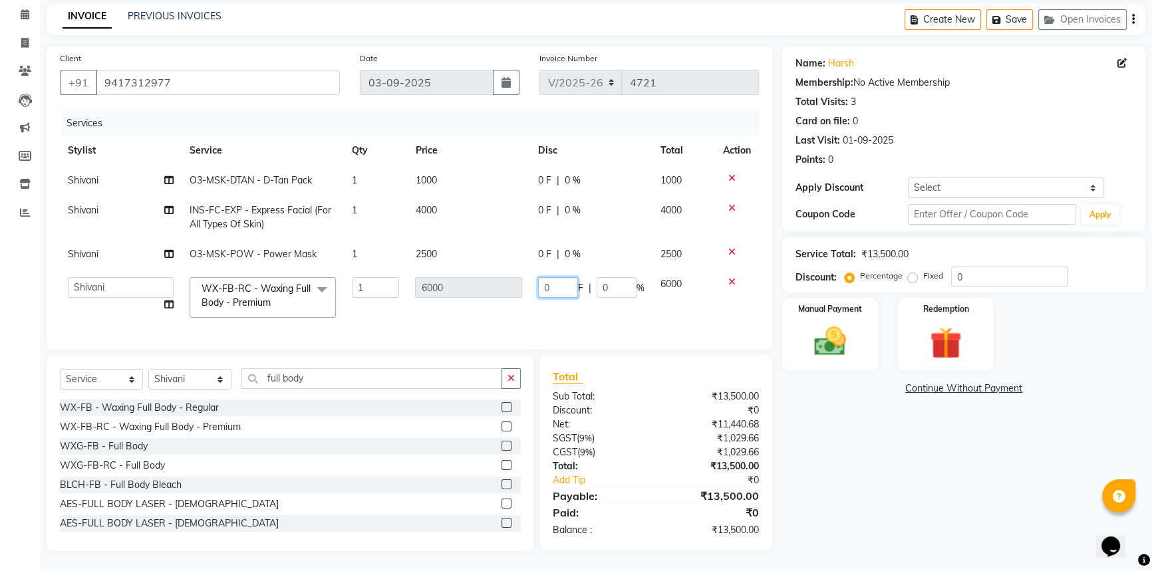
click at [561, 277] on input "0" at bounding box center [558, 287] width 40 height 21
type input "01000"
click at [545, 300] on tbody "Shivani O3-MSK-DTAN - D-Tan Pack 1 1000 0 F | 0 % 1000 Shivani INS-FC-EXP - Exp…" at bounding box center [409, 246] width 699 height 160
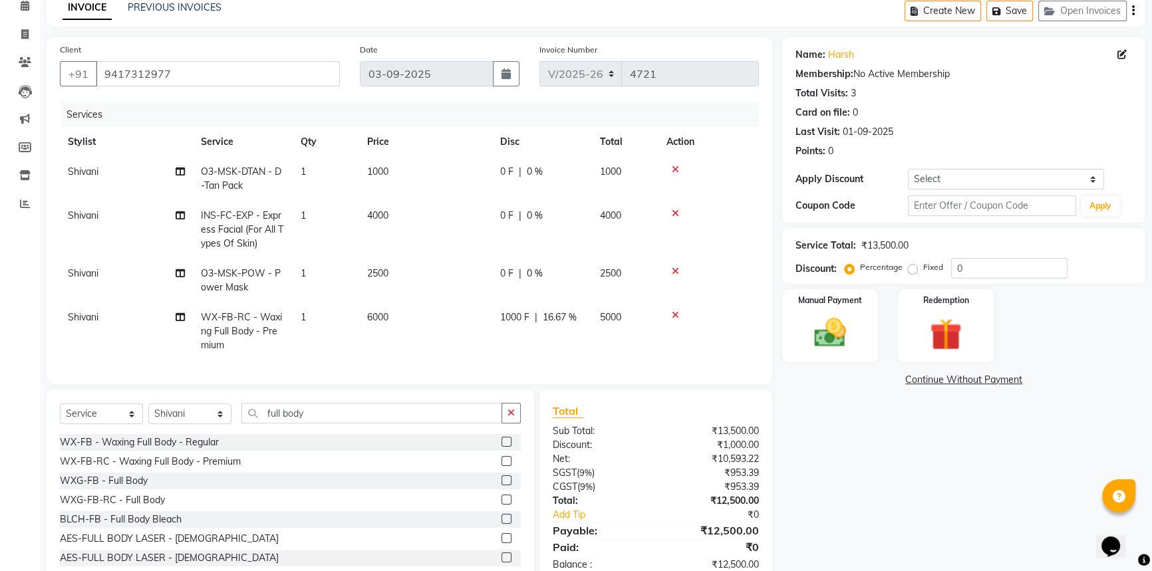
click at [512, 275] on span "0 F" at bounding box center [506, 274] width 13 height 14
select select "60865"
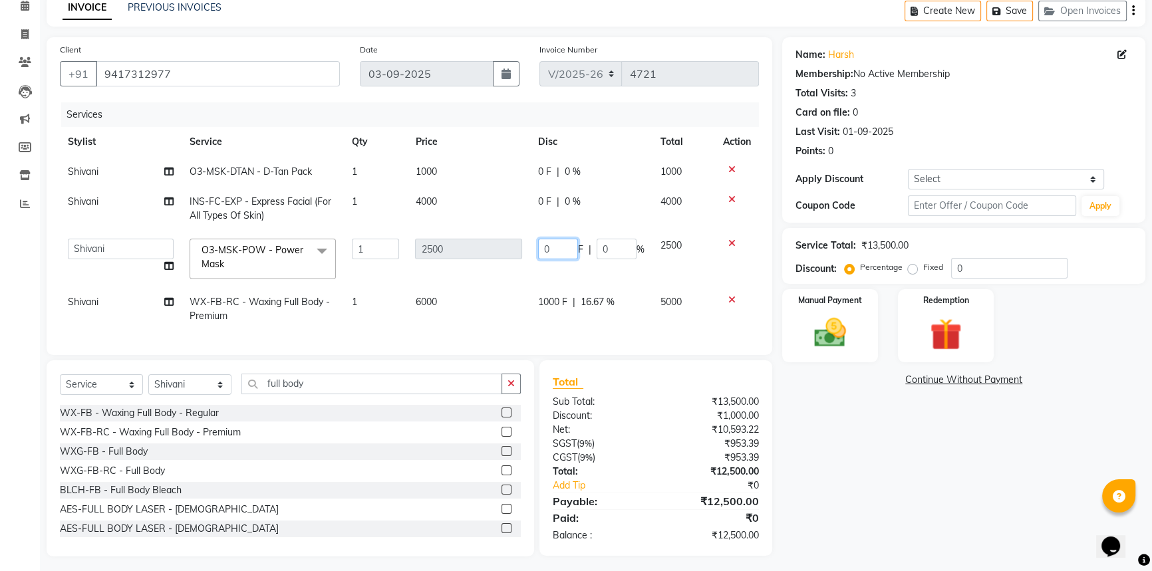
click at [559, 247] on input "0" at bounding box center [558, 249] width 40 height 21
type input "0500"
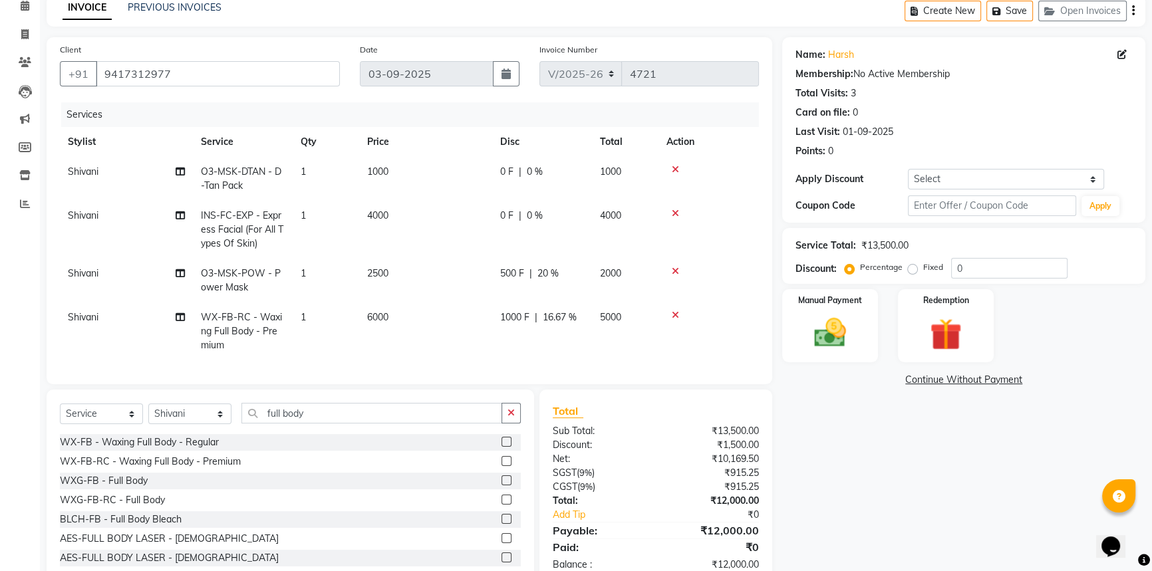
click at [470, 297] on tbody "Shivani O3-MSK-DTAN - D-Tan Pack 1 1000 0 F | 0 % 1000 Shivani INS-FC-EXP - Exp…" at bounding box center [409, 258] width 699 height 203
click at [516, 212] on div "0 F | 0 %" at bounding box center [542, 216] width 84 height 14
select select "60865"
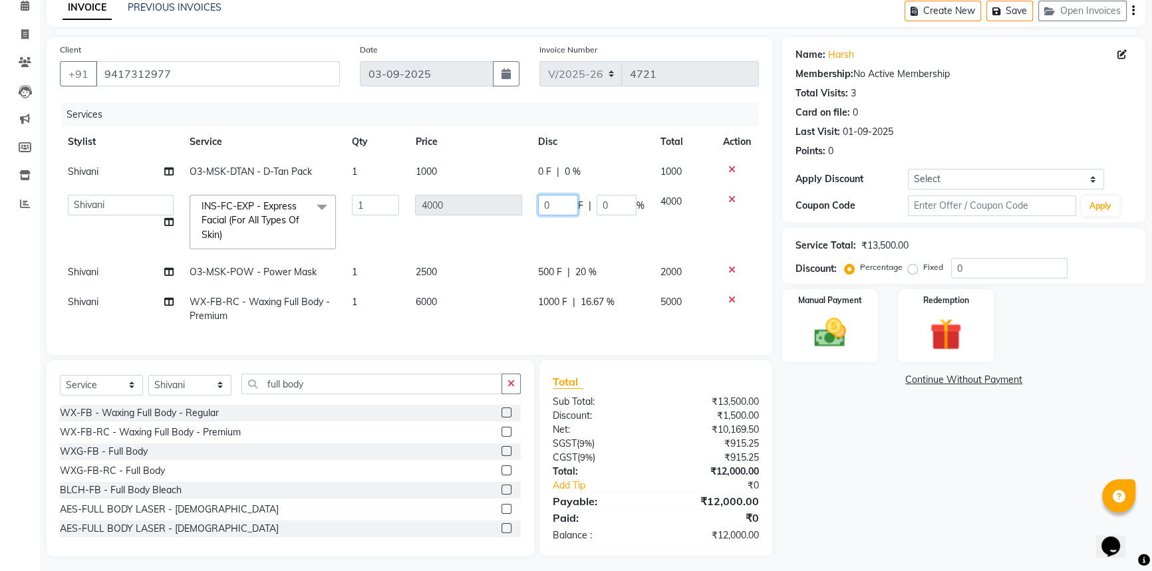
click at [558, 205] on input "0" at bounding box center [558, 205] width 40 height 21
type input "02000"
click at [475, 253] on td "4000" at bounding box center [468, 222] width 122 height 70
select select "60865"
click at [547, 173] on span "0 F" at bounding box center [544, 172] width 13 height 14
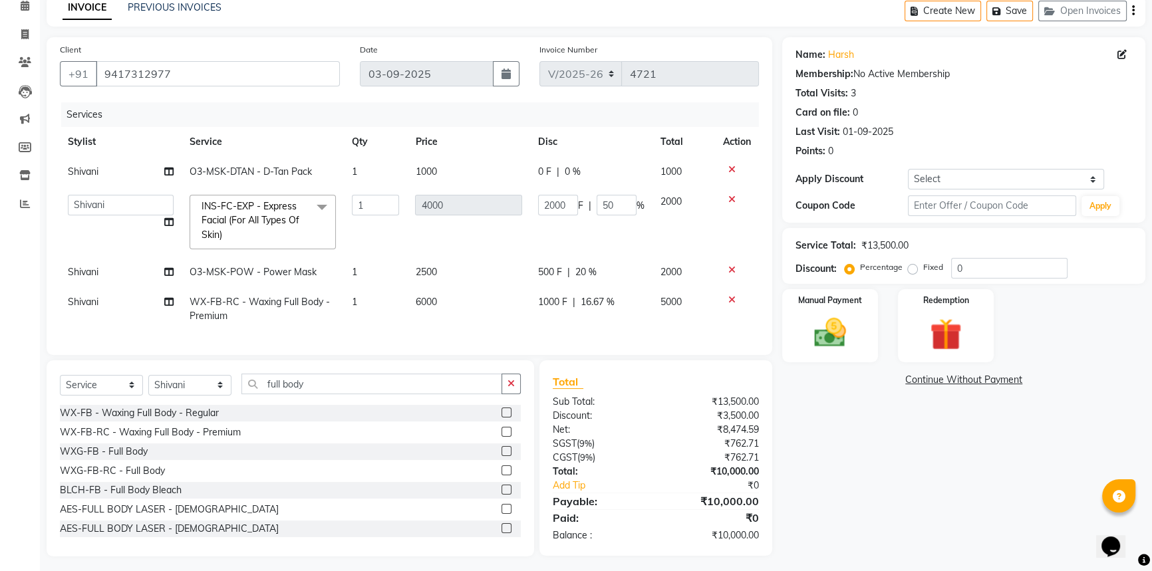
select select "60865"
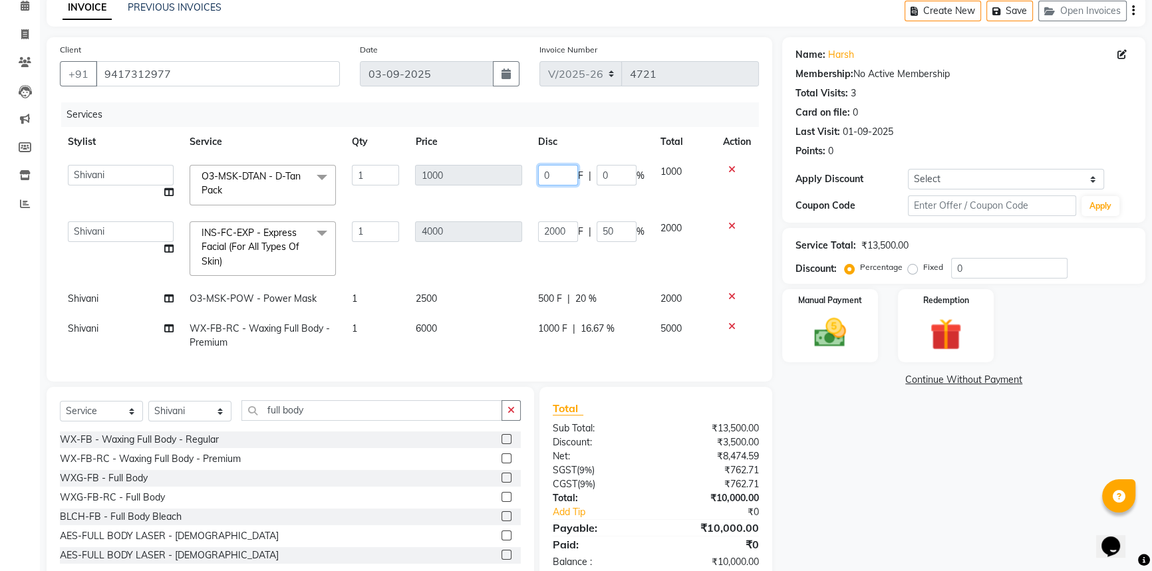
click at [559, 170] on input "0" at bounding box center [558, 175] width 40 height 21
type input "0500"
click at [494, 265] on tbody "Afia Amandeep Amandeep Kaur Anu BABBU DHIR Divya Happy Harmesh Harry Headmaster…" at bounding box center [409, 257] width 699 height 201
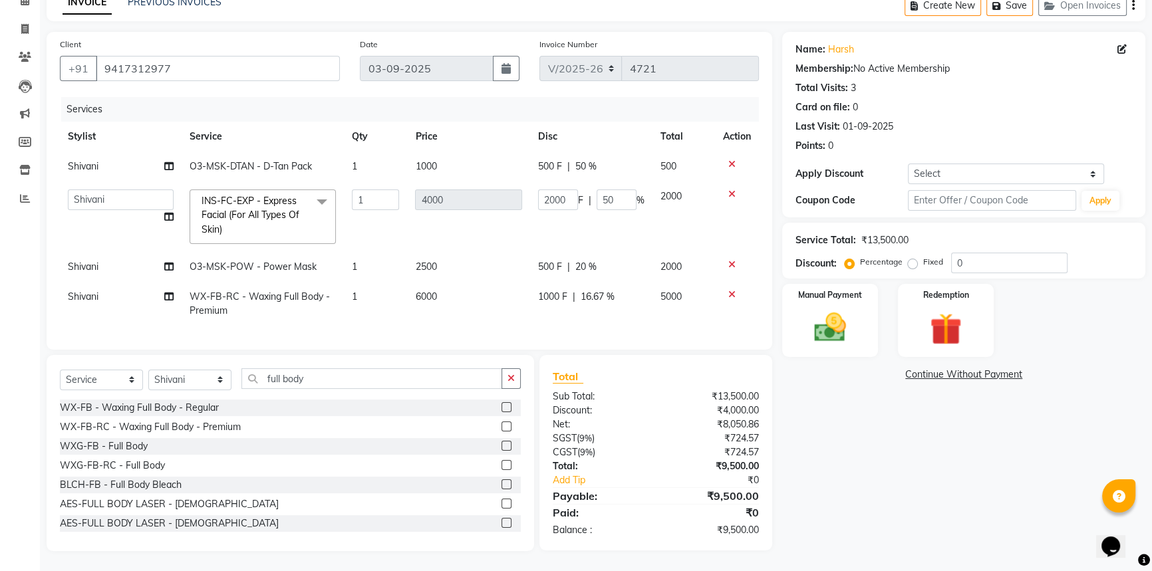
scroll to position [77, 0]
click at [392, 304] on td "1" at bounding box center [376, 304] width 64 height 44
select select "60865"
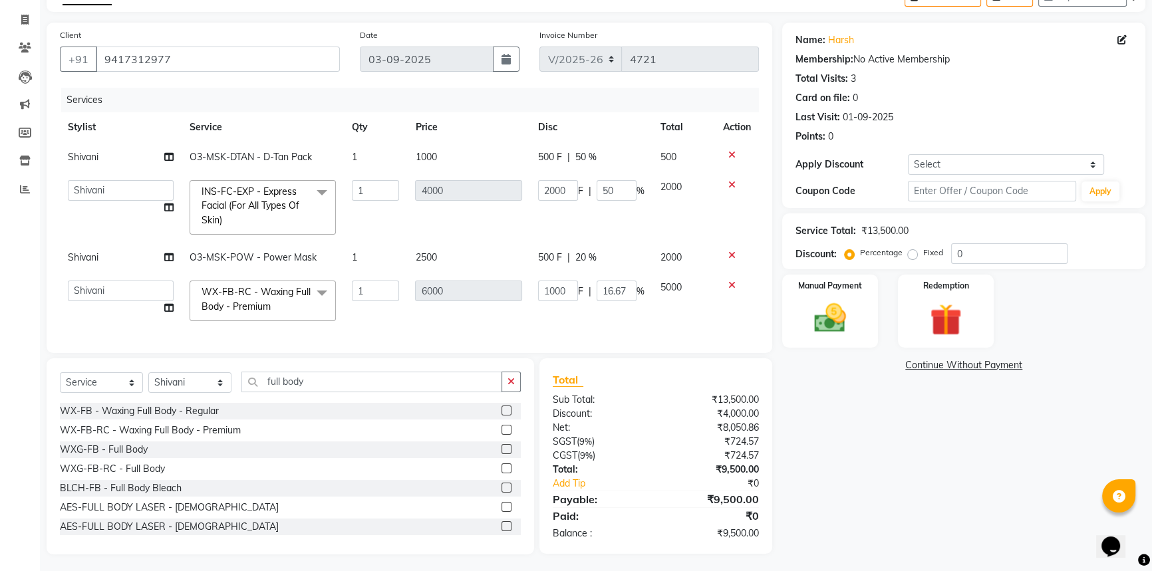
click at [991, 89] on div "Name: Harsh Membership: No Active Membership Total Visits: 3 Card on file: 0 La…" at bounding box center [963, 86] width 336 height 116
click at [412, 28] on div "Date 03-09-2025" at bounding box center [440, 55] width 180 height 55
click at [925, 445] on div "Name: Harsh Membership: No Active Membership Total Visits: 3 Card on file: 0 La…" at bounding box center [968, 289] width 373 height 532
click at [918, 482] on div "Name: Harsh Membership: No Active Membership Total Visits: 3 Card on file: 0 La…" at bounding box center [968, 289] width 373 height 532
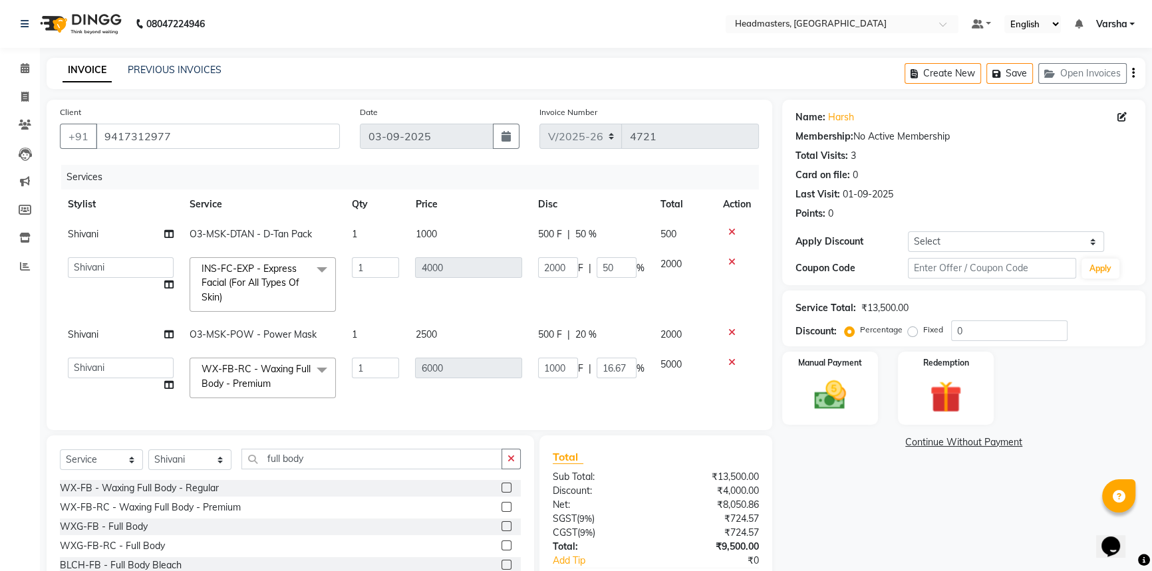
scroll to position [89, 0]
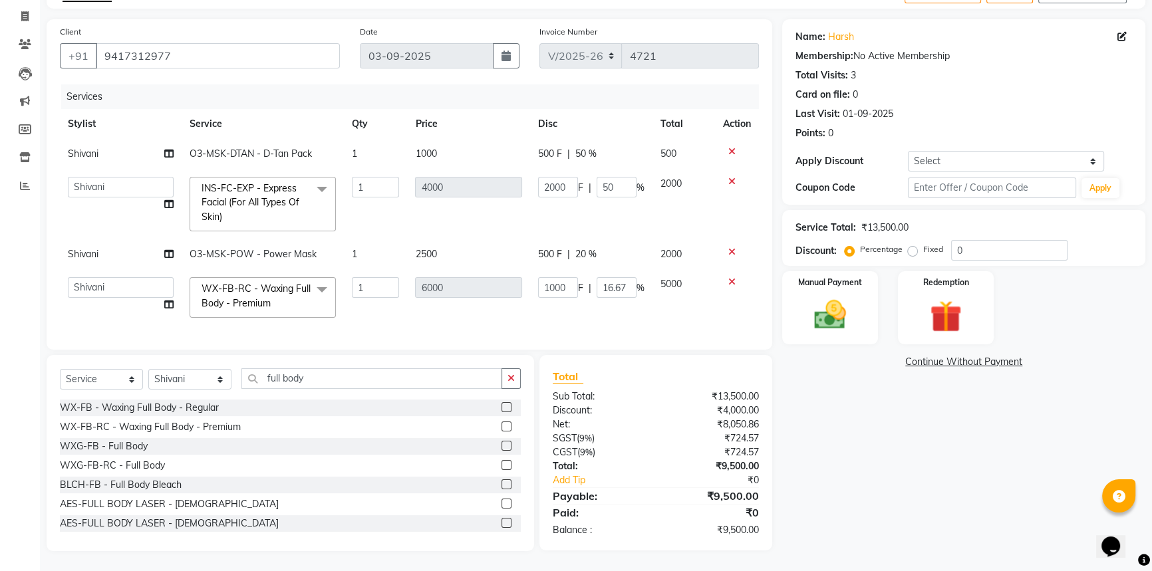
click at [563, 147] on div "500 F | 50 %" at bounding box center [591, 154] width 106 height 14
select select "60865"
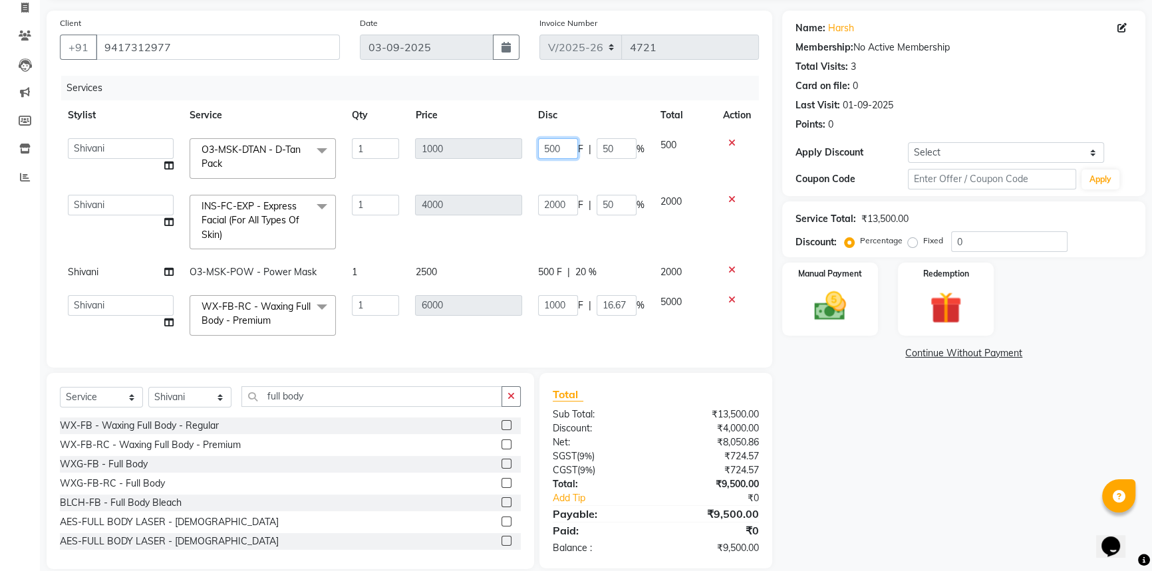
click at [563, 144] on input "500" at bounding box center [558, 148] width 40 height 21
type input "5"
click at [535, 160] on tbody "Afia Amandeep Amandeep Kaur Anu BABBU DHIR Divya Happy Harmesh Harry Headmaster…" at bounding box center [409, 236] width 699 height 213
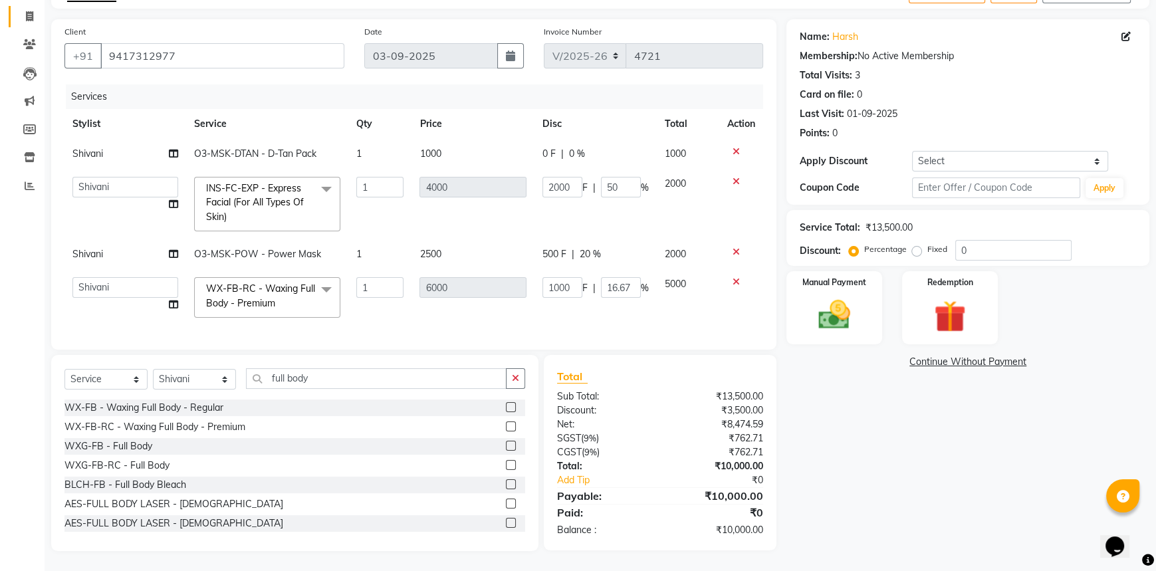
scroll to position [0, 0]
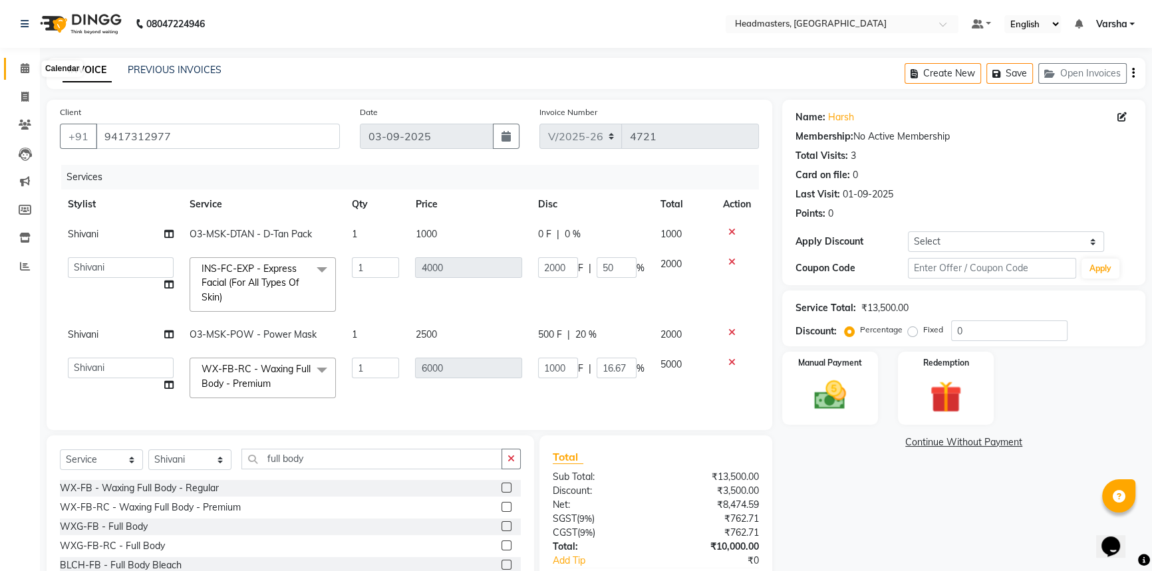
click at [17, 68] on span at bounding box center [24, 68] width 23 height 15
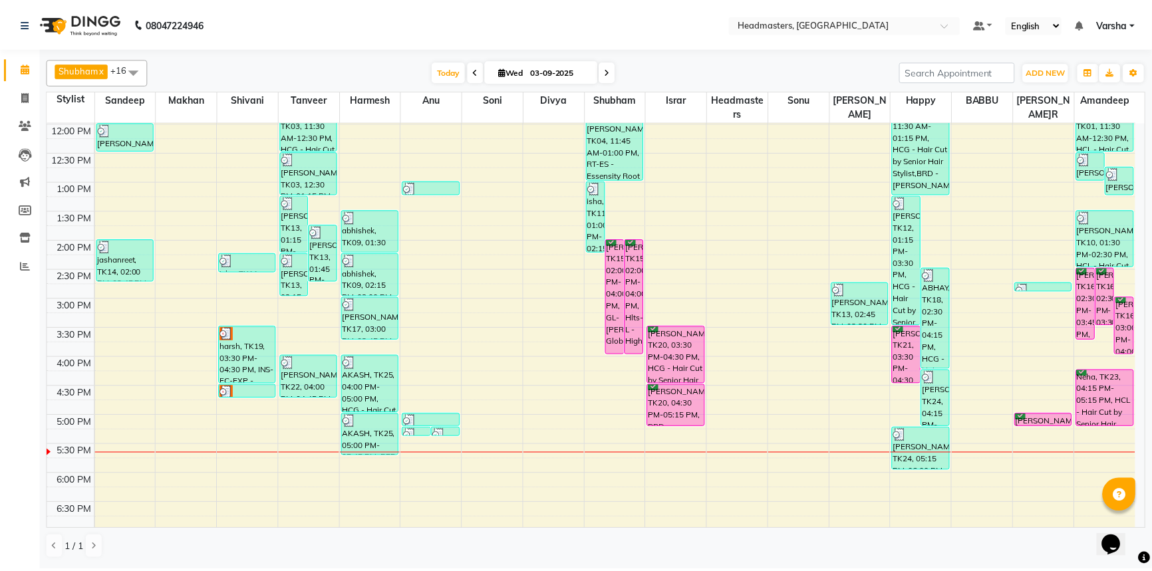
scroll to position [241, 0]
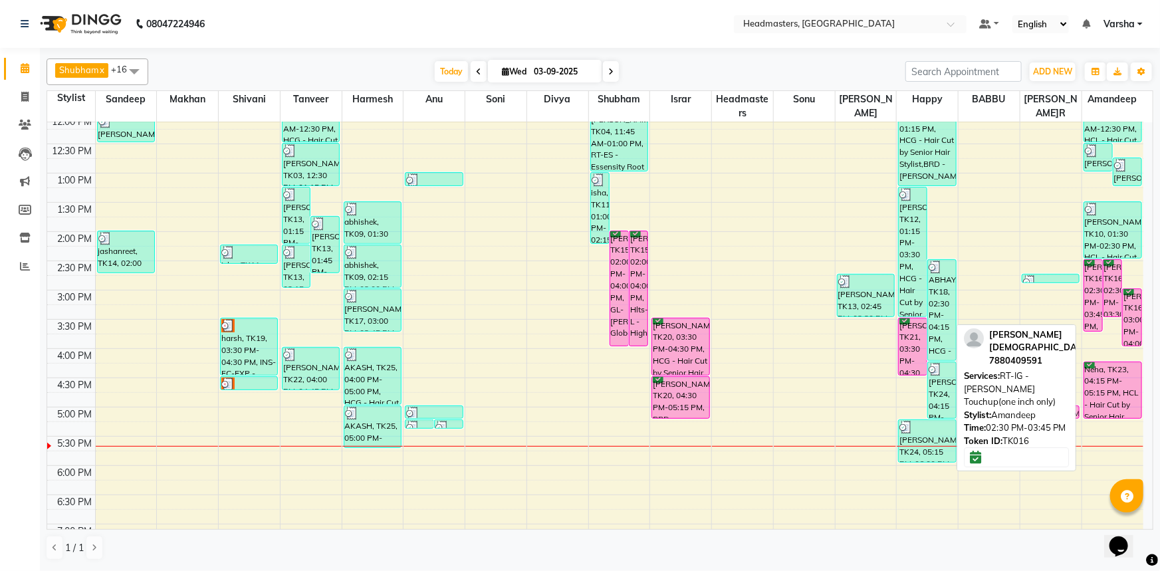
click at [1092, 292] on div "[PERSON_NAME]i, TK16, 02:30 PM-03:45 PM, RT-IG - [PERSON_NAME] Touchup(one inch…" at bounding box center [1093, 295] width 18 height 71
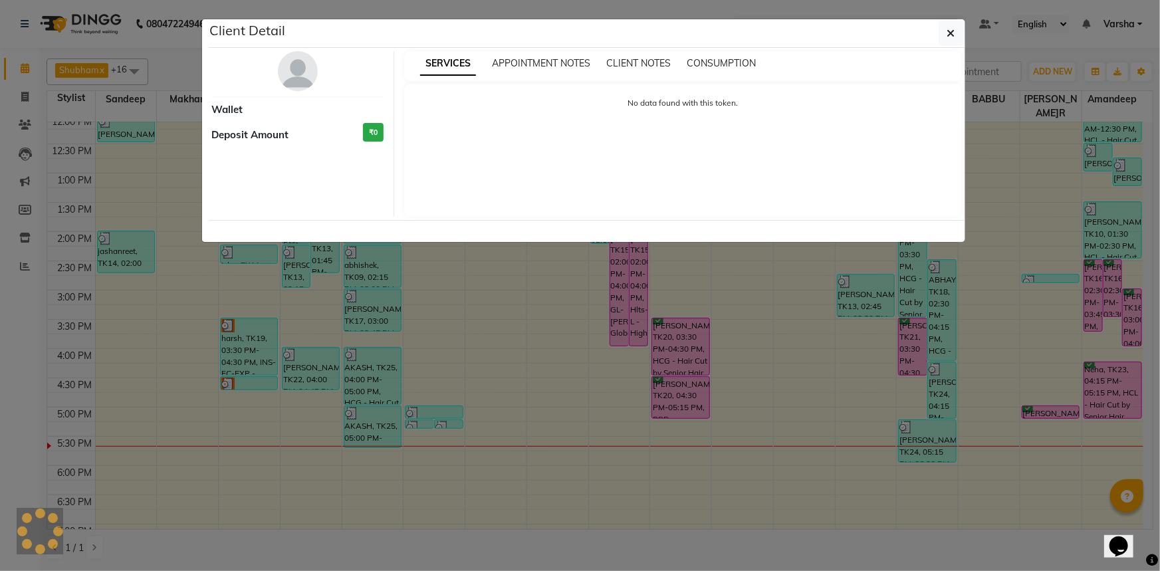
select select "6"
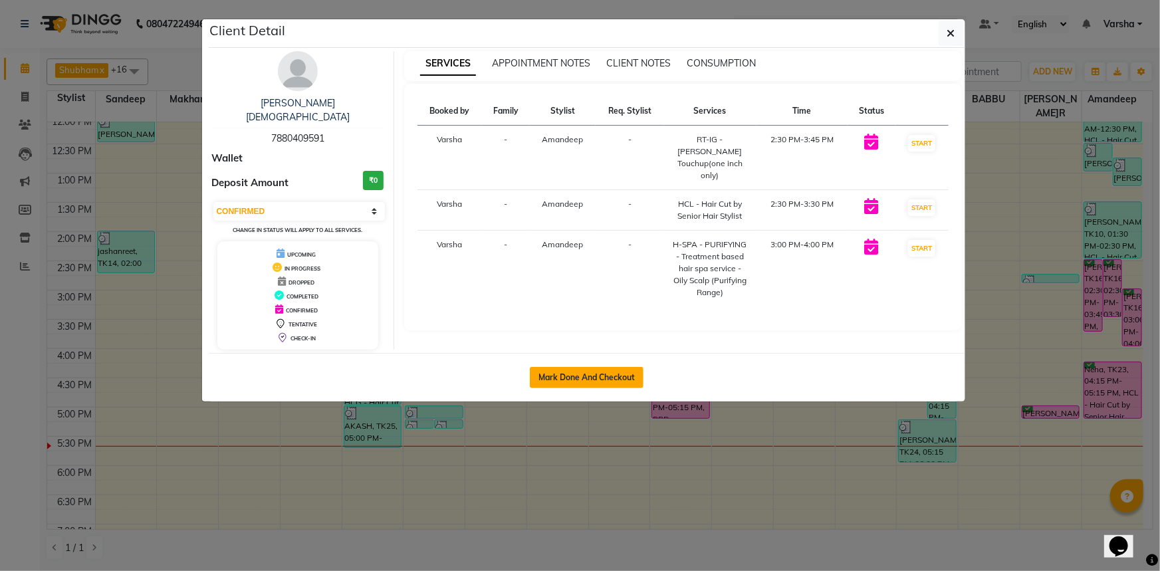
click at [570, 367] on button "Mark Done And Checkout" at bounding box center [587, 377] width 114 height 21
select select "service"
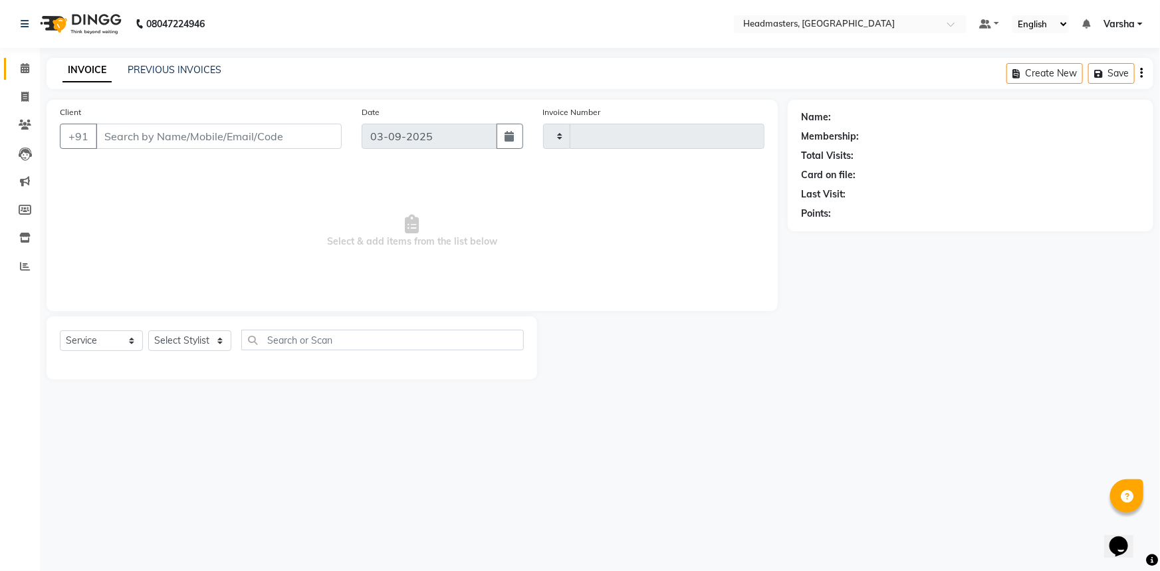
type input "4721"
select select "7140"
type input "7880409591"
select select "88381"
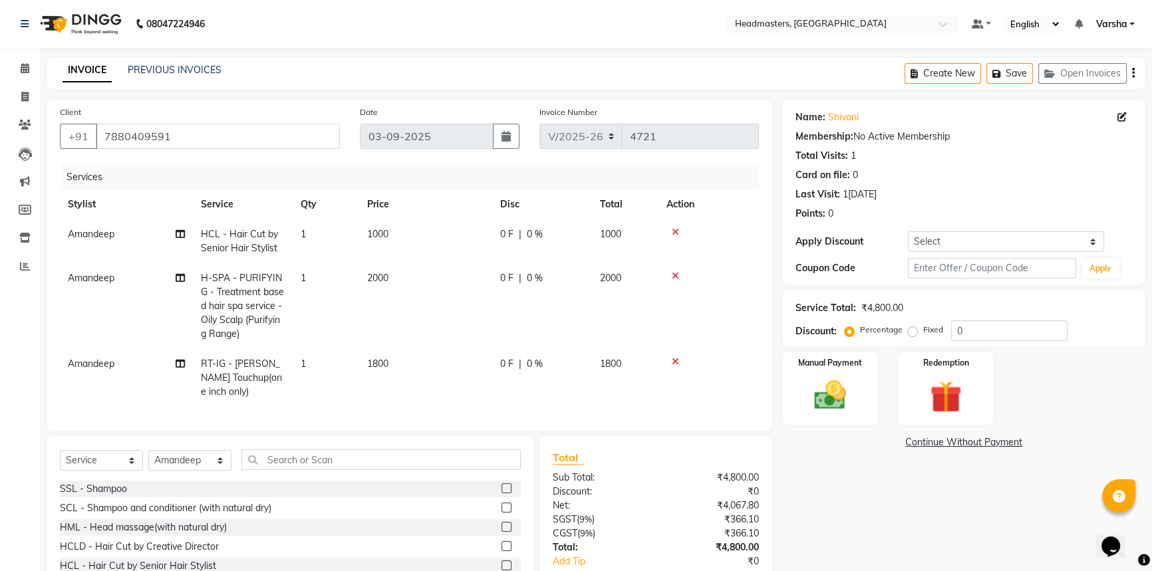
click at [416, 241] on td "1000" at bounding box center [425, 241] width 133 height 44
select select "88381"
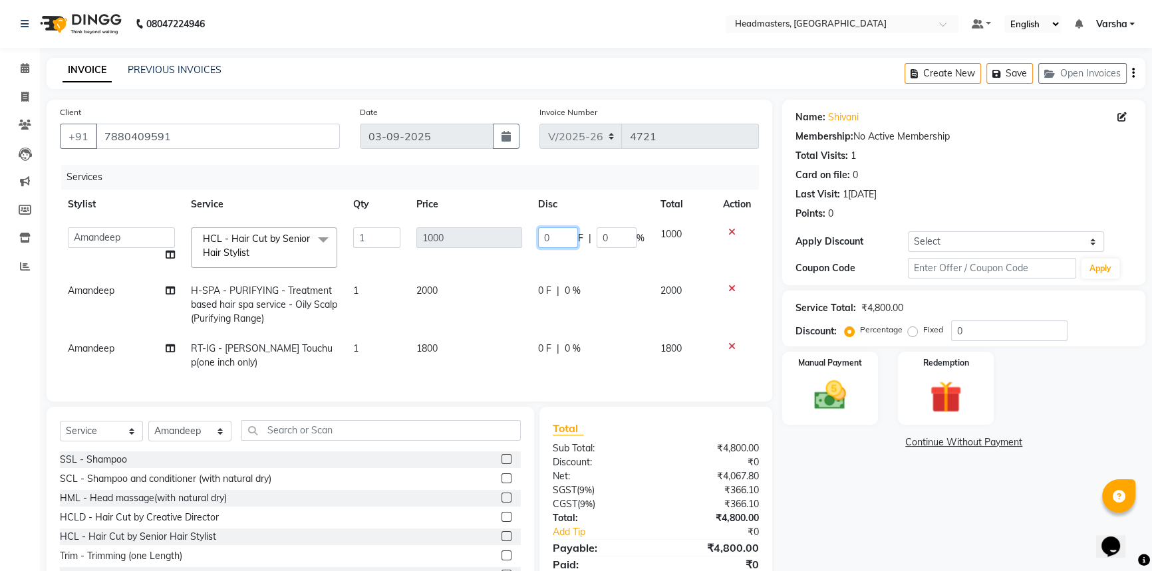
click at [575, 233] on input "0" at bounding box center [558, 237] width 40 height 21
type input "0500"
click at [493, 299] on tr "Amandeep H-SPA - PURIFYING - Treatment based hair spa service - Oily Scalp (Pur…" at bounding box center [409, 305] width 699 height 58
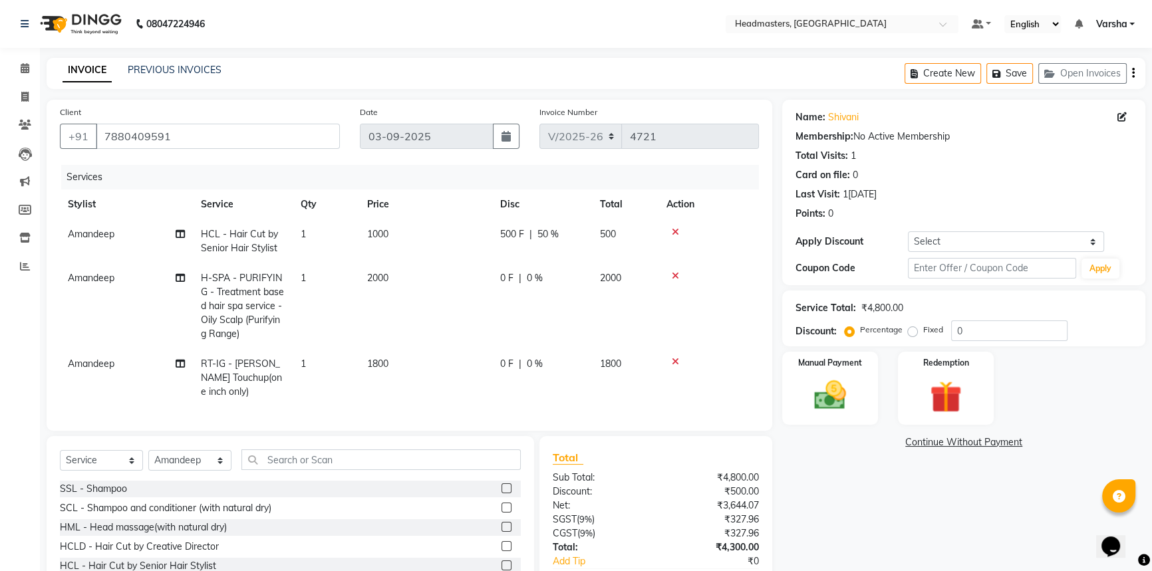
click at [507, 359] on span "0 F" at bounding box center [506, 364] width 13 height 14
select select "88381"
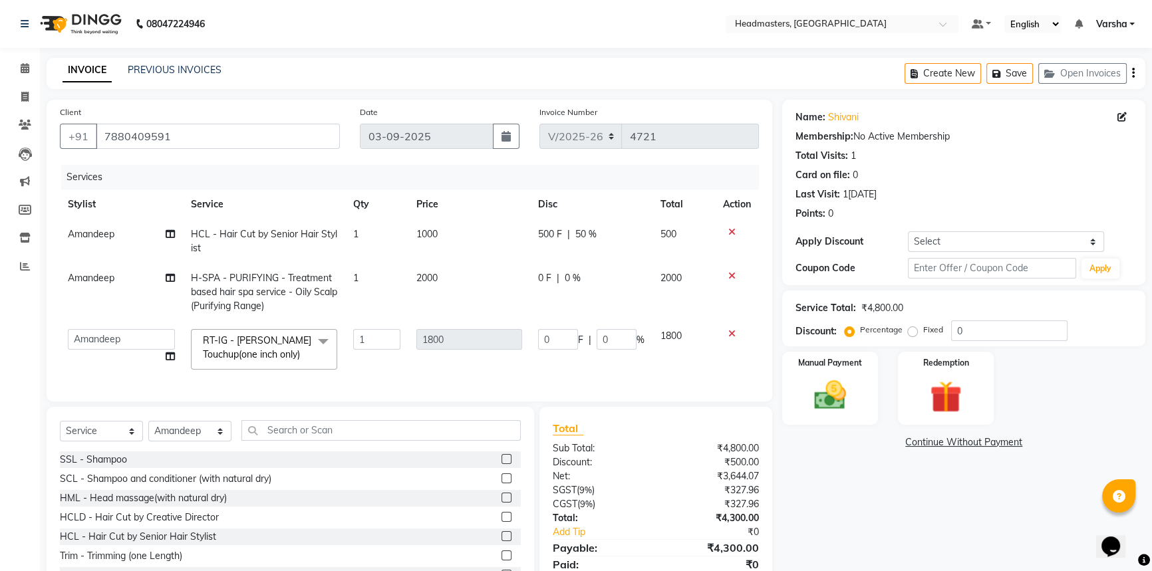
click at [729, 330] on icon at bounding box center [731, 333] width 7 height 9
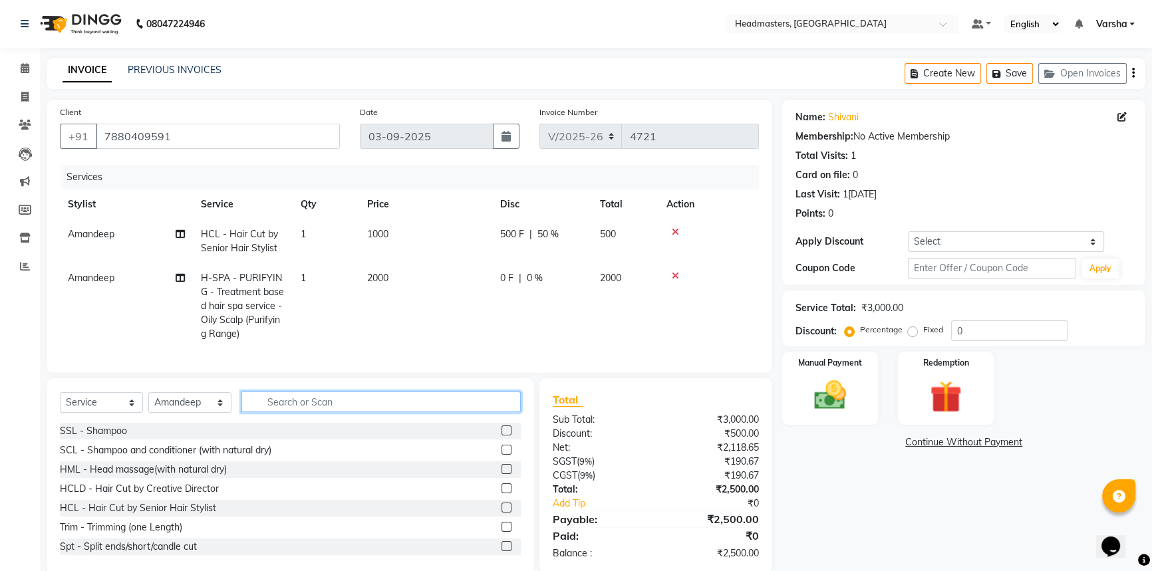
click at [321, 408] on input "text" at bounding box center [380, 402] width 279 height 21
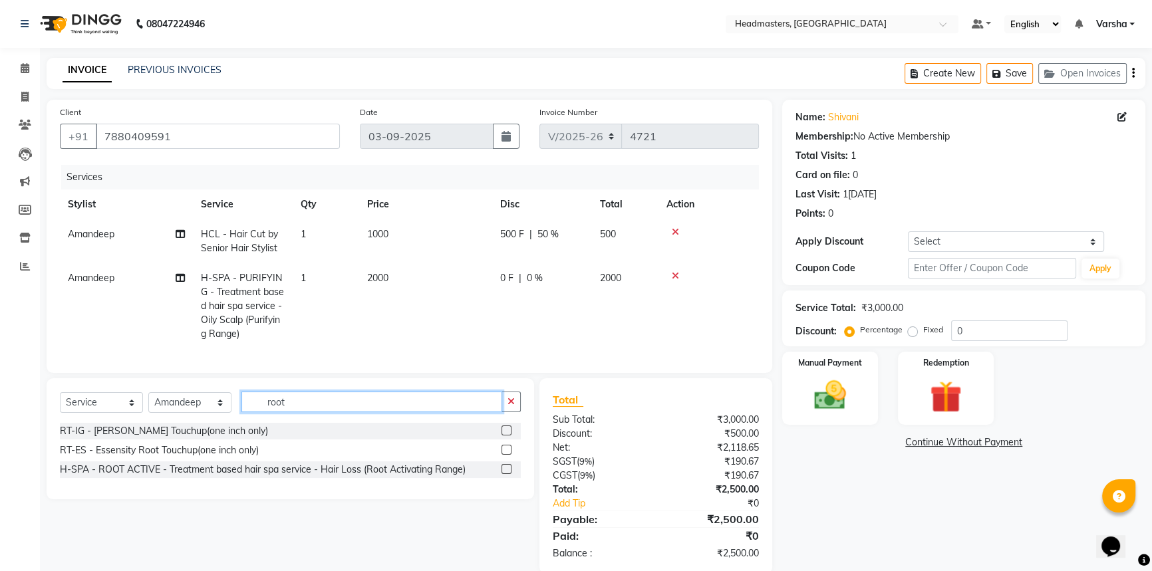
type input "root"
click at [502, 455] on label at bounding box center [506, 450] width 10 height 10
click at [502, 455] on input "checkbox" at bounding box center [505, 450] width 9 height 9
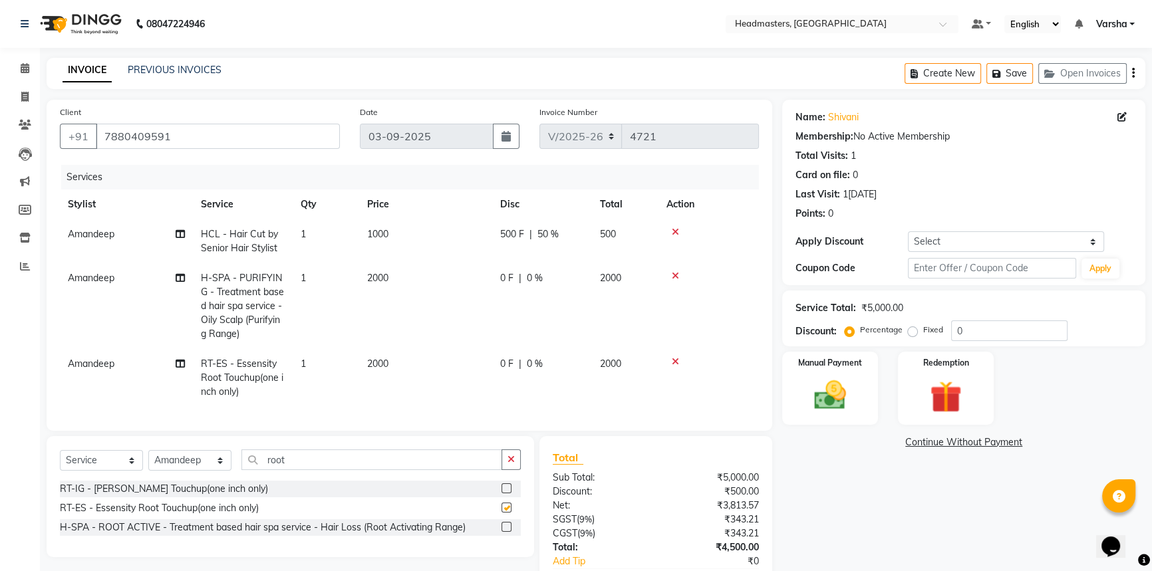
checkbox input "false"
click at [307, 364] on td "1" at bounding box center [326, 378] width 66 height 58
select select "88381"
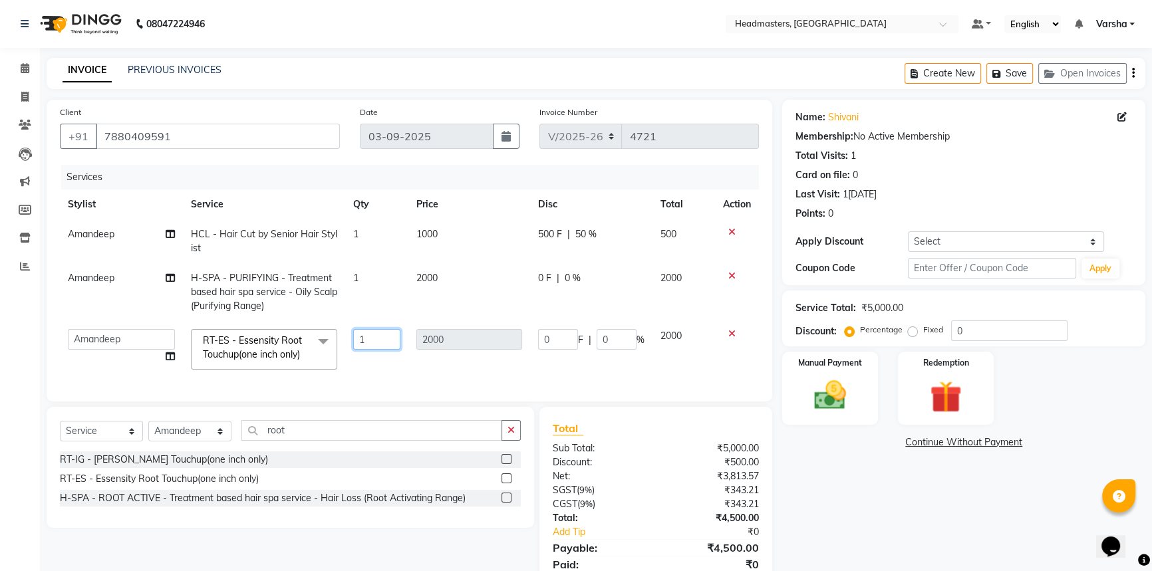
click at [376, 341] on input "1" at bounding box center [377, 339] width 48 height 21
type input "2"
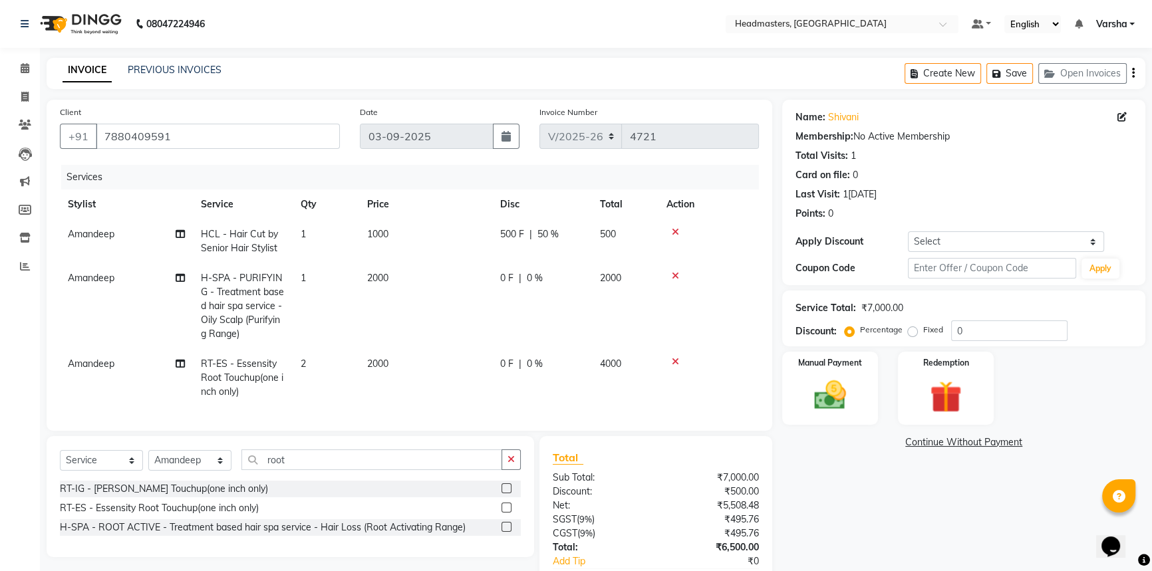
click at [422, 376] on td "2000" at bounding box center [425, 378] width 133 height 58
select select "88381"
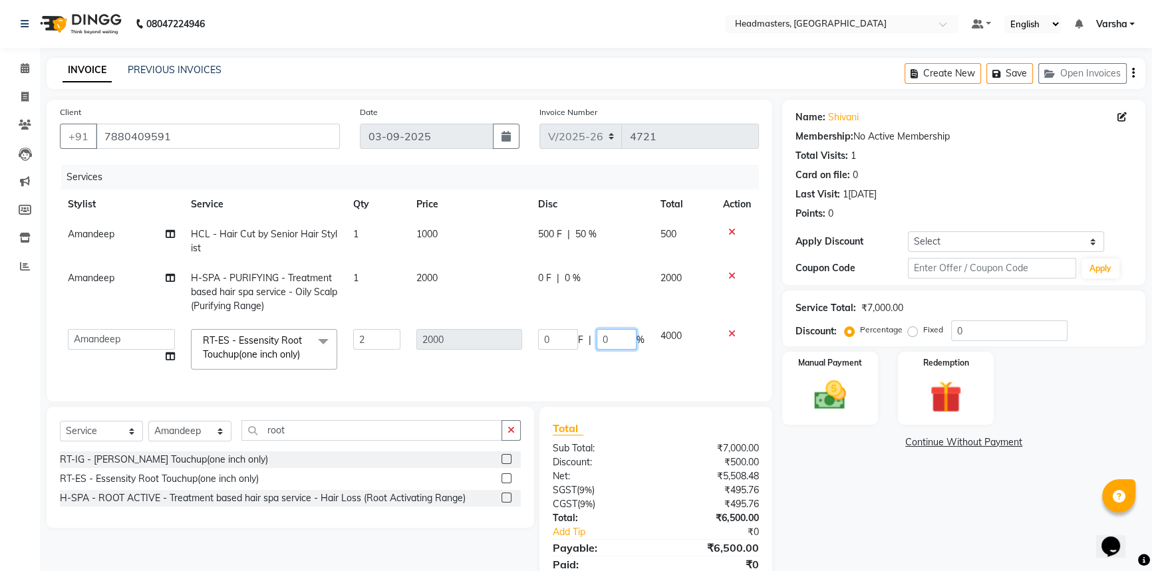
click at [608, 333] on input "0" at bounding box center [616, 339] width 40 height 21
type input "050"
click at [565, 377] on td "0 F | 050 %" at bounding box center [591, 349] width 122 height 57
select select "88381"
click at [549, 268] on td "0 F | 0 %" at bounding box center [591, 292] width 122 height 58
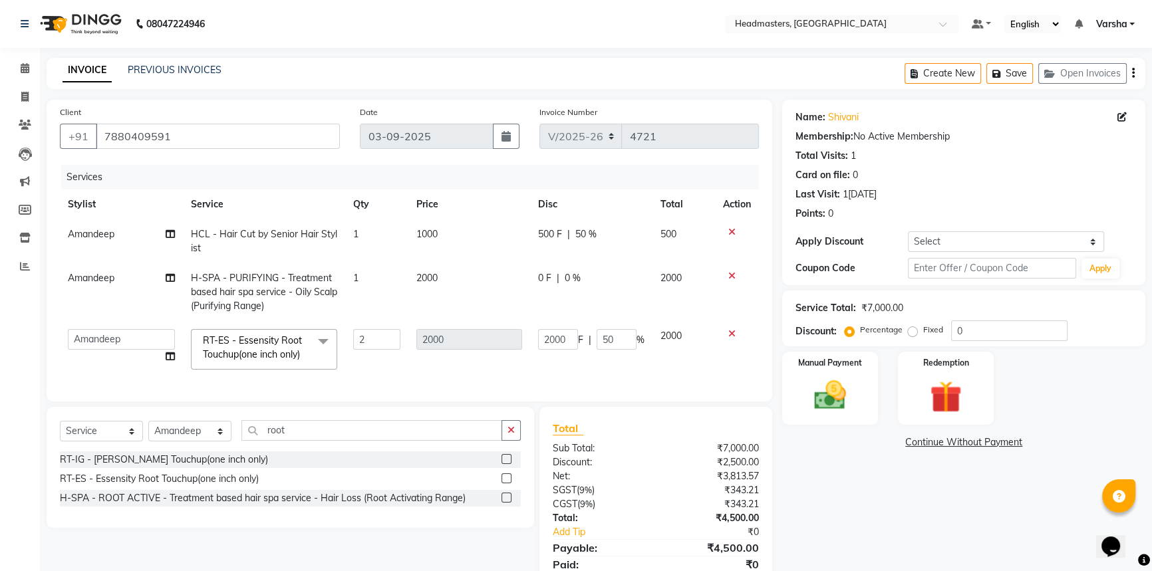
select select "88381"
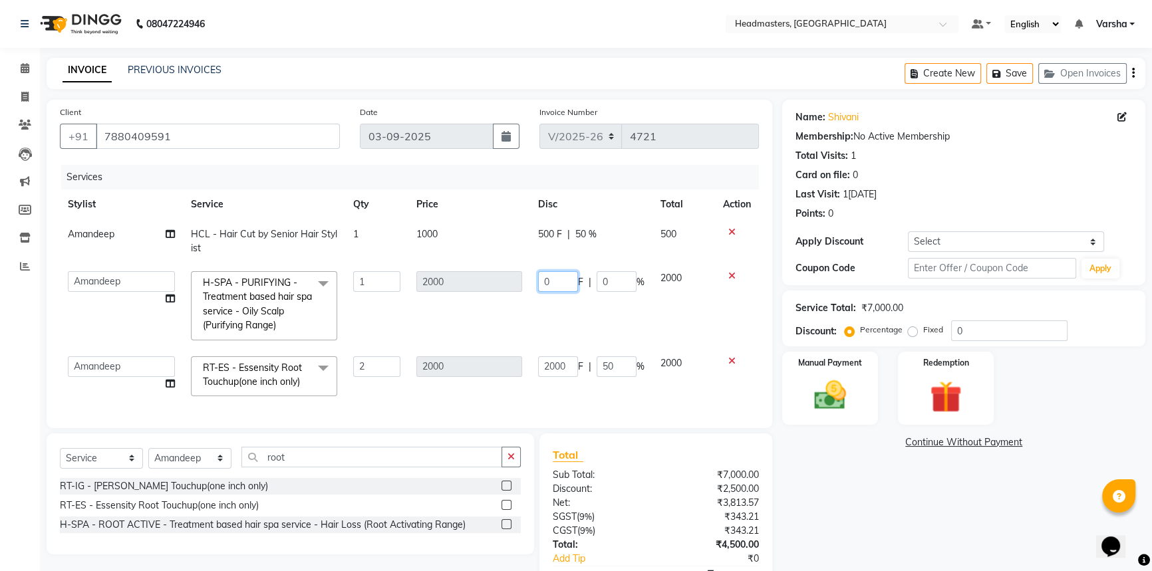
click at [556, 273] on input "0" at bounding box center [558, 281] width 40 height 21
type input "01000"
click at [549, 305] on td "01000 F | 0 %" at bounding box center [591, 305] width 122 height 85
select select "88381"
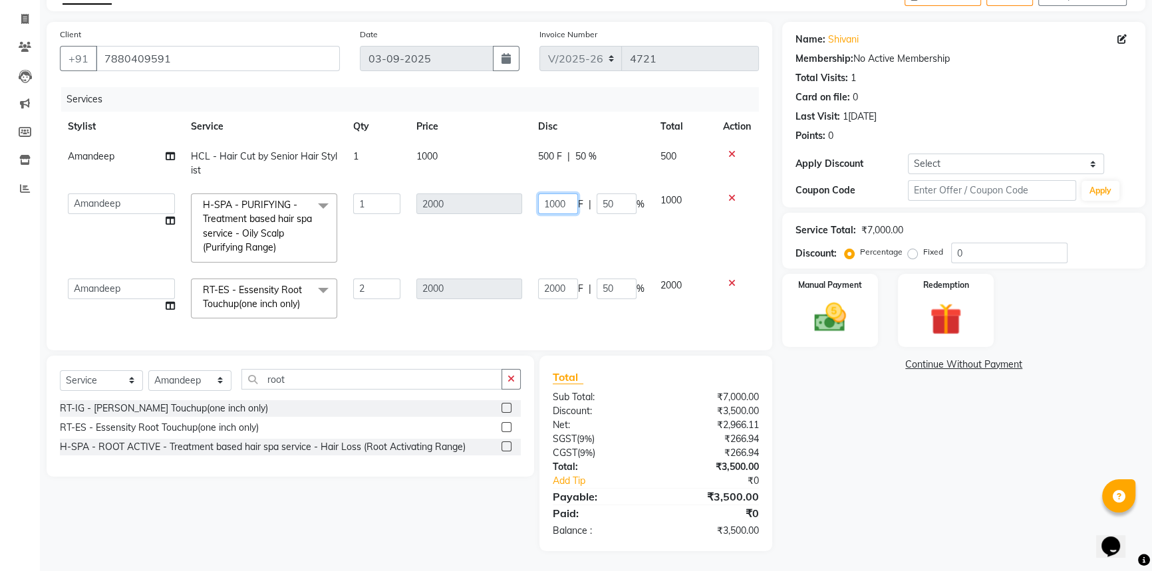
click at [554, 193] on input "1000" at bounding box center [558, 203] width 40 height 21
type input "1500"
click at [552, 225] on td "1500 F | 50 %" at bounding box center [591, 228] width 122 height 85
select select "88381"
click at [575, 193] on input "1500" at bounding box center [558, 203] width 40 height 21
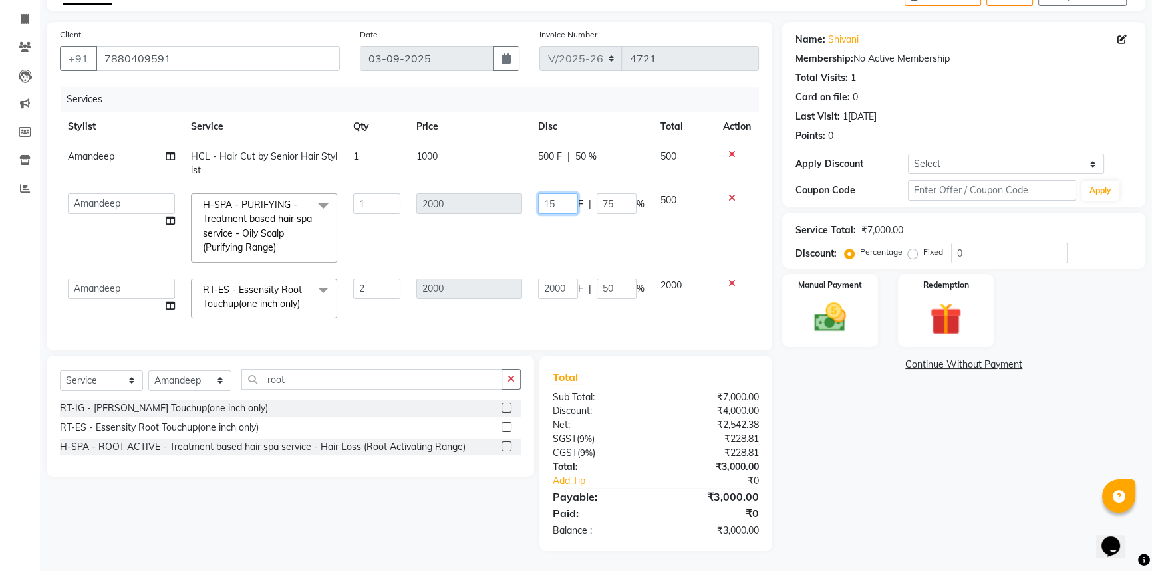
type input "1"
type input "500"
click at [566, 229] on td "500 F | 75 %" at bounding box center [591, 228] width 122 height 85
select select "88381"
drag, startPoint x: 808, startPoint y: 299, endPoint x: 927, endPoint y: 340, distance: 126.2
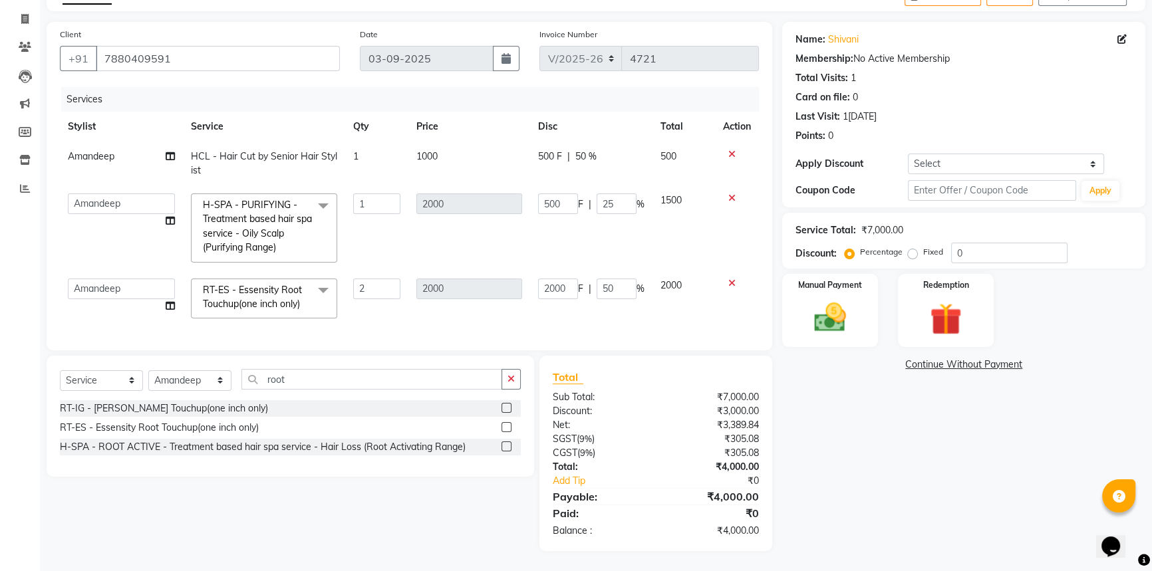
click at [809, 299] on img at bounding box center [830, 317] width 52 height 37
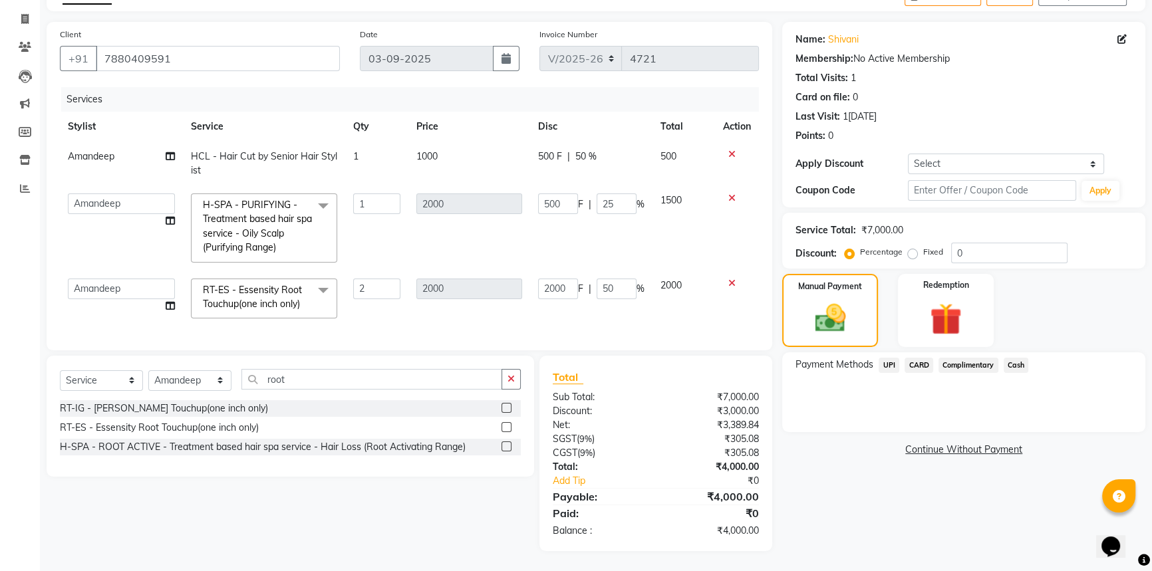
click at [884, 358] on span "UPI" at bounding box center [888, 365] width 21 height 15
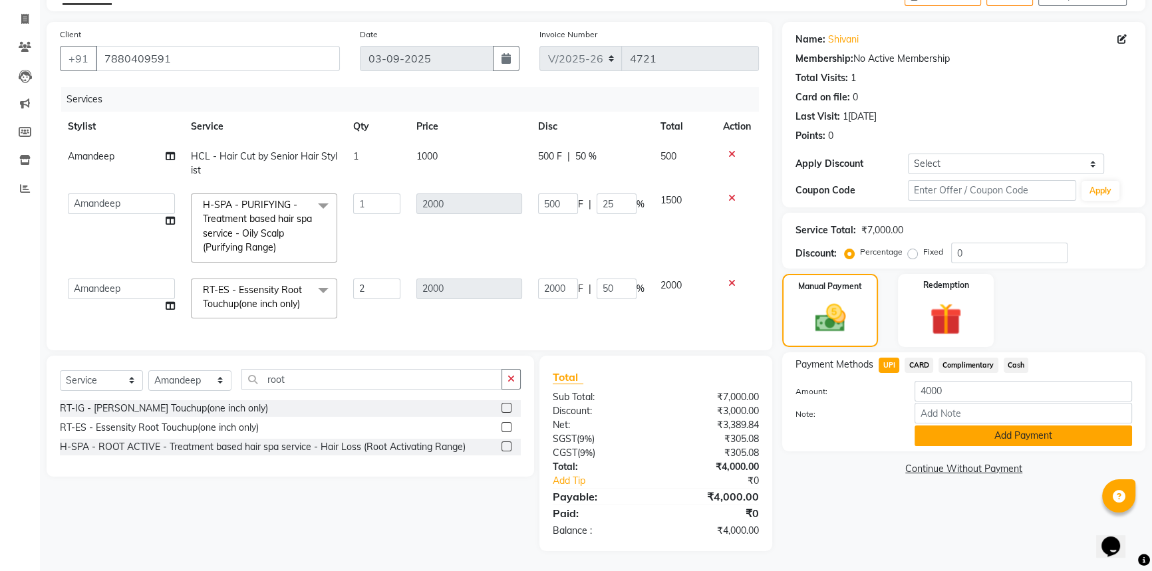
click at [961, 426] on button "Add Payment" at bounding box center [1022, 436] width 217 height 21
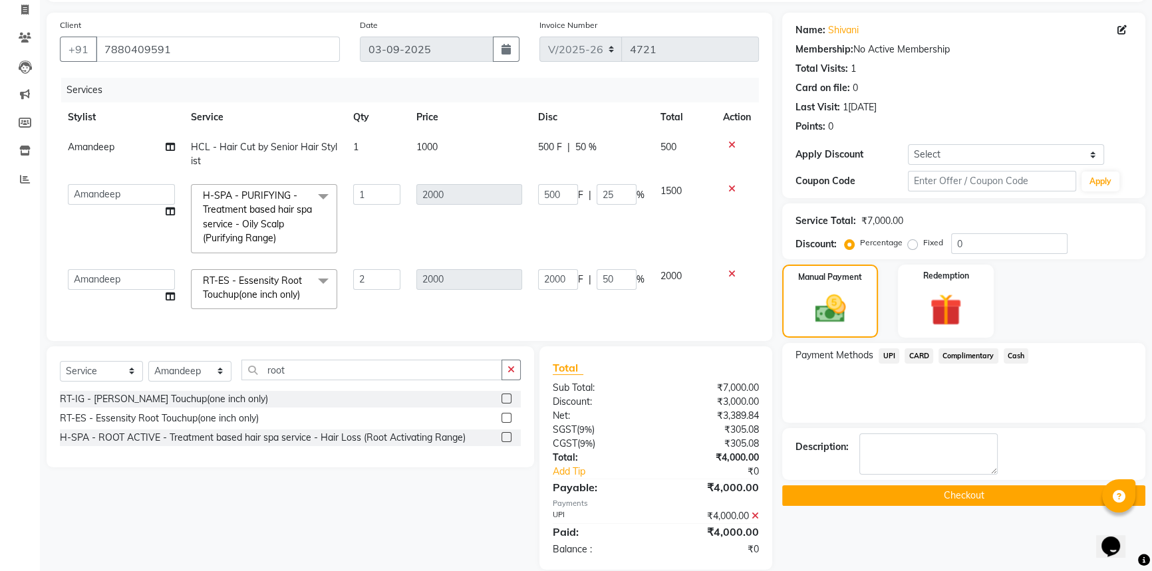
scroll to position [115, 0]
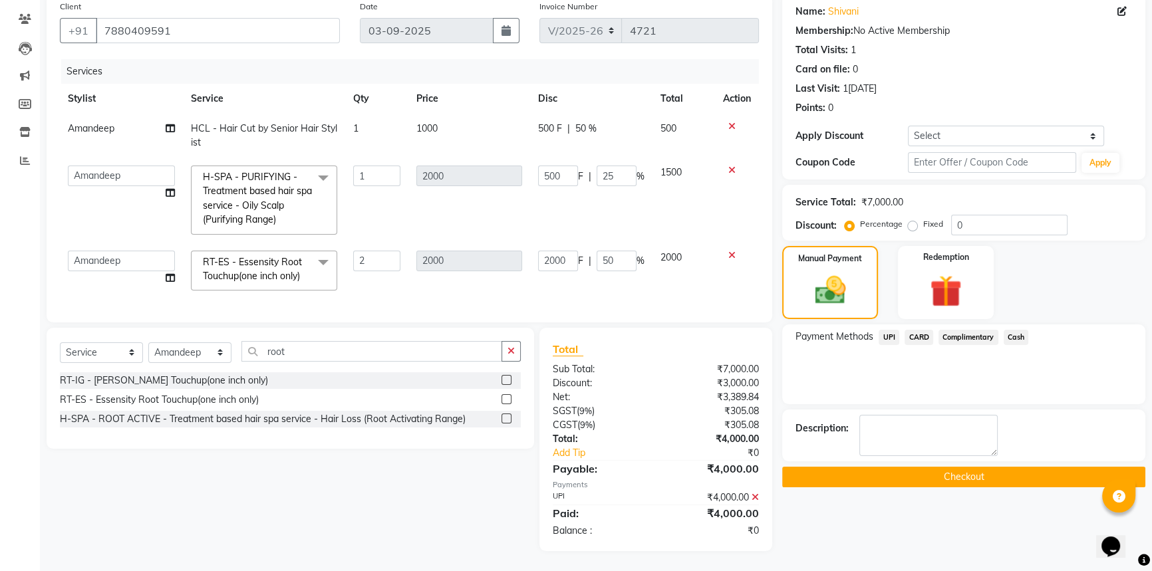
click at [934, 471] on button "Checkout" at bounding box center [963, 477] width 363 height 21
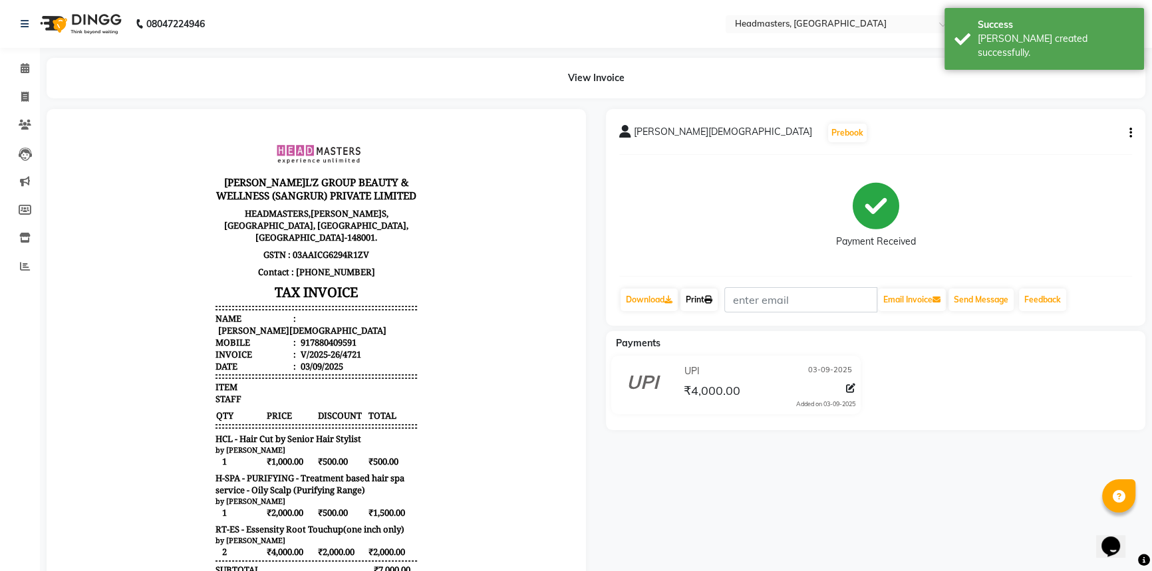
click at [712, 296] on icon at bounding box center [708, 300] width 8 height 8
click at [23, 60] on link "Calendar" at bounding box center [20, 69] width 32 height 22
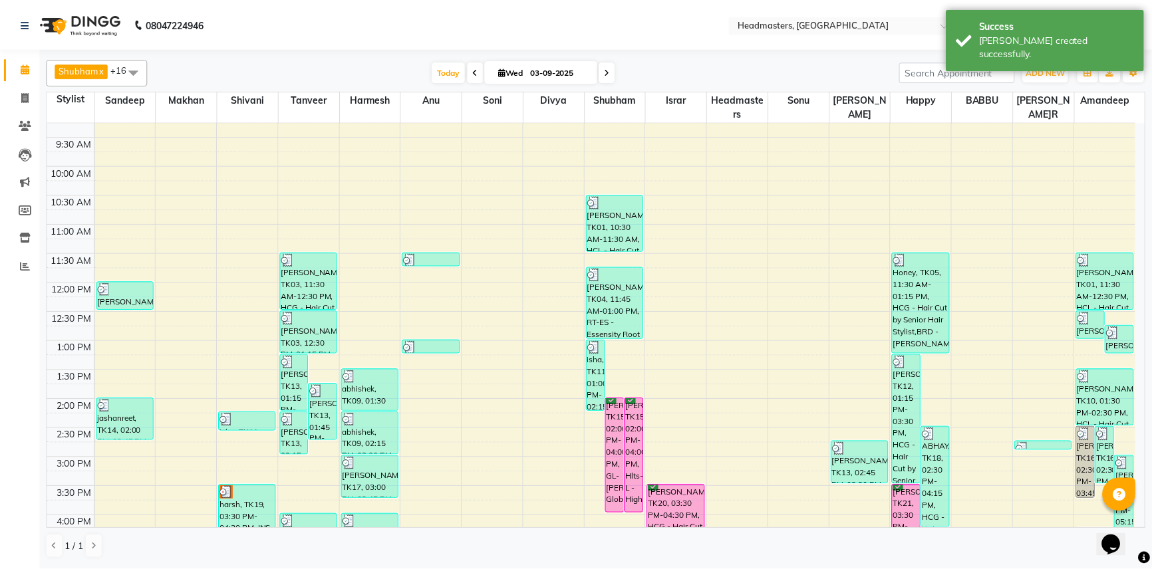
scroll to position [181, 0]
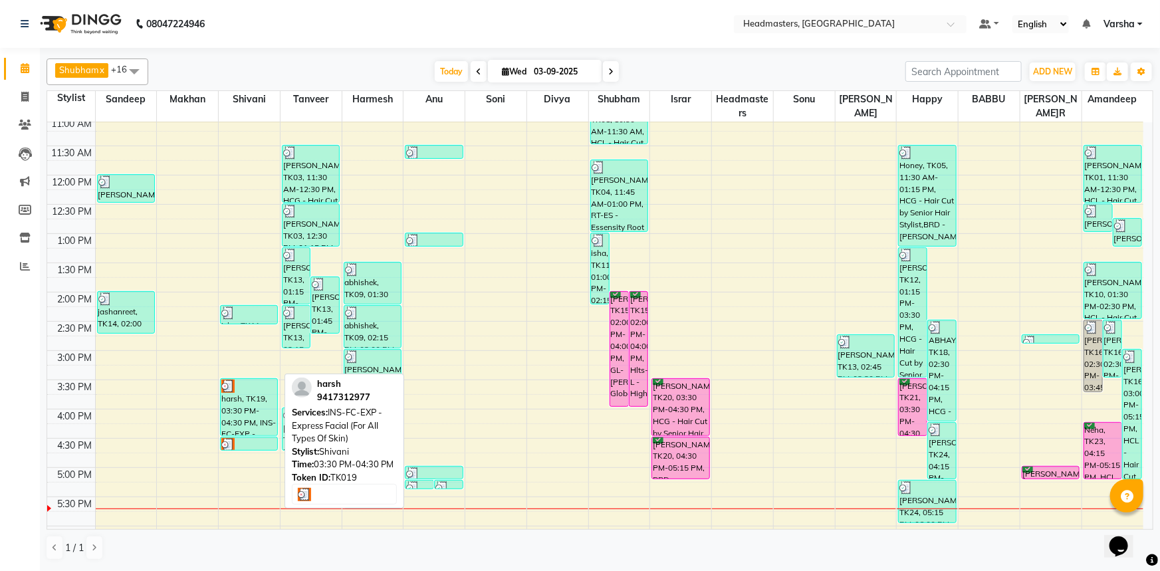
click at [233, 422] on div "harsh, TK19, 03:30 PM-04:30 PM, INS-FC-EXP - Express Facial (For All Types Of S…" at bounding box center [249, 407] width 57 height 57
select select "3"
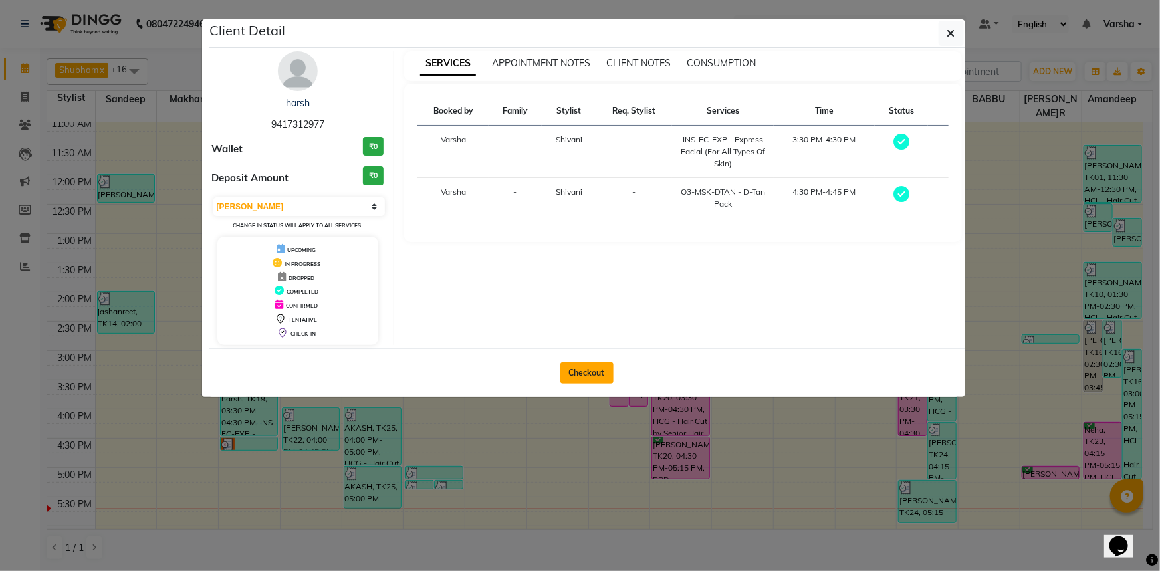
click at [591, 372] on button "Checkout" at bounding box center [587, 372] width 53 height 21
select select "service"
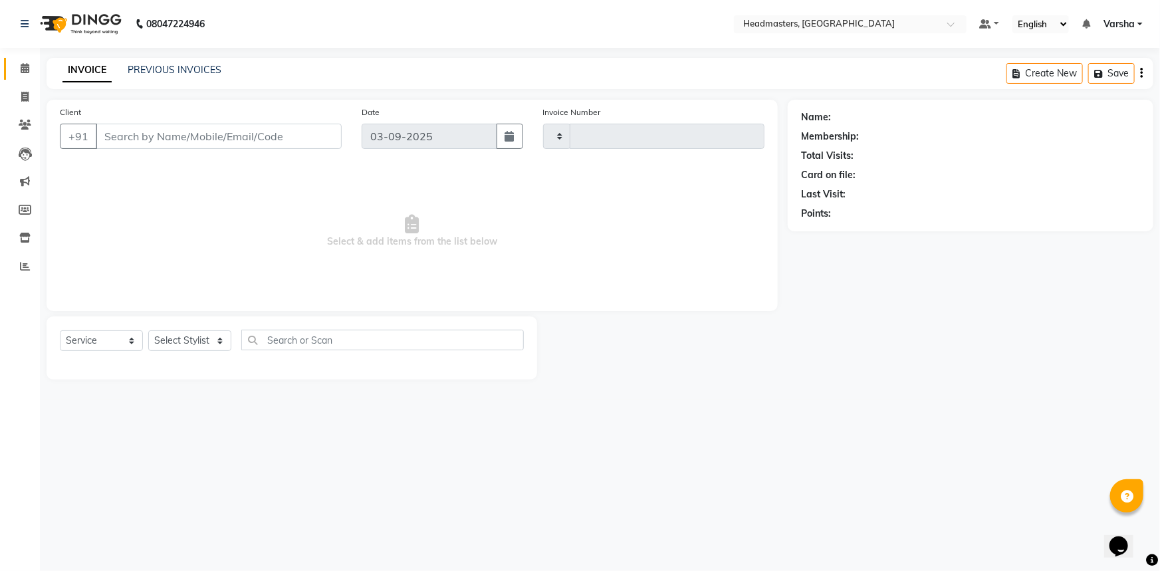
type input "4722"
select select "7140"
type input "9417312977"
select select "60865"
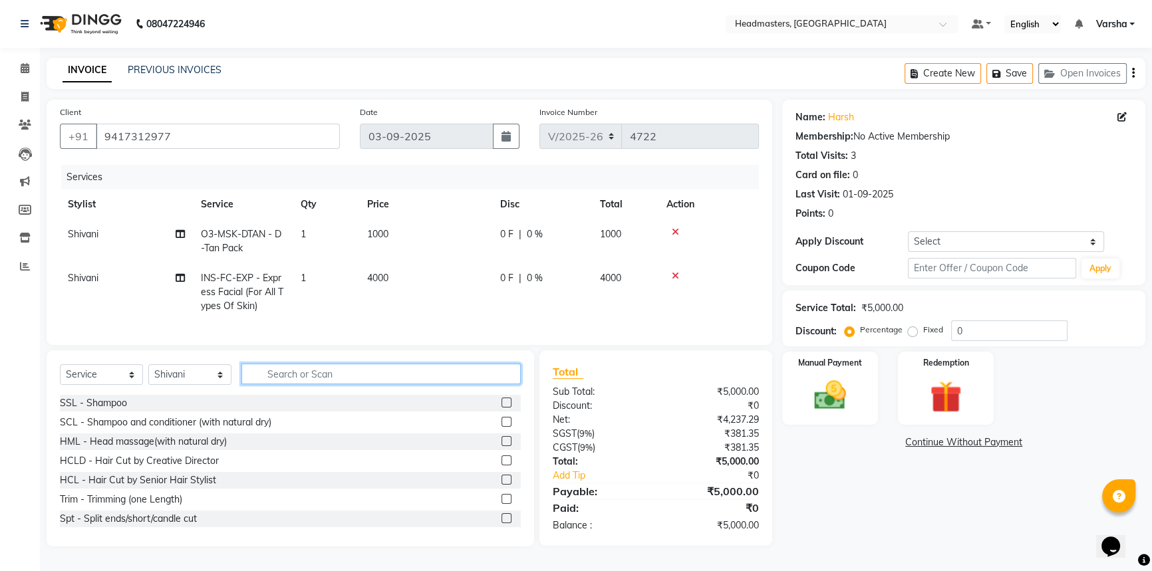
click at [267, 381] on input "text" at bounding box center [380, 374] width 279 height 21
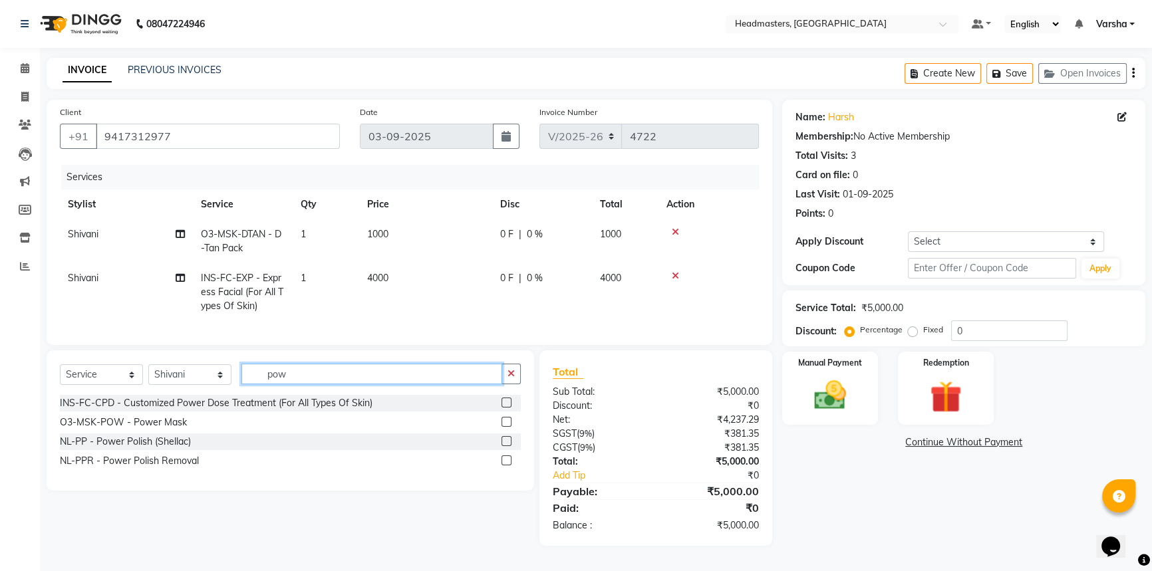
type input "pow"
click at [505, 427] on label at bounding box center [506, 422] width 10 height 10
click at [505, 427] on input "checkbox" at bounding box center [505, 422] width 9 height 9
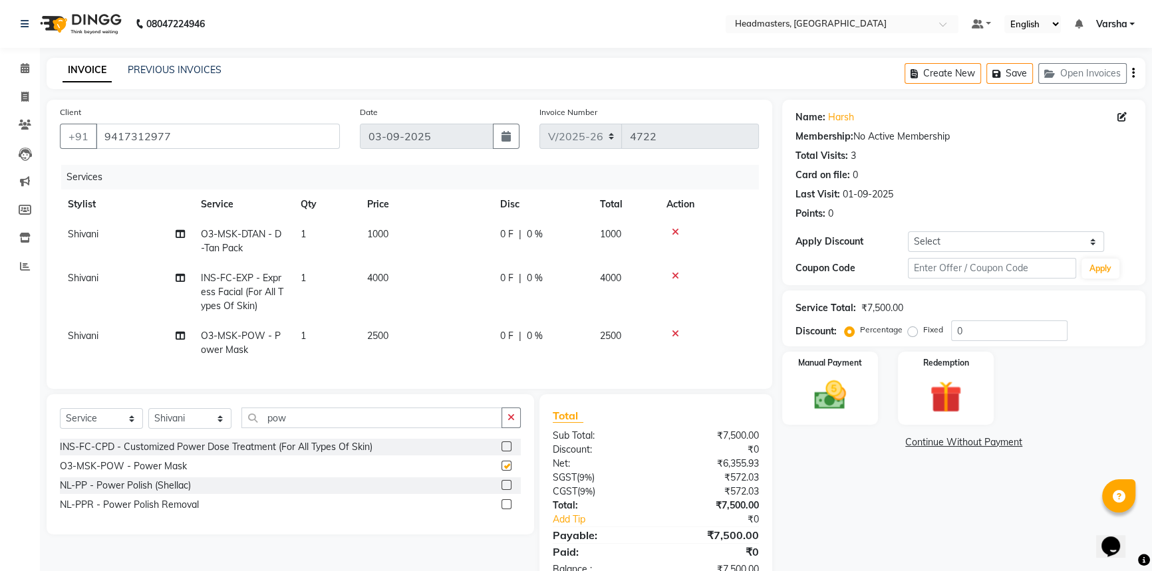
checkbox input "false"
click at [319, 418] on div "Select Service Product Membership Package Voucher Prepaid Gift Card Select Styl…" at bounding box center [290, 464] width 487 height 140
click at [319, 428] on input "pow" at bounding box center [371, 418] width 261 height 21
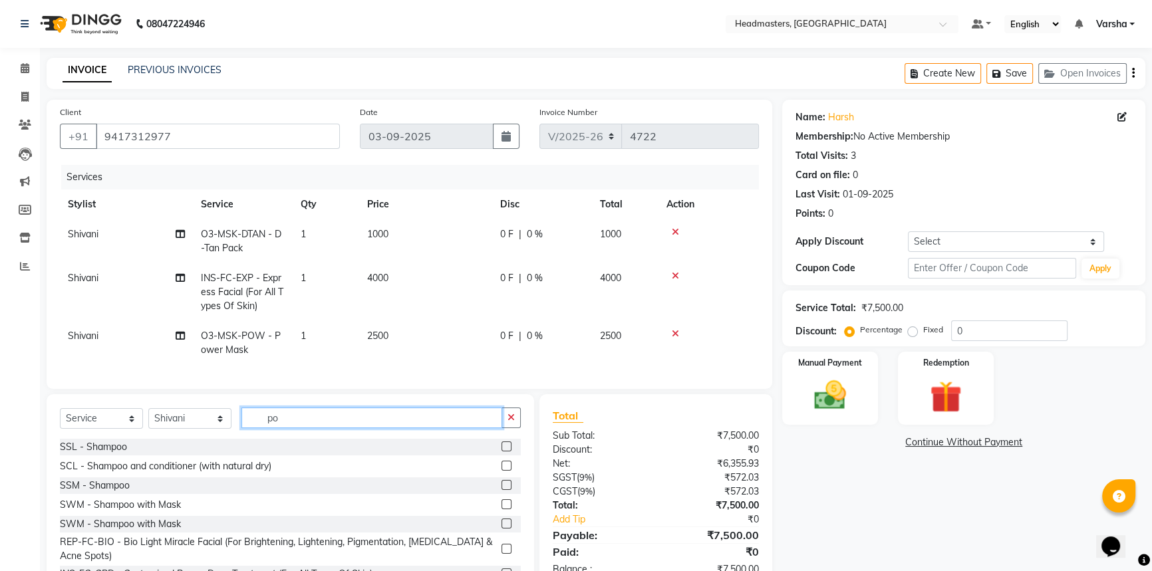
type input "p"
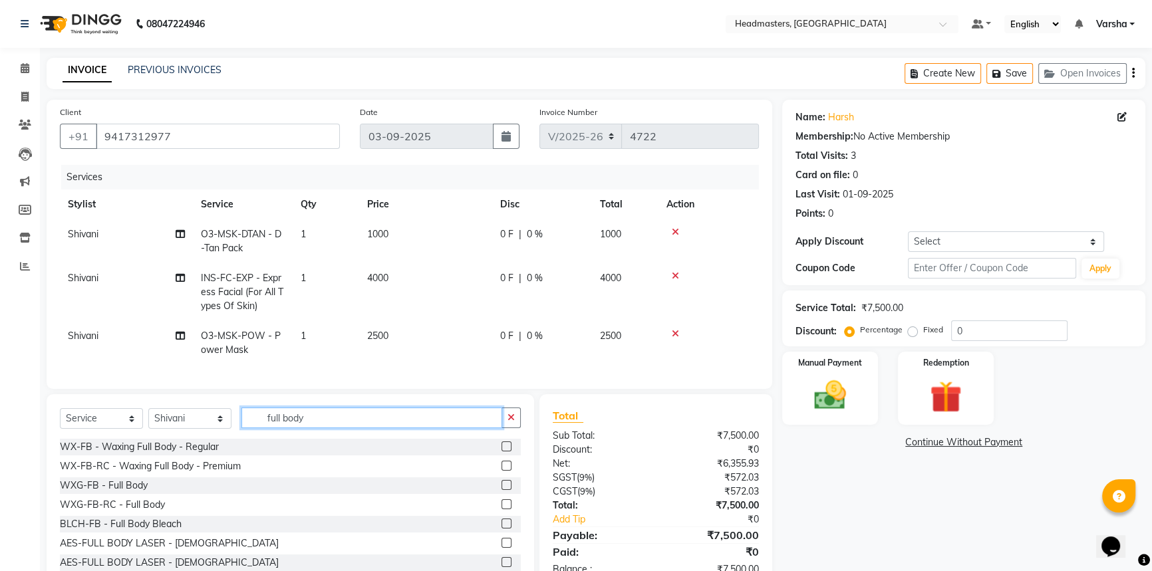
type input "full body"
drag, startPoint x: 493, startPoint y: 472, endPoint x: 505, endPoint y: 459, distance: 17.4
click at [501, 471] on label at bounding box center [506, 466] width 10 height 10
click at [501, 471] on input "checkbox" at bounding box center [505, 466] width 9 height 9
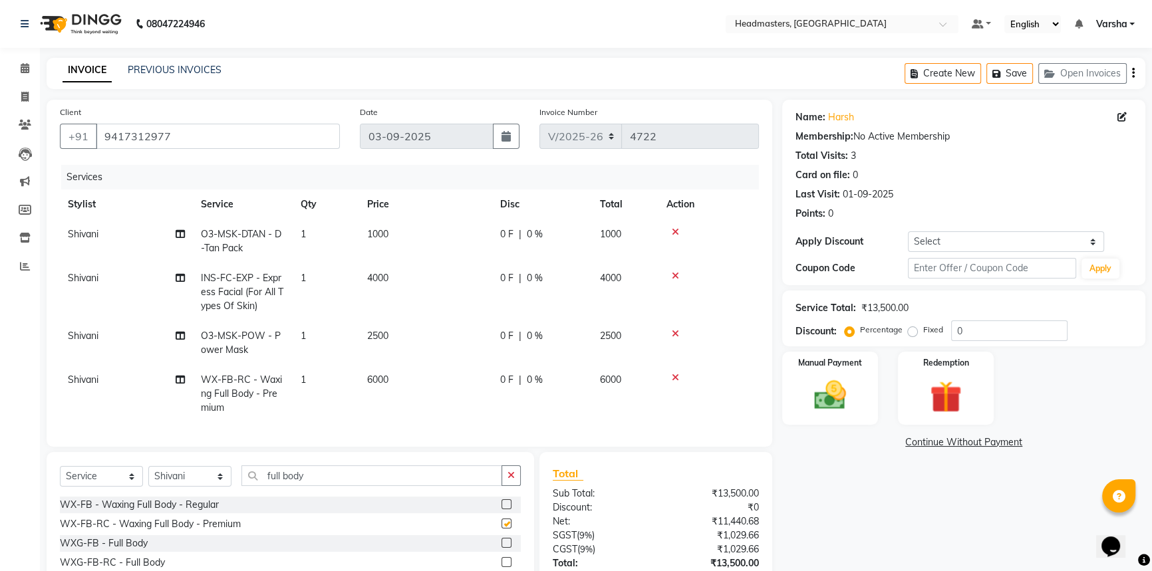
checkbox input "false"
click at [505, 378] on span "0 F" at bounding box center [506, 380] width 13 height 14
select select "60865"
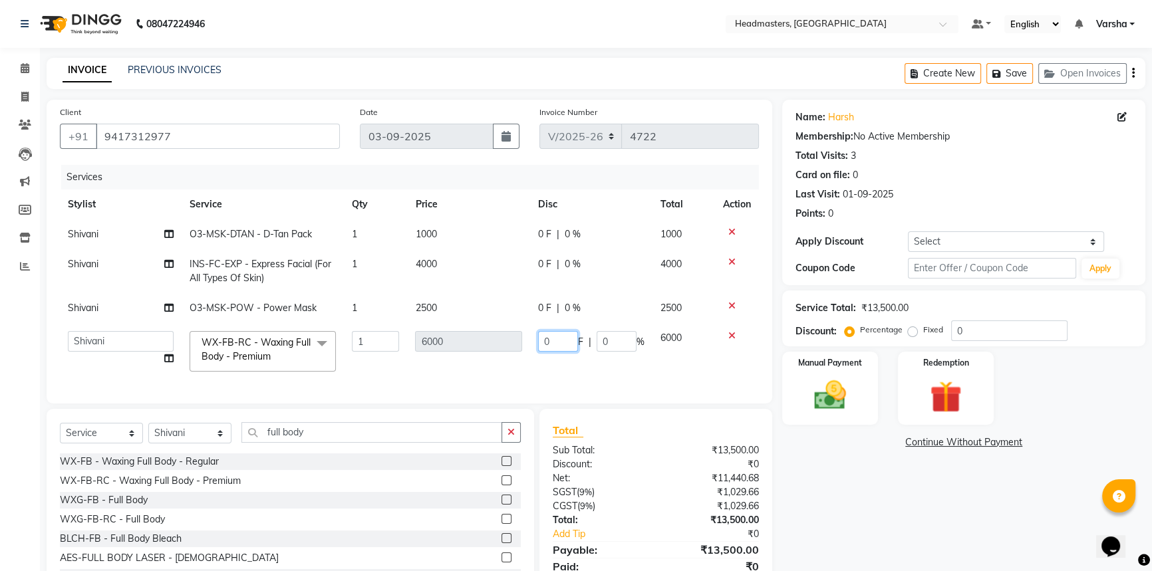
click at [559, 337] on input "0" at bounding box center [558, 341] width 40 height 21
type input "01000"
click at [507, 281] on tr "Shivani INS-FC-EXP - Express Facial (For All Types Of Skin) 1 4000 0 F | 0 % 40…" at bounding box center [409, 271] width 699 height 44
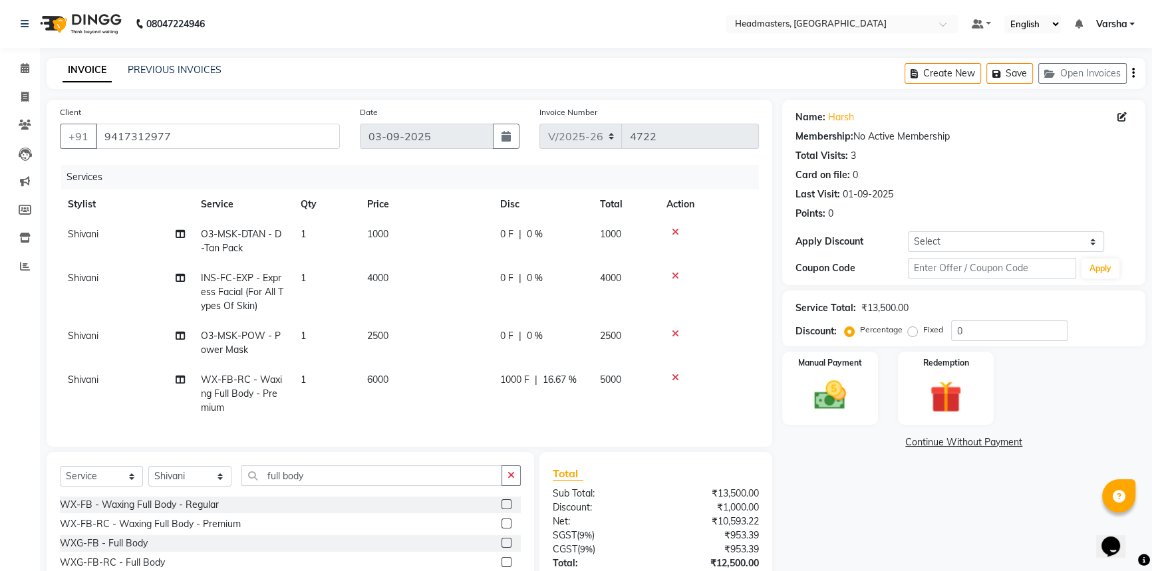
click at [507, 338] on span "0 F" at bounding box center [506, 336] width 13 height 14
select select "60865"
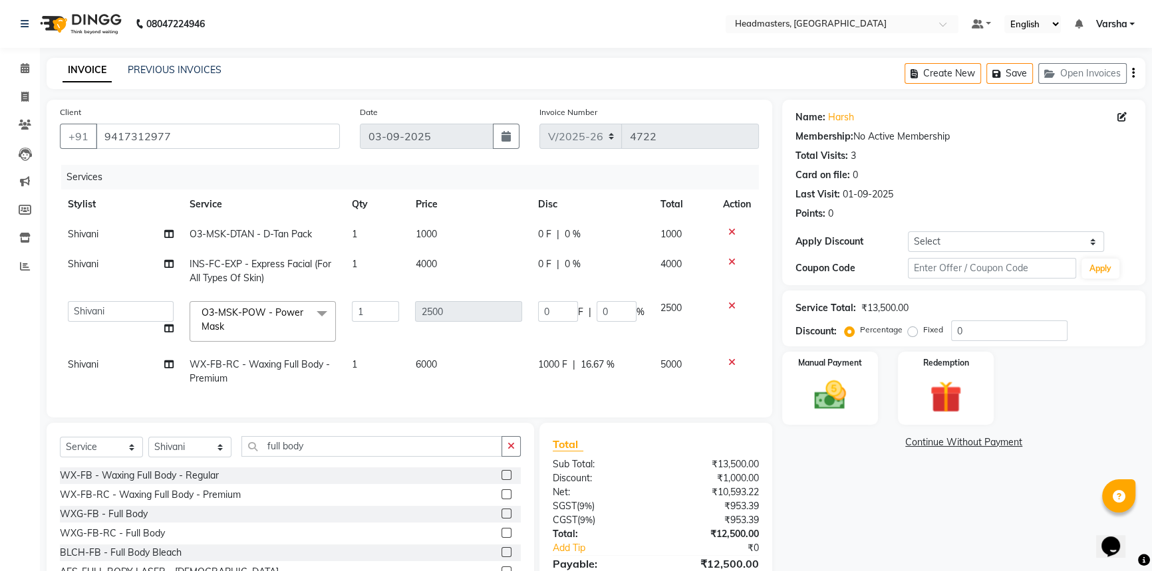
click at [565, 298] on td "0 F | 0 %" at bounding box center [591, 321] width 122 height 57
click at [559, 309] on input "0" at bounding box center [558, 311] width 40 height 21
type input "0500"
click at [503, 350] on tbody "Shivani O3-MSK-DTAN - D-Tan Pack 1 1000 0 F | 0 % 1000 Shivani INS-FC-EXP - Exp…" at bounding box center [409, 306] width 699 height 174
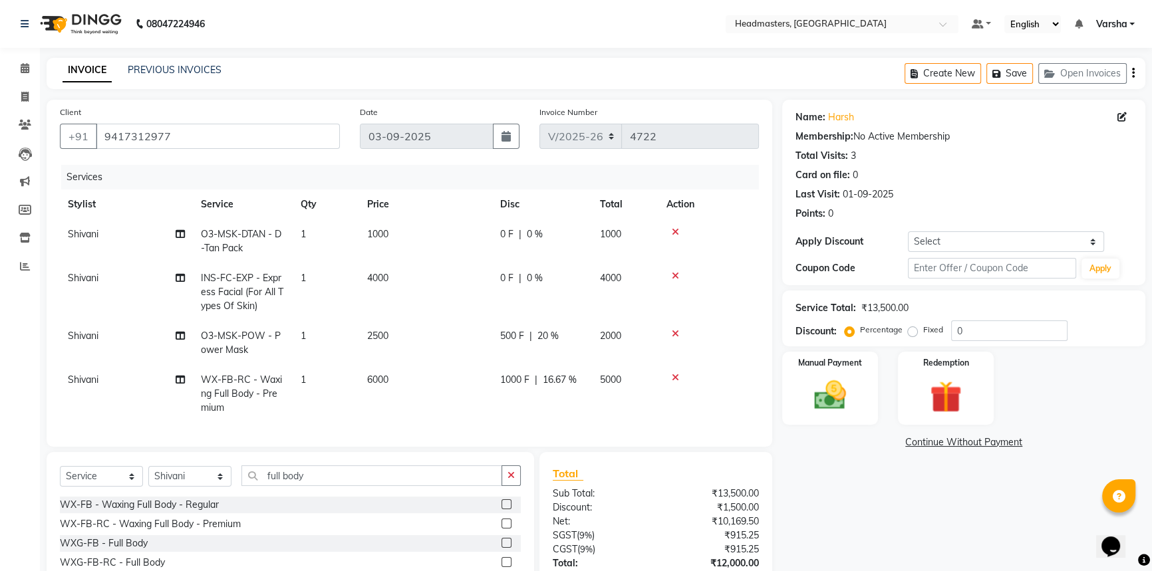
scroll to position [106, 0]
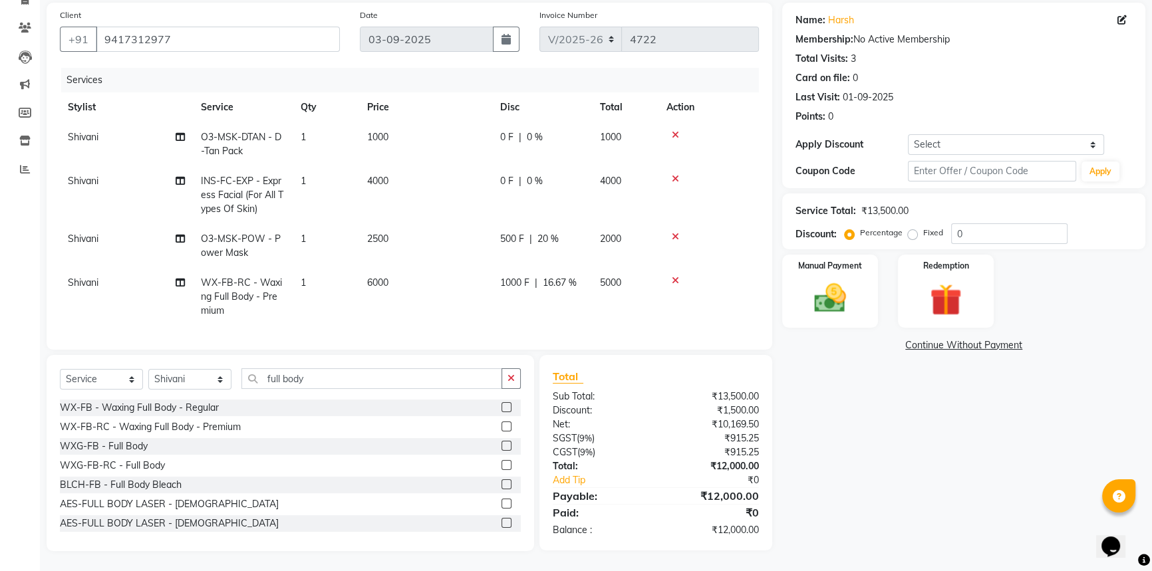
click at [516, 174] on div "0 F | 0 %" at bounding box center [542, 181] width 84 height 14
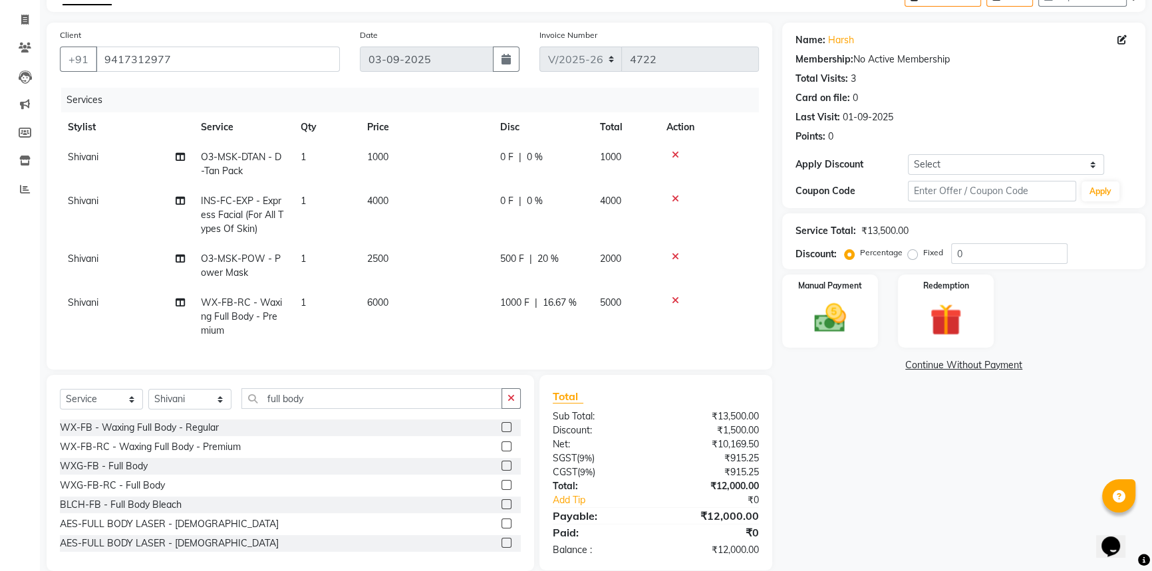
select select "60865"
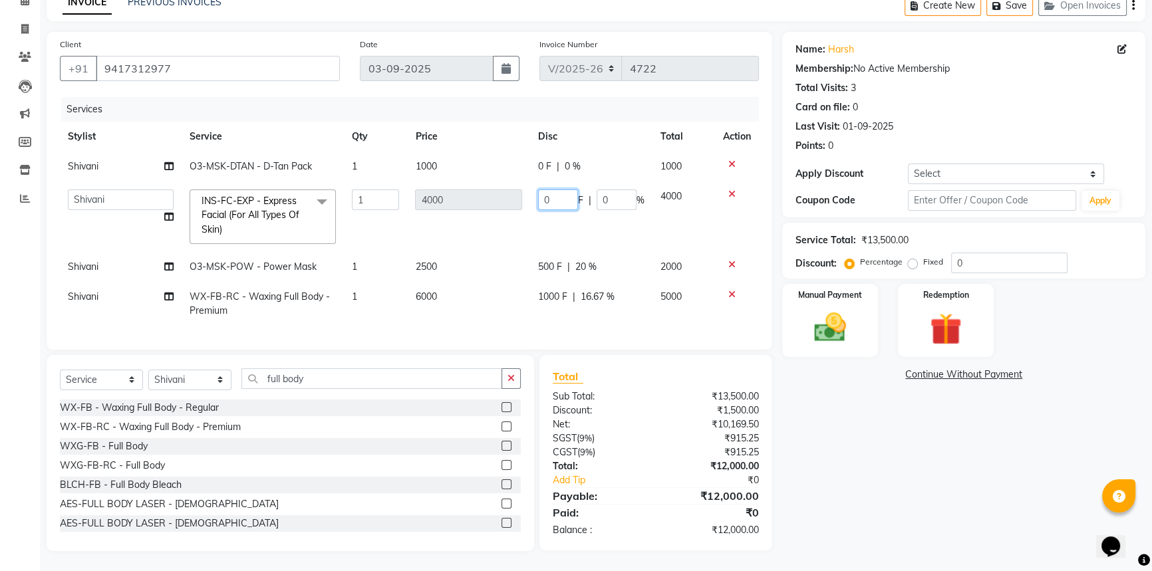
click at [553, 189] on input "0" at bounding box center [558, 199] width 40 height 21
type input "02000"
click at [454, 257] on td "2500" at bounding box center [468, 267] width 122 height 30
select select "60865"
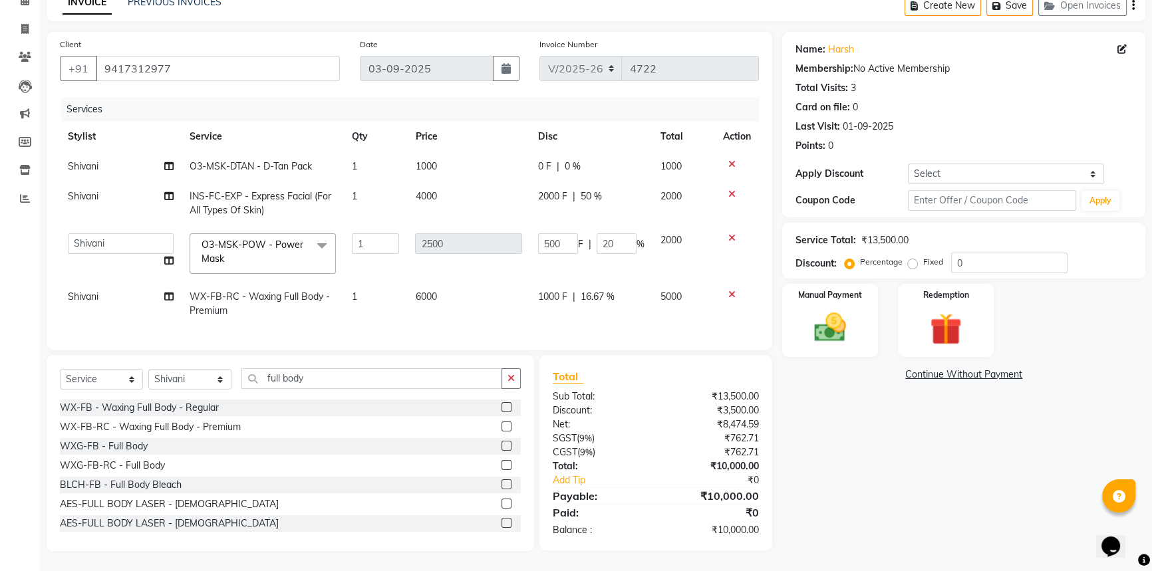
click at [472, 315] on td "6000" at bounding box center [468, 304] width 122 height 44
select select "60865"
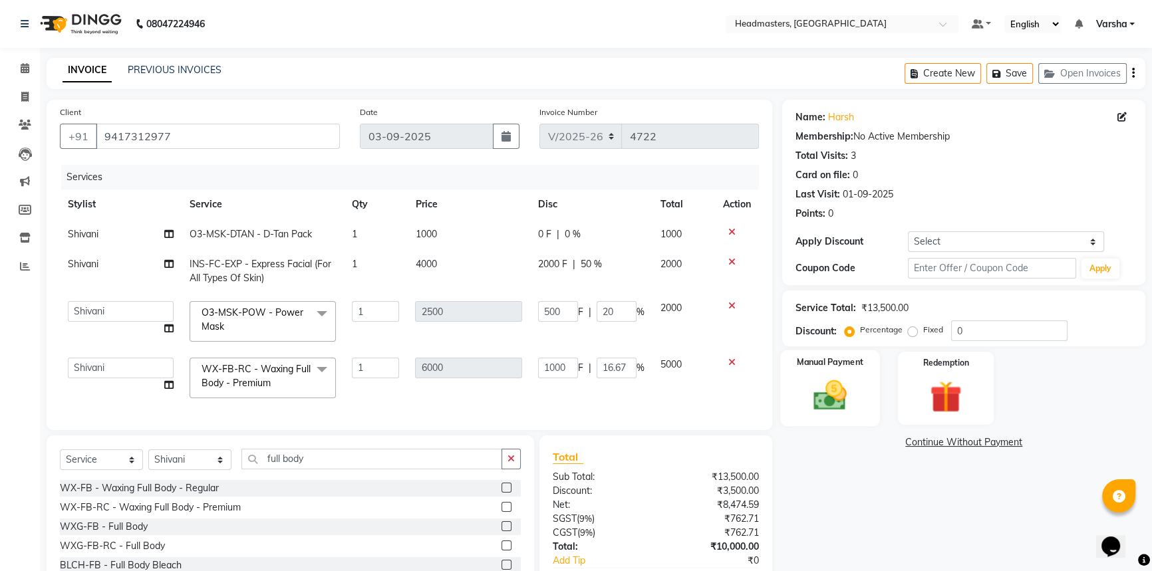
scroll to position [89, 0]
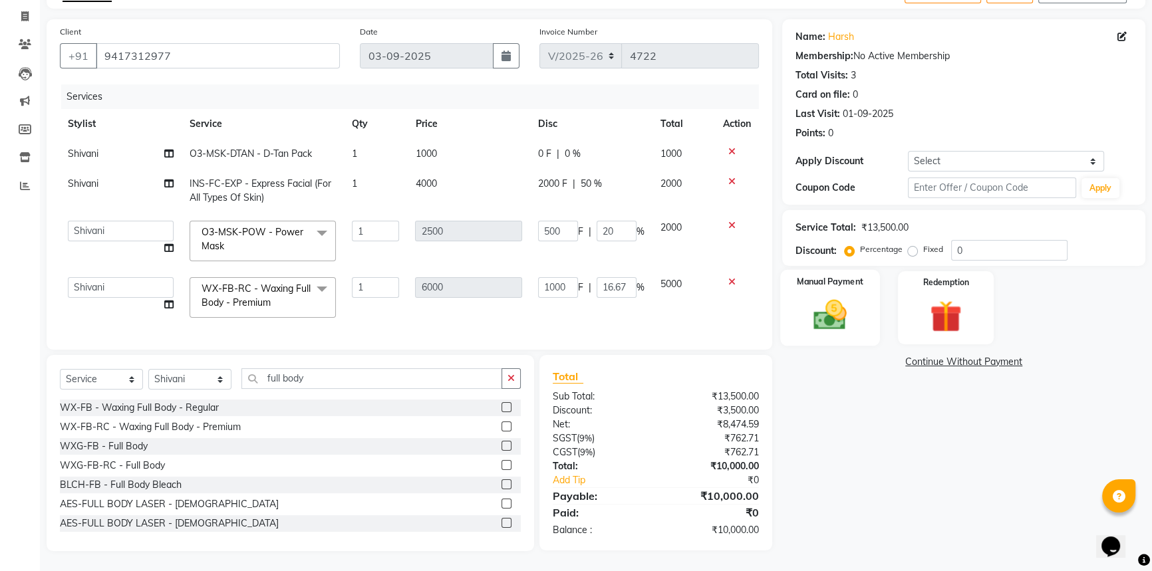
click at [818, 318] on img at bounding box center [830, 315] width 54 height 38
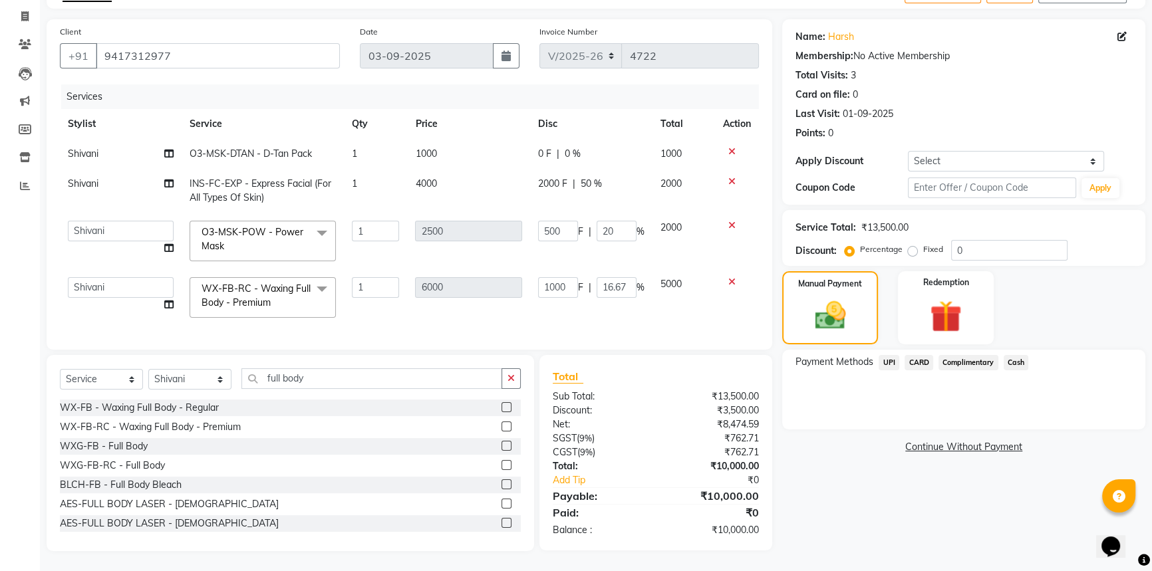
click at [884, 355] on span "UPI" at bounding box center [888, 362] width 21 height 15
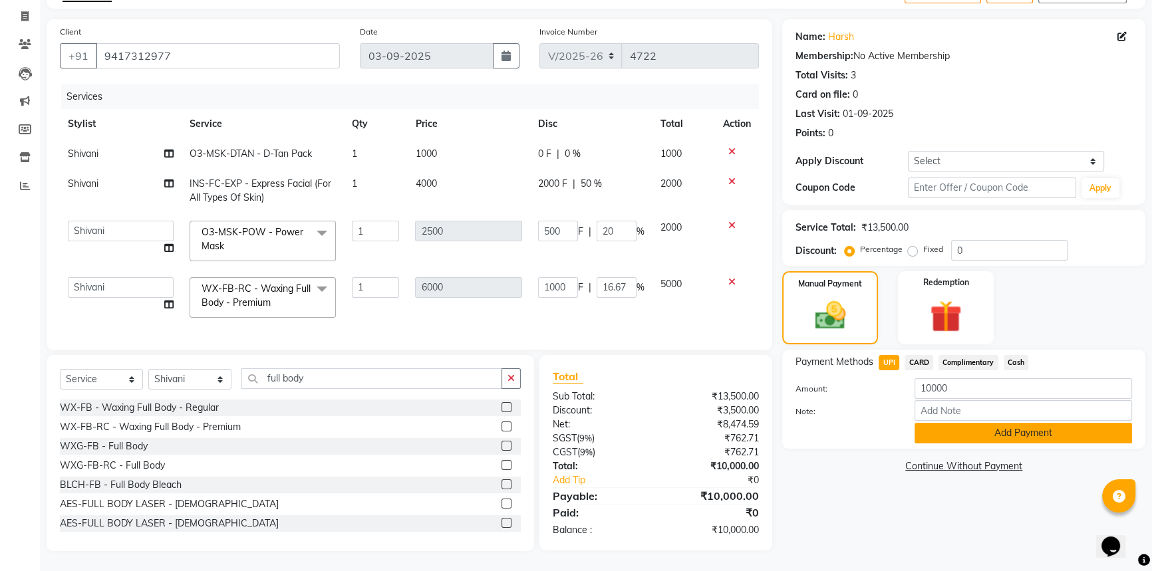
click at [938, 425] on button "Add Payment" at bounding box center [1022, 433] width 217 height 21
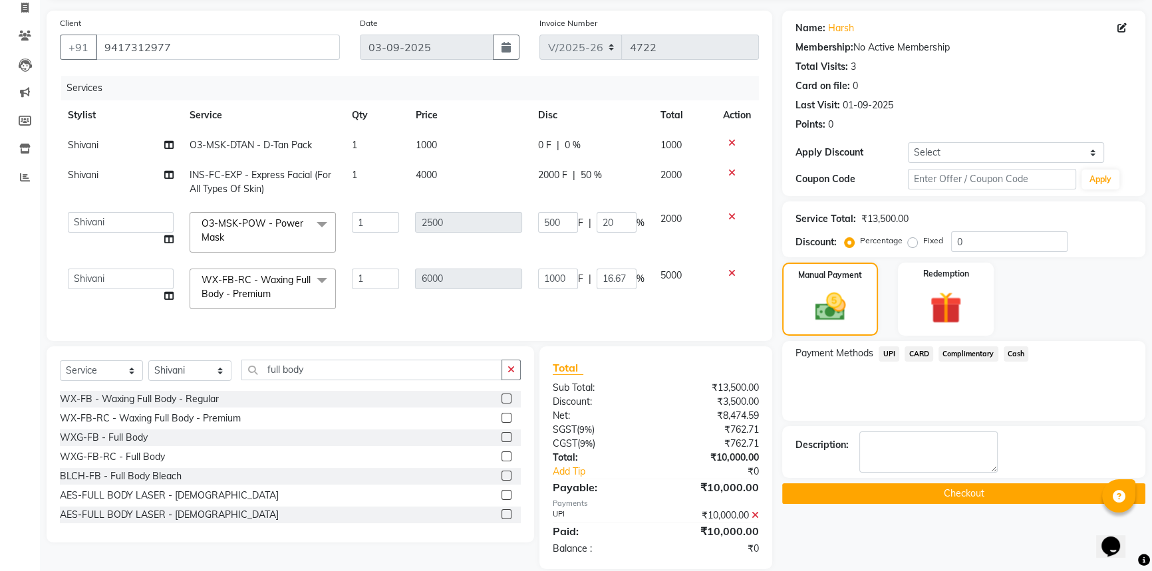
click at [885, 499] on button "Checkout" at bounding box center [963, 493] width 363 height 21
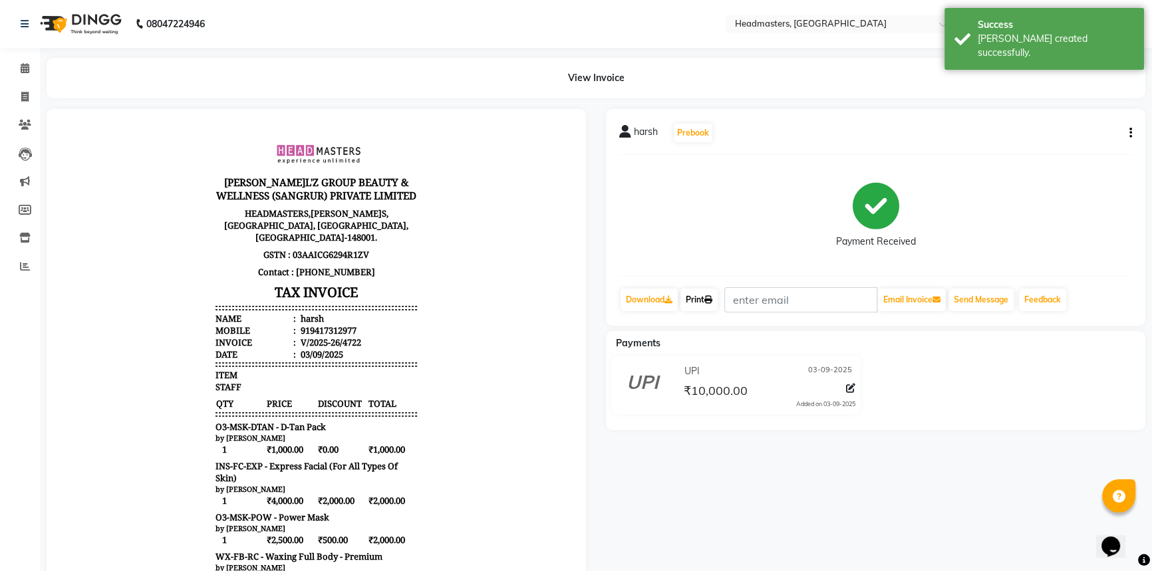
click at [704, 291] on link "Print" at bounding box center [698, 300] width 37 height 23
click at [28, 65] on icon at bounding box center [25, 68] width 9 height 10
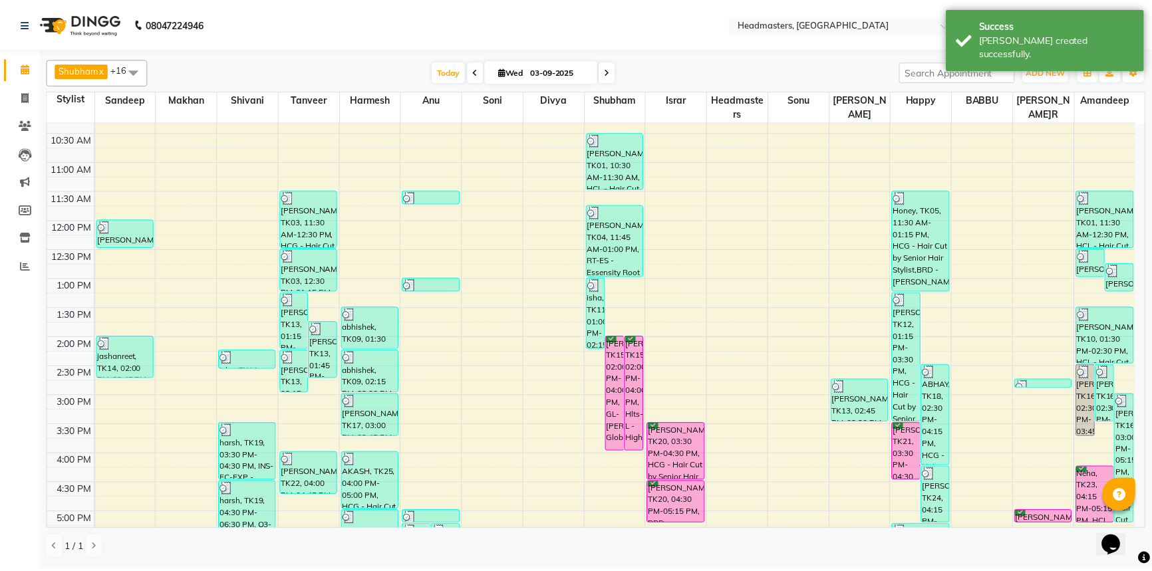
scroll to position [241, 0]
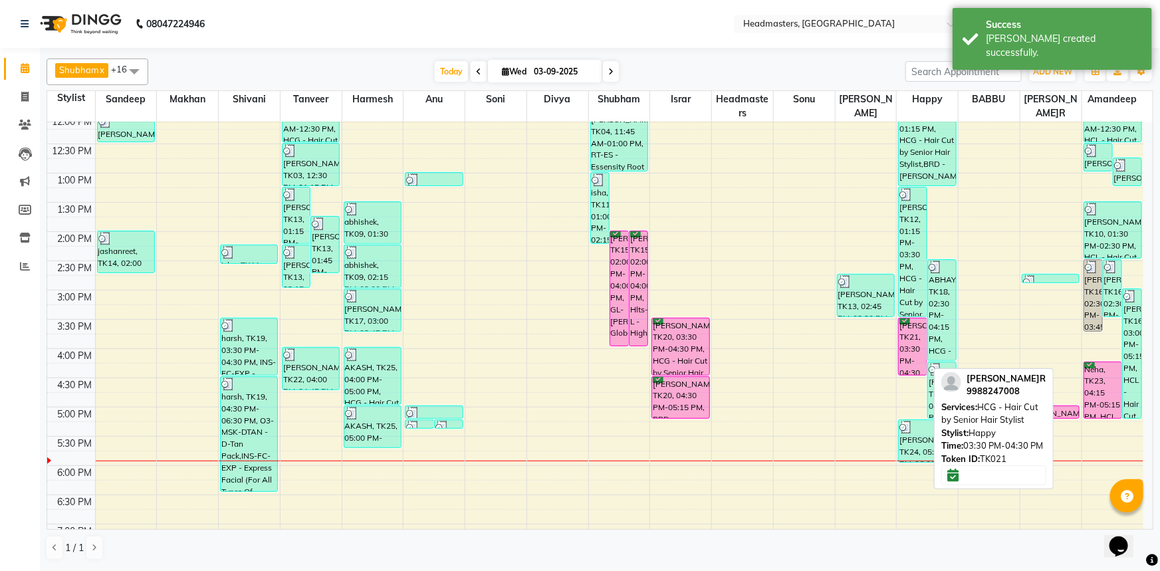
click at [906, 340] on div "RUPINDER, TK21, 03:30 PM-04:30 PM, HCG - Hair Cut by Senior Hair Stylist" at bounding box center [913, 346] width 28 height 57
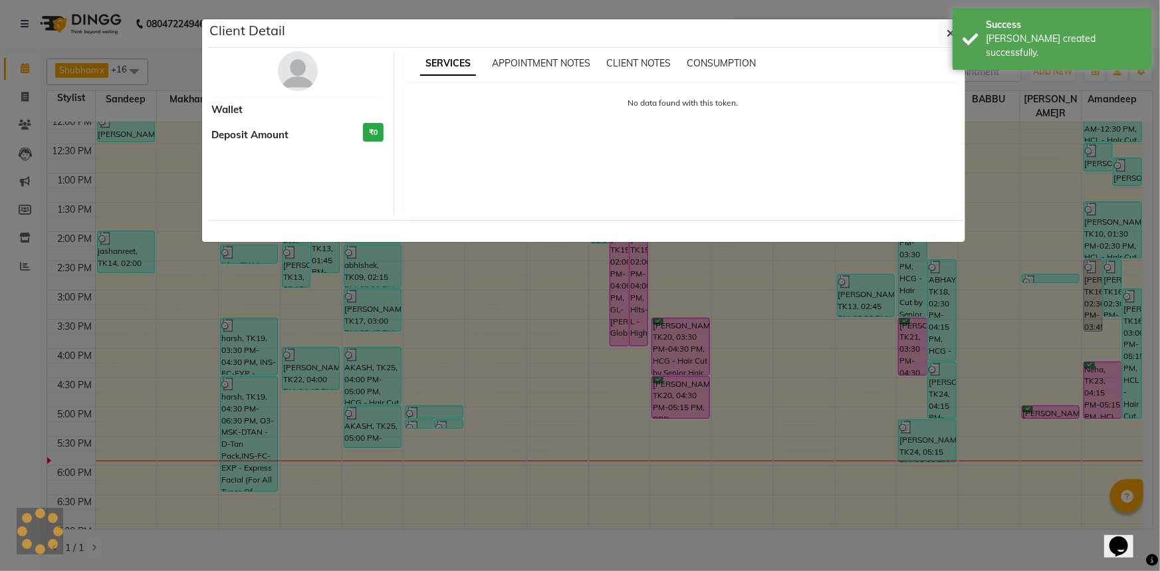
select select "6"
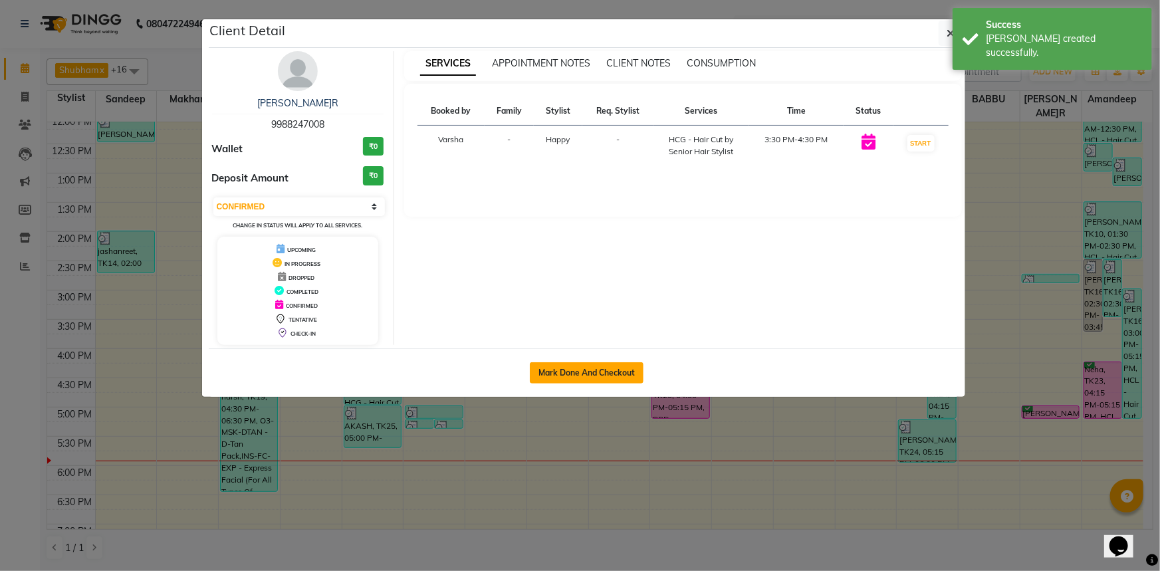
click at [571, 364] on button "Mark Done And Checkout" at bounding box center [587, 372] width 114 height 21
select select "service"
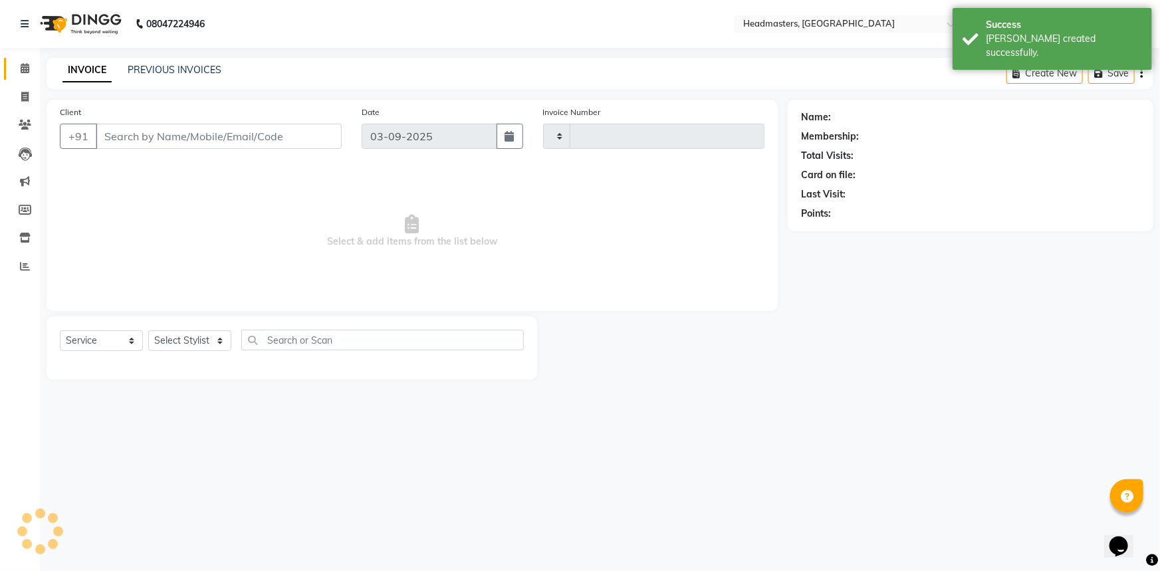
type input "4723"
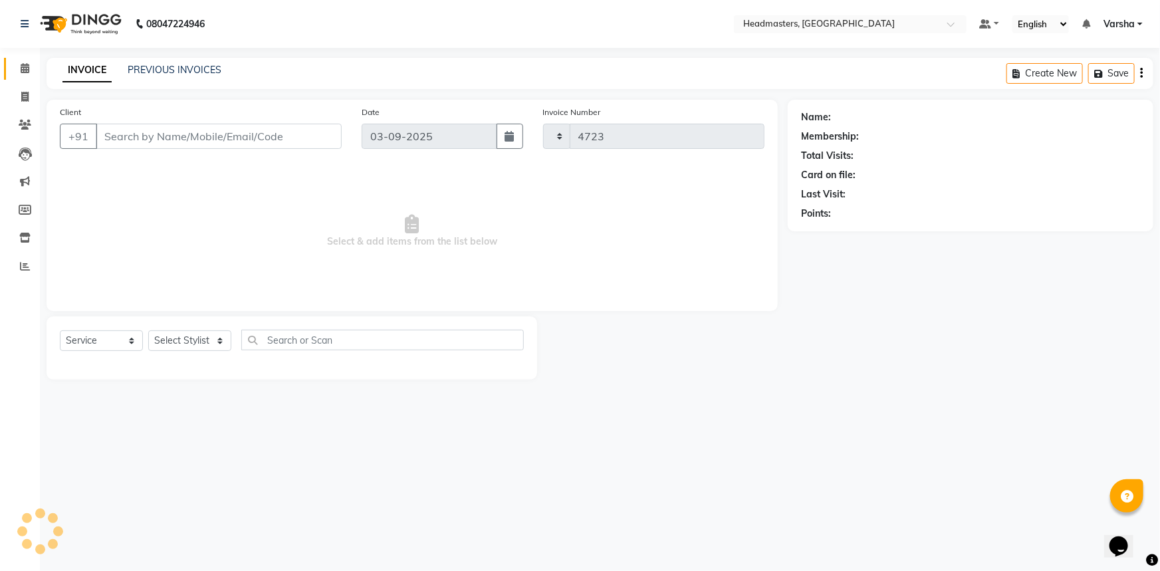
select select "7140"
type input "9988247008"
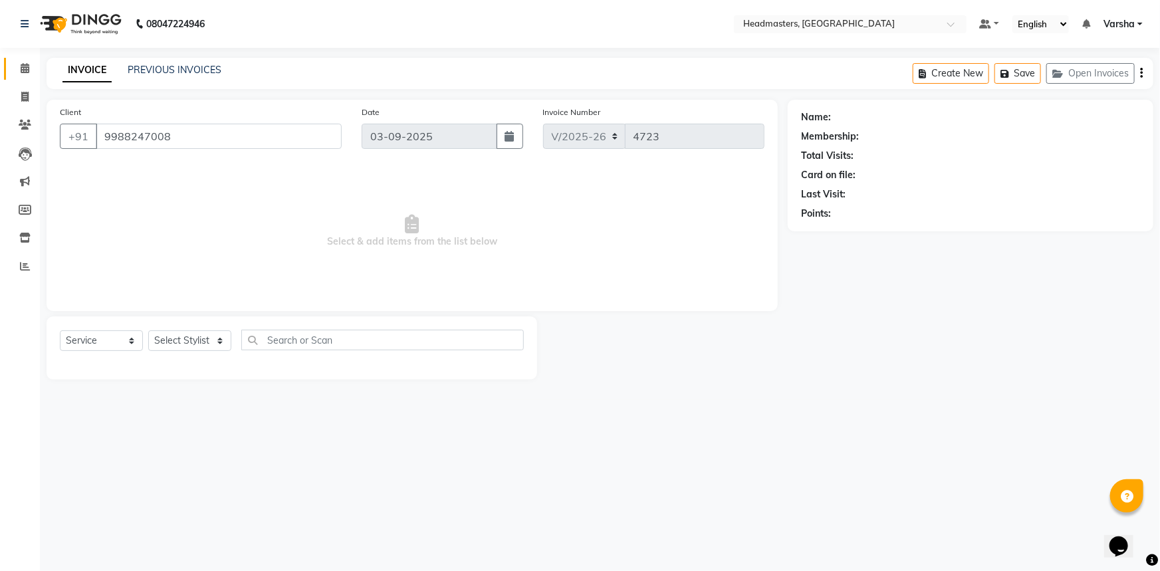
select select "62924"
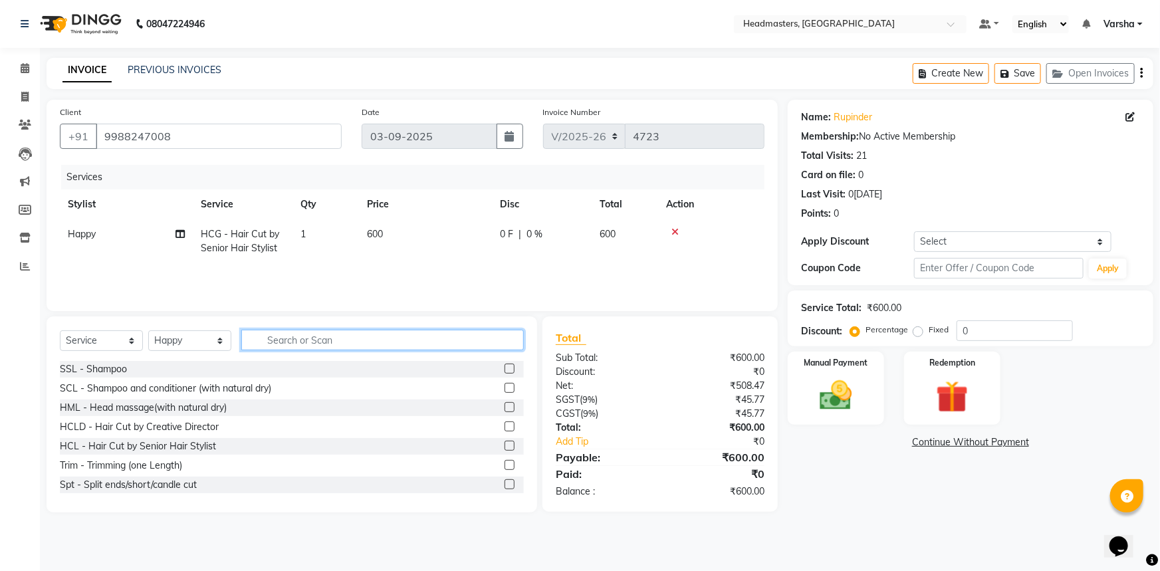
click at [311, 338] on input "text" at bounding box center [382, 340] width 283 height 21
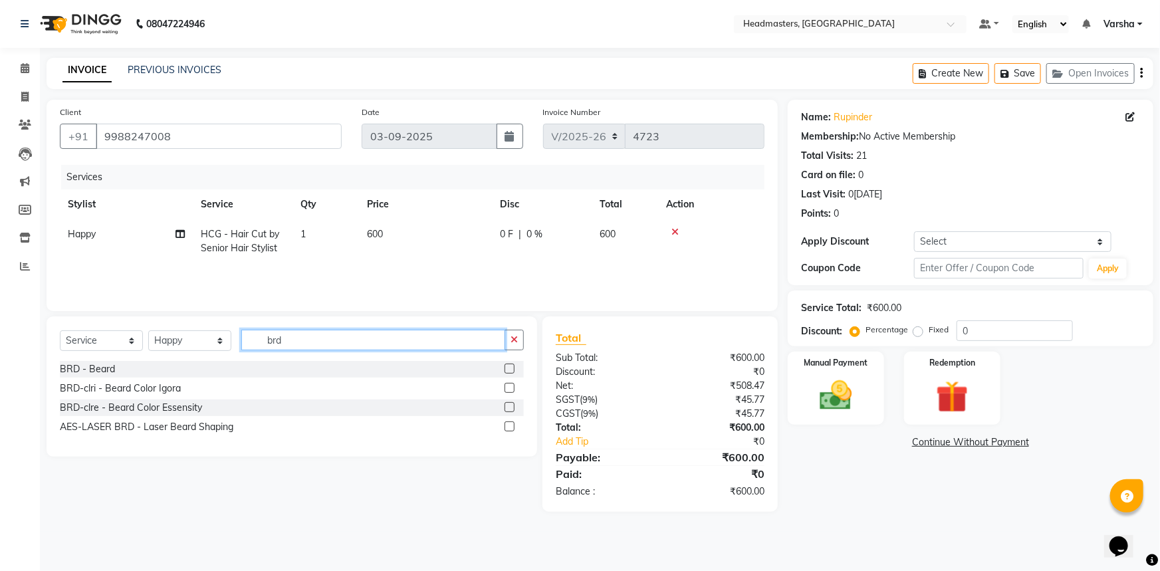
type input "brd"
click at [509, 367] on label at bounding box center [510, 369] width 10 height 10
click at [509, 367] on input "checkbox" at bounding box center [509, 369] width 9 height 9
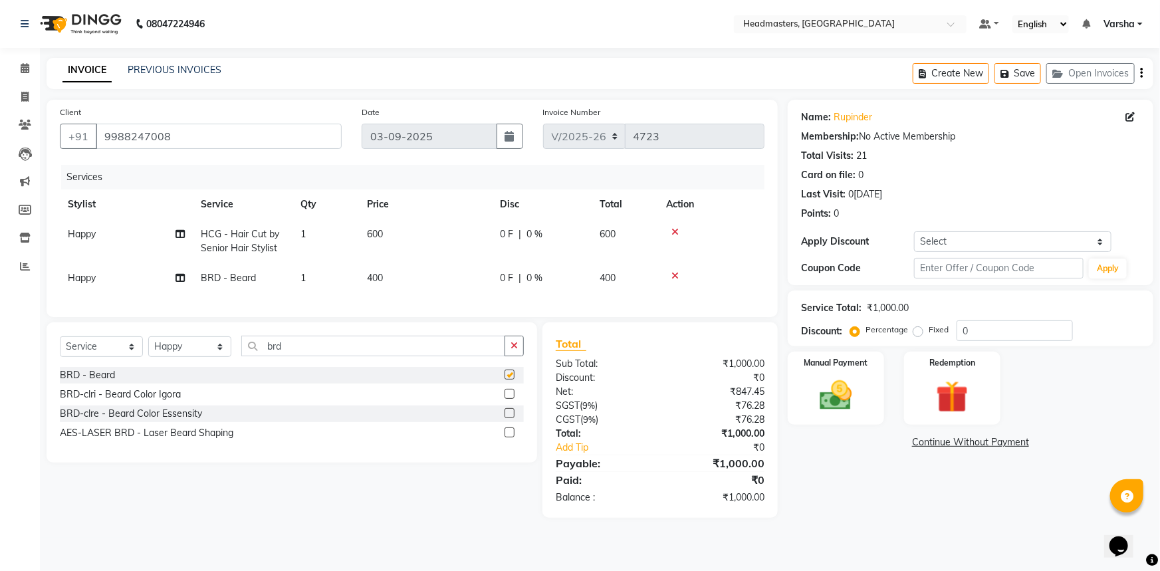
checkbox input "false"
click at [957, 326] on input "0" at bounding box center [1015, 330] width 116 height 21
type input "50"
click at [845, 501] on div "Name: Rupinder Membership: No Active Membership Total Visits: 21 Card on file: …" at bounding box center [976, 309] width 376 height 418
click at [828, 404] on img at bounding box center [836, 395] width 55 height 39
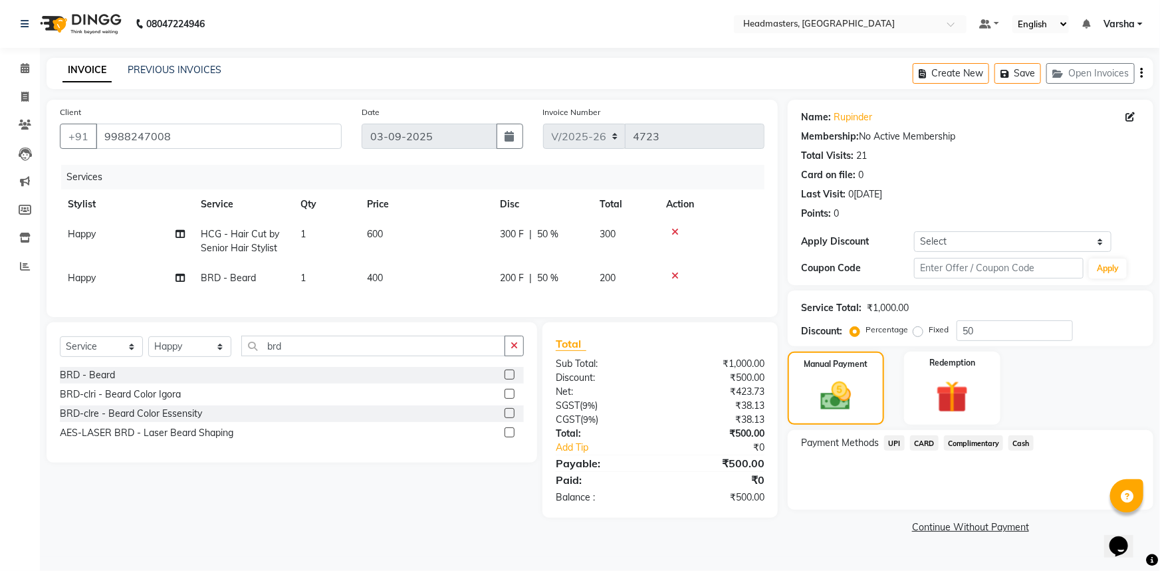
click at [898, 441] on span "UPI" at bounding box center [894, 443] width 21 height 15
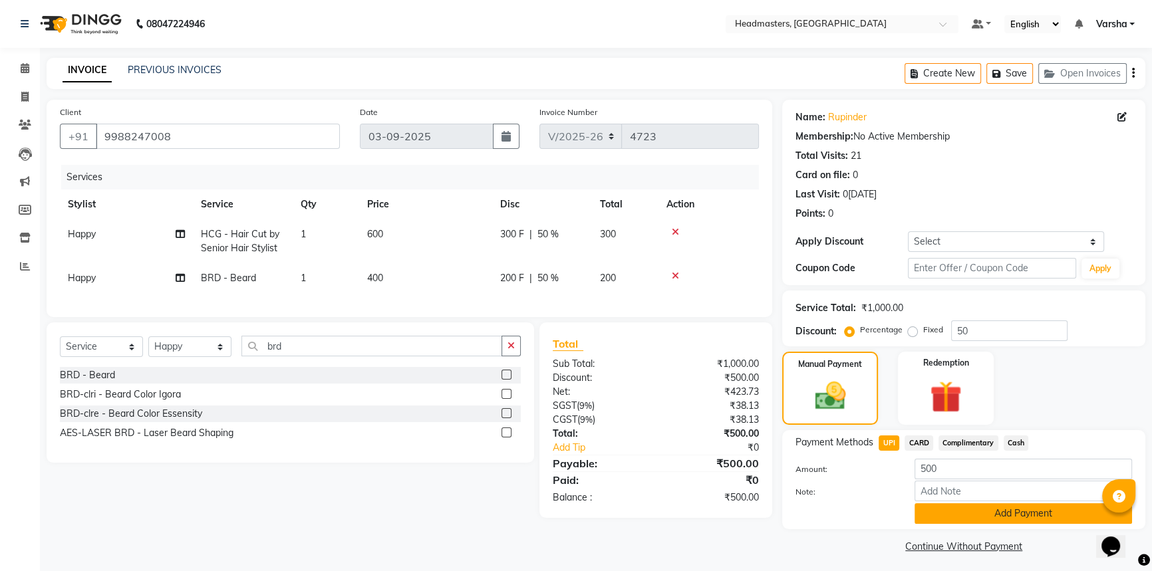
click at [967, 509] on button "Add Payment" at bounding box center [1022, 513] width 217 height 21
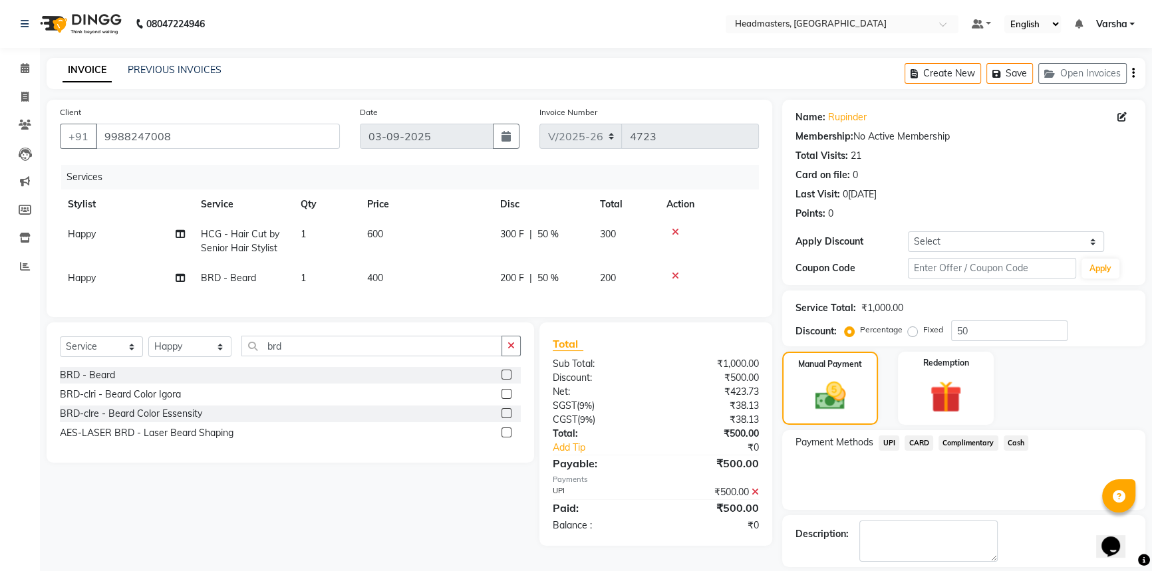
scroll to position [41, 0]
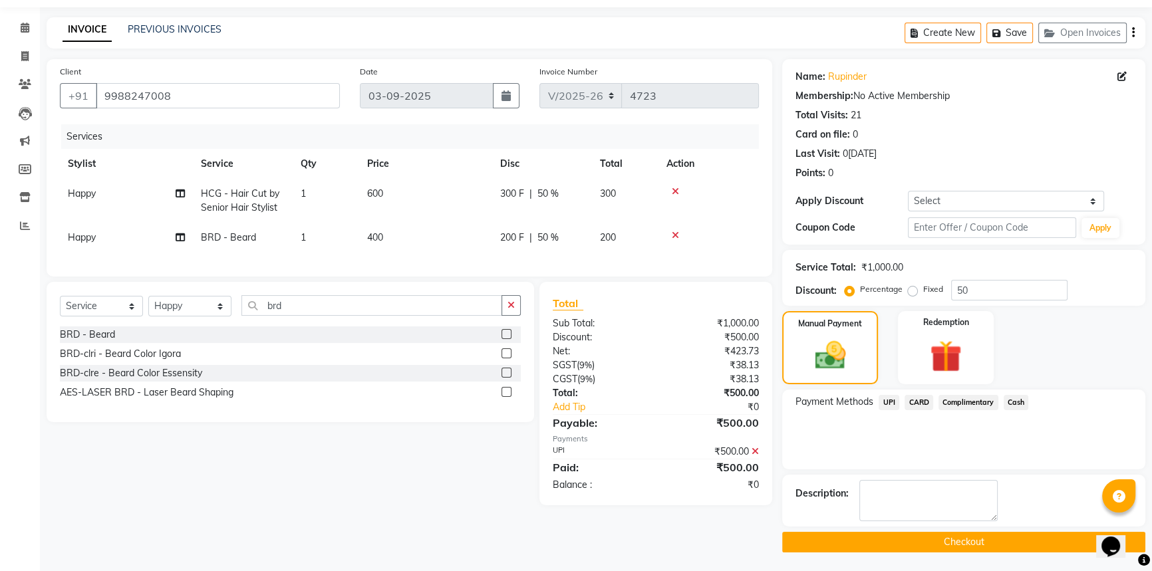
click at [924, 545] on button "Checkout" at bounding box center [963, 542] width 363 height 21
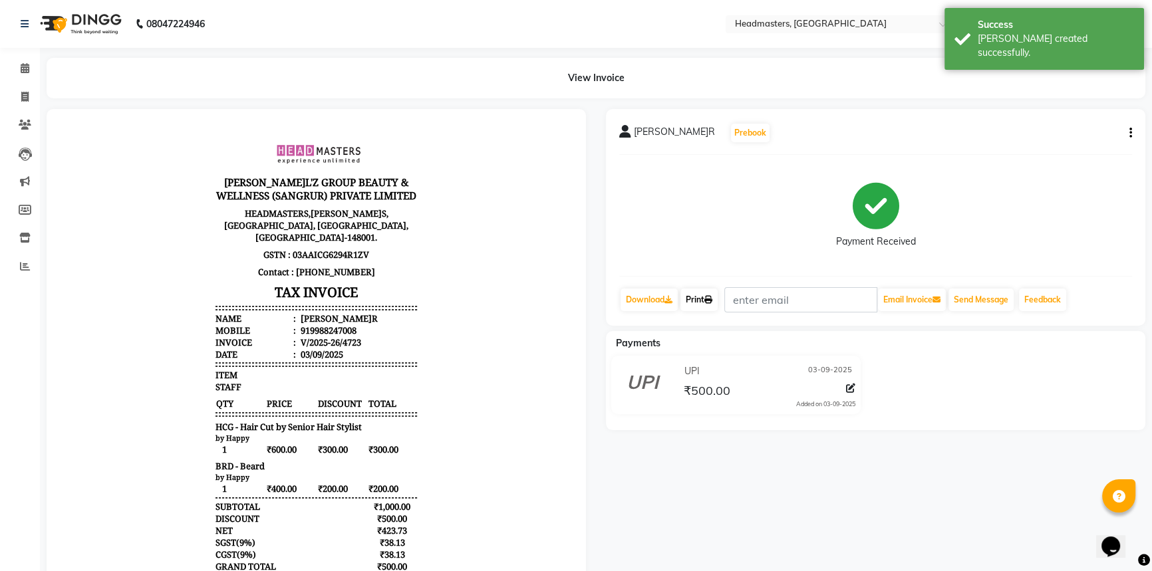
click at [693, 297] on link "Print" at bounding box center [698, 300] width 37 height 23
click at [25, 72] on icon at bounding box center [25, 68] width 9 height 10
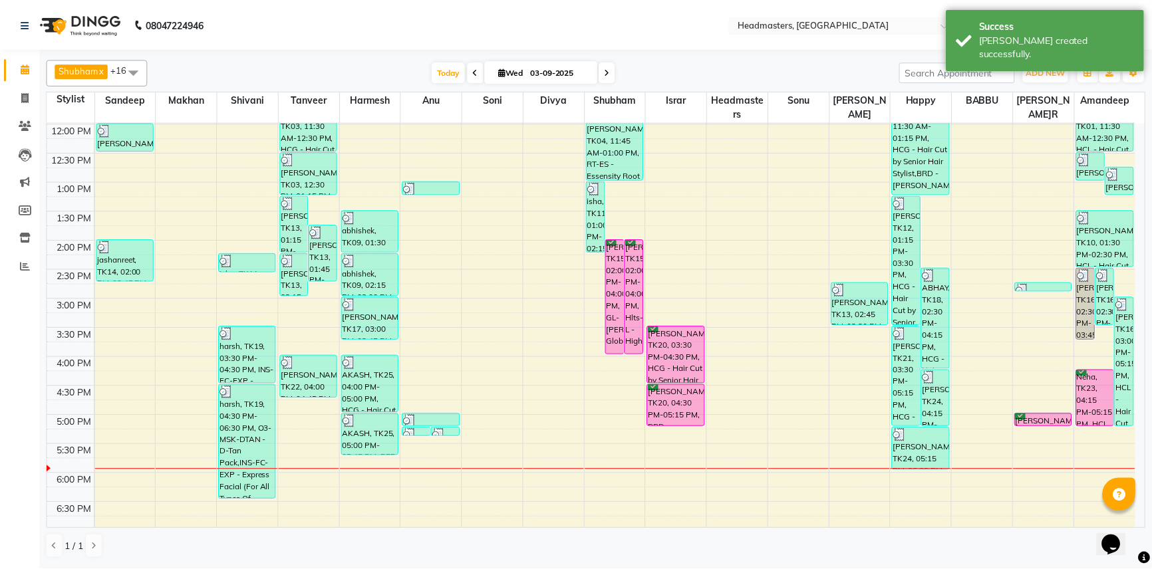
scroll to position [241, 0]
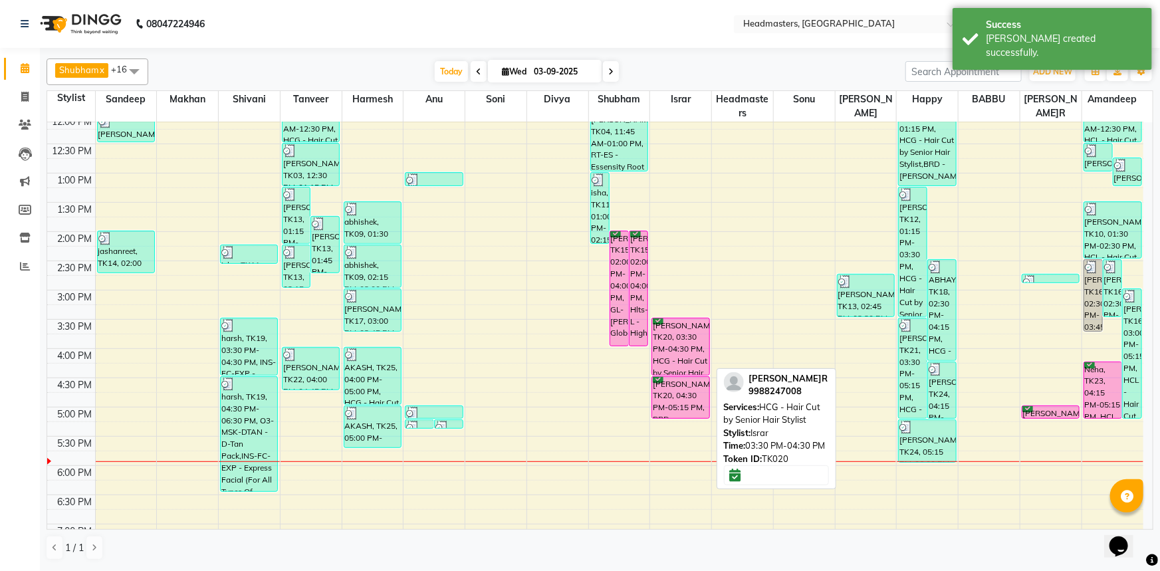
click at [685, 324] on div "[PERSON_NAME]R, TK20, 03:30 PM-04:30 PM, HCG - Hair Cut by Senior Hair Stylist" at bounding box center [680, 346] width 57 height 57
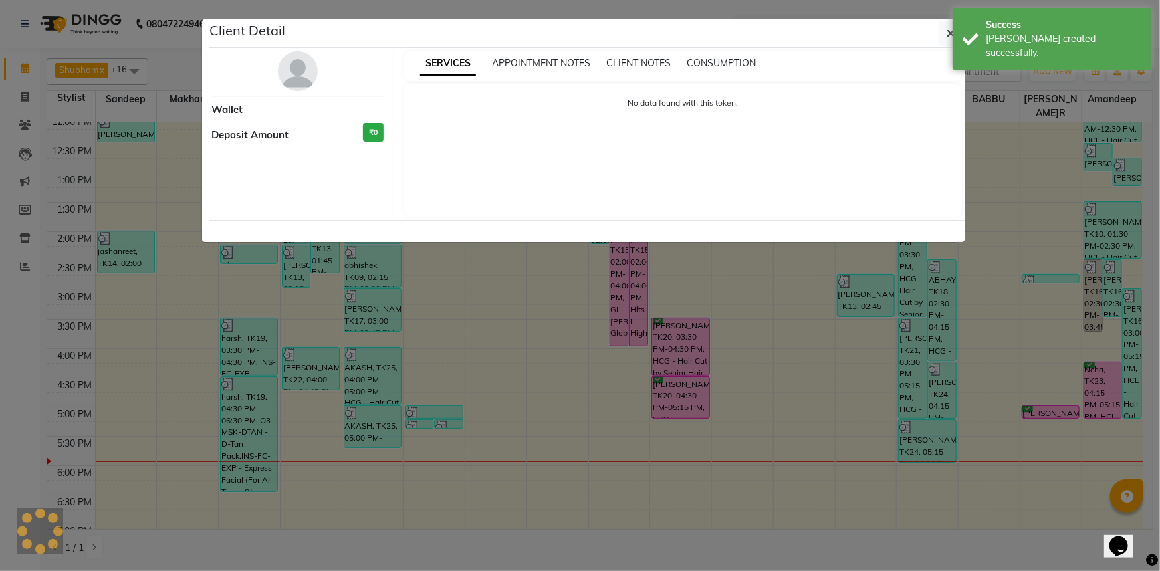
select select "6"
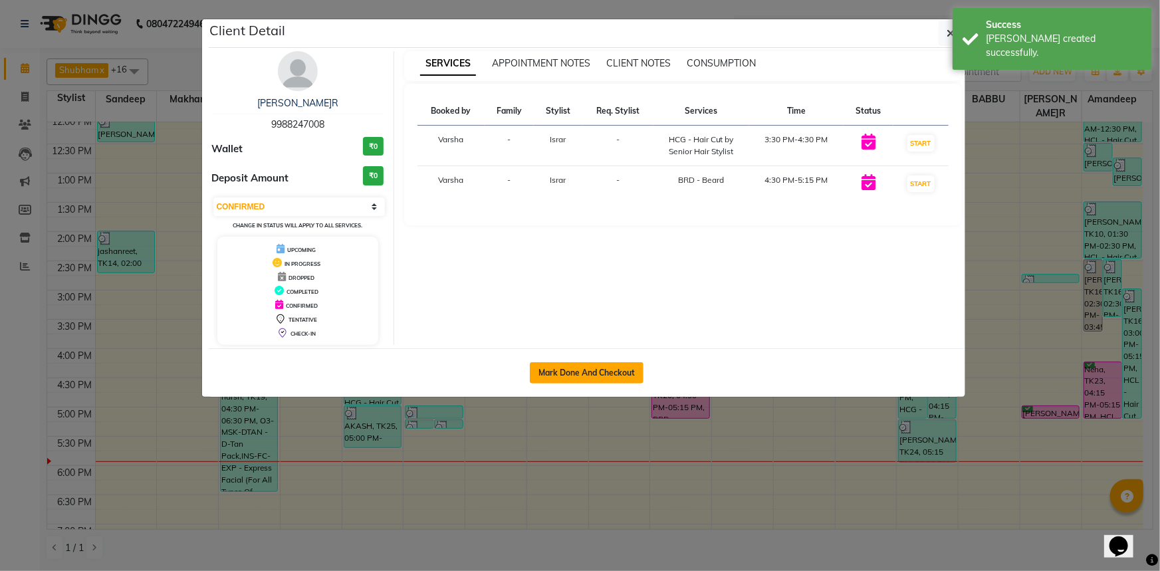
click at [581, 371] on button "Mark Done And Checkout" at bounding box center [587, 372] width 114 height 21
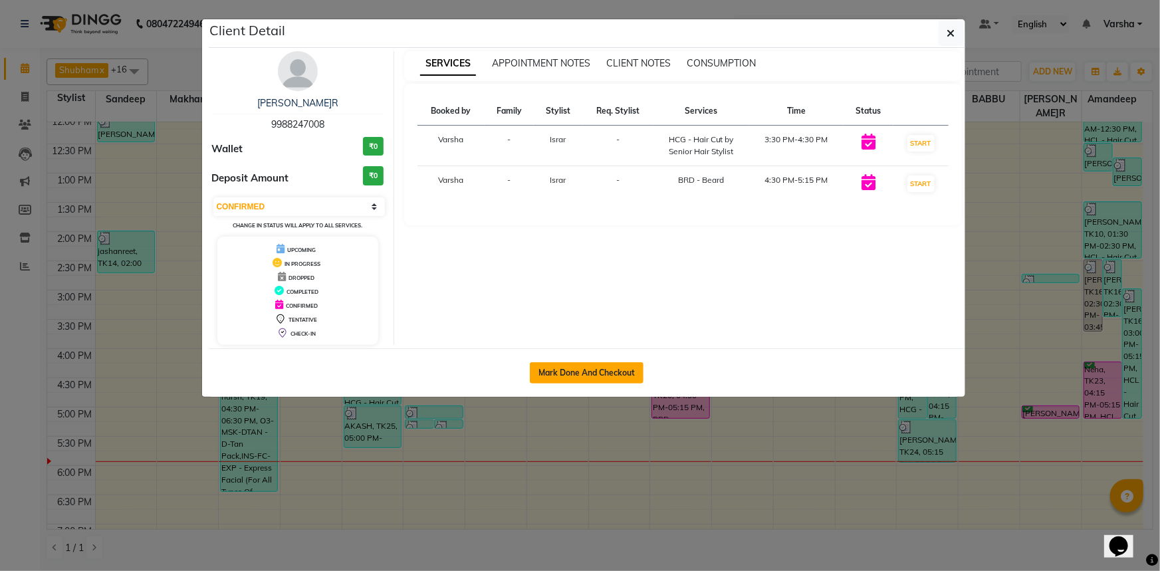
select select "service"
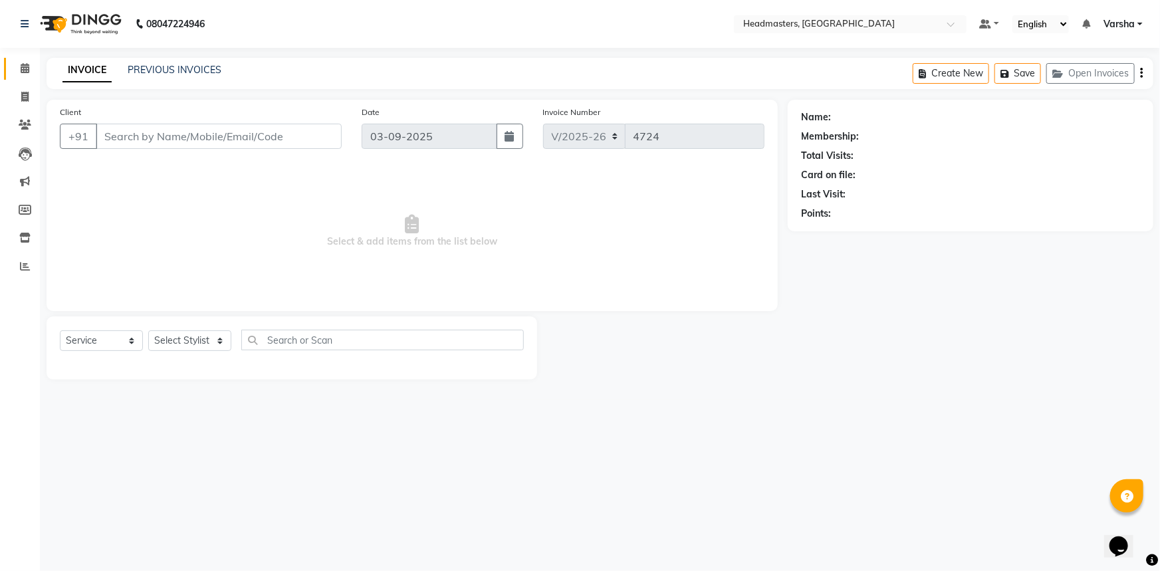
type input "9988247008"
select select "60887"
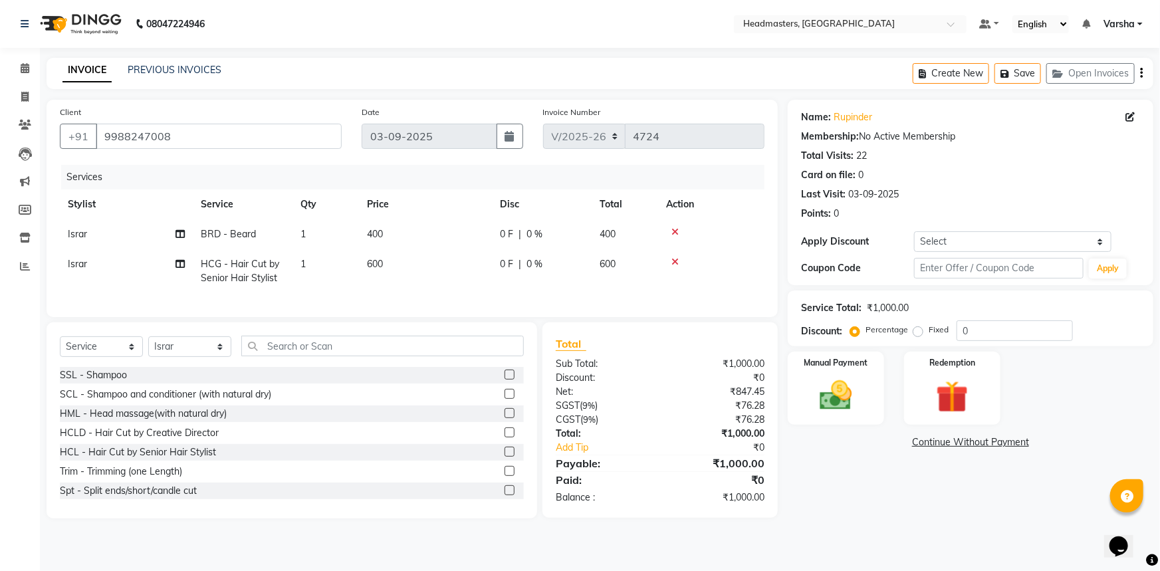
click at [305, 235] on span "1" at bounding box center [303, 234] width 5 height 12
select select "60887"
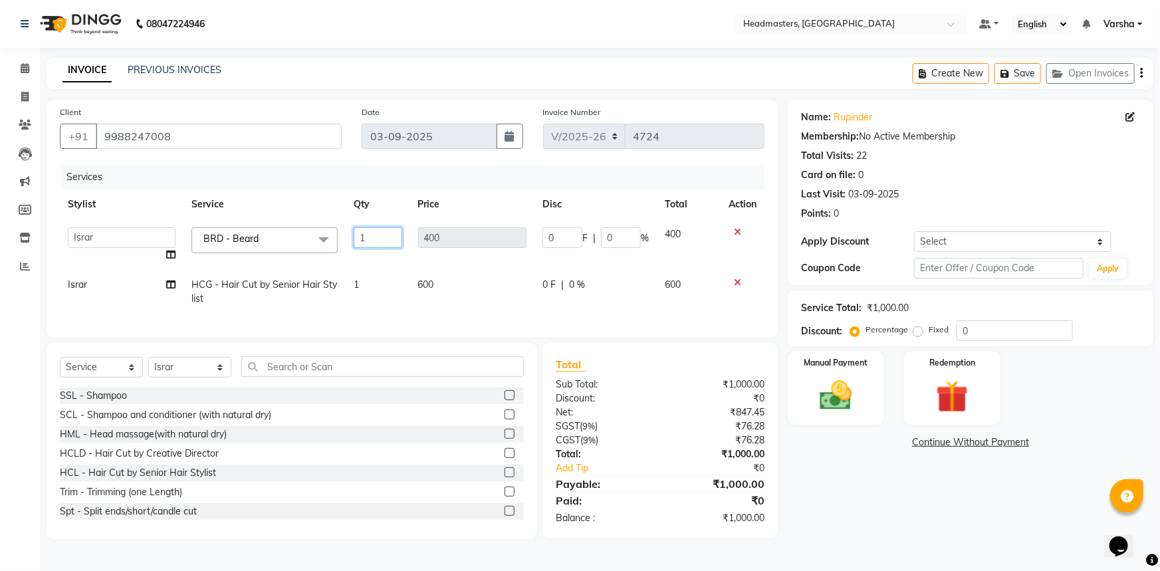
click at [369, 235] on input "1" at bounding box center [378, 237] width 49 height 21
type input "2"
click at [357, 285] on td "1" at bounding box center [378, 292] width 64 height 44
select select "60887"
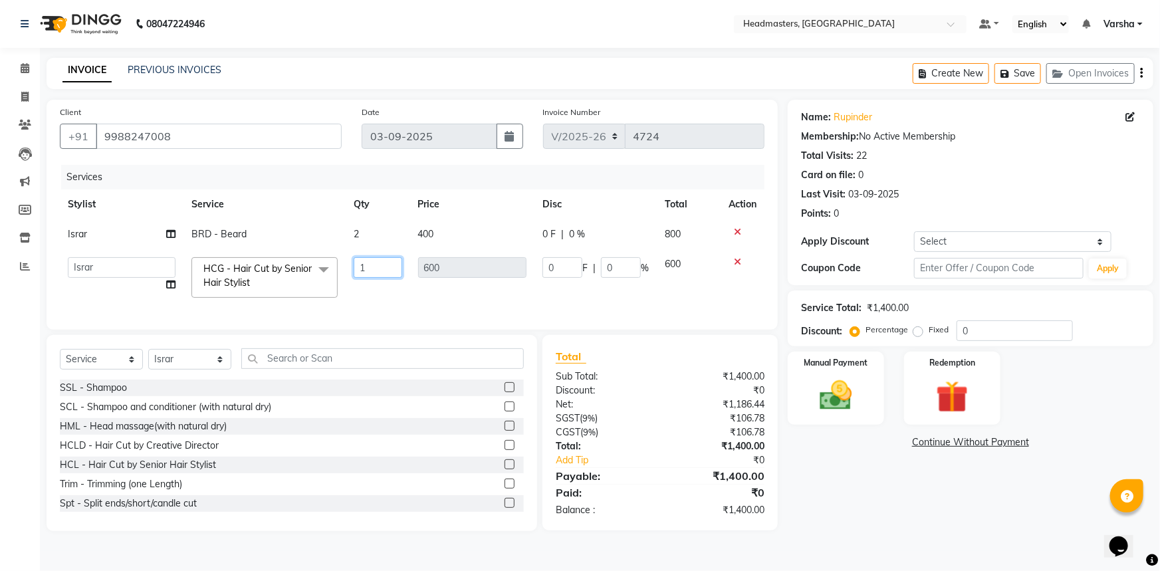
click at [374, 266] on input "1" at bounding box center [378, 267] width 49 height 21
type input "2"
click at [353, 292] on td "2" at bounding box center [378, 277] width 64 height 57
select select "60887"
click at [519, 288] on td "600" at bounding box center [472, 277] width 125 height 57
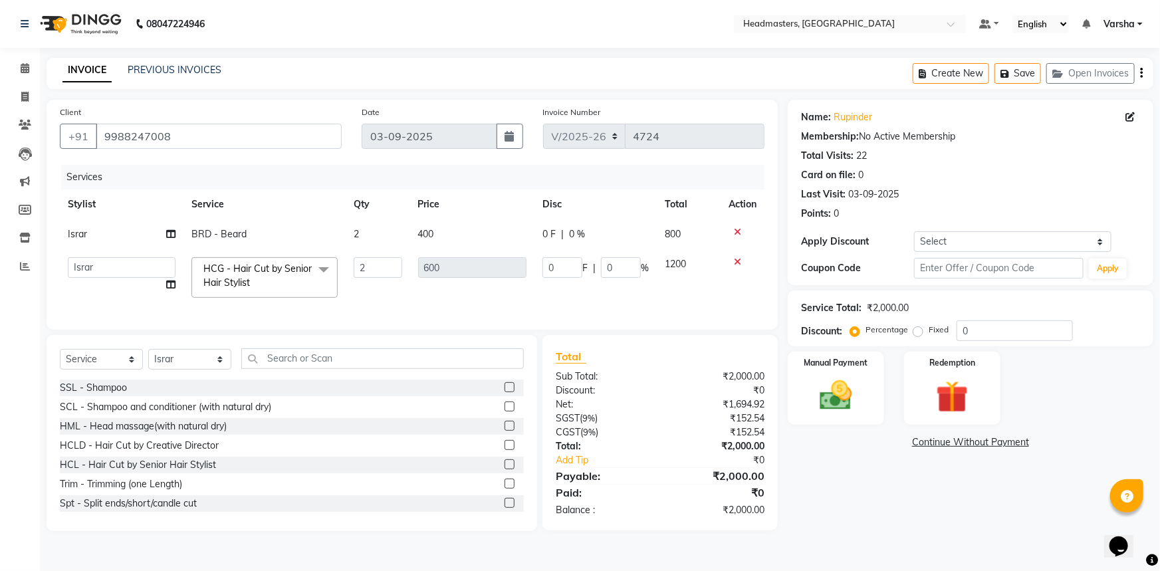
click at [579, 285] on td "0 F | 0 %" at bounding box center [596, 277] width 122 height 57
click at [394, 263] on input "2" at bounding box center [378, 267] width 49 height 21
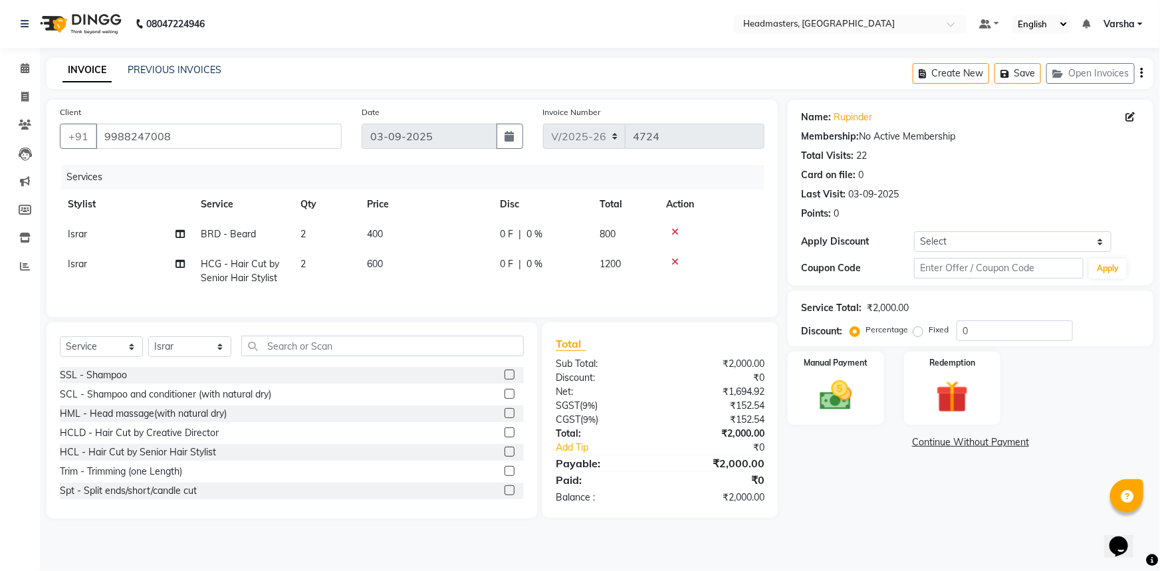
click at [432, 286] on td "600" at bounding box center [425, 271] width 133 height 44
select select "60887"
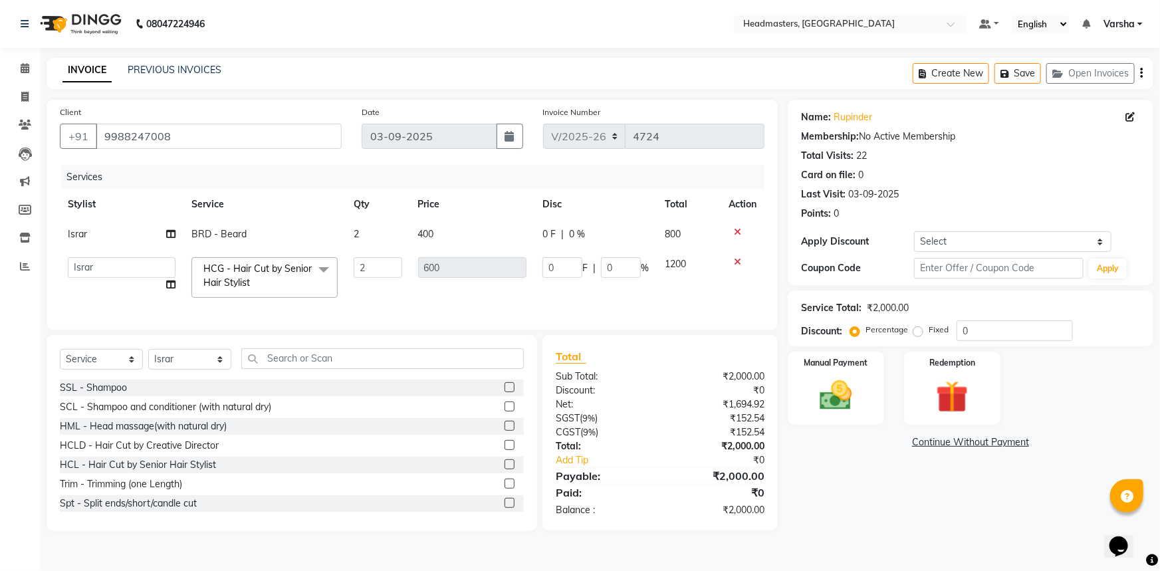
click at [600, 285] on td "0 F | 0 %" at bounding box center [596, 277] width 122 height 57
click at [940, 484] on div "Name: Rupinder Membership: No Active Membership Total Visits: 22 Card on file: …" at bounding box center [976, 316] width 376 height 432
click at [901, 471] on div "Name: Rupinder Membership: No Active Membership Total Visits: 22 Card on file: …" at bounding box center [976, 316] width 376 height 432
click at [996, 327] on input "0" at bounding box center [1015, 330] width 116 height 21
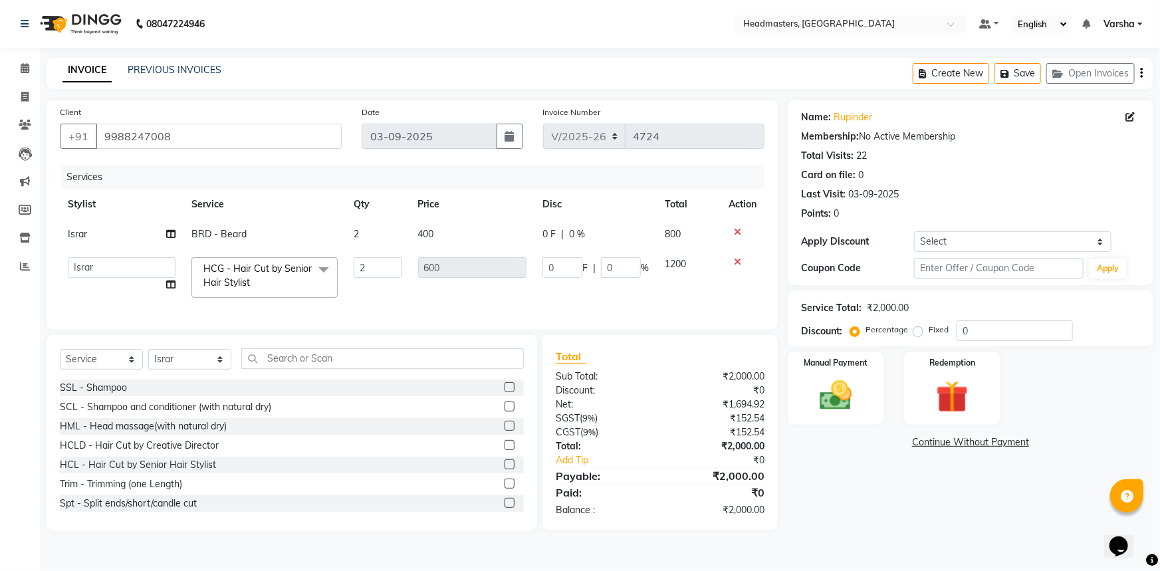
click at [732, 262] on div at bounding box center [743, 261] width 28 height 9
click at [734, 261] on icon at bounding box center [737, 261] width 7 height 9
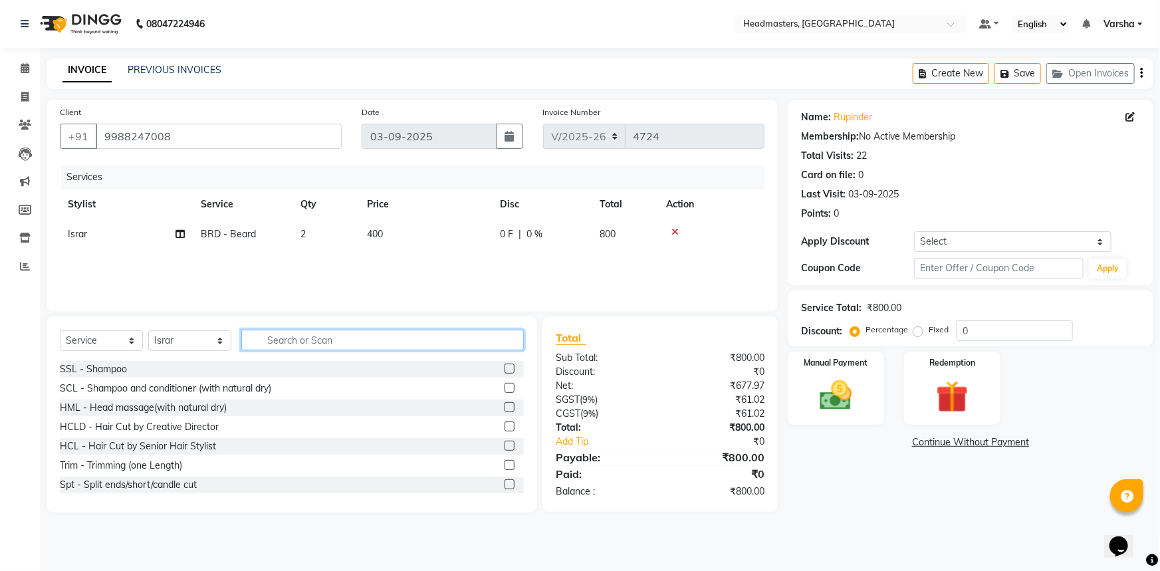
click at [392, 338] on input "text" at bounding box center [382, 340] width 283 height 21
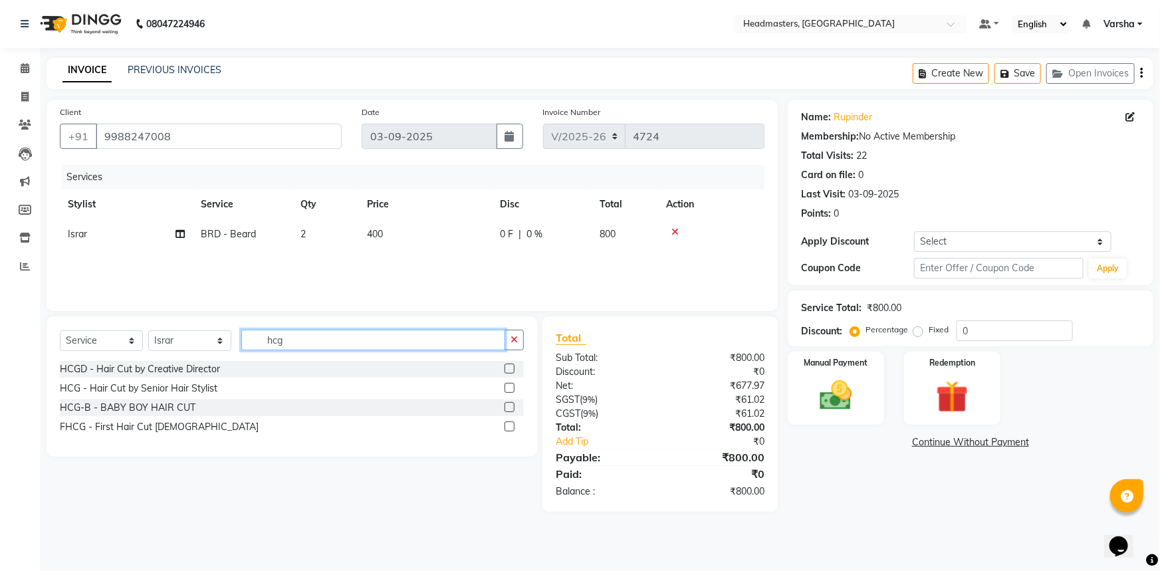
type input "hcg"
click at [512, 369] on label at bounding box center [510, 369] width 10 height 10
click at [512, 369] on input "checkbox" at bounding box center [509, 369] width 9 height 9
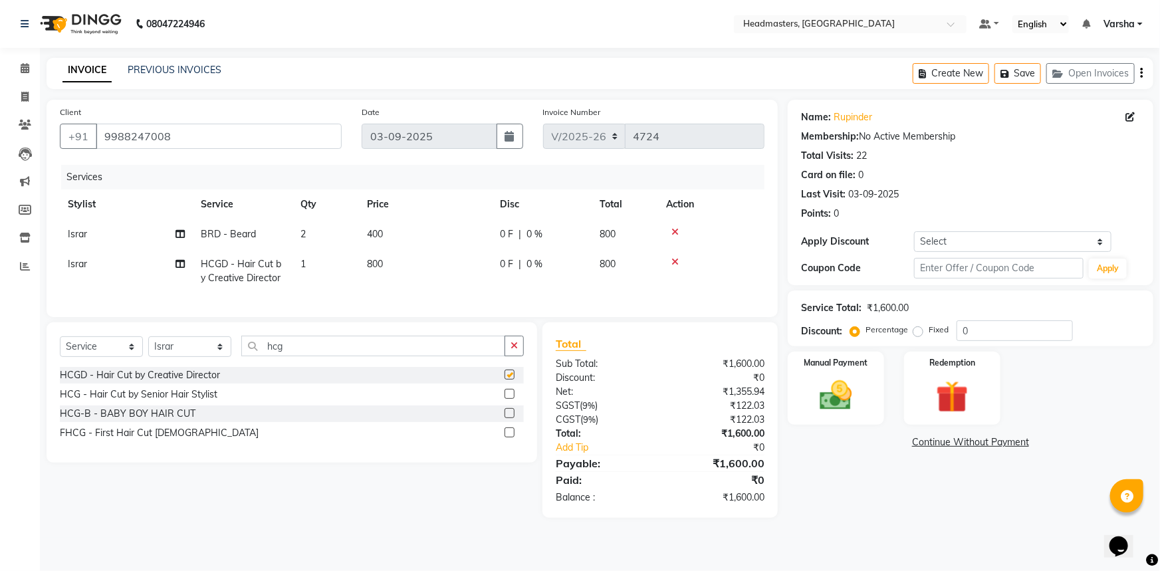
checkbox input "false"
click at [314, 261] on td "1" at bounding box center [326, 271] width 66 height 44
select select "60887"
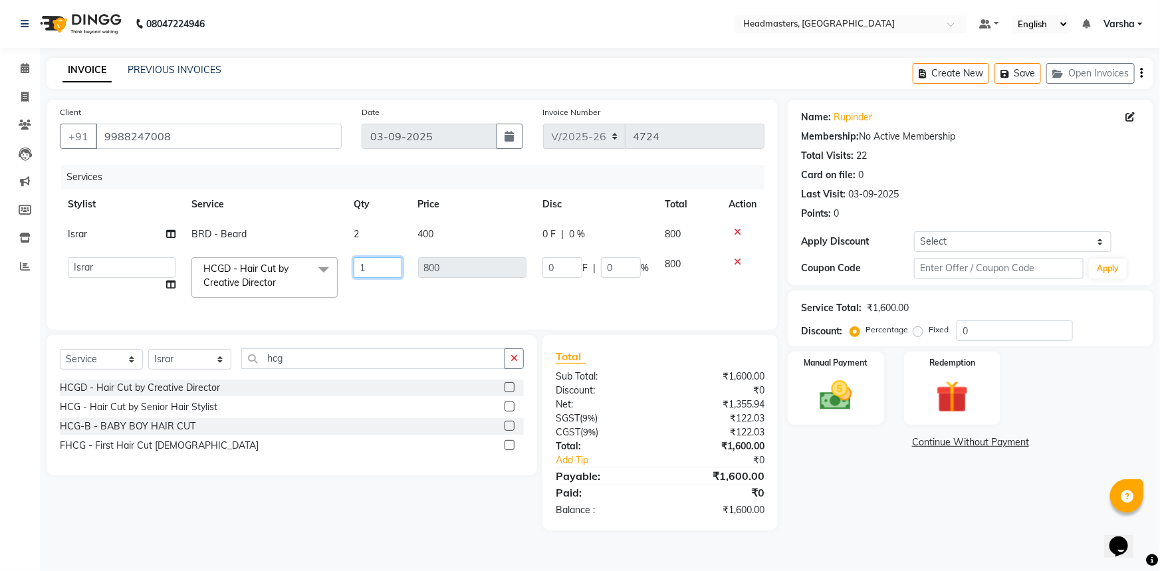
click at [380, 265] on input "1" at bounding box center [378, 267] width 49 height 21
type input "2"
click at [381, 309] on div "Services Stylist Service Qty Price Disc Total Action Israr BRD - Beard 2 400 0 …" at bounding box center [412, 241] width 705 height 152
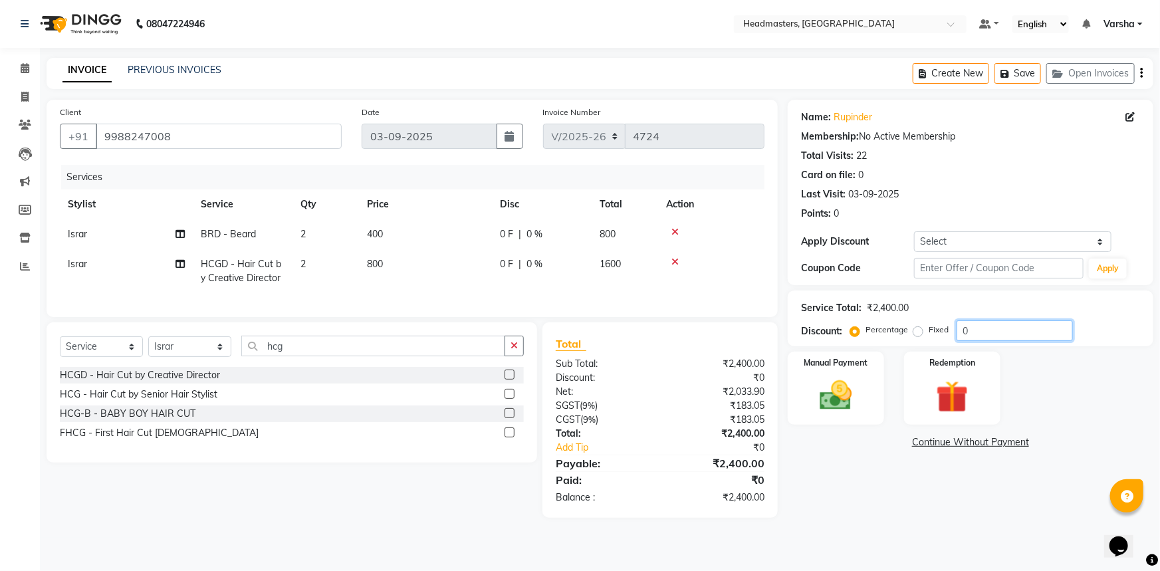
click at [993, 325] on input "0" at bounding box center [1015, 330] width 116 height 21
type input "050"
drag, startPoint x: 880, startPoint y: 497, endPoint x: 860, endPoint y: 453, distance: 48.2
click at [880, 496] on div "Name: Rupinder Membership: No Active Membership Total Visits: 22 Card on file: …" at bounding box center [976, 309] width 376 height 418
click at [839, 420] on div "Manual Payment" at bounding box center [836, 388] width 100 height 76
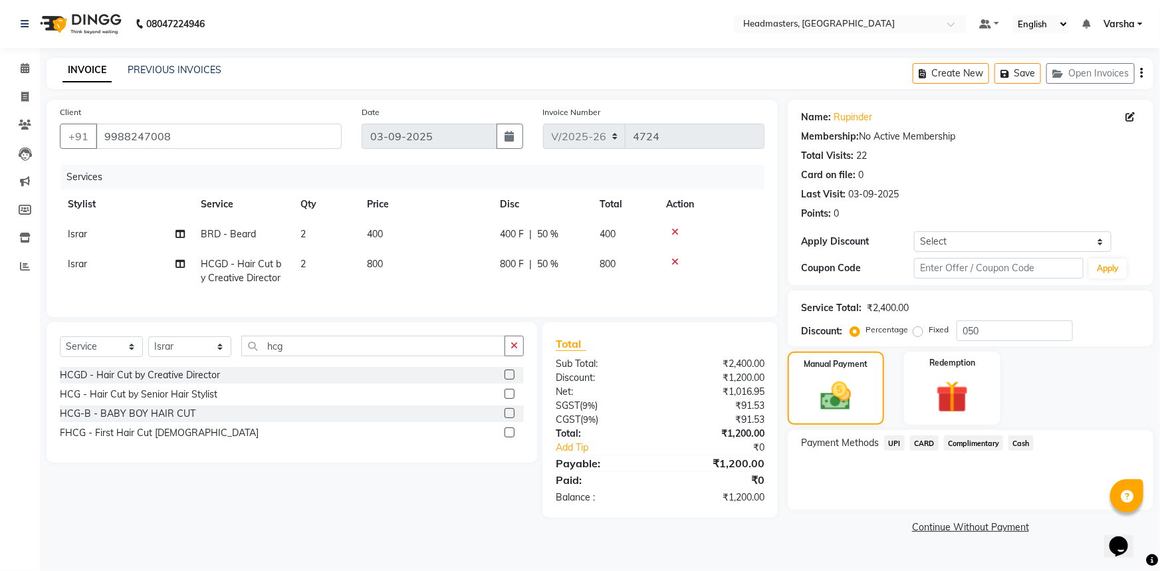
click at [888, 445] on span "UPI" at bounding box center [894, 443] width 21 height 15
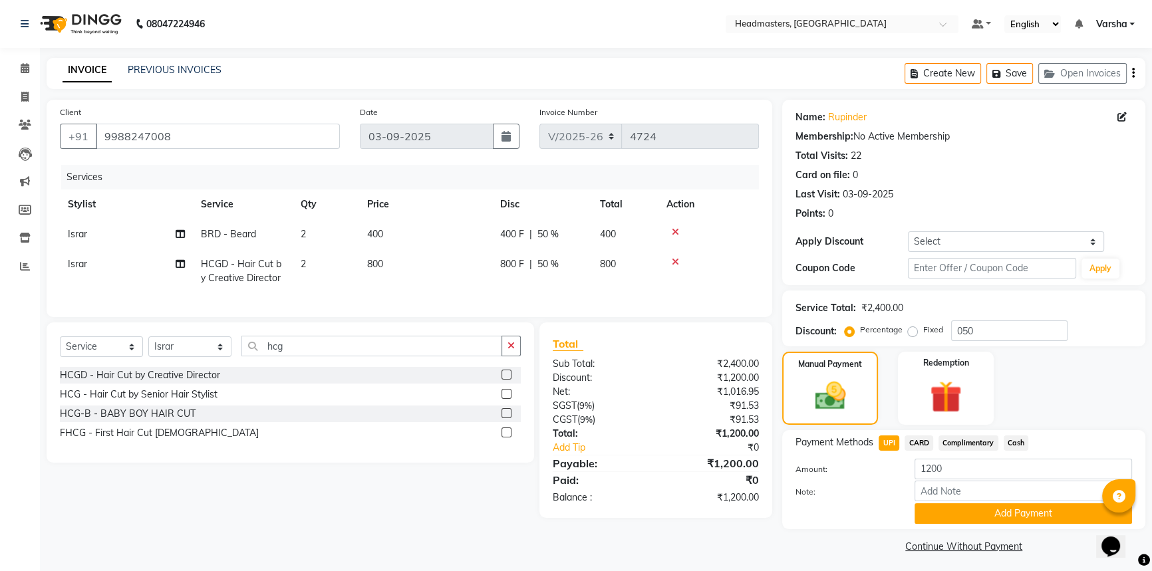
click at [947, 508] on button "Add Payment" at bounding box center [1022, 513] width 217 height 21
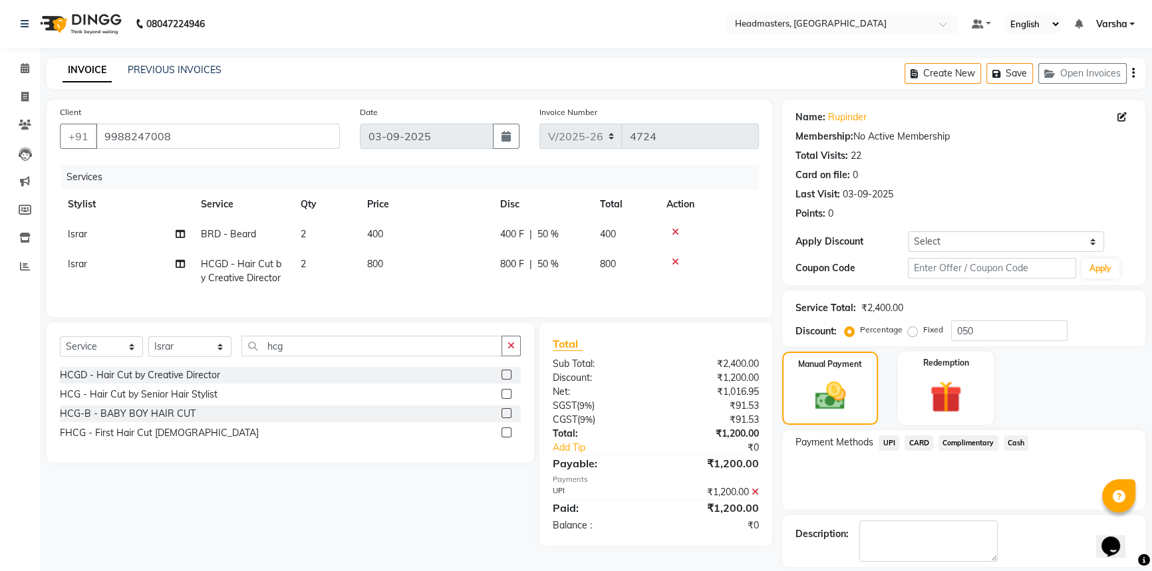
scroll to position [41, 0]
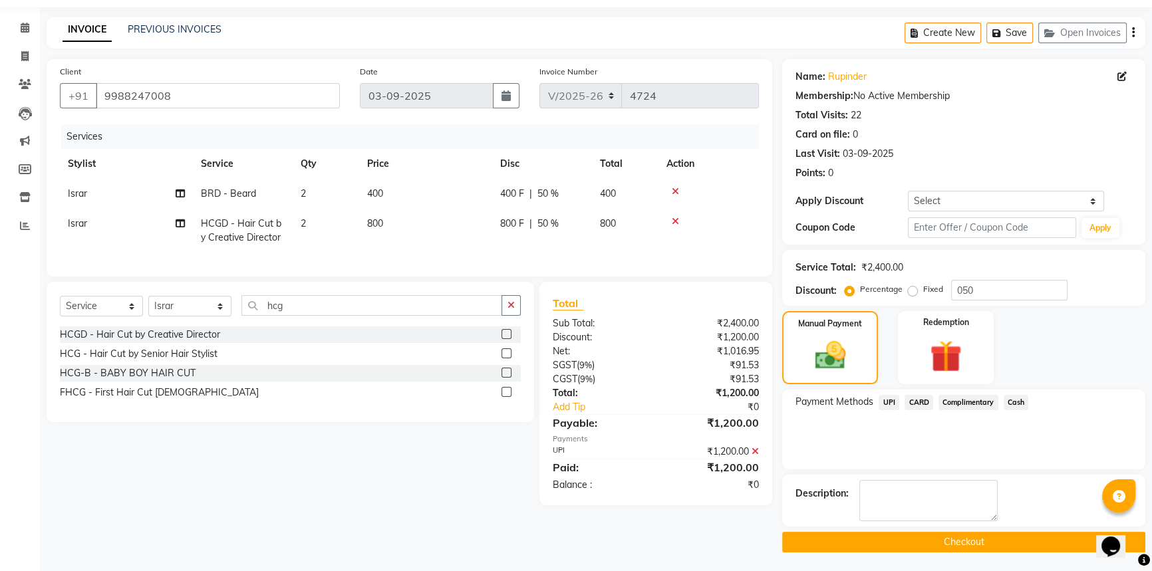
click at [926, 545] on button "Checkout" at bounding box center [963, 542] width 363 height 21
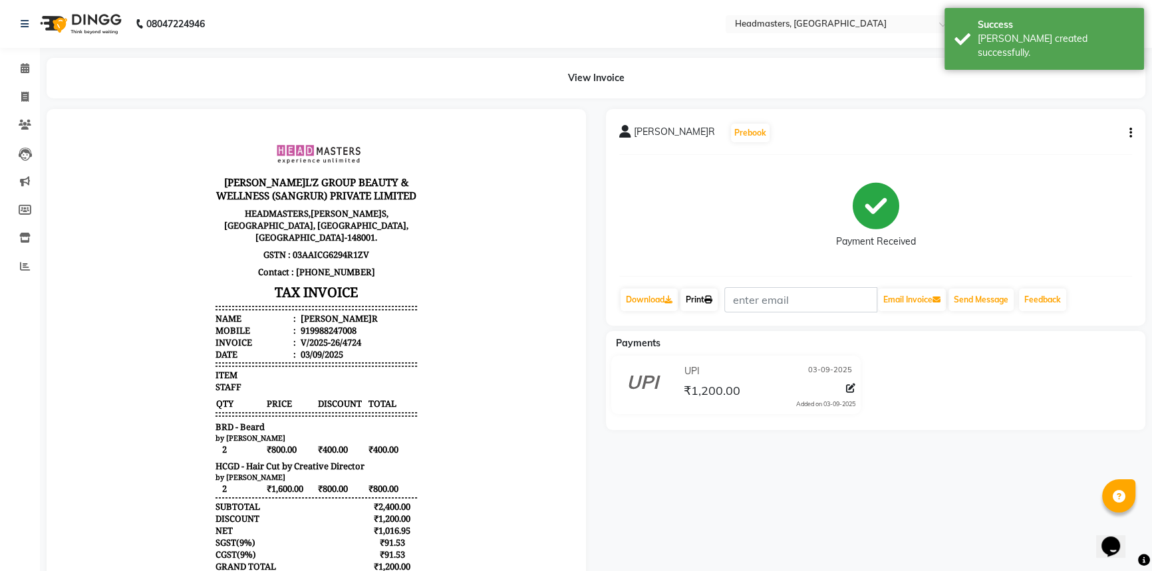
click at [699, 297] on link "Print" at bounding box center [698, 300] width 37 height 23
click at [22, 71] on icon at bounding box center [25, 68] width 9 height 10
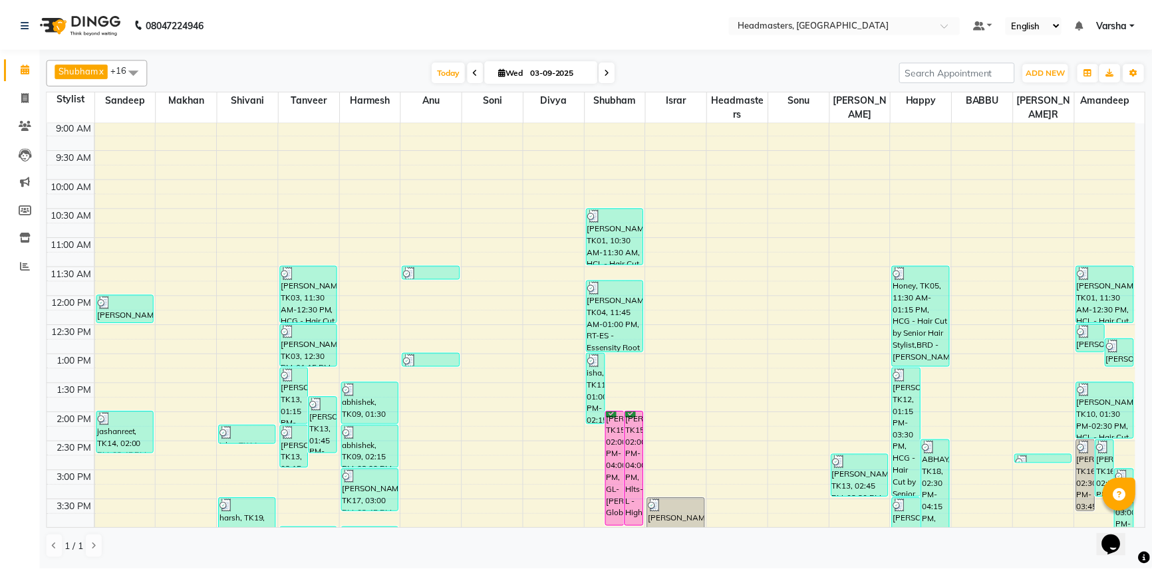
scroll to position [241, 0]
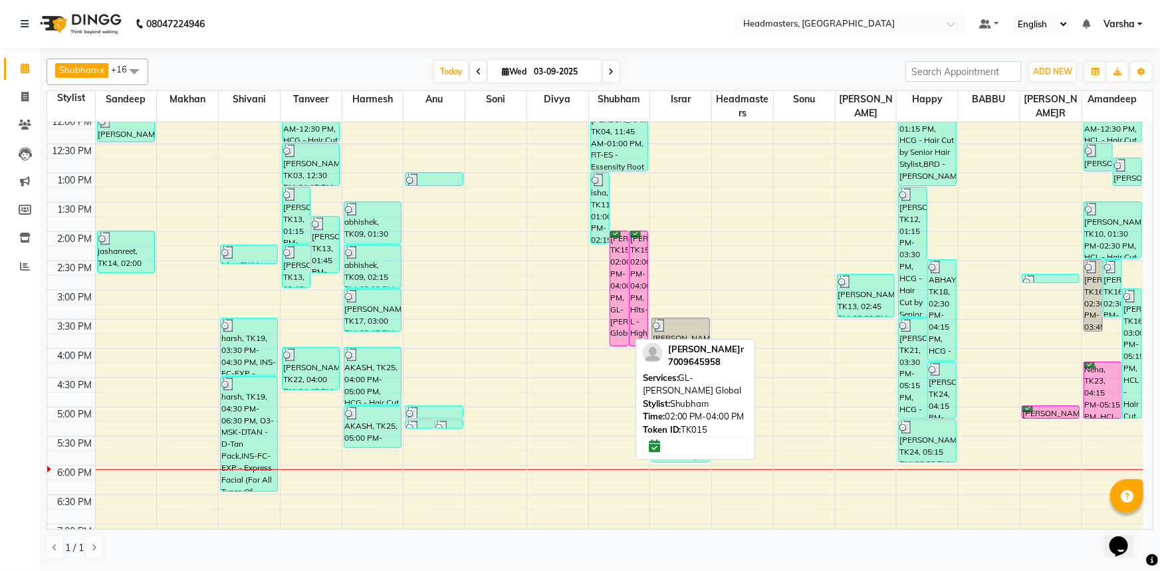
click at [618, 249] on div "[PERSON_NAME]ur, TK15, 02:00 PM-04:00 PM, GL-[PERSON_NAME] Global" at bounding box center [619, 288] width 18 height 114
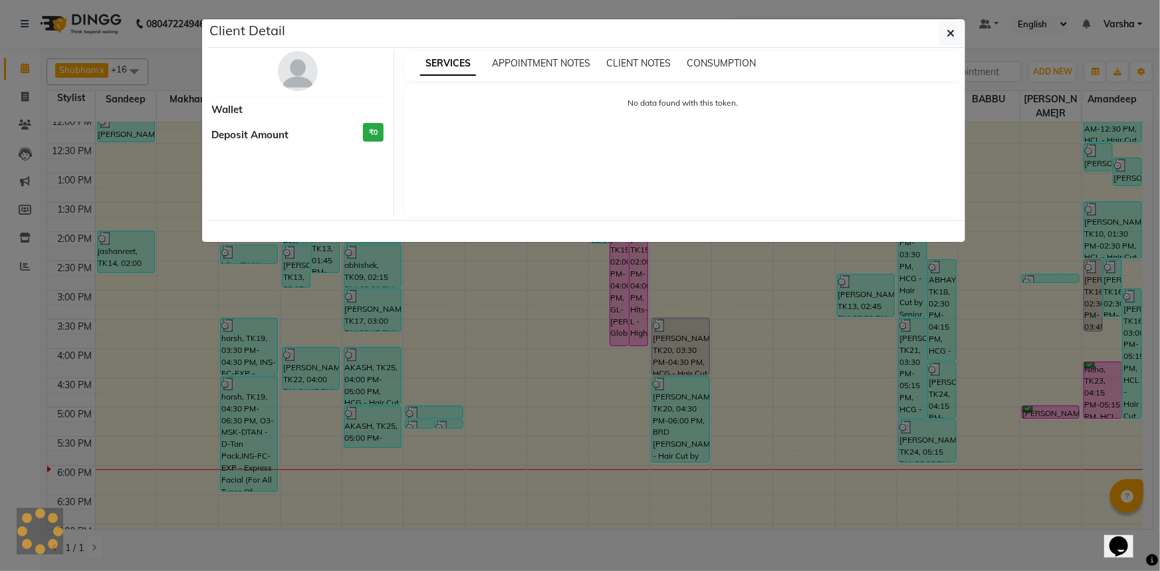
select select "6"
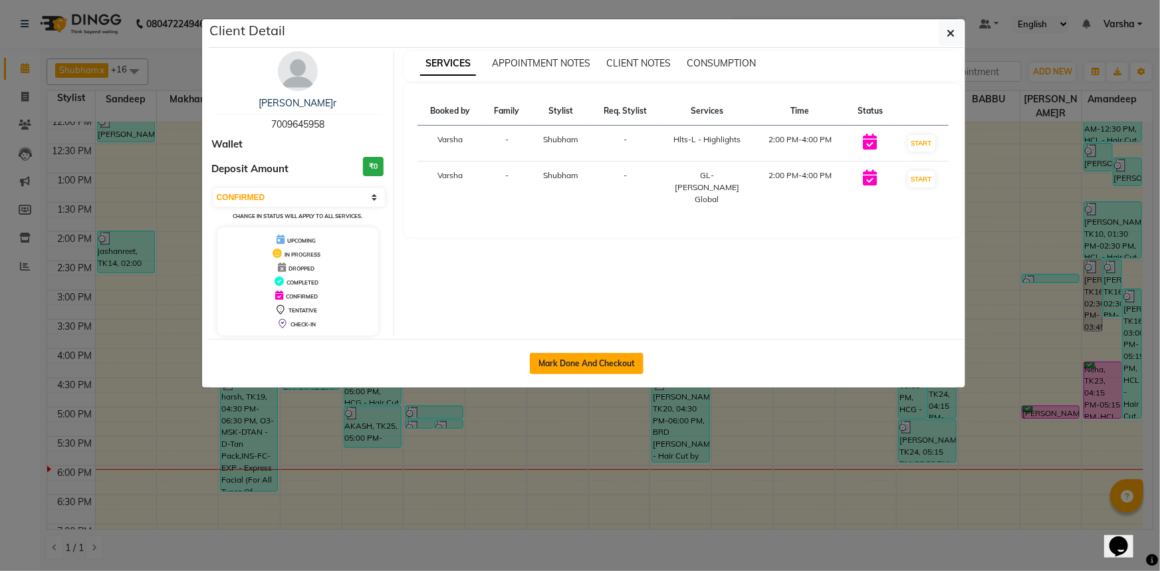
click at [572, 360] on button "Mark Done And Checkout" at bounding box center [587, 363] width 114 height 21
select select "service"
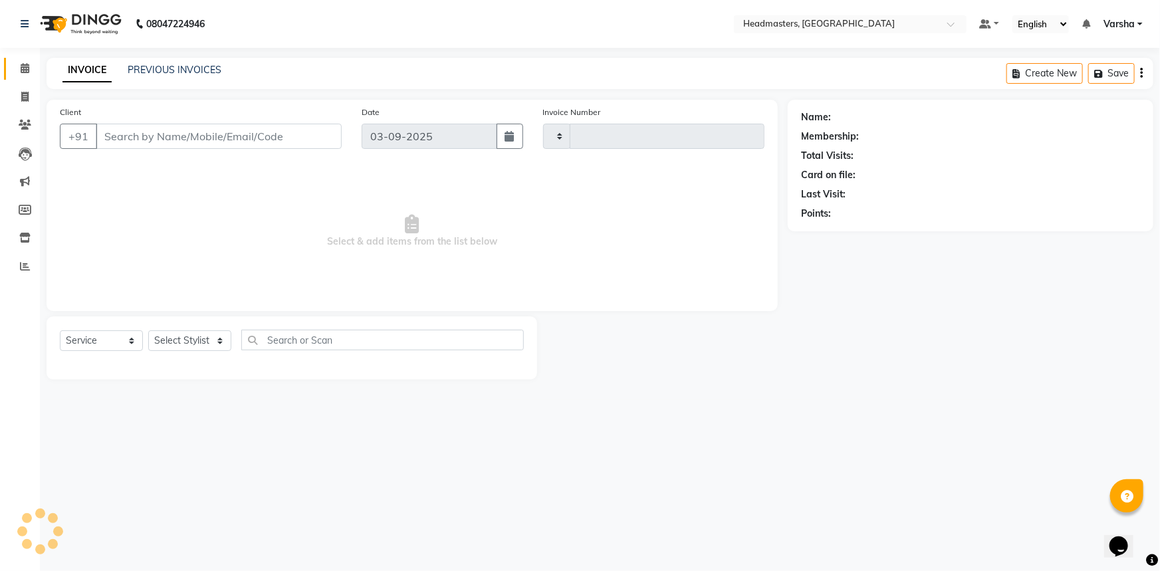
type input "4725"
select select "7140"
type input "7009645958"
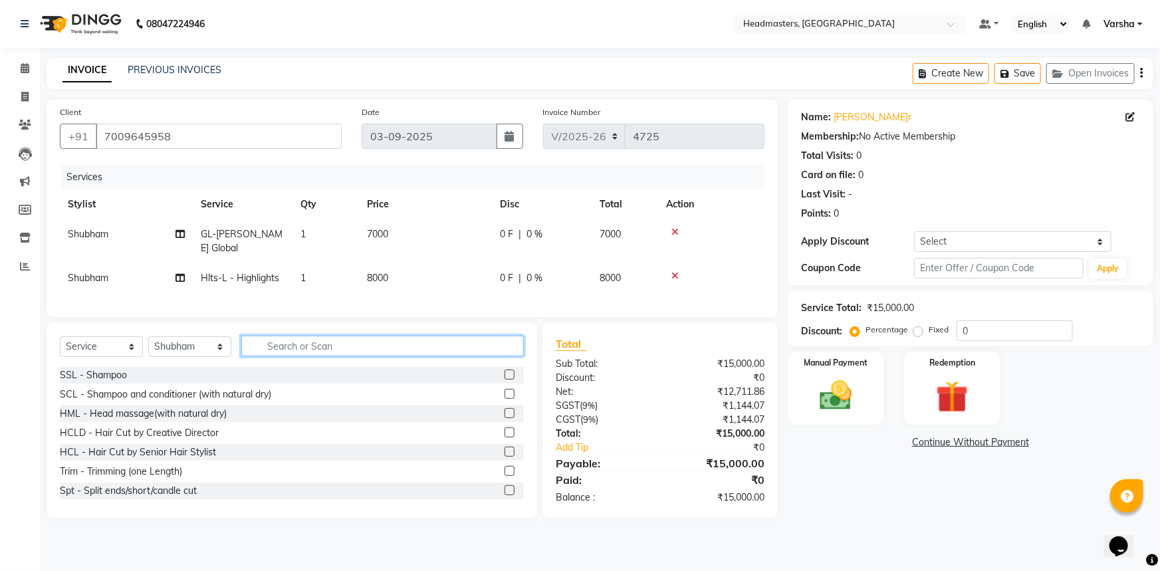
click at [295, 356] on input "text" at bounding box center [382, 346] width 283 height 21
click at [253, 115] on div "Client +91 7009645958" at bounding box center [201, 132] width 302 height 55
click at [842, 493] on div "Name: Amandeep Kaur Membership: No Active Membership Total Visits: 0 Card on fi…" at bounding box center [976, 309] width 376 height 419
click at [320, 349] on input "text" at bounding box center [382, 346] width 283 height 21
click at [333, 356] on input "text" at bounding box center [382, 346] width 283 height 21
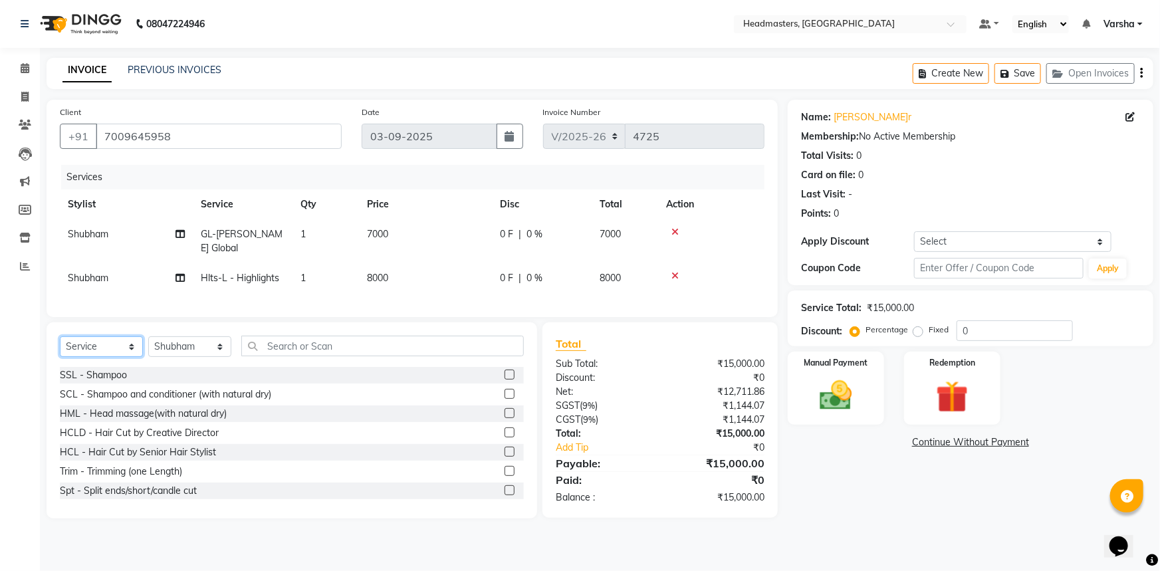
click at [72, 357] on select "Select Service Product Membership Package Voucher Prepaid Gift Card" at bounding box center [101, 346] width 83 height 21
click at [60, 346] on select "Select Service Product Membership Package Voucher Prepaid Gift Card" at bounding box center [101, 346] width 83 height 21
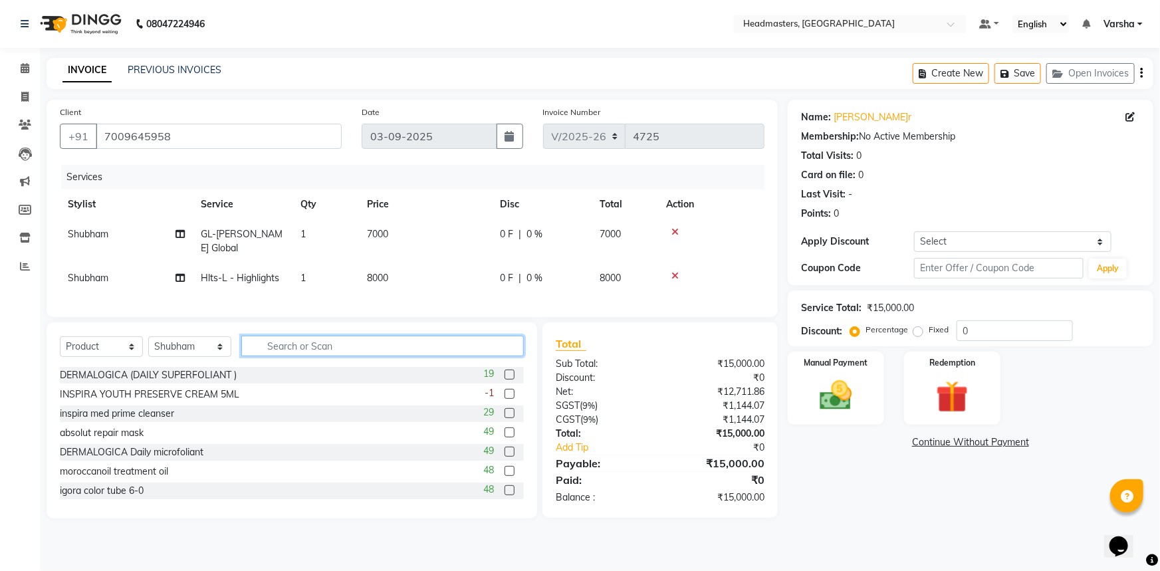
click at [271, 356] on input "text" at bounding box center [382, 346] width 283 height 21
drag, startPoint x: 106, startPoint y: 352, endPoint x: 110, endPoint y: 358, distance: 7.1
click at [106, 352] on select "Select Service Product Membership Package Voucher Prepaid Gift Card" at bounding box center [101, 346] width 83 height 21
click at [60, 346] on select "Select Service Product Membership Package Voucher Prepaid Gift Card" at bounding box center [101, 346] width 83 height 21
click at [273, 356] on input "text" at bounding box center [382, 346] width 283 height 21
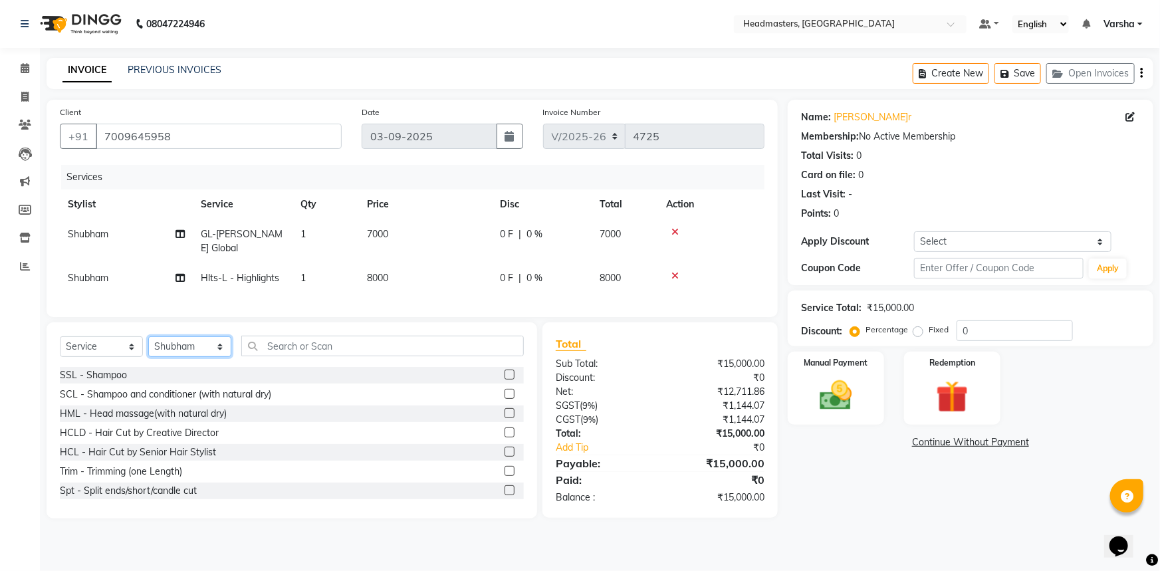
click at [180, 352] on select "Select Stylist Afia Amandeep Amandeep Kaur Anu BABBU DHIR Divya Happy Harmesh H…" at bounding box center [189, 346] width 83 height 21
click at [148, 346] on select "Select Stylist Afia Amandeep Amandeep Kaur Anu BABBU DHIR Divya Happy Harmesh H…" at bounding box center [189, 346] width 83 height 21
click at [321, 349] on input "text" at bounding box center [382, 346] width 283 height 21
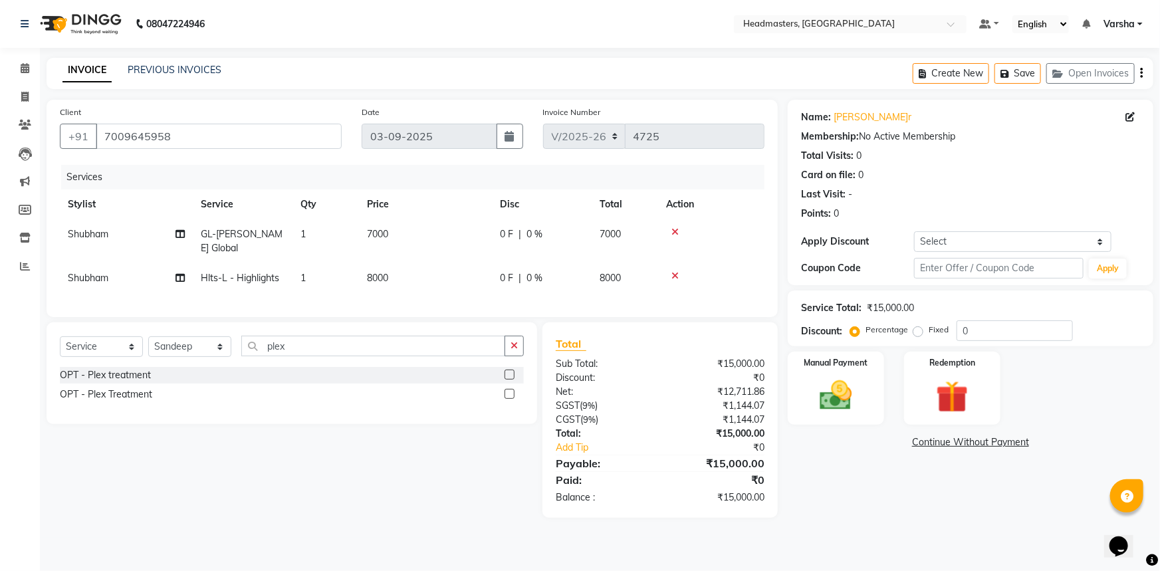
click at [509, 380] on label at bounding box center [510, 375] width 10 height 10
click at [509, 380] on input "checkbox" at bounding box center [509, 375] width 9 height 9
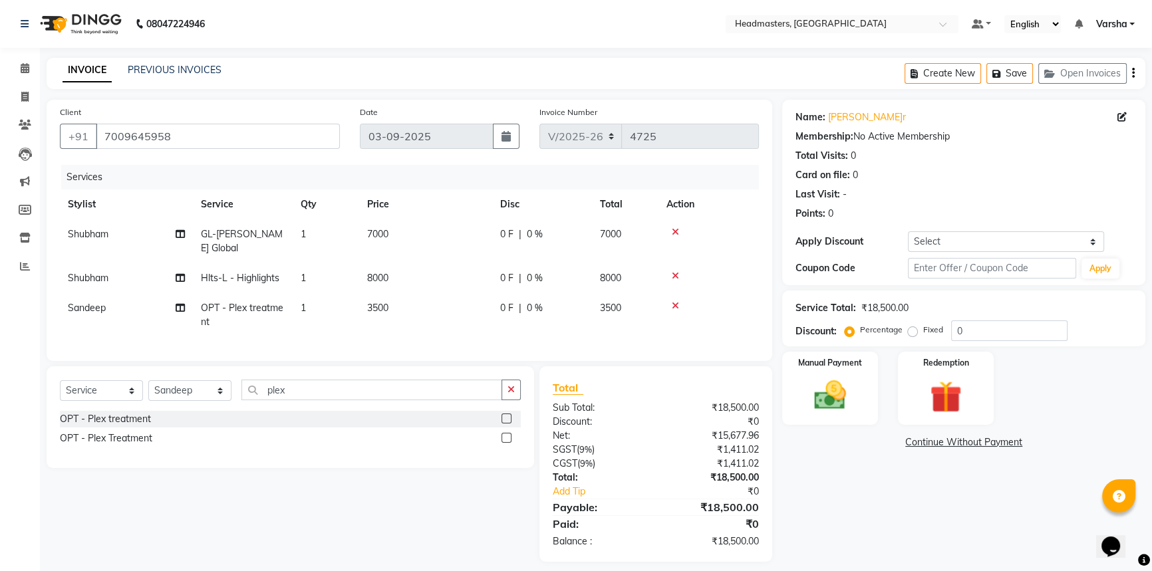
click at [485, 297] on td "3500" at bounding box center [425, 315] width 133 height 44
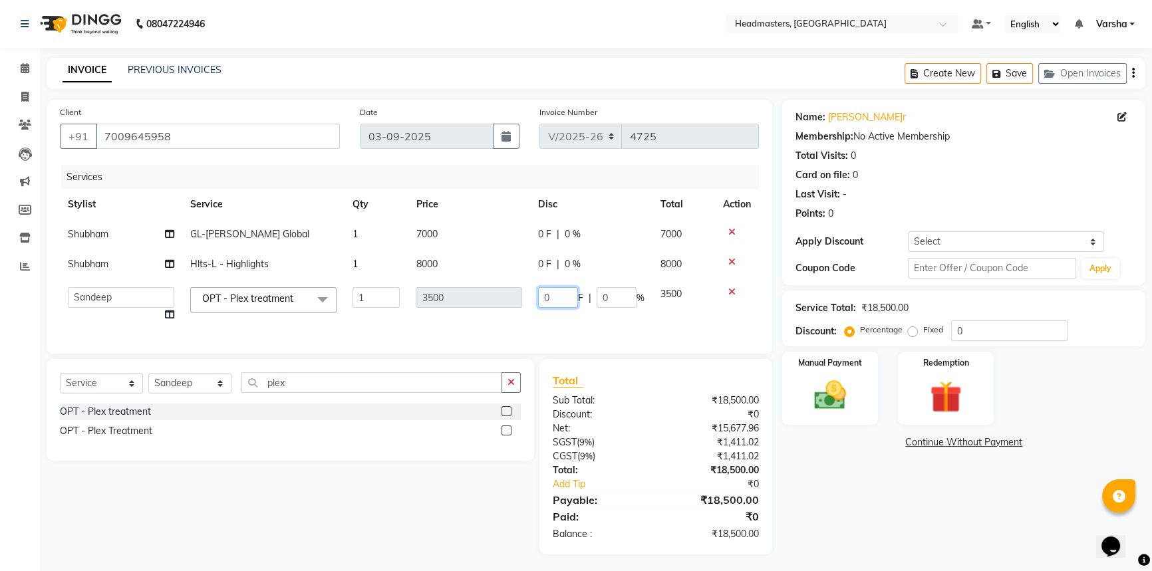
click at [555, 289] on input "0" at bounding box center [558, 297] width 40 height 21
click at [498, 211] on tr "Stylist Service Qty Price Disc Total Action" at bounding box center [409, 204] width 699 height 30
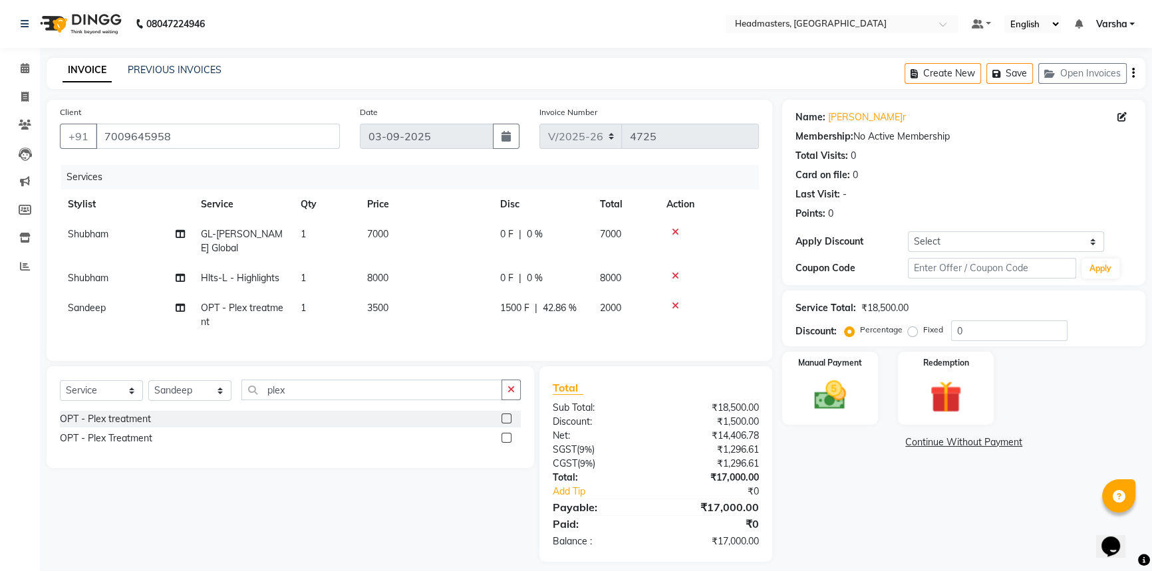
click at [503, 315] on span "1500 F" at bounding box center [514, 308] width 29 height 14
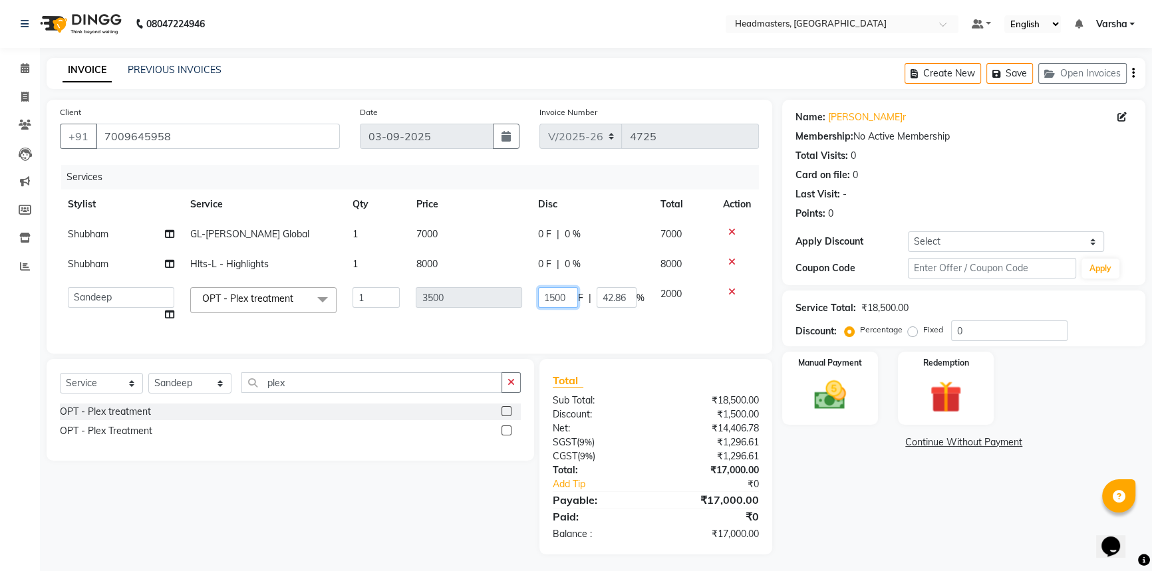
click at [545, 298] on input "1500" at bounding box center [558, 297] width 40 height 21
click at [546, 299] on input "1500" at bounding box center [558, 297] width 40 height 21
click at [537, 316] on td "2500 F | 42.86 %" at bounding box center [591, 304] width 122 height 51
click at [543, 265] on span "0 F" at bounding box center [544, 264] width 13 height 14
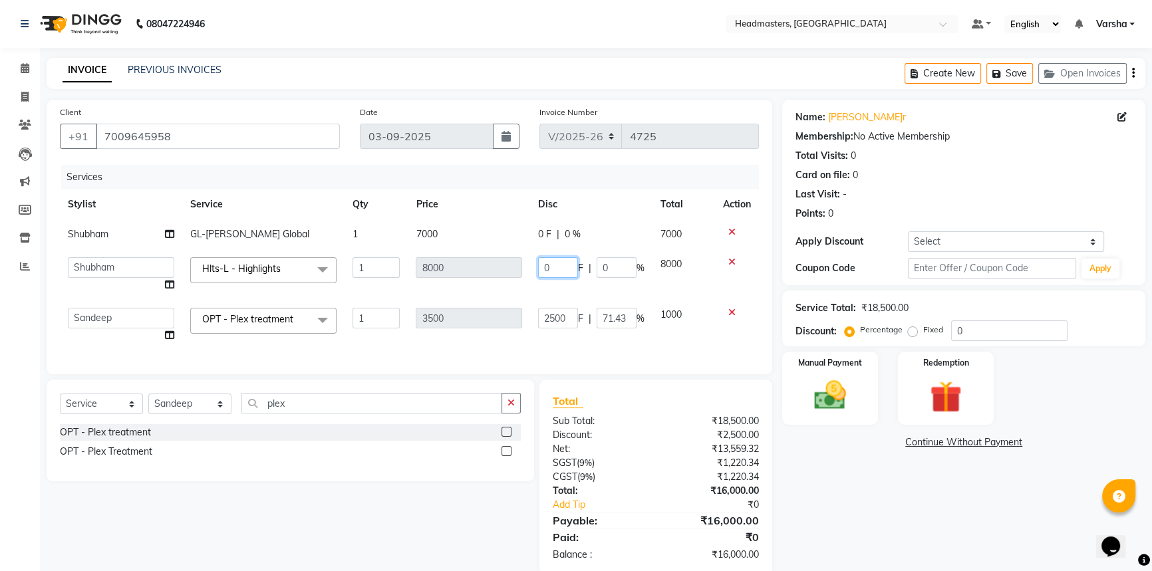
click at [566, 269] on input "0" at bounding box center [558, 267] width 40 height 21
click at [554, 271] on input "0" at bounding box center [558, 267] width 40 height 21
click at [521, 285] on tbody "Shubham GL-igora - Igora Global 1 7000 0 F | 0 % 7000 Afia Amandeep Amandeep Ka…" at bounding box center [409, 284] width 699 height 131
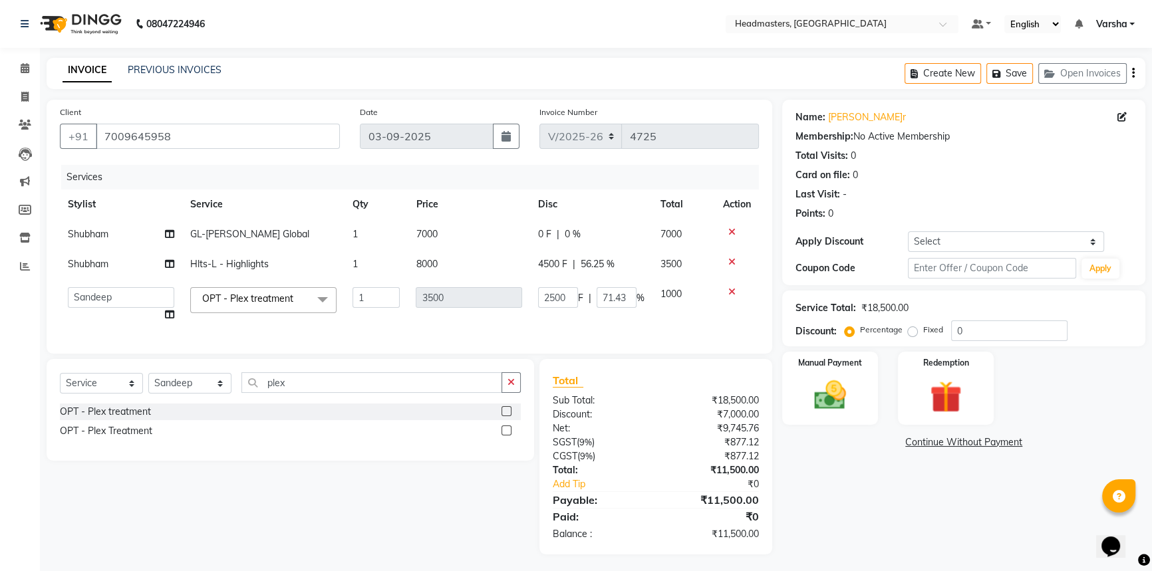
click at [547, 236] on span "0 F" at bounding box center [544, 234] width 13 height 14
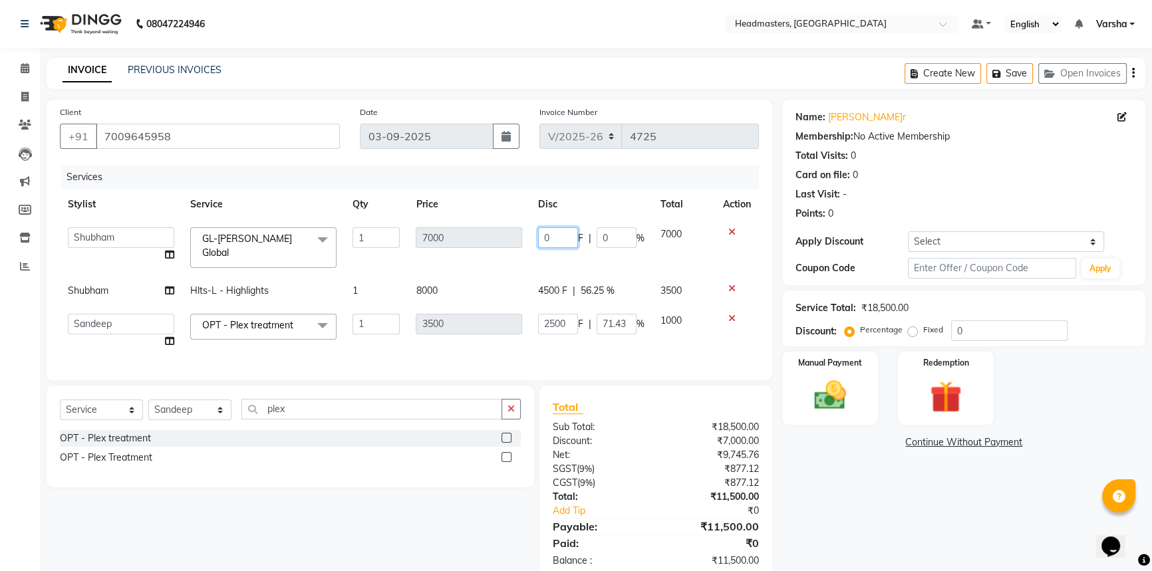
click at [572, 235] on input "0" at bounding box center [558, 237] width 40 height 21
click at [856, 513] on div "Name: Amandeep Kaur Membership: No Active Membership Total Visits: 0 Card on fi…" at bounding box center [968, 340] width 373 height 481
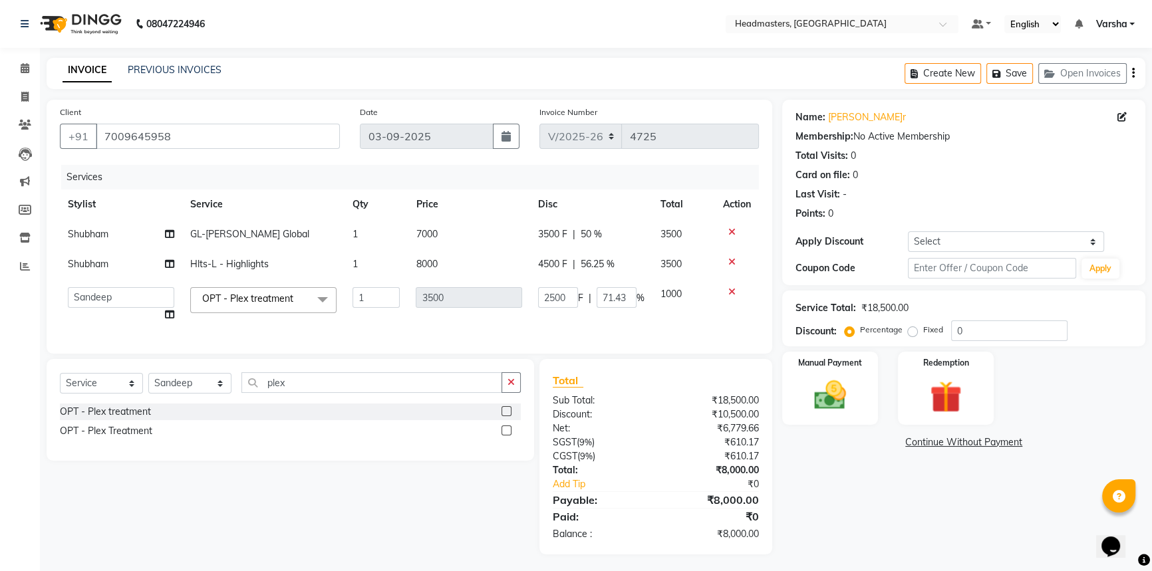
scroll to position [13, 0]
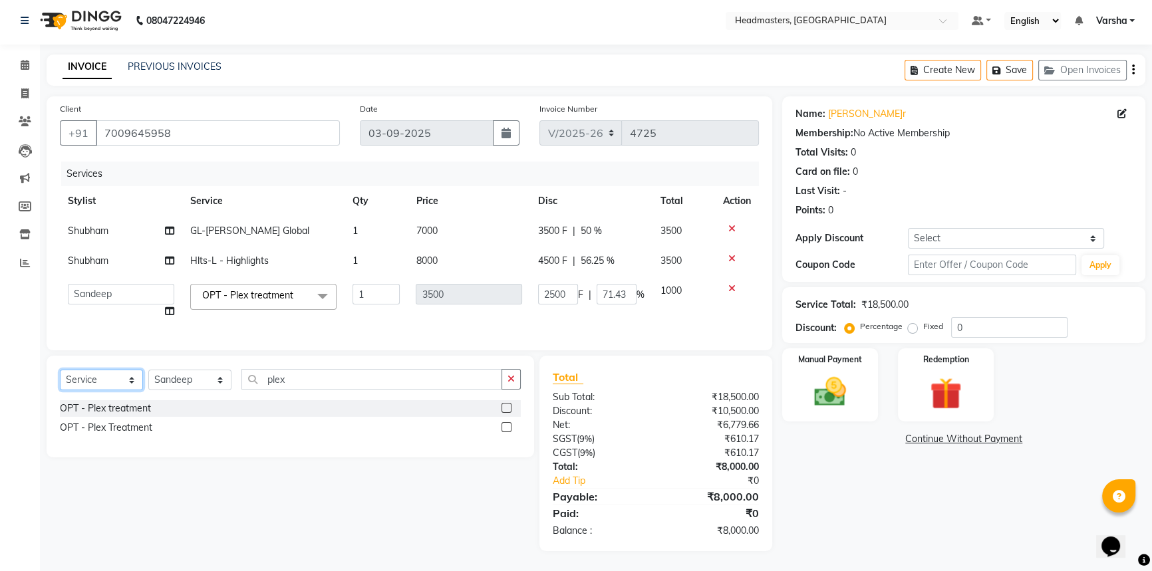
click at [100, 385] on select "Select Service Product Membership Package Voucher Prepaid Gift Card" at bounding box center [101, 380] width 83 height 21
click at [60, 370] on select "Select Service Product Membership Package Voucher Prepaid Gift Card" at bounding box center [101, 380] width 83 height 21
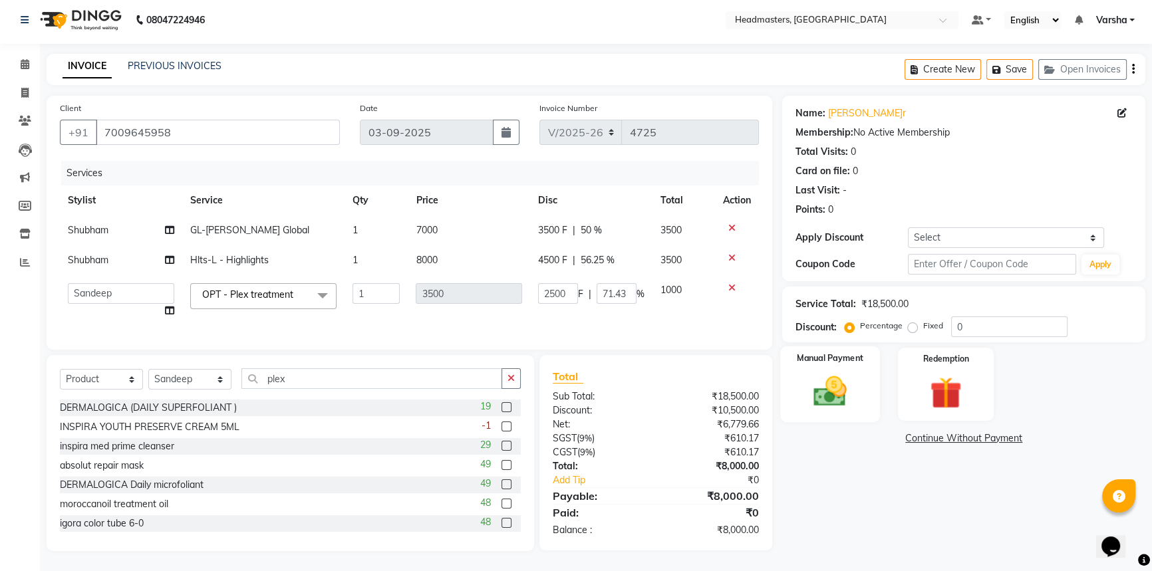
click at [839, 387] on img at bounding box center [830, 391] width 54 height 38
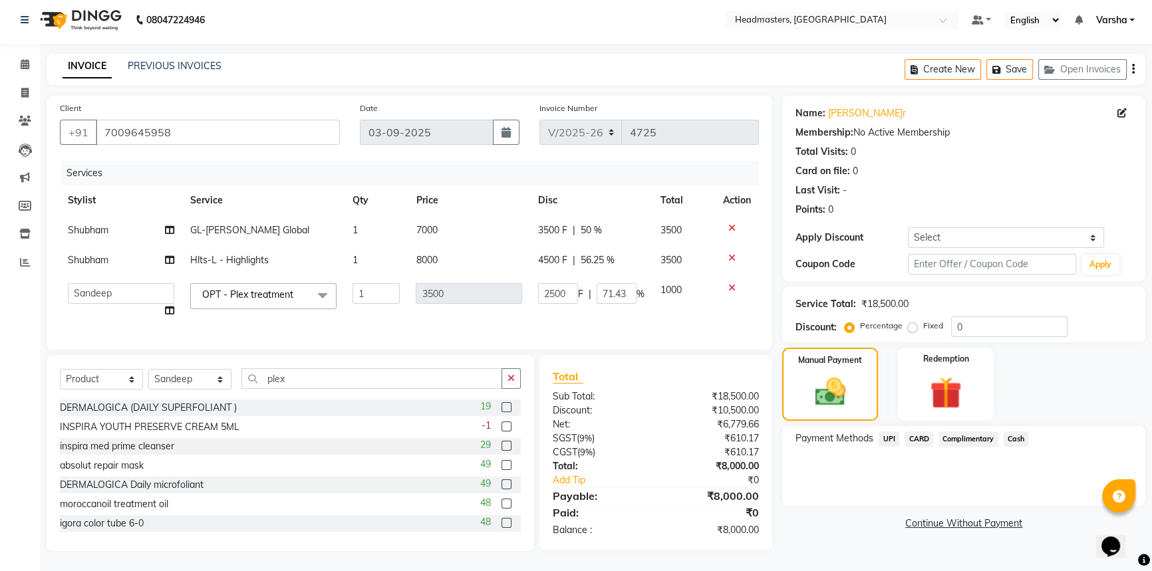
click at [874, 518] on link "Continue Without Payment" at bounding box center [964, 524] width 358 height 14
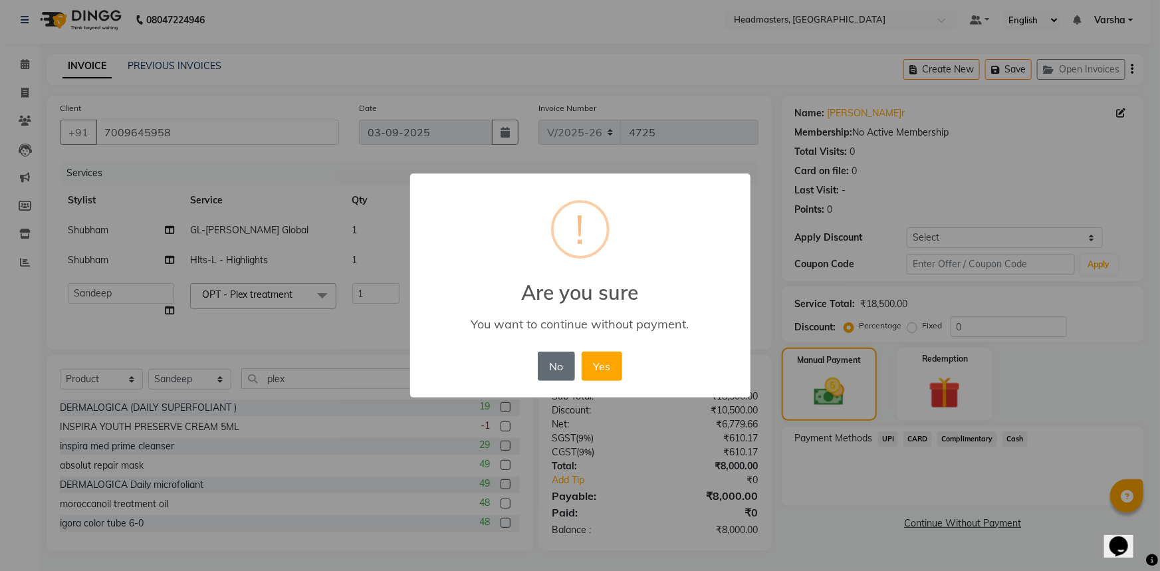
click at [552, 364] on button "No" at bounding box center [556, 366] width 37 height 29
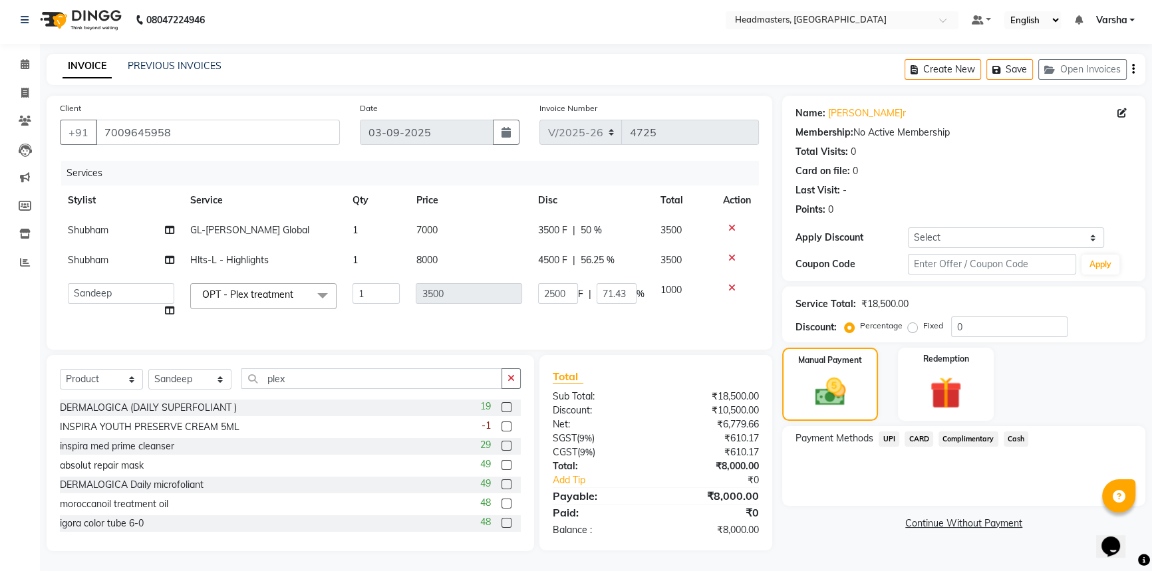
click at [891, 432] on span "UPI" at bounding box center [888, 439] width 21 height 15
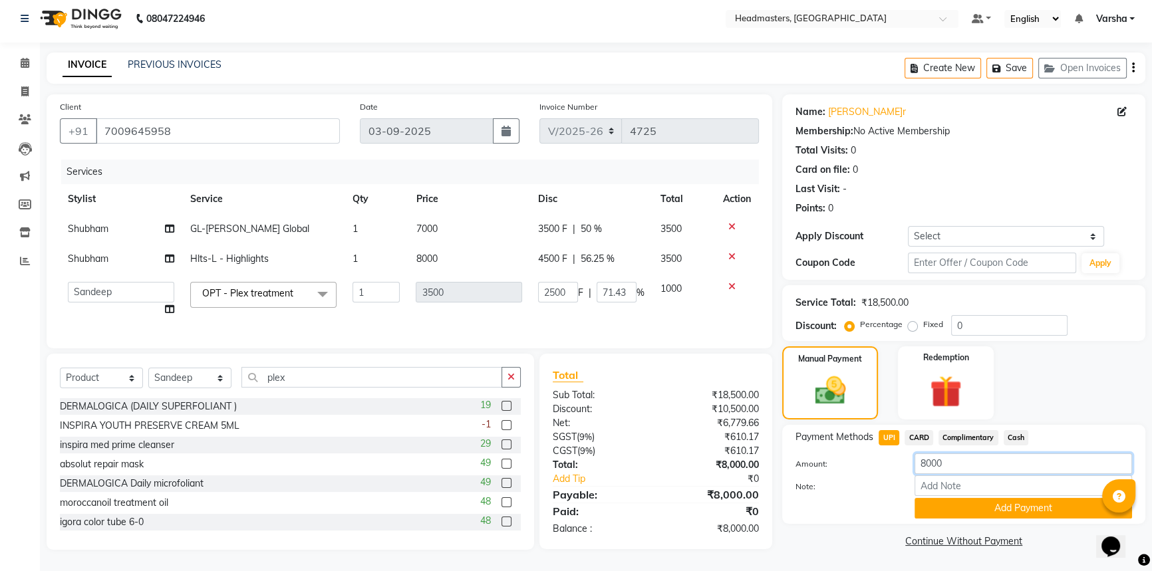
click at [953, 453] on input "8000" at bounding box center [1022, 463] width 217 height 21
click at [973, 498] on button "Add Payment" at bounding box center [1022, 508] width 217 height 21
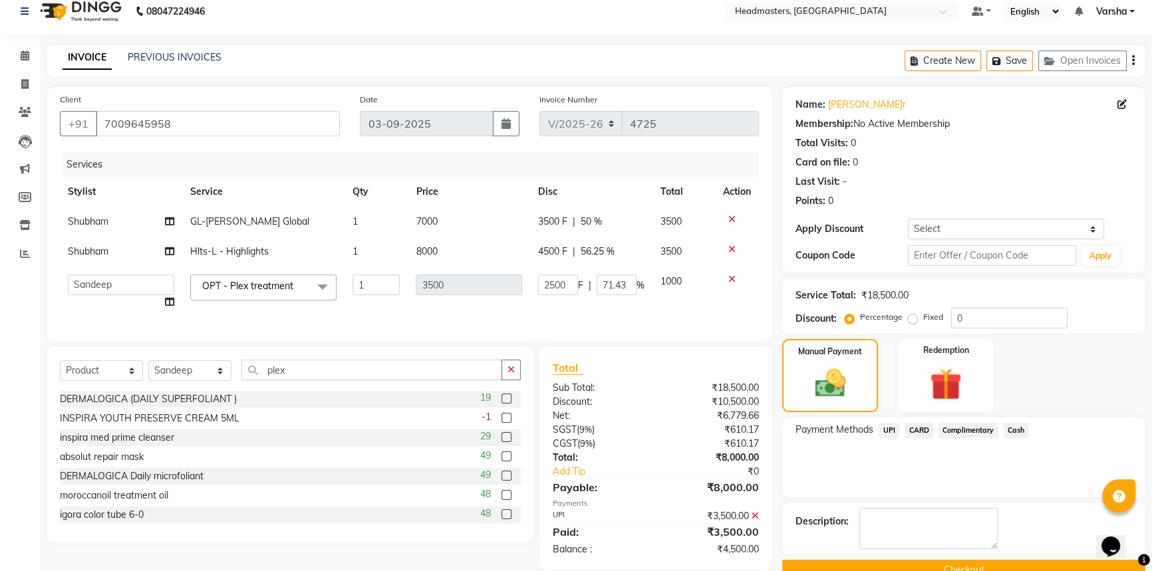
click at [1014, 426] on span "Cash" at bounding box center [1015, 430] width 25 height 15
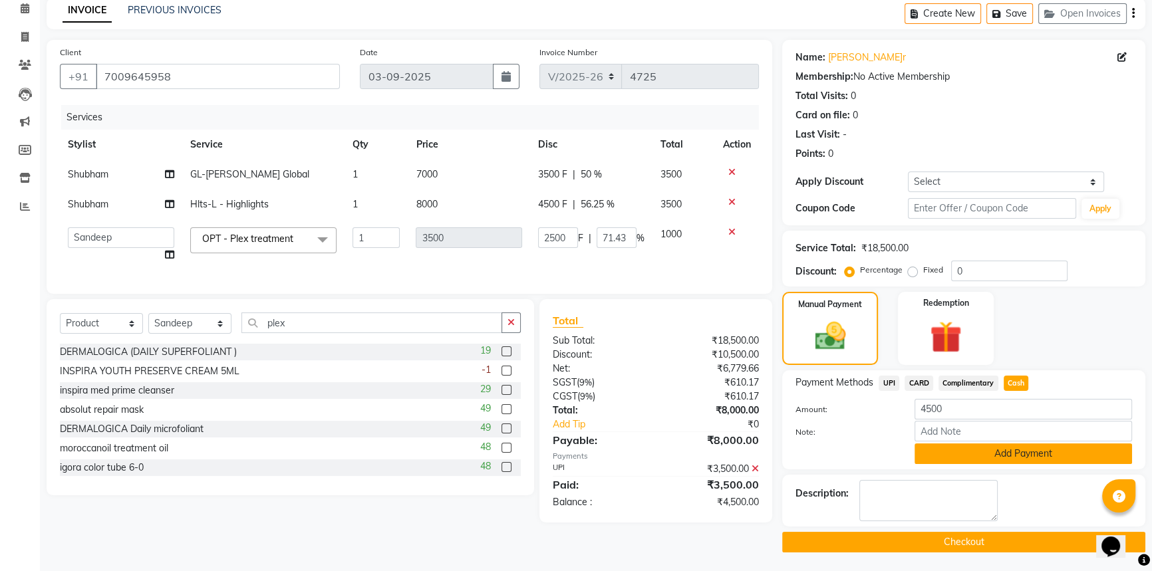
click at [985, 452] on button "Add Payment" at bounding box center [1022, 453] width 217 height 21
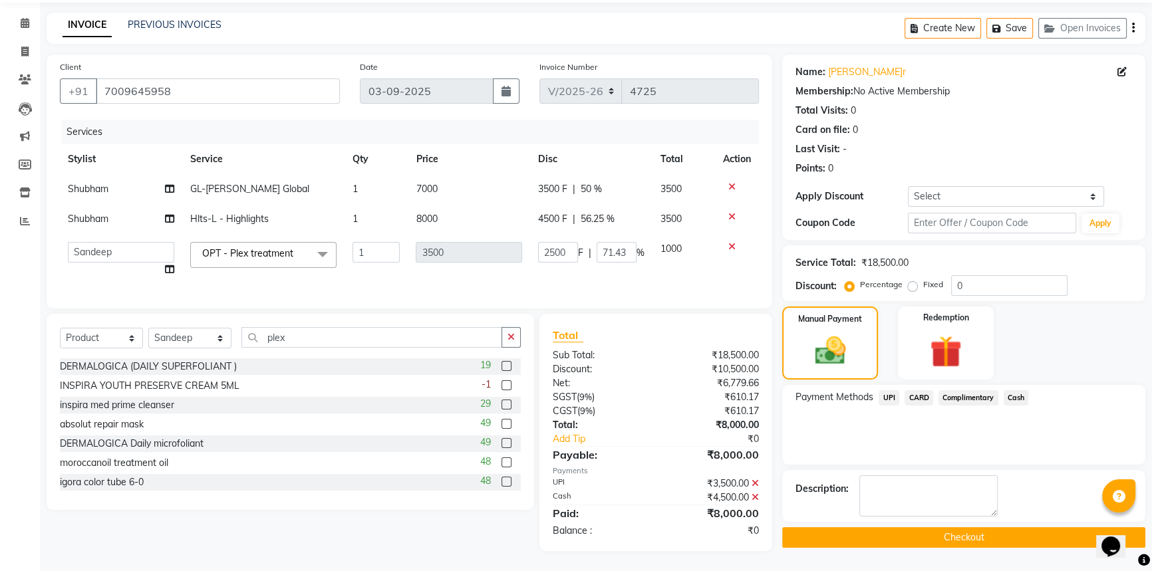
click at [915, 527] on button "Checkout" at bounding box center [963, 537] width 363 height 21
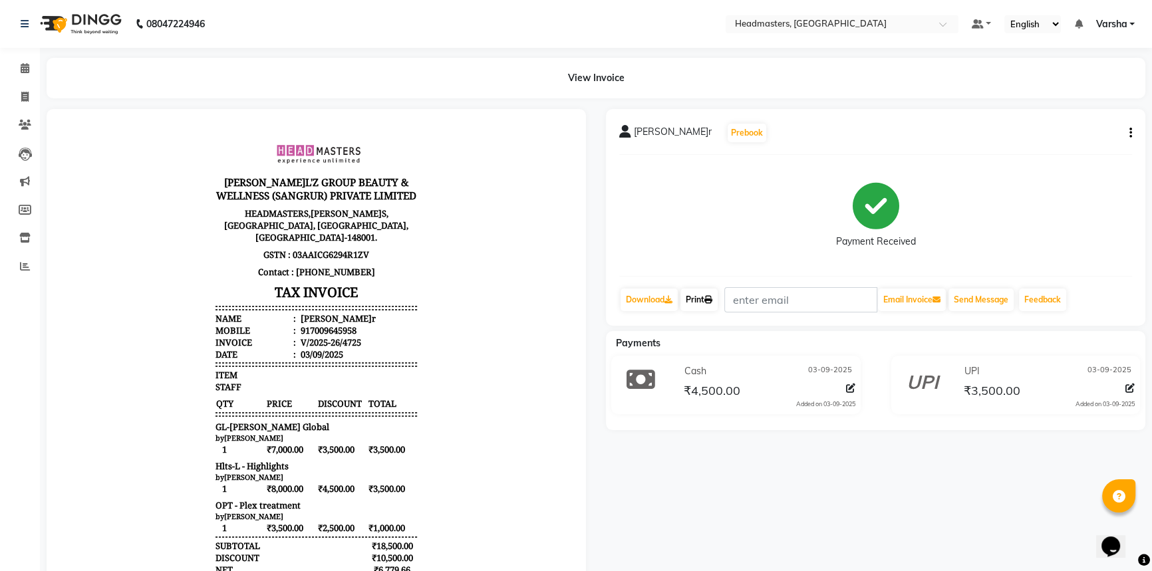
click at [694, 297] on link "Print" at bounding box center [698, 300] width 37 height 23
drag, startPoint x: 21, startPoint y: 72, endPoint x: 36, endPoint y: 88, distance: 21.6
click at [21, 72] on icon at bounding box center [25, 68] width 9 height 10
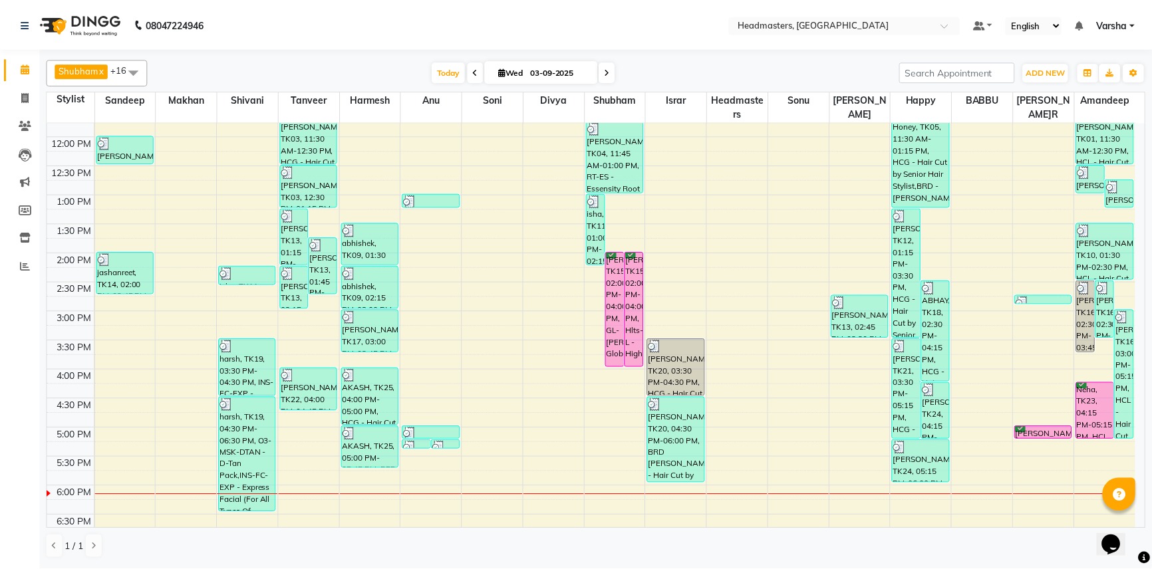
scroll to position [241, 0]
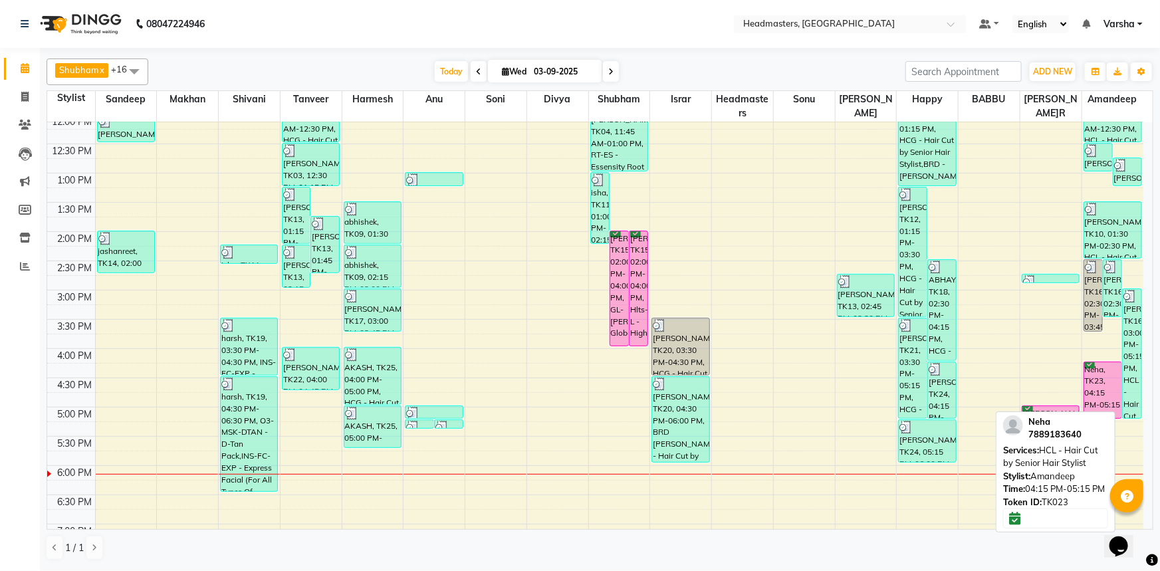
click at [1113, 384] on div "Neha, TK23, 04:15 PM-05:15 PM, HCL - Hair Cut by Senior Hair Stylist" at bounding box center [1103, 390] width 38 height 56
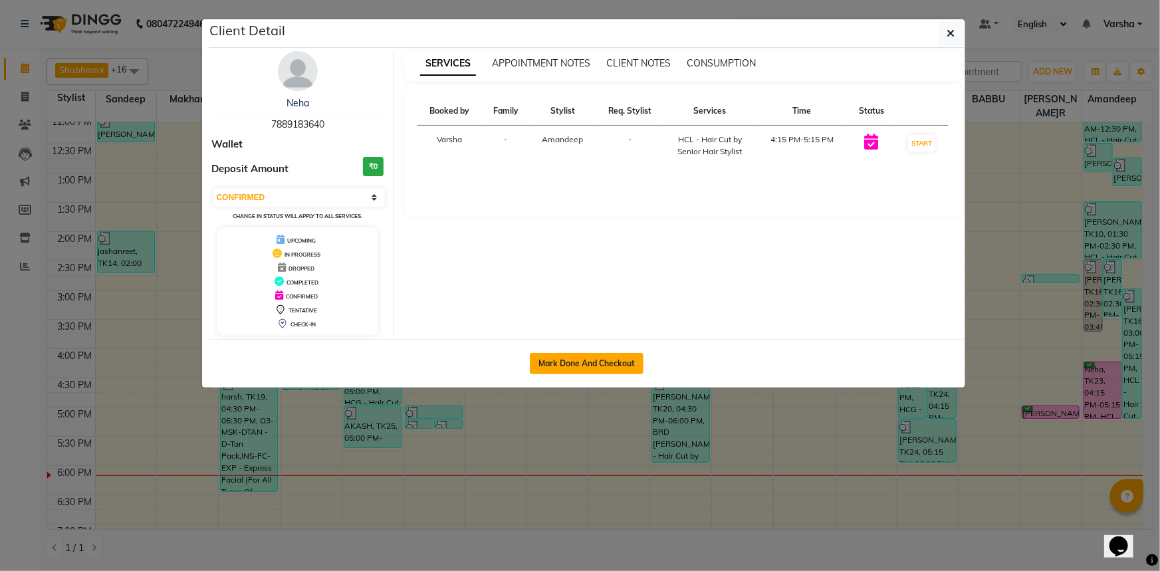
drag, startPoint x: 581, startPoint y: 366, endPoint x: 583, endPoint y: 354, distance: 12.8
click at [582, 362] on button "Mark Done And Checkout" at bounding box center [587, 363] width 114 height 21
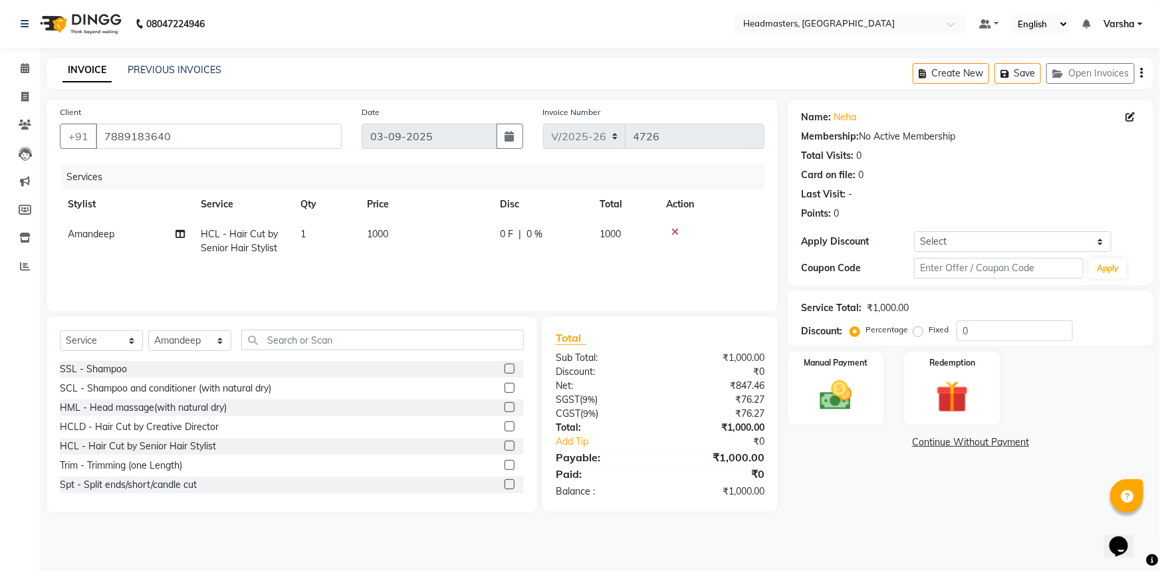
click at [512, 234] on span "0 F" at bounding box center [506, 234] width 13 height 14
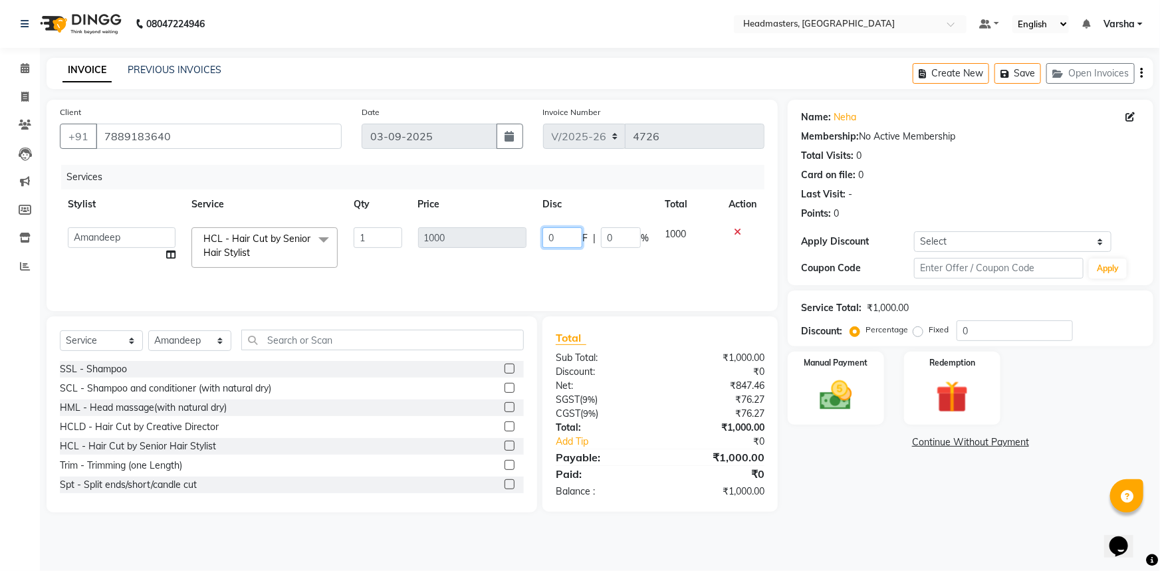
click at [559, 240] on input "0" at bounding box center [563, 237] width 40 height 21
click at [563, 253] on td "0500 F | 0 %" at bounding box center [596, 247] width 122 height 57
click at [844, 412] on img at bounding box center [836, 395] width 55 height 39
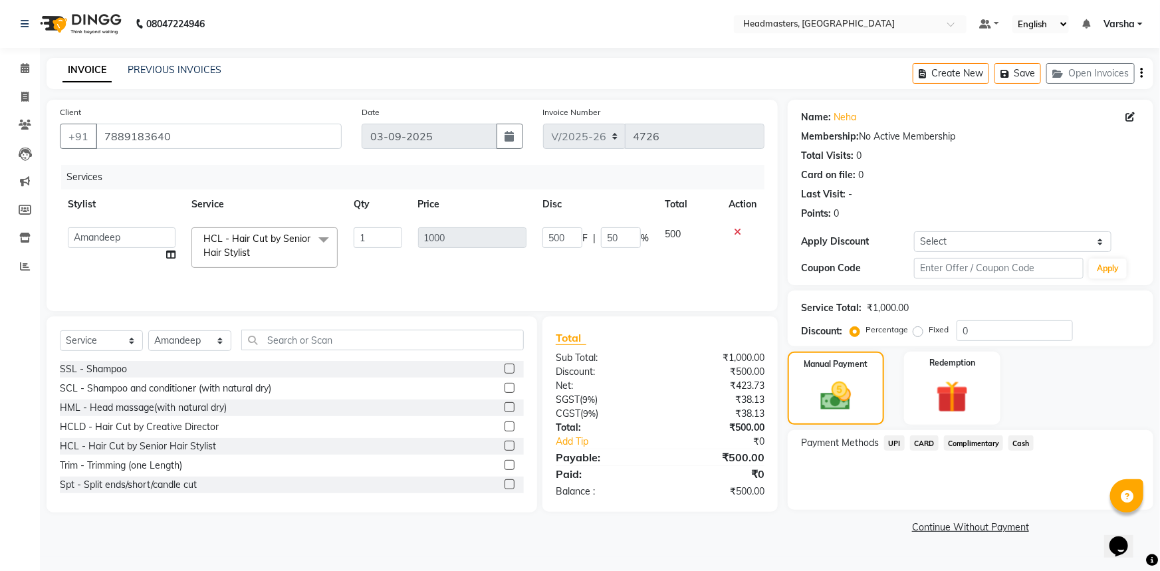
click at [890, 443] on span "UPI" at bounding box center [894, 443] width 21 height 15
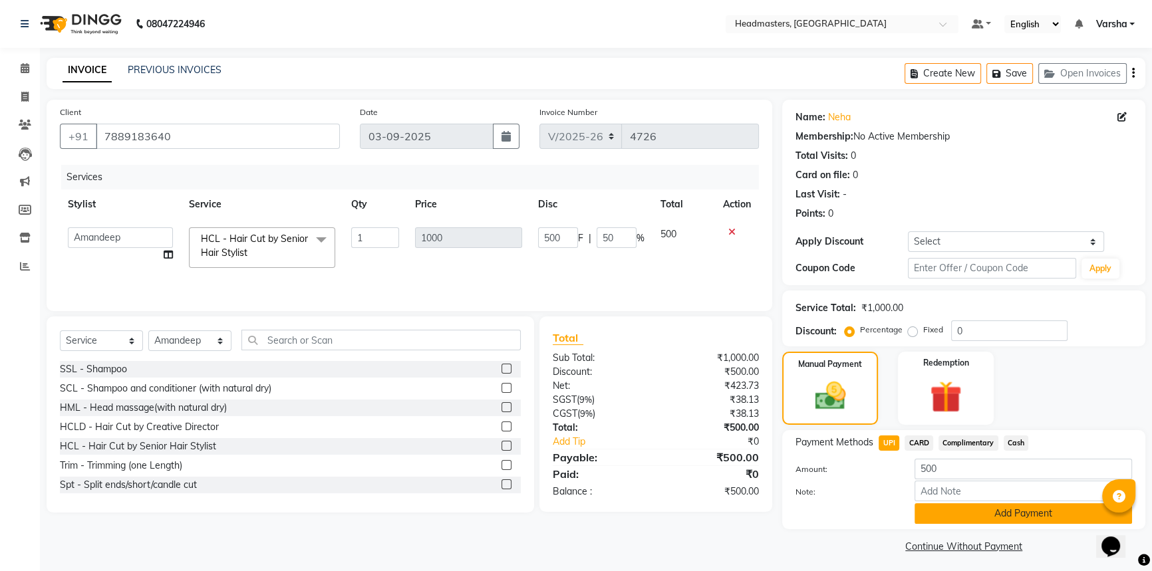
click at [1004, 515] on button "Add Payment" at bounding box center [1022, 513] width 217 height 21
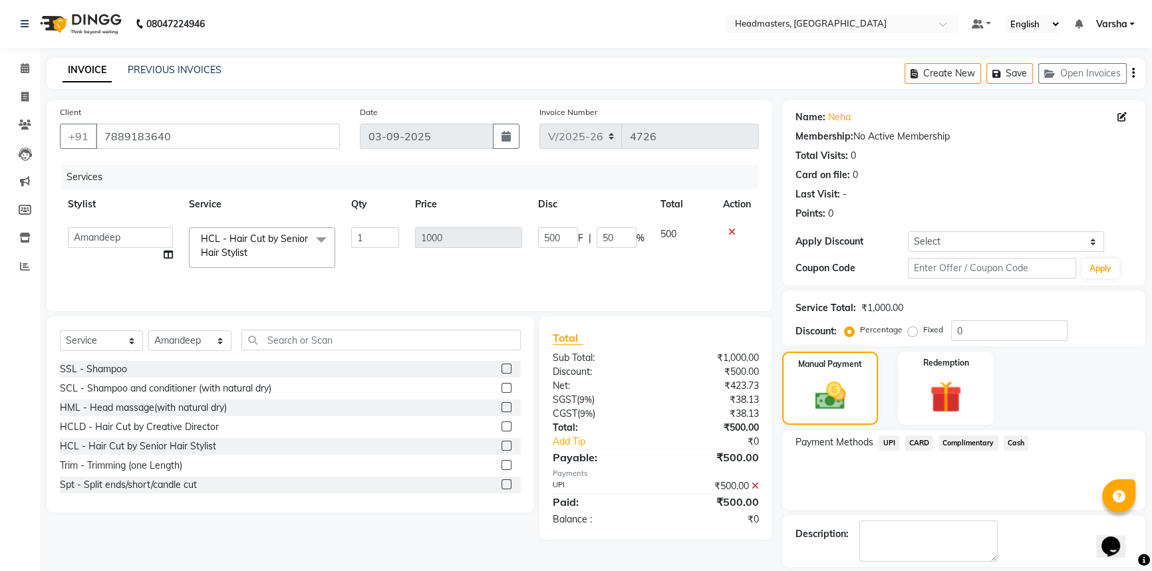
scroll to position [41, 0]
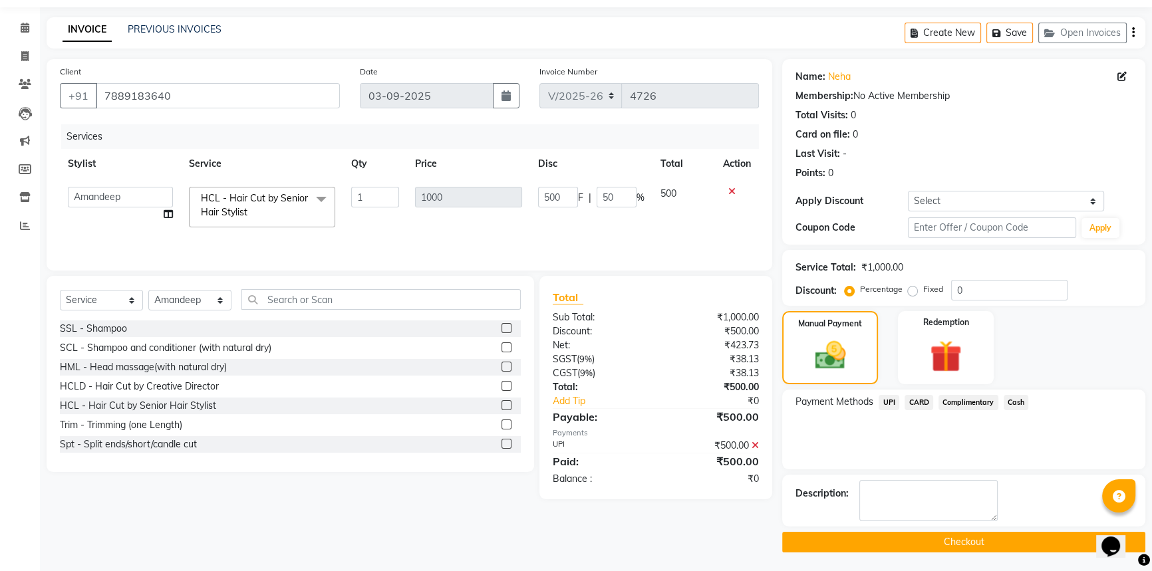
click at [953, 540] on button "Checkout" at bounding box center [963, 542] width 363 height 21
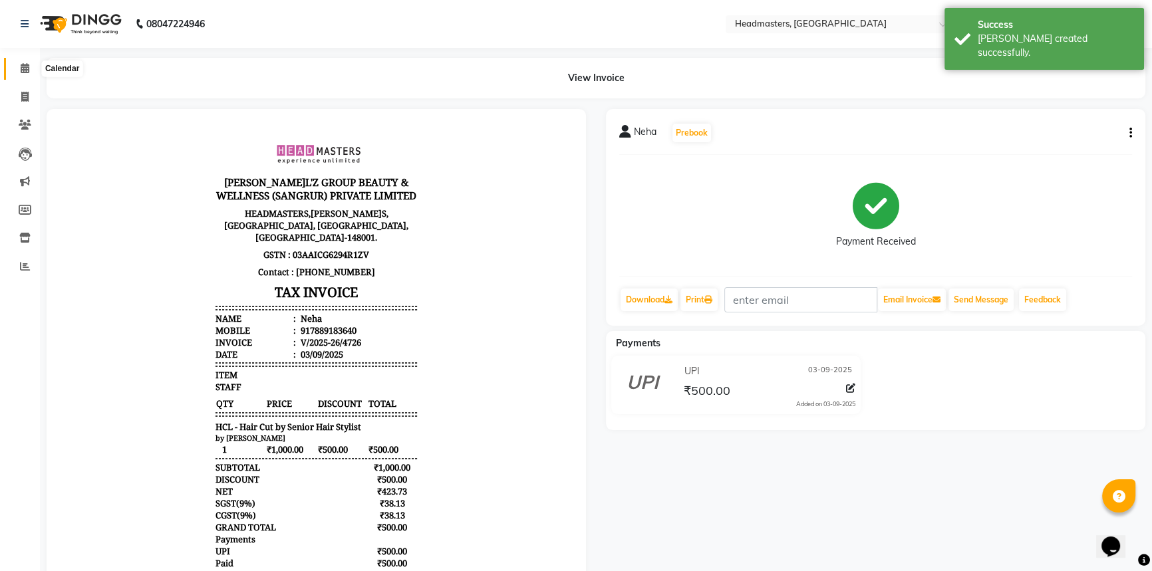
click at [21, 65] on icon at bounding box center [25, 68] width 9 height 10
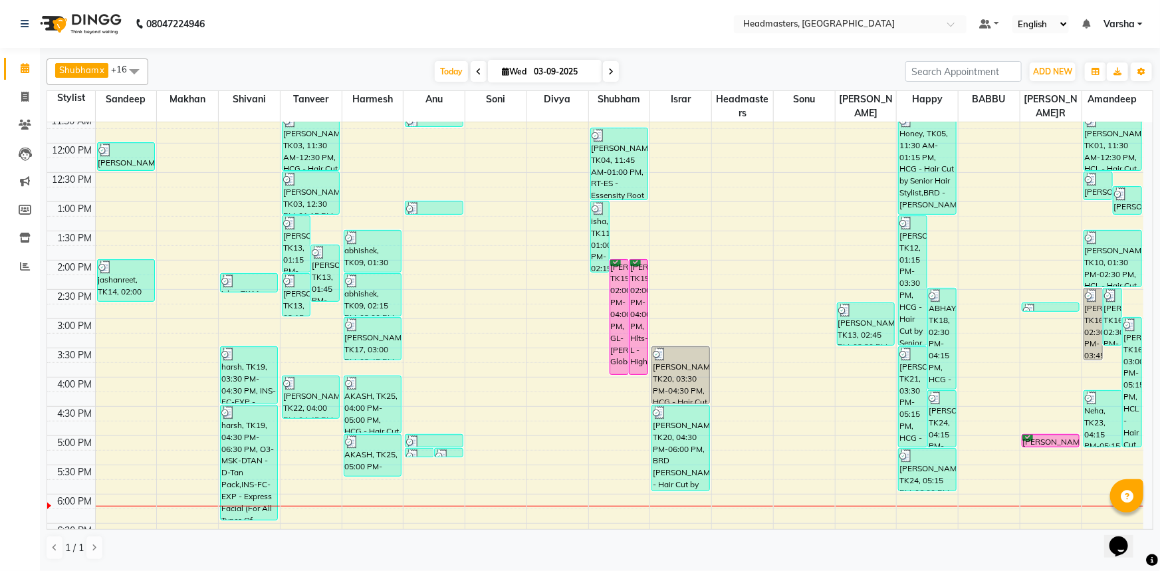
scroll to position [241, 0]
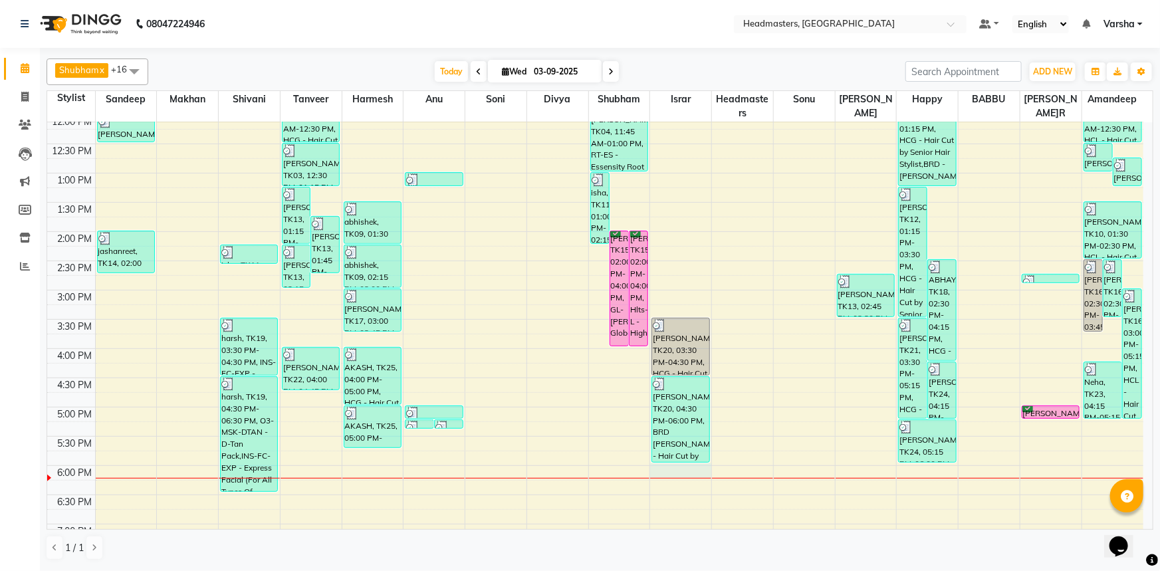
click at [676, 466] on div "8:00 AM 8:30 AM 9:00 AM 9:30 AM 10:00 AM 10:30 AM 11:00 AM 11:30 AM 12:00 PM 12…" at bounding box center [595, 261] width 1096 height 760
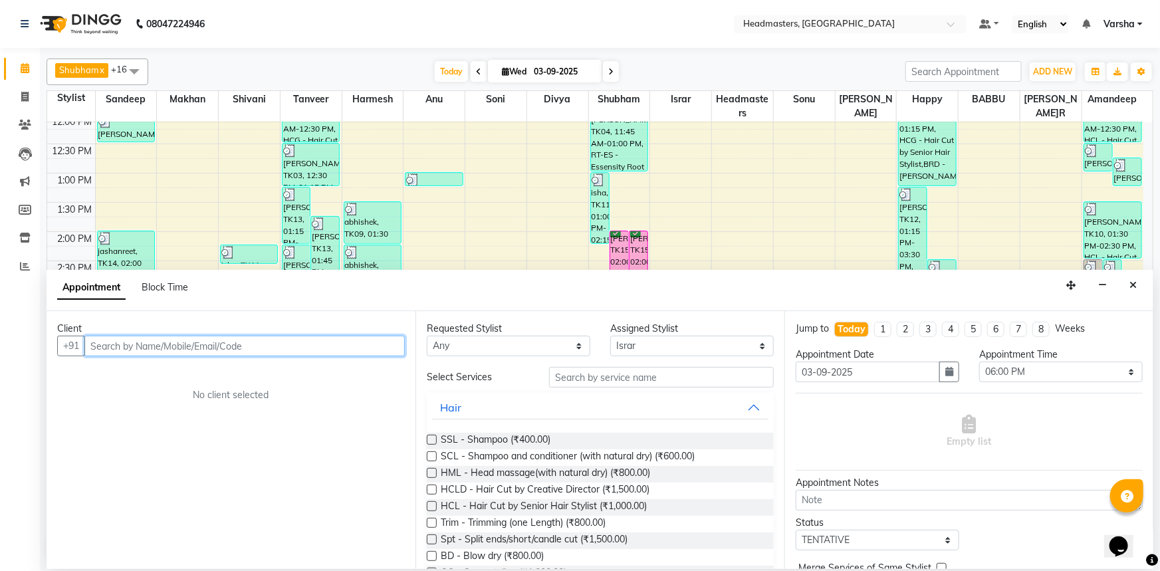
click at [115, 338] on input "text" at bounding box center [244, 346] width 320 height 21
click at [205, 346] on input "text" at bounding box center [244, 346] width 320 height 21
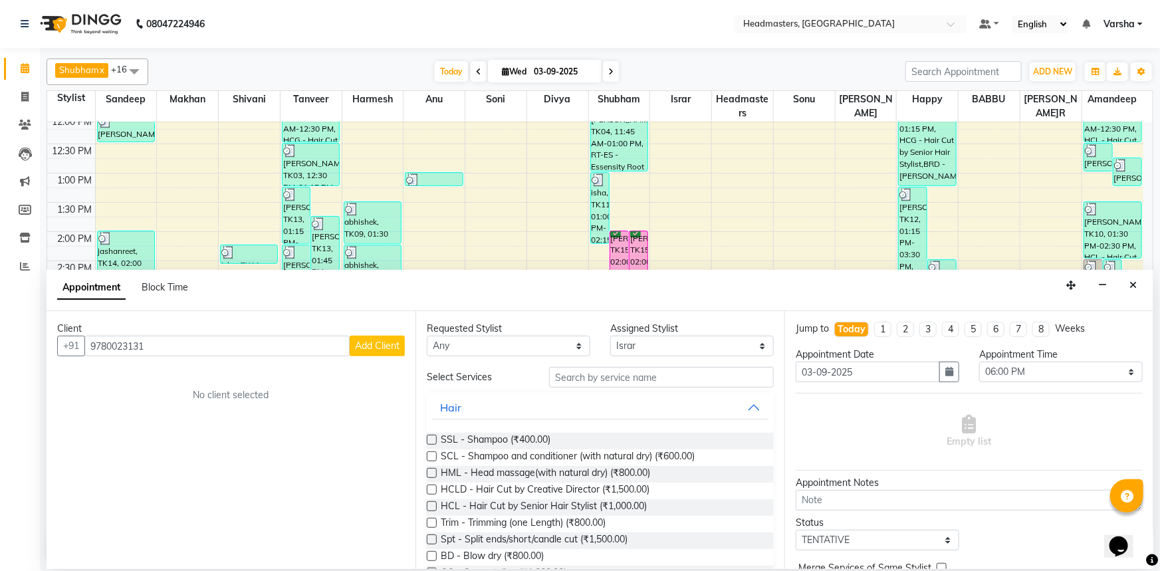
click at [384, 344] on span "Add Client" at bounding box center [377, 346] width 45 height 12
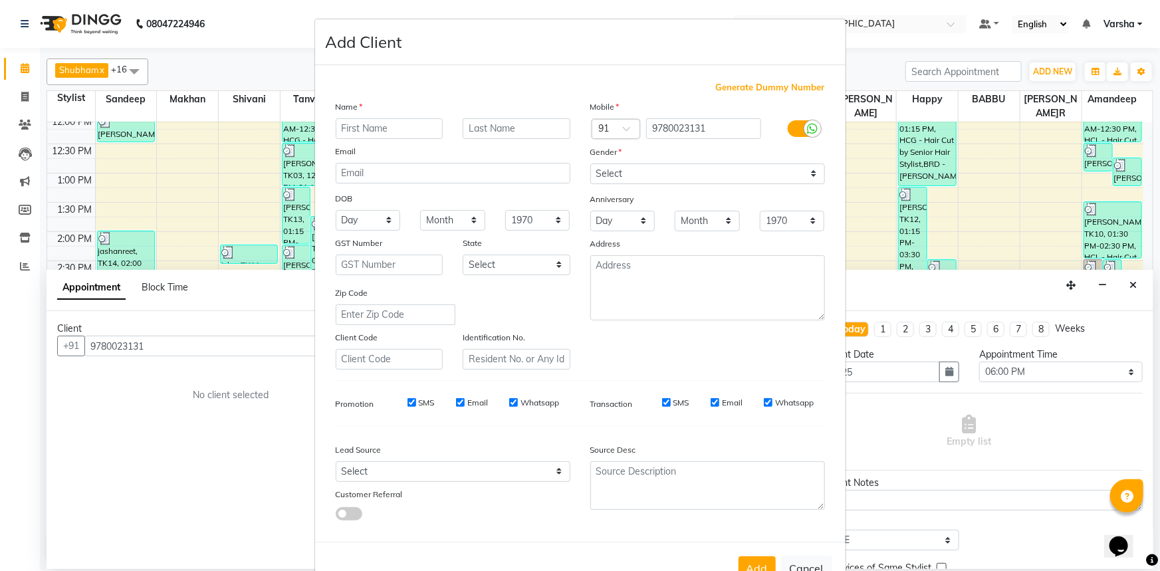
click at [362, 130] on input "text" at bounding box center [390, 128] width 108 height 21
click at [340, 126] on input "pavitar singh" at bounding box center [390, 128] width 108 height 21
click at [438, 143] on div "Name Pavitar singh Email DOB Day 01 02 03 04 05 06 07 08 09 10 11 12 13 14 15 1…" at bounding box center [453, 235] width 255 height 270
drag, startPoint x: 638, startPoint y: 176, endPoint x: 630, endPoint y: 183, distance: 10.9
click at [638, 176] on select "Select [DEMOGRAPHIC_DATA] [DEMOGRAPHIC_DATA] Other Prefer Not To Say" at bounding box center [707, 174] width 235 height 21
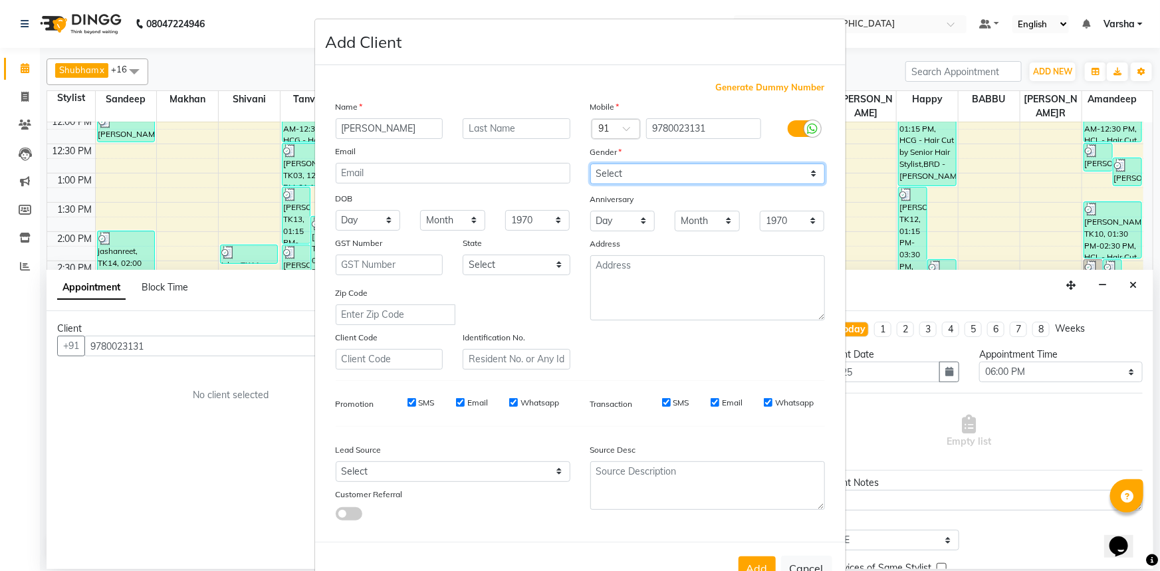
click at [590, 164] on select "Select [DEMOGRAPHIC_DATA] [DEMOGRAPHIC_DATA] Other Prefer Not To Say" at bounding box center [707, 174] width 235 height 21
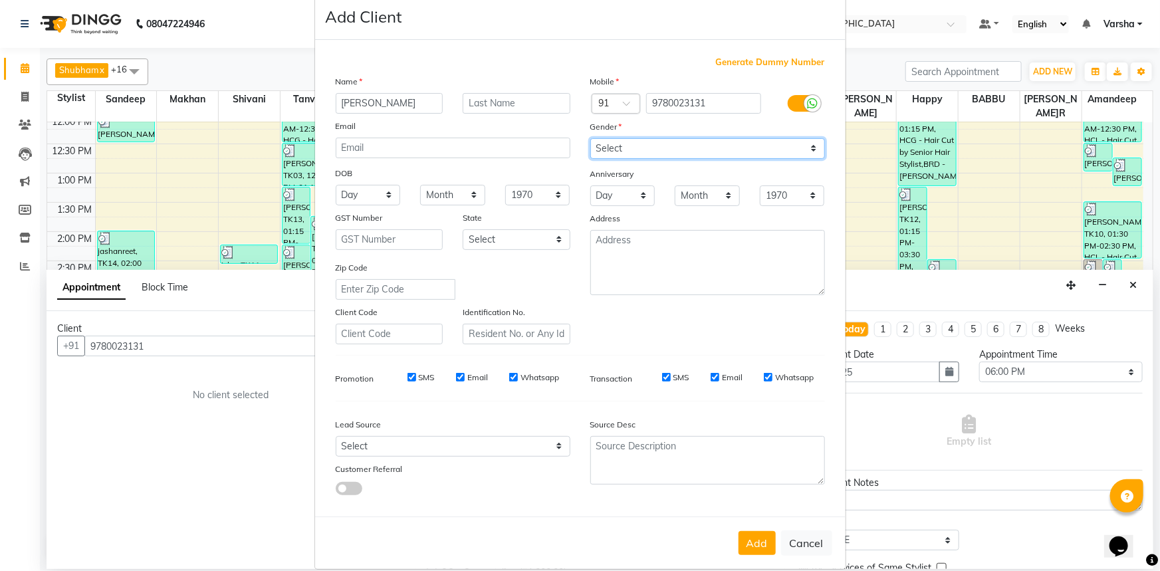
scroll to position [47, 0]
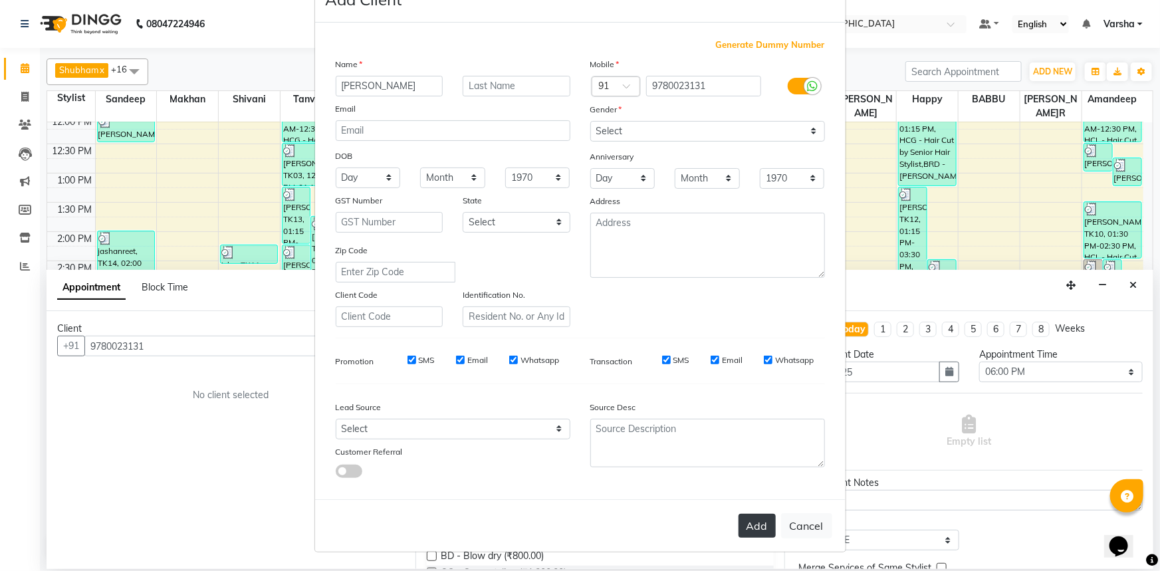
click at [749, 524] on button "Add" at bounding box center [757, 526] width 37 height 24
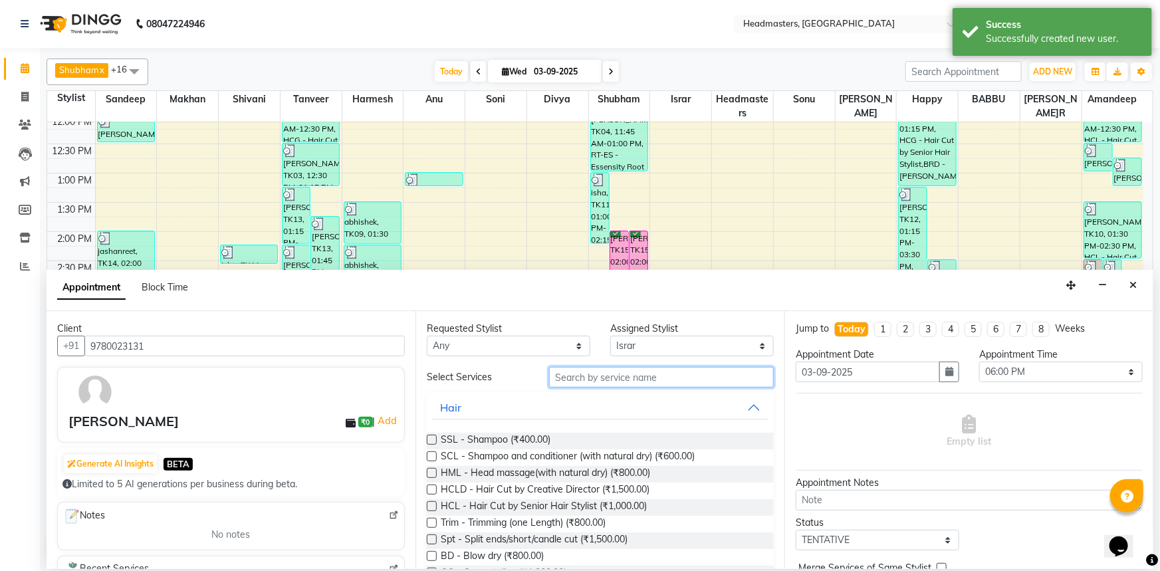
click at [593, 374] on input "text" at bounding box center [661, 377] width 225 height 21
click at [626, 346] on select "Select Afia Amandeep Amandeep Kaur Anu BABBU DHIR Divya Happy Harmesh Harry Hea…" at bounding box center [692, 346] width 164 height 21
click at [610, 336] on select "Select Afia Amandeep Amandeep Kaur Anu BABBU DHIR Divya Happy Harmesh Harry Hea…" at bounding box center [692, 346] width 164 height 21
click at [611, 375] on input "text" at bounding box center [661, 377] width 225 height 21
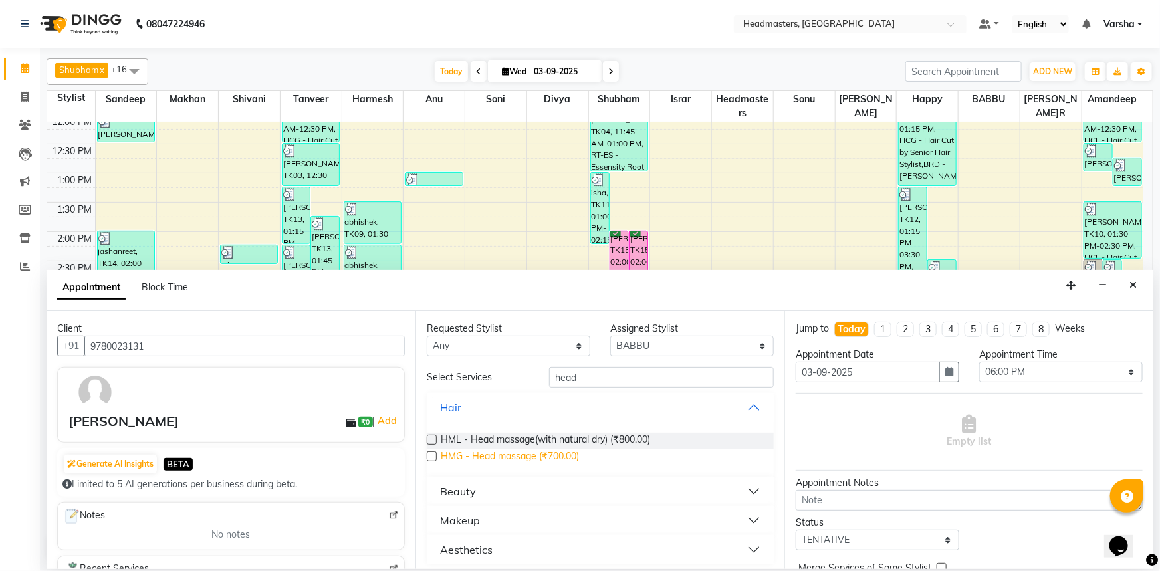
click at [463, 458] on span "HMG - Head massage (₹700.00)" at bounding box center [510, 457] width 138 height 17
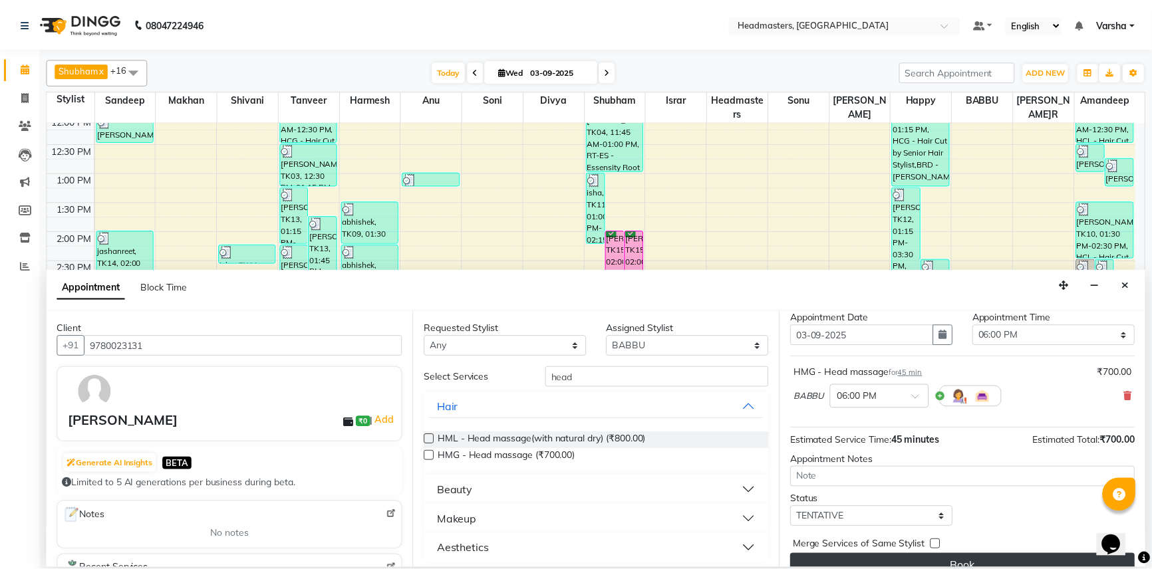
scroll to position [57, 0]
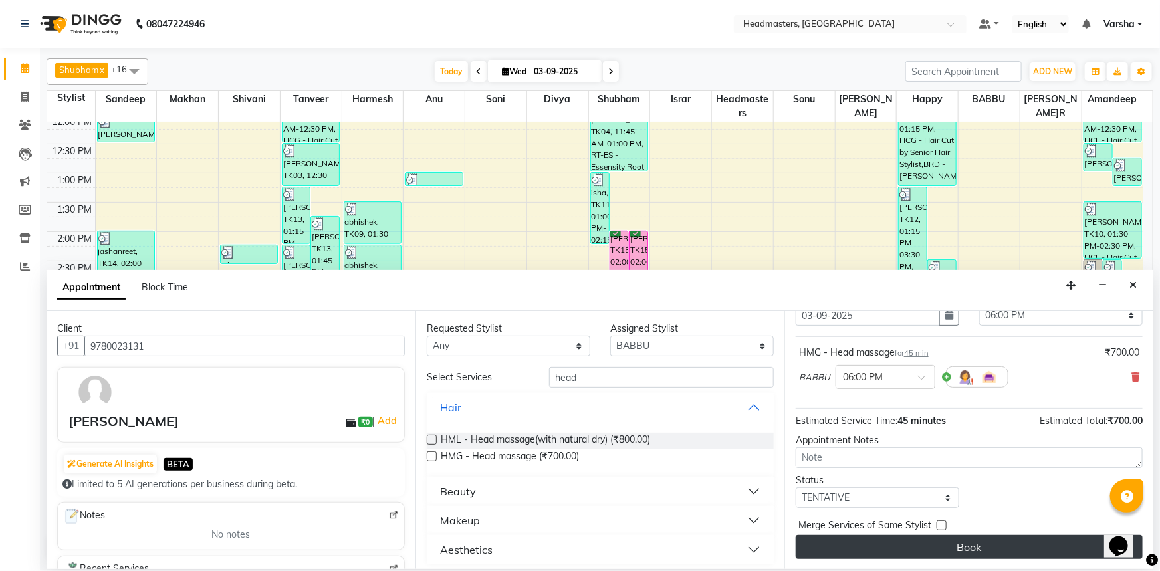
click at [871, 550] on button "Book" at bounding box center [969, 547] width 347 height 24
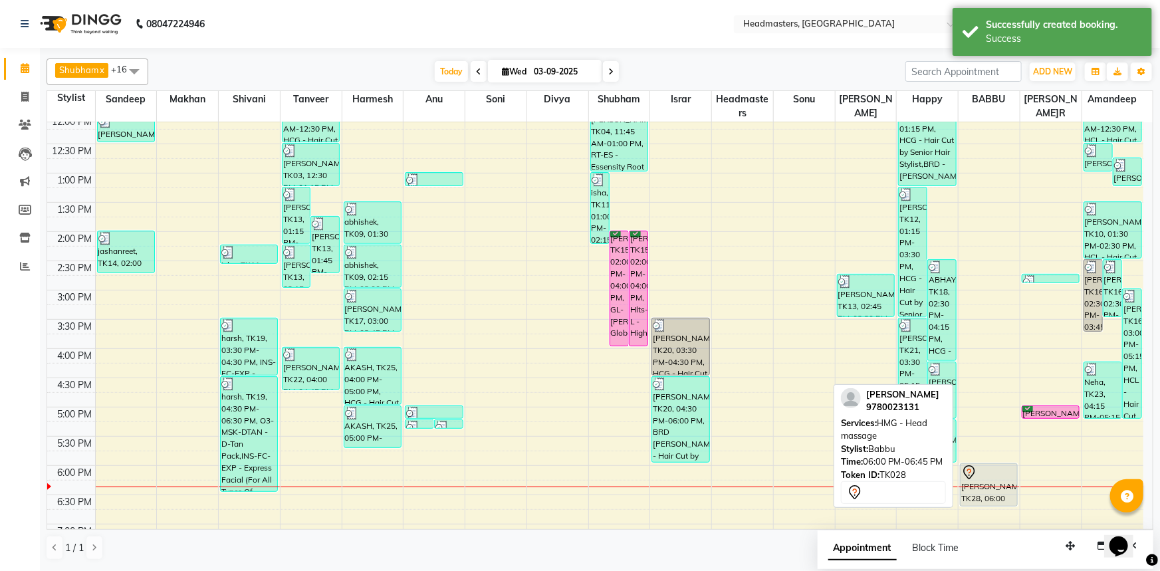
click at [1001, 472] on div at bounding box center [988, 473] width 55 height 16
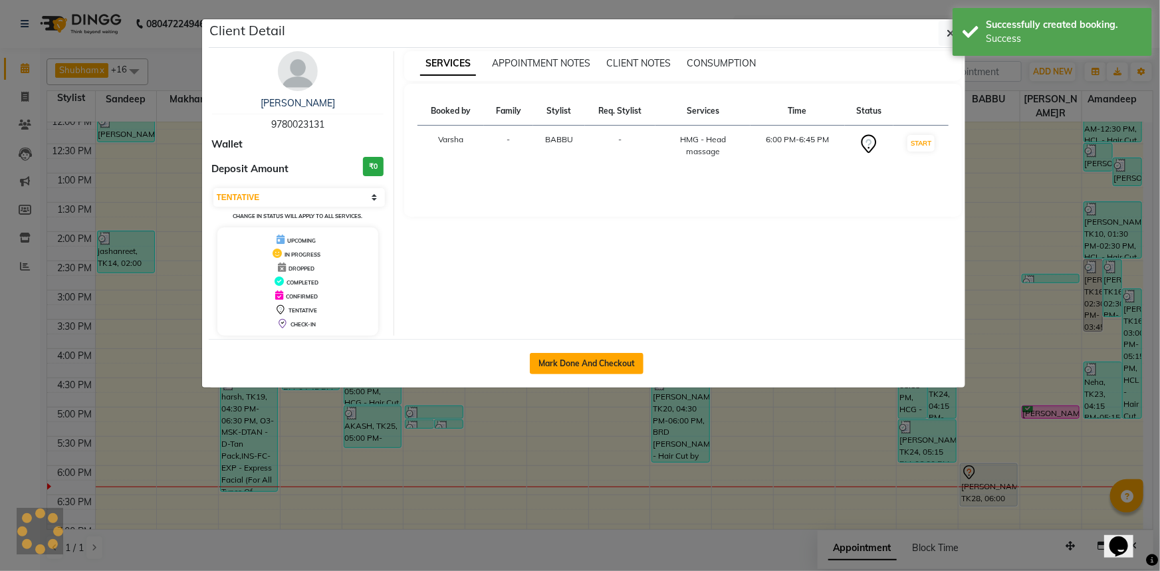
click at [578, 362] on button "Mark Done And Checkout" at bounding box center [587, 363] width 114 height 21
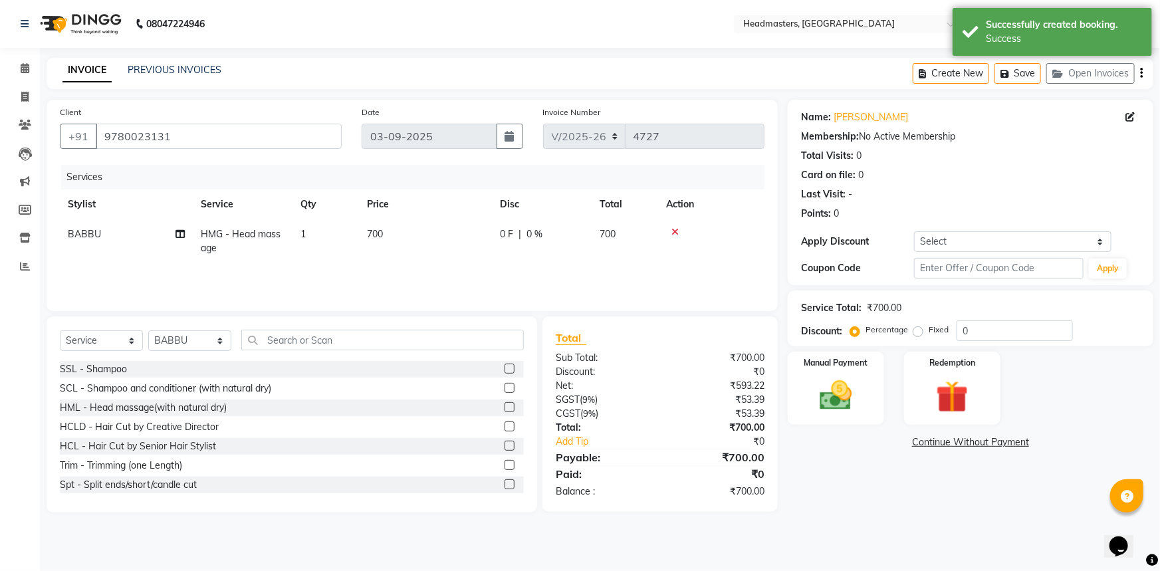
click at [500, 235] on span "0 F" at bounding box center [506, 234] width 13 height 14
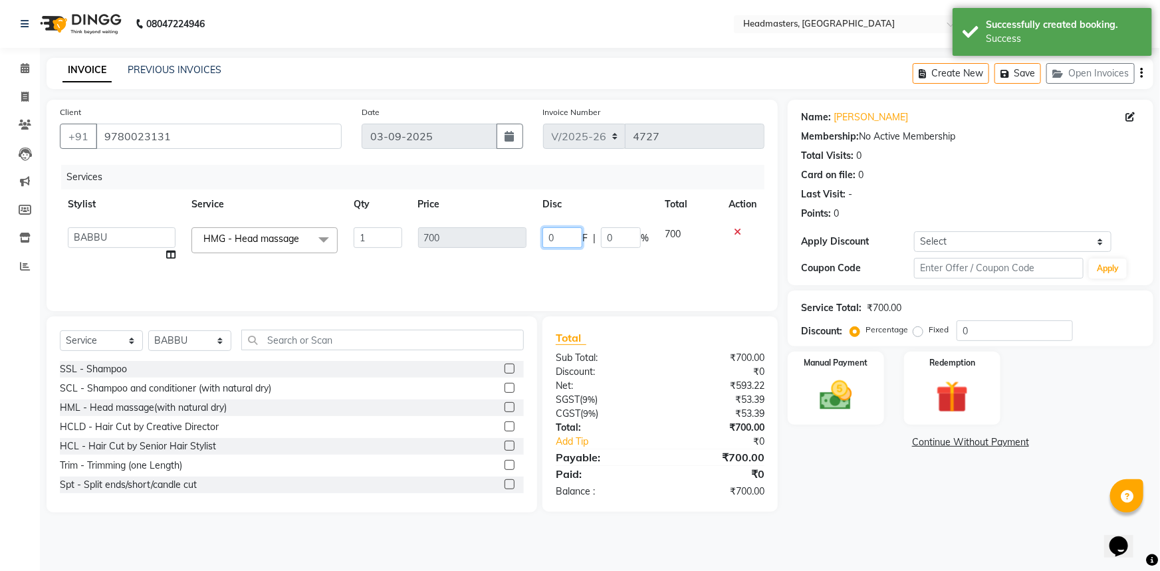
click at [559, 235] on input "0" at bounding box center [563, 237] width 40 height 21
click at [830, 387] on img at bounding box center [836, 395] width 55 height 39
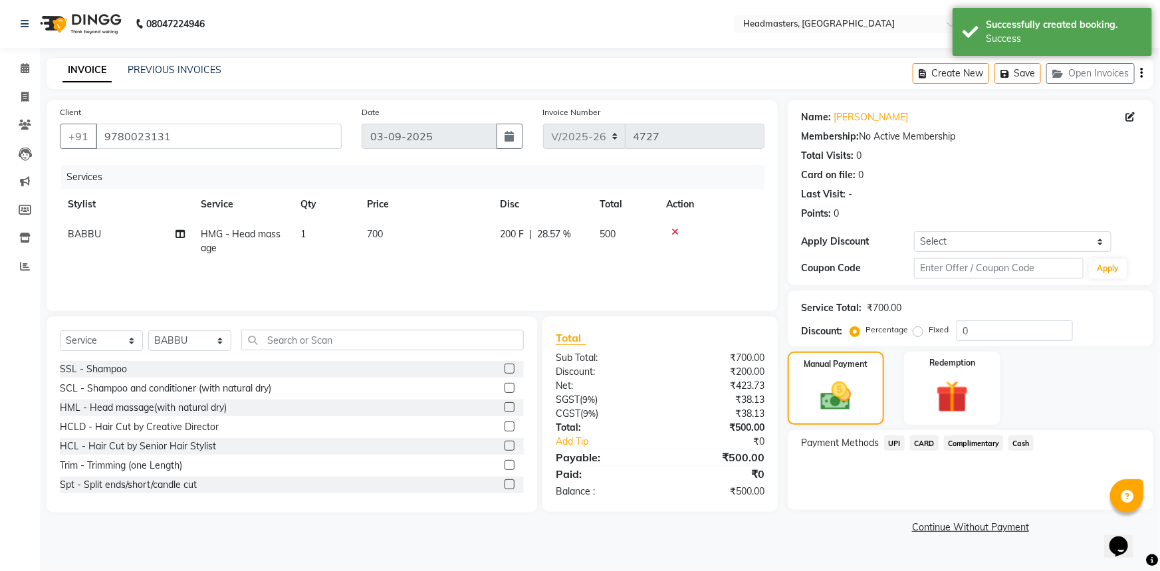
click at [1018, 438] on span "Cash" at bounding box center [1021, 443] width 25 height 15
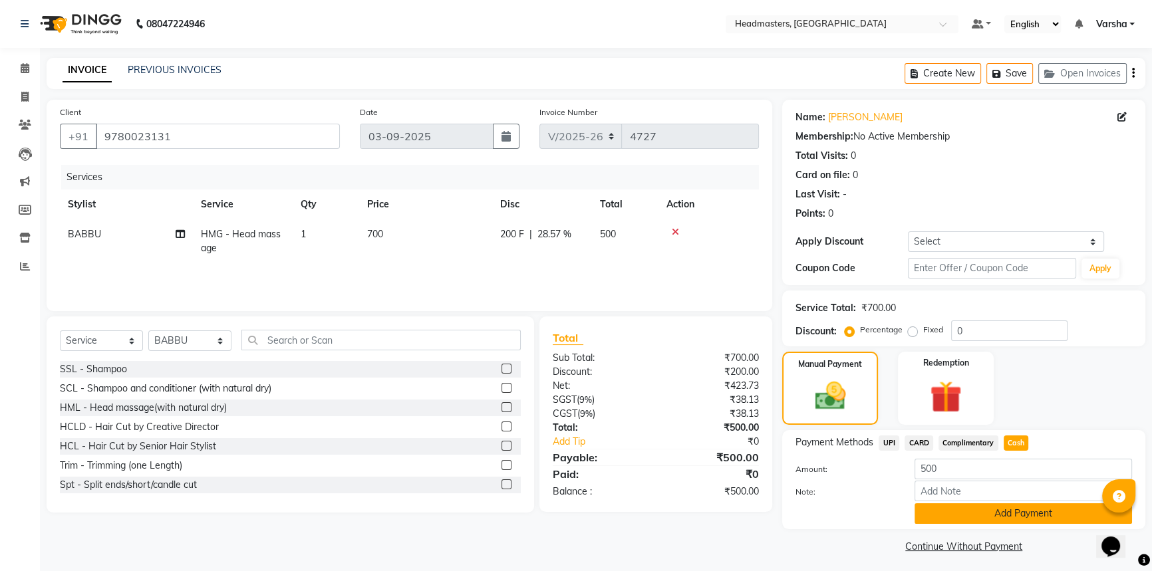
click at [997, 511] on button "Add Payment" at bounding box center [1022, 513] width 217 height 21
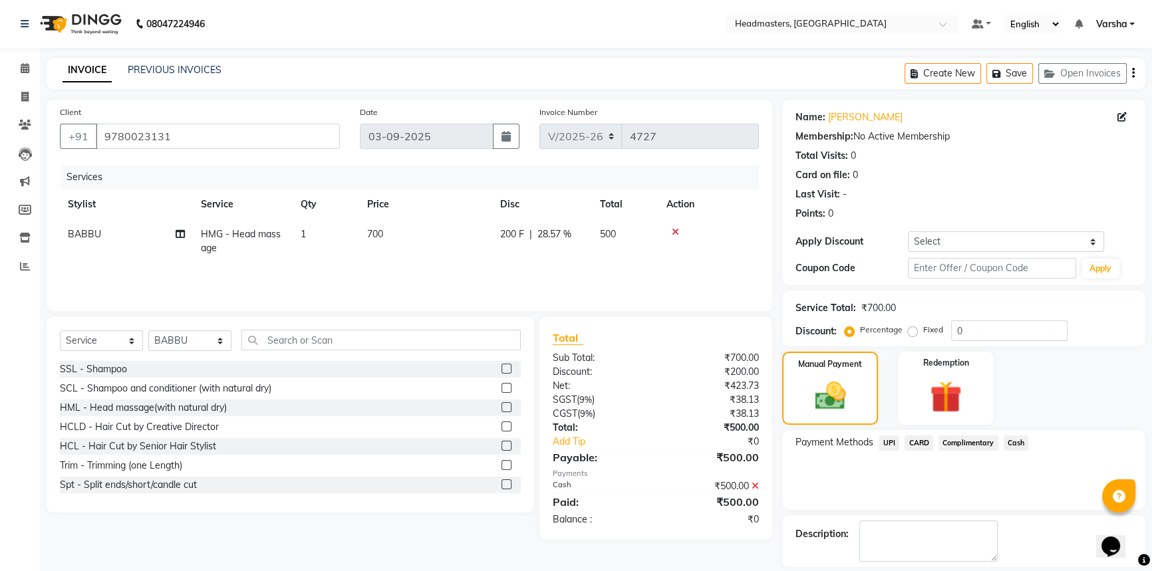
scroll to position [41, 0]
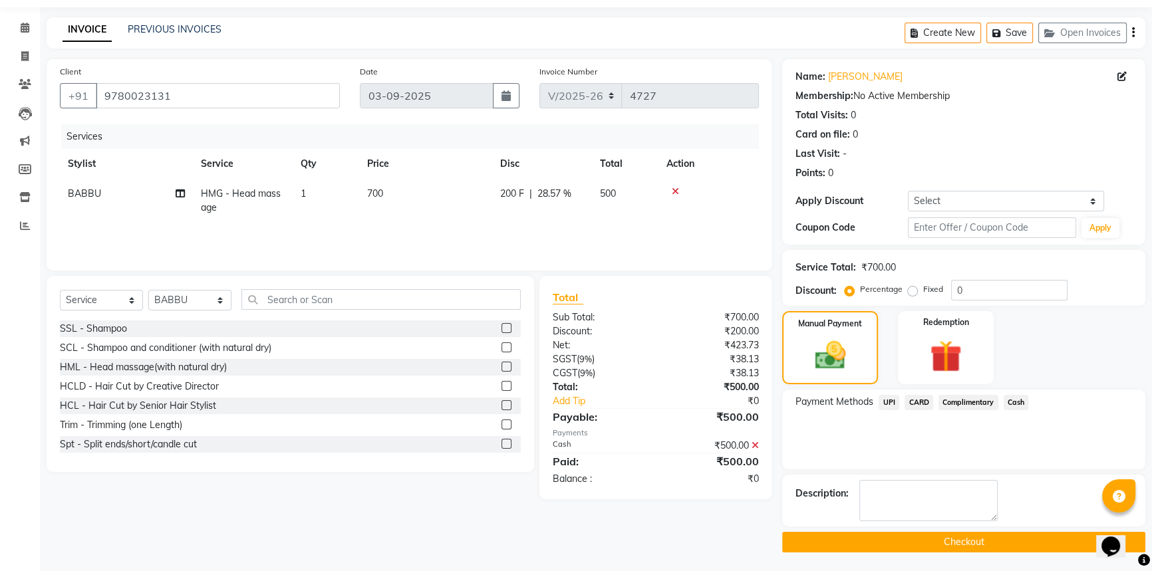
click at [954, 545] on button "Checkout" at bounding box center [963, 542] width 363 height 21
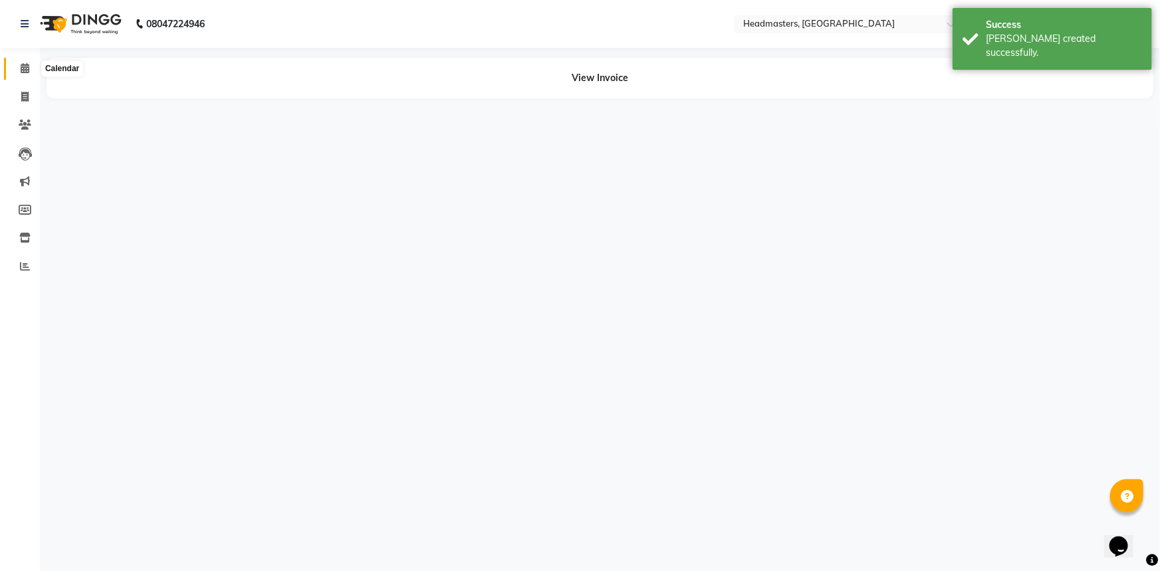
click at [24, 70] on icon at bounding box center [25, 68] width 9 height 10
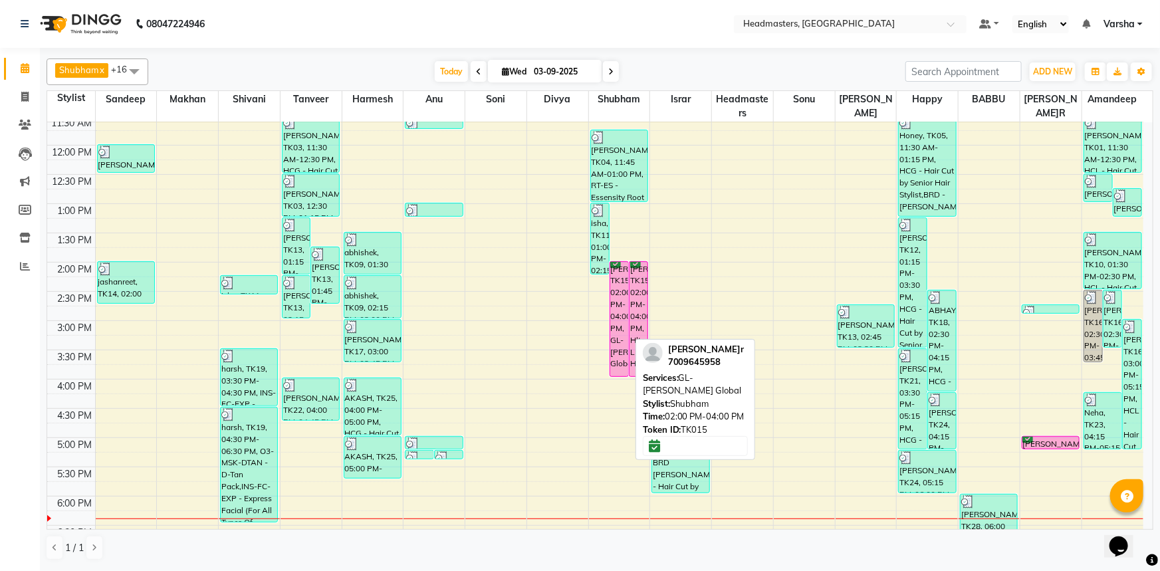
scroll to position [181, 0]
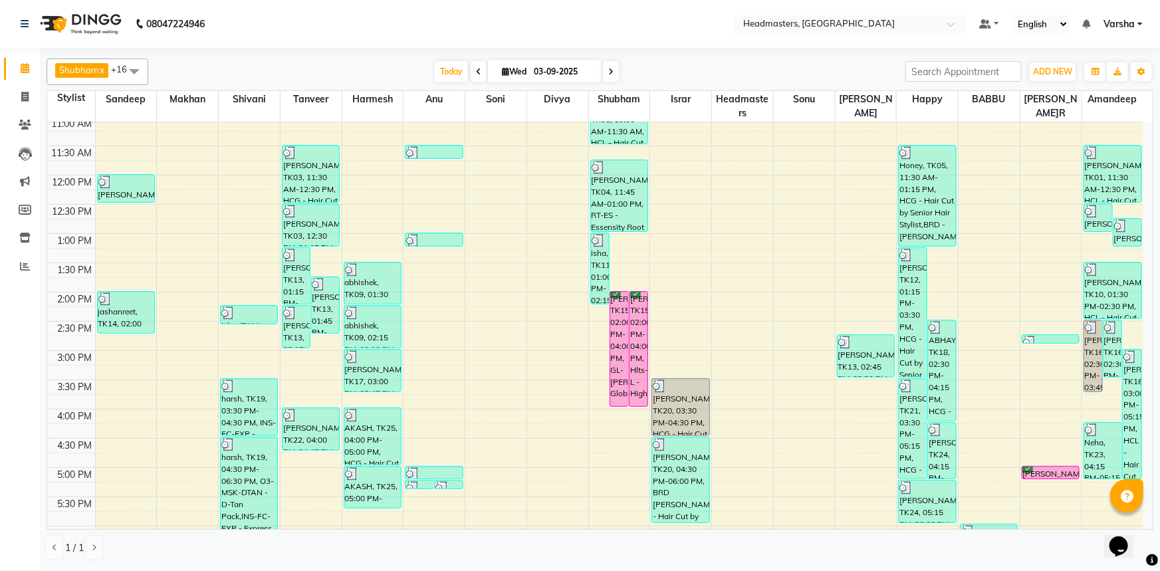
click at [620, 249] on div "8:00 AM 8:30 AM 9:00 AM 9:30 AM 10:00 AM 10:30 AM 11:00 AM 11:30 AM 12:00 PM 12…" at bounding box center [595, 321] width 1096 height 760
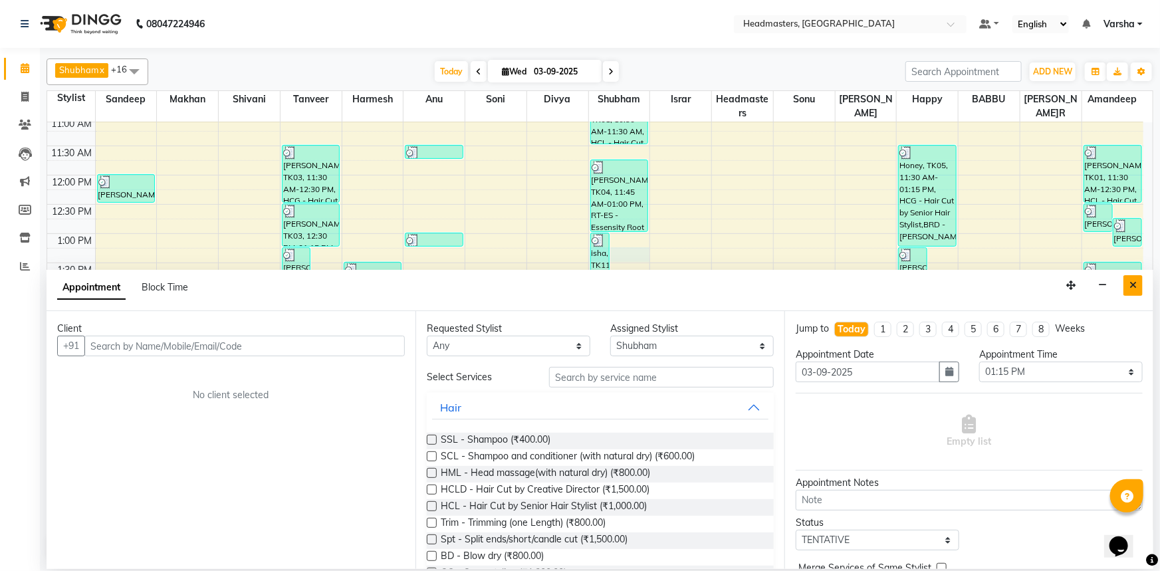
click at [1134, 287] on icon "Close" at bounding box center [1133, 285] width 7 height 9
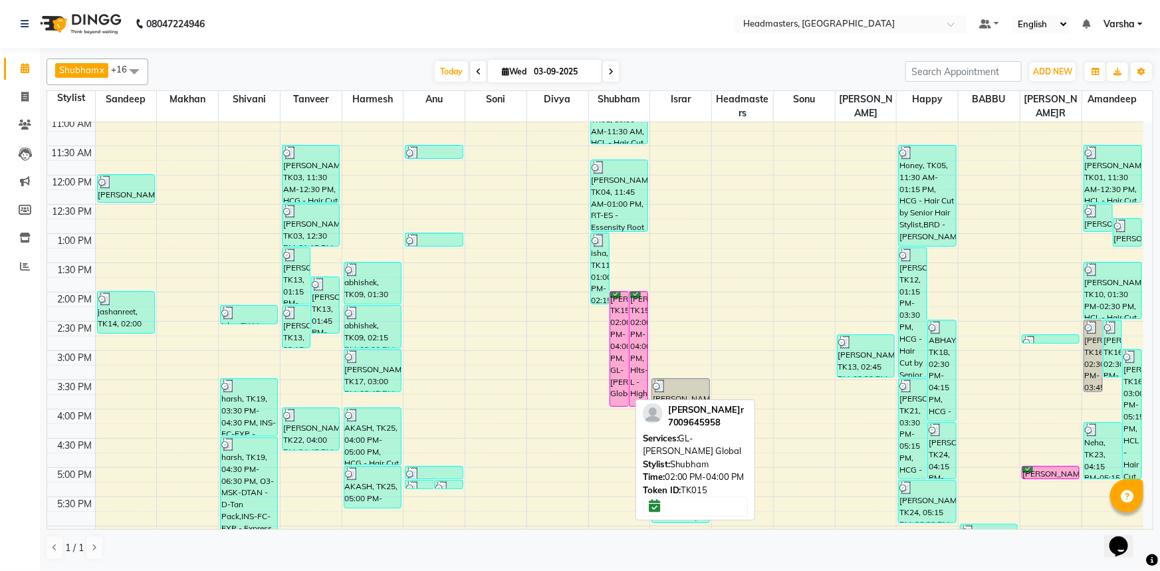
click at [626, 320] on div "[PERSON_NAME]ur, TK15, 02:00 PM-04:00 PM, GL-[PERSON_NAME] Global" at bounding box center [619, 349] width 18 height 114
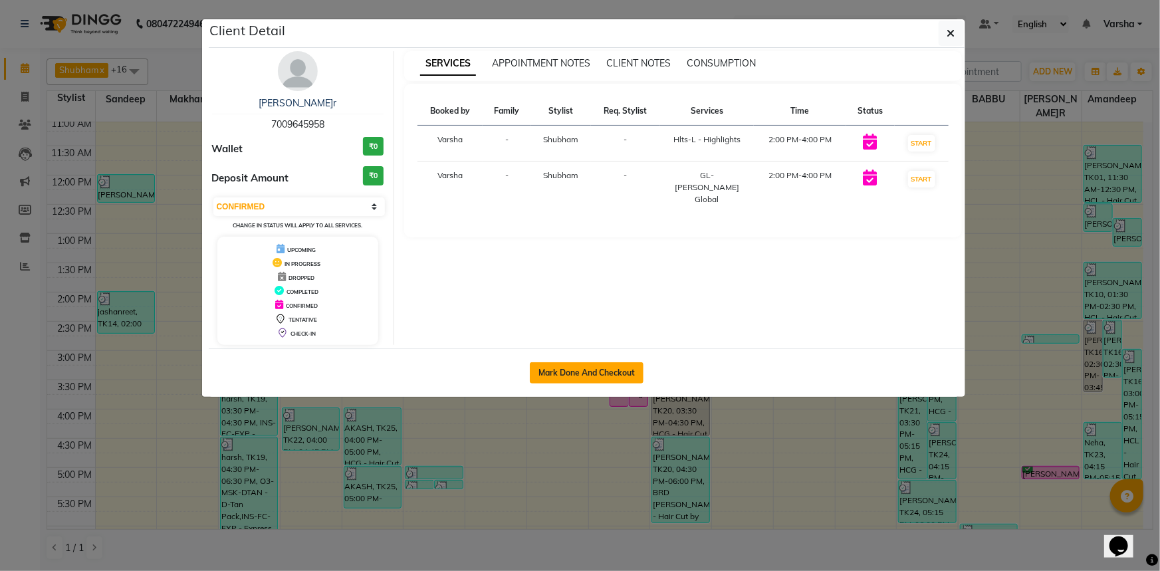
click at [605, 365] on button "Mark Done And Checkout" at bounding box center [587, 372] width 114 height 21
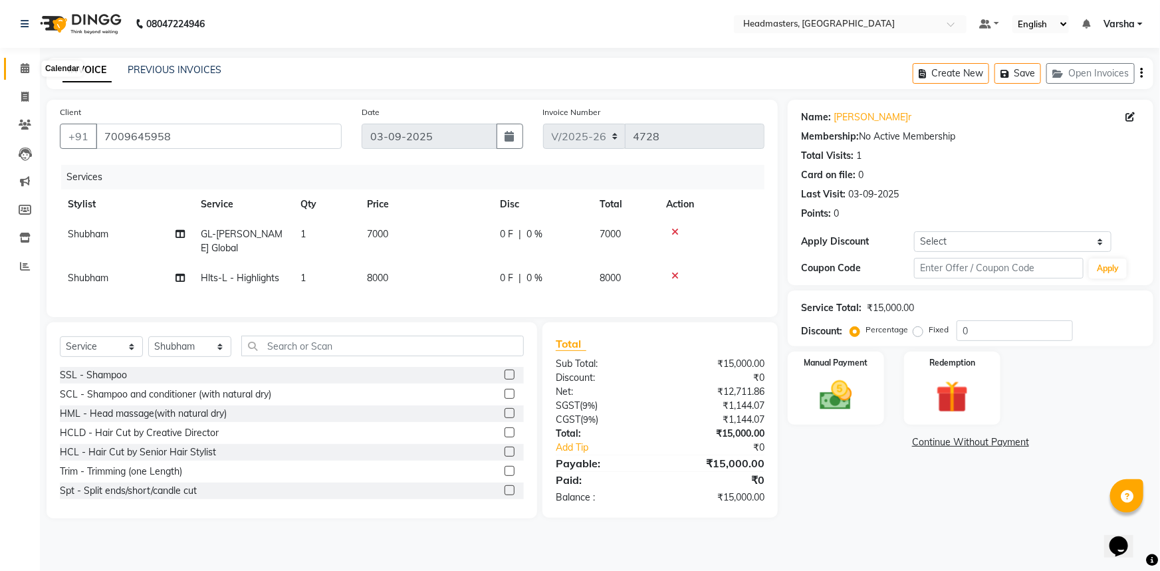
click at [25, 63] on icon at bounding box center [25, 68] width 9 height 10
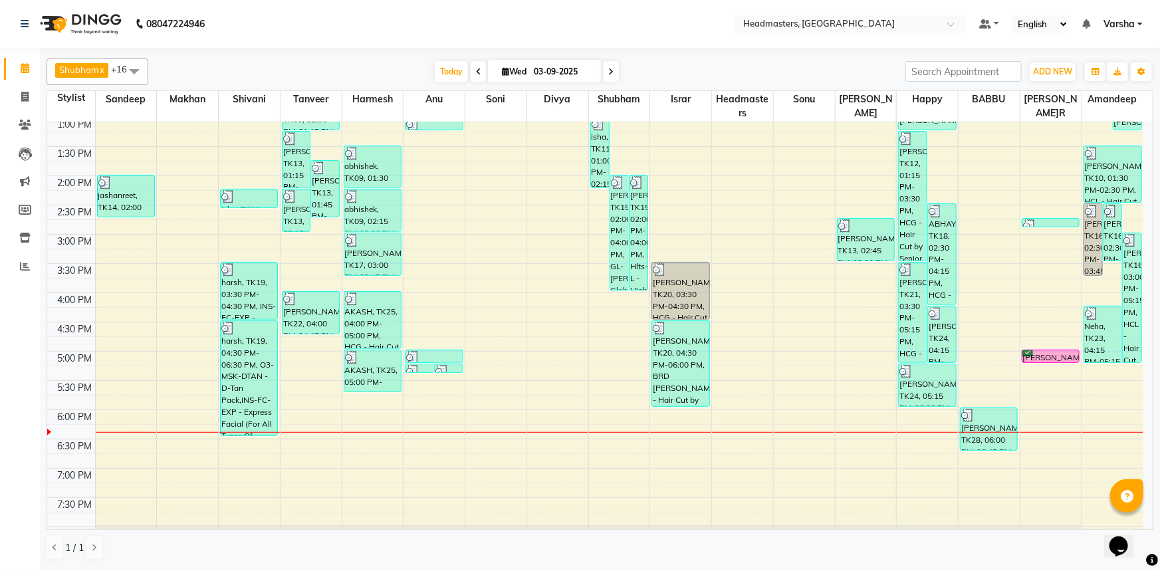
scroll to position [302, 0]
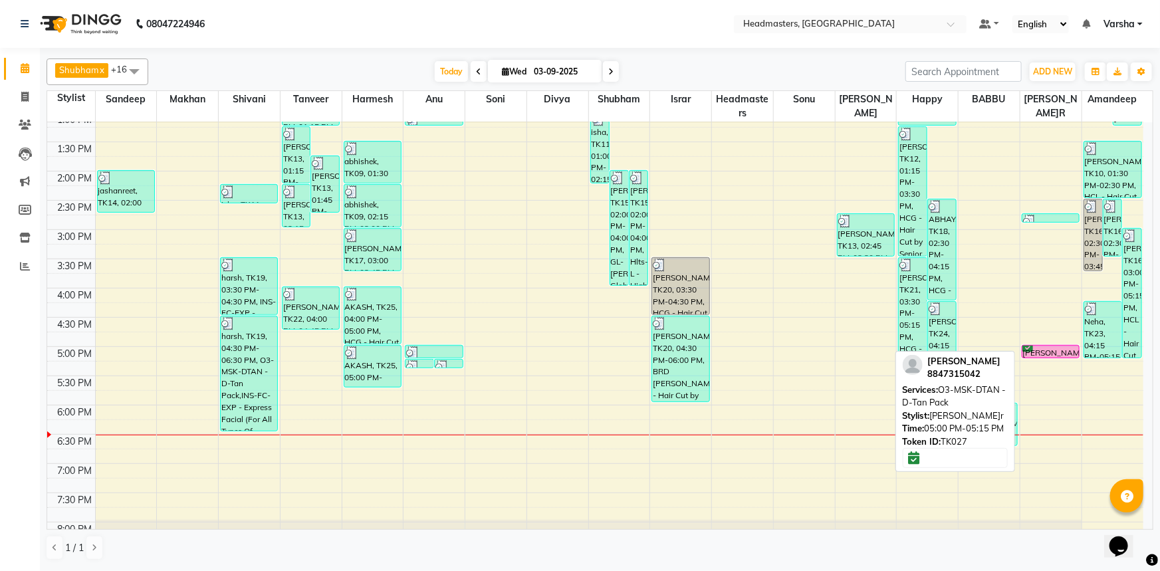
click at [1044, 348] on div "JASPREET KAUR, TK27, 05:00 PM-05:15 PM, O3-MSK-DTAN - D-Tan Pack" at bounding box center [1051, 352] width 57 height 12
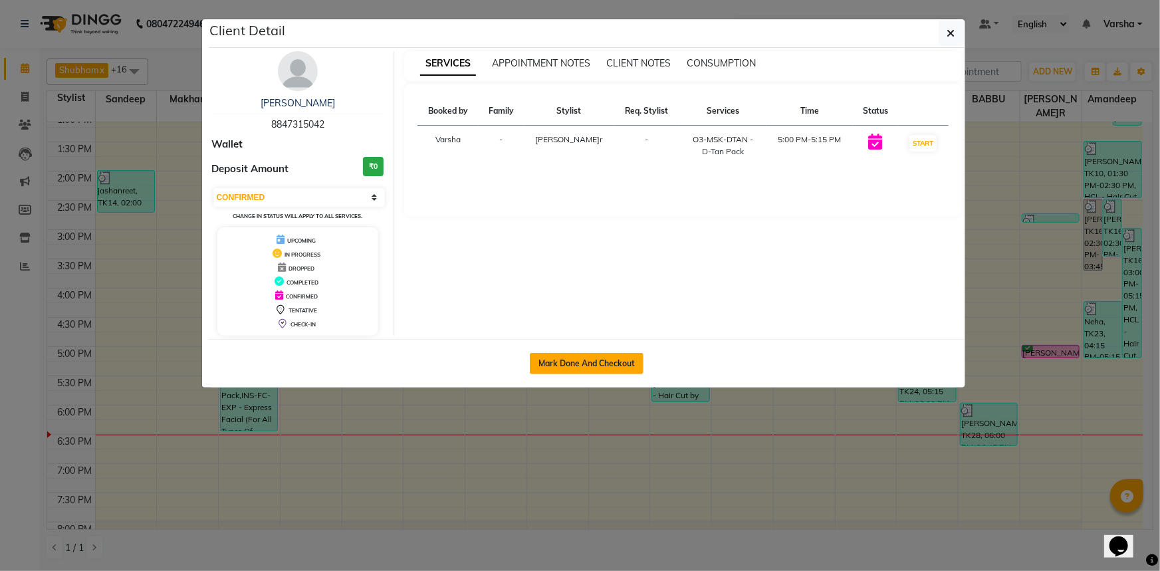
click at [568, 358] on button "Mark Done And Checkout" at bounding box center [587, 363] width 114 height 21
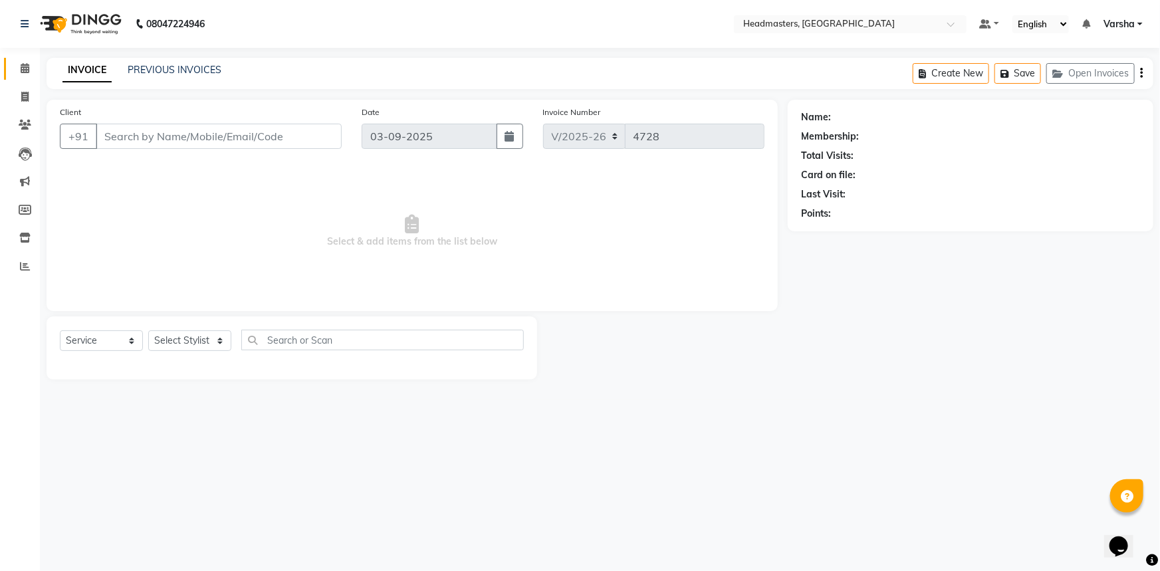
click at [21, 63] on icon at bounding box center [25, 68] width 9 height 10
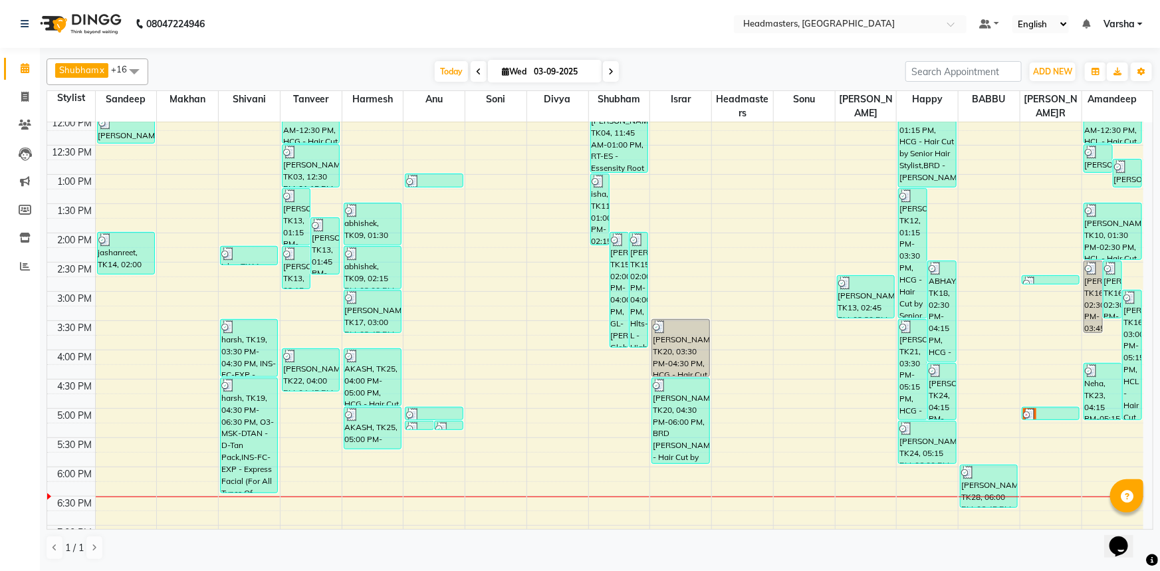
scroll to position [349, 0]
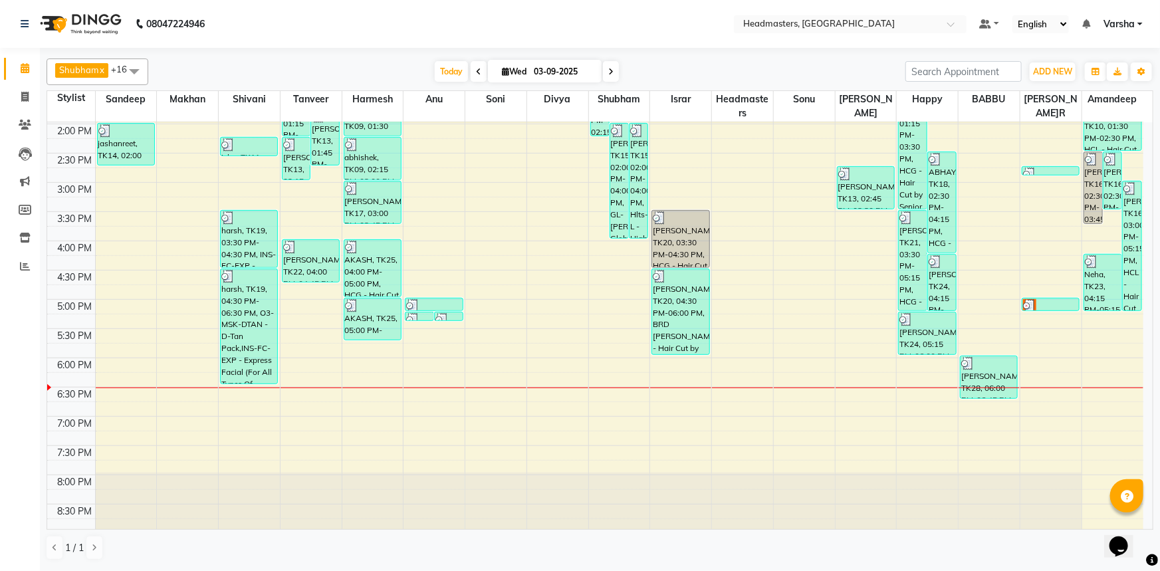
click at [374, 349] on div "8:00 AM 8:30 AM 9:00 AM 9:30 AM 10:00 AM 10:30 AM 11:00 AM 11:30 AM 12:00 PM 12…" at bounding box center [595, 153] width 1096 height 760
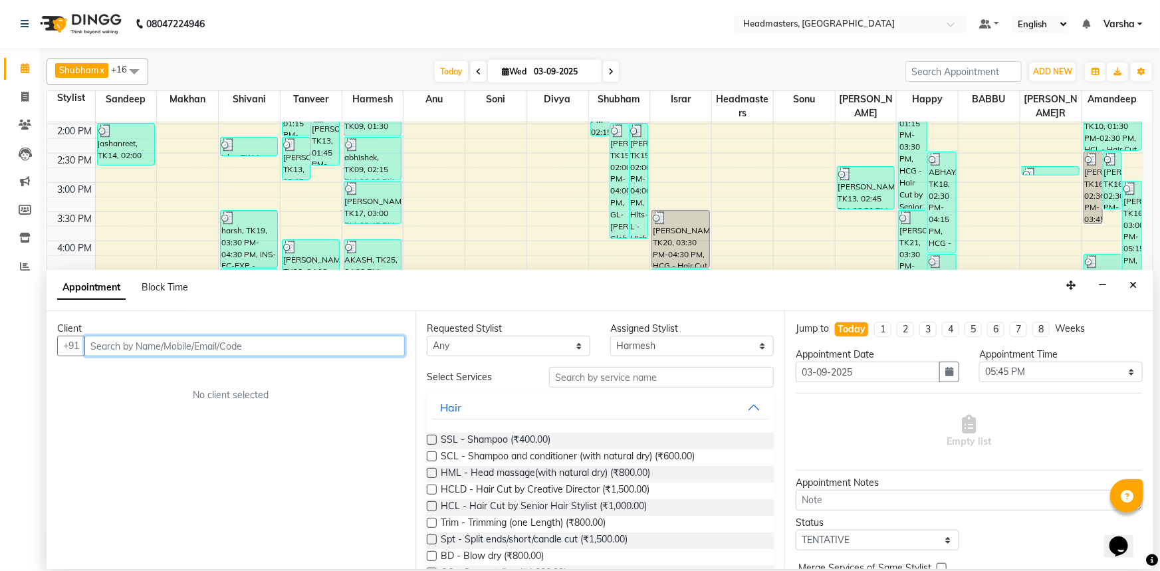
click at [111, 338] on input "text" at bounding box center [244, 346] width 320 height 21
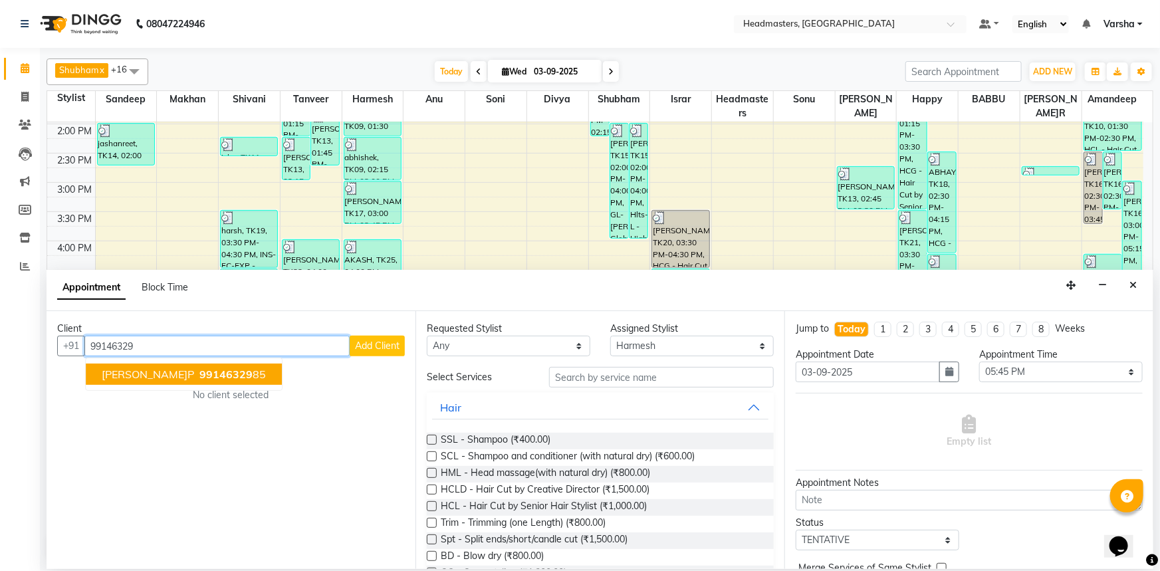
click at [199, 370] on span "99146329" at bounding box center [225, 374] width 53 height 13
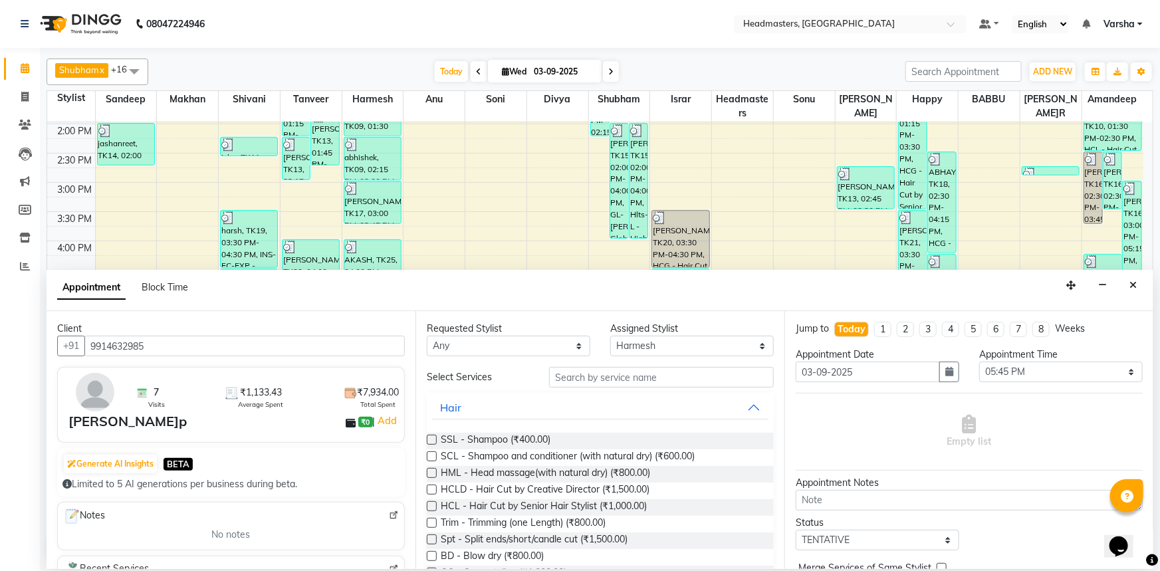
click at [609, 365] on div "Requested Stylist Any Afia Amandeep Amandeep Kaur Anu BABBU DHIR Divya Happy Ha…" at bounding box center [600, 440] width 369 height 258
click at [588, 379] on input "text" at bounding box center [661, 377] width 225 height 21
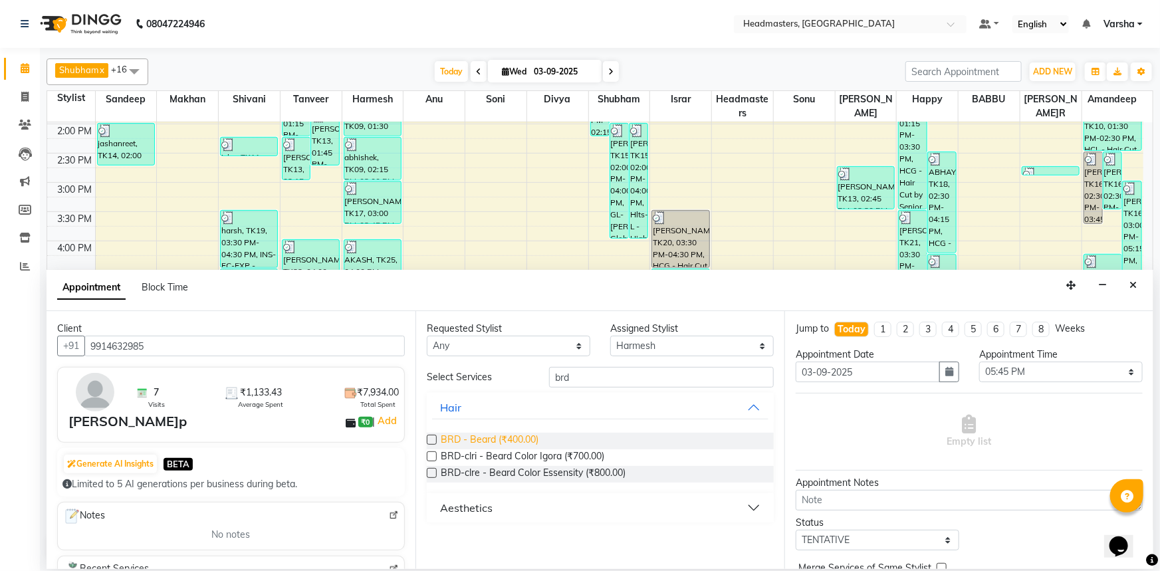
click at [509, 440] on span "BRD - Beard (₹400.00)" at bounding box center [490, 441] width 98 height 17
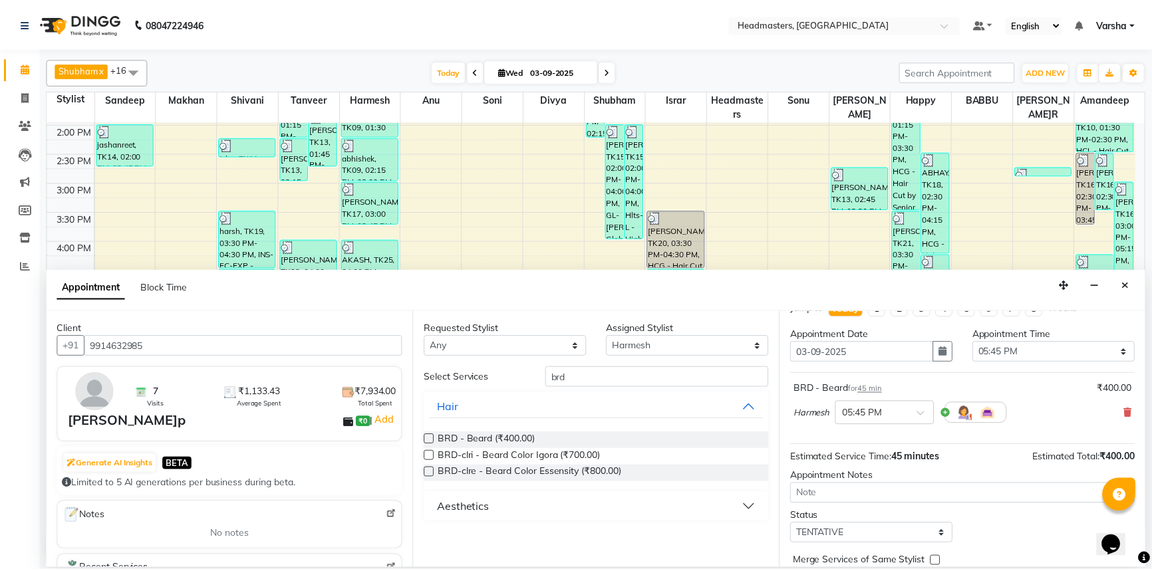
scroll to position [57, 0]
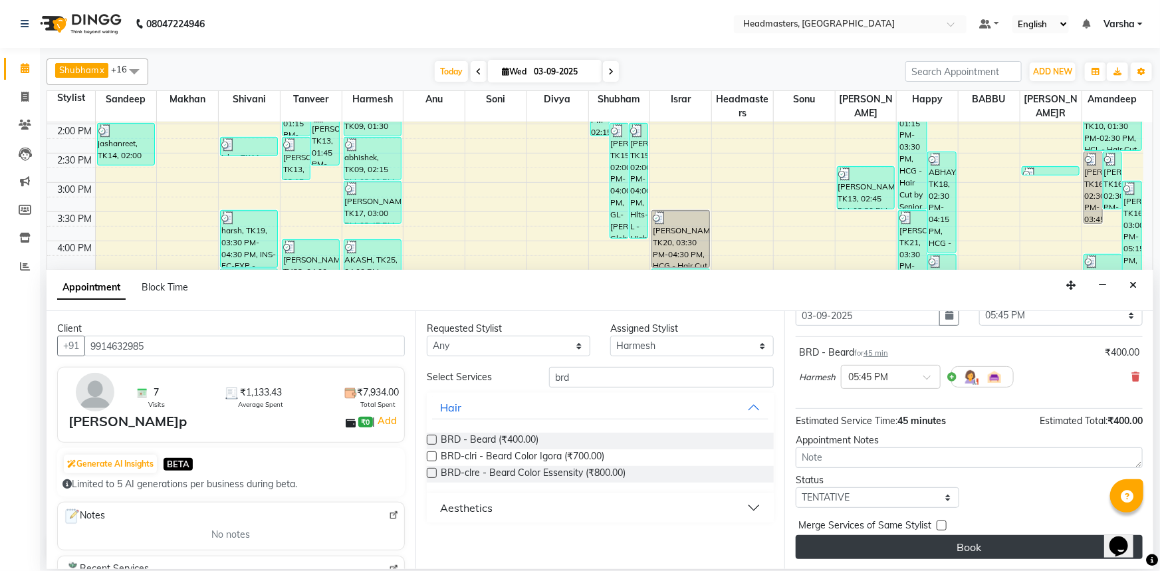
click at [883, 548] on button "Book" at bounding box center [969, 547] width 347 height 24
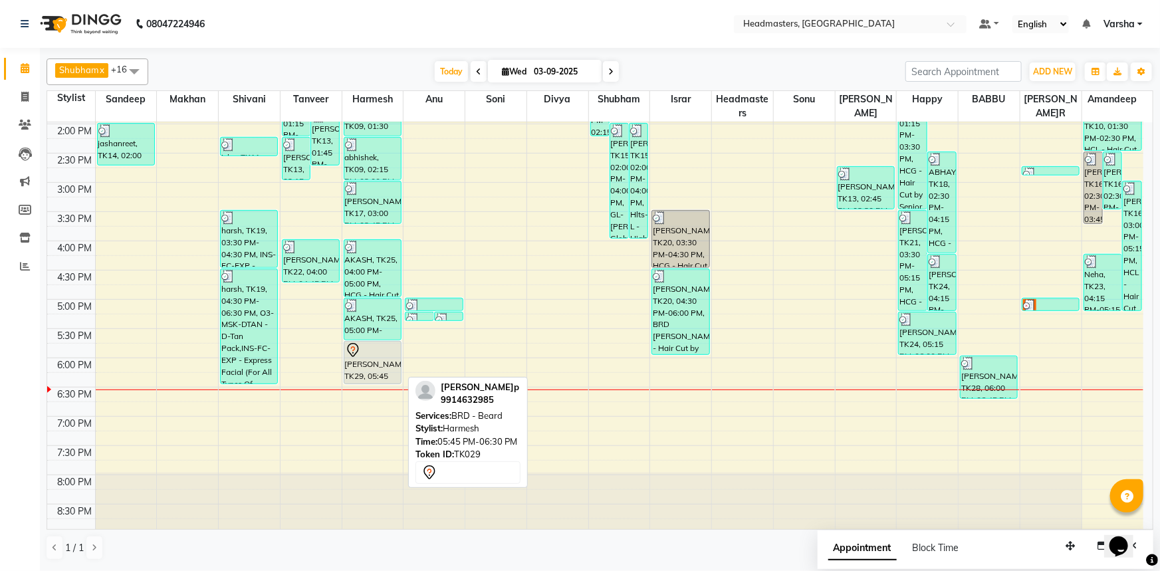
click at [370, 354] on div at bounding box center [372, 350] width 55 height 16
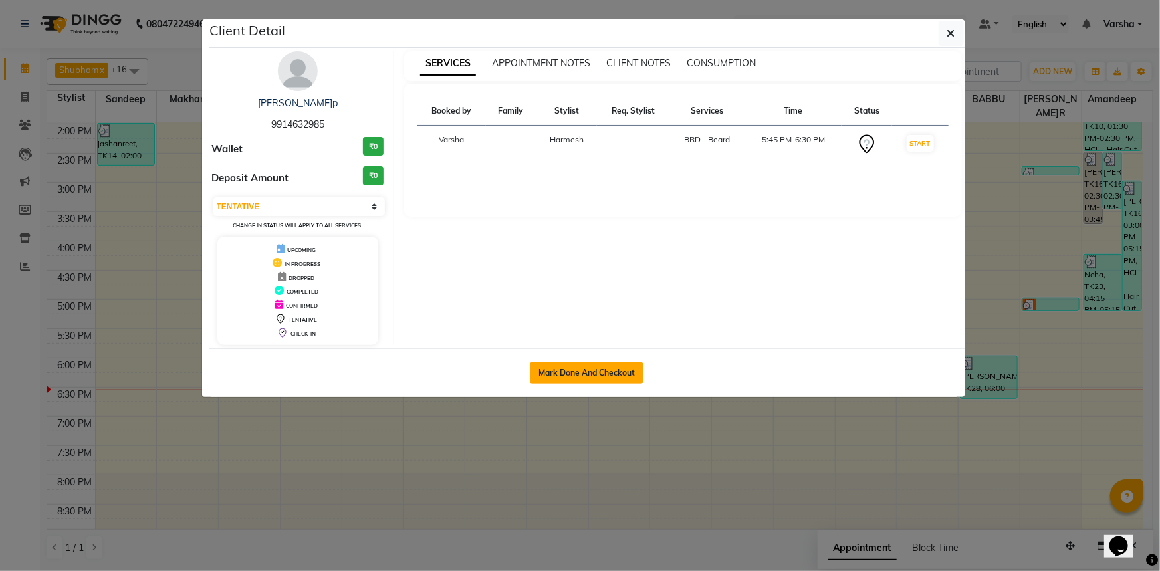
click at [577, 372] on button "Mark Done And Checkout" at bounding box center [587, 372] width 114 height 21
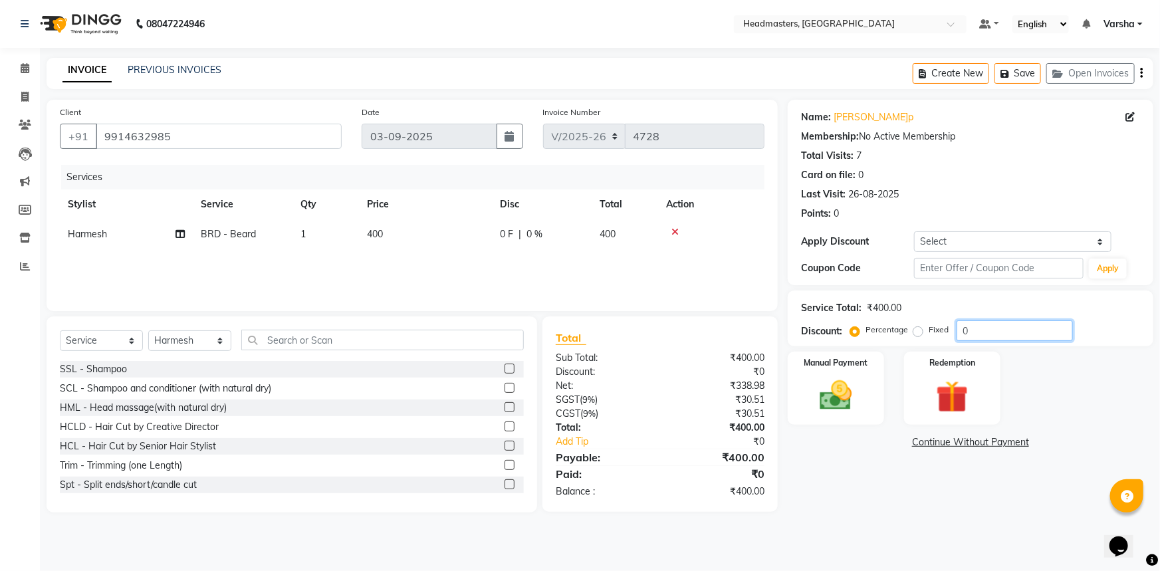
click at [964, 324] on input "0" at bounding box center [1015, 330] width 116 height 21
drag, startPoint x: 811, startPoint y: 388, endPoint x: 880, endPoint y: 393, distance: 68.6
click at [812, 388] on img at bounding box center [836, 395] width 55 height 39
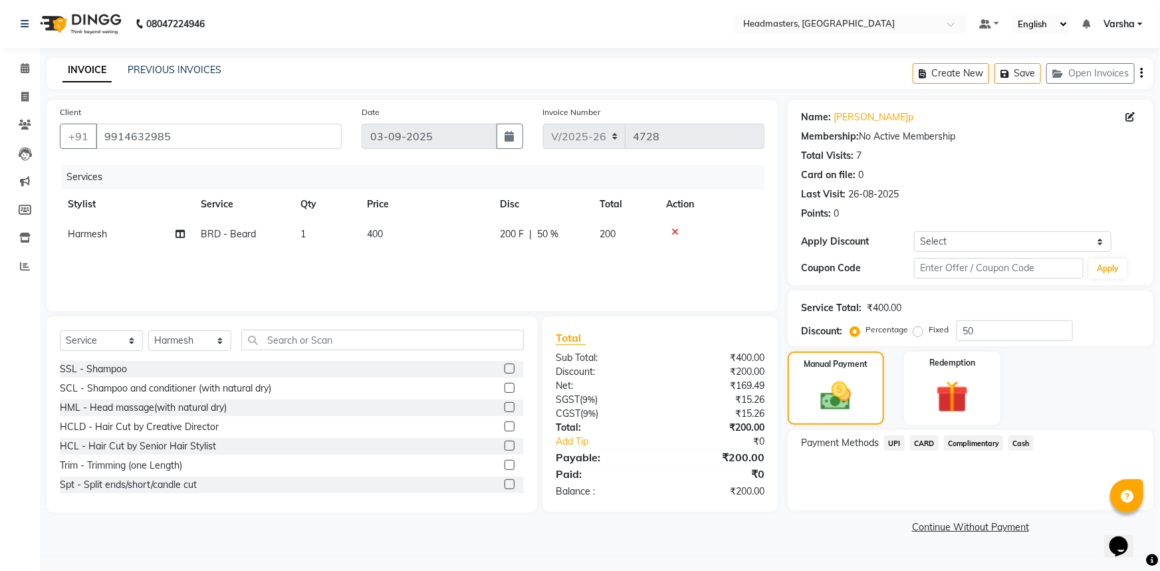
click at [895, 434] on div "Payment Methods UPI CARD Complimentary Cash" at bounding box center [971, 470] width 366 height 80
click at [896, 441] on span "UPI" at bounding box center [894, 443] width 21 height 15
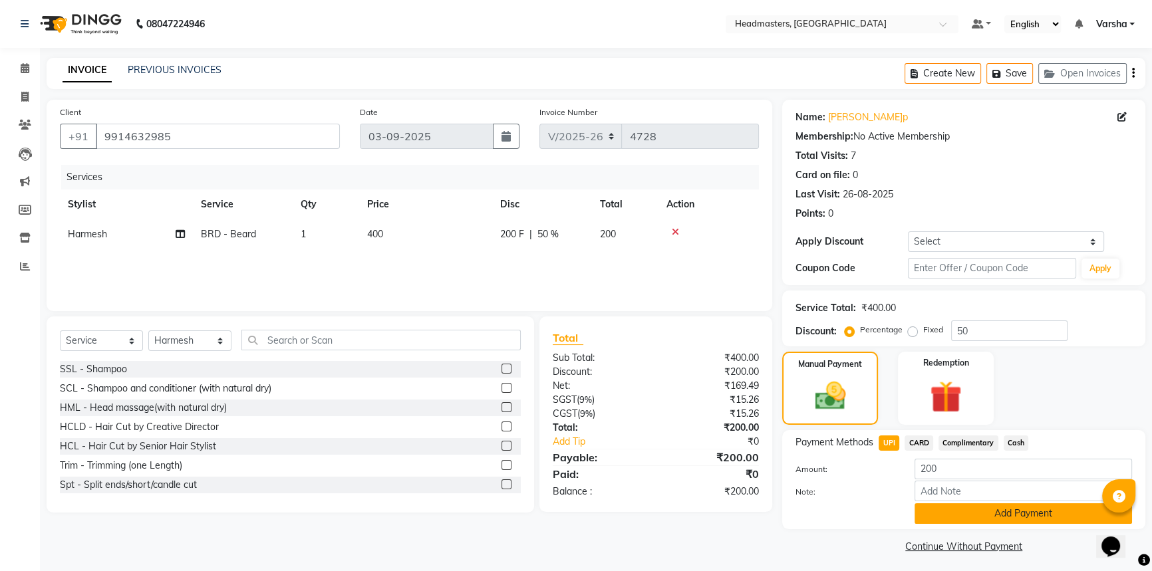
click at [944, 511] on button "Add Payment" at bounding box center [1022, 513] width 217 height 21
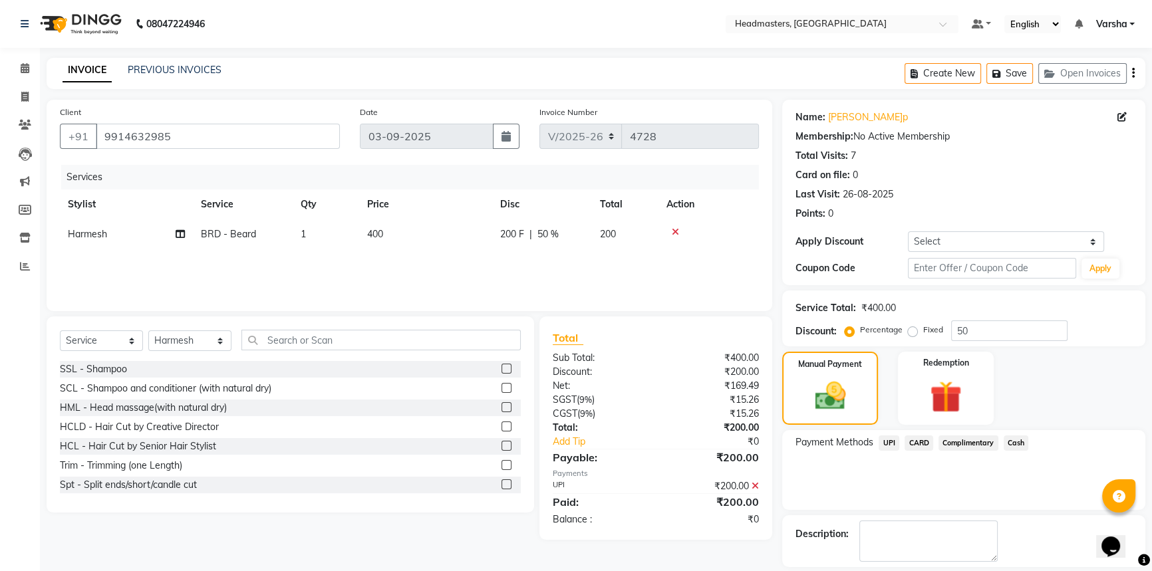
scroll to position [41, 0]
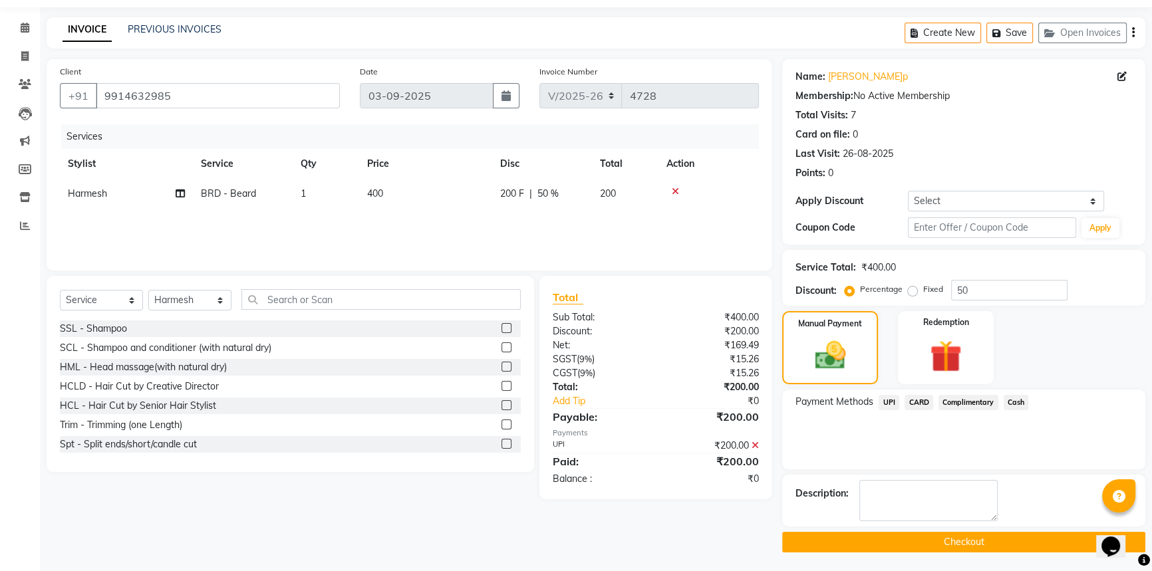
click at [927, 539] on button "Checkout" at bounding box center [963, 542] width 363 height 21
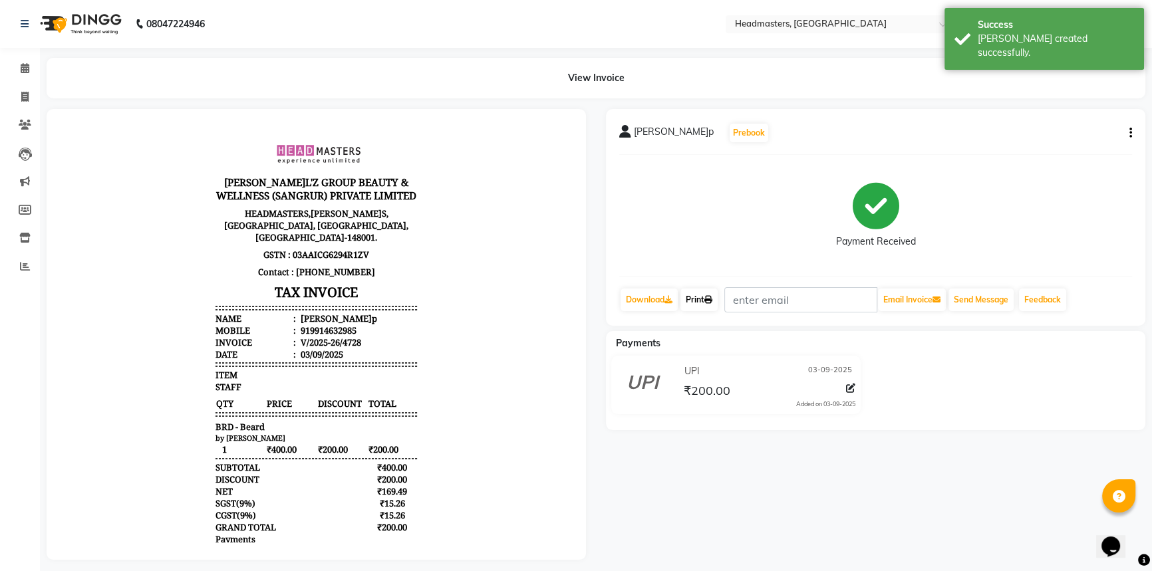
click at [703, 304] on link "Print" at bounding box center [698, 300] width 37 height 23
click at [21, 72] on icon at bounding box center [25, 68] width 9 height 10
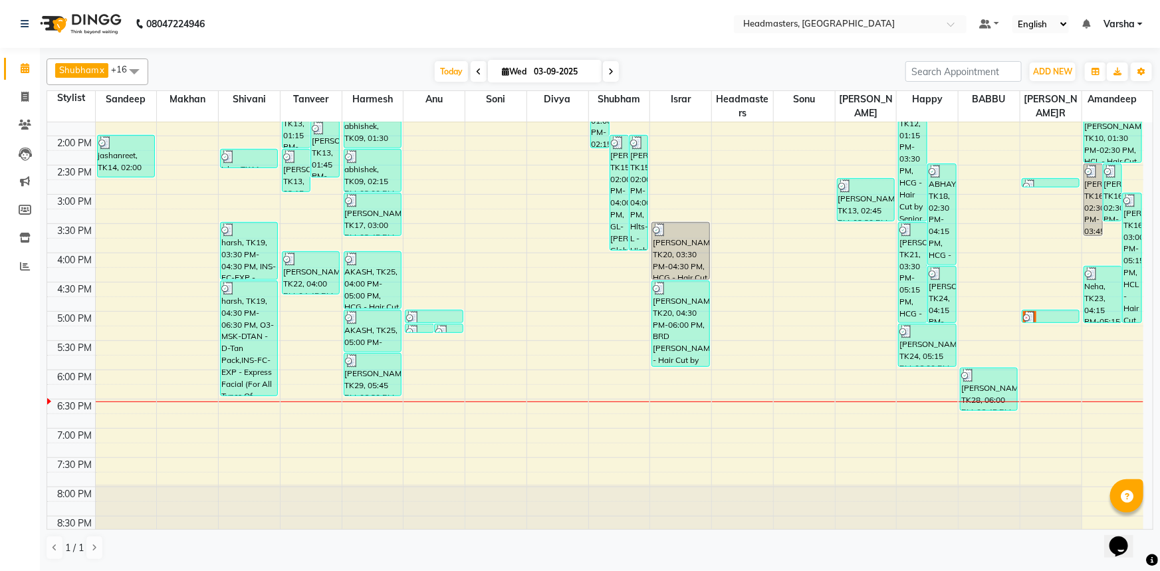
scroll to position [349, 0]
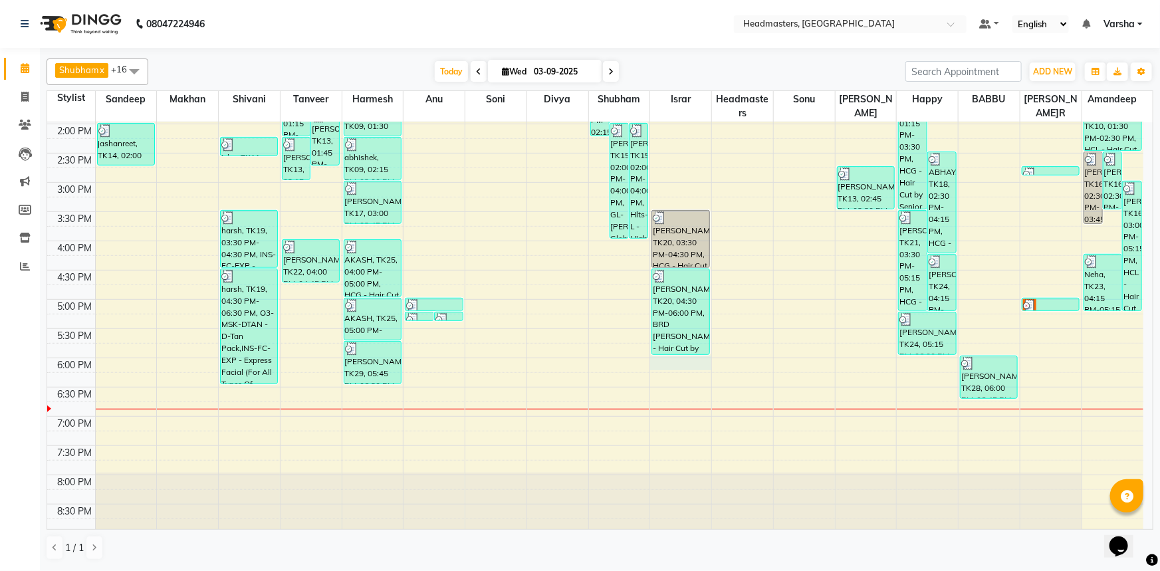
click at [695, 361] on div "8:00 AM 8:30 AM 9:00 AM 9:30 AM 10:00 AM 10:30 AM 11:00 AM 11:30 AM 12:00 PM 12…" at bounding box center [595, 153] width 1096 height 760
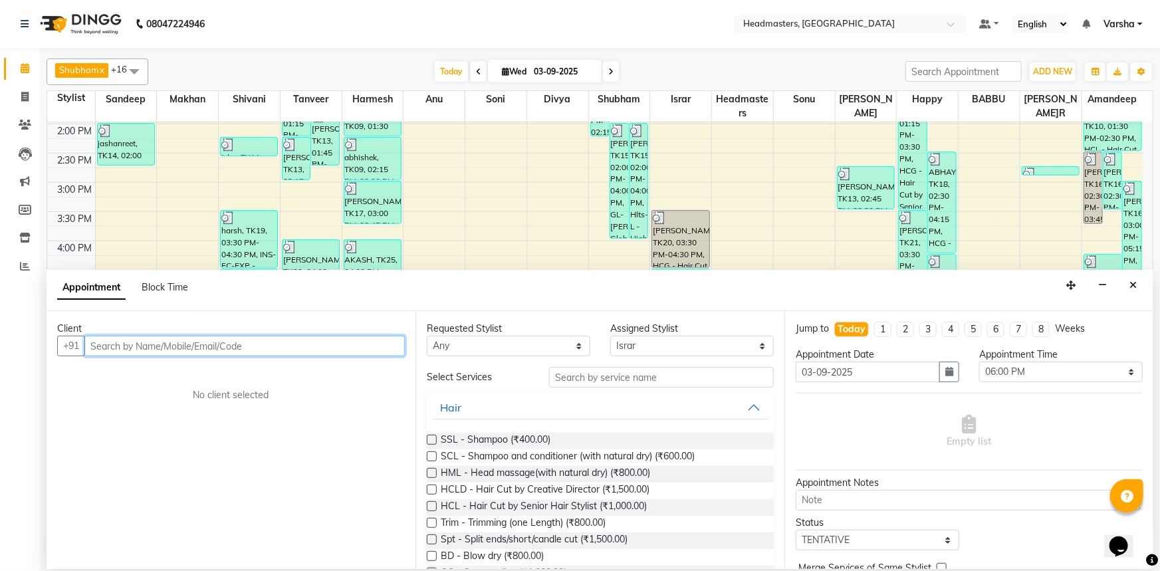
click at [114, 342] on input "text" at bounding box center [244, 346] width 320 height 21
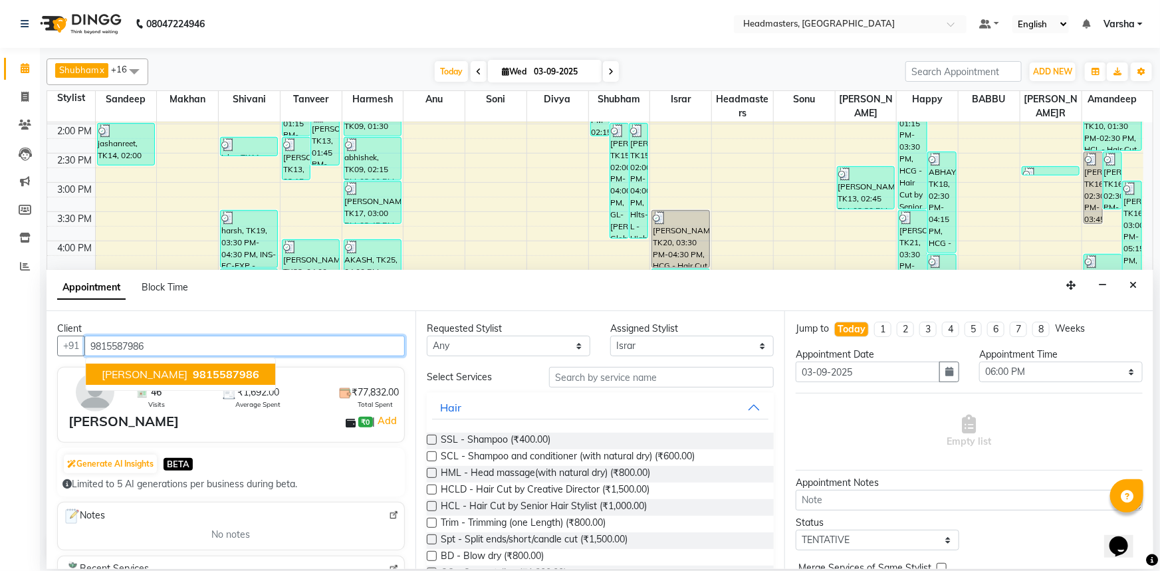
click at [118, 368] on span "[PERSON_NAME]" at bounding box center [145, 374] width 86 height 13
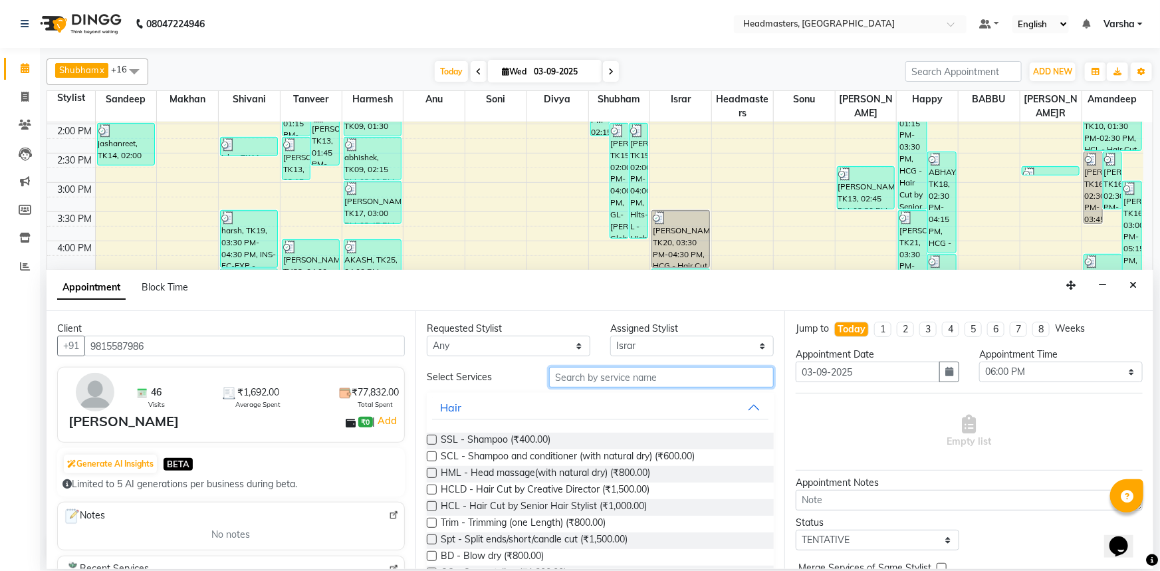
click at [583, 373] on input "text" at bounding box center [661, 377] width 225 height 21
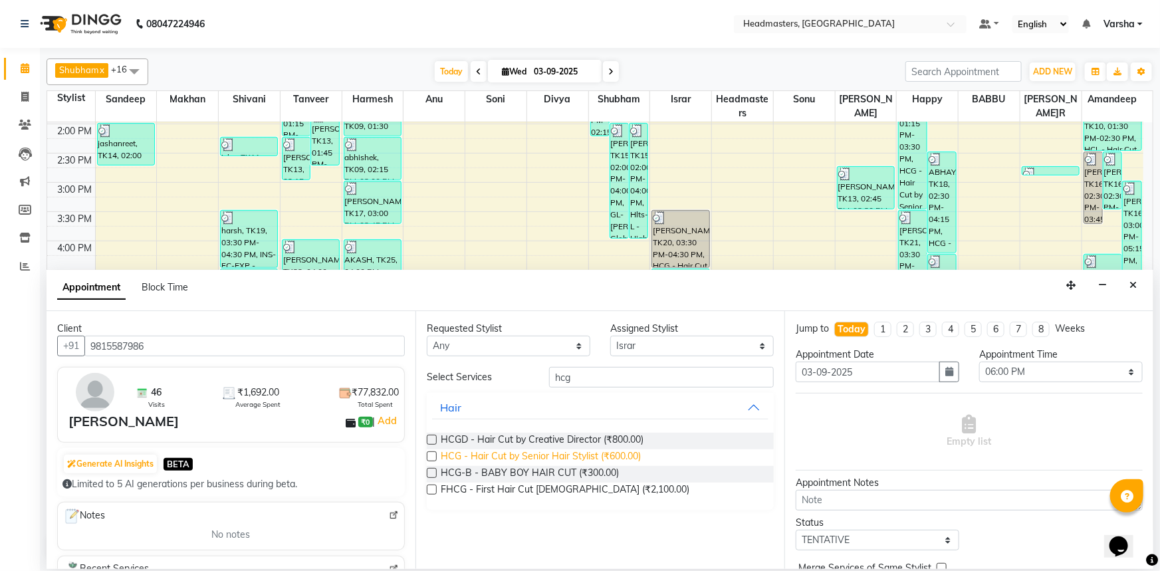
click at [559, 458] on span "HCG - Hair Cut by Senior Hair Stylist (₹600.00)" at bounding box center [541, 457] width 200 height 17
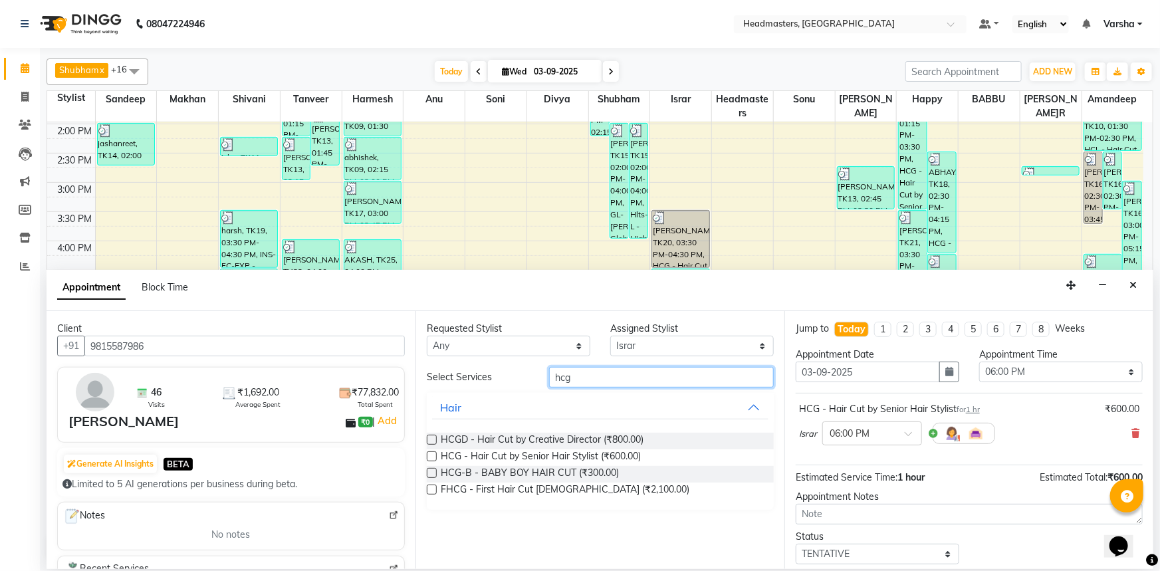
click at [606, 371] on input "hcg" at bounding box center [661, 377] width 225 height 21
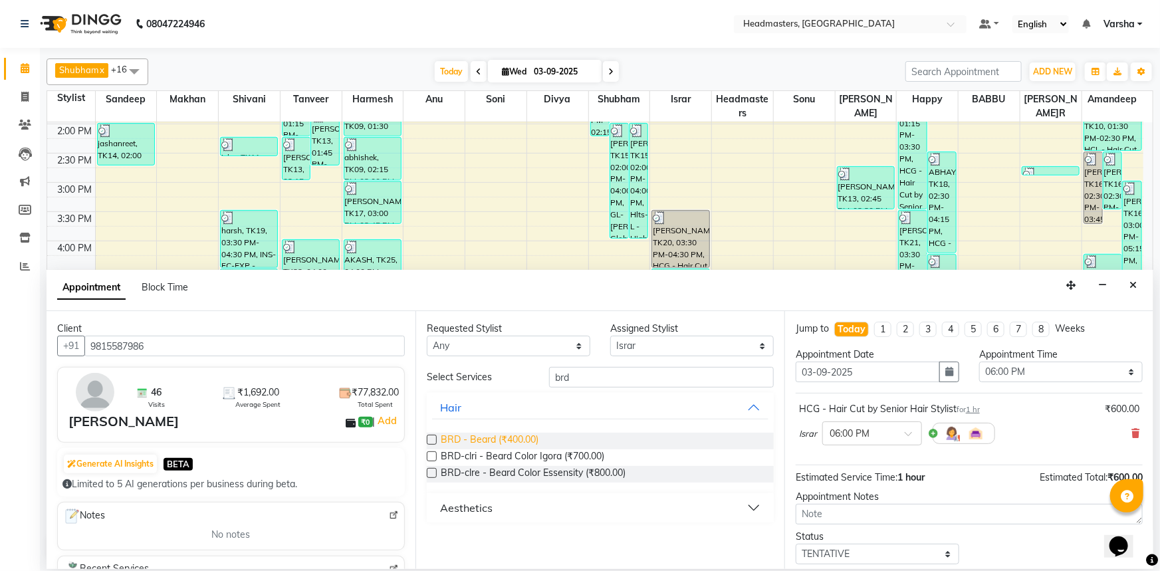
click at [519, 439] on span "BRD - Beard (₹400.00)" at bounding box center [490, 441] width 98 height 17
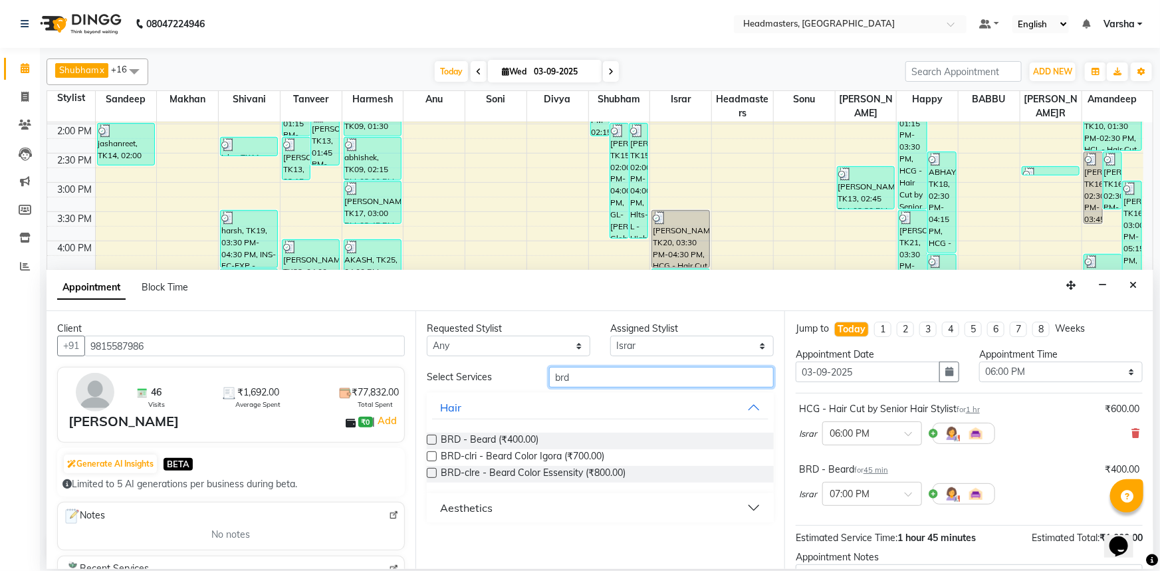
click at [592, 378] on input "brd" at bounding box center [661, 377] width 225 height 21
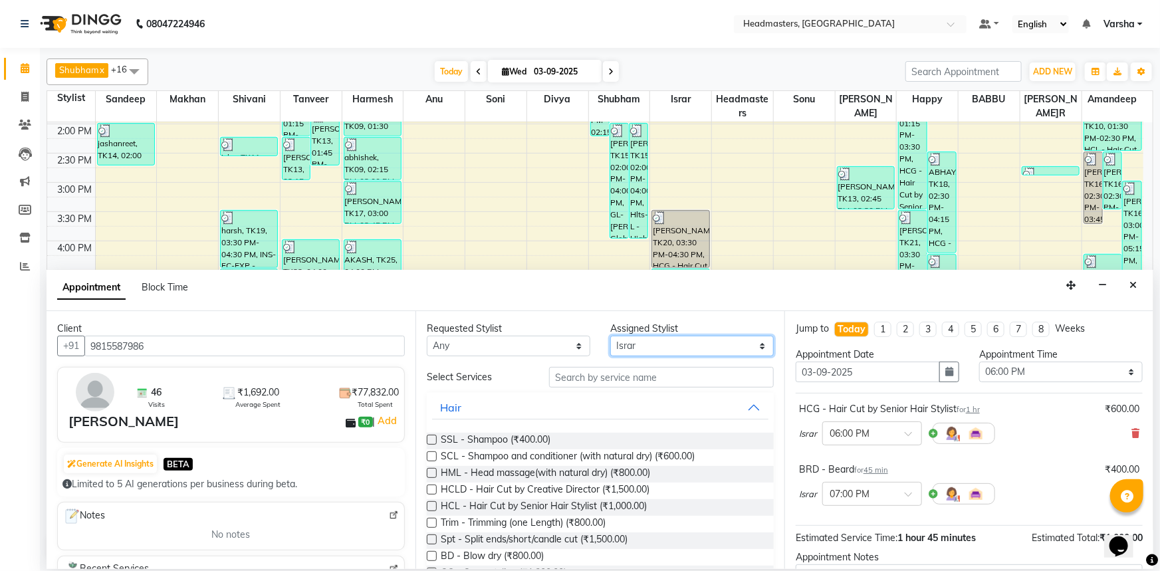
click at [611, 345] on select "Select Afia Amandeep Amandeep Kaur Anu BABBU DHIR Divya Happy Harmesh Harry Hea…" at bounding box center [692, 346] width 164 height 21
click at [610, 336] on select "Select Afia Amandeep Amandeep Kaur Anu BABBU DHIR Divya Happy Harmesh Harry Hea…" at bounding box center [692, 346] width 164 height 21
click at [575, 386] on input "text" at bounding box center [661, 377] width 225 height 21
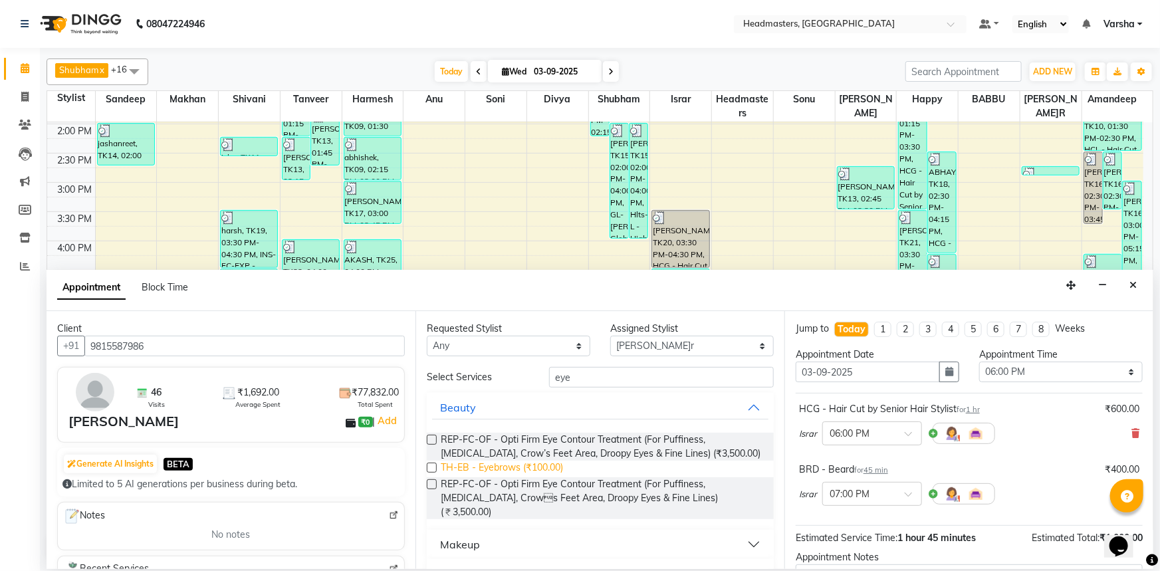
click at [478, 467] on span "TH-EB - Eyebrows (₹100.00)" at bounding box center [502, 469] width 122 height 17
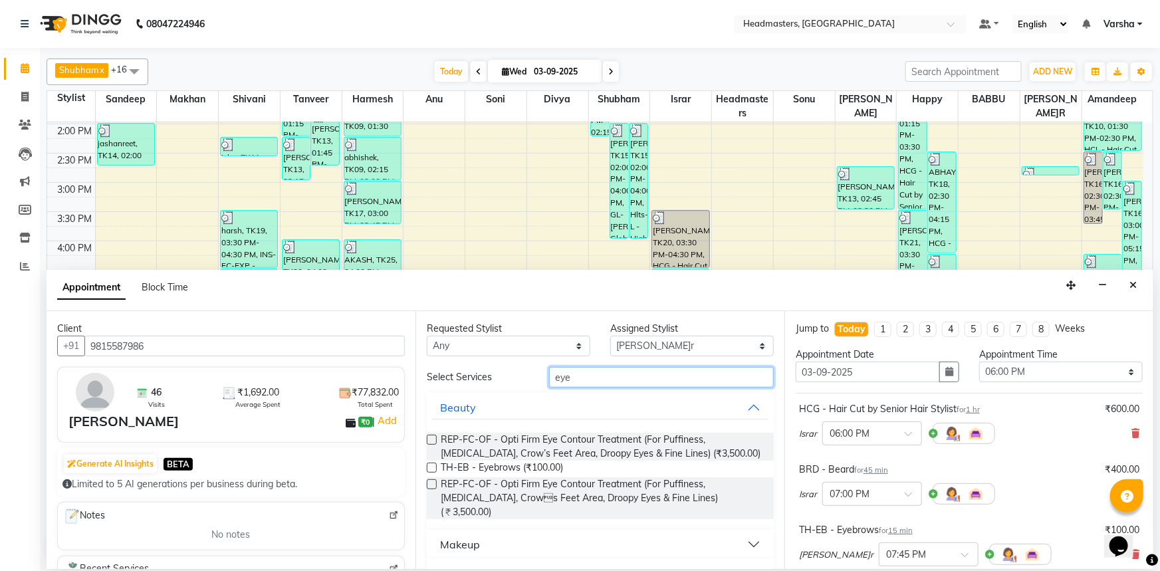
click at [582, 376] on input "eye" at bounding box center [661, 377] width 225 height 21
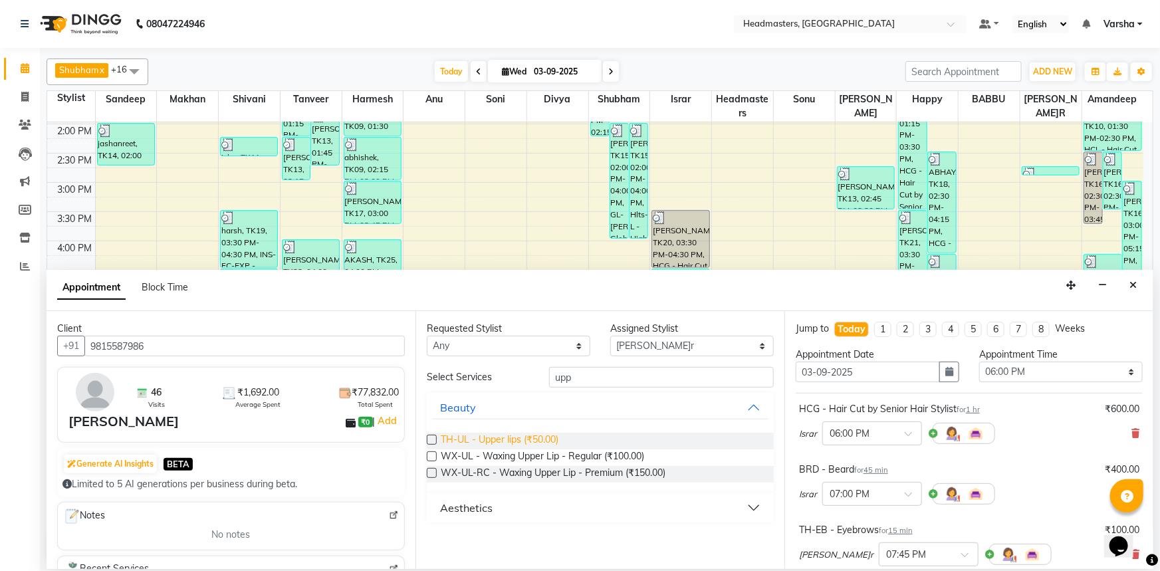
click at [541, 438] on span "TH-UL - Upper lips (₹50.00)" at bounding box center [500, 441] width 118 height 17
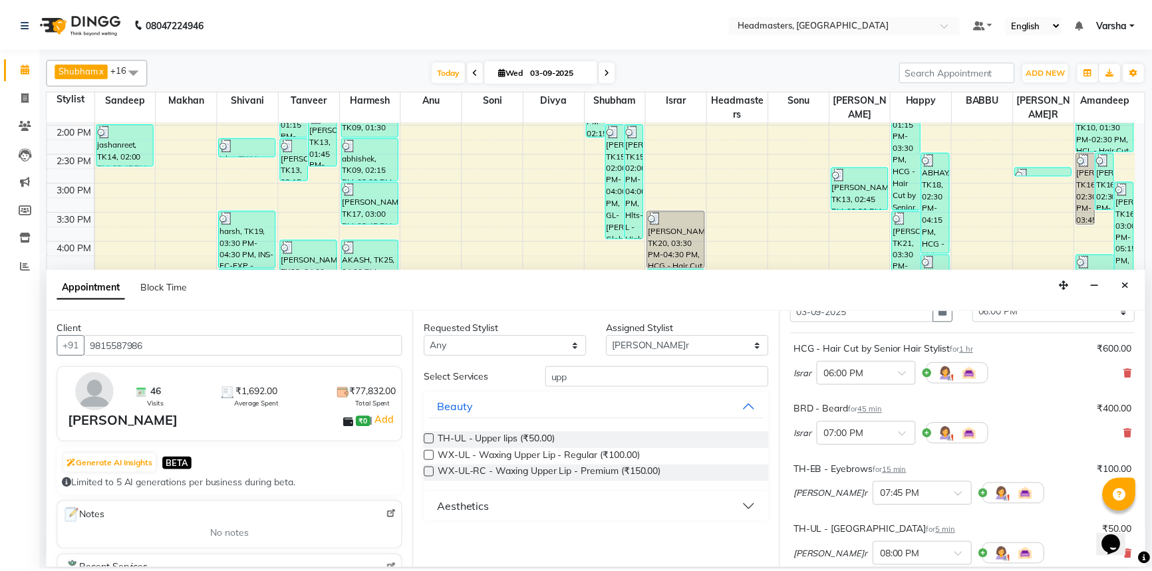
scroll to position [238, 0]
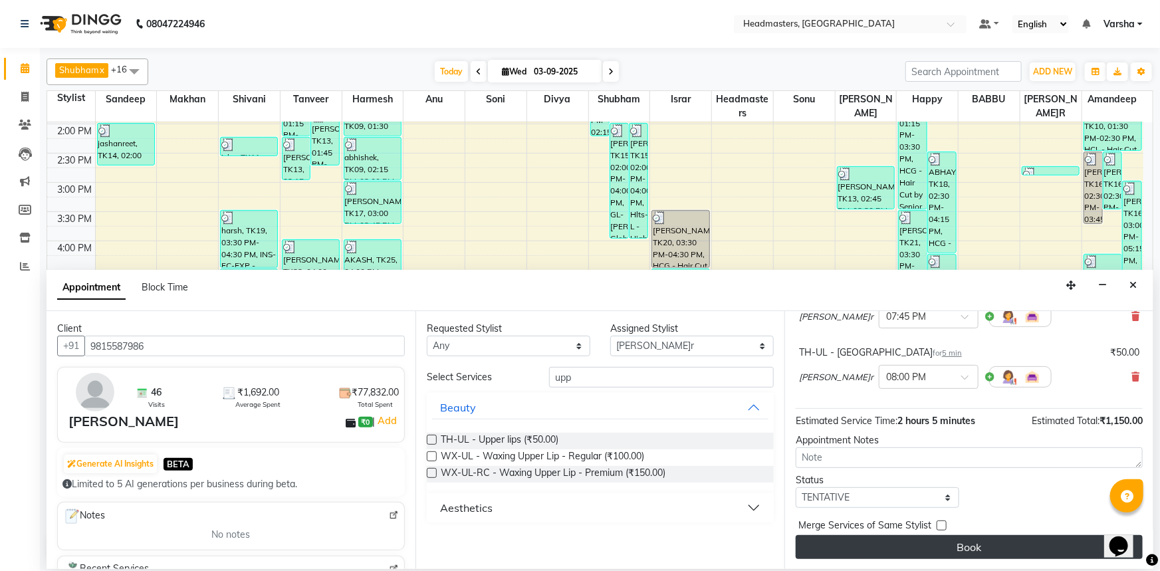
click at [951, 539] on button "Book" at bounding box center [969, 547] width 347 height 24
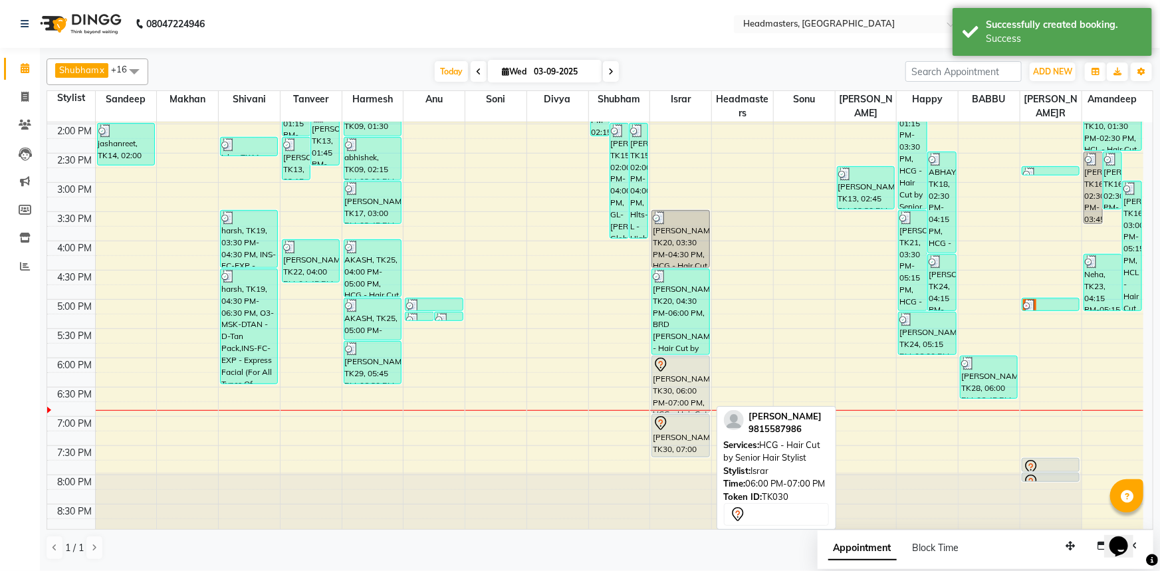
click at [664, 376] on div "[PERSON_NAME], TK30, 06:00 PM-07:00 PM, HCG - Hair Cut by Senior Hair Stylist" at bounding box center [680, 384] width 57 height 57
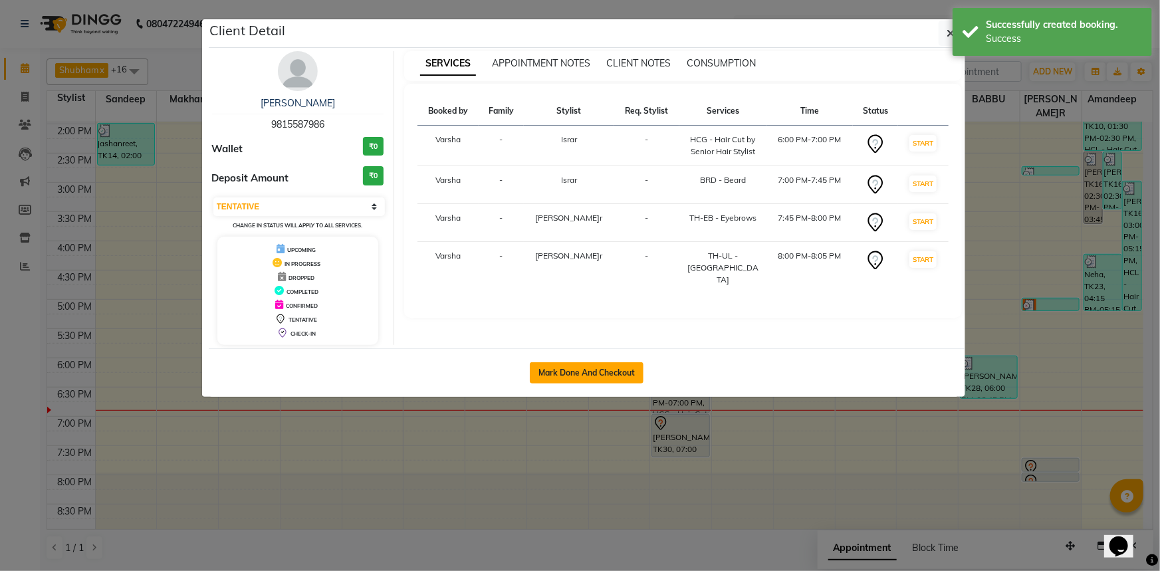
click at [564, 369] on button "Mark Done And Checkout" at bounding box center [587, 372] width 114 height 21
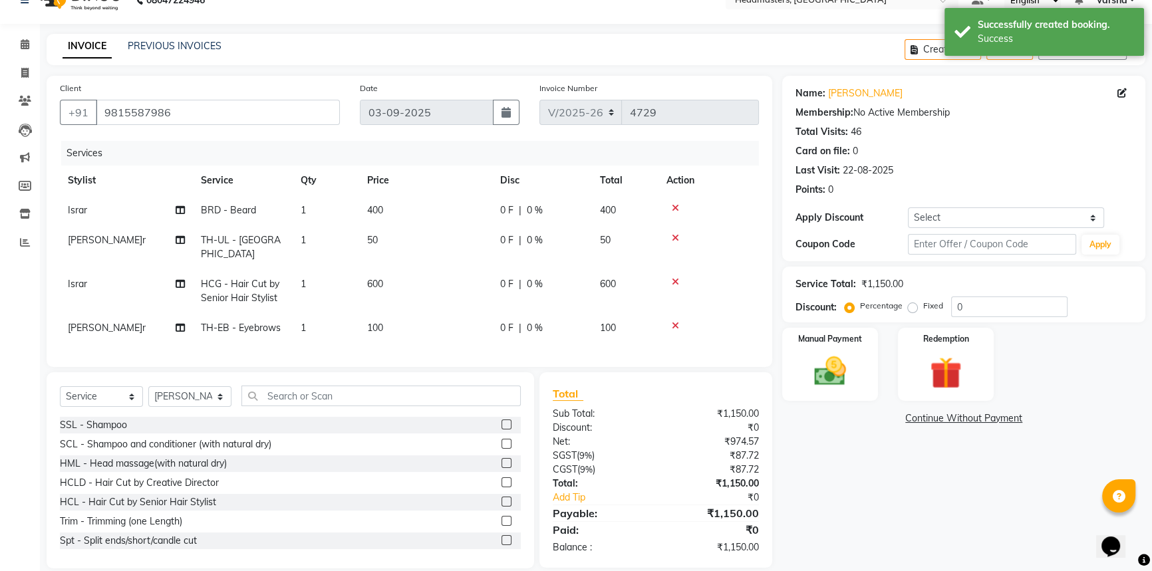
scroll to position [36, 0]
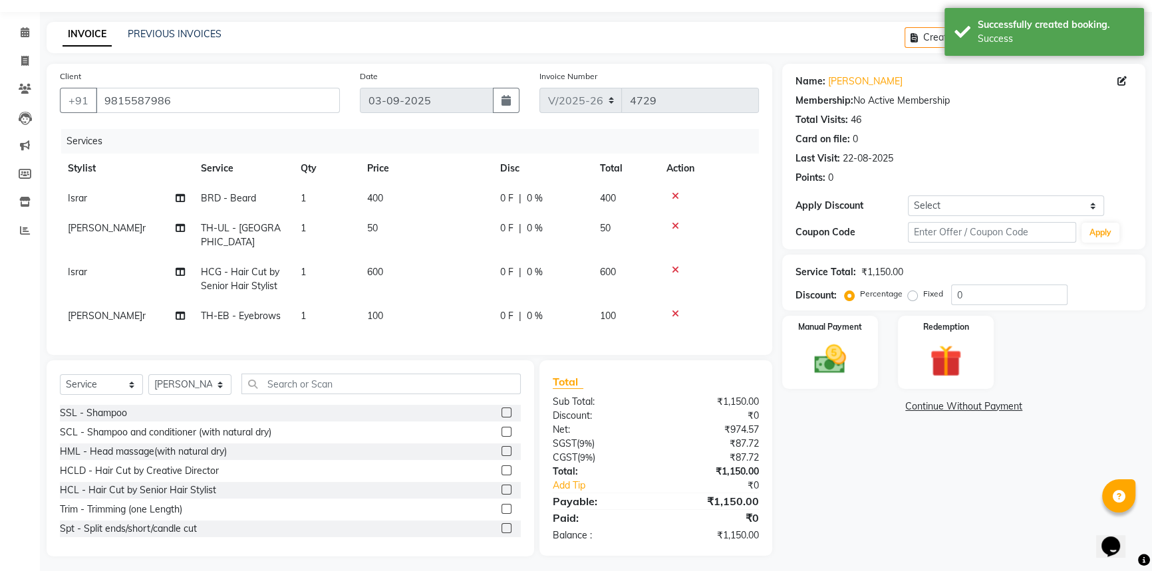
click at [512, 309] on span "0 F" at bounding box center [506, 316] width 13 height 14
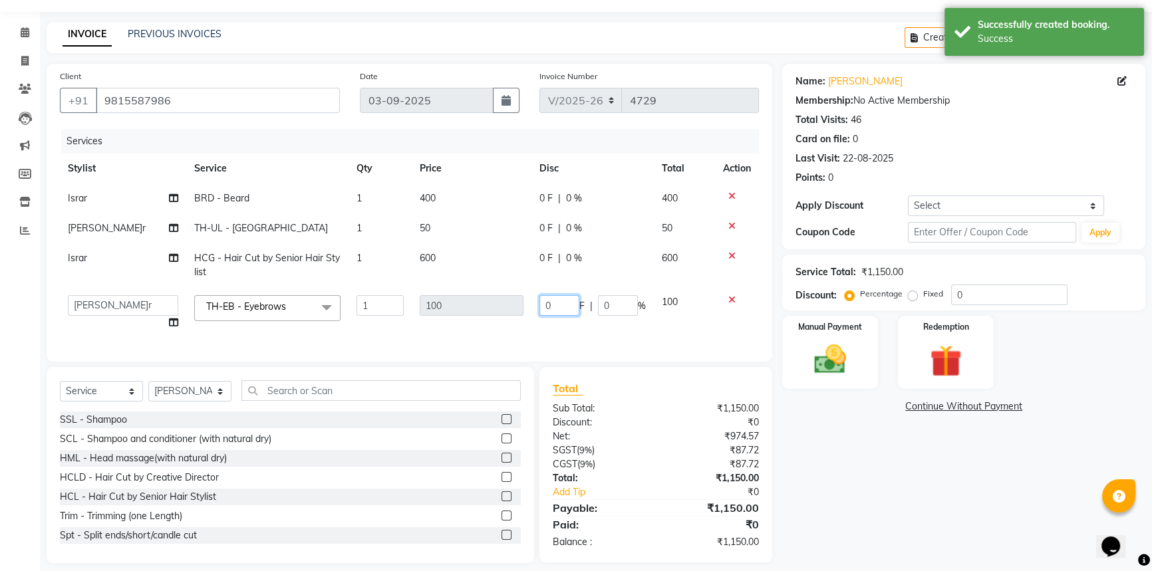
click at [559, 303] on input "0" at bounding box center [559, 305] width 40 height 21
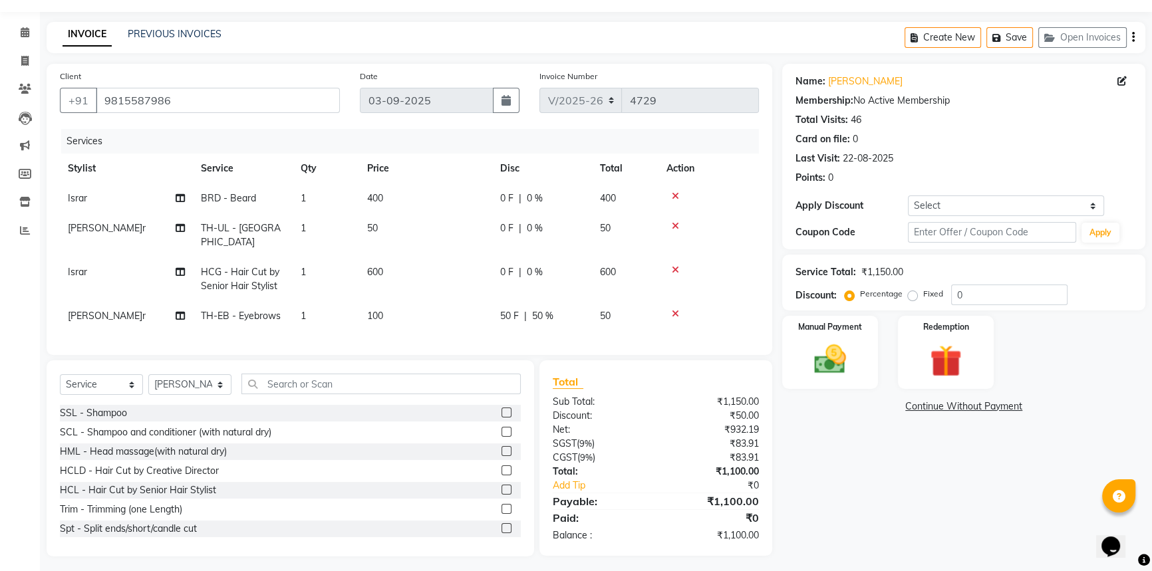
click at [858, 499] on div "Name: Ryhaan Deep Singh Membership: No Active Membership Total Visits: 46 Card …" at bounding box center [968, 310] width 373 height 493
click at [513, 265] on div "0 F | 0 %" at bounding box center [542, 272] width 84 height 14
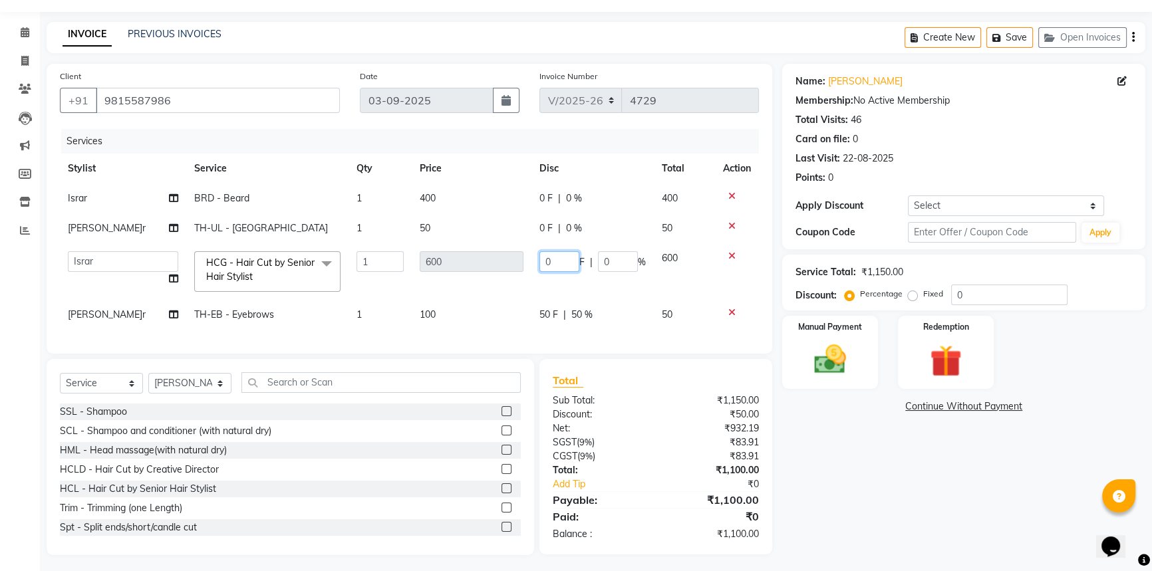
click at [557, 262] on input "0" at bounding box center [559, 261] width 40 height 21
click at [775, 414] on div "Total Sub Total: ₹1,150.00 Discount: ₹50.00 Net: ₹932.19 SGST ( 9% ) ₹83.91 CGS…" at bounding box center [658, 457] width 249 height 196
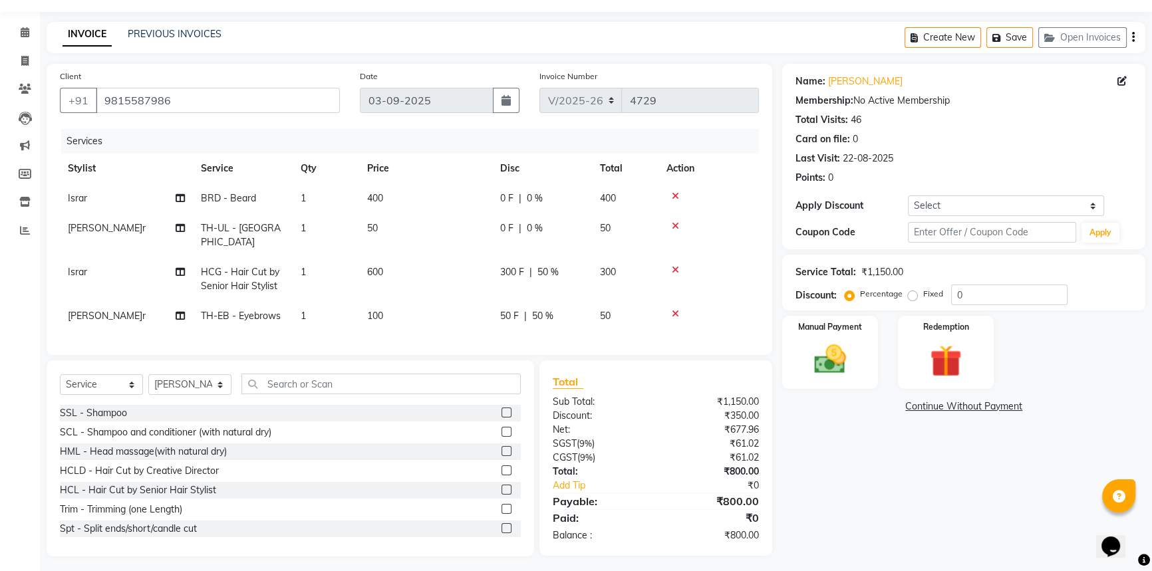
click at [504, 204] on span "0 F" at bounding box center [506, 198] width 13 height 14
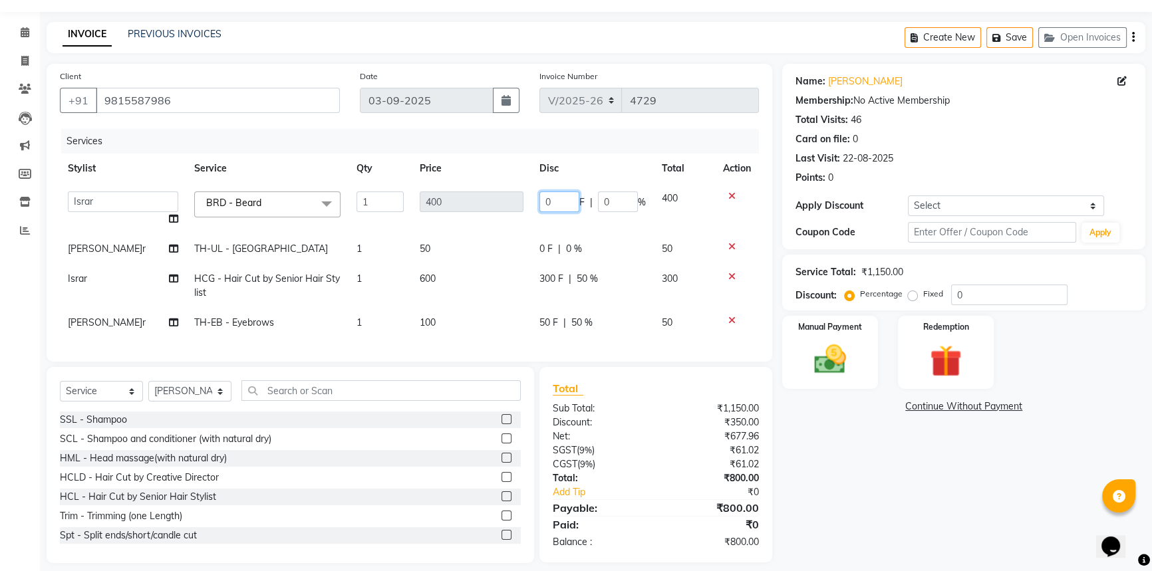
click at [553, 201] on input "0" at bounding box center [559, 201] width 40 height 21
click at [880, 466] on div "Name: Ryhaan Deep Singh Membership: No Active Membership Total Visits: 46 Card …" at bounding box center [968, 313] width 373 height 499
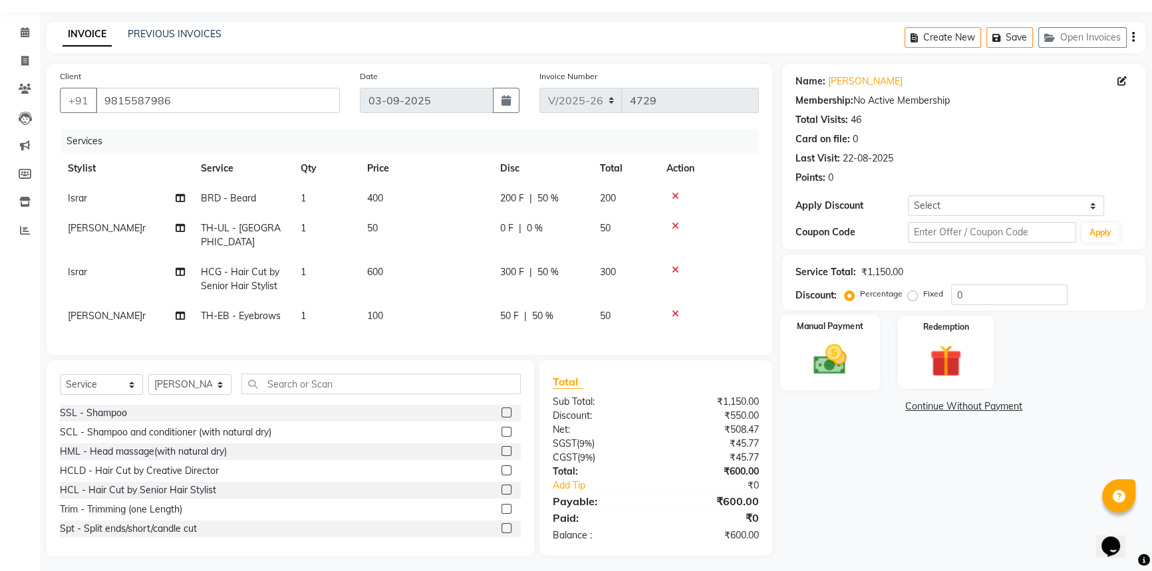
click at [831, 353] on img at bounding box center [830, 359] width 54 height 38
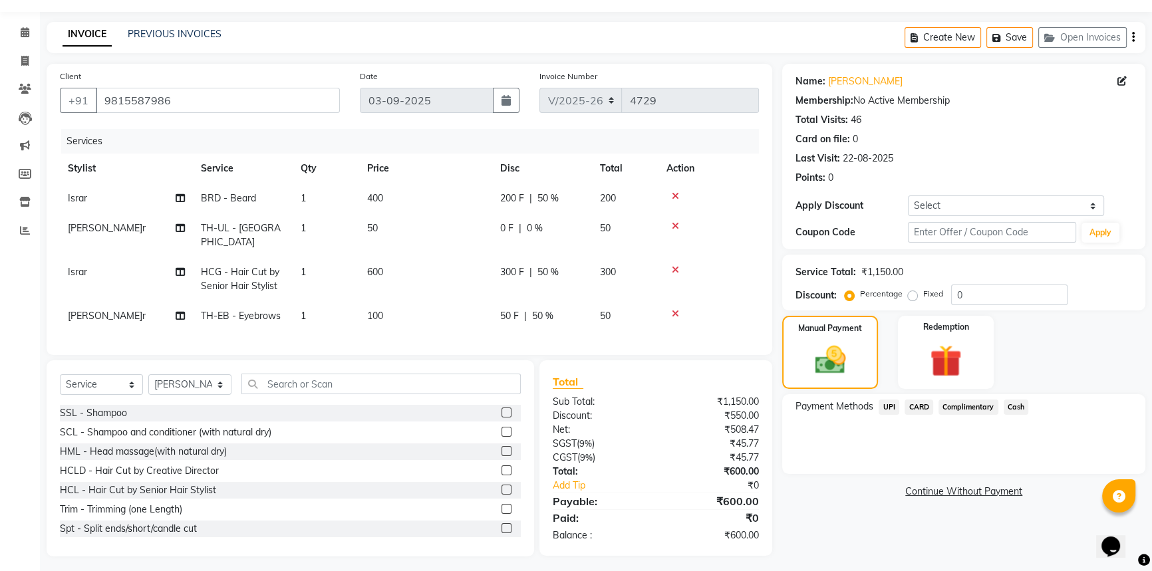
drag, startPoint x: 889, startPoint y: 402, endPoint x: 911, endPoint y: 412, distance: 23.8
click at [889, 403] on span "UPI" at bounding box center [888, 407] width 21 height 15
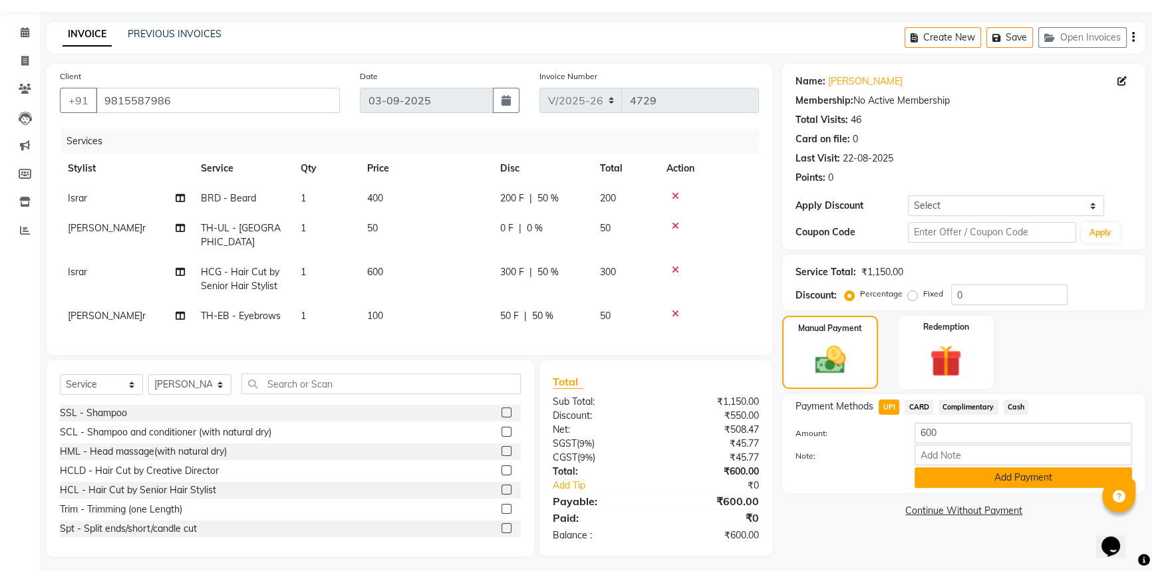
click at [965, 482] on button "Add Payment" at bounding box center [1022, 477] width 217 height 21
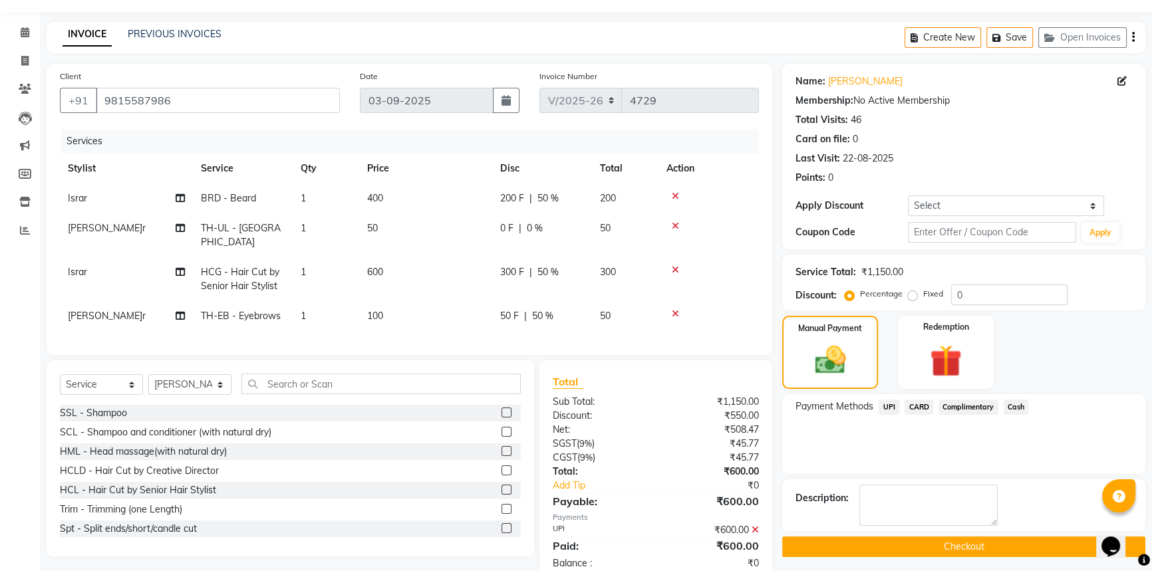
click at [950, 537] on button "Checkout" at bounding box center [963, 547] width 363 height 21
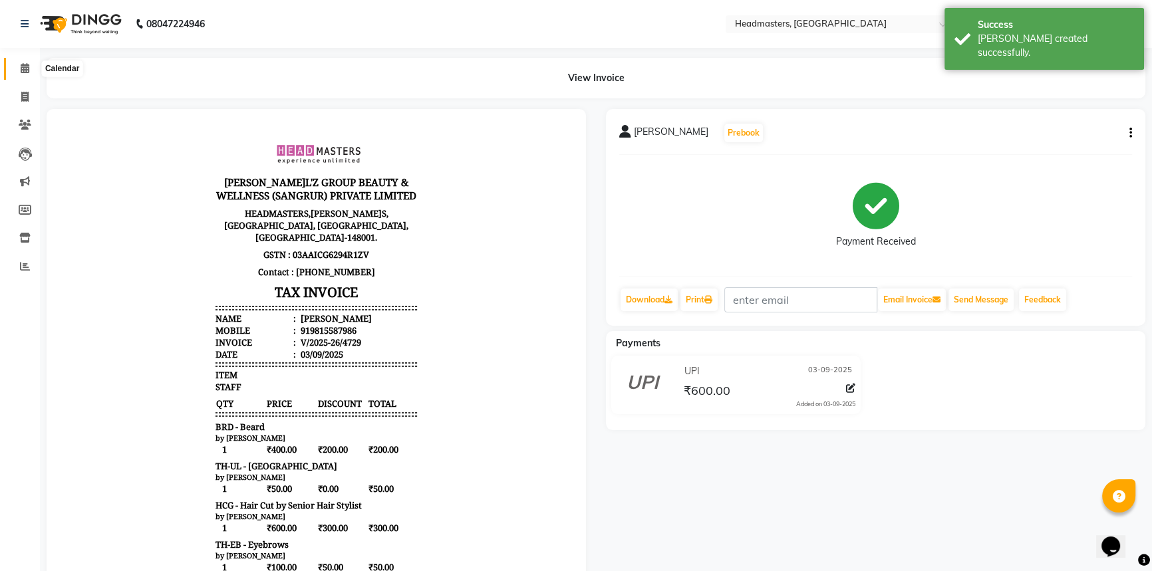
drag, startPoint x: 19, startPoint y: 72, endPoint x: 31, endPoint y: 70, distance: 11.4
click at [21, 72] on icon at bounding box center [25, 68] width 9 height 10
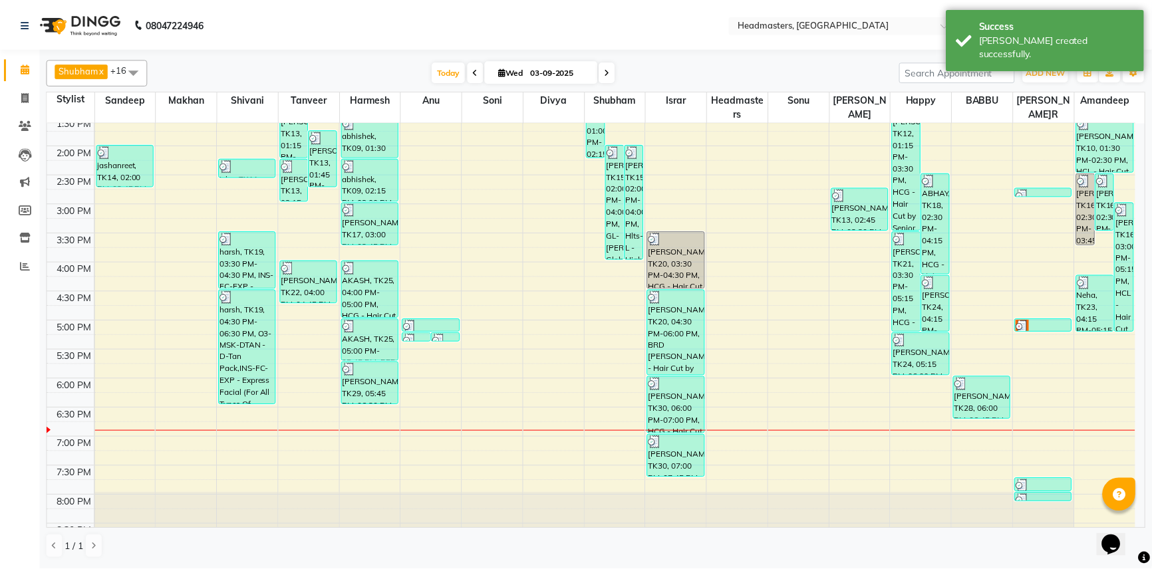
scroll to position [349, 0]
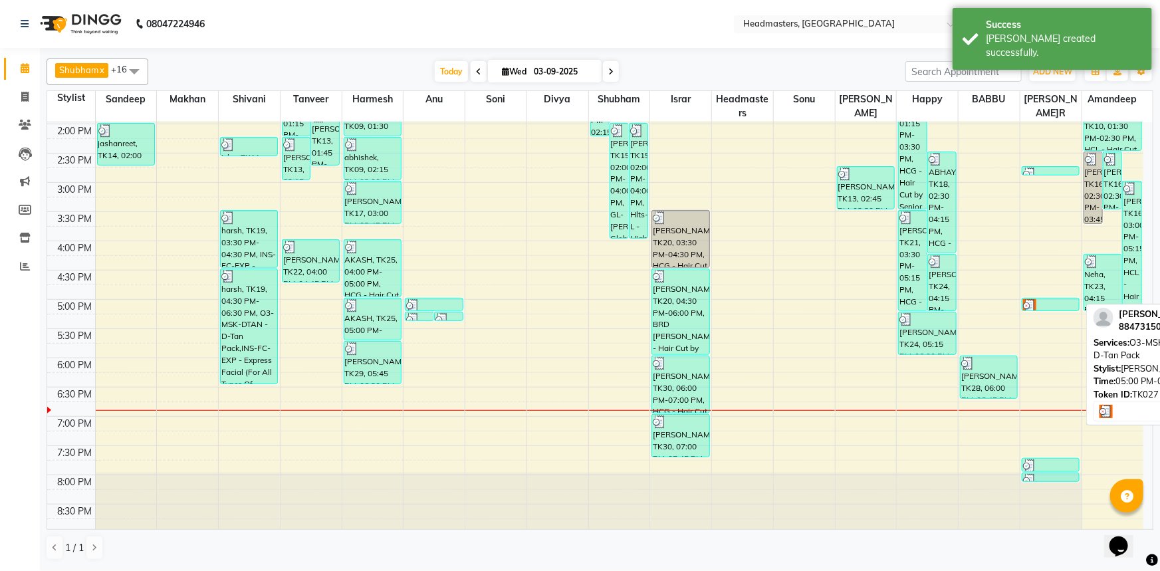
click at [1057, 299] on div at bounding box center [1050, 305] width 55 height 13
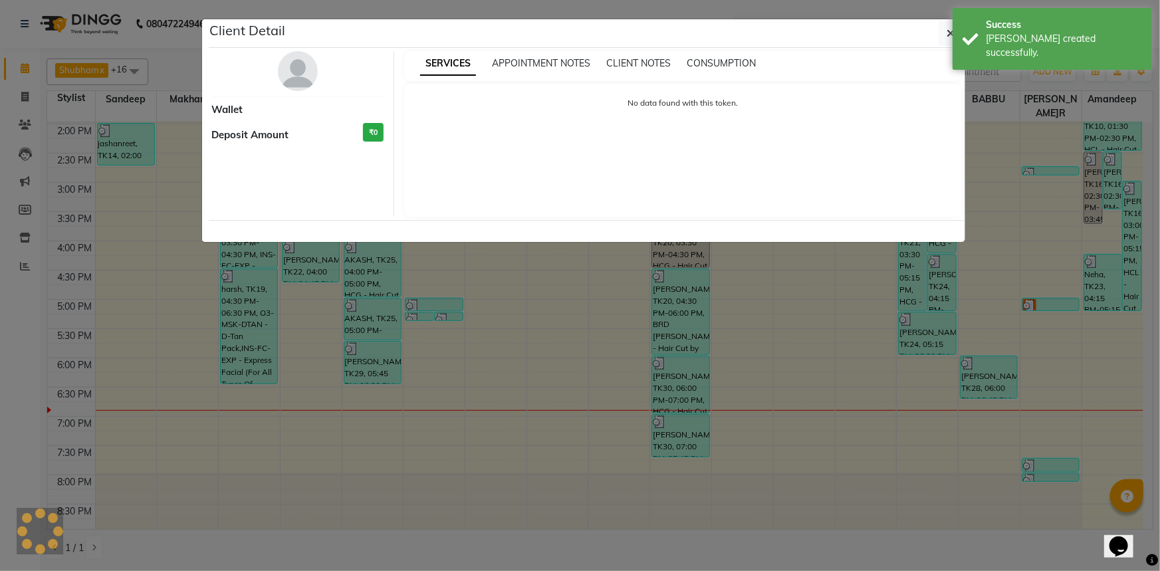
click at [1057, 299] on ngb-modal-window "Client Detail Wallet Deposit Amount ₹0 SERVICES APPOINTMENT NOTES CLIENT NOTES …" at bounding box center [580, 285] width 1160 height 571
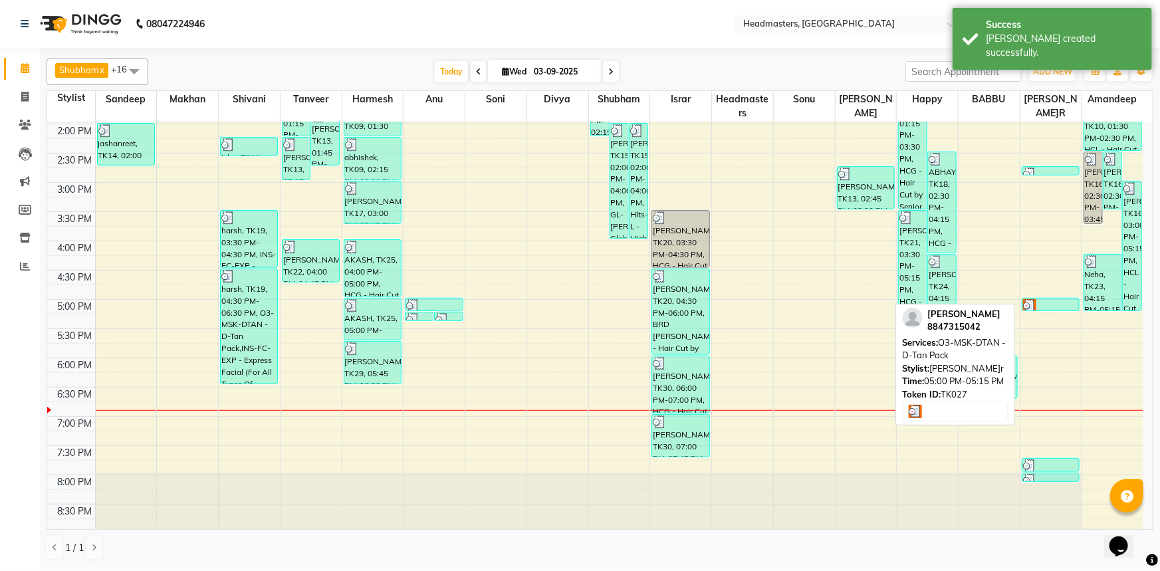
click at [1040, 305] on div at bounding box center [1050, 305] width 55 height 13
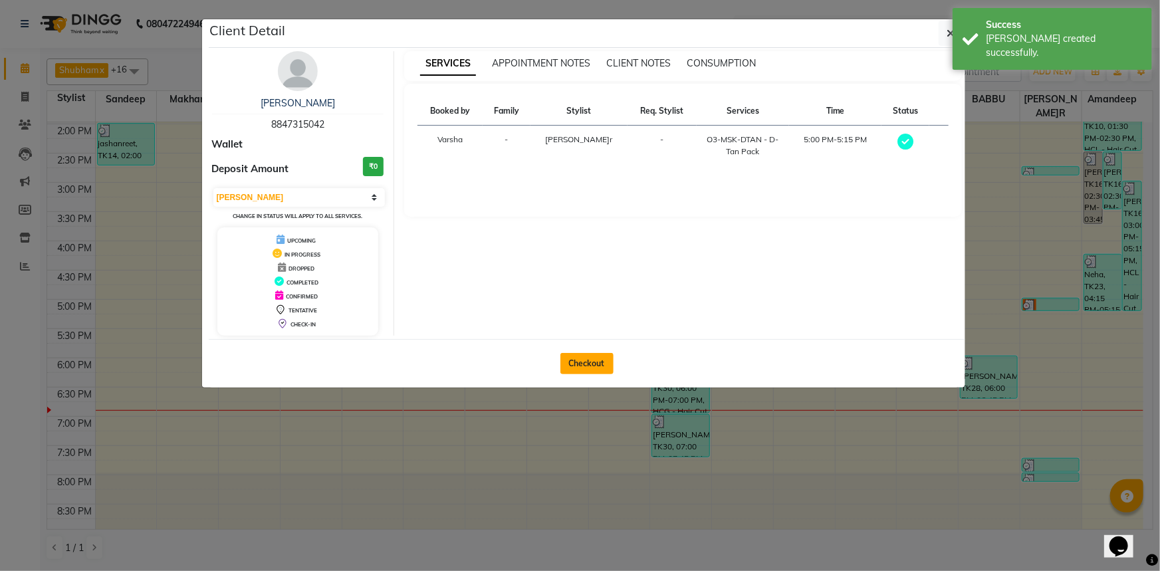
click at [588, 365] on button "Checkout" at bounding box center [587, 363] width 53 height 21
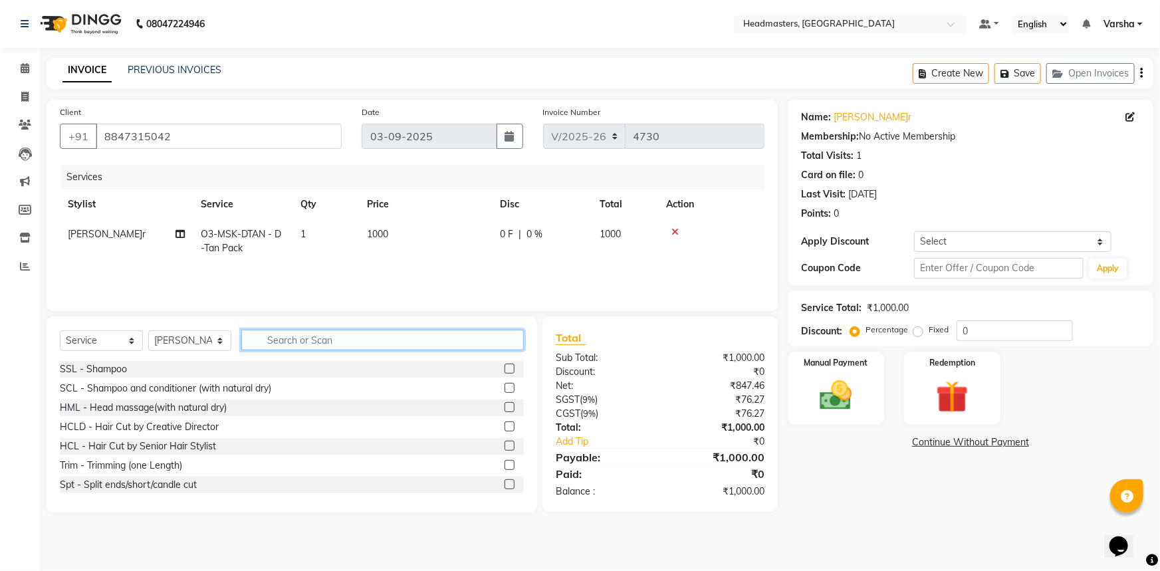
click at [272, 338] on input "text" at bounding box center [382, 340] width 283 height 21
click at [272, 343] on input "text" at bounding box center [382, 340] width 283 height 21
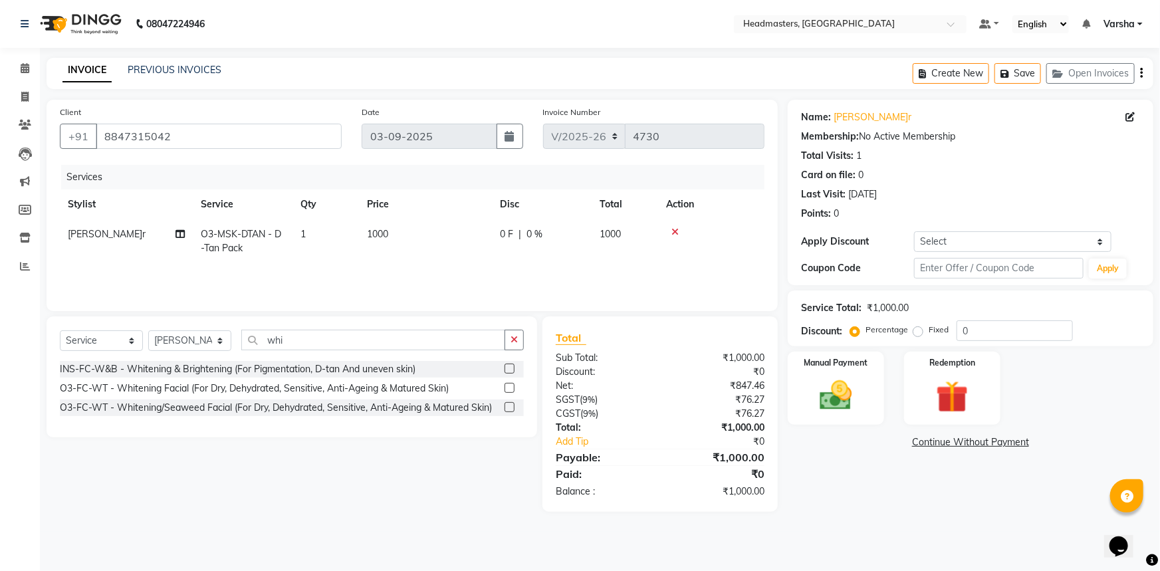
click at [510, 389] on label at bounding box center [510, 388] width 10 height 10
click at [510, 389] on input "checkbox" at bounding box center [509, 388] width 9 height 9
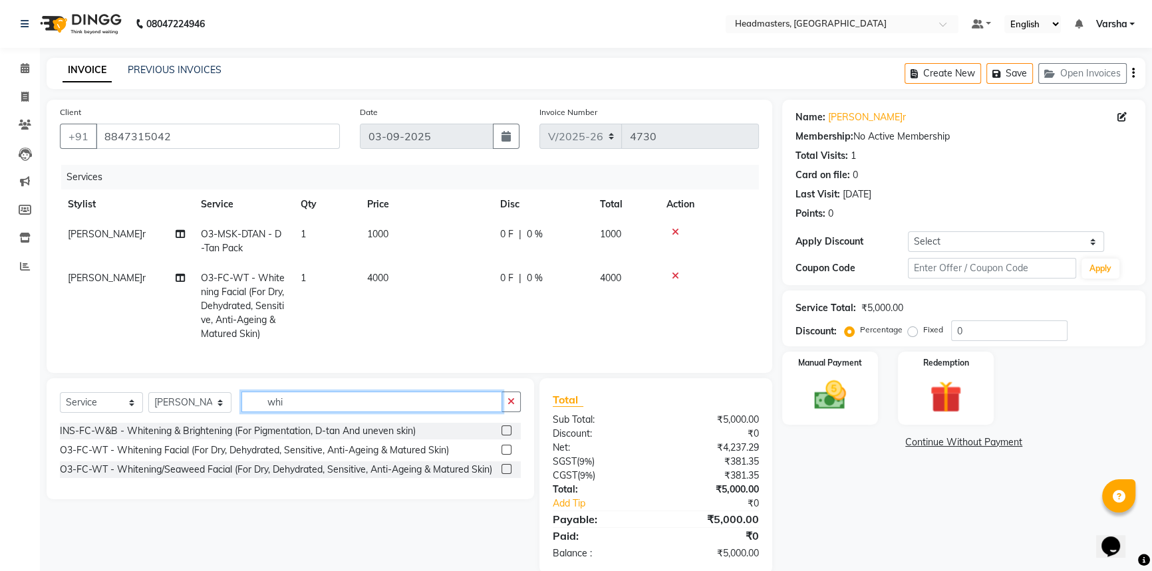
click at [386, 412] on input "whi" at bounding box center [371, 402] width 261 height 21
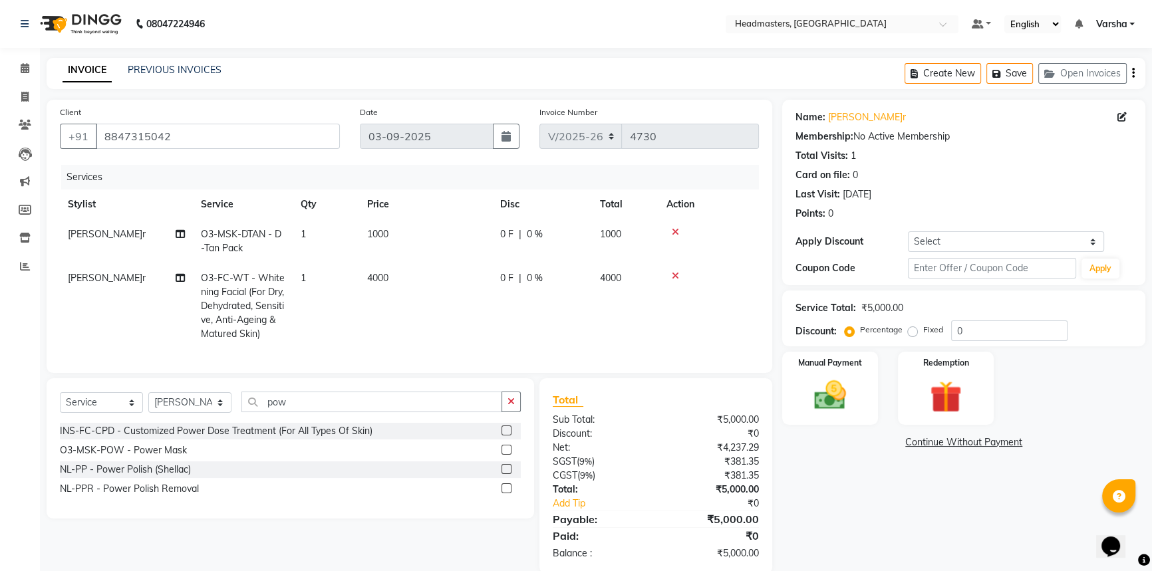
click at [506, 455] on label at bounding box center [506, 450] width 10 height 10
click at [506, 455] on input "checkbox" at bounding box center [505, 450] width 9 height 9
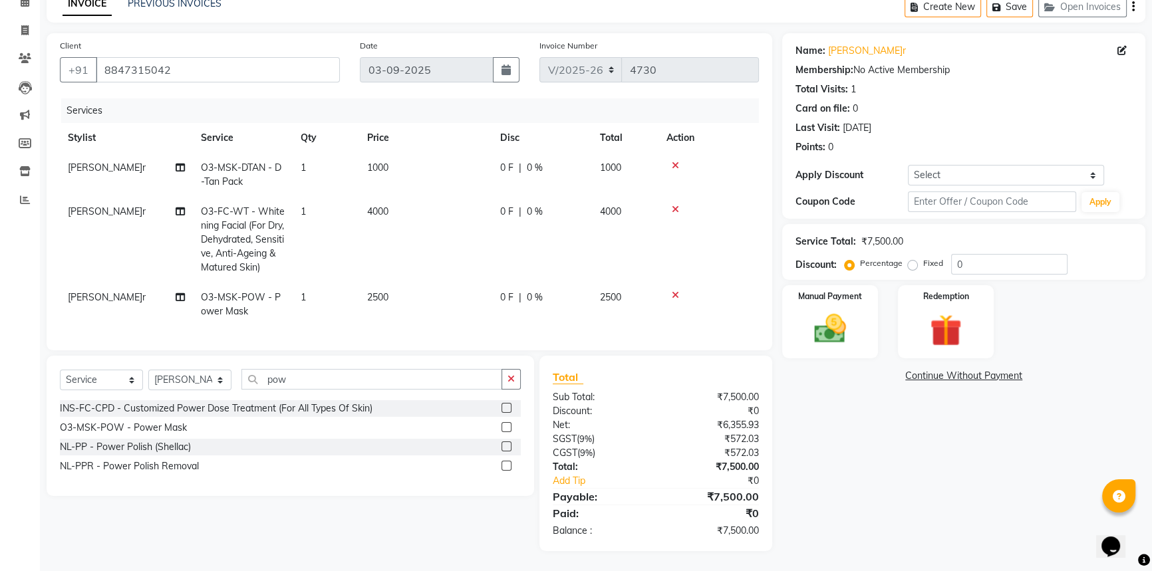
scroll to position [15, 0]
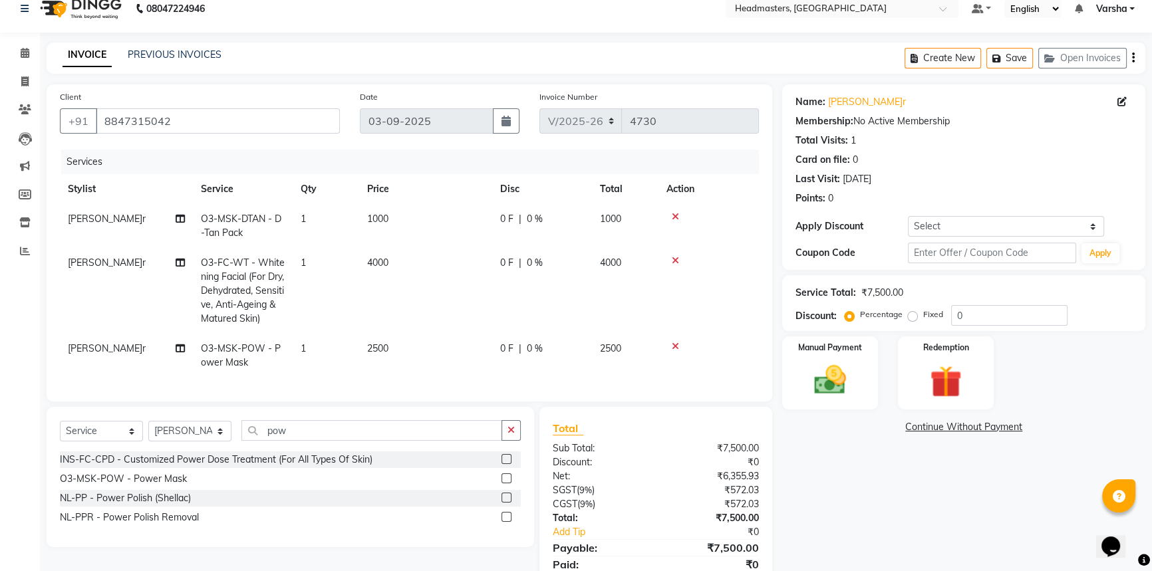
click at [505, 221] on span "0 F" at bounding box center [506, 219] width 13 height 14
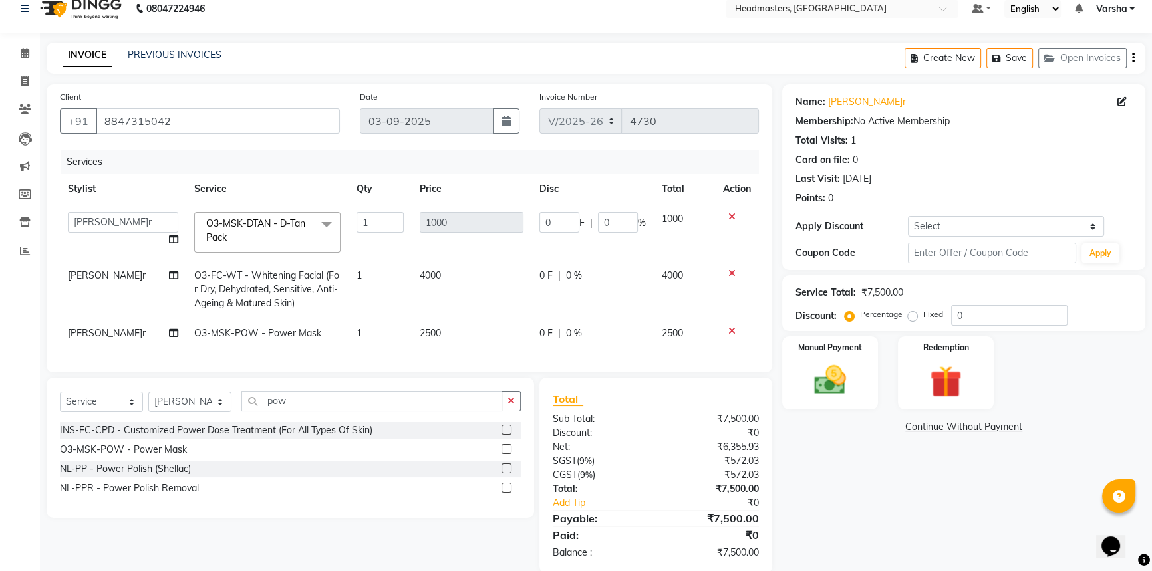
click at [516, 259] on td "1000" at bounding box center [472, 232] width 120 height 57
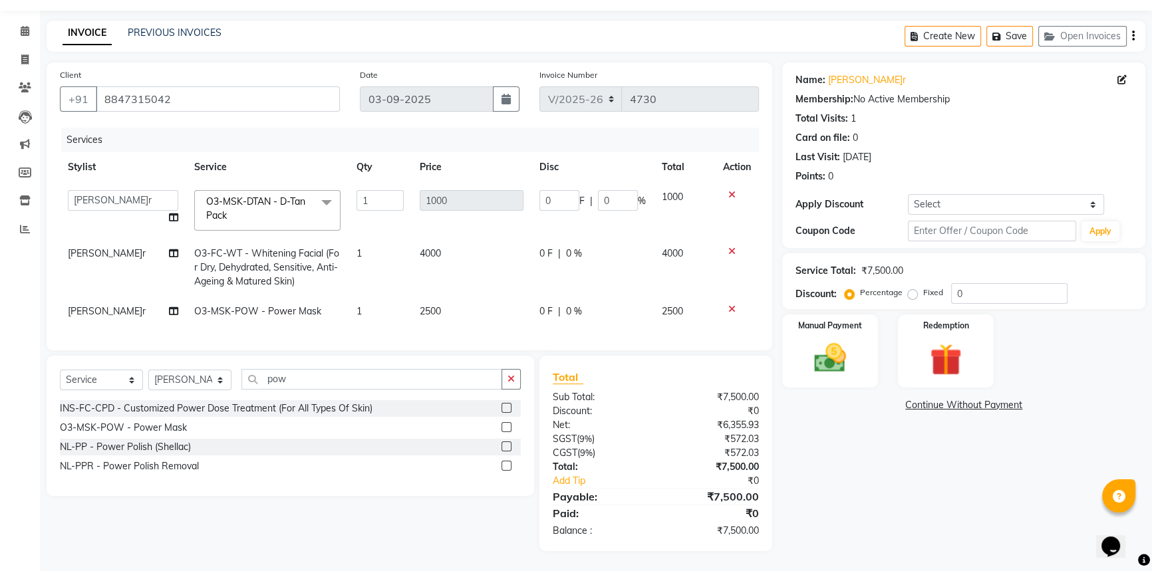
click at [545, 247] on span "0 F" at bounding box center [545, 254] width 13 height 14
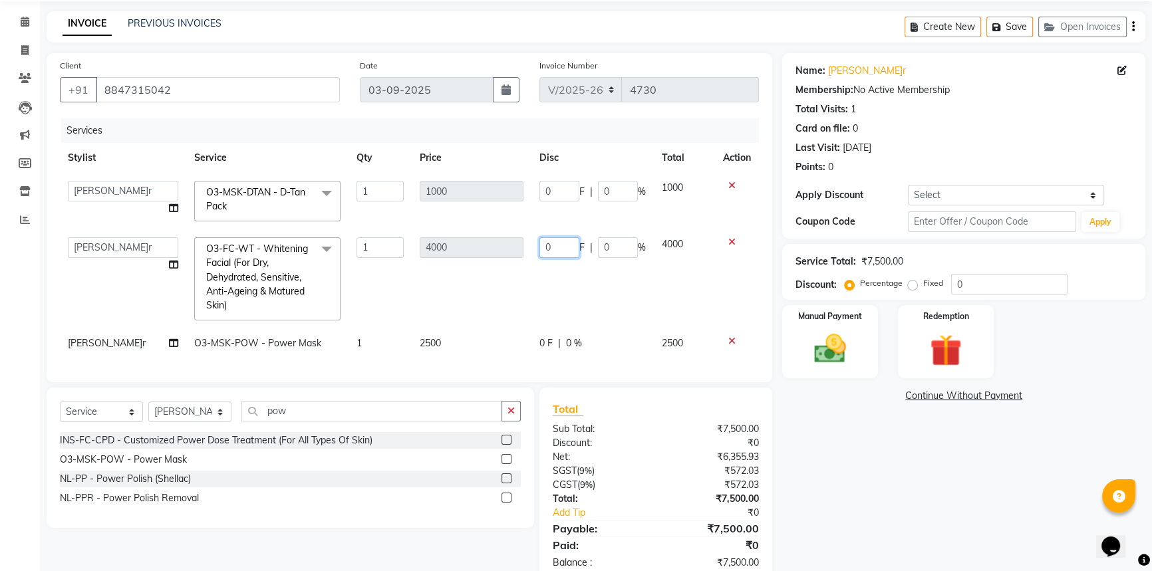
click at [559, 249] on input "0" at bounding box center [559, 247] width 40 height 21
click at [531, 289] on tbody "Afia Amandeep Amandeep Kaur Anu BABBU DHIR Divya Happy Harmesh Harry Headmaster…" at bounding box center [409, 266] width 699 height 186
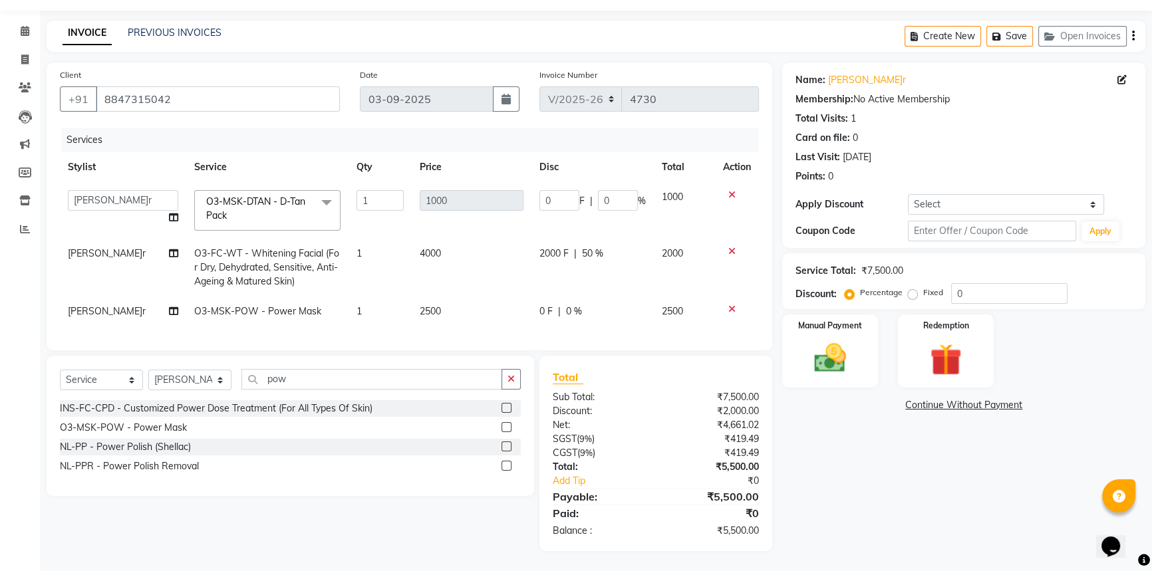
click at [543, 305] on span "0 F" at bounding box center [545, 312] width 13 height 14
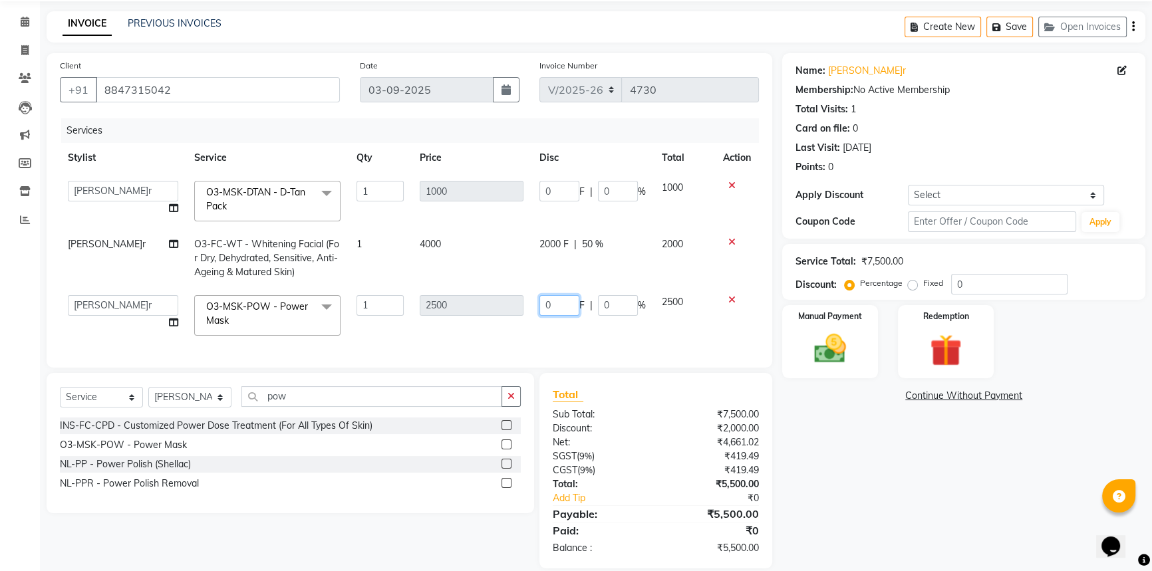
click at [552, 302] on input "0" at bounding box center [559, 305] width 40 height 21
click at [843, 466] on div "Name: Jaspreet Kaur Membership: No Active Membership Total Visits: 1 Card on fi…" at bounding box center [968, 310] width 373 height 515
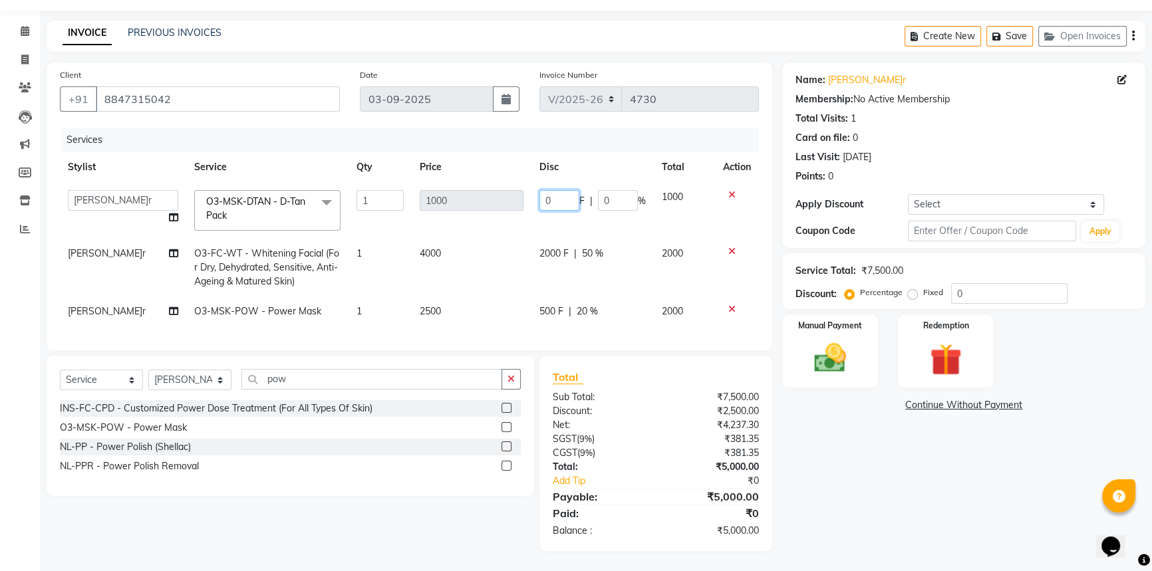
click at [561, 190] on input "0" at bounding box center [559, 200] width 40 height 21
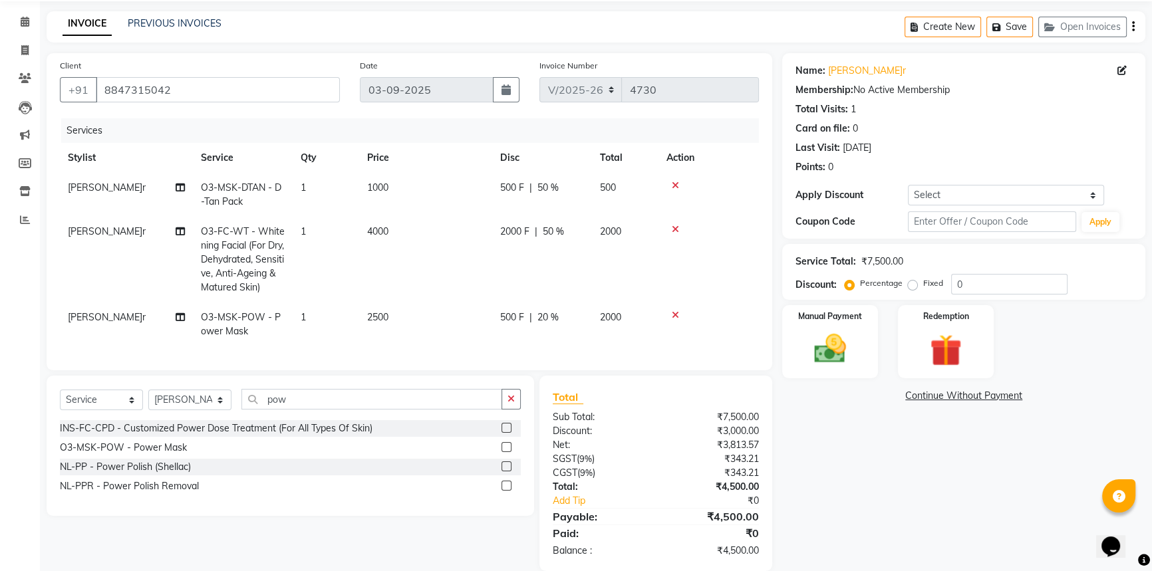
click at [507, 250] on tr "Amandeep Kaur O3-FC-WT - Whitening Facial (For Dry, Dehydrated, Sensitive, Anti…" at bounding box center [409, 260] width 699 height 86
click at [525, 229] on span "2000 F" at bounding box center [514, 232] width 29 height 14
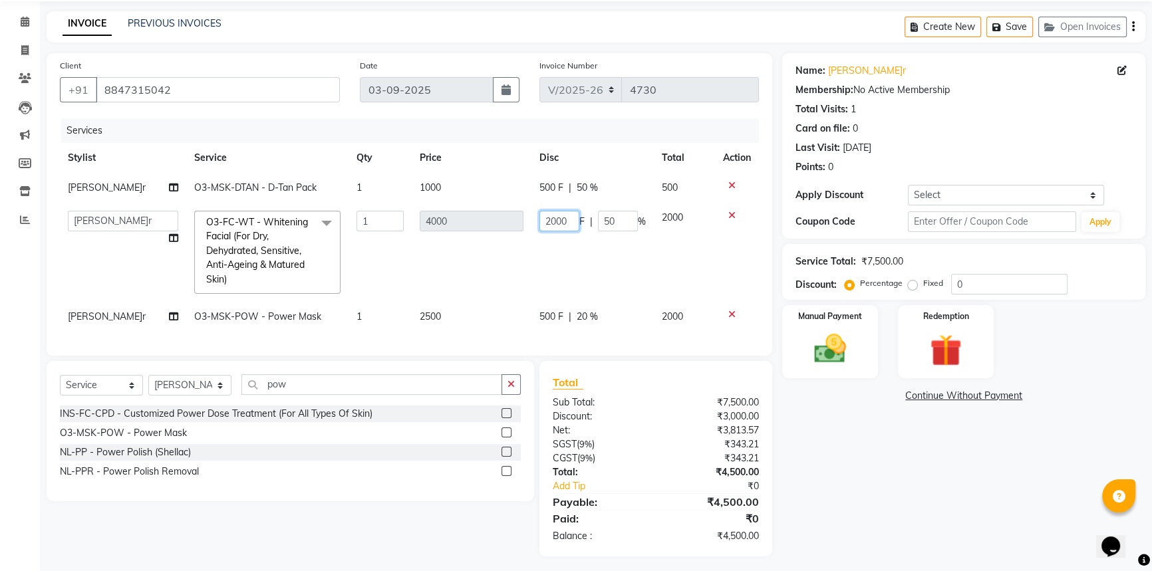
click at [570, 216] on input "2000" at bounding box center [559, 221] width 40 height 21
click at [997, 475] on div "Name: Jaspreet Kaur Membership: No Active Membership Total Visits: 1 Card on fi…" at bounding box center [968, 304] width 373 height 503
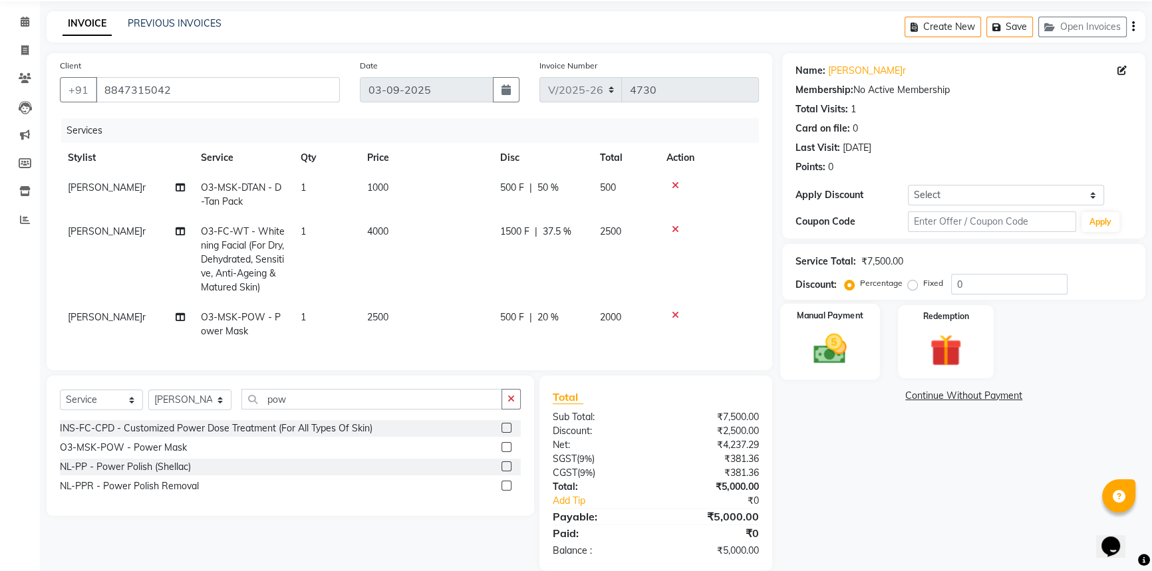
click at [848, 354] on img at bounding box center [830, 349] width 54 height 38
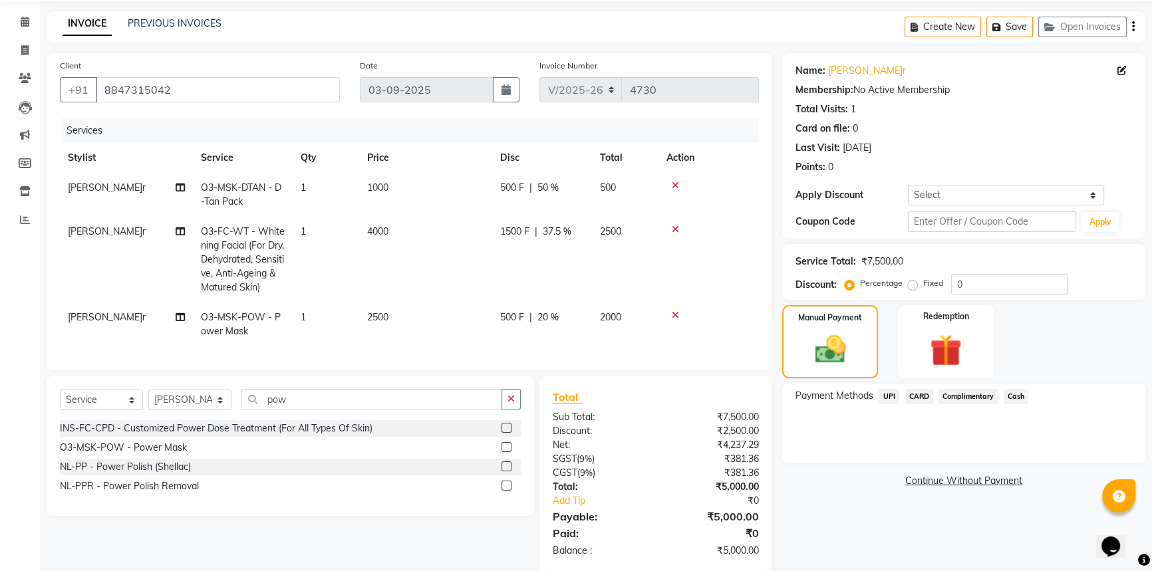
click at [886, 390] on span "UPI" at bounding box center [888, 396] width 21 height 15
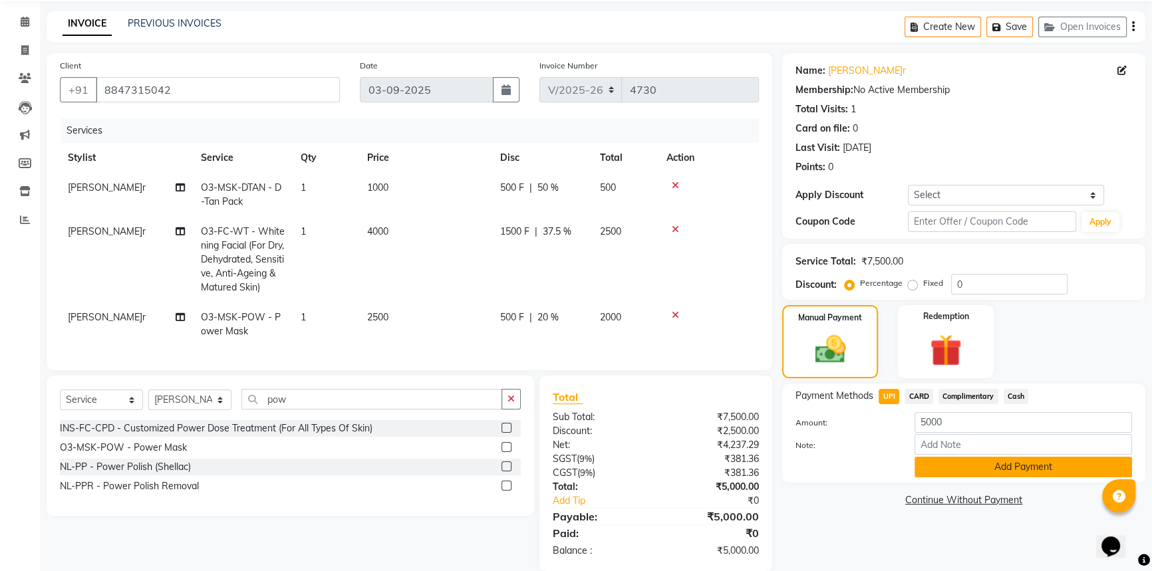
click at [947, 460] on button "Add Payment" at bounding box center [1022, 467] width 217 height 21
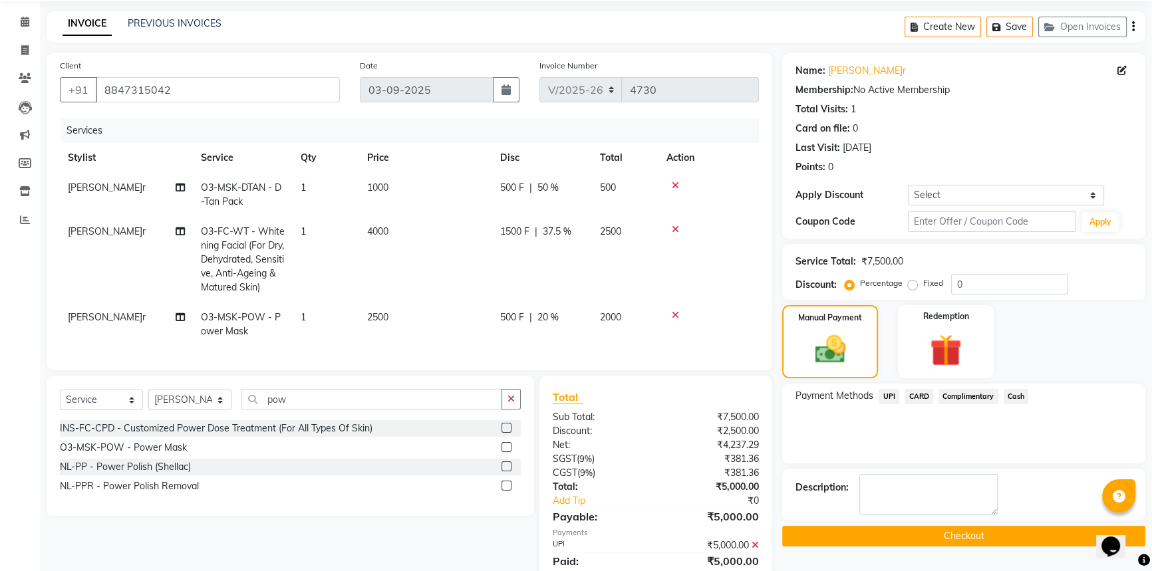
scroll to position [104, 0]
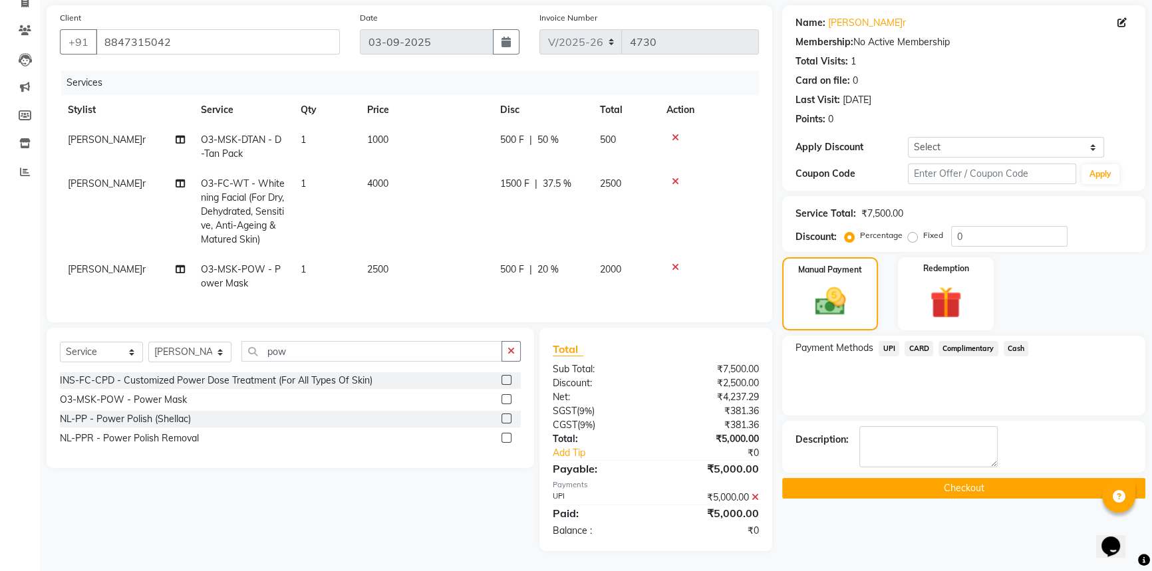
click at [896, 485] on button "Checkout" at bounding box center [963, 488] width 363 height 21
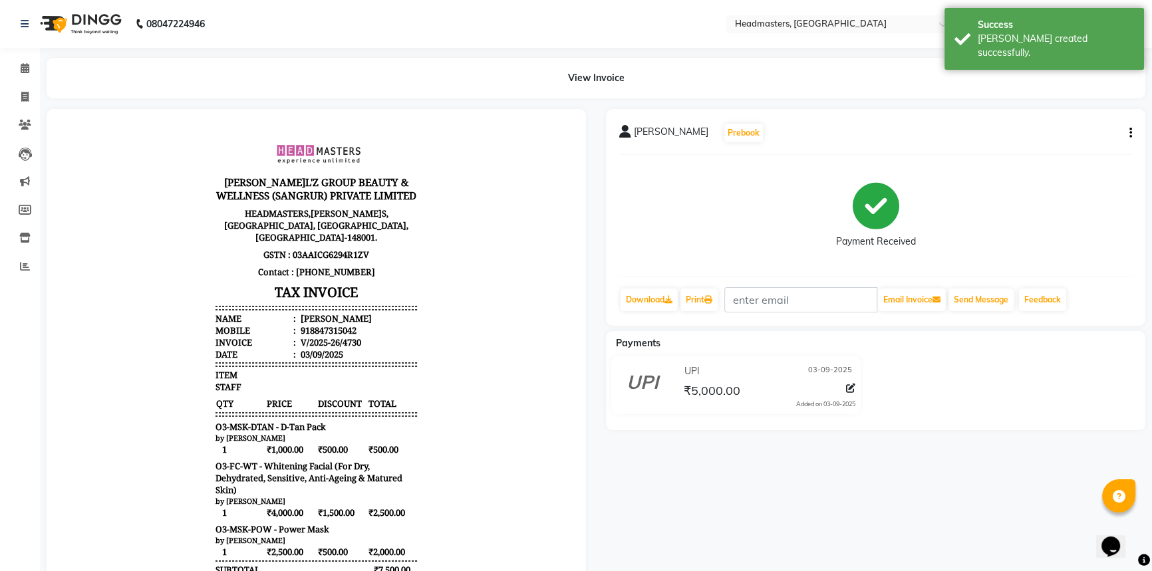
click at [717, 312] on div "Print" at bounding box center [699, 299] width 40 height 25
click at [708, 299] on icon at bounding box center [708, 300] width 8 height 8
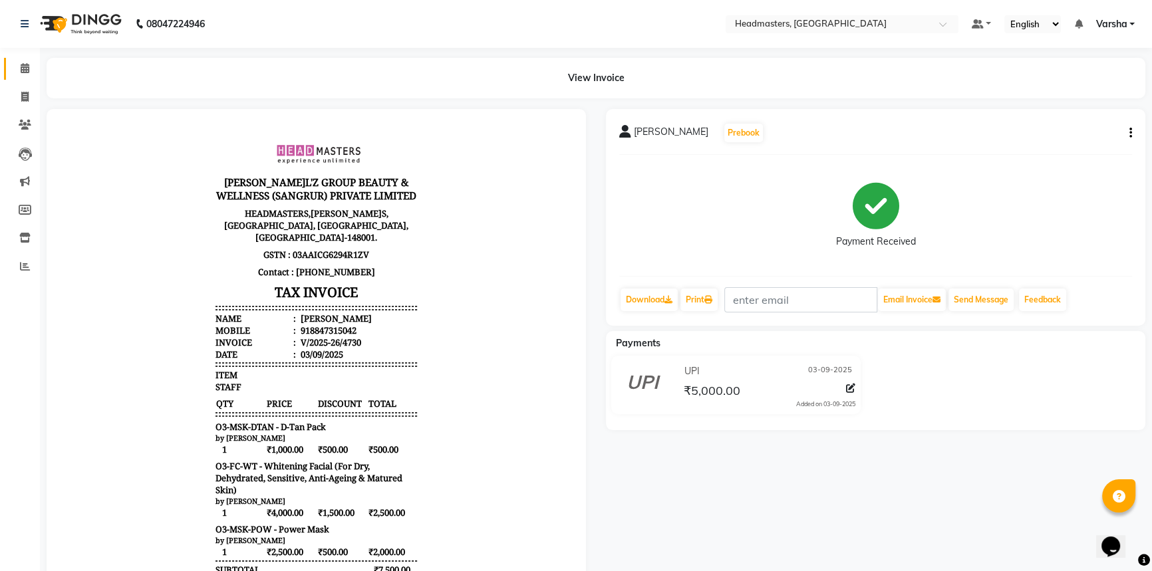
click at [24, 71] on icon at bounding box center [25, 68] width 9 height 10
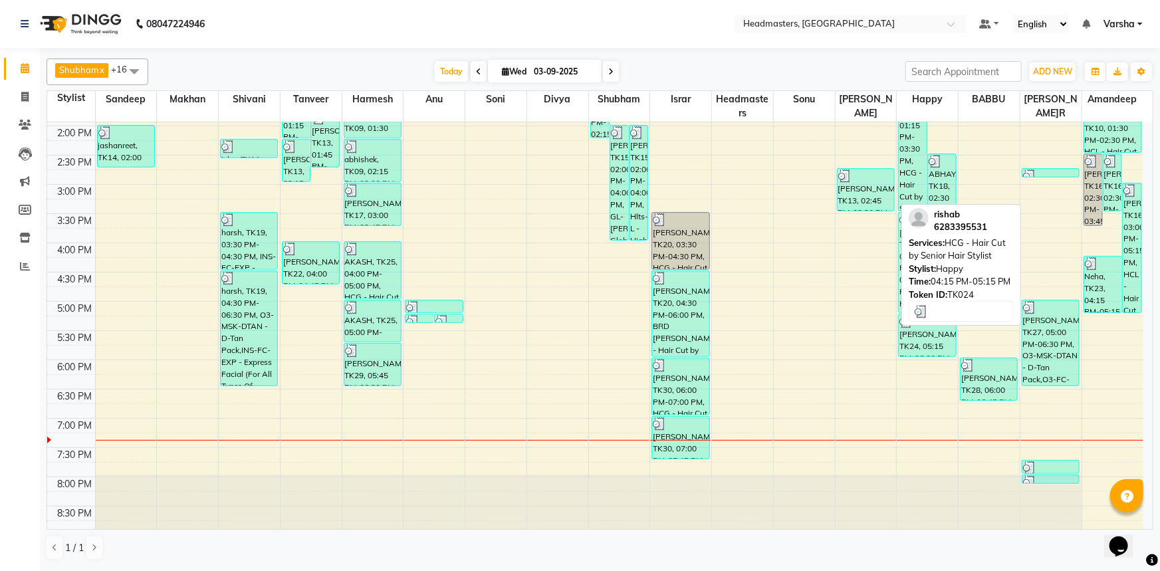
scroll to position [349, 0]
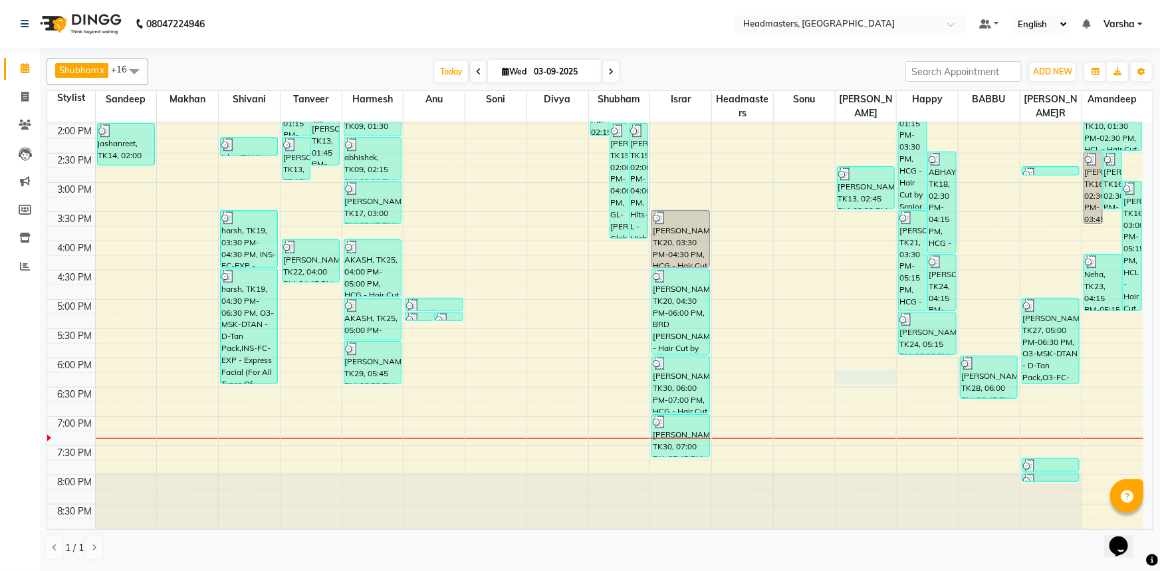
click at [863, 378] on div "8:00 AM 8:30 AM 9:00 AM 9:30 AM 10:00 AM 10:30 AM 11:00 AM 11:30 AM 12:00 PM 12…" at bounding box center [595, 153] width 1096 height 760
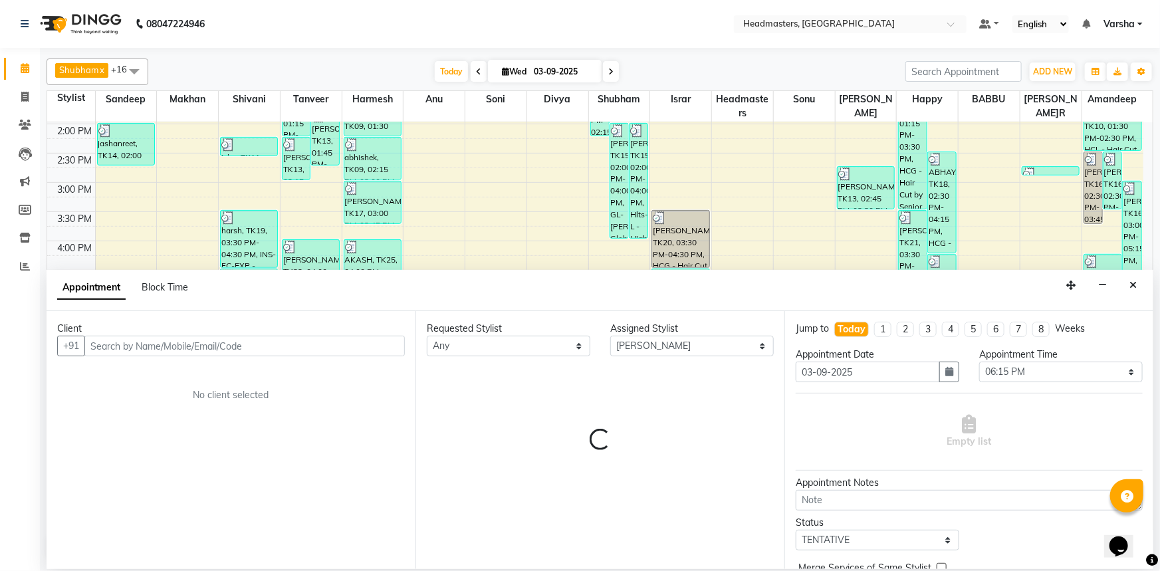
click at [135, 346] on input "text" at bounding box center [244, 346] width 320 height 21
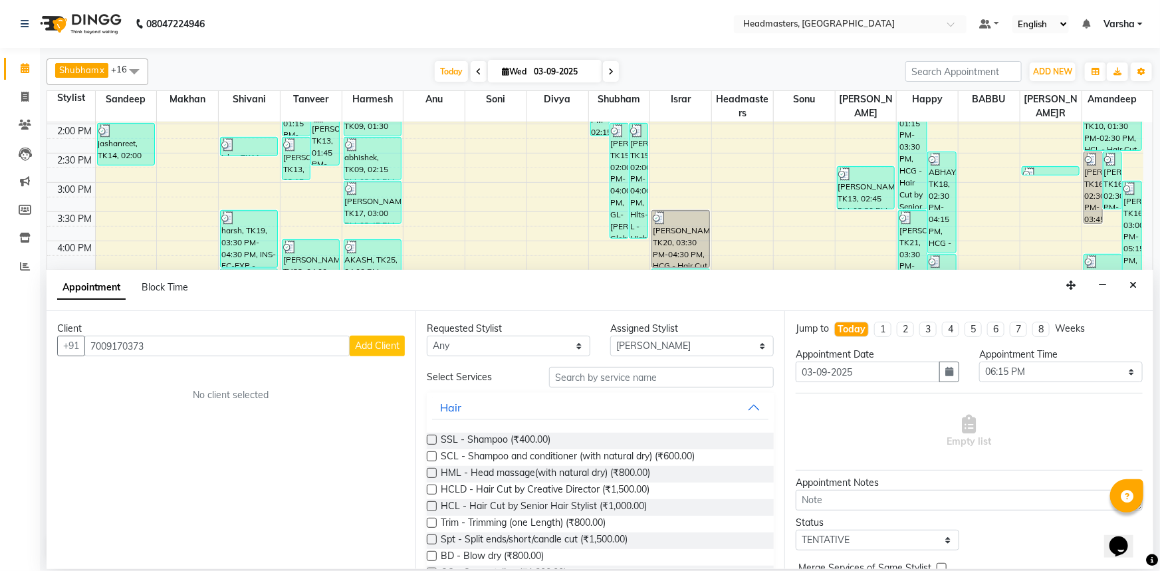
click at [369, 346] on span "Add Client" at bounding box center [377, 346] width 45 height 12
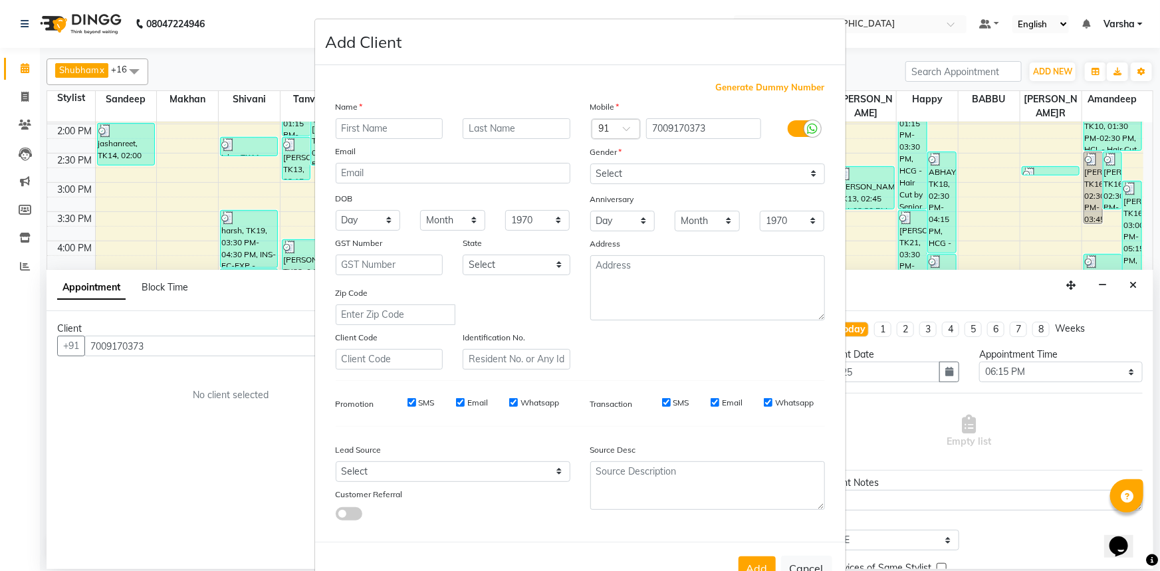
click at [359, 131] on input "text" at bounding box center [390, 128] width 108 height 21
click at [629, 170] on select "Select [DEMOGRAPHIC_DATA] [DEMOGRAPHIC_DATA] Other Prefer Not To Say" at bounding box center [707, 174] width 235 height 21
click at [590, 164] on select "Select [DEMOGRAPHIC_DATA] [DEMOGRAPHIC_DATA] Other Prefer Not To Say" at bounding box center [707, 174] width 235 height 21
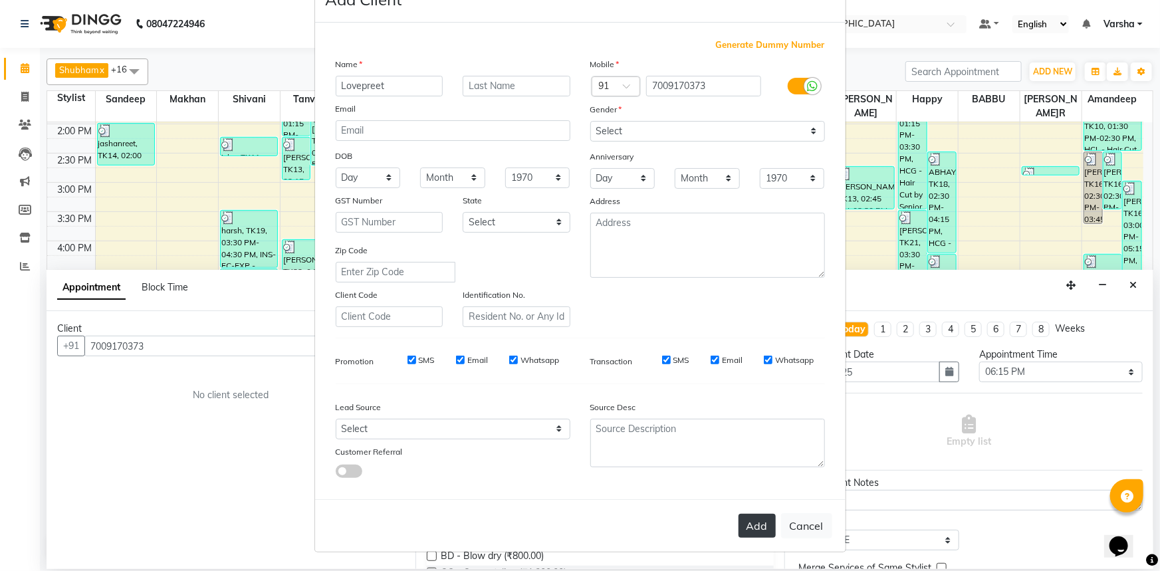
click at [741, 525] on button "Add" at bounding box center [757, 526] width 37 height 24
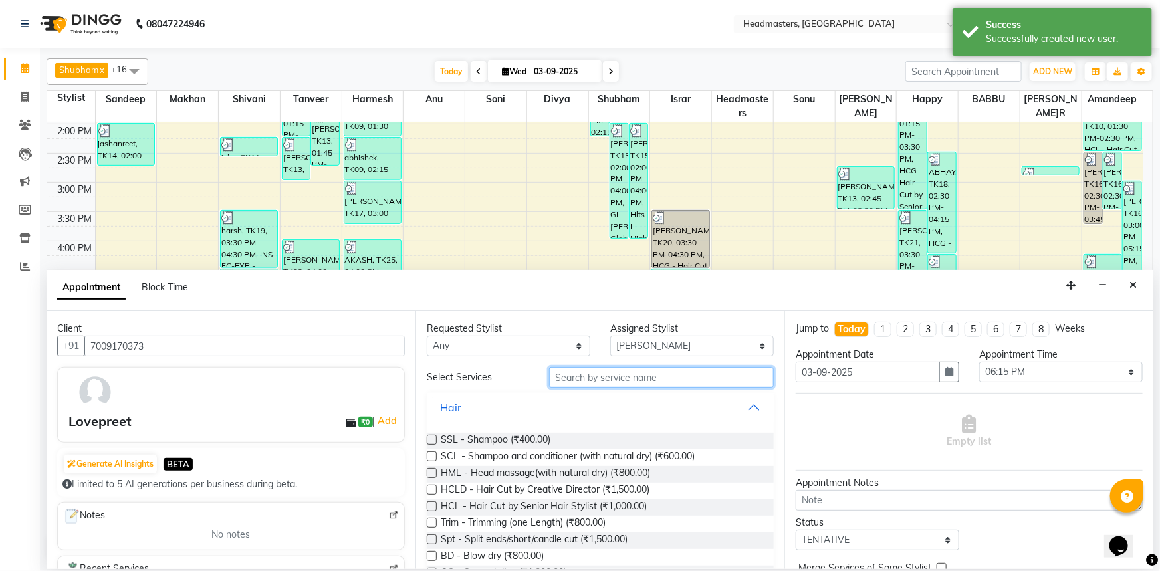
click at [572, 374] on input "text" at bounding box center [661, 377] width 225 height 21
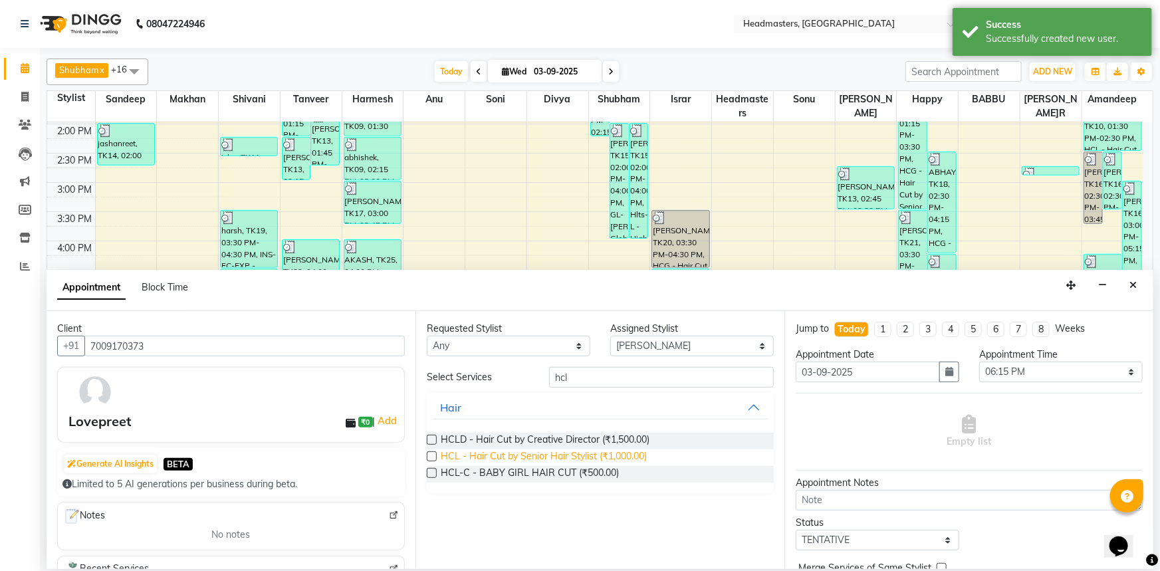
click at [567, 462] on span "HCL - Hair Cut by Senior Hair Stylist (₹1,000.00)" at bounding box center [544, 457] width 206 height 17
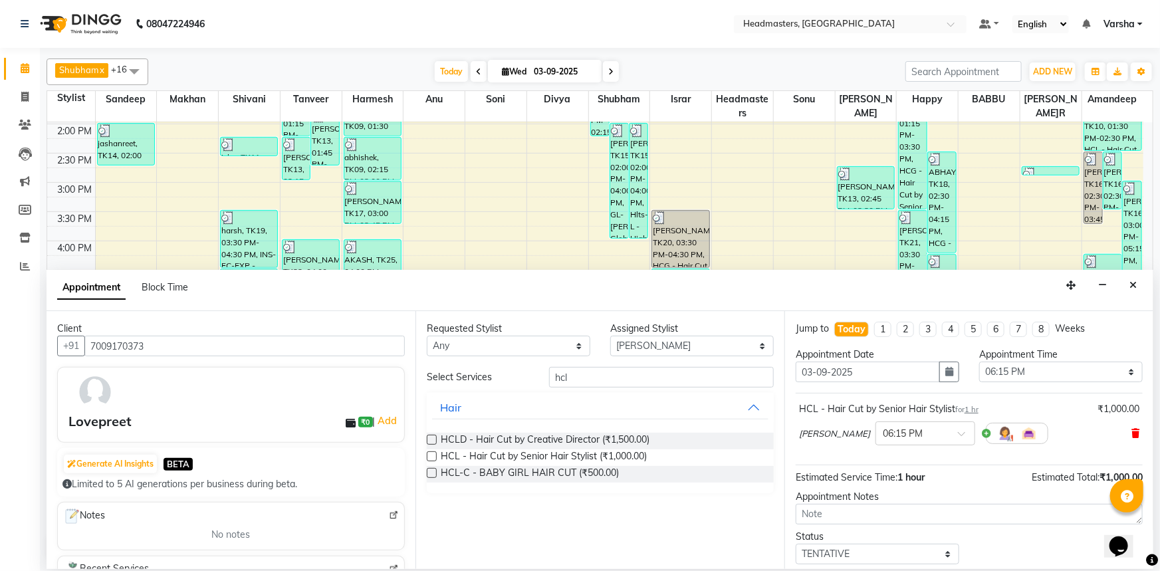
click at [1132, 434] on icon at bounding box center [1136, 433] width 8 height 9
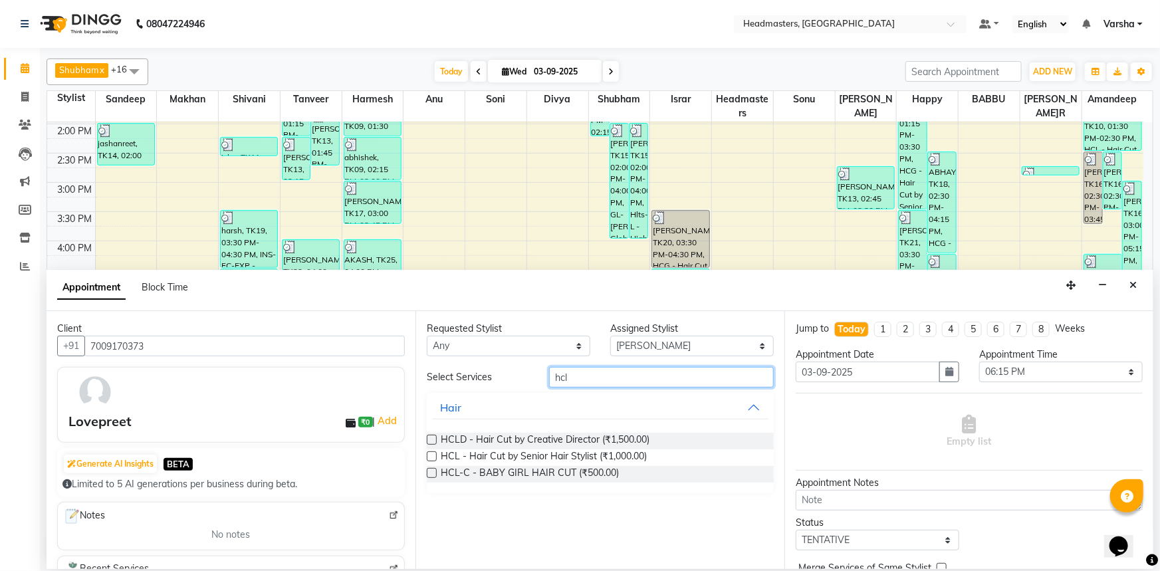
click at [579, 384] on input "hcl" at bounding box center [661, 377] width 225 height 21
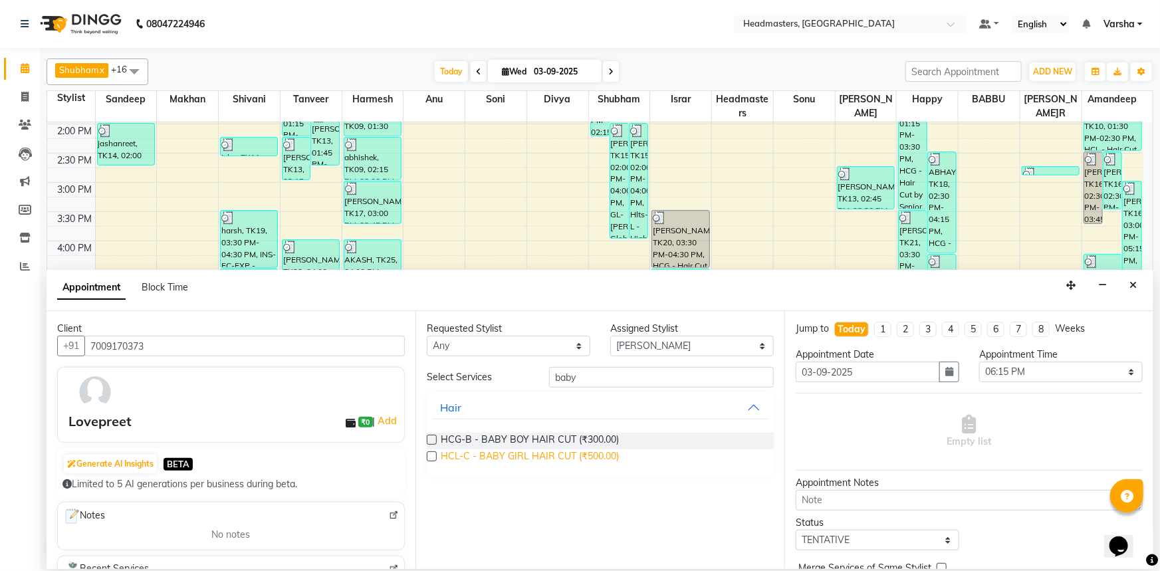
click at [476, 451] on span "HCL-C - BABY GIRL HAIR CUT (₹500.00)" at bounding box center [530, 457] width 178 height 17
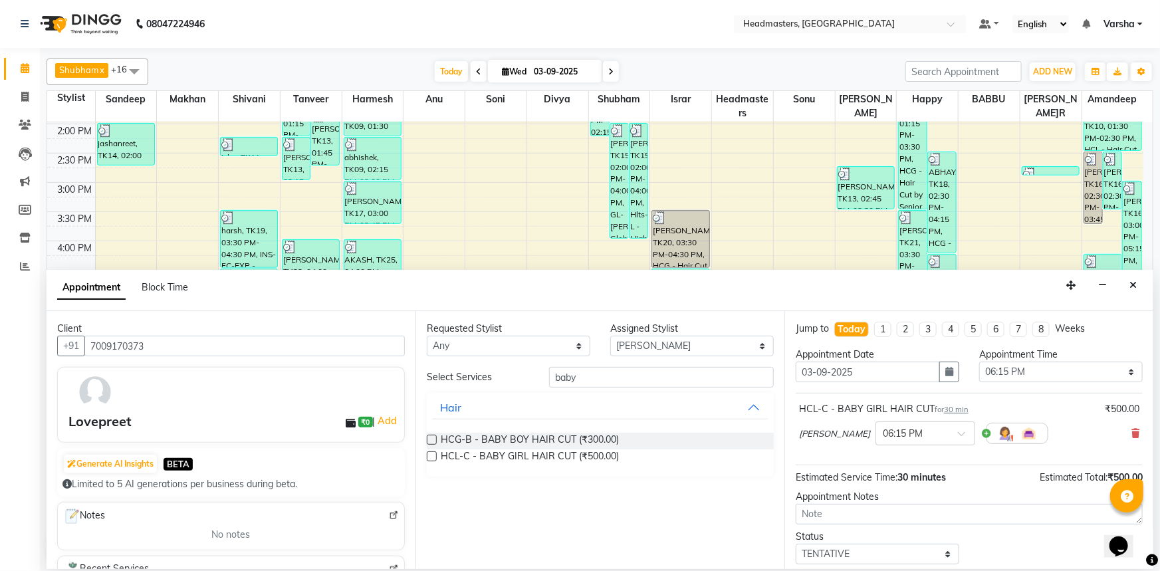
scroll to position [57, 0]
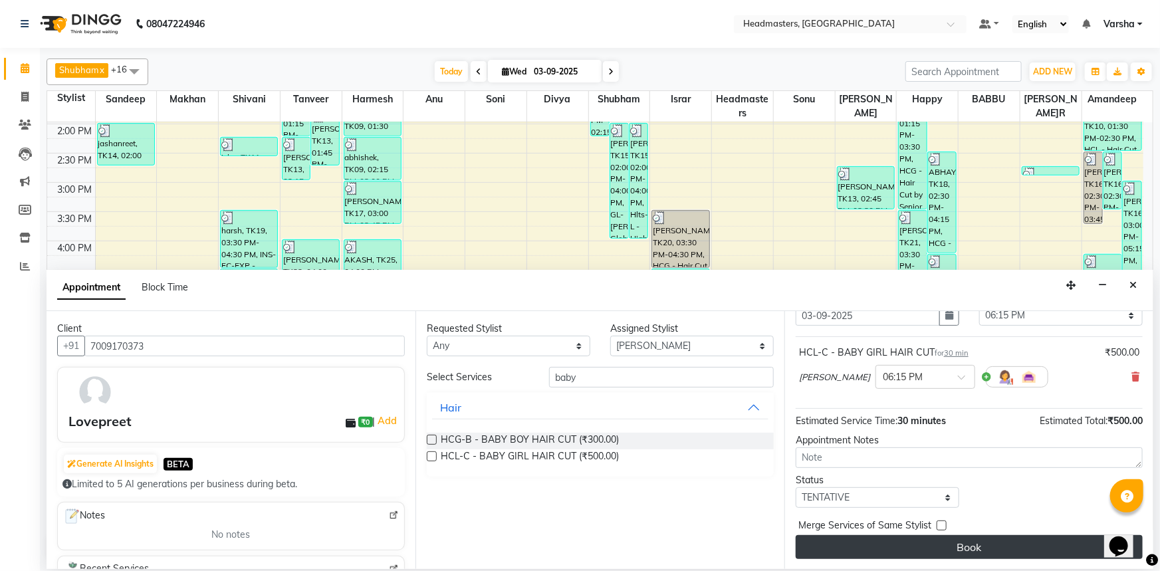
click at [931, 540] on button "Book" at bounding box center [969, 547] width 347 height 24
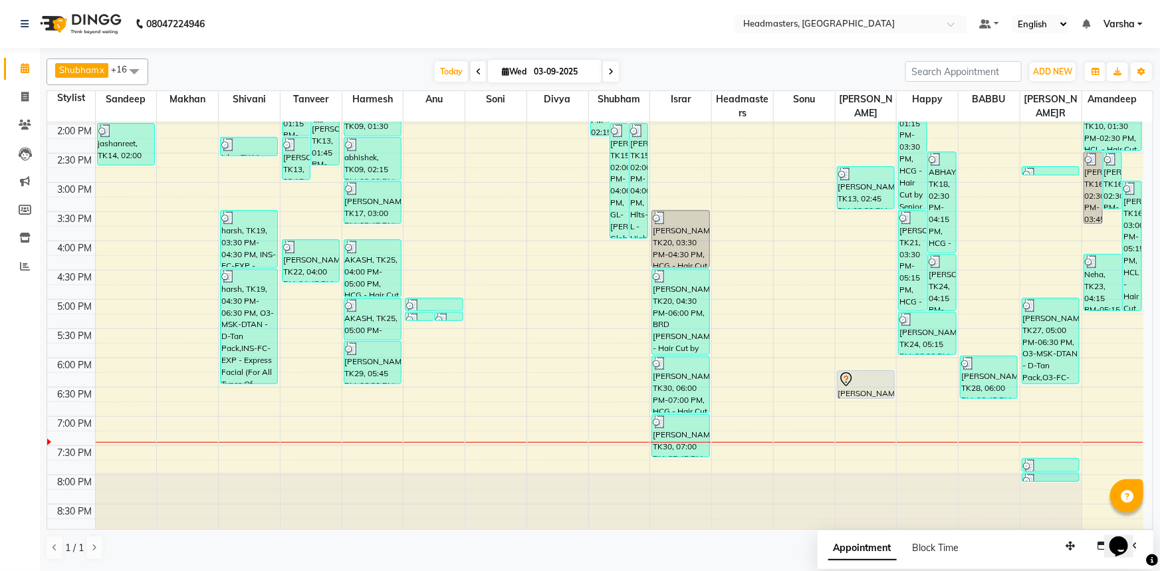
click at [254, 69] on div "Today Wed 03-09-2025" at bounding box center [527, 72] width 744 height 20
click at [322, 61] on div "Shubham x Harmesh x Happy x Divya x Amandeep Kaur x Tanveer x Makhan x Vijay x …" at bounding box center [600, 72] width 1107 height 27
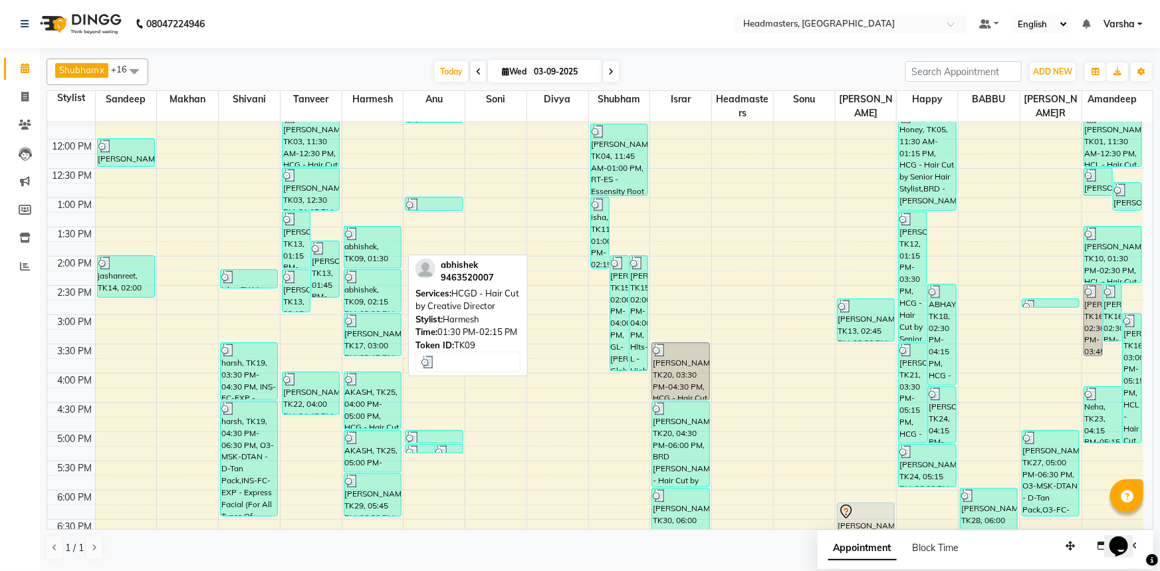
scroll to position [228, 0]
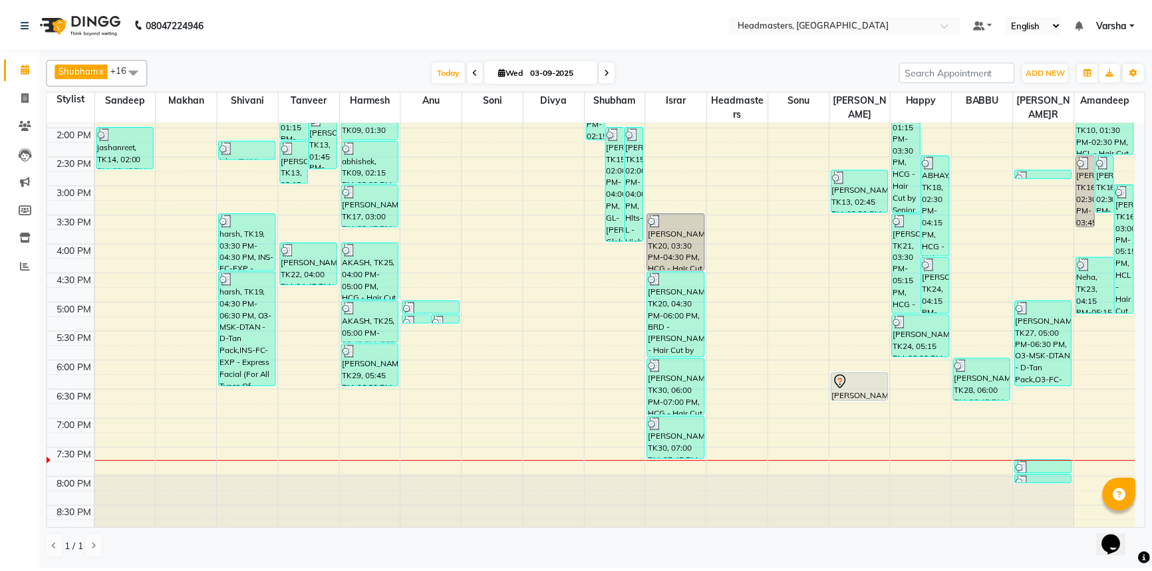
scroll to position [349, 0]
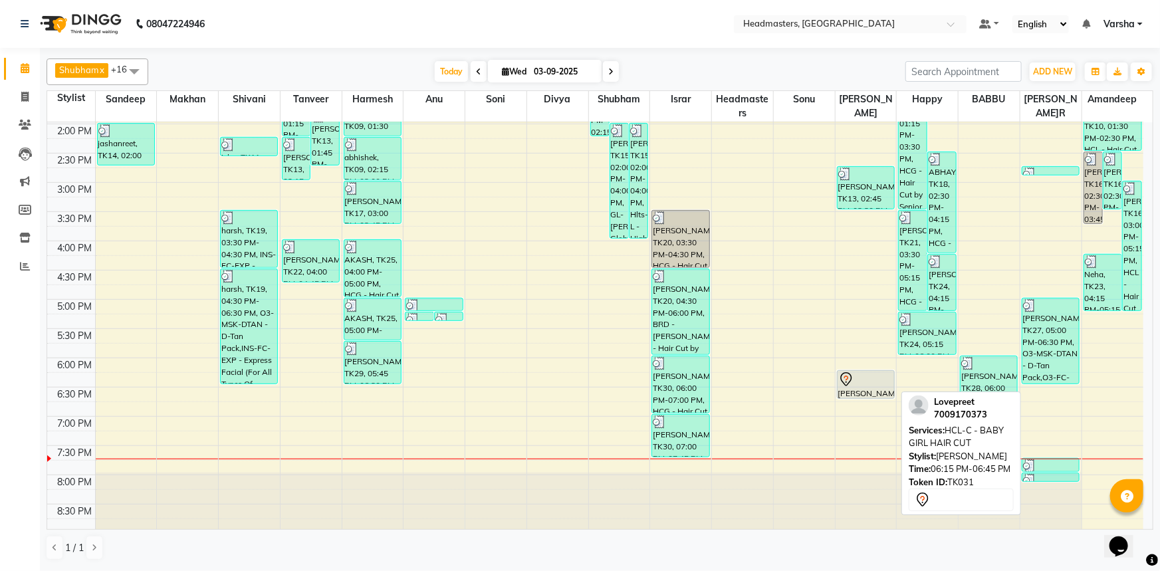
click at [864, 399] on div at bounding box center [866, 398] width 57 height 5
select select "7"
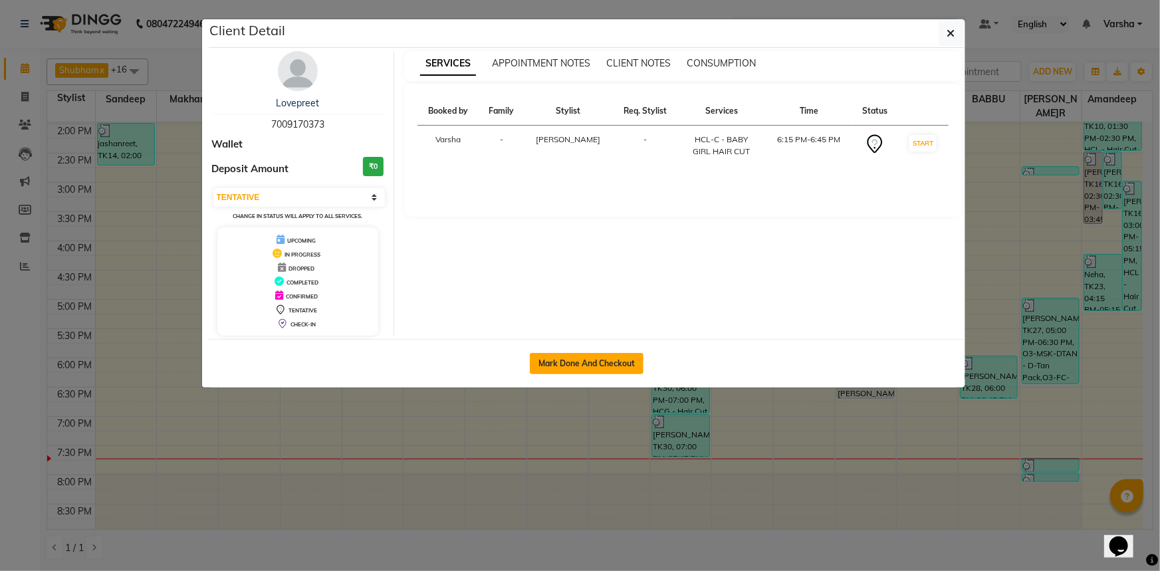
click at [565, 366] on button "Mark Done And Checkout" at bounding box center [587, 363] width 114 height 21
select select "service"
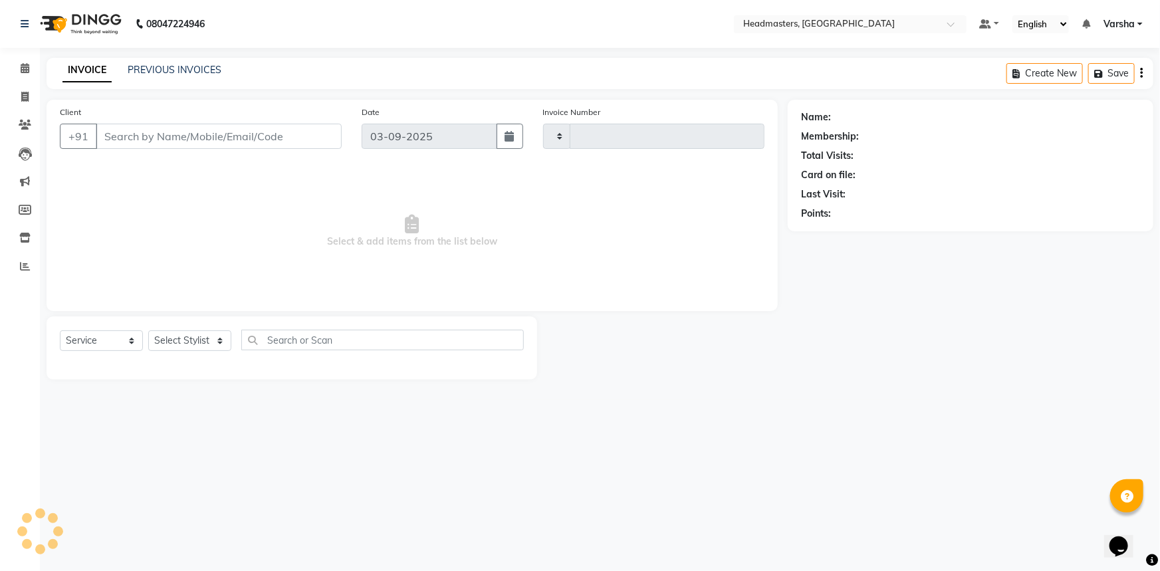
type input "4731"
select select "7140"
type input "7009170373"
select select "60902"
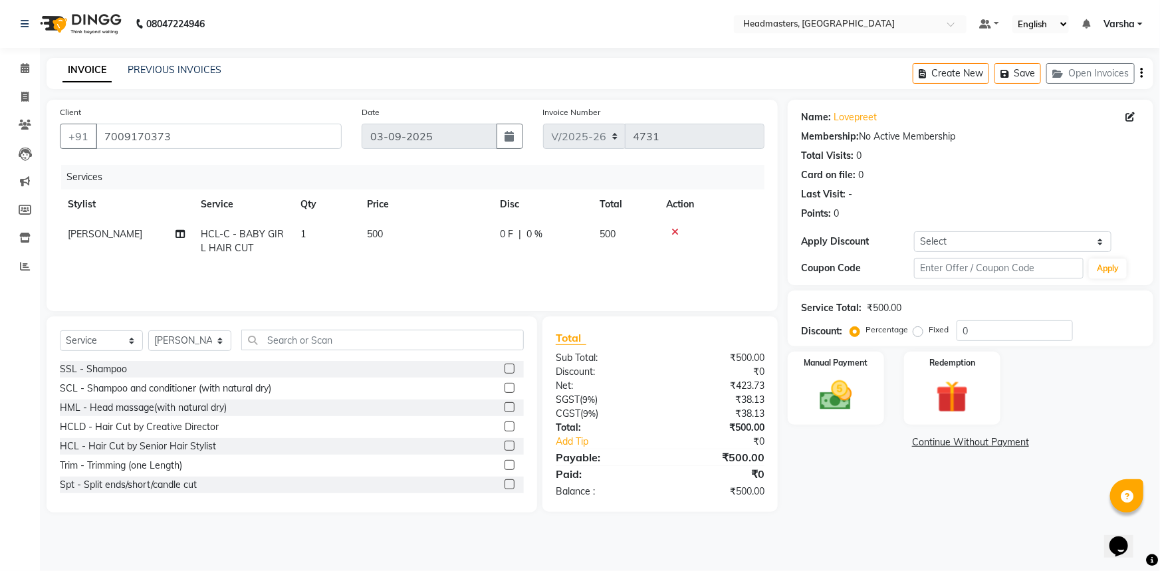
click at [493, 237] on td "0 F | 0 %" at bounding box center [542, 241] width 100 height 44
select select "60902"
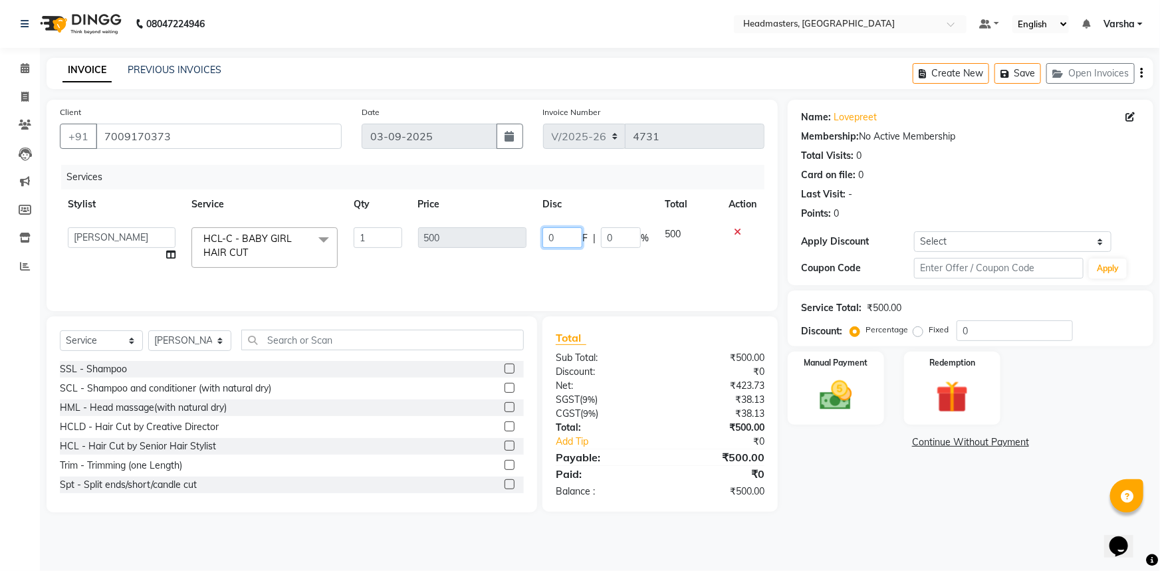
click at [544, 230] on input "0" at bounding box center [563, 237] width 40 height 21
type input "100"
click at [570, 267] on div "Services Stylist Service Qty Price Disc Total Action [PERSON_NAME]p [PERSON_NAM…" at bounding box center [412, 231] width 705 height 133
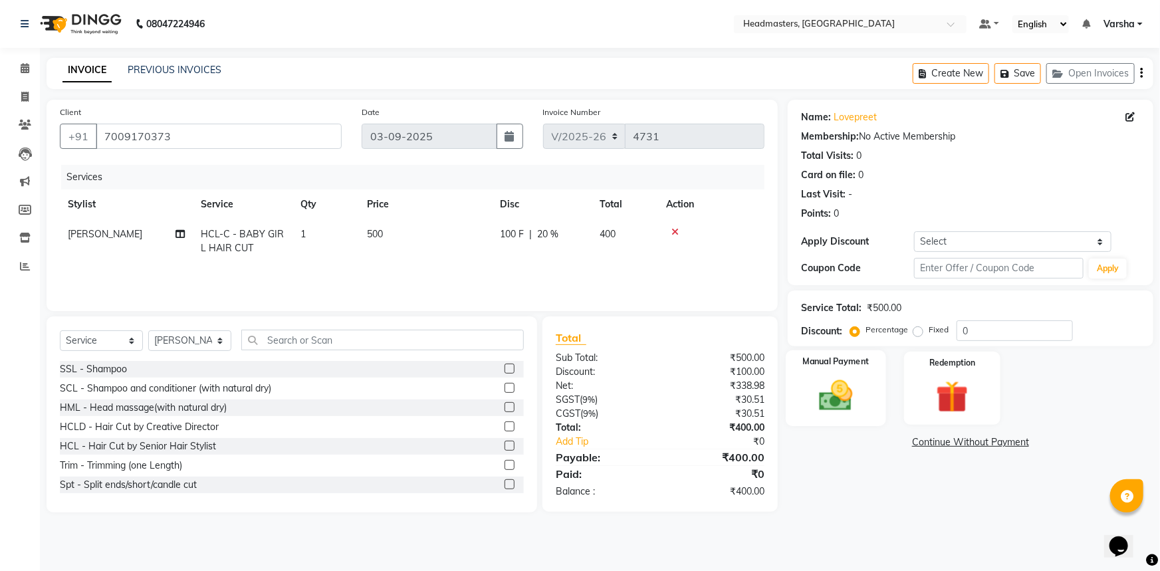
click at [838, 401] on img at bounding box center [836, 395] width 55 height 39
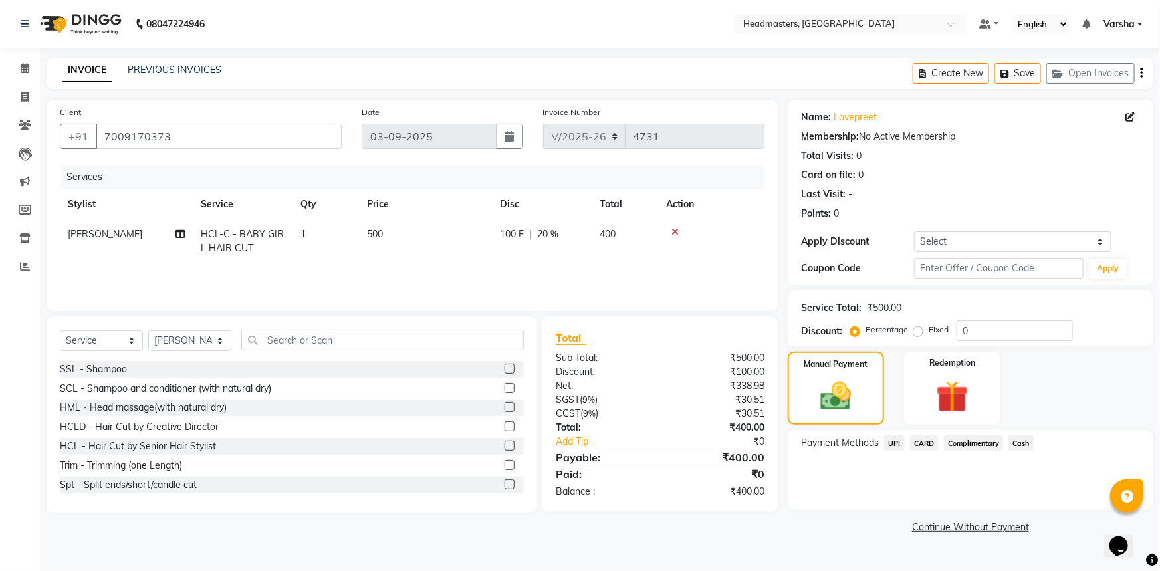
click at [894, 441] on span "UPI" at bounding box center [894, 443] width 21 height 15
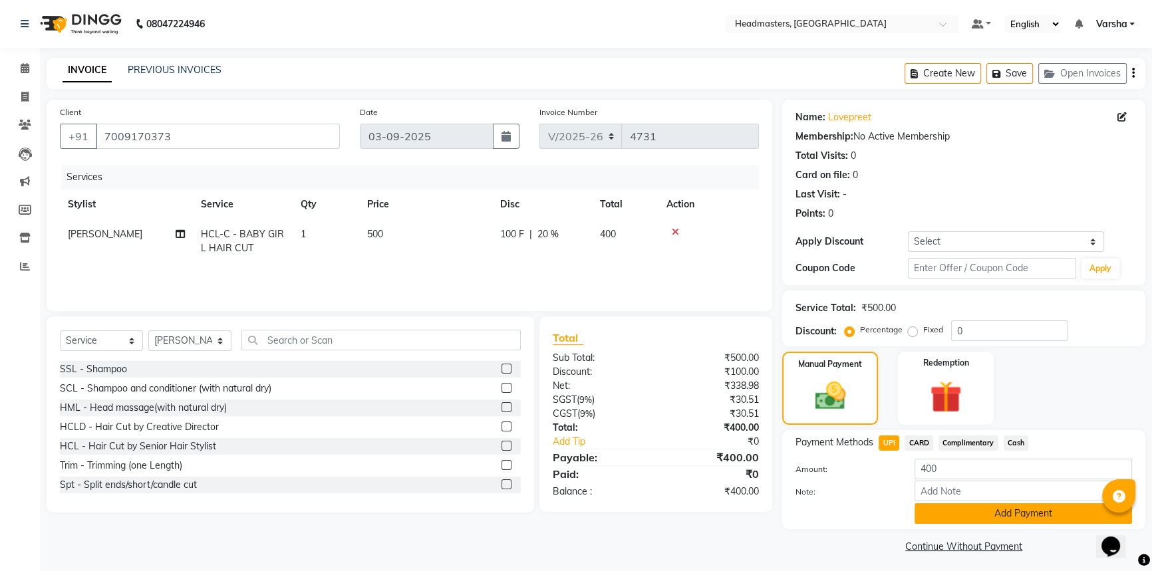
click at [967, 510] on button "Add Payment" at bounding box center [1022, 513] width 217 height 21
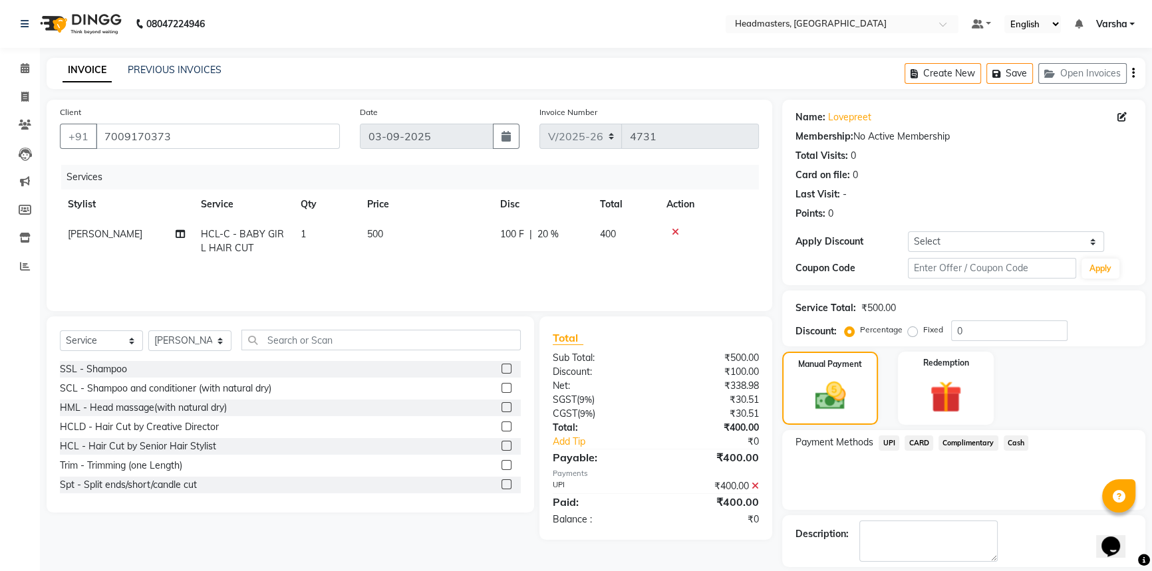
scroll to position [41, 0]
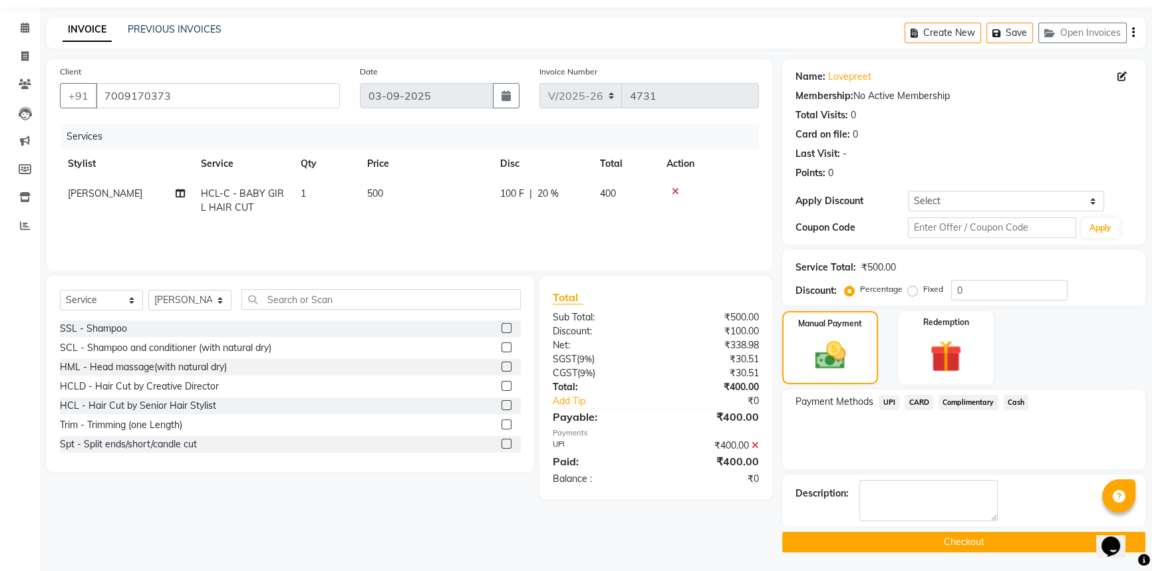
click at [942, 535] on button "Checkout" at bounding box center [963, 542] width 363 height 21
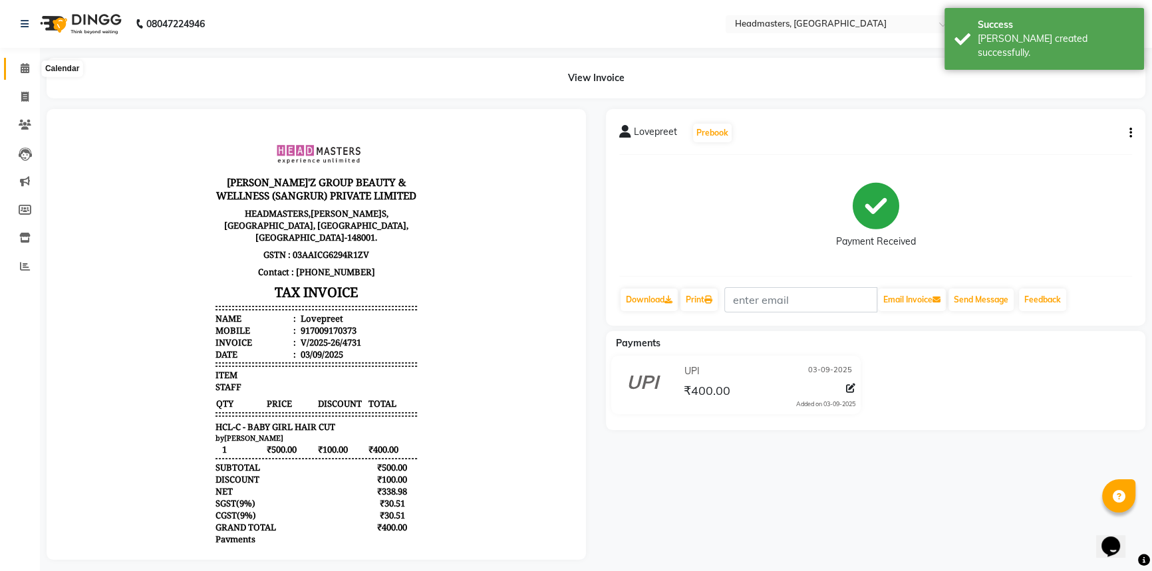
click at [25, 69] on icon at bounding box center [25, 68] width 9 height 10
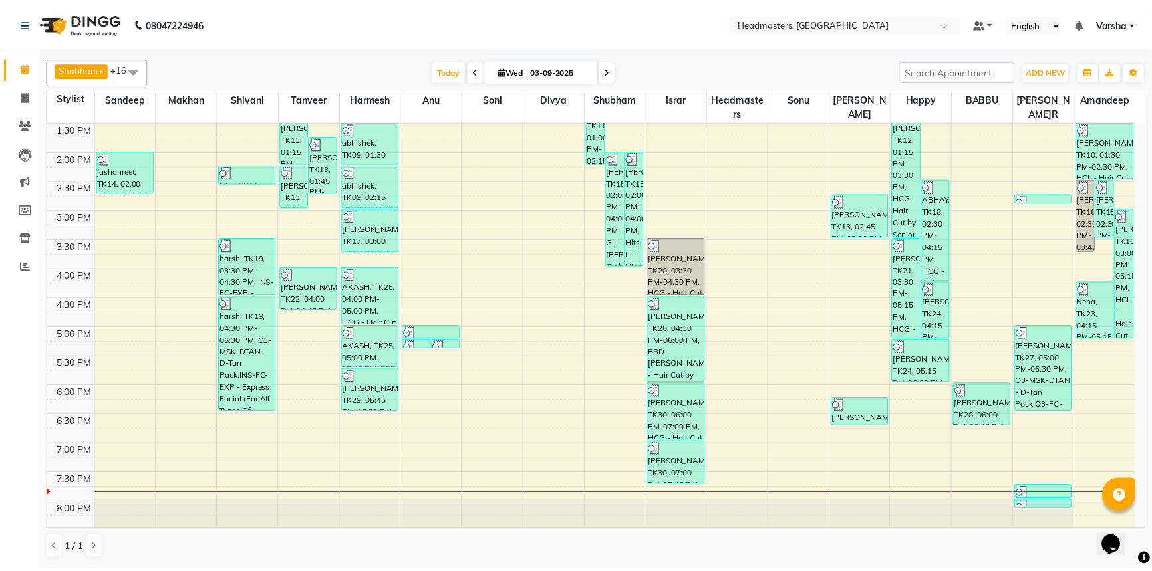
scroll to position [349, 0]
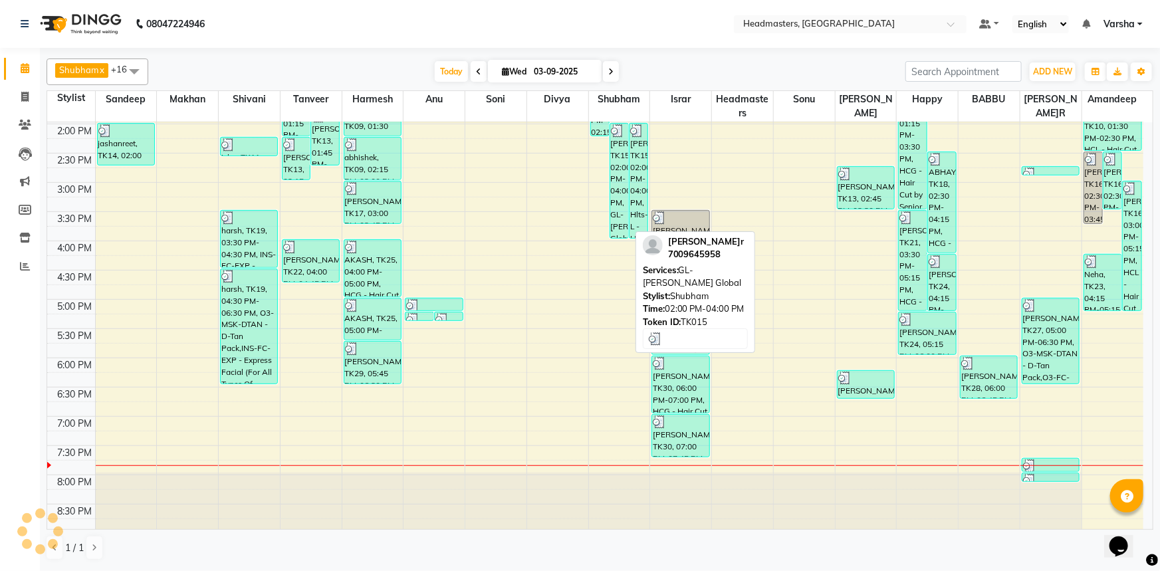
click at [614, 162] on div "[PERSON_NAME]r, TK15, 02:00 PM-04:00 PM, GL-[PERSON_NAME] Global" at bounding box center [619, 181] width 18 height 114
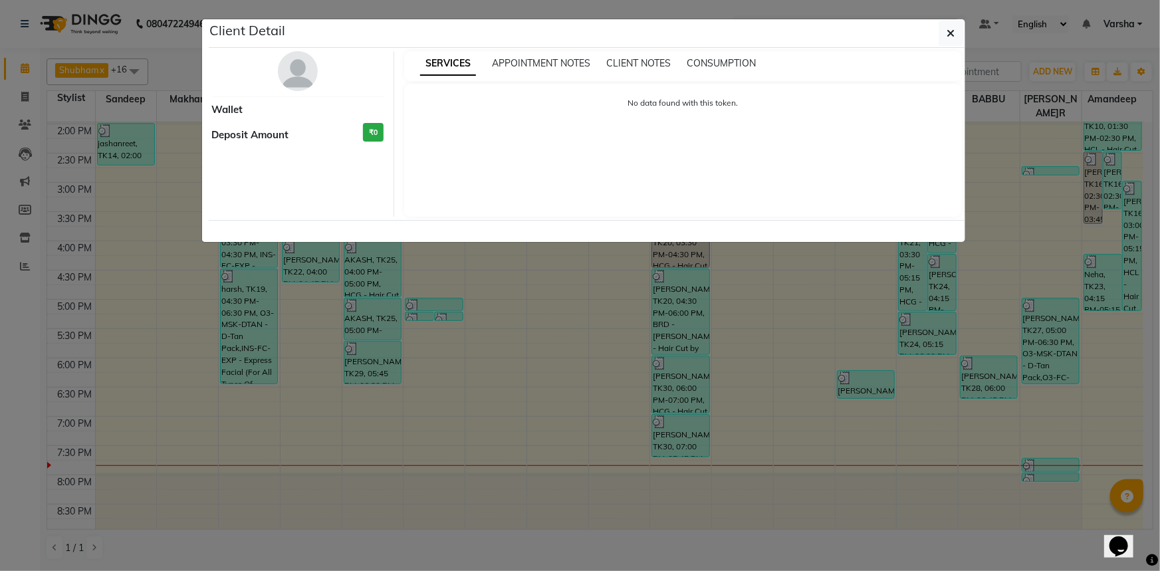
select select "3"
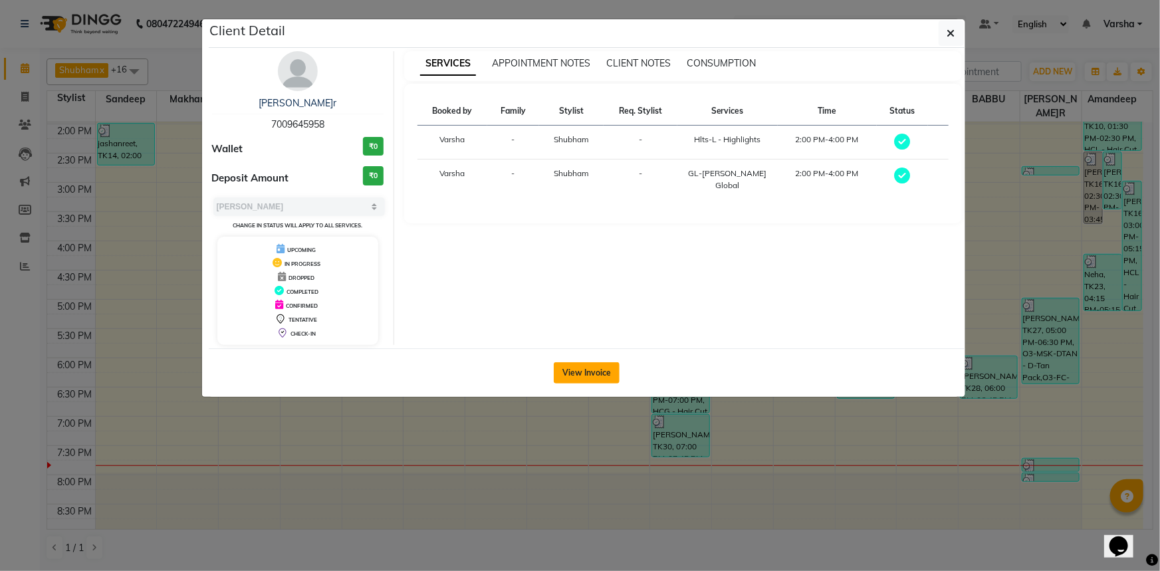
click at [576, 360] on div "View Invoice" at bounding box center [587, 372] width 757 height 49
click at [588, 362] on button "View Invoice" at bounding box center [587, 372] width 66 height 21
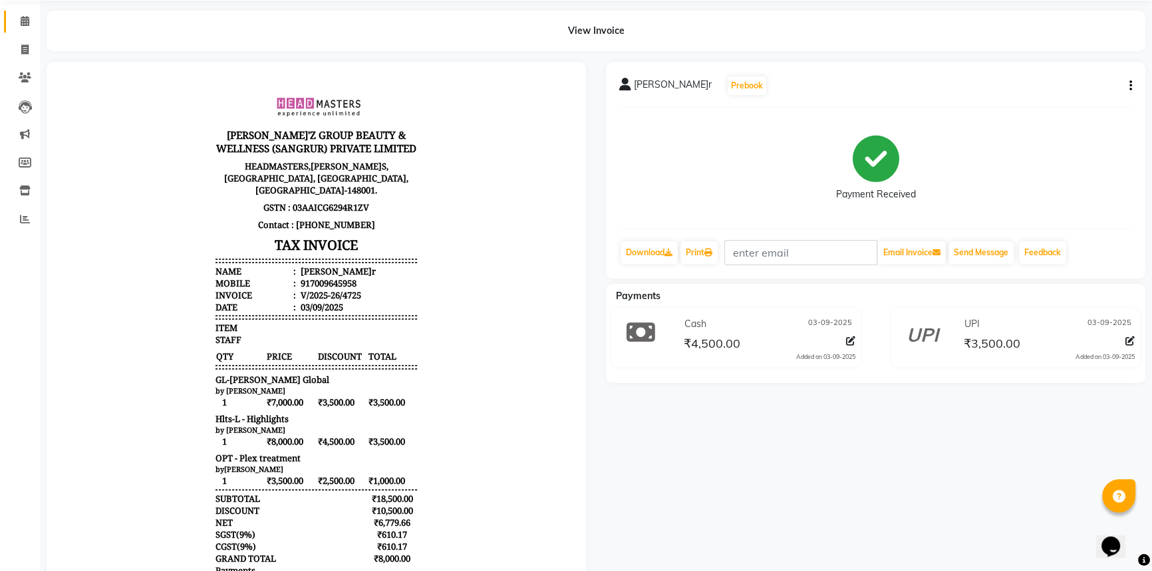
scroll to position [97, 0]
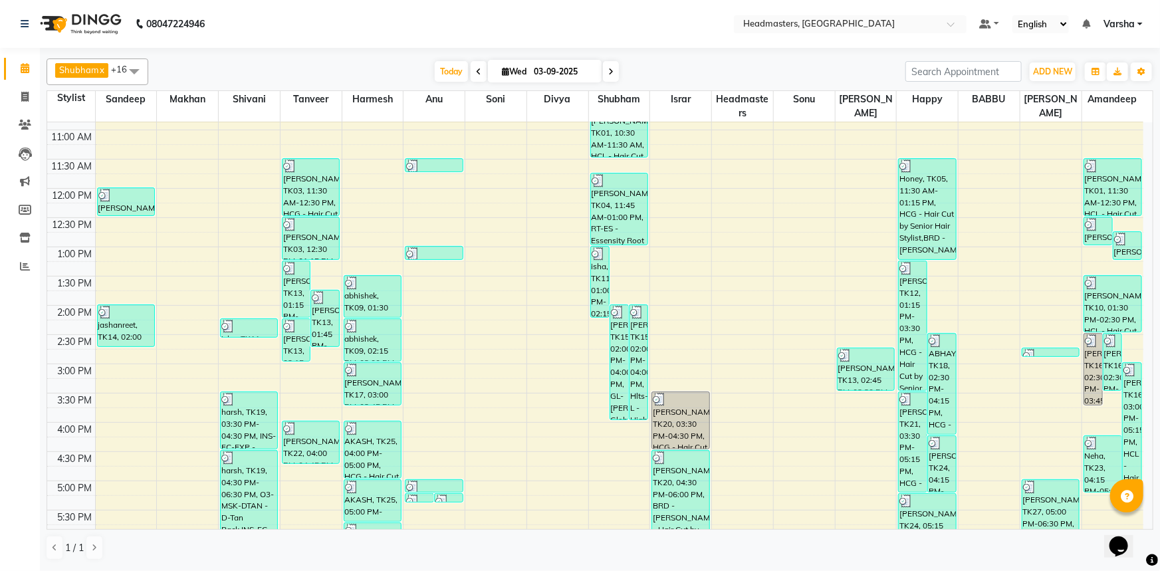
scroll to position [349, 0]
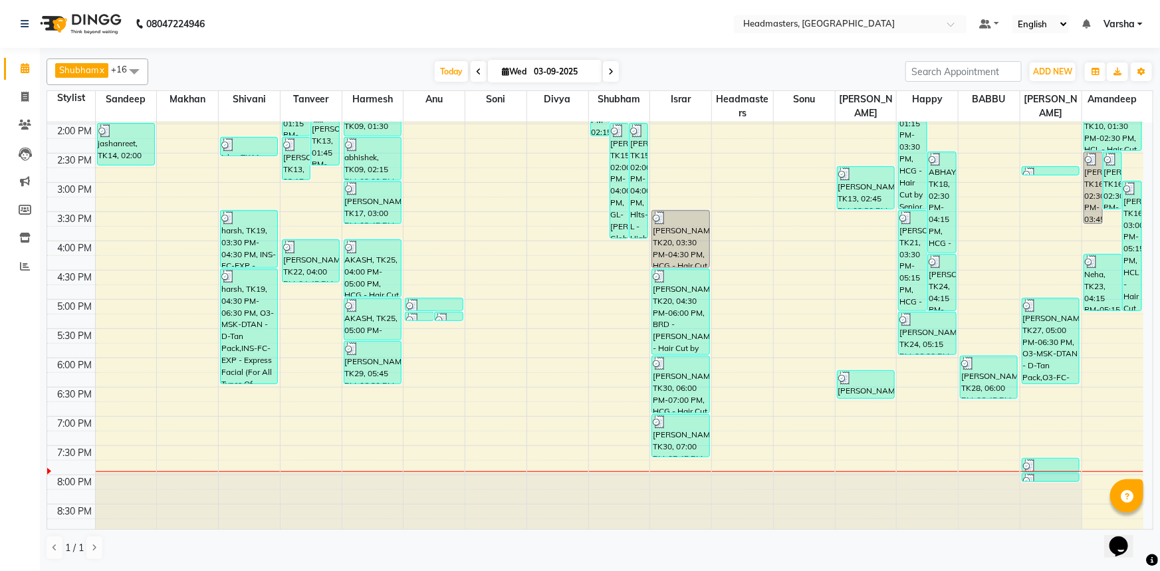
click at [324, 359] on div "8:00 AM 8:30 AM 9:00 AM 9:30 AM 10:00 AM 10:30 AM 11:00 AM 11:30 AM 12:00 PM 12…" at bounding box center [595, 153] width 1096 height 760
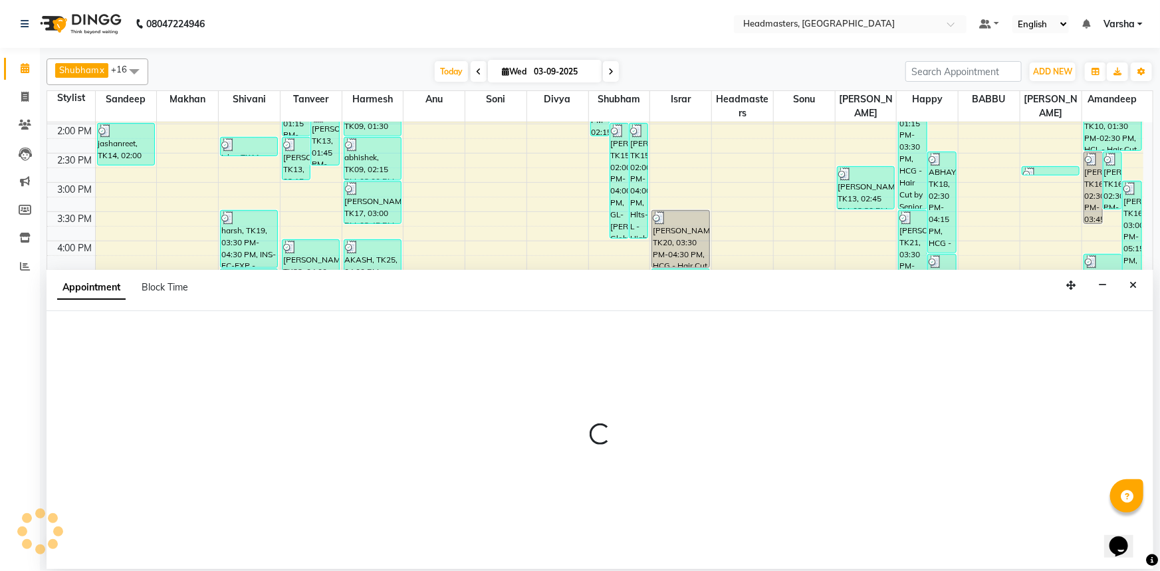
select select "60866"
select select "1080"
select select "tentative"
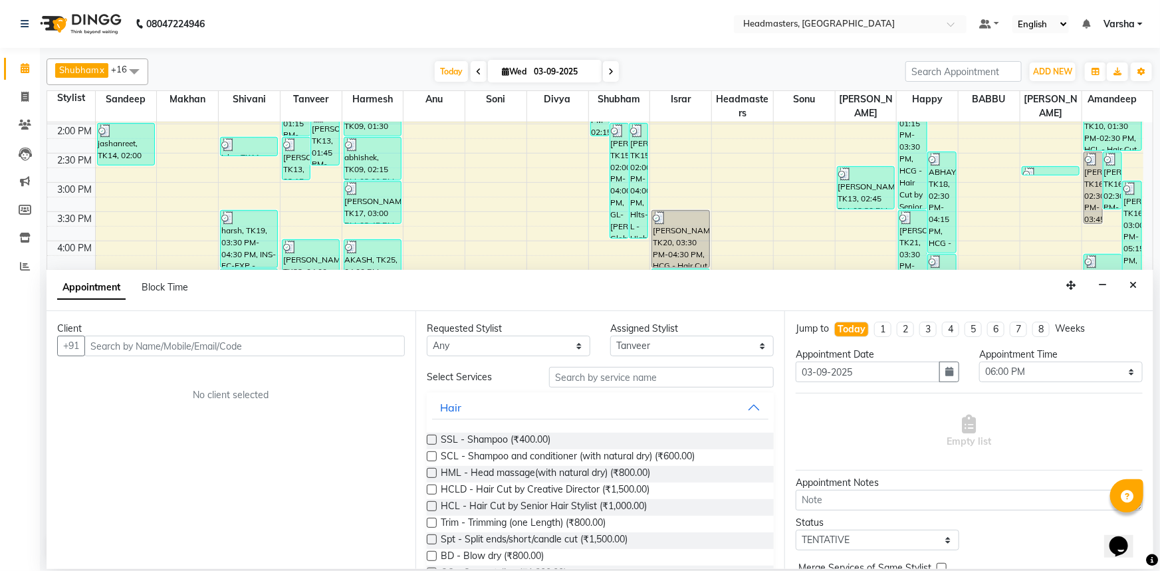
click at [174, 349] on input "text" at bounding box center [244, 346] width 320 height 21
click at [185, 346] on input "9781274885" at bounding box center [216, 346] width 265 height 21
type input "9781274885"
click at [372, 344] on span "Add Client" at bounding box center [377, 346] width 45 height 12
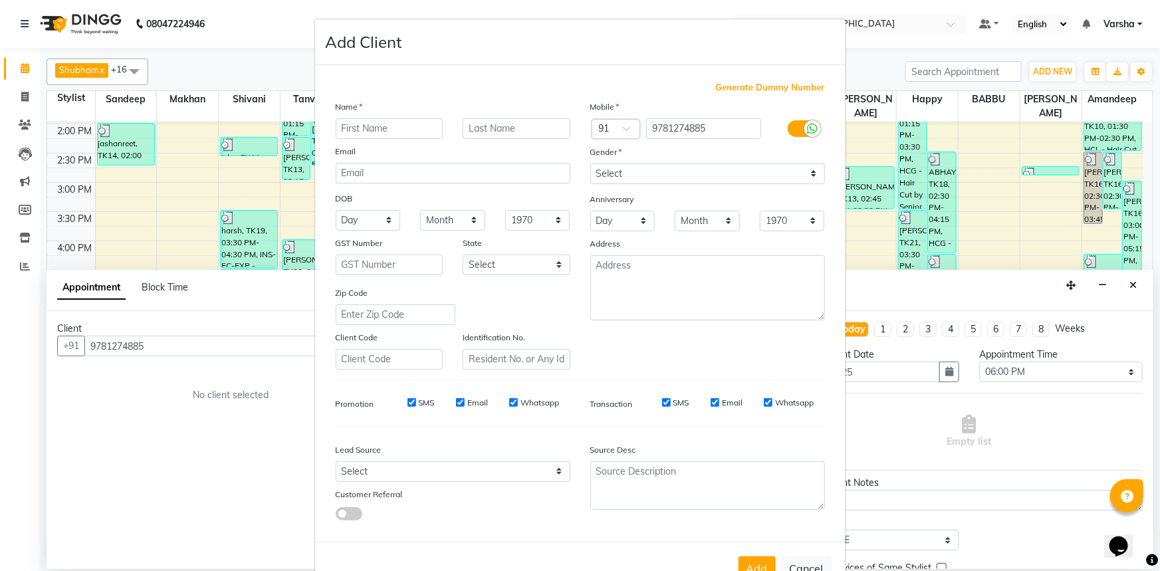
click at [354, 124] on input "text" at bounding box center [390, 128] width 108 height 21
type input "Gautam"
click at [601, 178] on select "Select [DEMOGRAPHIC_DATA] [DEMOGRAPHIC_DATA] Other Prefer Not To Say" at bounding box center [707, 174] width 235 height 21
select select "[DEMOGRAPHIC_DATA]"
click at [590, 164] on select "Select [DEMOGRAPHIC_DATA] [DEMOGRAPHIC_DATA] Other Prefer Not To Say" at bounding box center [707, 174] width 235 height 21
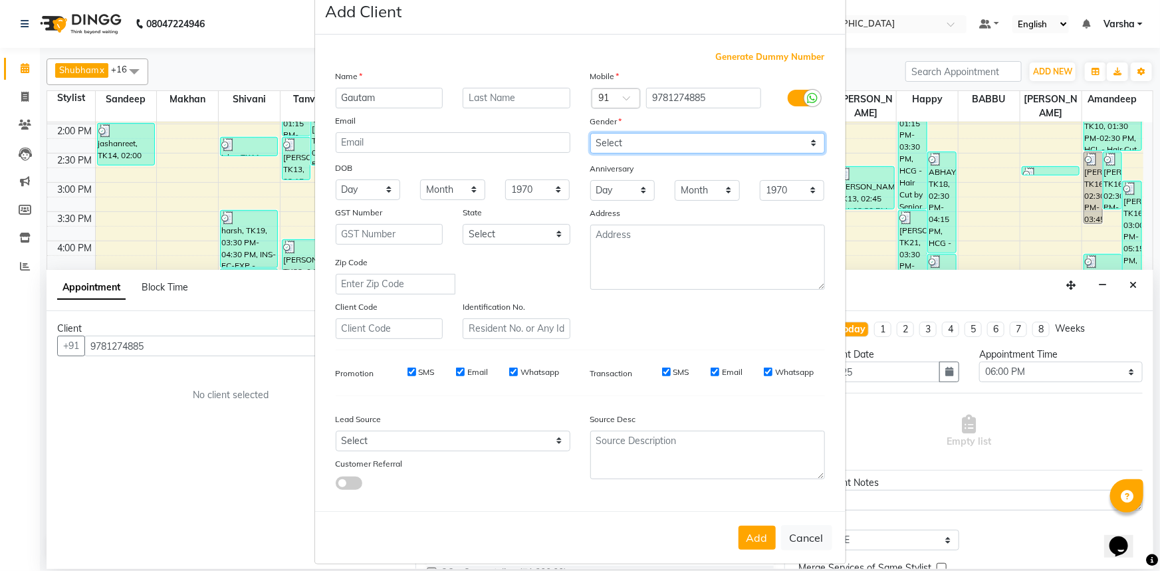
scroll to position [47, 0]
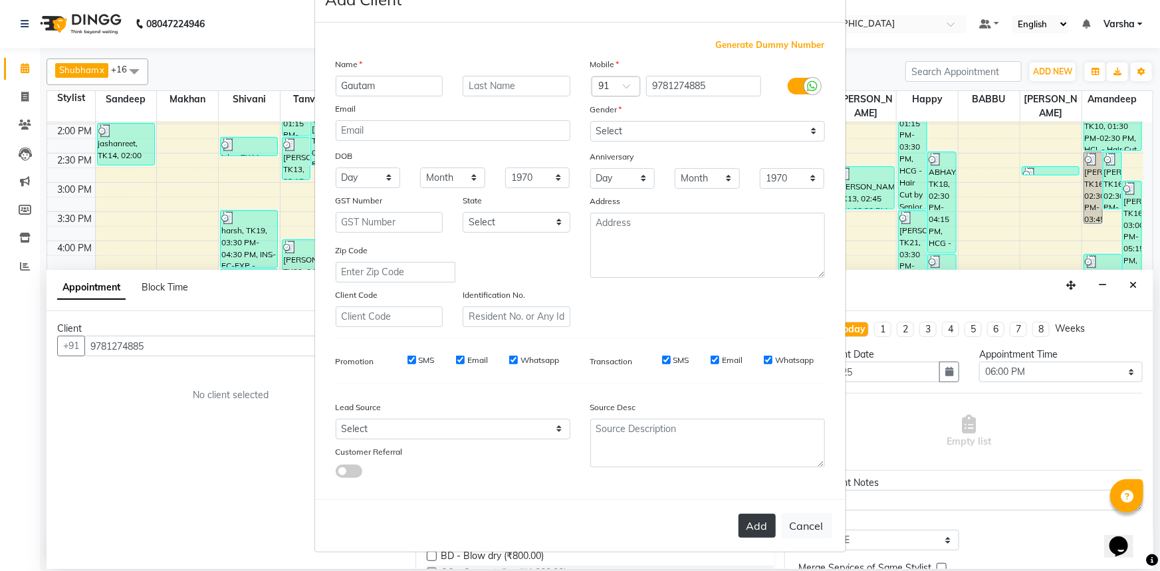
click at [754, 523] on button "Add" at bounding box center [757, 526] width 37 height 24
select select
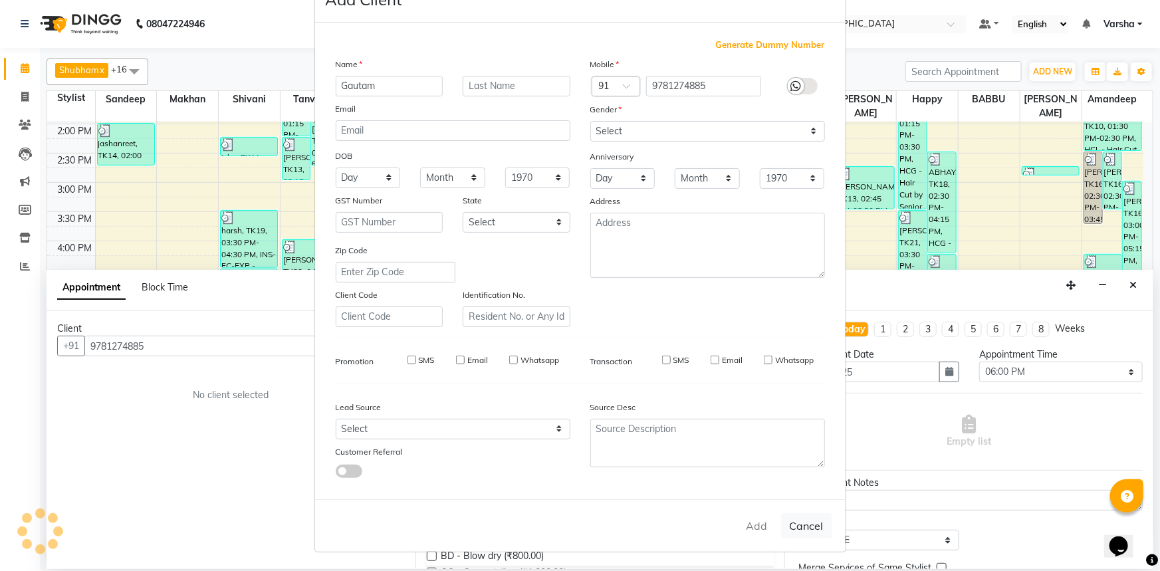
select select
checkbox input "false"
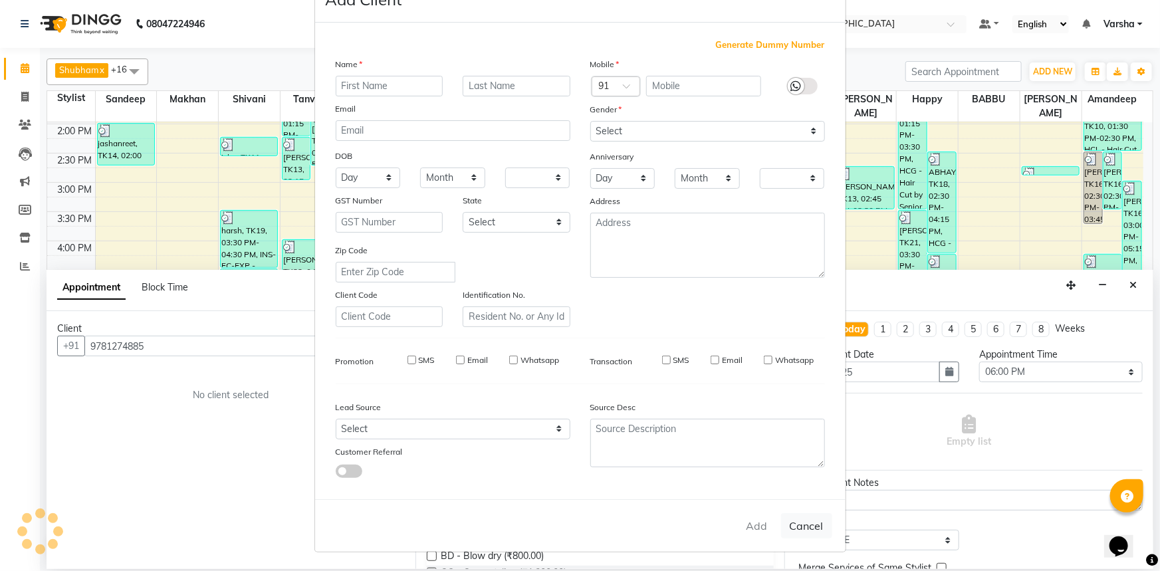
checkbox input "false"
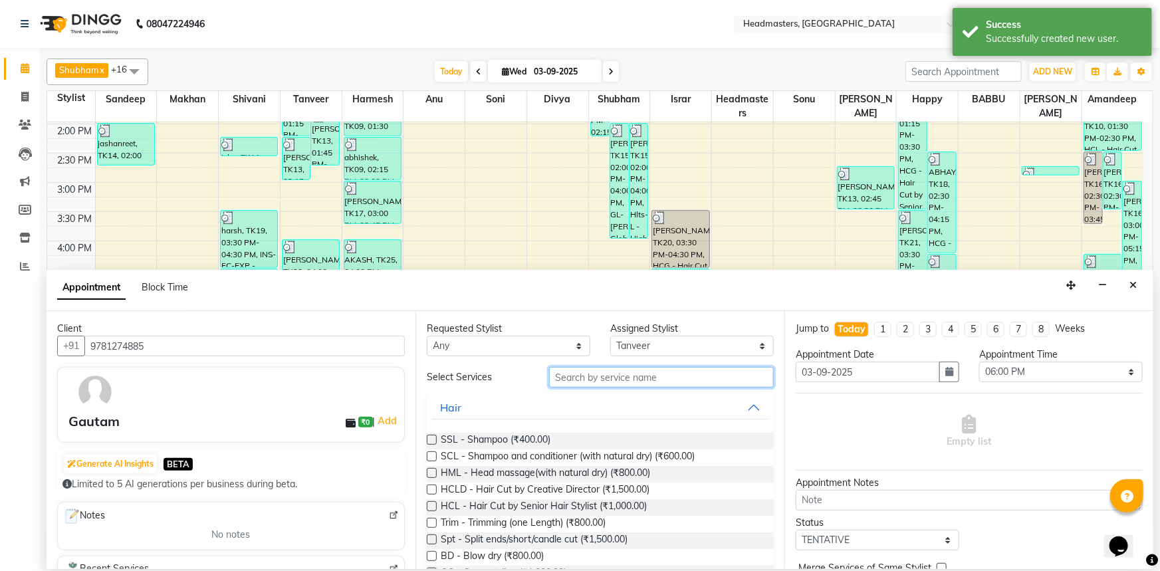
click at [575, 374] on input "text" at bounding box center [661, 377] width 225 height 21
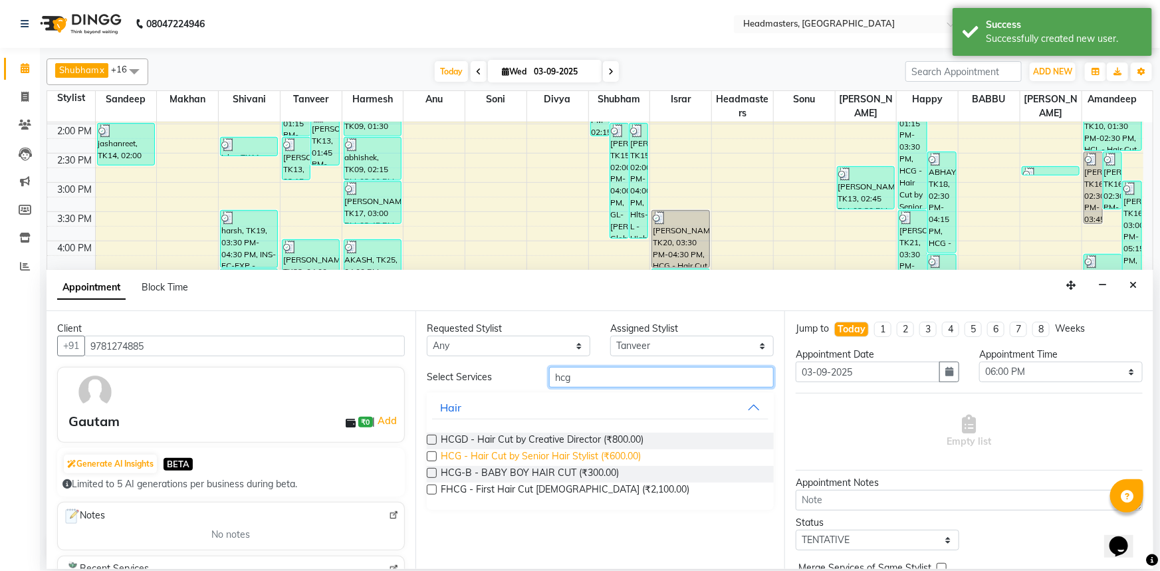
type input "hcg"
click at [527, 453] on span "HCG - Hair Cut by Senior Hair Stylist (₹600.00)" at bounding box center [541, 457] width 200 height 17
checkbox input "false"
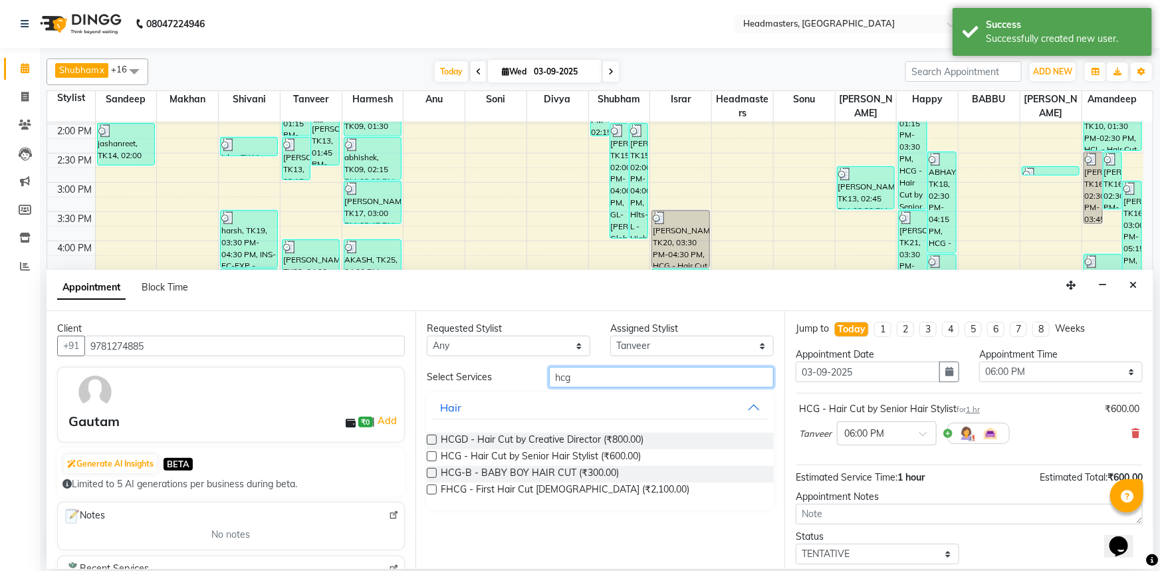
click at [586, 379] on input "hcg" at bounding box center [661, 377] width 225 height 21
type input "h"
type input "brd"
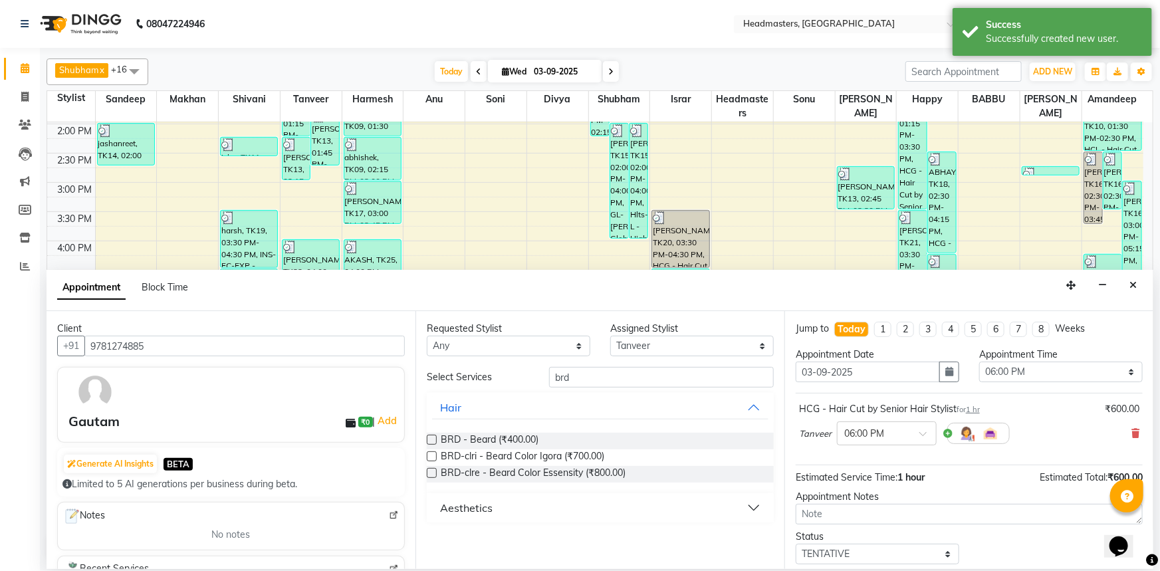
click at [543, 436] on div "BRD - Beard (₹400.00)" at bounding box center [600, 441] width 347 height 17
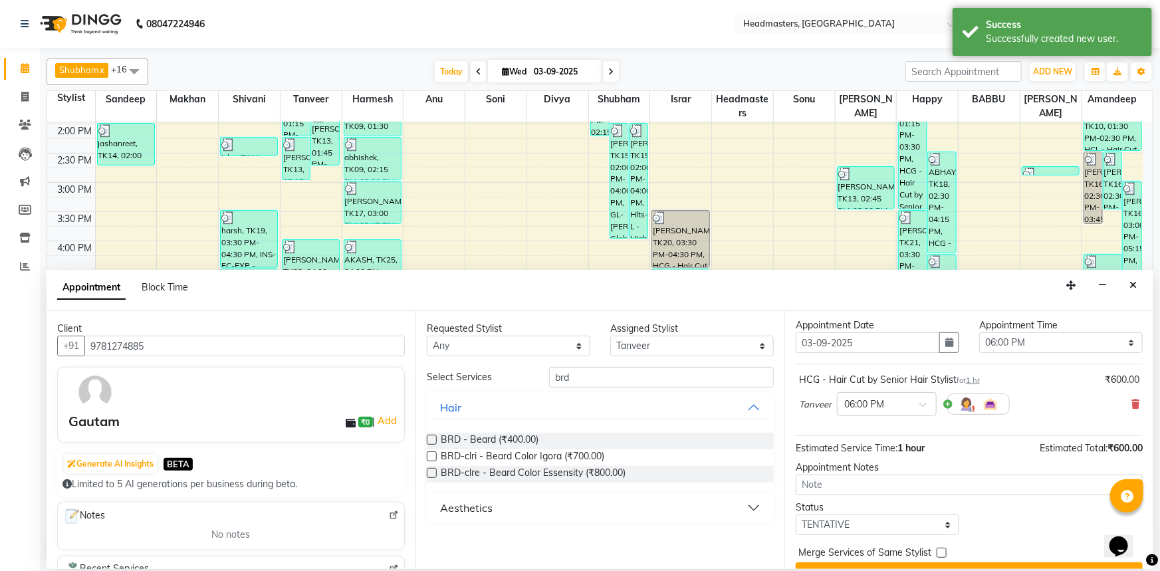
scroll to position [57, 0]
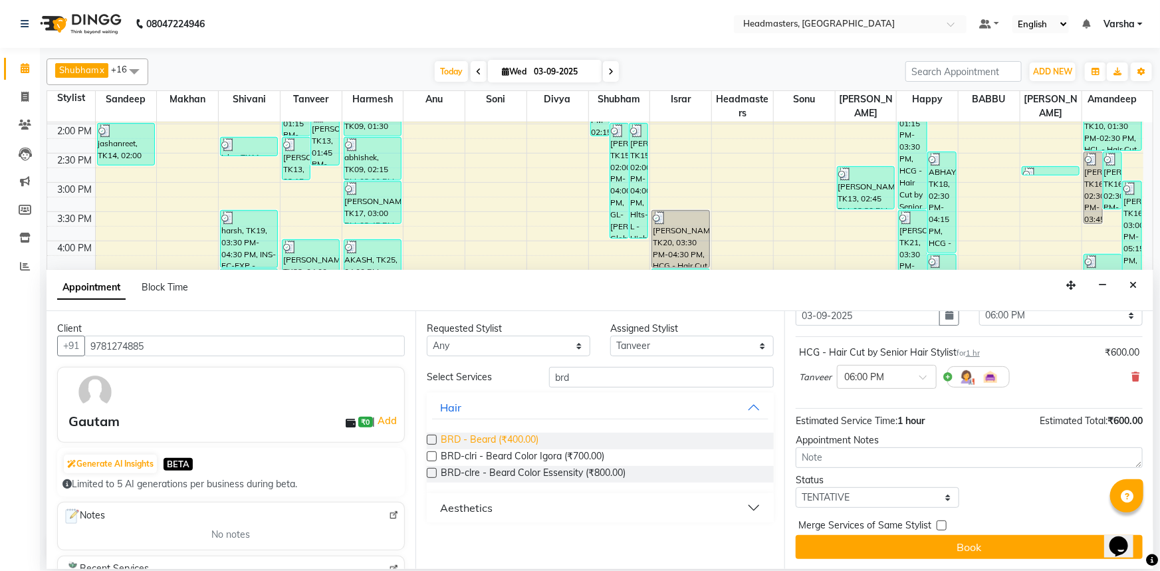
click at [527, 441] on span "BRD - Beard (₹400.00)" at bounding box center [490, 441] width 98 height 17
checkbox input "false"
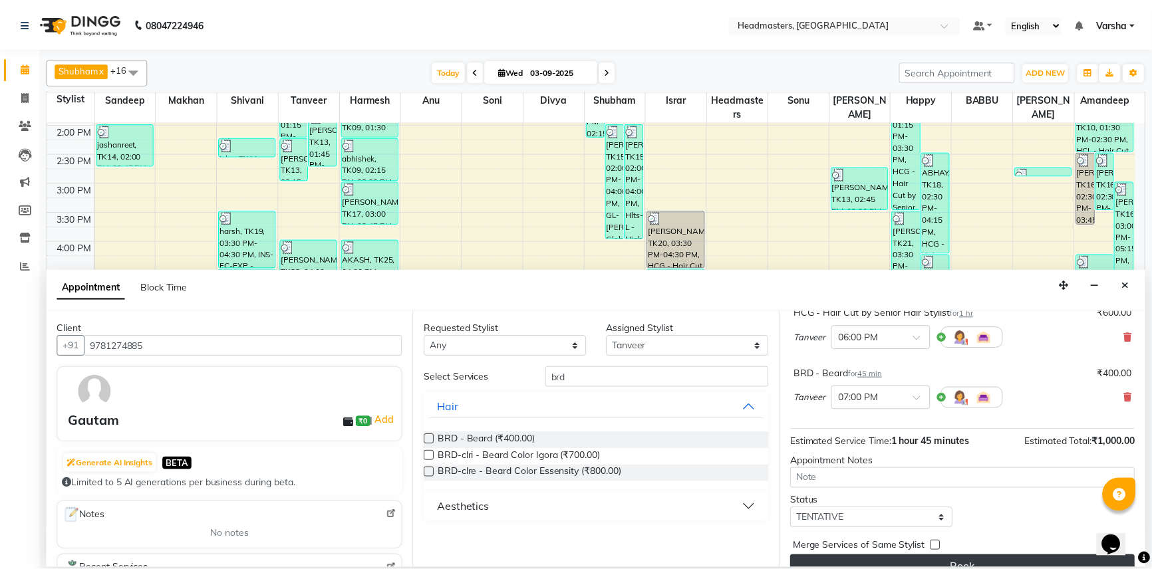
scroll to position [117, 0]
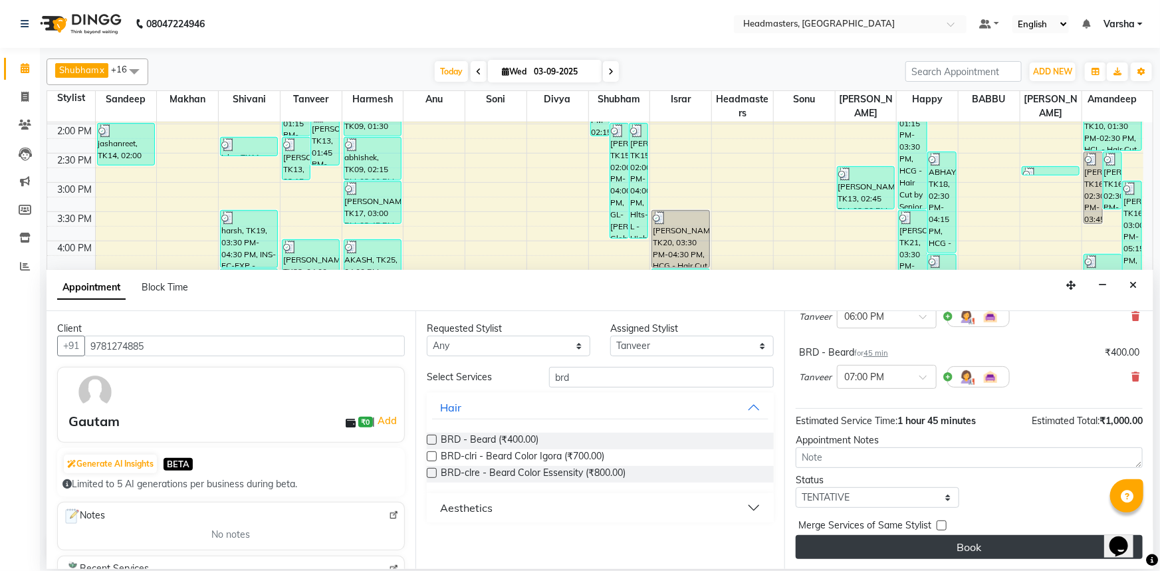
click at [966, 552] on button "Book" at bounding box center [969, 547] width 347 height 24
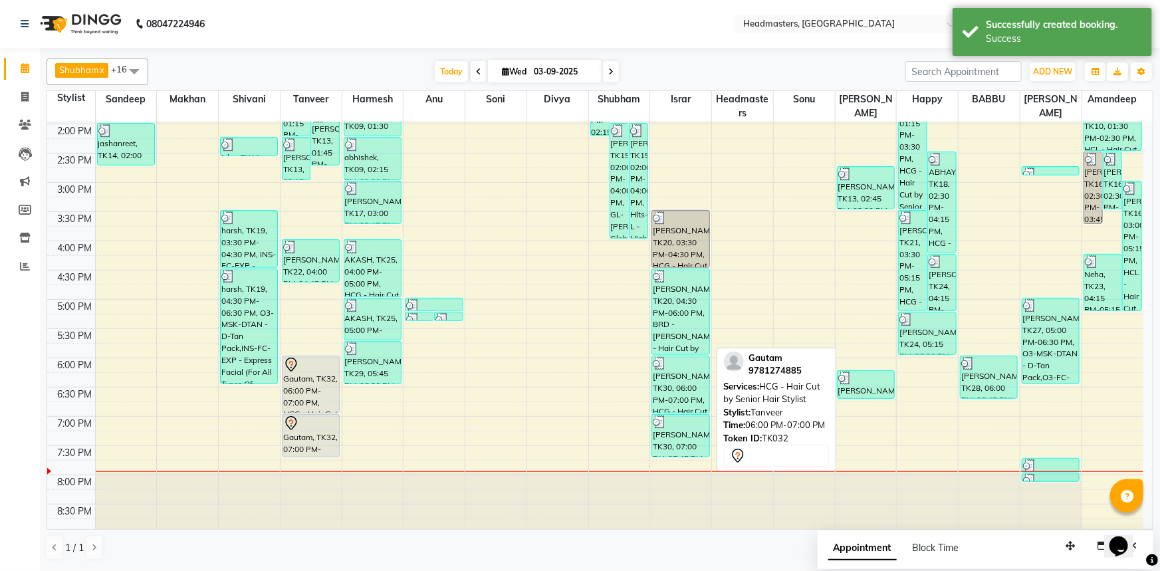
click at [287, 384] on div "Gautam, TK32, 06:00 PM-07:00 PM, HCG - Hair Cut by Senior Hair Stylist" at bounding box center [311, 384] width 57 height 57
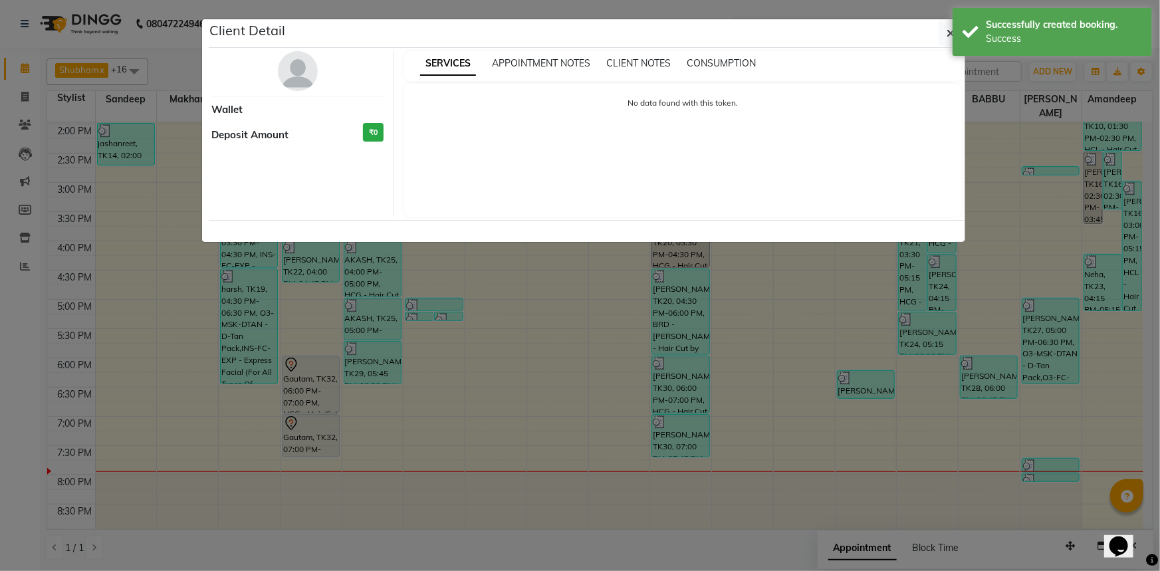
select select "7"
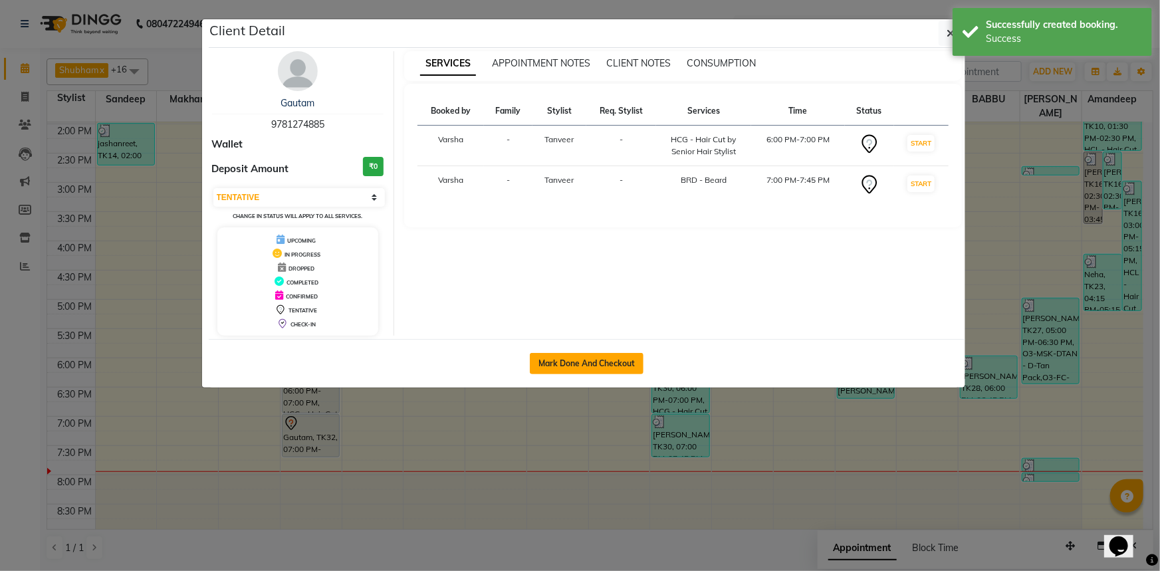
click at [556, 366] on button "Mark Done And Checkout" at bounding box center [587, 363] width 114 height 21
select select "service"
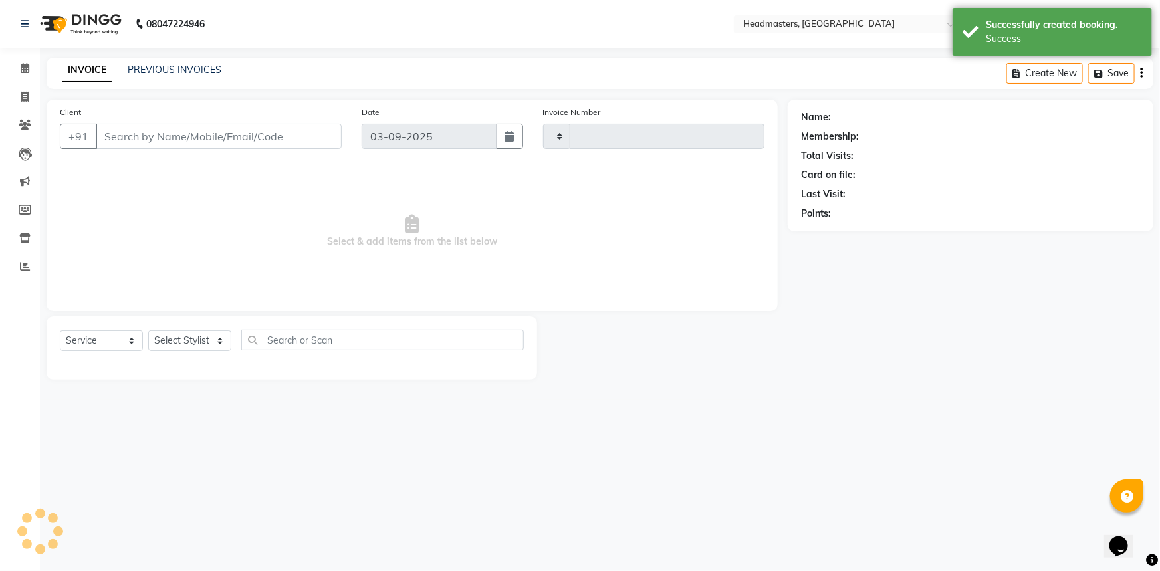
type input "4732"
select select "7140"
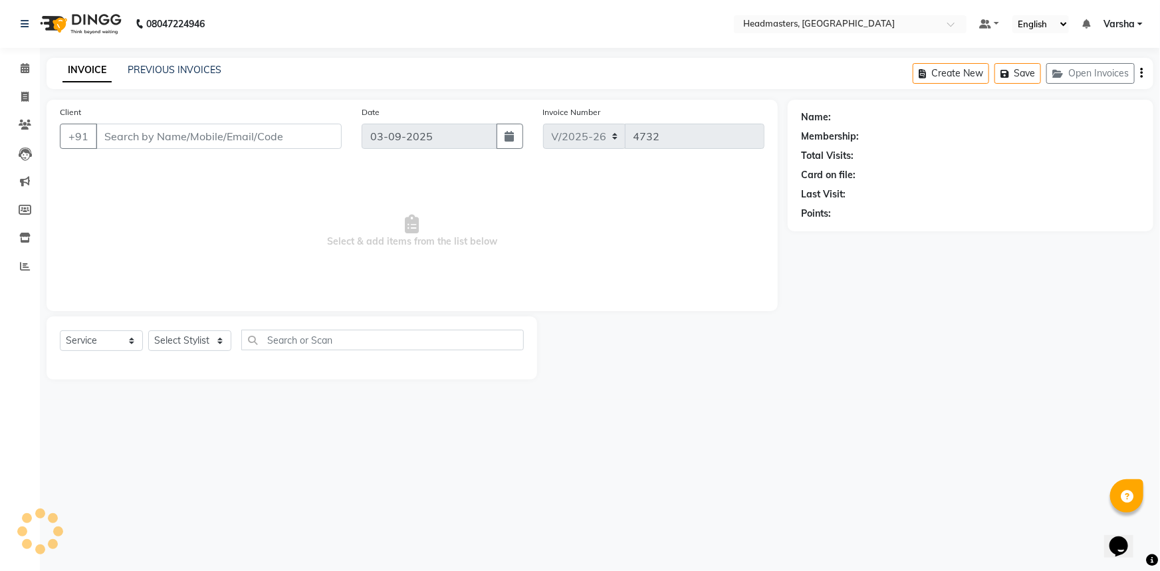
type input "9781274885"
select select "60866"
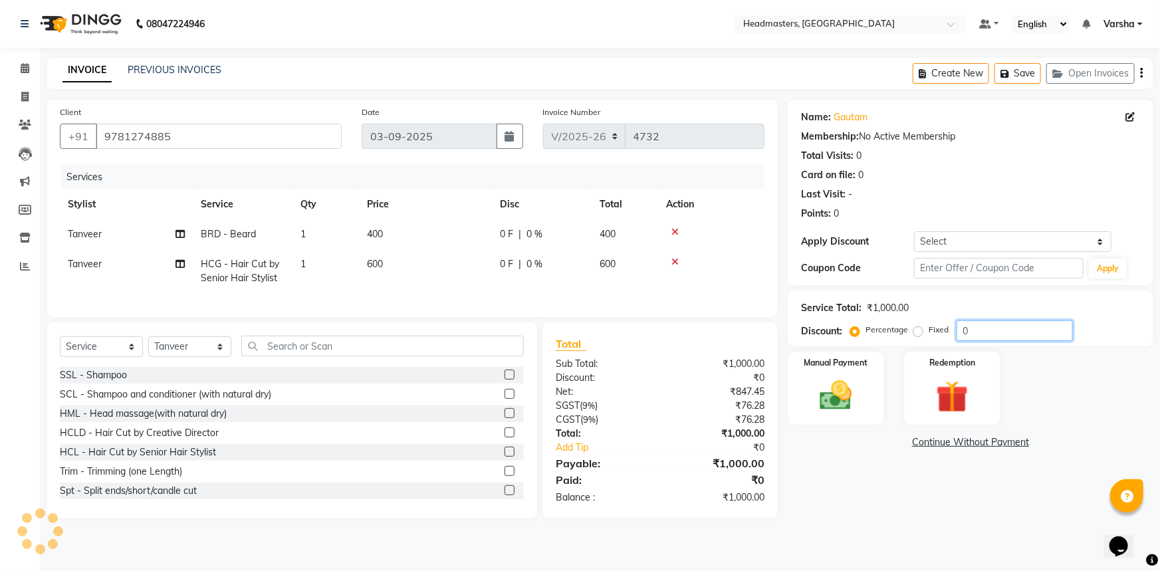
click at [962, 328] on input "0" at bounding box center [1015, 330] width 116 height 21
type input "50"
click at [900, 465] on div "Name: Gautam Membership: No Active Membership Total Visits: 0 Card on file: 0 L…" at bounding box center [976, 309] width 376 height 419
click at [860, 420] on div "Manual Payment" at bounding box center [836, 388] width 100 height 76
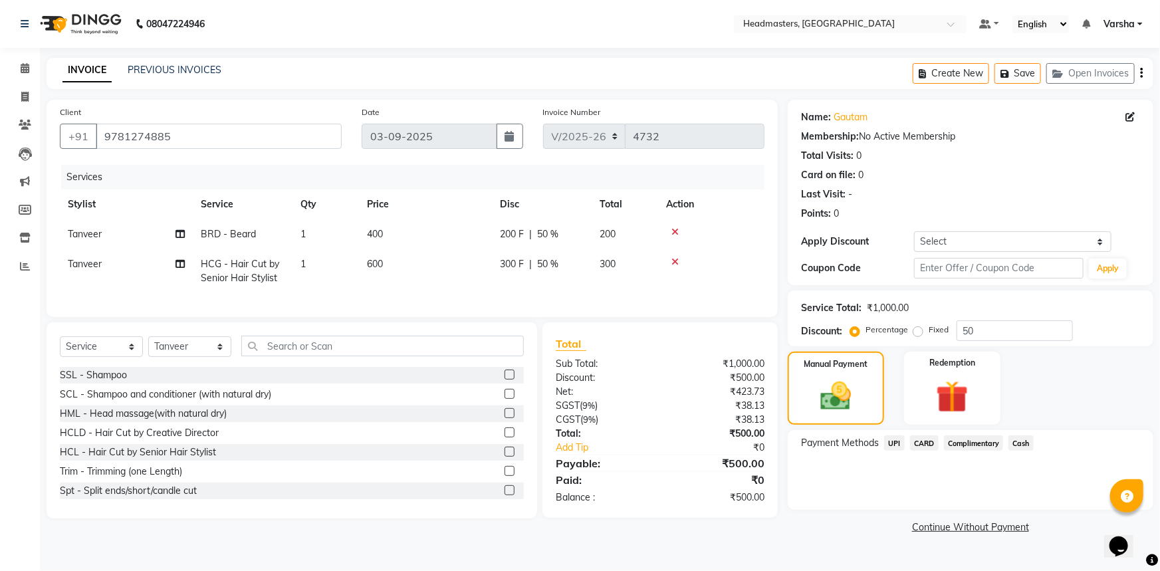
click at [1022, 442] on span "Cash" at bounding box center [1021, 443] width 25 height 15
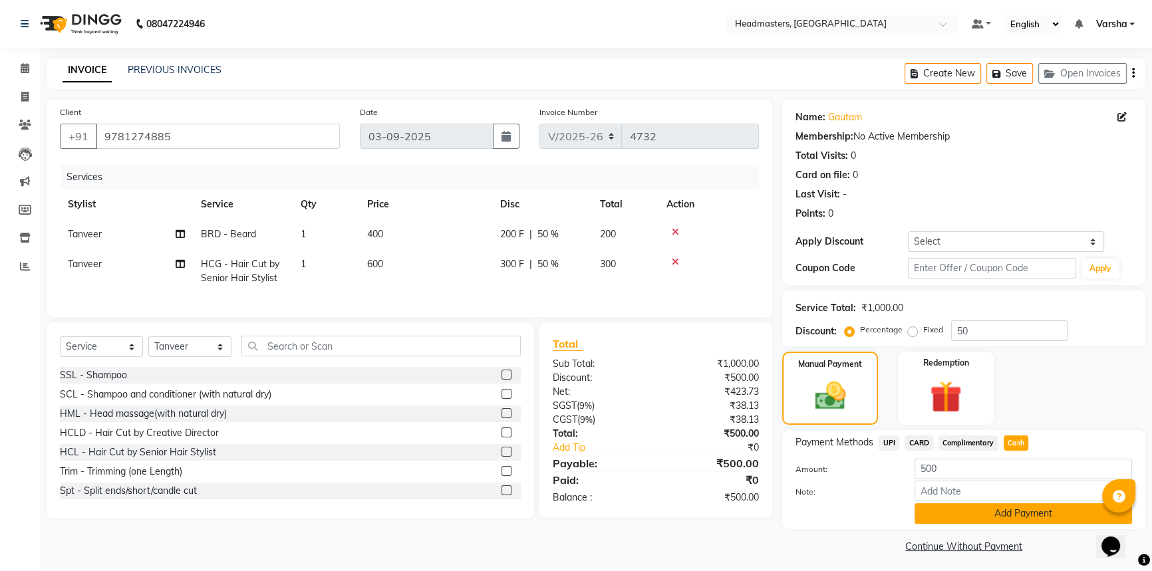
click at [997, 513] on button "Add Payment" at bounding box center [1022, 513] width 217 height 21
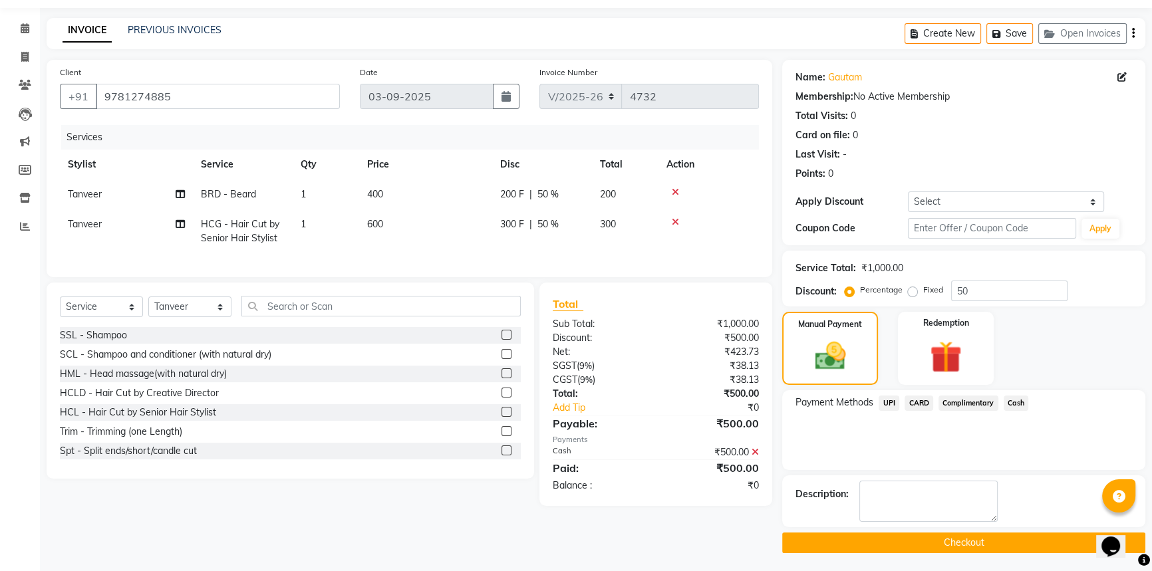
scroll to position [41, 0]
click at [898, 543] on button "Checkout" at bounding box center [963, 542] width 363 height 21
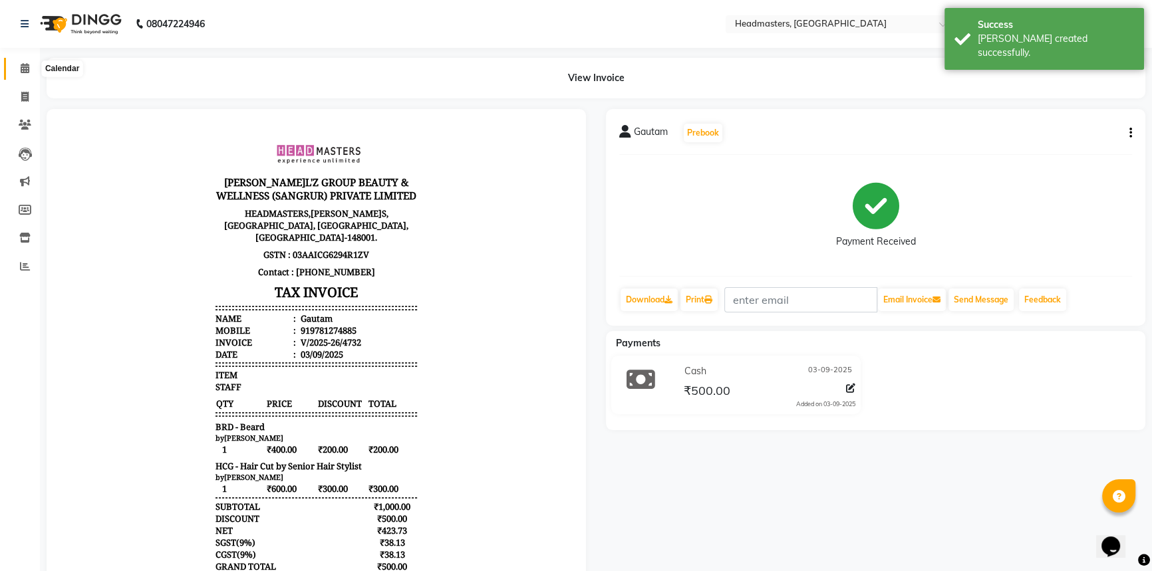
click at [31, 72] on span at bounding box center [24, 68] width 23 height 15
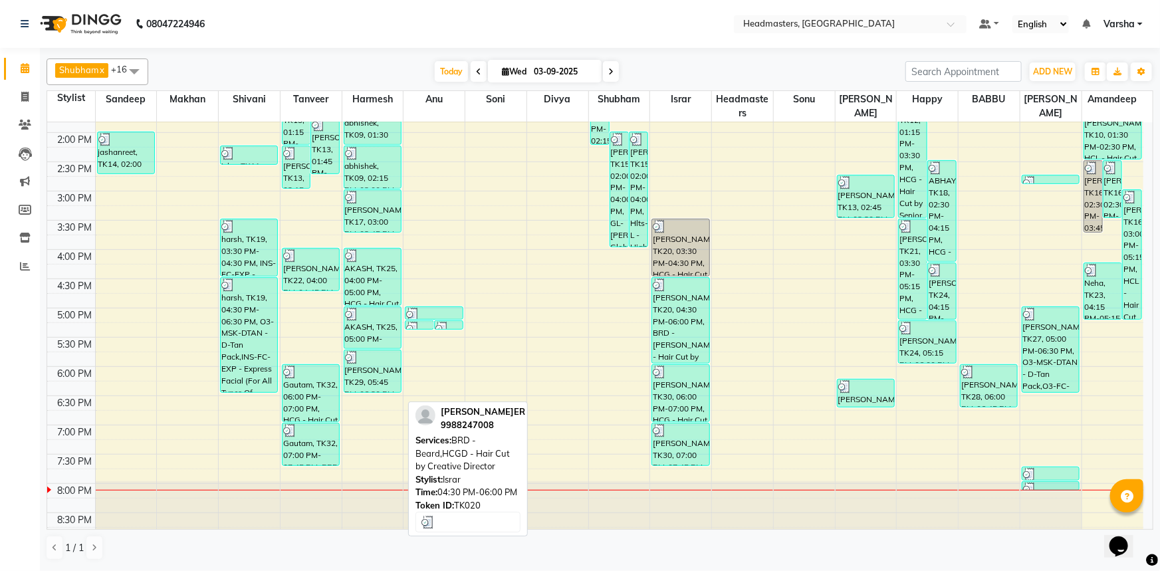
scroll to position [349, 0]
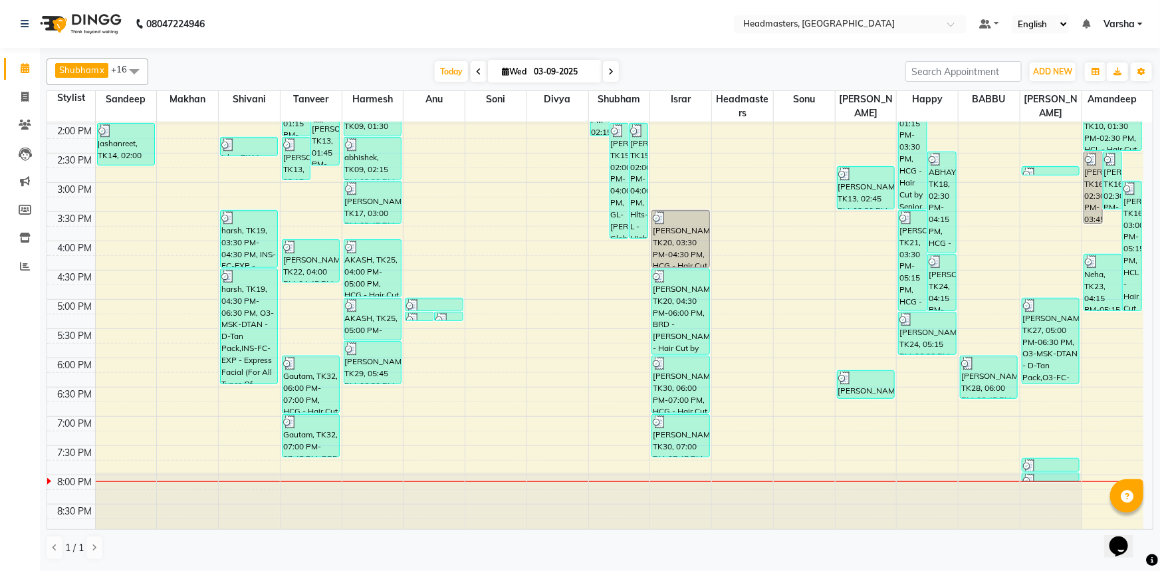
click at [685, 466] on div "8:00 AM 8:30 AM 9:00 AM 9:30 AM 10:00 AM 10:30 AM 11:00 AM 11:30 AM 12:00 PM 12…" at bounding box center [595, 153] width 1096 height 760
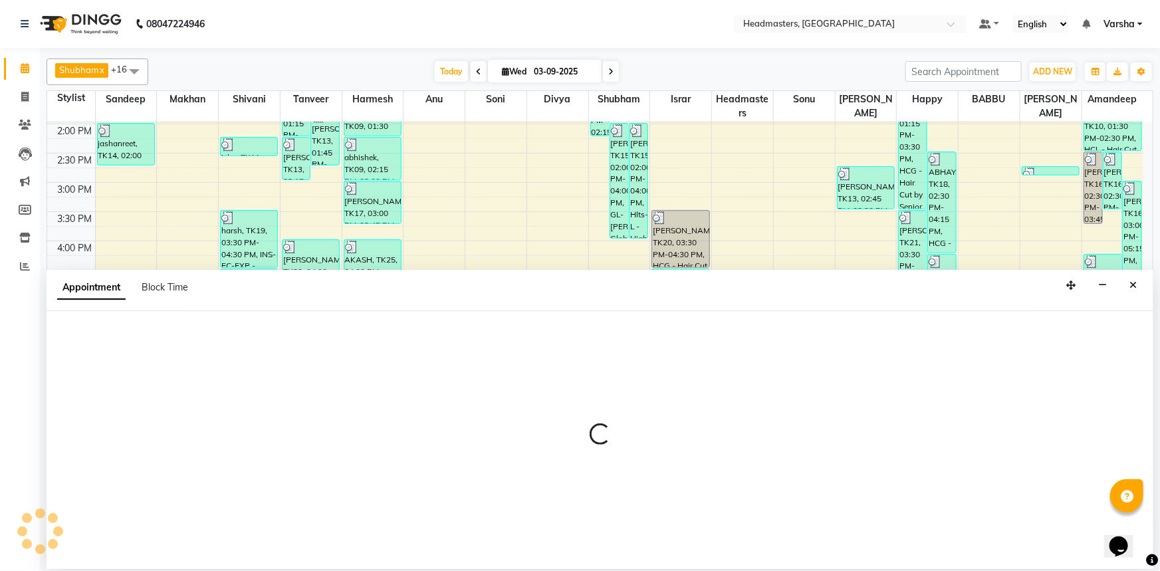
select select "60887"
select select "1185"
select select "tentative"
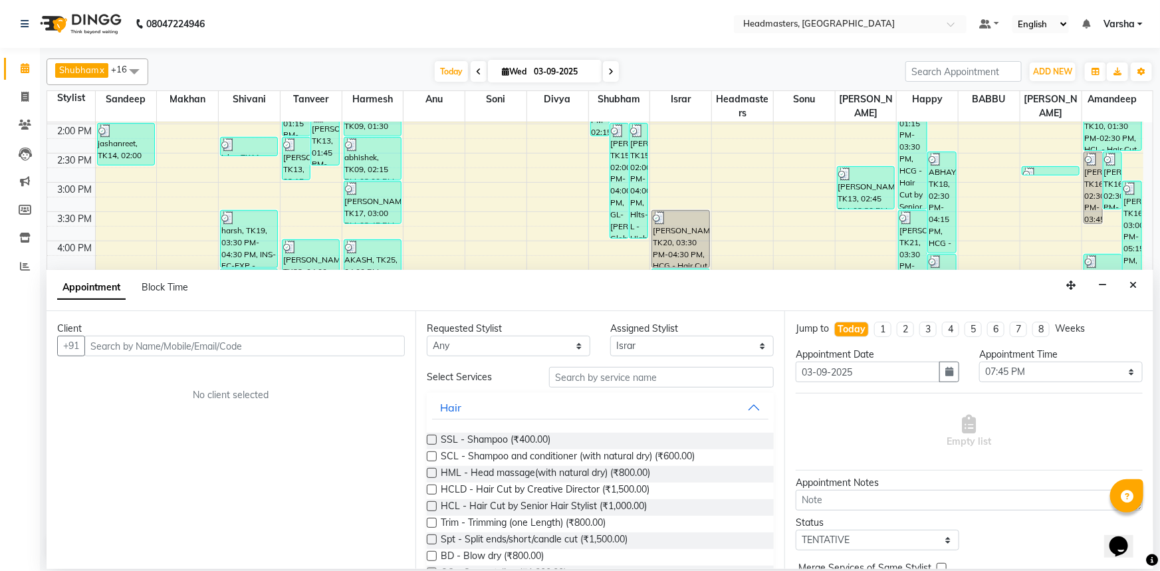
click at [106, 347] on input "text" at bounding box center [244, 346] width 320 height 21
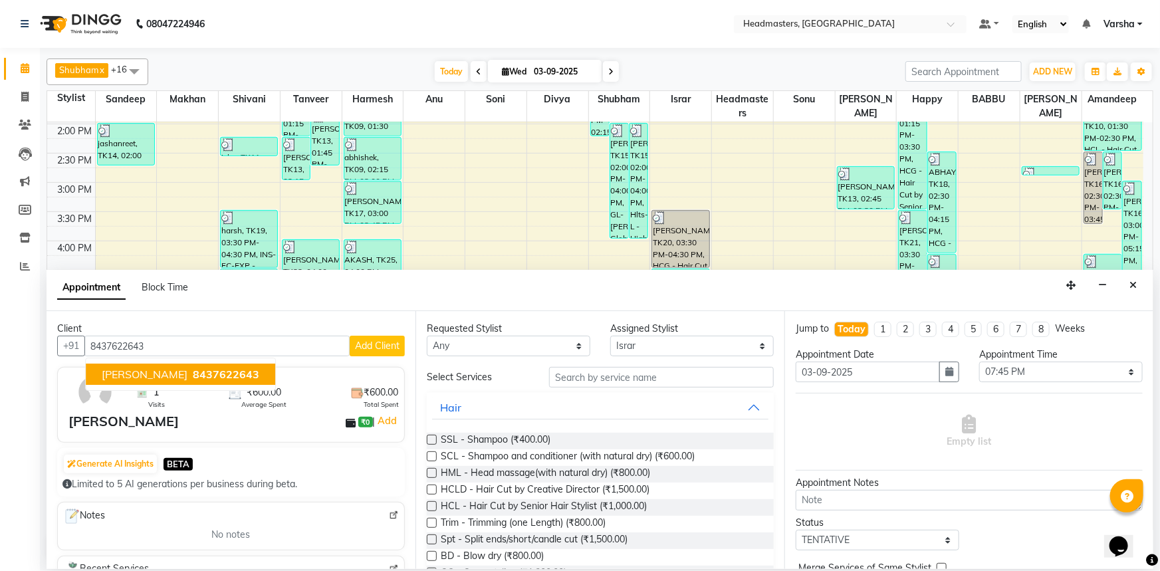
click at [163, 373] on span "[PERSON_NAME]" at bounding box center [145, 374] width 86 height 13
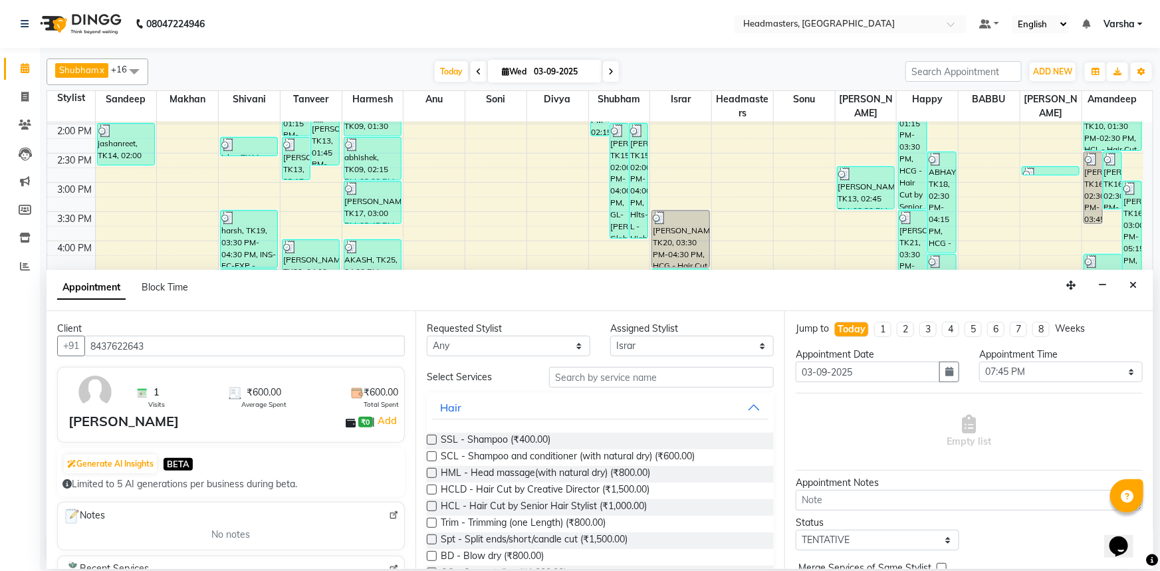
type input "8437622643"
click at [580, 378] on input "text" at bounding box center [661, 377] width 225 height 21
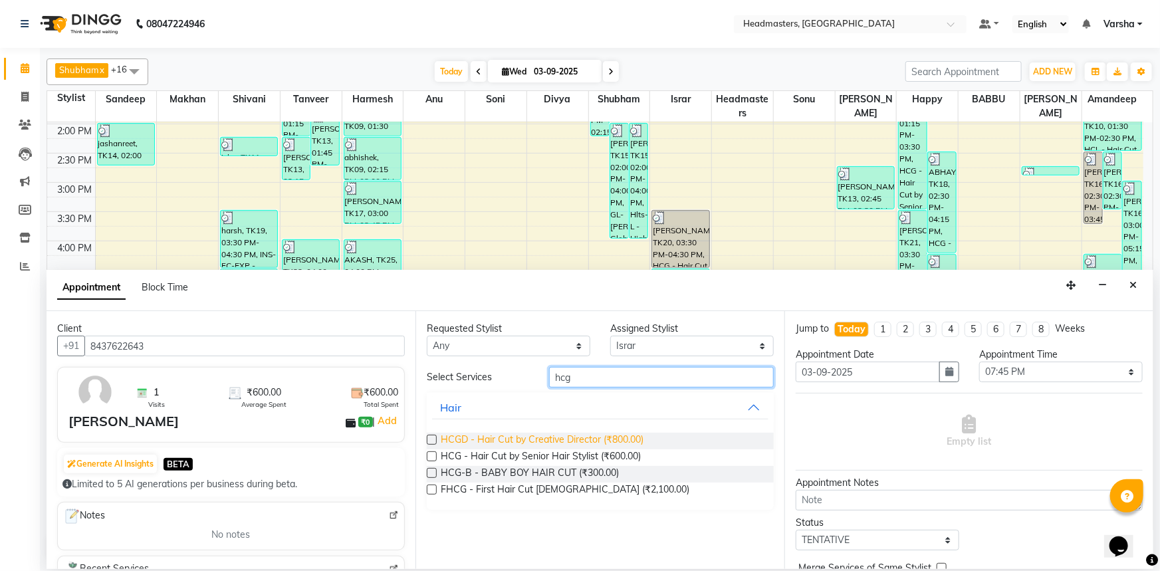
type input "hcg"
click at [606, 436] on span "HCGD - Hair Cut by Creative Director (₹800.00)" at bounding box center [542, 441] width 203 height 17
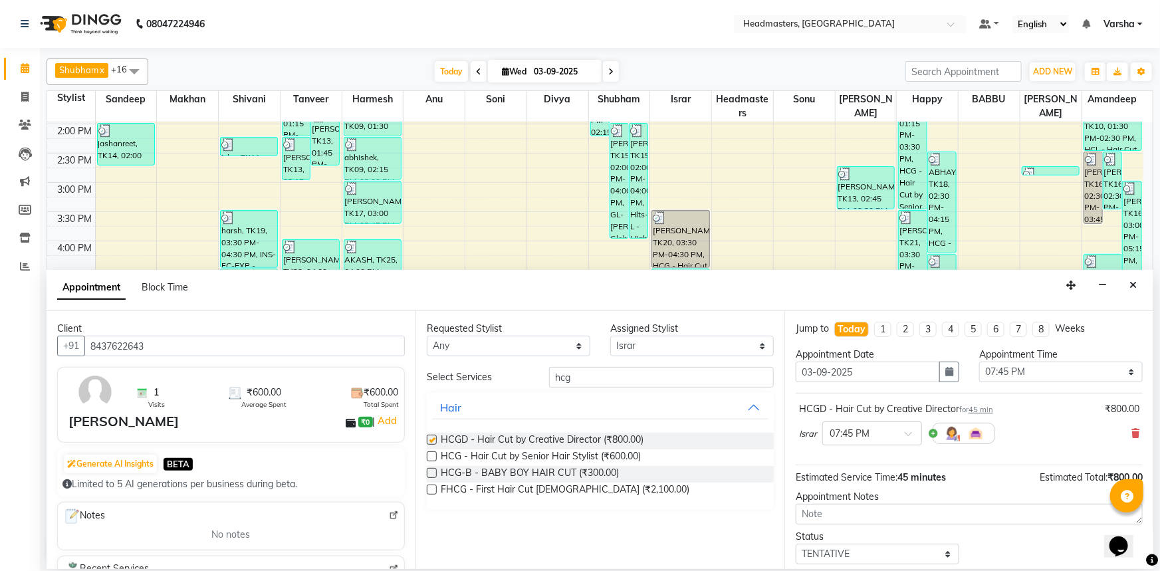
checkbox input "false"
click at [600, 378] on input "hcg" at bounding box center [661, 377] width 225 height 21
type input "h"
click at [545, 438] on div "BRD - Beard (₹400.00)" at bounding box center [600, 441] width 347 height 17
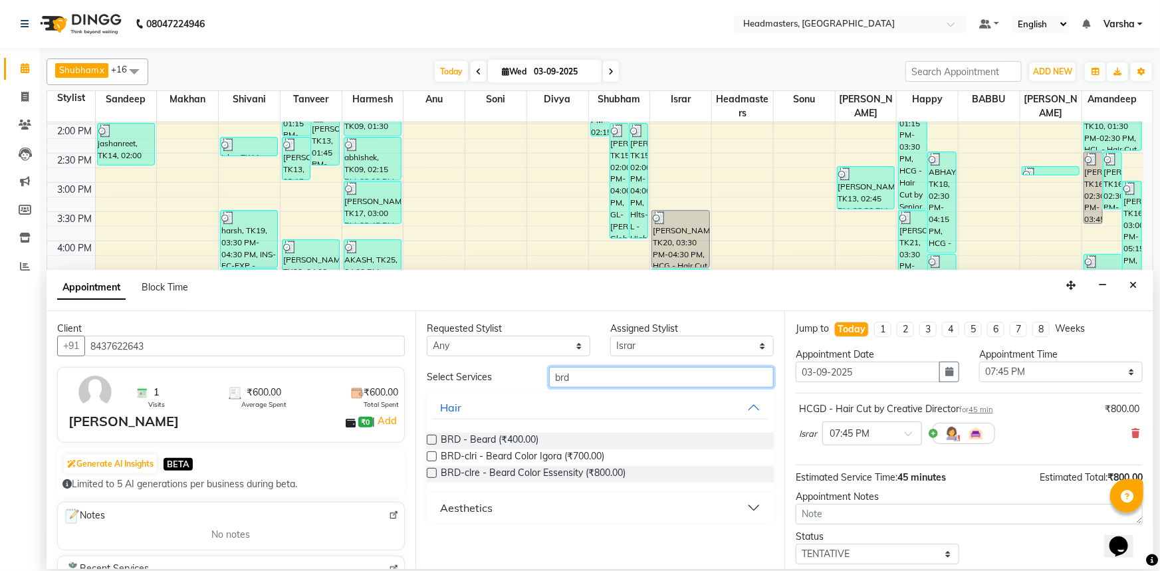
click at [584, 376] on input "brd" at bounding box center [661, 377] width 225 height 21
type input "b"
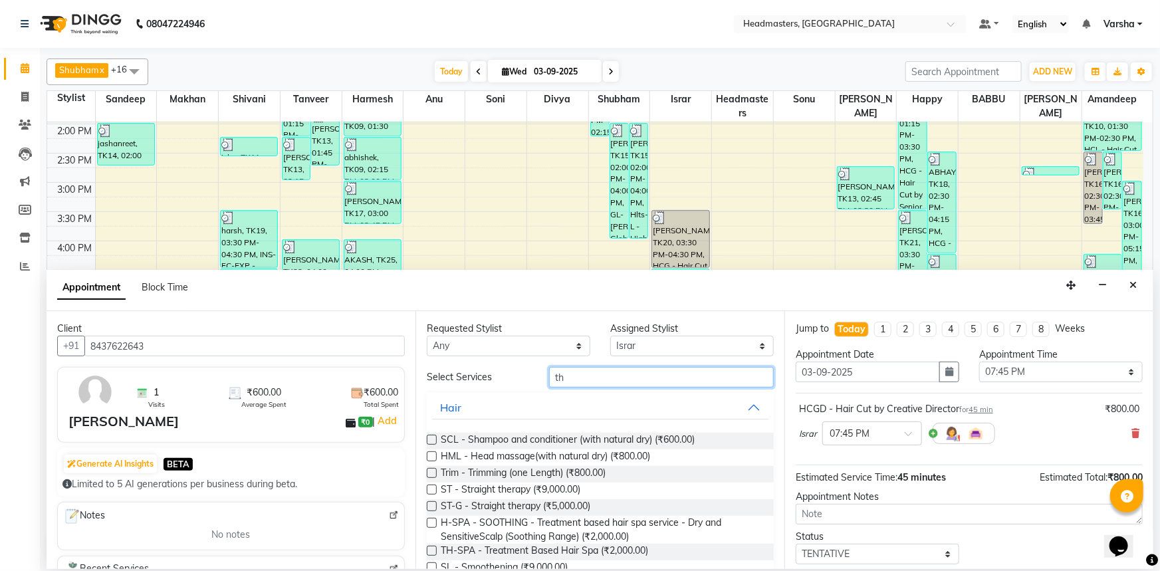
type input "t"
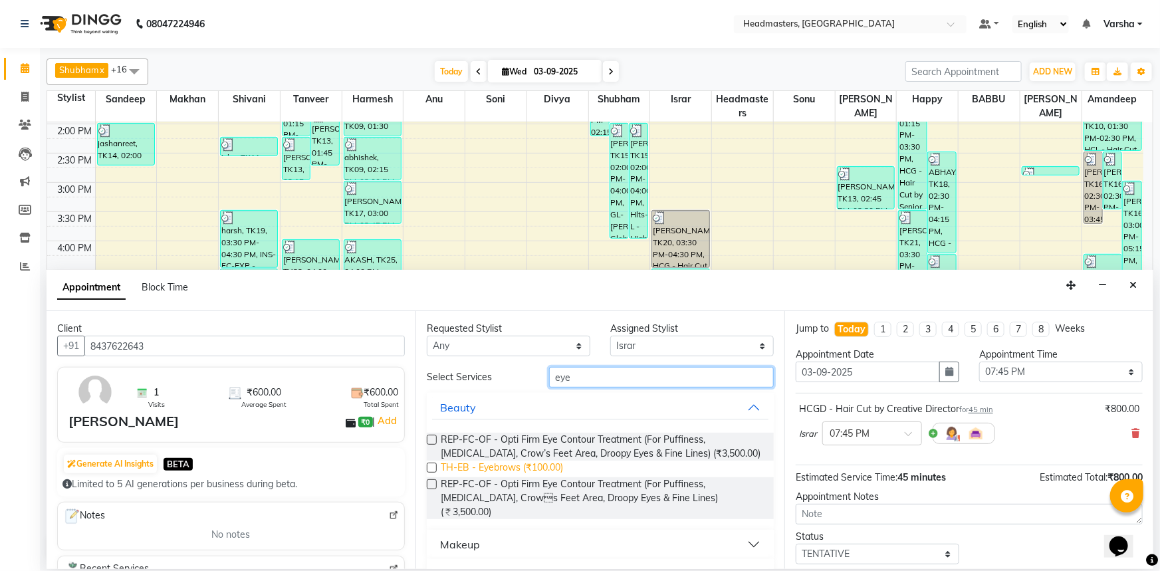
type input "eye"
click at [541, 468] on span "TH-EB - Eyebrows (₹100.00)" at bounding box center [502, 469] width 122 height 17
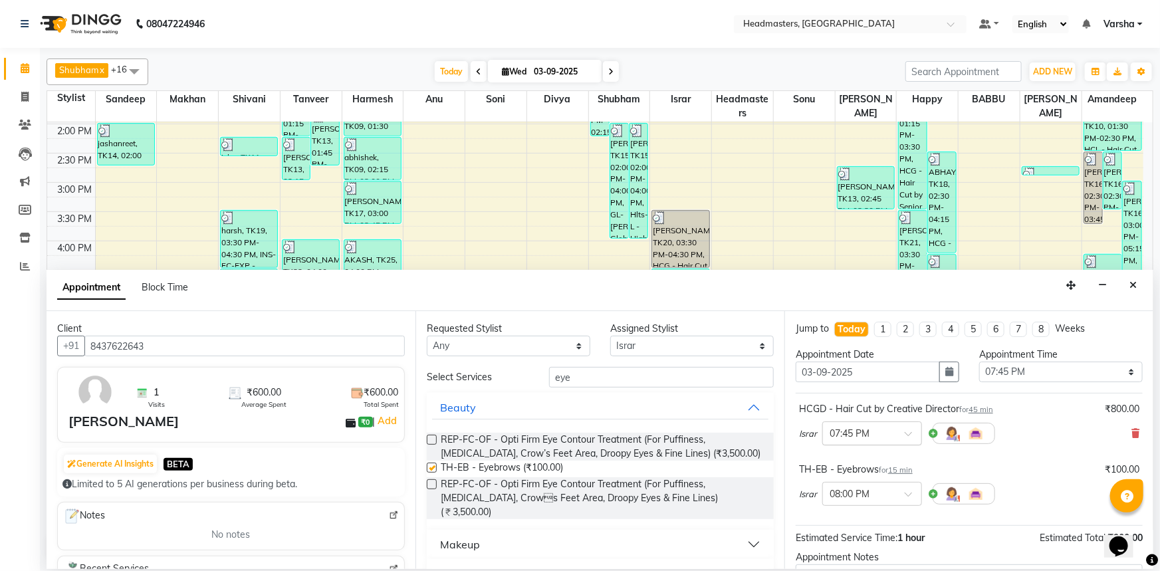
checkbox input "false"
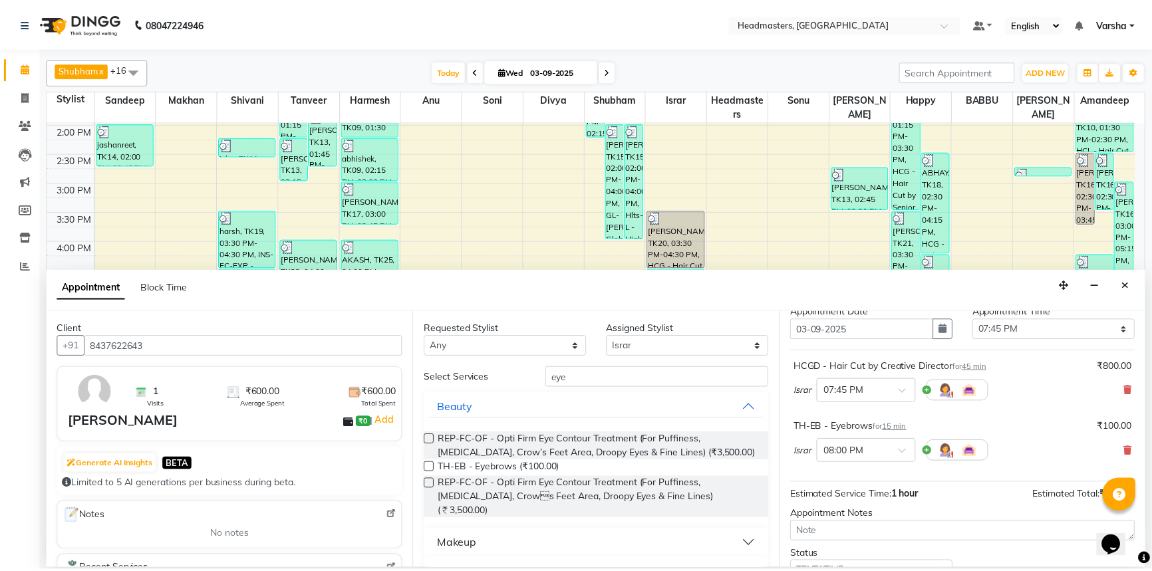
scroll to position [117, 0]
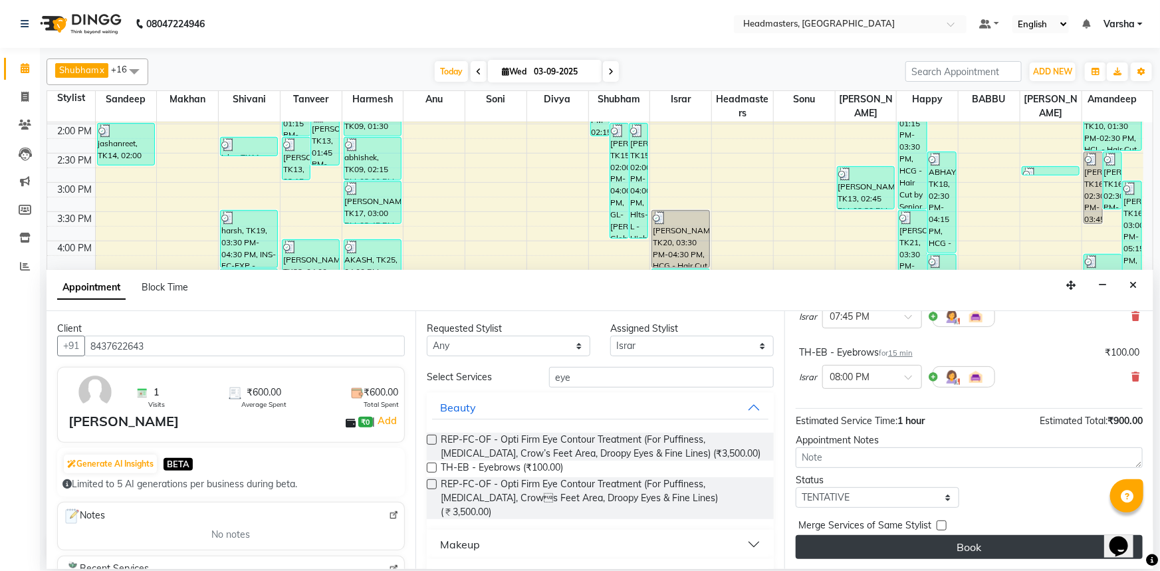
click at [918, 549] on button "Book" at bounding box center [969, 547] width 347 height 24
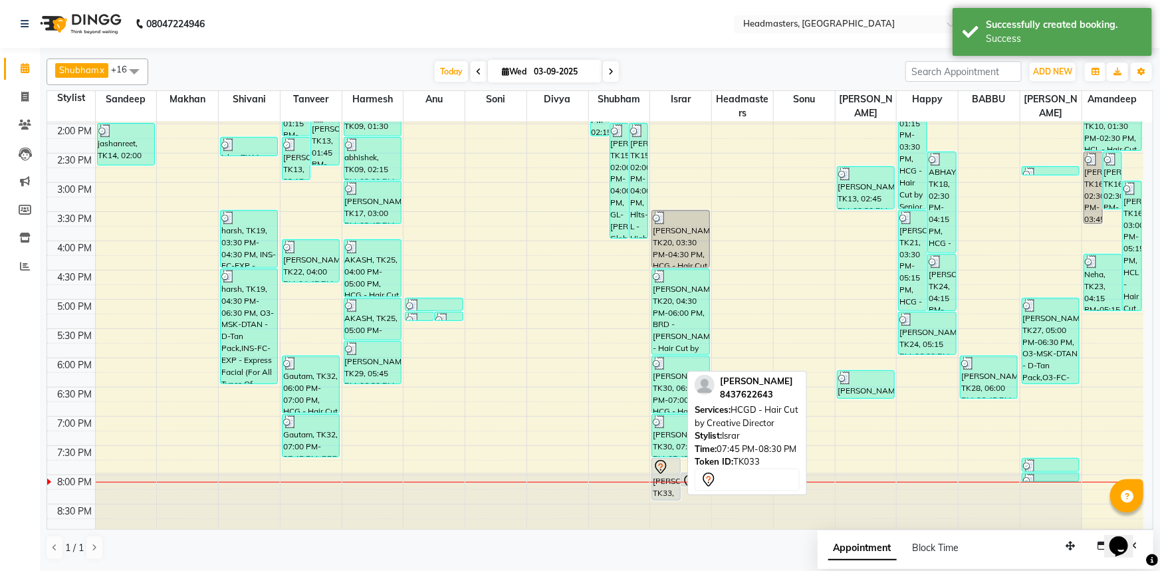
click at [667, 462] on icon at bounding box center [661, 467] width 16 height 16
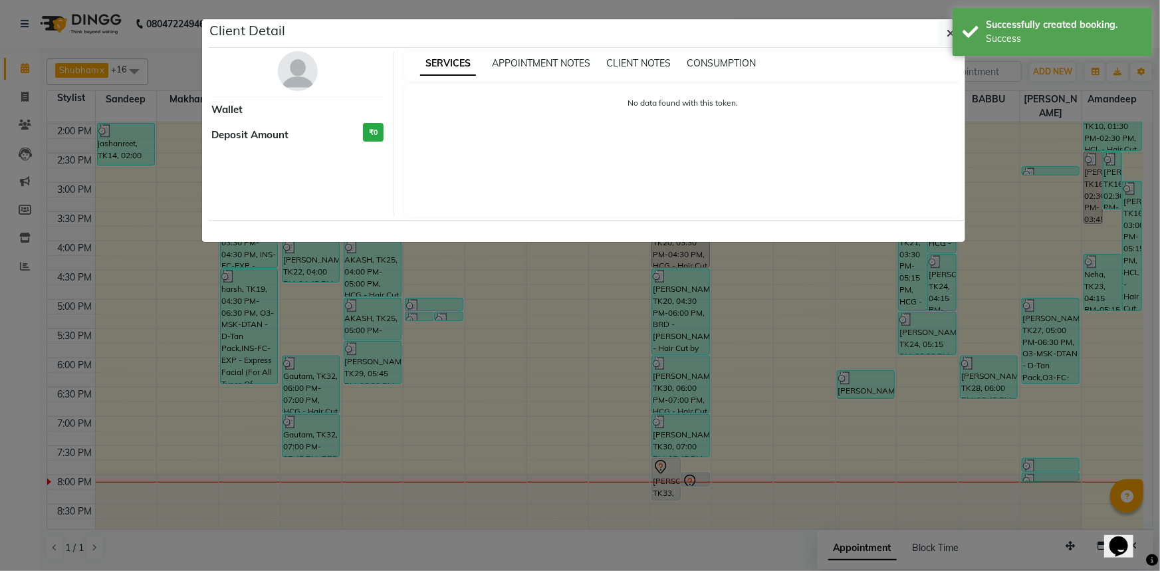
select select "7"
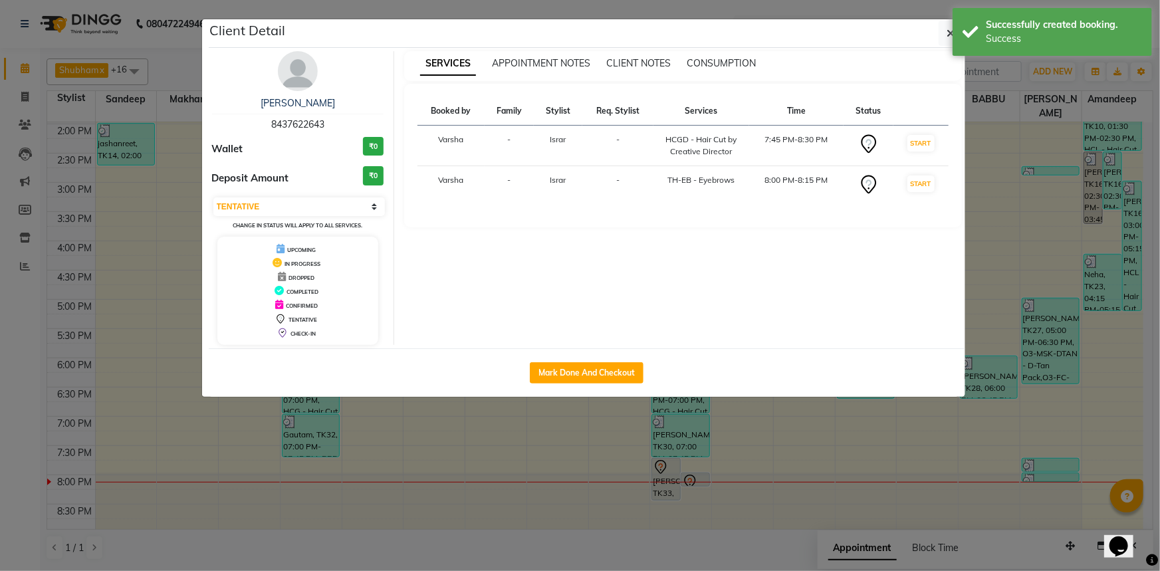
click at [588, 358] on div "Mark Done And Checkout" at bounding box center [587, 372] width 757 height 49
click at [590, 374] on button "Mark Done And Checkout" at bounding box center [587, 372] width 114 height 21
select select "service"
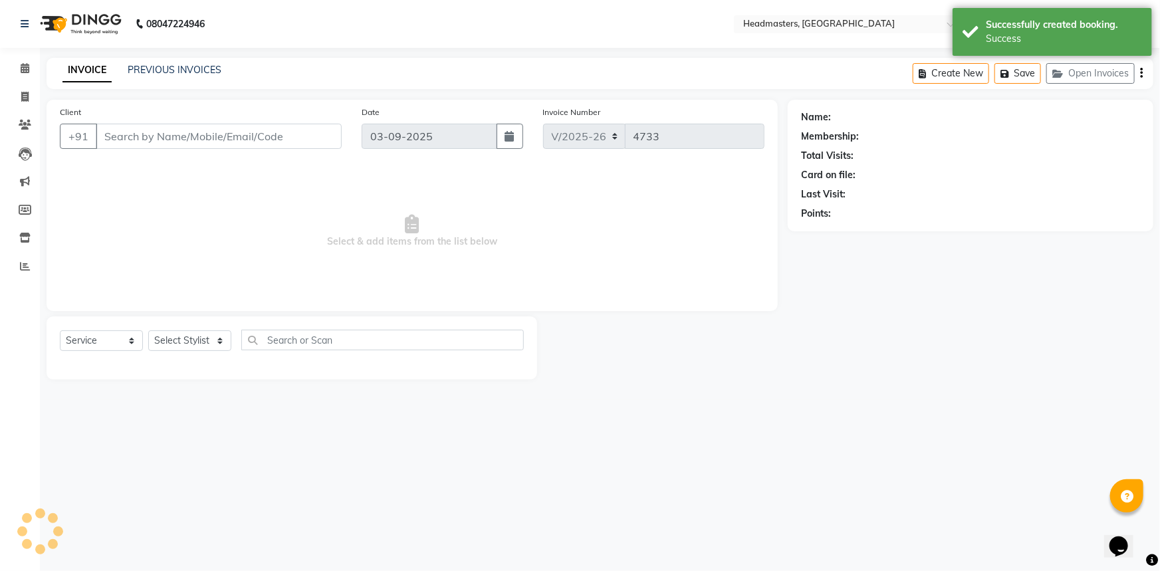
type input "8437622643"
select select "60887"
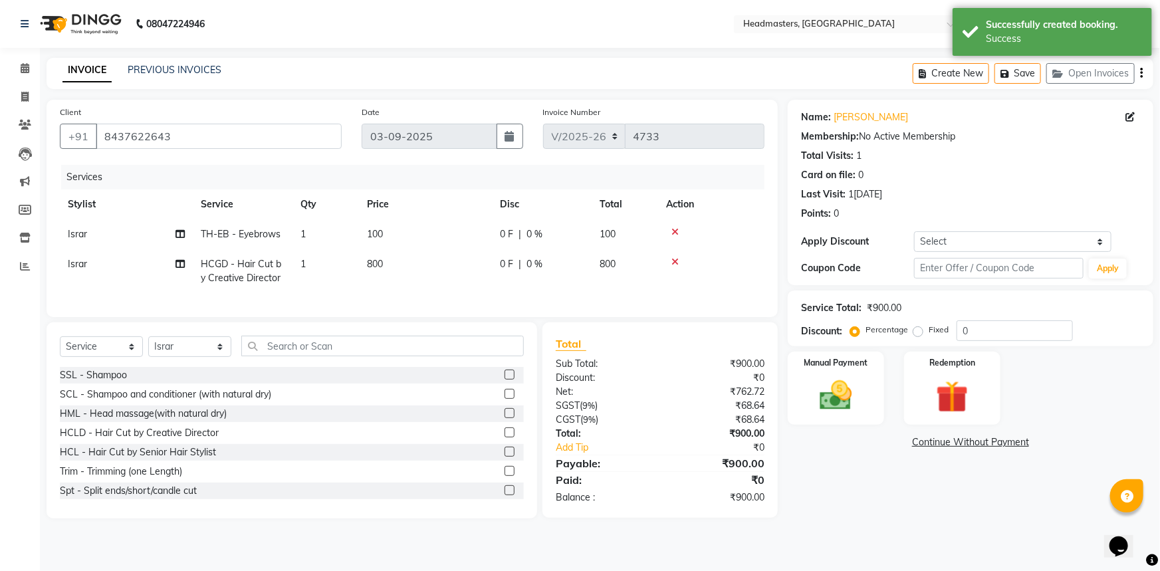
click at [507, 239] on span "0 F" at bounding box center [506, 234] width 13 height 14
select select "60887"
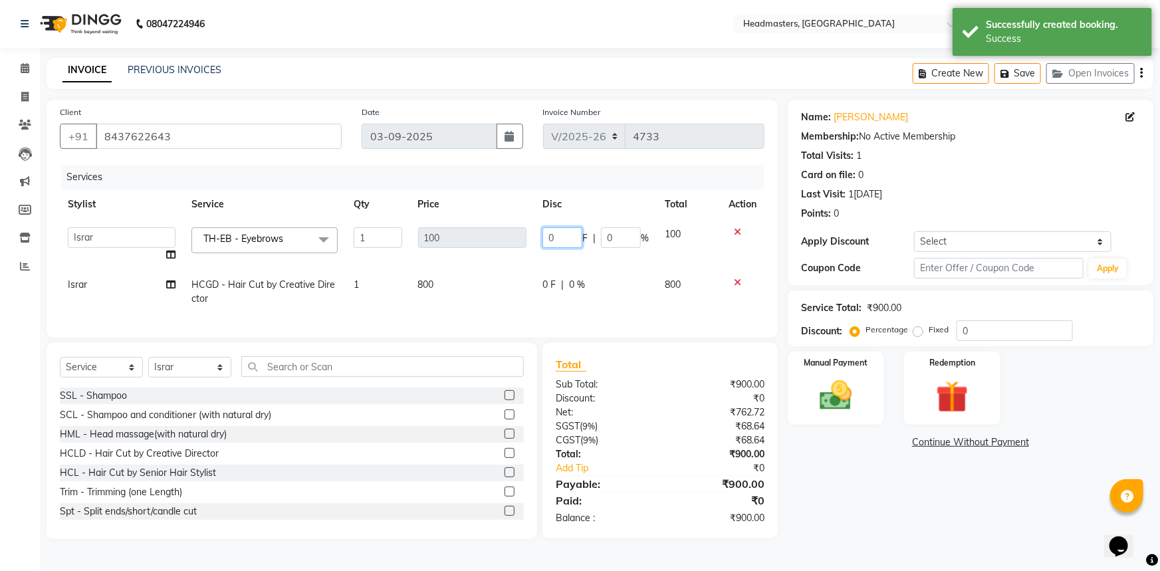
click at [569, 235] on input "0" at bounding box center [563, 237] width 40 height 21
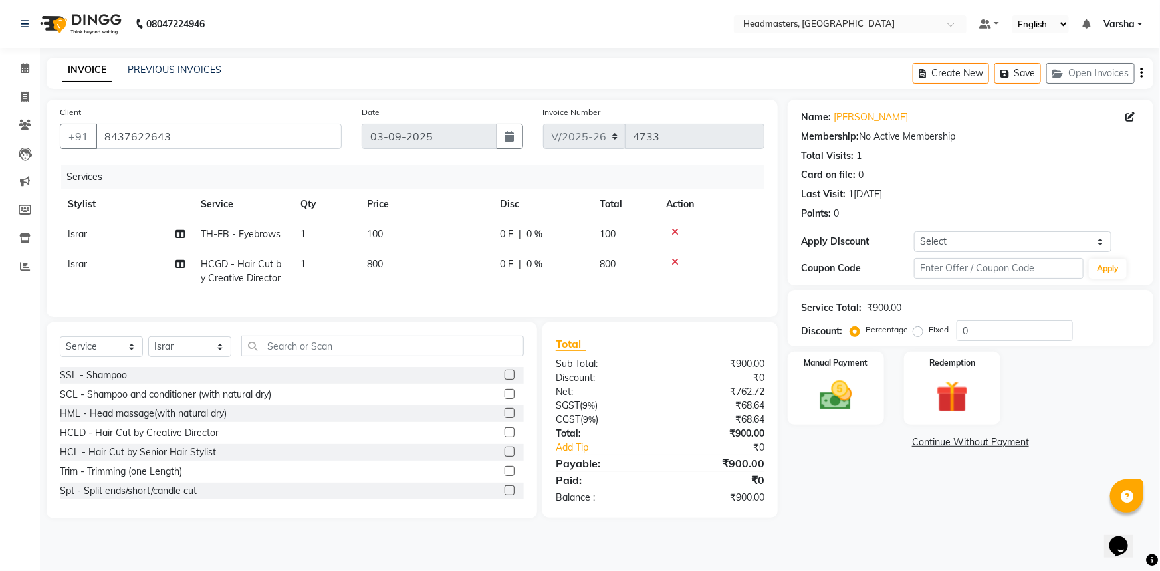
click at [557, 284] on td "0 F | 0 %" at bounding box center [542, 271] width 100 height 44
select select "60887"
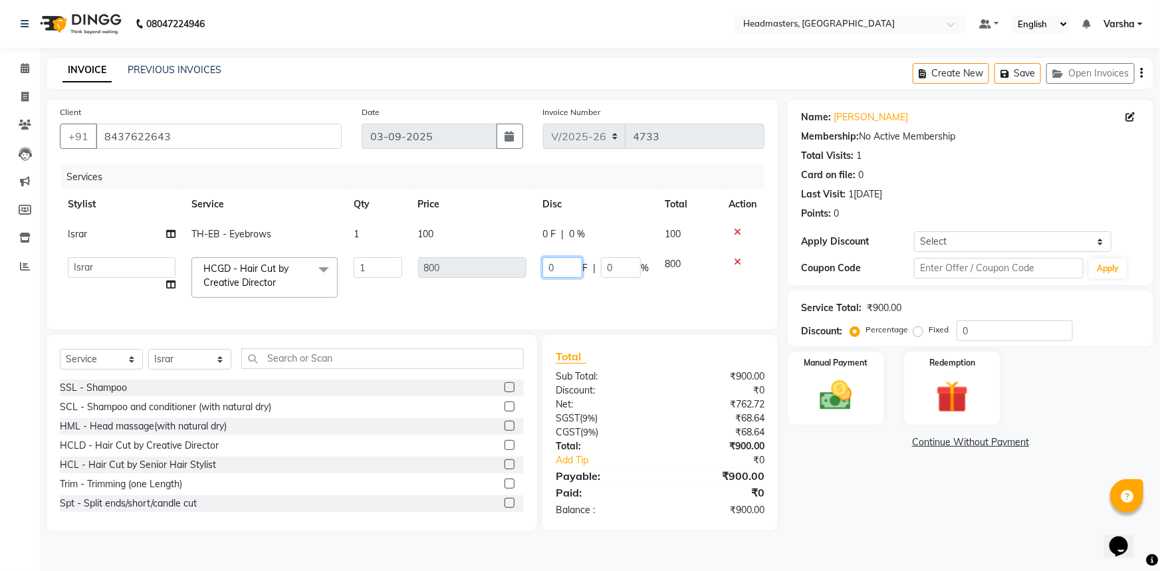
click at [565, 273] on input "0" at bounding box center [563, 267] width 40 height 21
type input "0400"
click at [524, 290] on tr "[PERSON_NAME]p [PERSON_NAME]r [PERSON_NAME]u [PERSON_NAME]R Divya Happy [PERSON…" at bounding box center [412, 277] width 705 height 57
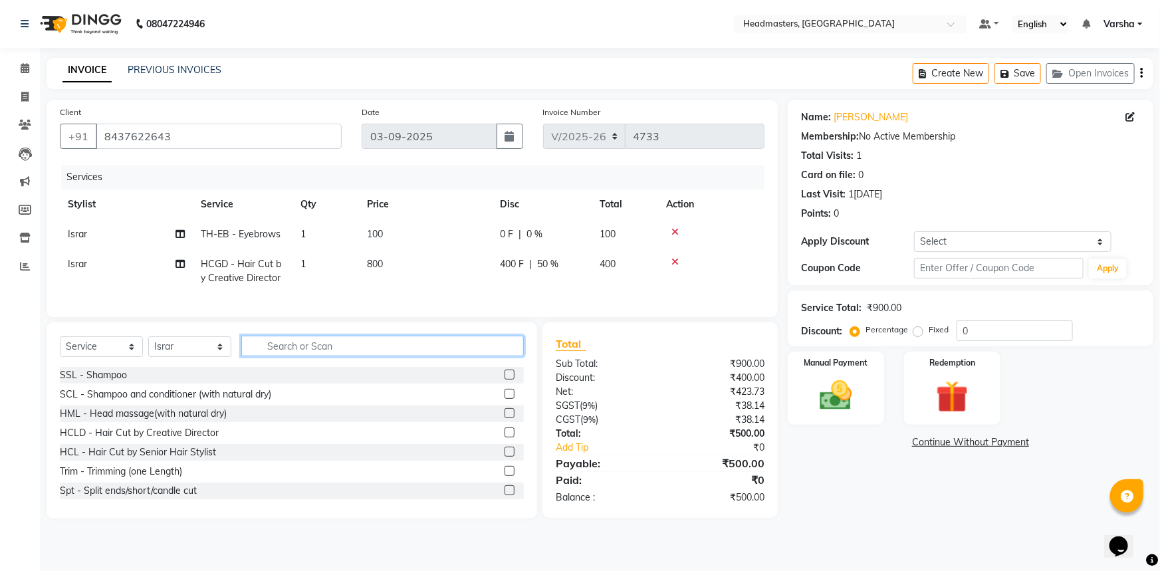
click at [406, 354] on input "text" at bounding box center [382, 346] width 283 height 21
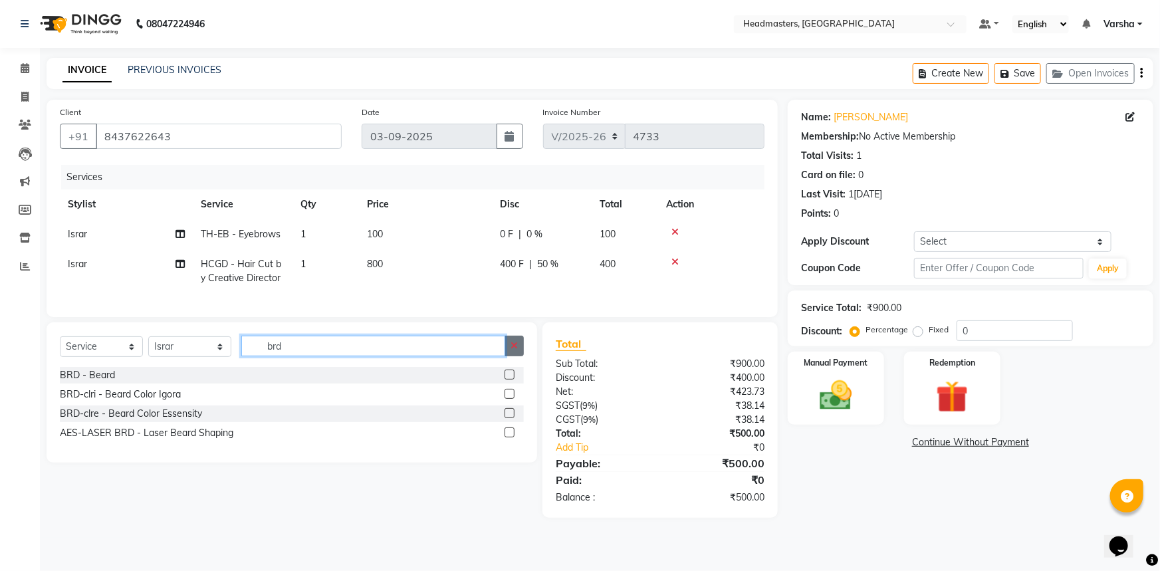
type input "brd"
click at [508, 380] on label at bounding box center [510, 375] width 10 height 10
click at [508, 380] on input "checkbox" at bounding box center [509, 375] width 9 height 9
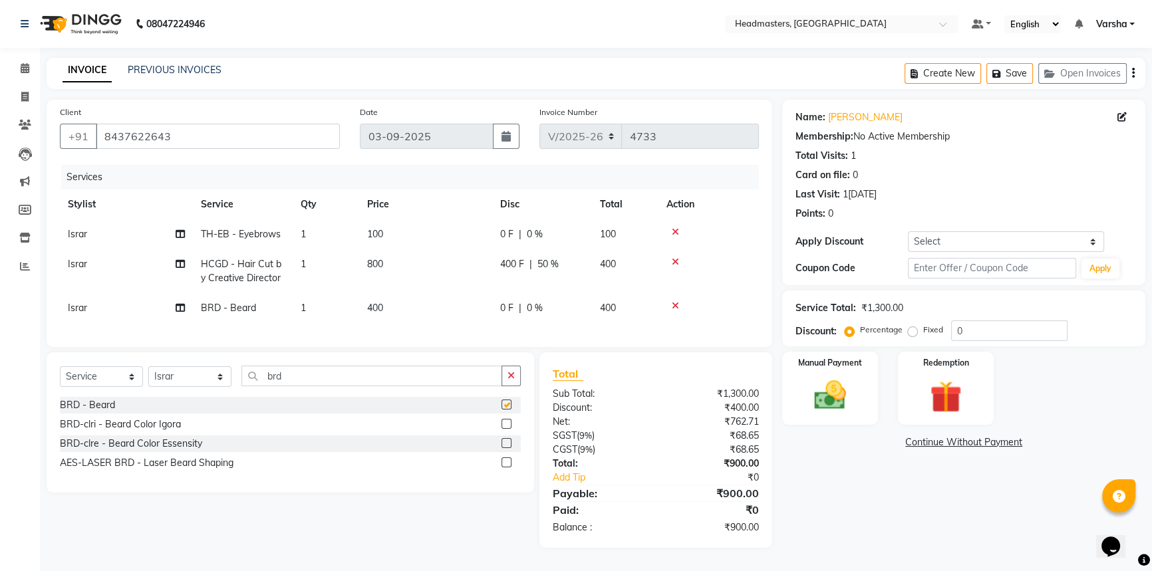
checkbox input "false"
click at [500, 312] on span "0 F" at bounding box center [506, 308] width 13 height 14
select select "60887"
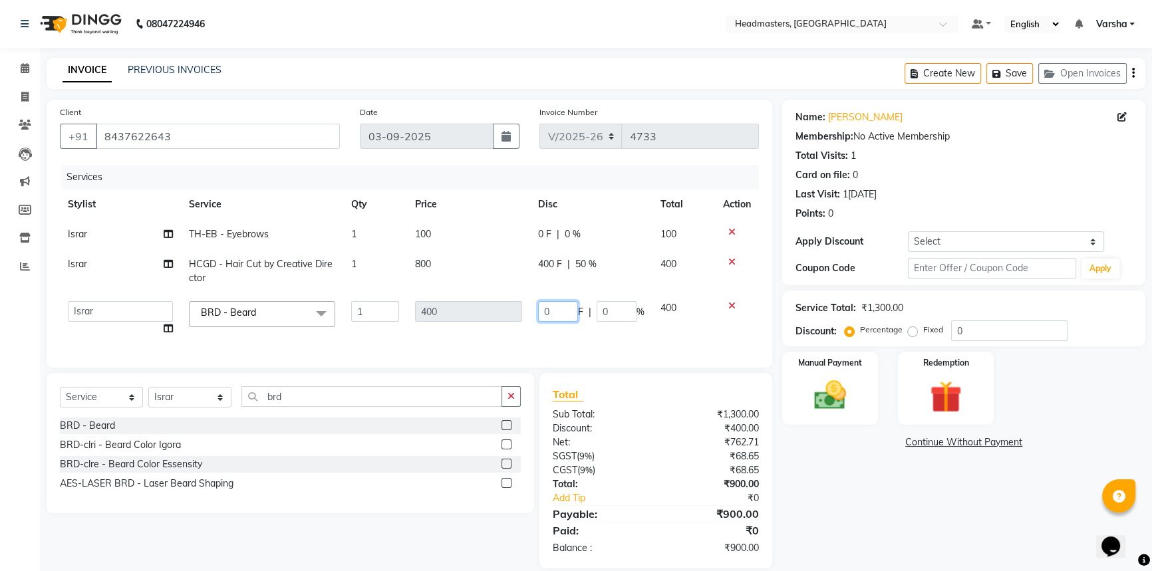
click at [552, 305] on input "0" at bounding box center [558, 311] width 40 height 21
type input "0200"
click at [818, 463] on div "Name: [PERSON_NAME] Membership: No Active Membership Total Visits: 1 Card on fi…" at bounding box center [968, 334] width 373 height 469
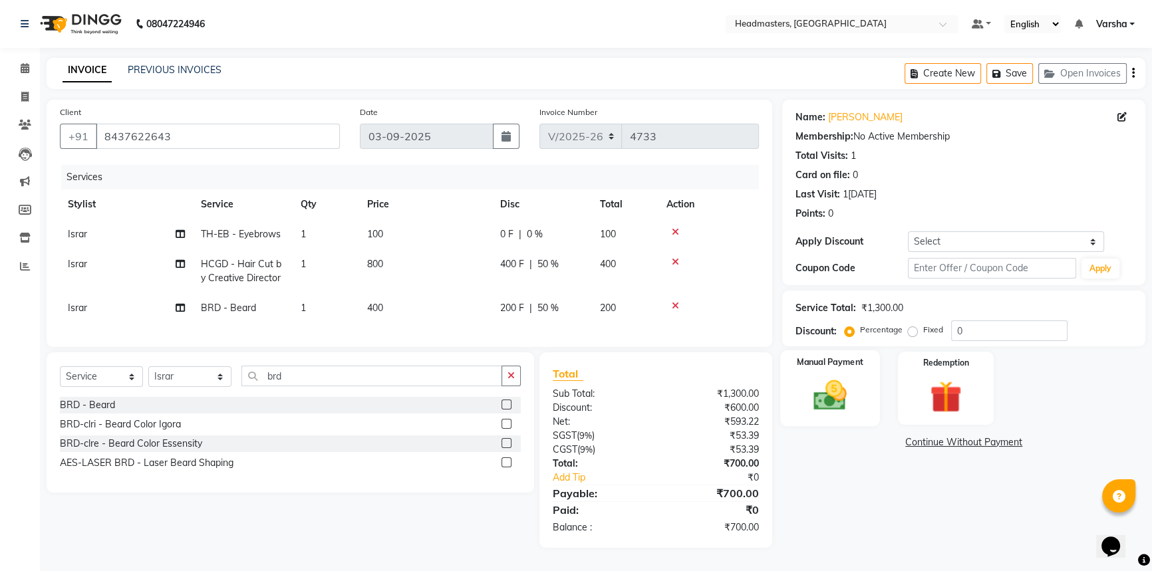
click at [783, 399] on div "Manual Payment" at bounding box center [830, 388] width 100 height 76
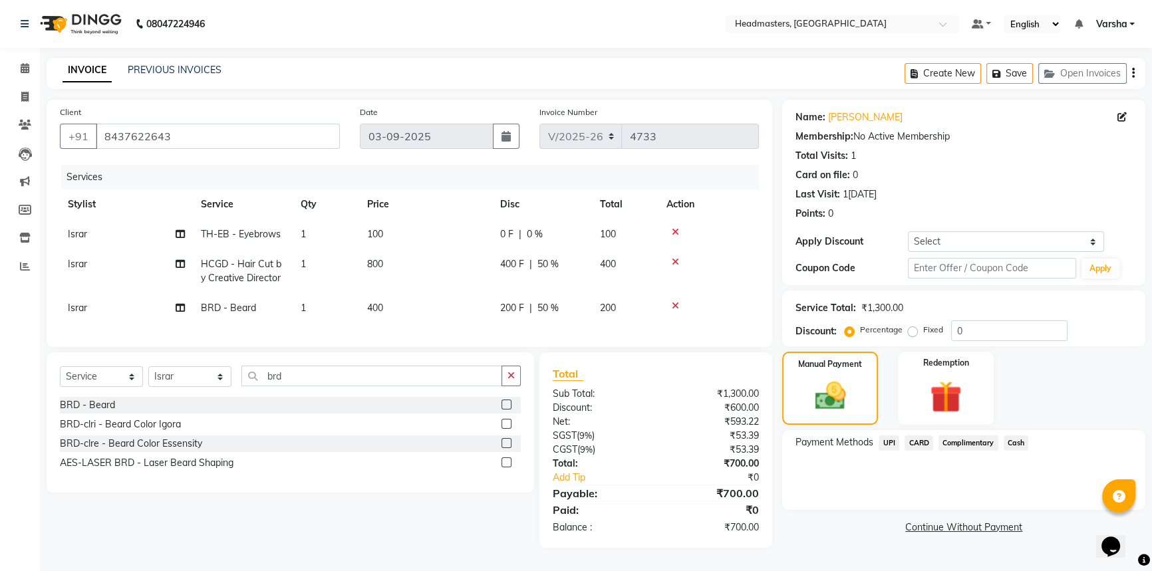
click at [1022, 444] on span "Cash" at bounding box center [1015, 443] width 25 height 15
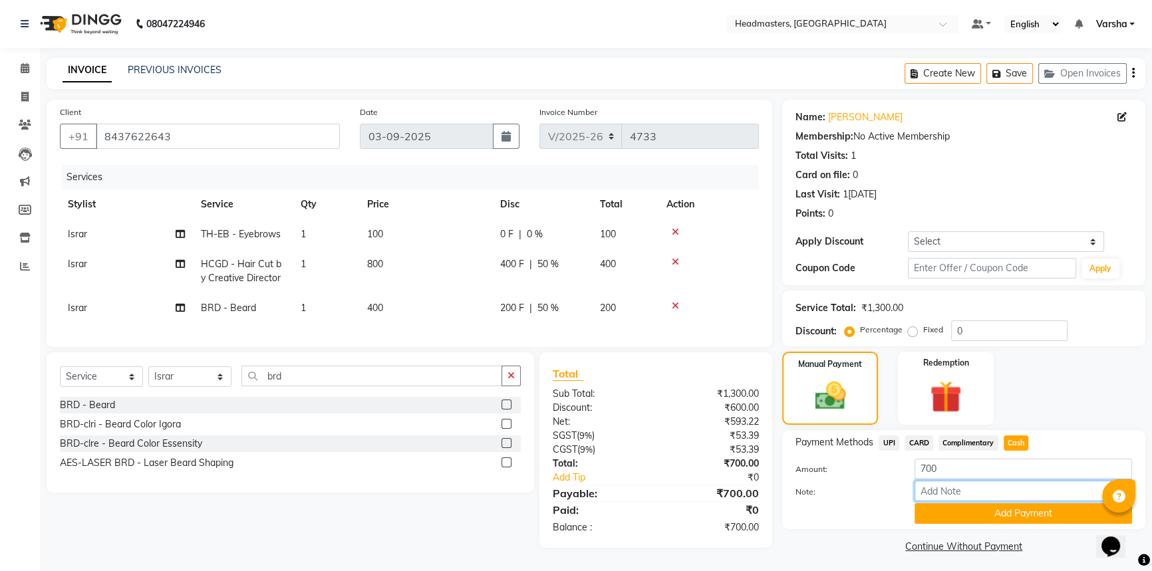
click at [990, 501] on input "Note:" at bounding box center [1022, 491] width 217 height 21
click at [993, 513] on button "Add Payment" at bounding box center [1022, 513] width 217 height 21
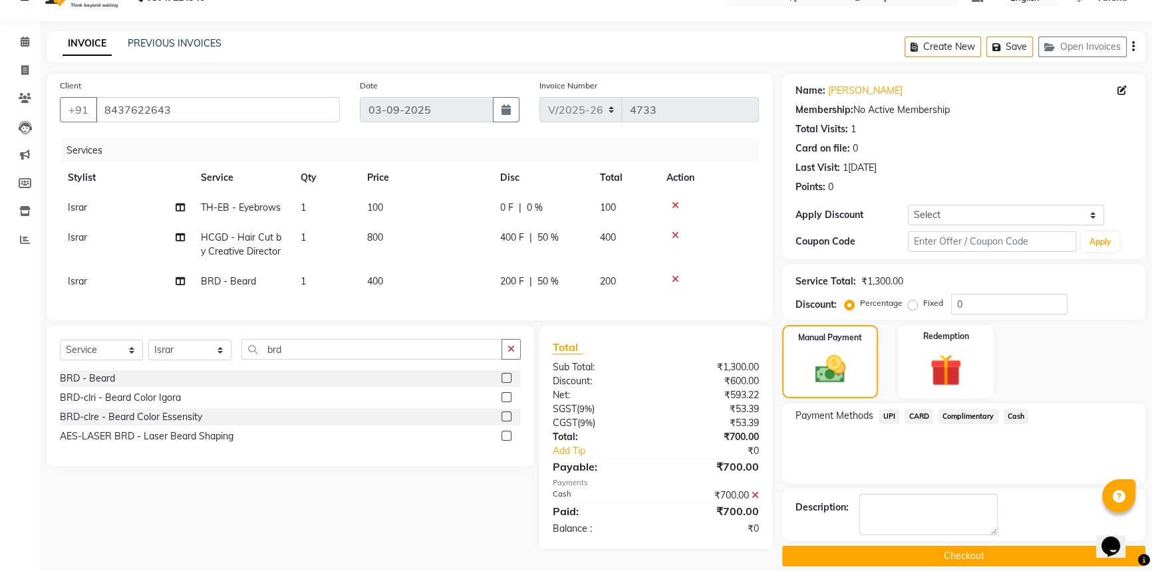
scroll to position [41, 0]
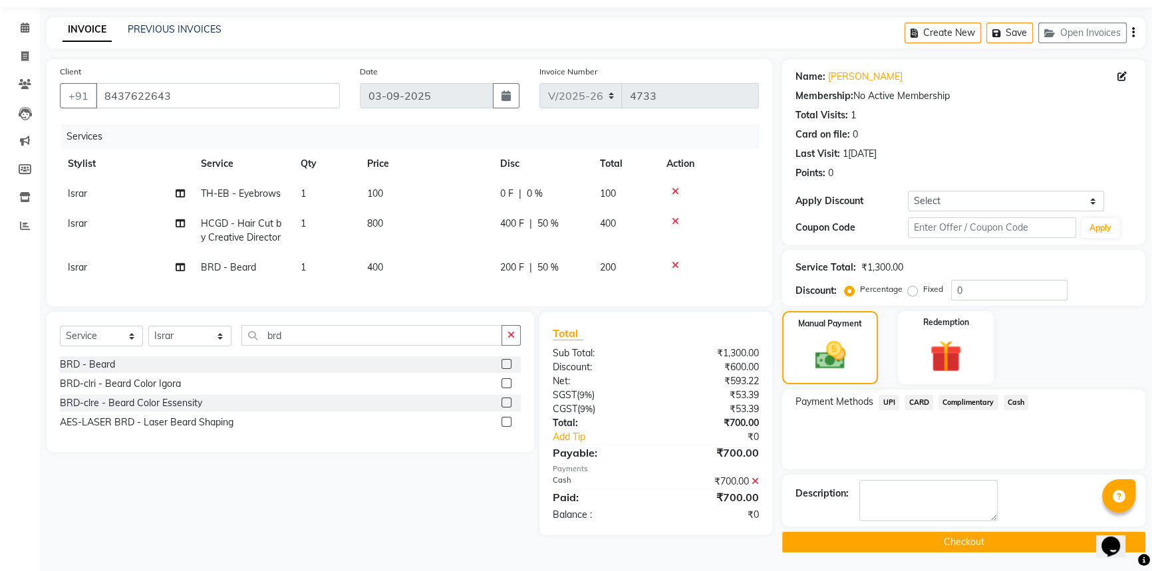
click at [926, 539] on button "Checkout" at bounding box center [963, 542] width 363 height 21
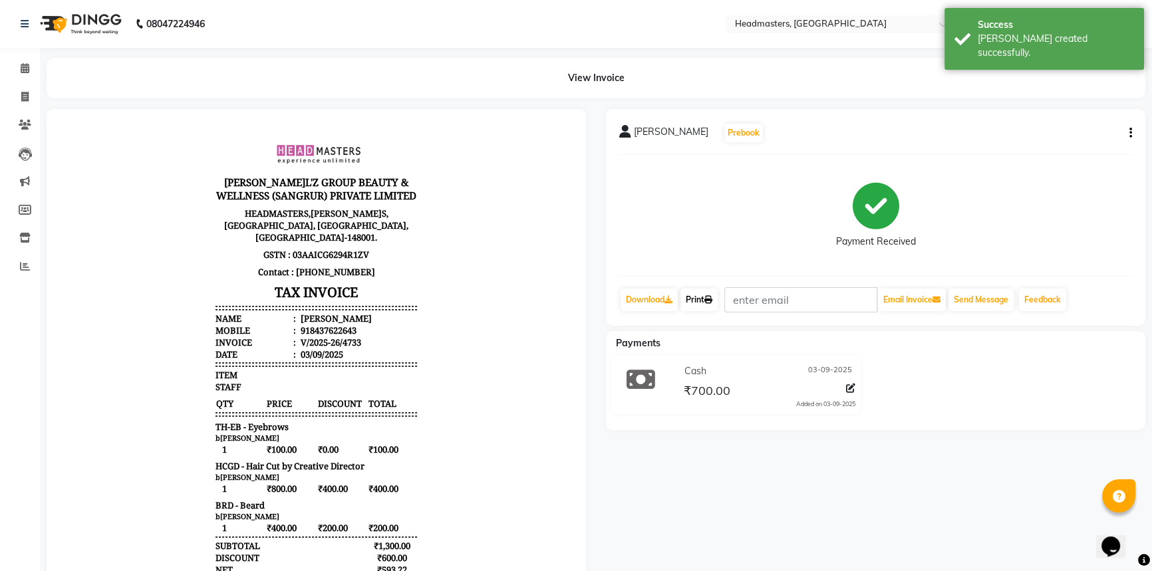
click at [703, 299] on link "Print" at bounding box center [698, 300] width 37 height 23
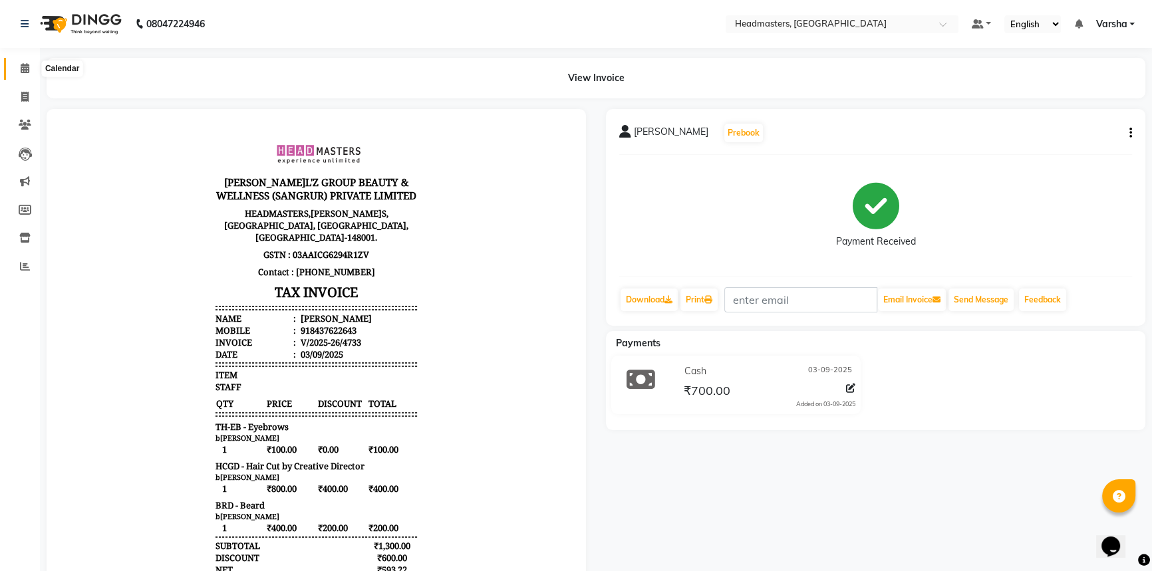
click at [21, 68] on icon at bounding box center [25, 68] width 9 height 10
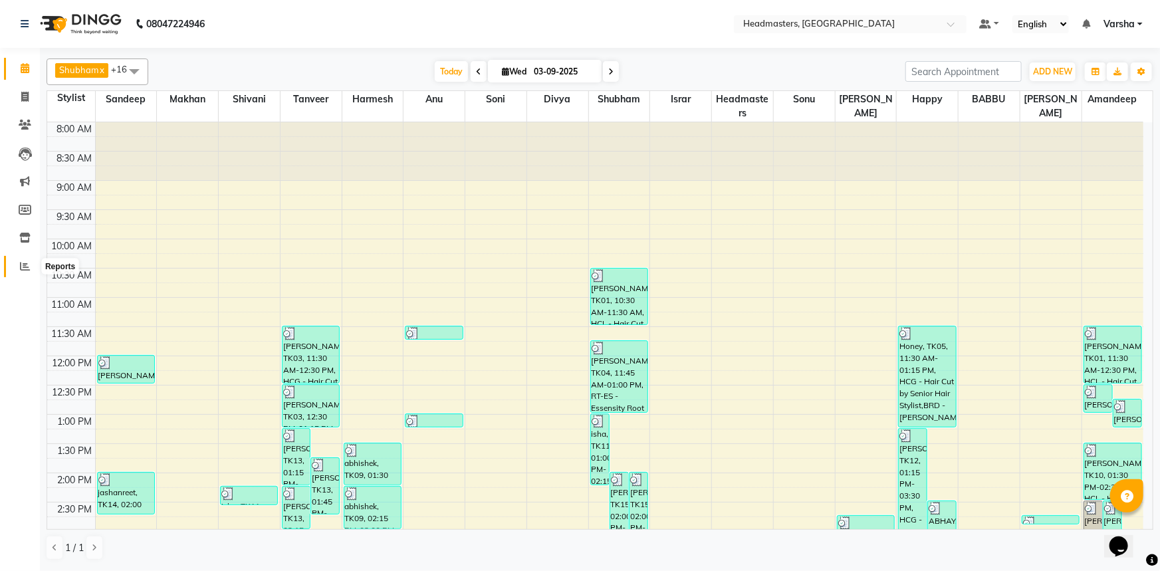
click at [20, 262] on icon at bounding box center [25, 266] width 10 height 10
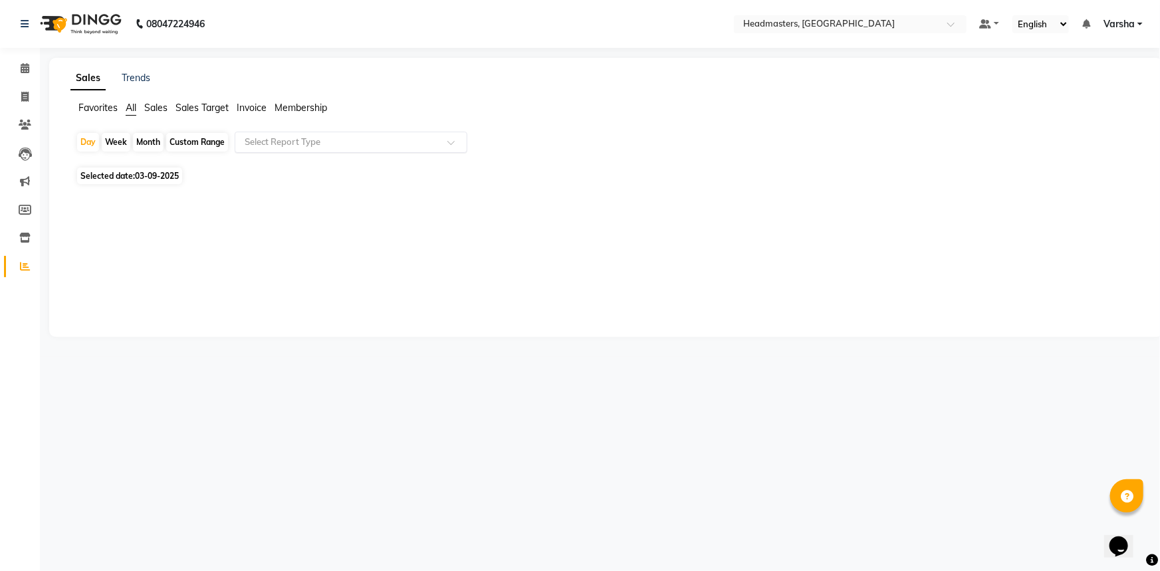
click at [279, 148] on input "text" at bounding box center [337, 142] width 191 height 13
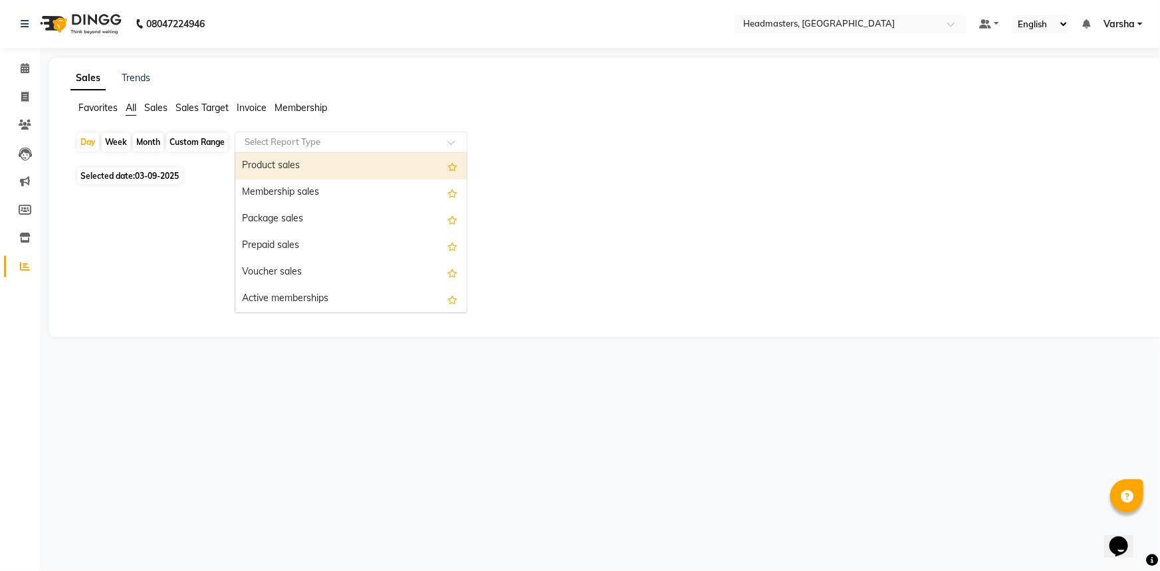
click at [285, 169] on div "Product sales" at bounding box center [350, 166] width 231 height 27
select select "csv"
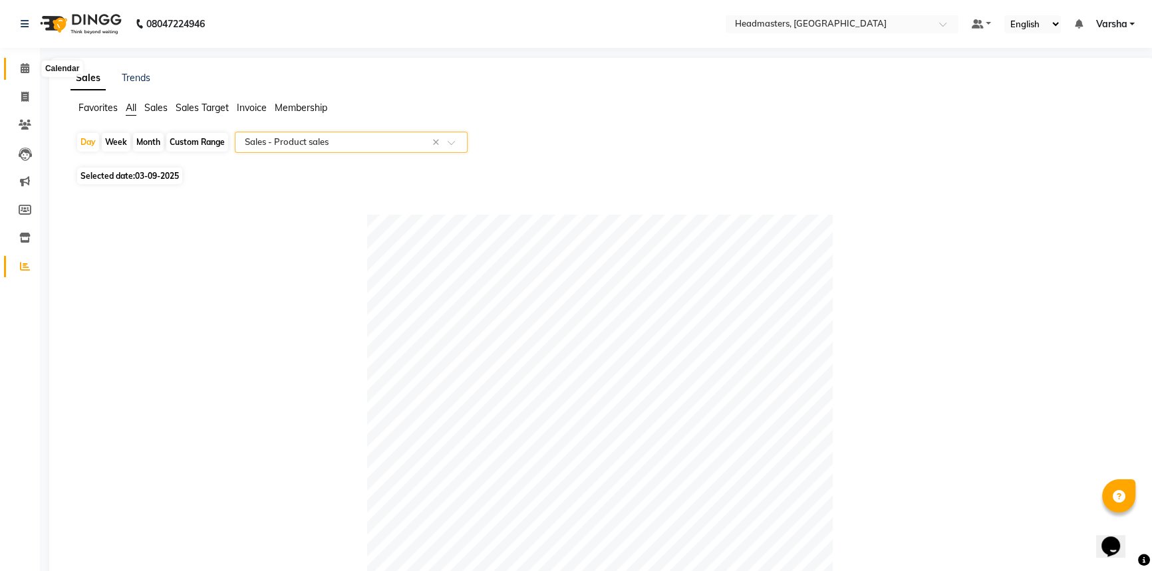
click at [25, 72] on icon at bounding box center [25, 68] width 9 height 10
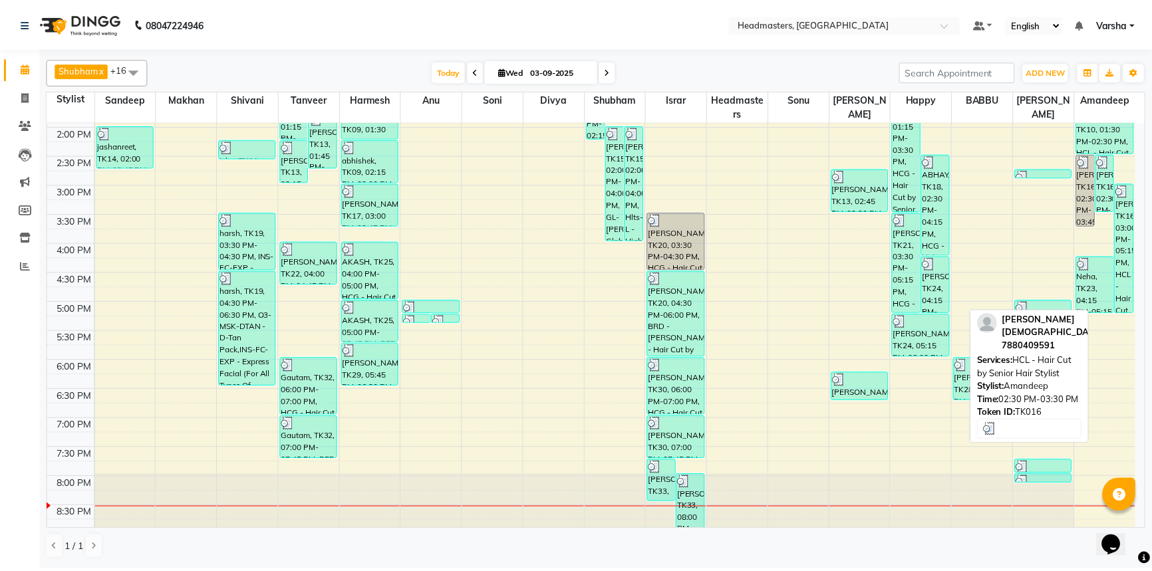
scroll to position [349, 0]
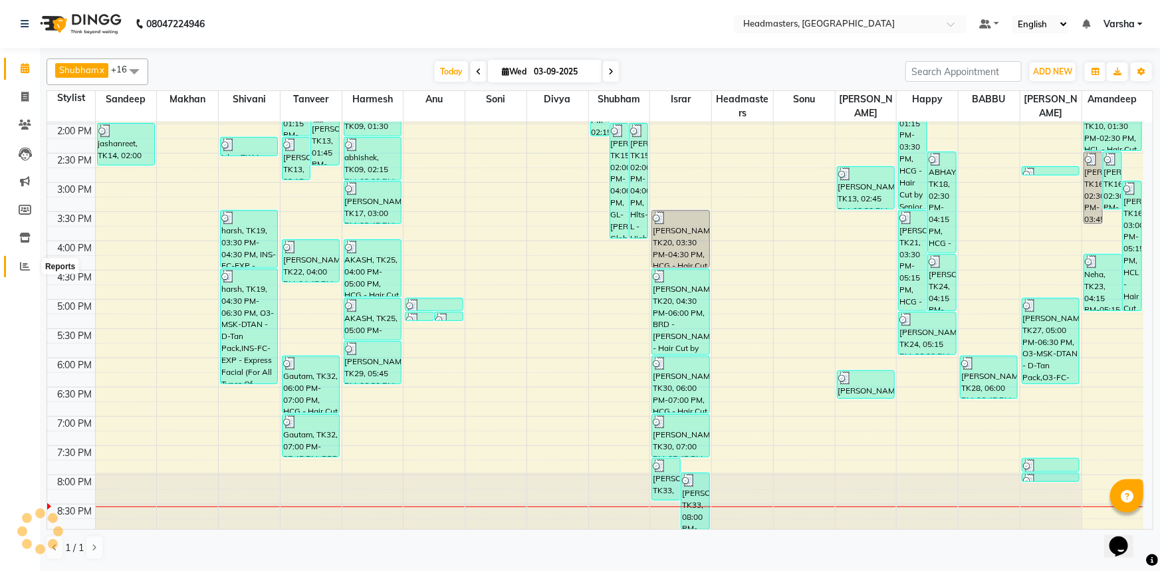
click at [21, 269] on icon at bounding box center [25, 266] width 10 height 10
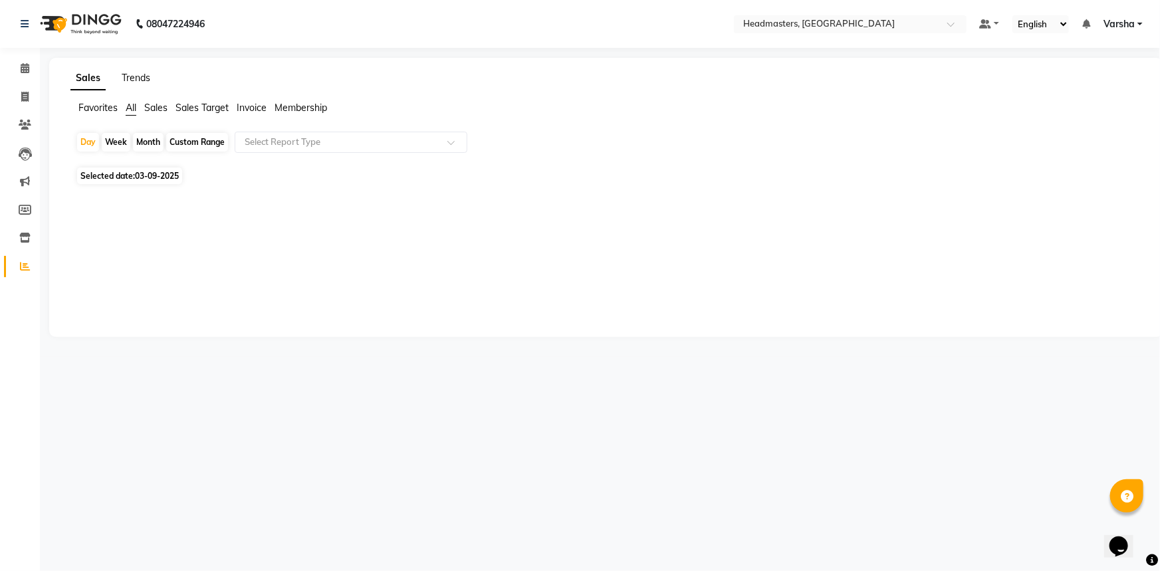
click at [136, 76] on link "Trends" at bounding box center [136, 78] width 29 height 12
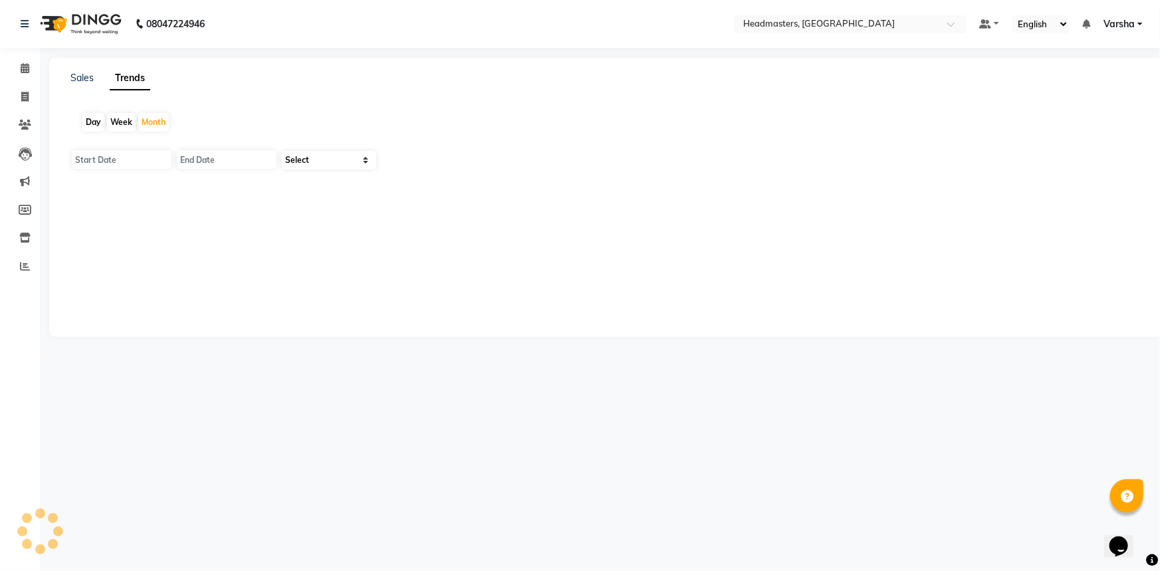
type input "01-09-2025"
type input "3[DATE]"
click at [300, 162] on select "Select Clients" at bounding box center [329, 160] width 94 height 19
select select "by_client"
click at [282, 151] on select "Select Clients" at bounding box center [329, 160] width 94 height 19
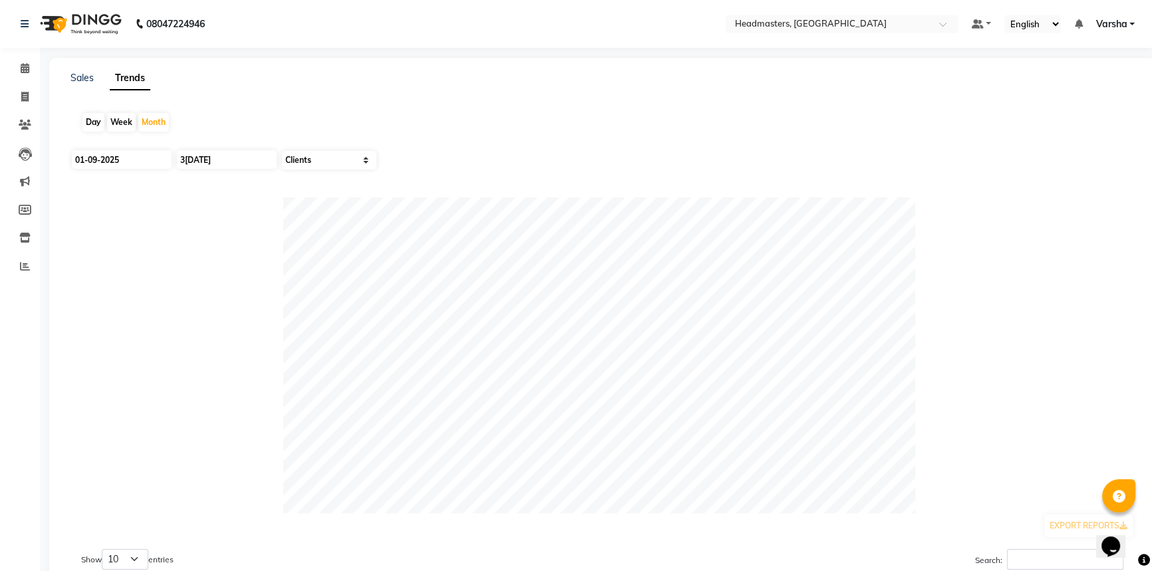
click at [87, 114] on div "Day" at bounding box center [93, 122] width 22 height 19
type input "03-09-2025"
